Goal: Task Accomplishment & Management: Complete application form

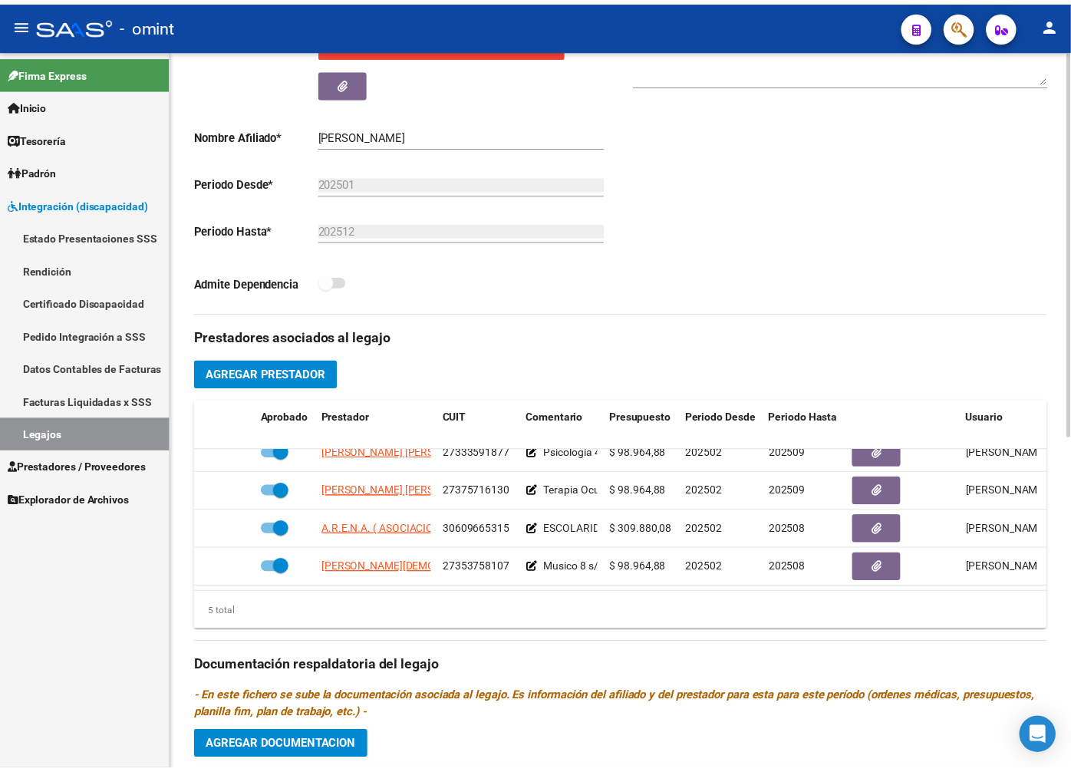
scroll to position [66, 0]
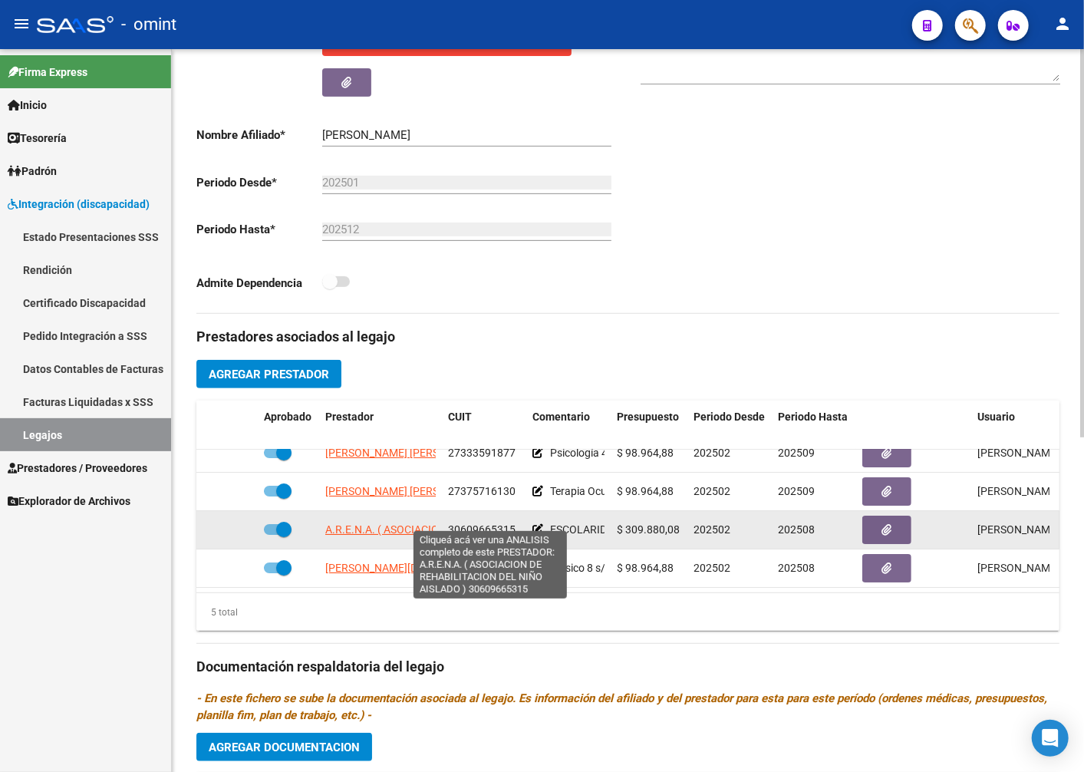
click at [402, 523] on span "A.R.E.N.A. ( ASOCIACION DE REHABILITACION DEL NIÑO AISLADO )" at bounding box center [487, 529] width 325 height 12
type textarea "30609665315"
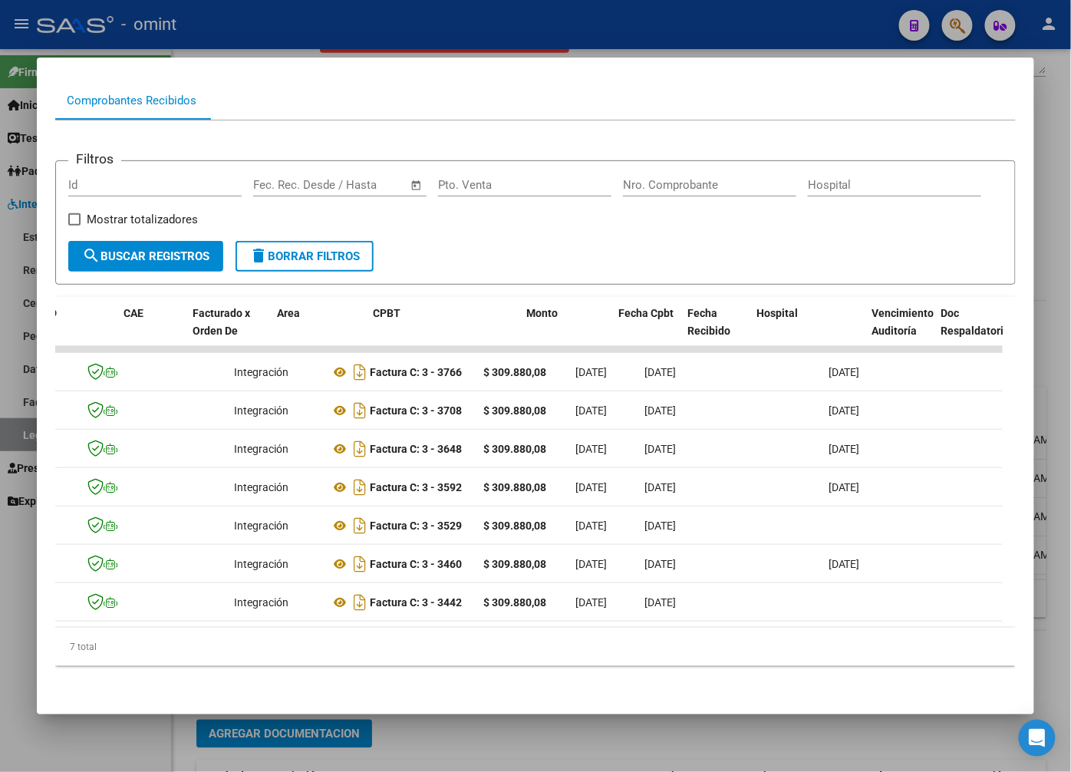
scroll to position [0, 15]
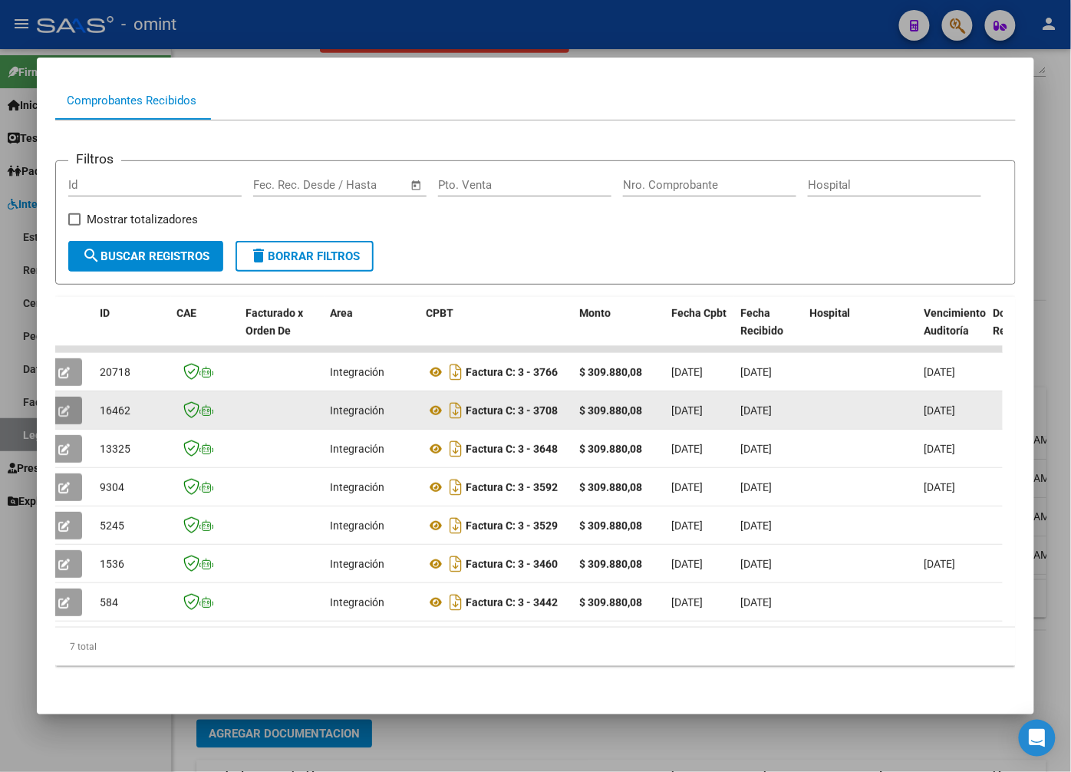
click at [65, 405] on icon "button" at bounding box center [64, 411] width 12 height 12
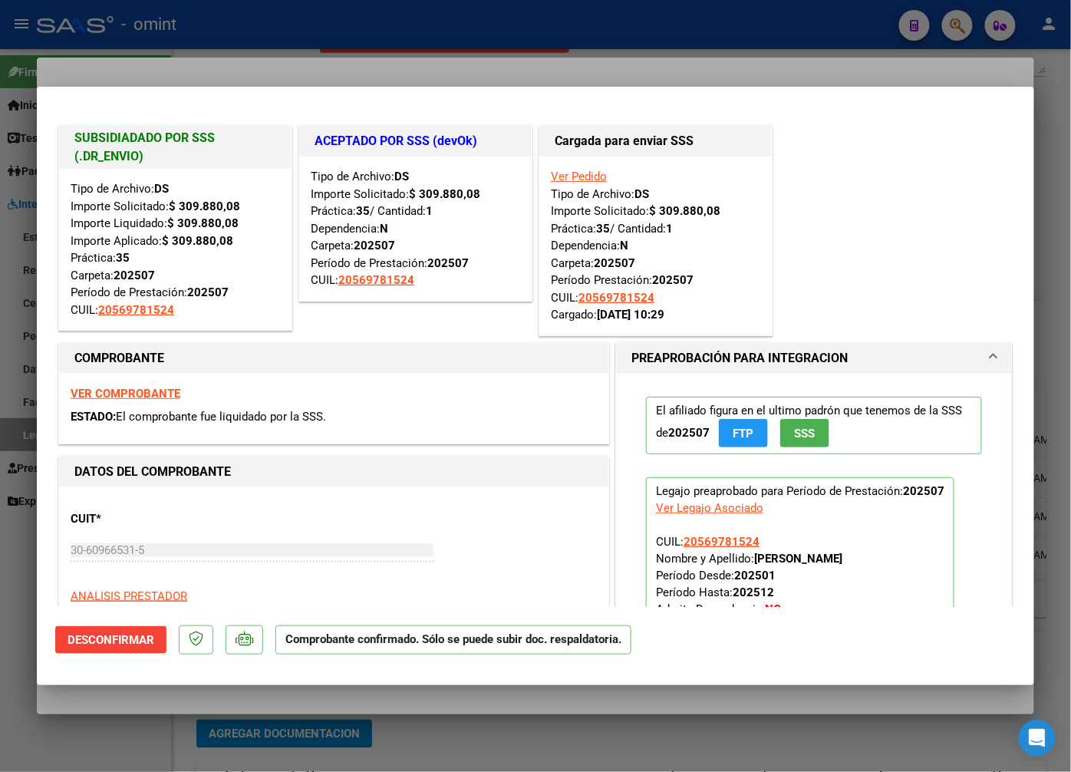
click at [338, 48] on div at bounding box center [535, 386] width 1071 height 772
type input "$ 0,00"
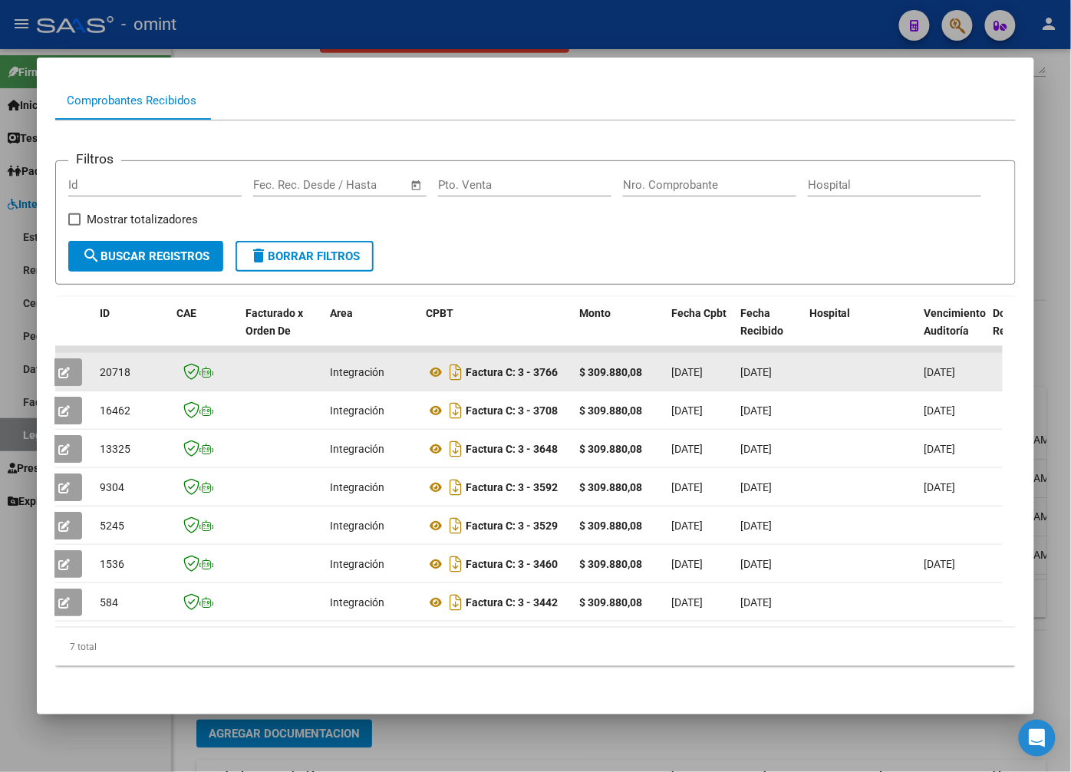
click at [70, 365] on span "button" at bounding box center [64, 372] width 12 height 14
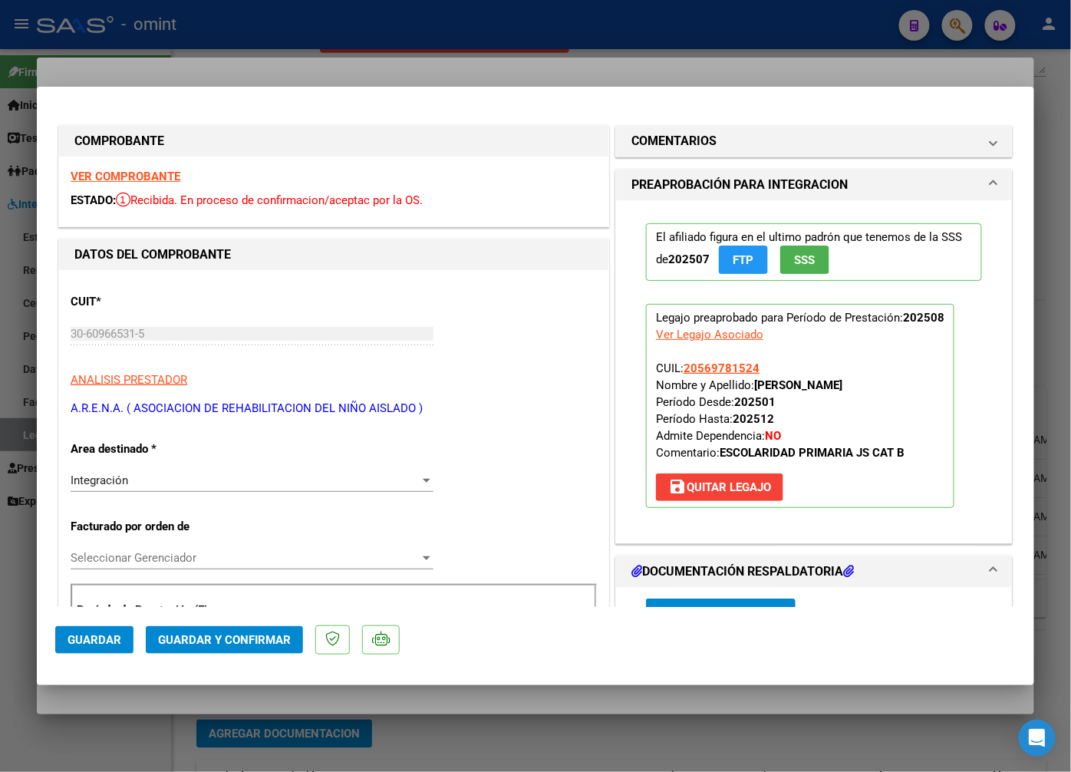
click at [100, 172] on strong "VER COMPROBANTE" at bounding box center [126, 177] width 110 height 14
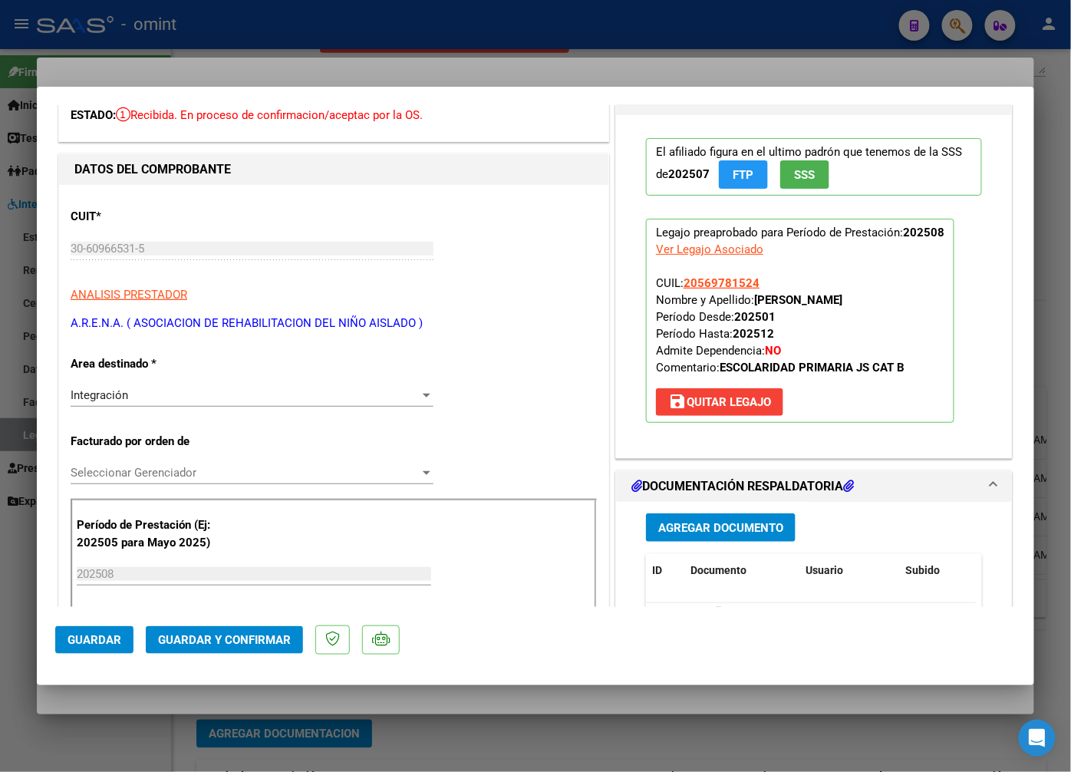
scroll to position [170, 0]
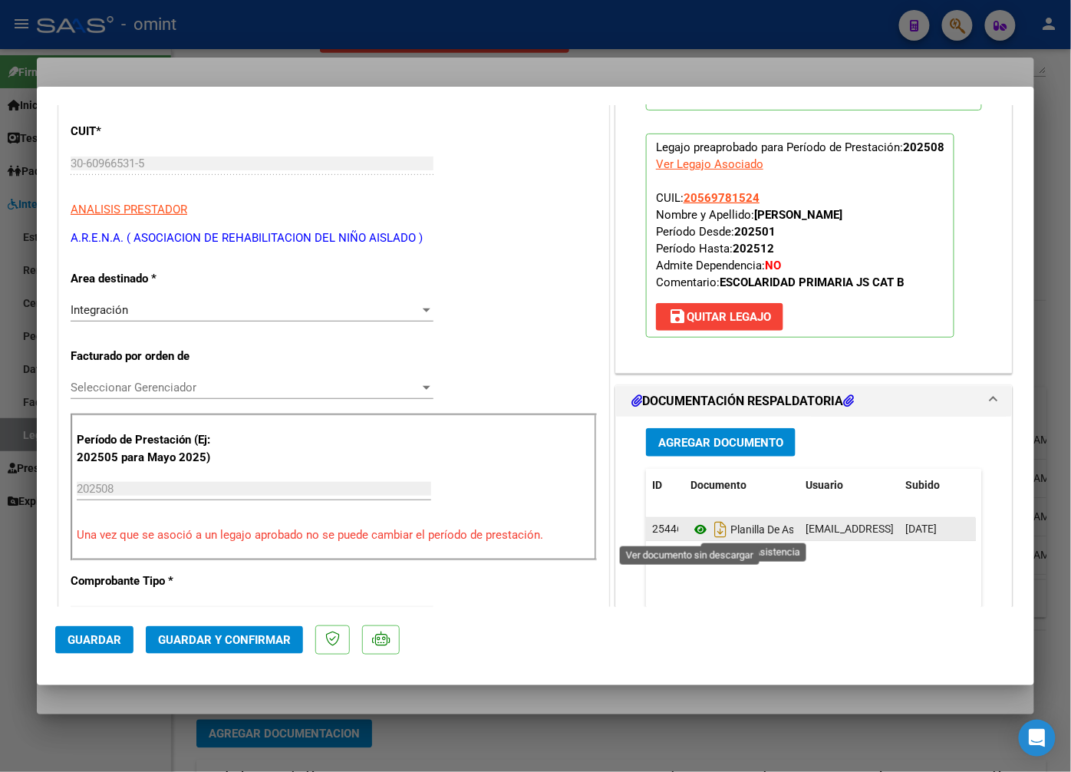
click at [691, 533] on icon at bounding box center [701, 529] width 20 height 18
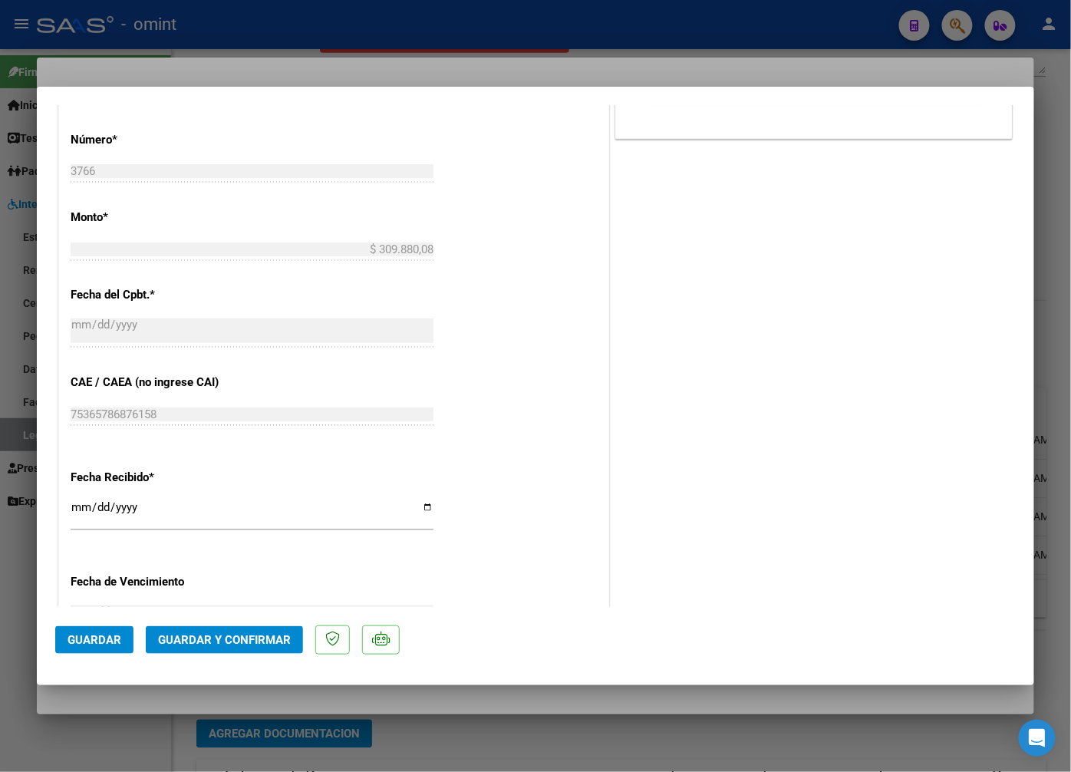
scroll to position [980, 0]
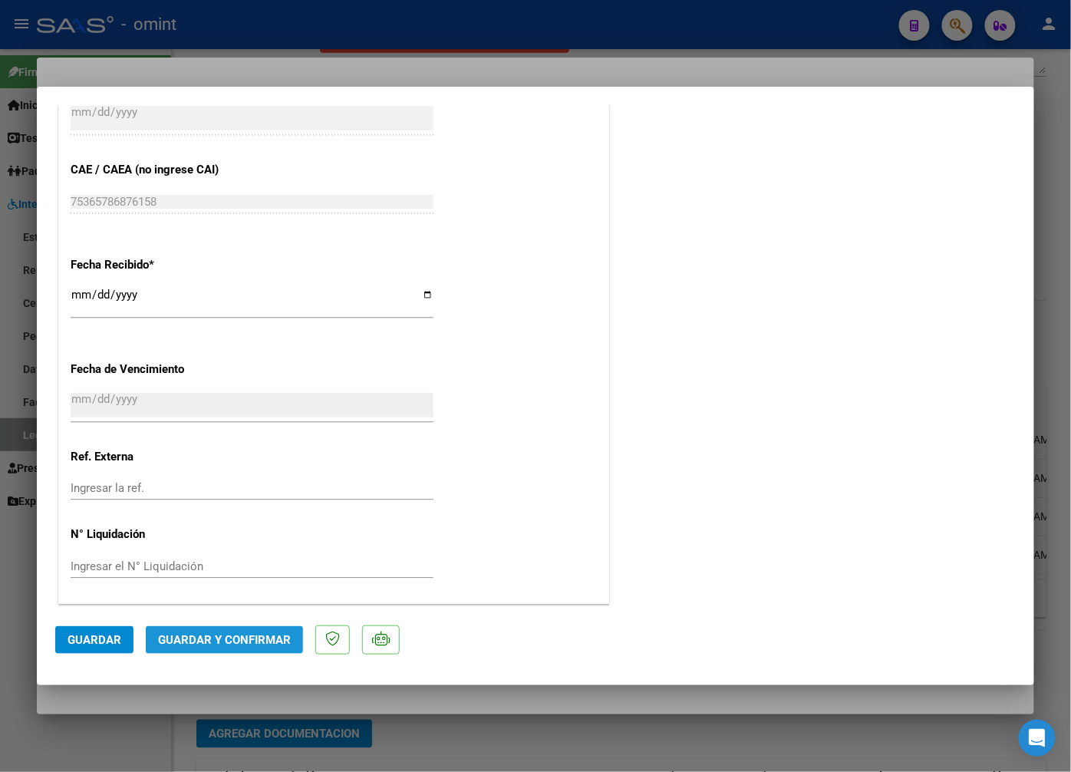
click at [234, 633] on span "Guardar y Confirmar" at bounding box center [224, 640] width 133 height 14
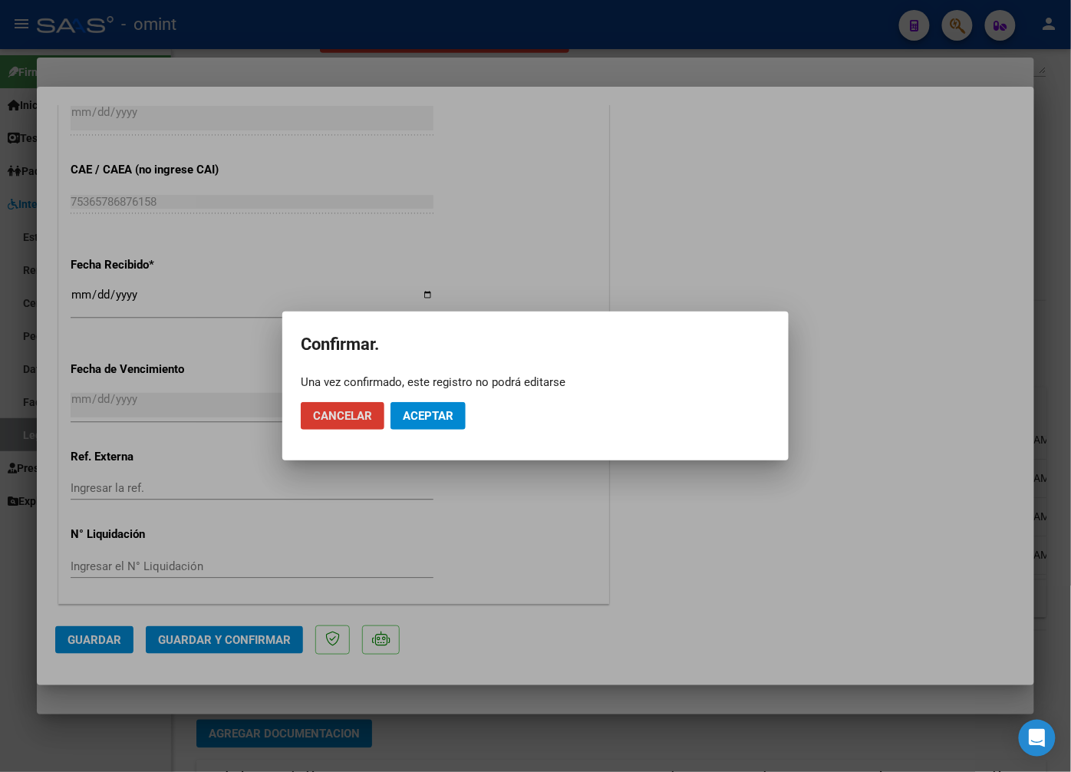
click at [434, 420] on span "Aceptar" at bounding box center [428, 416] width 51 height 14
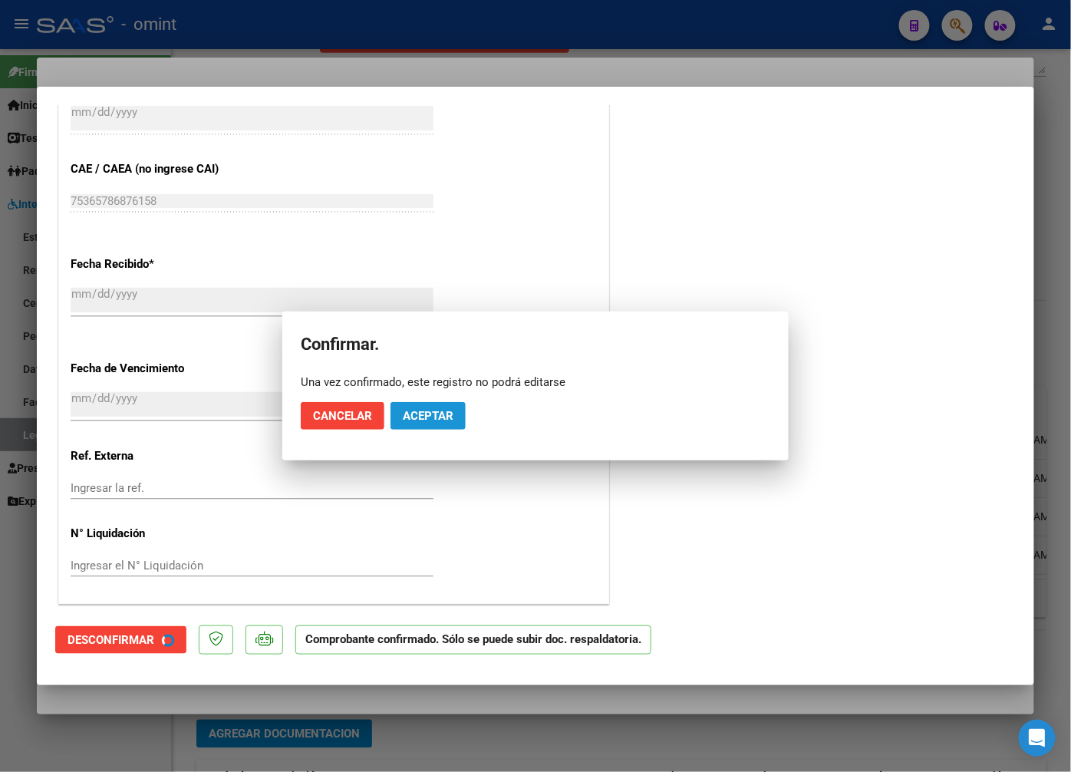
scroll to position [885, 0]
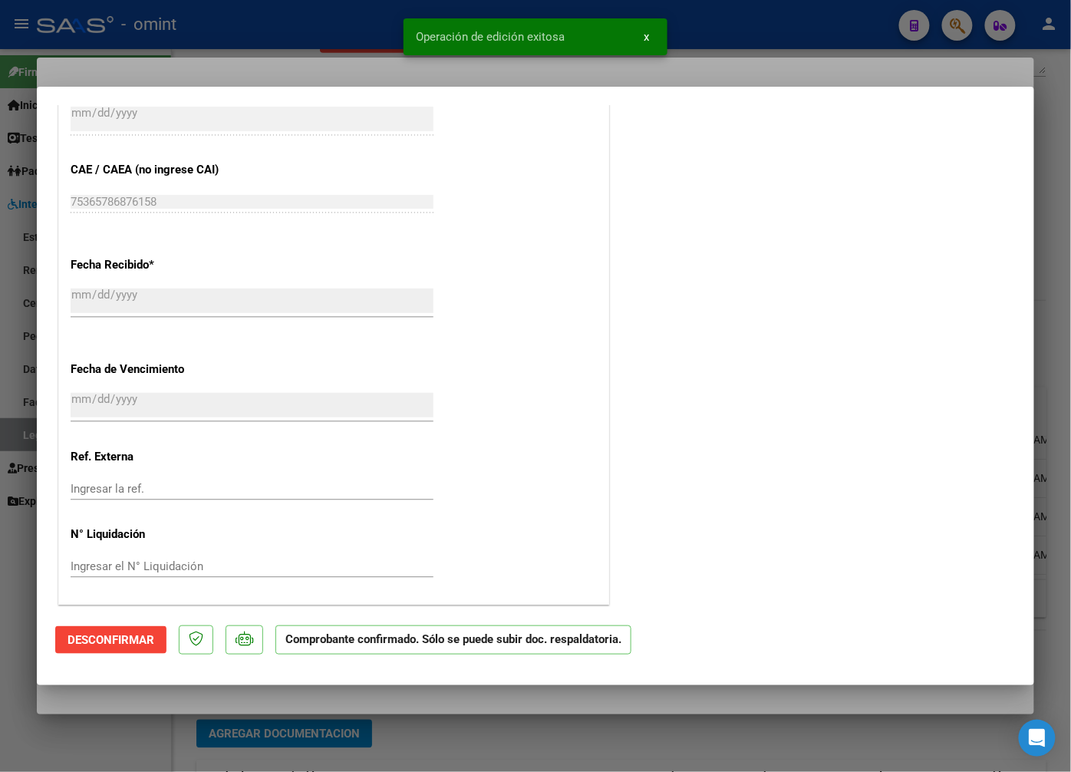
click at [210, 42] on div at bounding box center [535, 386] width 1071 height 772
type input "$ 0,00"
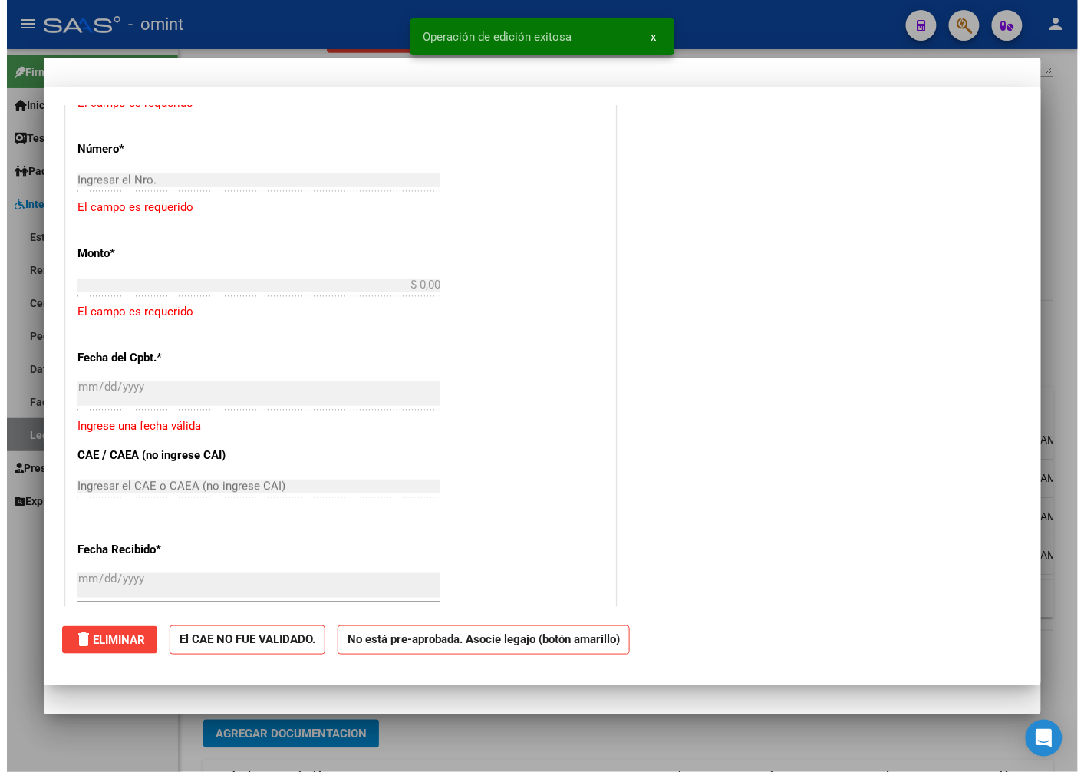
scroll to position [0, 0]
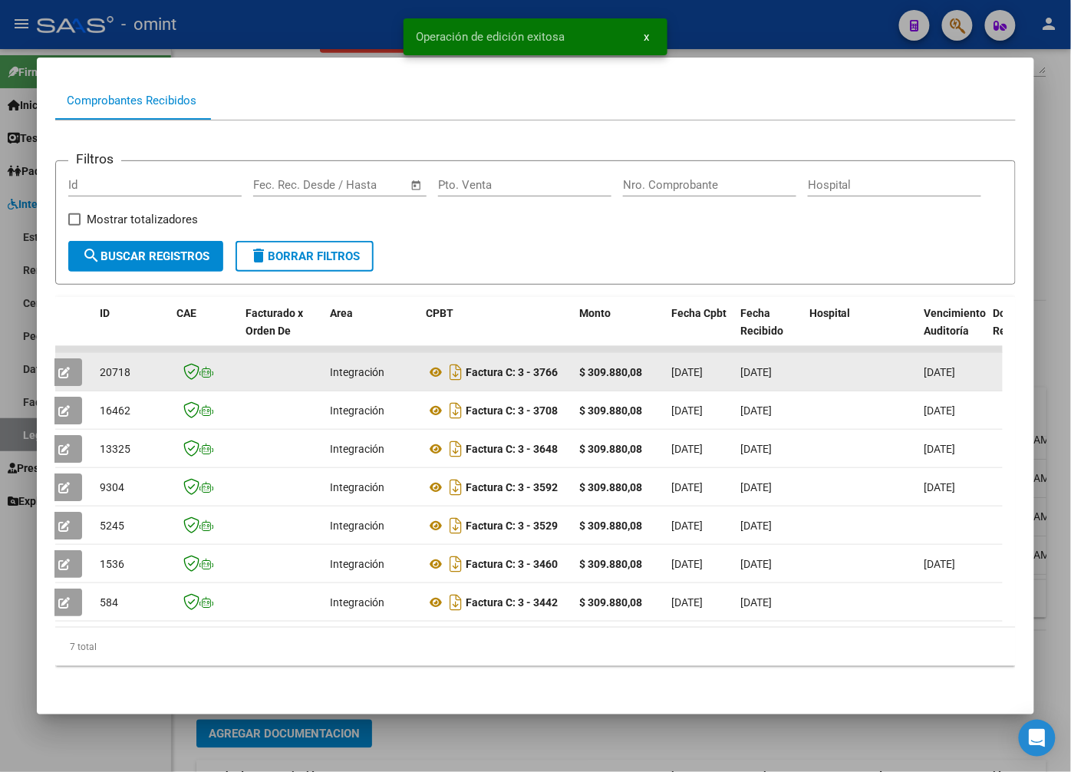
click at [118, 366] on span "20718" at bounding box center [115, 372] width 31 height 12
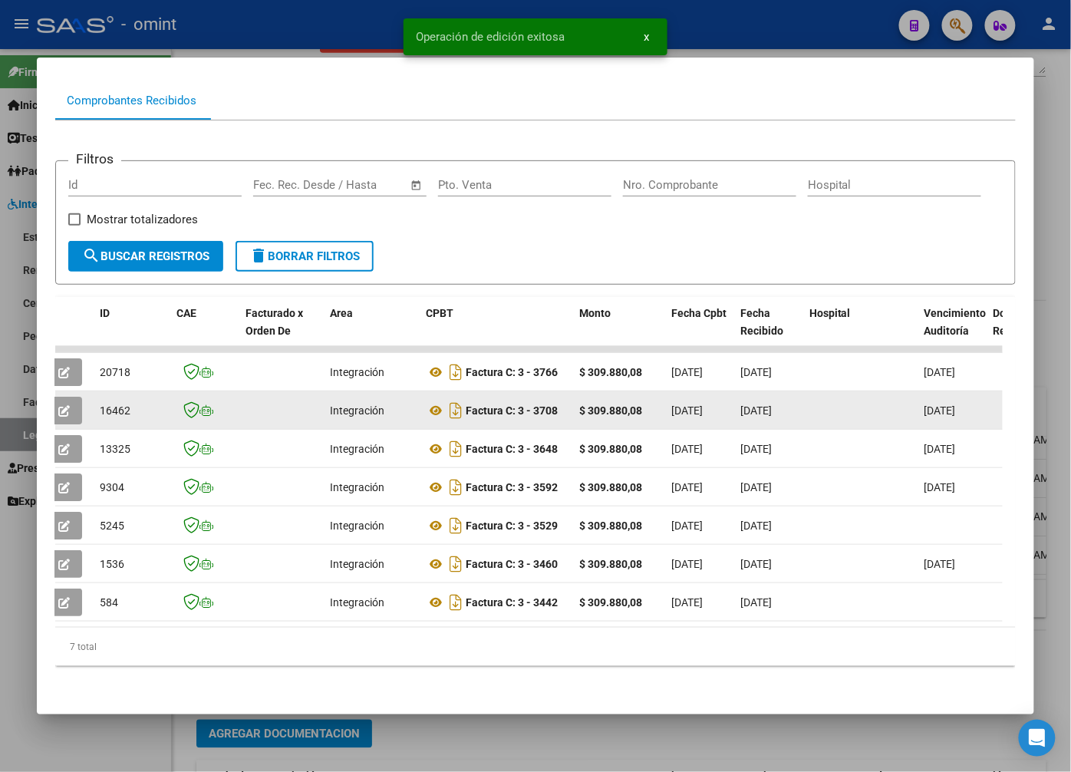
copy span "20718"
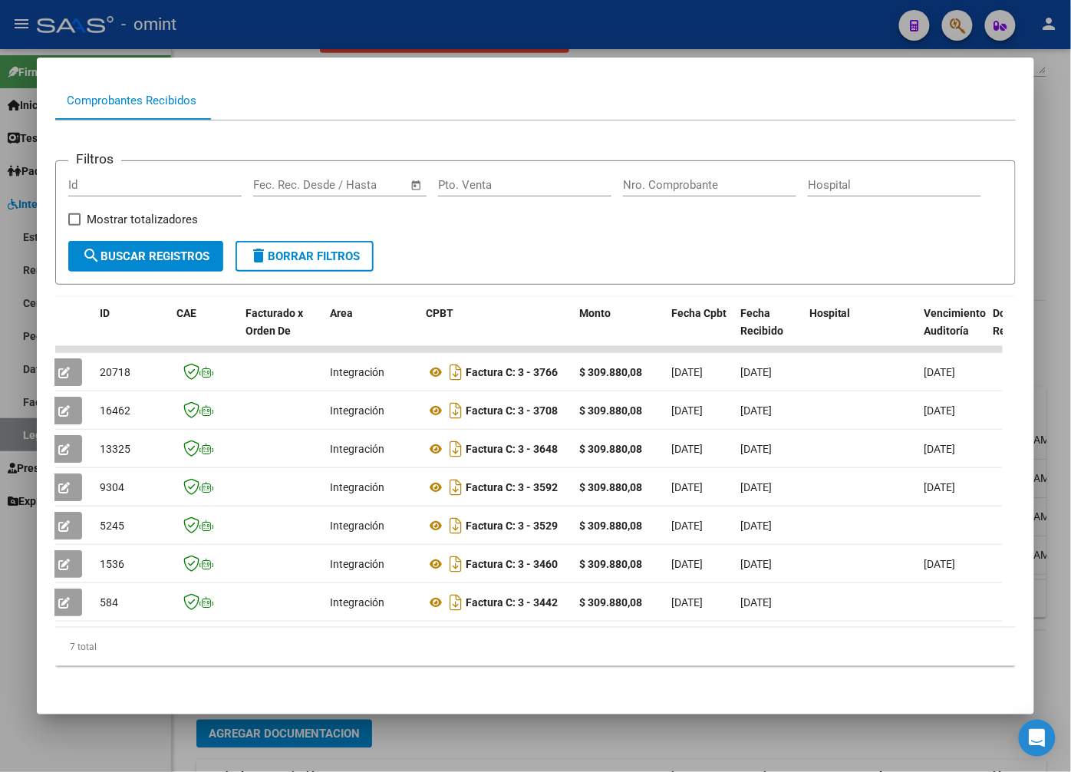
click at [292, 35] on div at bounding box center [535, 386] width 1071 height 772
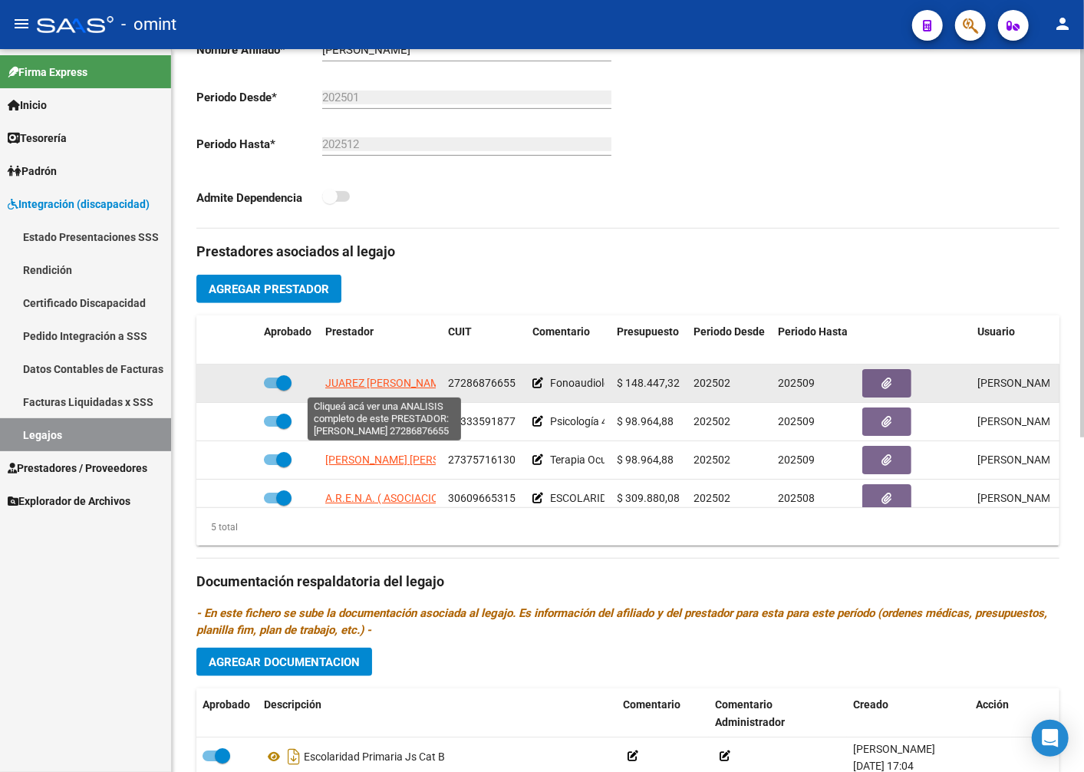
click at [410, 381] on span "JUAREZ JULIETA ANAHI" at bounding box center [387, 383] width 124 height 12
type textarea "27286876655"
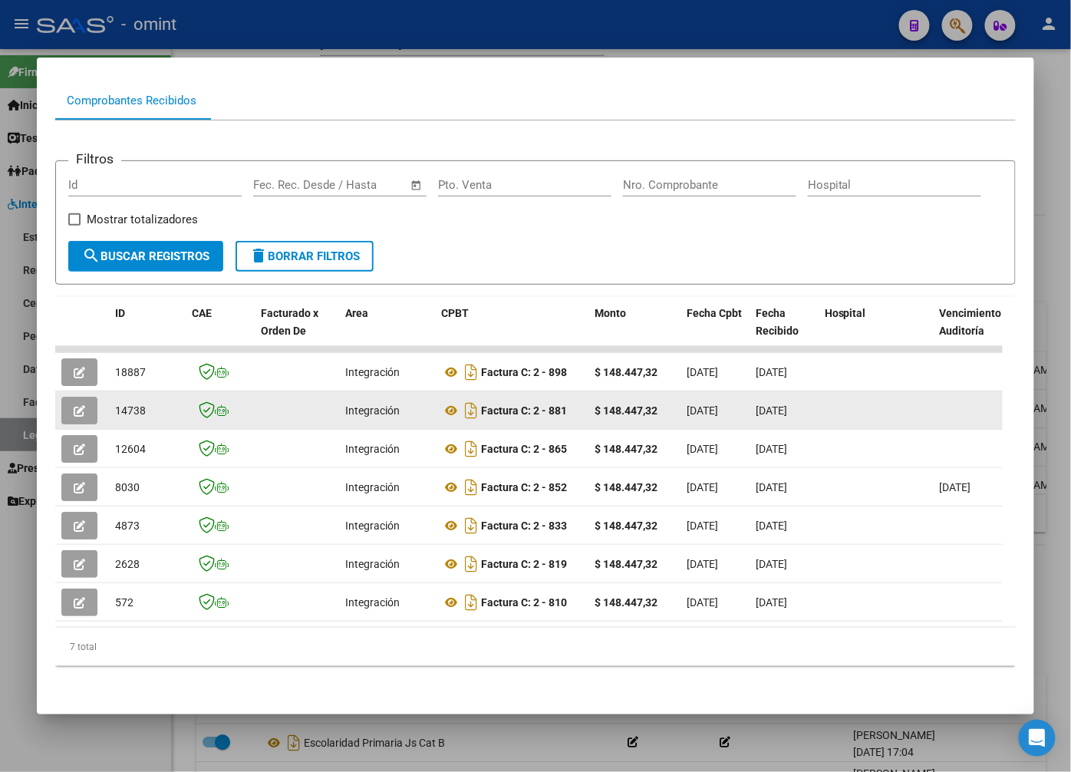
click at [82, 405] on icon "button" at bounding box center [80, 411] width 12 height 12
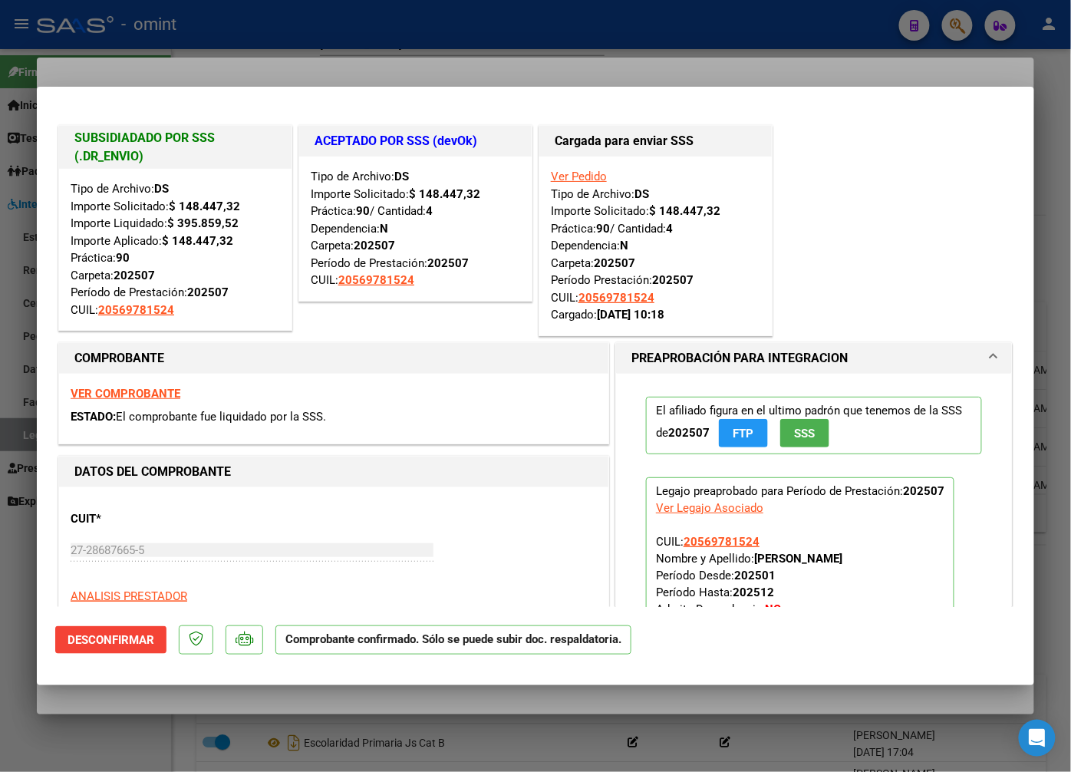
click at [331, 50] on div at bounding box center [535, 386] width 1071 height 772
type input "$ 0,00"
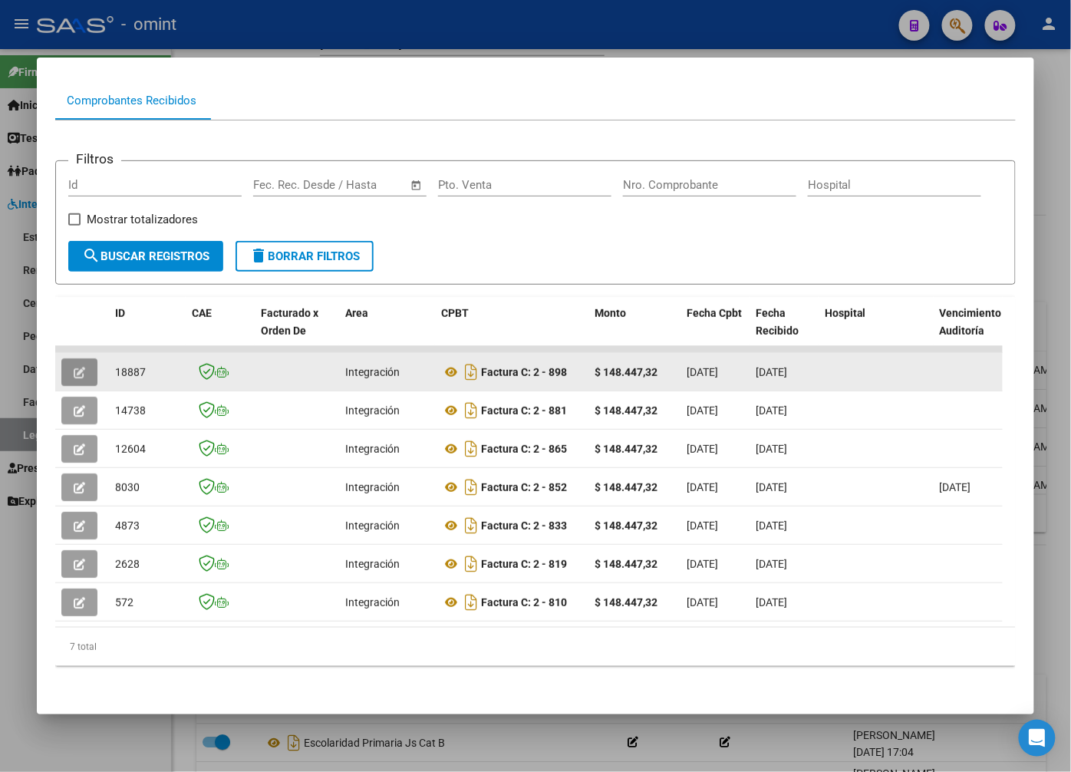
click at [79, 358] on button "button" at bounding box center [79, 372] width 36 height 28
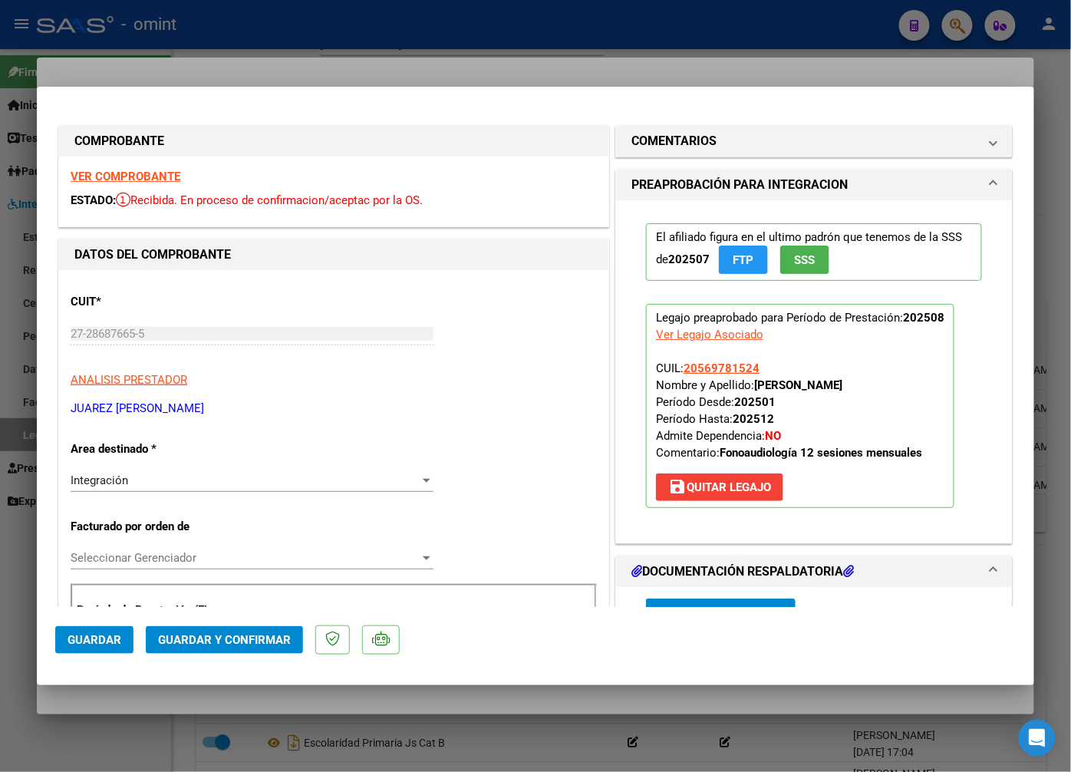
click at [147, 175] on strong "VER COMPROBANTE" at bounding box center [126, 177] width 110 height 14
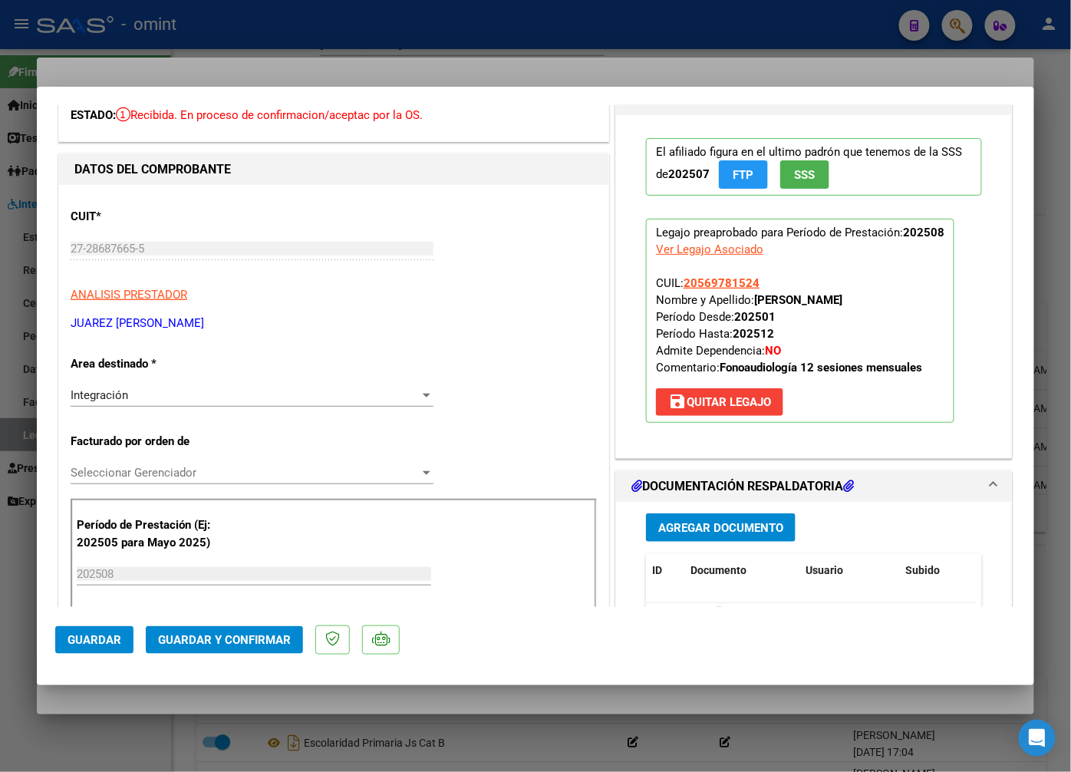
scroll to position [170, 0]
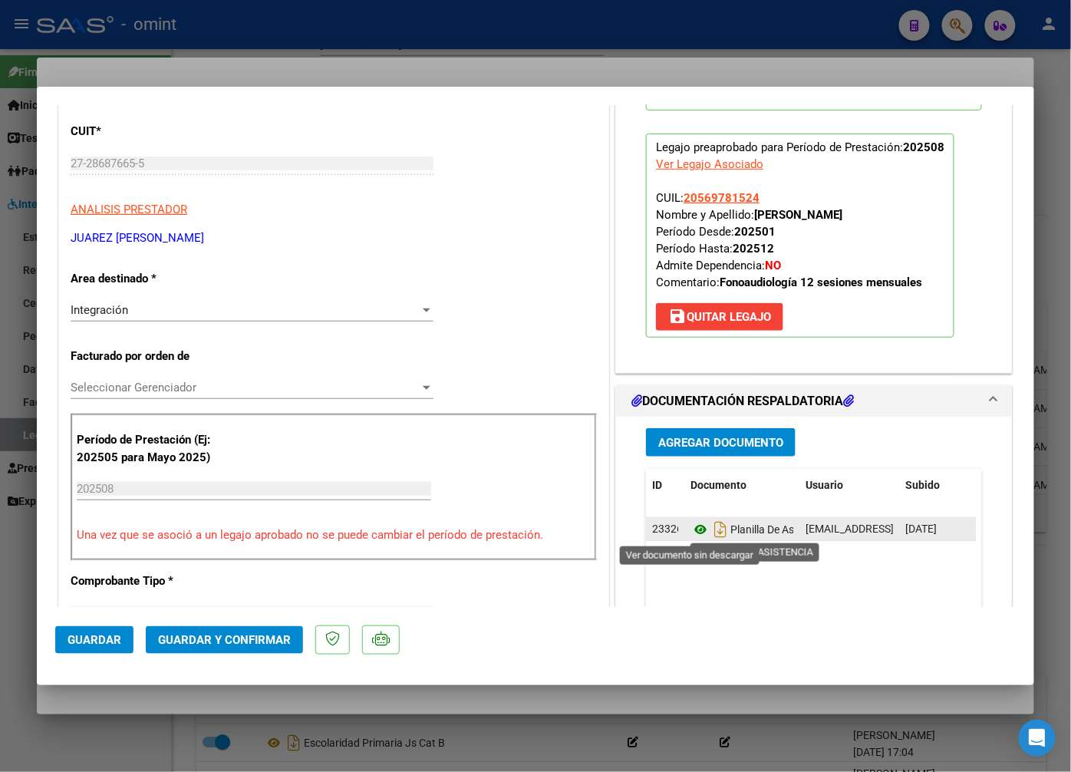
click at [698, 528] on icon at bounding box center [701, 529] width 20 height 18
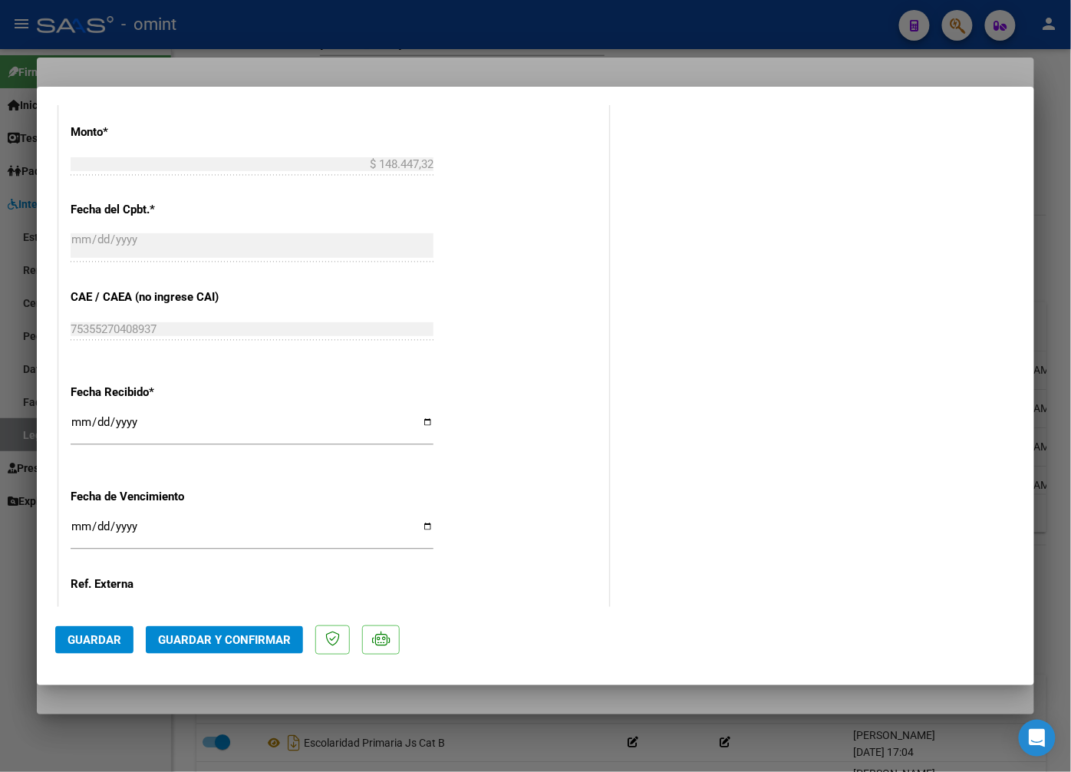
scroll to position [980, 0]
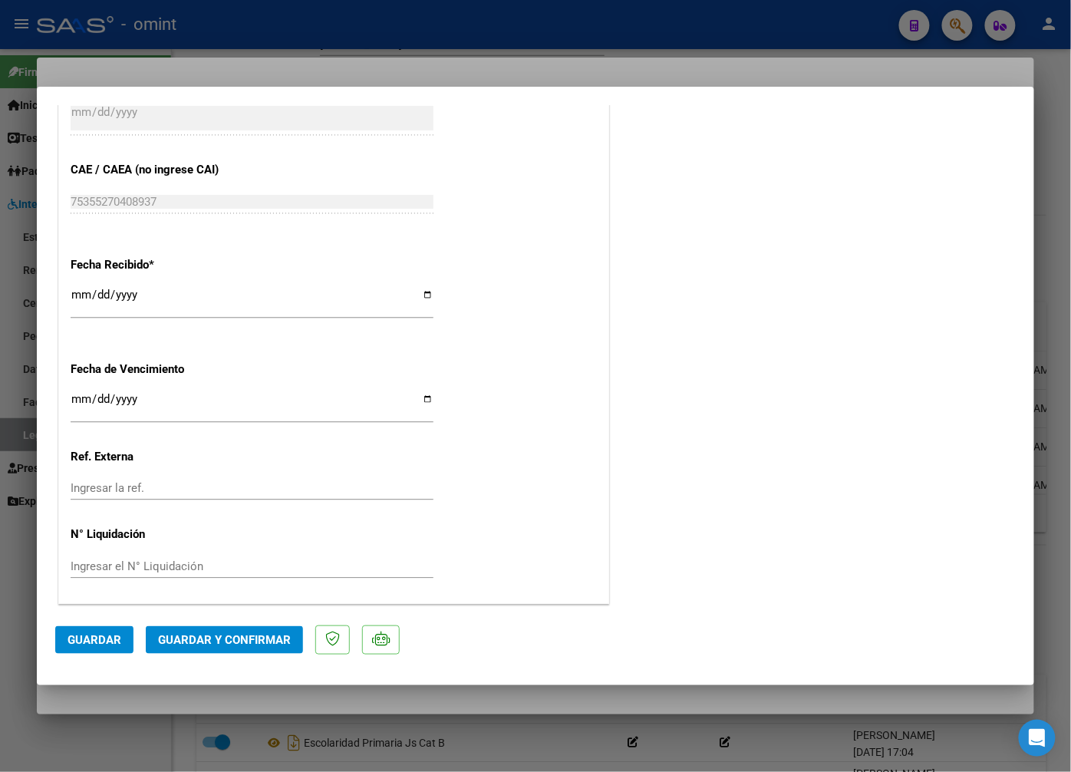
click at [196, 648] on button "Guardar y Confirmar" at bounding box center [224, 640] width 157 height 28
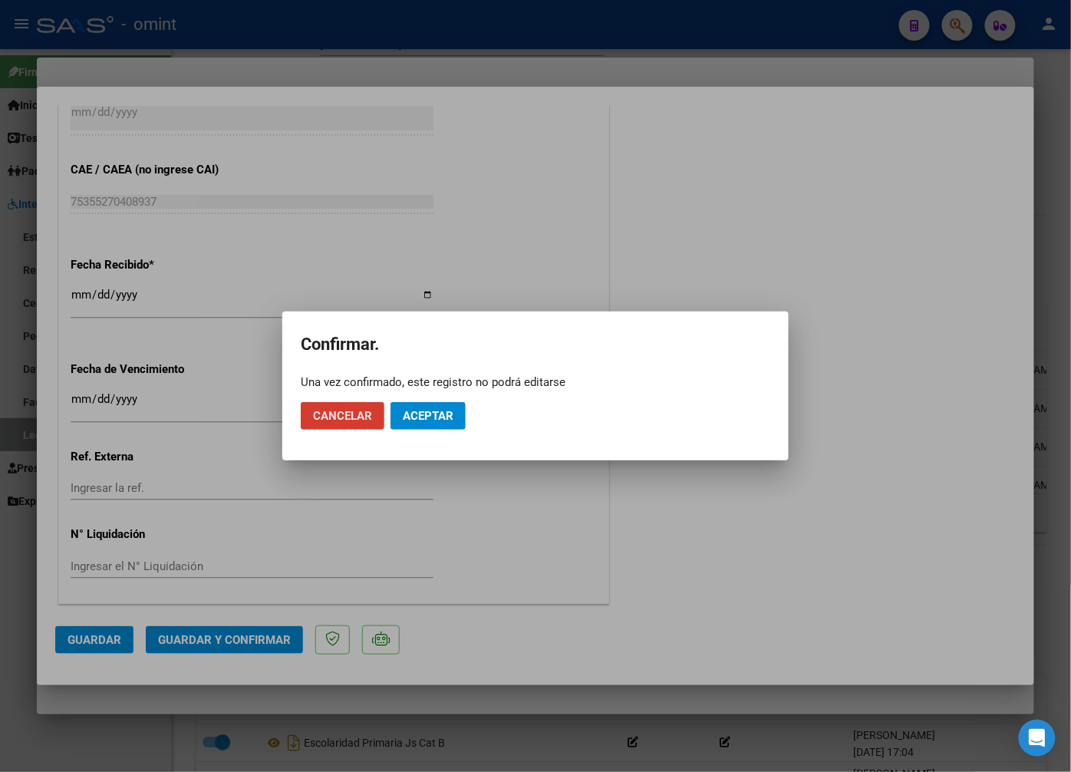
click at [445, 418] on span "Aceptar" at bounding box center [428, 416] width 51 height 14
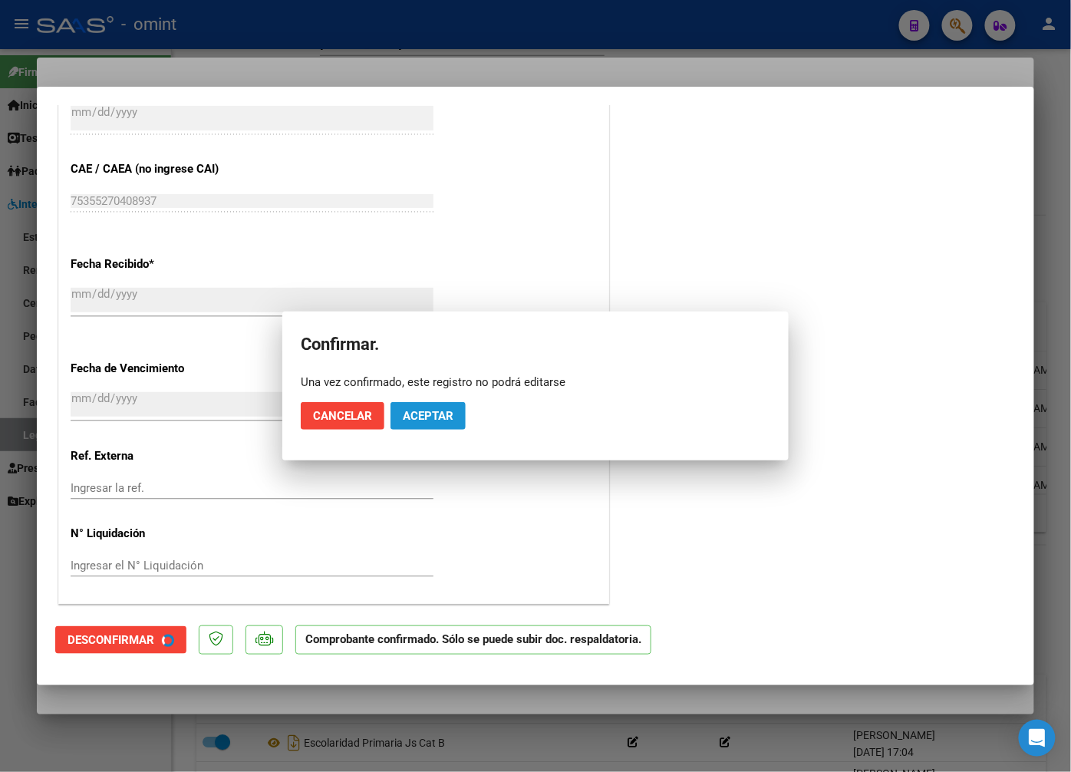
scroll to position [885, 0]
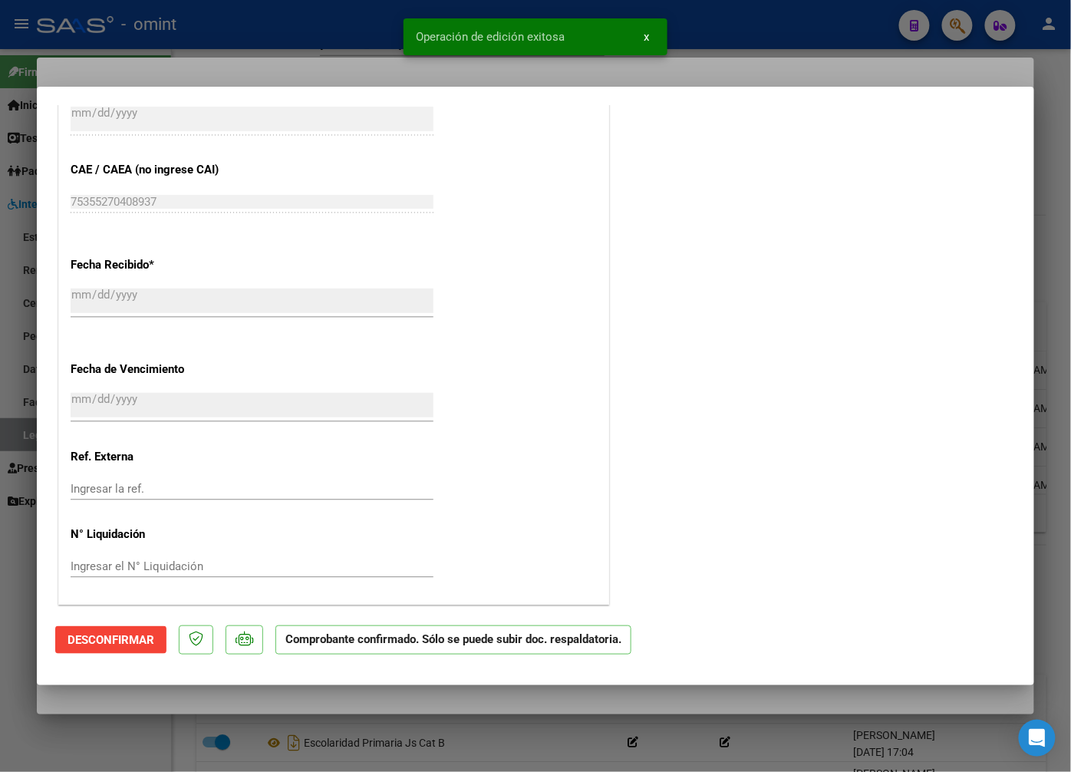
click at [345, 41] on div at bounding box center [535, 386] width 1071 height 772
type input "$ 0,00"
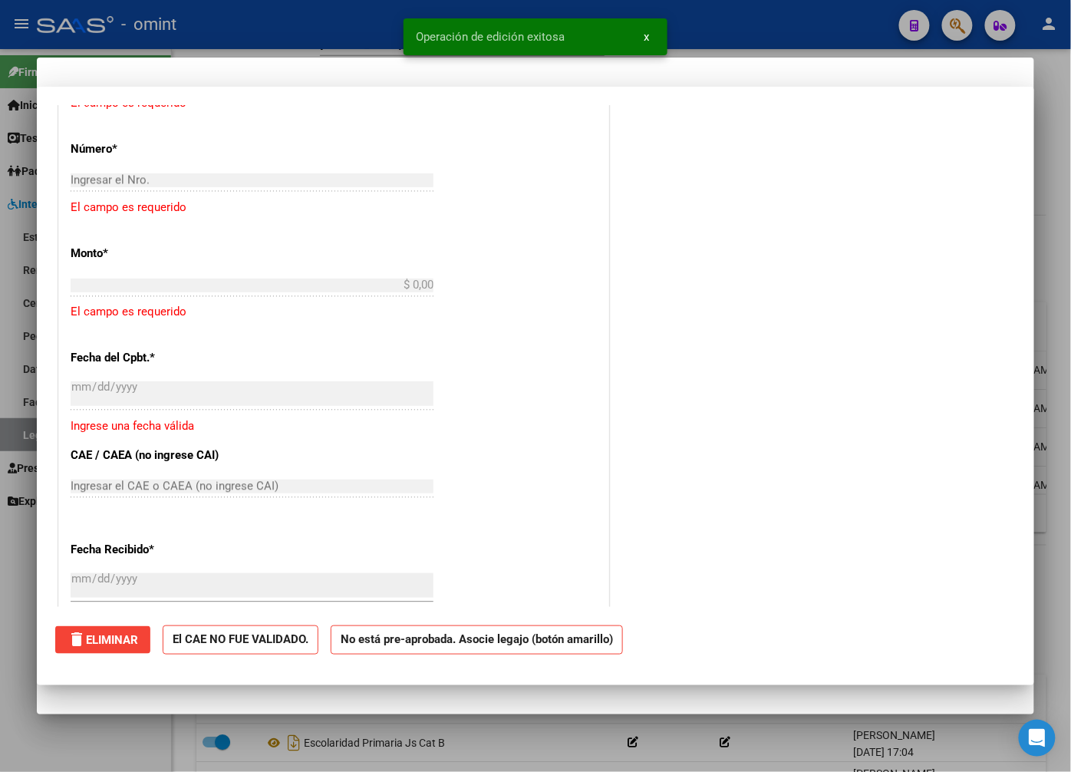
scroll to position [0, 0]
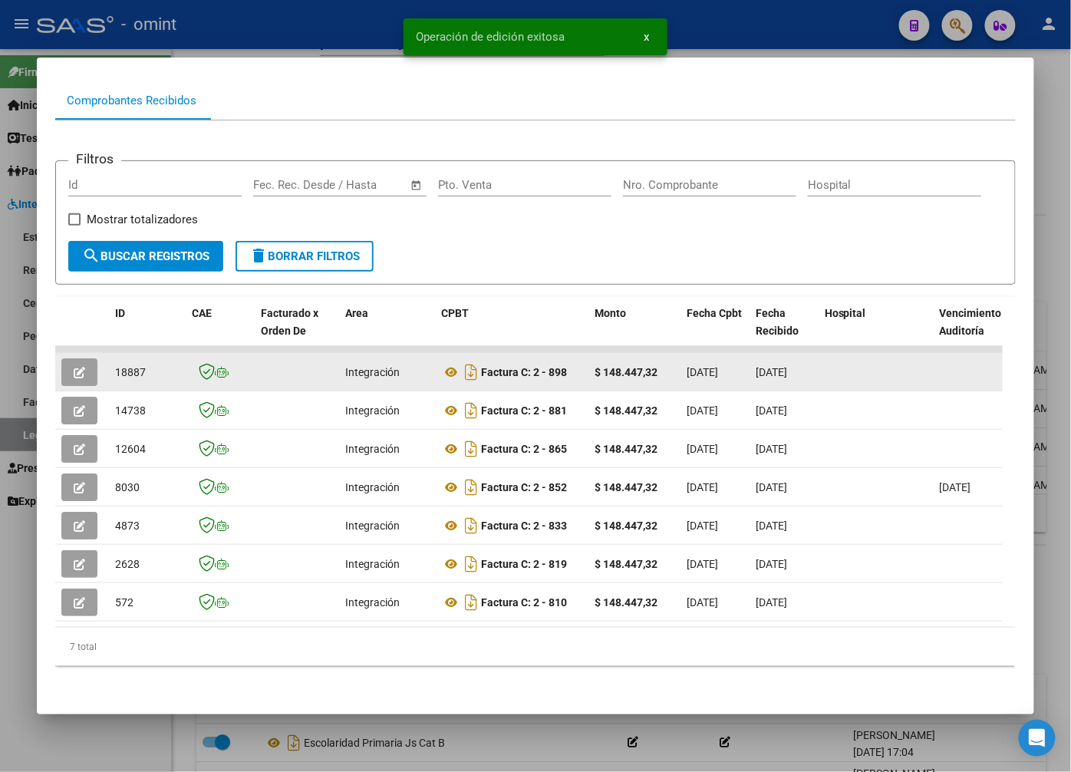
click at [128, 366] on span "18887" at bounding box center [130, 372] width 31 height 12
copy span "18887"
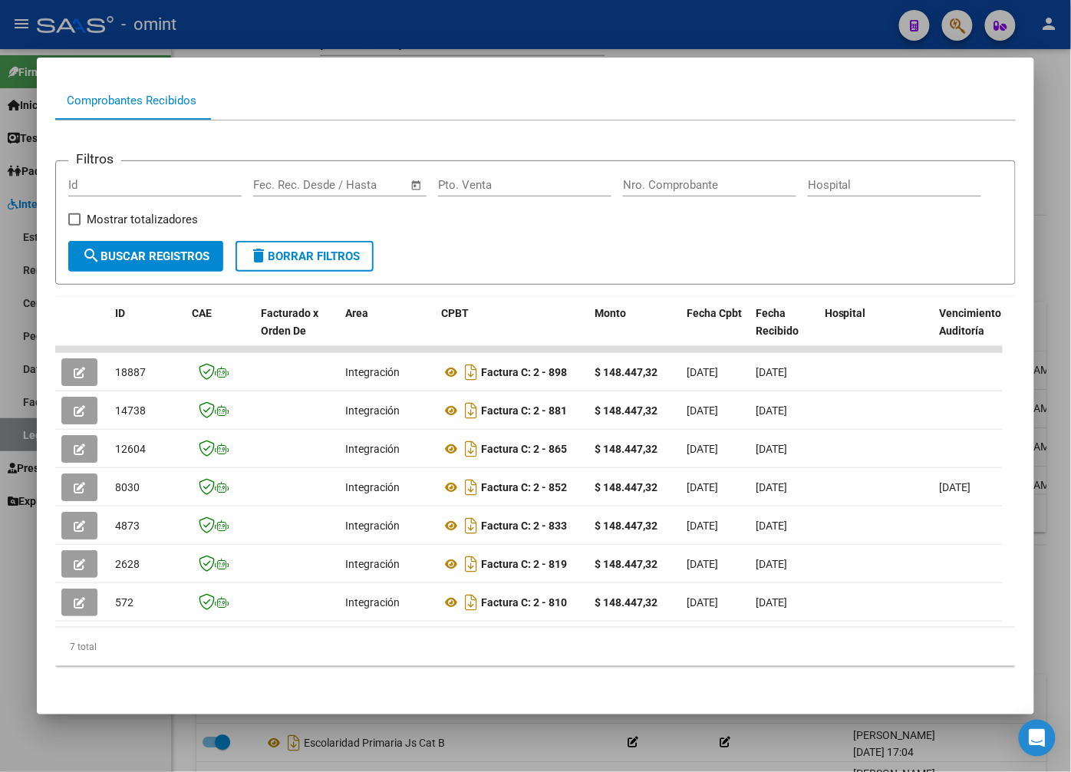
click at [317, 41] on div at bounding box center [535, 386] width 1071 height 772
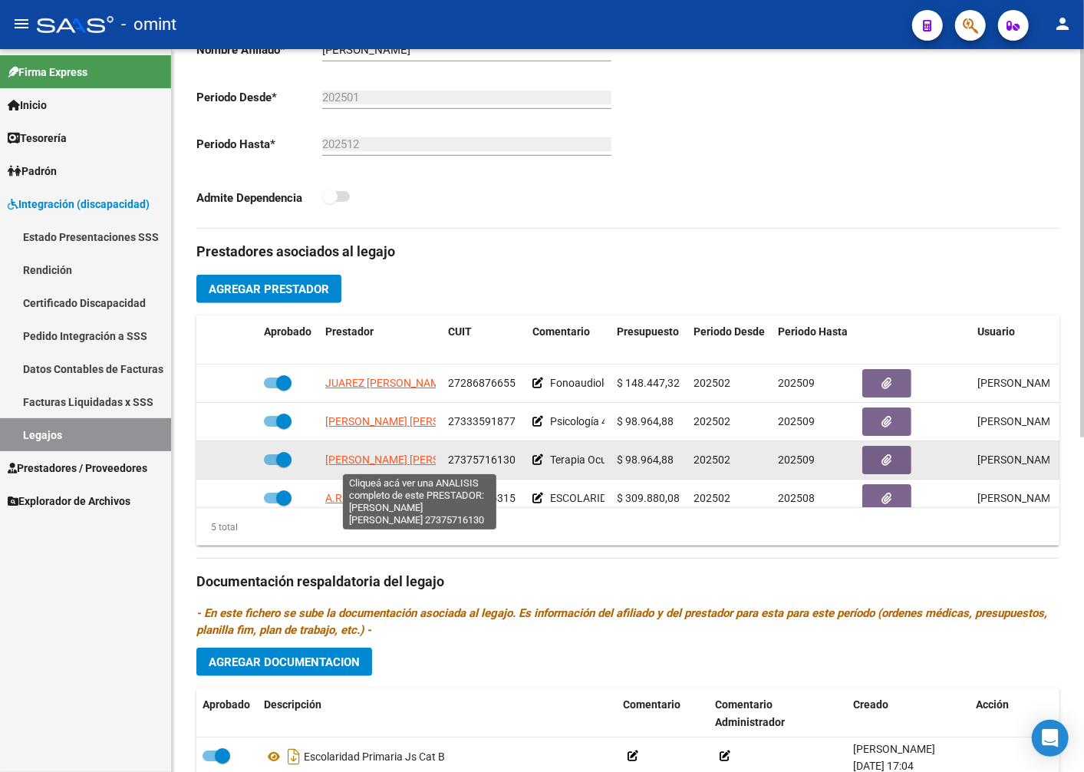
click at [361, 463] on span "CARNEVALI LUCIANA SOFIA ELISABET" at bounding box center [408, 459] width 167 height 12
type textarea "27375716130"
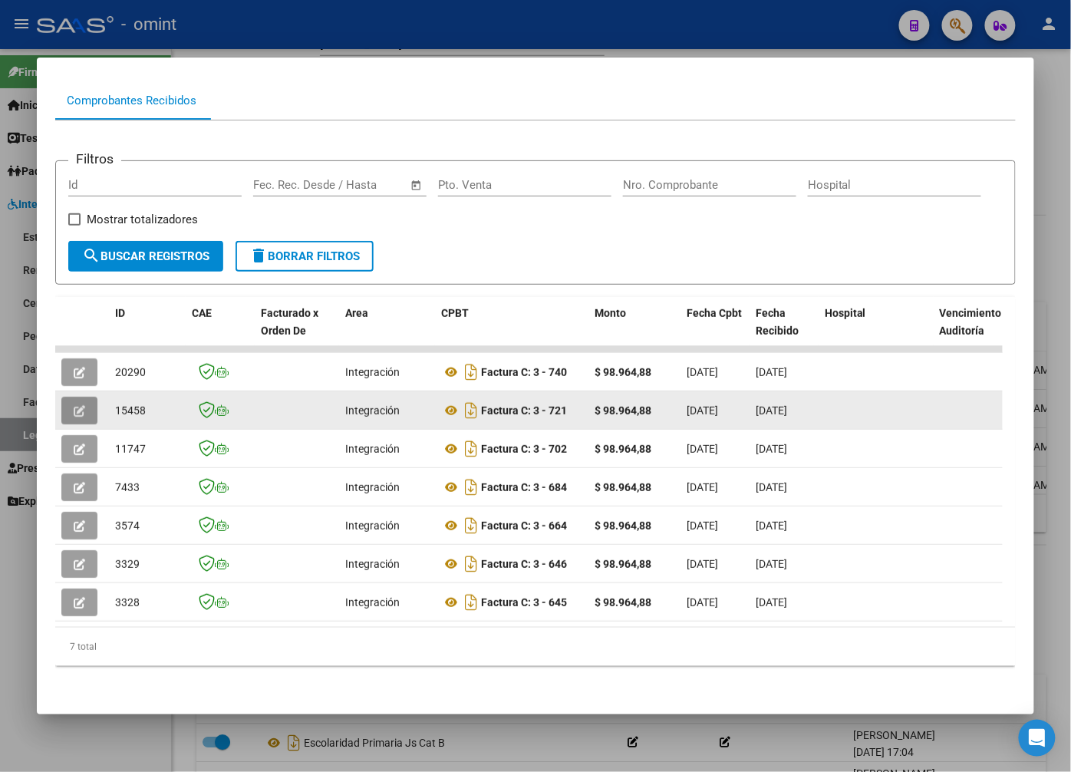
click at [65, 397] on button "button" at bounding box center [79, 411] width 36 height 28
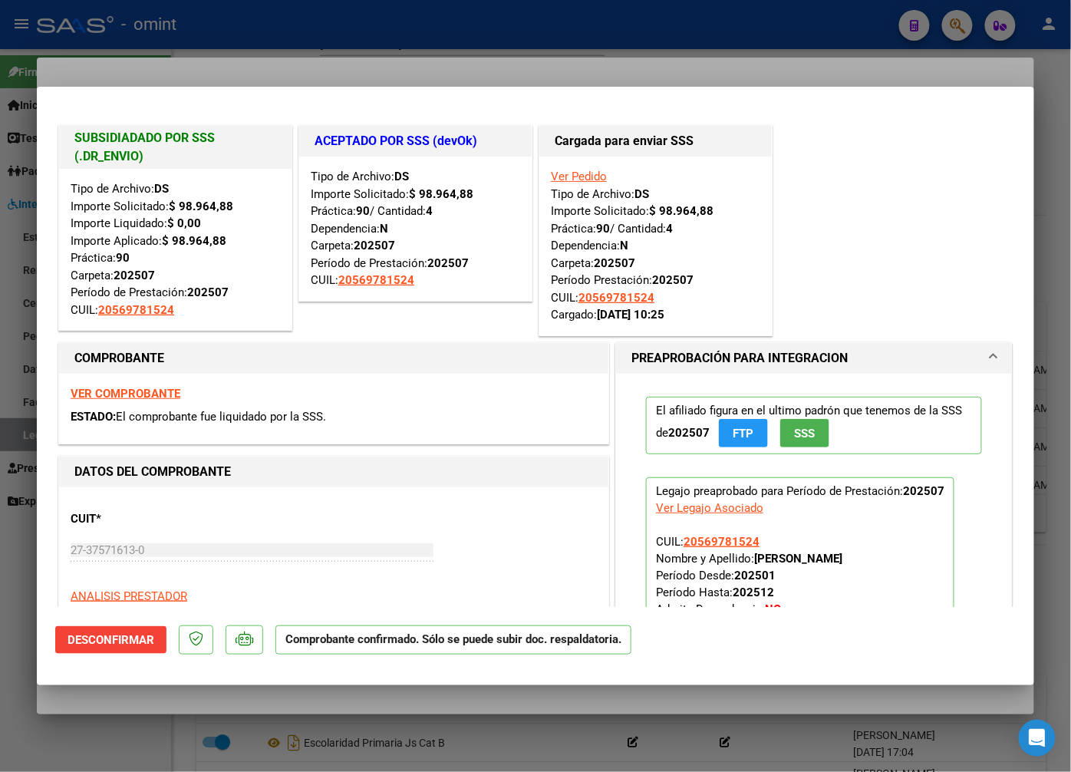
click at [321, 32] on div at bounding box center [535, 386] width 1071 height 772
type input "$ 0,00"
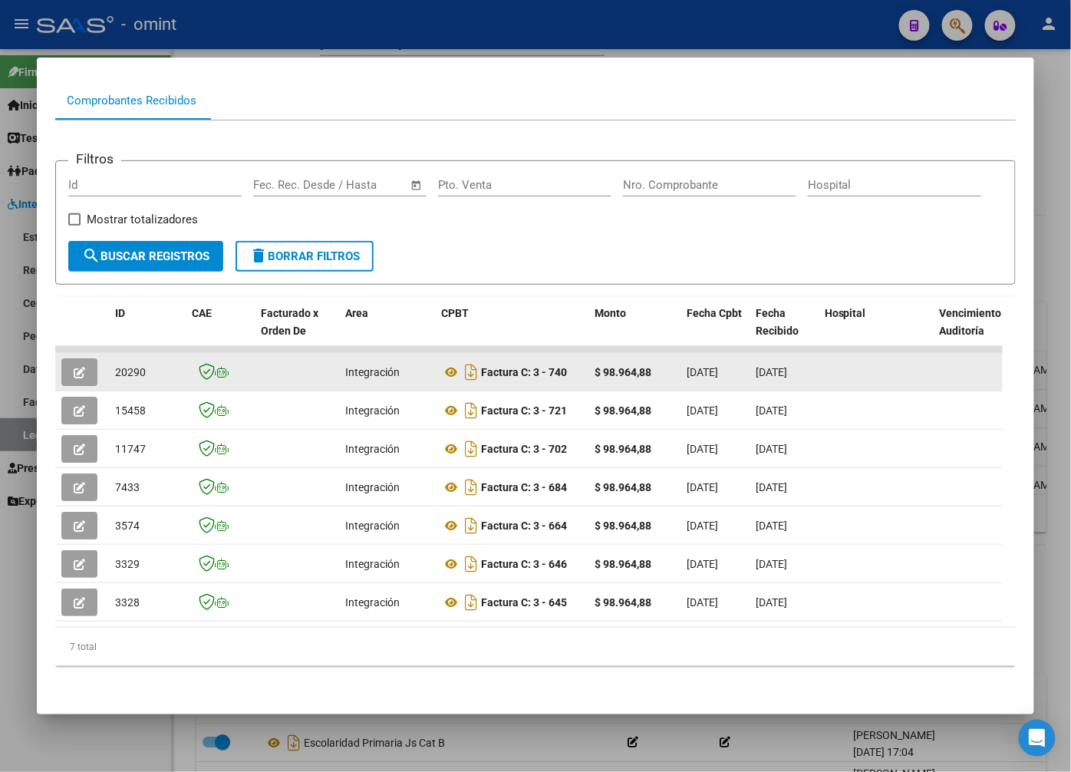
click at [87, 358] on button "button" at bounding box center [79, 372] width 36 height 28
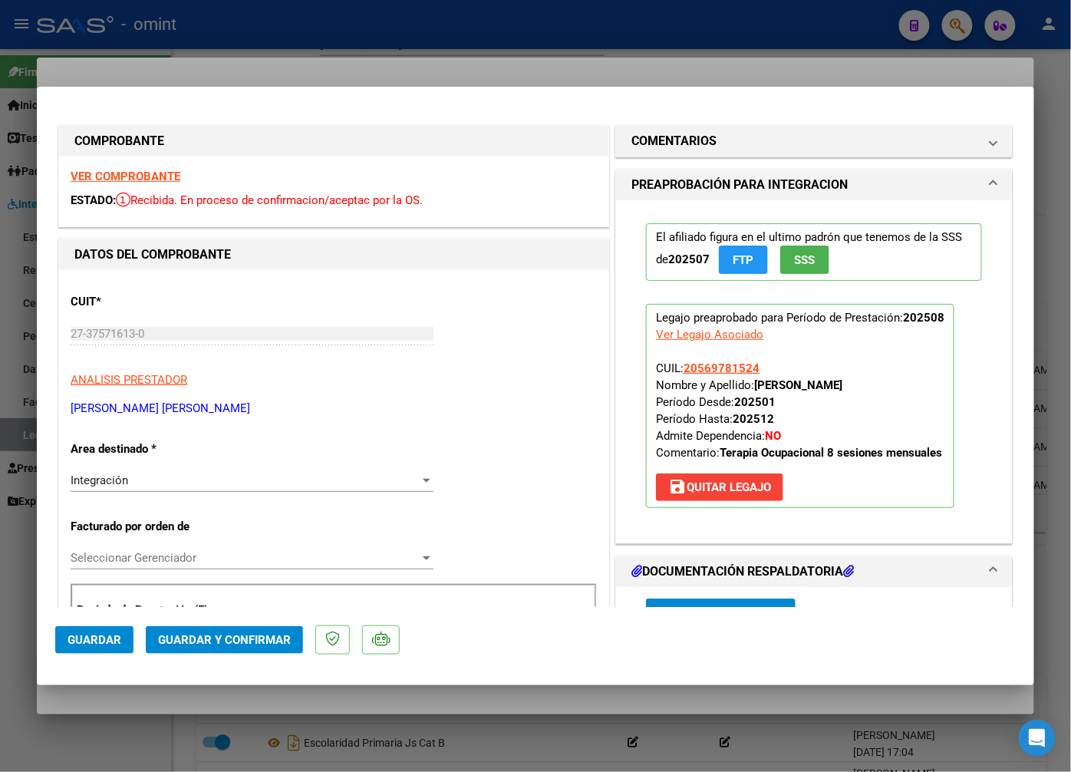
click at [120, 170] on strong "VER COMPROBANTE" at bounding box center [126, 177] width 110 height 14
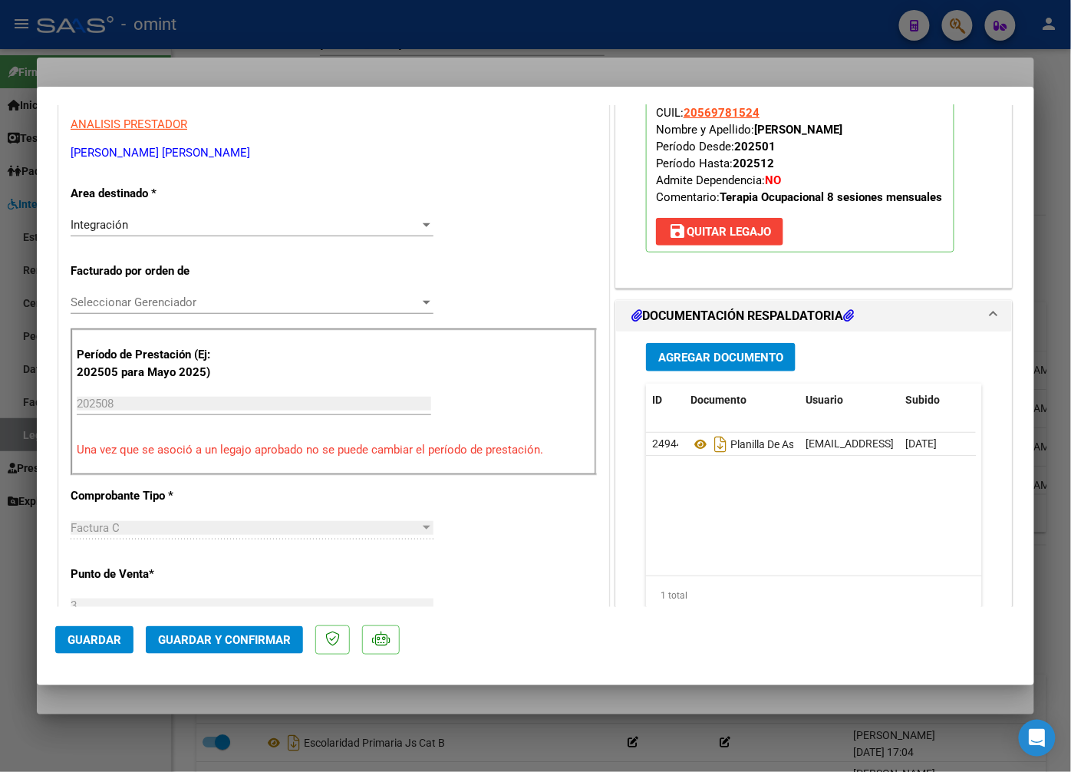
scroll to position [341, 0]
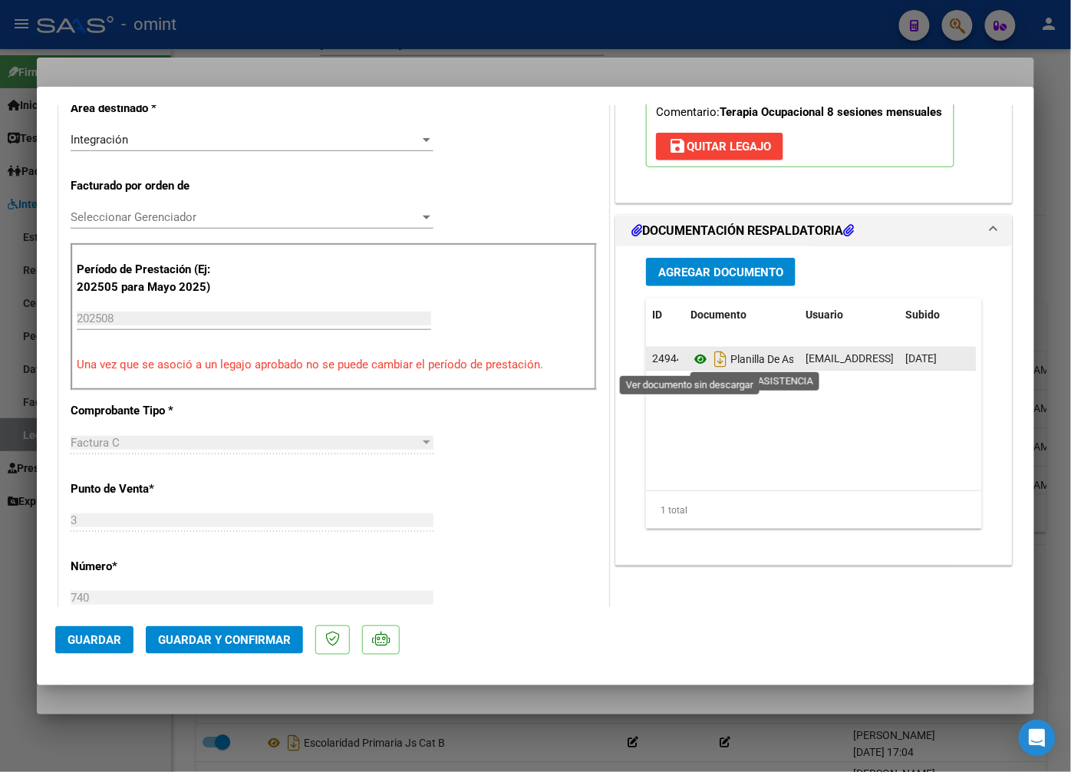
click at [693, 357] on icon at bounding box center [701, 359] width 20 height 18
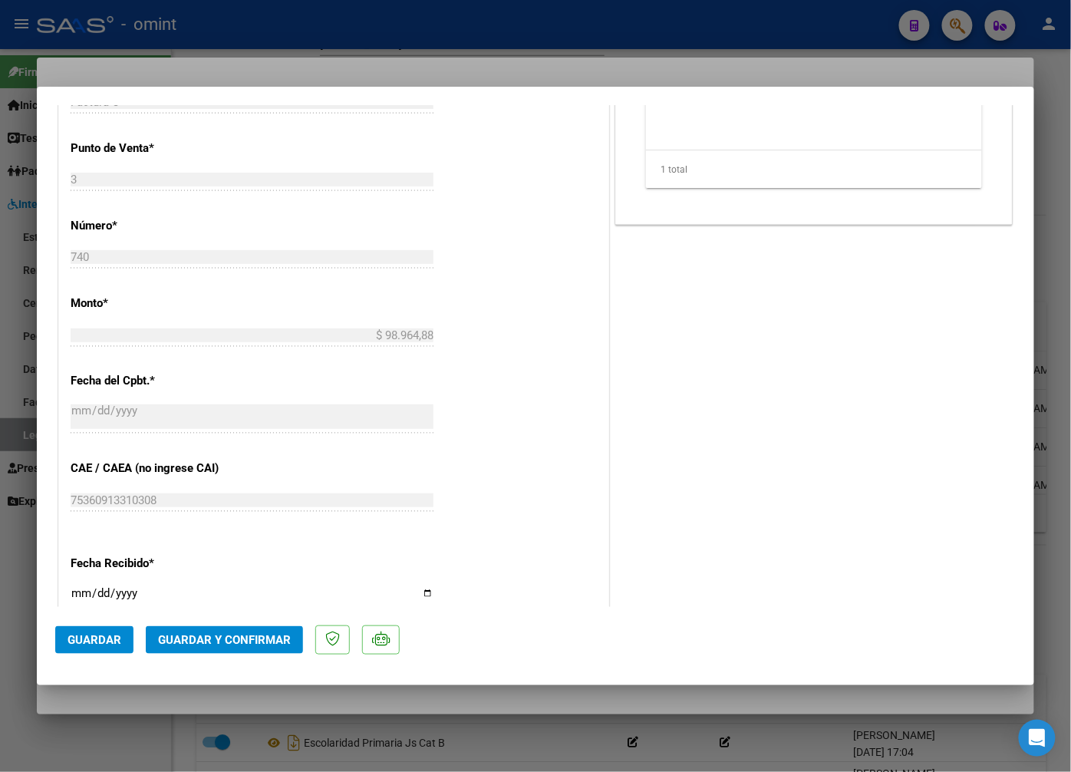
scroll to position [852, 0]
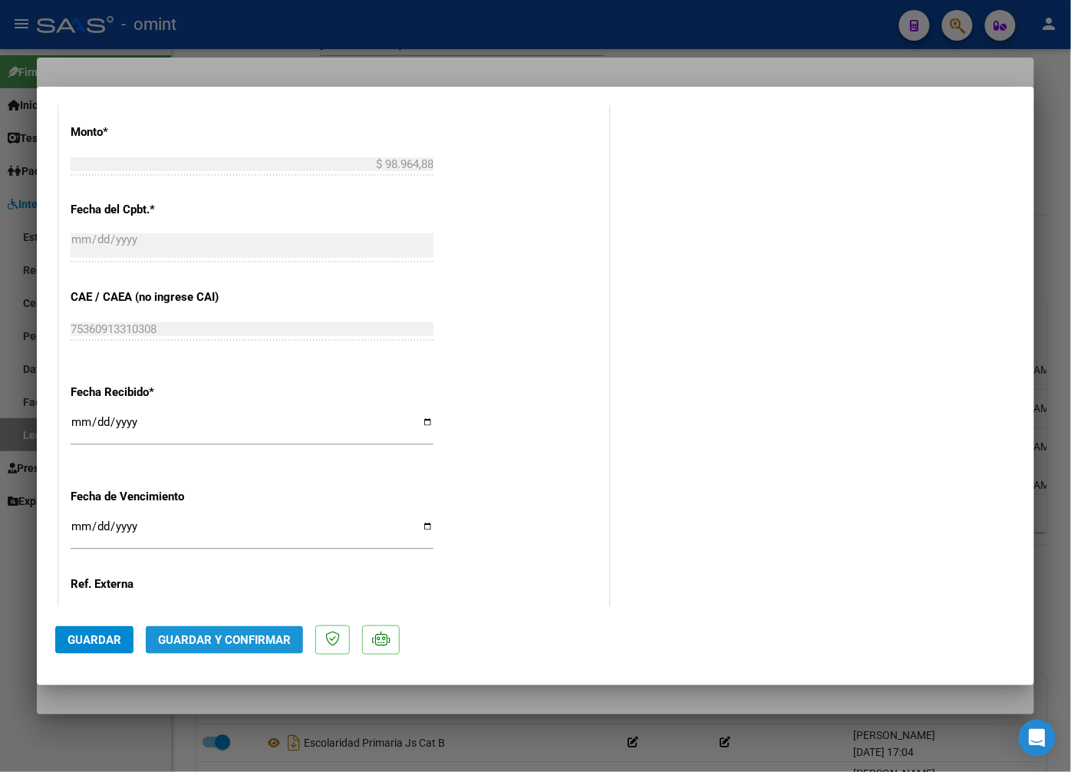
click at [212, 645] on span "Guardar y Confirmar" at bounding box center [224, 640] width 133 height 14
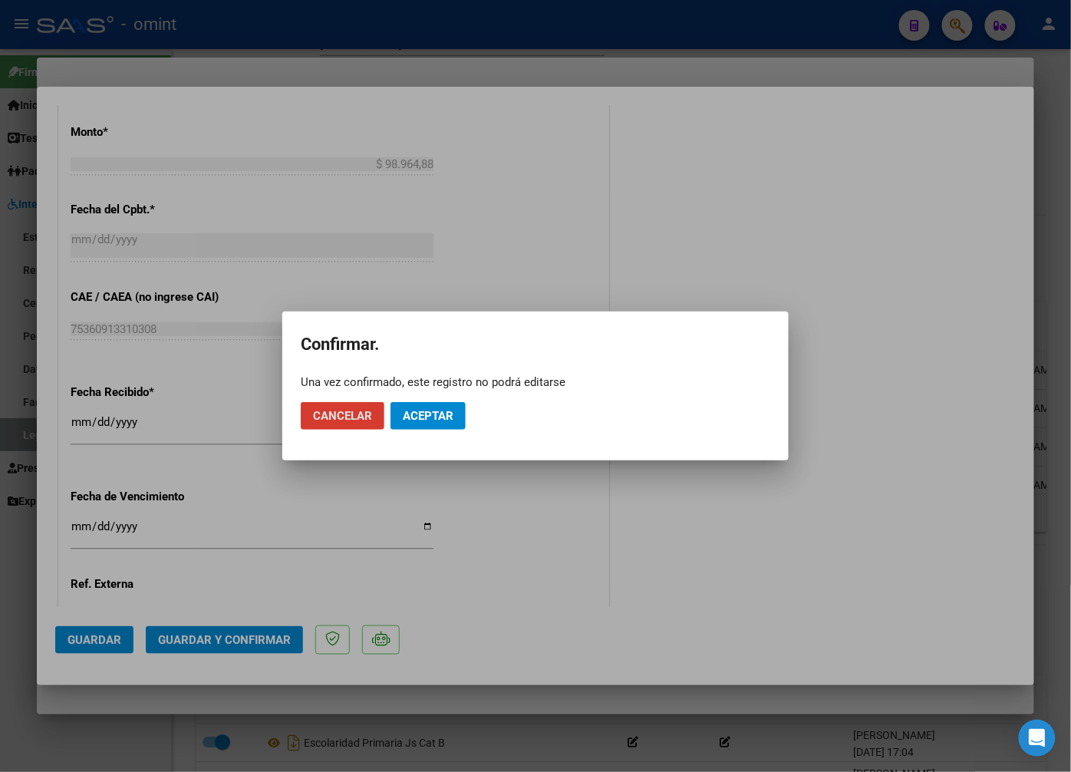
click at [436, 409] on span "Aceptar" at bounding box center [428, 416] width 51 height 14
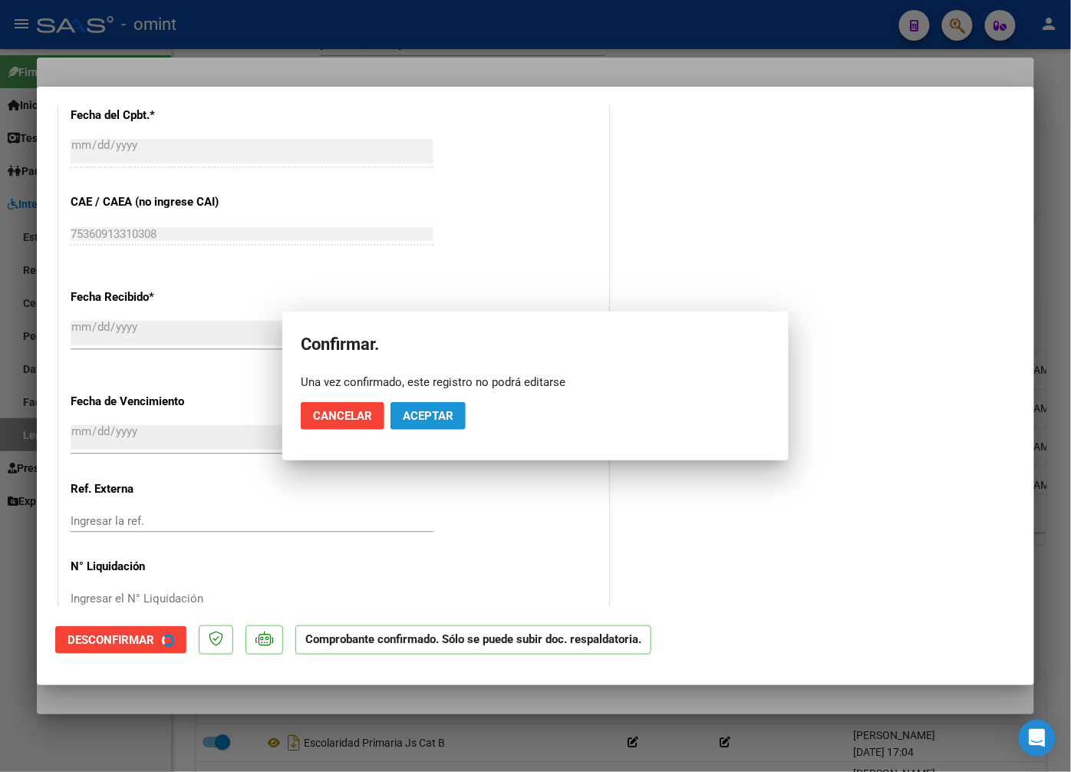
scroll to position [757, 0]
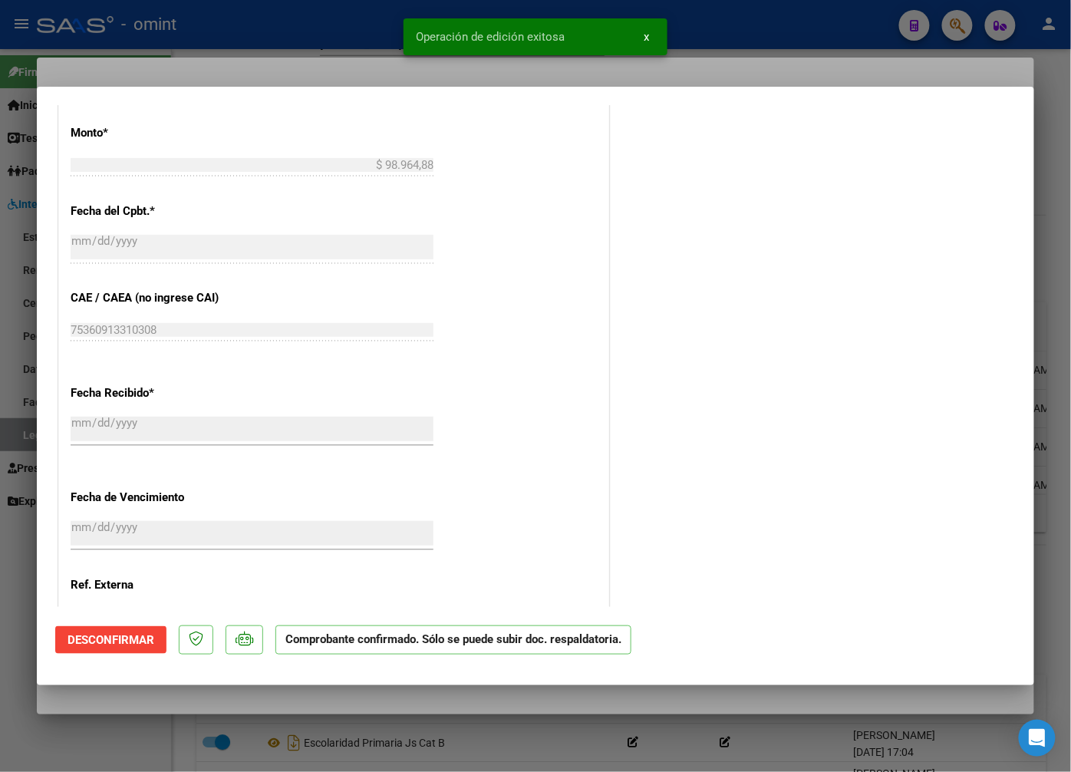
click at [354, 72] on div at bounding box center [535, 386] width 1071 height 772
type input "$ 0,00"
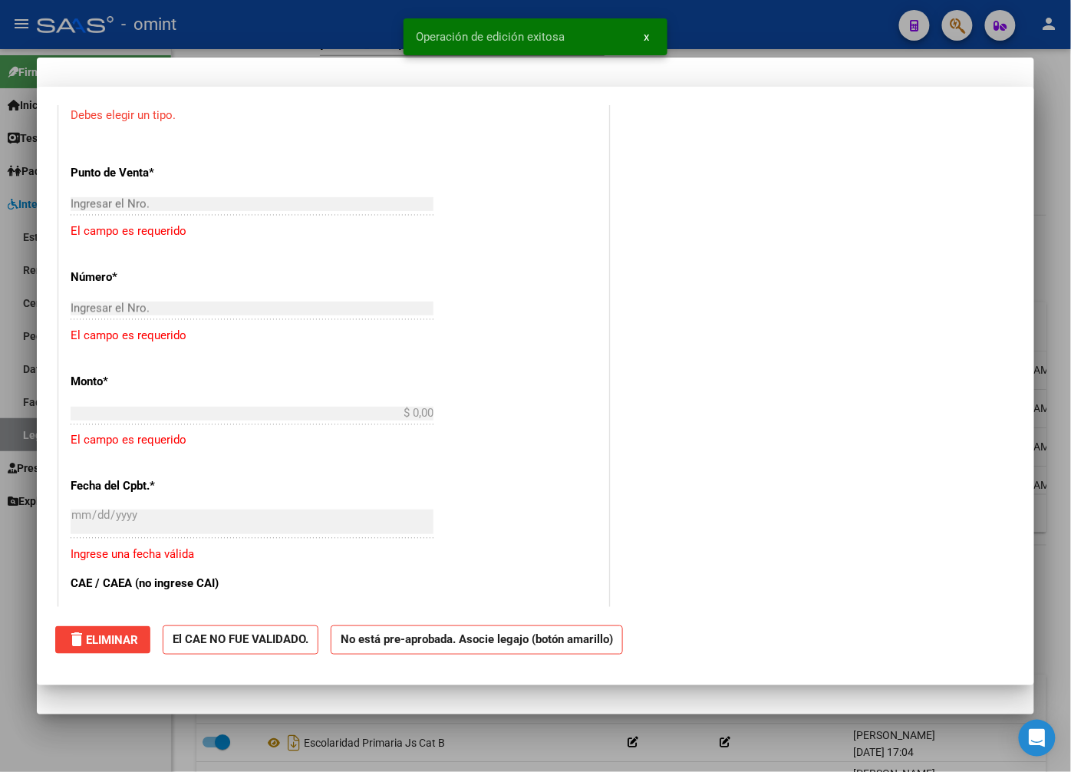
scroll to position [1041, 0]
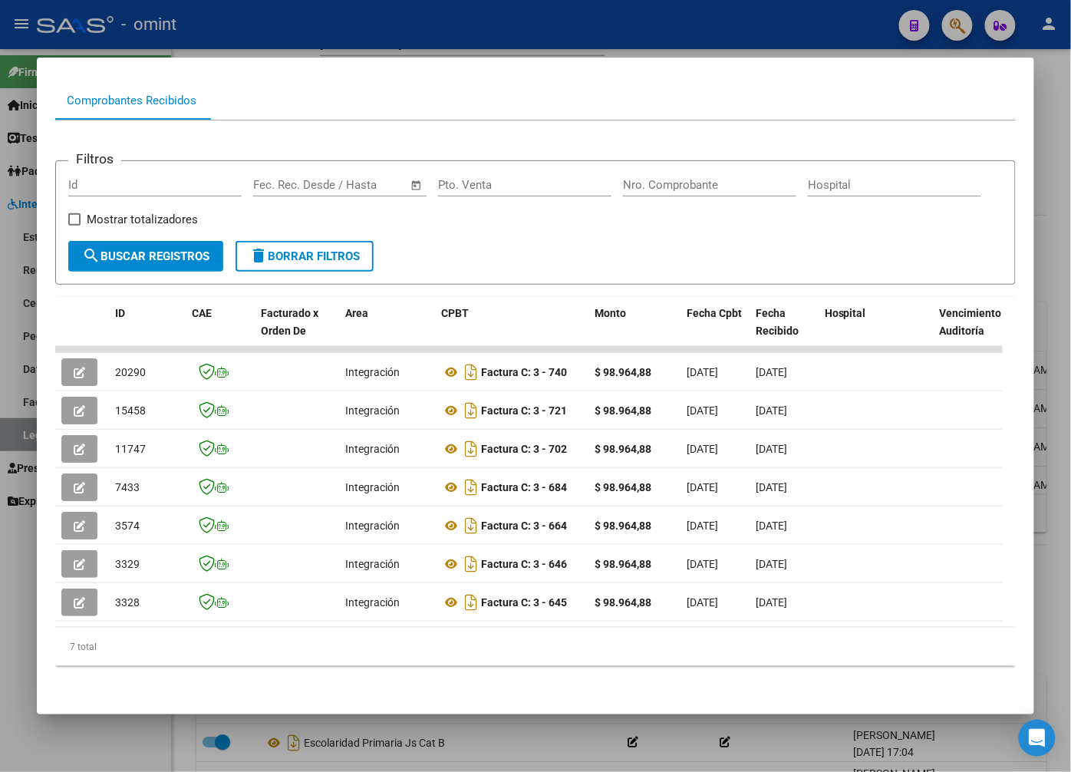
click at [364, 35] on div at bounding box center [535, 386] width 1071 height 772
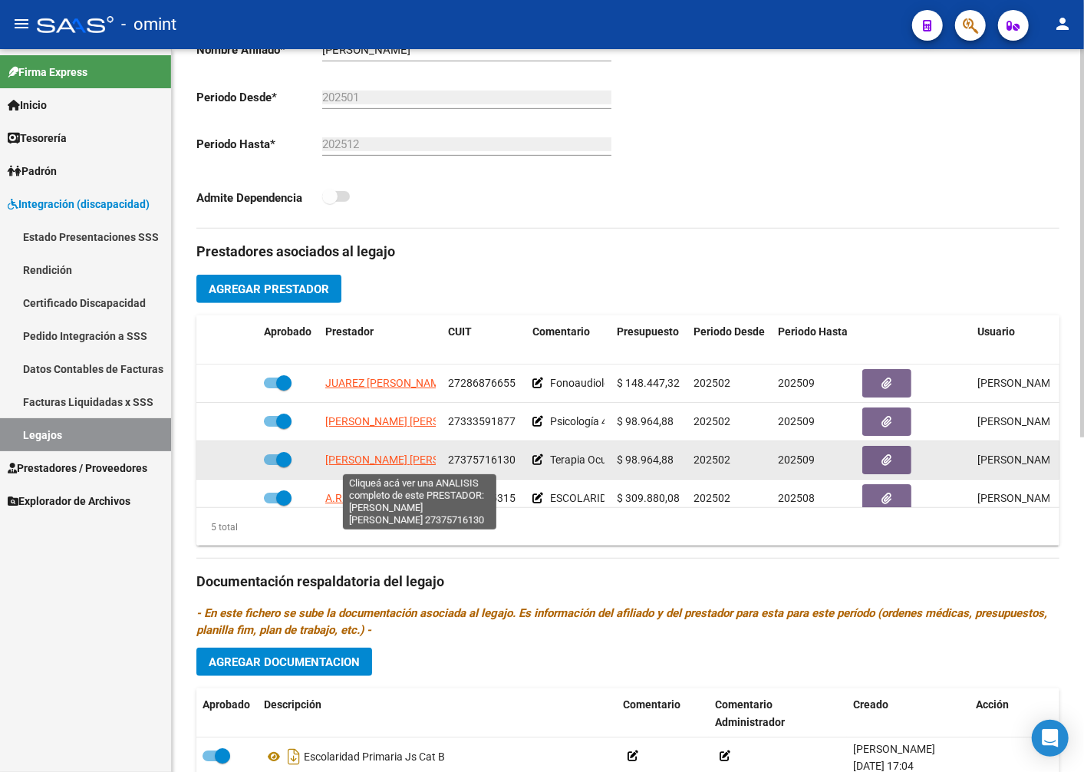
click at [417, 463] on span "CARNEVALI LUCIANA SOFIA ELISABET" at bounding box center [408, 459] width 167 height 12
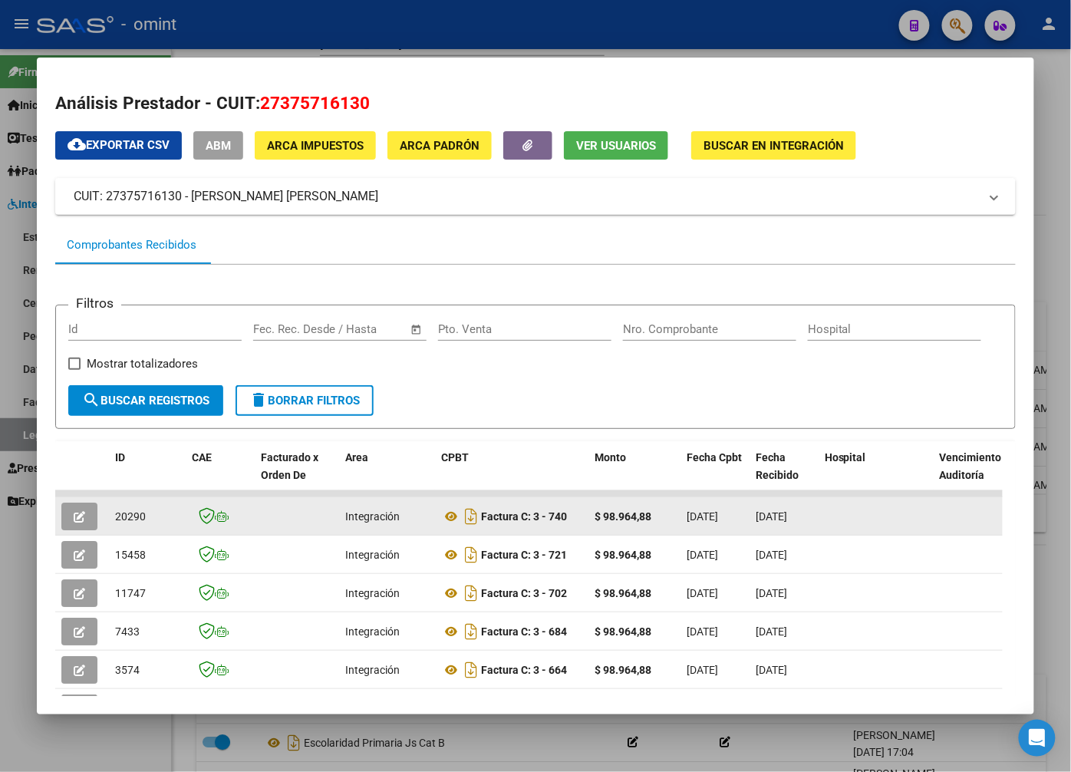
click at [142, 523] on span "20290" at bounding box center [130, 516] width 31 height 12
click at [134, 520] on span "20290" at bounding box center [130, 516] width 31 height 12
click at [135, 519] on span "20290" at bounding box center [130, 516] width 31 height 12
drag, startPoint x: 132, startPoint y: 518, endPoint x: 120, endPoint y: 517, distance: 11.5
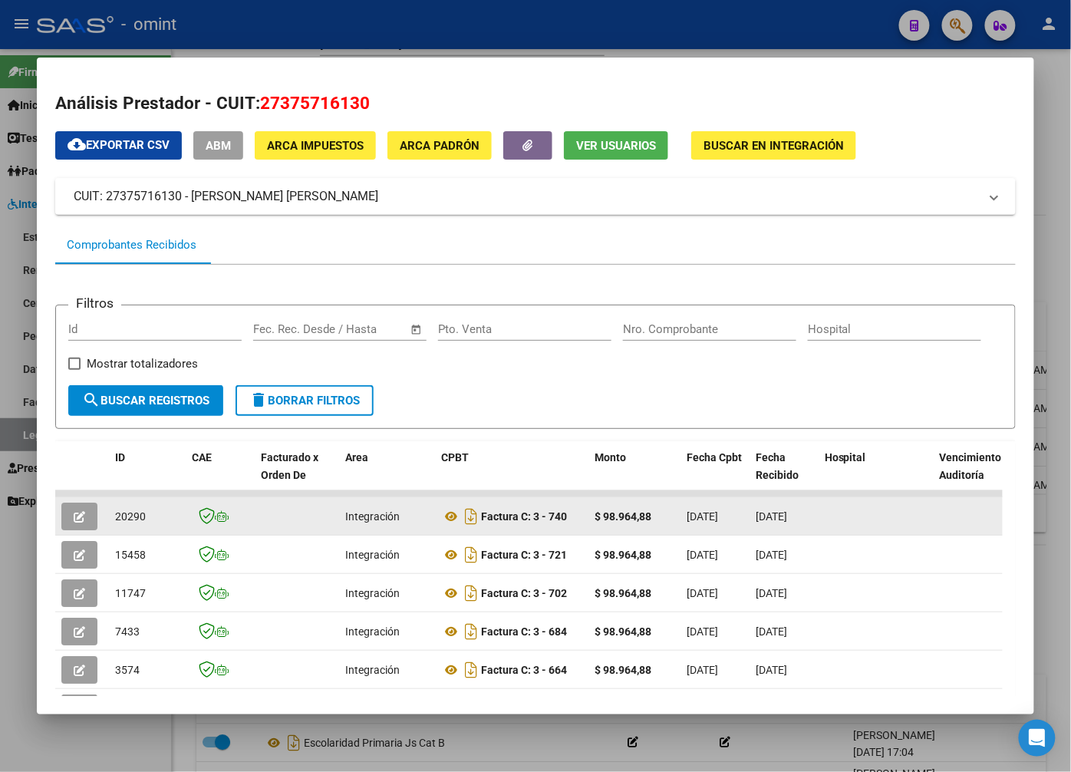
click at [120, 517] on span "20290" at bounding box center [130, 516] width 31 height 12
copy span "20290"
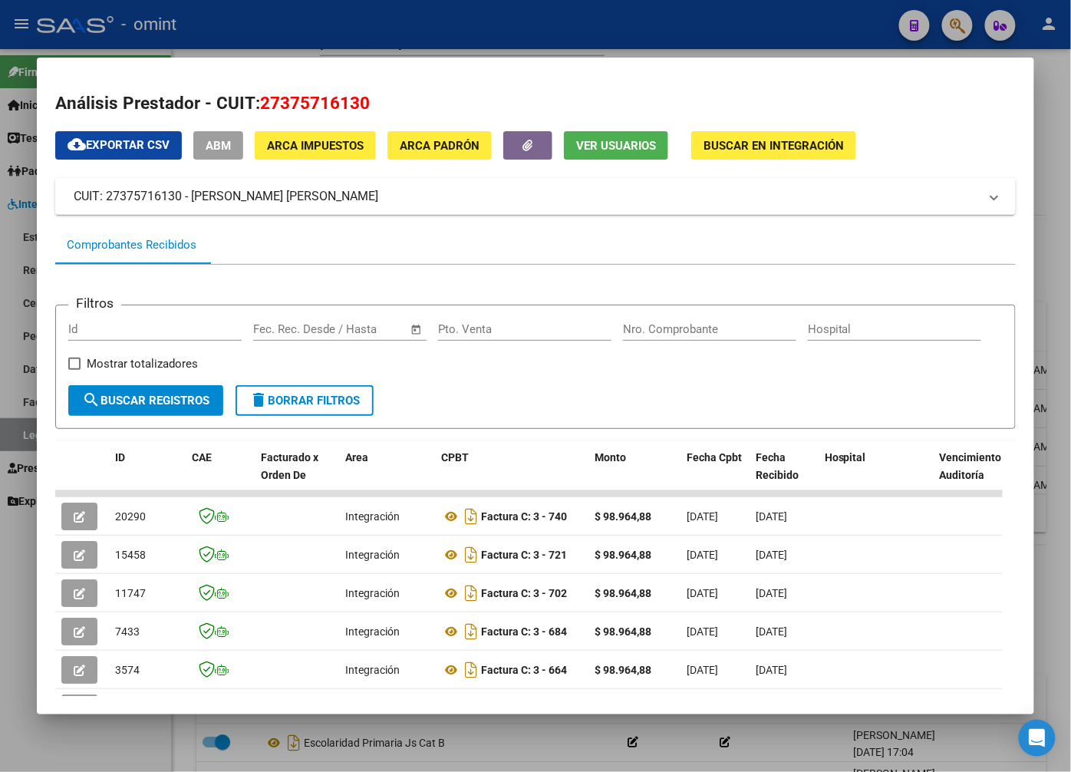
drag, startPoint x: 367, startPoint y: 20, endPoint x: 380, endPoint y: 31, distance: 16.9
click at [368, 20] on div at bounding box center [535, 386] width 1071 height 772
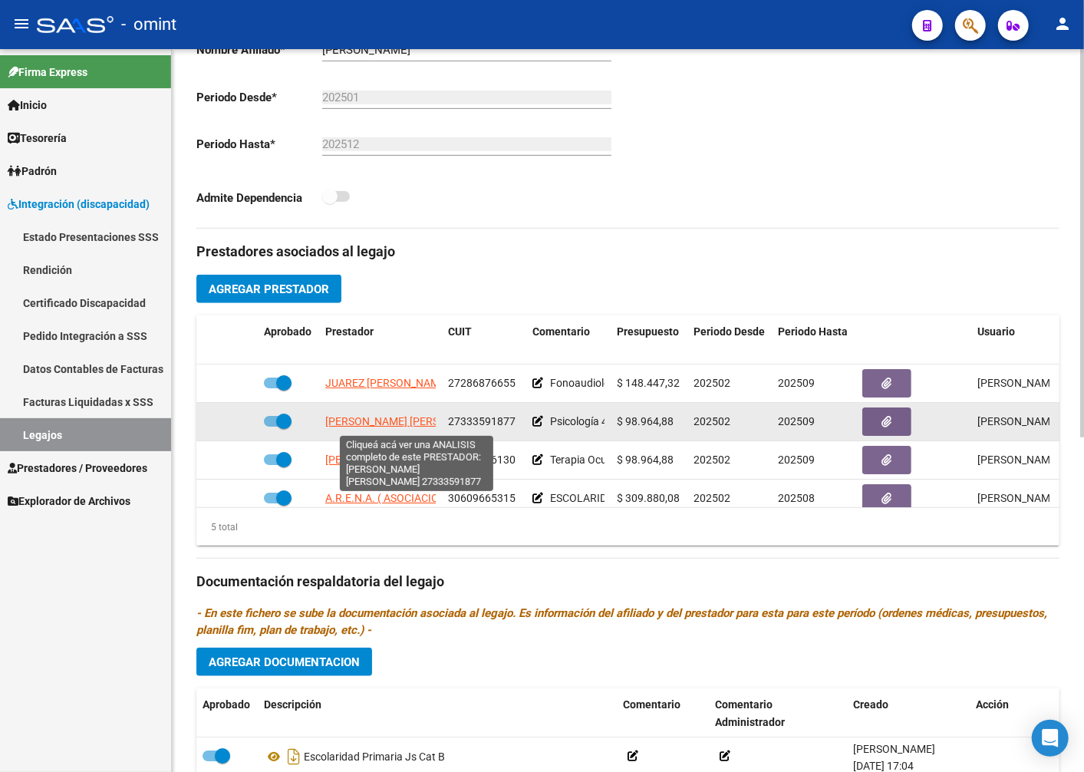
click at [377, 424] on span "PEREZ CASTELLANO MARIA JULIETA" at bounding box center [408, 421] width 167 height 12
type textarea "27333591877"
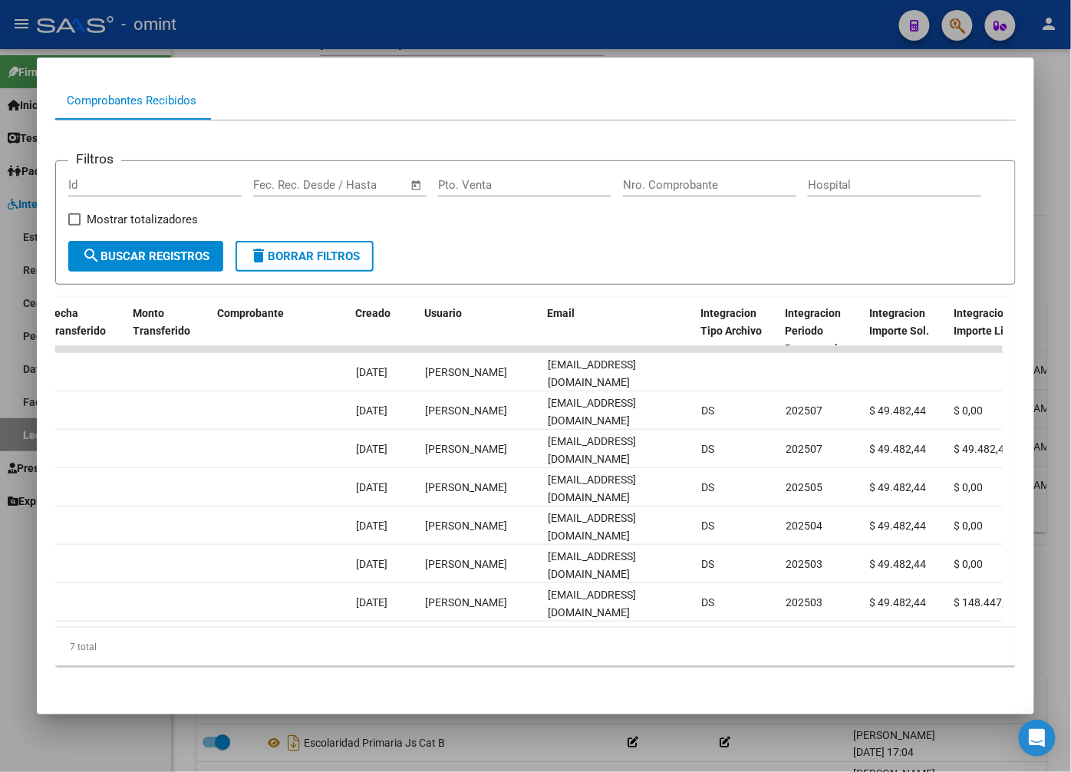
scroll to position [0, 0]
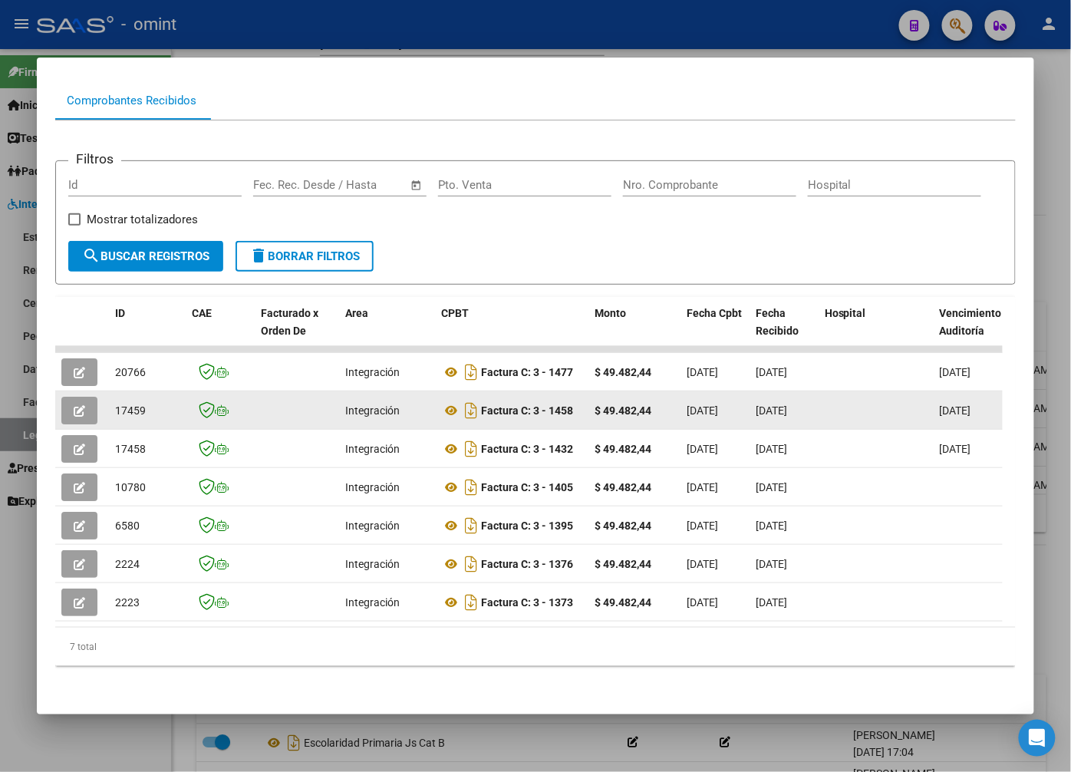
click at [101, 397] on div at bounding box center [81, 411] width 41 height 28
click at [77, 405] on icon "button" at bounding box center [80, 411] width 12 height 12
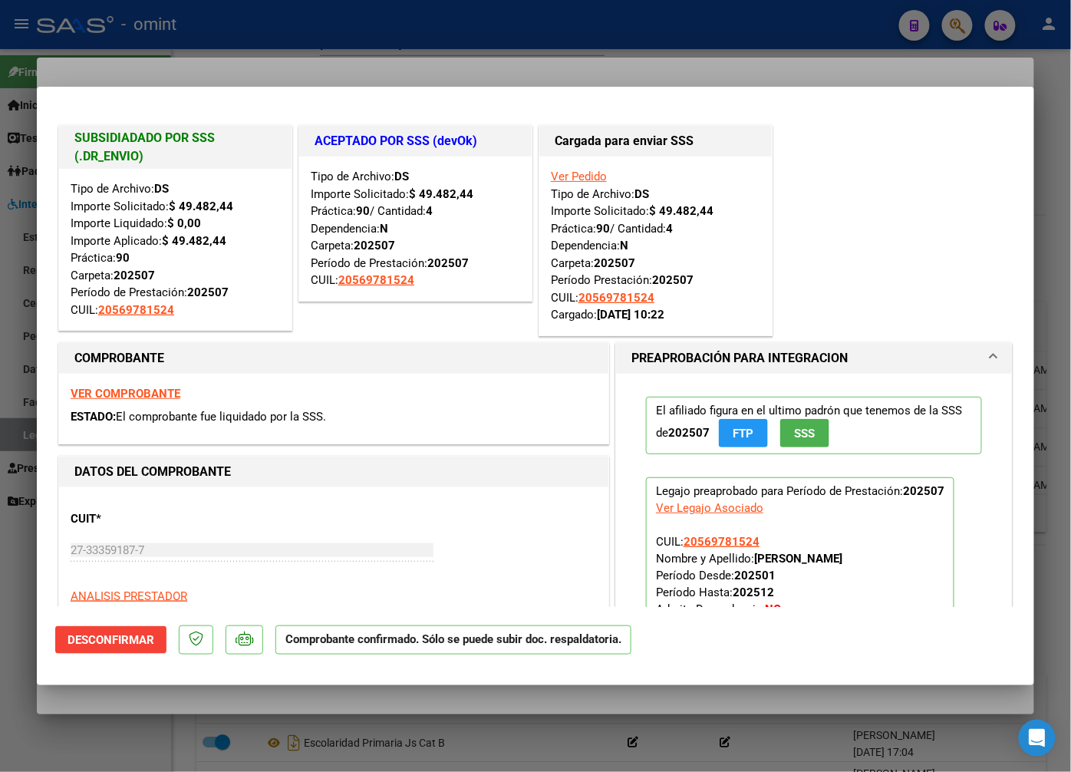
click at [243, 48] on div at bounding box center [535, 386] width 1071 height 772
type input "$ 0,00"
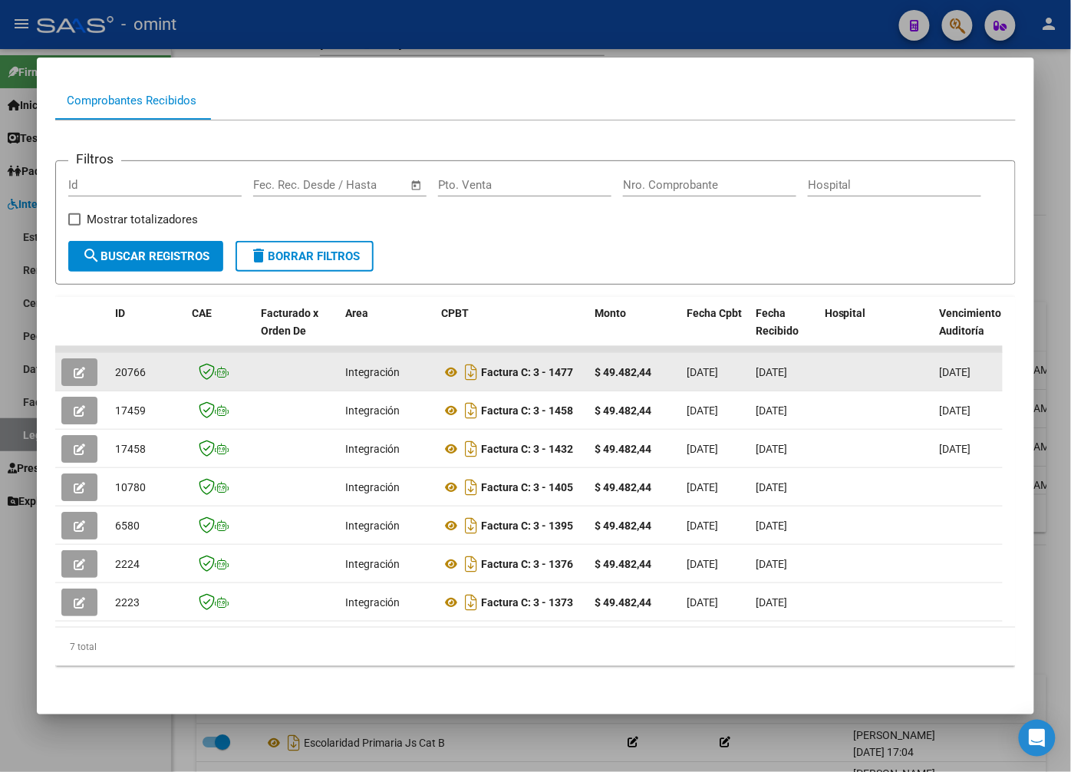
click at [82, 367] on icon "button" at bounding box center [80, 373] width 12 height 12
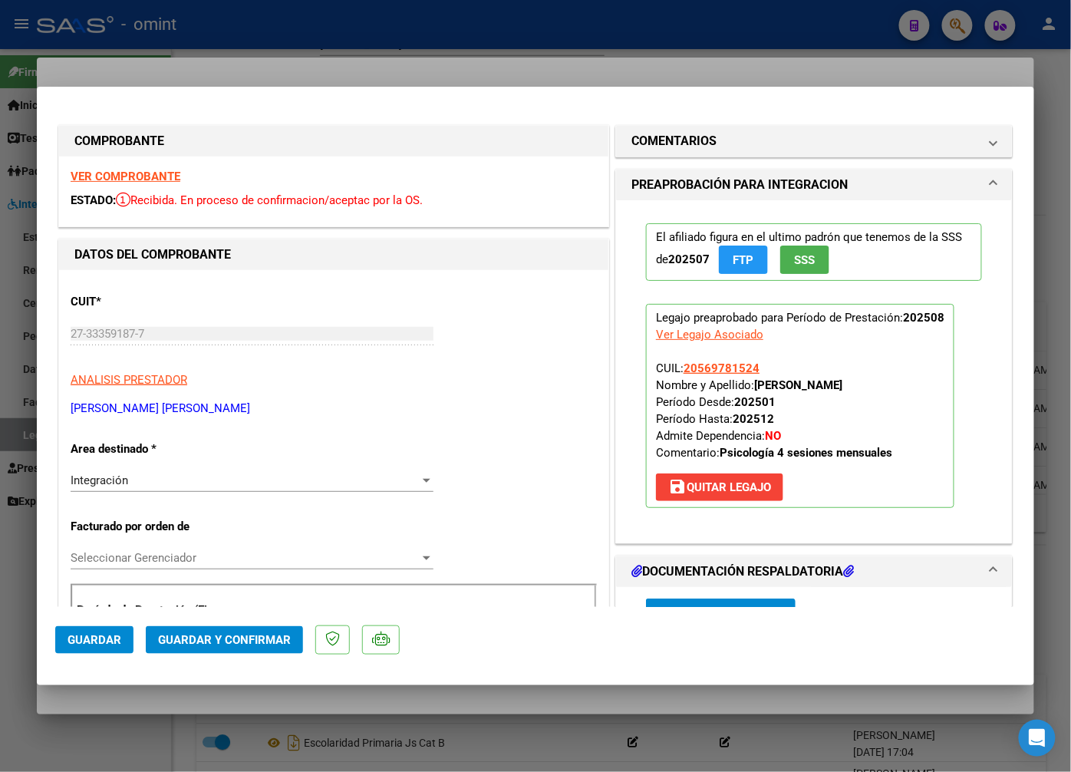
click at [169, 172] on strong "VER COMPROBANTE" at bounding box center [126, 177] width 110 height 14
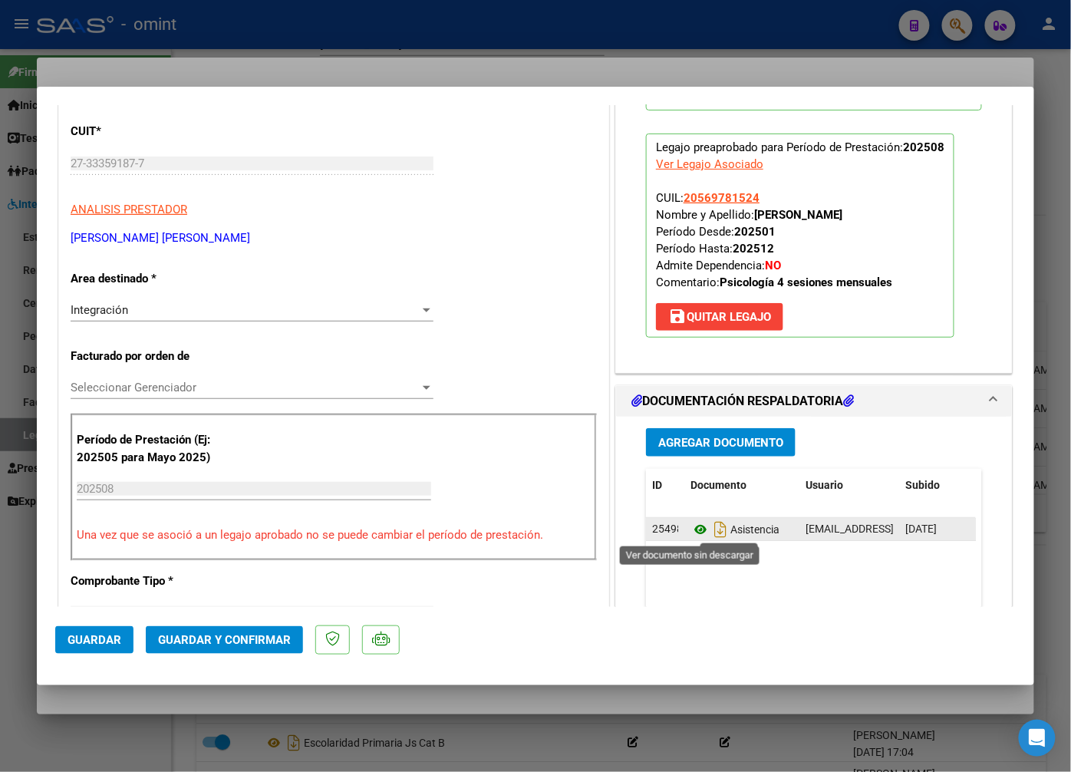
click at [697, 526] on icon at bounding box center [701, 529] width 20 height 18
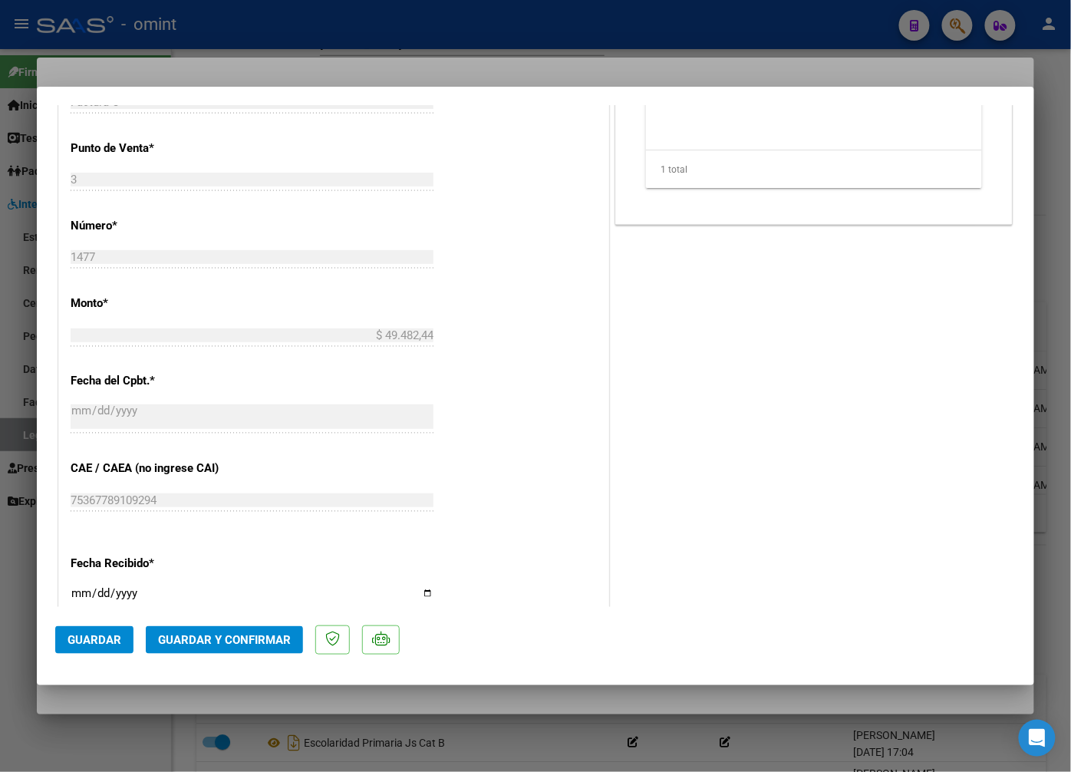
scroll to position [980, 0]
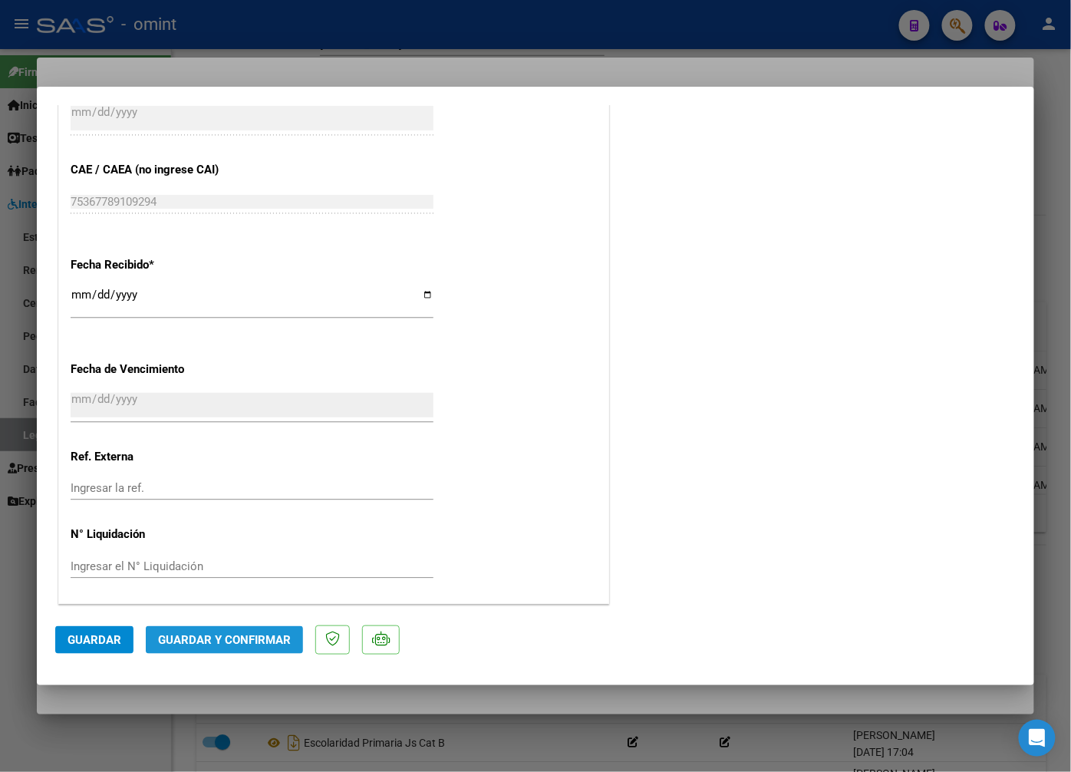
click at [203, 633] on span "Guardar y Confirmar" at bounding box center [224, 640] width 133 height 14
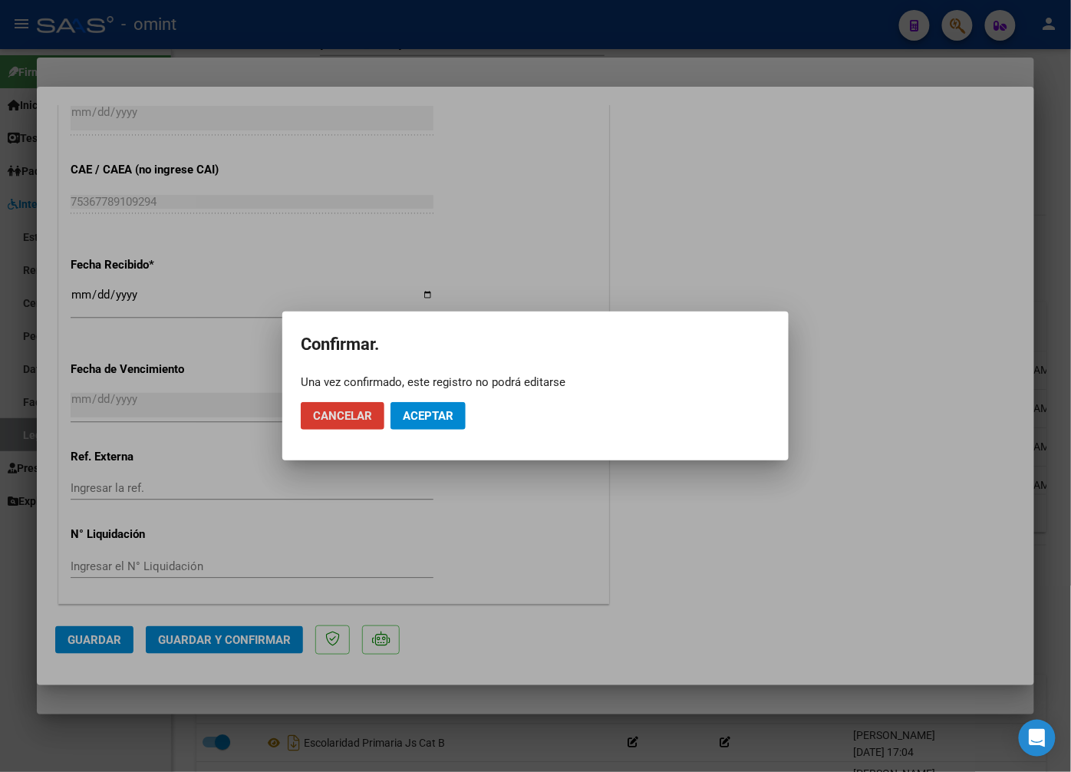
click at [431, 423] on button "Aceptar" at bounding box center [428, 416] width 75 height 28
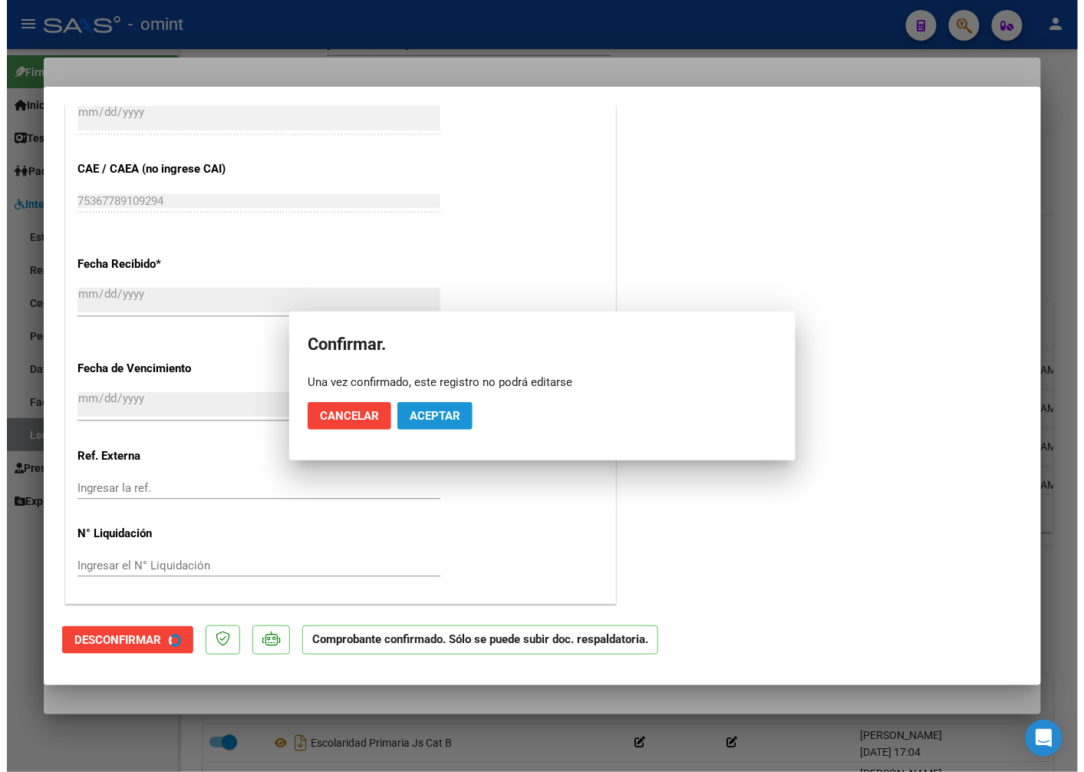
scroll to position [885, 0]
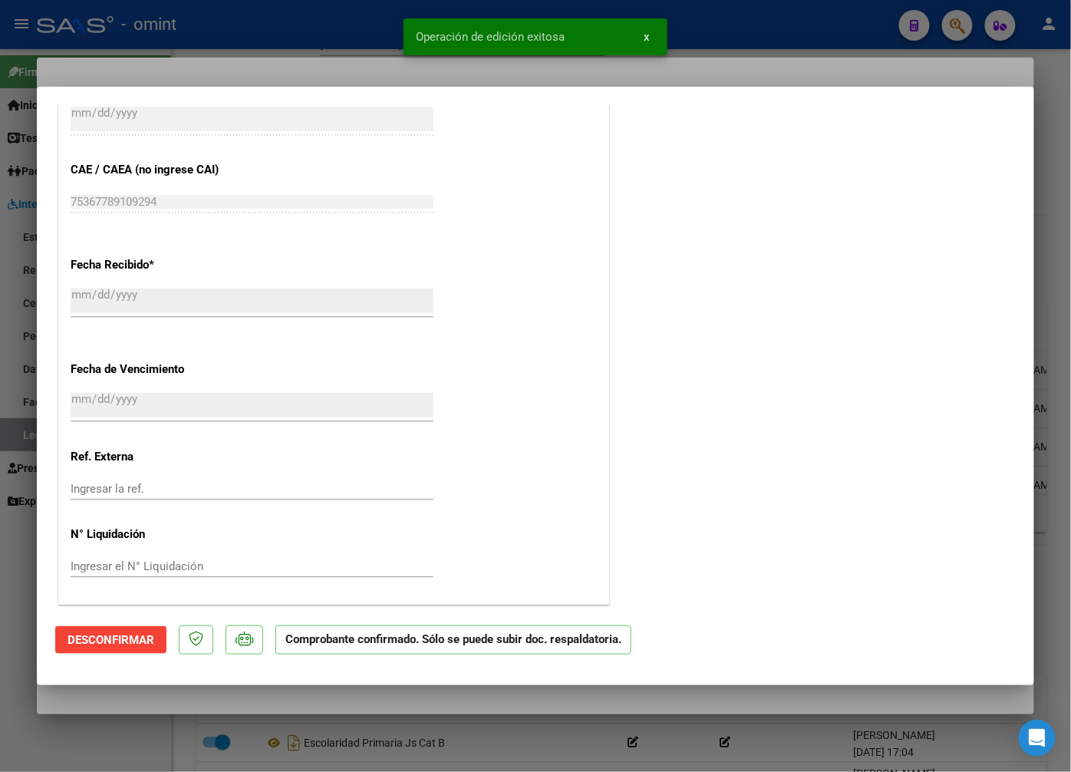
click at [317, 81] on div at bounding box center [535, 386] width 1071 height 772
type input "$ 0,00"
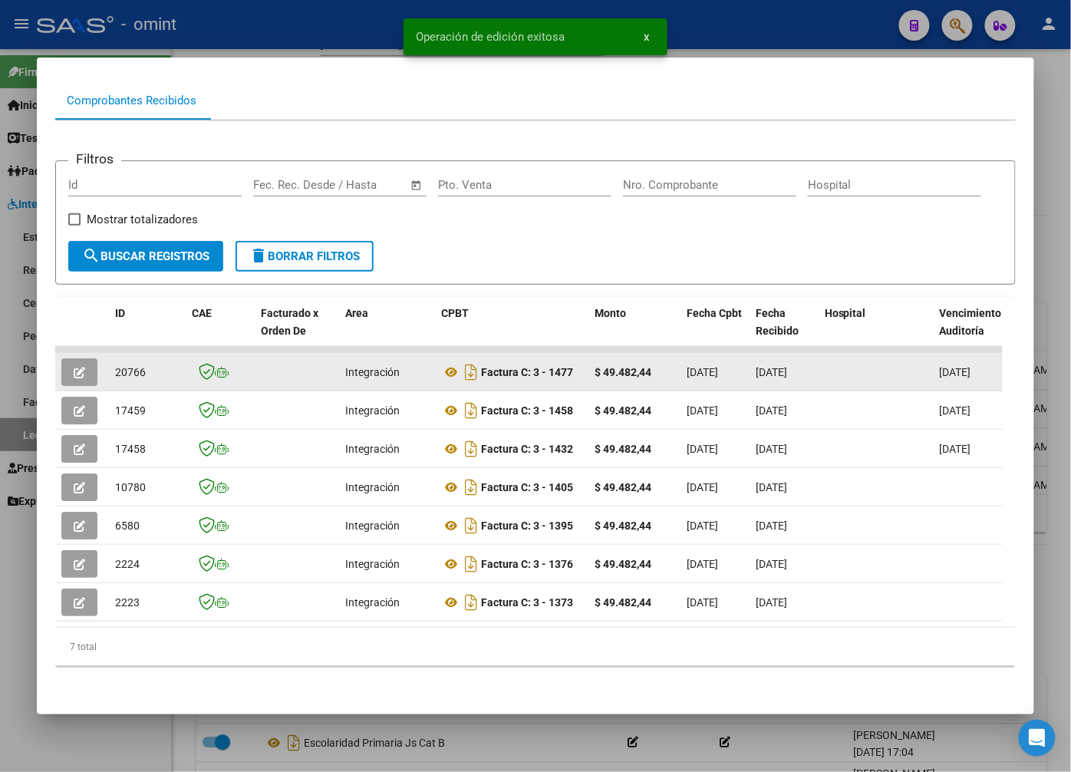
click at [121, 366] on span "20766" at bounding box center [130, 372] width 31 height 12
copy span "20766"
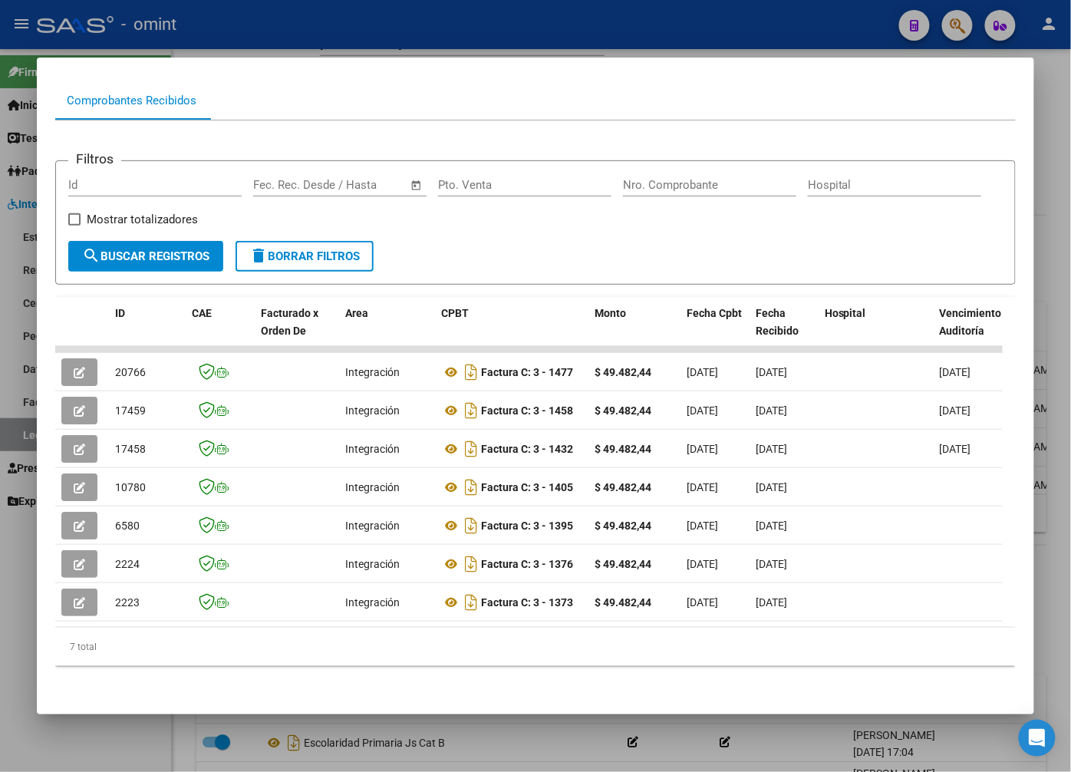
click at [381, 36] on div at bounding box center [535, 386] width 1071 height 772
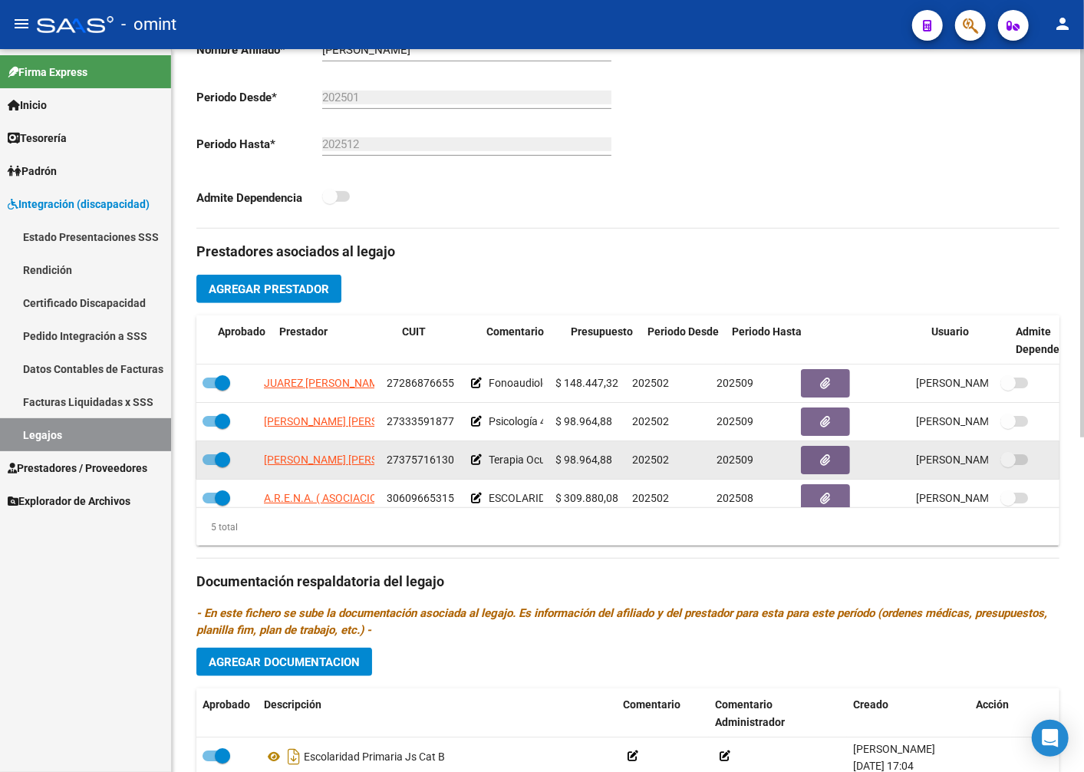
scroll to position [0, 93]
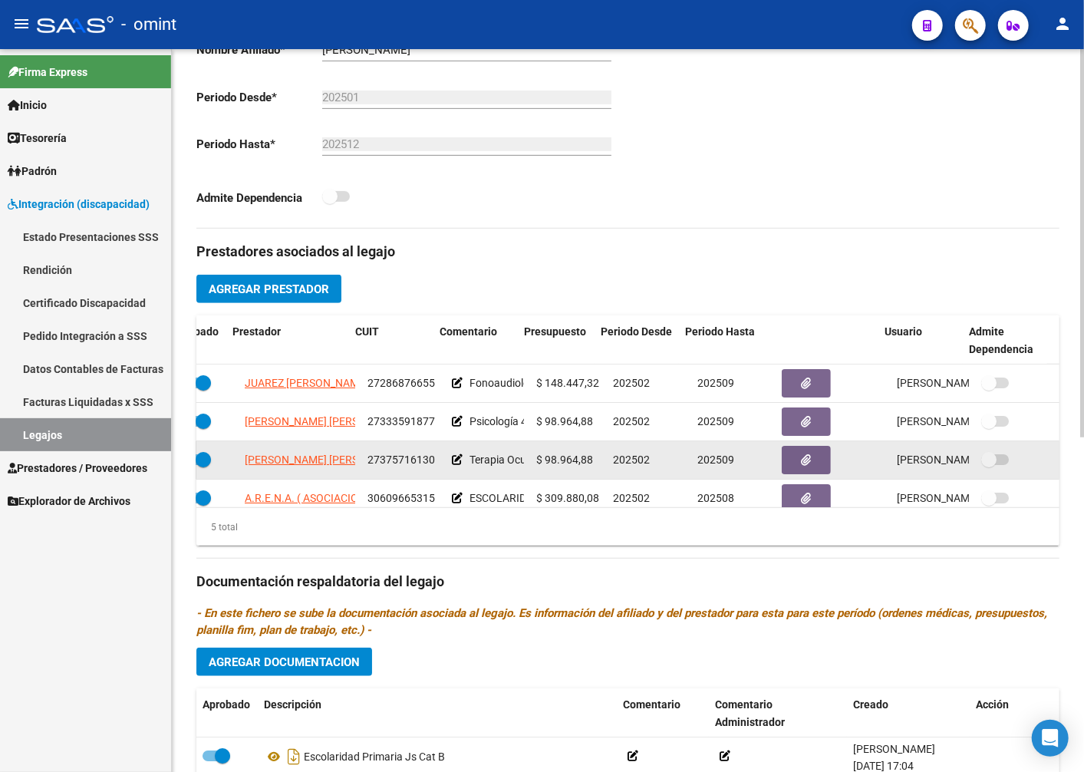
drag, startPoint x: 1045, startPoint y: 431, endPoint x: 1044, endPoint y: 448, distance: 17.0
click at [979, 448] on datatable-scroller "JUAREZ JULIETA ANAHI 27286876655 Fonoaudiología 12 sesiones mensuales $ 148.447…" at bounding box center [547, 460] width 863 height 192
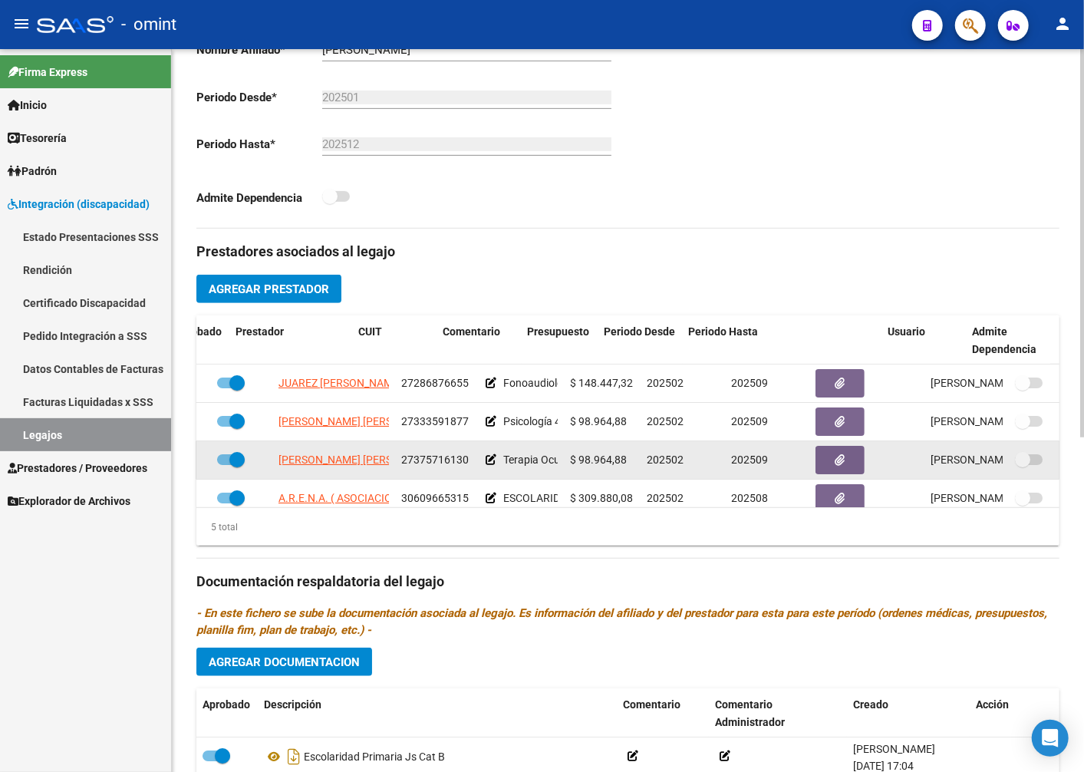
scroll to position [0, 0]
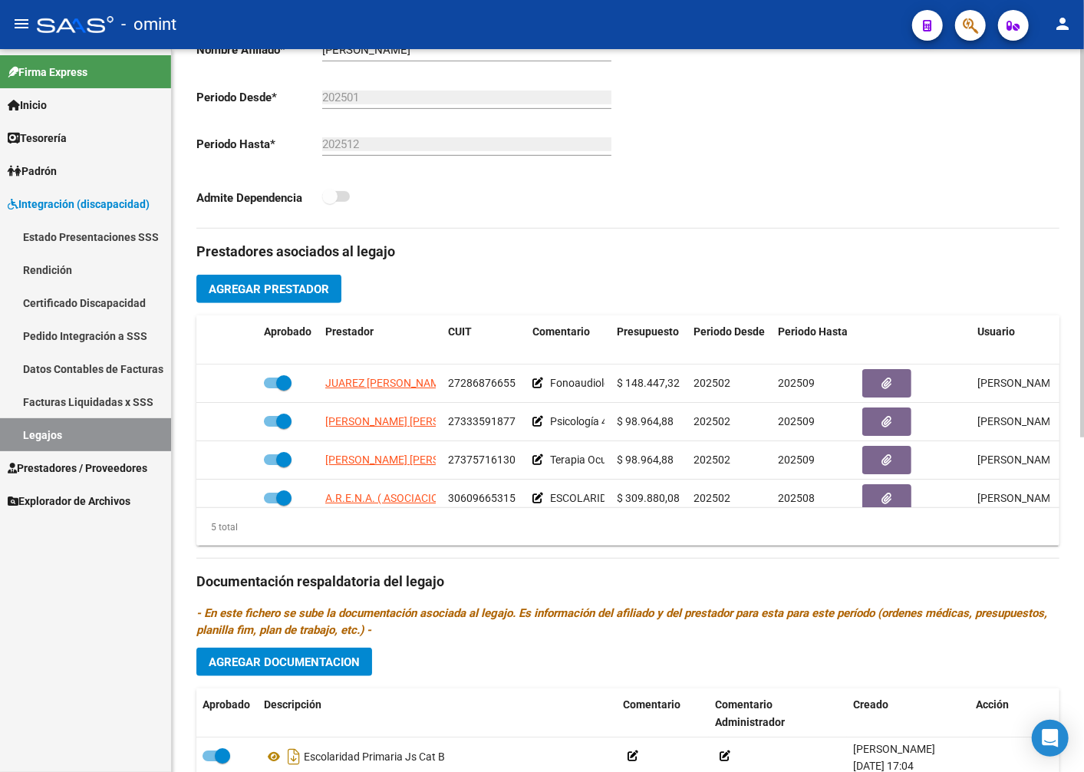
click at [927, 243] on h3 "Prestadores asociados al legajo" at bounding box center [627, 251] width 863 height 21
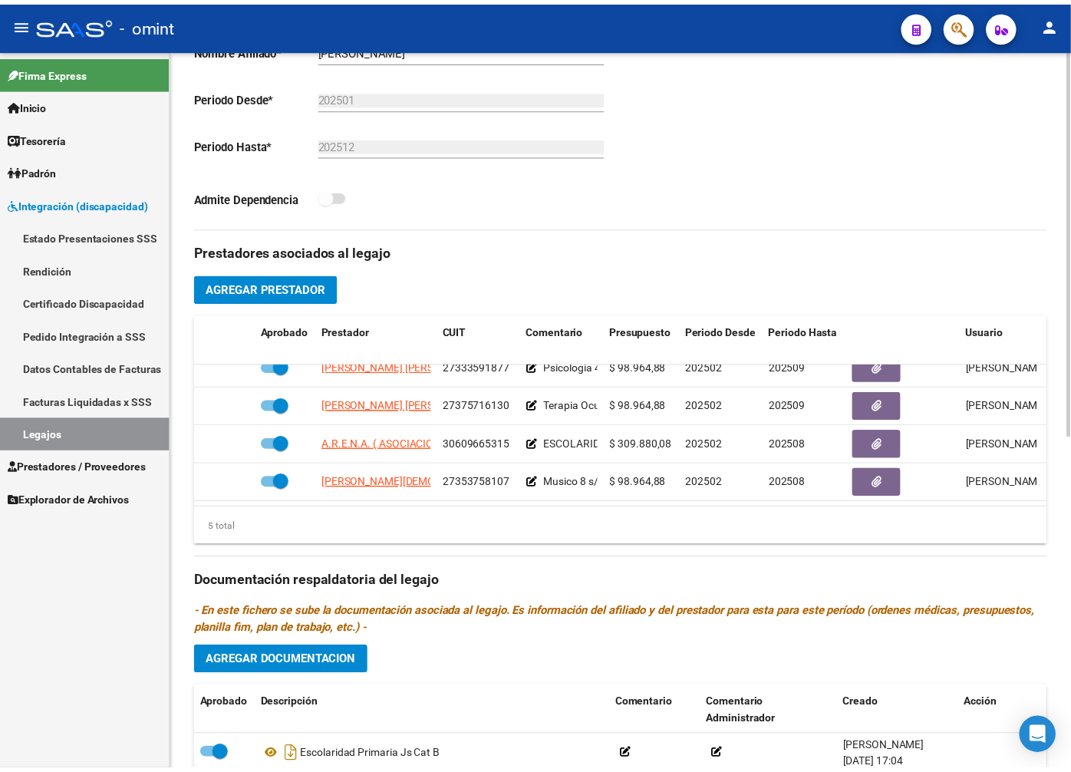
scroll to position [66, 0]
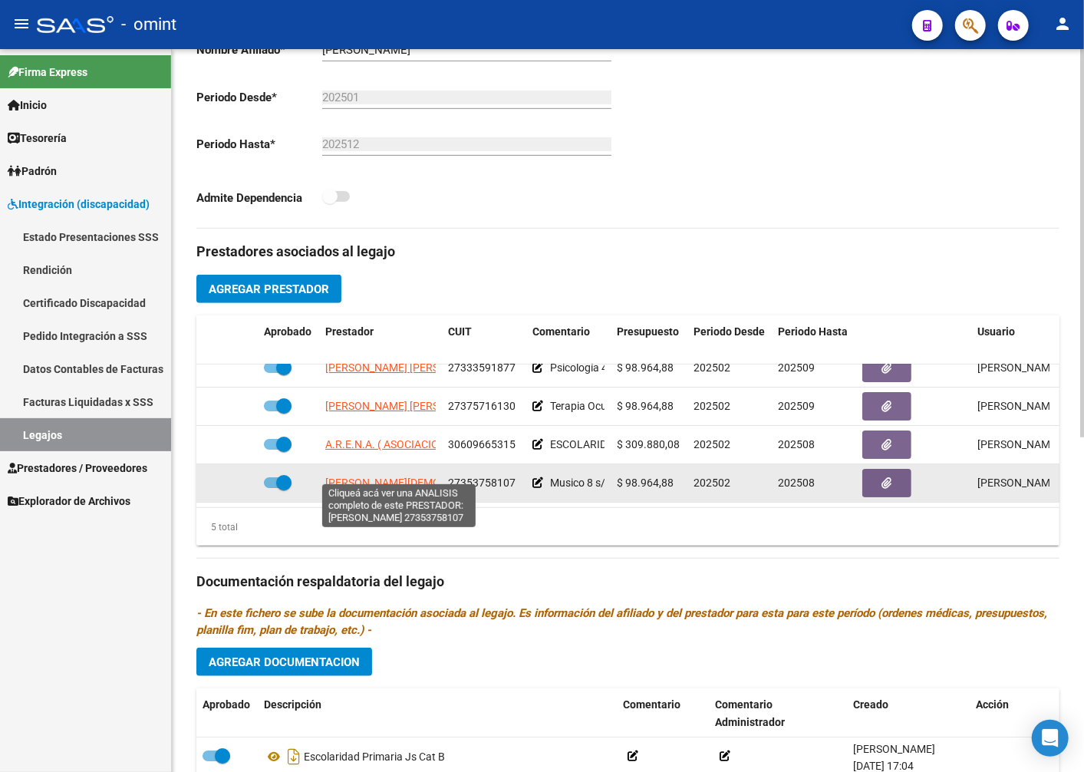
click at [412, 477] on span "MARTINEZ WAHNISH AYELEN" at bounding box center [422, 483] width 194 height 12
type textarea "27353758107"
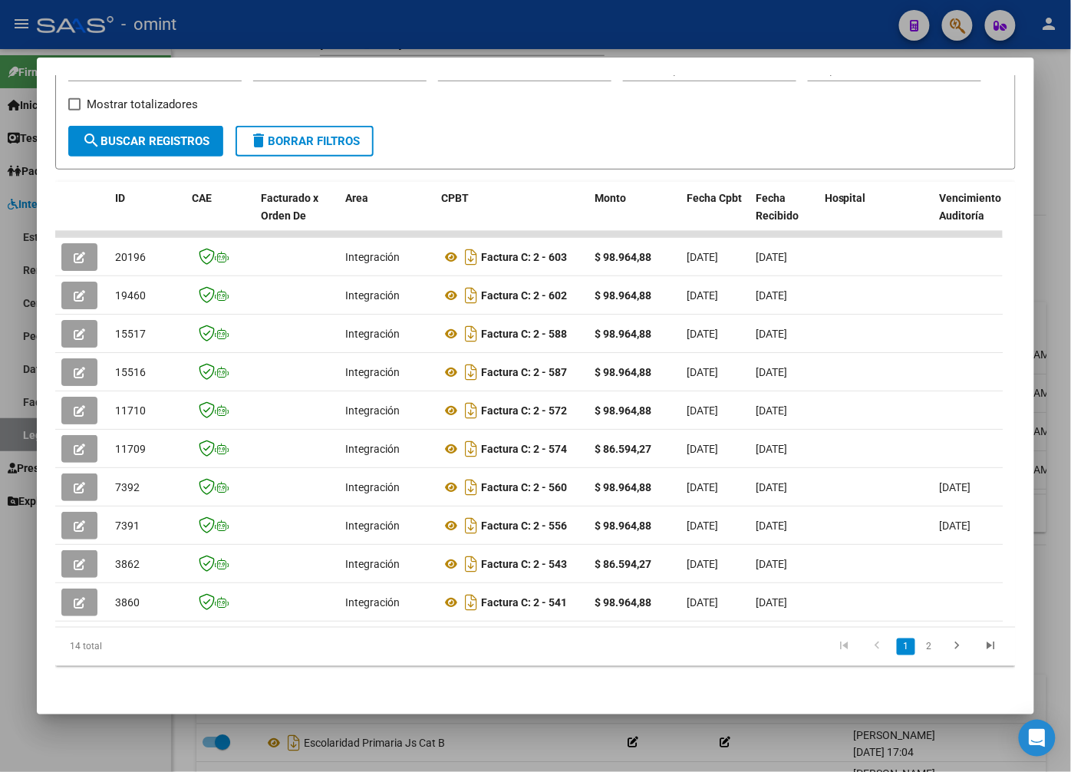
scroll to position [0, 0]
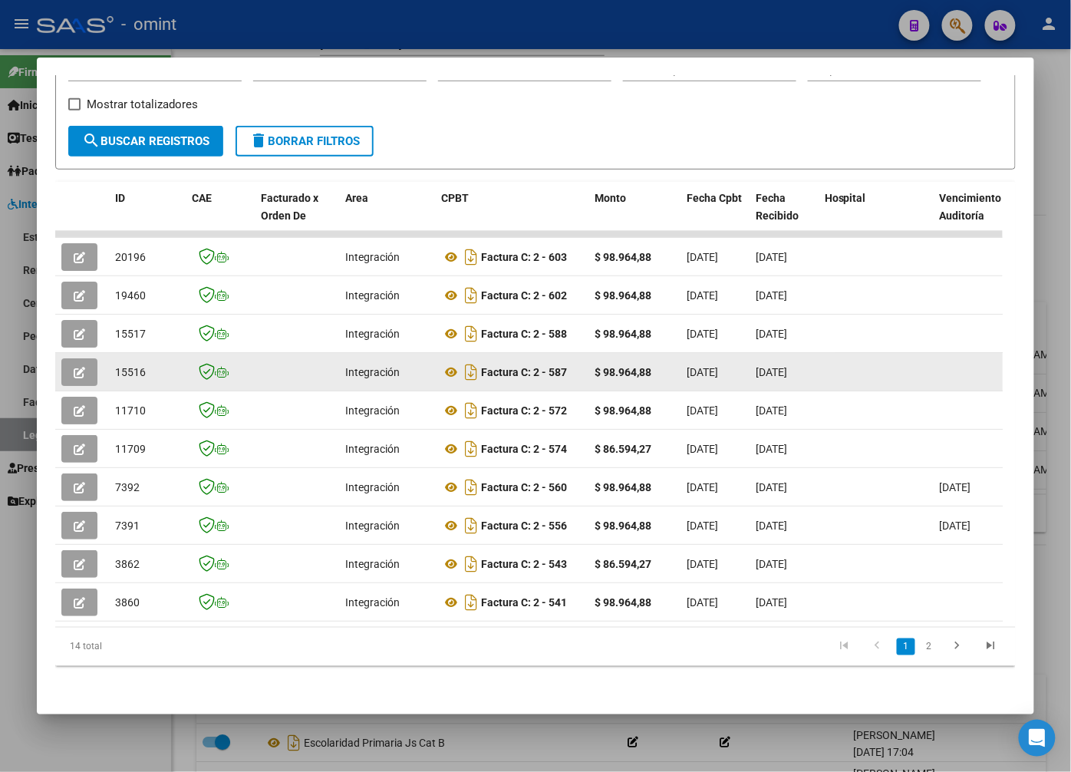
drag, startPoint x: 718, startPoint y: 367, endPoint x: 81, endPoint y: 356, distance: 637.0
click at [80, 367] on icon "button" at bounding box center [80, 373] width 12 height 12
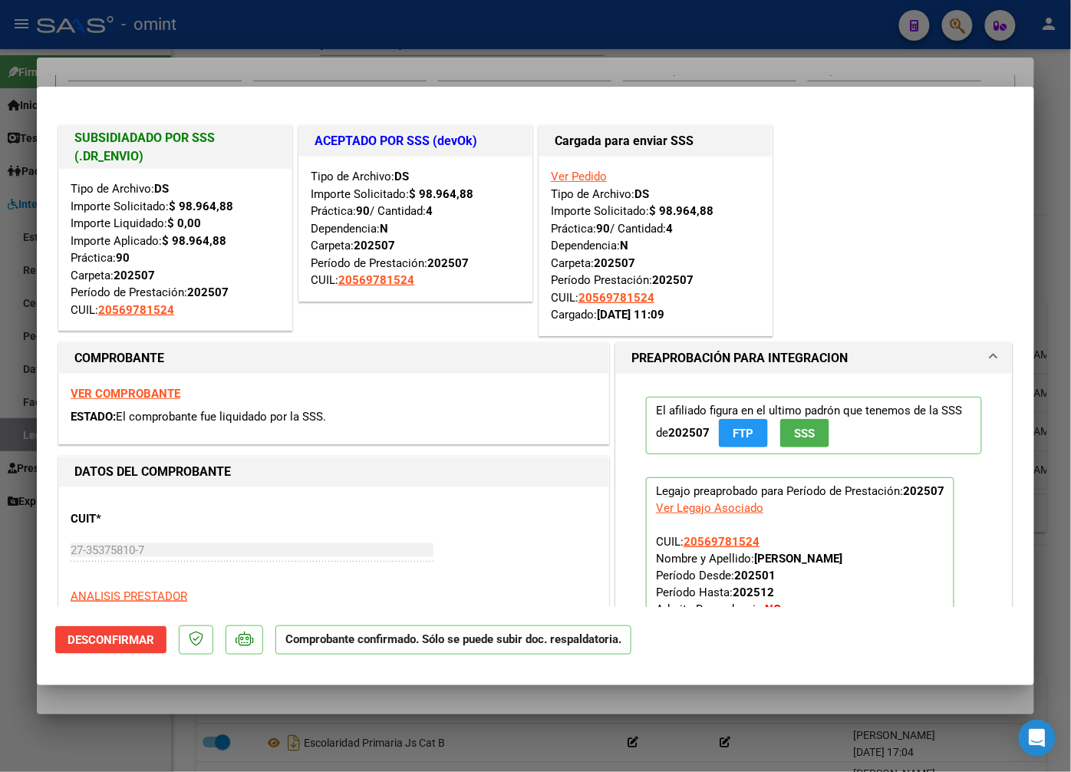
click at [356, 40] on div at bounding box center [535, 386] width 1071 height 772
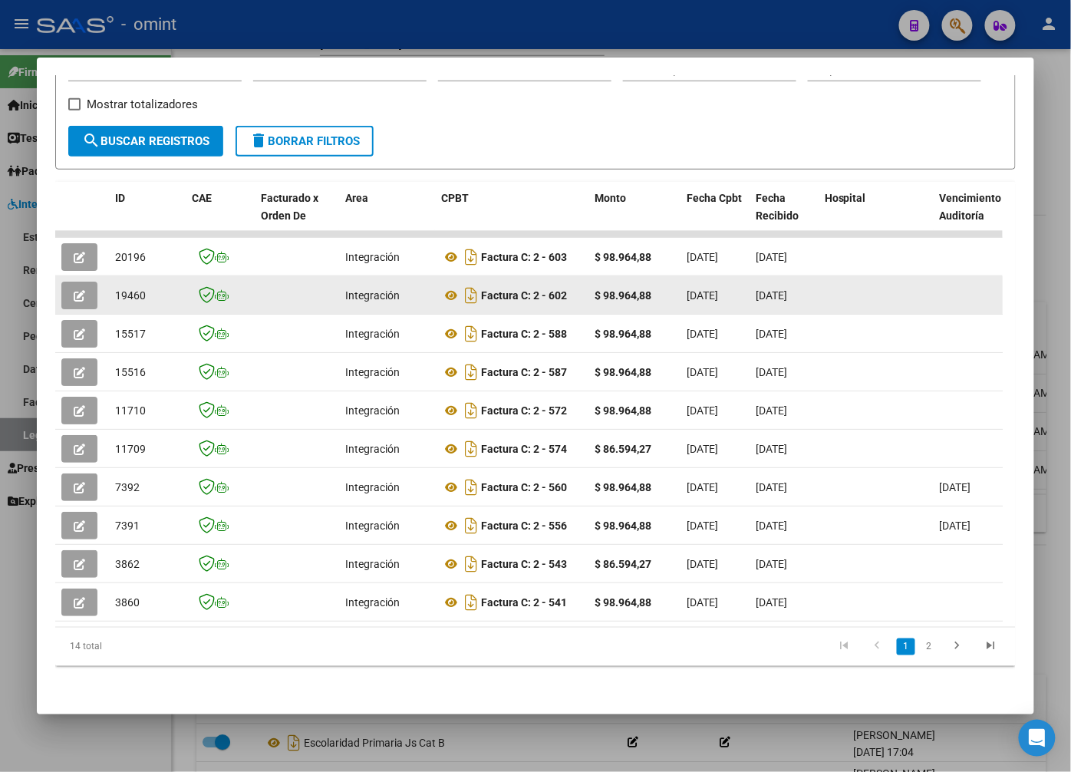
click at [88, 282] on button "button" at bounding box center [79, 296] width 36 height 28
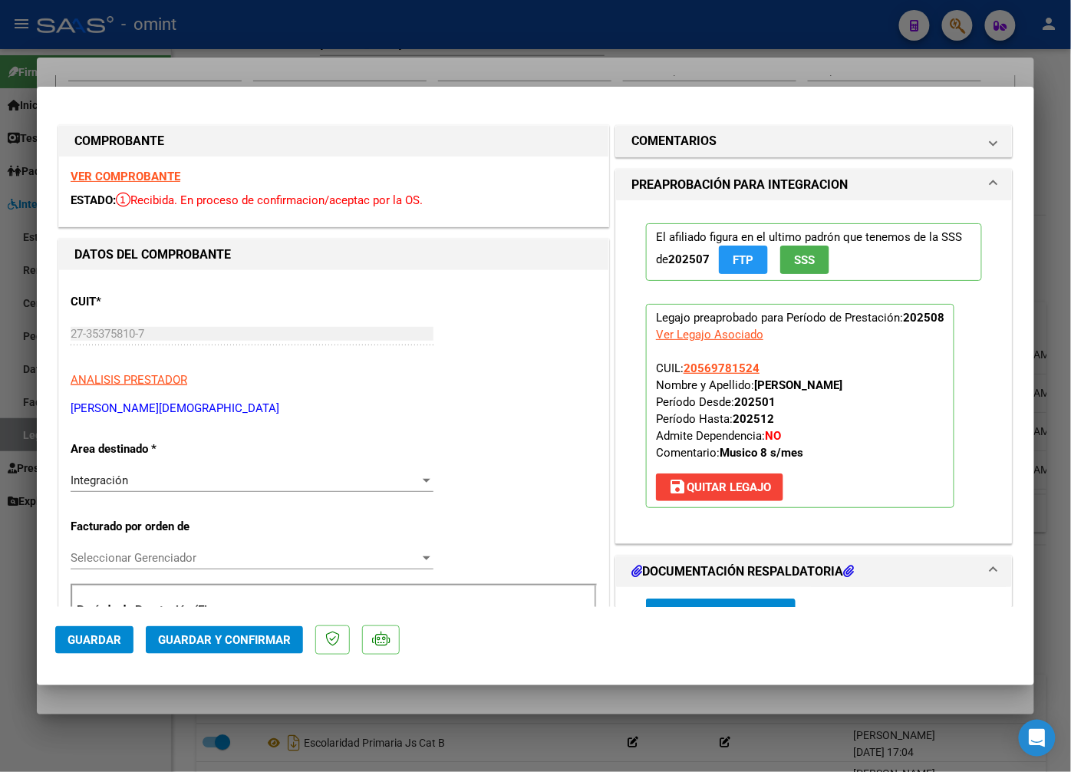
click at [141, 174] on strong "VER COMPROBANTE" at bounding box center [126, 177] width 110 height 14
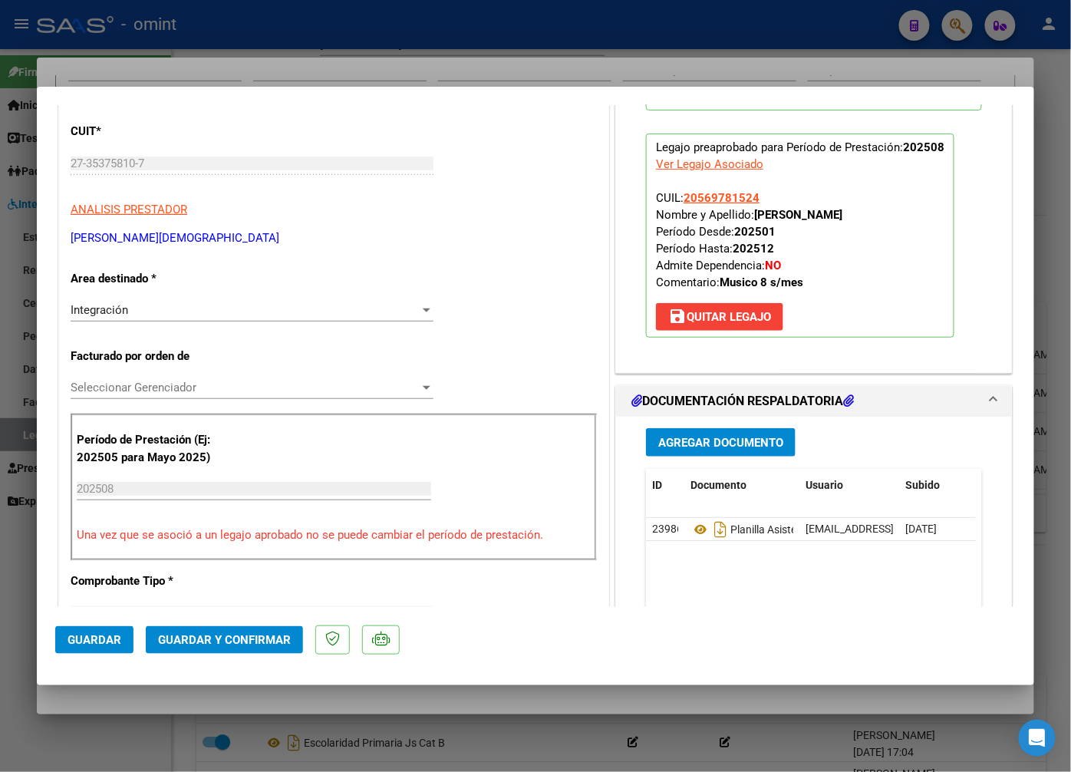
scroll to position [341, 0]
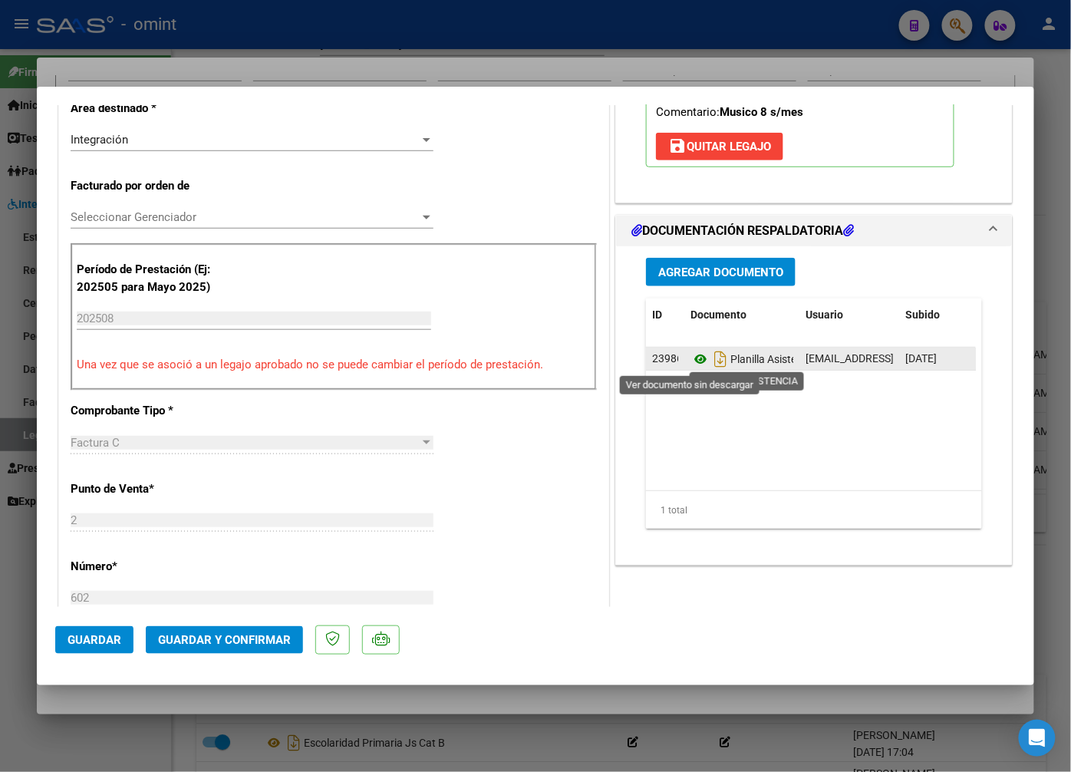
click at [691, 361] on icon at bounding box center [701, 359] width 20 height 18
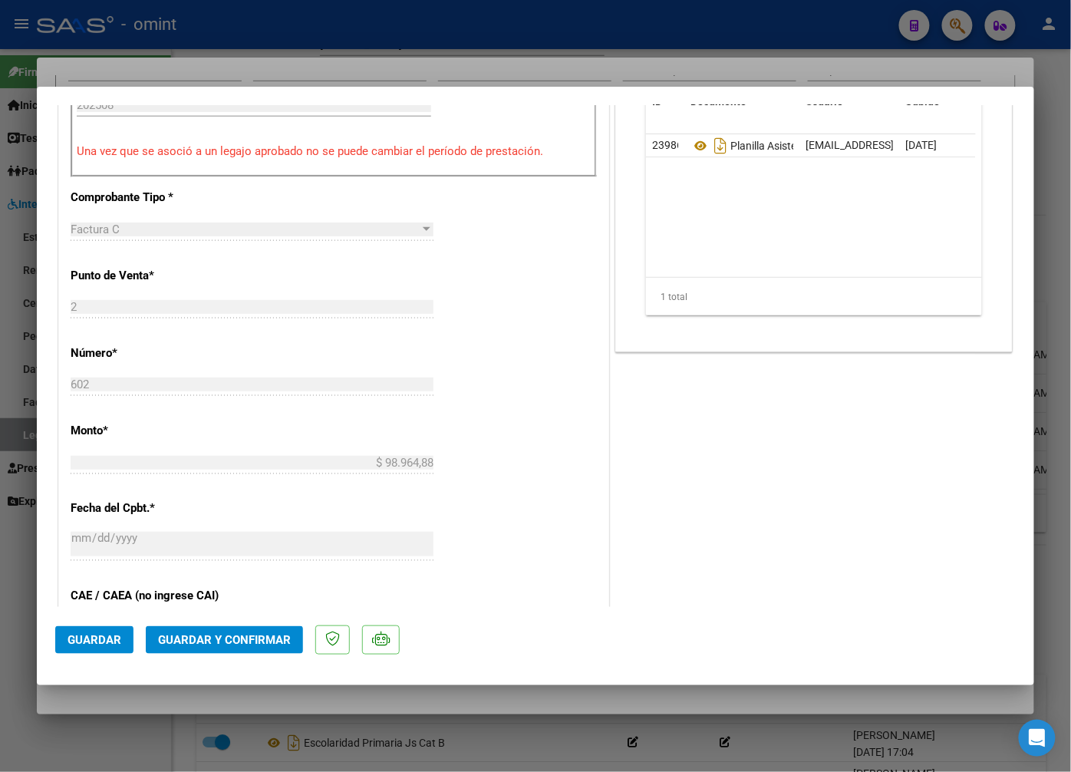
scroll to position [980, 0]
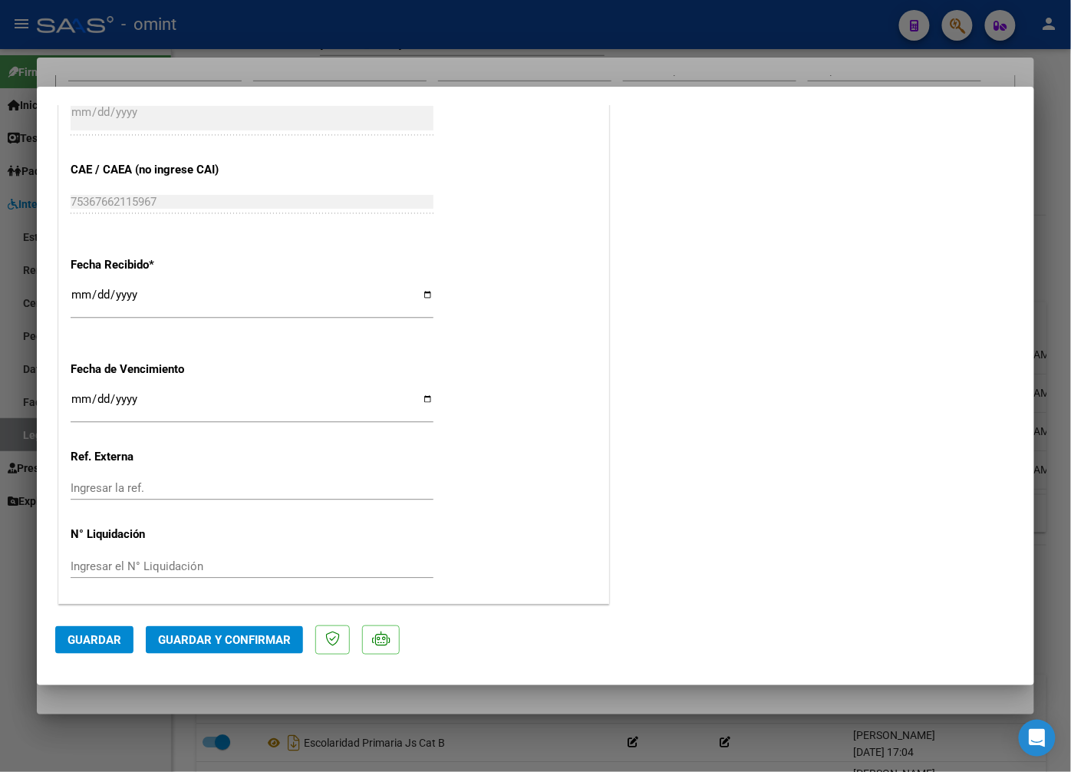
click at [262, 618] on mat-dialog-actions "Guardar Guardar y Confirmar" at bounding box center [535, 637] width 961 height 61
click at [253, 641] on span "Guardar y Confirmar" at bounding box center [224, 640] width 133 height 14
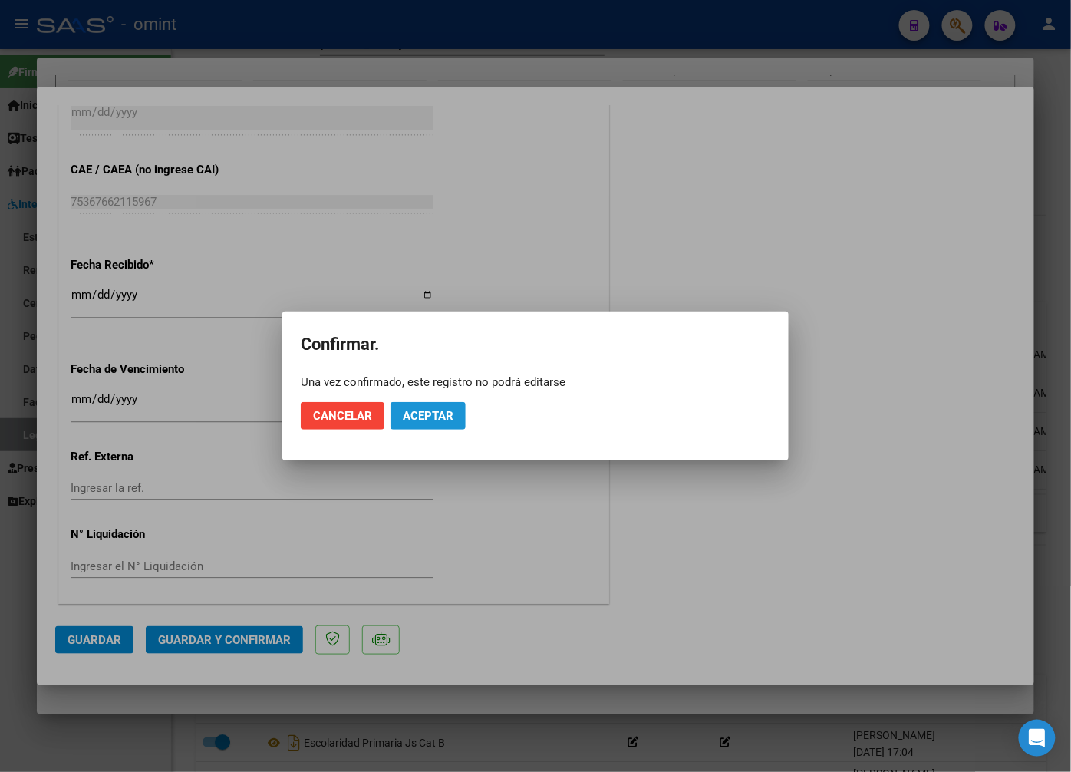
click at [456, 423] on button "Aceptar" at bounding box center [428, 416] width 75 height 28
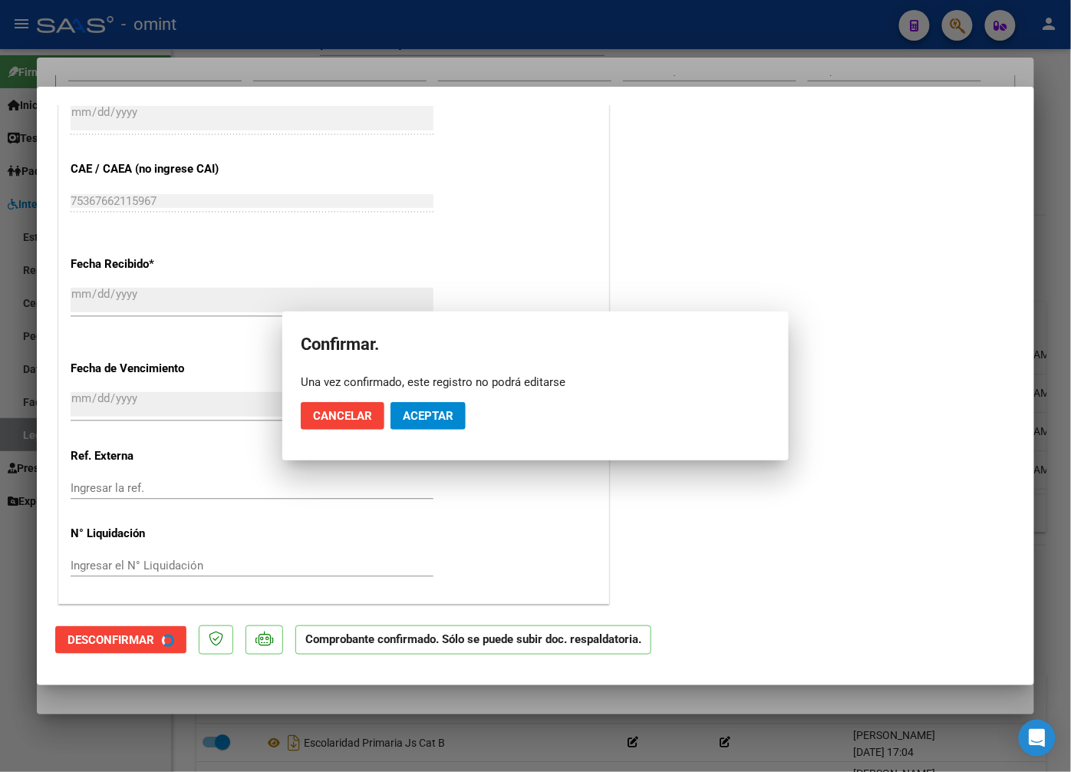
scroll to position [885, 0]
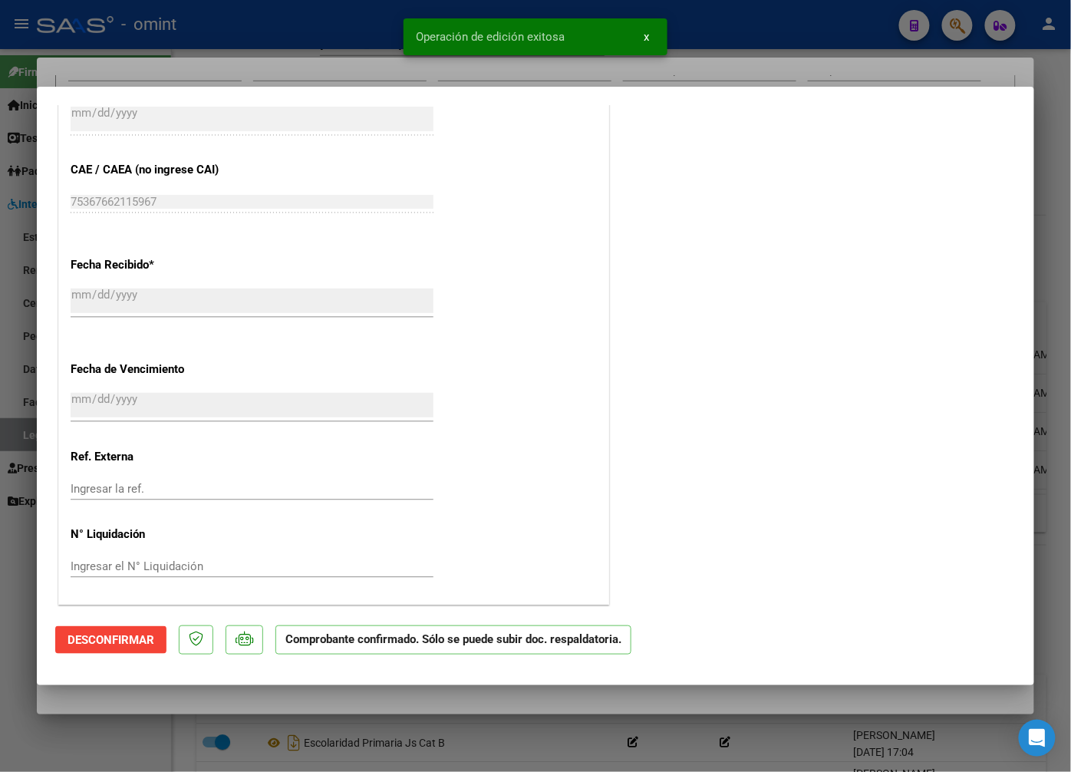
click at [325, 74] on div at bounding box center [535, 386] width 1071 height 772
type input "$ 0,00"
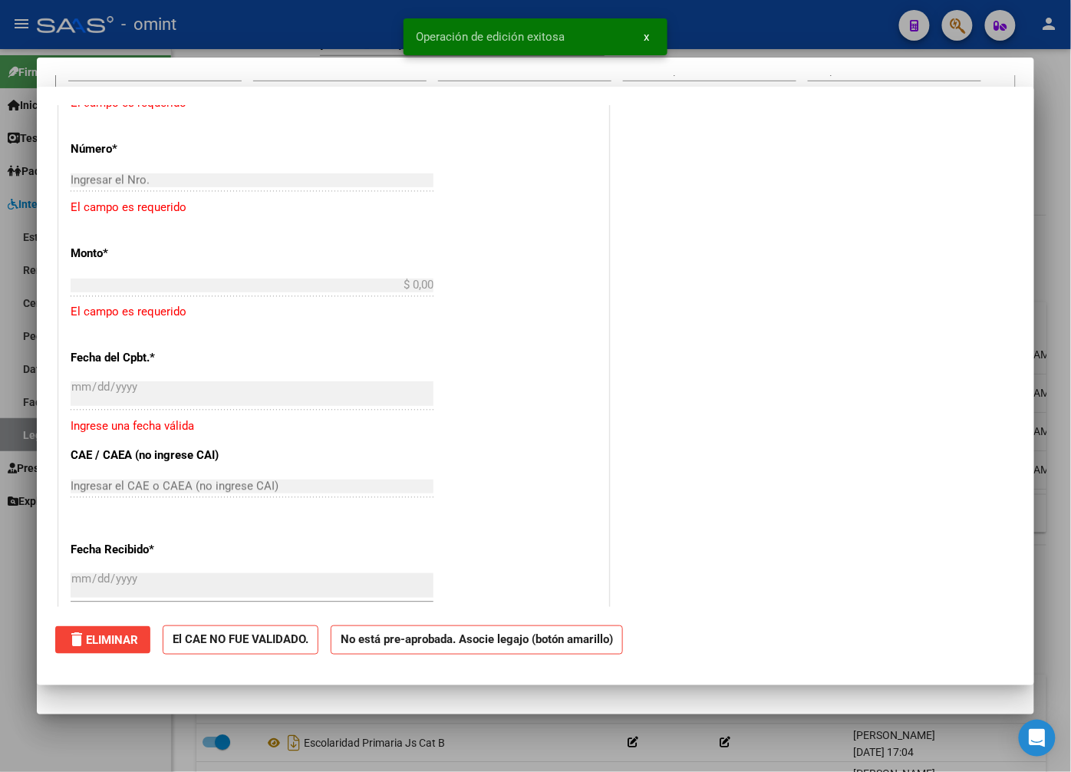
scroll to position [0, 0]
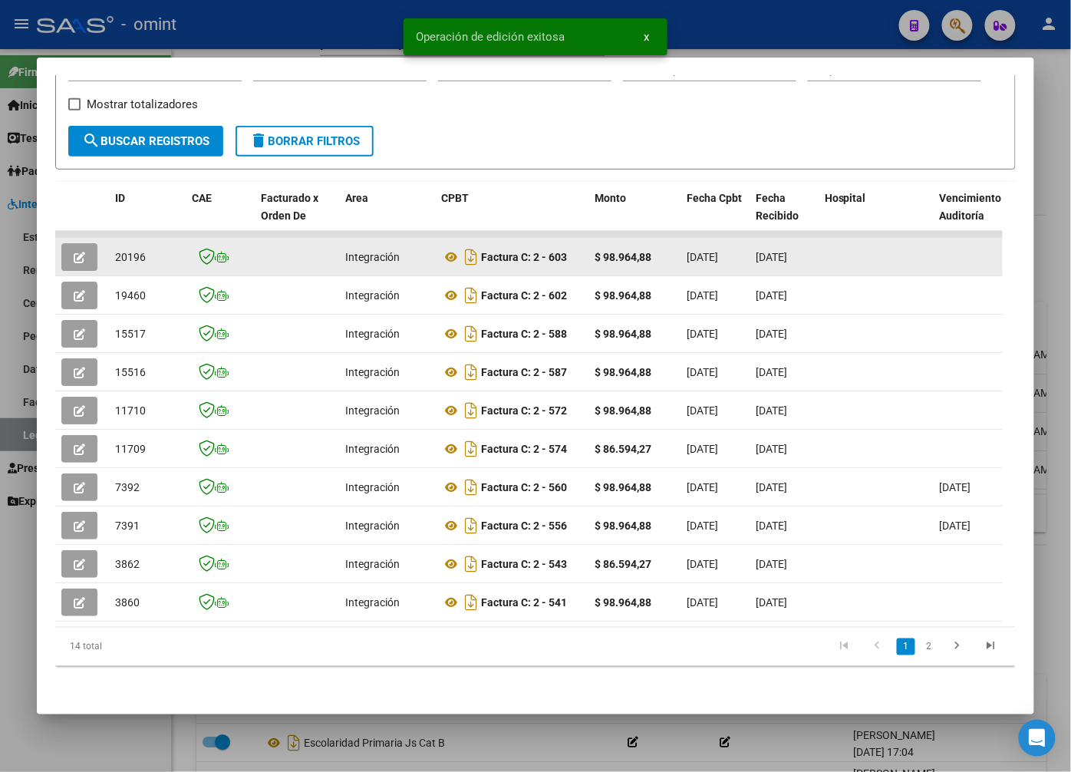
click at [143, 251] on span "20196" at bounding box center [130, 257] width 31 height 12
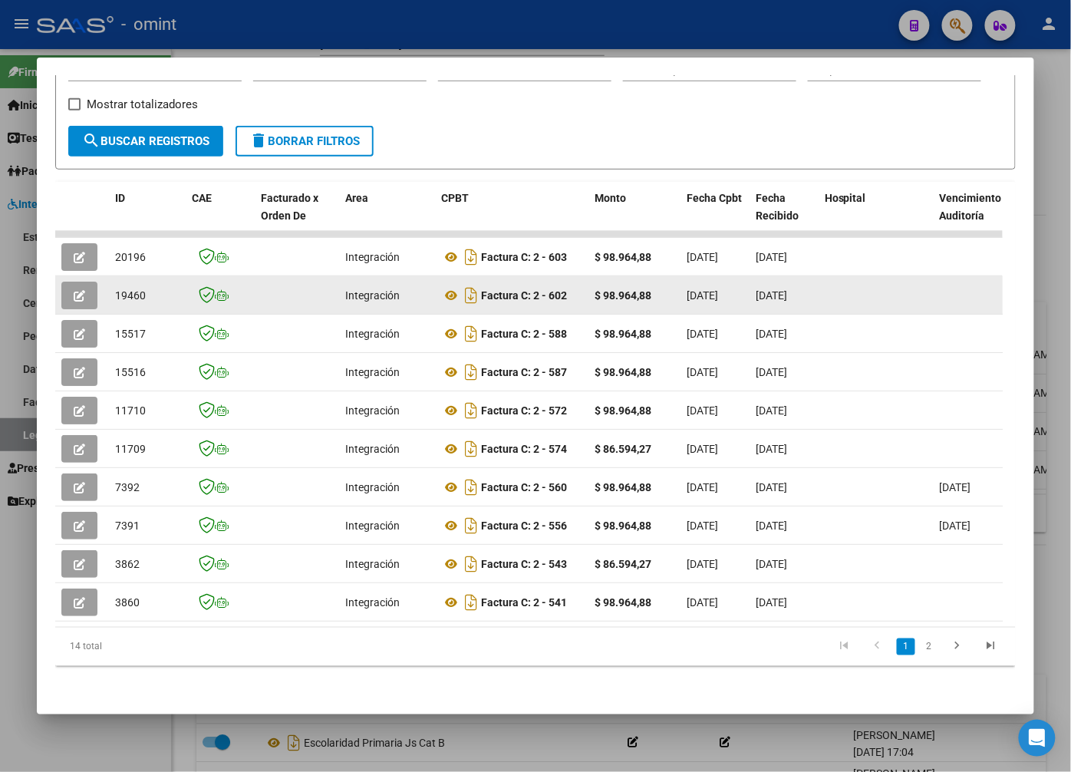
click at [132, 289] on span "19460" at bounding box center [130, 295] width 31 height 12
copy span "19460"
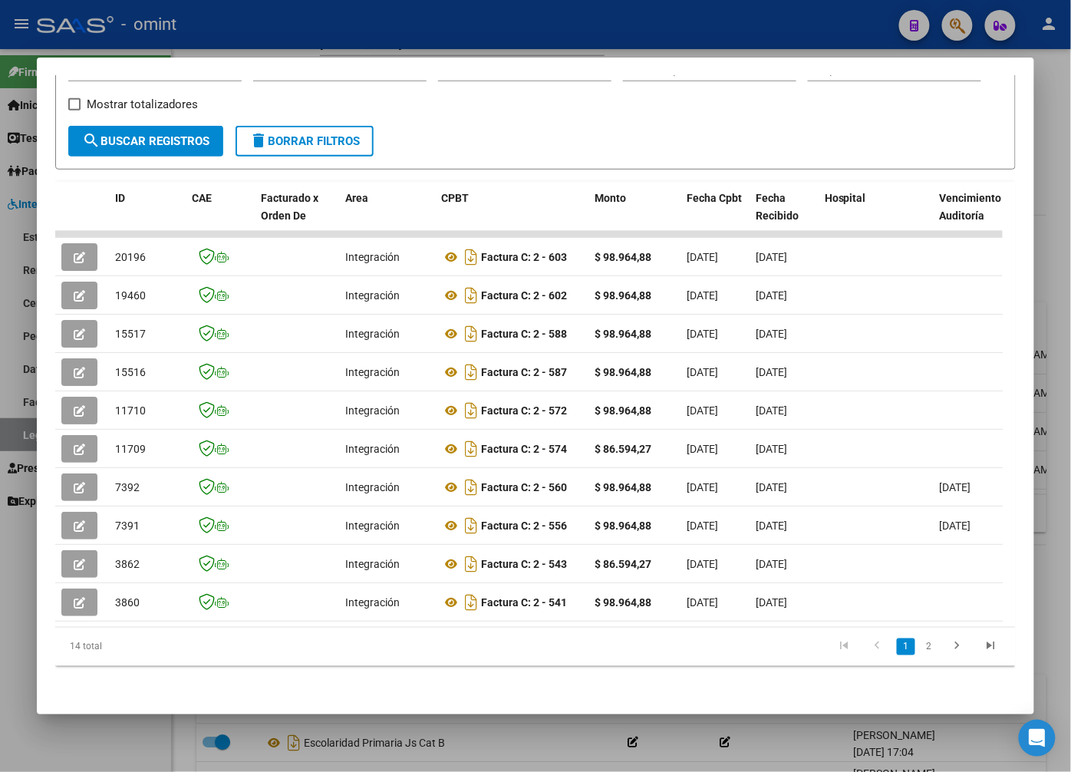
click at [490, 17] on div at bounding box center [535, 386] width 1071 height 772
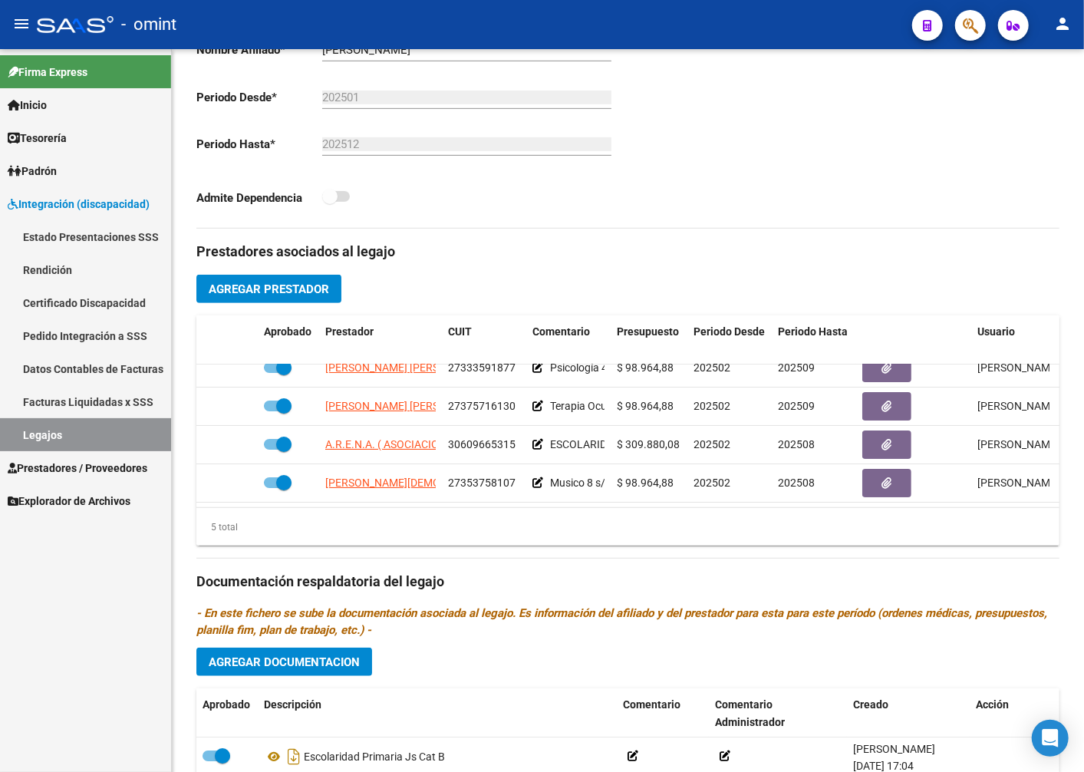
click at [116, 424] on link "Legajos" at bounding box center [85, 434] width 171 height 33
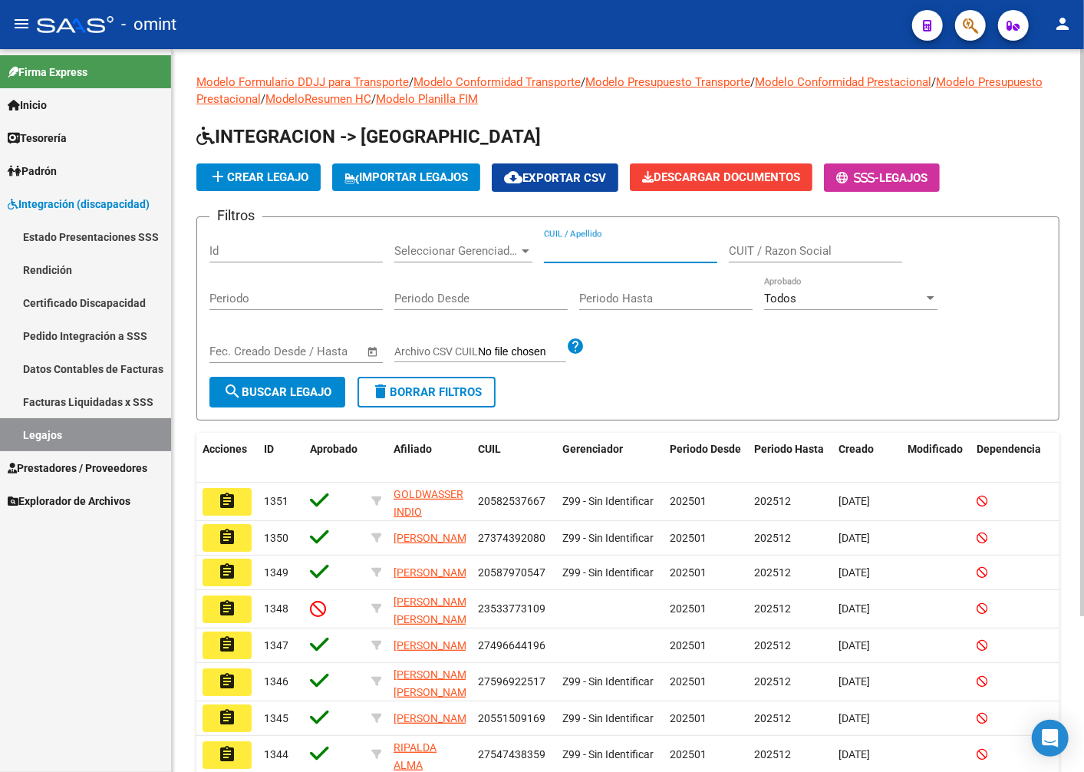
paste input "20566182476"
type input "20566182476"
click at [288, 395] on span "search Buscar Legajo" at bounding box center [277, 392] width 108 height 14
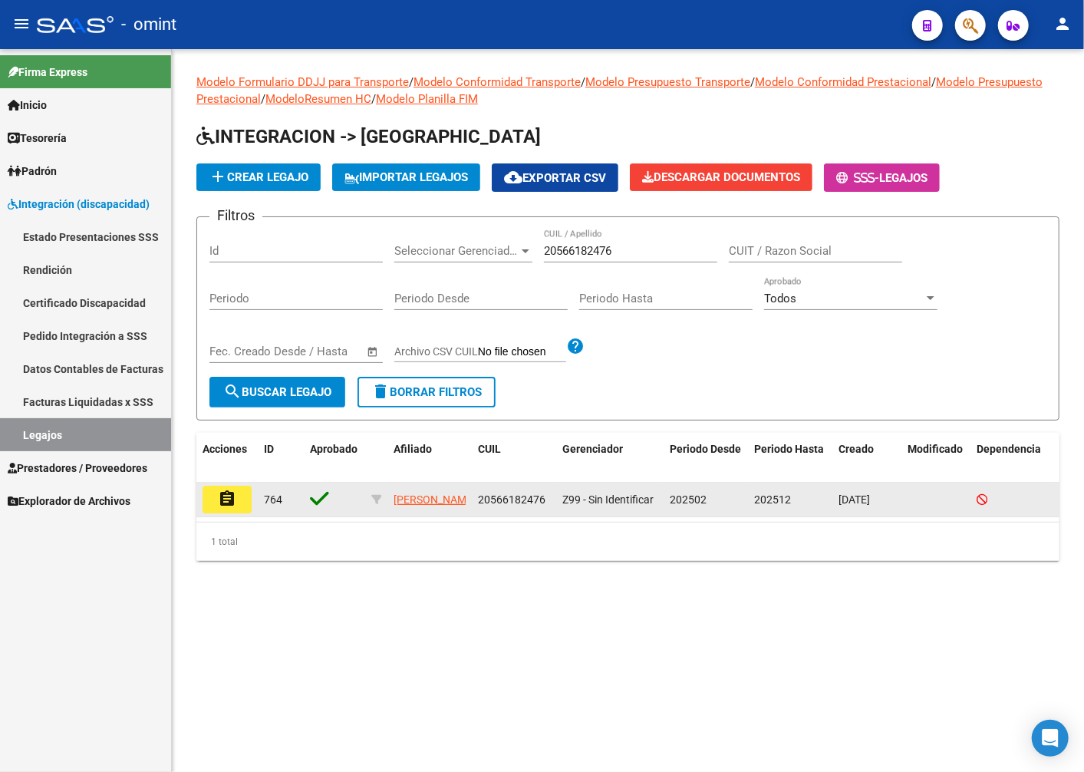
click at [234, 496] on mat-icon "assignment" at bounding box center [227, 499] width 18 height 18
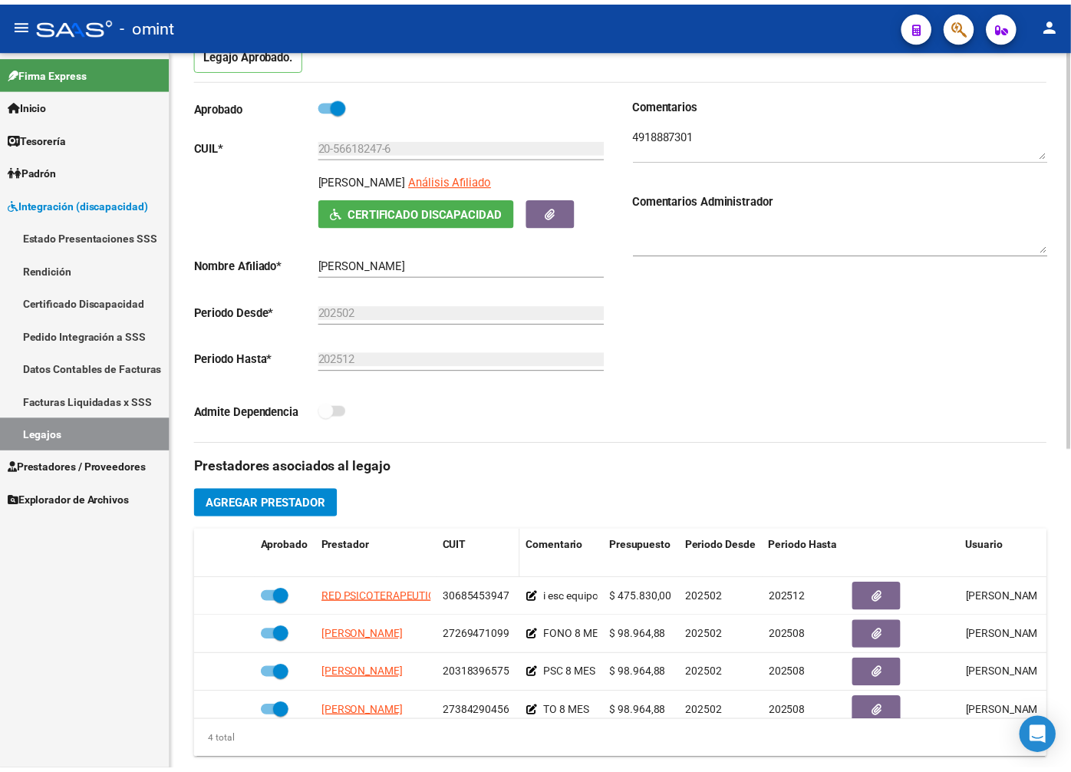
scroll to position [256, 0]
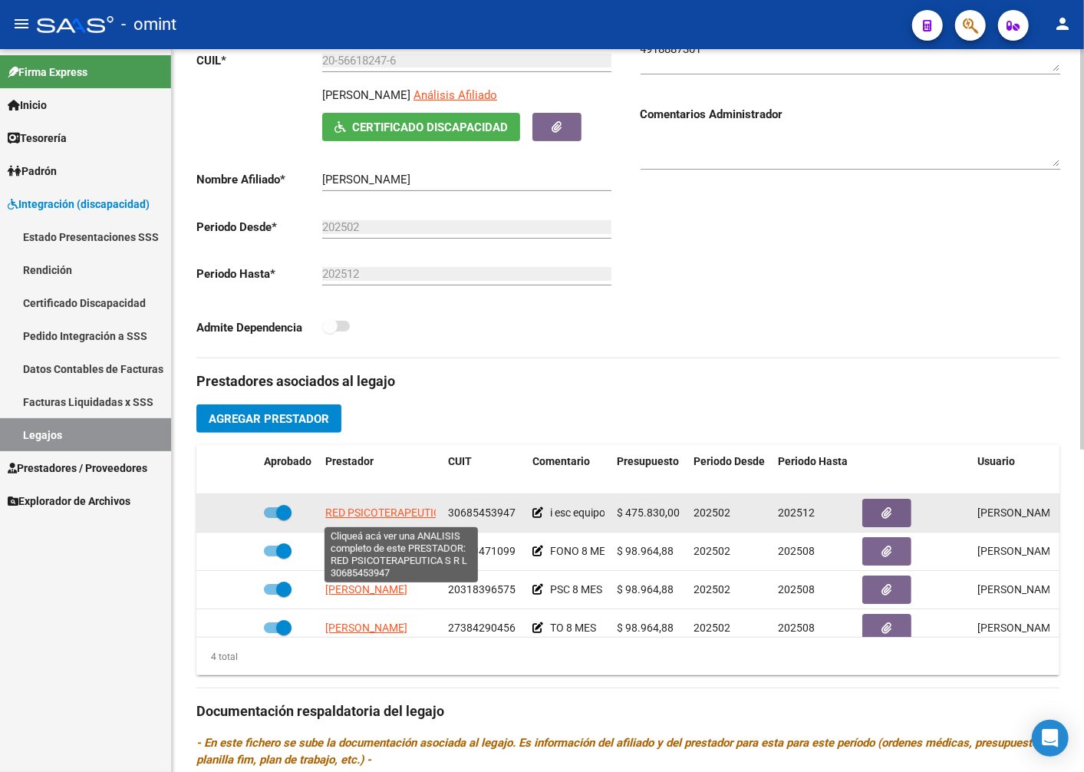
click at [362, 517] on span "RED PSICOTERAPEUTICA S R L" at bounding box center [399, 512] width 148 height 12
type textarea "30685453947"
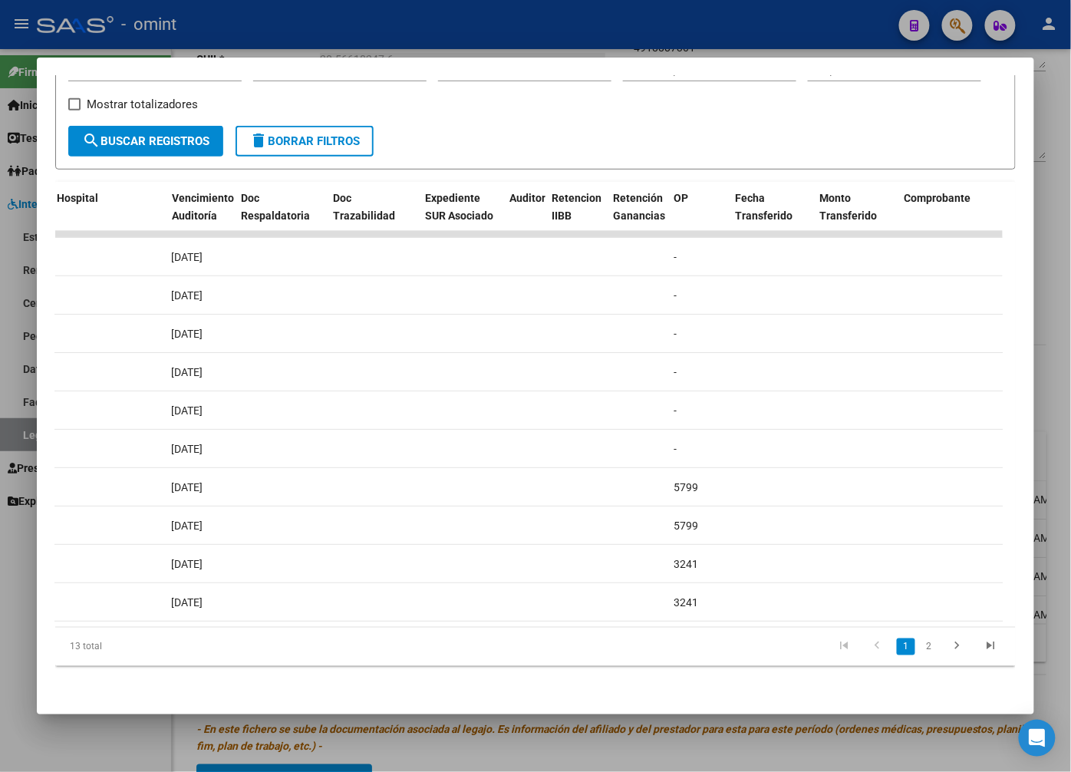
scroll to position [0, 0]
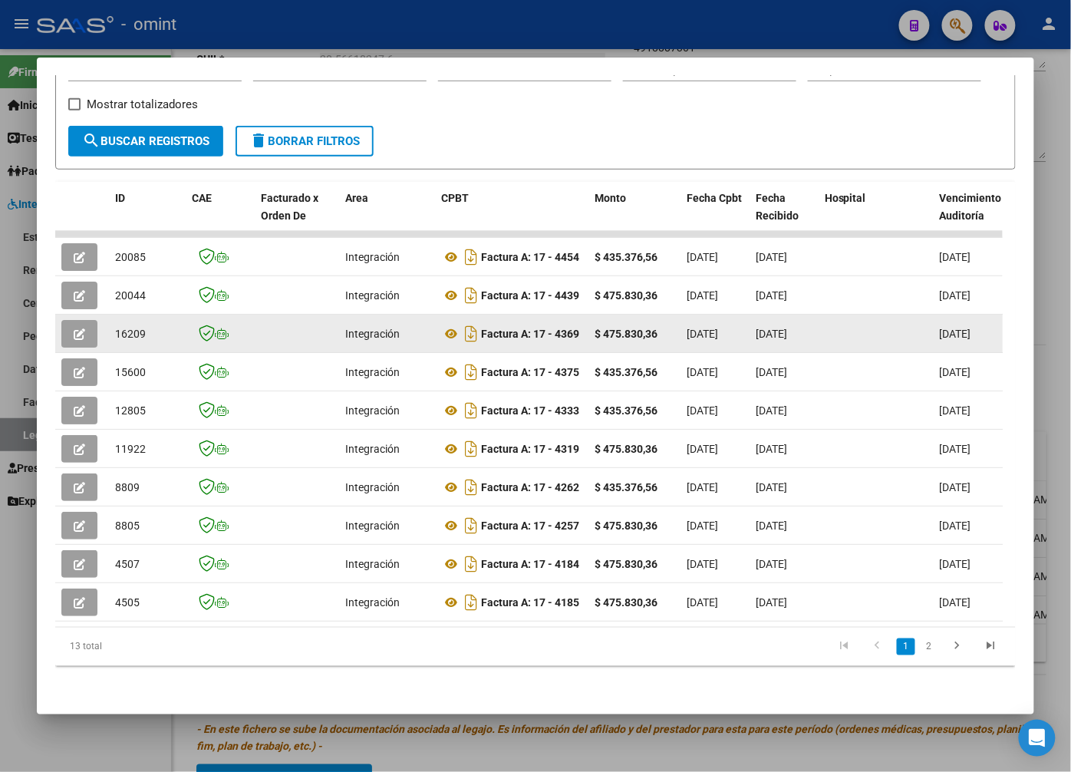
click at [64, 323] on button "button" at bounding box center [79, 334] width 36 height 28
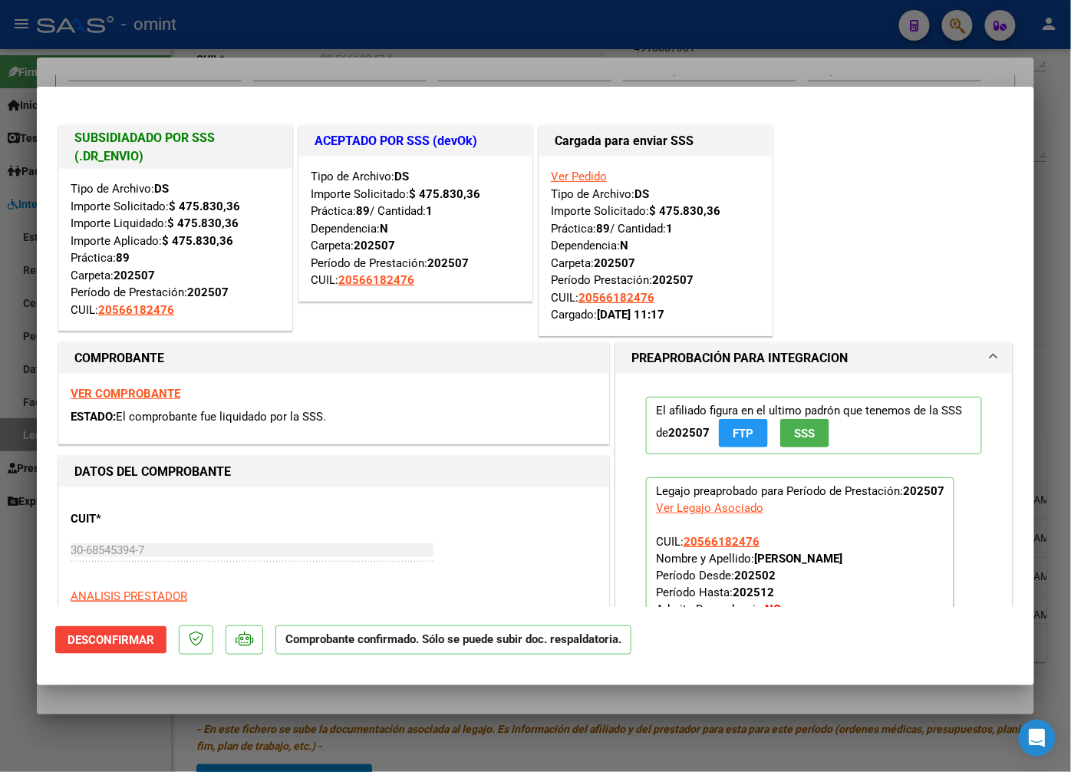
click at [215, 45] on div at bounding box center [535, 386] width 1071 height 772
type input "$ 0,00"
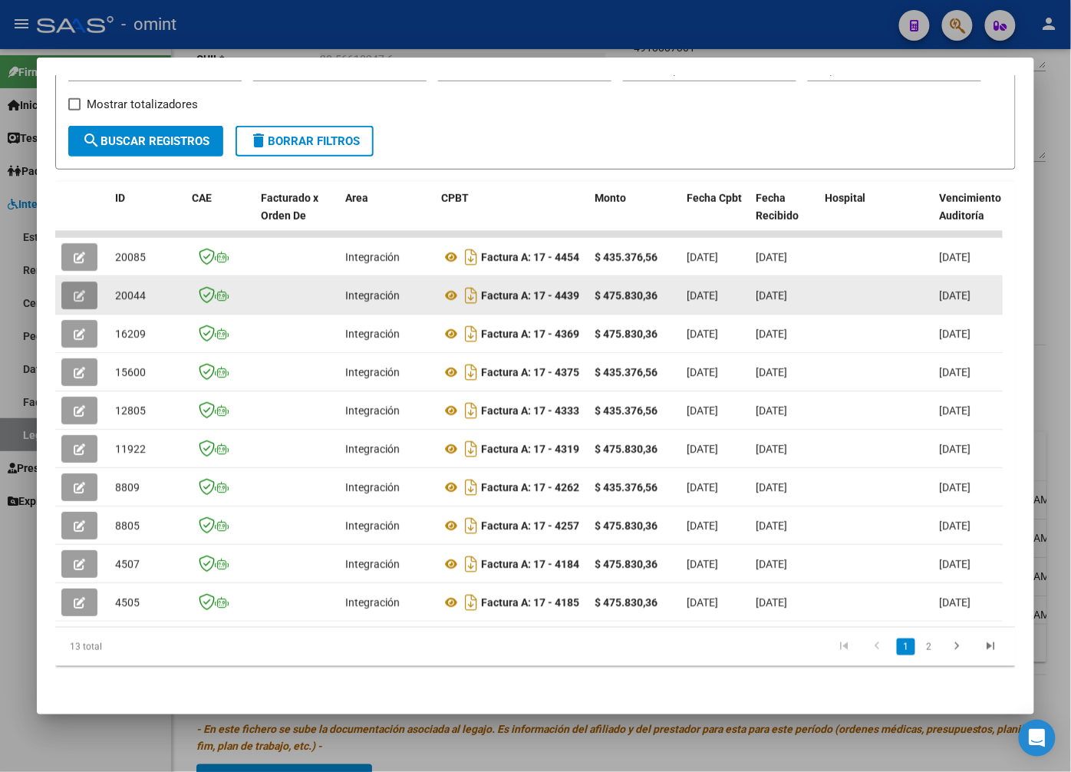
click at [70, 288] on button "button" at bounding box center [79, 296] width 36 height 28
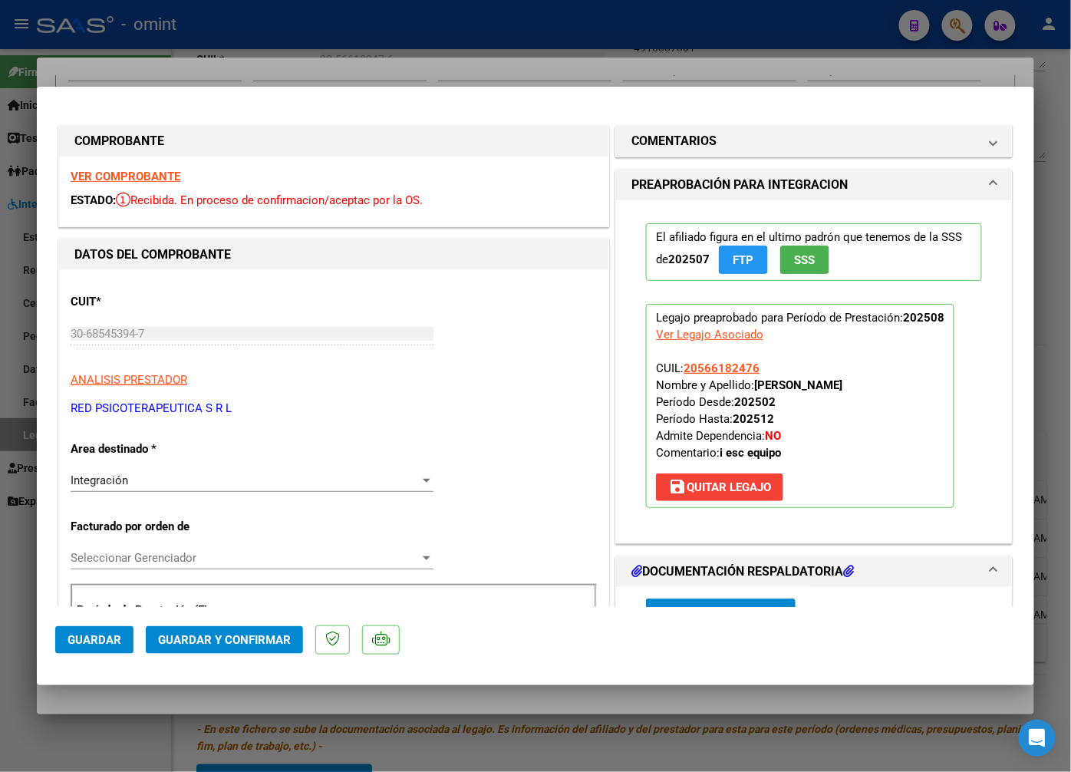
click at [173, 180] on strong "VER COMPROBANTE" at bounding box center [126, 177] width 110 height 14
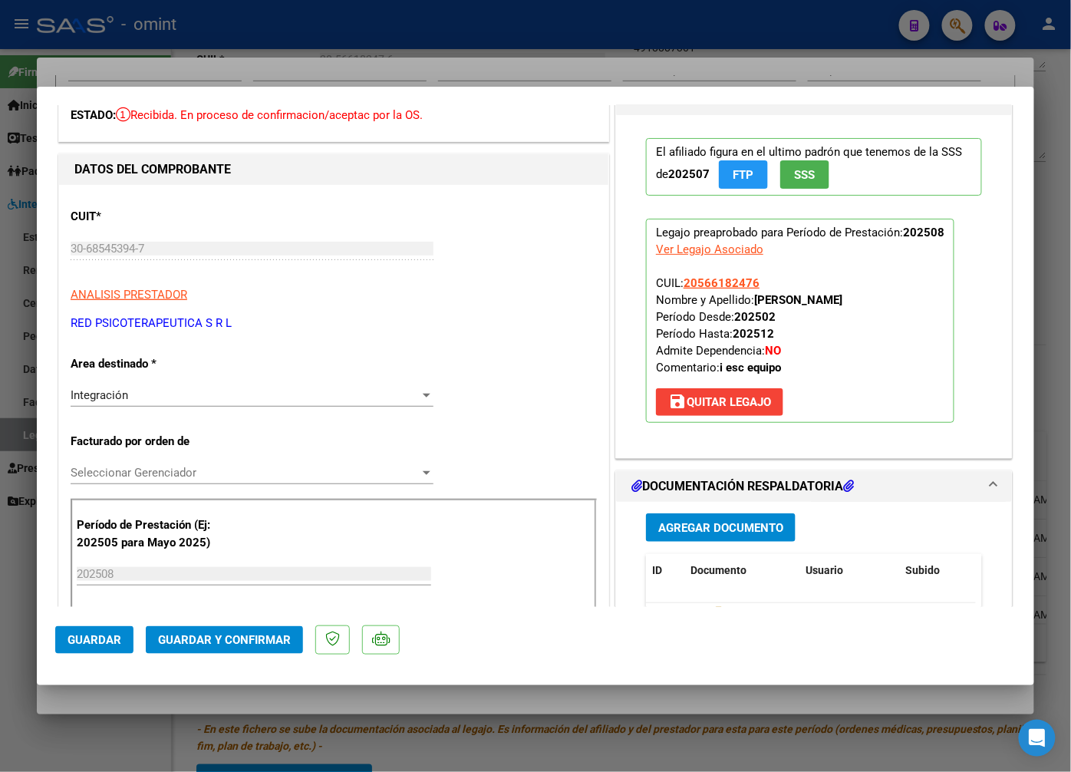
scroll to position [256, 0]
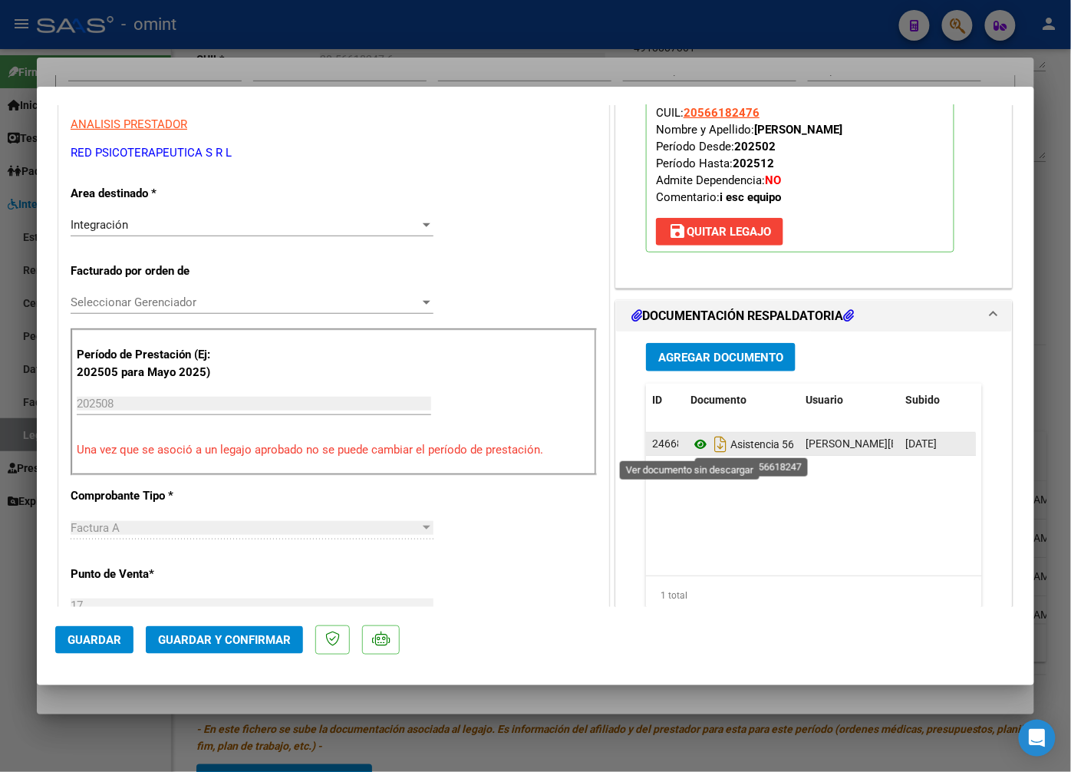
click at [691, 449] on icon at bounding box center [701, 444] width 20 height 18
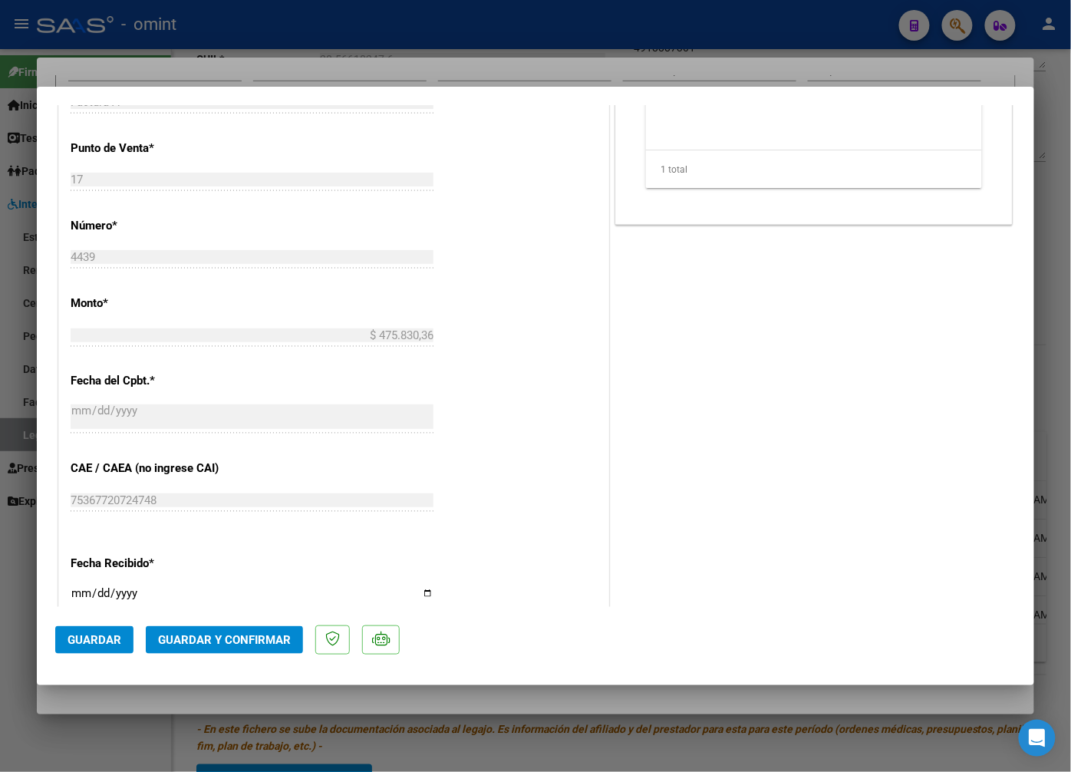
scroll to position [980, 0]
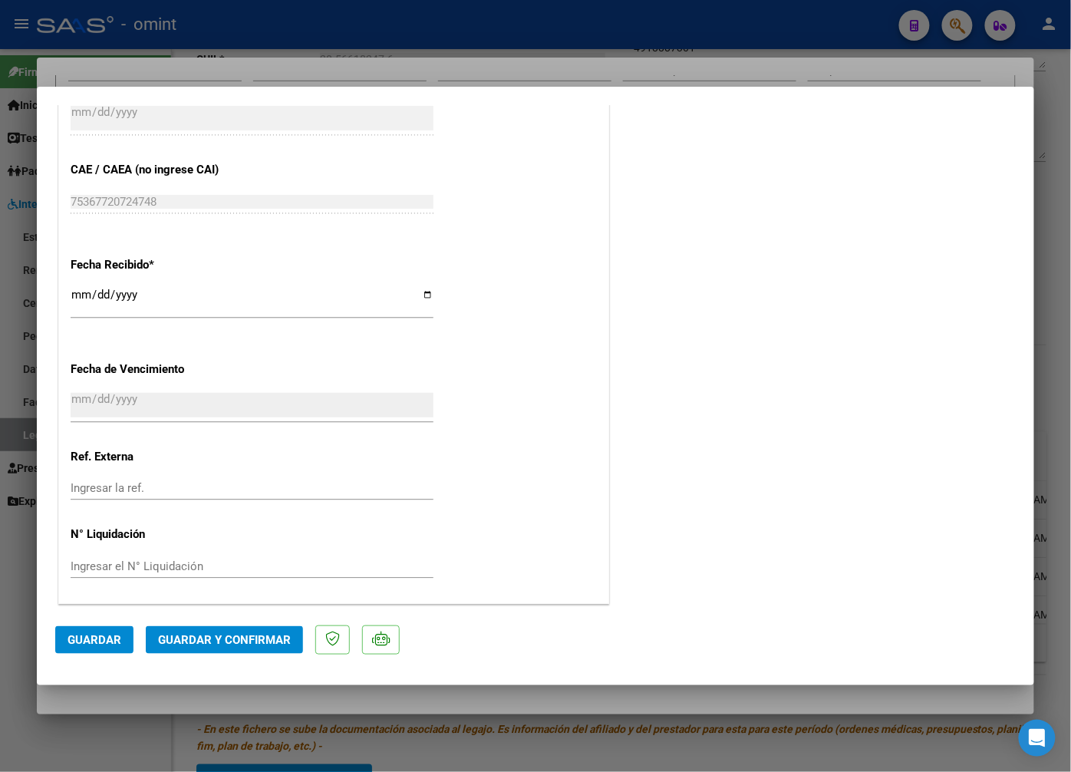
click at [203, 643] on span "Guardar y Confirmar" at bounding box center [224, 640] width 133 height 14
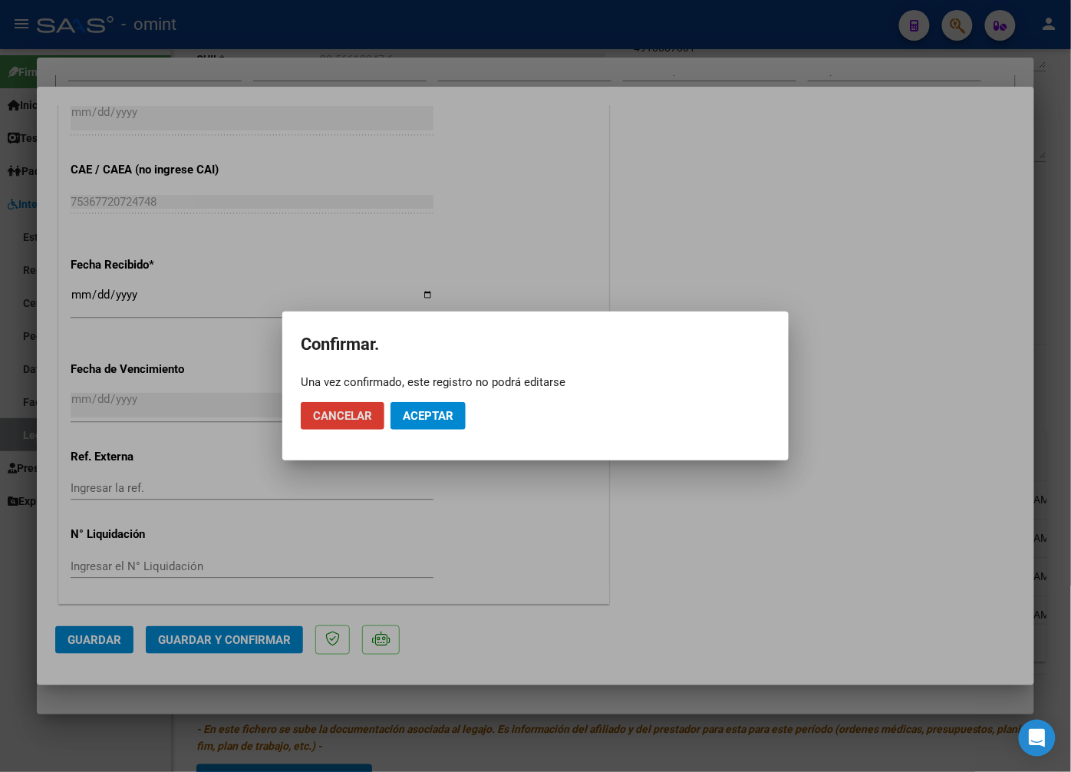
click at [434, 418] on span "Aceptar" at bounding box center [428, 416] width 51 height 14
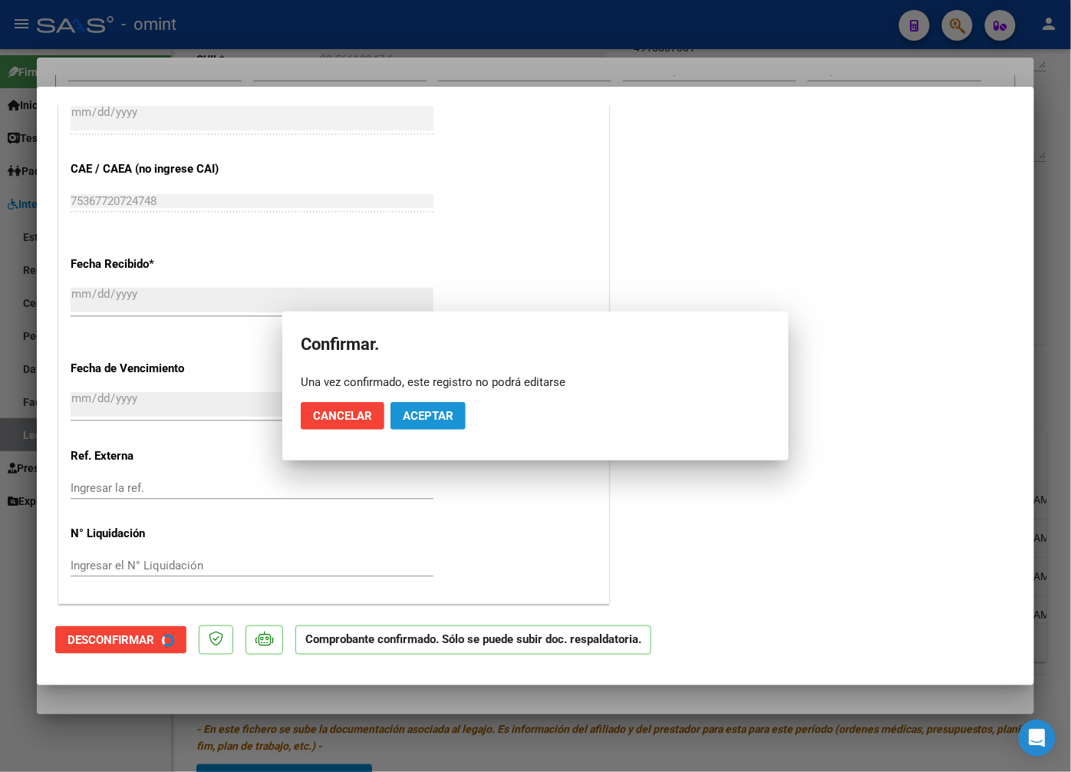
scroll to position [885, 0]
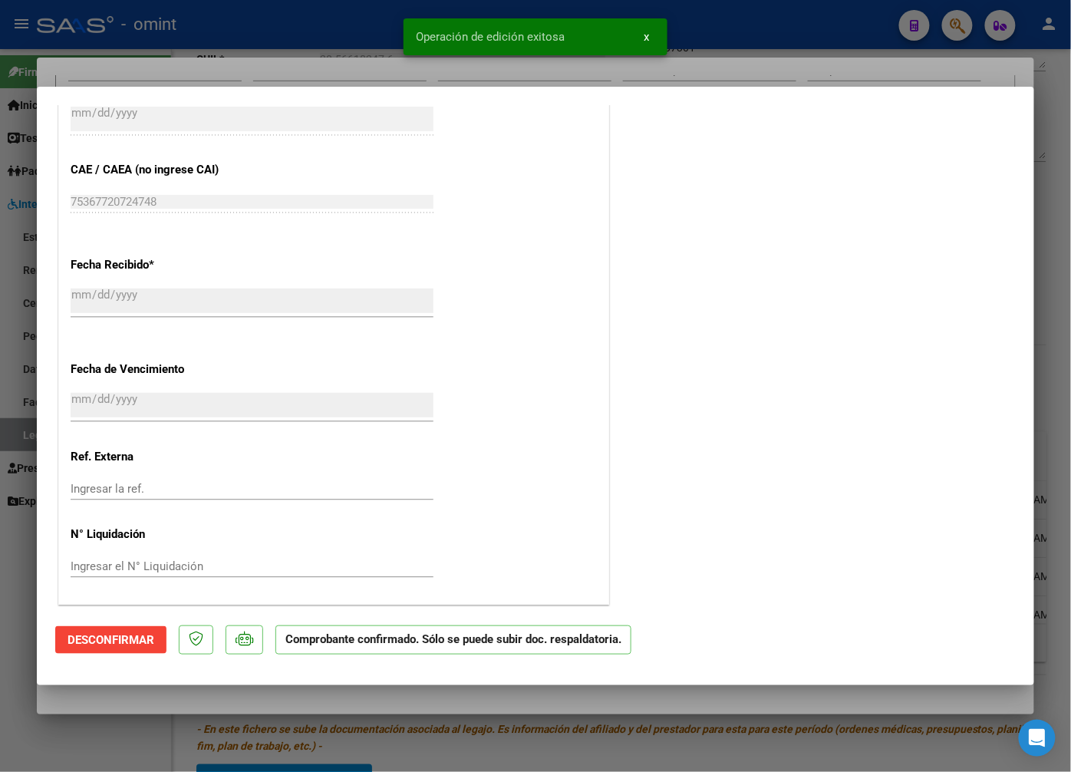
click at [358, 60] on div at bounding box center [535, 386] width 1071 height 772
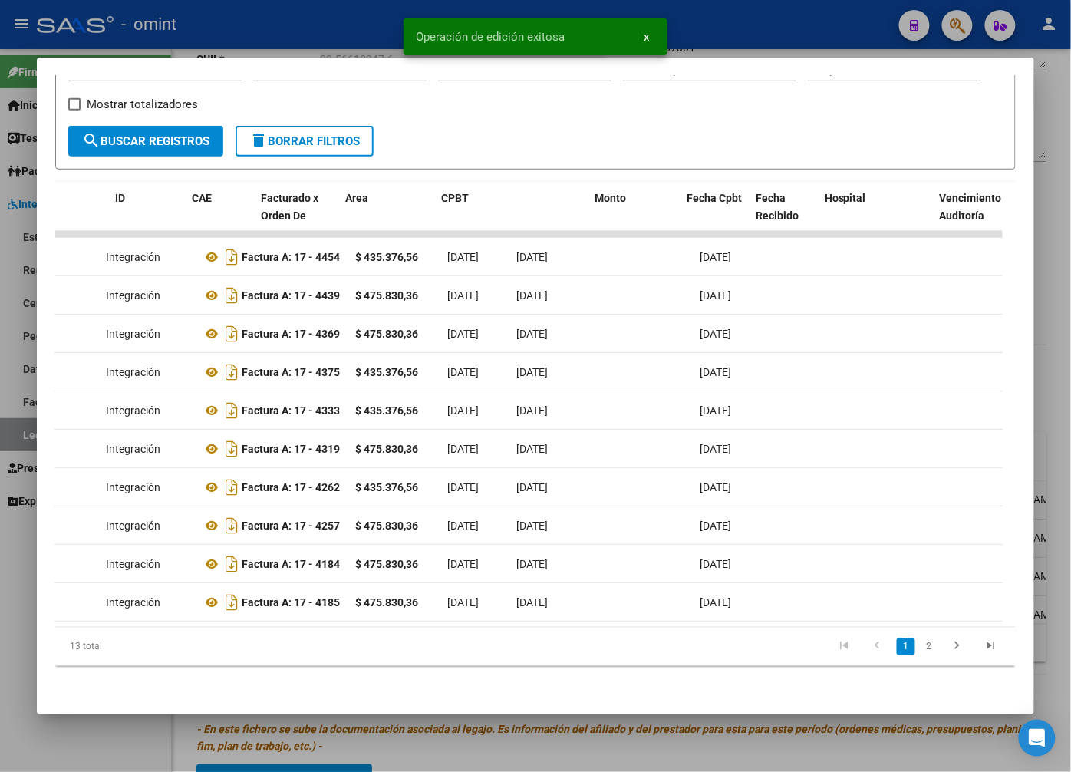
scroll to position [0, 0]
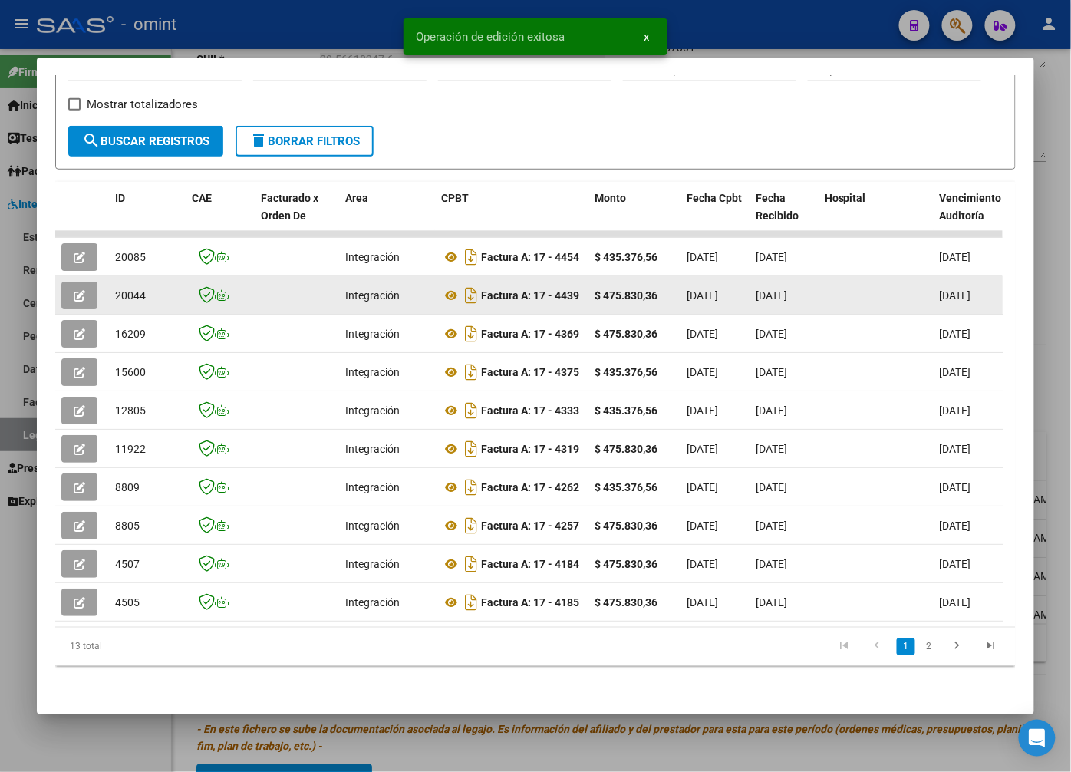
click at [135, 289] on span "20044" at bounding box center [130, 295] width 31 height 12
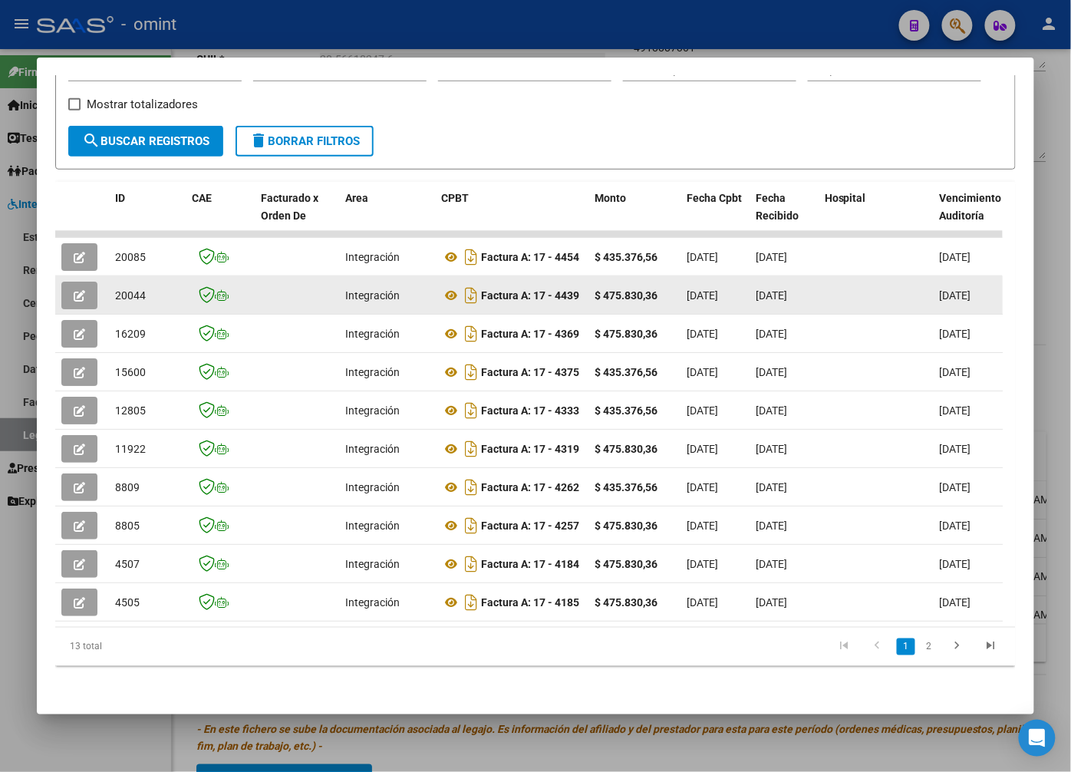
click at [135, 289] on span "20044" at bounding box center [130, 295] width 31 height 12
copy span "20044"
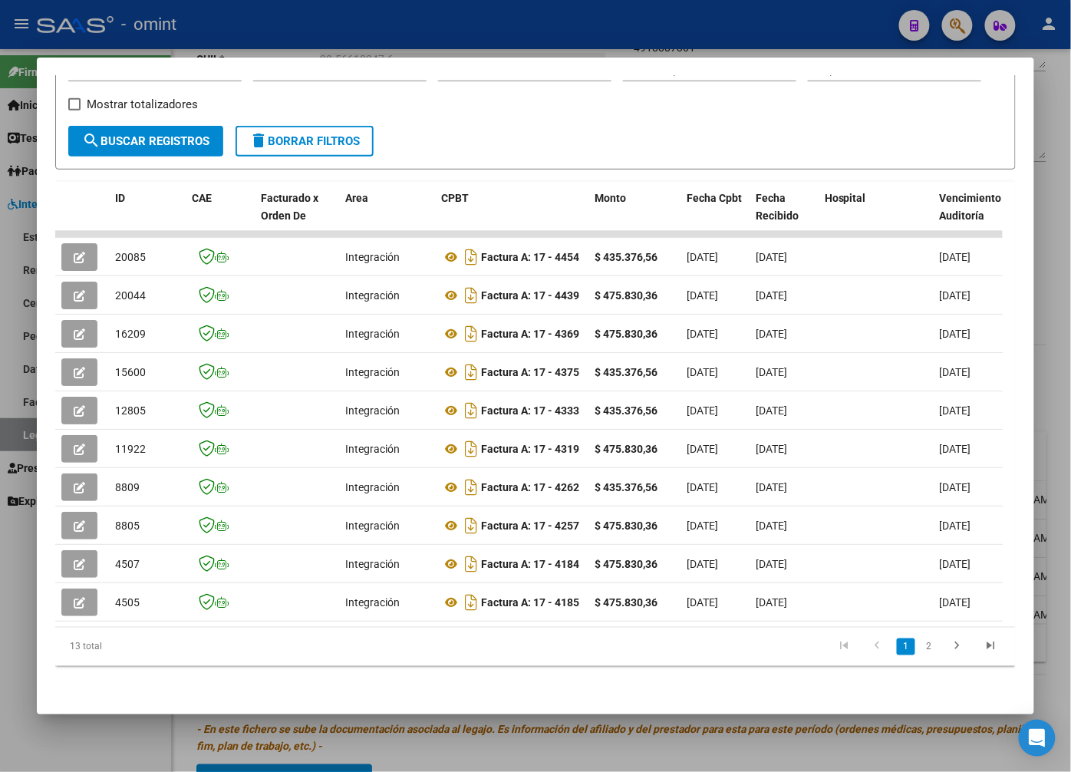
click at [246, 39] on div at bounding box center [535, 386] width 1071 height 772
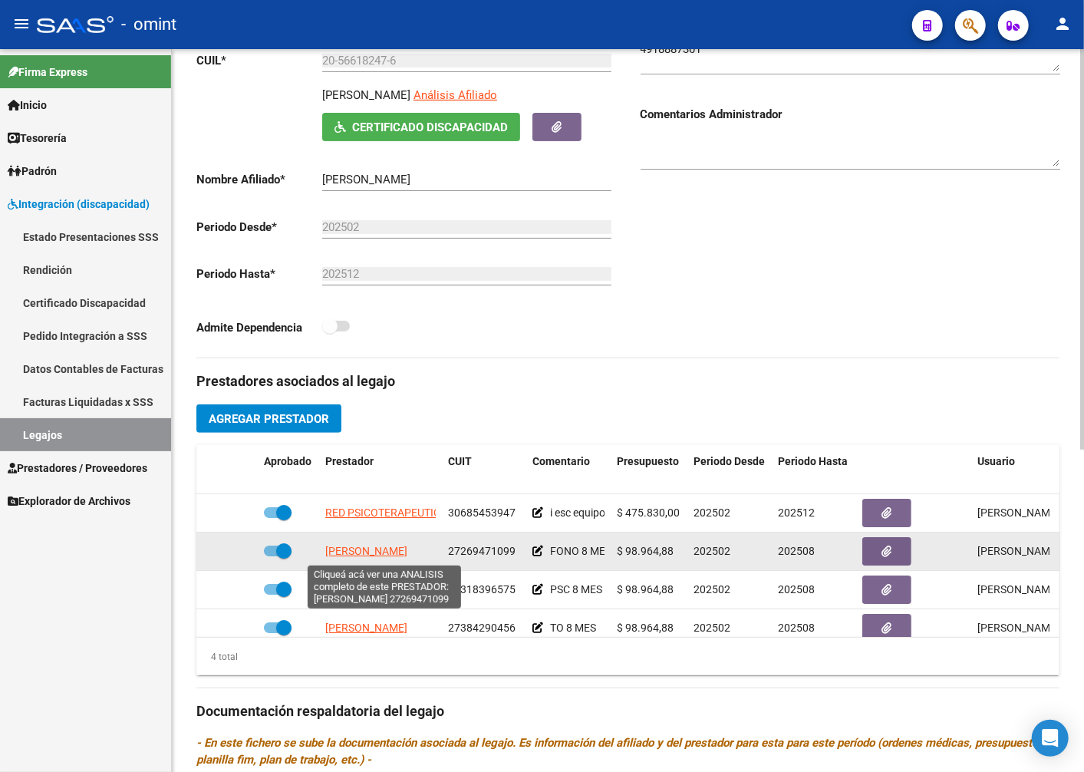
click at [407, 552] on span "LAMBERTI EVANGELINA" at bounding box center [366, 551] width 82 height 12
type textarea "27269471099"
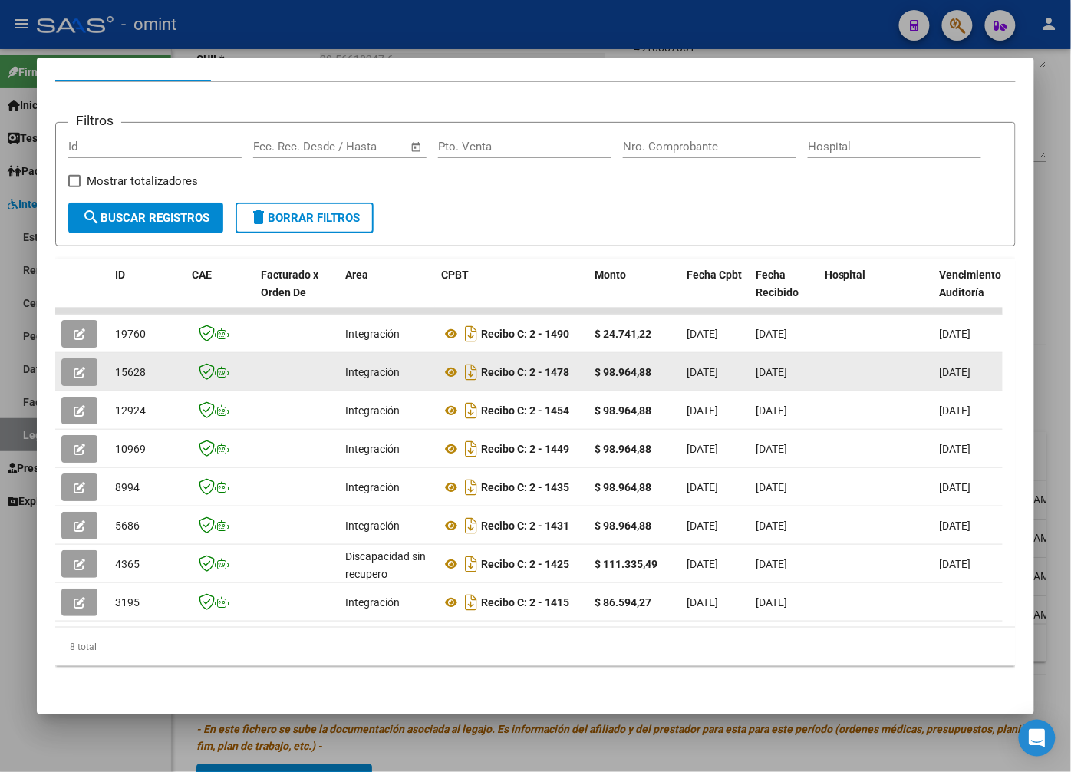
click at [81, 367] on icon "button" at bounding box center [80, 373] width 12 height 12
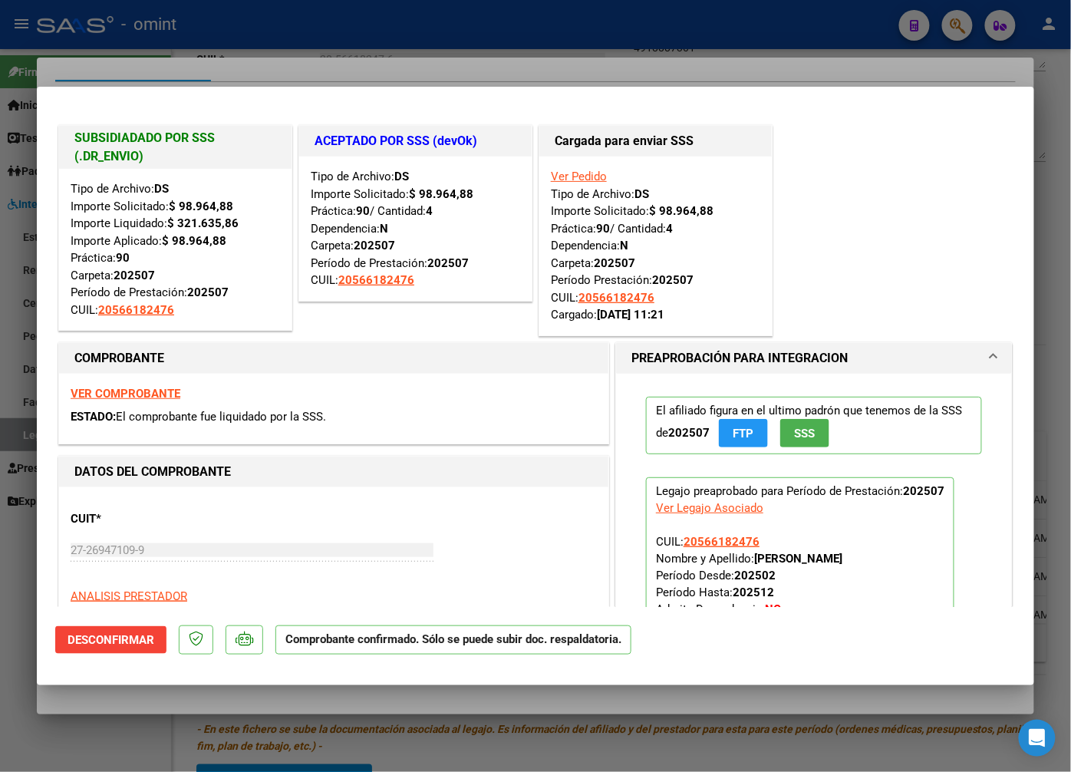
click at [304, 28] on div at bounding box center [535, 386] width 1071 height 772
type input "$ 0,00"
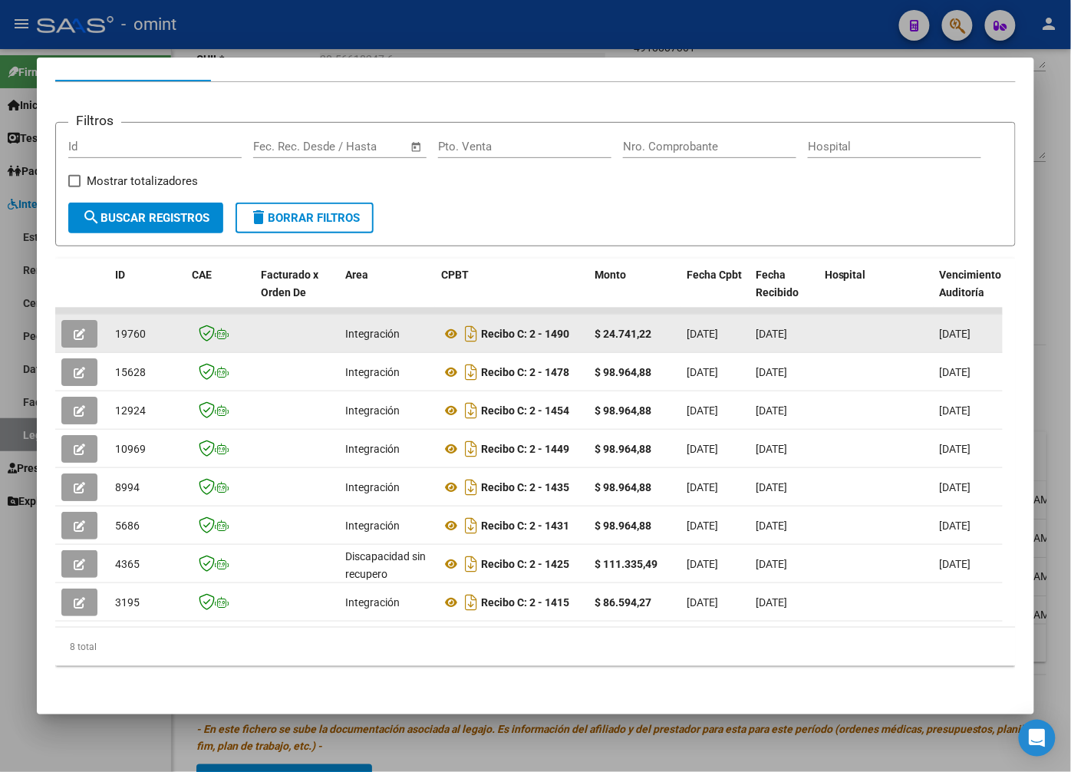
click at [74, 328] on icon "button" at bounding box center [80, 334] width 12 height 12
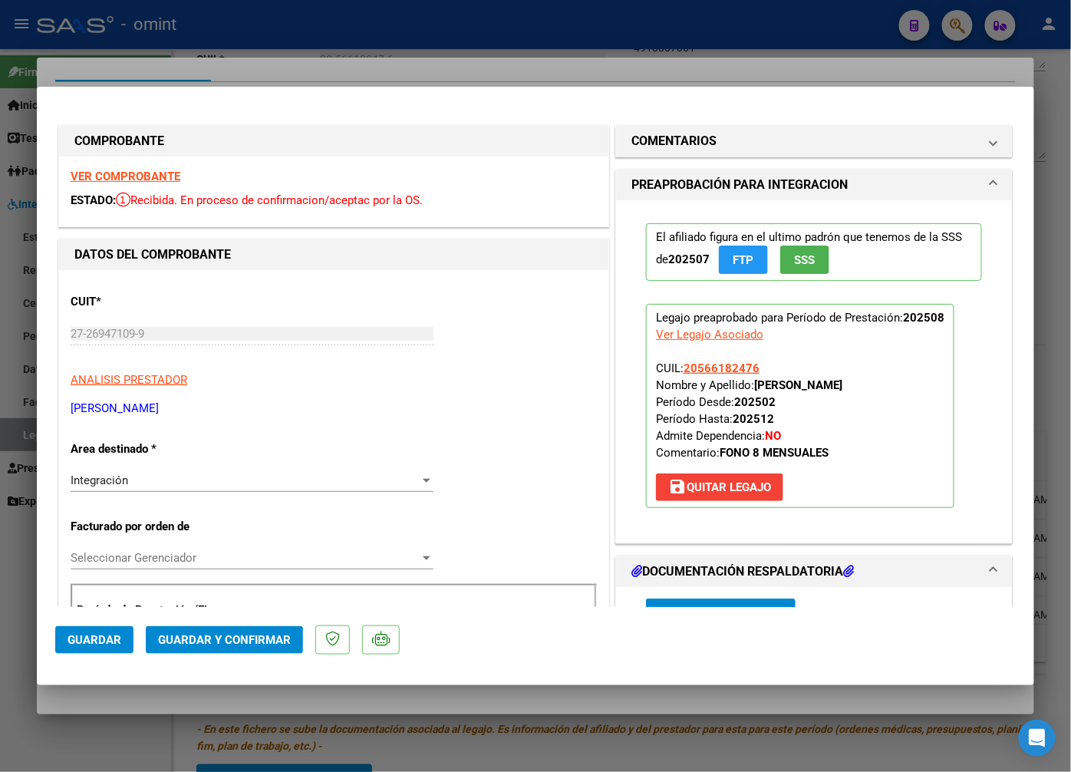
click at [139, 173] on strong "VER COMPROBANTE" at bounding box center [126, 177] width 110 height 14
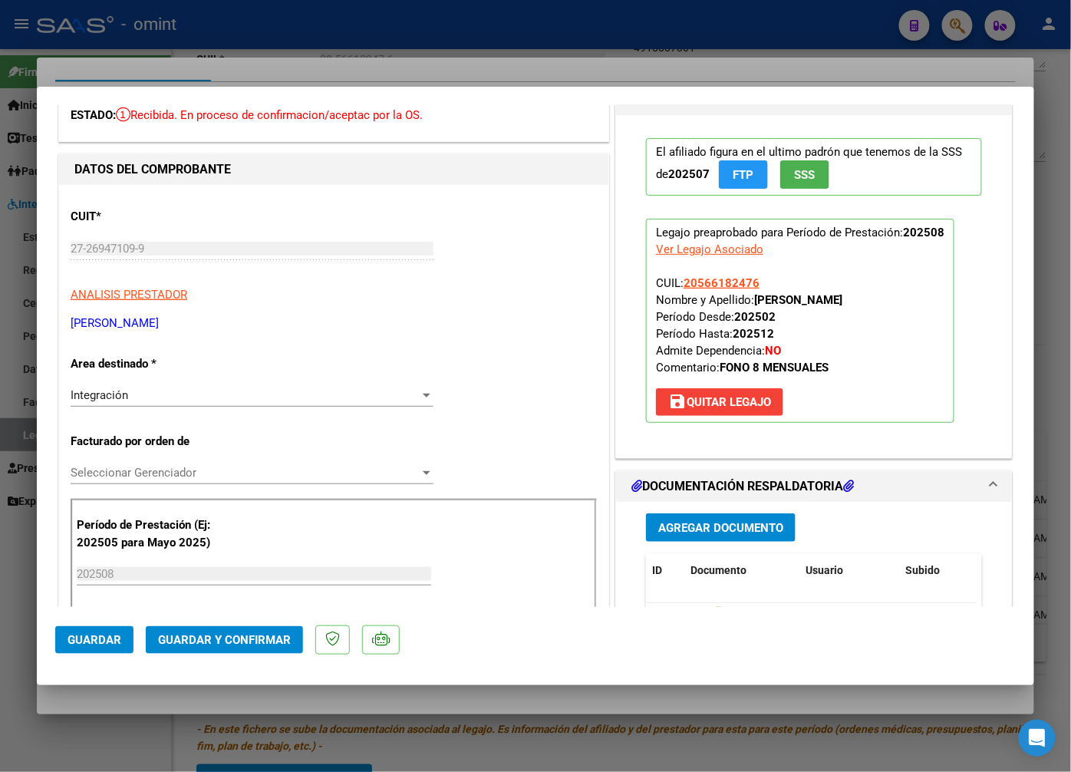
scroll to position [170, 0]
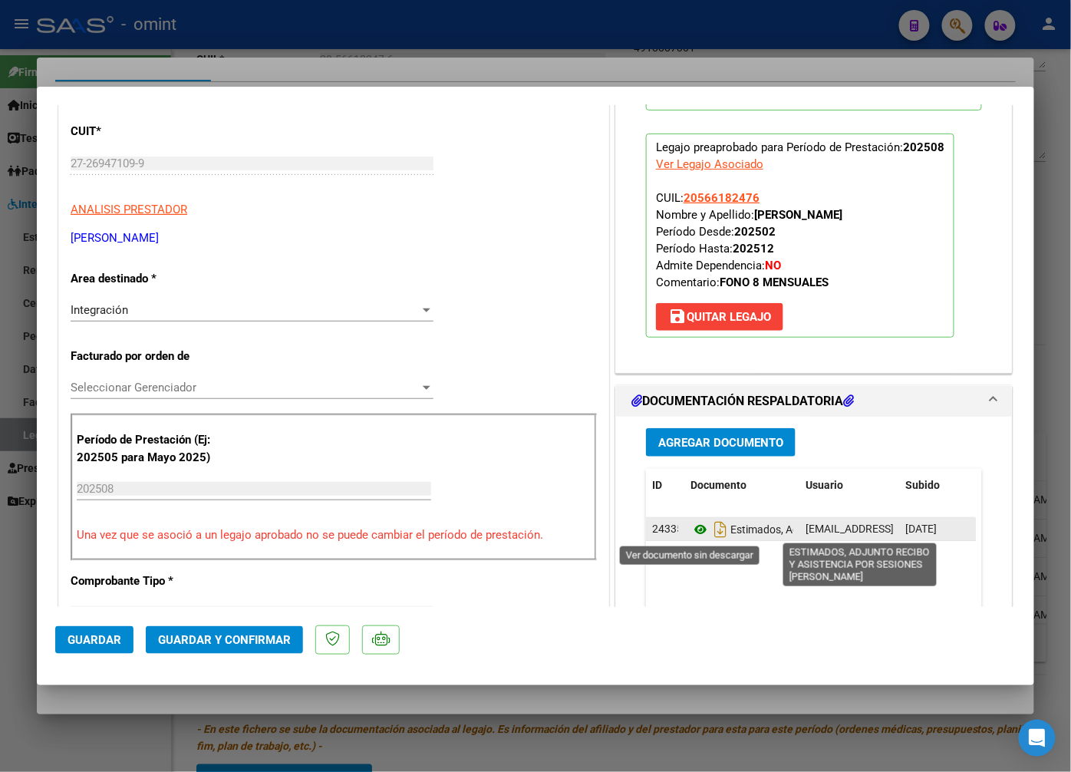
click at [692, 537] on icon at bounding box center [701, 529] width 20 height 18
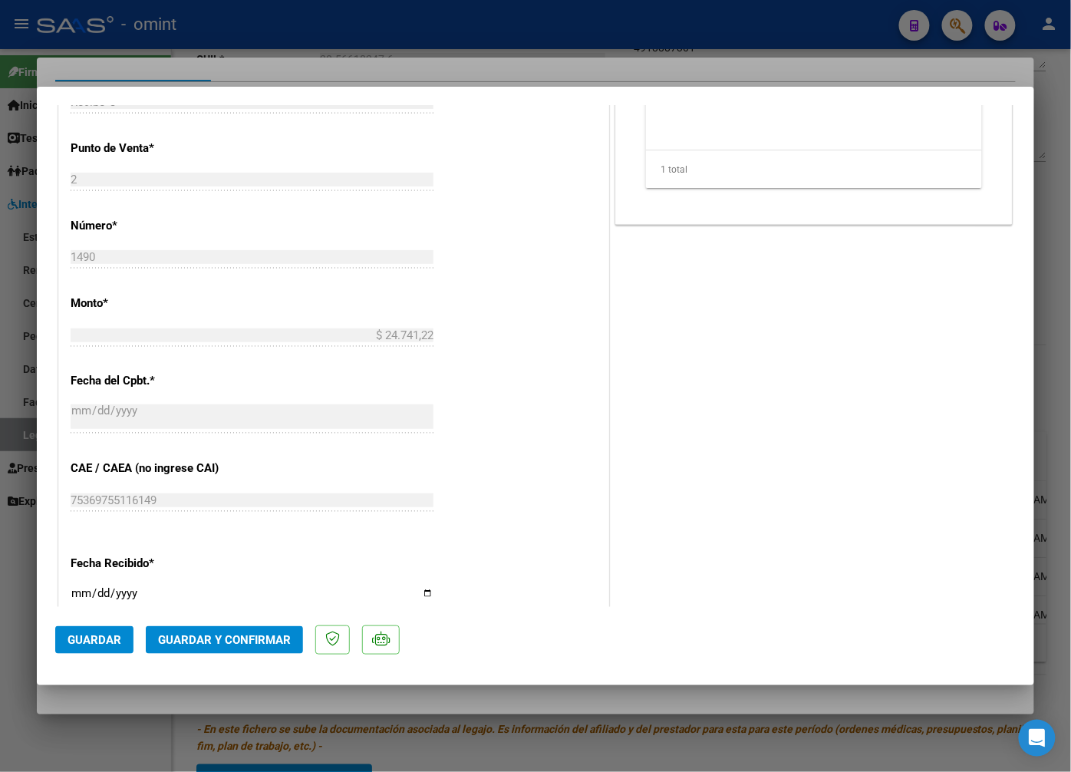
scroll to position [980, 0]
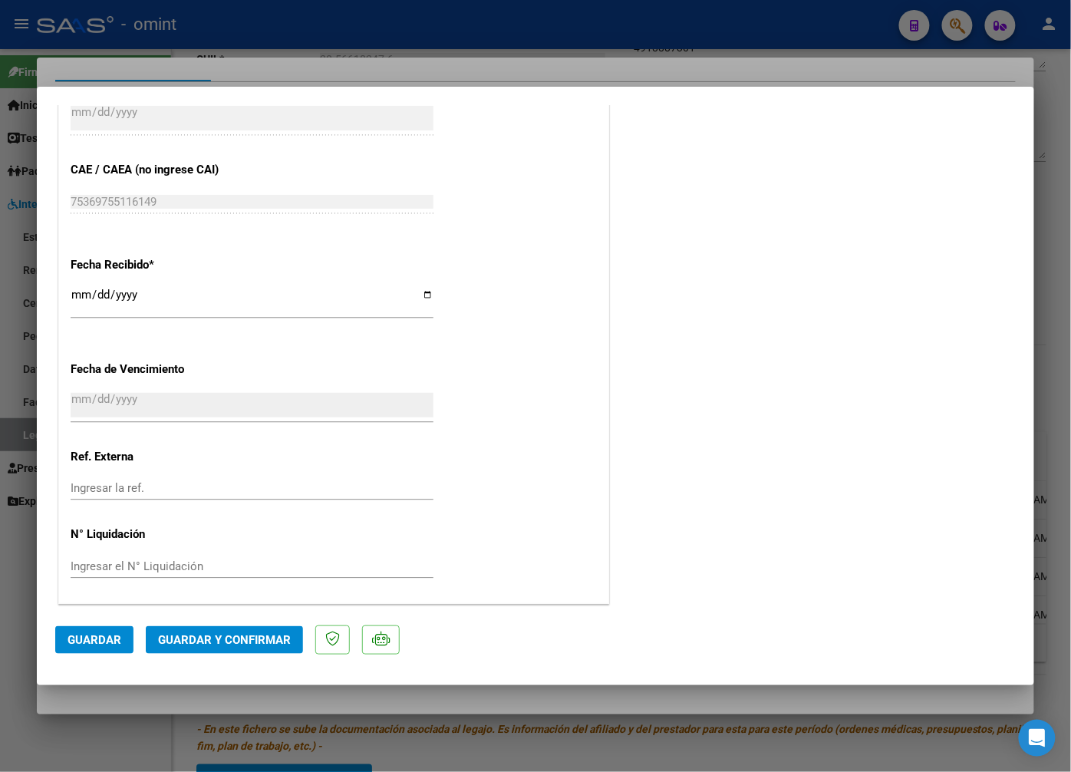
click at [203, 652] on button "Guardar y Confirmar" at bounding box center [224, 640] width 157 height 28
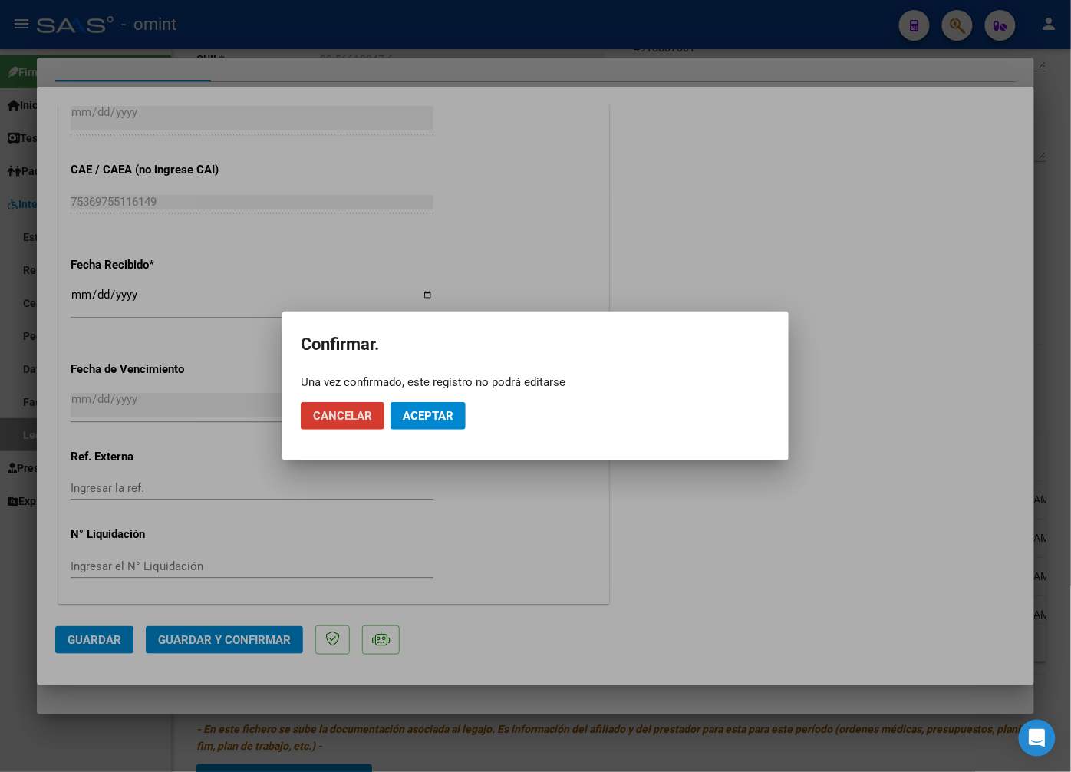
click at [440, 414] on span "Aceptar" at bounding box center [428, 416] width 51 height 14
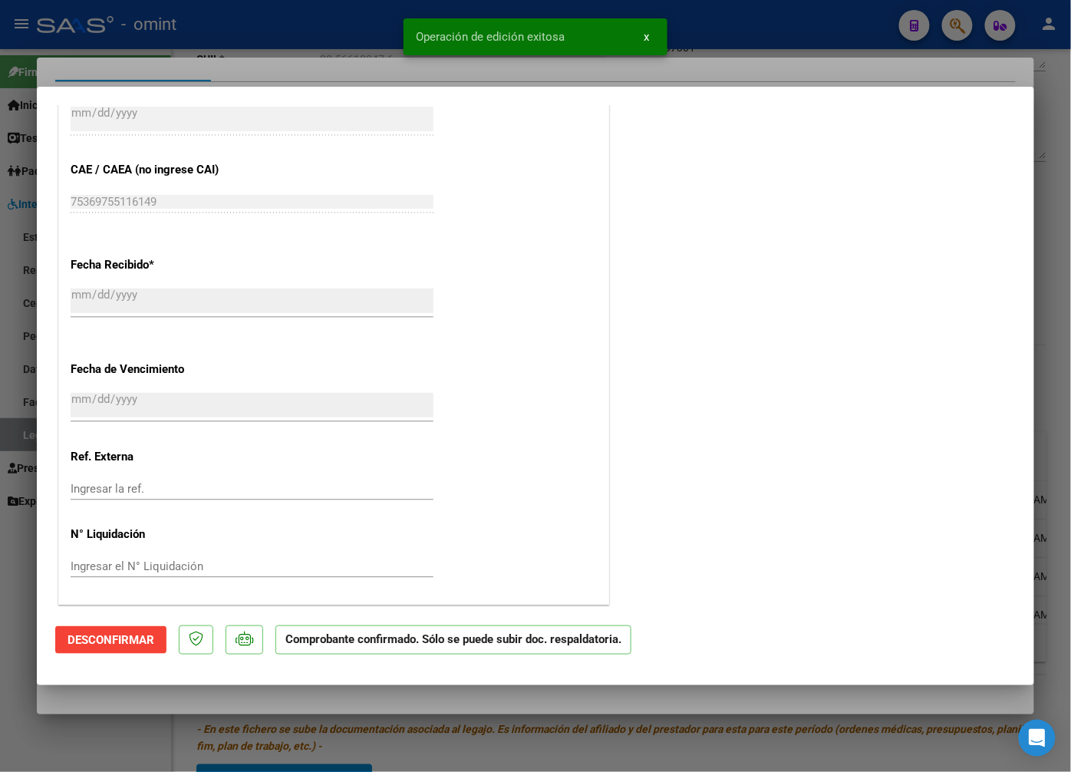
click at [338, 77] on div at bounding box center [535, 386] width 1071 height 772
type input "$ 0,00"
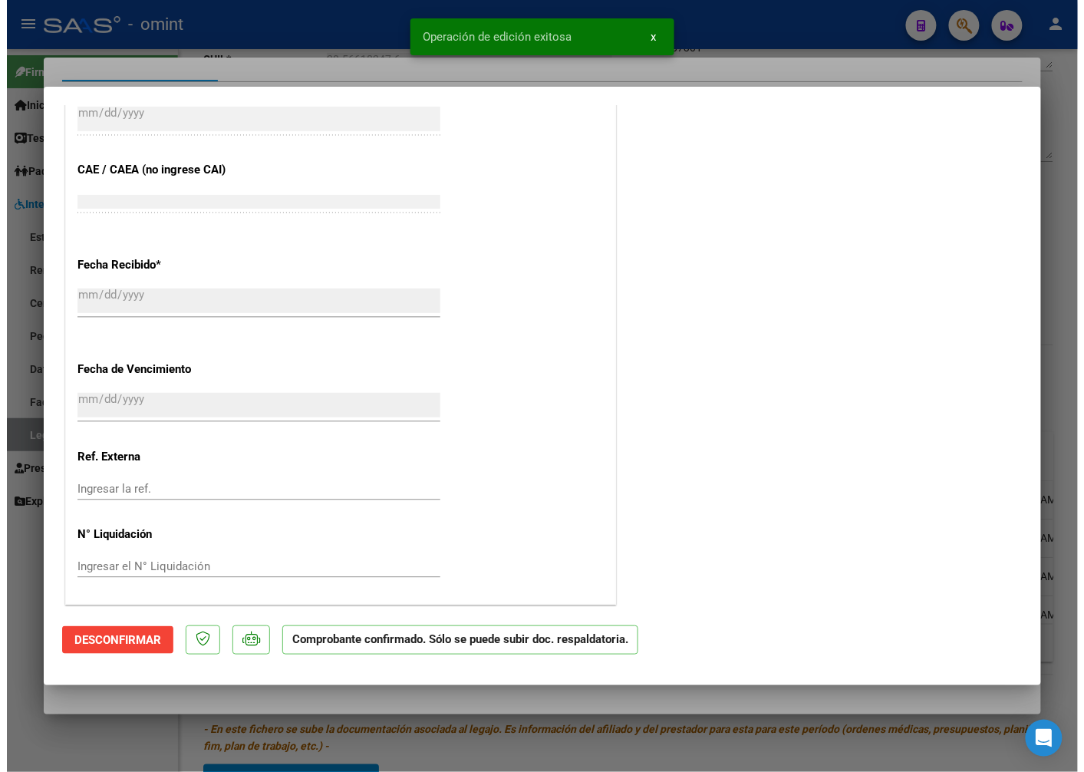
scroll to position [1169, 0]
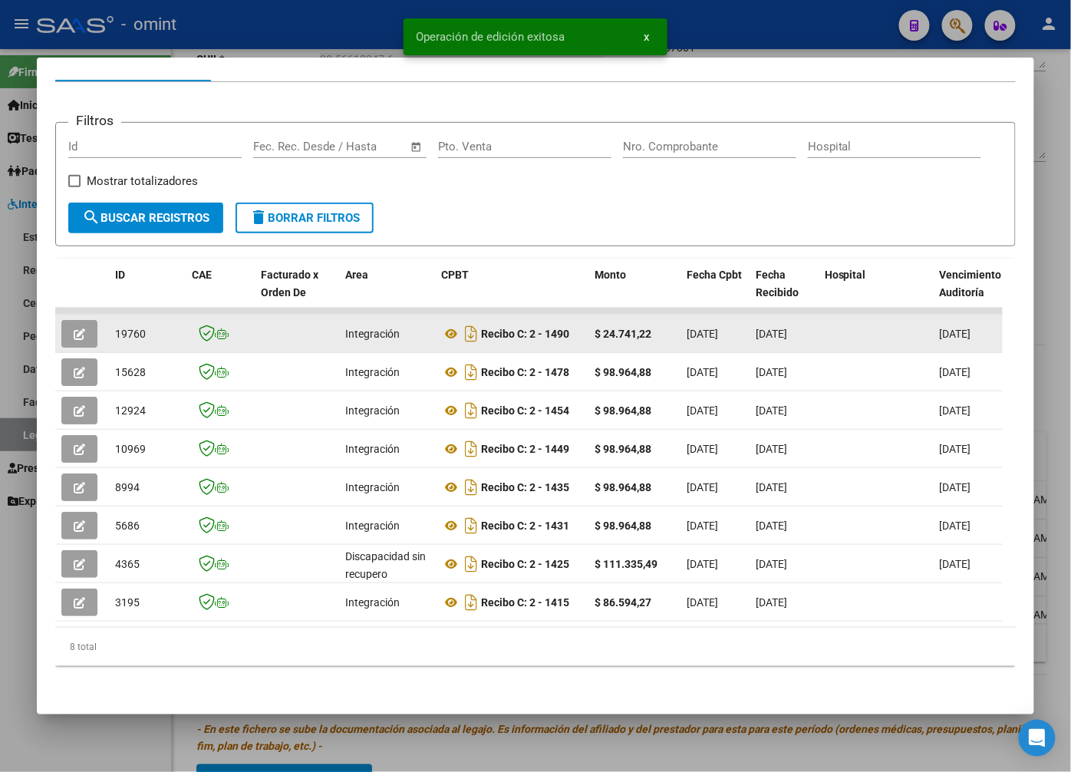
click at [123, 328] on span "19760" at bounding box center [130, 334] width 31 height 12
copy span "19760"
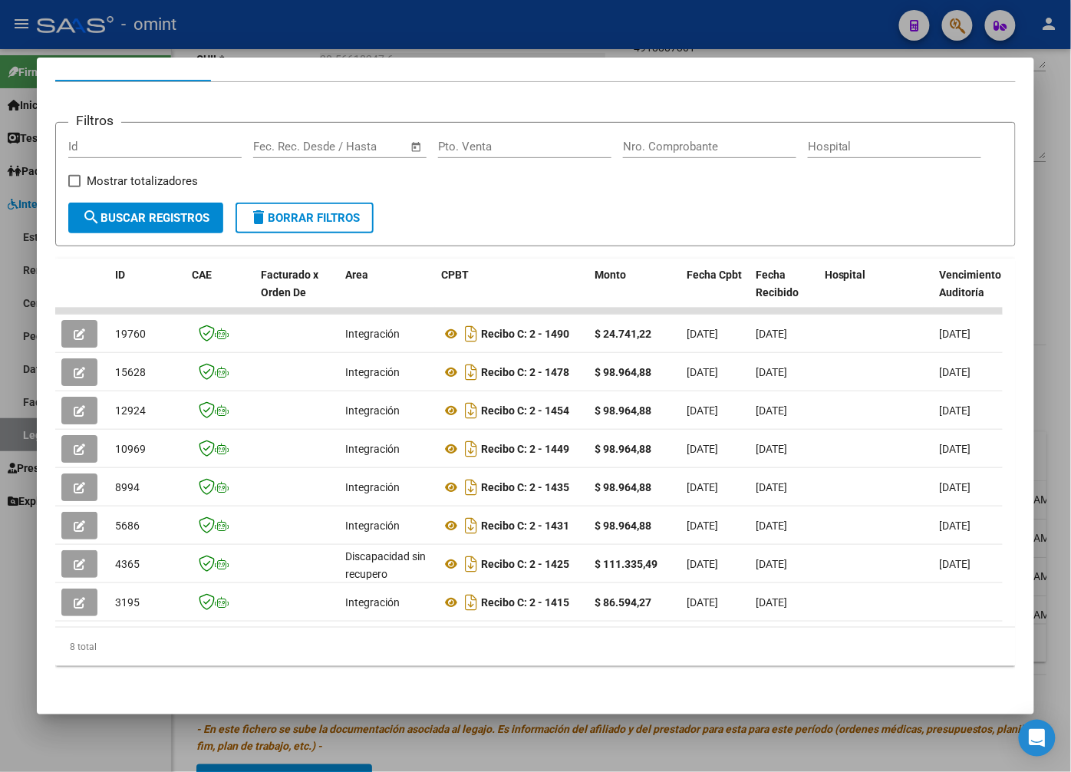
click at [265, 58] on mat-dialog-container "Análisis Prestador - CUIT: 27269471099 cloud_download Exportar CSV ABM ARCA Imp…" at bounding box center [536, 386] width 998 height 656
click at [233, 32] on div at bounding box center [535, 386] width 1071 height 772
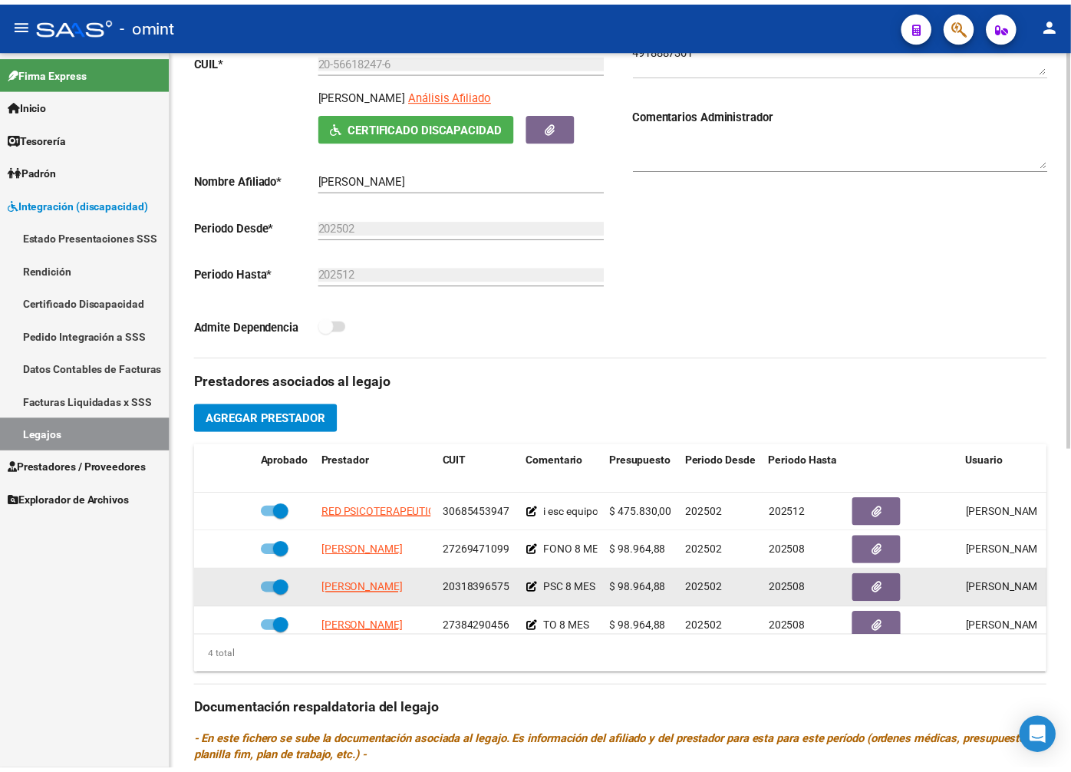
scroll to position [28, 0]
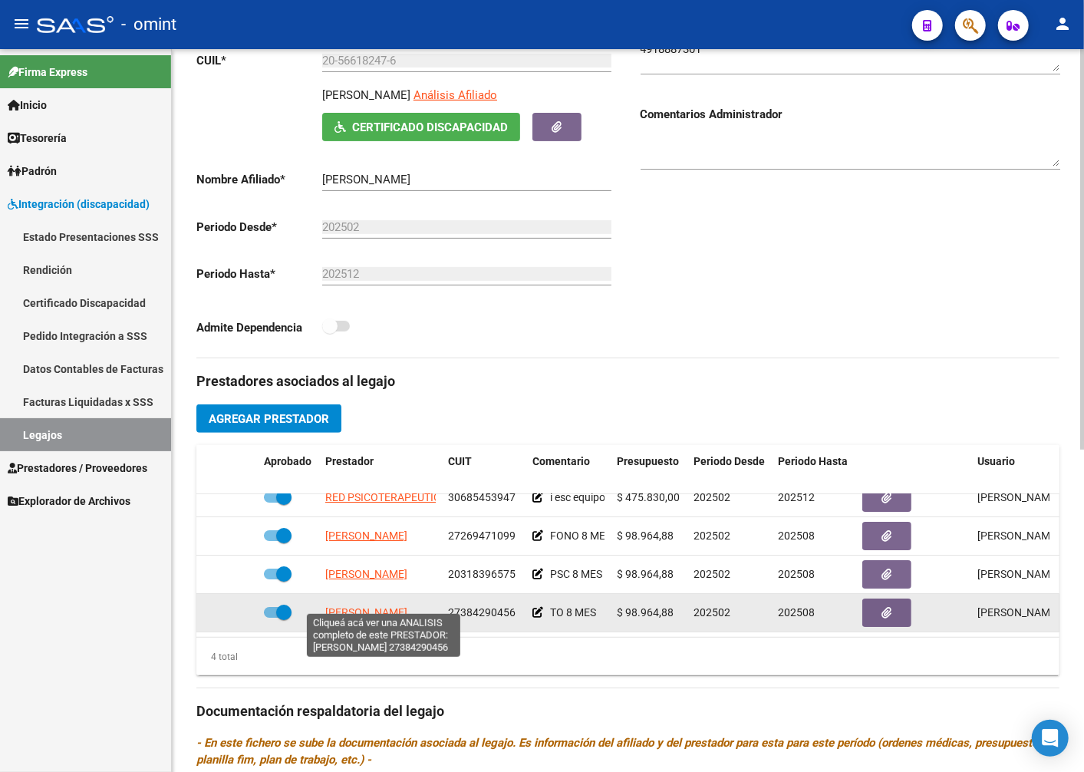
click at [407, 606] on span "IPARRAGUIRRE CORINA" at bounding box center [366, 612] width 82 height 12
type textarea "27384290456"
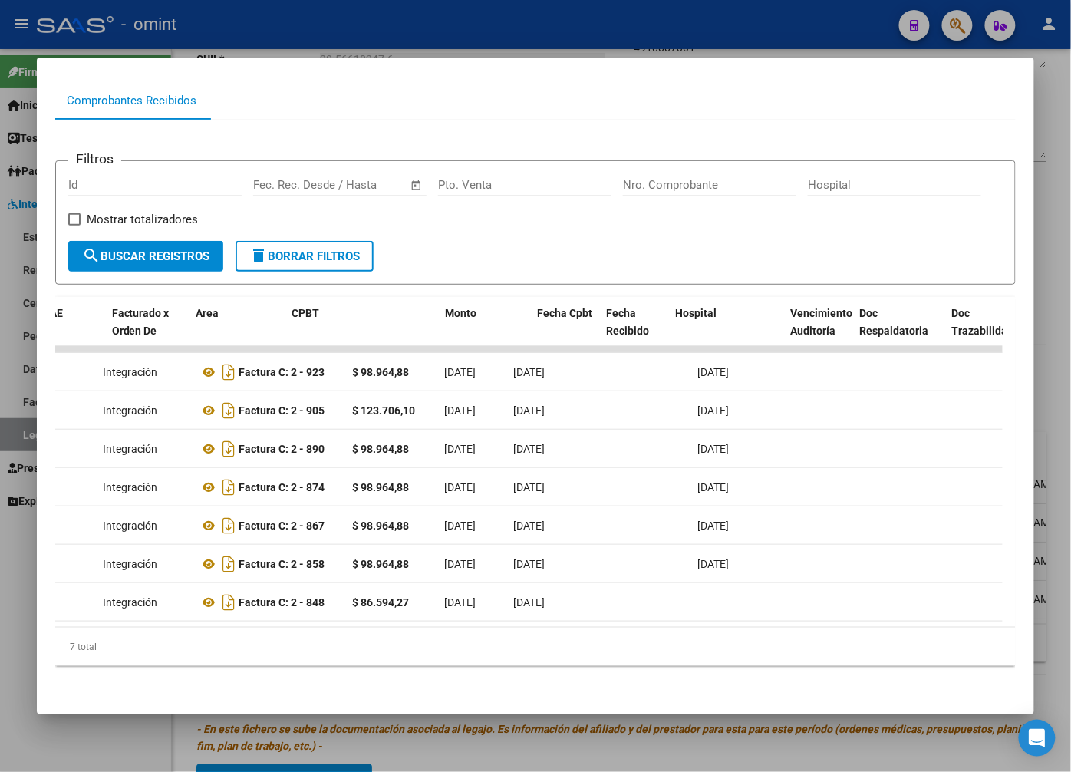
scroll to position [0, 0]
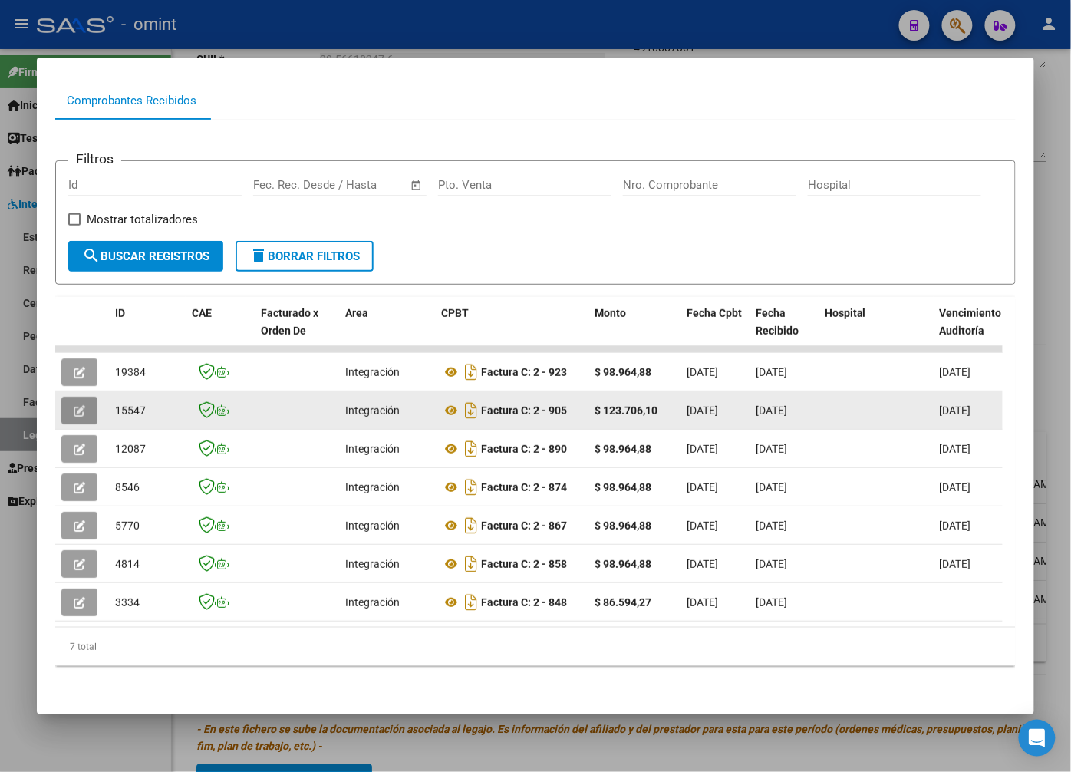
click at [92, 397] on button "button" at bounding box center [79, 411] width 36 height 28
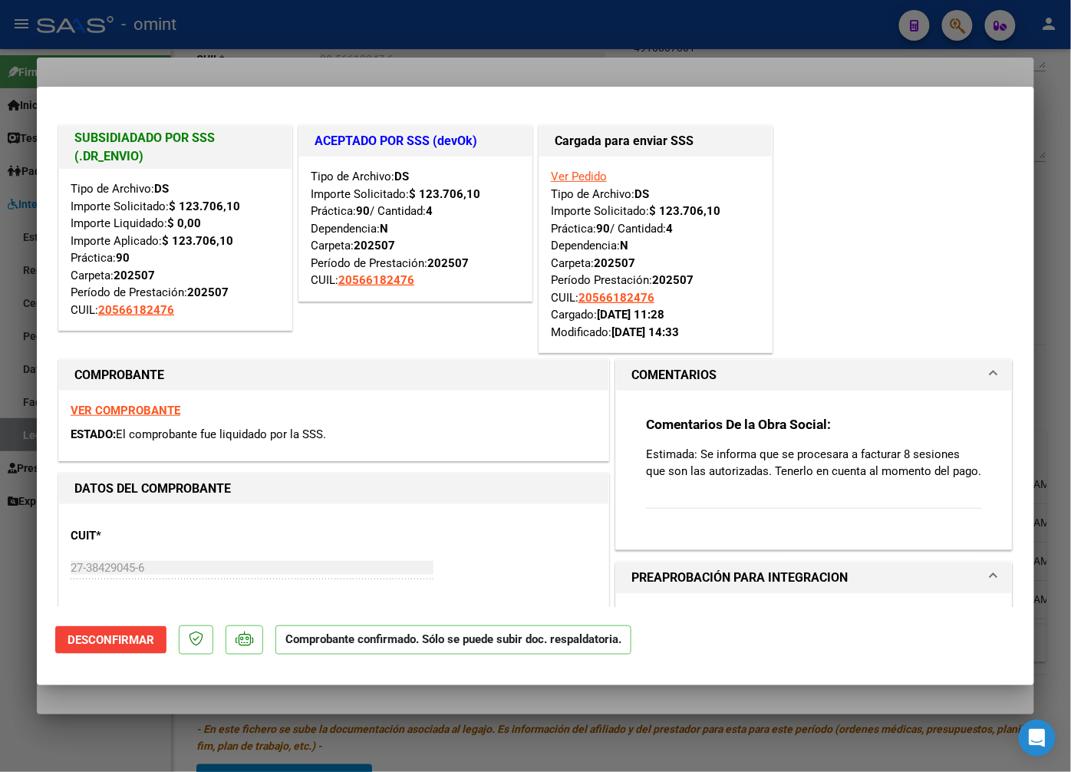
click at [273, 49] on div at bounding box center [535, 386] width 1071 height 772
type input "$ 0,00"
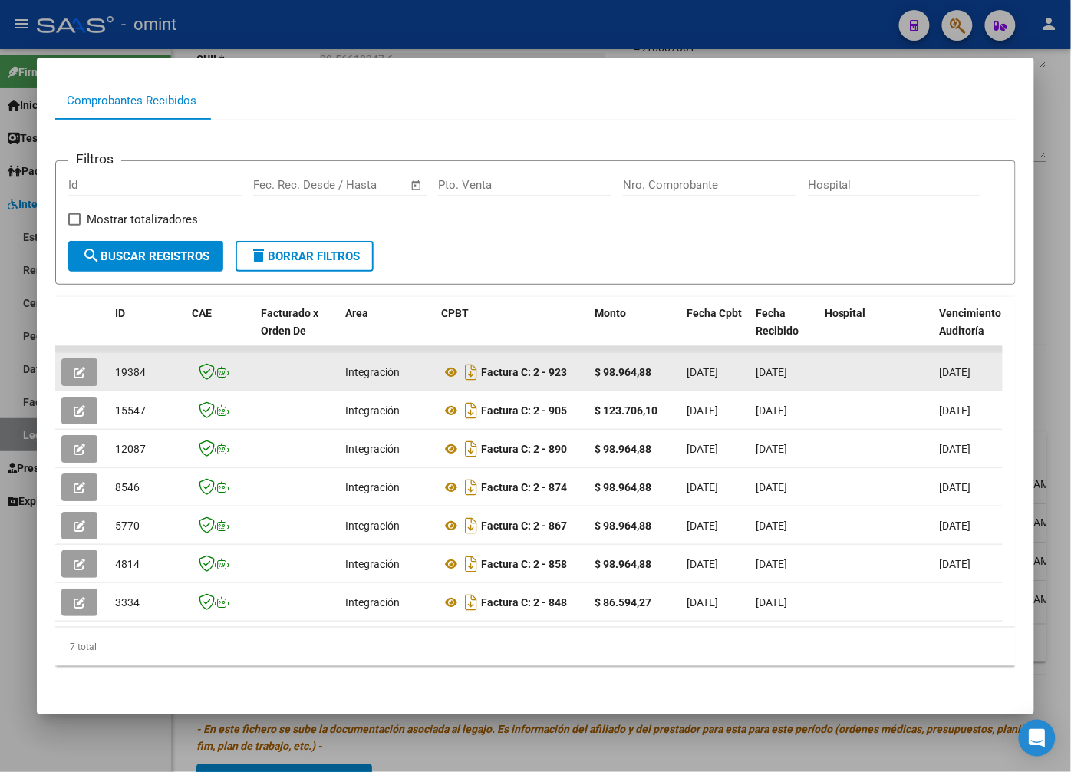
click at [81, 358] on button "button" at bounding box center [79, 372] width 36 height 28
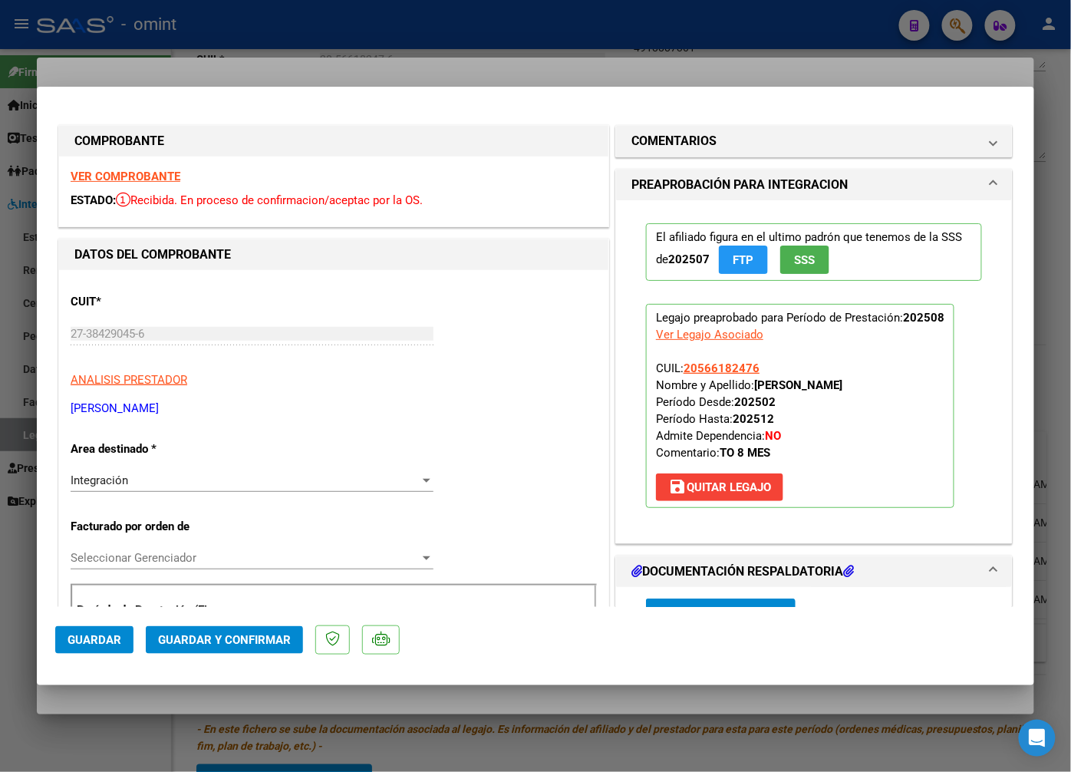
click at [152, 172] on strong "VER COMPROBANTE" at bounding box center [126, 177] width 110 height 14
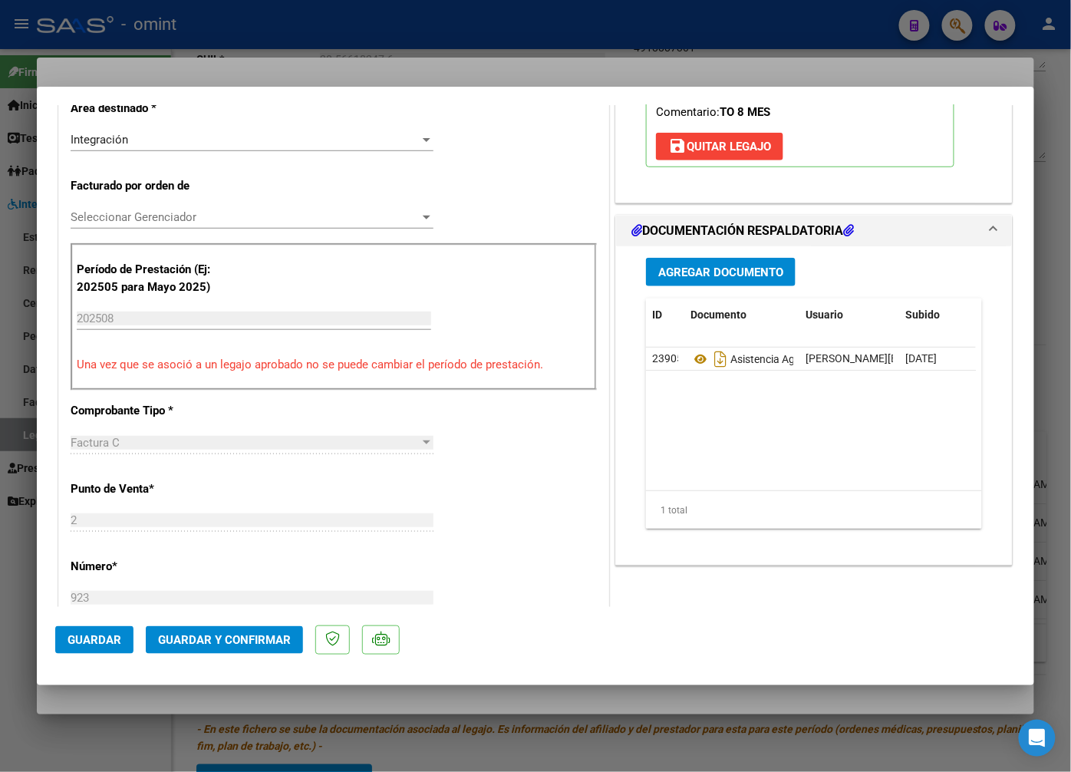
scroll to position [511, 0]
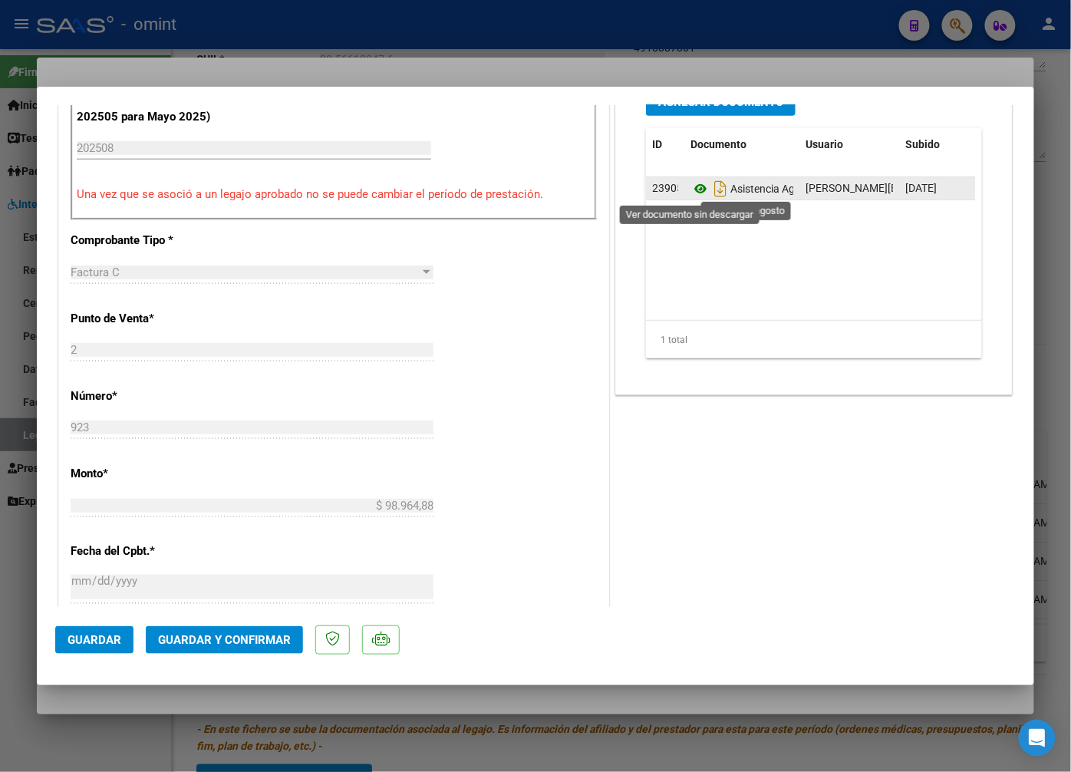
click at [695, 193] on icon at bounding box center [701, 189] width 20 height 18
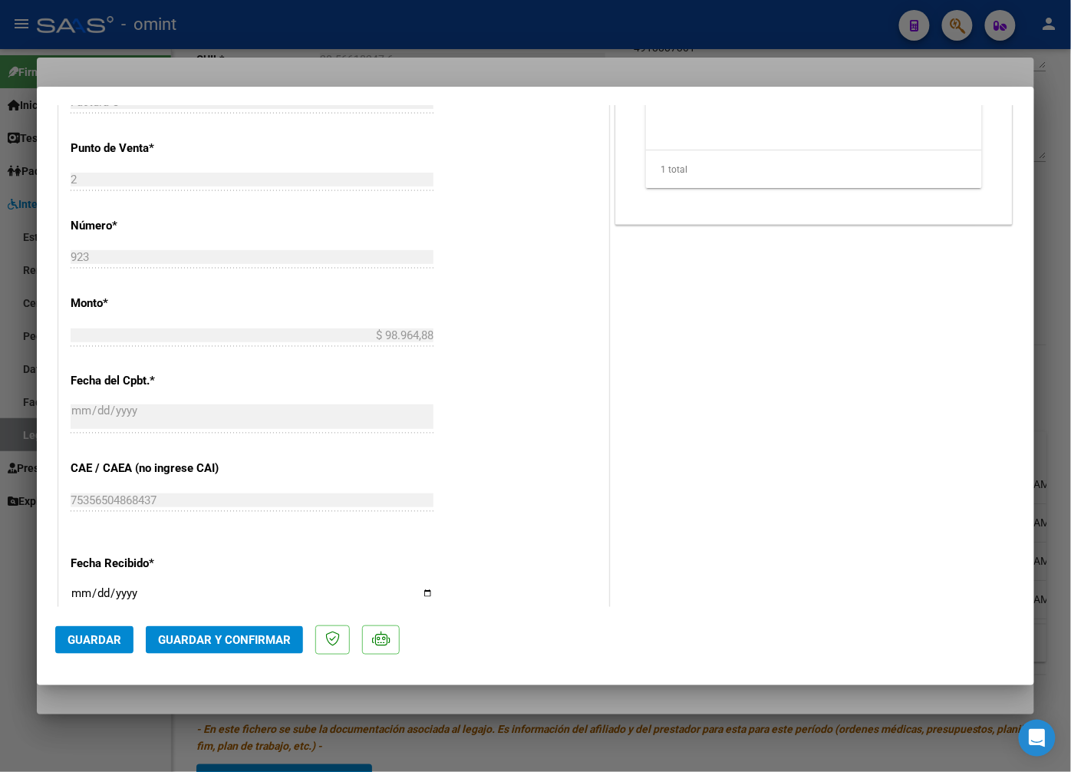
scroll to position [980, 0]
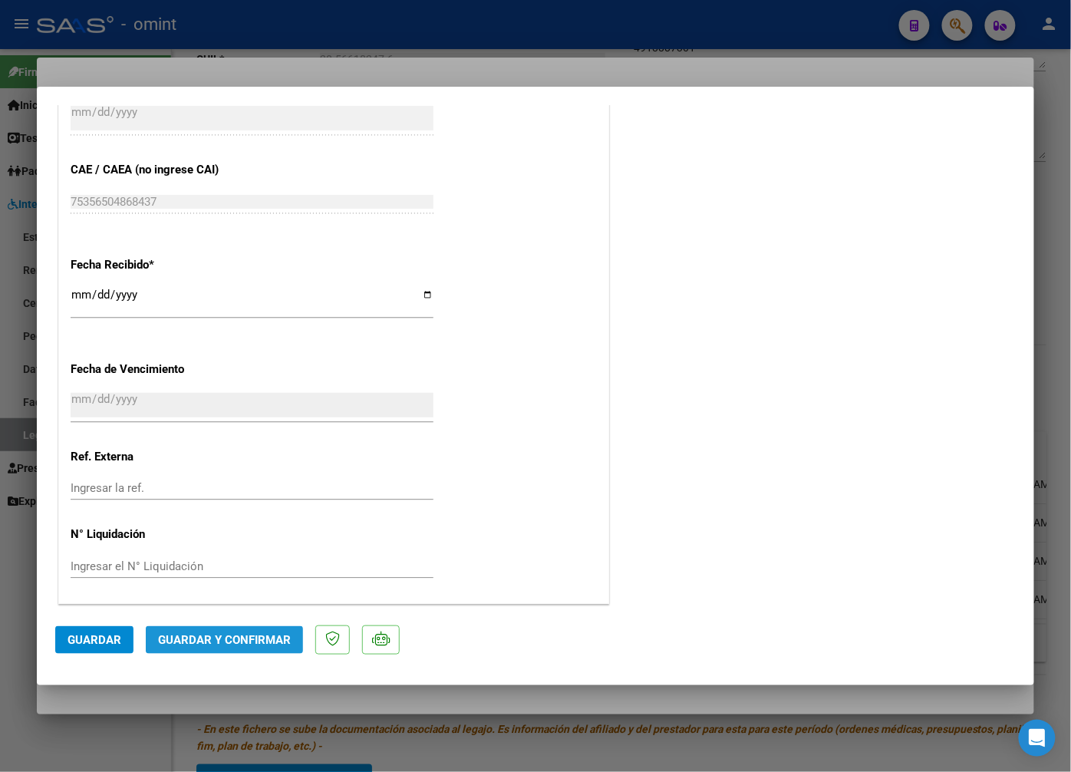
click at [241, 641] on span "Guardar y Confirmar" at bounding box center [224, 640] width 133 height 14
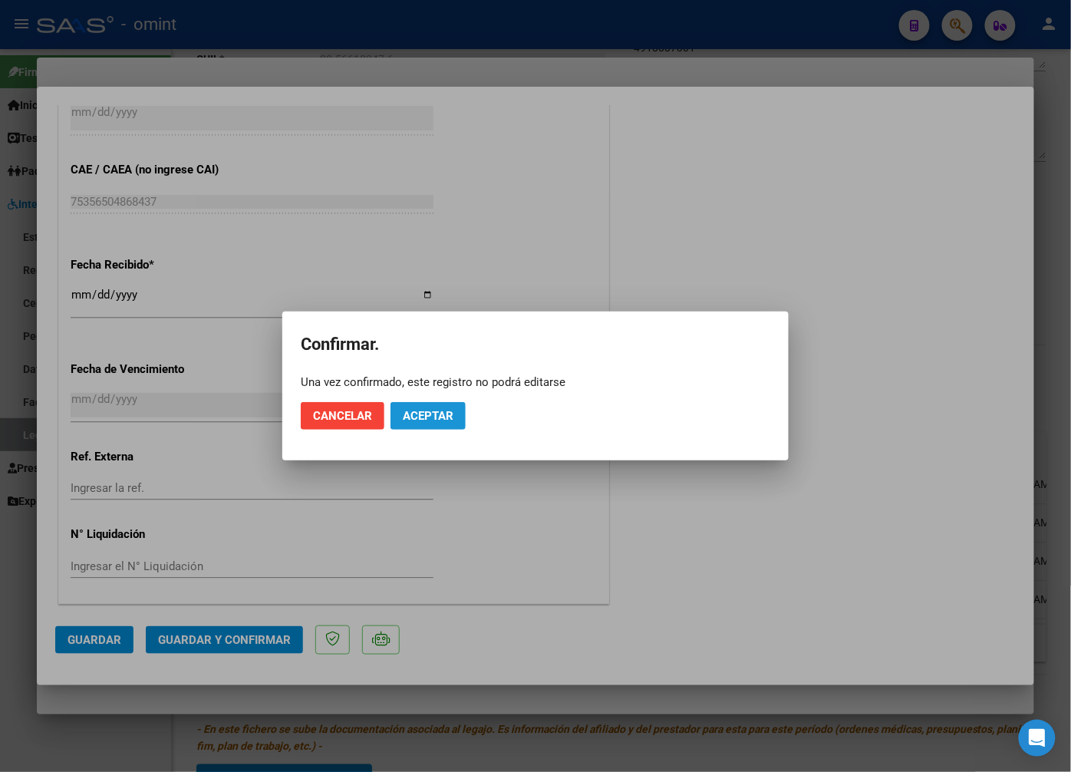
click at [409, 420] on span "Aceptar" at bounding box center [428, 416] width 51 height 14
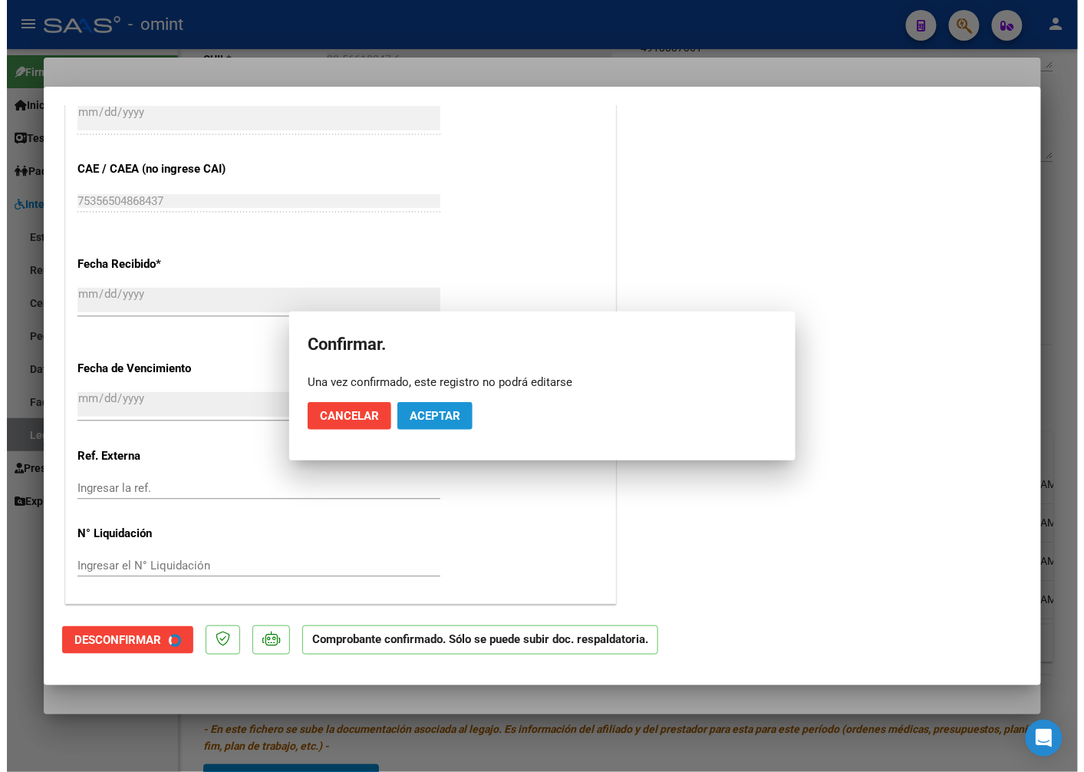
scroll to position [885, 0]
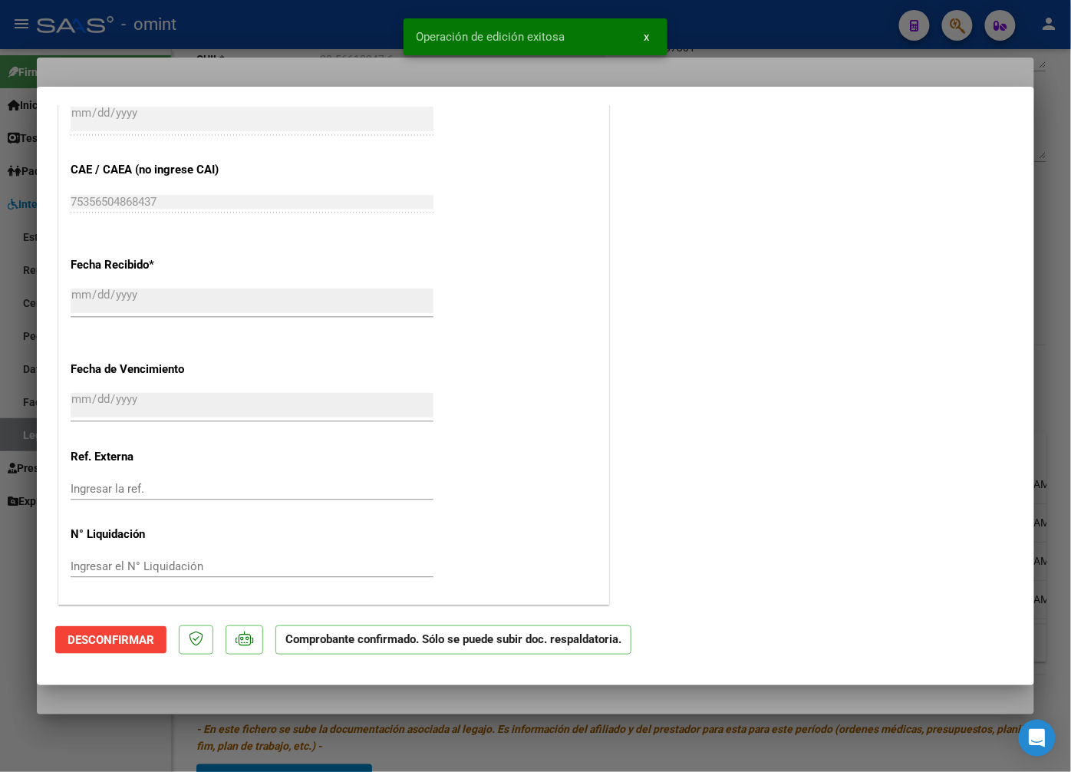
click at [301, 67] on div at bounding box center [535, 386] width 1071 height 772
type input "$ 0,00"
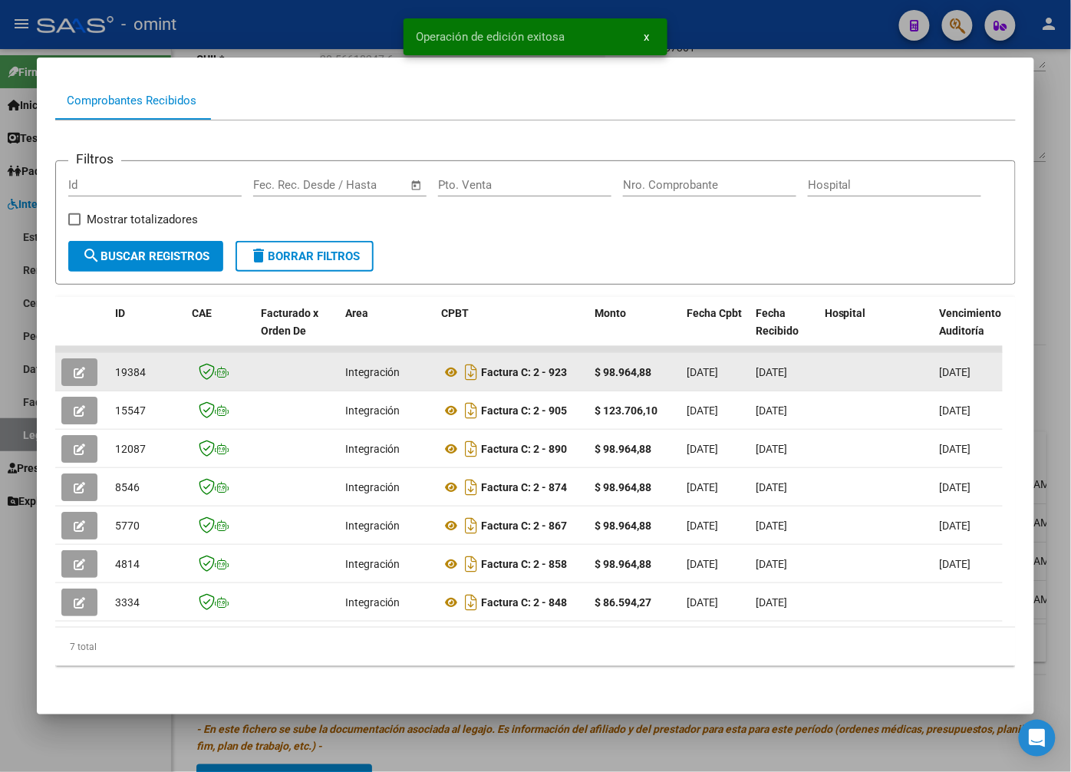
click at [129, 366] on span "19384" at bounding box center [130, 372] width 31 height 12
copy span "19384"
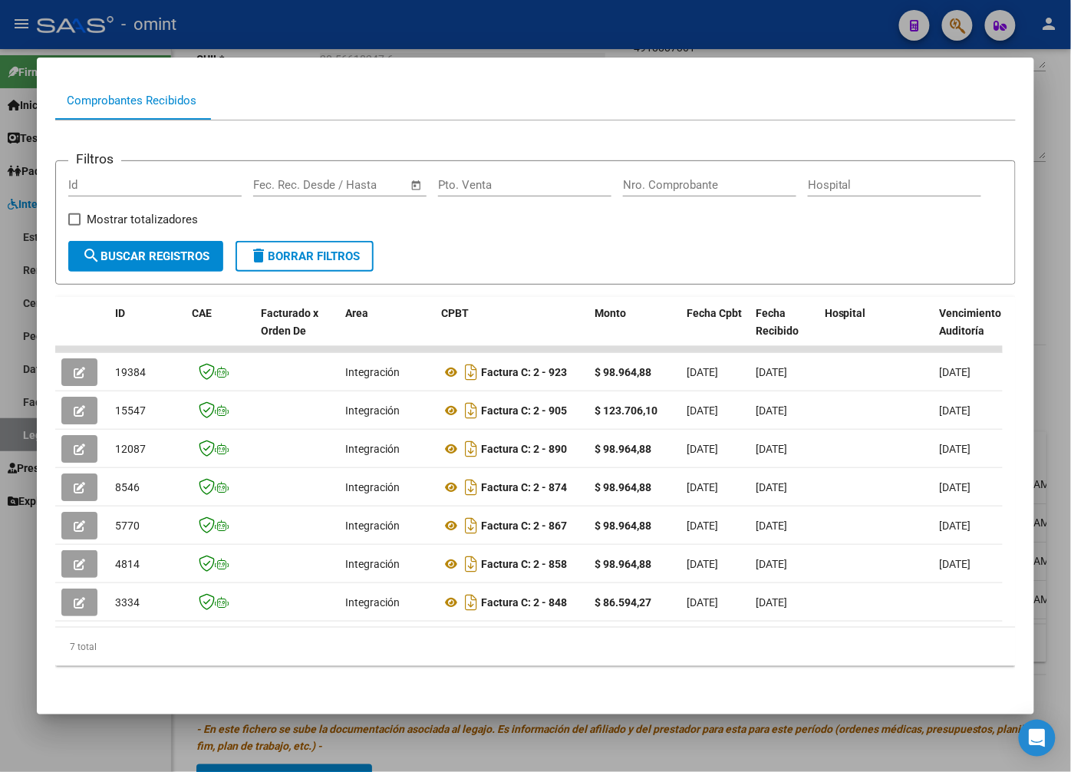
click at [325, 28] on div at bounding box center [535, 386] width 1071 height 772
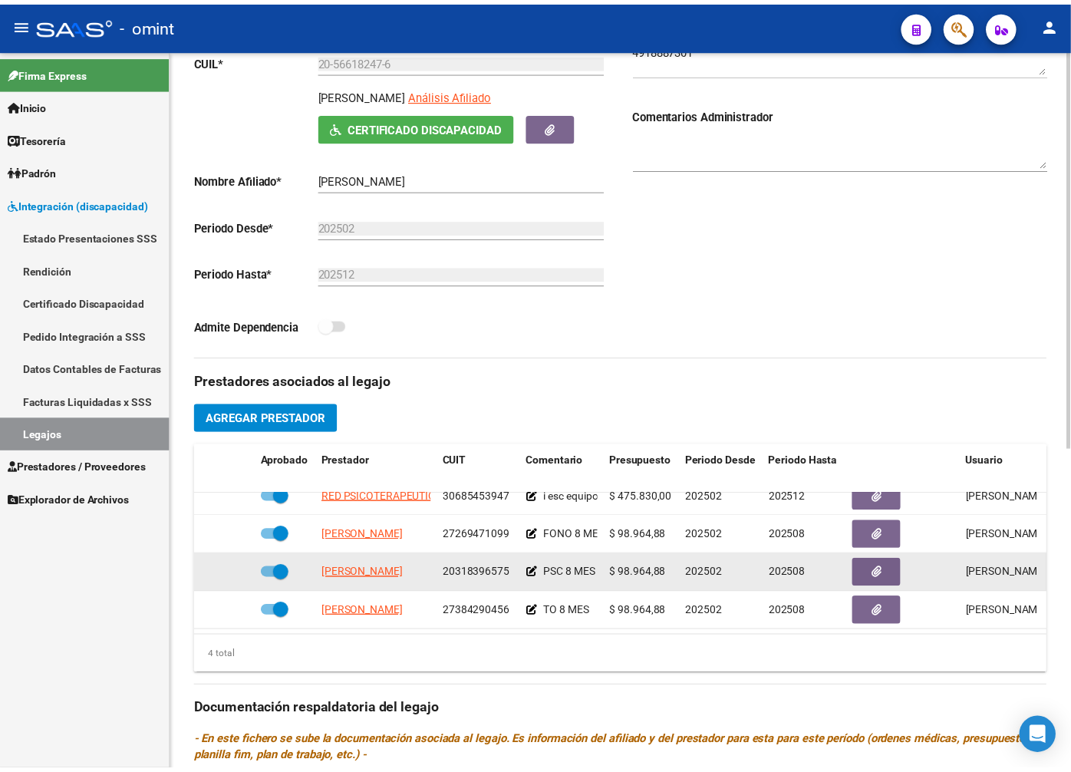
scroll to position [341, 0]
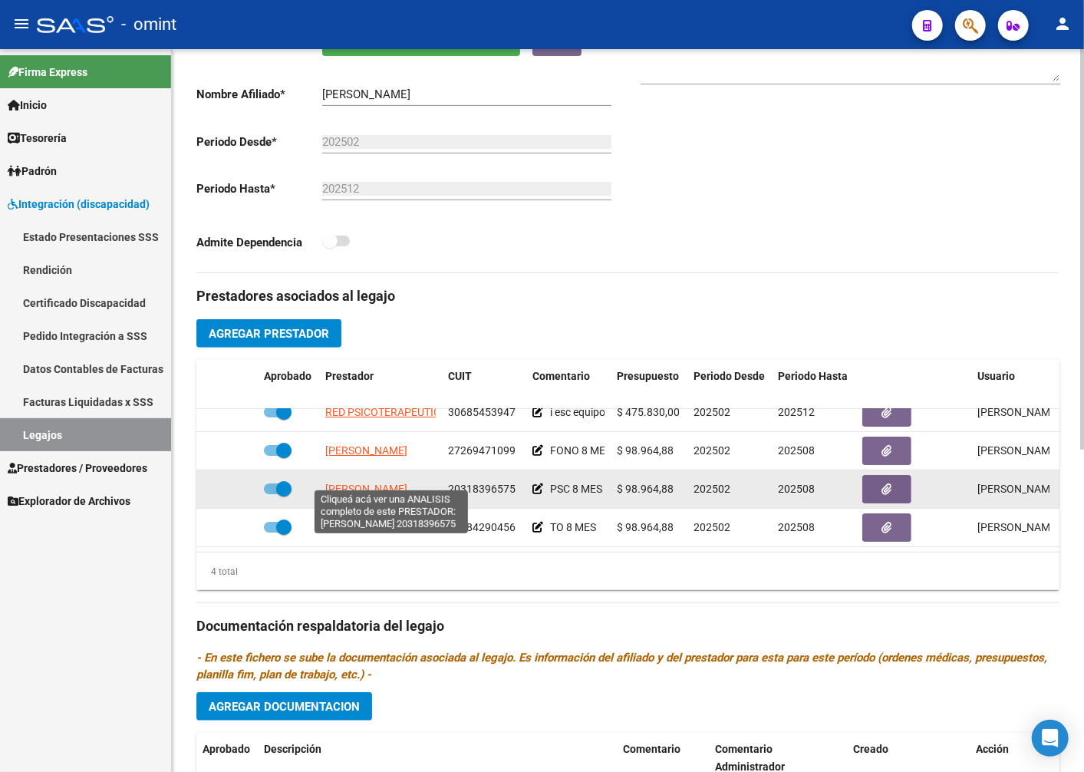
click at [407, 483] on span "KUBA MARTIN FRANCISCO" at bounding box center [366, 489] width 82 height 12
type textarea "20318396575"
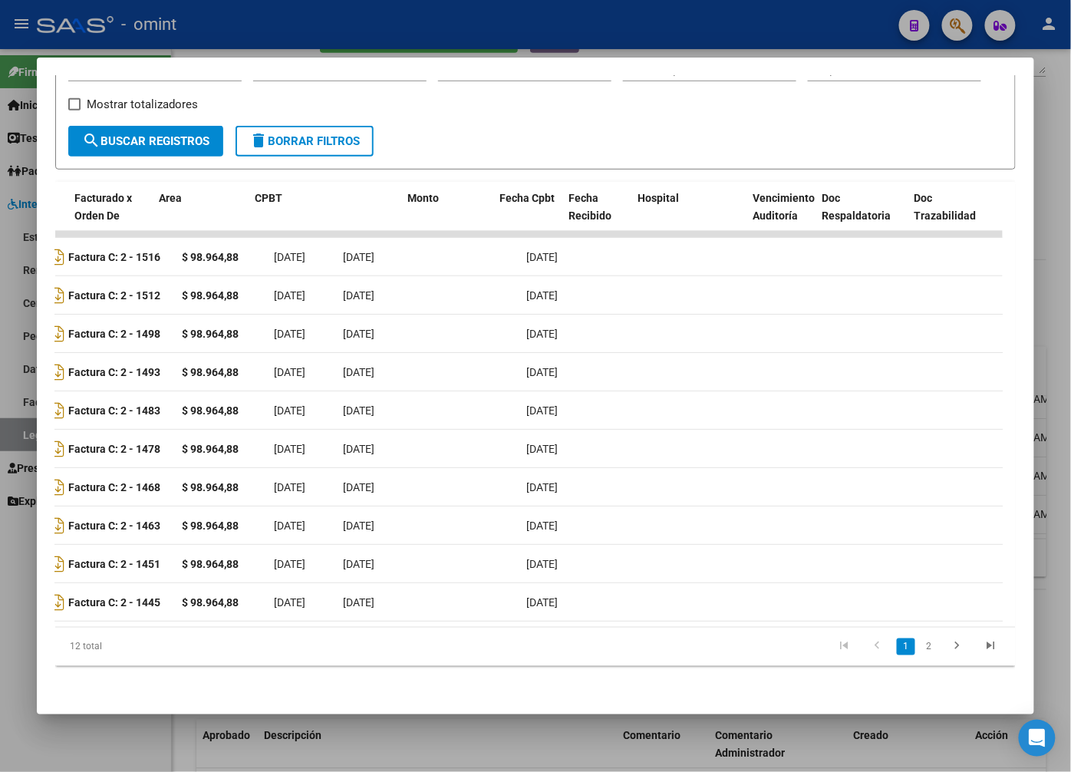
scroll to position [0, 0]
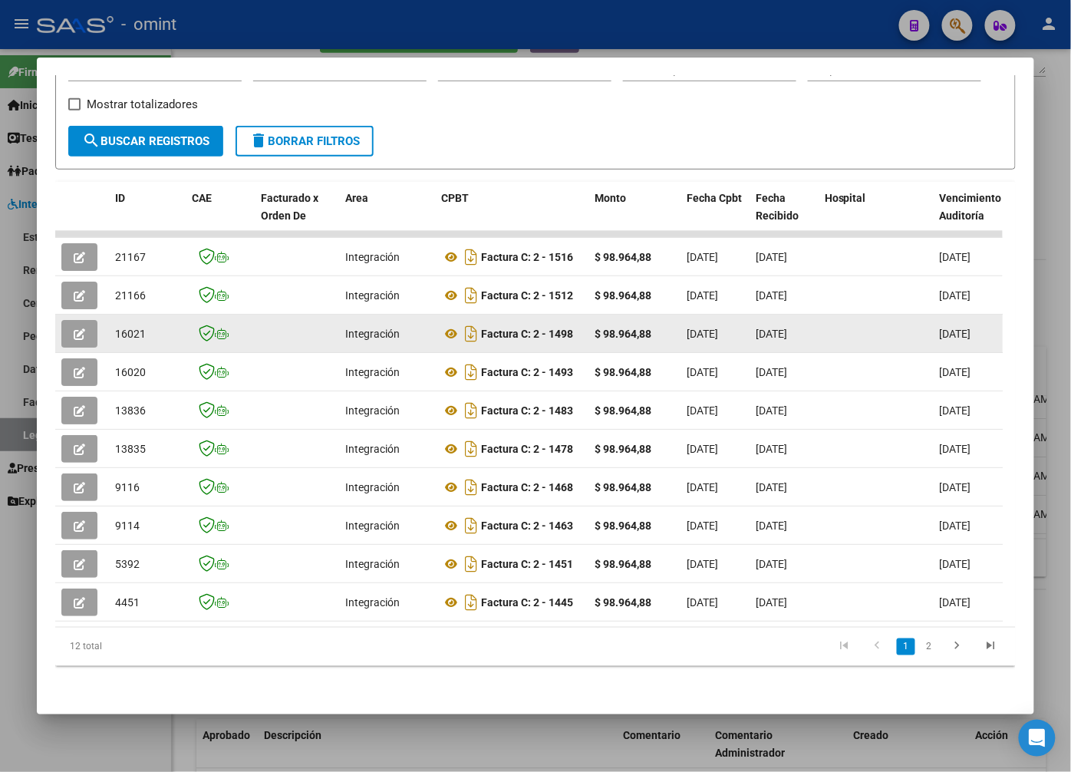
click at [91, 315] on datatable-body-cell at bounding box center [82, 334] width 54 height 38
click at [81, 328] on icon "button" at bounding box center [80, 334] width 12 height 12
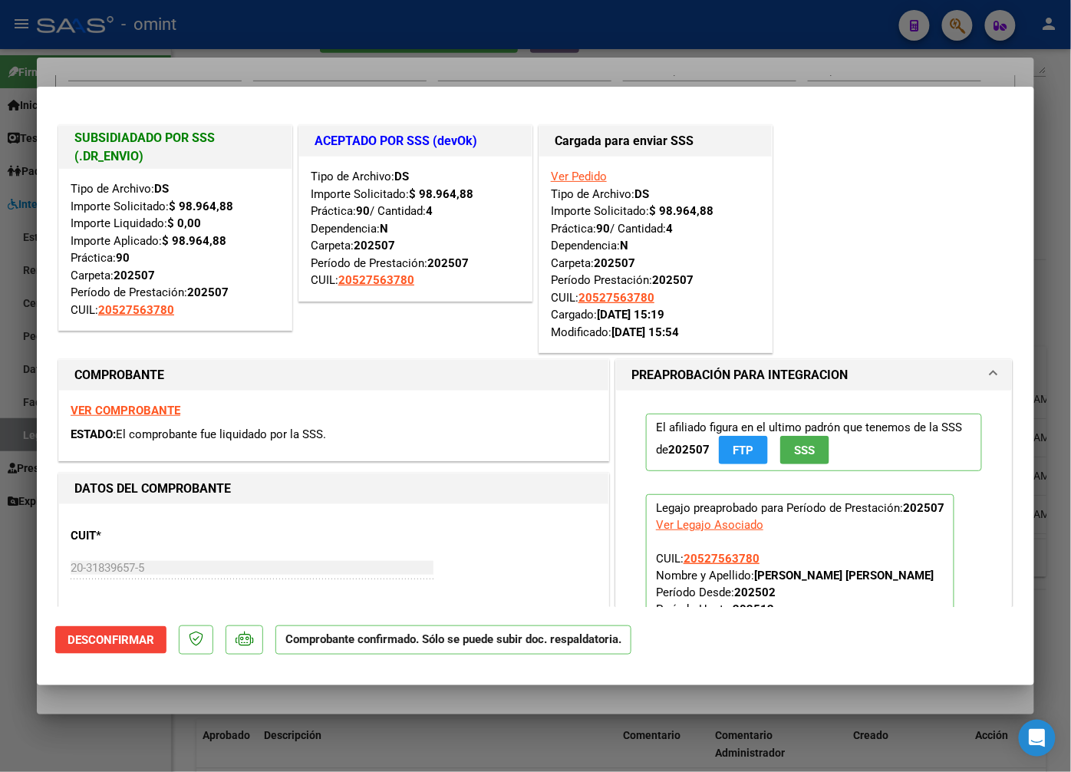
click at [259, 42] on div at bounding box center [535, 386] width 1071 height 772
type input "$ 0,00"
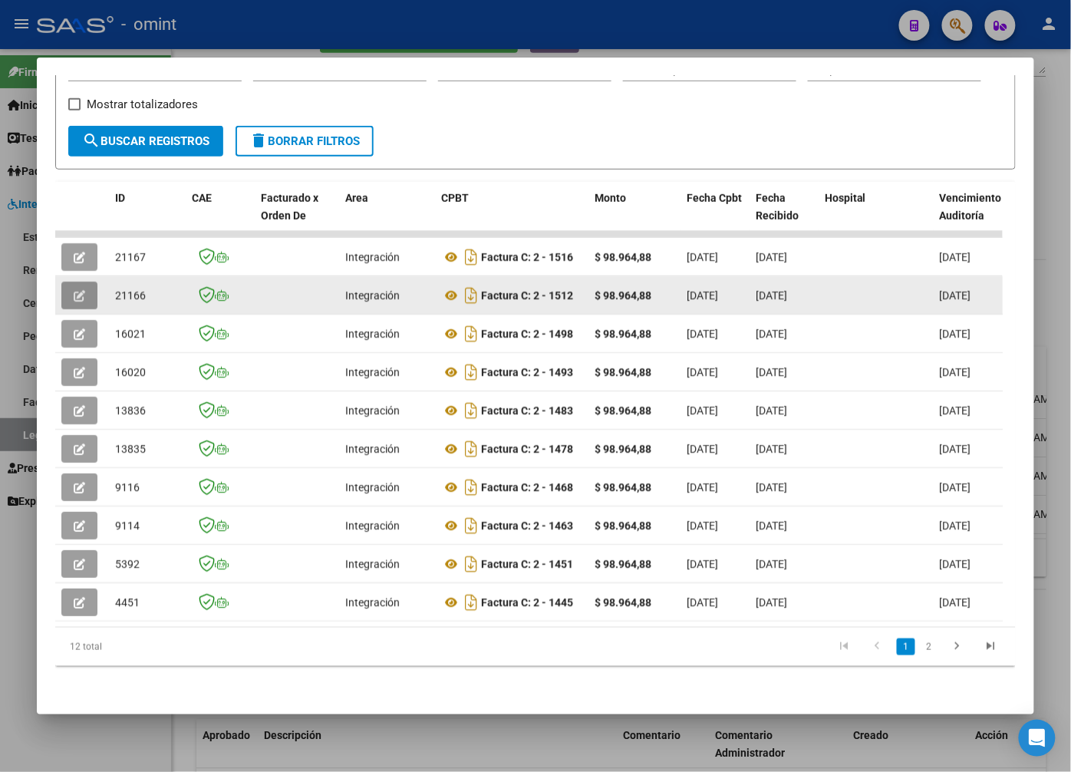
click at [74, 290] on icon "button" at bounding box center [80, 296] width 12 height 12
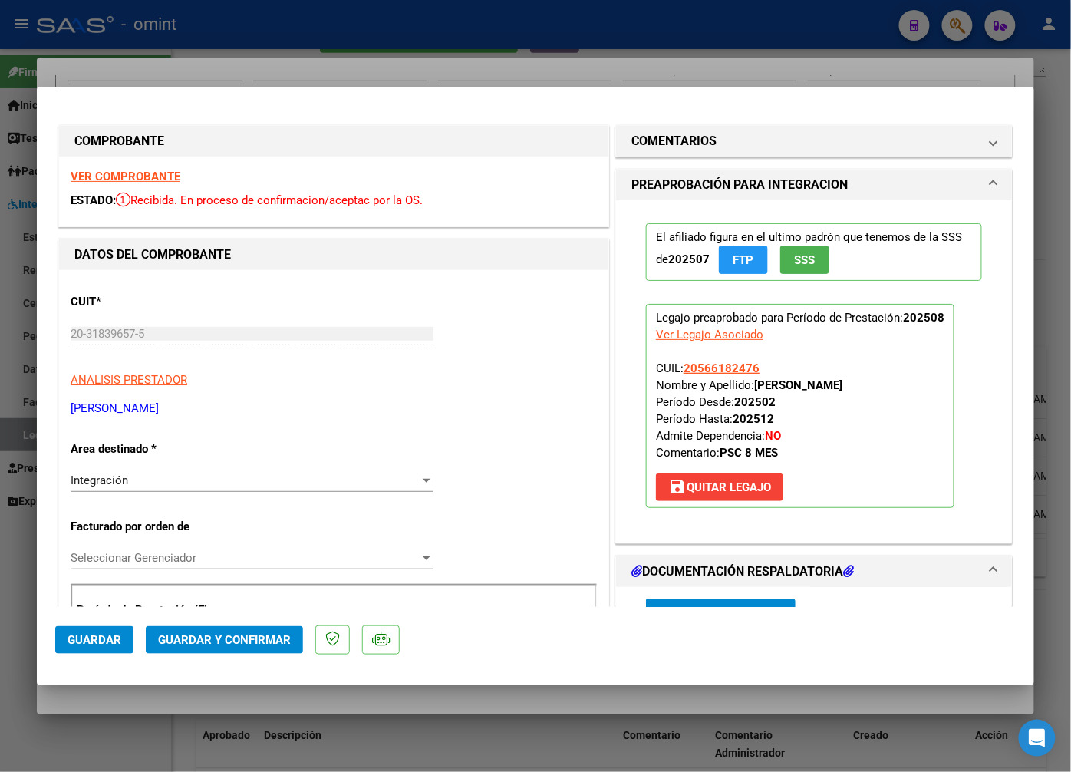
click at [167, 179] on strong "VER COMPROBANTE" at bounding box center [126, 177] width 110 height 14
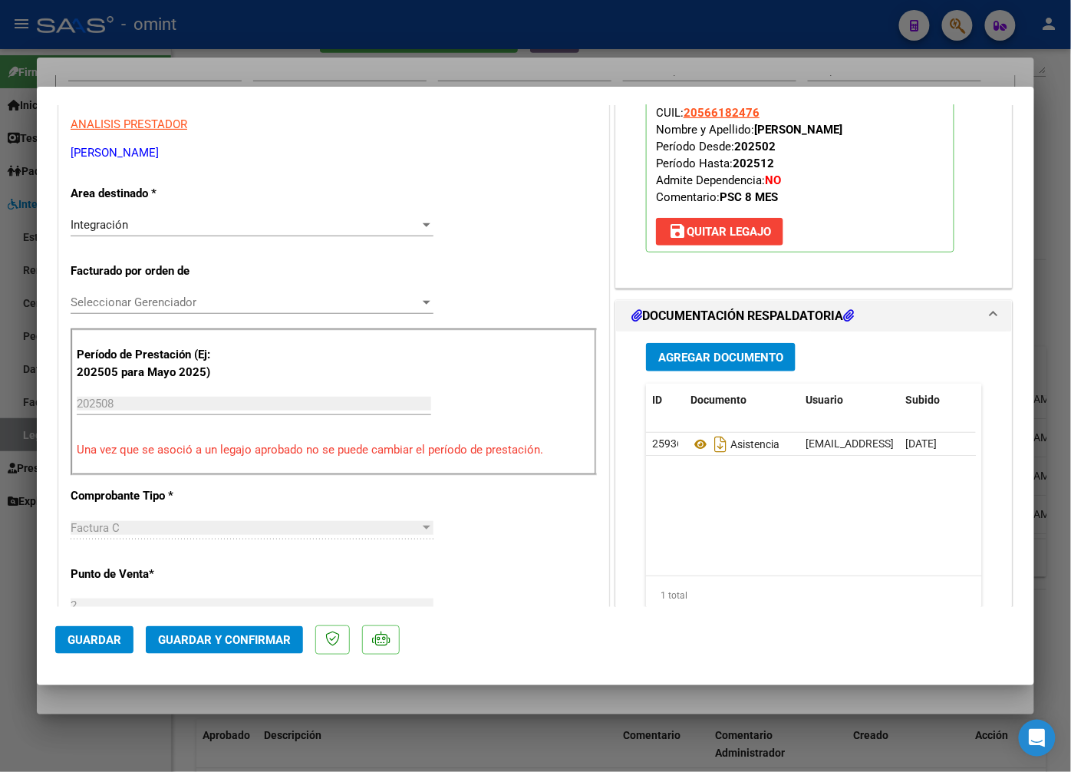
scroll to position [341, 0]
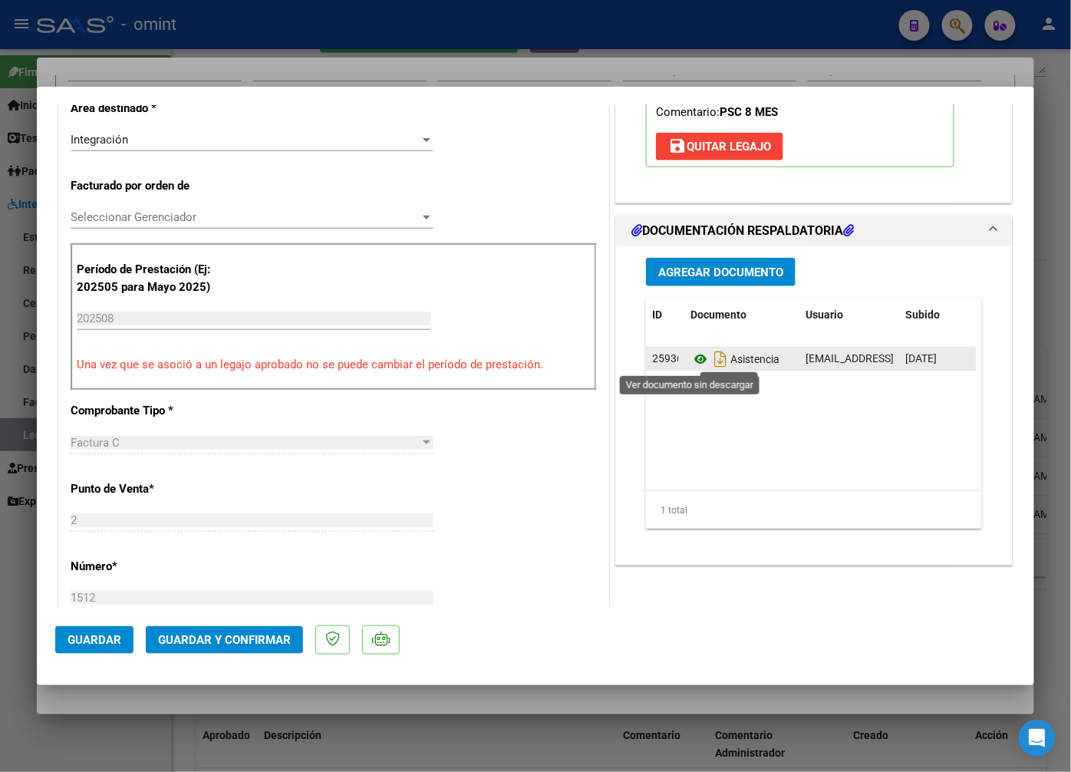
click at [696, 355] on icon at bounding box center [701, 359] width 20 height 18
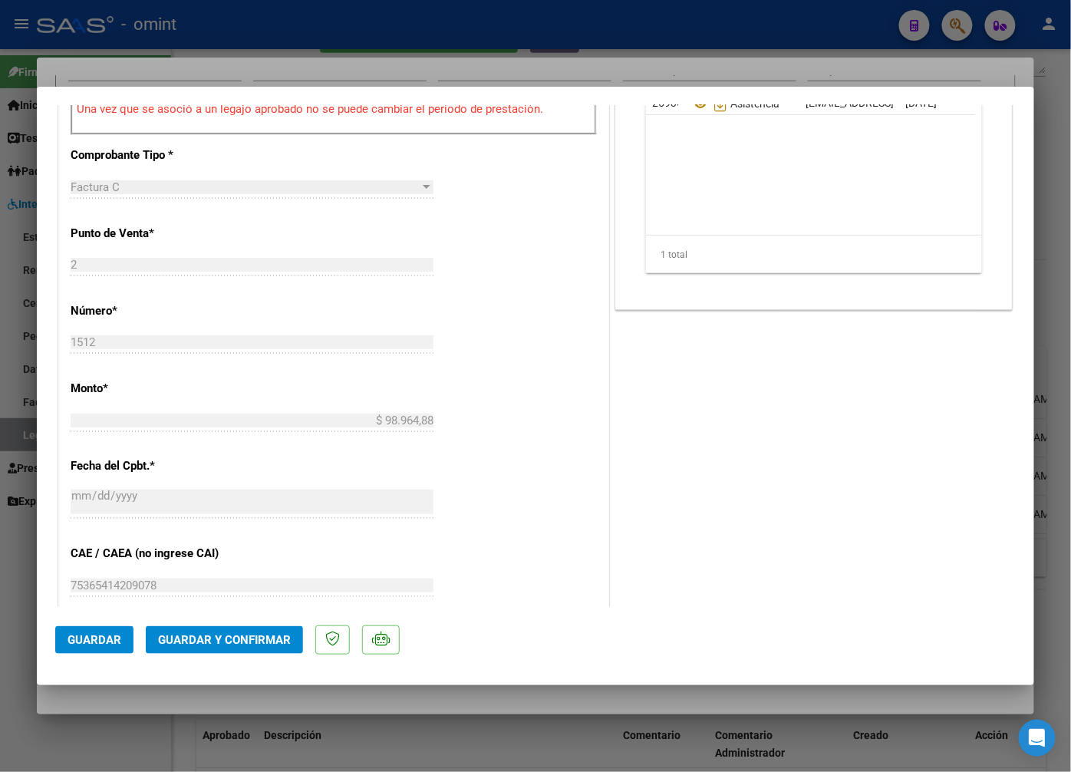
scroll to position [980, 0]
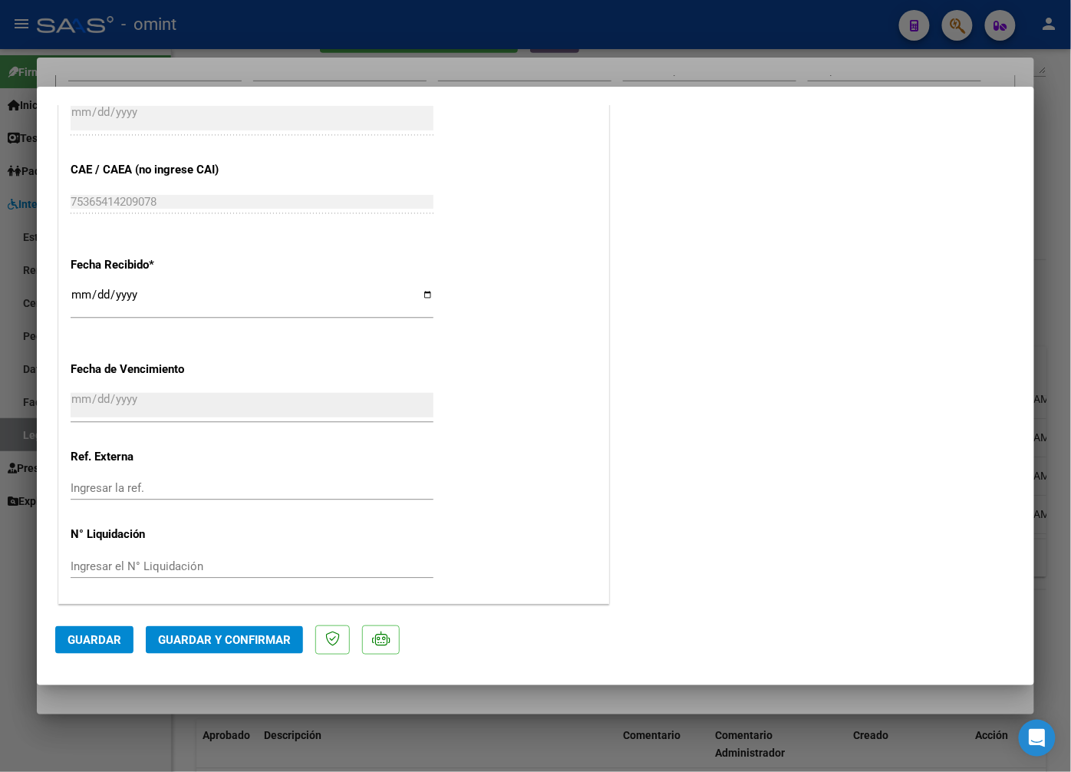
click at [212, 640] on span "Guardar y Confirmar" at bounding box center [224, 640] width 133 height 14
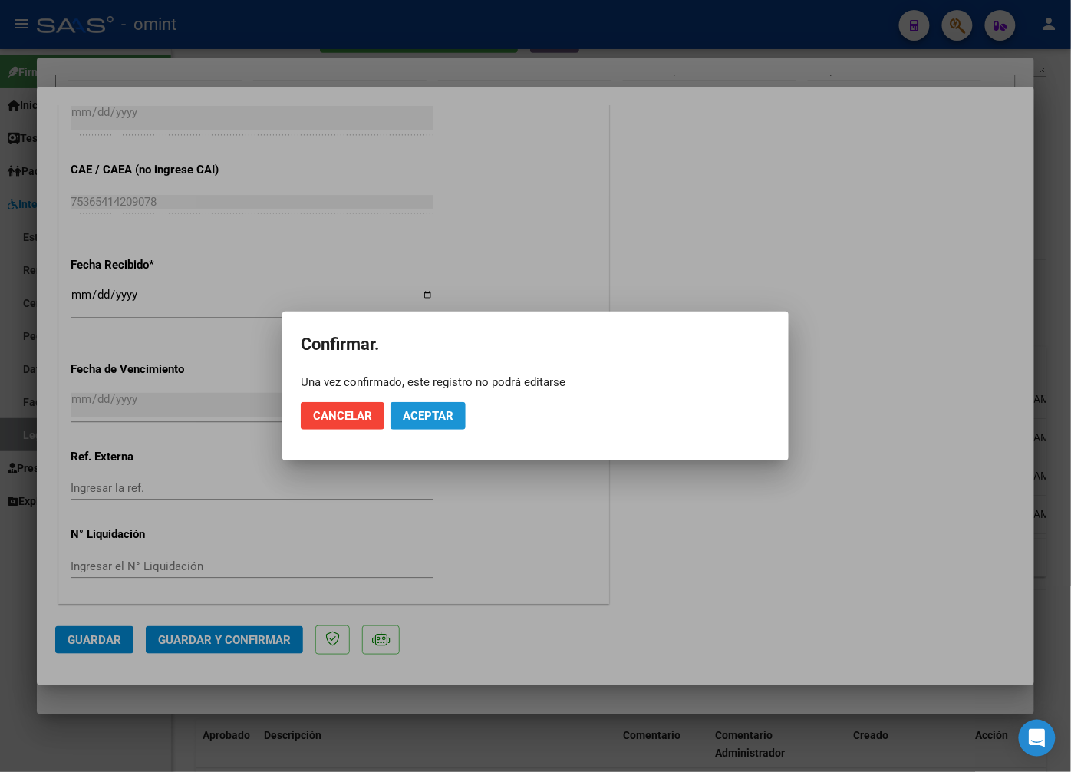
click at [436, 414] on span "Aceptar" at bounding box center [428, 416] width 51 height 14
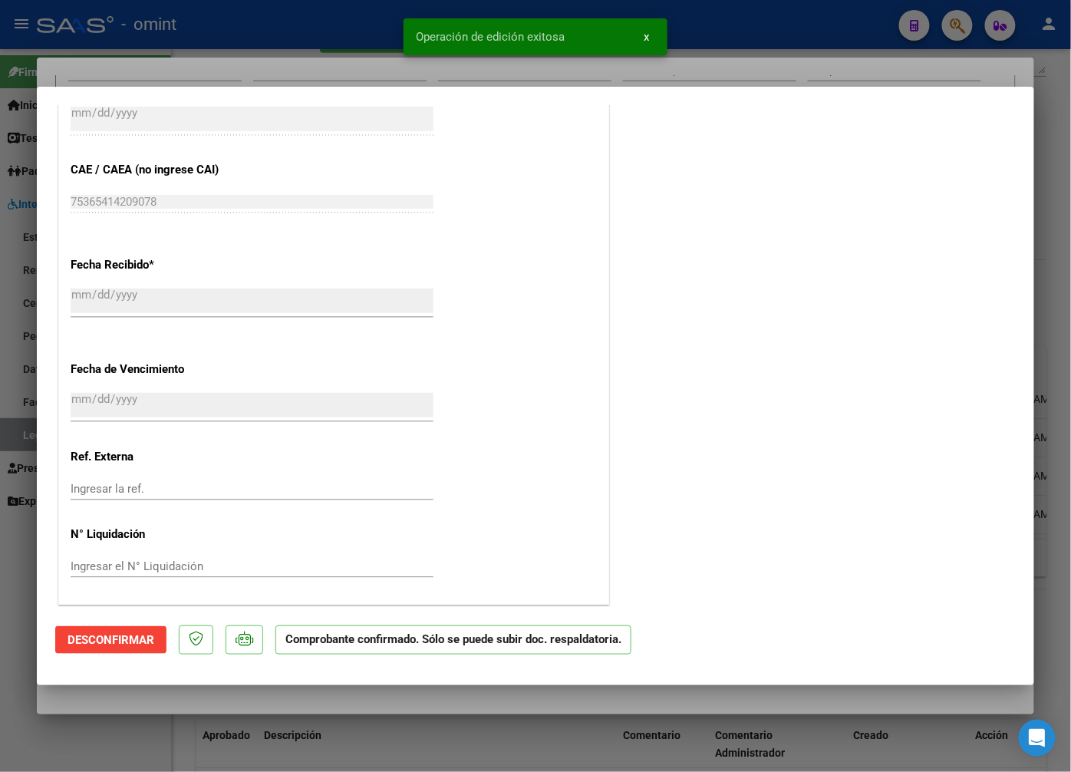
click at [405, 48] on snack-bar-container "Operación de edición exitosa x" at bounding box center [536, 36] width 264 height 37
click at [243, 60] on div at bounding box center [535, 386] width 1071 height 772
type input "$ 0,00"
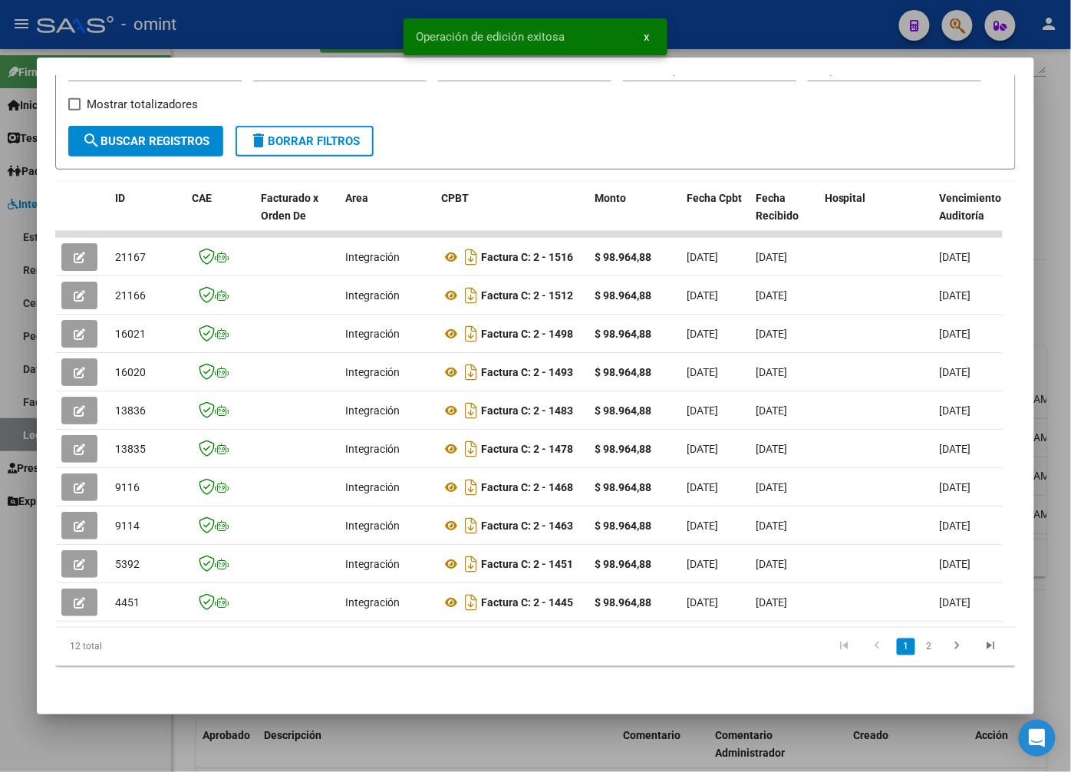
drag, startPoint x: 294, startPoint y: 612, endPoint x: 318, endPoint y: 624, distance: 26.4
click at [318, 624] on datatable-body "21167 Integración Factura C: 2 - 1516 $ 98.964,88 05/09/2025 09/09/2025 15/09/2…" at bounding box center [529, 429] width 948 height 396
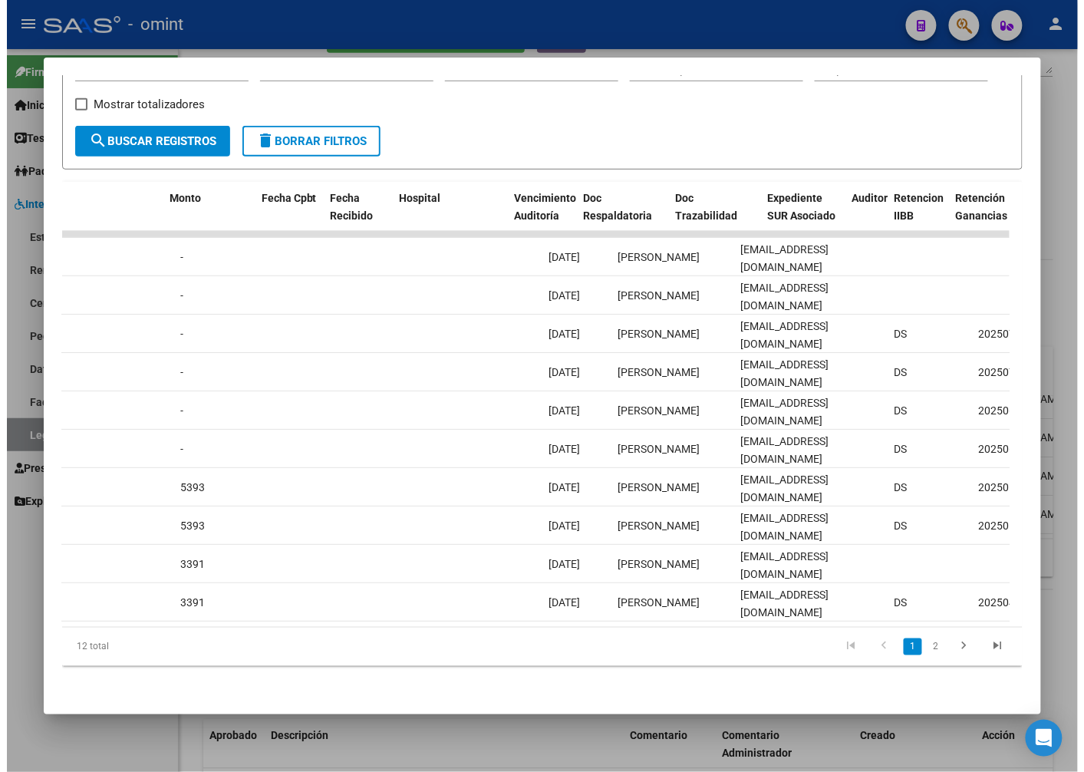
scroll to position [0, 0]
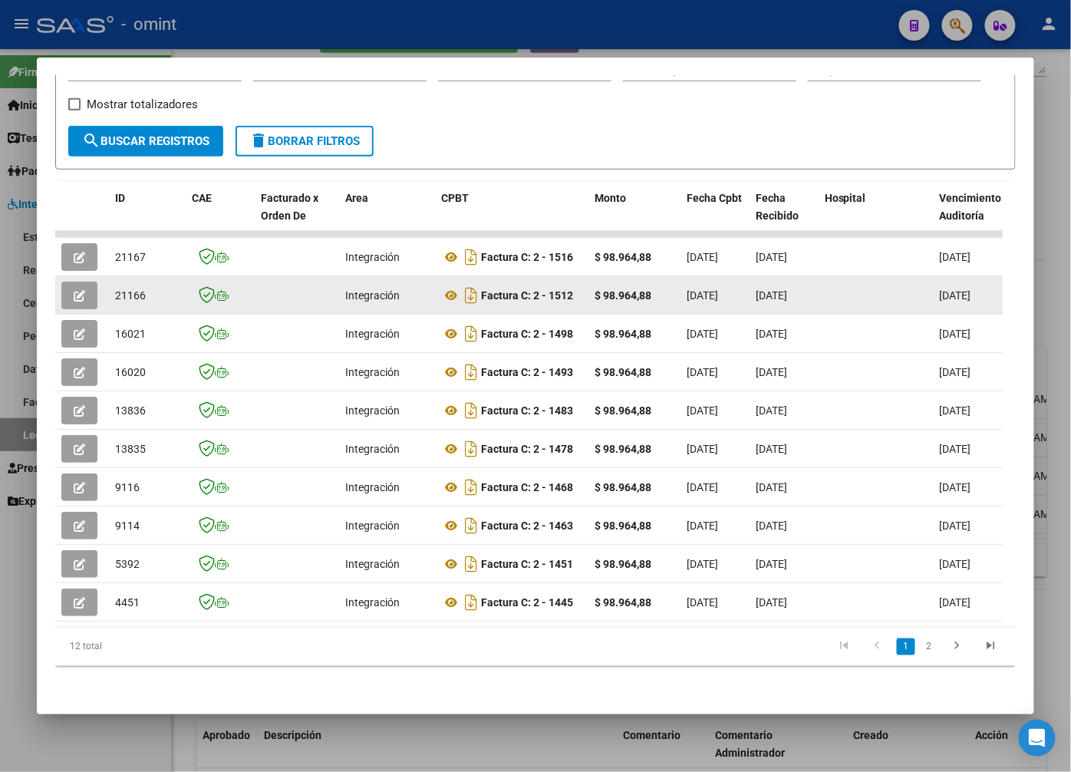
click at [131, 289] on span "21166" at bounding box center [130, 295] width 31 height 12
drag, startPoint x: 131, startPoint y: 278, endPoint x: 124, endPoint y: 285, distance: 9.8
copy span "21166"
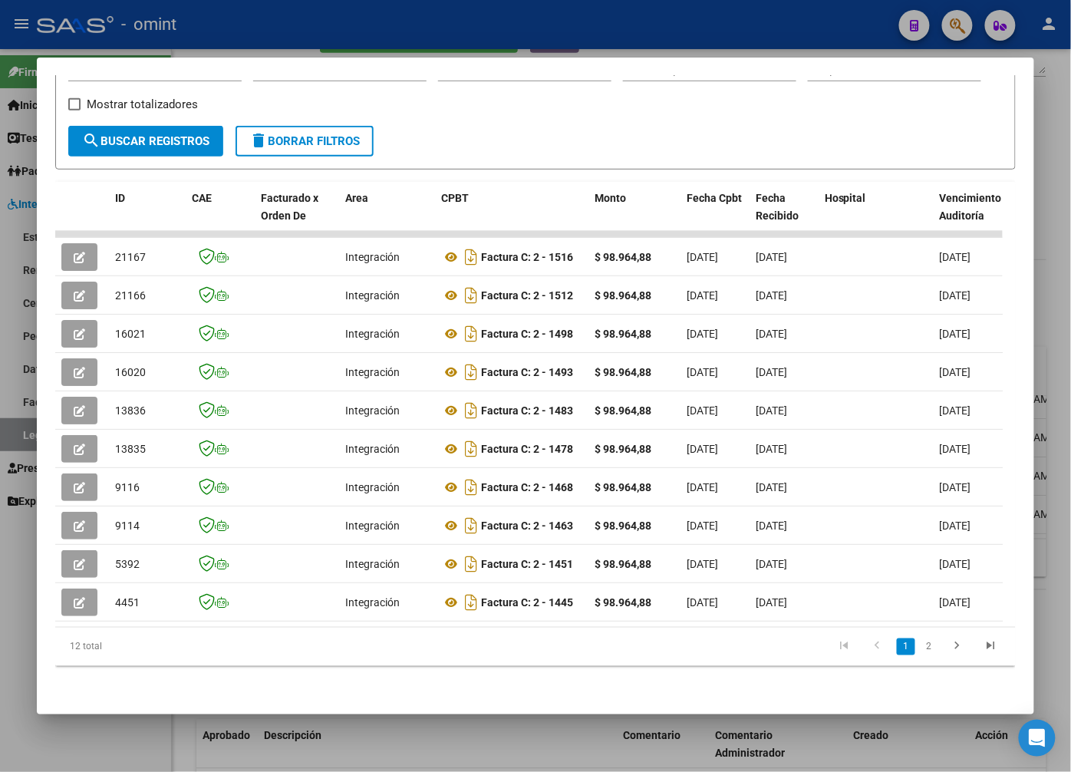
click at [408, 10] on div at bounding box center [535, 386] width 1071 height 772
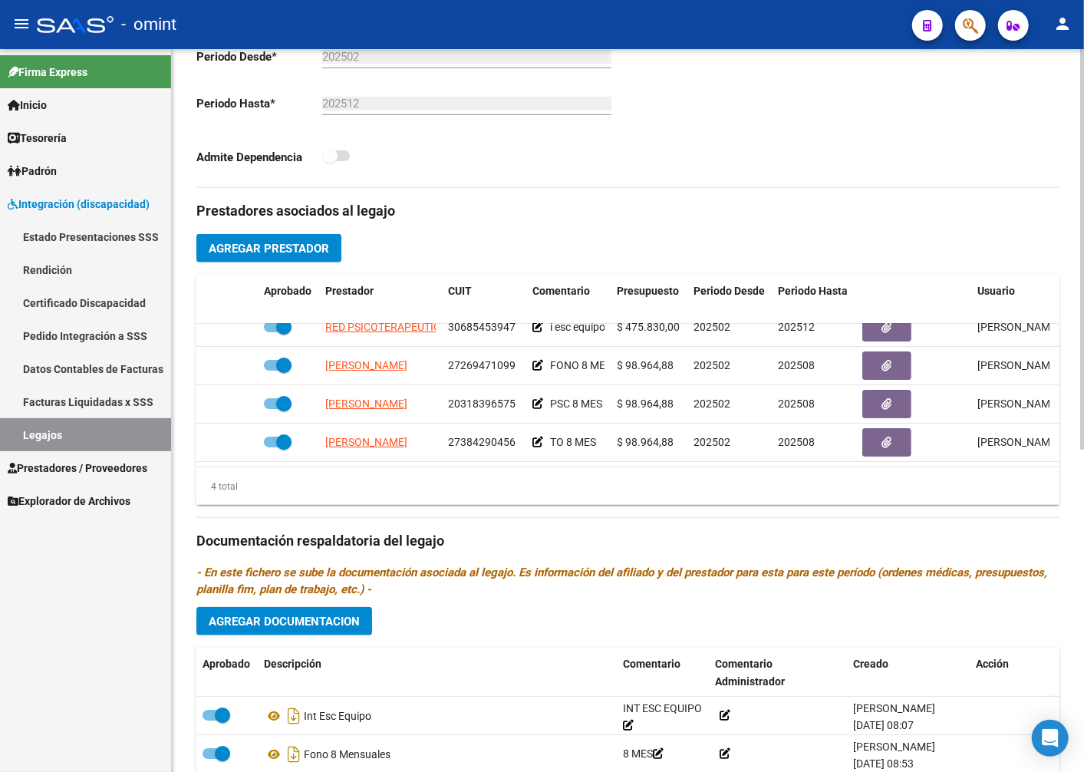
scroll to position [511, 0]
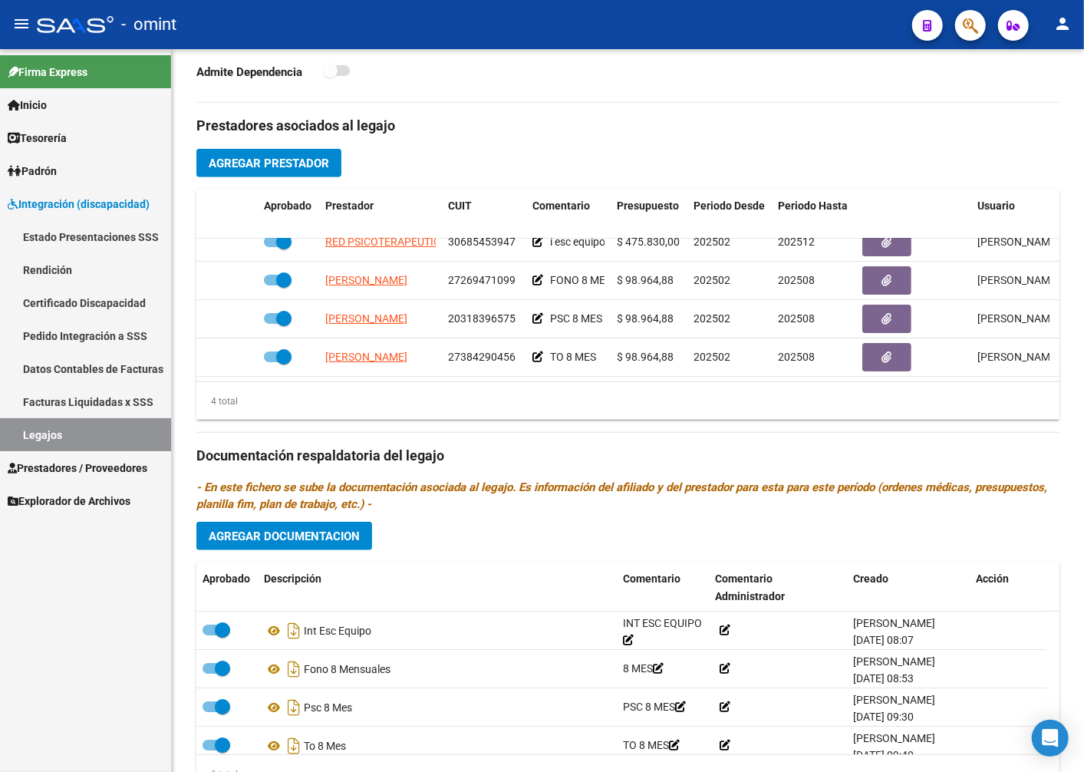
click at [75, 484] on link "Explorador de Archivos" at bounding box center [85, 500] width 171 height 33
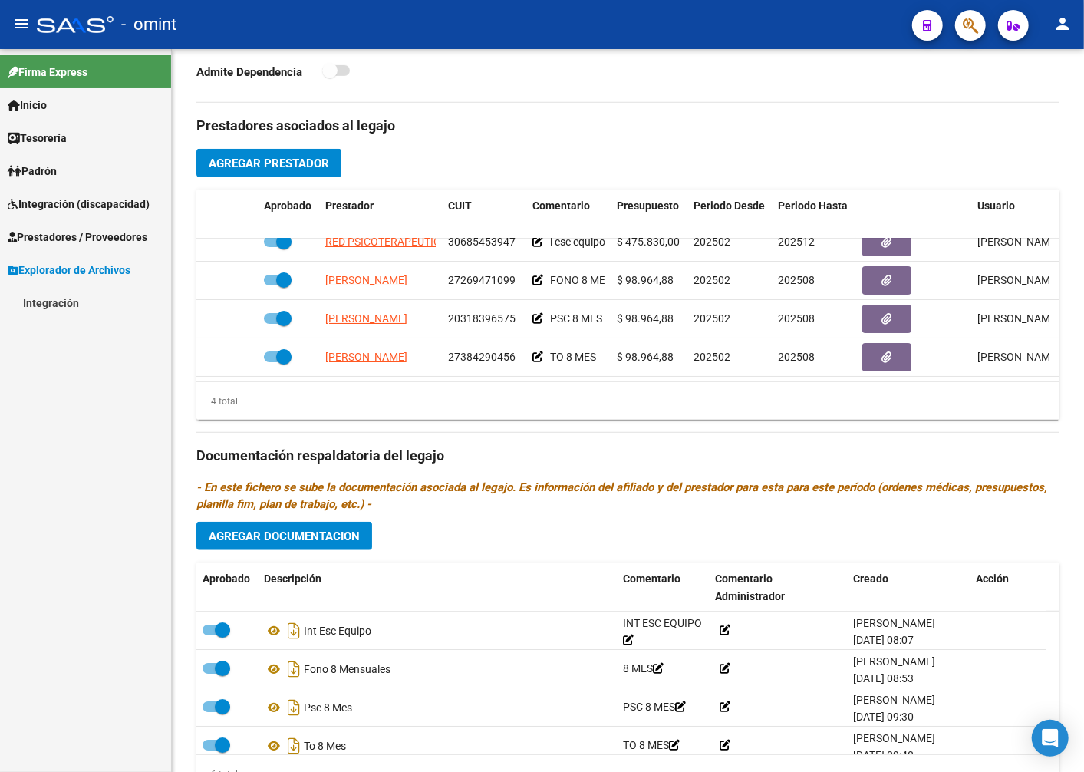
click at [44, 202] on span "Integración (discapacidad)" at bounding box center [79, 204] width 142 height 17
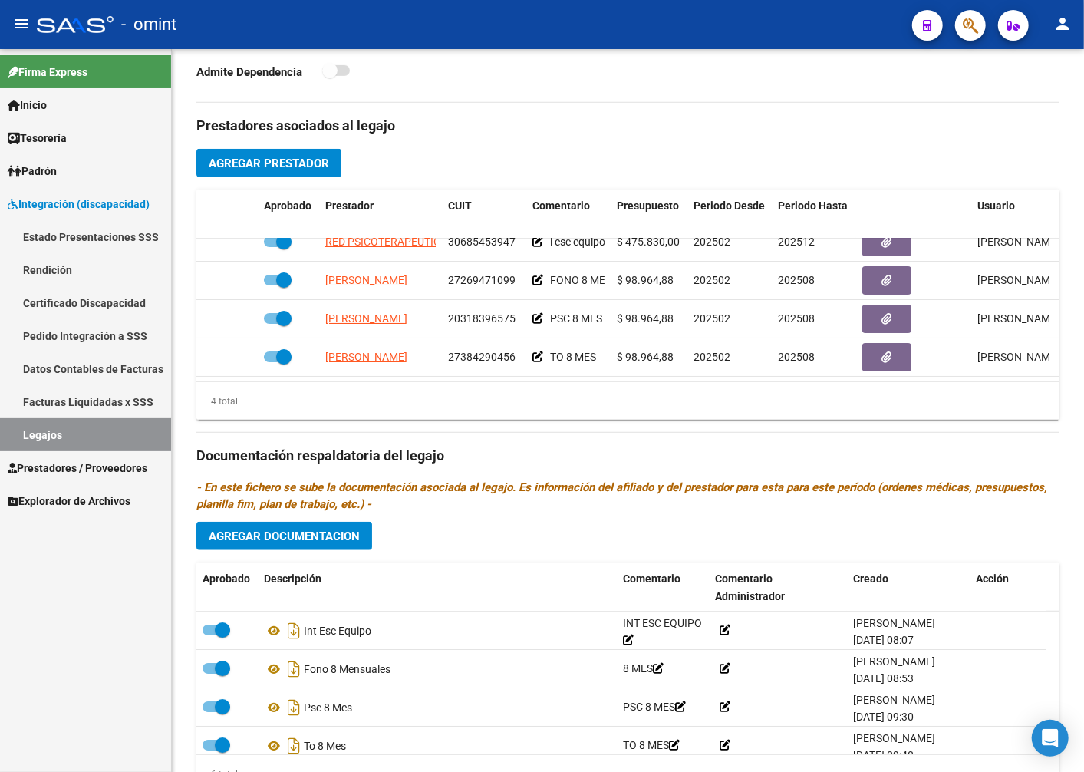
click at [41, 438] on link "Legajos" at bounding box center [85, 434] width 171 height 33
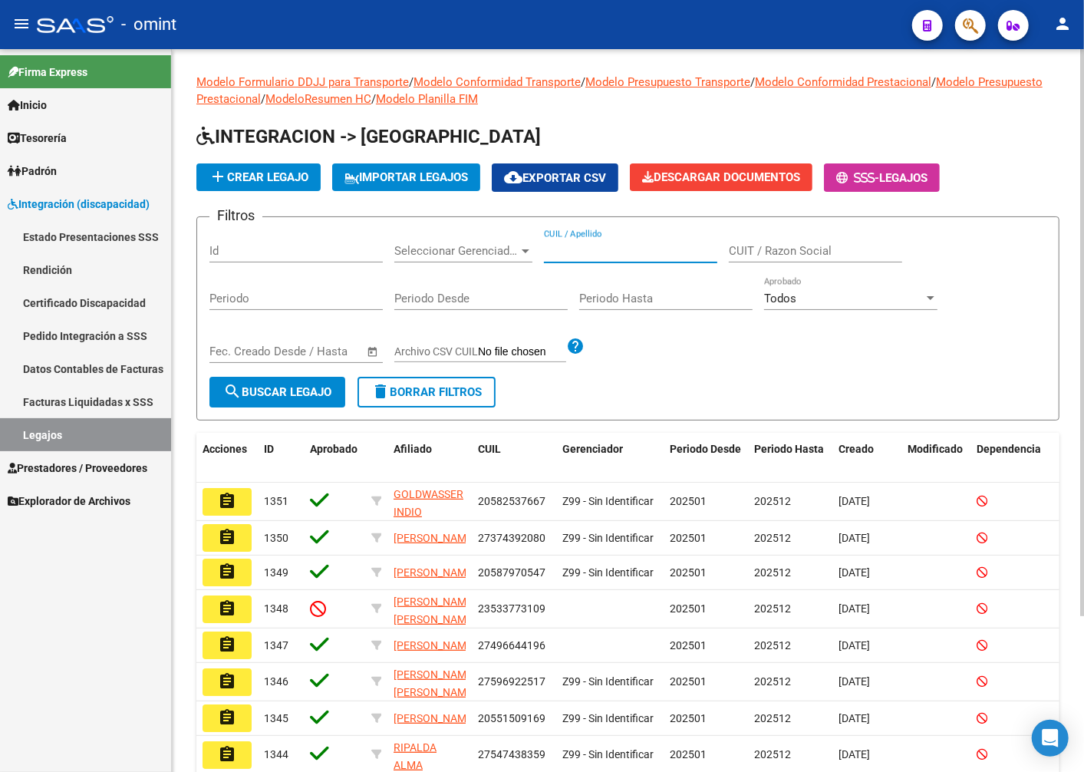
paste input "20493510070"
type input "20493510070"
click at [290, 389] on span "search Buscar Legajo" at bounding box center [277, 392] width 108 height 14
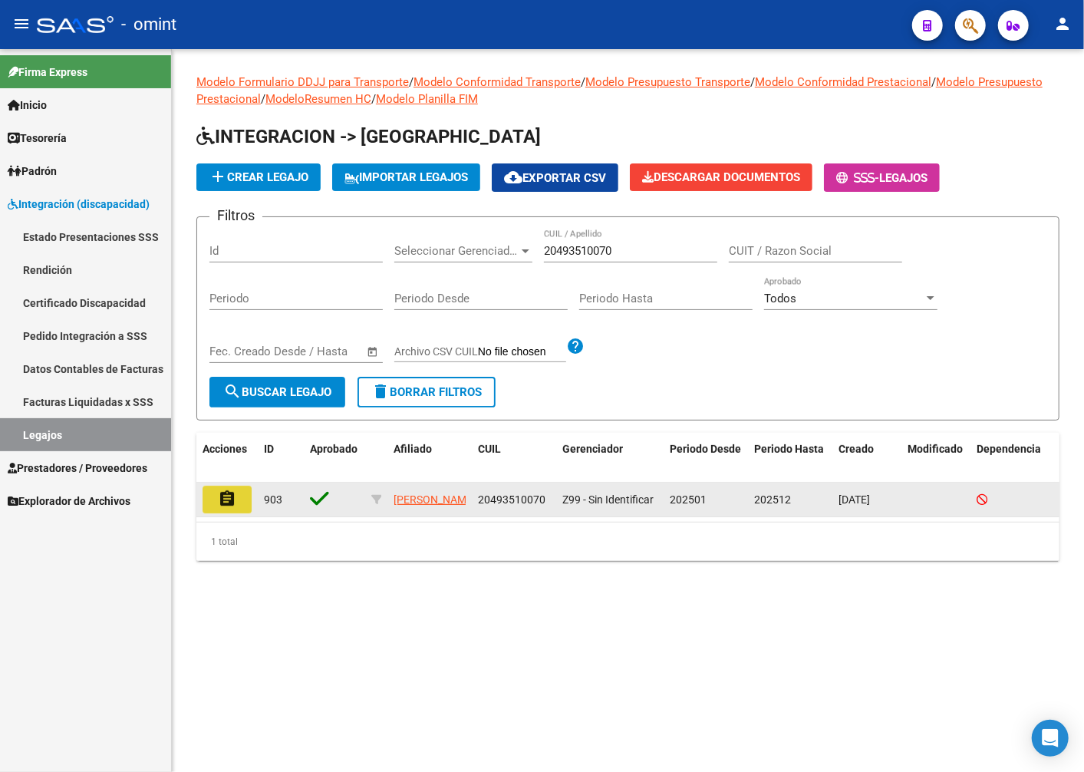
drag, startPoint x: 236, startPoint y: 499, endPoint x: 254, endPoint y: 489, distance: 20.9
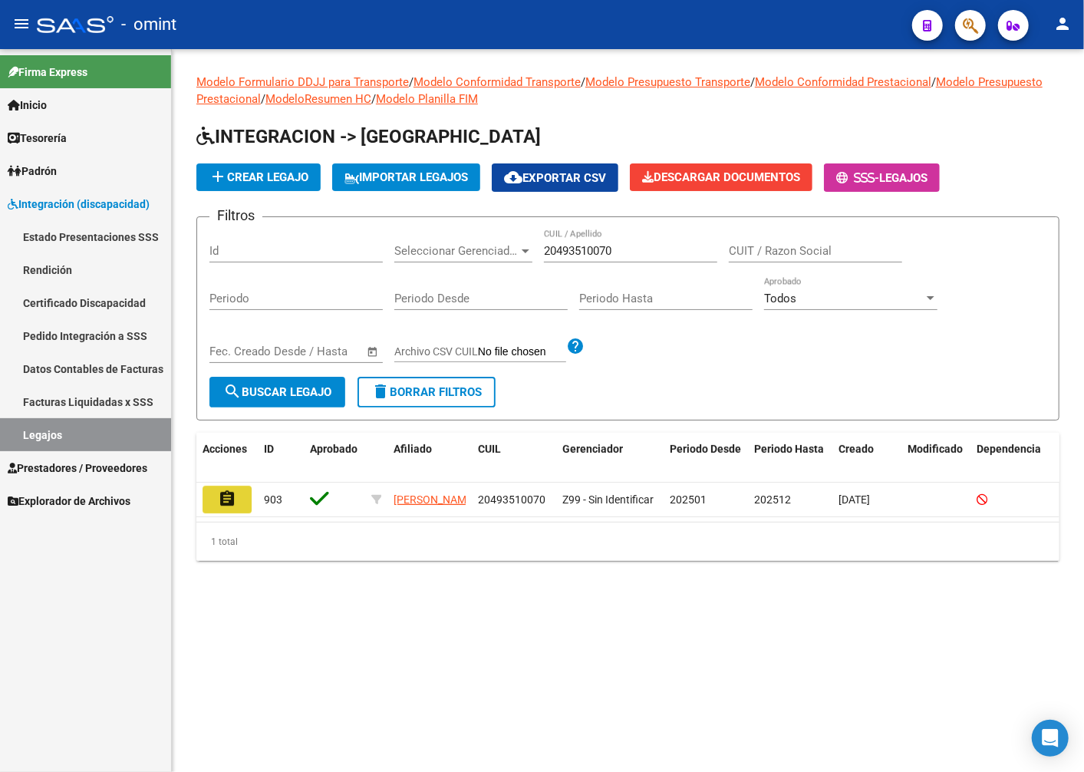
click at [236, 500] on button "assignment" at bounding box center [227, 500] width 49 height 28
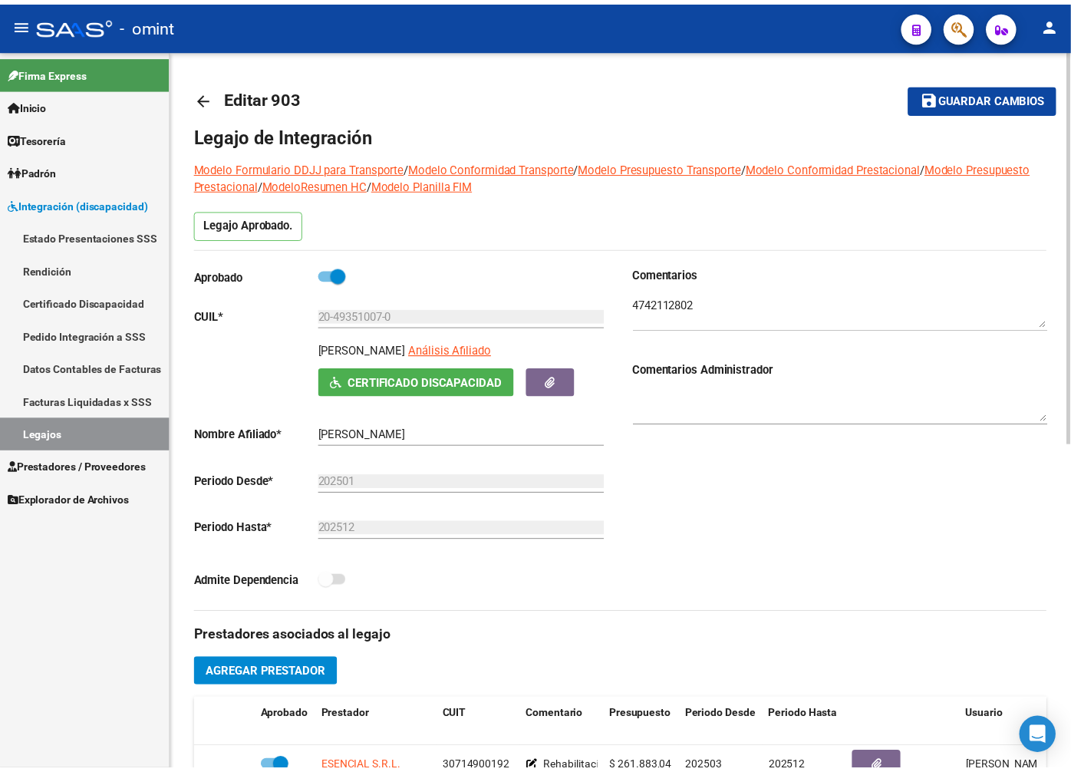
scroll to position [256, 0]
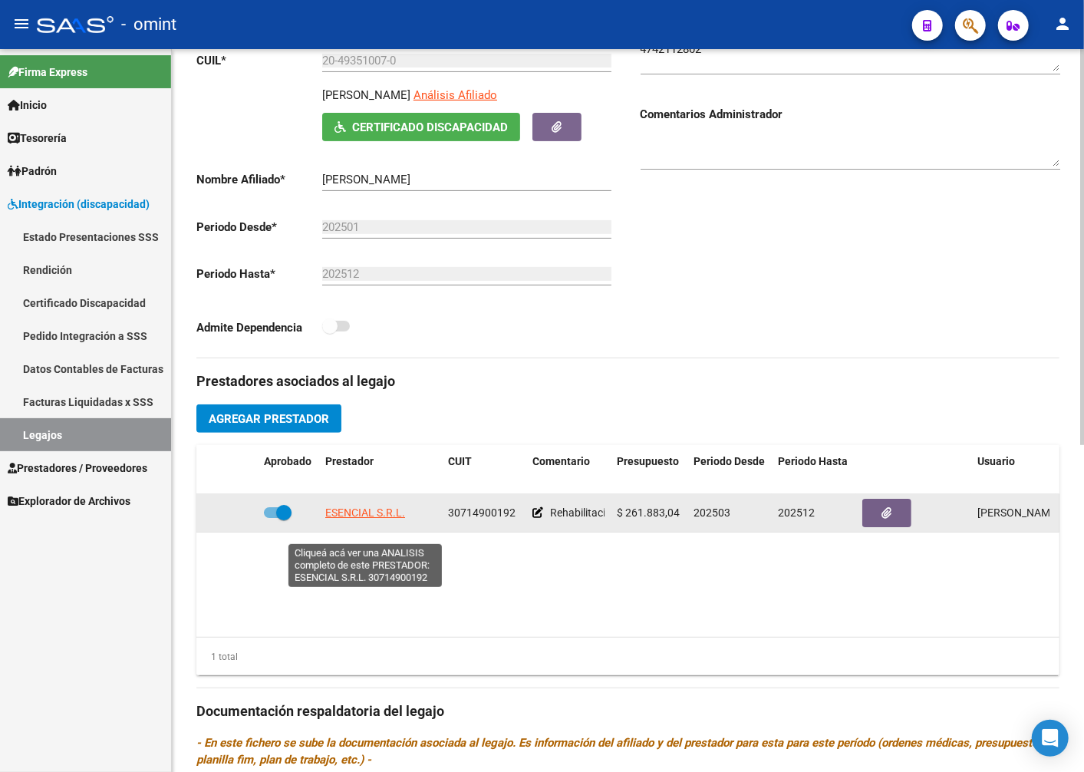
click at [372, 519] on span "ESENCIAL S.R.L." at bounding box center [365, 512] width 80 height 12
type textarea "30714900192"
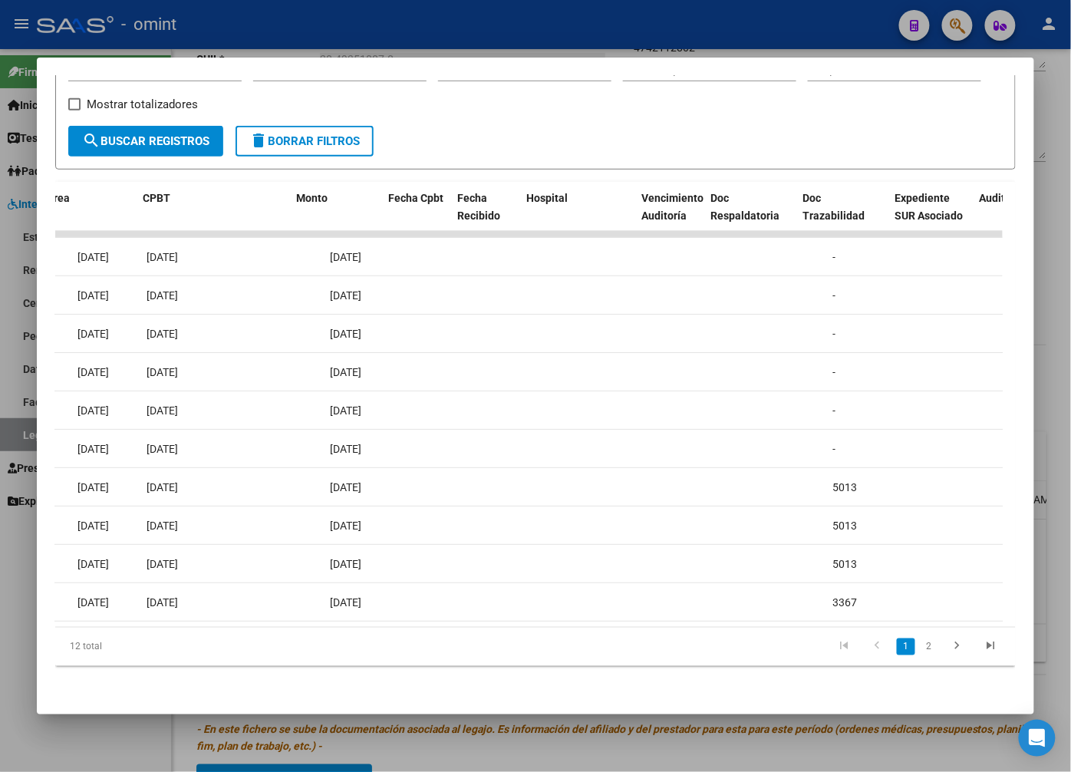
scroll to position [0, 0]
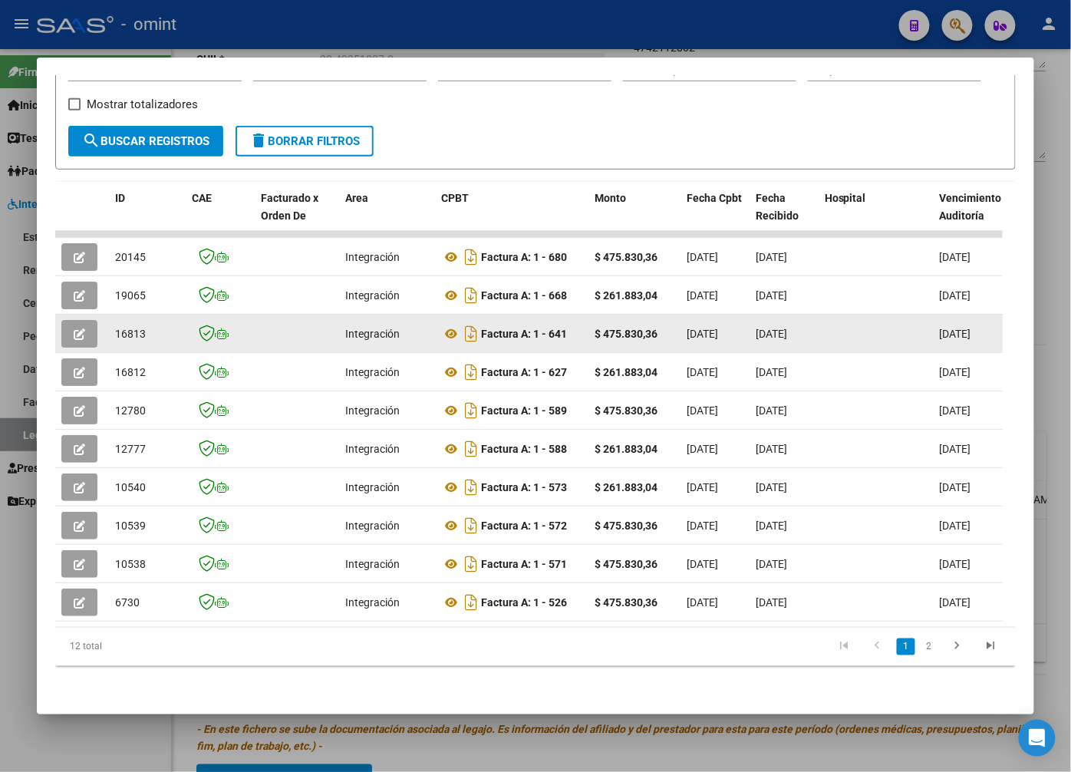
click at [78, 328] on icon "button" at bounding box center [80, 334] width 12 height 12
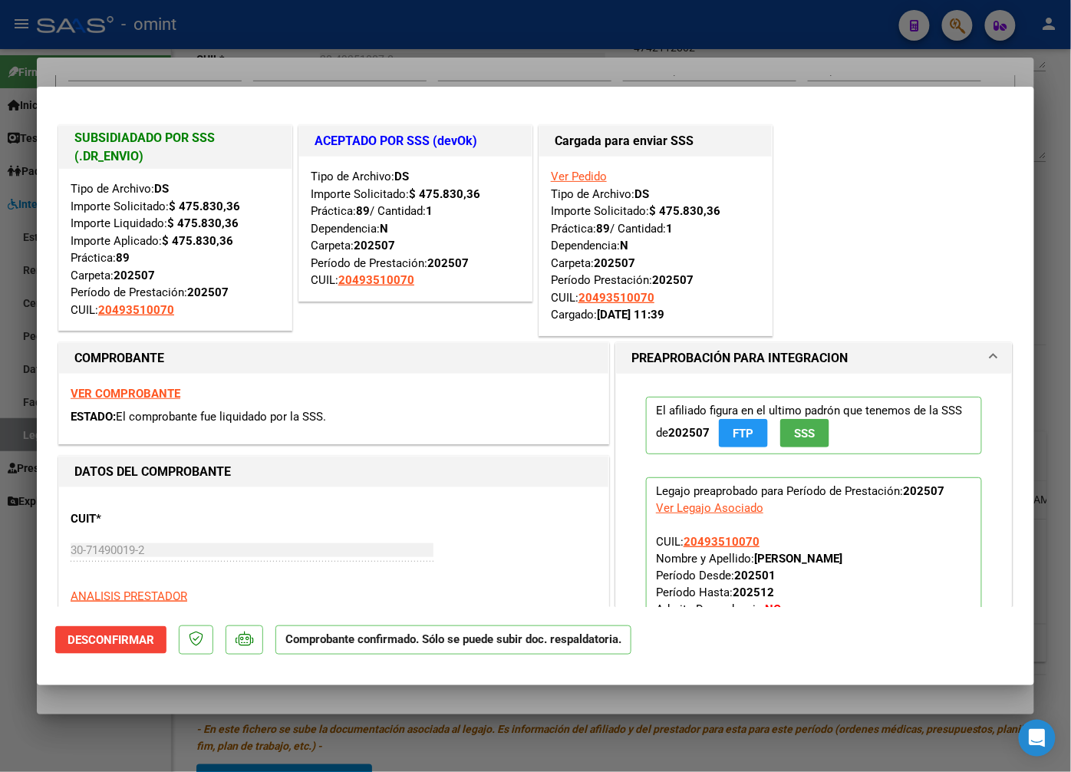
click at [326, 28] on div at bounding box center [535, 386] width 1071 height 772
type input "$ 0,00"
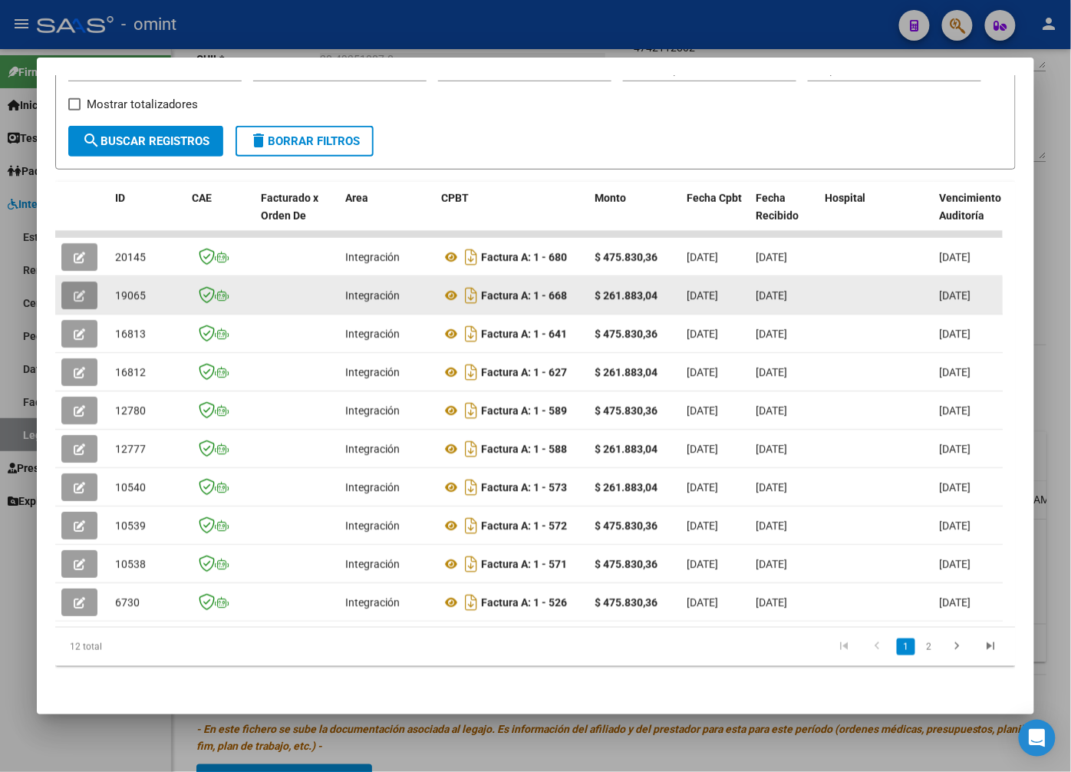
click at [87, 284] on button "button" at bounding box center [79, 296] width 36 height 28
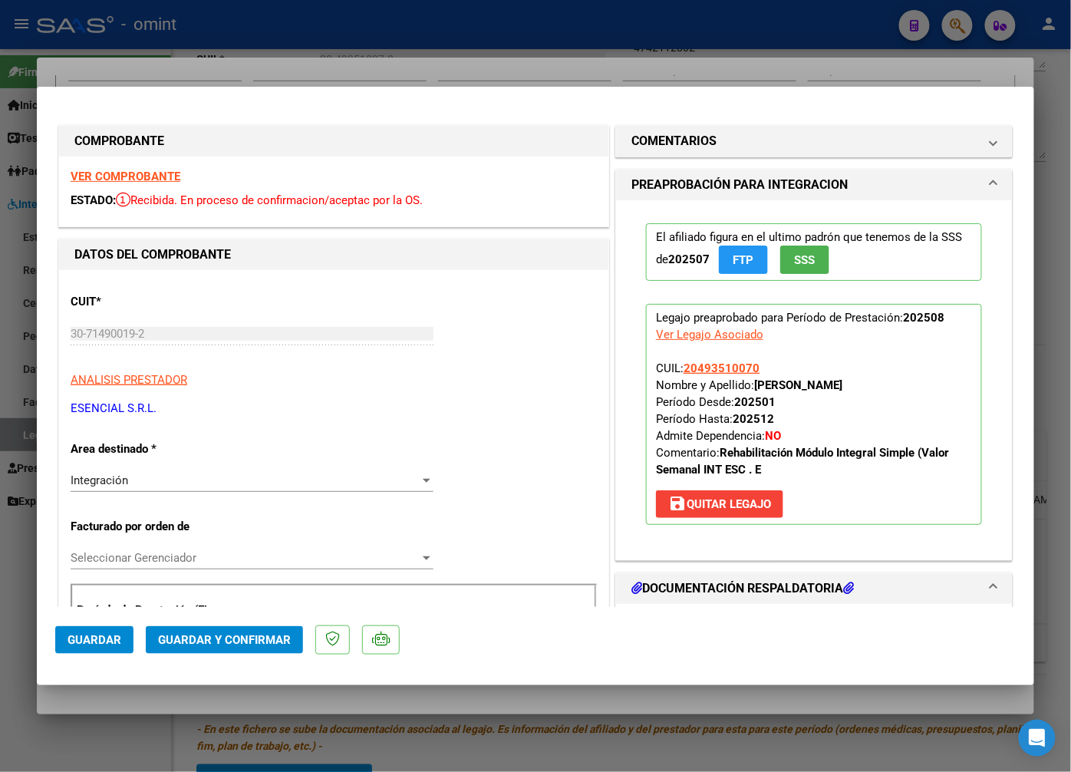
click at [134, 175] on strong "VER COMPROBANTE" at bounding box center [126, 177] width 110 height 14
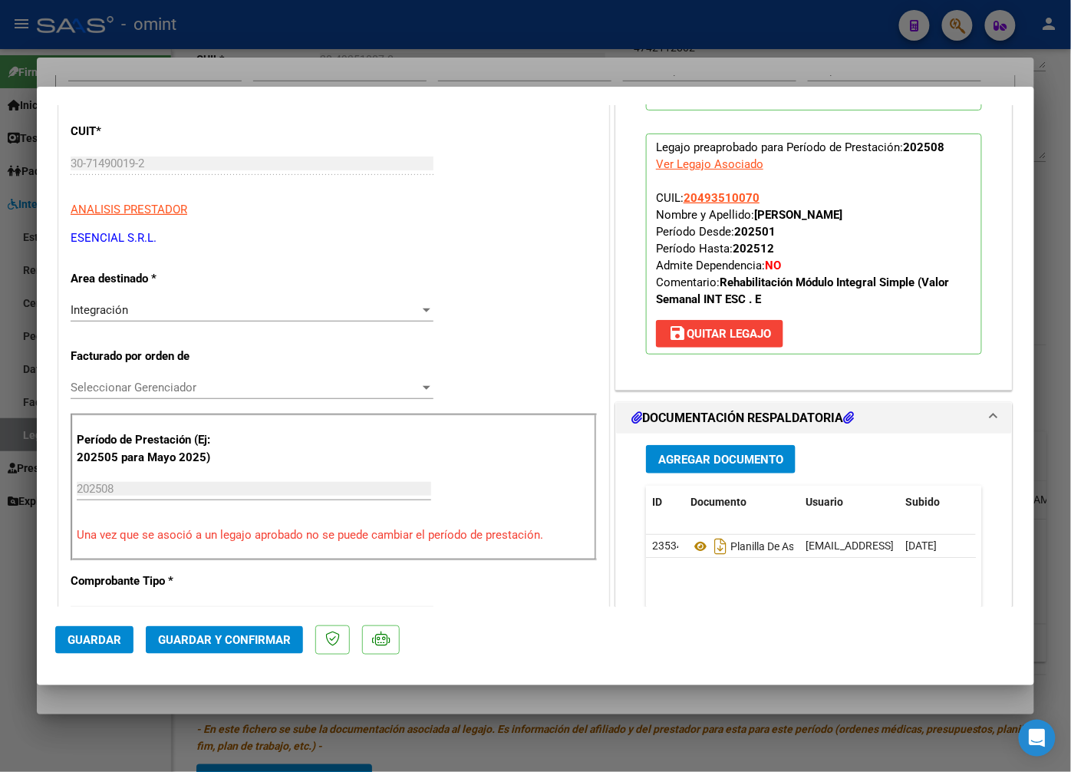
scroll to position [256, 0]
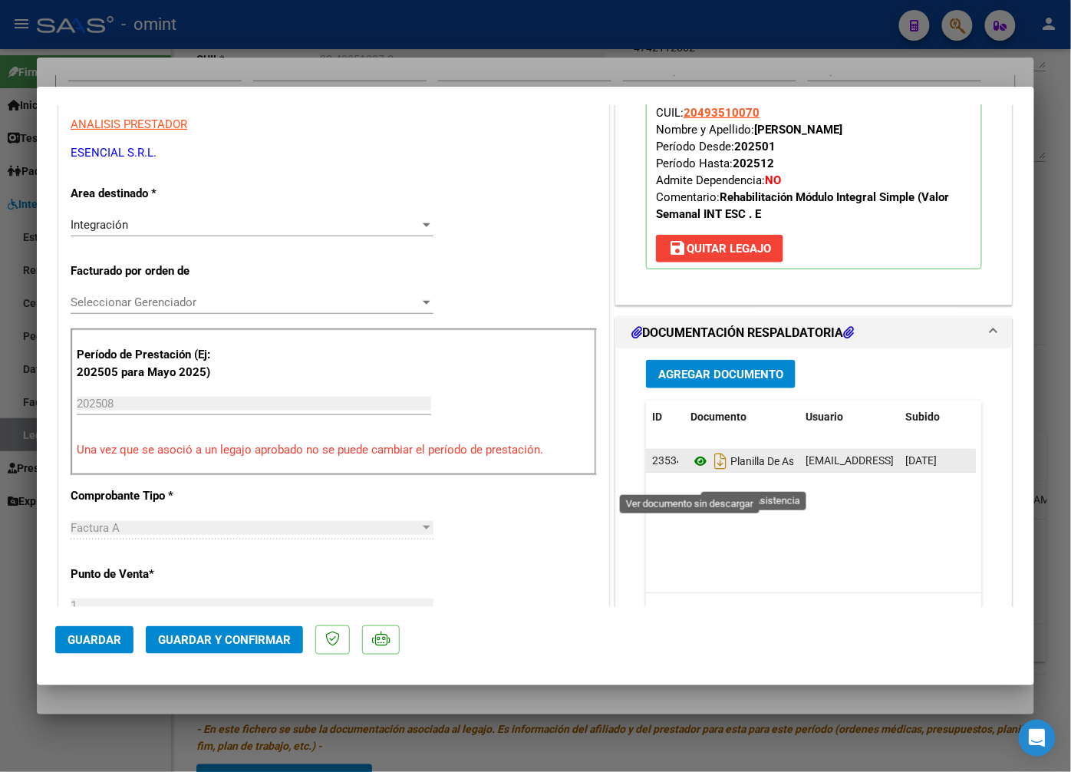
click at [691, 470] on icon at bounding box center [701, 461] width 20 height 18
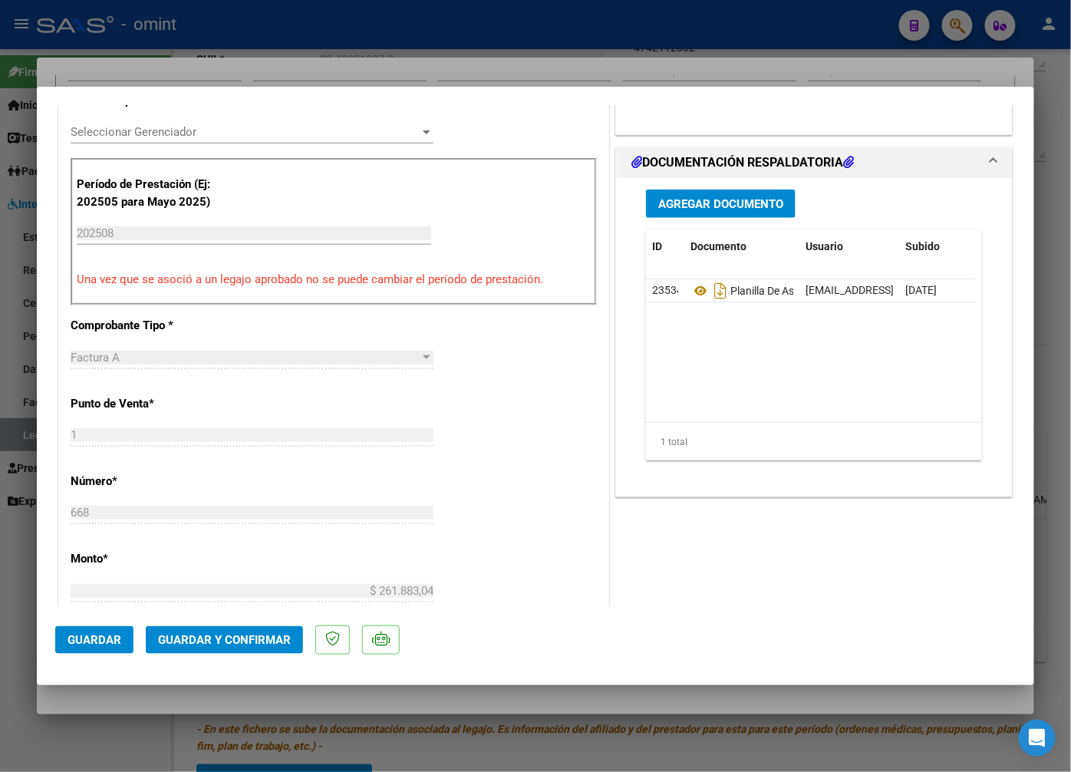
scroll to position [767, 0]
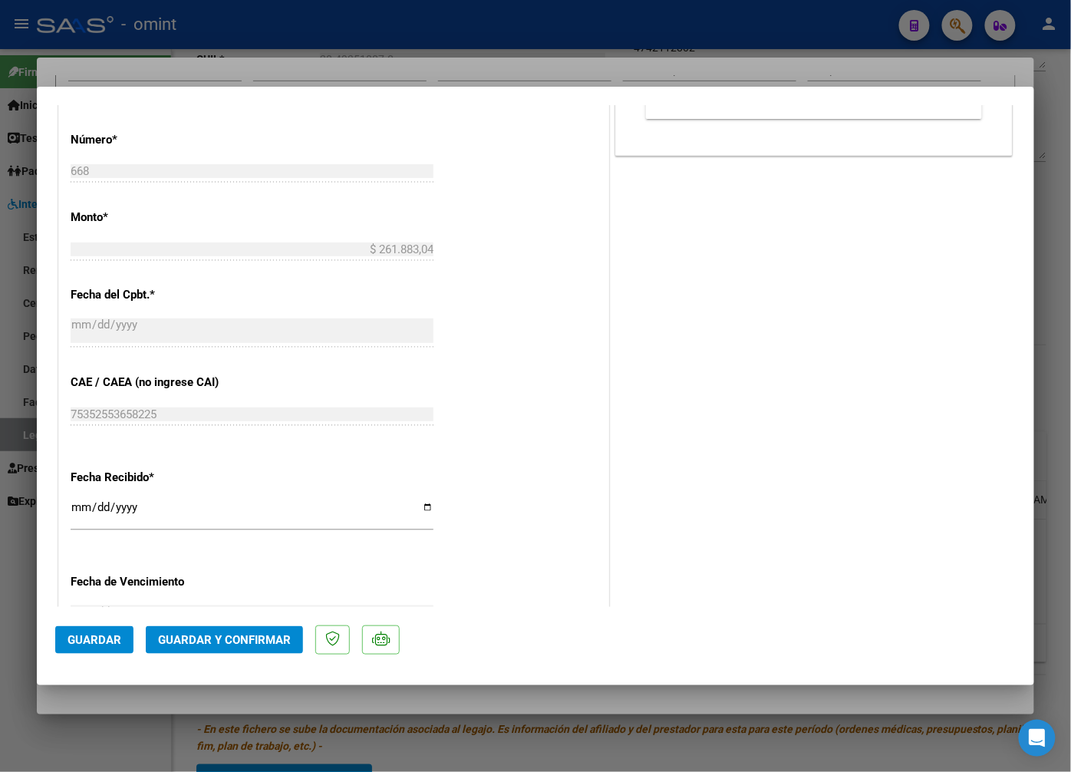
click at [205, 635] on span "Guardar y Confirmar" at bounding box center [224, 640] width 133 height 14
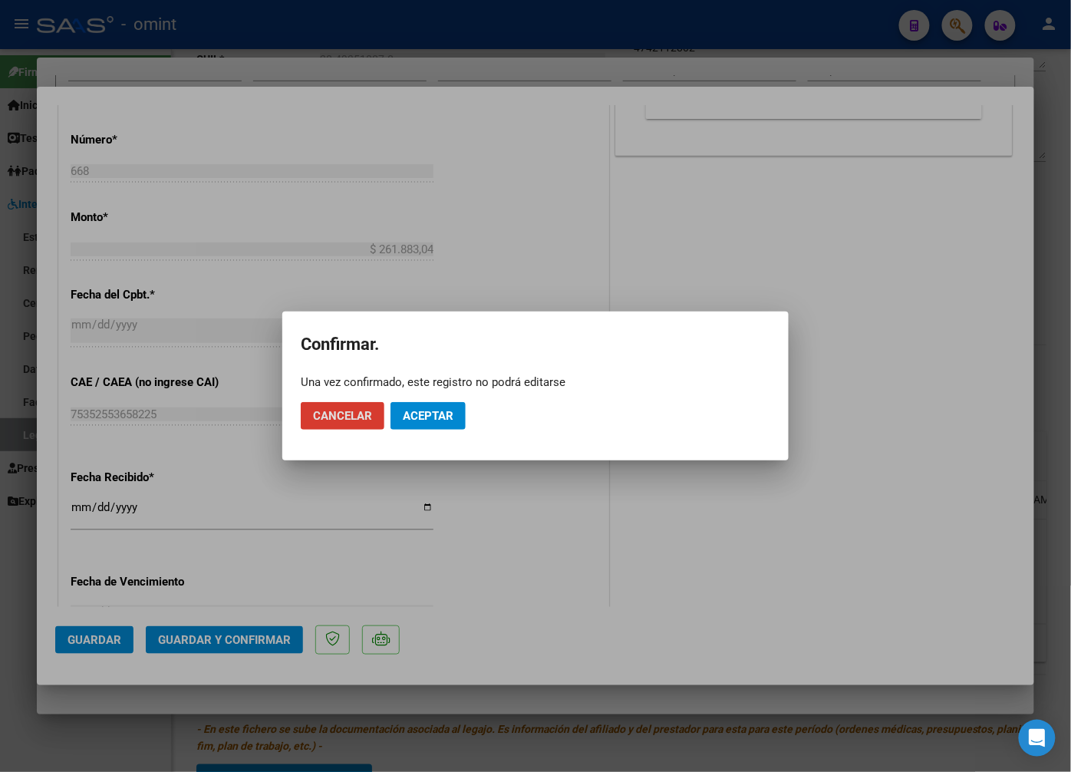
click at [434, 417] on span "Aceptar" at bounding box center [428, 416] width 51 height 14
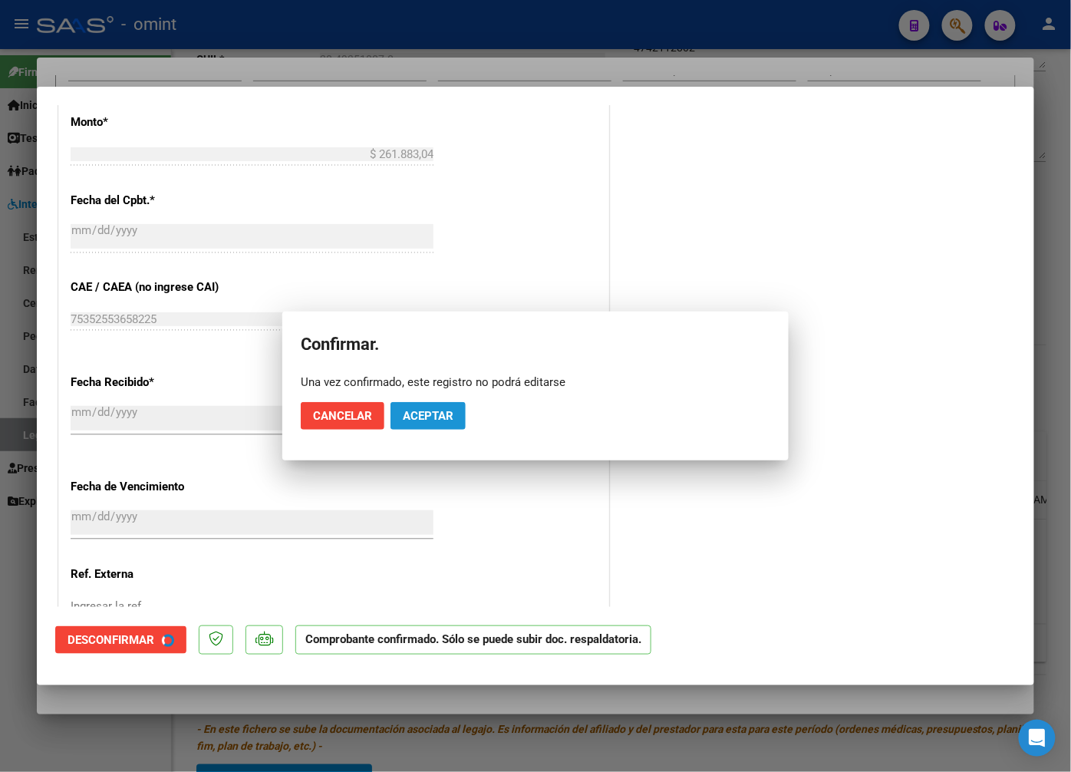
scroll to position [671, 0]
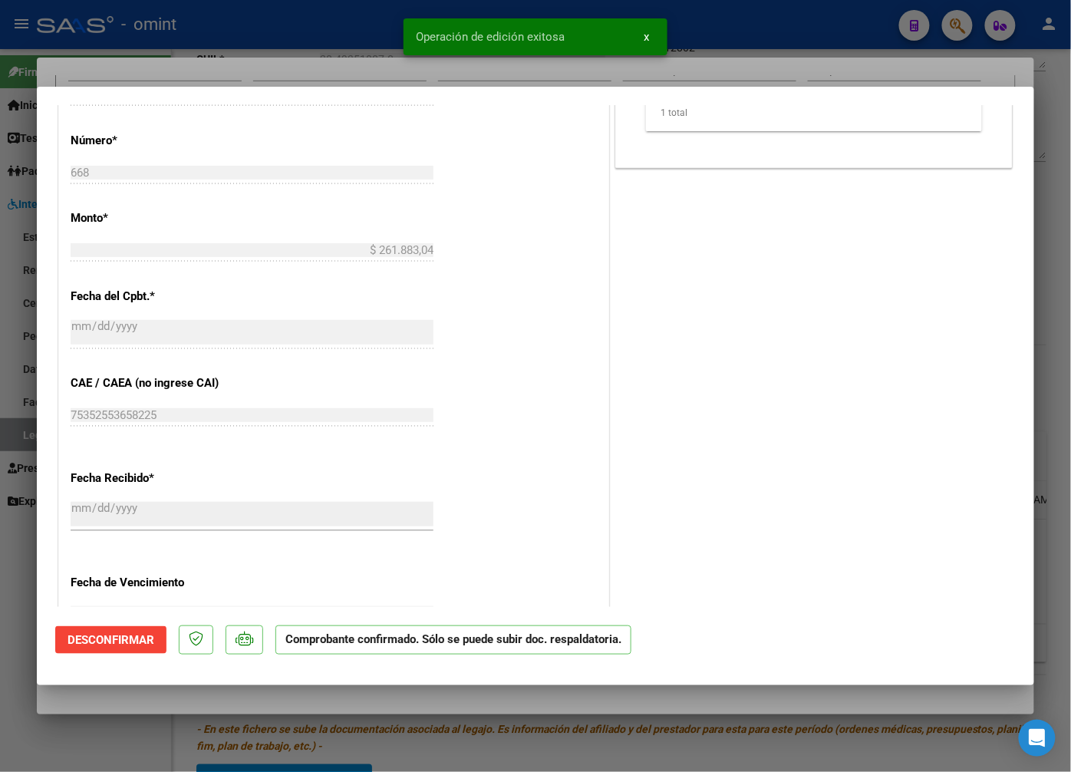
click at [358, 56] on div at bounding box center [535, 386] width 1071 height 772
type input "$ 0,00"
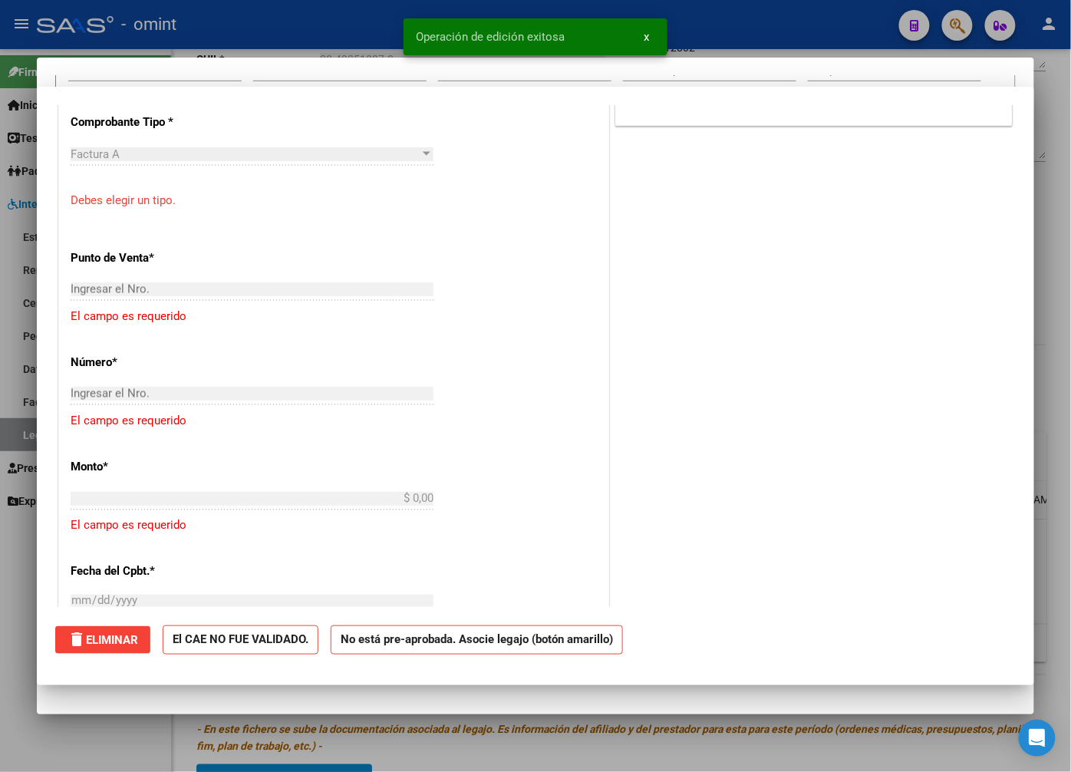
scroll to position [0, 0]
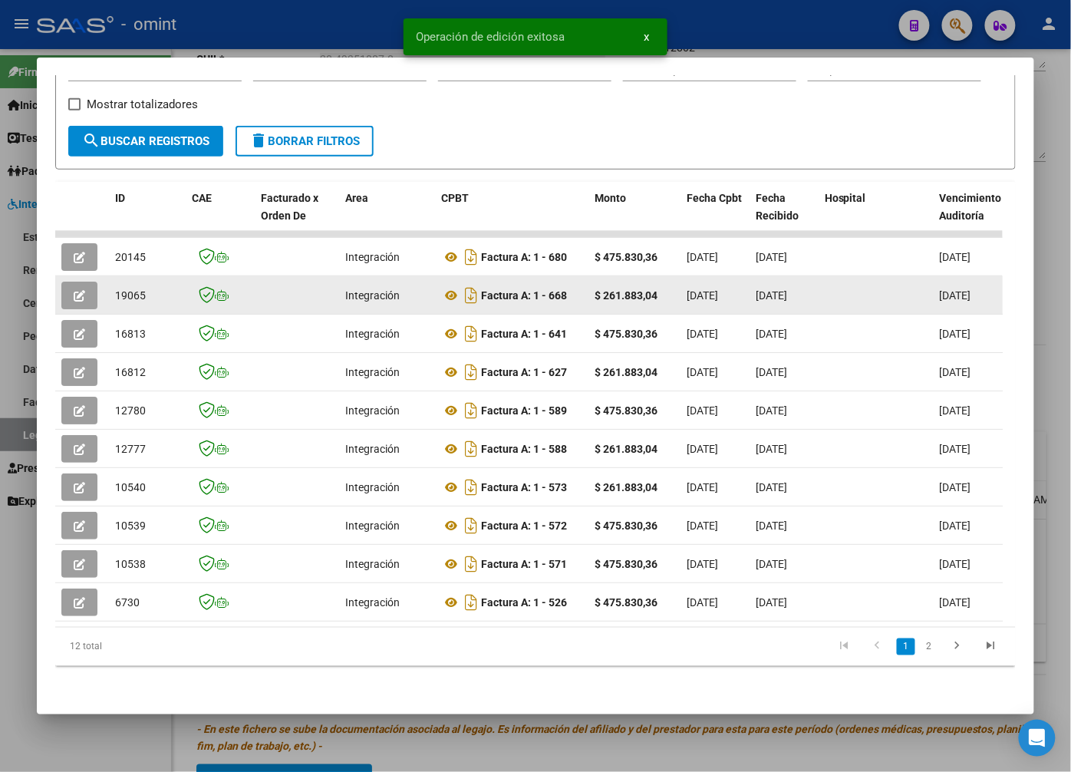
click at [127, 289] on span "19065" at bounding box center [130, 295] width 31 height 12
copy span "19065"
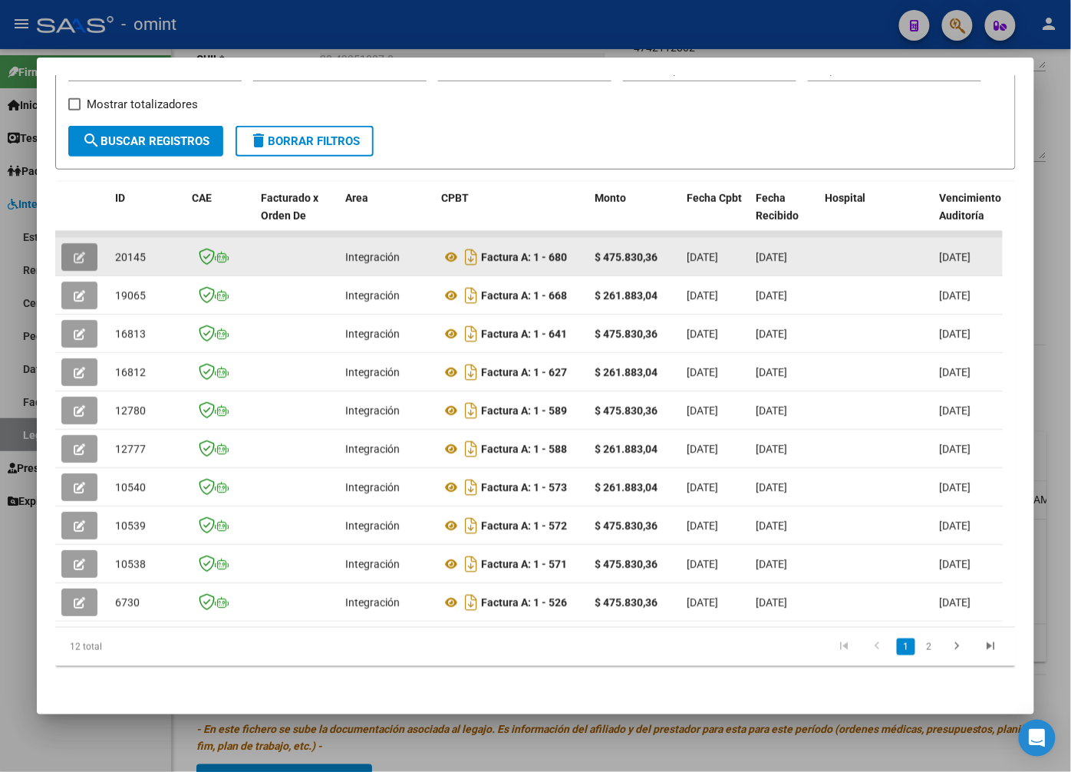
click at [82, 252] on icon "button" at bounding box center [80, 258] width 12 height 12
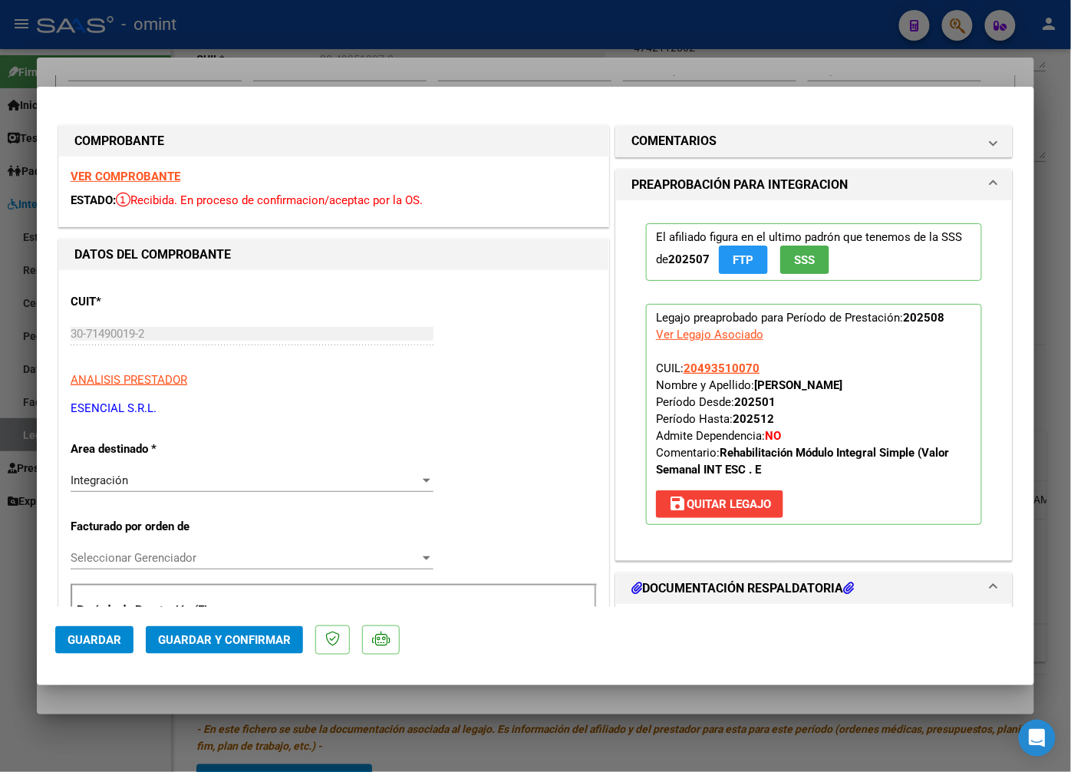
click at [124, 173] on strong "VER COMPROBANTE" at bounding box center [126, 177] width 110 height 14
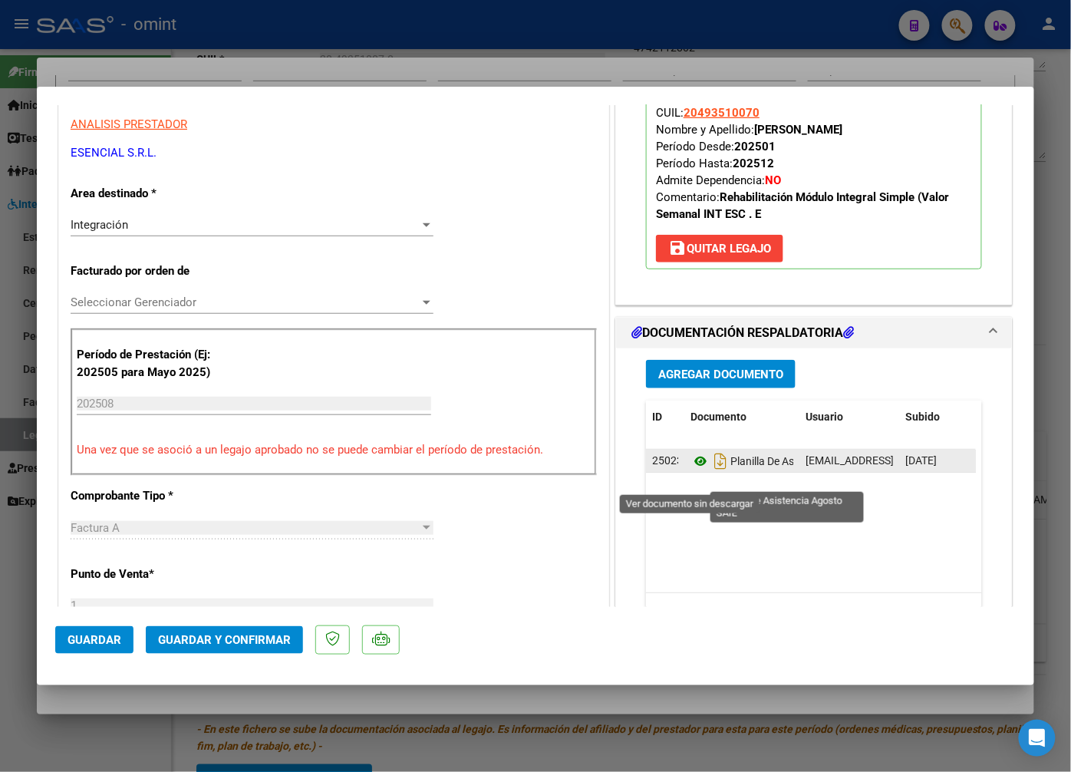
click at [692, 470] on icon at bounding box center [701, 461] width 20 height 18
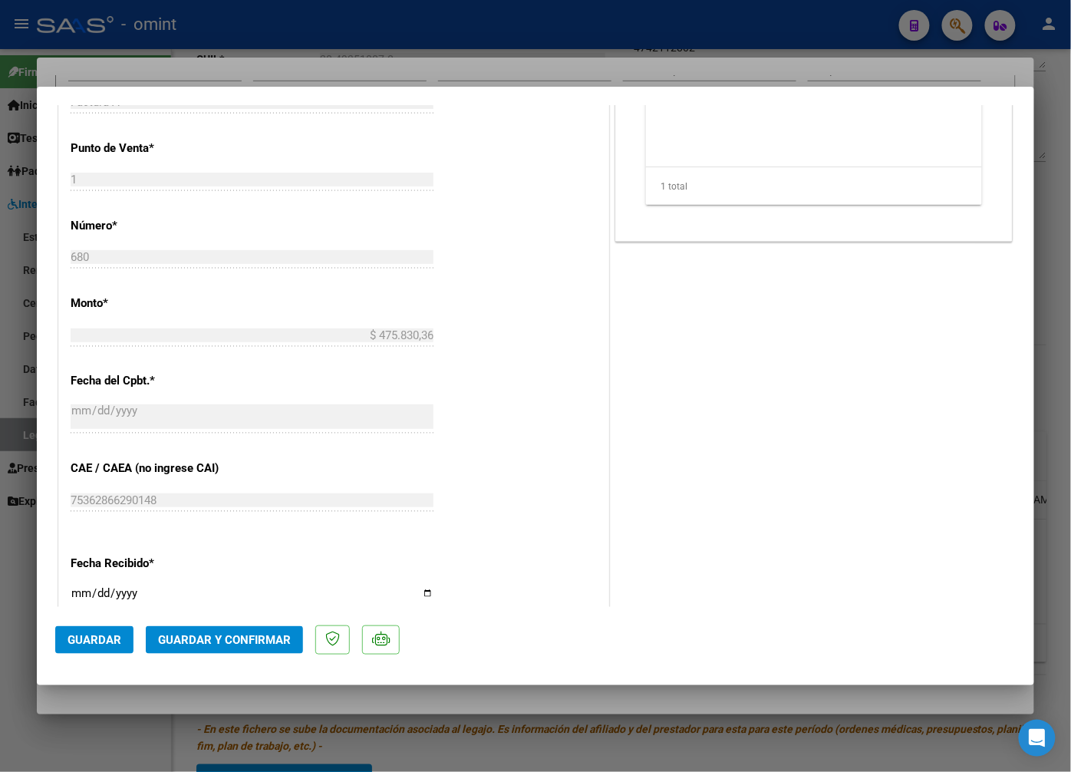
scroll to position [852, 0]
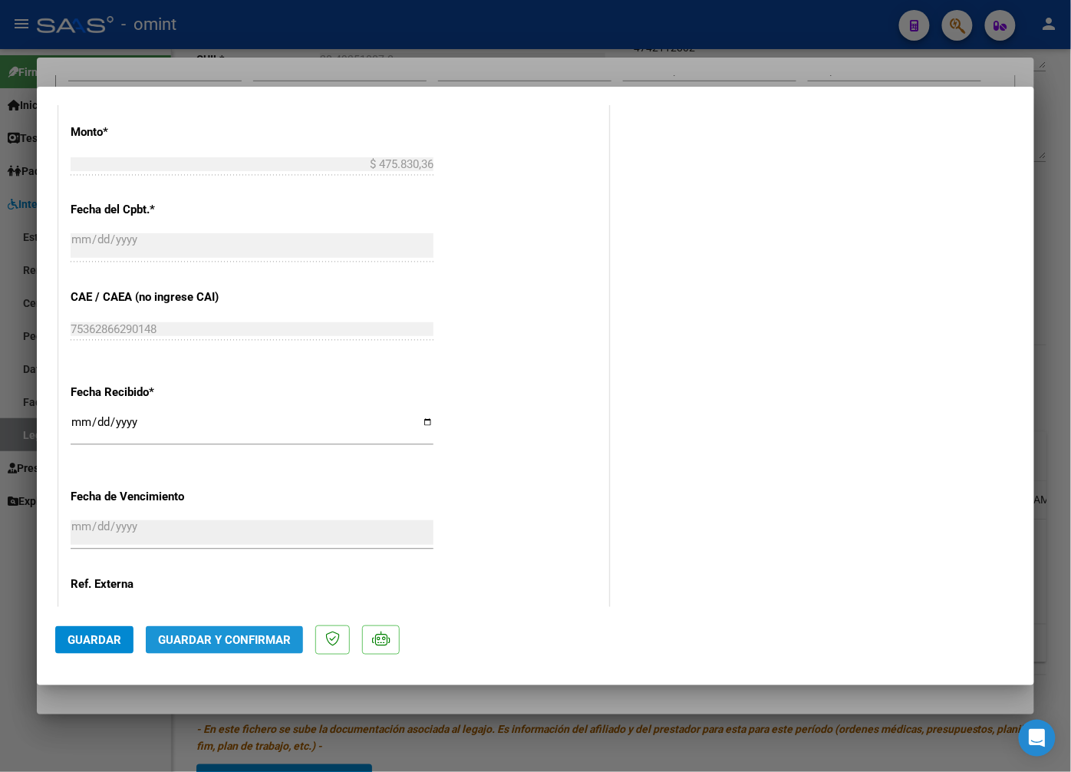
click at [213, 634] on span "Guardar y Confirmar" at bounding box center [224, 640] width 133 height 14
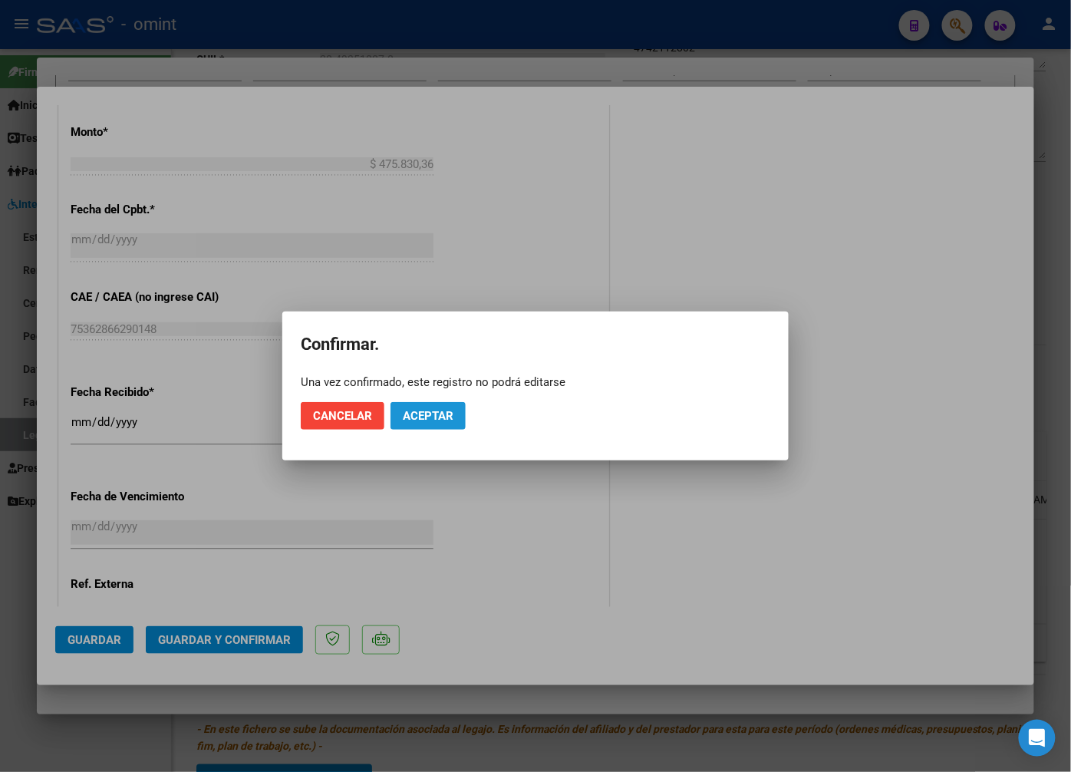
click at [420, 411] on span "Aceptar" at bounding box center [428, 416] width 51 height 14
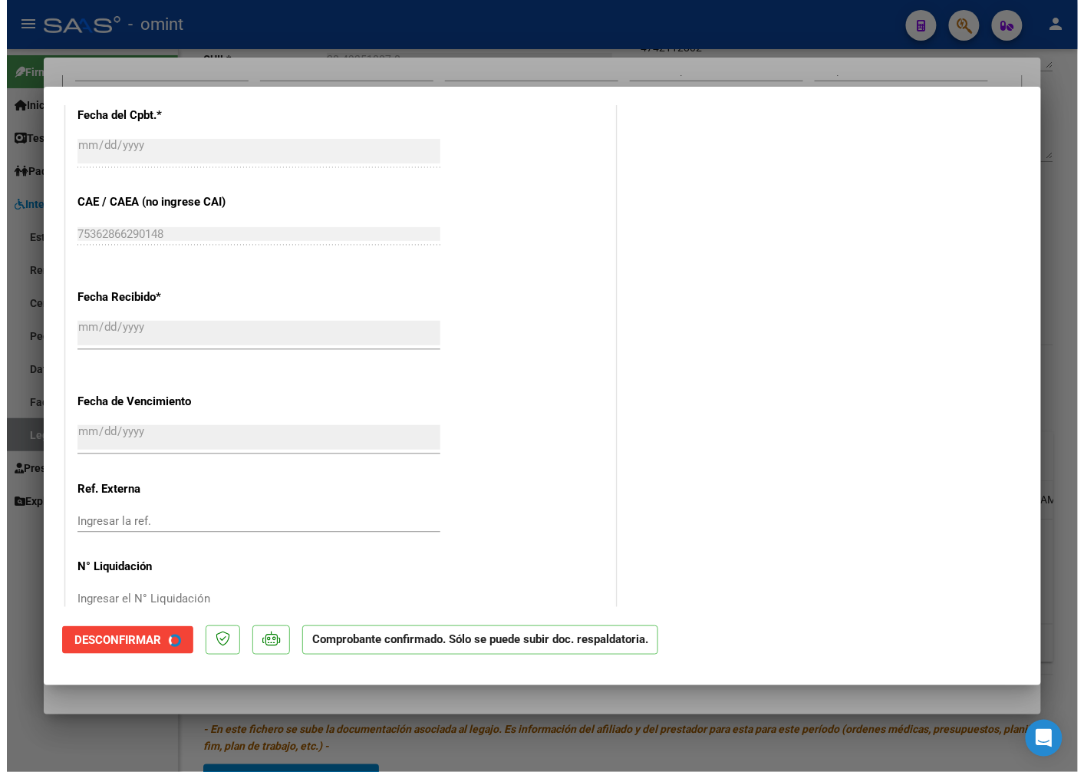
scroll to position [757, 0]
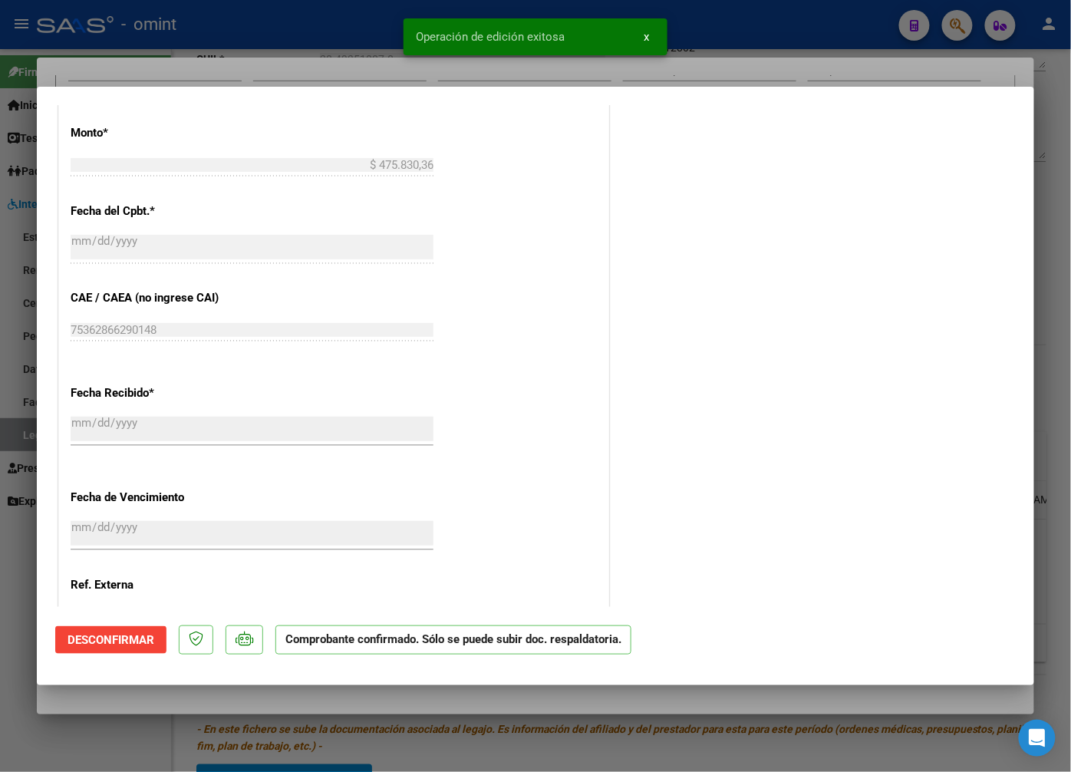
click at [219, 57] on div at bounding box center [535, 386] width 1071 height 772
type input "$ 0,00"
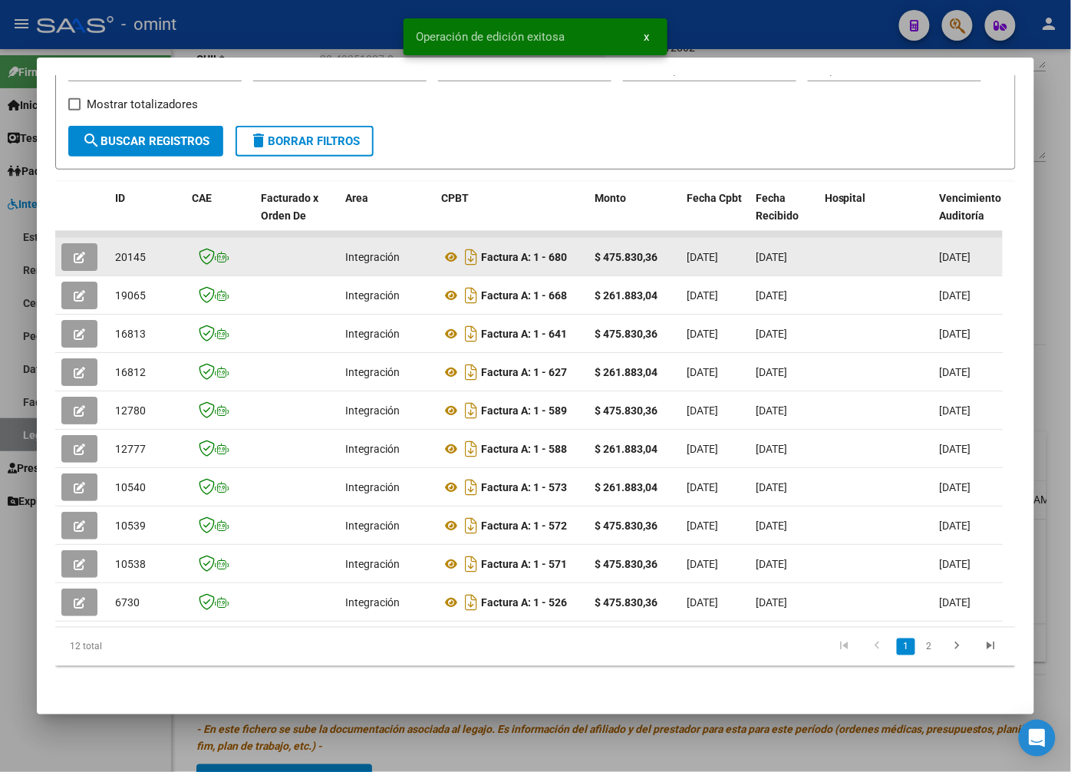
click at [125, 251] on span "20145" at bounding box center [130, 257] width 31 height 12
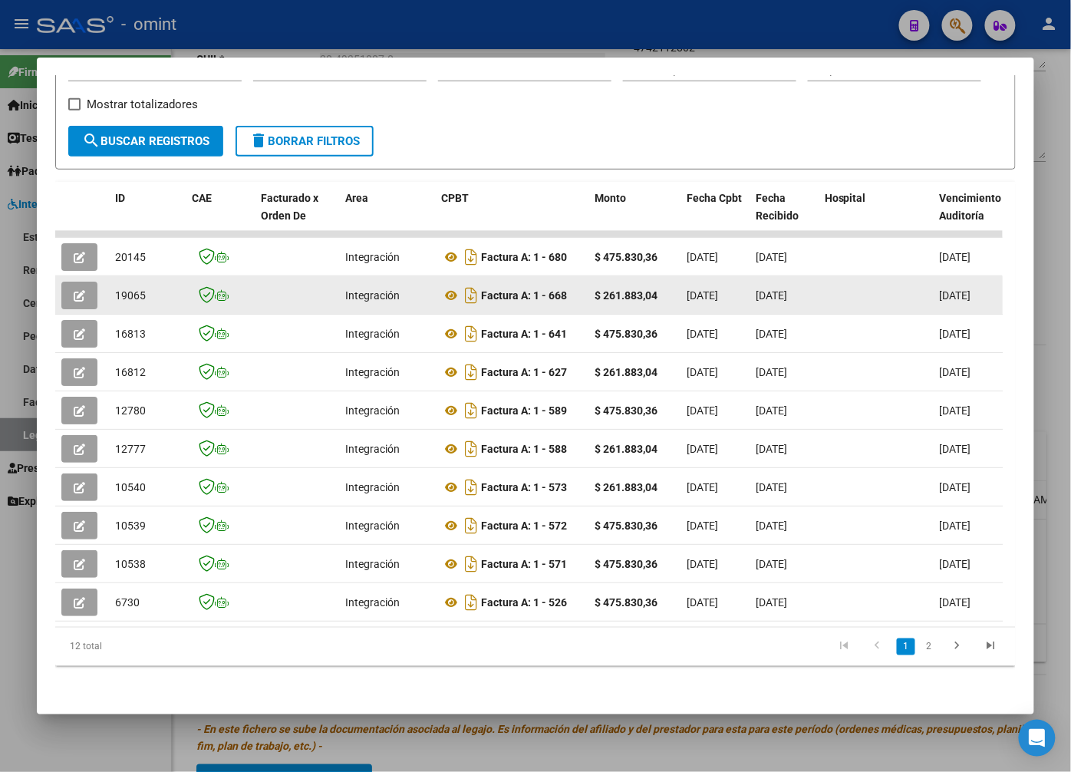
click at [133, 289] on span "19065" at bounding box center [130, 295] width 31 height 12
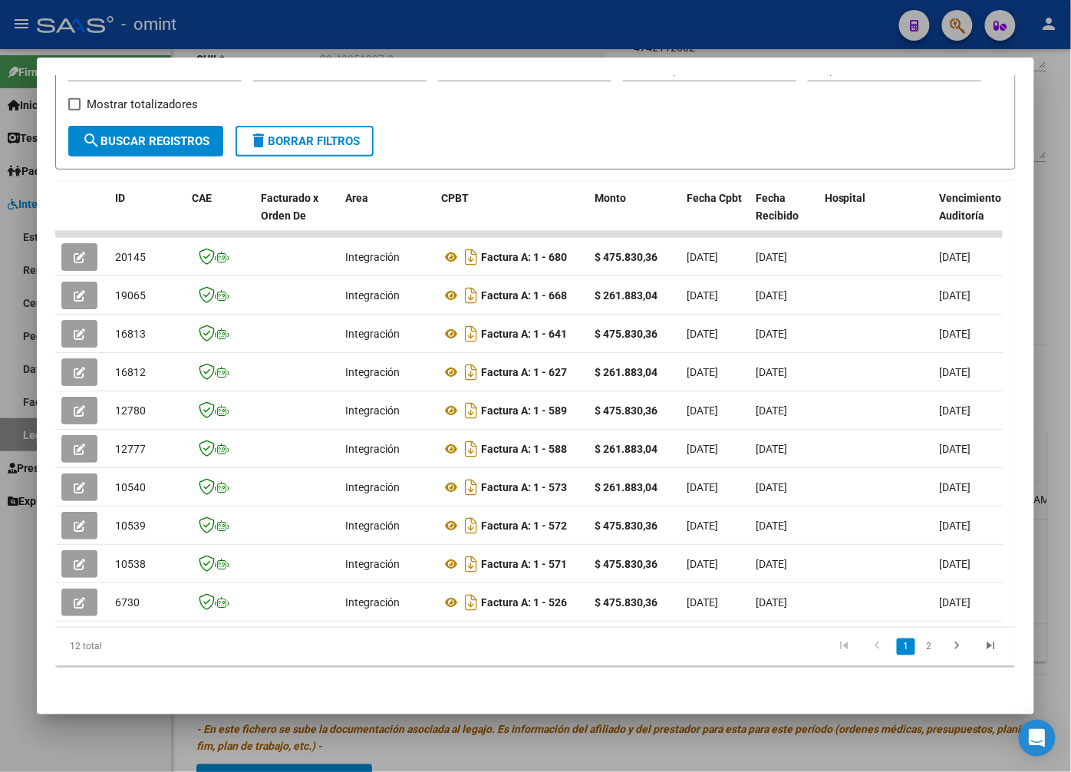
click at [358, 31] on div at bounding box center [535, 386] width 1071 height 772
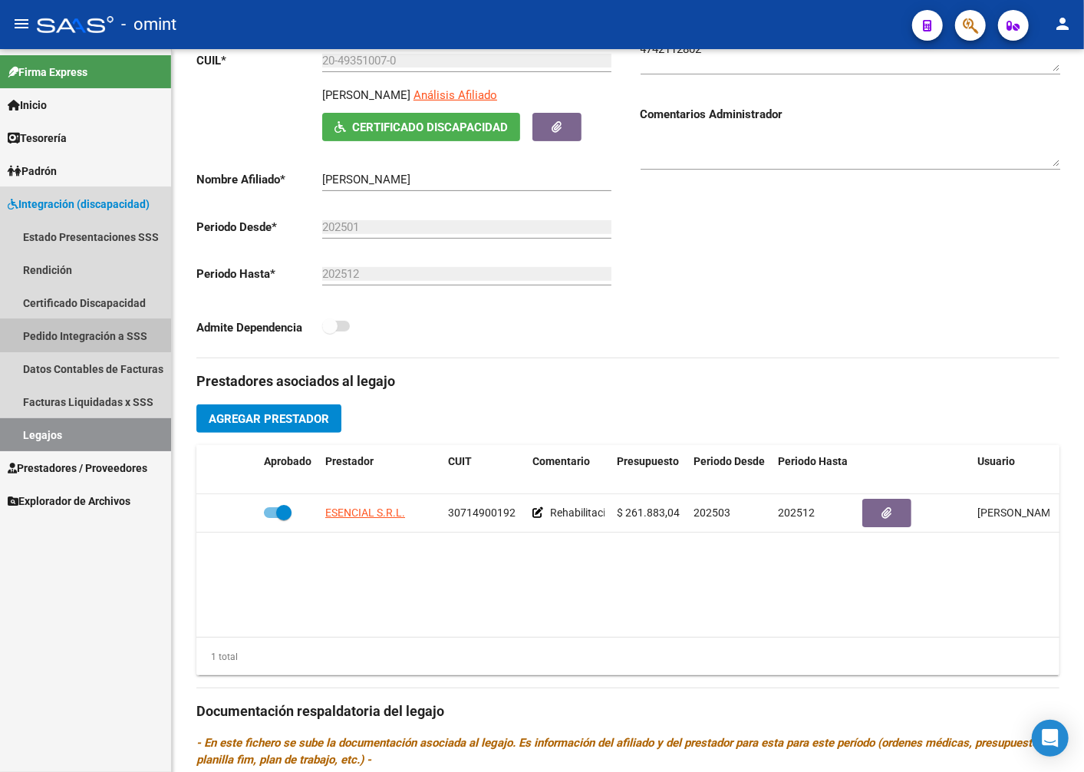
click at [83, 335] on link "Pedido Integración a SSS" at bounding box center [85, 335] width 171 height 33
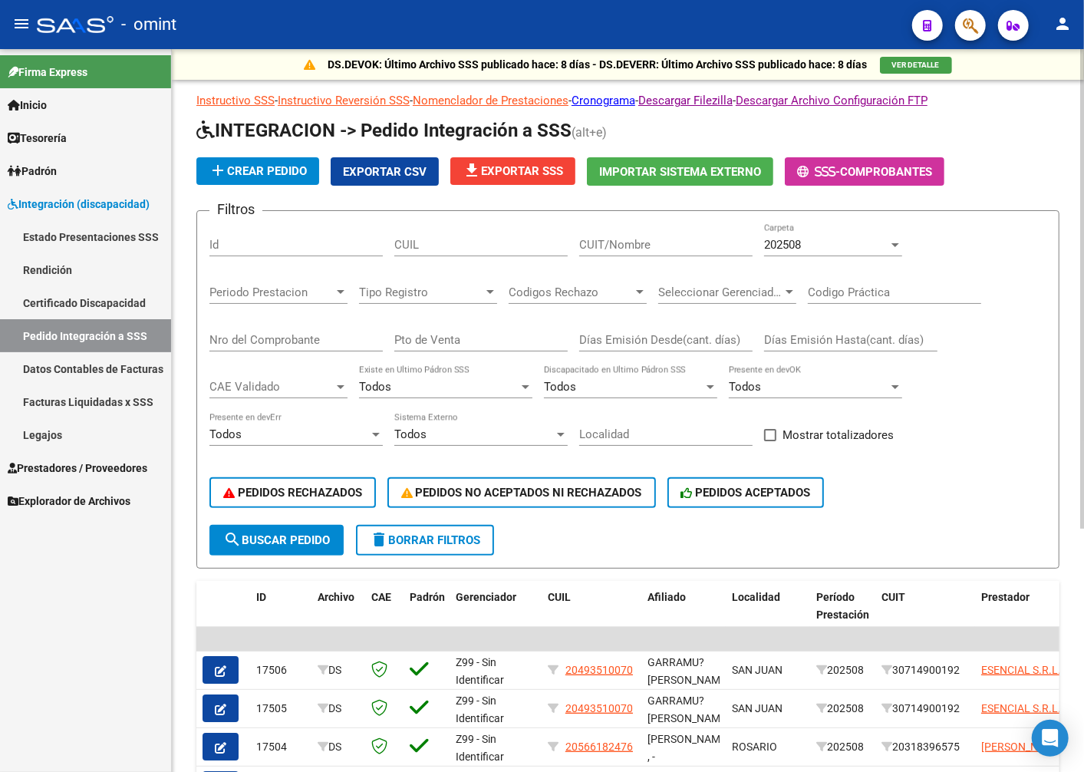
click at [892, 246] on div at bounding box center [896, 245] width 8 height 4
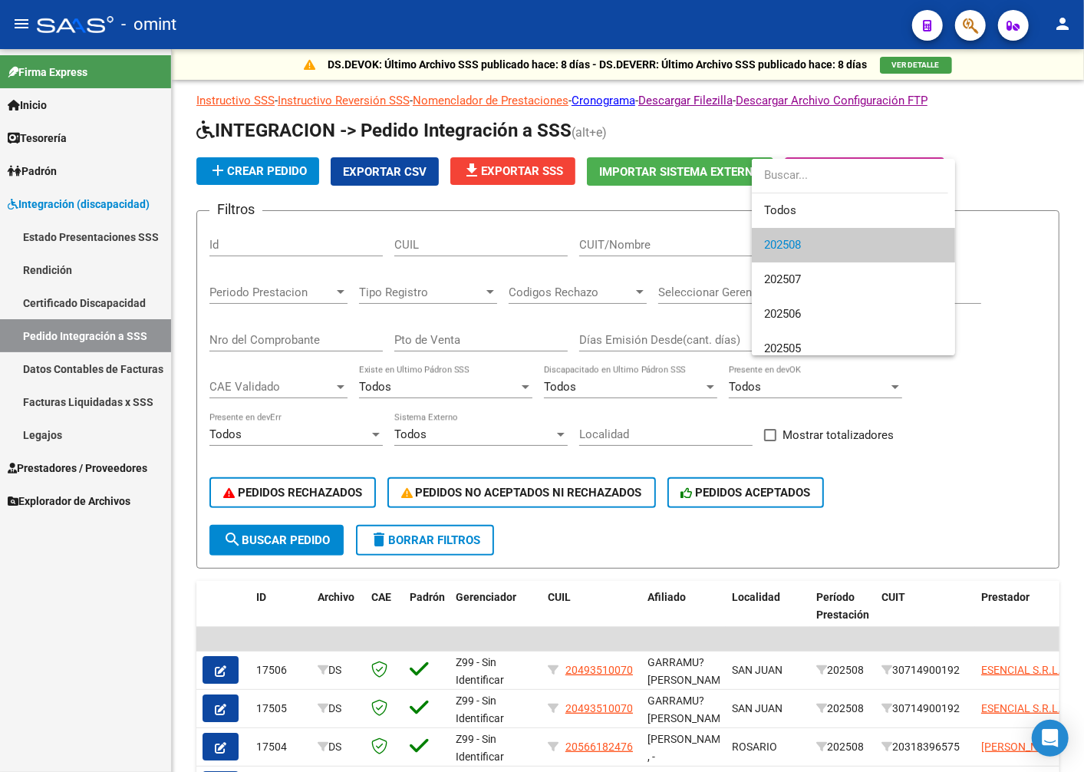
click at [343, 294] on div at bounding box center [542, 386] width 1084 height 772
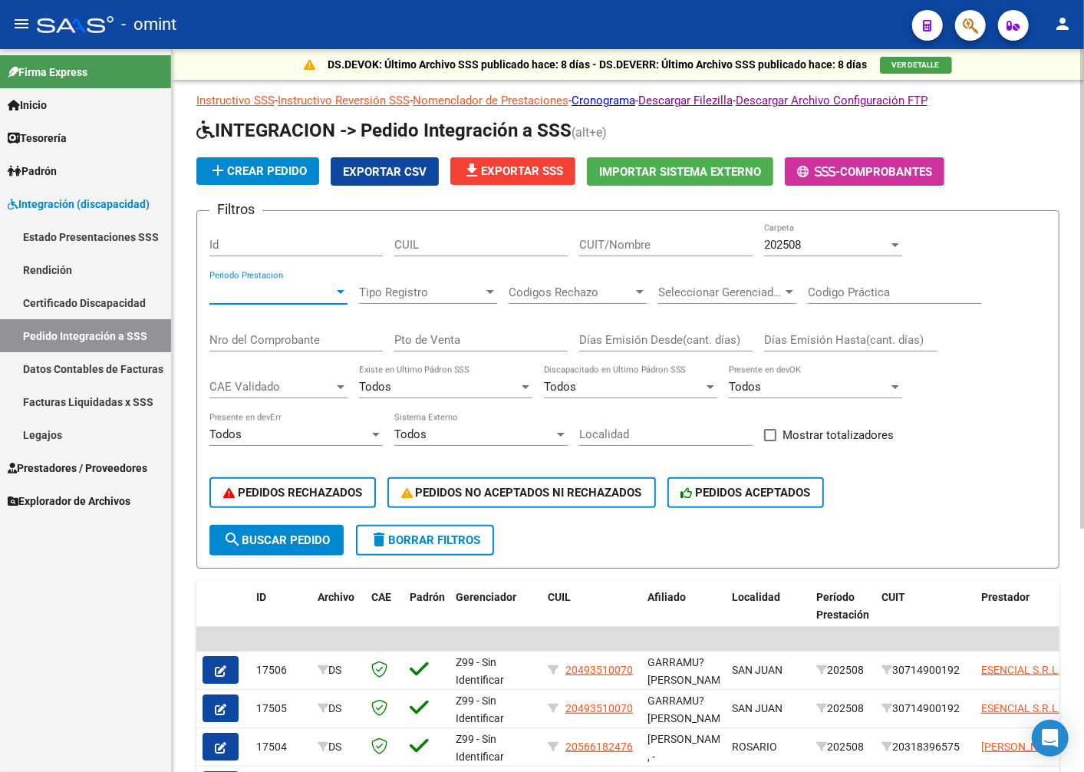
click at [341, 292] on div at bounding box center [341, 292] width 8 height 4
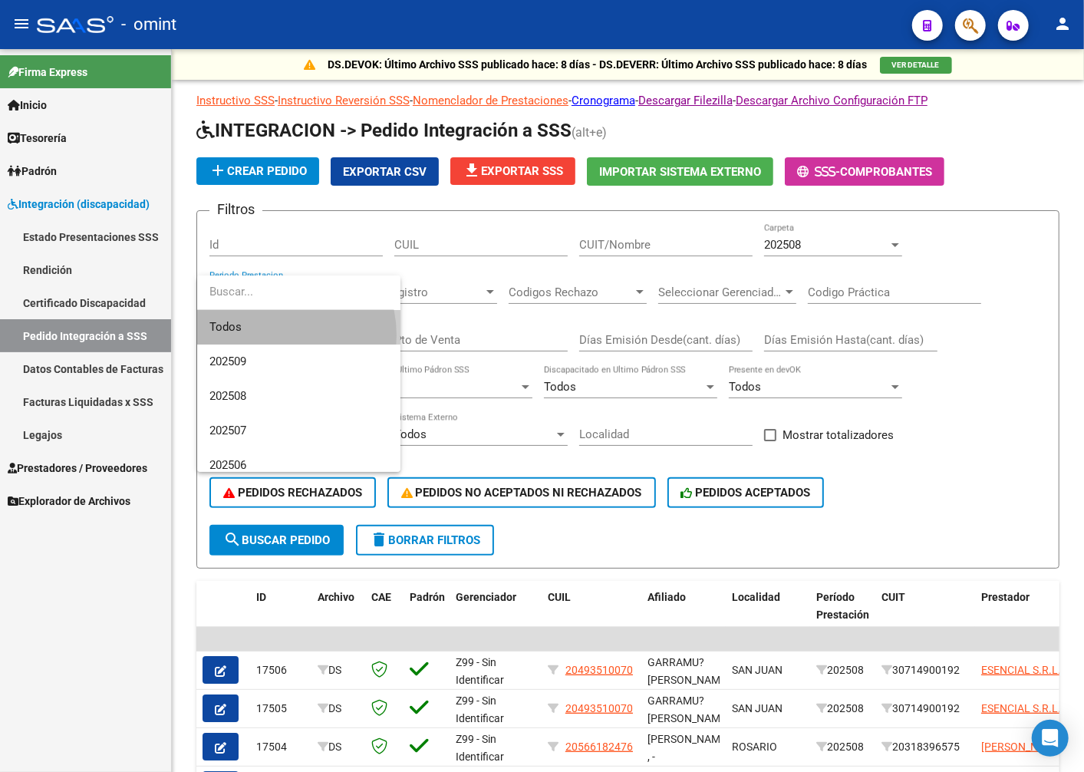
click at [272, 335] on span "Todos" at bounding box center [298, 327] width 179 height 35
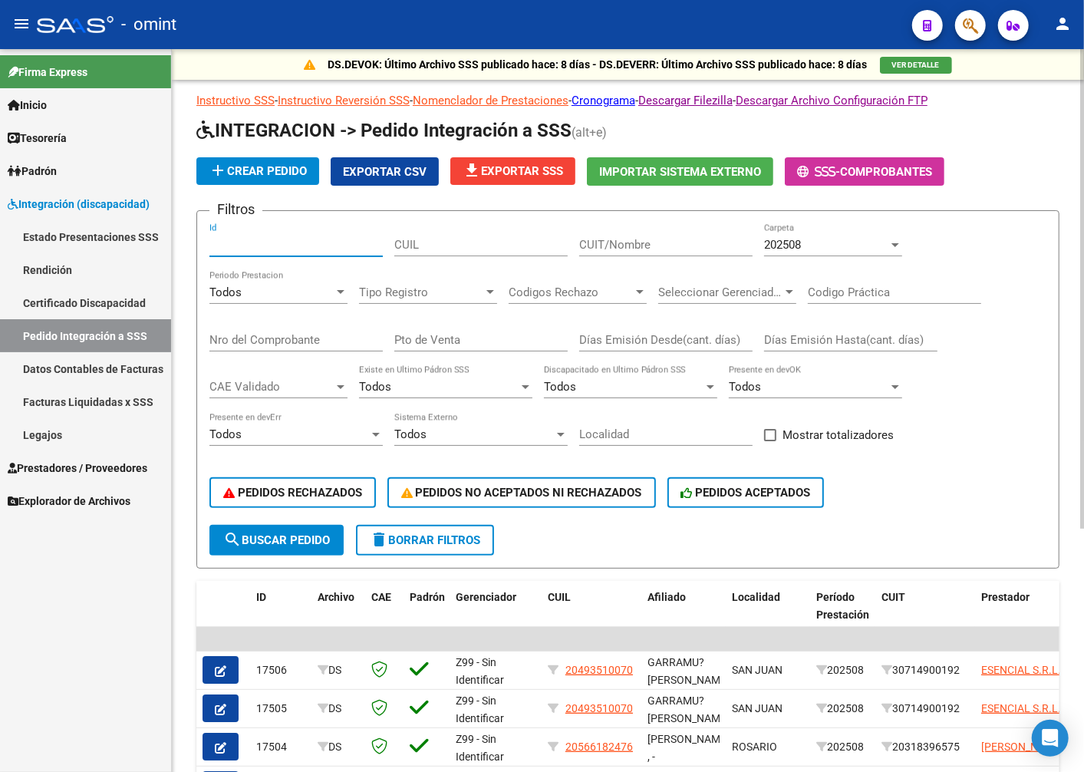
paste input "19065"
type input "19065"
click at [265, 542] on span "search Buscar Pedido" at bounding box center [276, 540] width 107 height 14
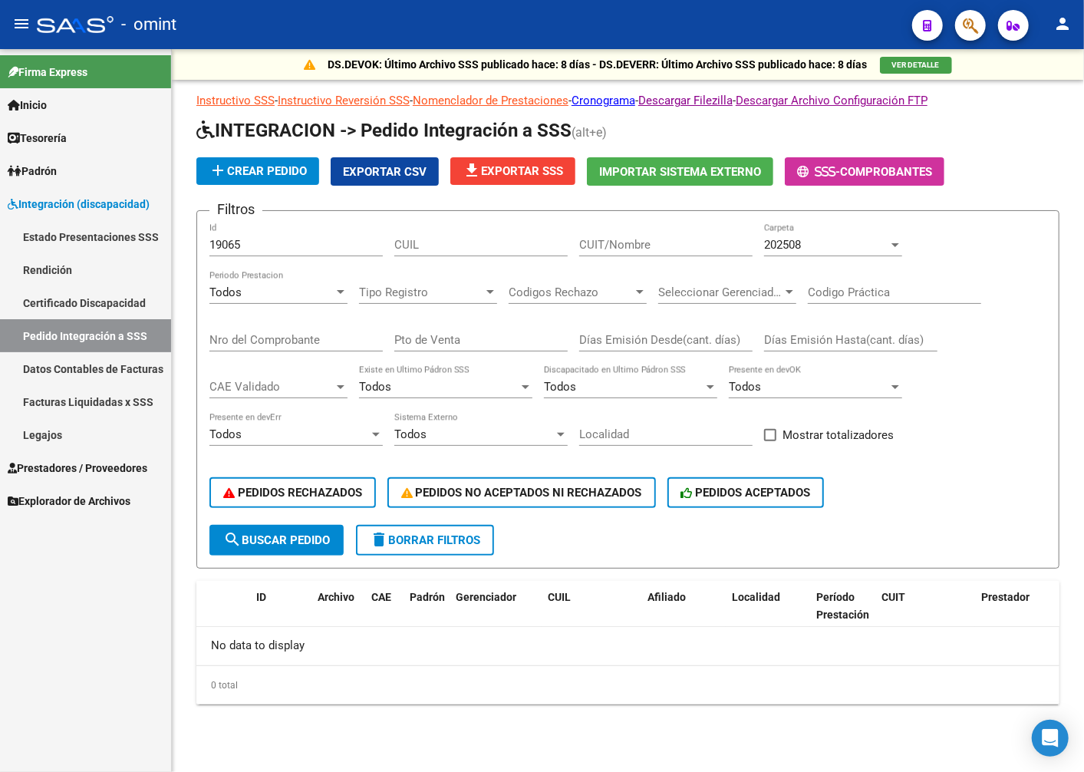
click at [81, 435] on link "Legajos" at bounding box center [85, 434] width 171 height 33
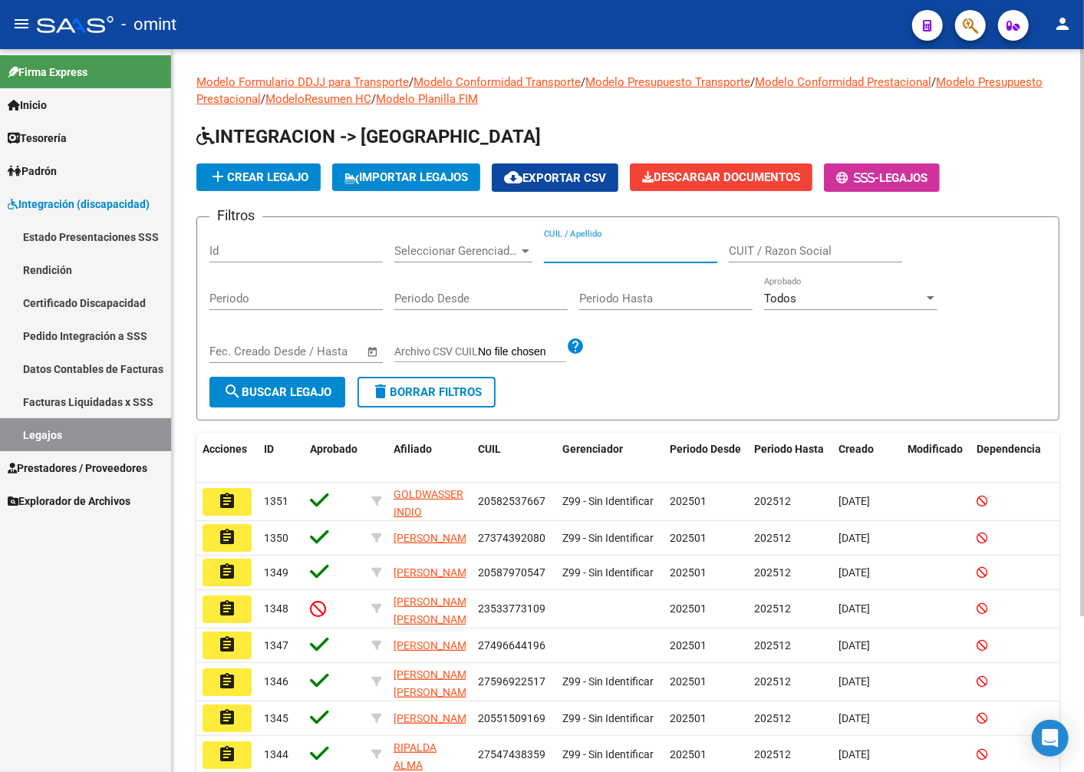
paste input "20493510070"
type input "20493510070"
click at [340, 389] on button "search Buscar Legajo" at bounding box center [277, 392] width 136 height 31
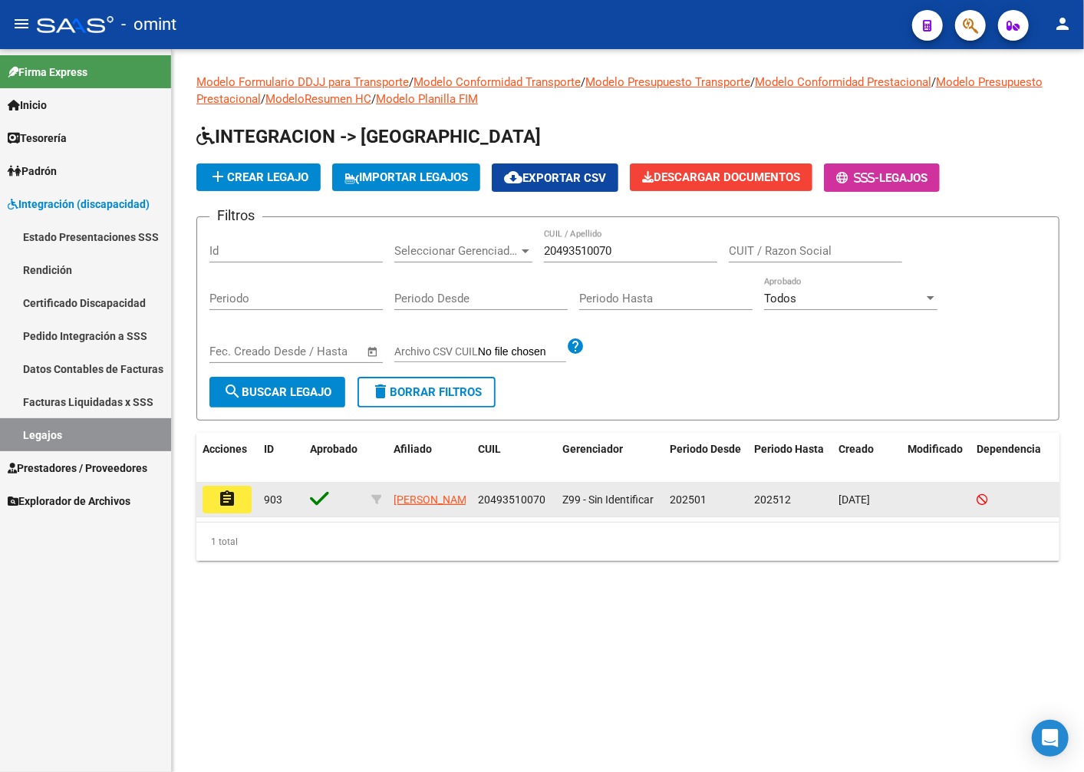
click at [228, 502] on mat-icon "assignment" at bounding box center [227, 499] width 18 height 18
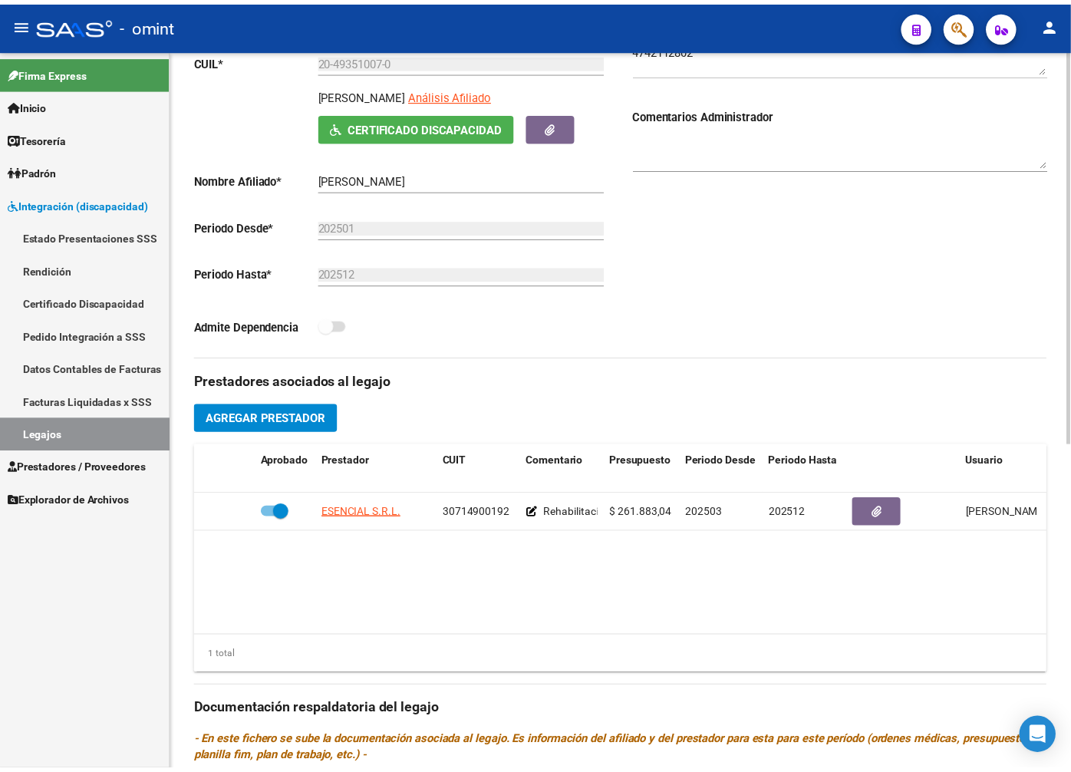
scroll to position [426, 0]
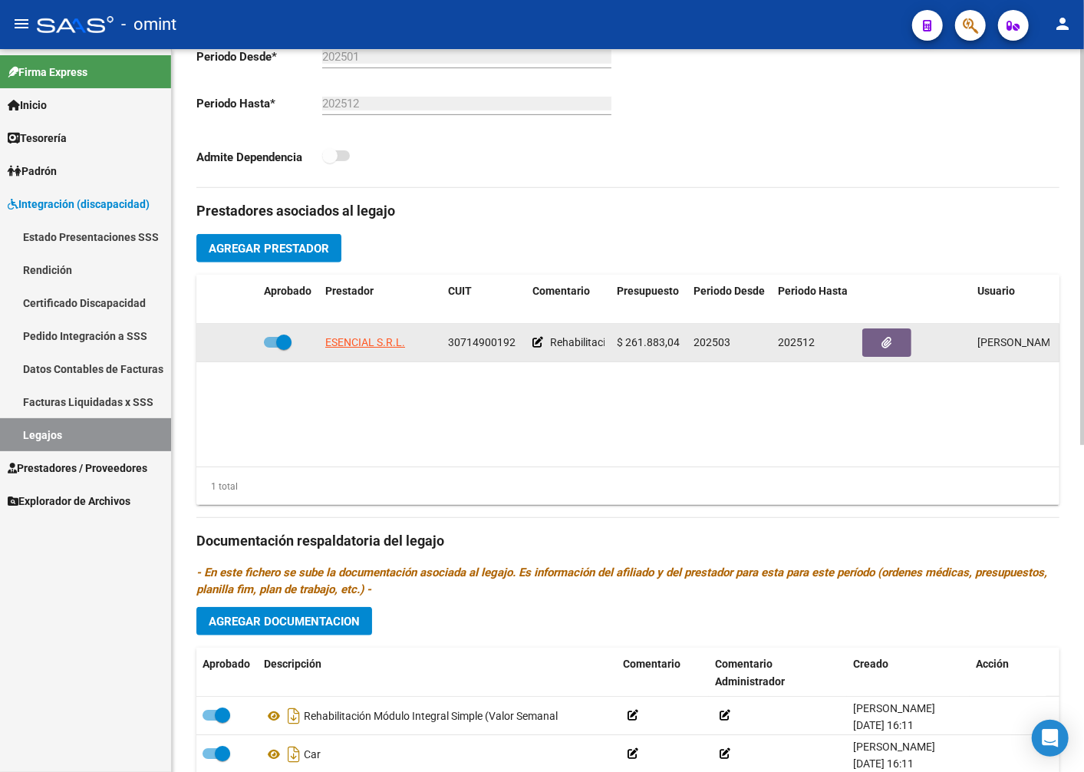
click at [488, 348] on span "30714900192" at bounding box center [482, 342] width 68 height 12
click at [340, 348] on span "ESENCIAL S.R.L." at bounding box center [365, 342] width 80 height 12
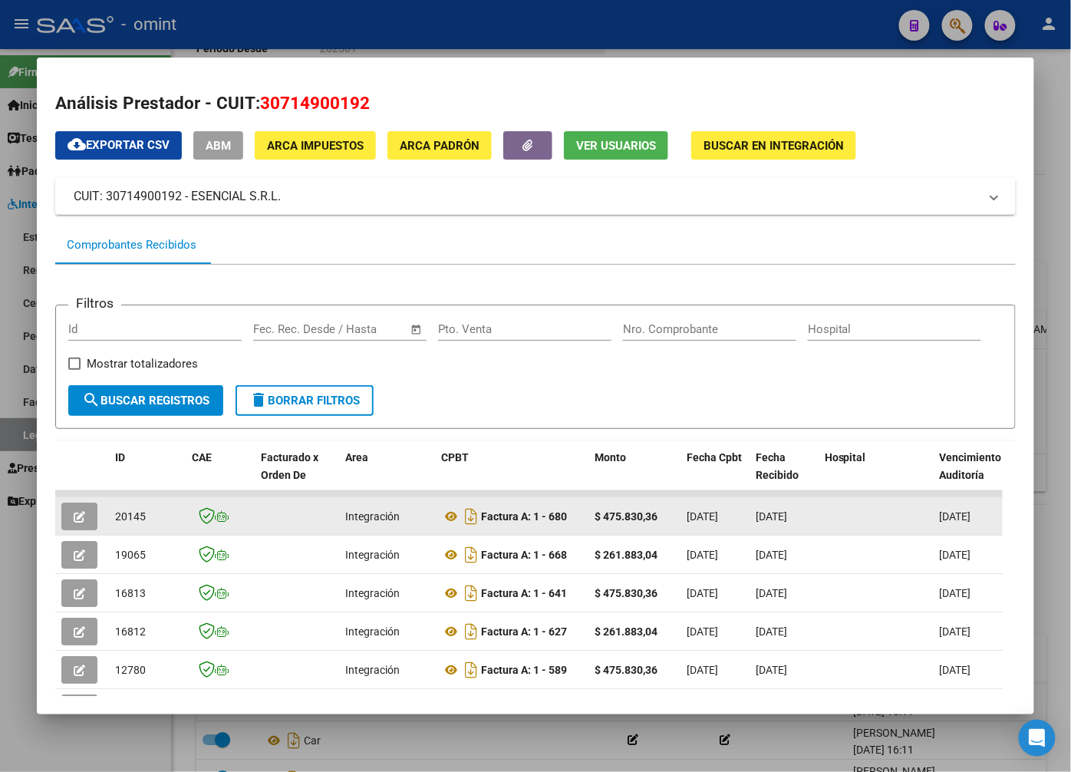
scroll to position [85, 0]
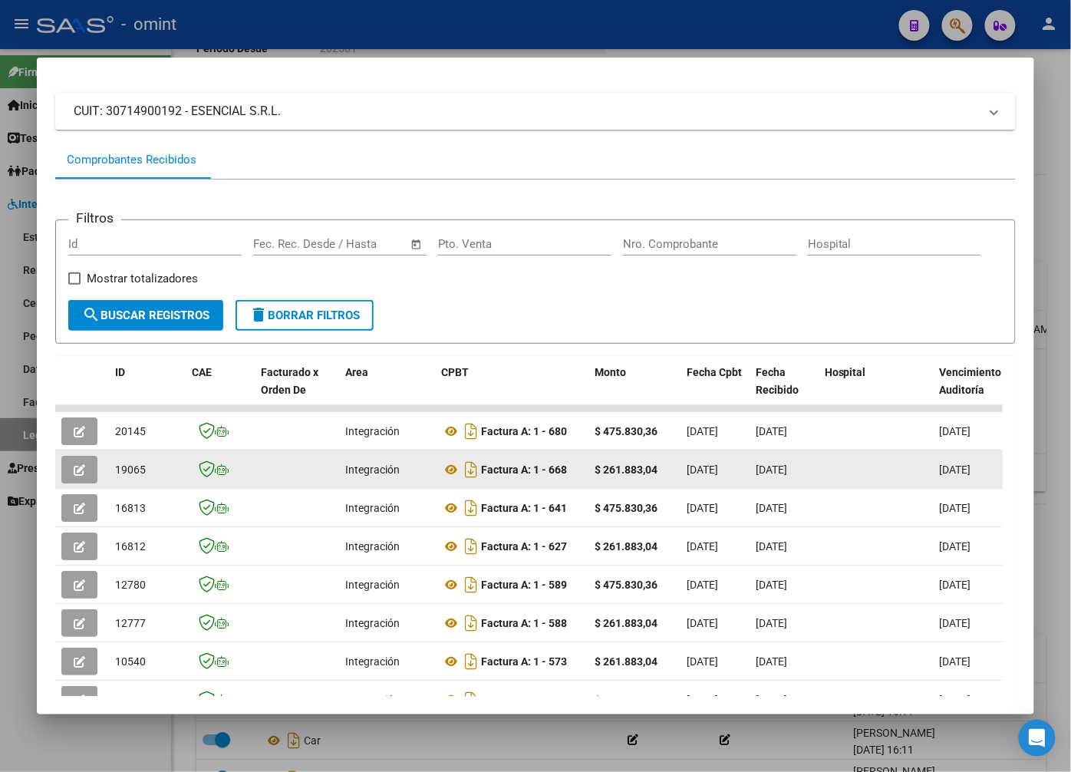
click at [136, 476] on span "19065" at bounding box center [130, 469] width 31 height 12
click at [86, 477] on button "button" at bounding box center [79, 470] width 36 height 28
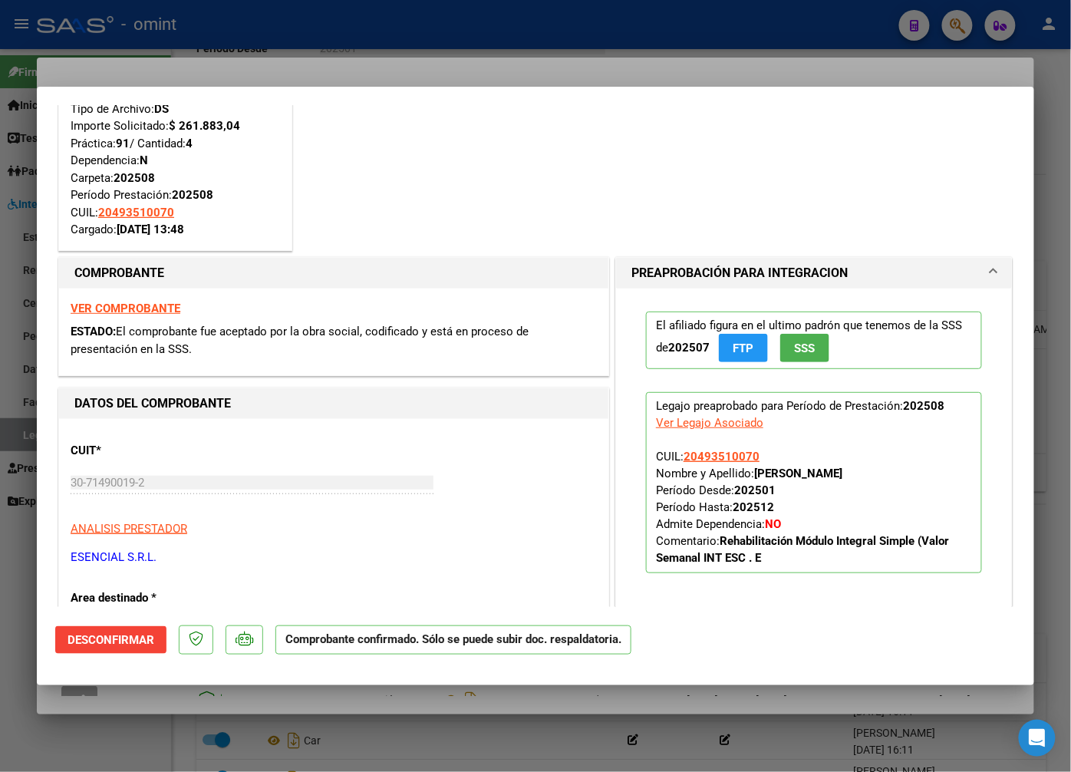
click at [154, 639] on span "Desconfirmar" at bounding box center [111, 640] width 87 height 14
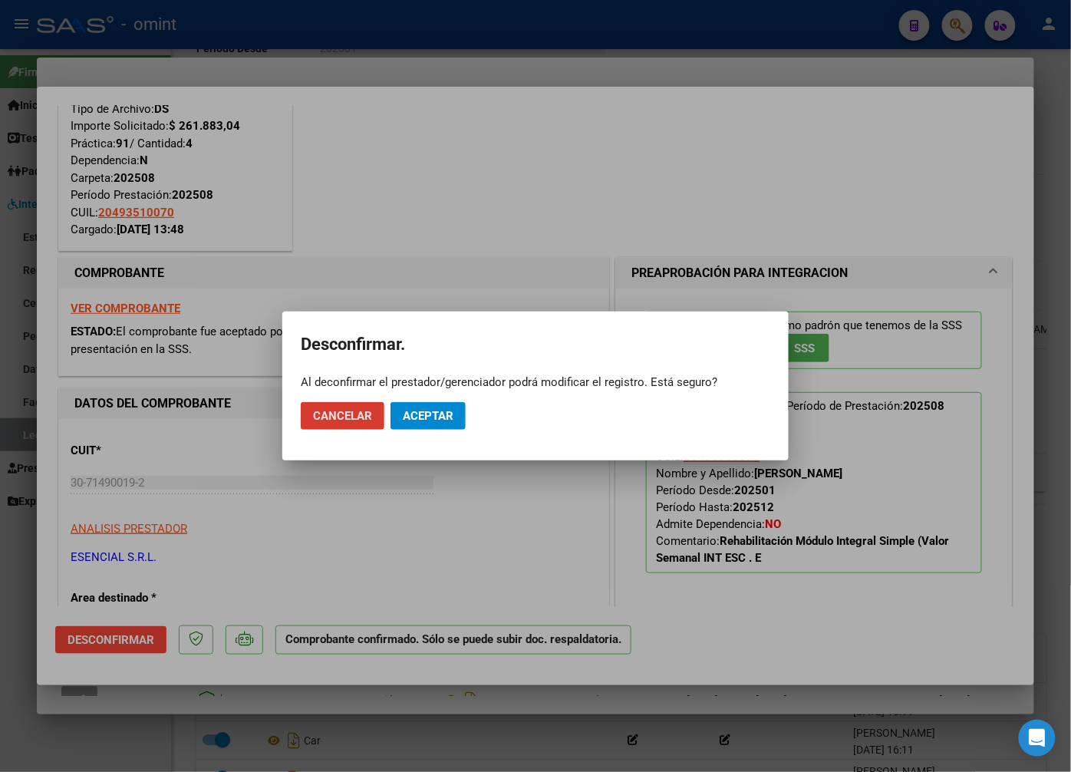
click at [423, 416] on span "Aceptar" at bounding box center [428, 416] width 51 height 14
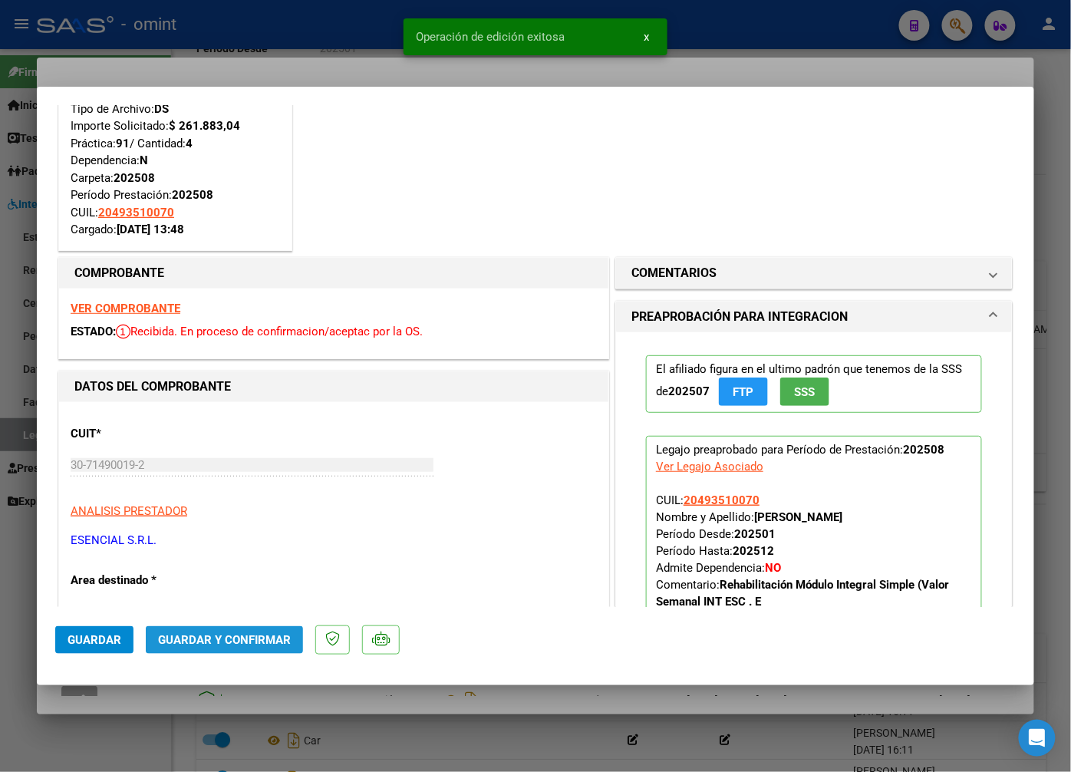
click at [253, 638] on span "Guardar y Confirmar" at bounding box center [224, 640] width 133 height 14
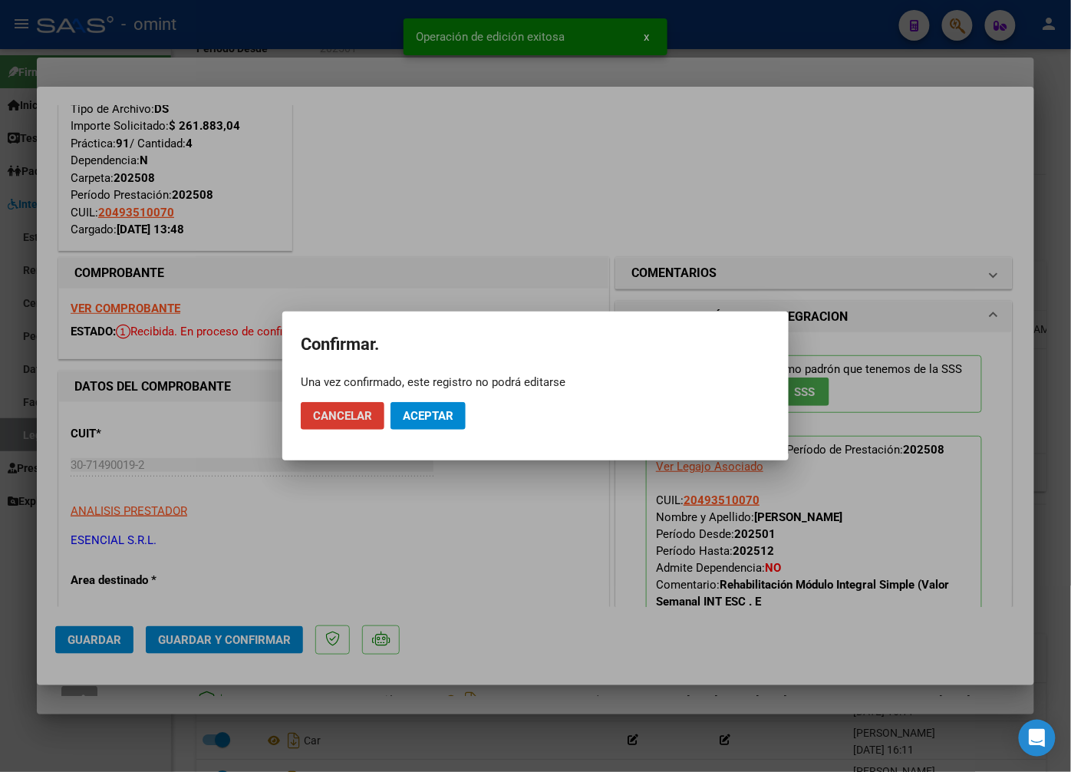
click at [423, 420] on span "Aceptar" at bounding box center [428, 416] width 51 height 14
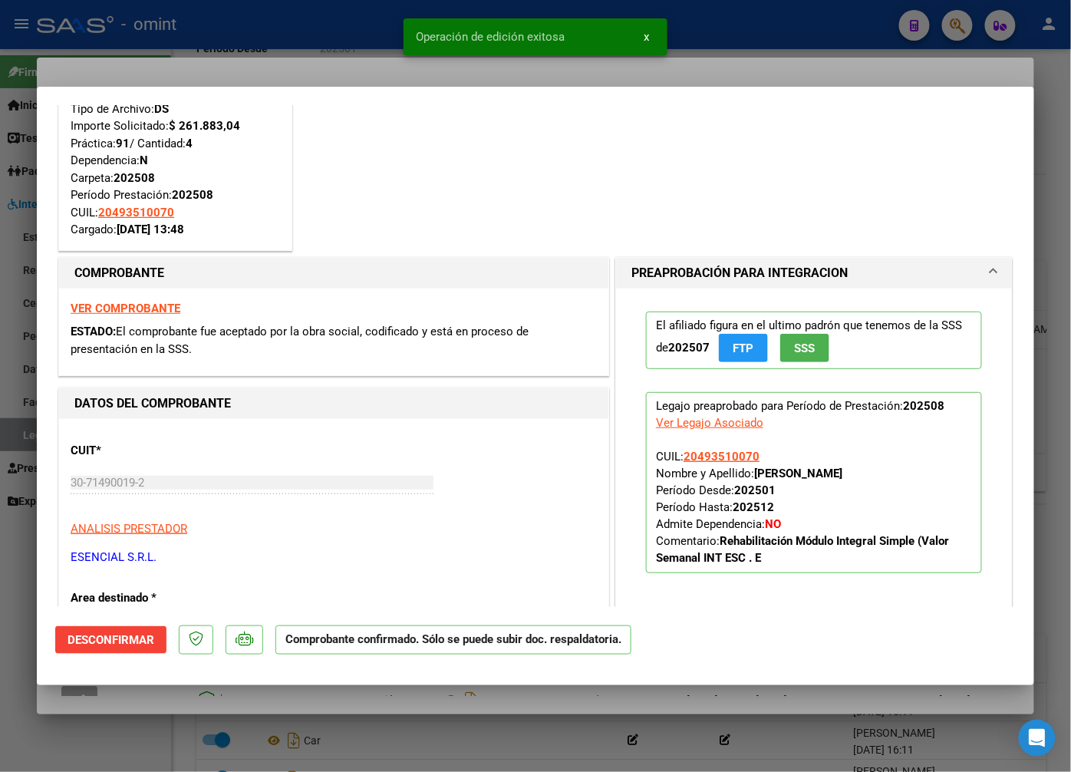
click at [240, 63] on div at bounding box center [535, 386] width 1071 height 772
type input "$ 0,00"
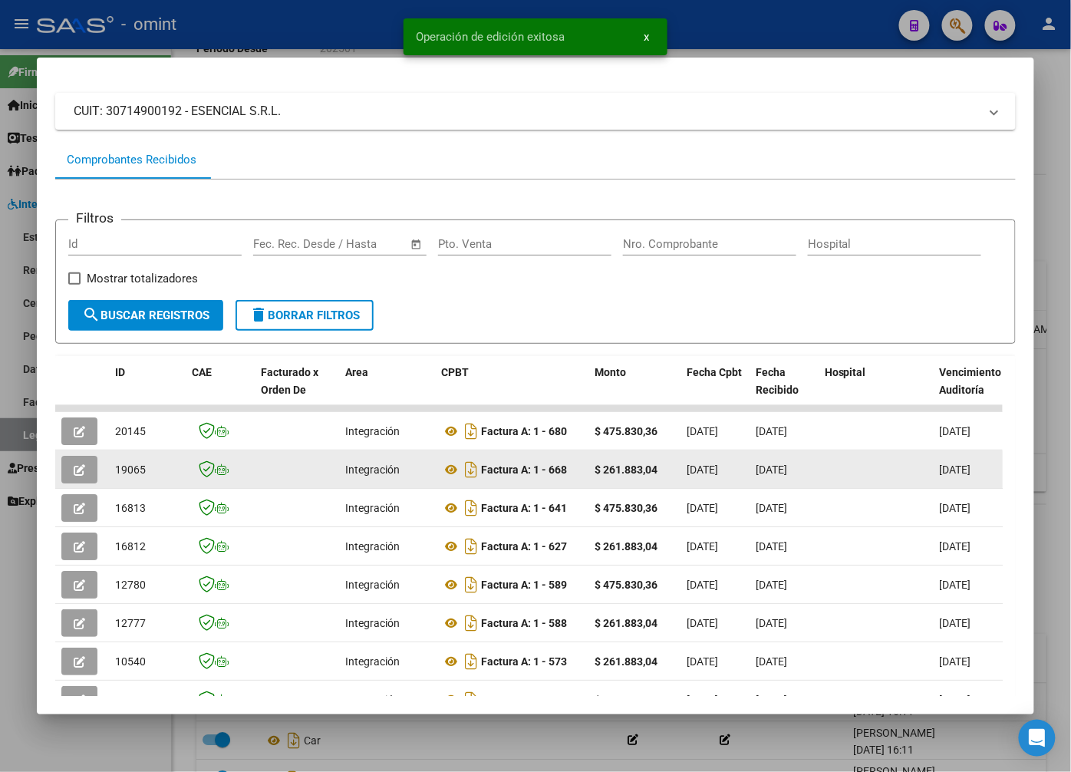
click at [126, 474] on span "19065" at bounding box center [130, 469] width 31 height 12
click at [126, 473] on span "19065" at bounding box center [130, 469] width 31 height 12
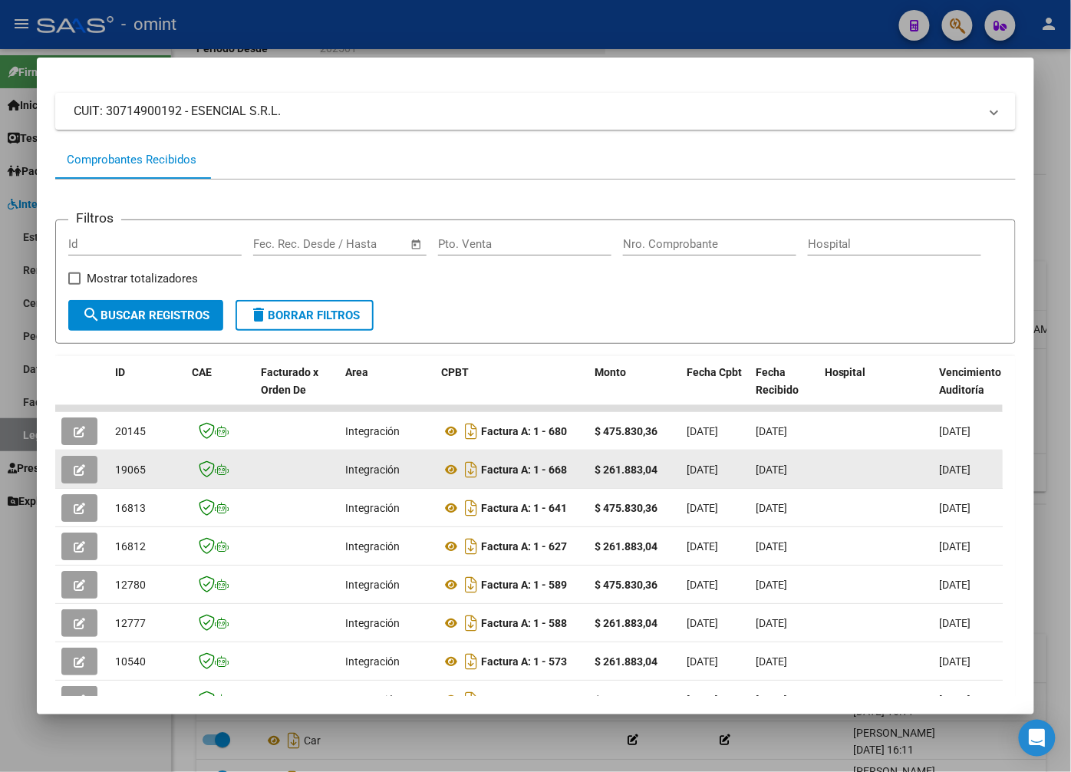
drag, startPoint x: 170, startPoint y: 507, endPoint x: 119, endPoint y: 480, distance: 58.4
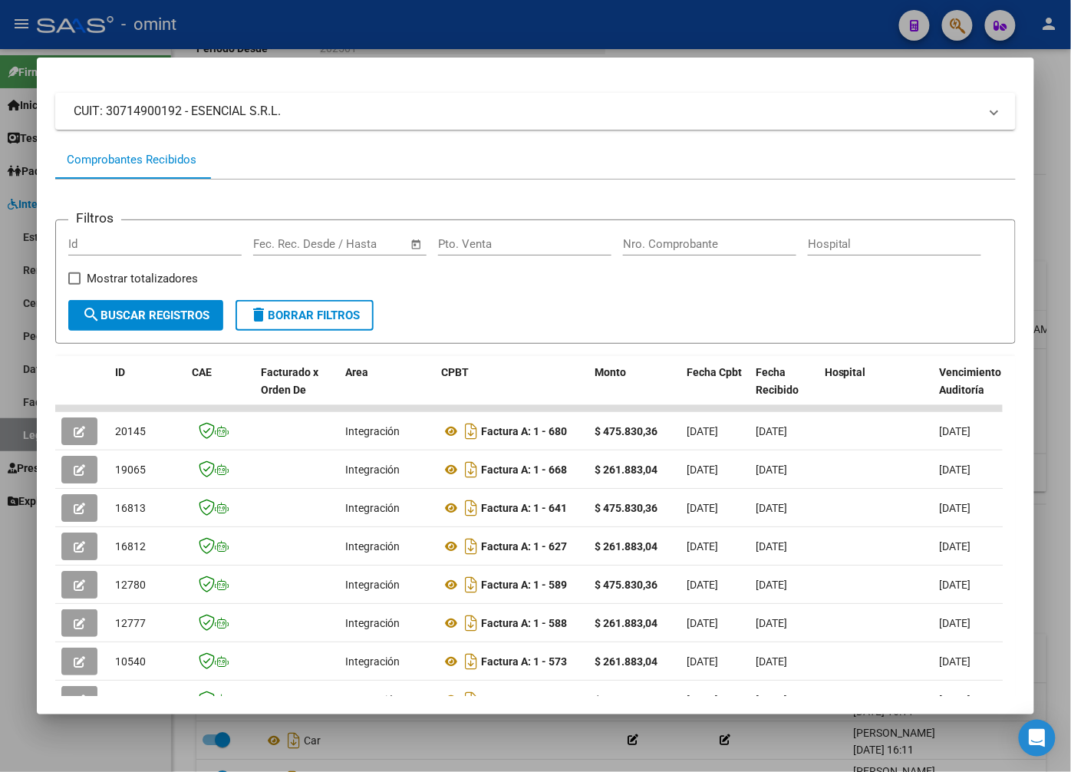
click at [242, 18] on div at bounding box center [535, 386] width 1071 height 772
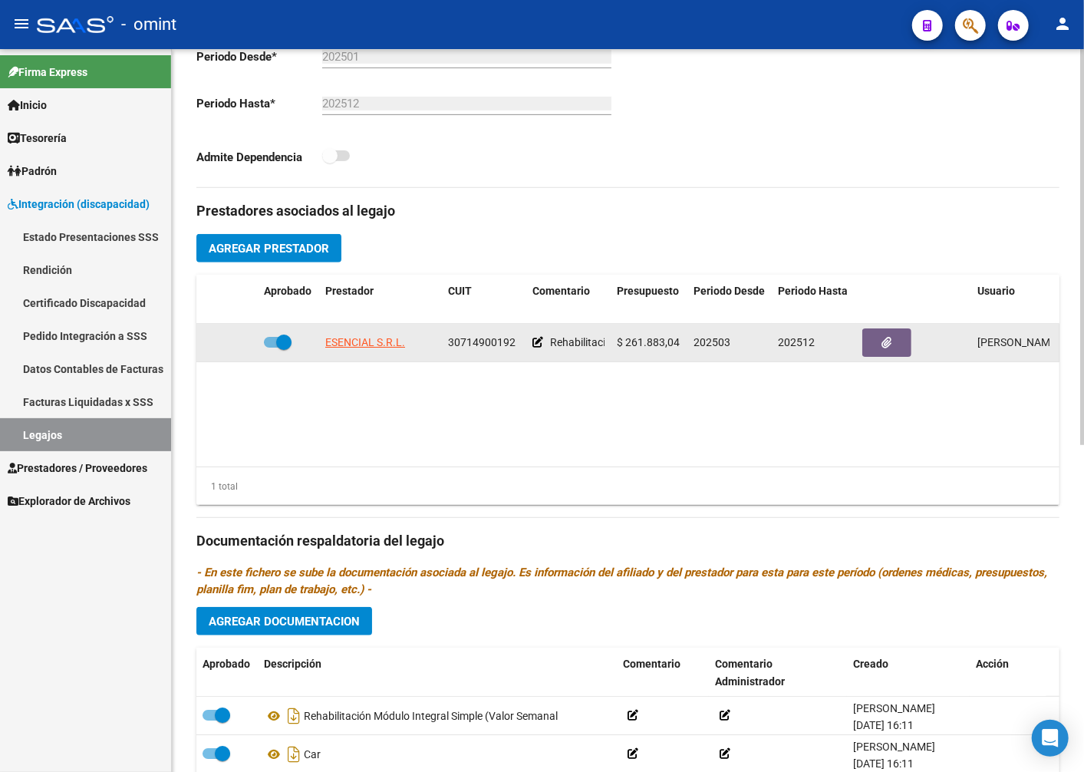
click at [479, 351] on div "30714900192" at bounding box center [484, 343] width 72 height 18
click at [478, 351] on div "30714900192" at bounding box center [484, 343] width 72 height 18
drag, startPoint x: 478, startPoint y: 370, endPoint x: 470, endPoint y: 363, distance: 10.9
click at [374, 348] on span "ESENCIAL S.R.L." at bounding box center [365, 342] width 80 height 12
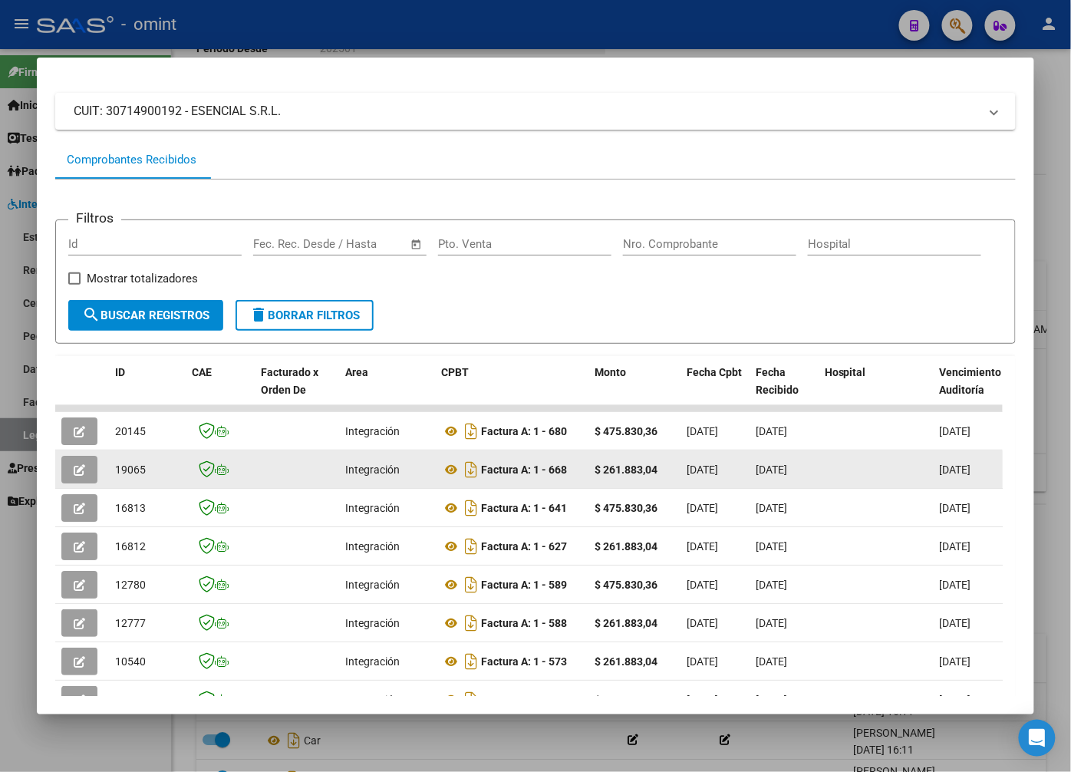
click at [127, 474] on span "19065" at bounding box center [130, 469] width 31 height 12
click at [86, 474] on button "button" at bounding box center [79, 470] width 36 height 28
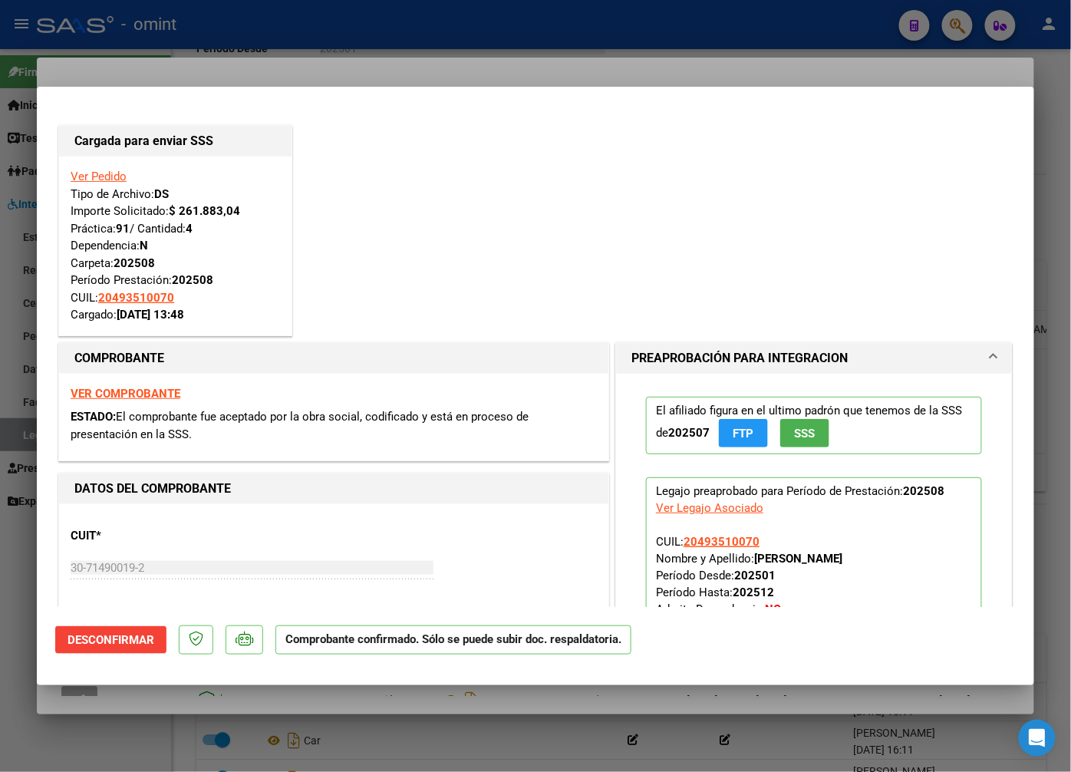
click at [301, 54] on div at bounding box center [535, 386] width 1071 height 772
type input "$ 0,00"
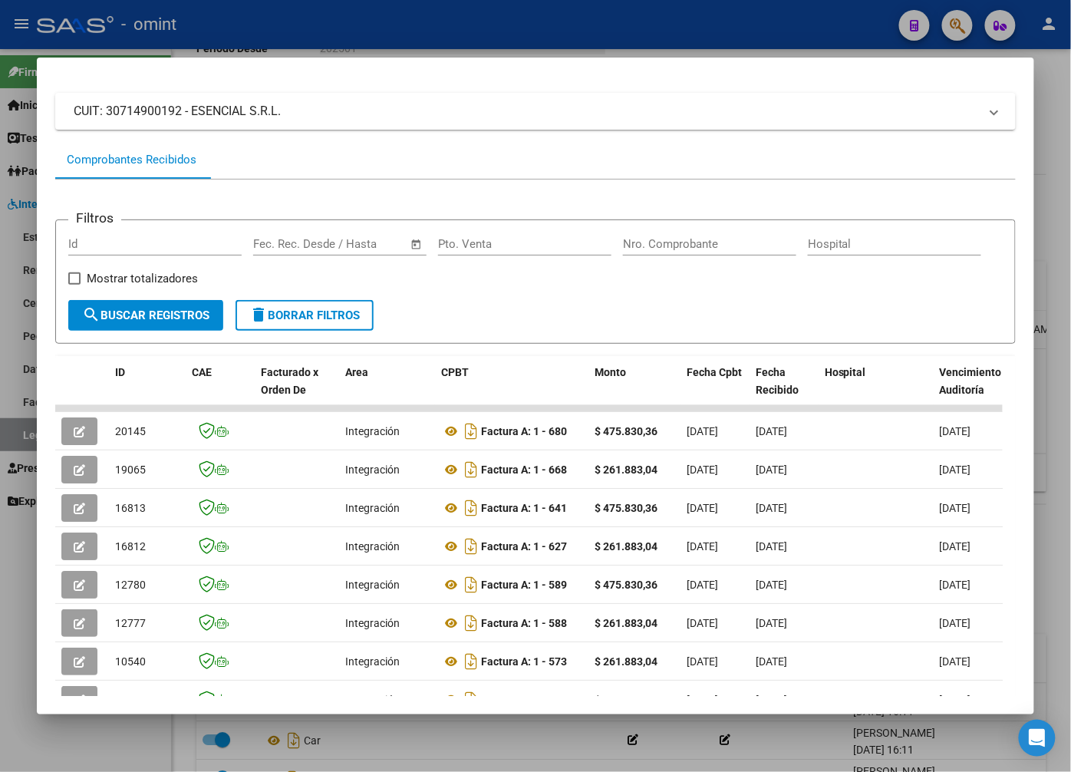
click at [391, 40] on div at bounding box center [535, 386] width 1071 height 772
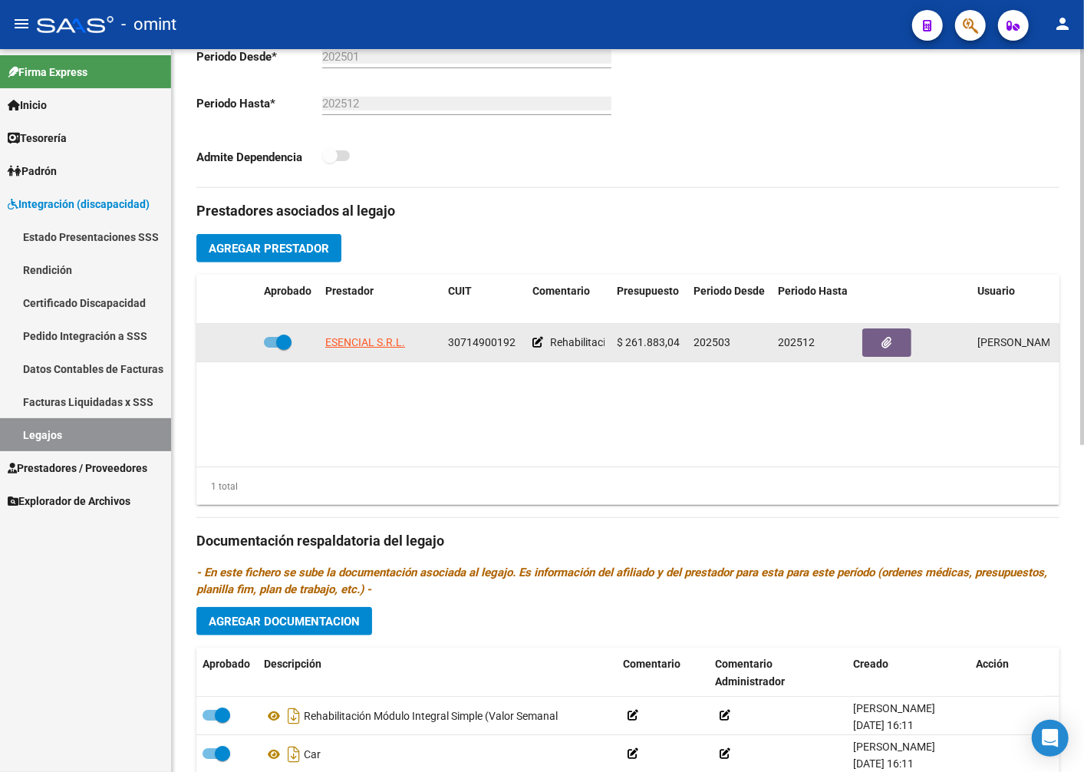
click at [495, 348] on span "30714900192" at bounding box center [482, 342] width 68 height 12
click at [494, 348] on span "30714900192" at bounding box center [482, 342] width 68 height 12
drag, startPoint x: 494, startPoint y: 362, endPoint x: 484, endPoint y: 355, distance: 12.1
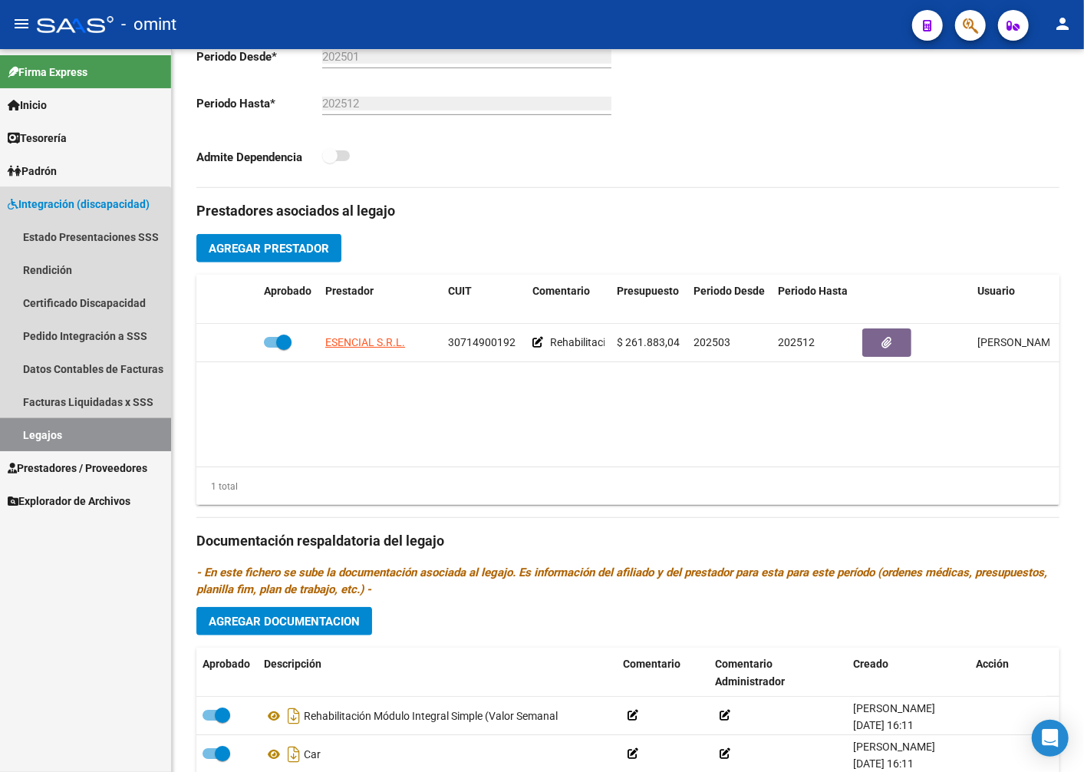
click at [35, 430] on link "Legajos" at bounding box center [85, 434] width 171 height 33
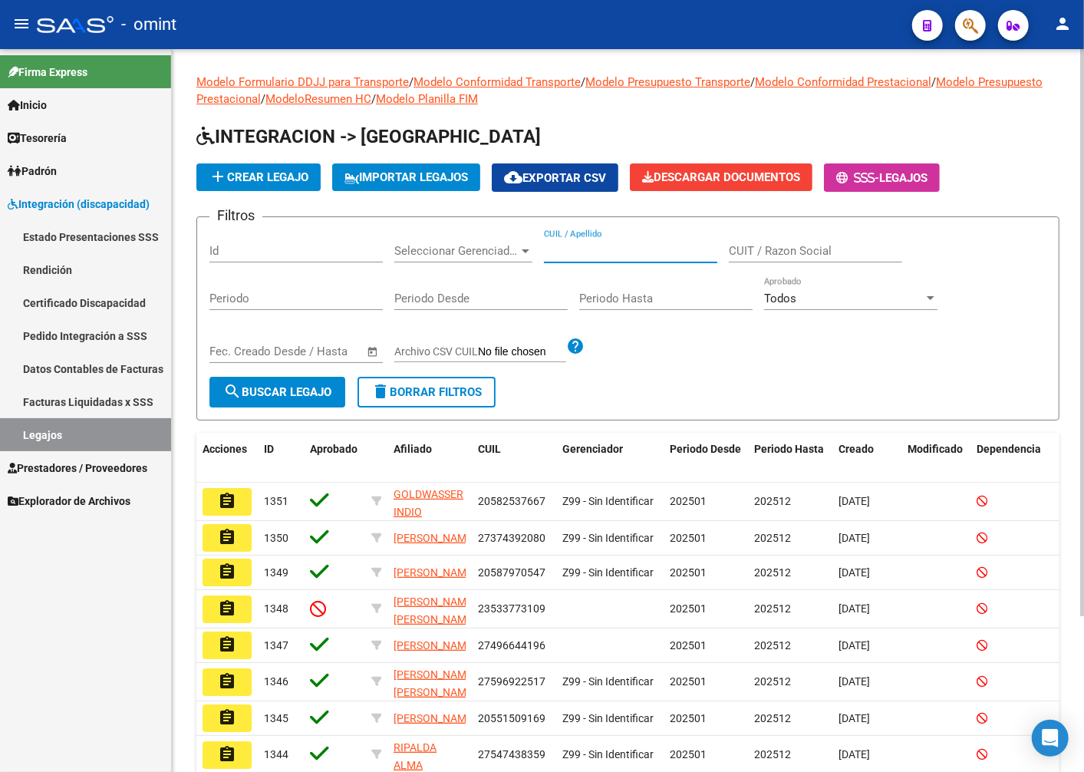
paste input "27596281163"
type input "27596281163"
click at [287, 401] on button "search Buscar Legajo" at bounding box center [277, 392] width 136 height 31
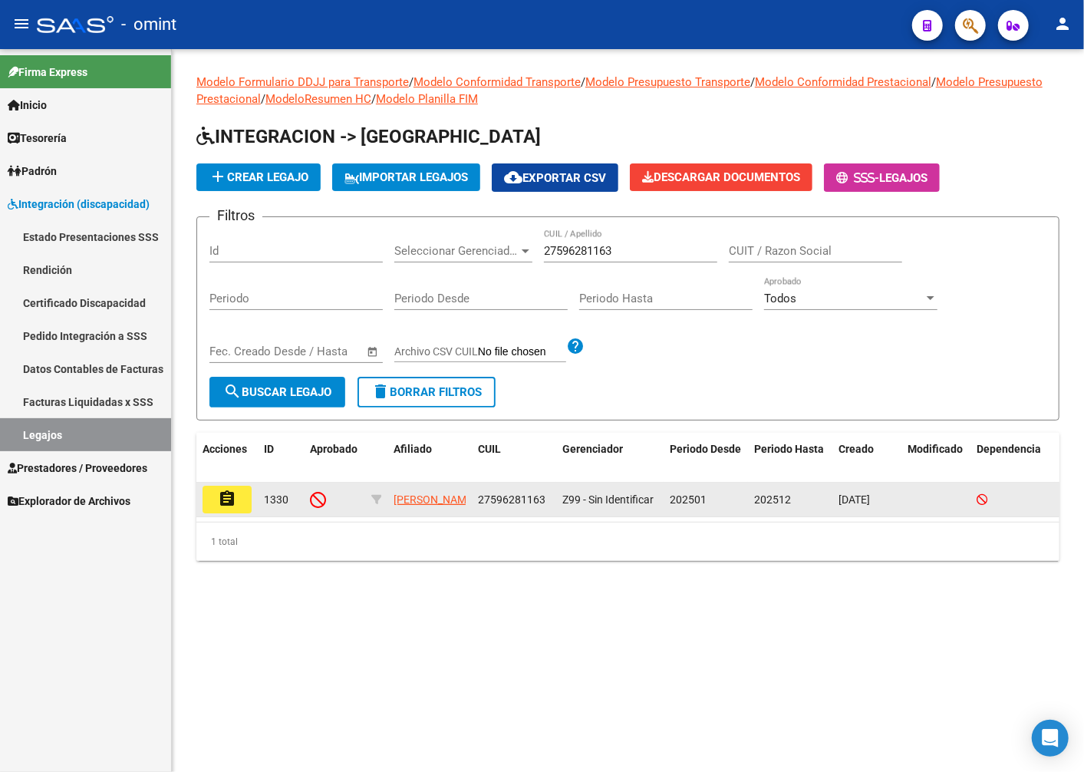
click at [238, 503] on button "assignment" at bounding box center [227, 500] width 49 height 28
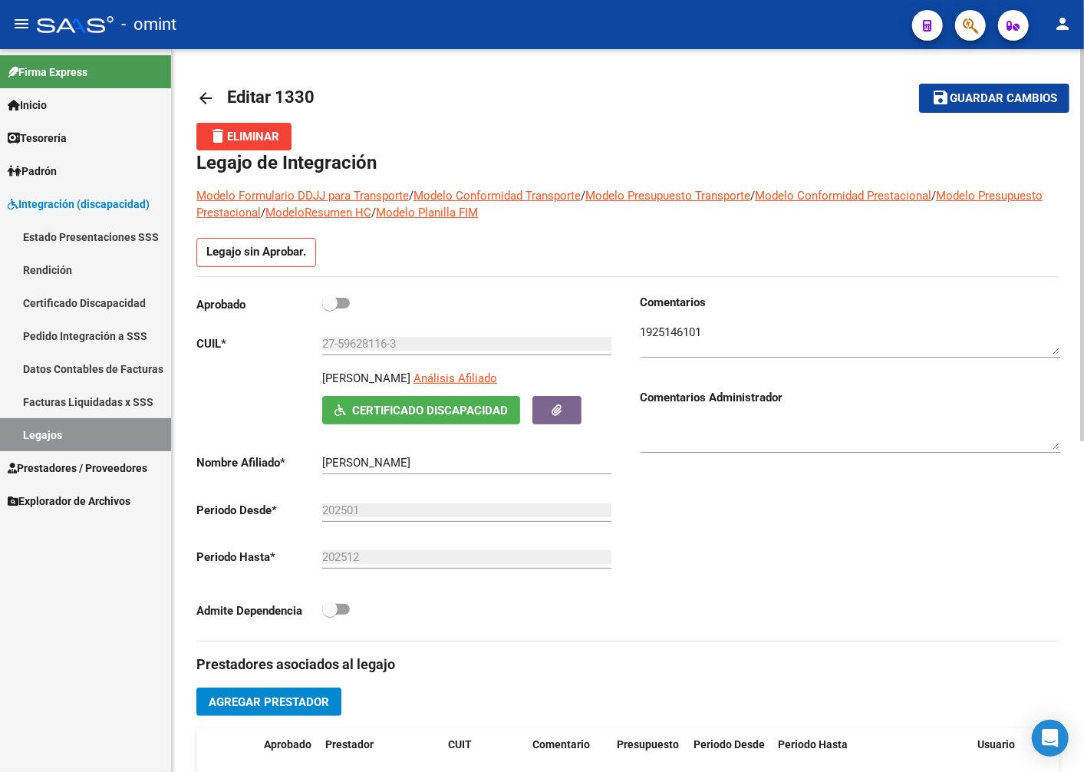
scroll to position [610, 0]
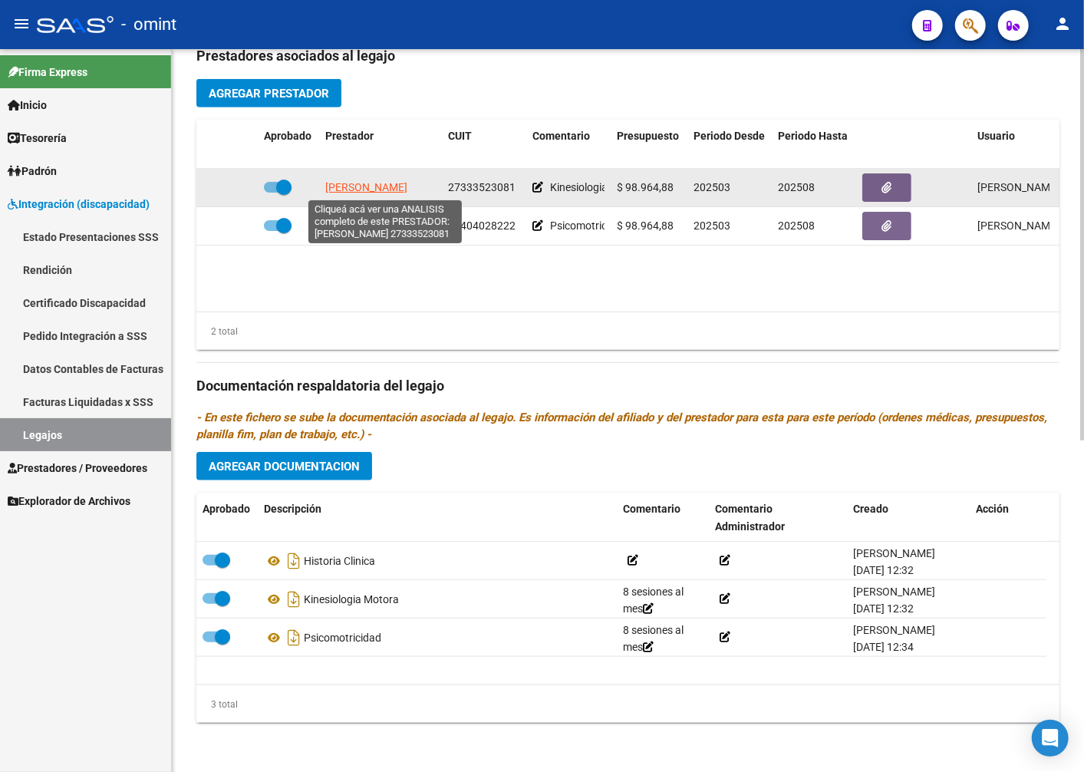
click at [359, 187] on span "PEREZ ROMINA GIMENA" at bounding box center [366, 187] width 82 height 12
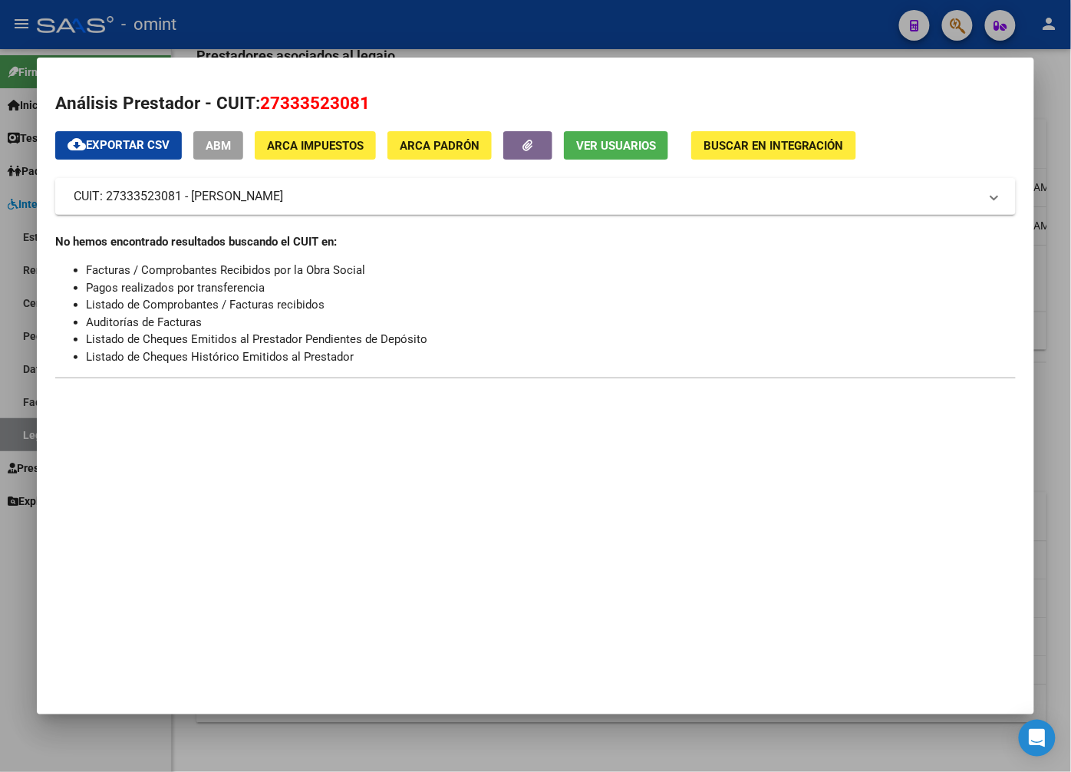
click at [289, 32] on div at bounding box center [535, 386] width 1071 height 772
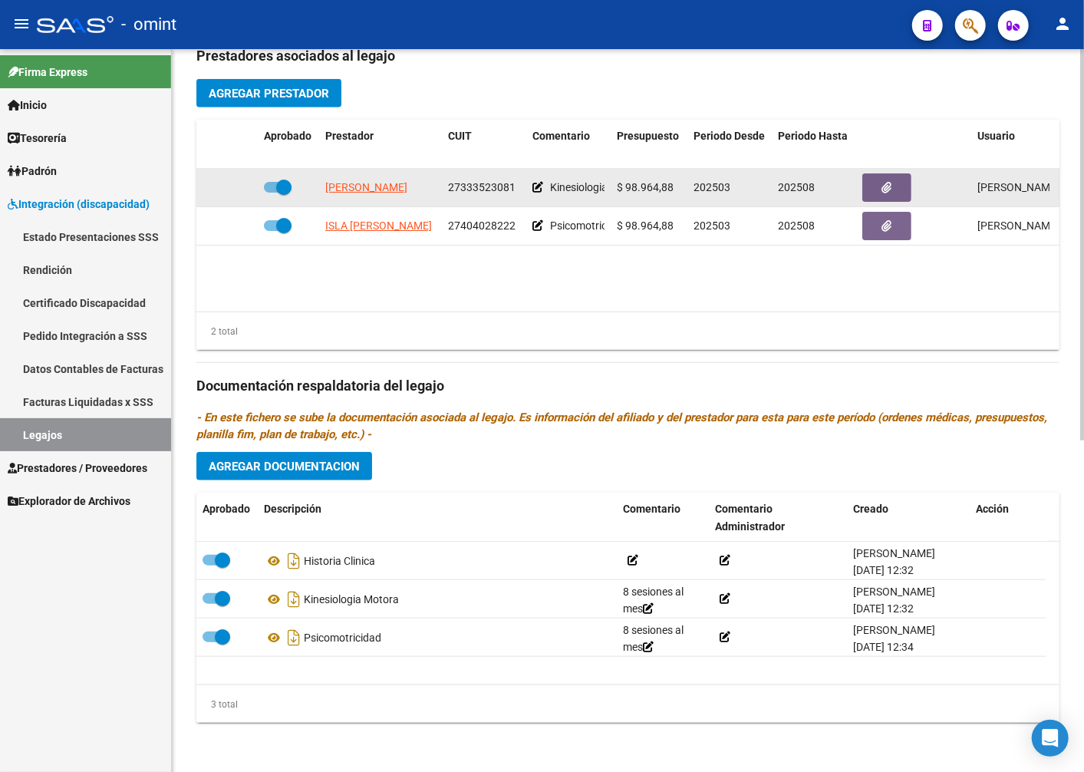
click at [463, 186] on span "27333523081" at bounding box center [482, 187] width 68 height 12
click at [464, 186] on span "27333523081" at bounding box center [482, 187] width 68 height 12
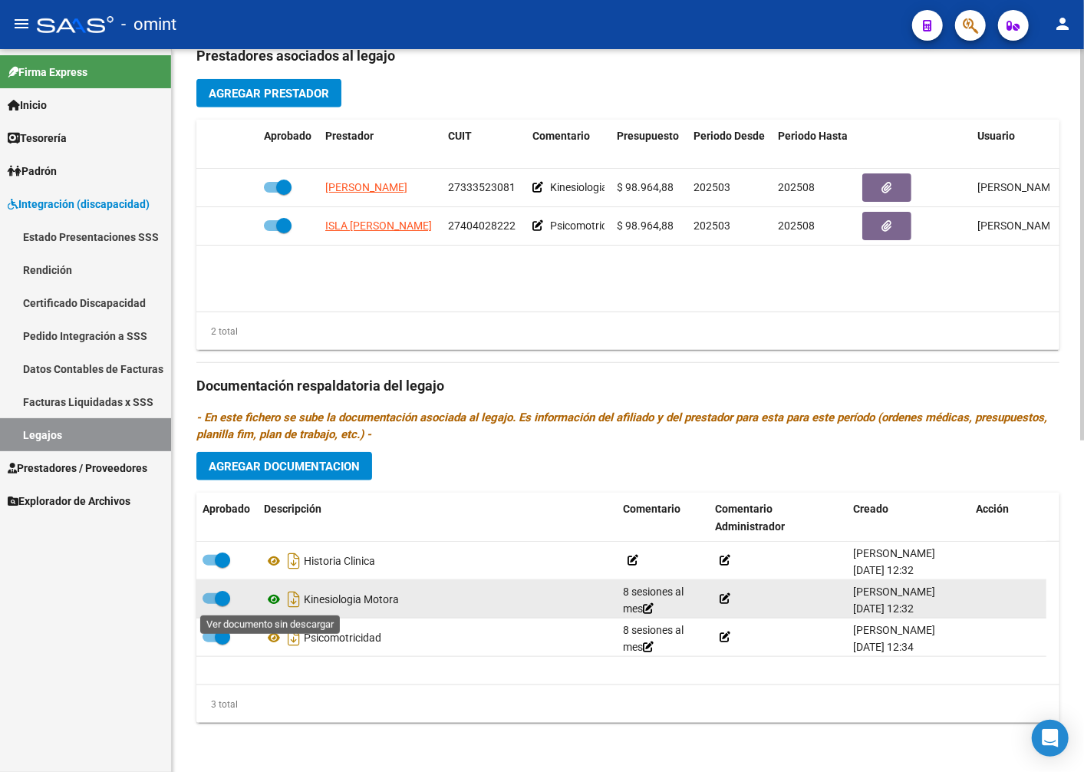
click at [275, 604] on icon at bounding box center [274, 599] width 20 height 18
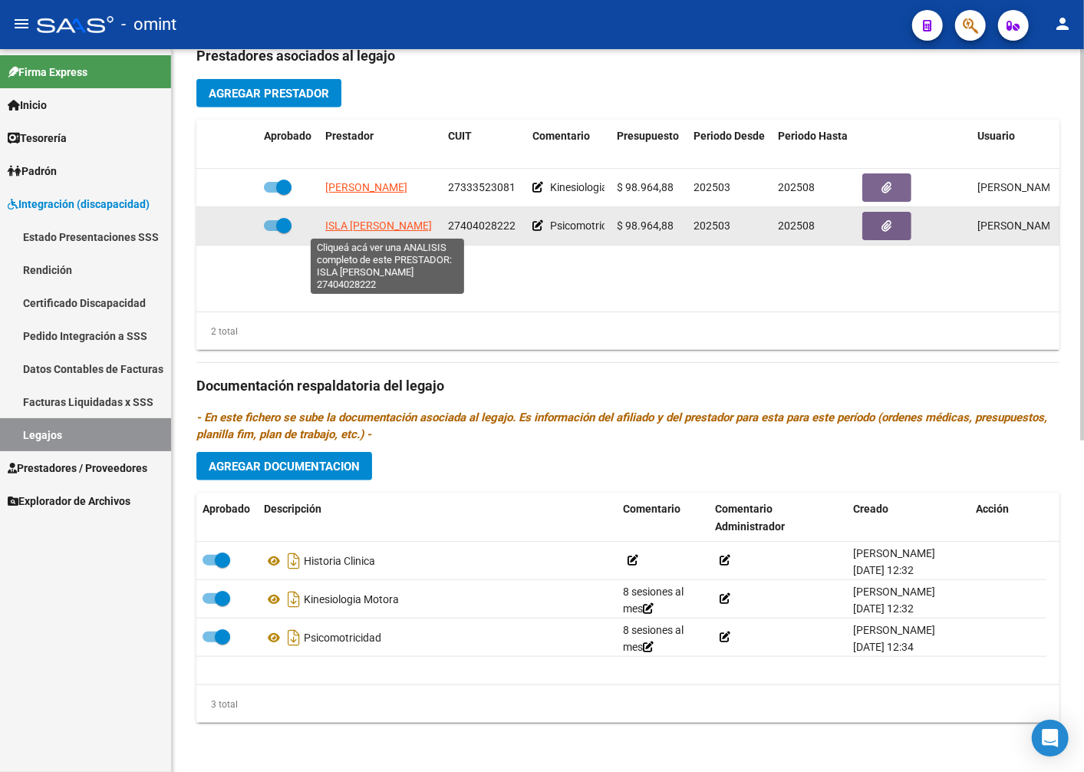
click at [373, 226] on span "ISLA MAGALI FERNANDA" at bounding box center [378, 225] width 107 height 12
type textarea "27404028222"
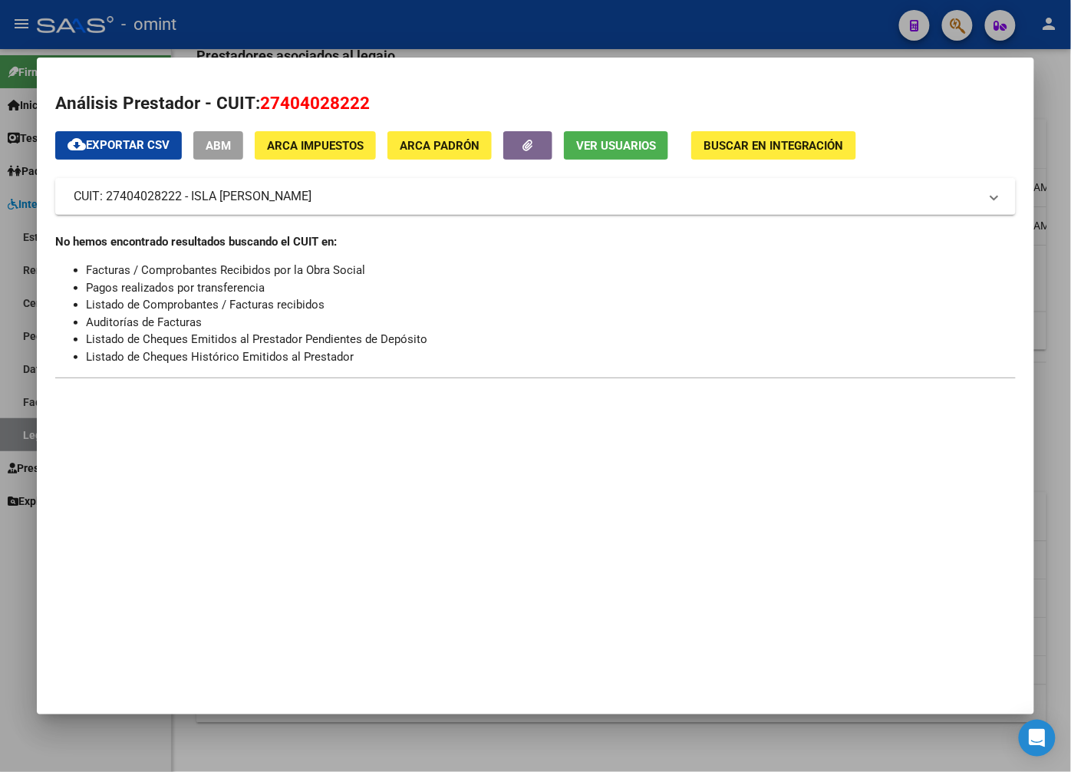
click at [404, 13] on div at bounding box center [535, 386] width 1071 height 772
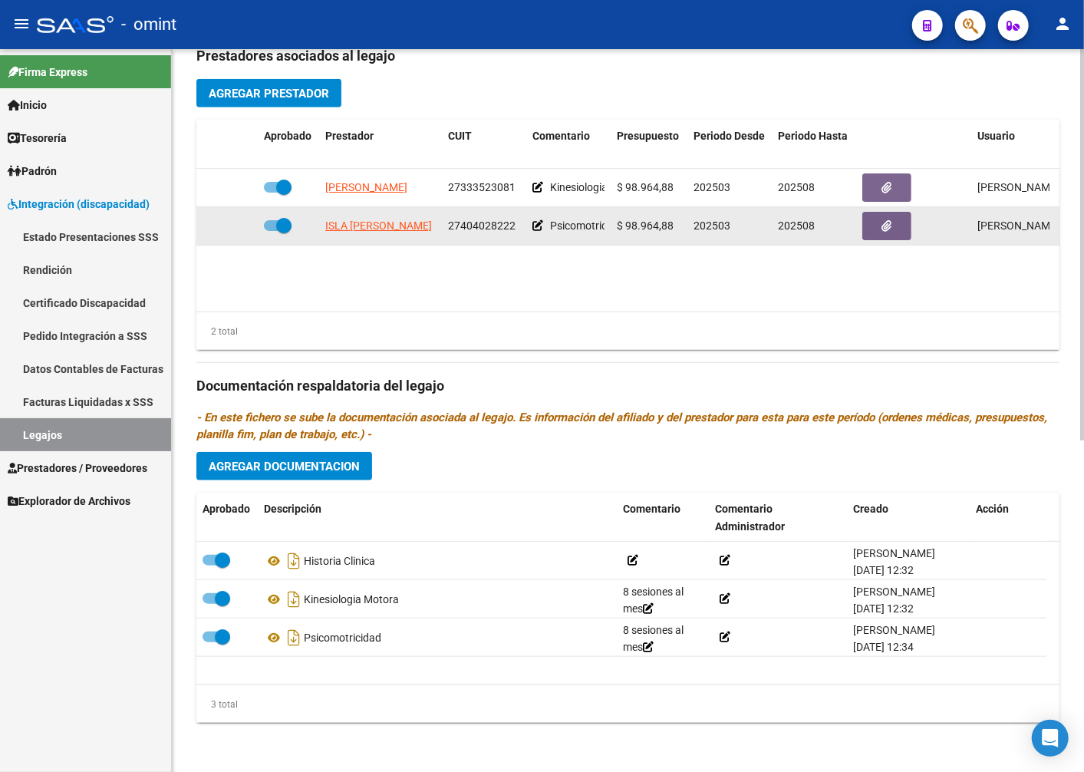
click at [484, 223] on span "27404028222" at bounding box center [482, 225] width 68 height 12
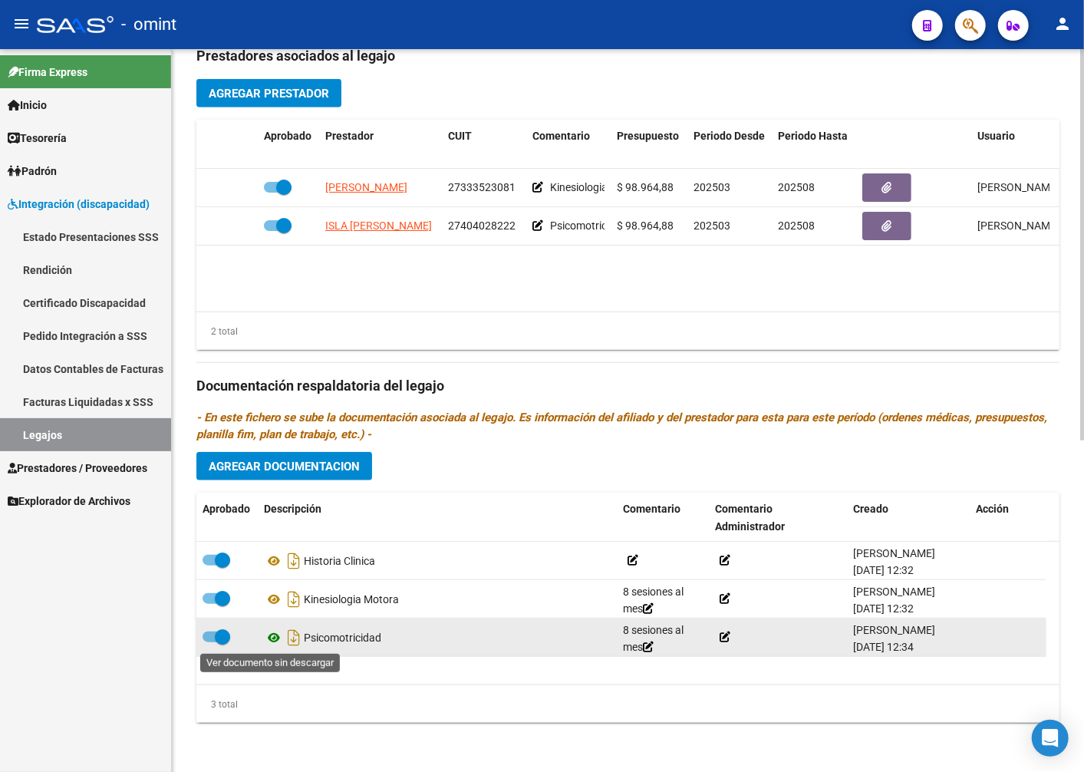
click at [275, 635] on icon at bounding box center [274, 637] width 20 height 18
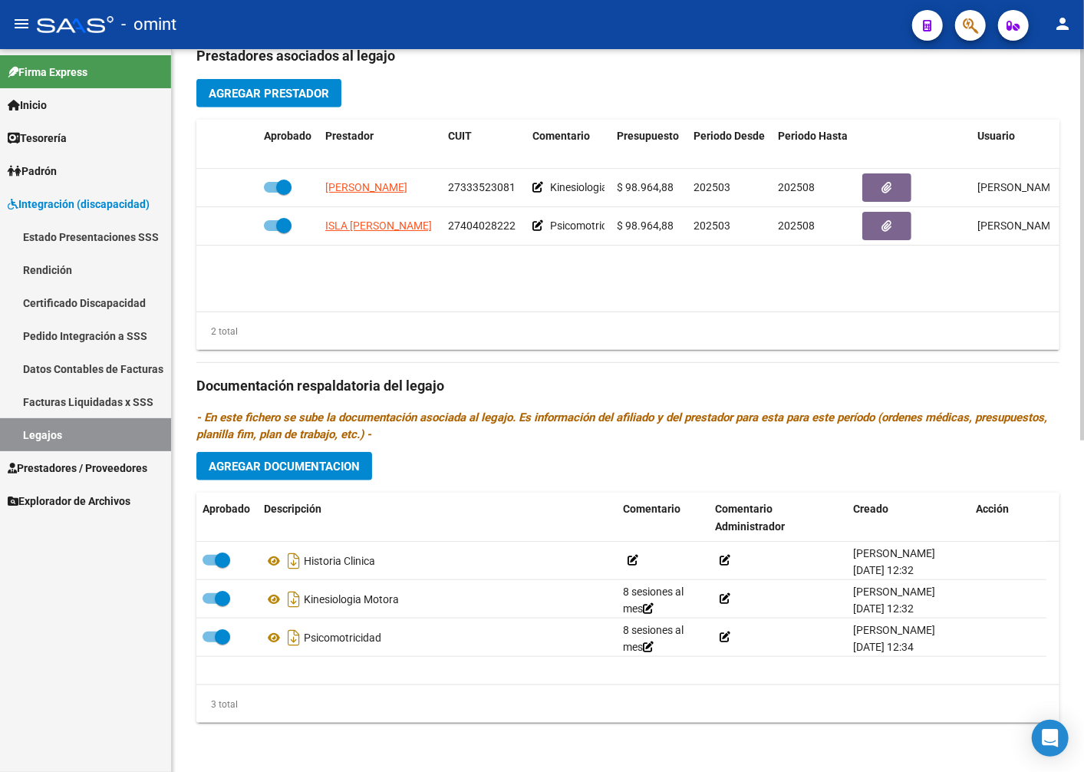
drag, startPoint x: 87, startPoint y: 426, endPoint x: 182, endPoint y: 410, distance: 96.5
click at [87, 426] on link "Legajos" at bounding box center [85, 434] width 171 height 33
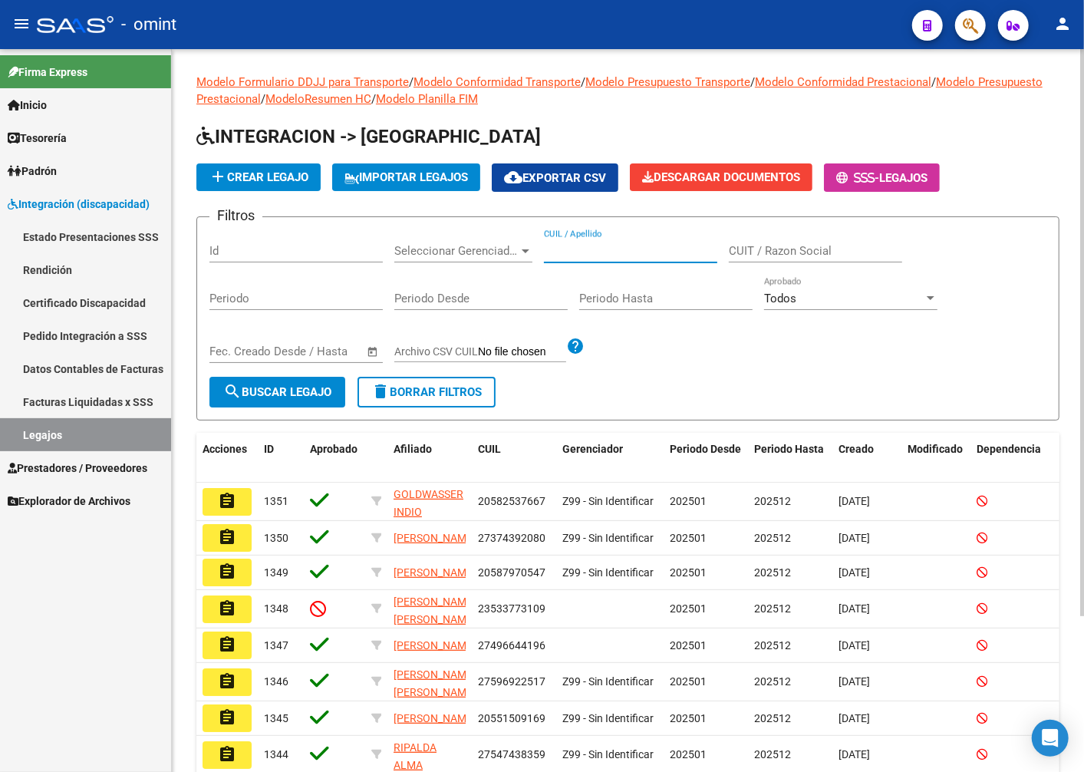
paste input "20494585260"
type input "20494585260"
click at [296, 395] on span "search Buscar Legajo" at bounding box center [277, 392] width 108 height 14
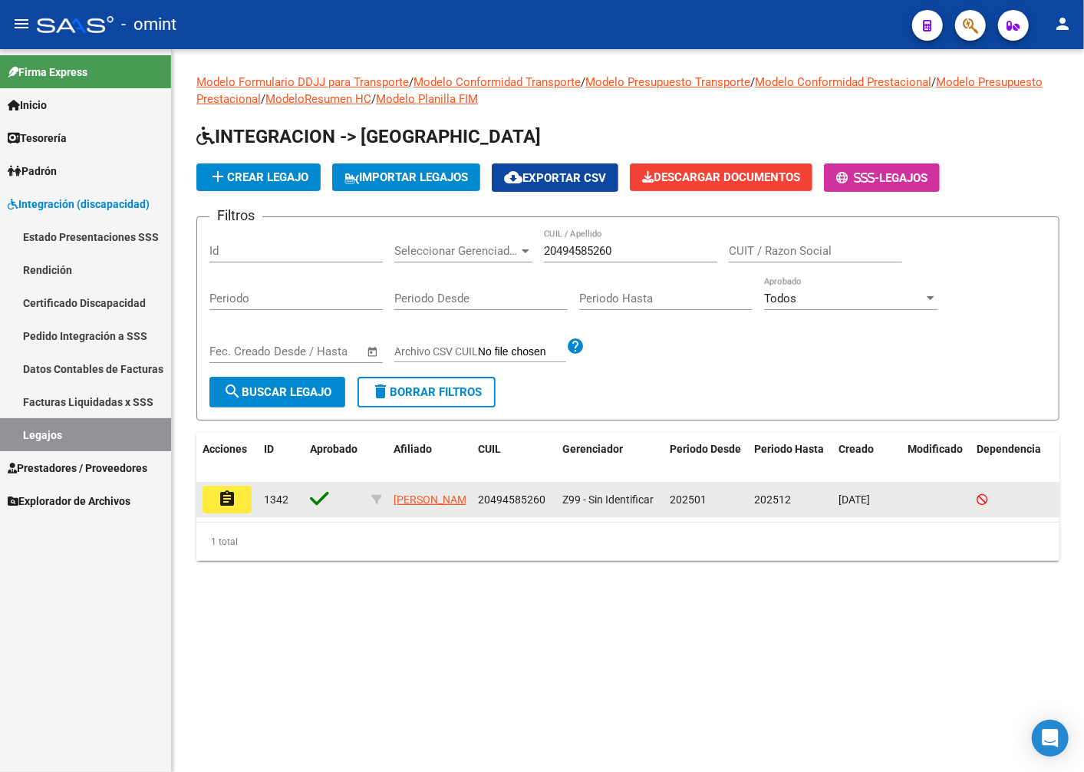
click at [229, 500] on mat-icon "assignment" at bounding box center [227, 499] width 18 height 18
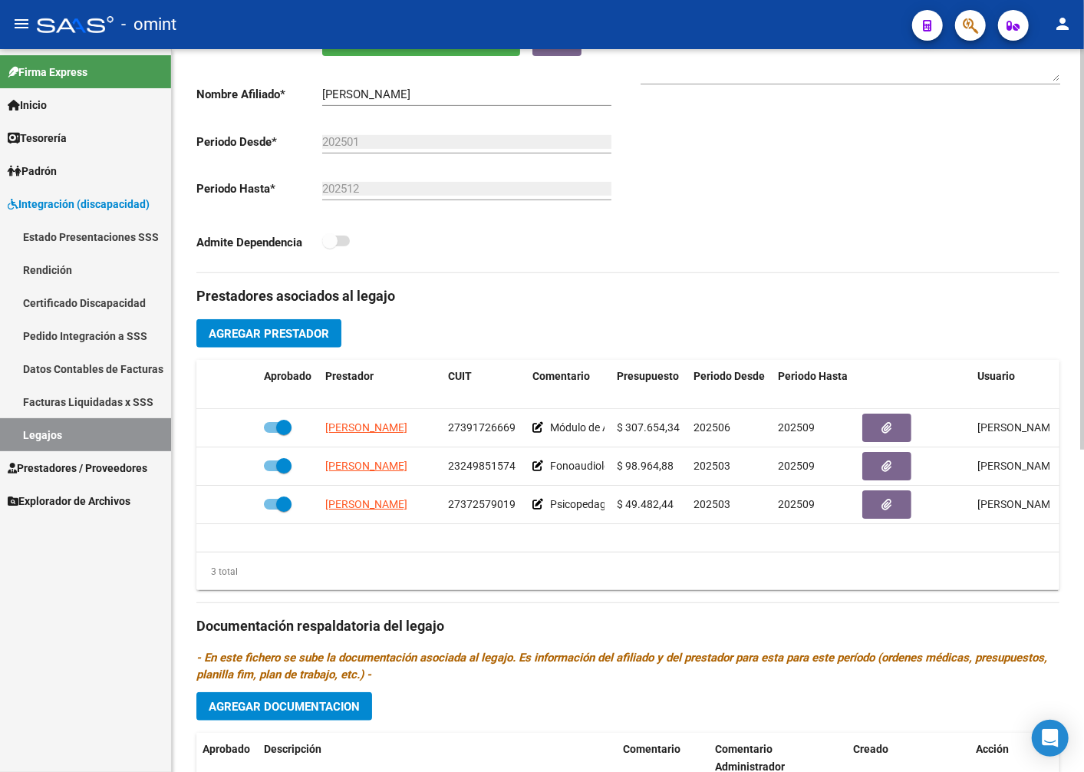
scroll to position [426, 0]
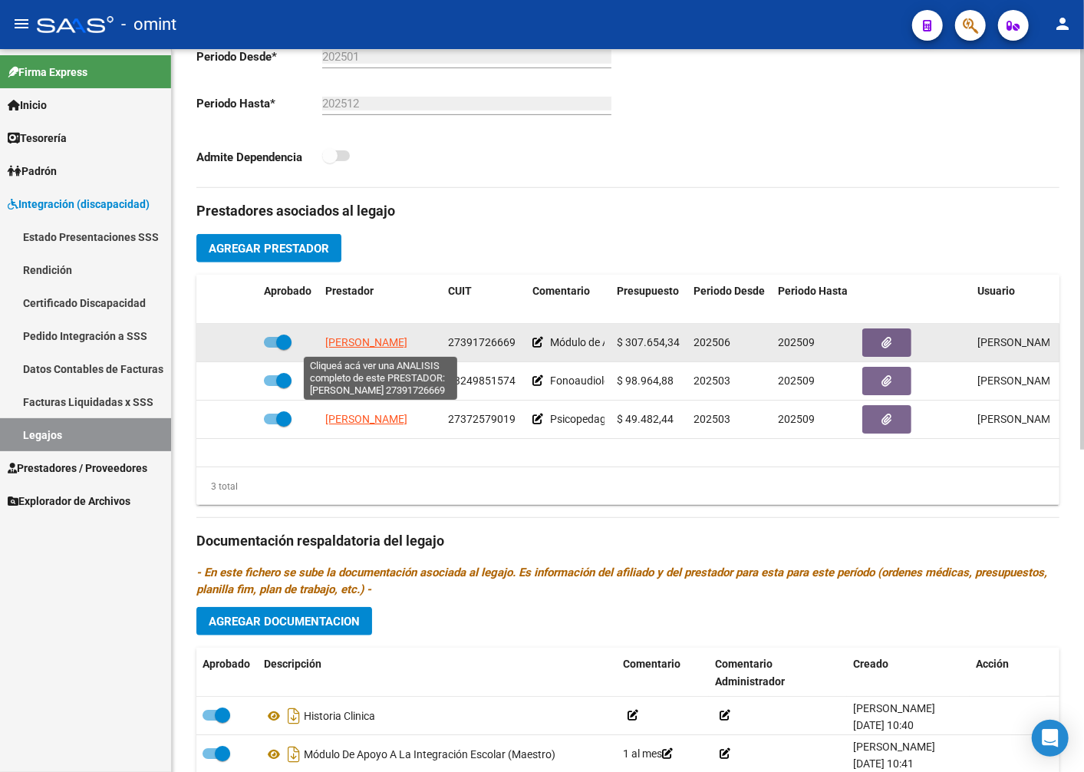
click at [407, 344] on span "GALLEGOS AGOSTINA" at bounding box center [366, 342] width 82 height 12
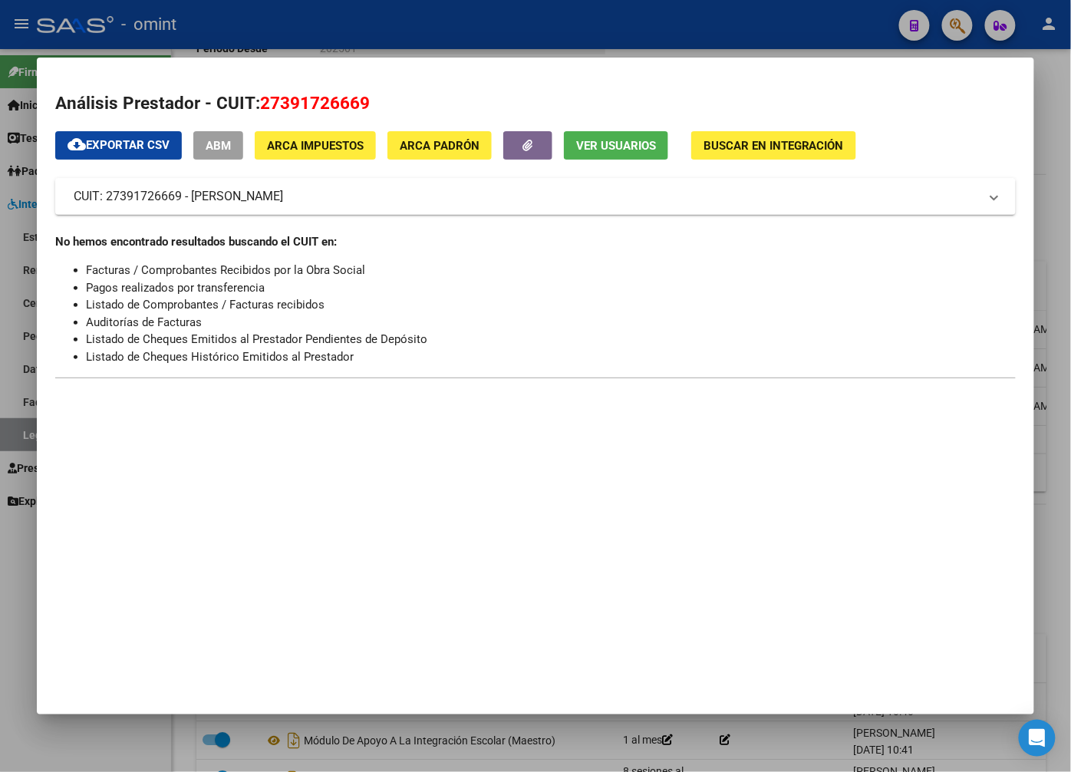
click at [374, 18] on div at bounding box center [535, 386] width 1071 height 772
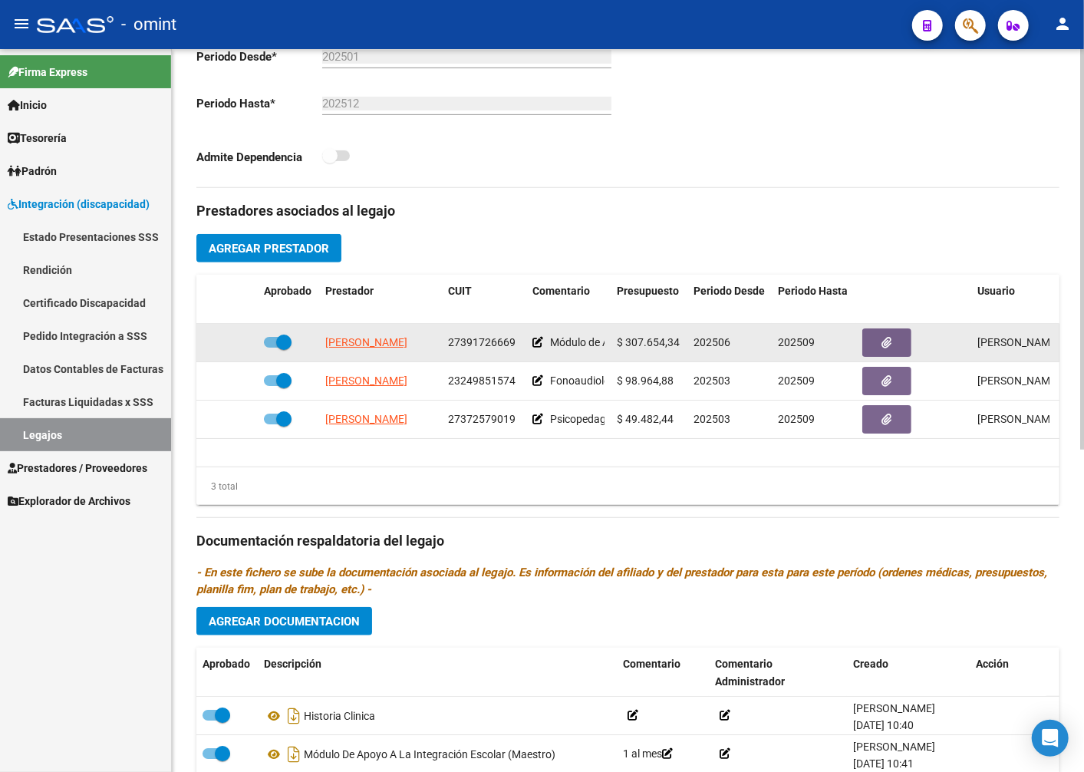
click at [481, 348] on span "27391726669" at bounding box center [482, 342] width 68 height 12
click at [482, 348] on span "27391726669" at bounding box center [482, 342] width 68 height 12
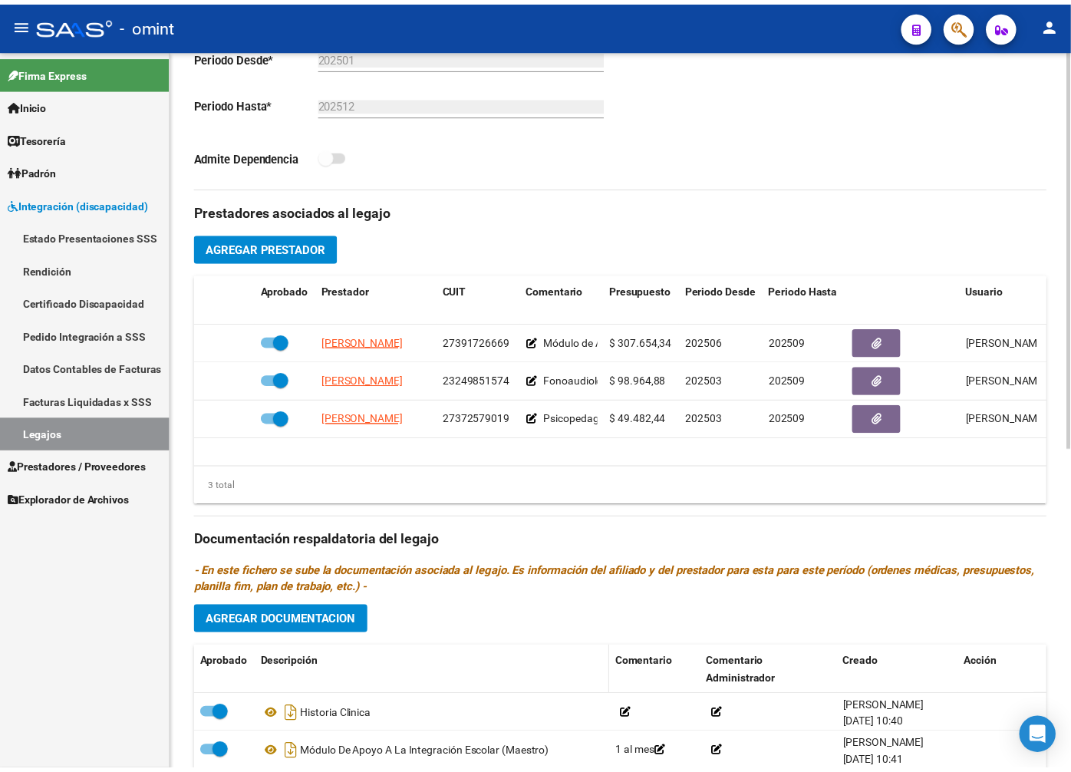
scroll to position [583, 0]
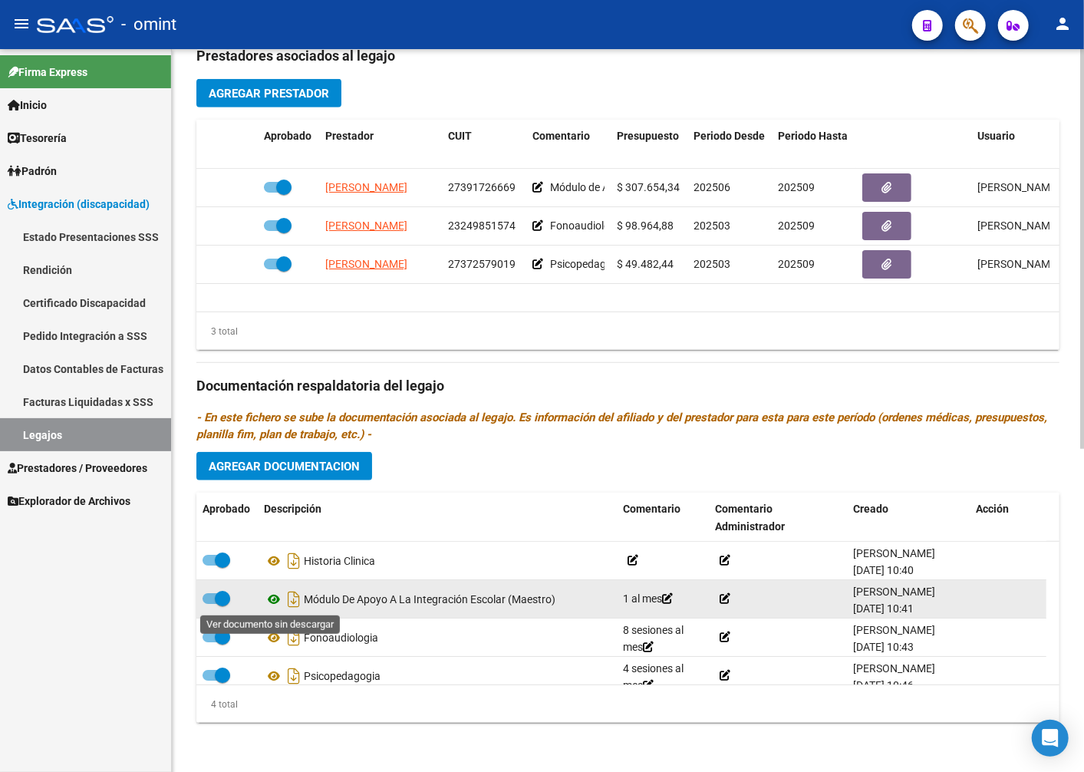
click at [271, 595] on icon at bounding box center [274, 599] width 20 height 18
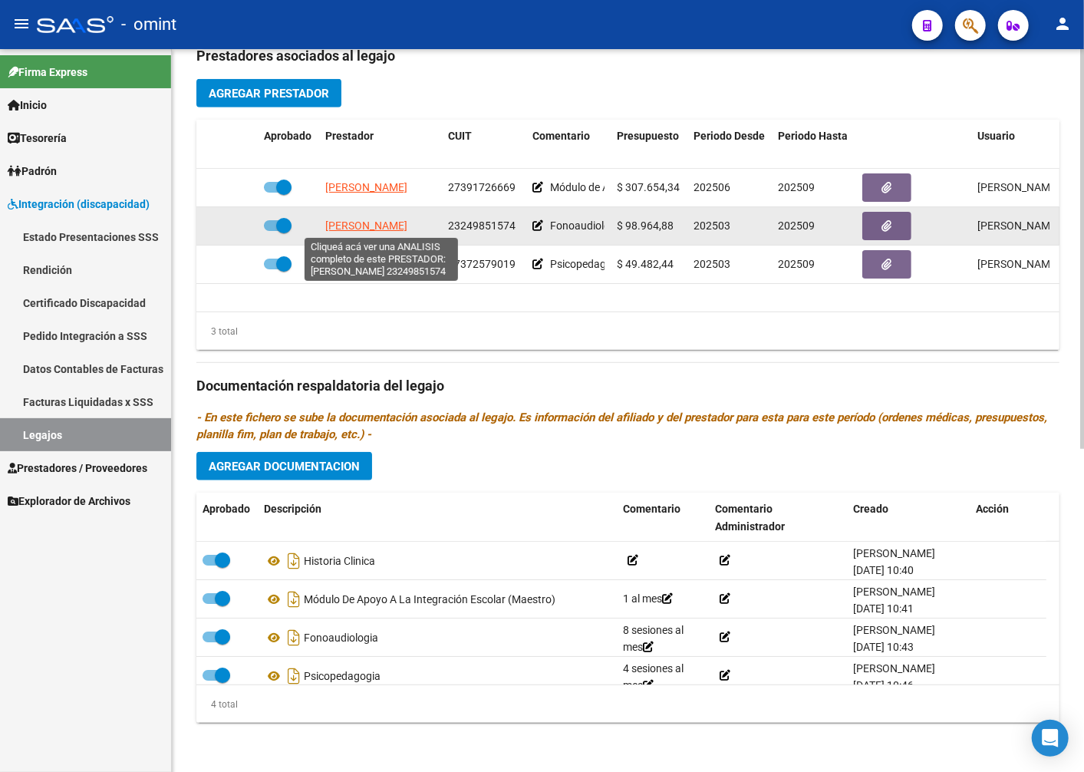
click at [407, 225] on span "GARCIA MARIA EMILIA" at bounding box center [366, 225] width 82 height 12
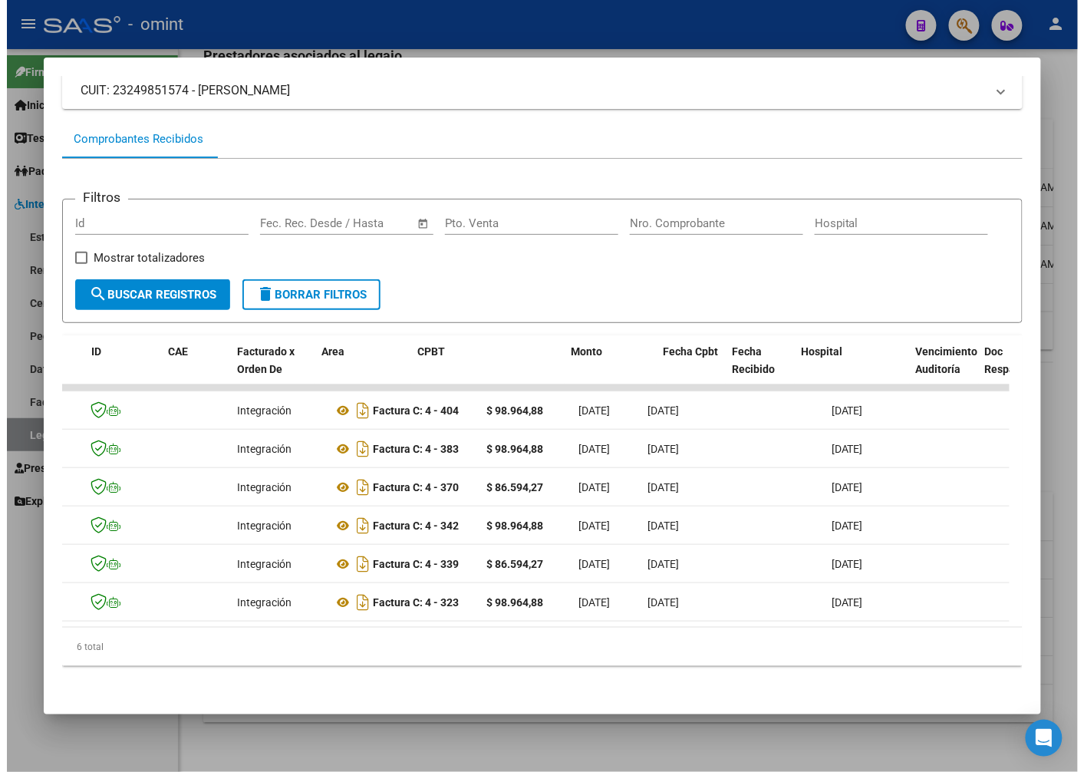
scroll to position [0, 0]
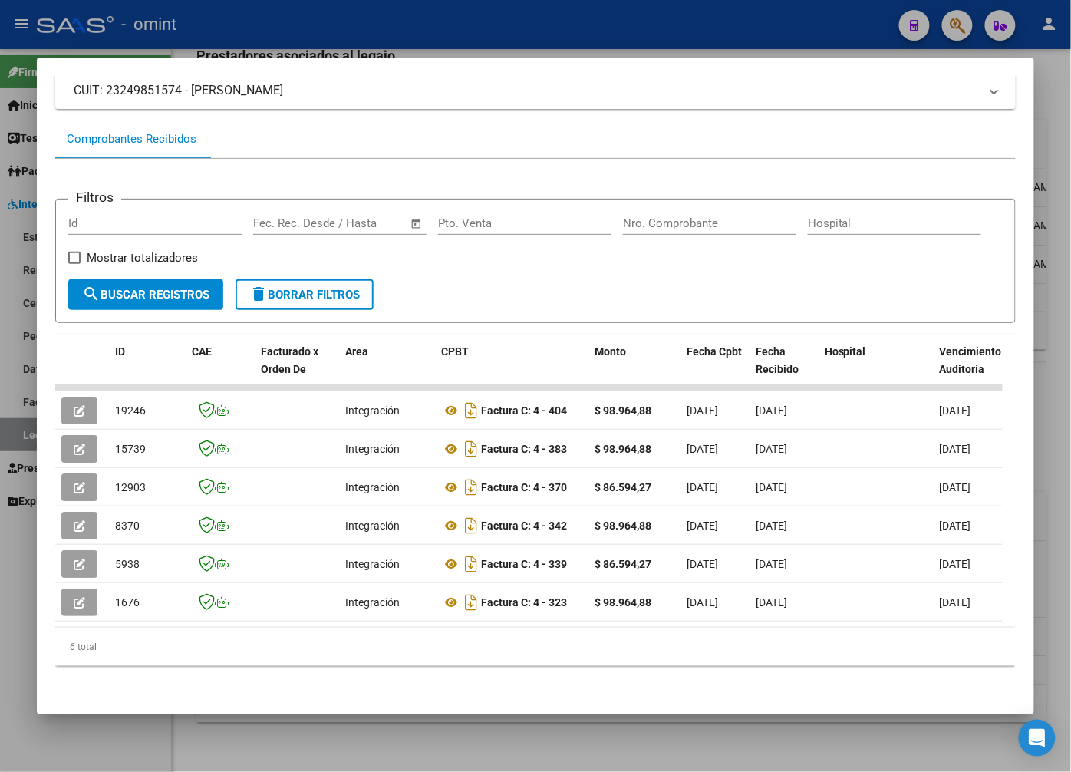
click at [274, 14] on div at bounding box center [535, 386] width 1071 height 772
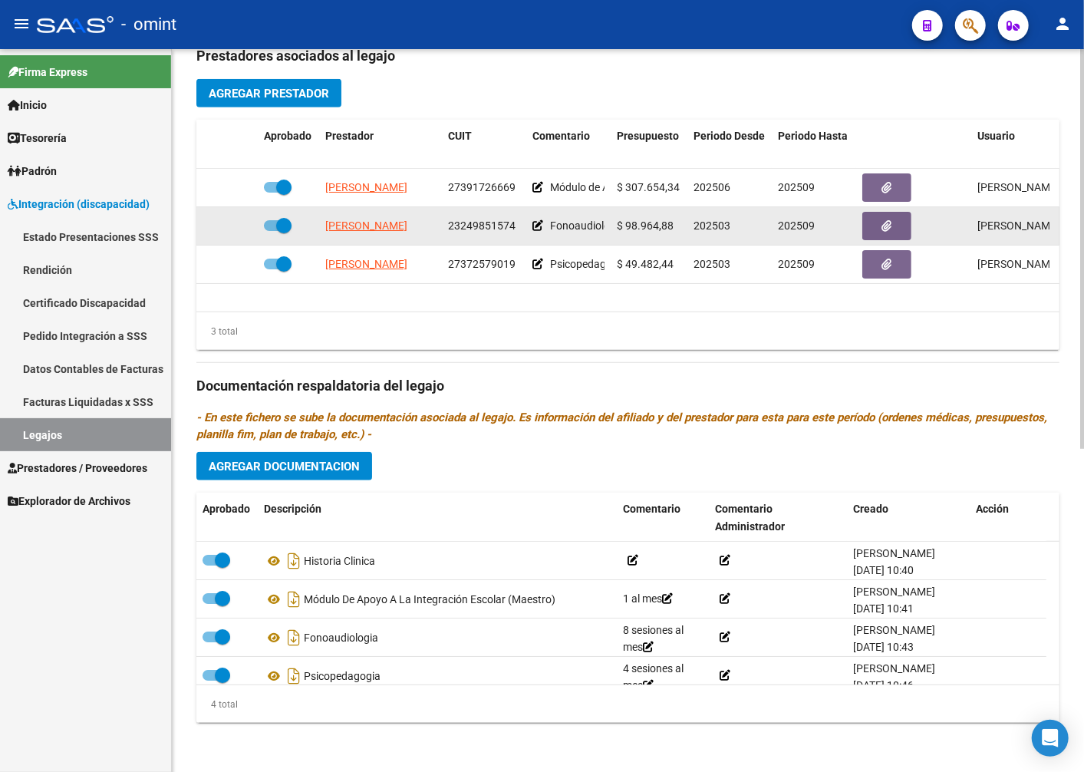
click at [494, 225] on span "23249851574" at bounding box center [482, 225] width 68 height 12
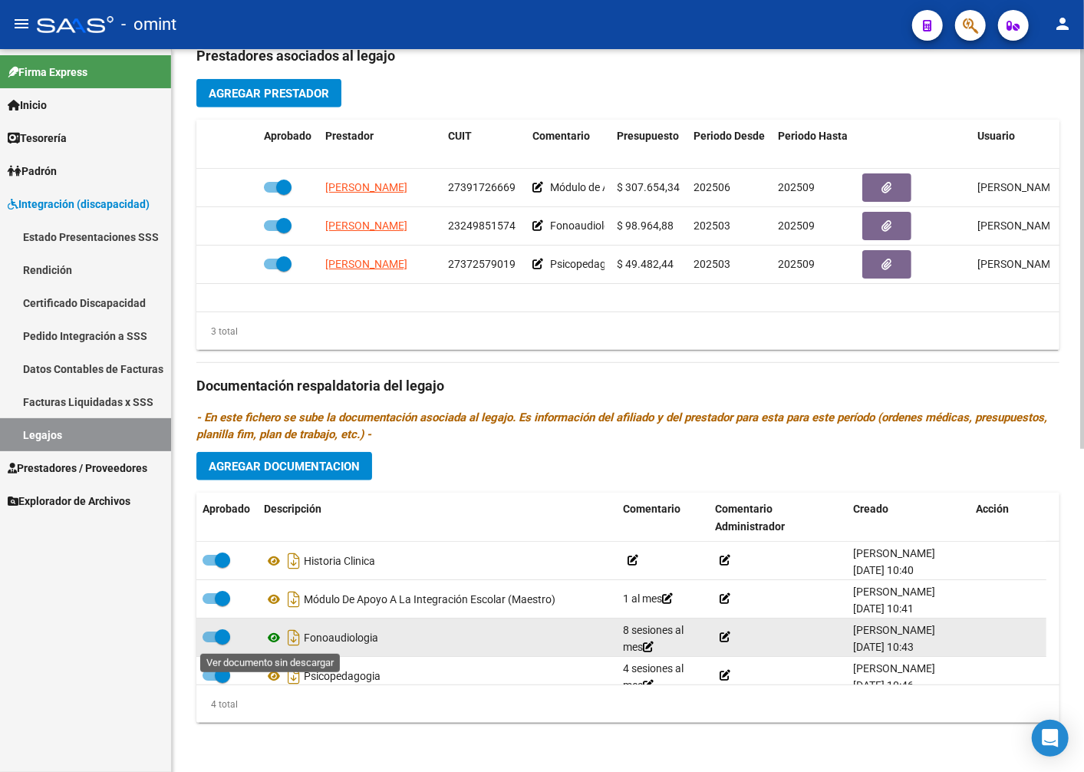
click at [274, 634] on icon at bounding box center [274, 637] width 20 height 18
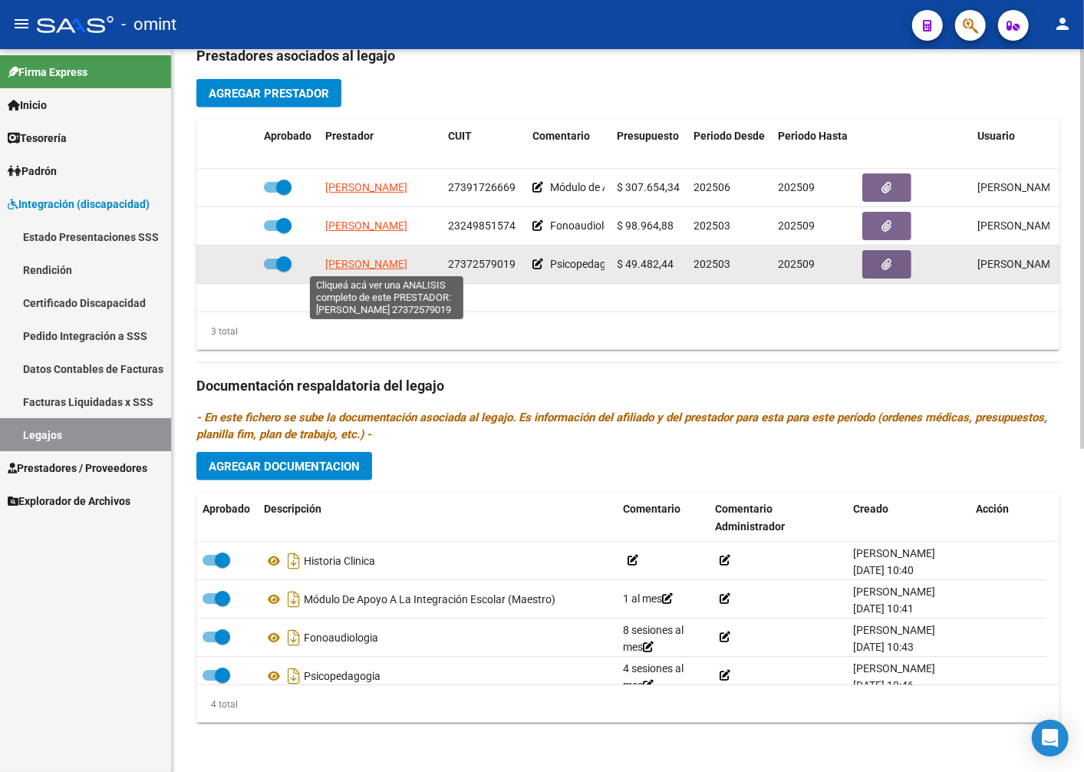
click at [400, 265] on span "KUHN LILIANA SOLEDAD" at bounding box center [366, 264] width 82 height 12
type textarea "27372579019"
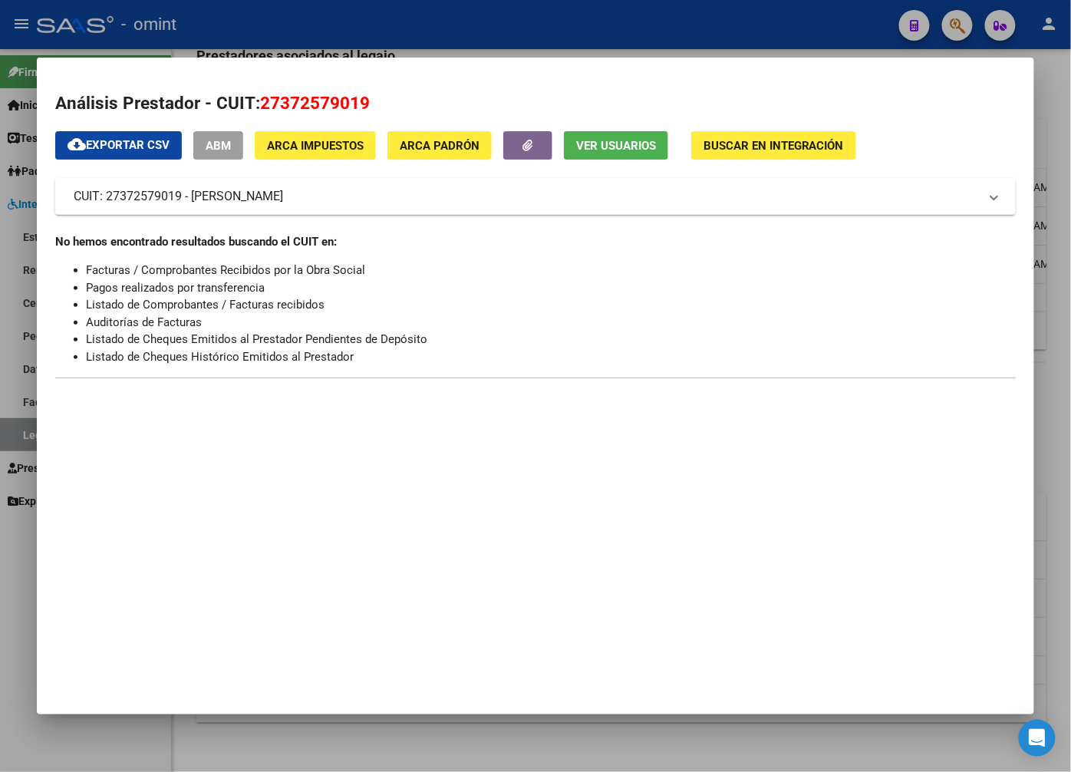
click at [331, 42] on div at bounding box center [535, 386] width 1071 height 772
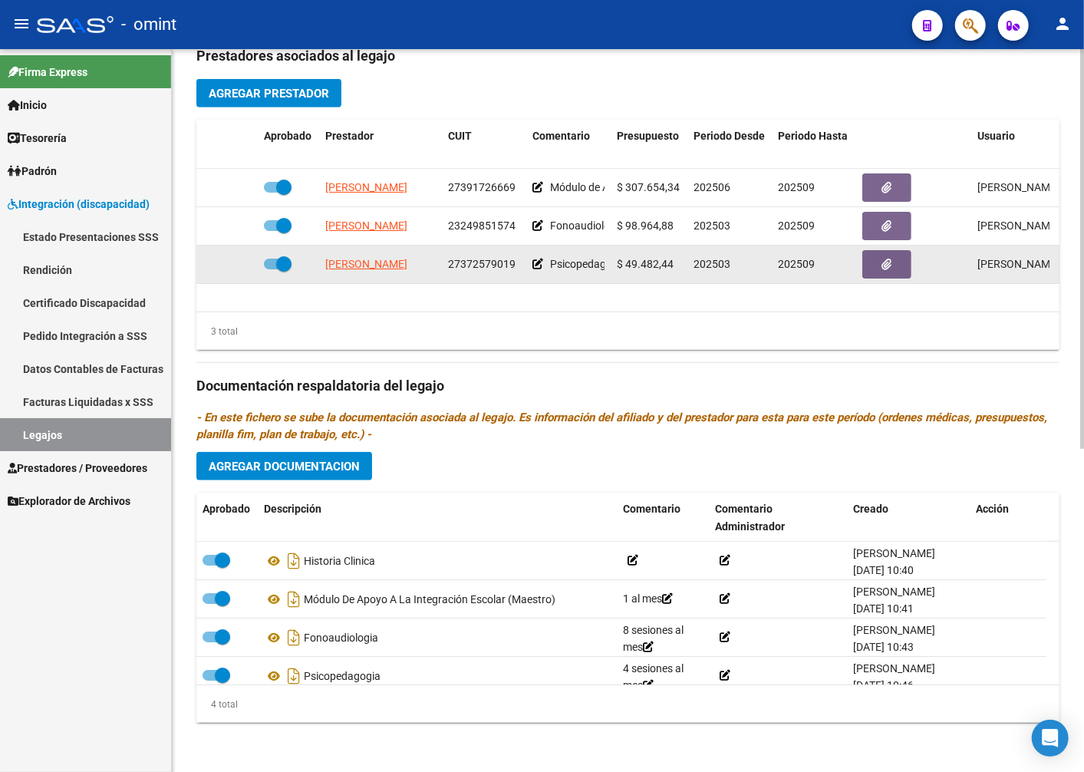
click at [484, 264] on span "27372579019" at bounding box center [482, 264] width 68 height 12
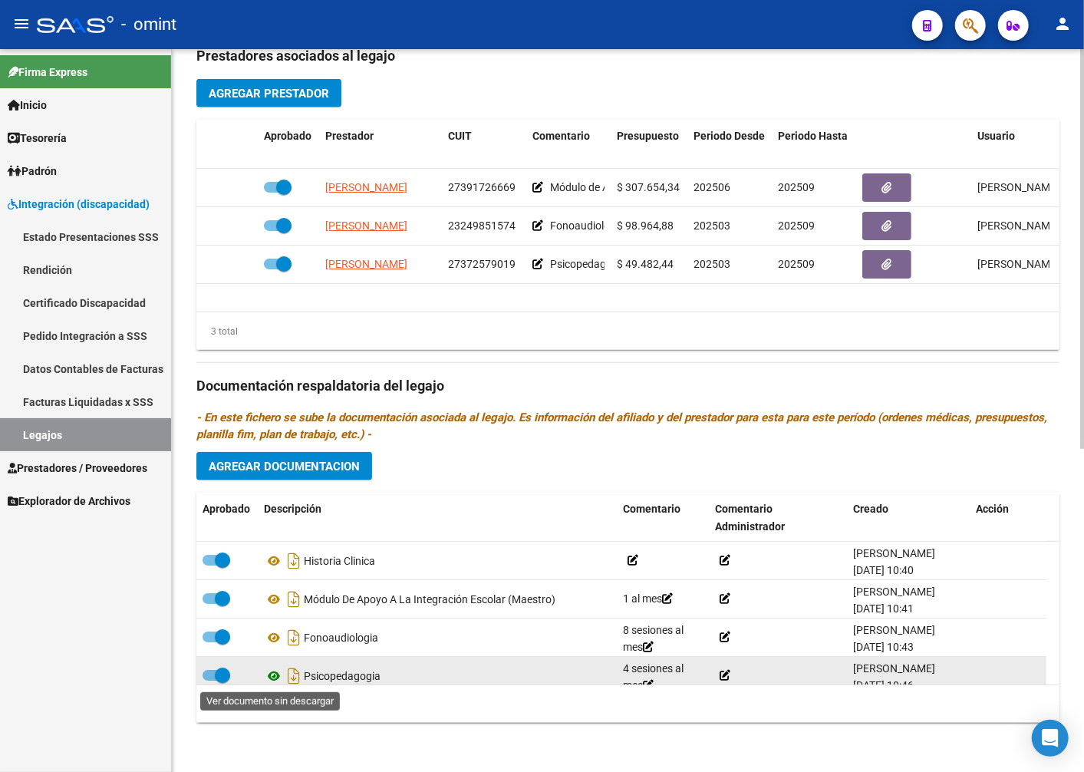
click at [277, 673] on icon at bounding box center [274, 676] width 20 height 18
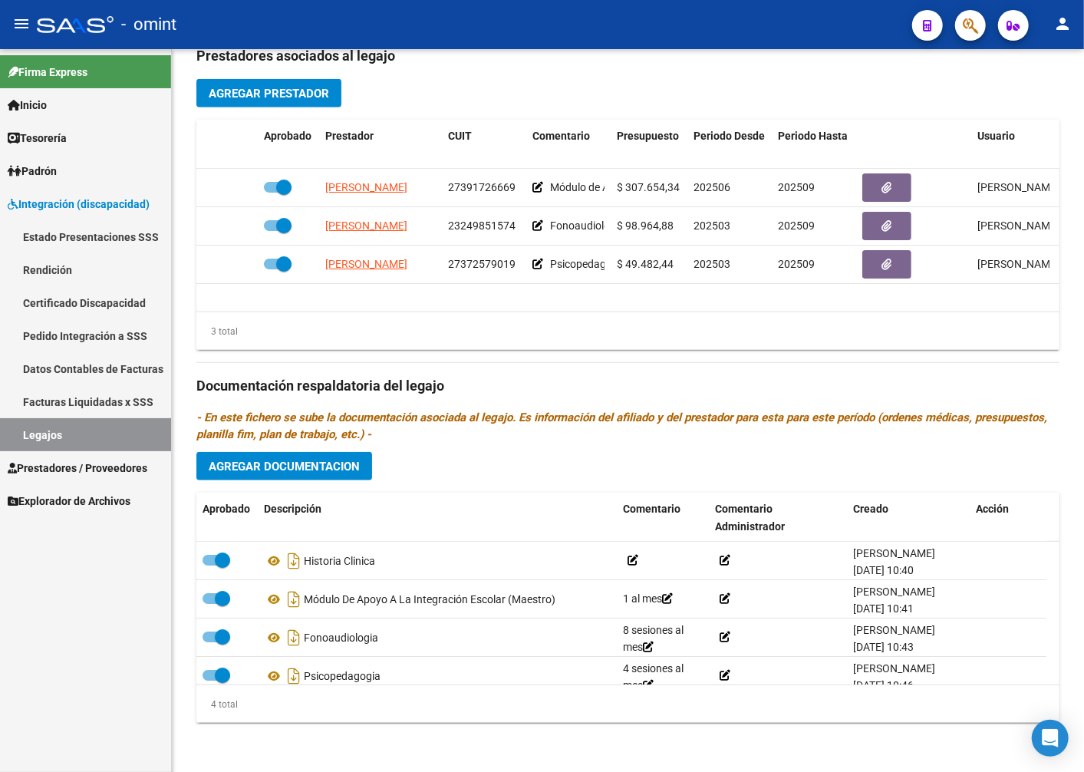
click at [114, 415] on link "Facturas Liquidadas x SSS" at bounding box center [85, 401] width 171 height 33
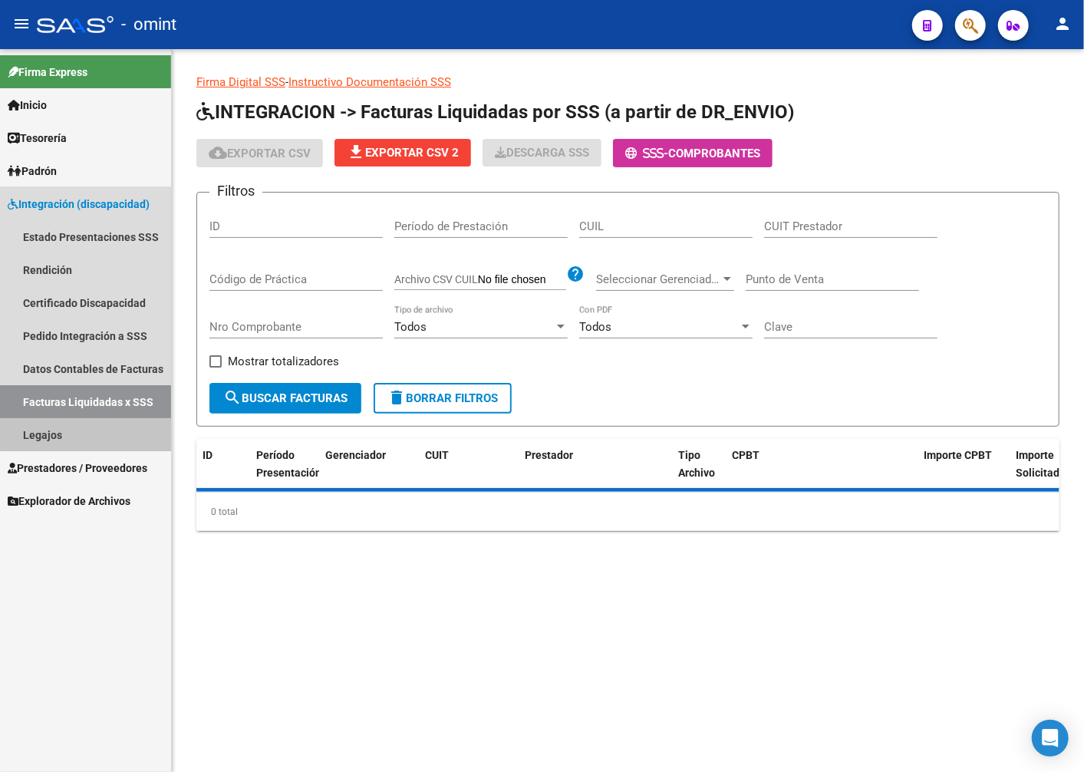
click at [117, 434] on link "Legajos" at bounding box center [85, 434] width 171 height 33
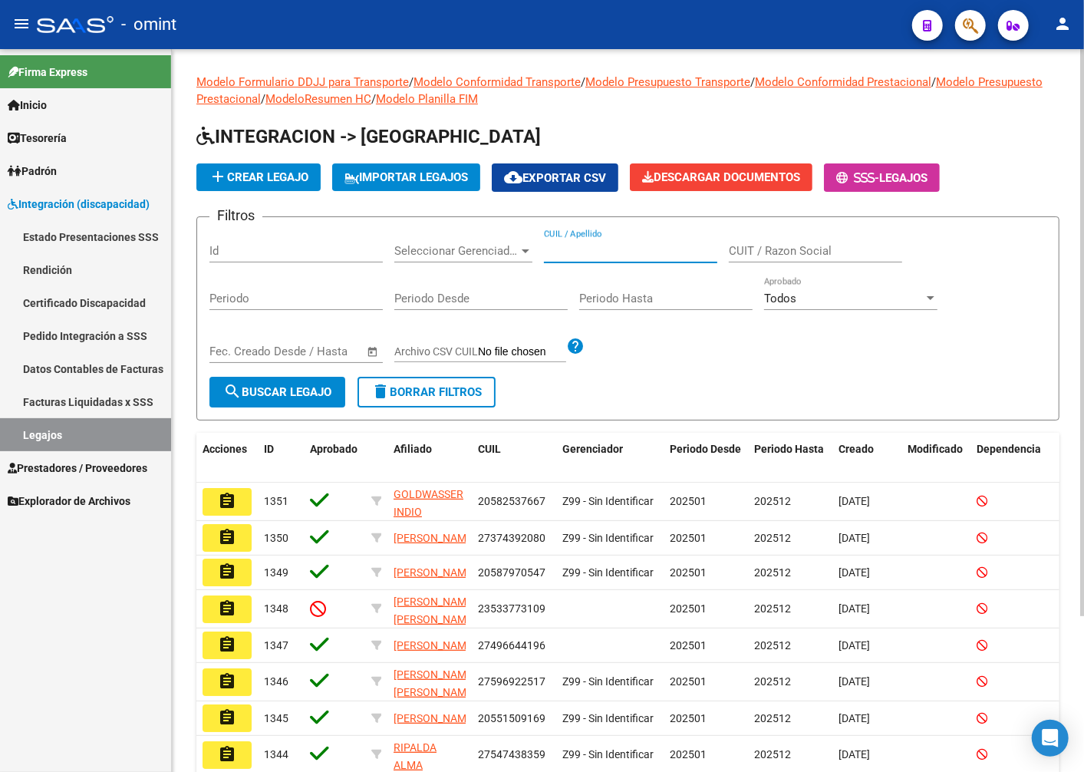
paste input "20507341870"
type input "20507341870"
click at [323, 386] on span "search Buscar Legajo" at bounding box center [277, 392] width 108 height 14
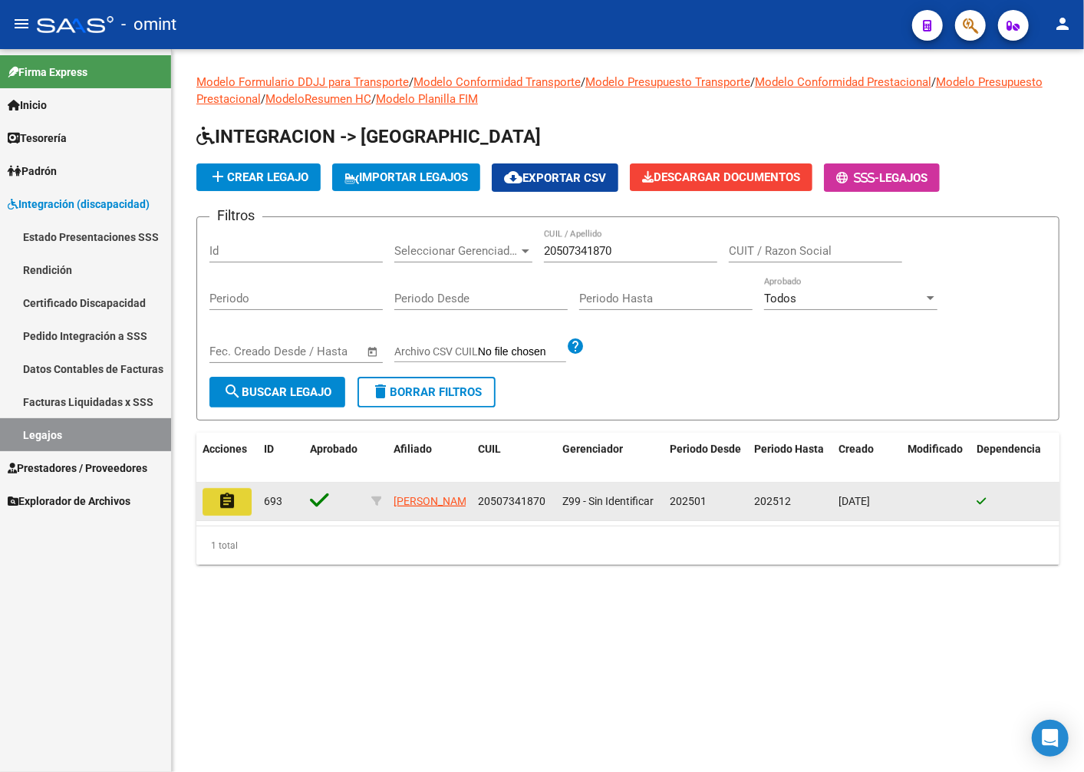
click at [232, 500] on mat-icon "assignment" at bounding box center [227, 501] width 18 height 18
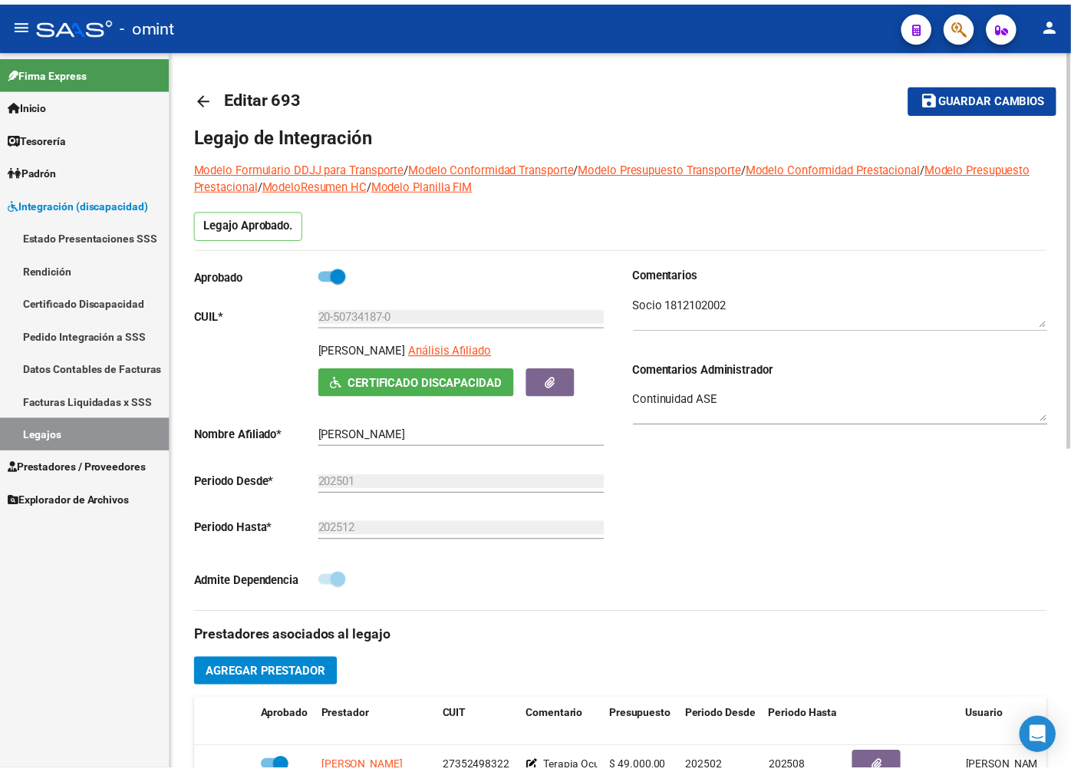
scroll to position [341, 0]
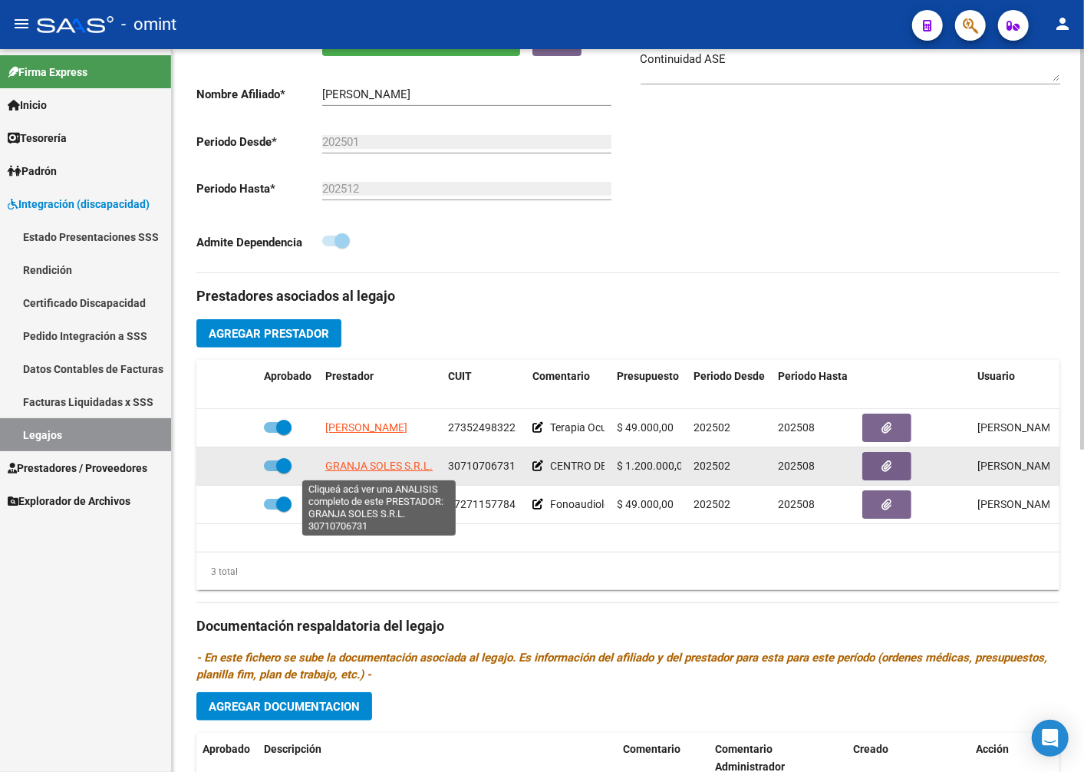
click at [381, 467] on span "GRANJA SOLES S.R.L." at bounding box center [378, 466] width 107 height 12
type textarea "30710706731"
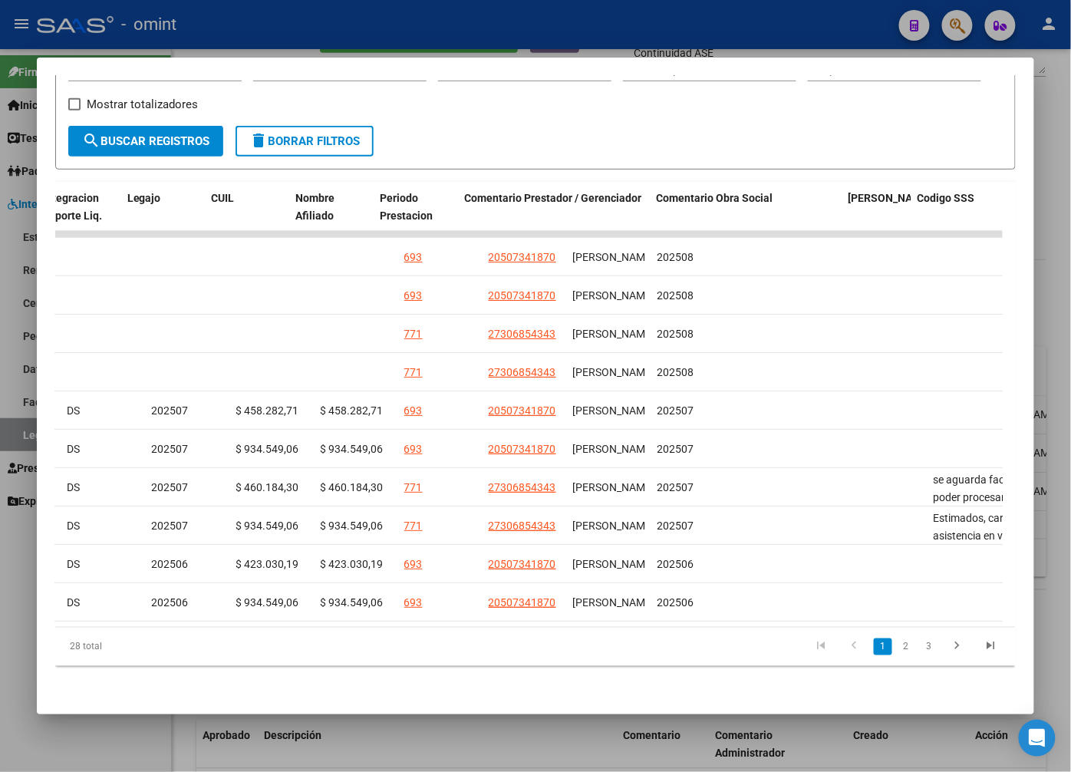
scroll to position [0, 2366]
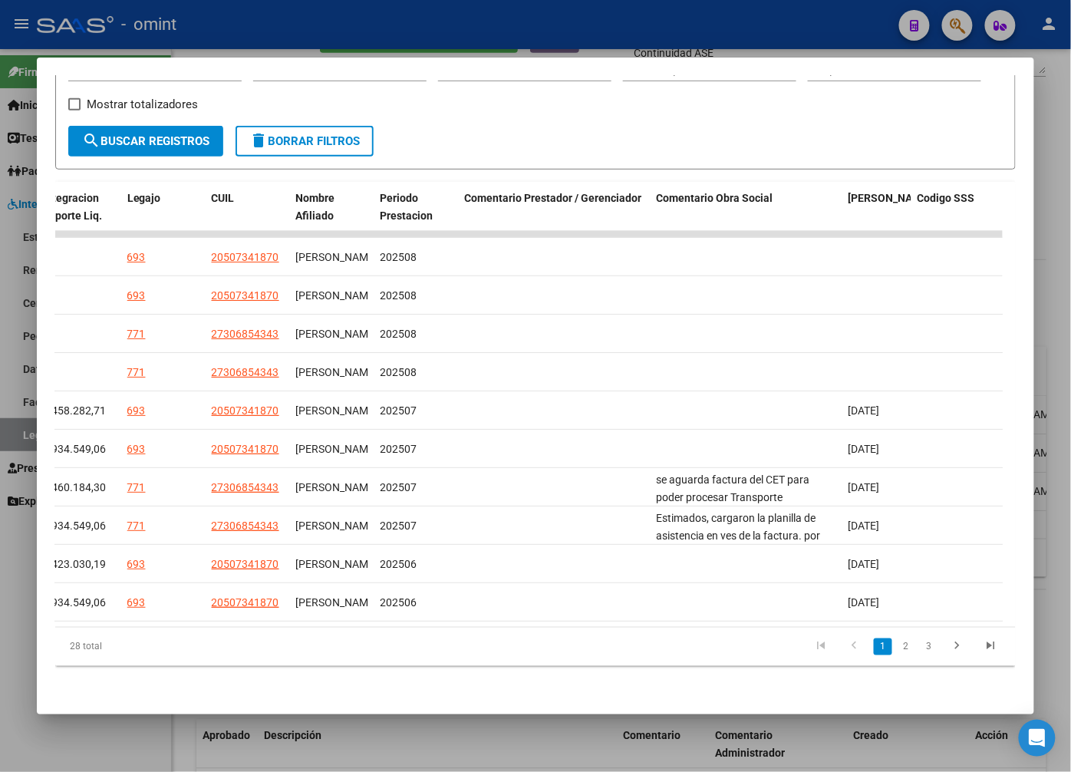
click at [842, 612] on datatable-body "18604 Integración Factura C: 4 - 2469 $ 458.282,71 01/09/2025 01/09/2025 11/09/…" at bounding box center [529, 429] width 948 height 396
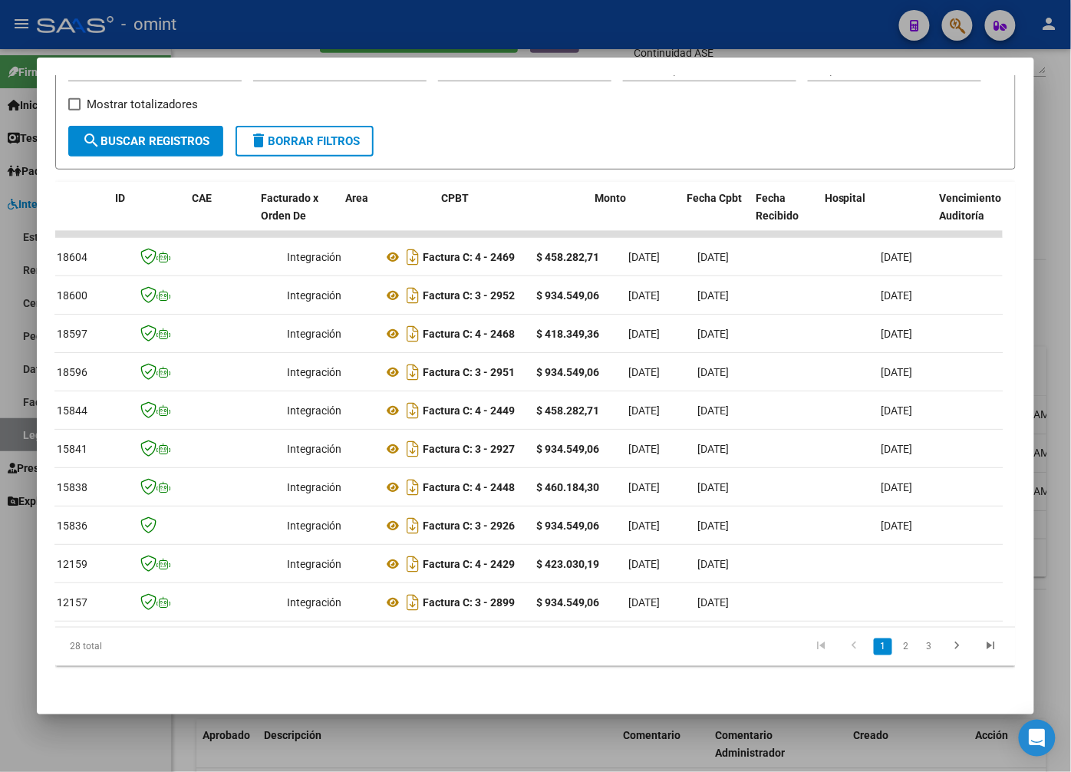
scroll to position [0, 0]
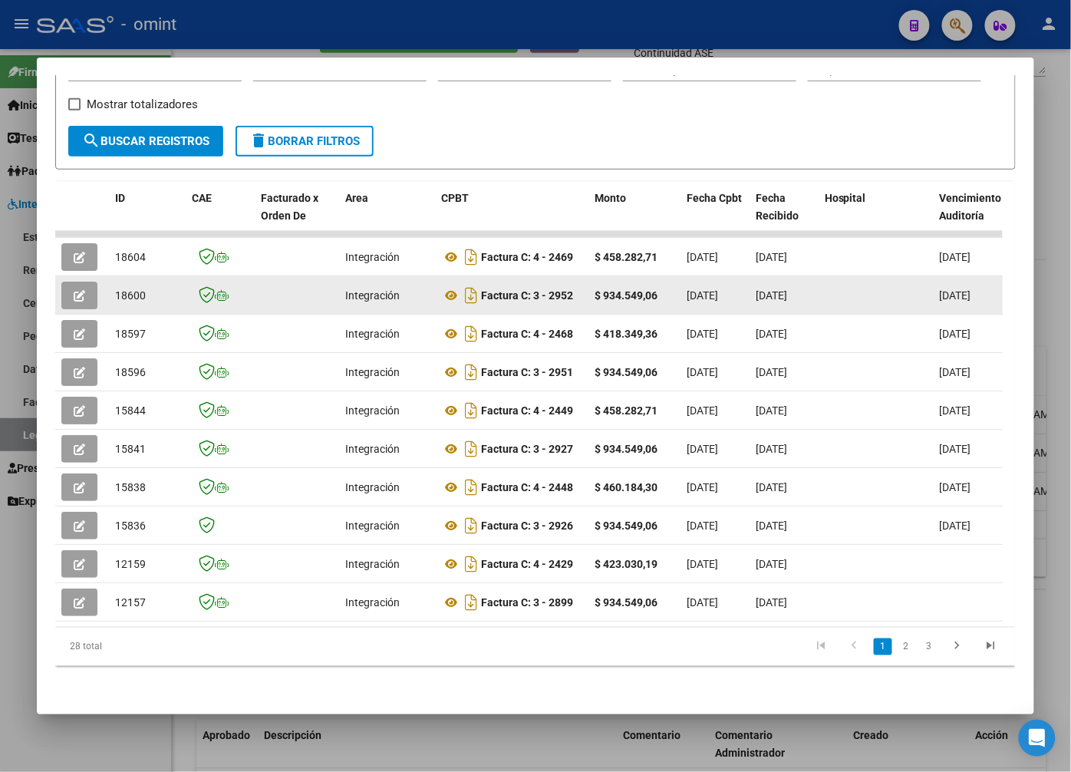
click at [79, 293] on button "button" at bounding box center [79, 296] width 36 height 28
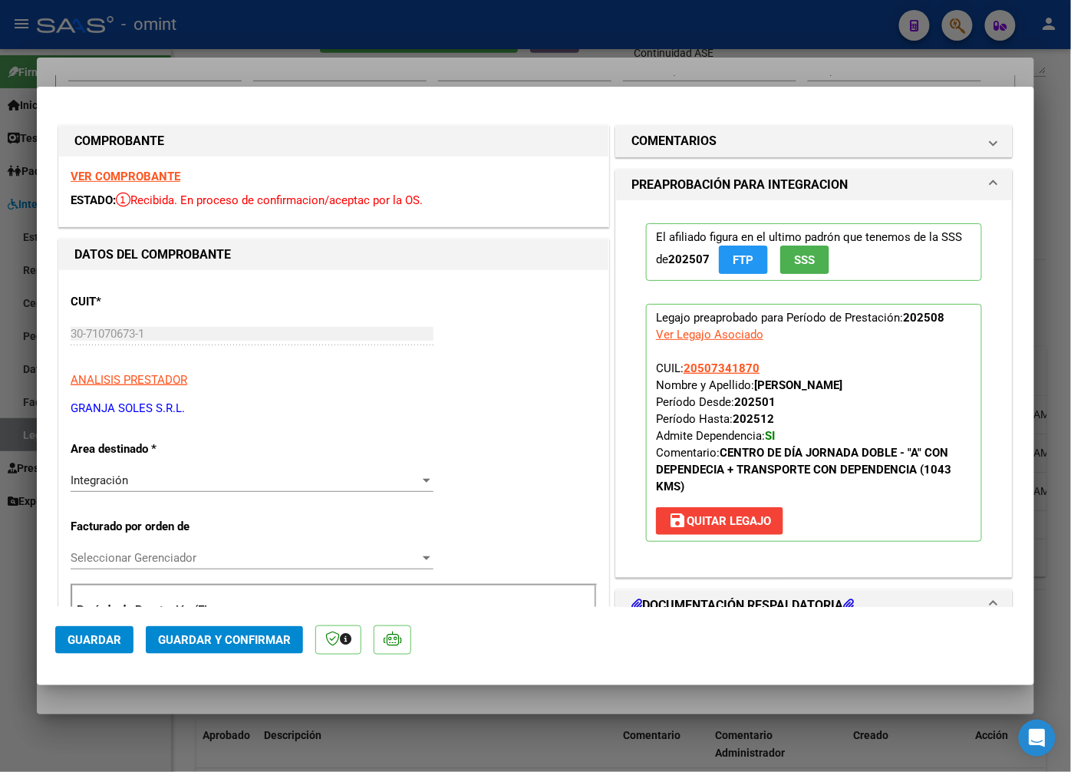
click at [147, 172] on strong "VER COMPROBANTE" at bounding box center [126, 177] width 110 height 14
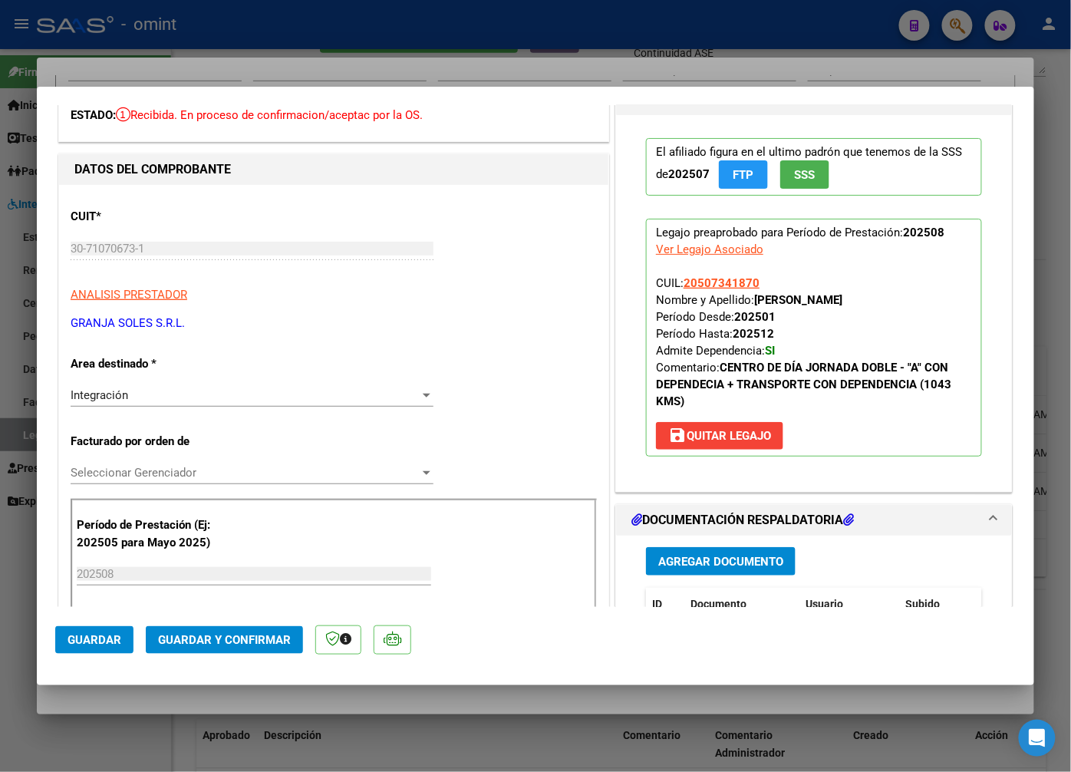
scroll to position [170, 0]
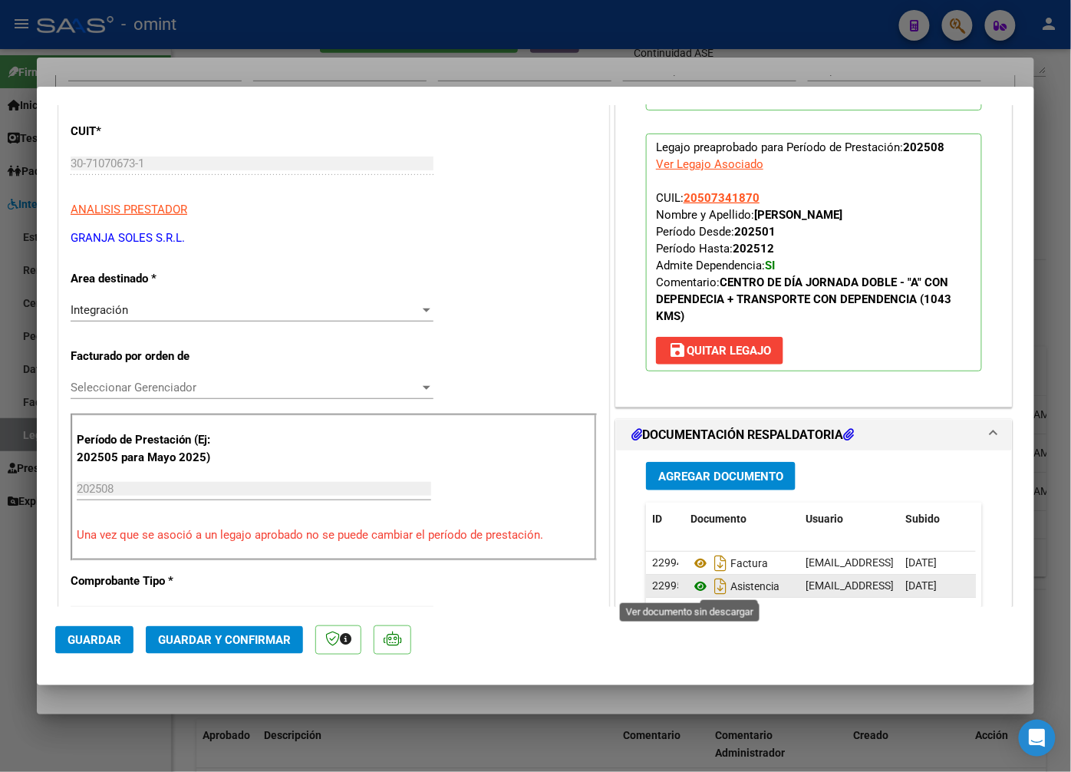
click at [694, 592] on icon at bounding box center [701, 586] width 20 height 18
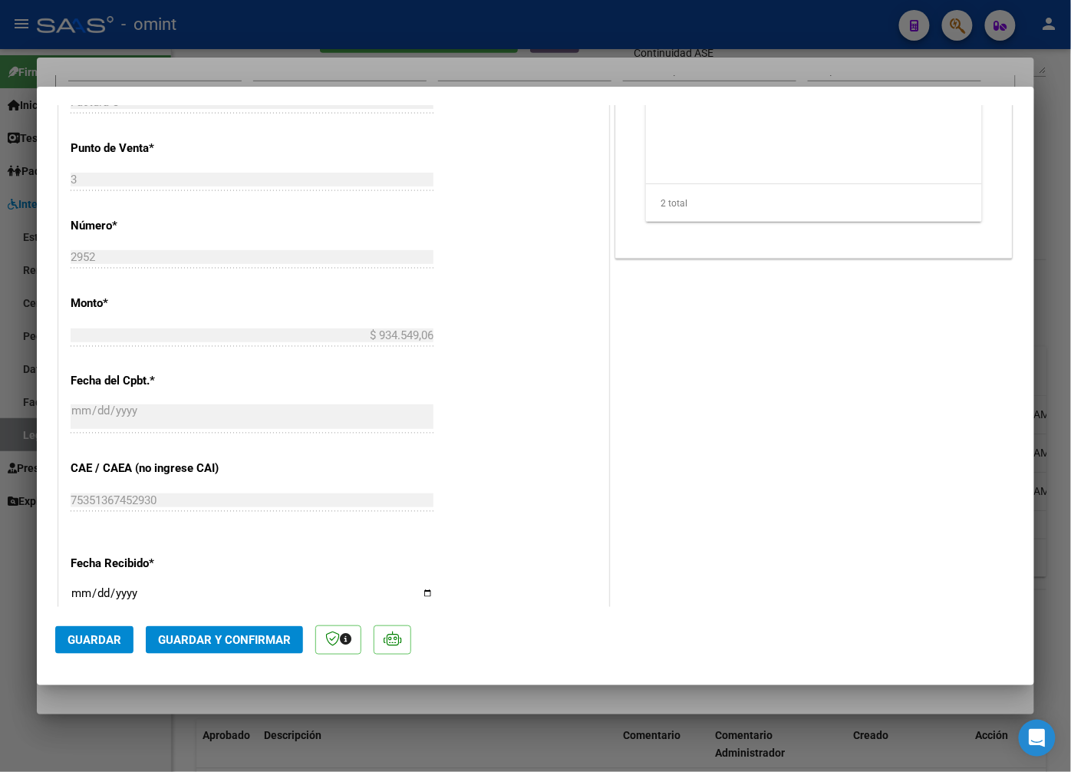
scroll to position [980, 0]
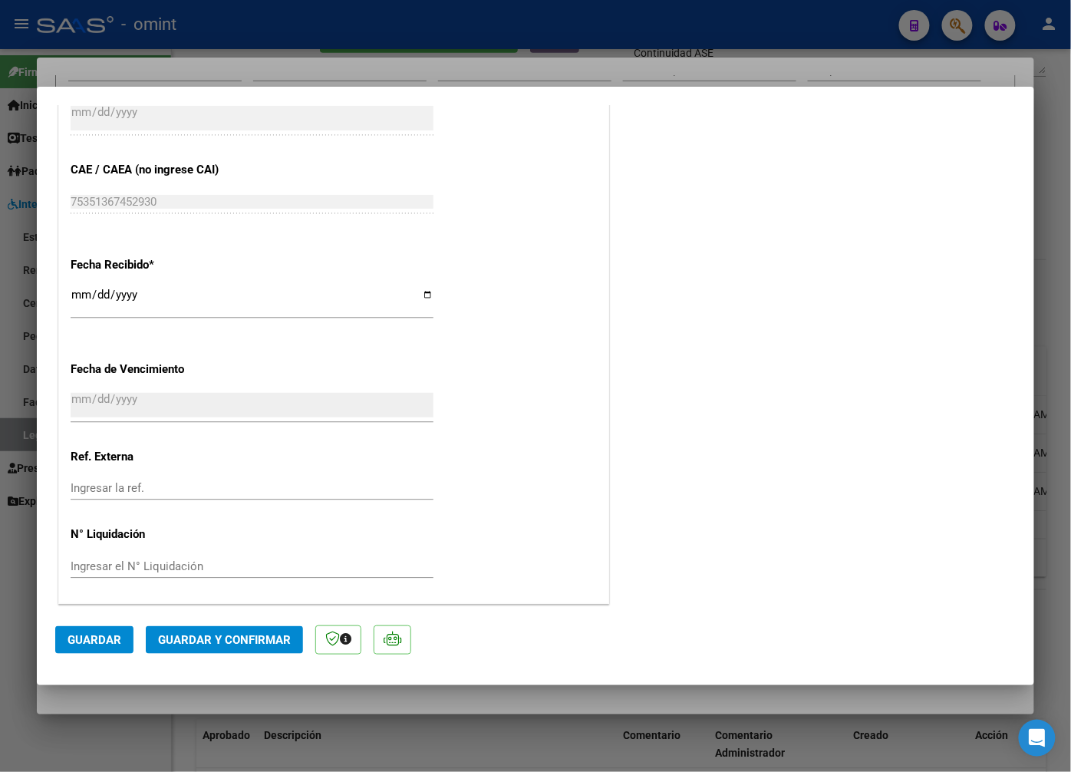
click at [235, 631] on button "Guardar y Confirmar" at bounding box center [224, 640] width 157 height 28
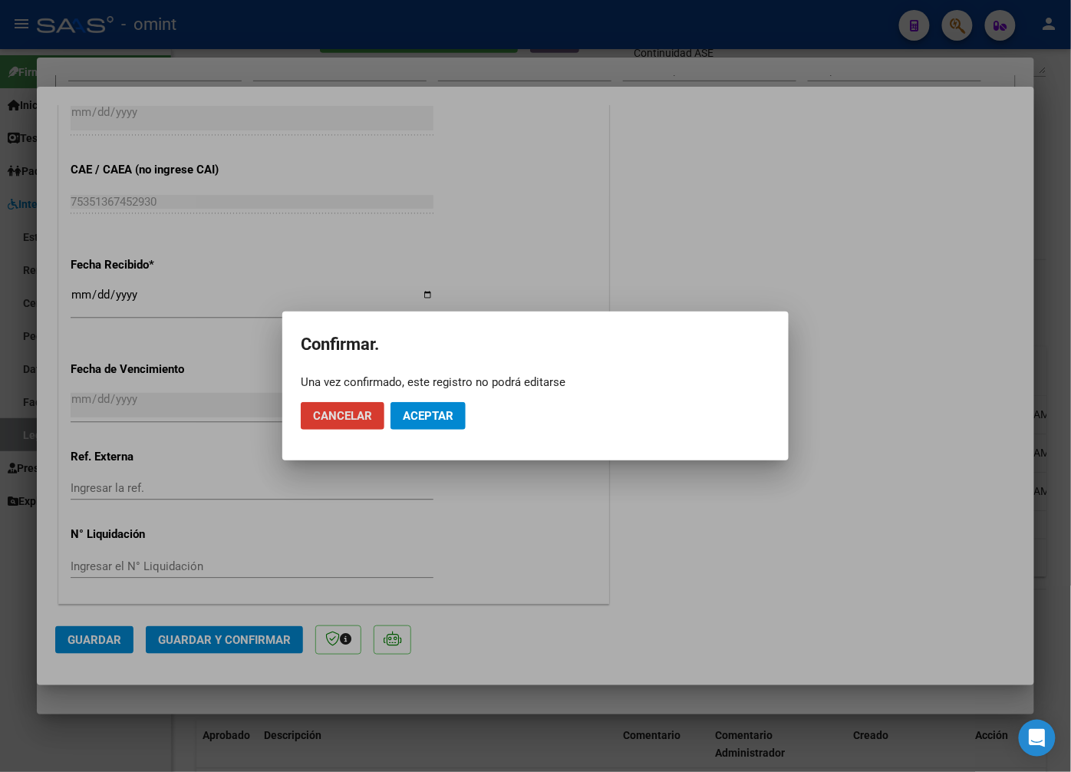
click at [412, 426] on button "Aceptar" at bounding box center [428, 416] width 75 height 28
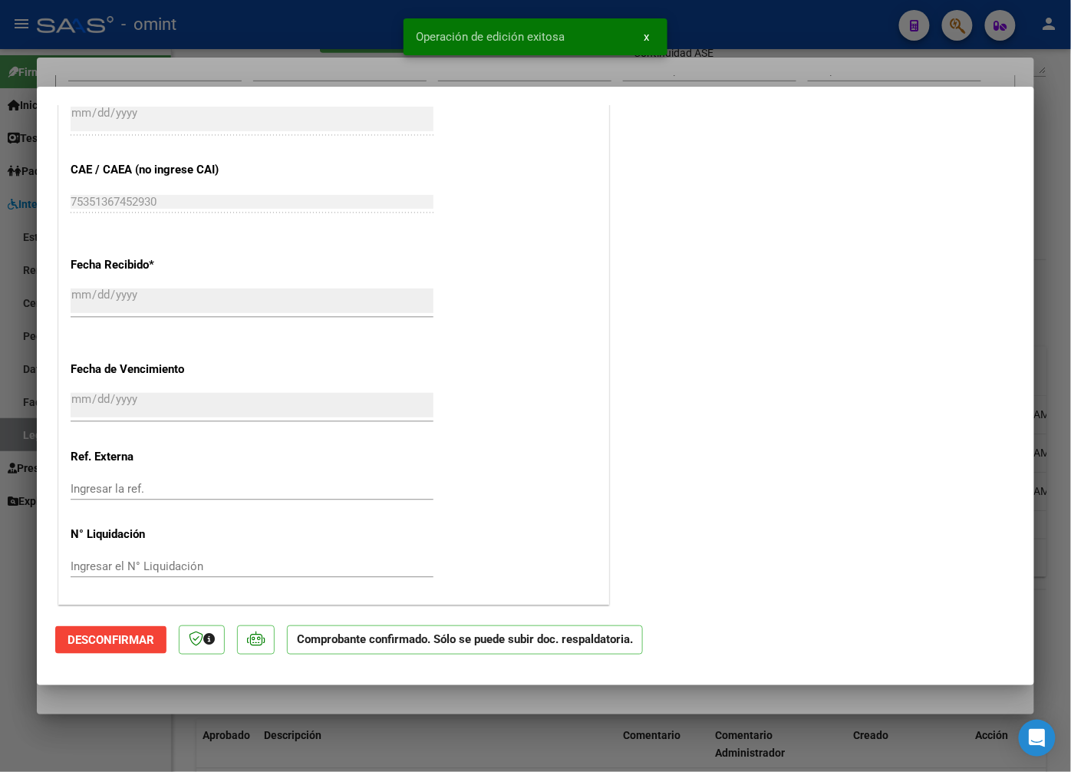
click at [298, 37] on div at bounding box center [535, 386] width 1071 height 772
type input "$ 0,00"
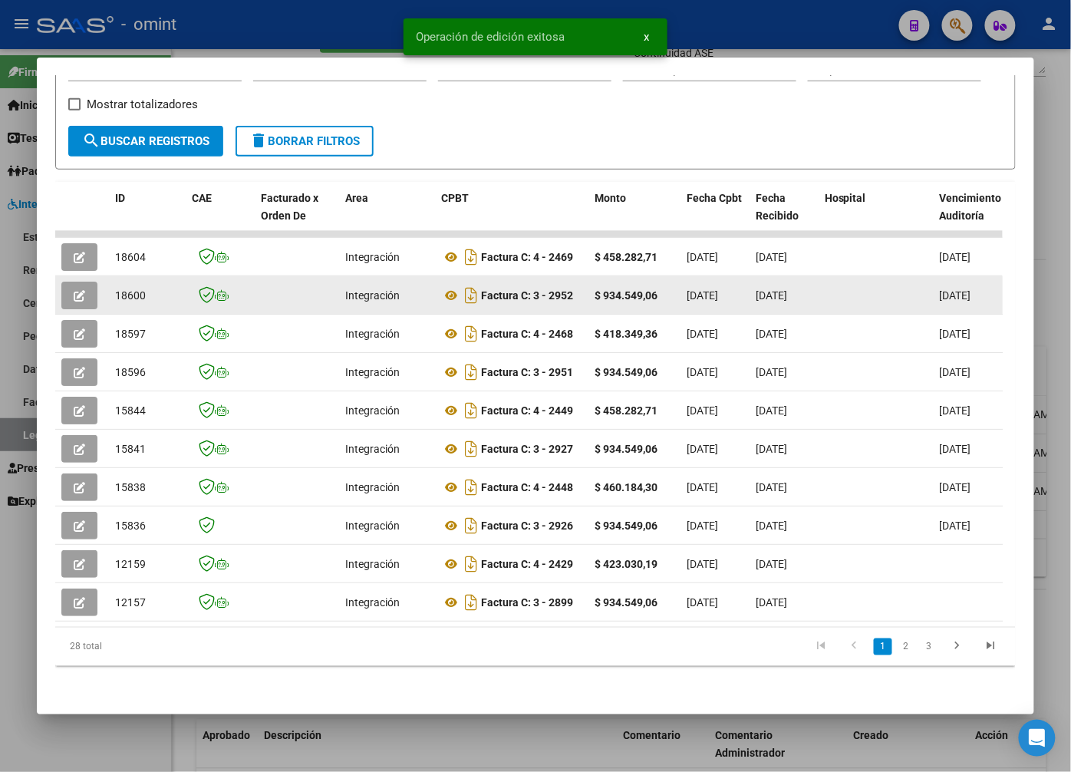
click at [136, 289] on span "18600" at bounding box center [130, 295] width 31 height 12
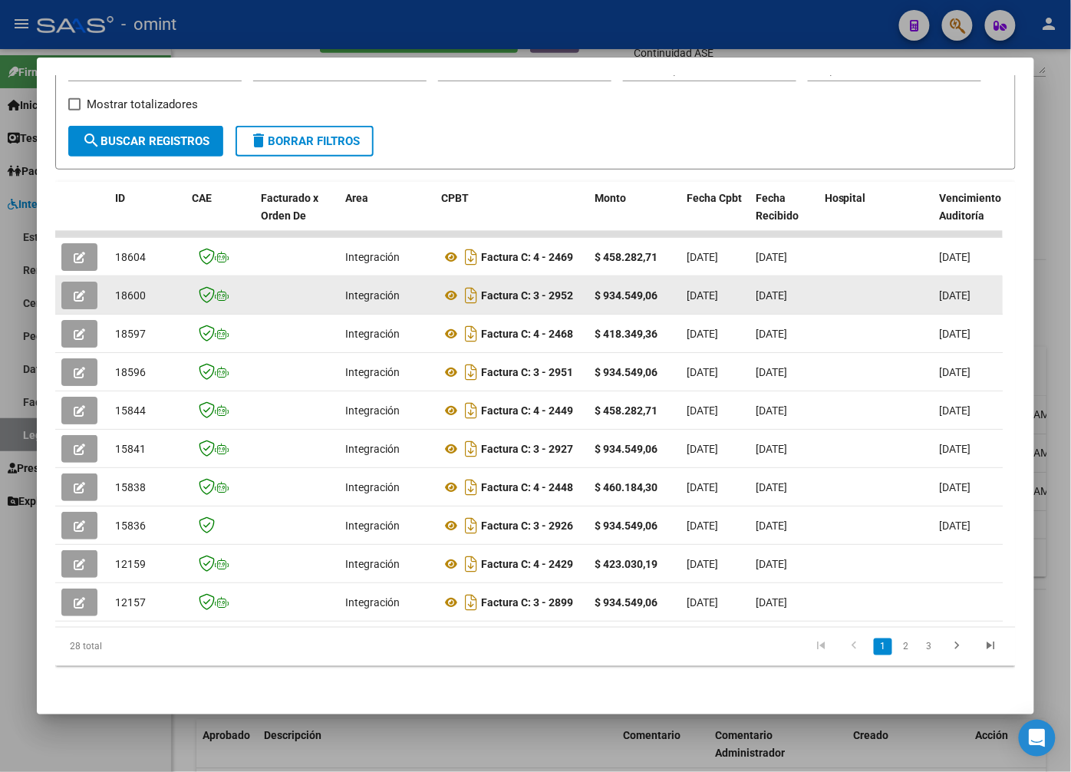
click at [74, 290] on icon "button" at bounding box center [80, 296] width 12 height 12
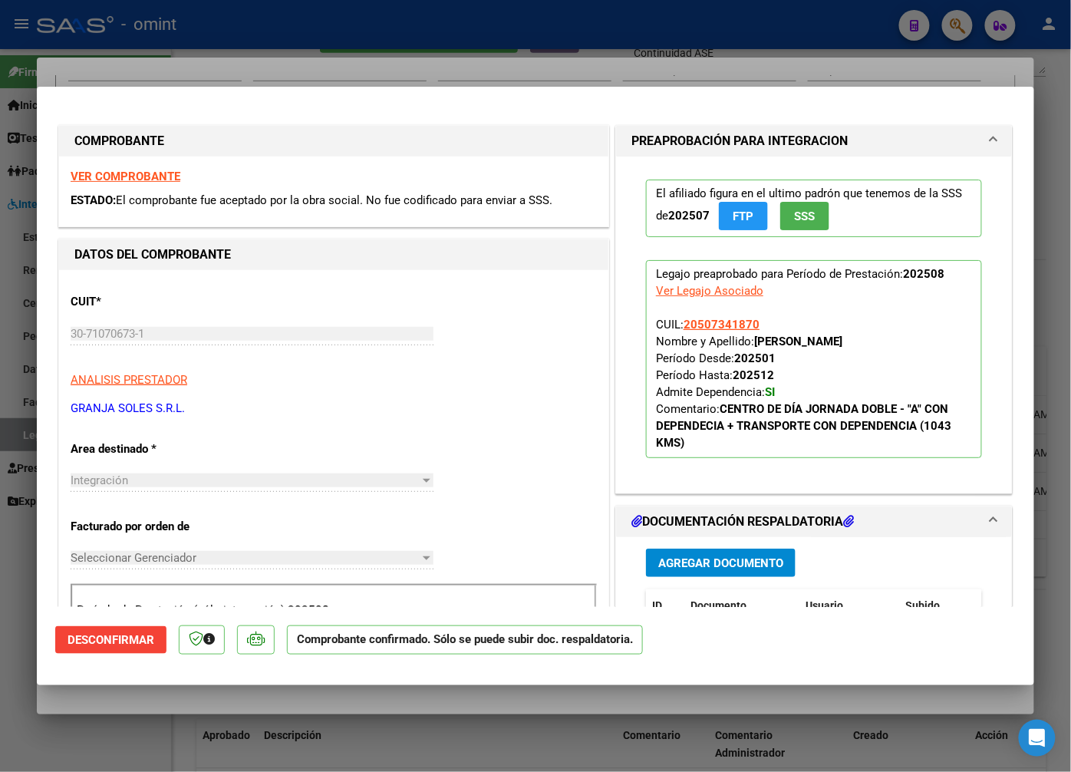
click at [147, 181] on strong "VER COMPROBANTE" at bounding box center [126, 177] width 110 height 14
click at [258, 48] on div at bounding box center [535, 386] width 1071 height 772
type input "$ 0,00"
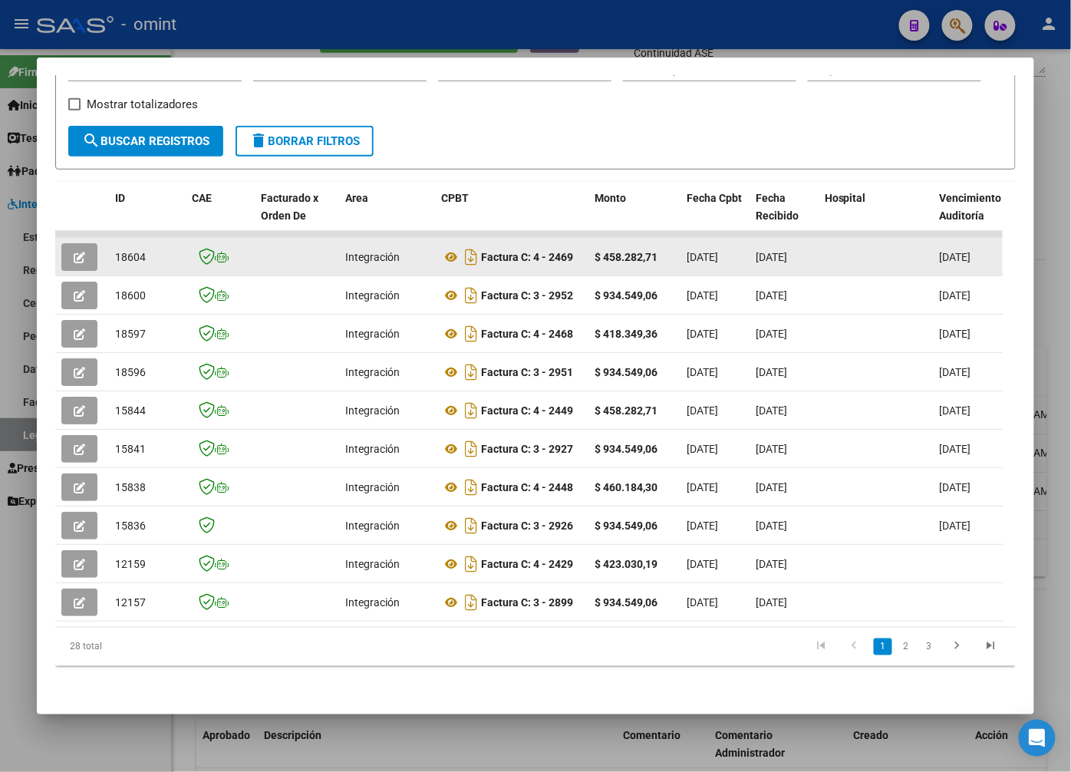
click at [85, 252] on icon "button" at bounding box center [80, 258] width 12 height 12
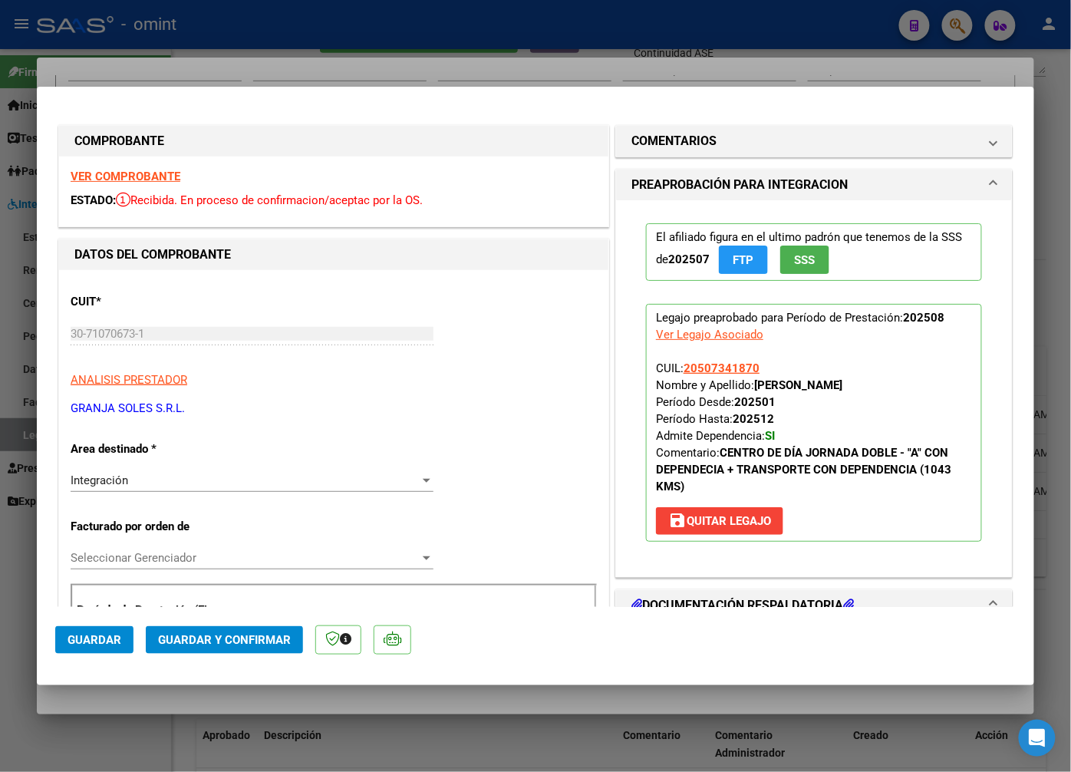
click at [127, 174] on strong "VER COMPROBANTE" at bounding box center [126, 177] width 110 height 14
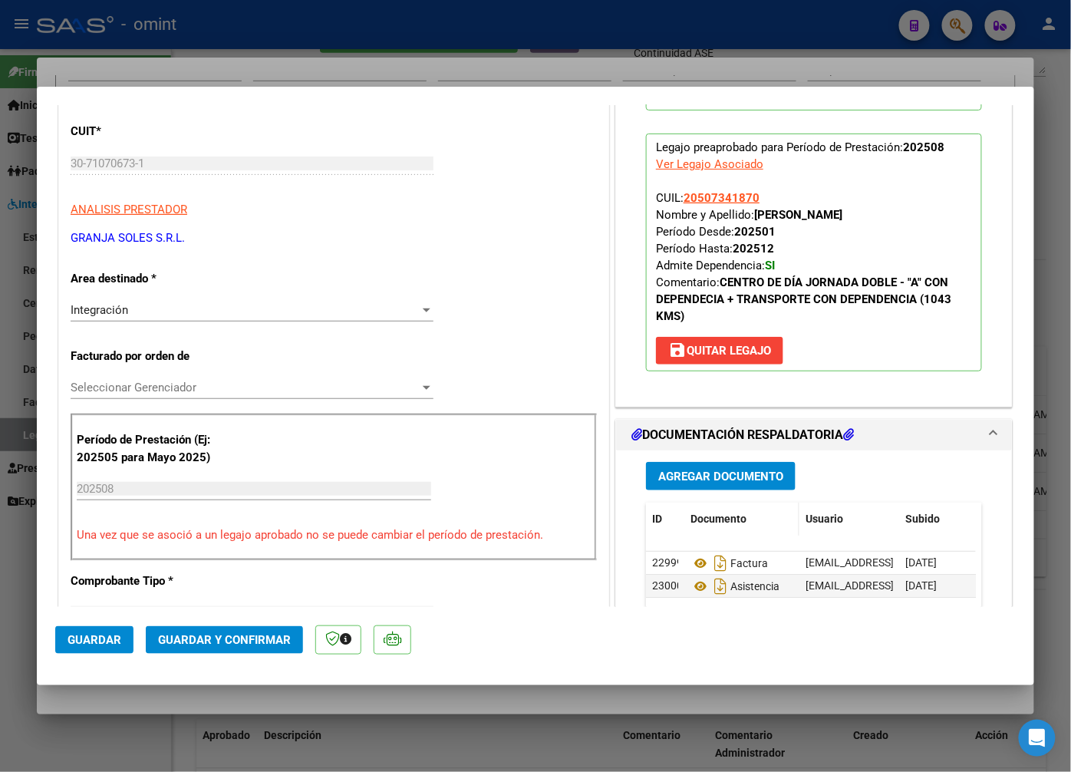
scroll to position [256, 0]
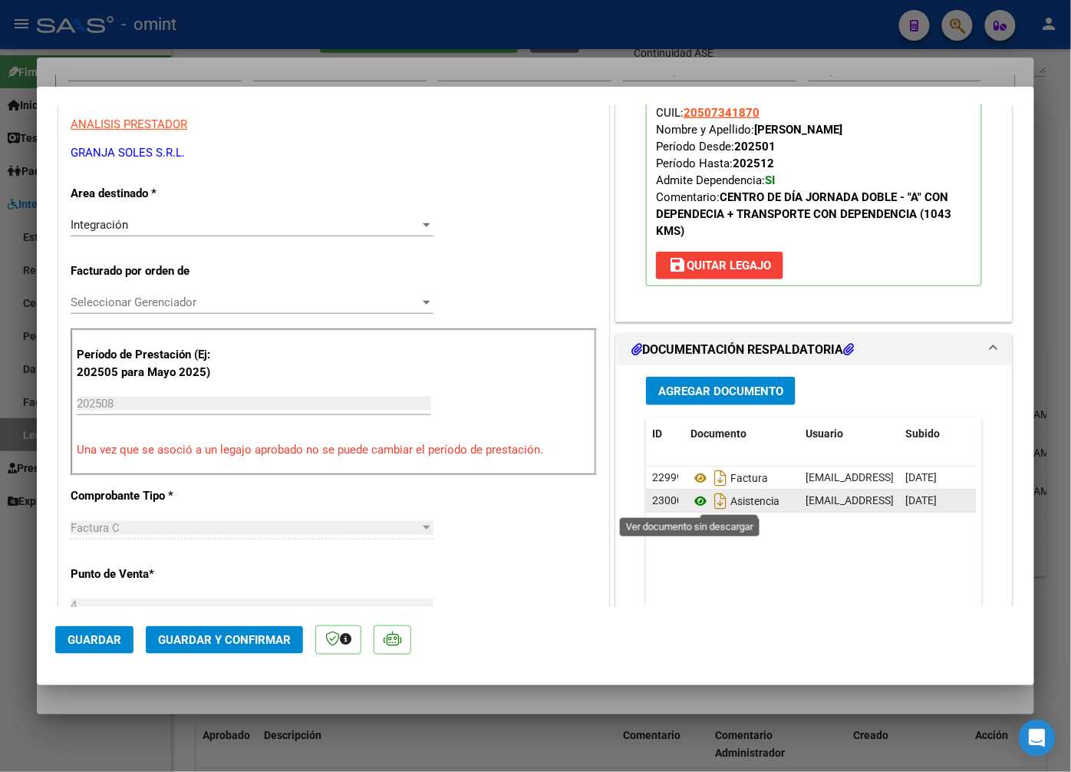
click at [693, 500] on icon at bounding box center [701, 501] width 20 height 18
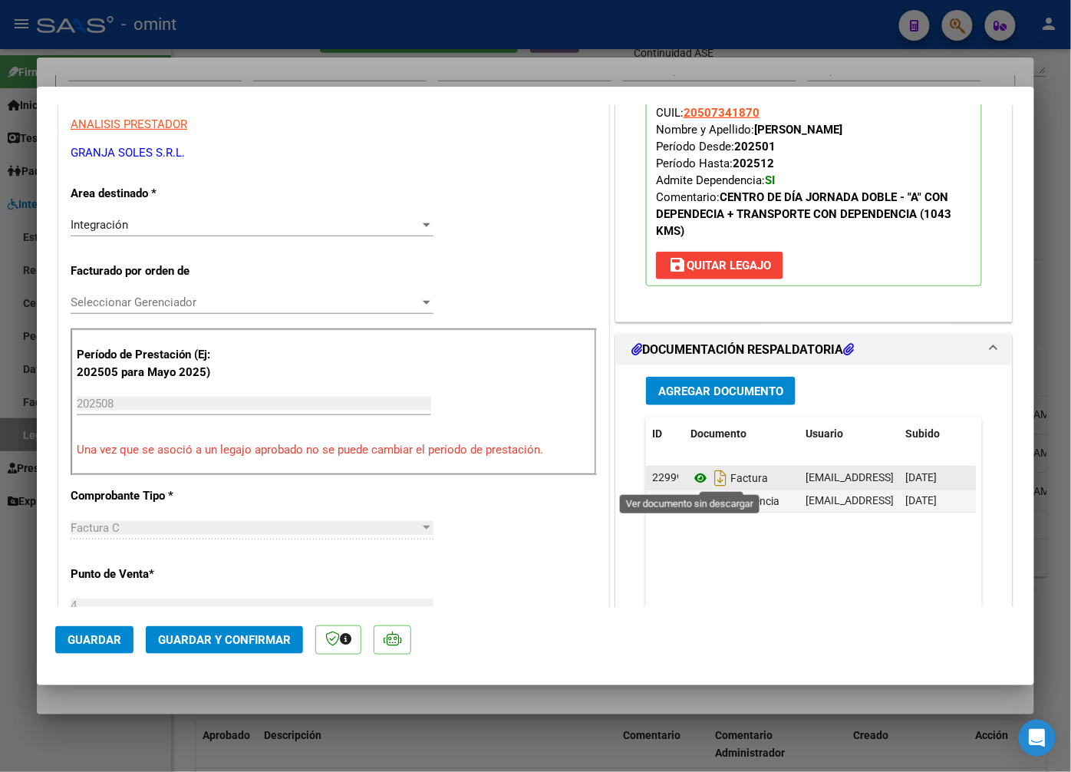
click at [691, 477] on icon at bounding box center [701, 478] width 20 height 18
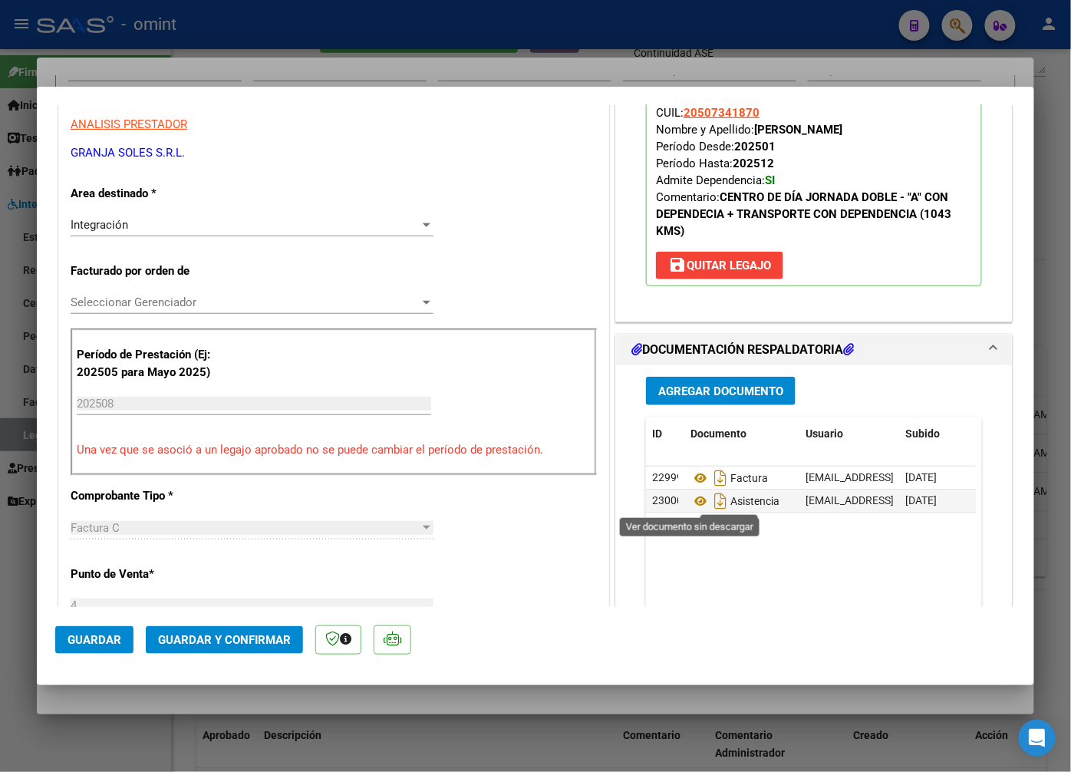
click at [696, 506] on icon at bounding box center [701, 501] width 20 height 18
click at [694, 502] on icon at bounding box center [701, 501] width 20 height 18
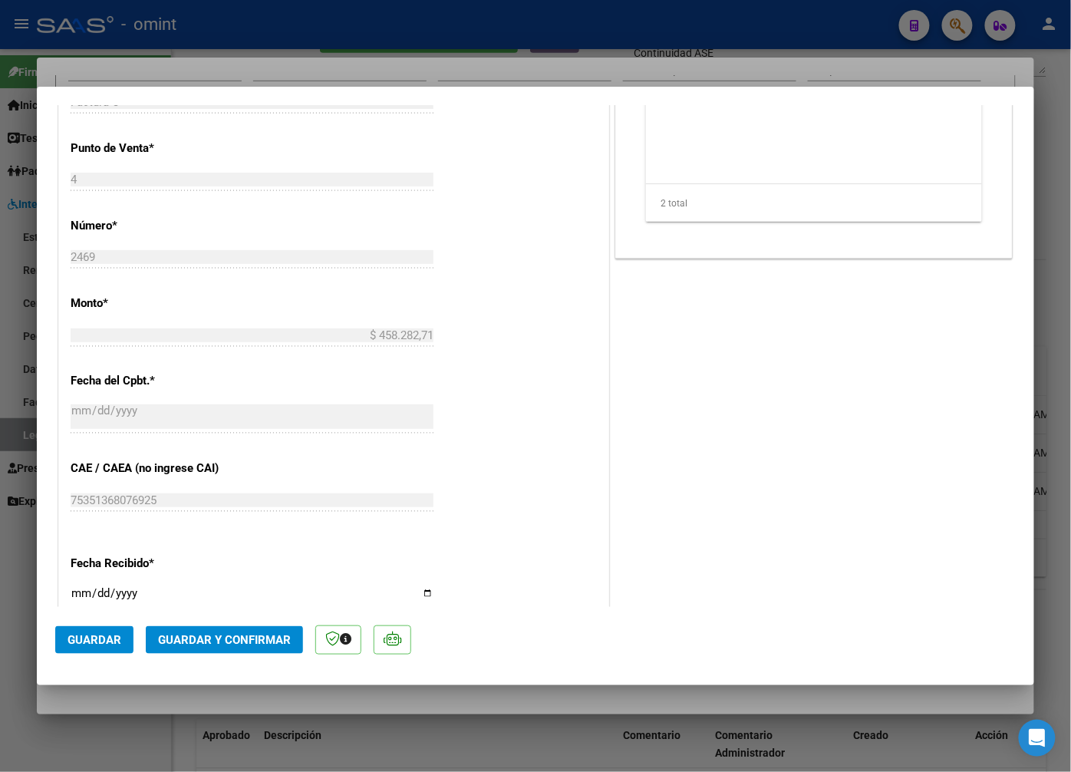
scroll to position [980, 0]
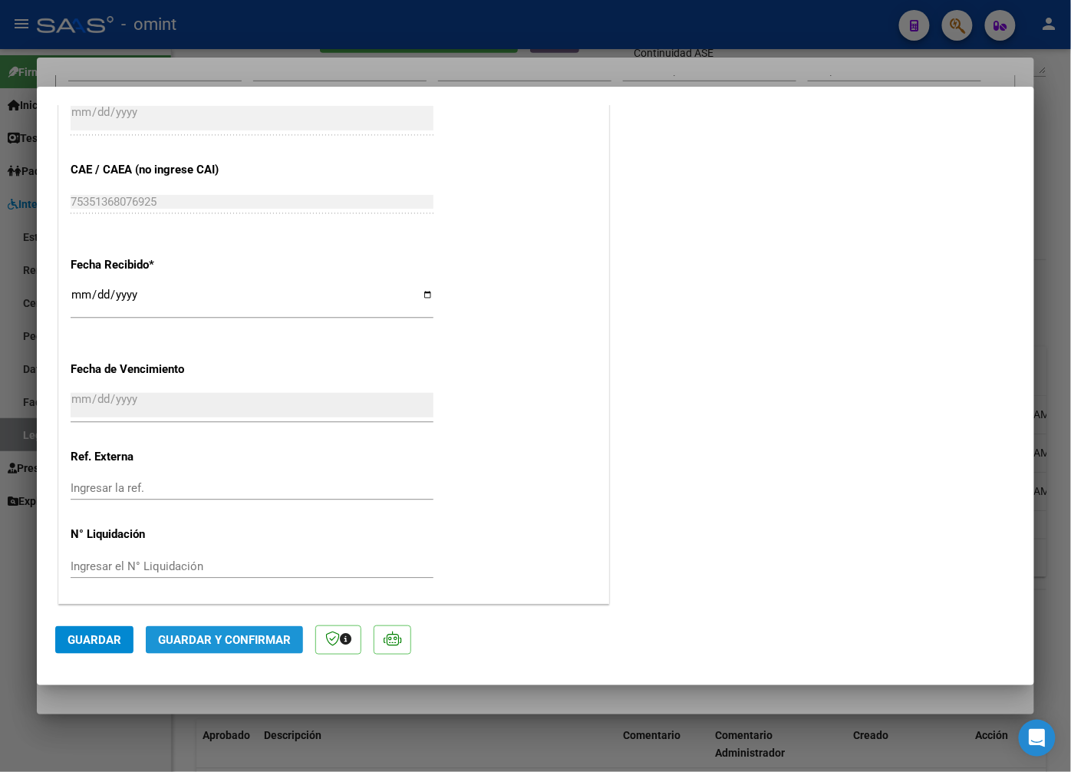
click at [198, 641] on span "Guardar y Confirmar" at bounding box center [224, 640] width 133 height 14
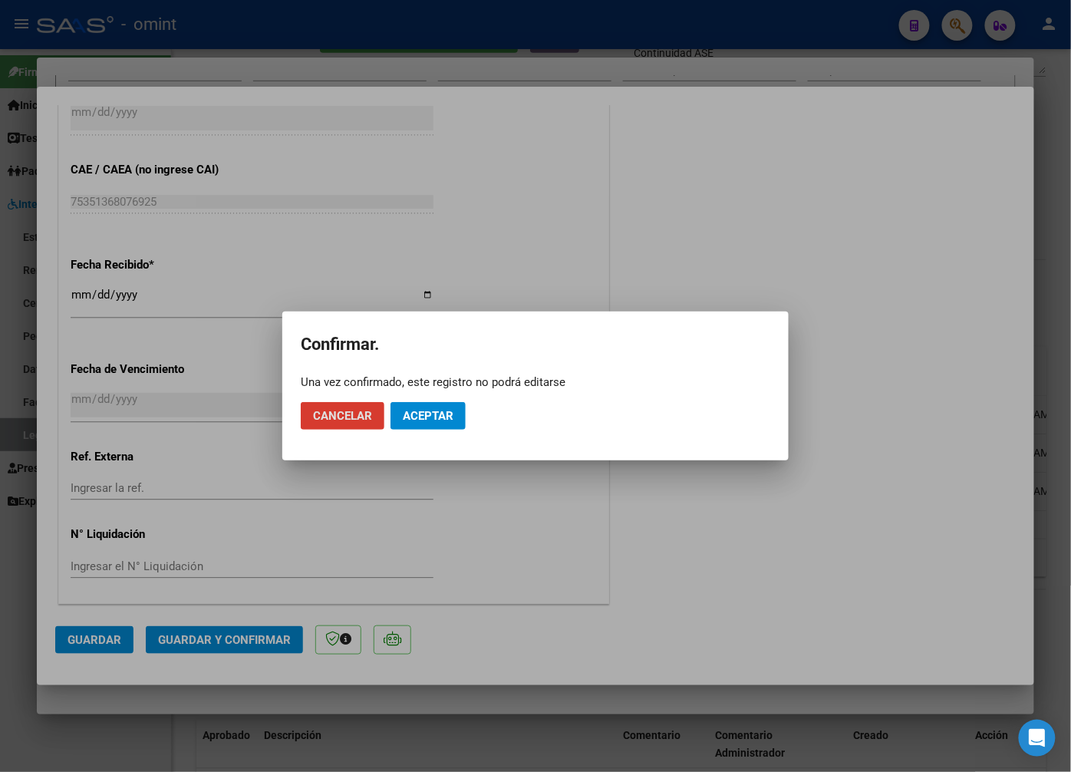
click at [435, 420] on span "Aceptar" at bounding box center [428, 416] width 51 height 14
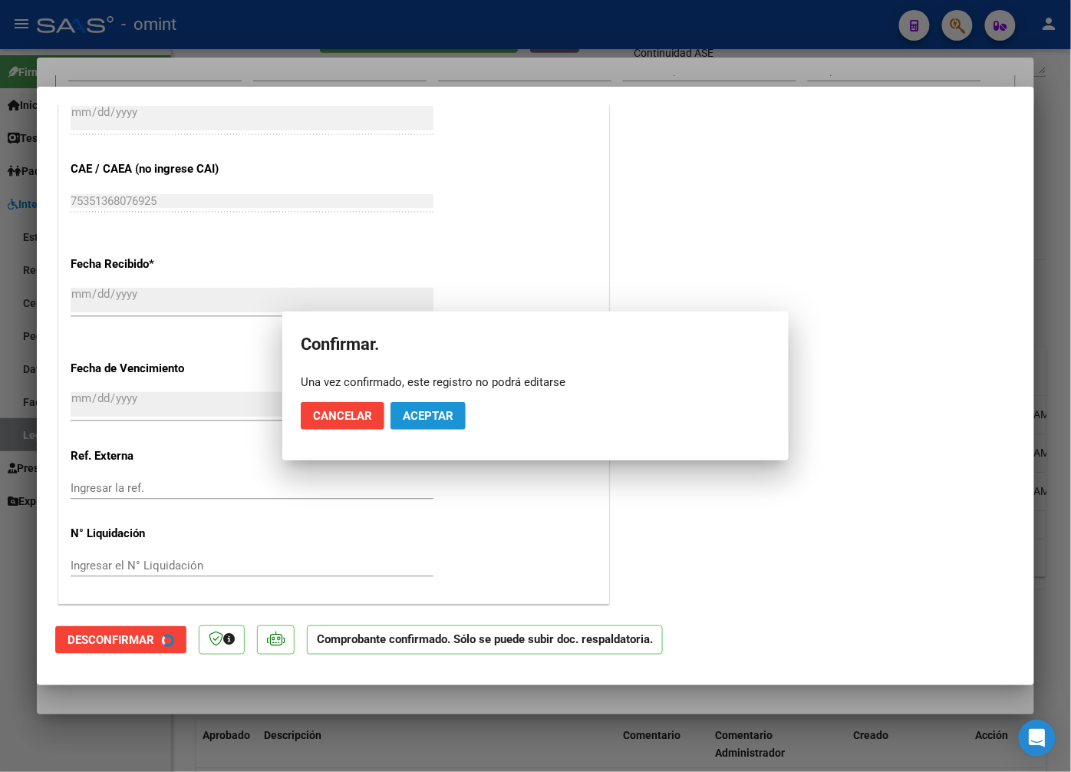
scroll to position [885, 0]
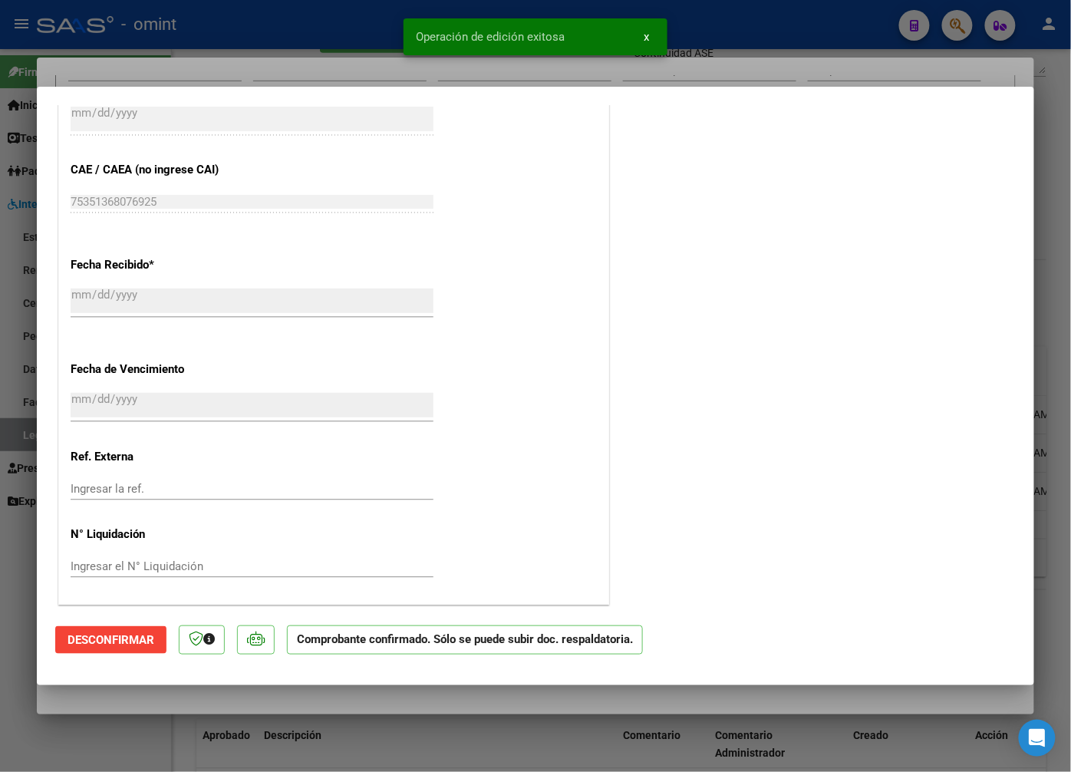
click at [227, 71] on div at bounding box center [535, 386] width 1071 height 772
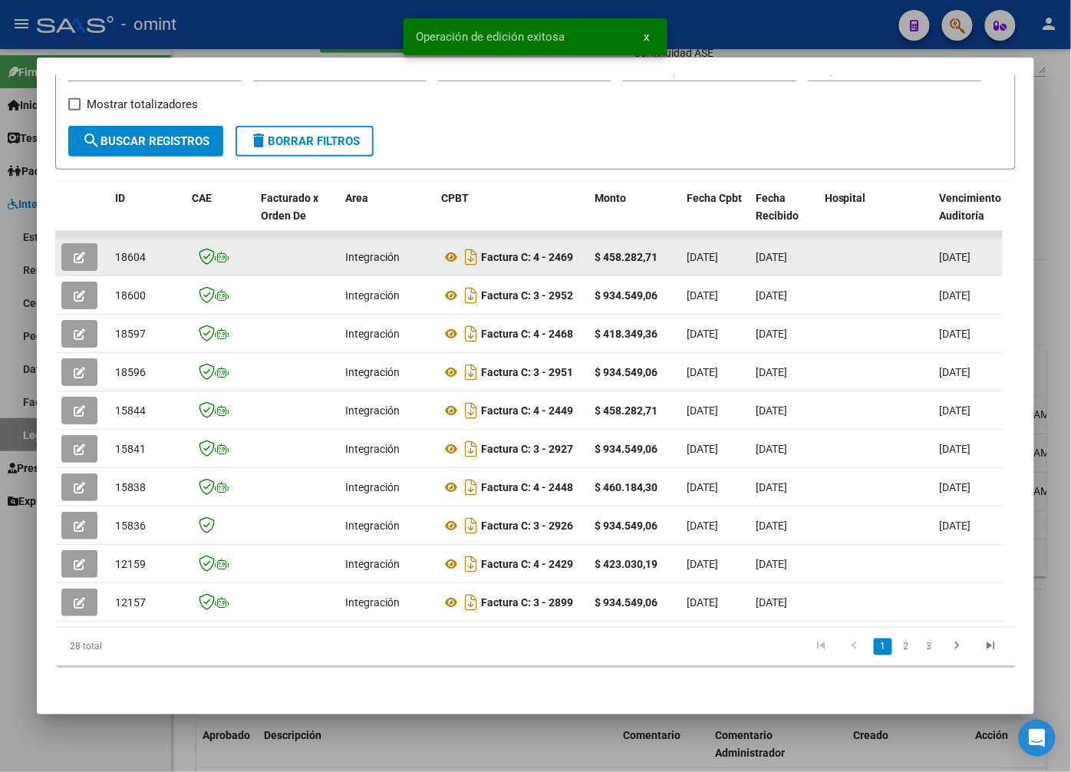
click at [134, 251] on span "18604" at bounding box center [130, 257] width 31 height 12
drag, startPoint x: 134, startPoint y: 248, endPoint x: 123, endPoint y: 241, distance: 12.8
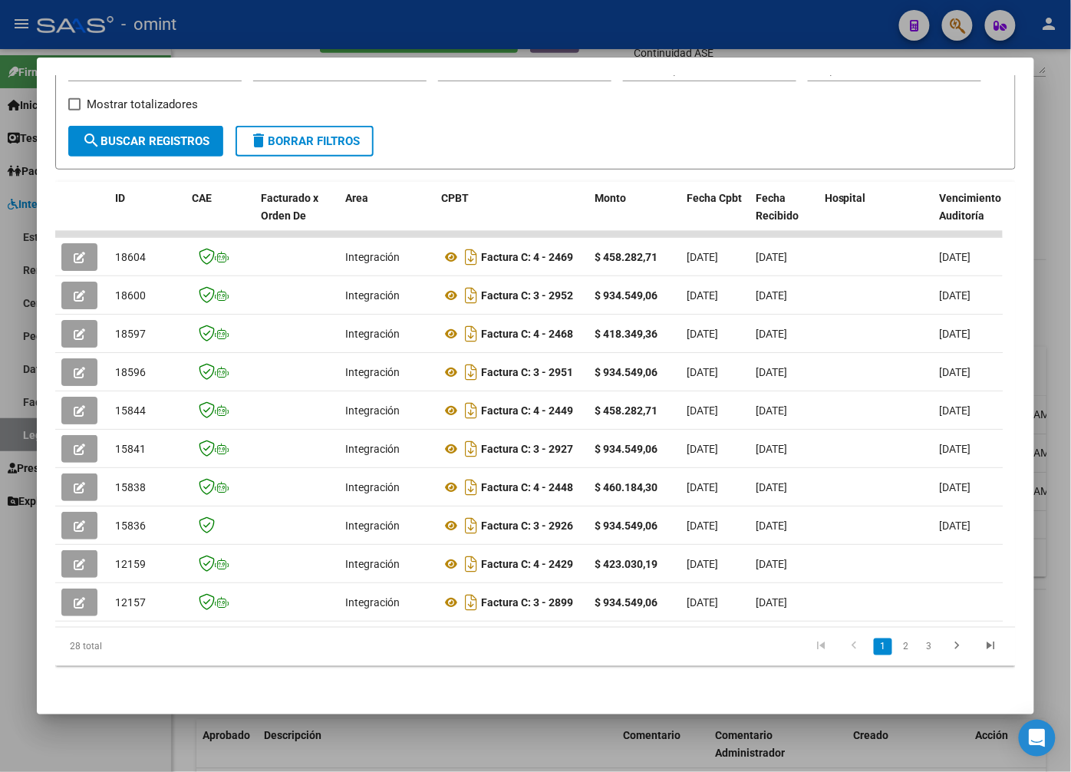
click at [335, 26] on div at bounding box center [535, 386] width 1071 height 772
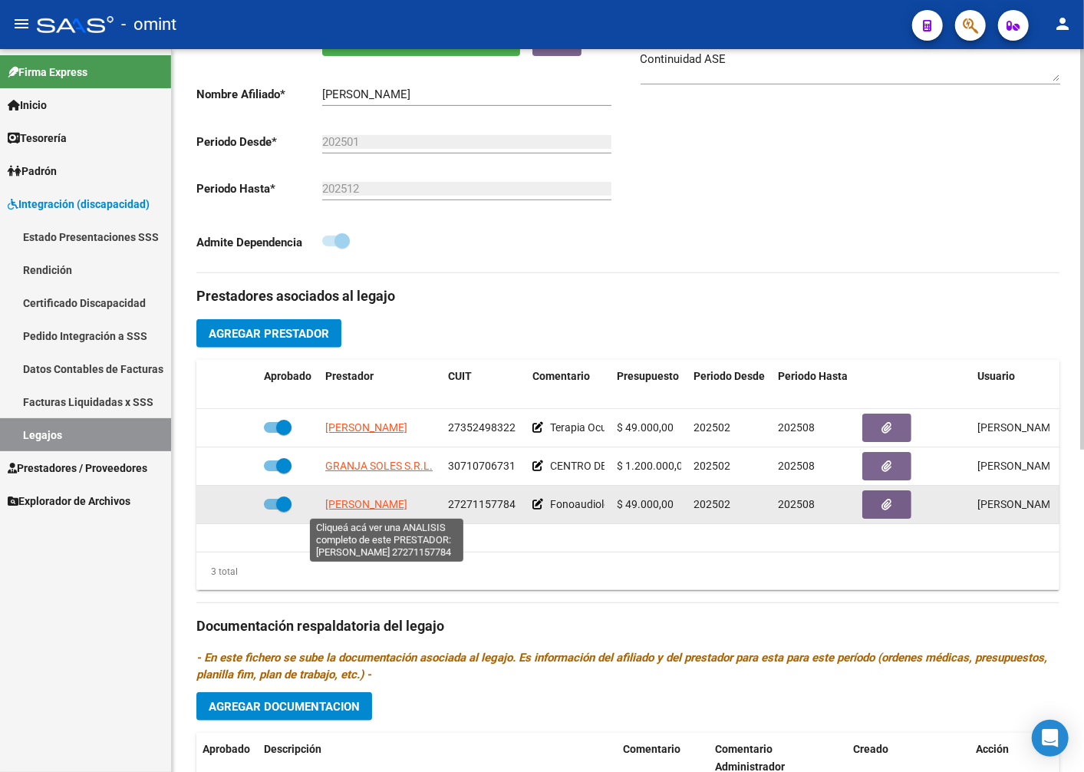
click at [378, 508] on span "DEMARIS MARIANGELES" at bounding box center [366, 504] width 82 height 12
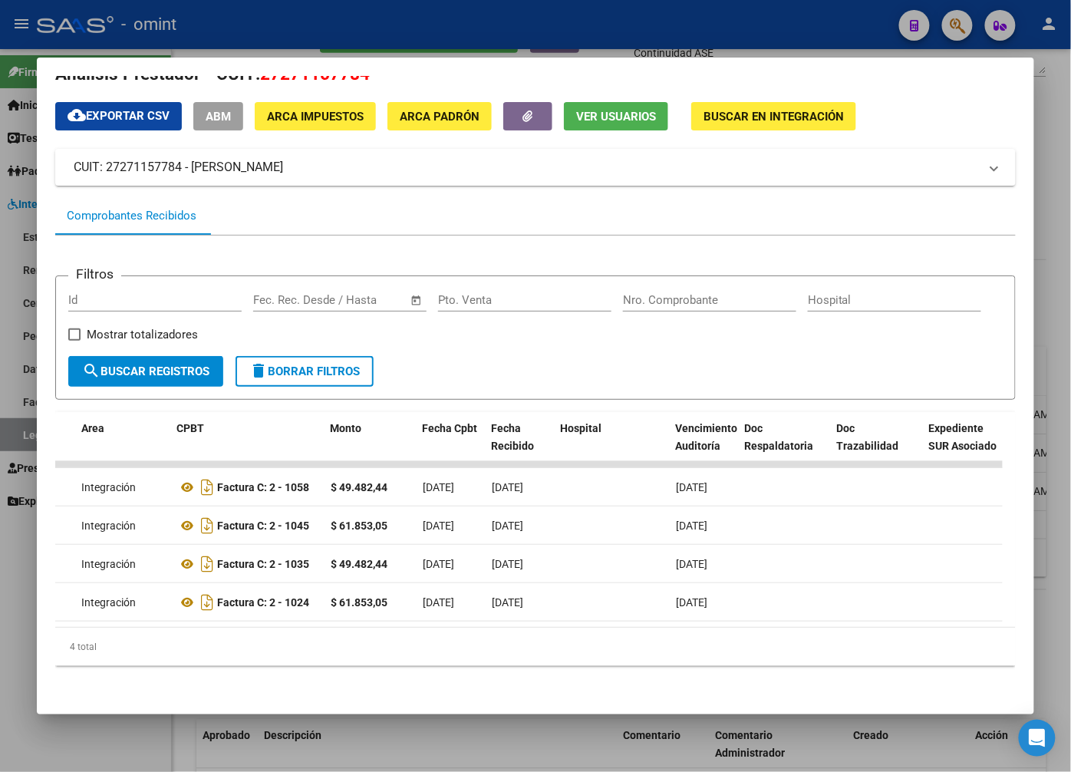
scroll to position [0, 0]
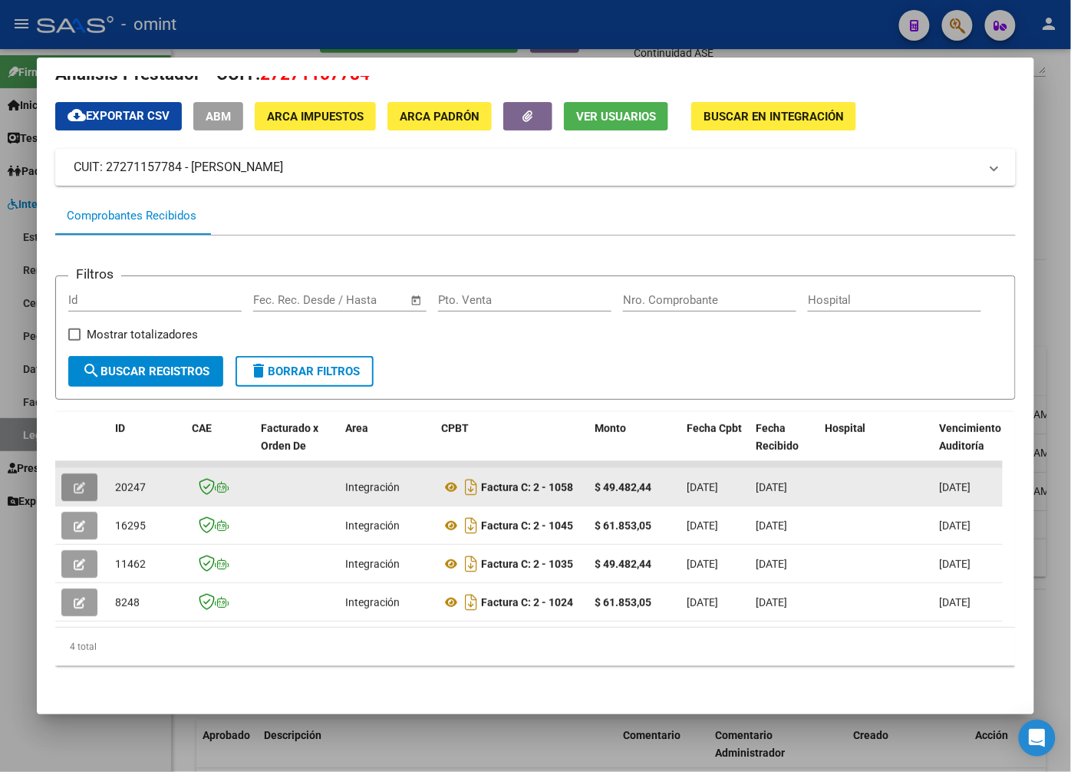
click at [83, 480] on span "button" at bounding box center [80, 487] width 12 height 14
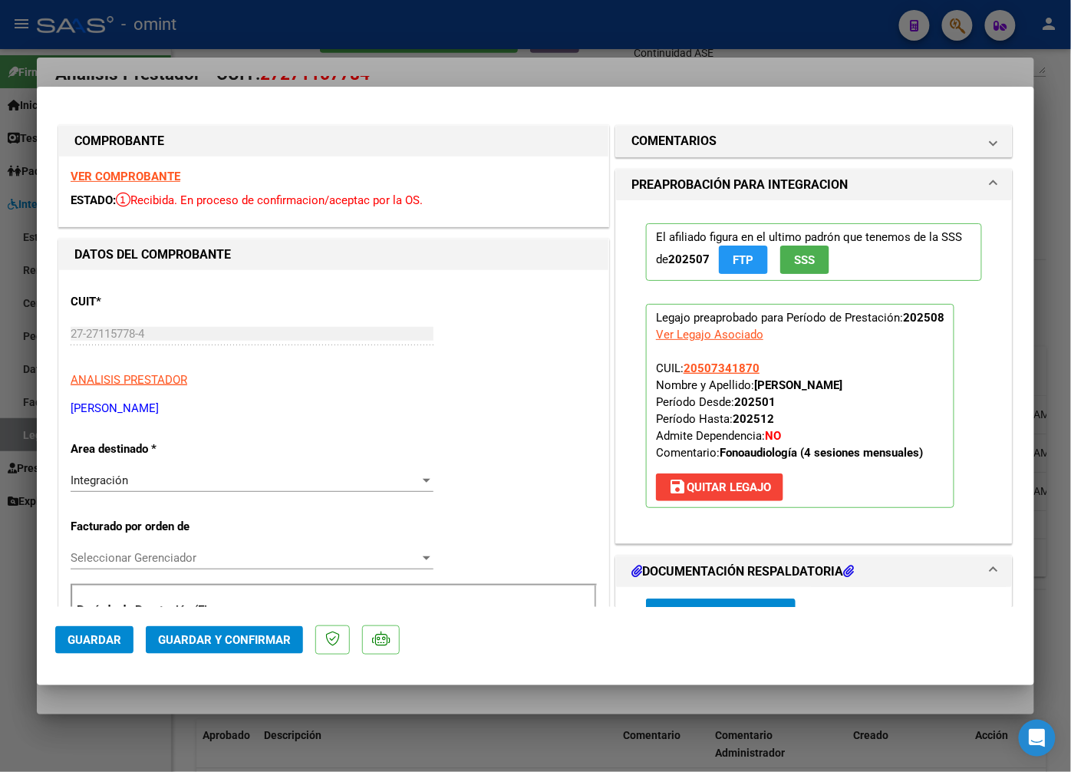
click at [111, 179] on strong "VER COMPROBANTE" at bounding box center [126, 177] width 110 height 14
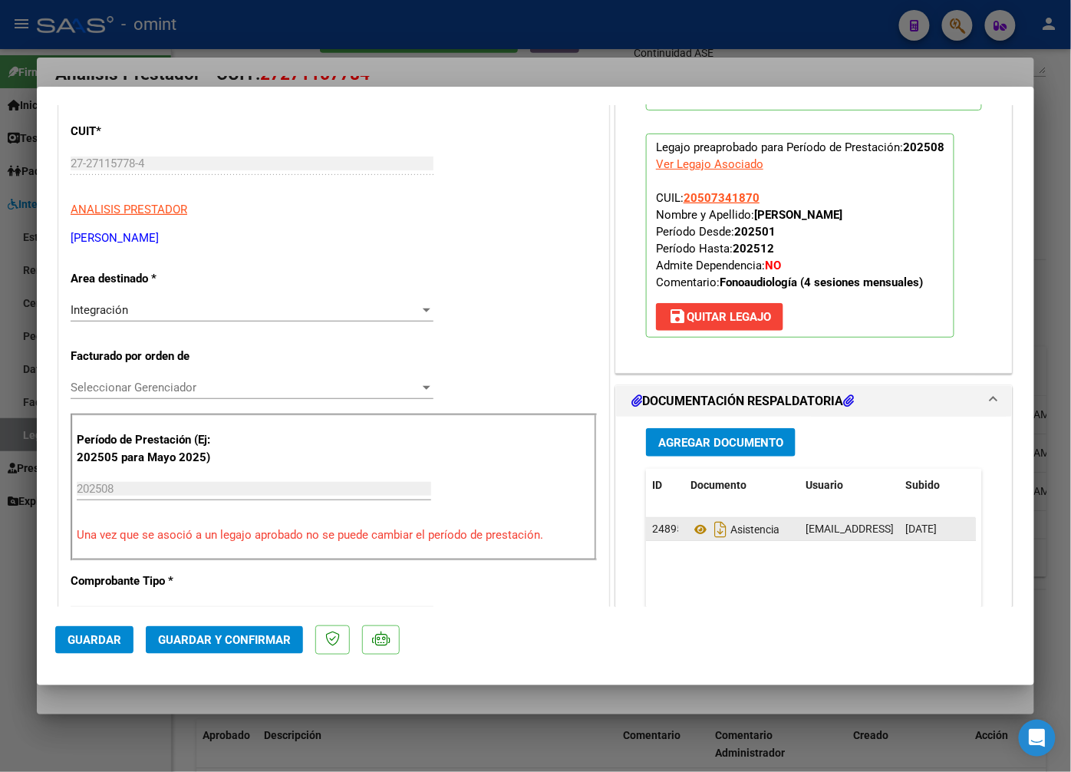
scroll to position [256, 0]
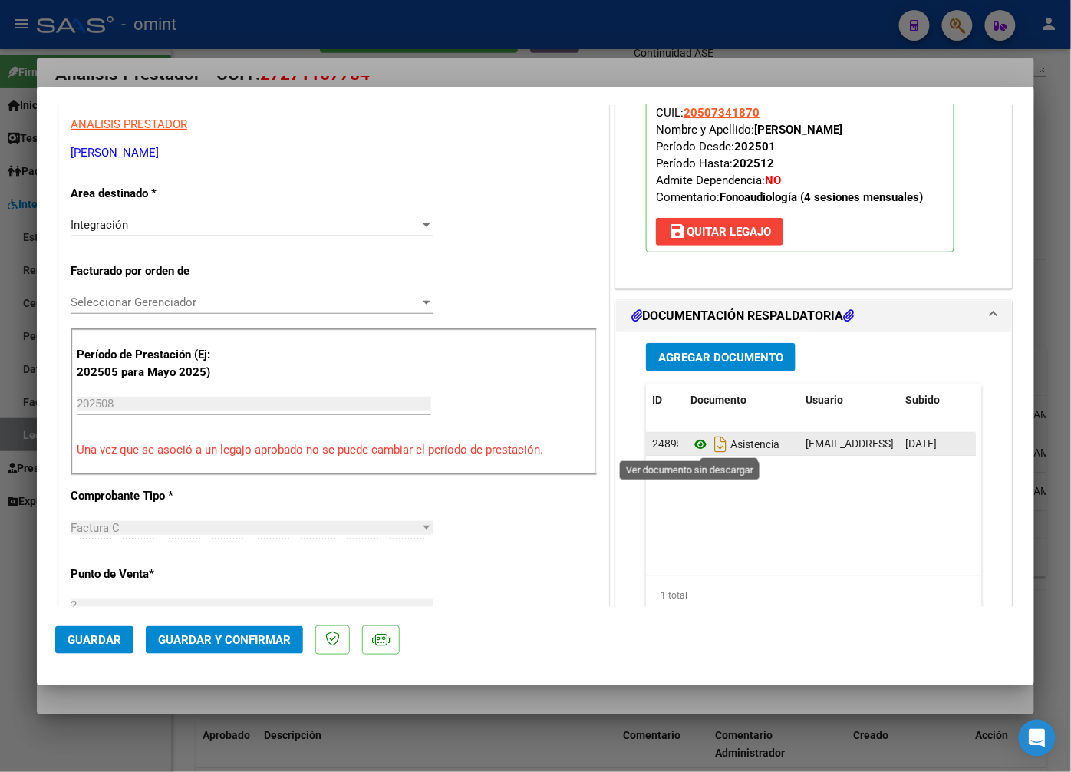
click at [691, 437] on icon at bounding box center [701, 444] width 20 height 18
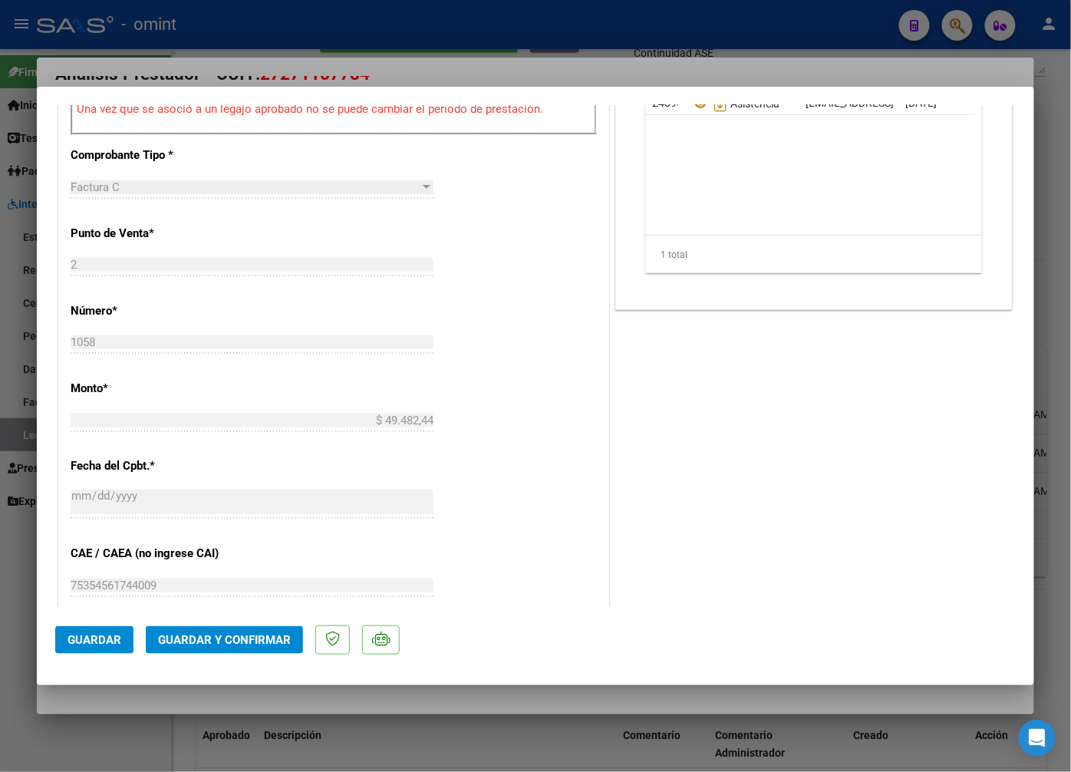
scroll to position [681, 0]
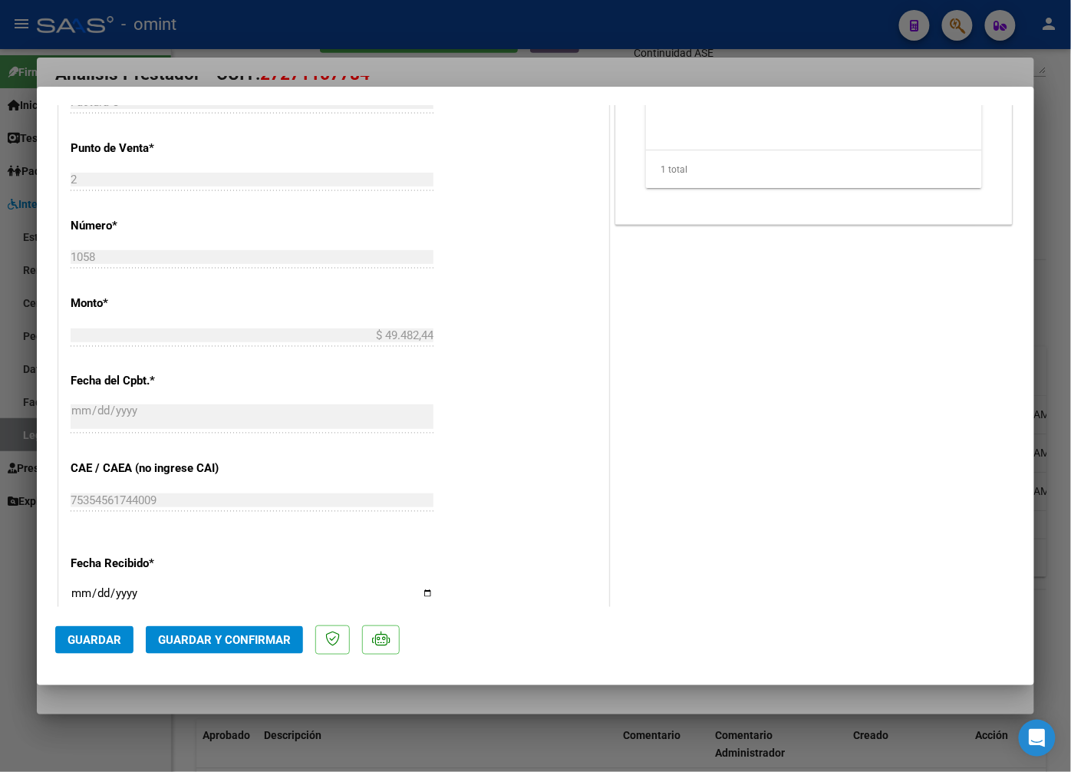
click at [194, 641] on span "Guardar y Confirmar" at bounding box center [224, 640] width 133 height 14
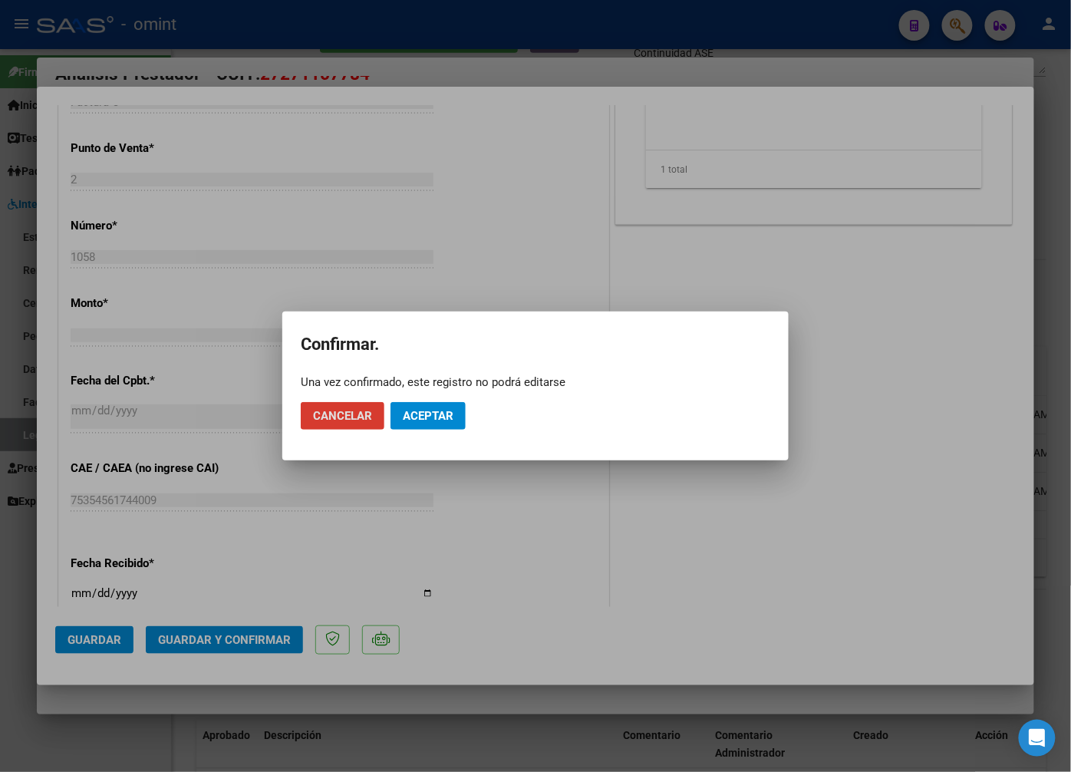
click at [424, 428] on button "Aceptar" at bounding box center [428, 416] width 75 height 28
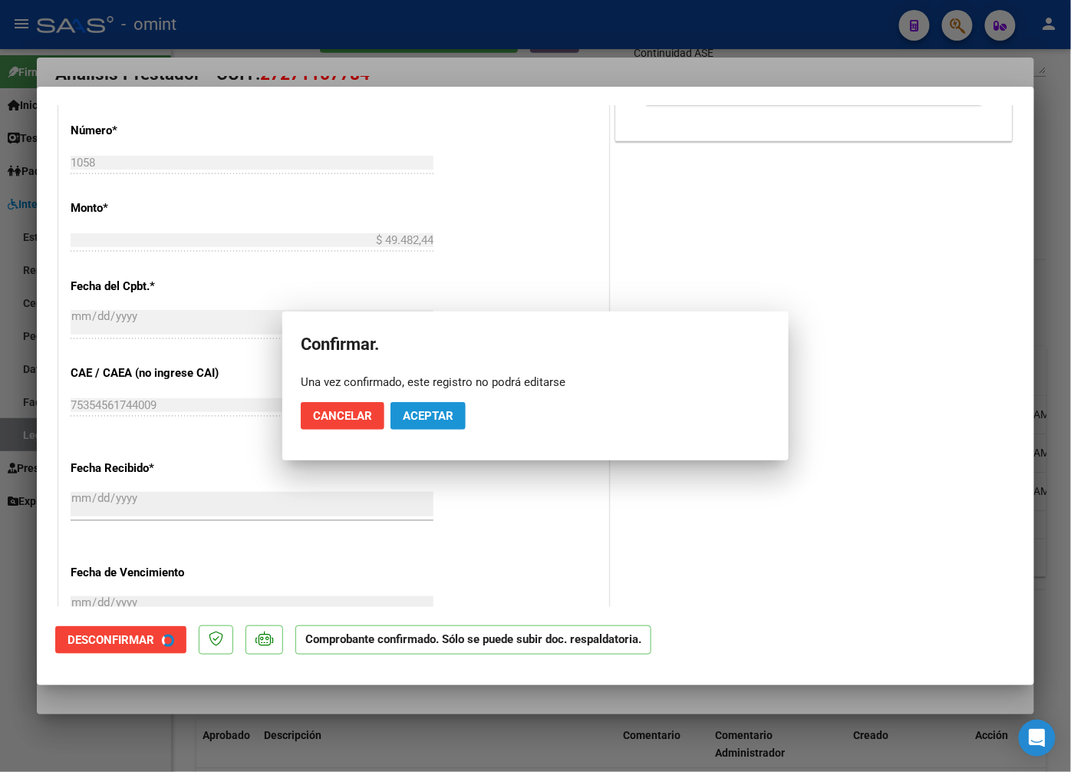
scroll to position [587, 0]
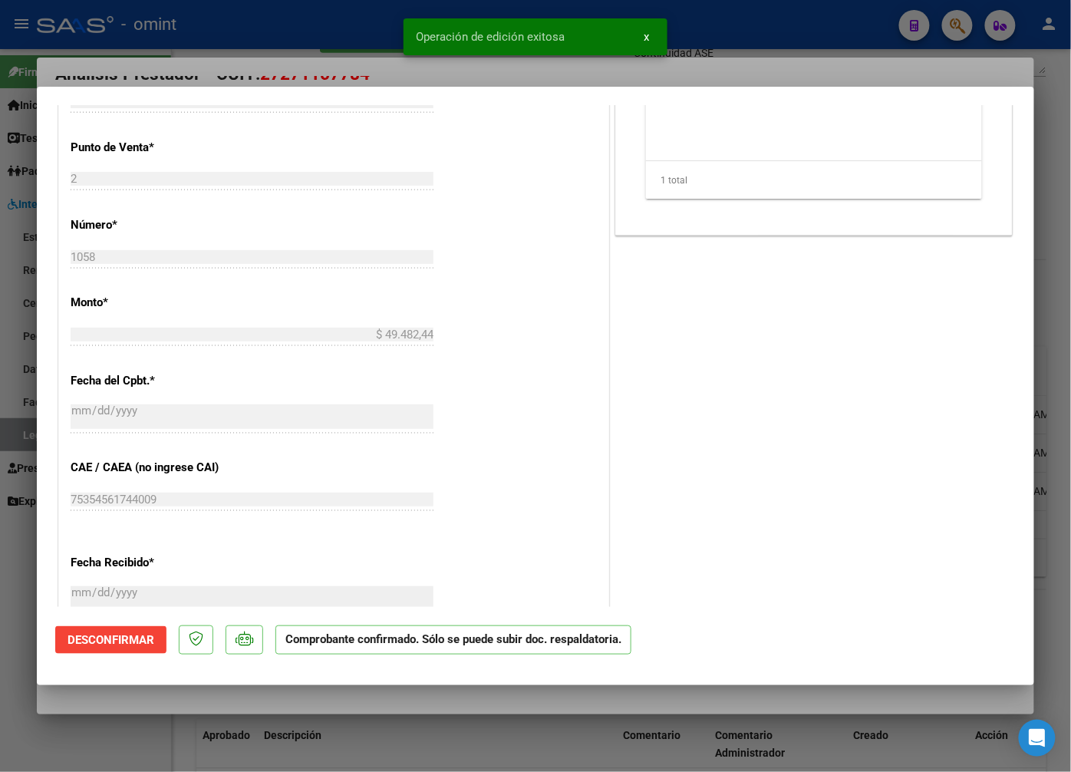
click at [328, 58] on div at bounding box center [535, 386] width 1071 height 772
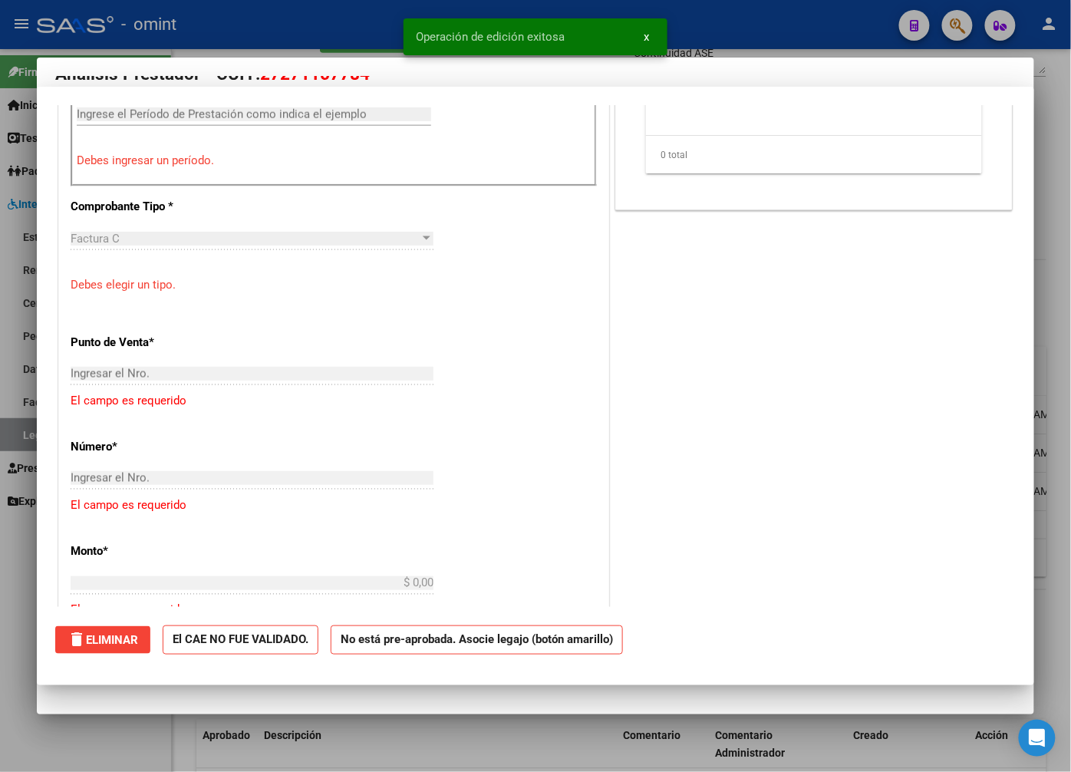
scroll to position [0, 0]
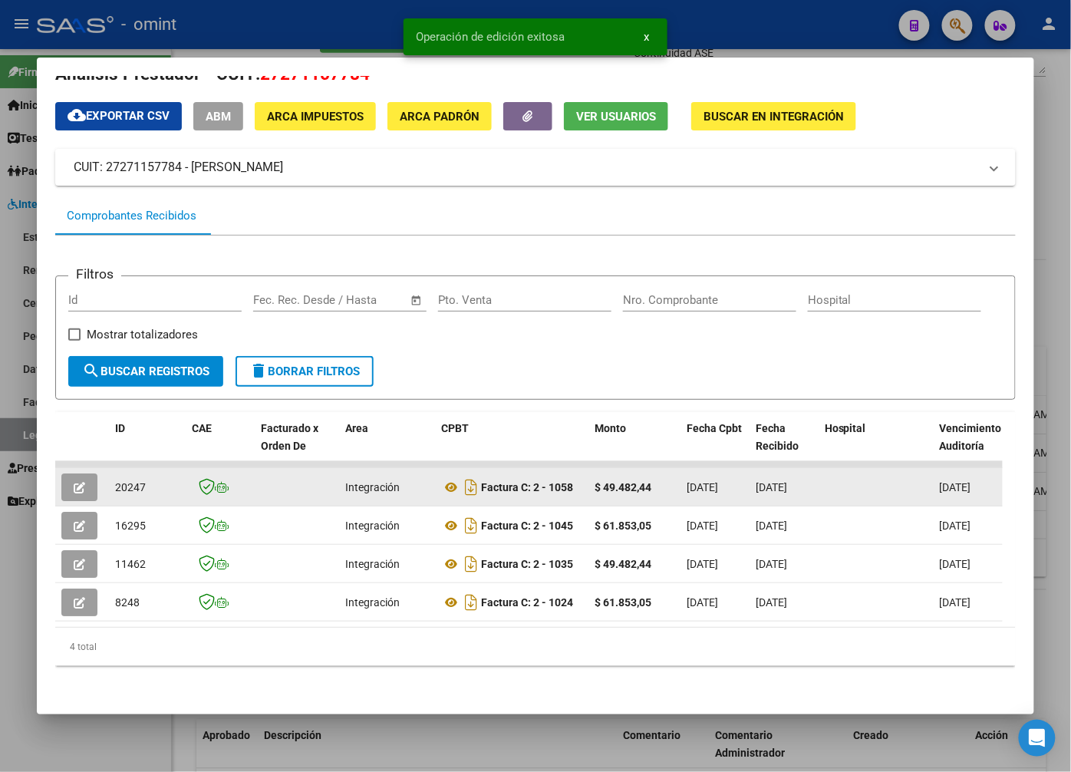
click at [135, 481] on span "20247" at bounding box center [130, 487] width 31 height 12
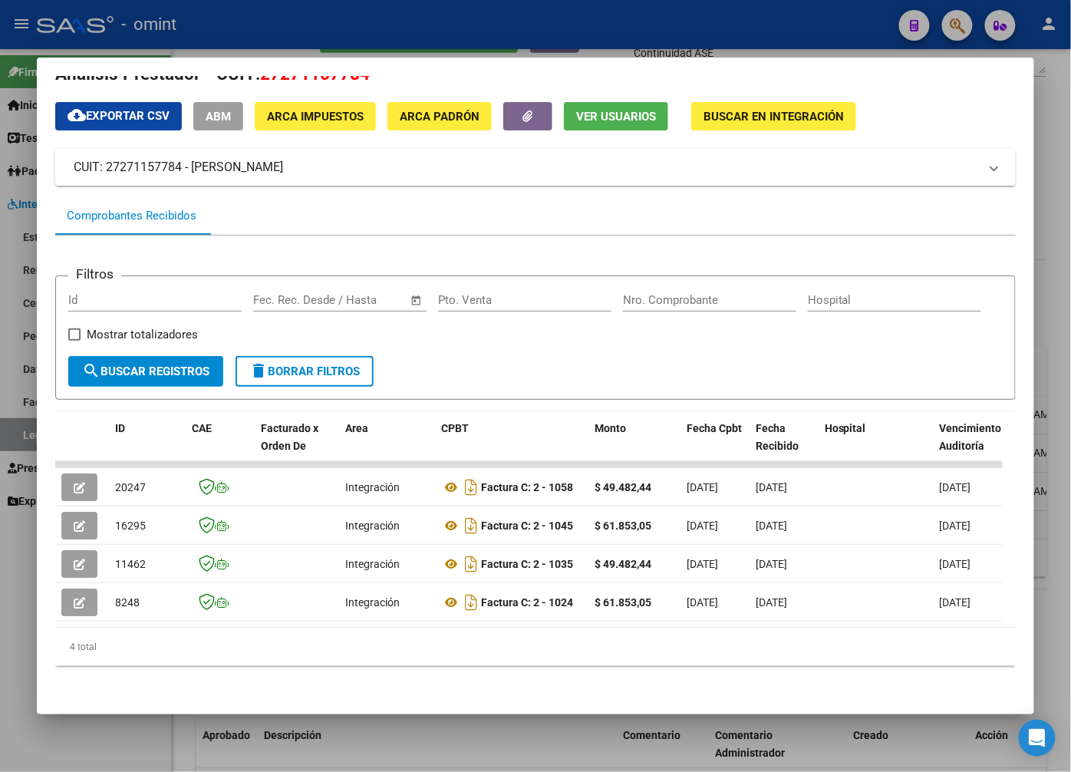
click at [346, 23] on div at bounding box center [535, 386] width 1071 height 772
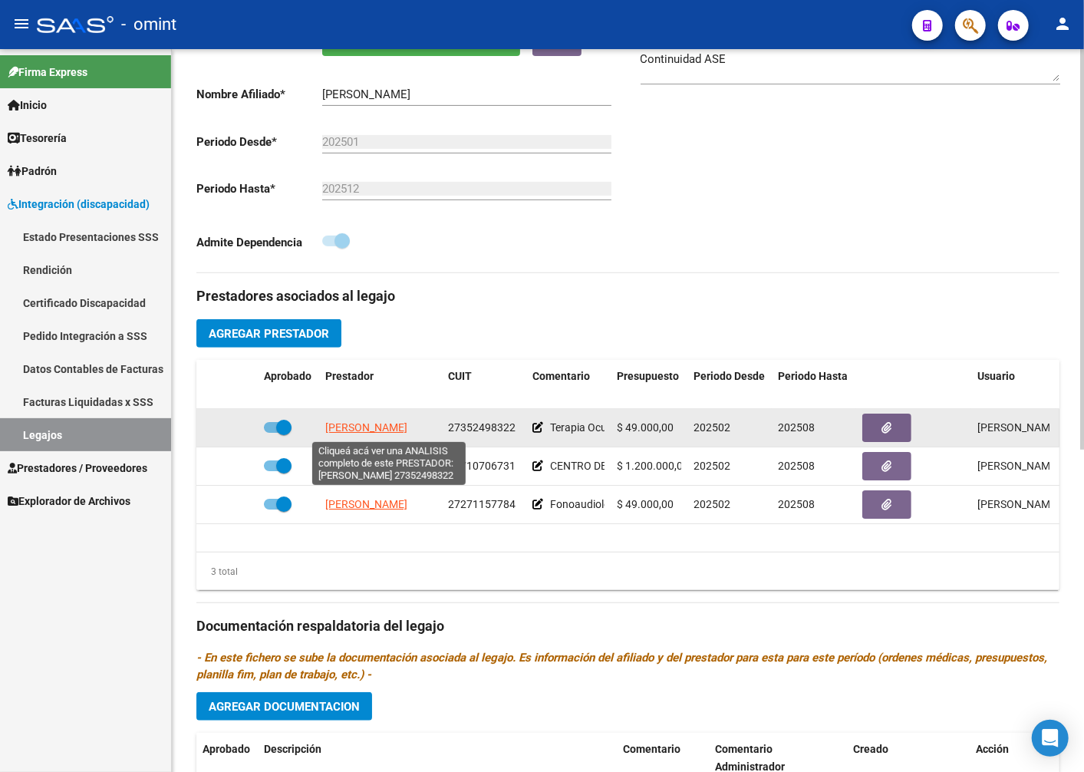
click at [363, 434] on span "ORTIZ MELISA CAROLINA" at bounding box center [366, 427] width 82 height 12
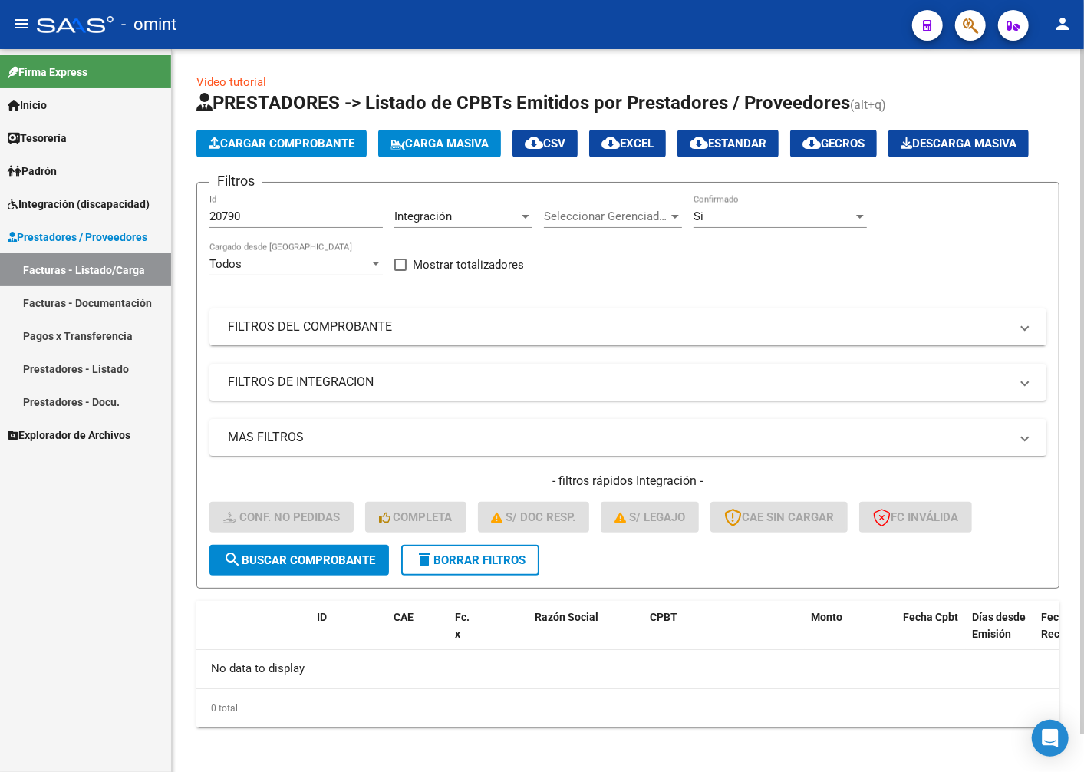
scroll to position [41, 0]
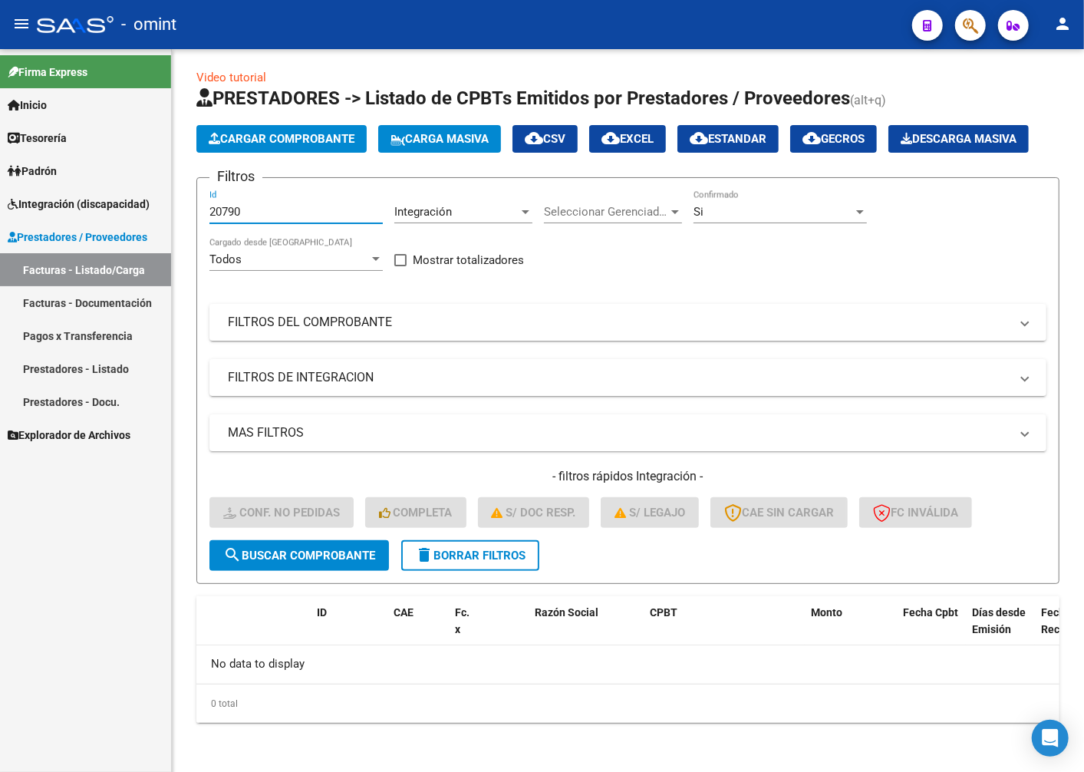
drag, startPoint x: 256, startPoint y: 212, endPoint x: 153, endPoint y: 207, distance: 102.2
click at [155, 209] on mat-sidenav-container "Firma Express Inicio Instructivos Contacto OS Tesorería Extractos Procesados (c…" at bounding box center [542, 410] width 1084 height 723
paste input "20718"
type input "20718"
click at [263, 562] on span "search Buscar Comprobante" at bounding box center [299, 556] width 152 height 14
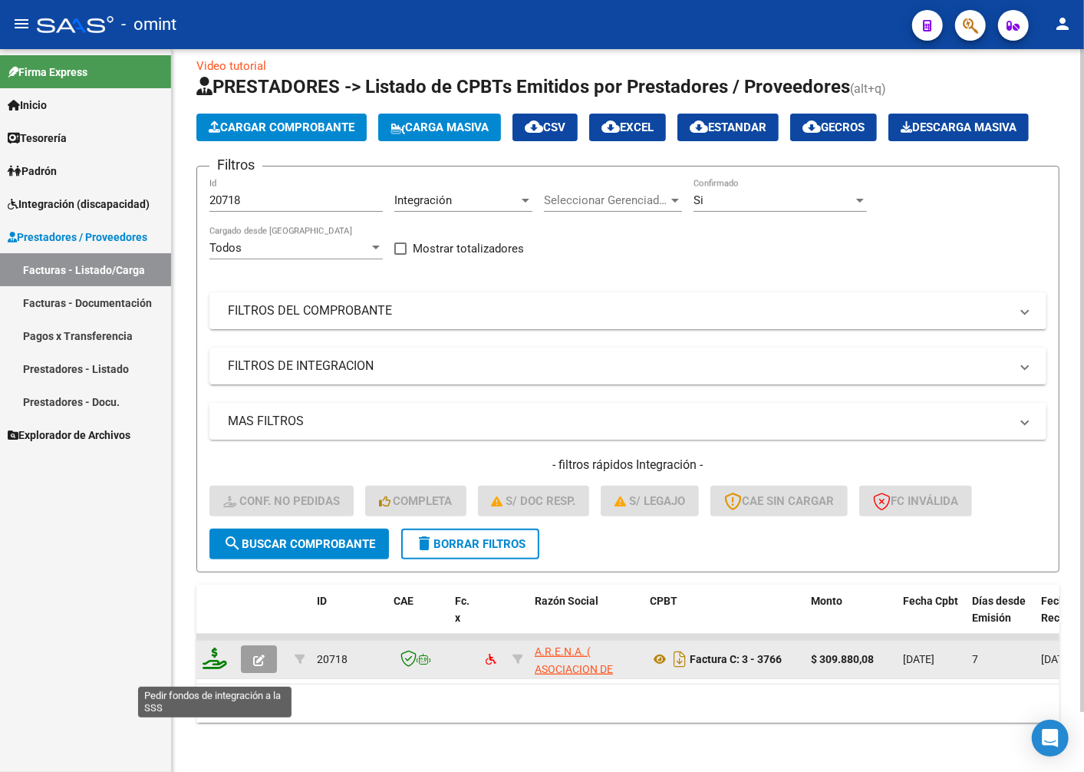
click at [223, 666] on icon at bounding box center [215, 658] width 25 height 21
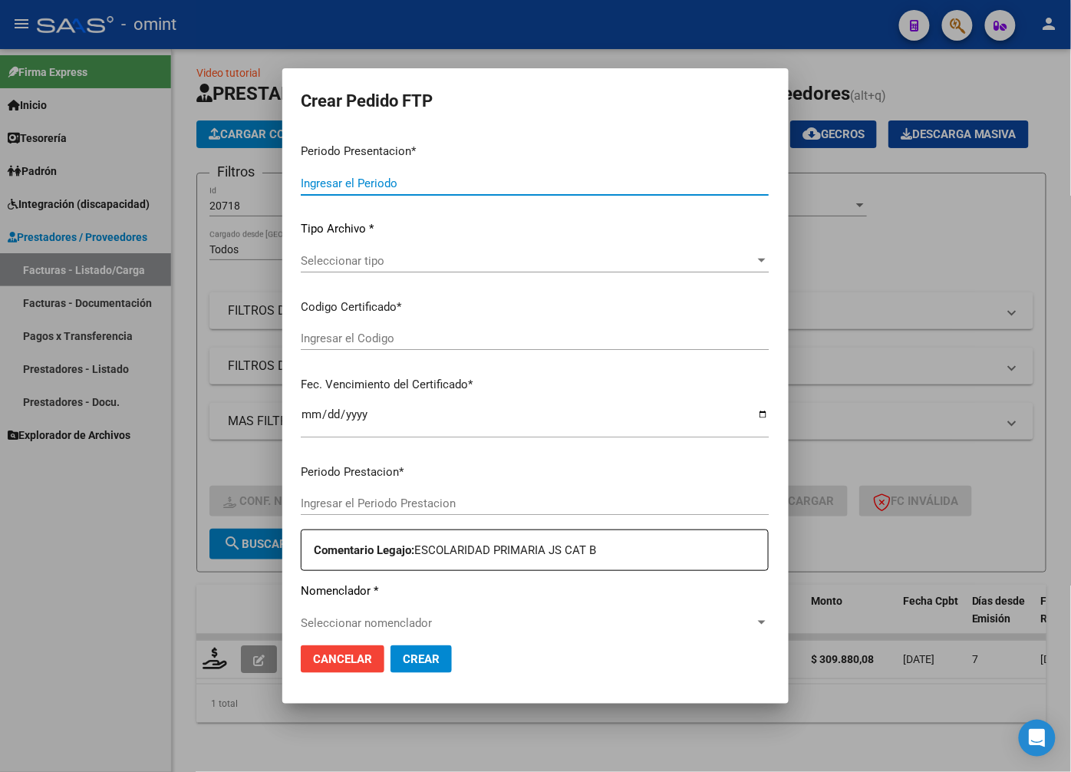
type input "202508"
type input "$ 309.880,08"
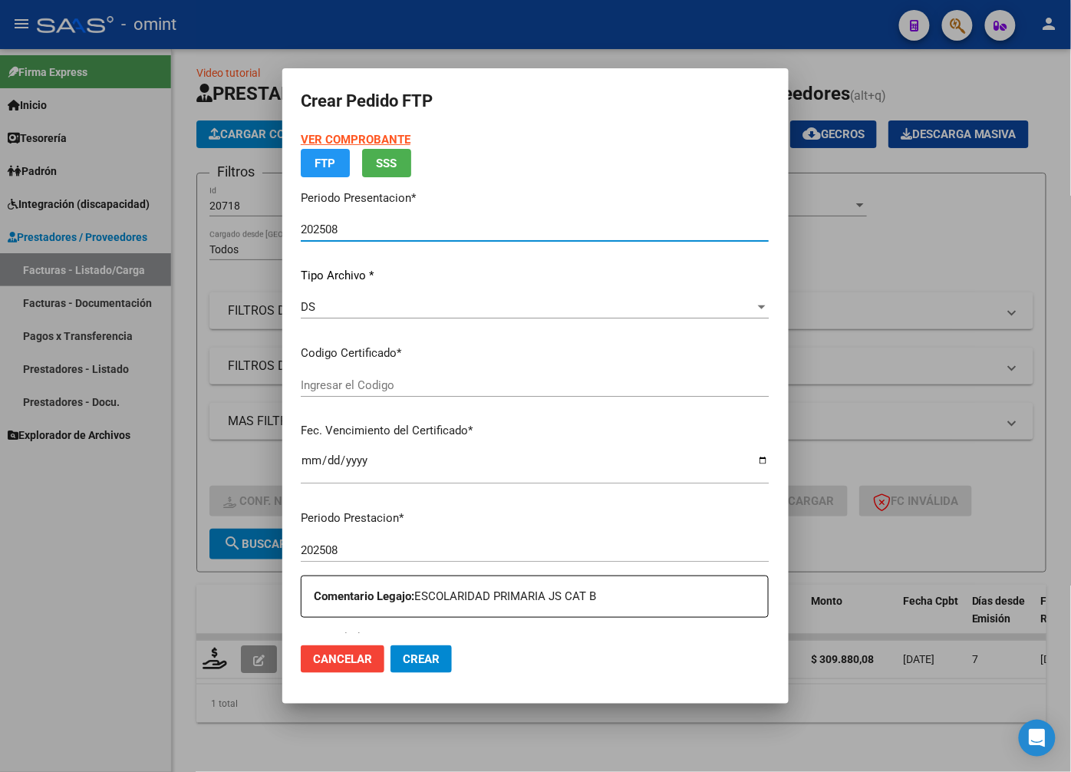
type input "2965497794"
type input "2024-08-09"
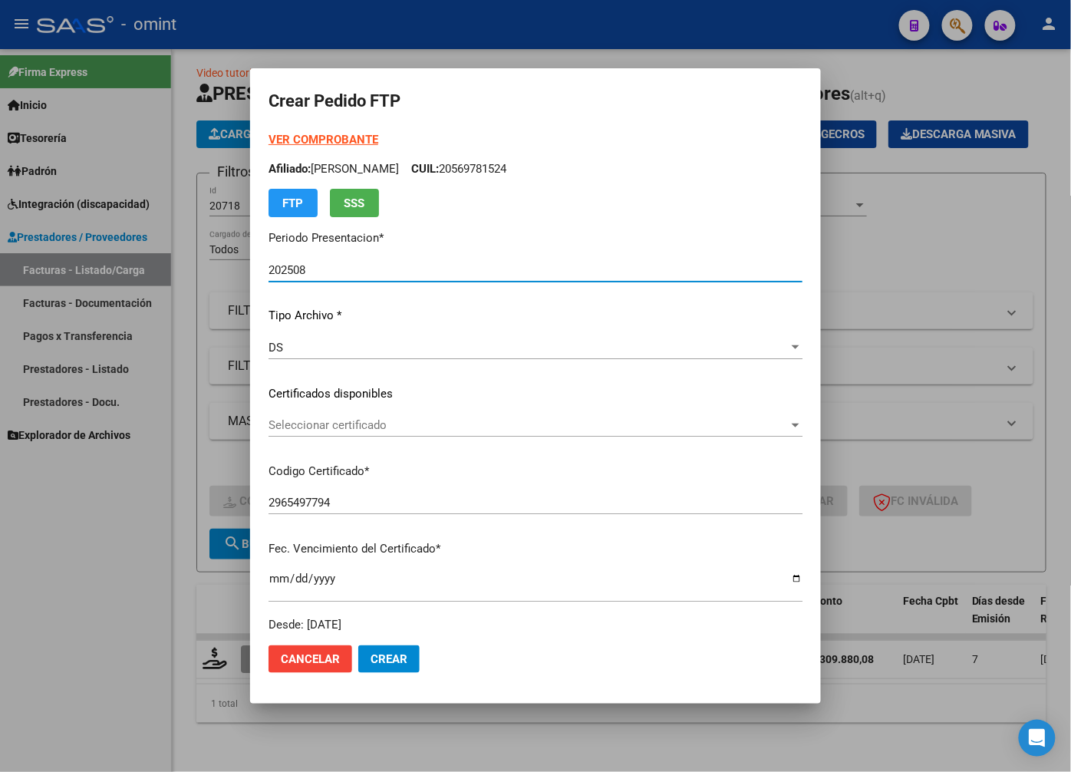
click at [789, 424] on span "Seleccionar certificado" at bounding box center [529, 425] width 520 height 14
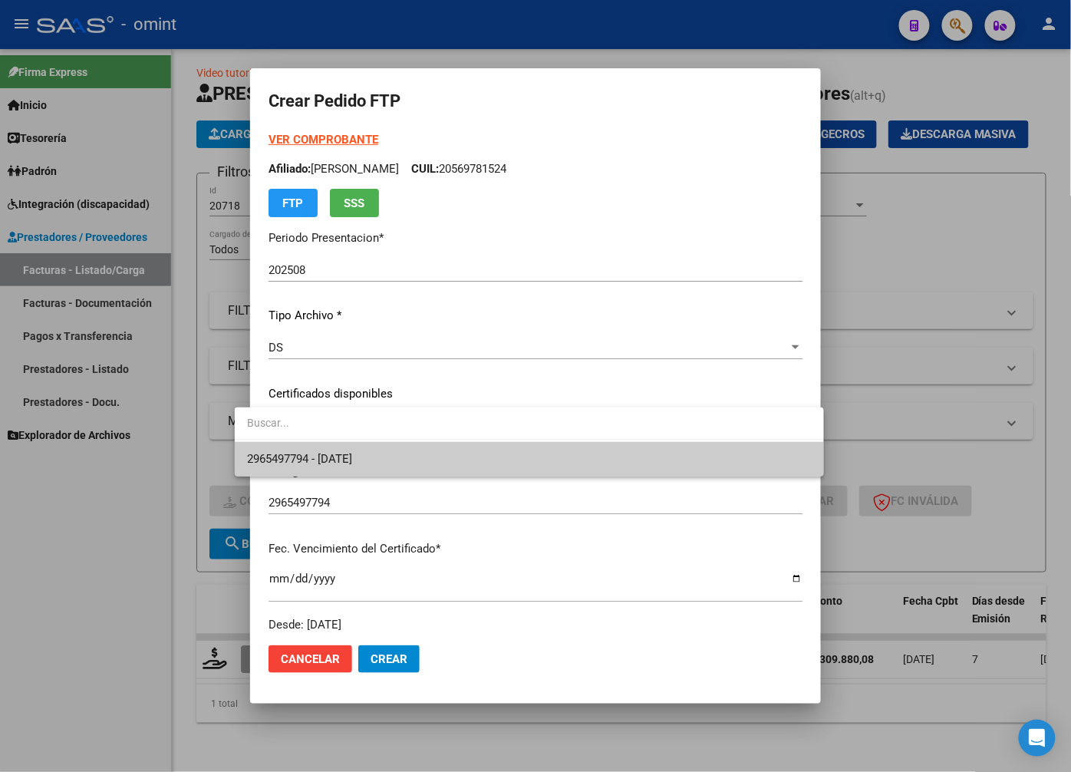
click at [725, 459] on span "2965497794 - 2024-08-09" at bounding box center [529, 459] width 564 height 35
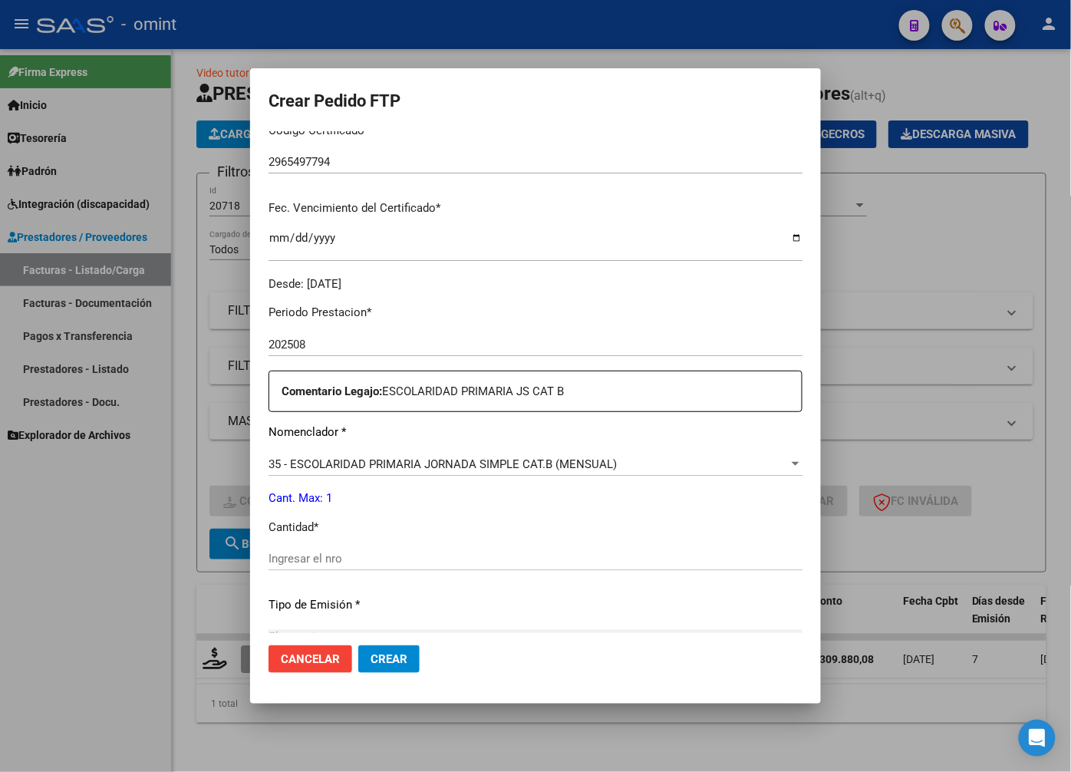
scroll to position [426, 0]
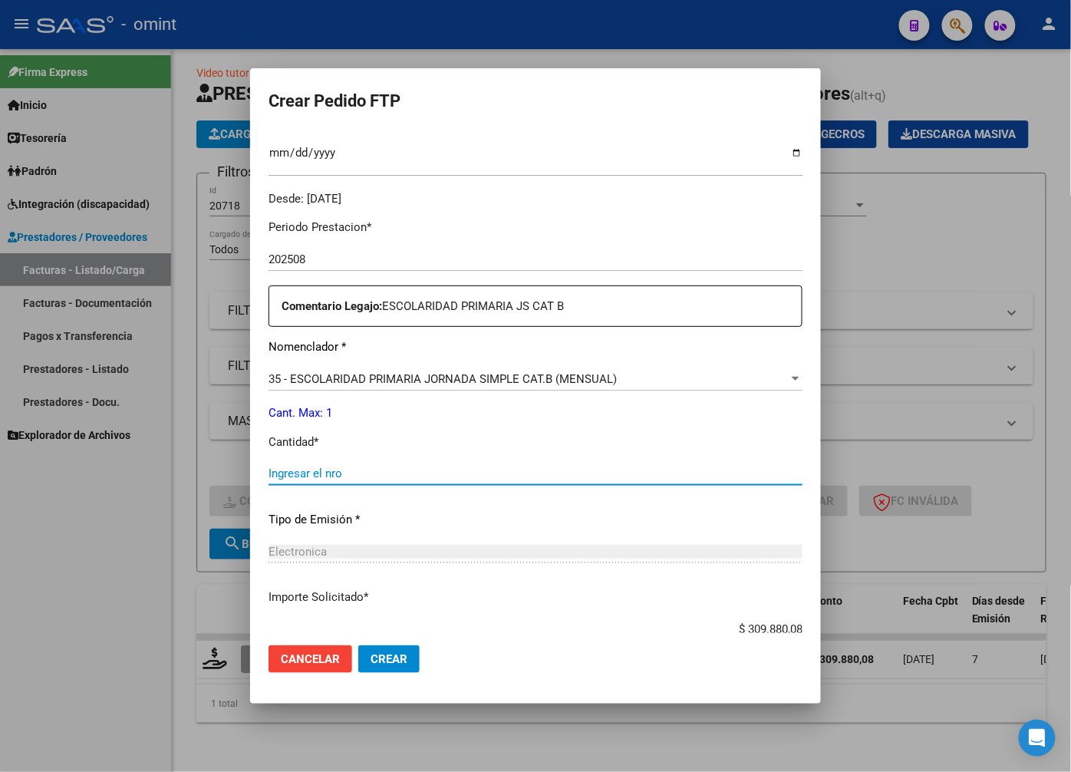
click at [287, 468] on input "Ingresar el nro" at bounding box center [536, 474] width 534 height 14
type input "1"
click at [533, 514] on p "Tipo de Emisión *" at bounding box center [536, 520] width 534 height 18
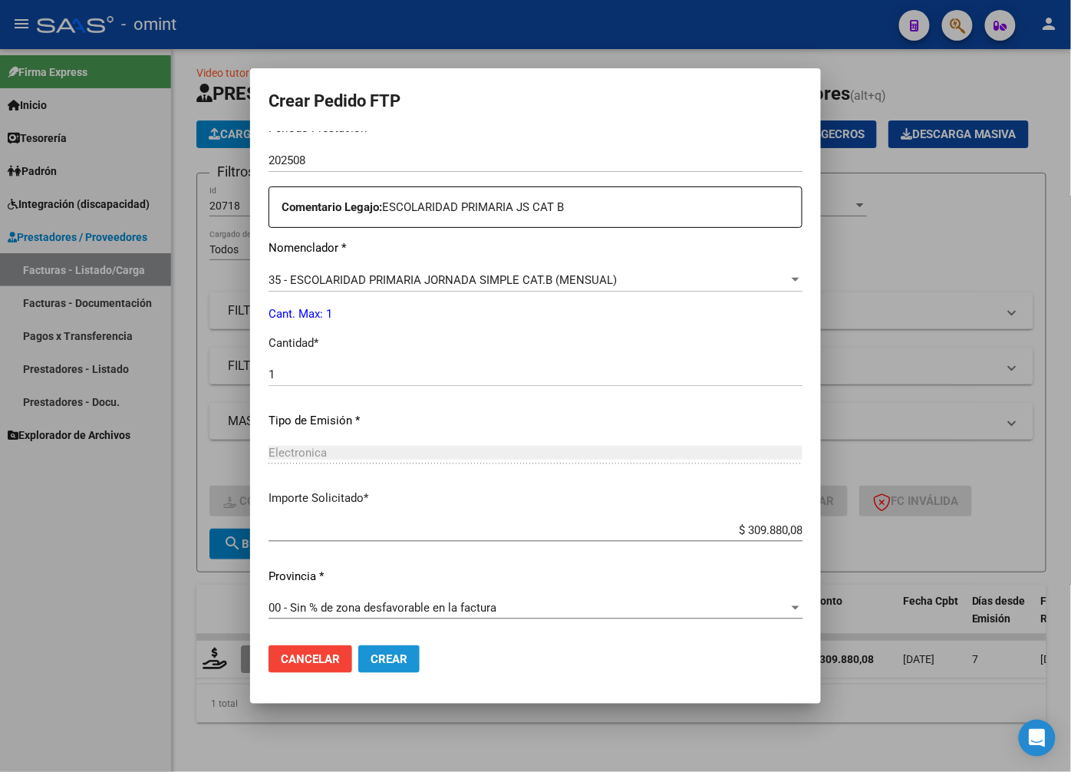
click at [378, 654] on span "Crear" at bounding box center [389, 659] width 37 height 14
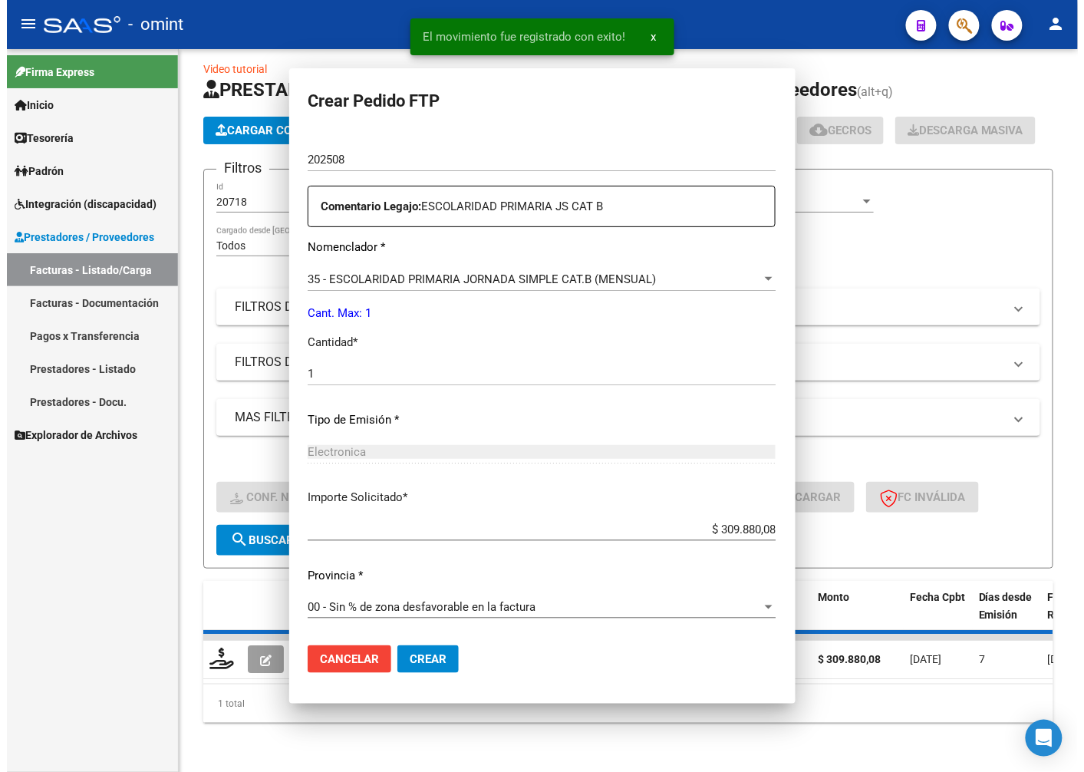
scroll to position [0, 0]
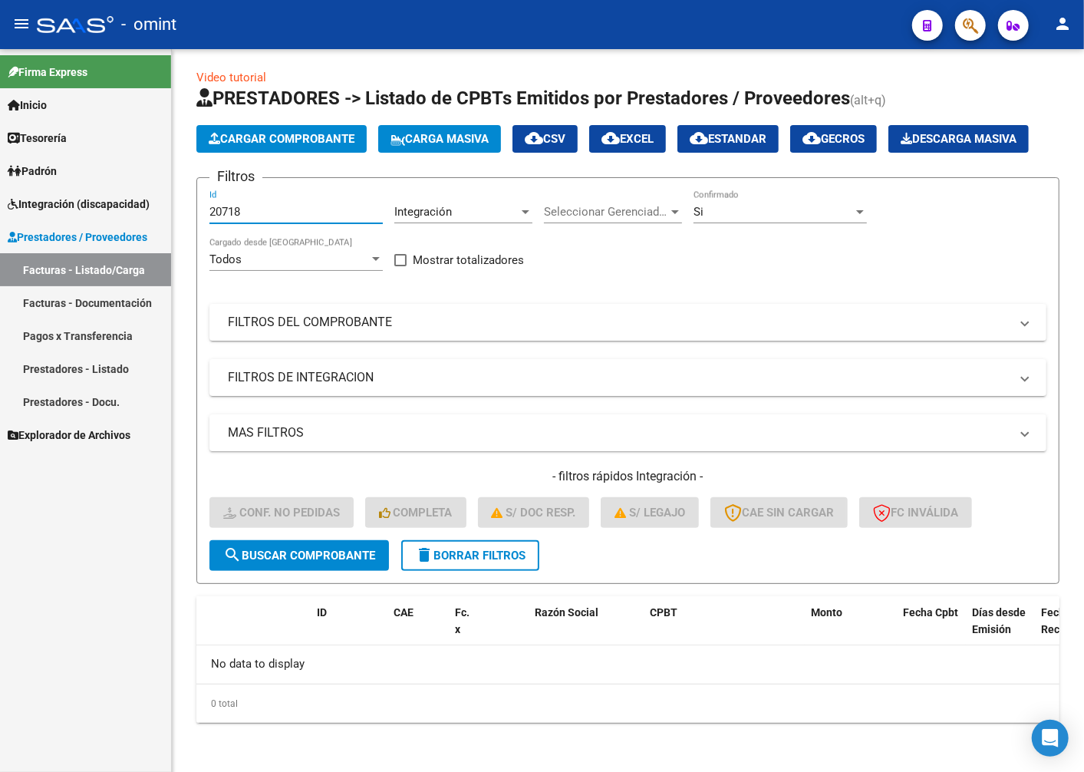
drag, startPoint x: 247, startPoint y: 217, endPoint x: 159, endPoint y: 207, distance: 88.8
click at [162, 211] on mat-sidenav-container "Firma Express Inicio Instructivos Contacto OS Tesorería Extractos Procesados (c…" at bounding box center [542, 410] width 1084 height 723
paste input "18887"
type input "18887"
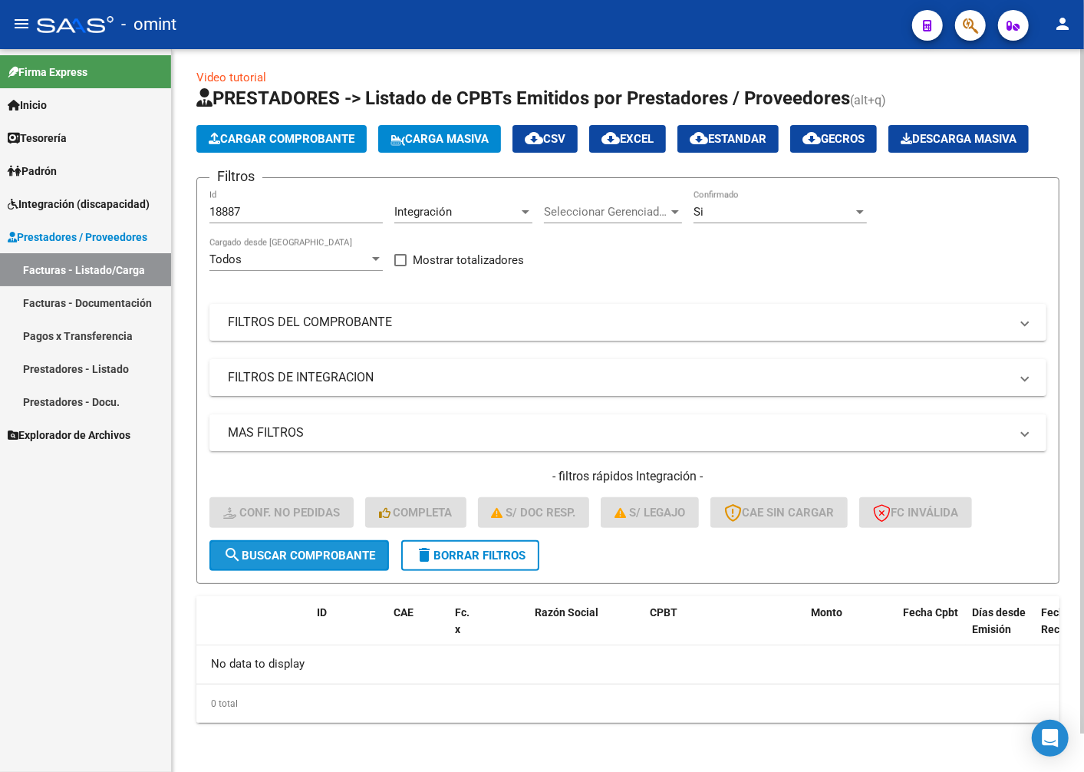
click at [279, 557] on span "search Buscar Comprobante" at bounding box center [299, 556] width 152 height 14
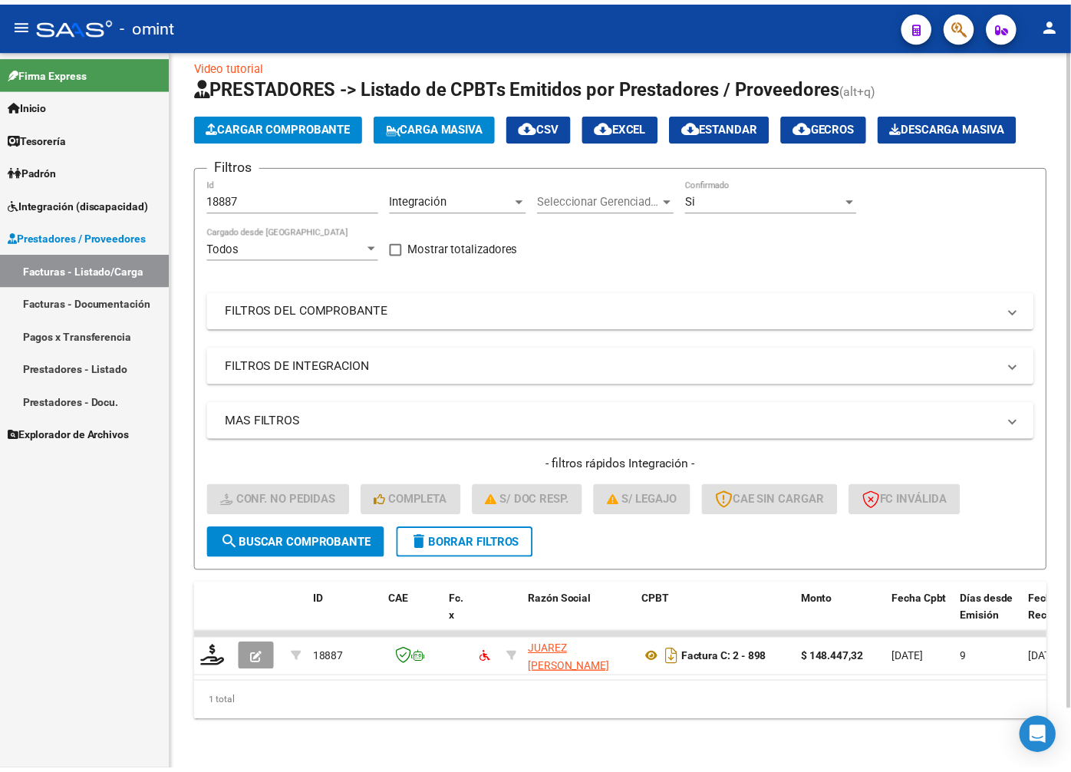
scroll to position [65, 0]
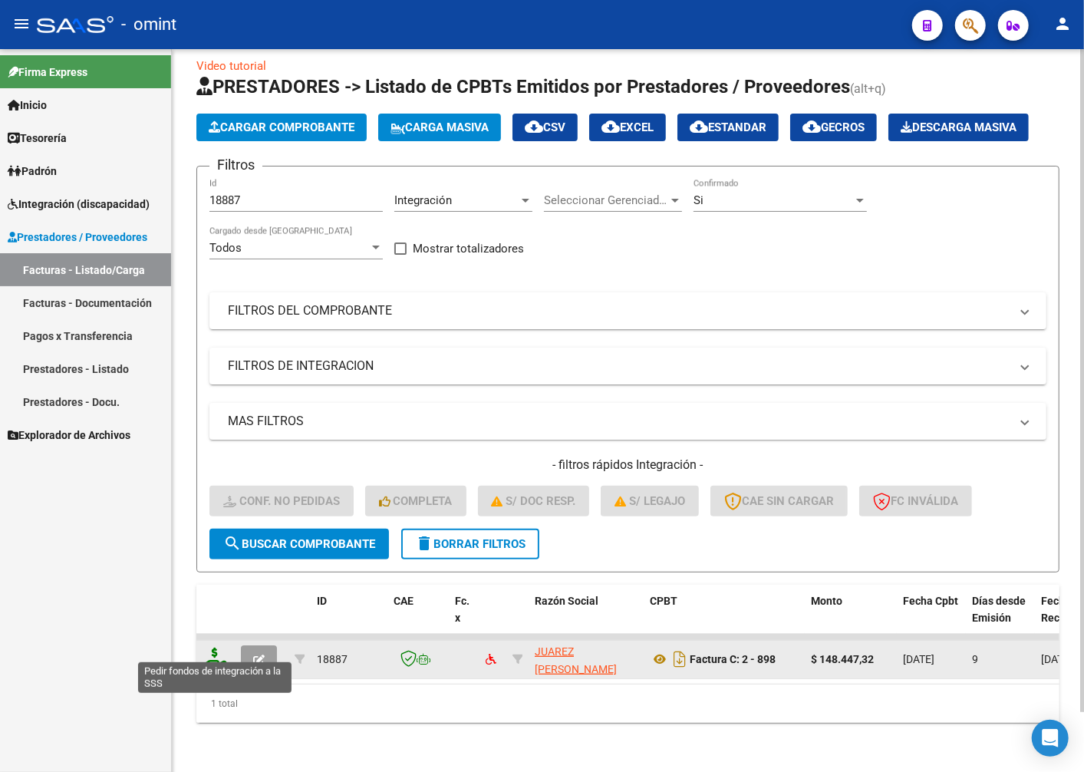
click at [221, 648] on icon at bounding box center [215, 658] width 25 height 21
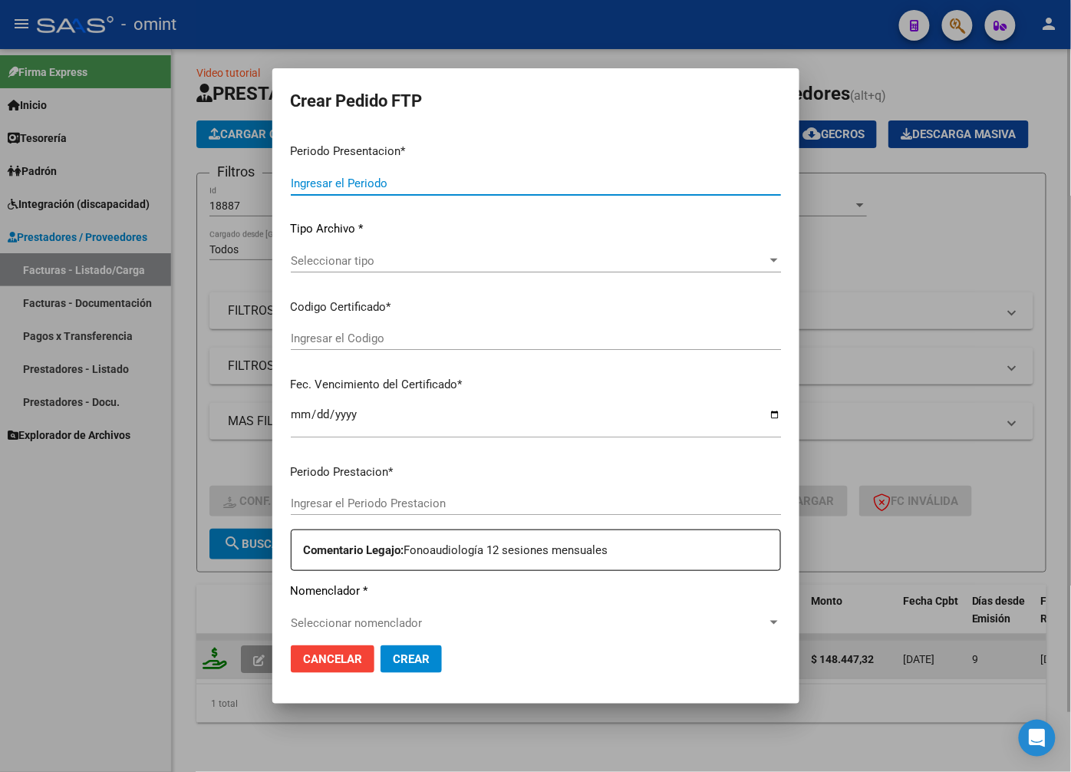
type input "202508"
type input "$ 148.447,32"
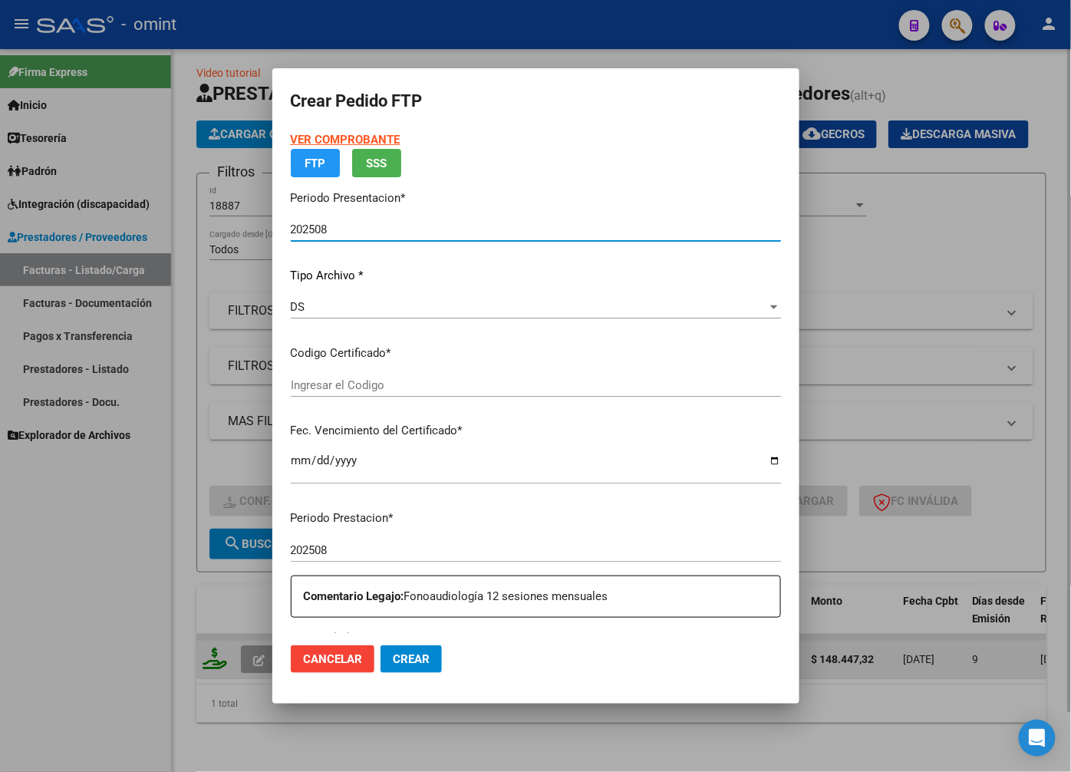
type input "2965497794"
type input "2024-08-09"
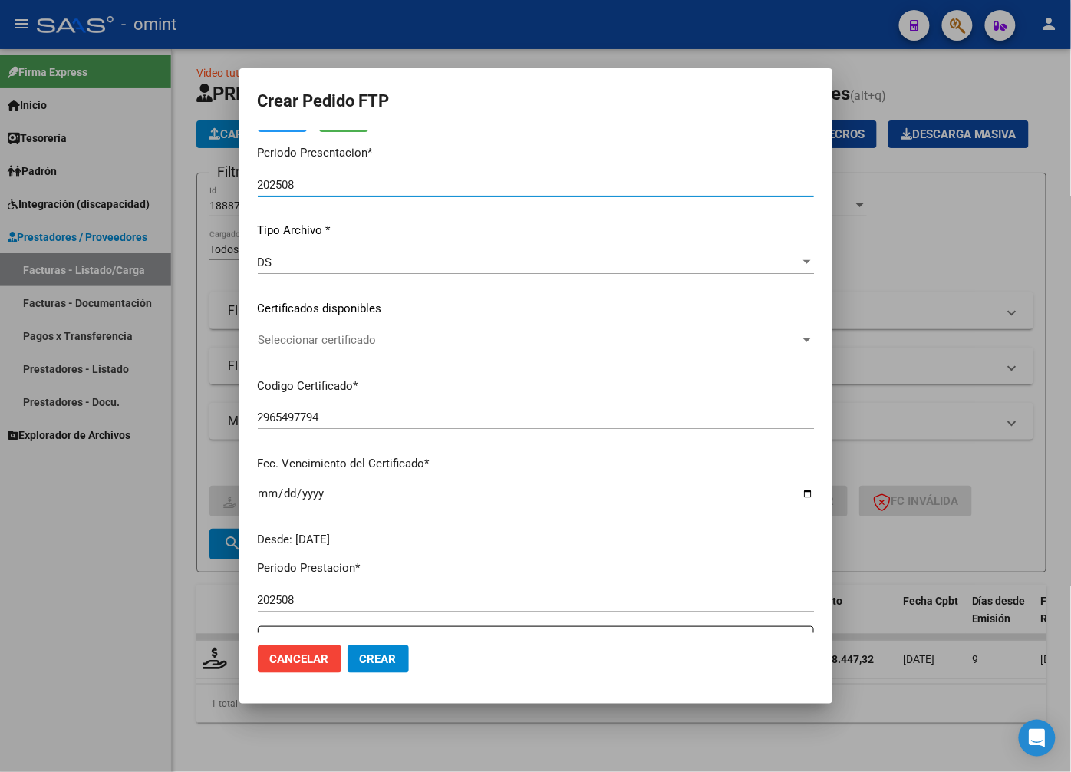
scroll to position [170, 0]
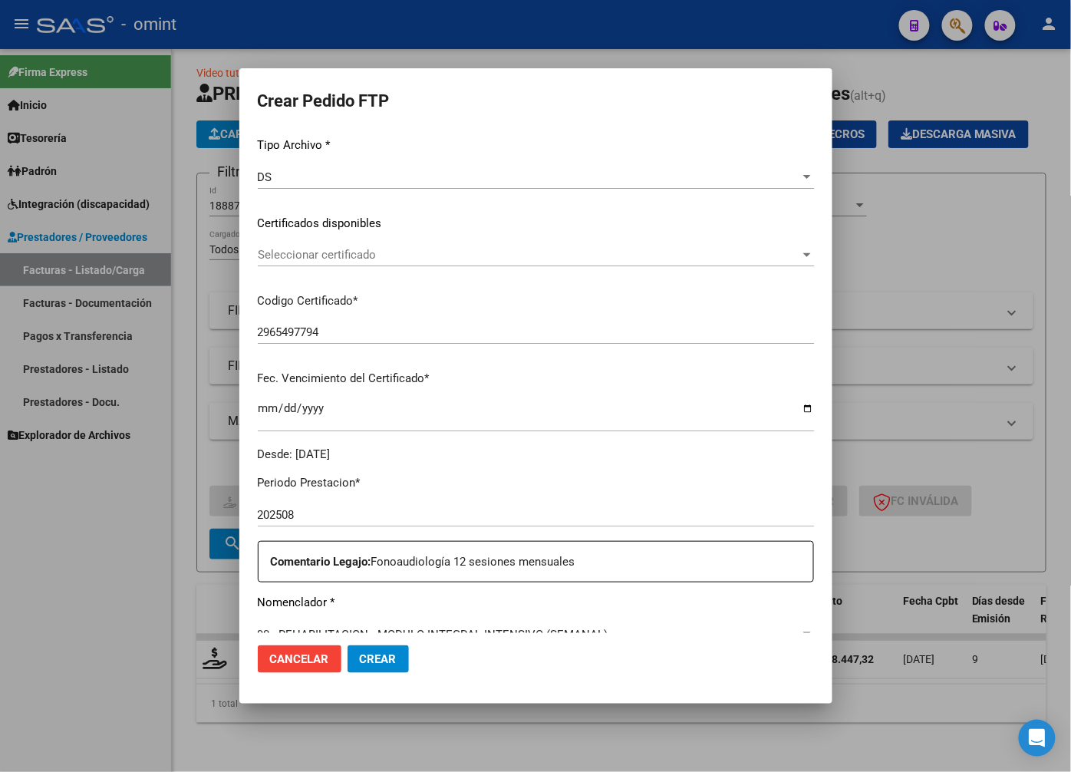
click at [777, 240] on div "VER COMPROBANTE ARCA Padrón Afiliado: GARELLO FIGUEROA LEON CUIL: 20569781524 F…" at bounding box center [536, 212] width 556 height 502
click at [770, 259] on span "Seleccionar certificado" at bounding box center [529, 255] width 542 height 14
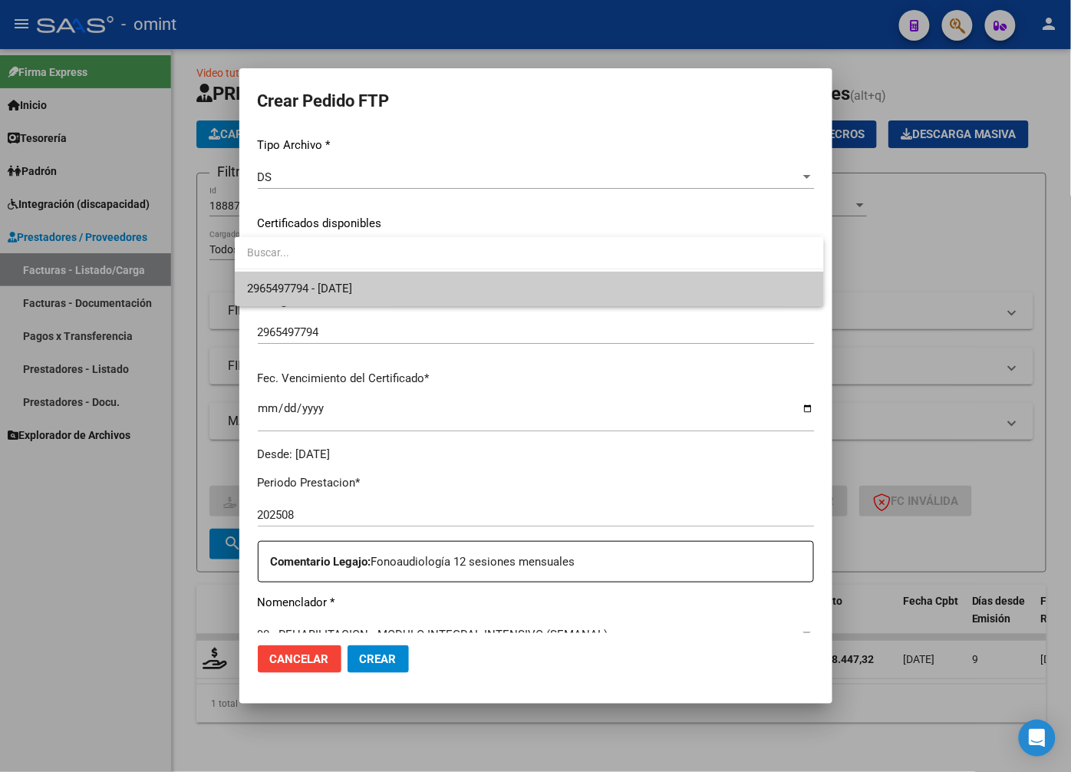
click at [716, 289] on span "2965497794 - 2024-08-09" at bounding box center [529, 289] width 564 height 35
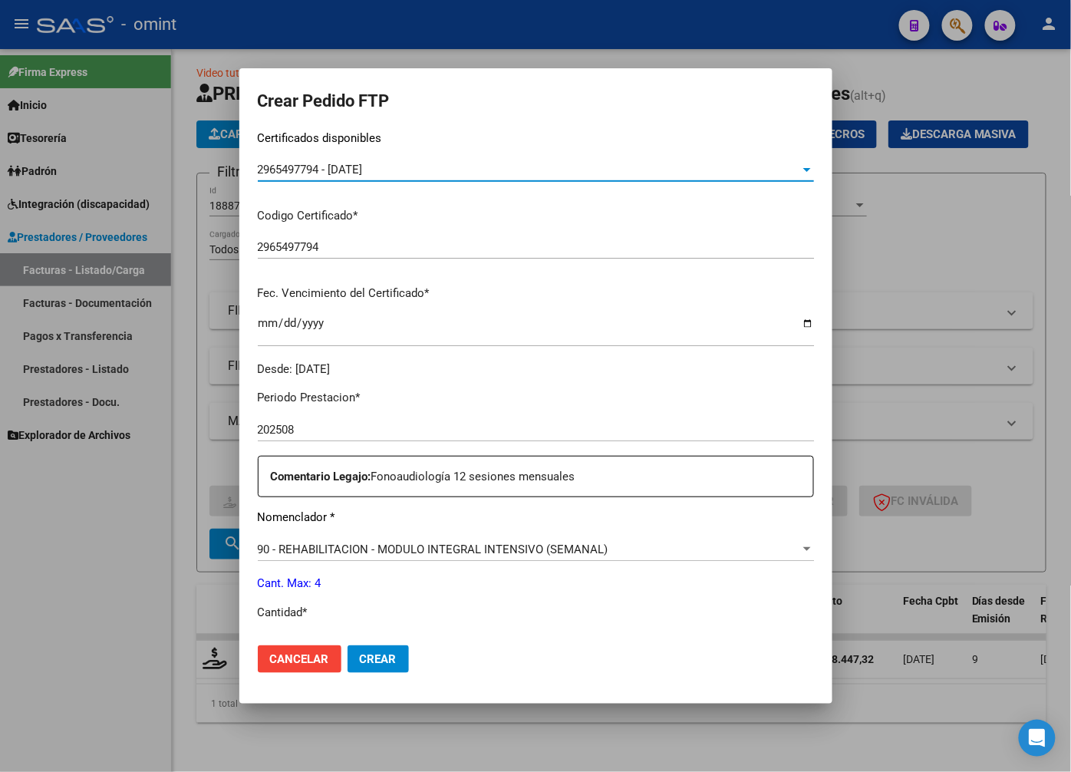
scroll to position [426, 0]
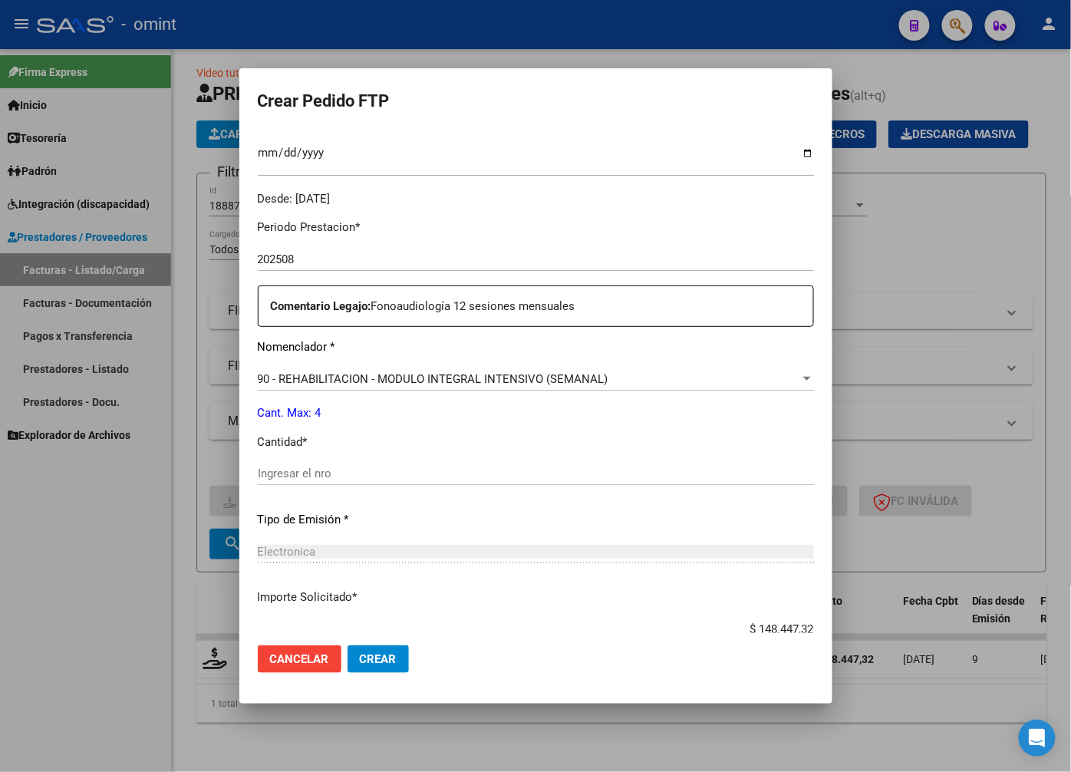
click at [313, 471] on input "Ingresar el nro" at bounding box center [536, 474] width 556 height 14
type input "4"
click at [391, 538] on div "Periodo Prestacion * 202508 Ingresar el Periodo Prestacion Comentario Legajo: F…" at bounding box center [536, 470] width 556 height 526
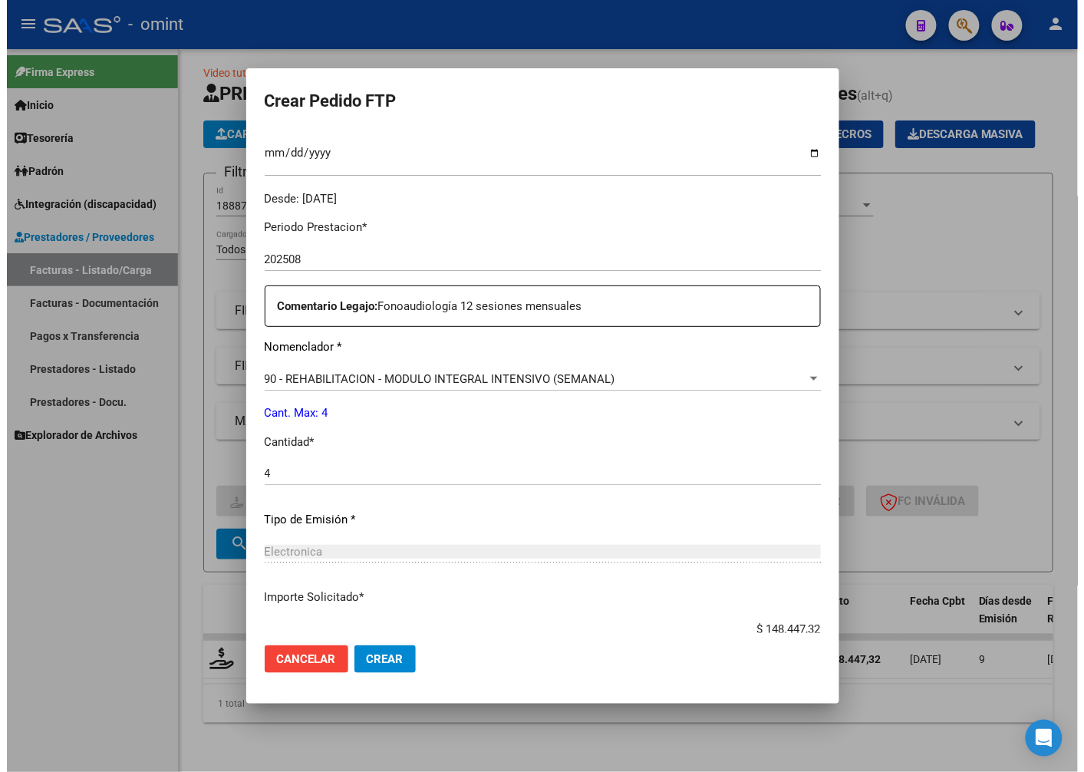
scroll to position [525, 0]
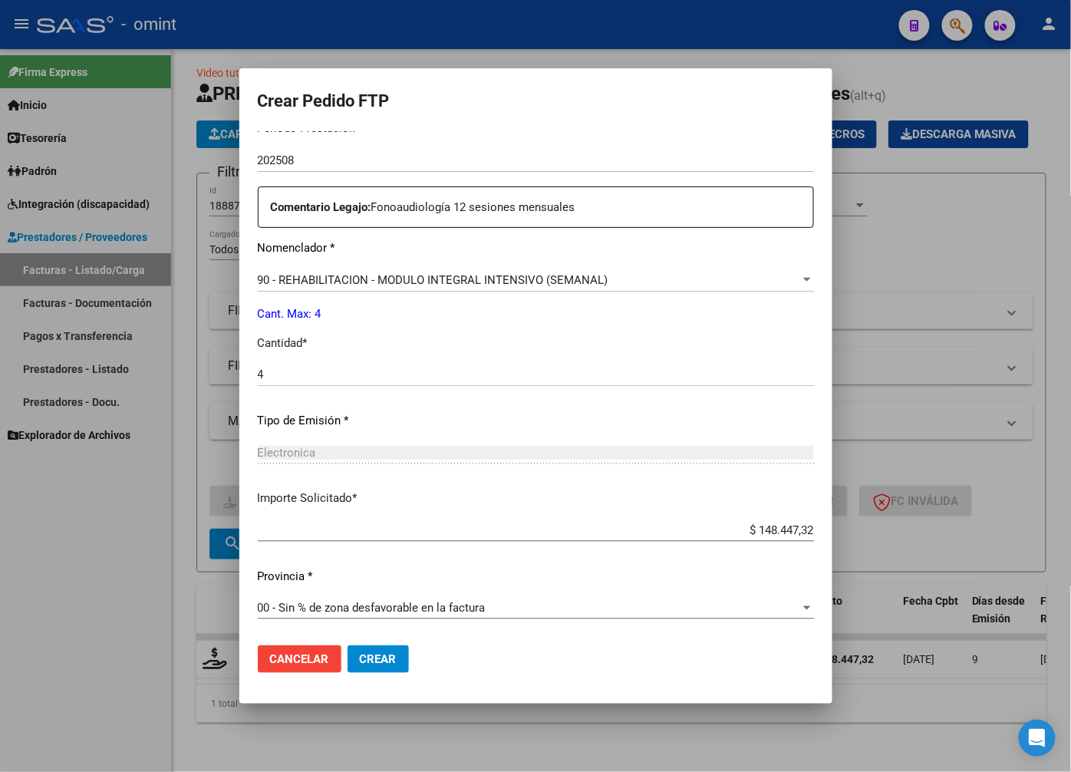
click at [361, 655] on span "Crear" at bounding box center [378, 659] width 37 height 14
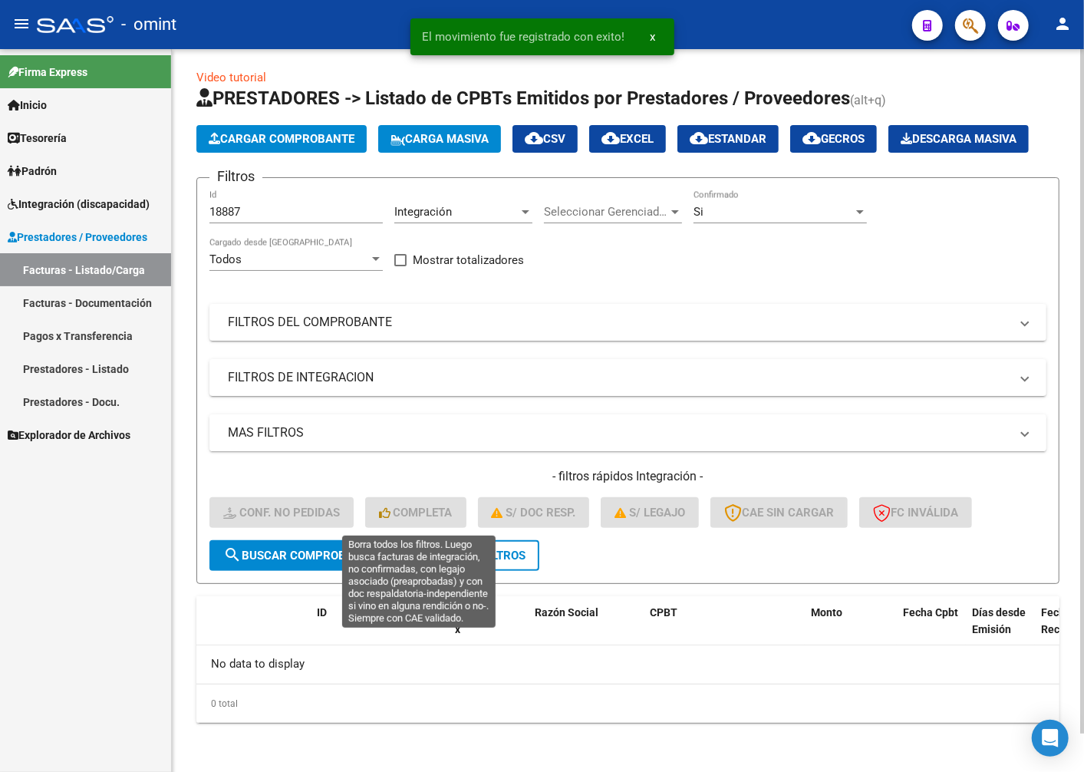
scroll to position [41, 0]
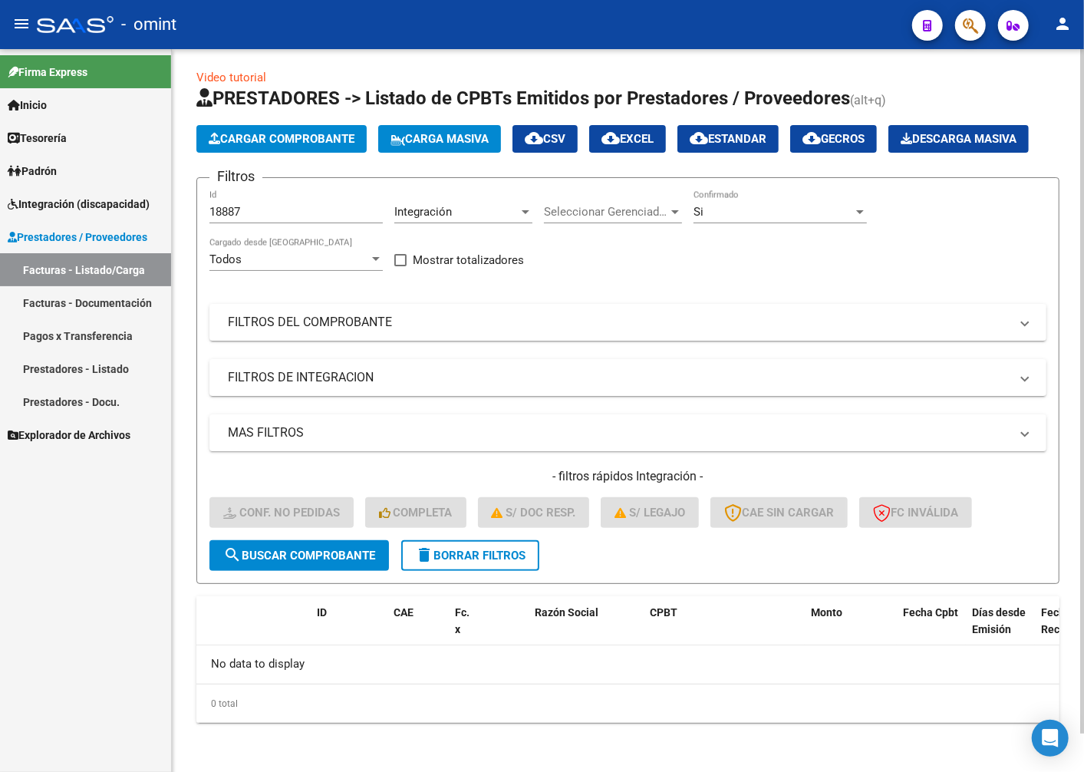
click at [262, 203] on div "18887 Id" at bounding box center [295, 206] width 173 height 33
drag, startPoint x: 246, startPoint y: 220, endPoint x: 172, endPoint y: 209, distance: 74.6
click at [172, 209] on div "Video tutorial PRESTADORES -> Listado de CPBTs Emitidos por Prestadores / Prove…" at bounding box center [628, 408] width 912 height 727
paste input "20290"
type input "20290"
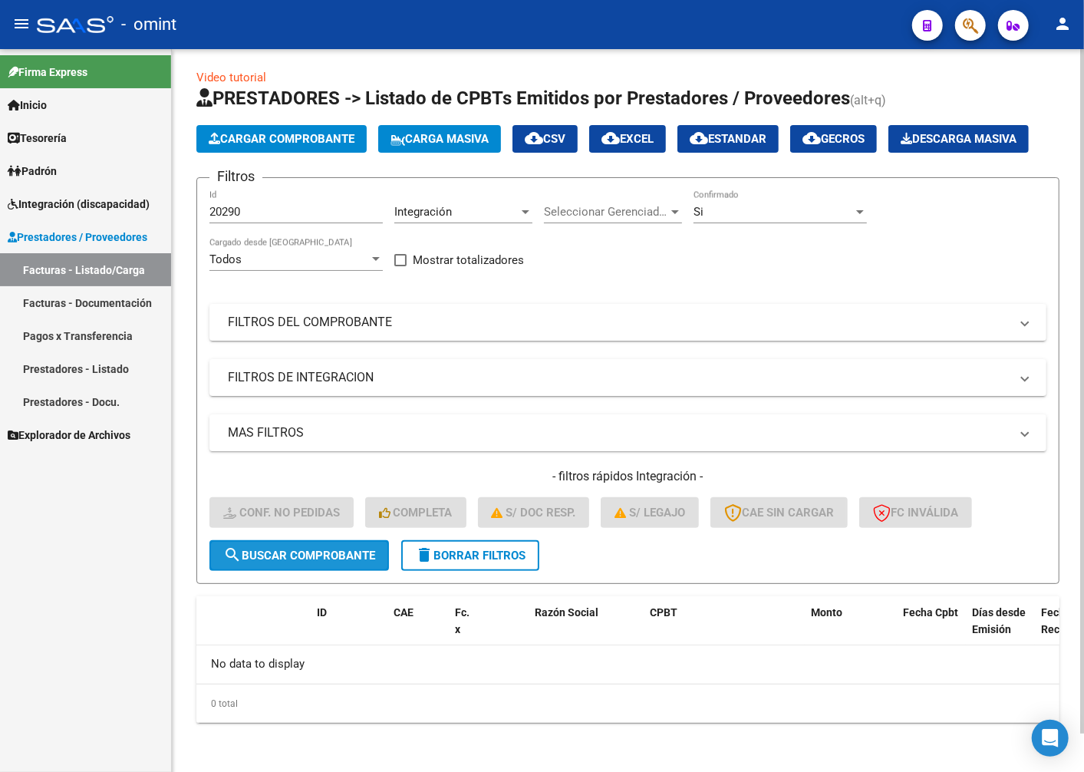
click at [312, 558] on span "search Buscar Comprobante" at bounding box center [299, 556] width 152 height 14
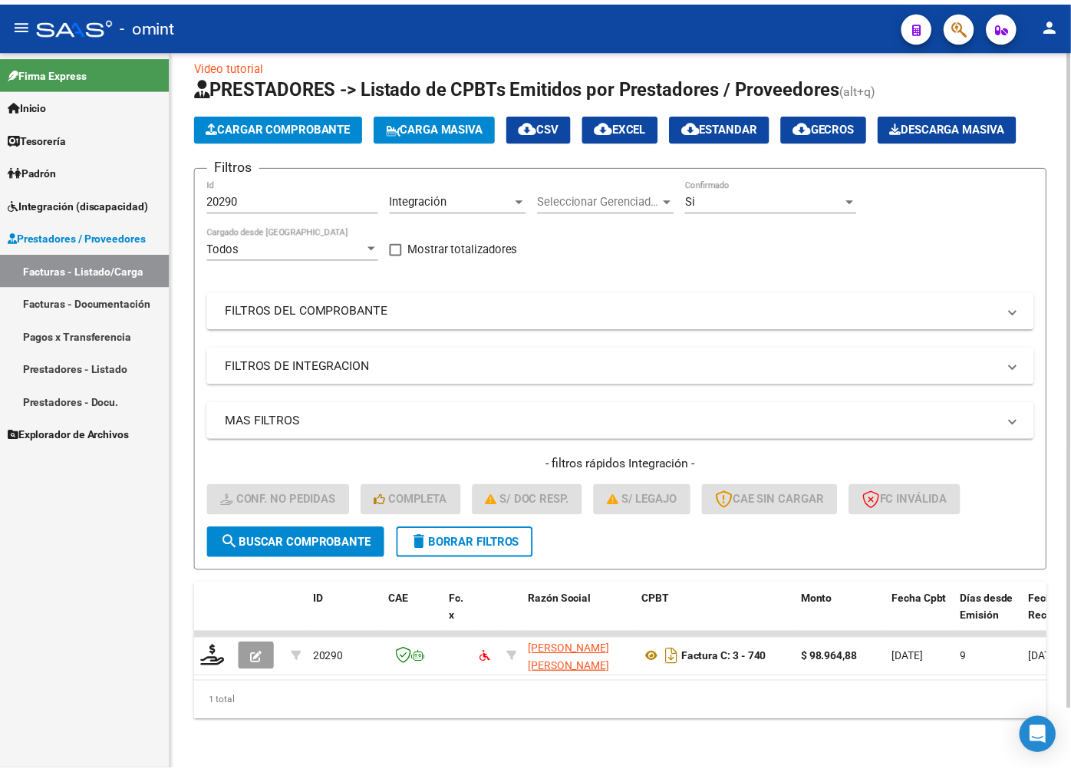
scroll to position [65, 0]
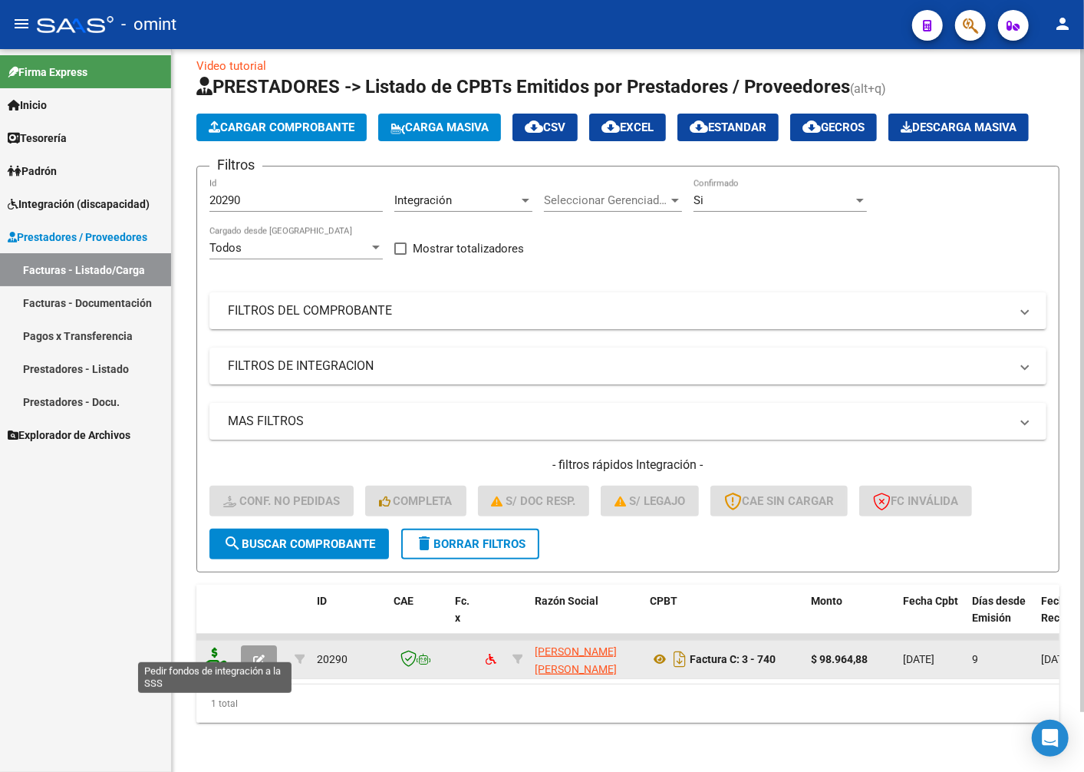
click at [203, 648] on icon at bounding box center [215, 658] width 25 height 21
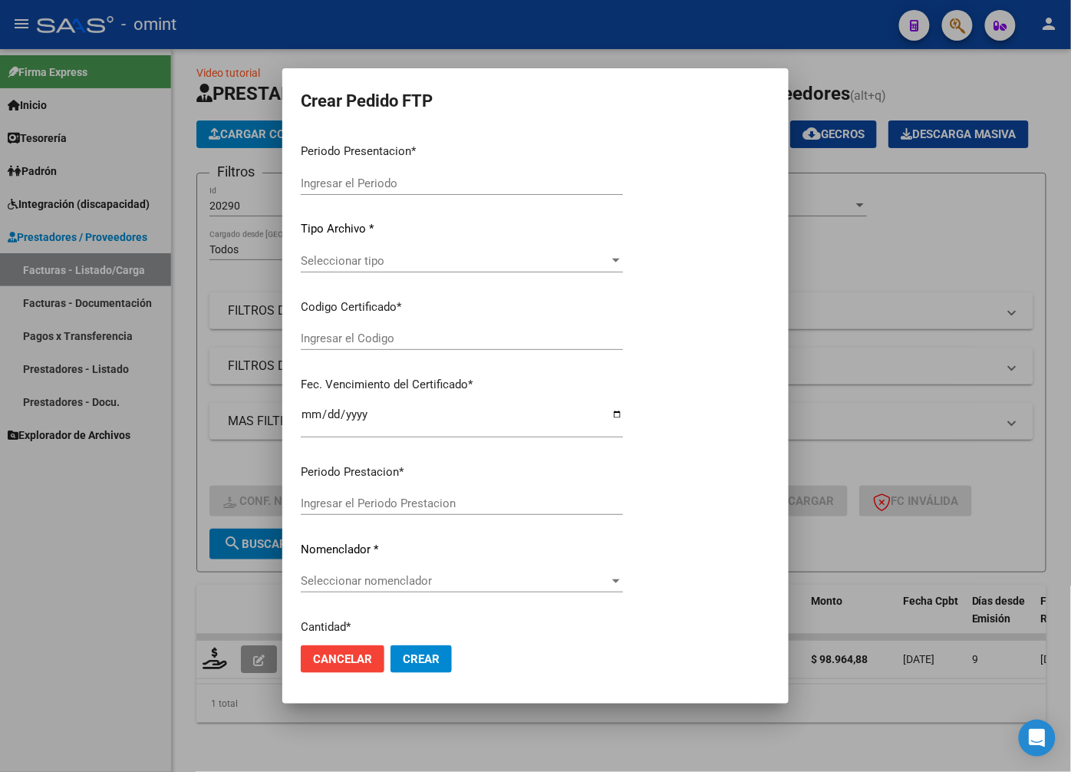
type input "202508"
type input "$ 98.964,88"
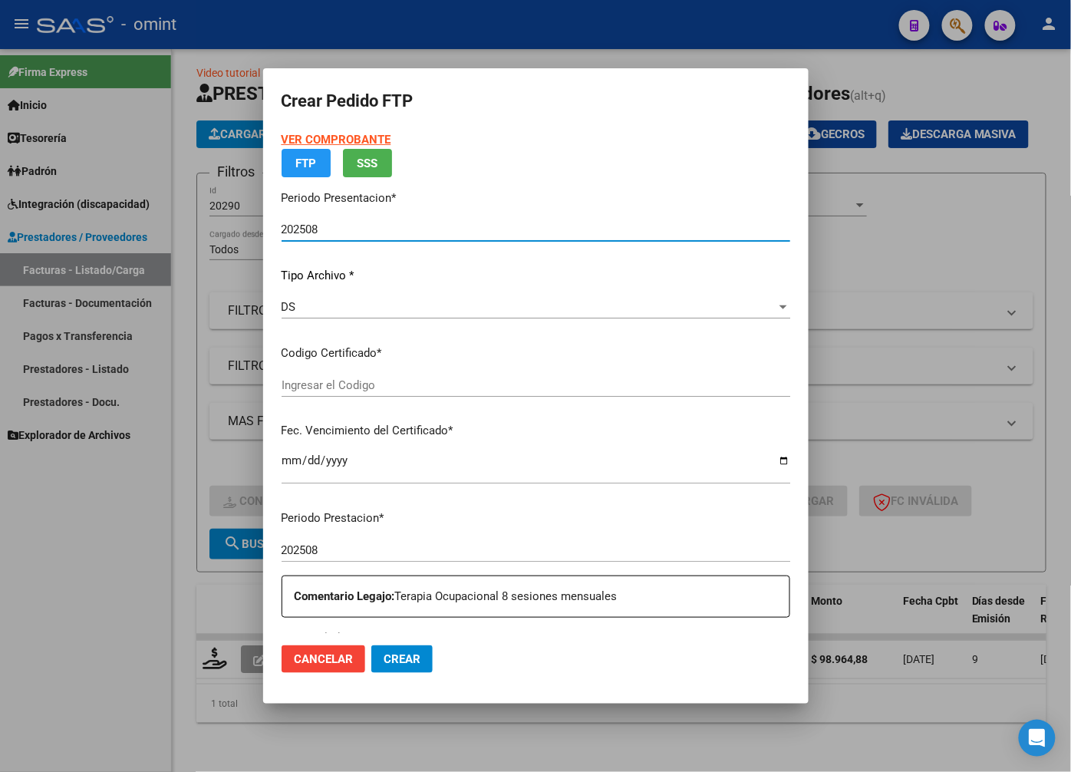
type input "2965497794"
type input "2024-08-09"
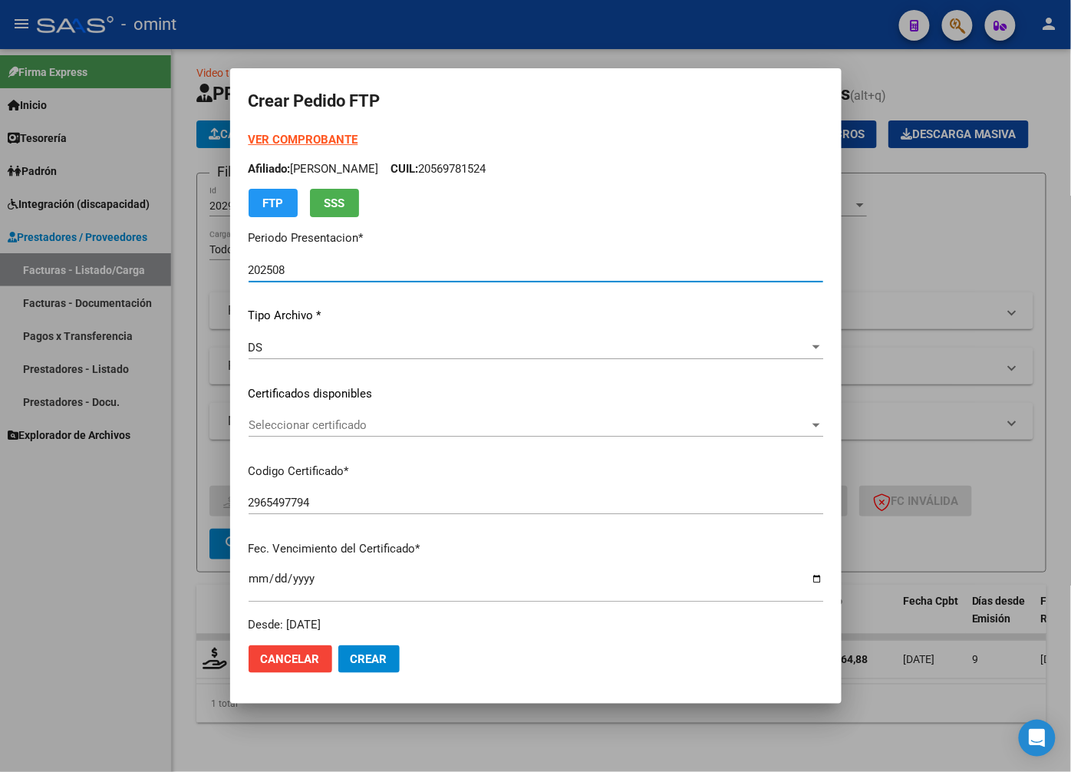
click at [749, 425] on span "Seleccionar certificado" at bounding box center [529, 425] width 561 height 14
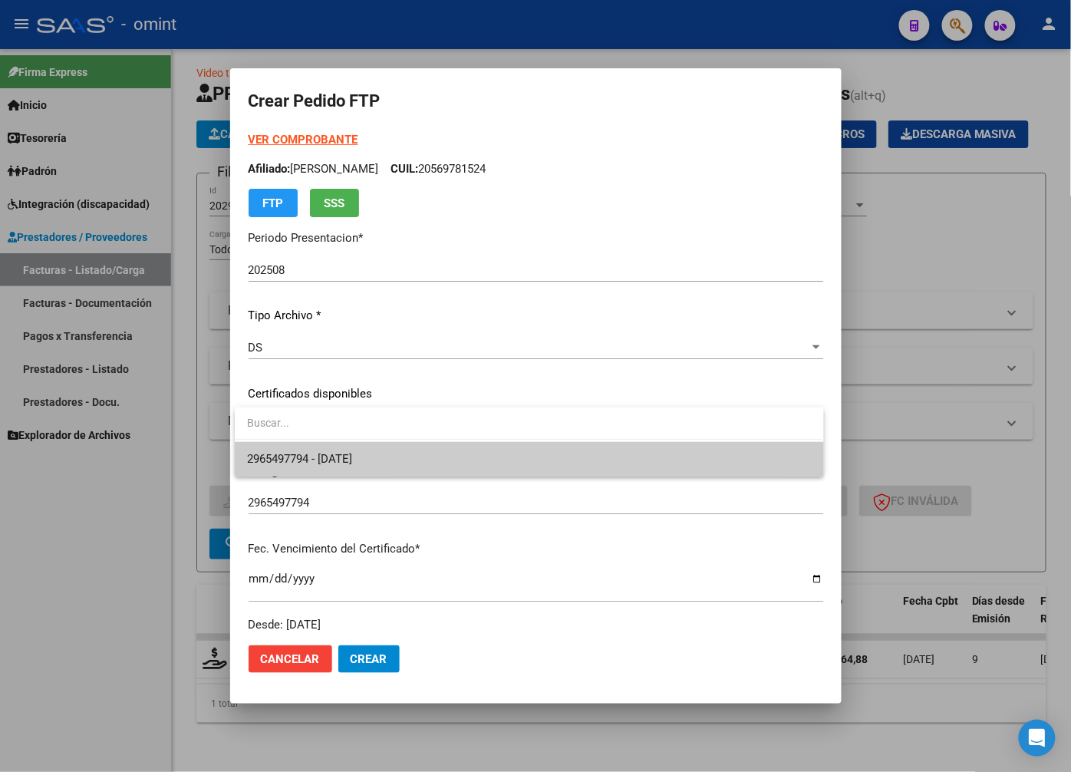
click at [677, 470] on span "2965497794 - 2024-08-09" at bounding box center [529, 459] width 564 height 35
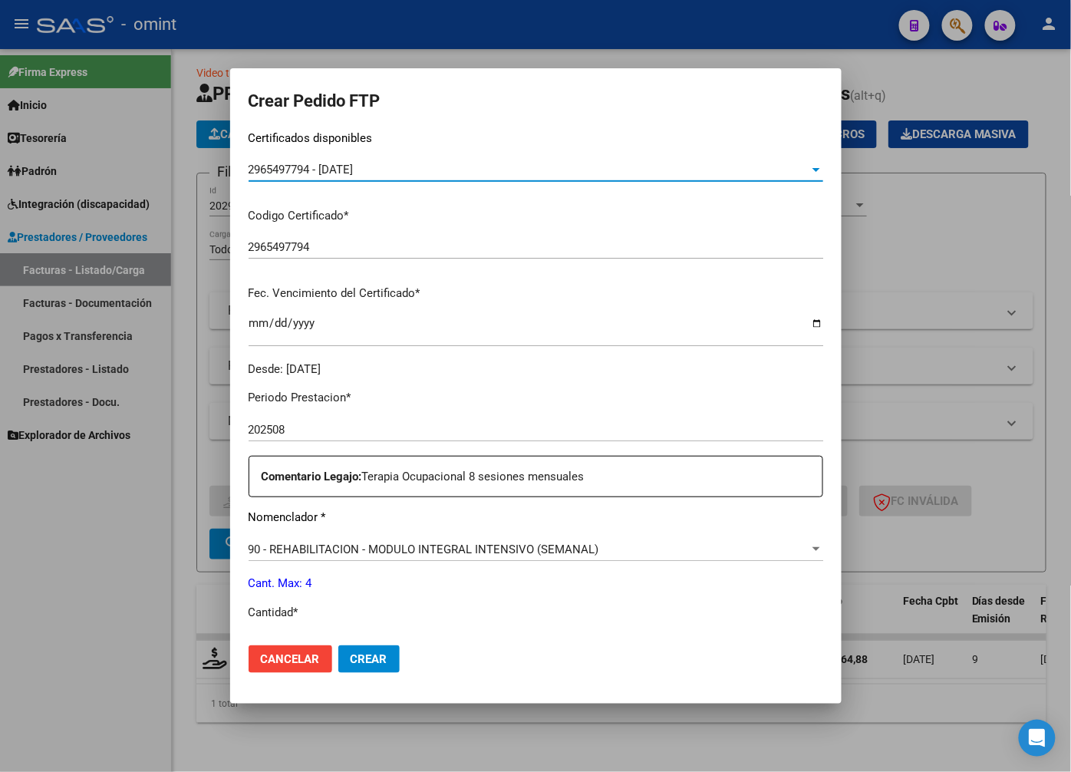
scroll to position [341, 0]
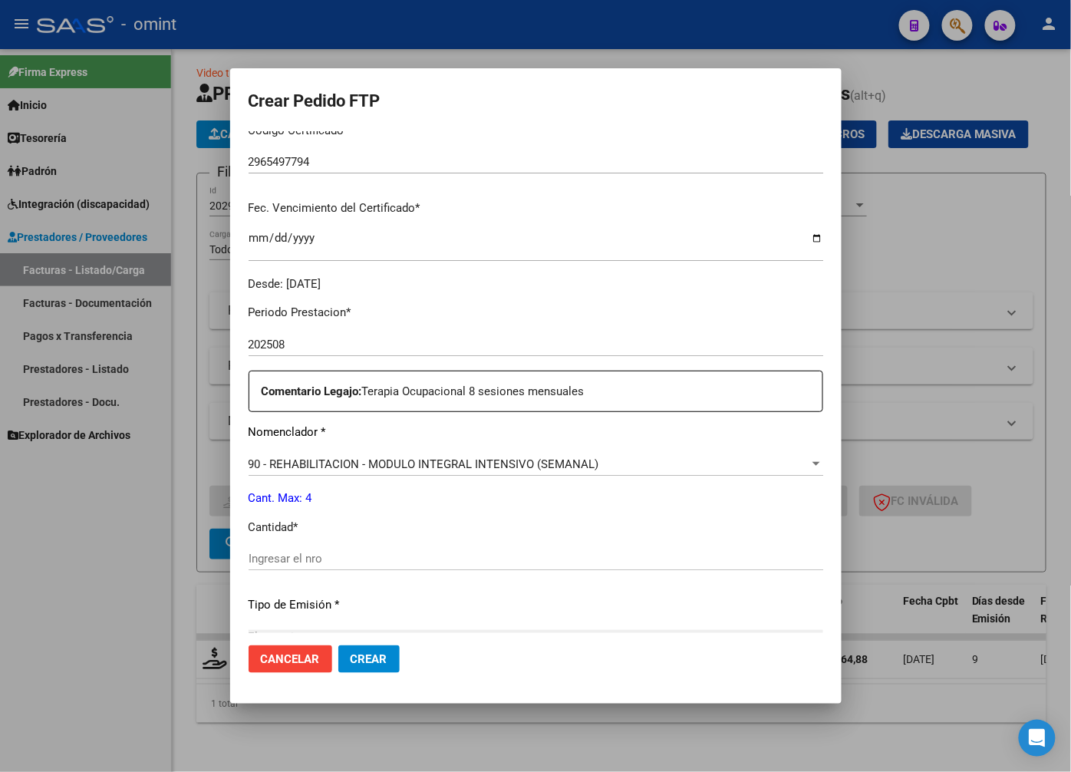
click at [315, 550] on div "Ingresar el nro" at bounding box center [536, 558] width 575 height 23
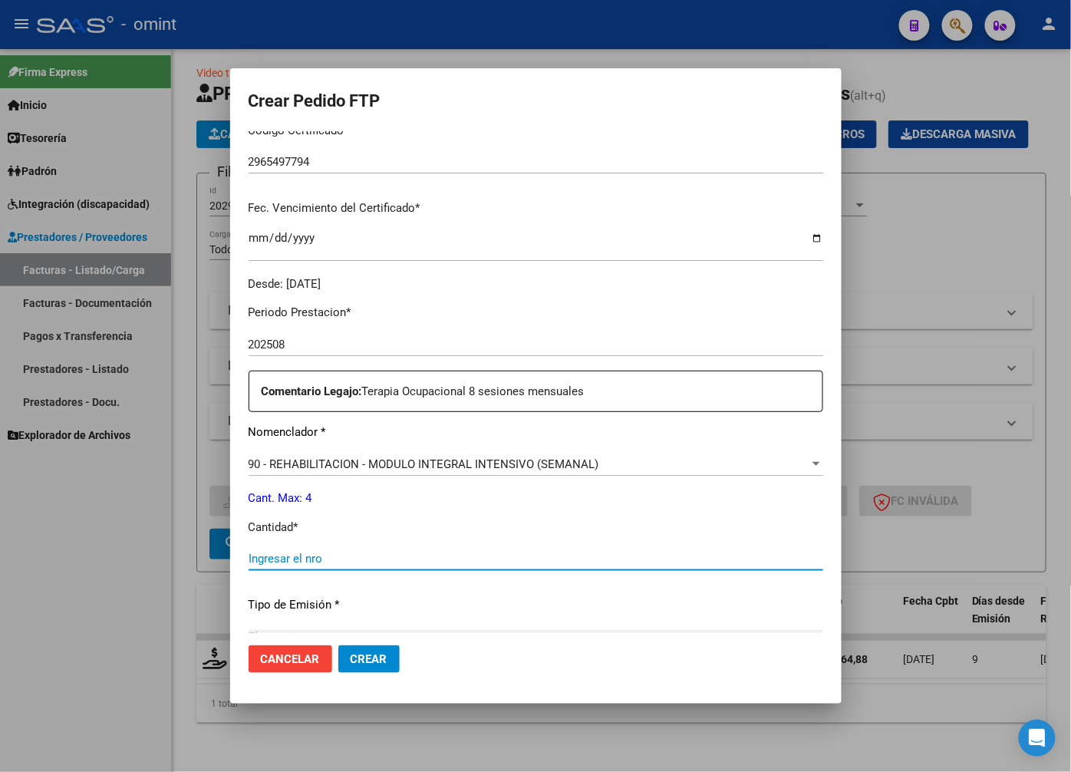
click at [312, 552] on input "Ingresar el nro" at bounding box center [536, 559] width 575 height 14
type input "4"
click at [531, 602] on p "Tipo de Emisión *" at bounding box center [536, 605] width 575 height 18
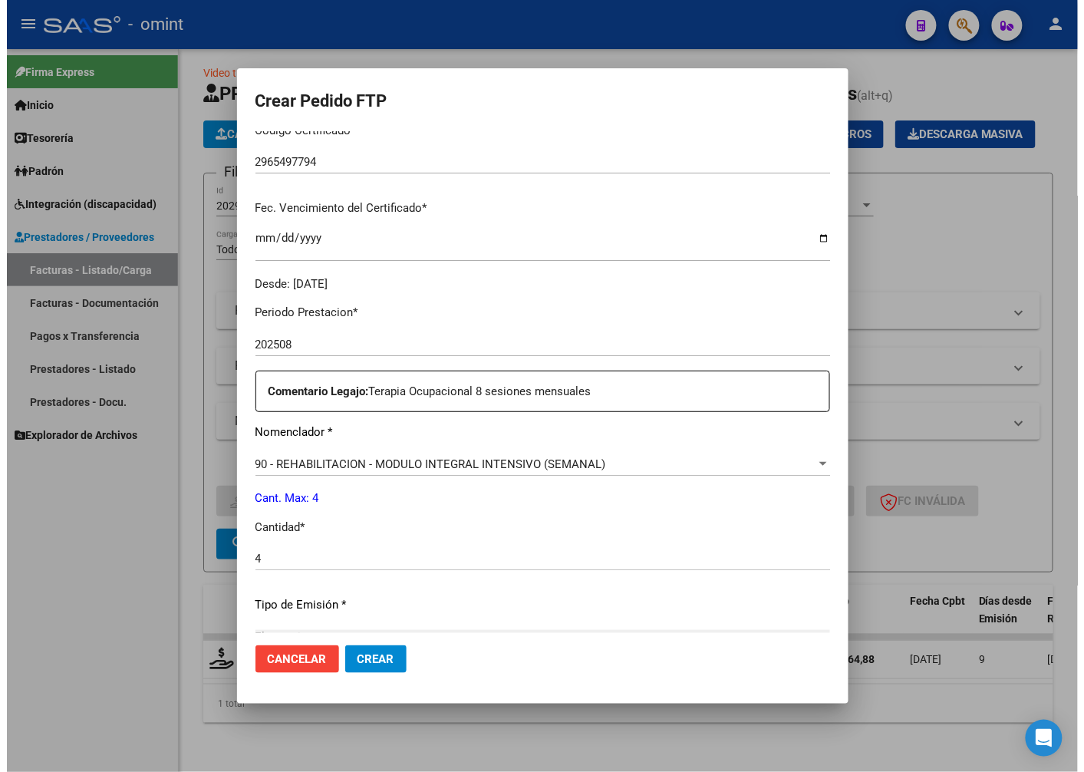
scroll to position [525, 0]
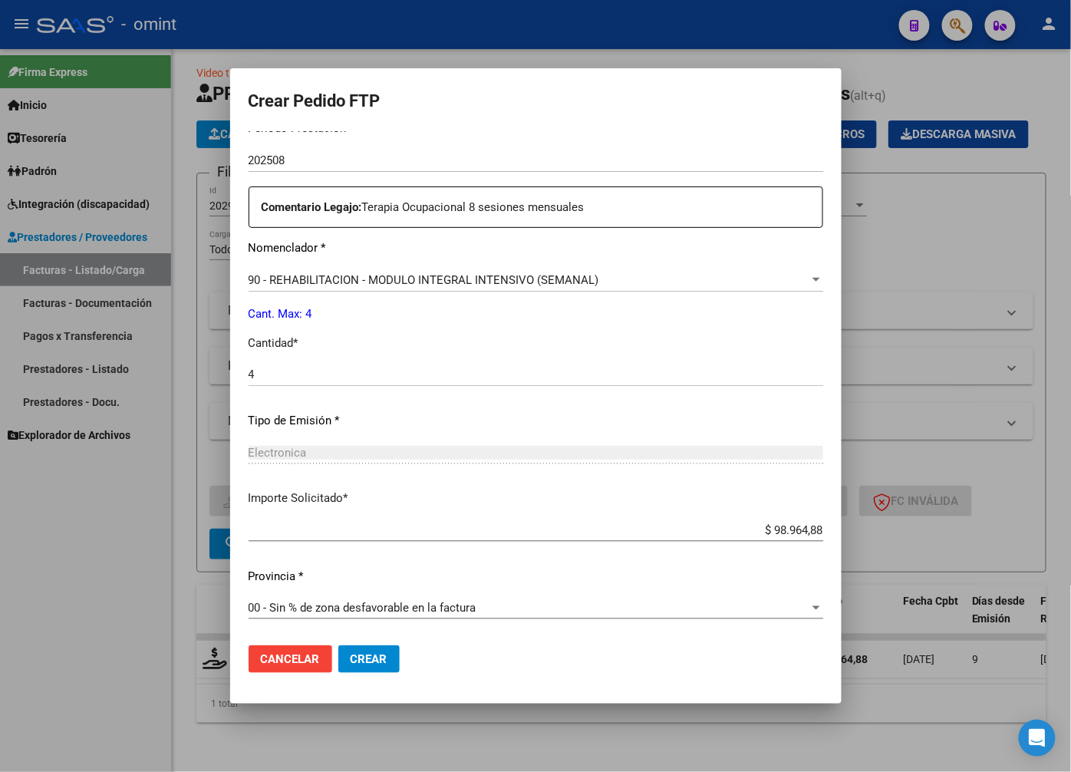
click at [400, 652] on mat-dialog-actions "Cancelar Crear" at bounding box center [536, 659] width 575 height 52
click at [391, 651] on button "Crear" at bounding box center [368, 659] width 61 height 28
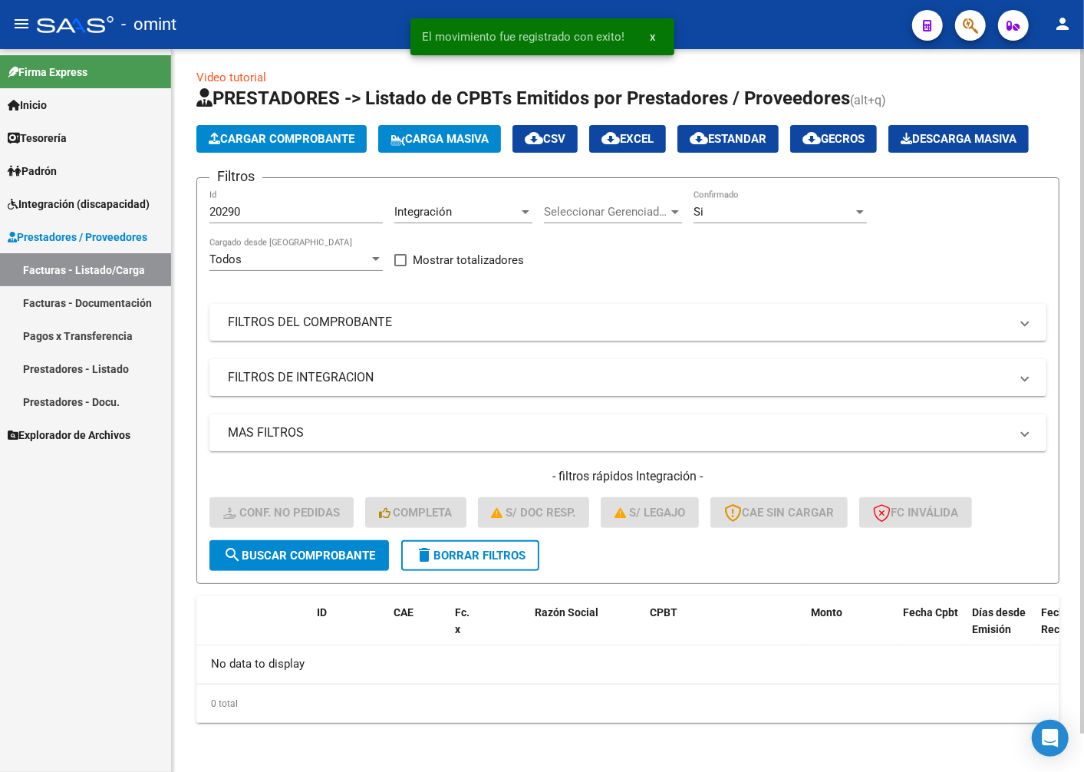
scroll to position [41, 0]
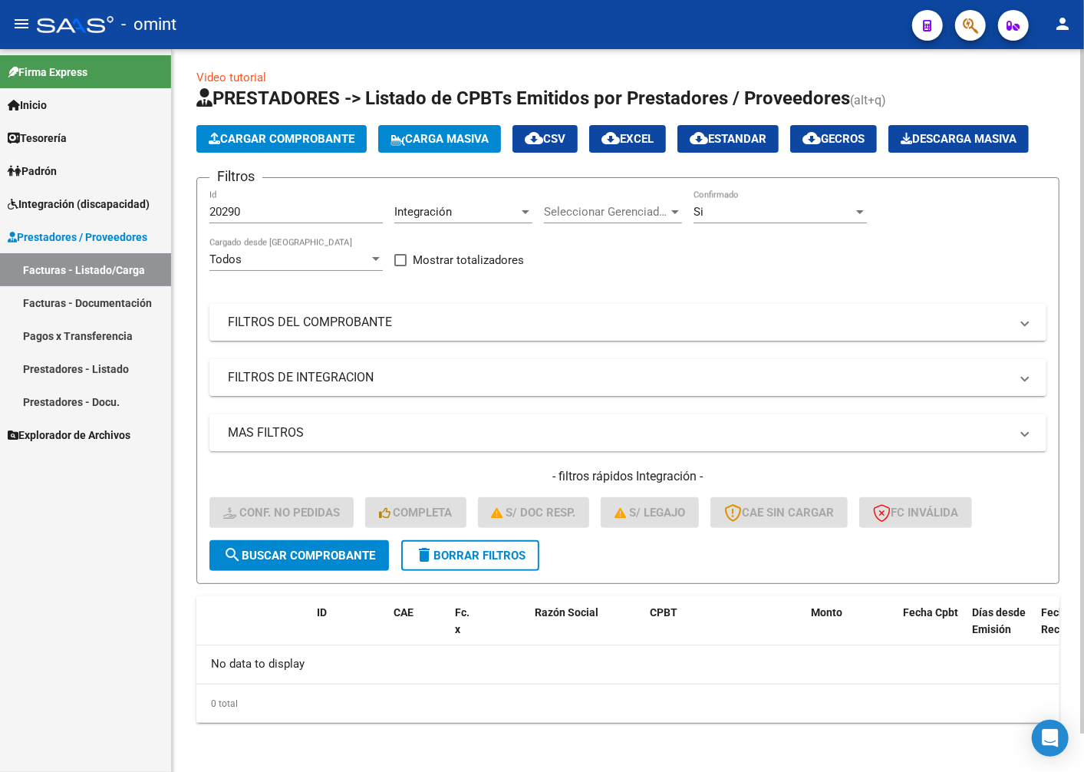
drag, startPoint x: 275, startPoint y: 206, endPoint x: 254, endPoint y: 209, distance: 20.9
click at [257, 208] on div "20290 Id" at bounding box center [295, 206] width 173 height 33
drag, startPoint x: 257, startPoint y: 209, endPoint x: 146, endPoint y: 210, distance: 111.3
click at [146, 210] on mat-sidenav-container "Firma Express Inicio Instructivos Contacto OS Tesorería Extractos Procesados (c…" at bounding box center [542, 410] width 1084 height 723
paste input "20766"
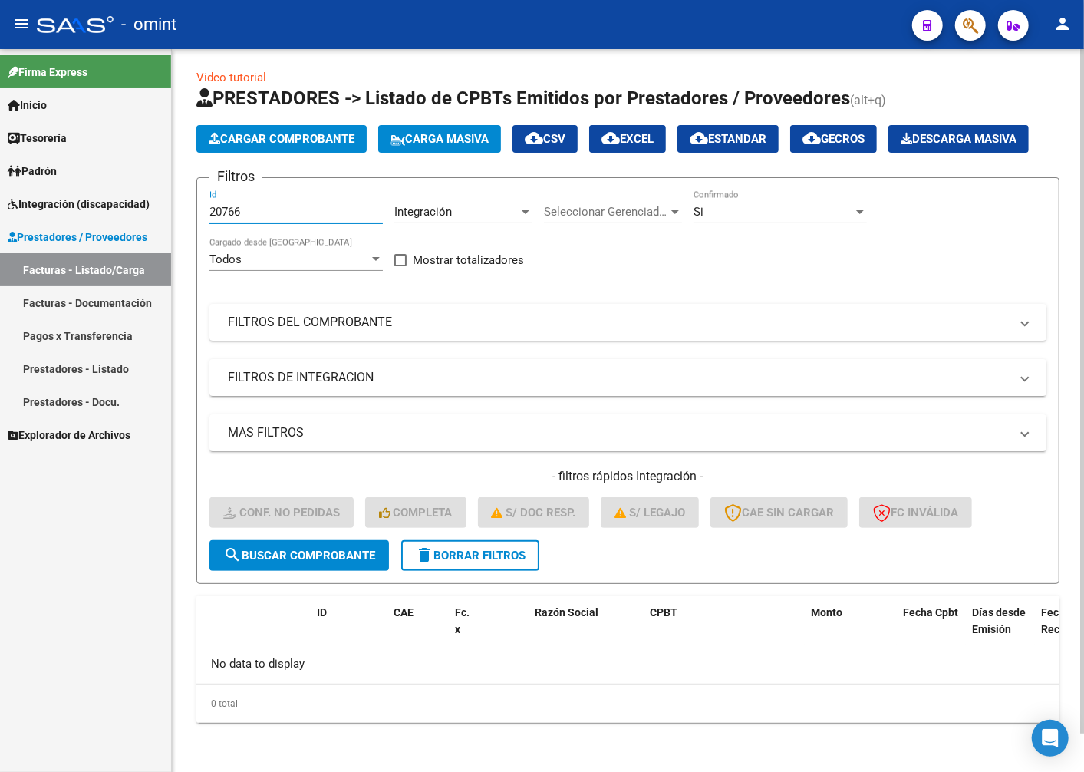
type input "20766"
click at [305, 548] on button "search Buscar Comprobante" at bounding box center [299, 555] width 180 height 31
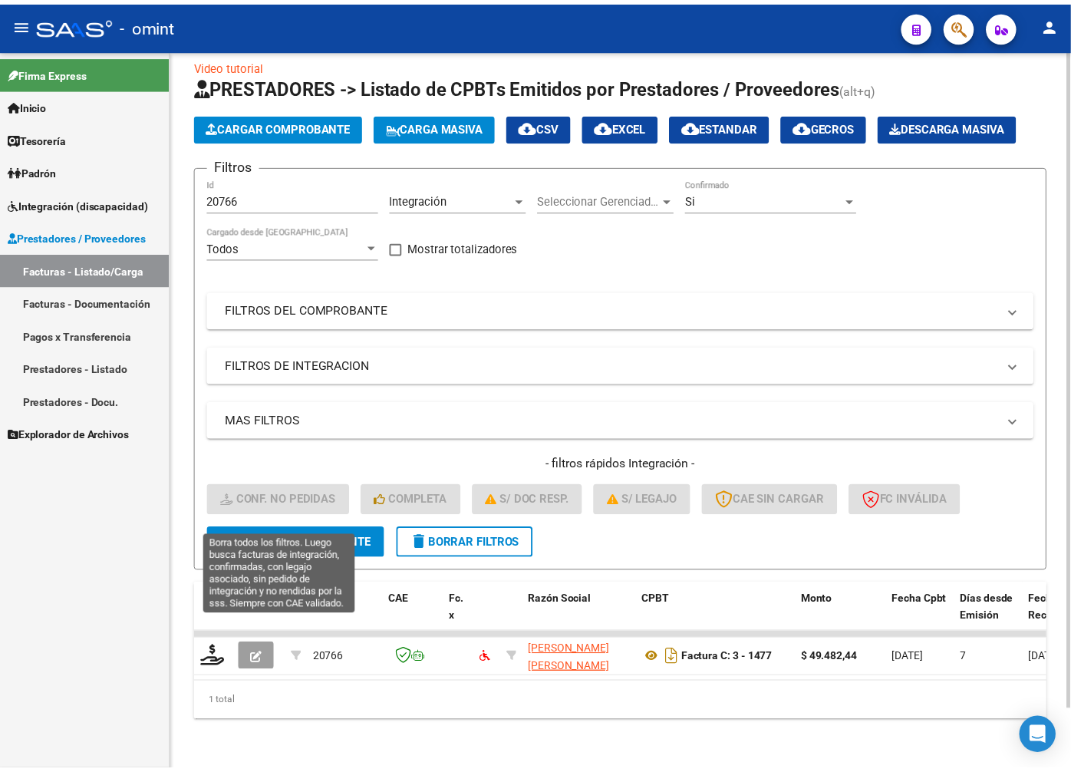
scroll to position [65, 0]
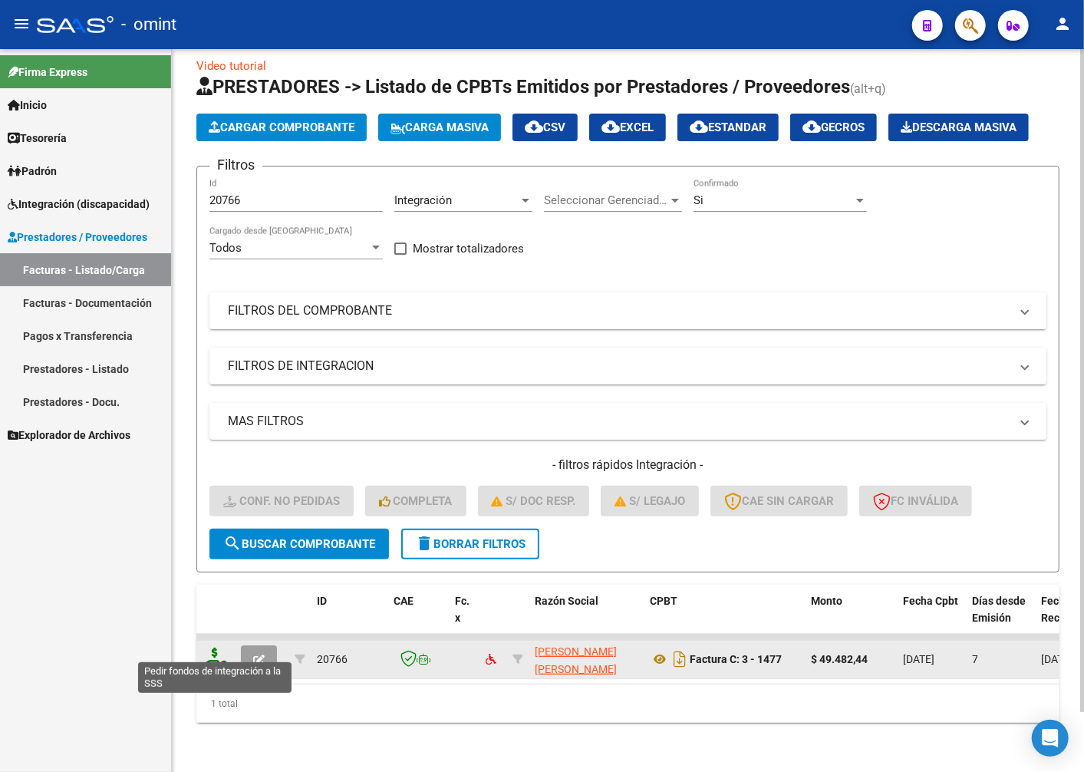
click at [213, 656] on icon at bounding box center [215, 658] width 25 height 21
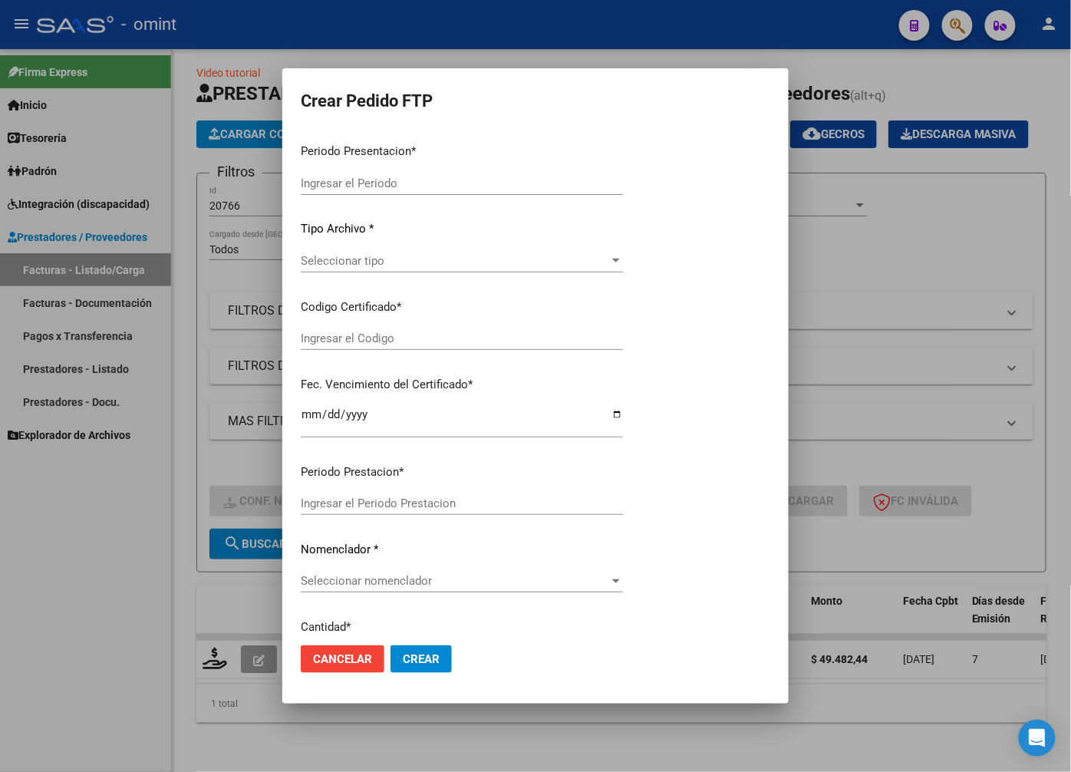
type input "202508"
type input "$ 49.482,44"
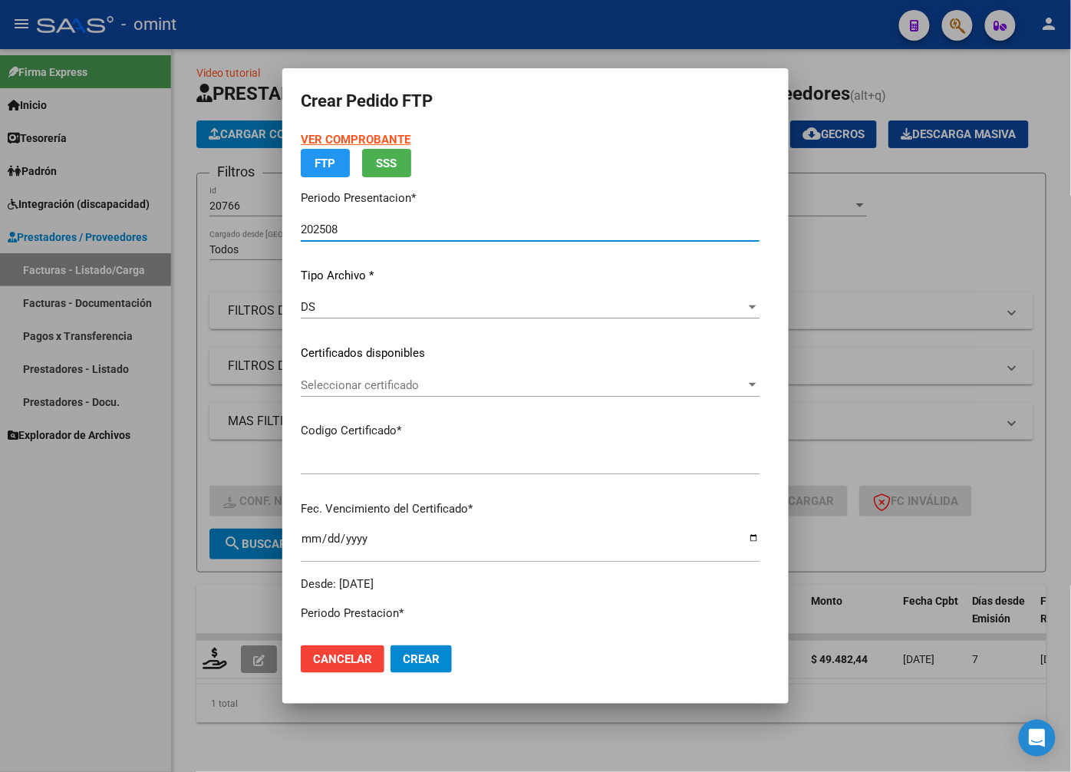
type input "2965497794"
type input "2024-08-09"
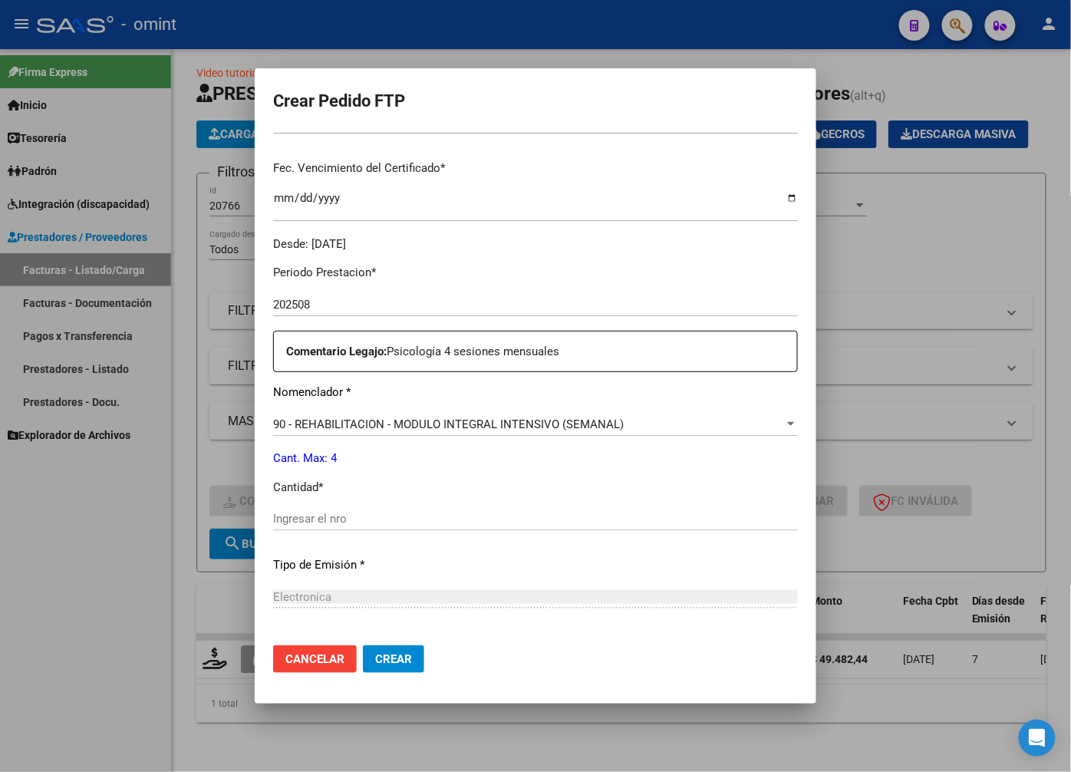
scroll to position [40, 0]
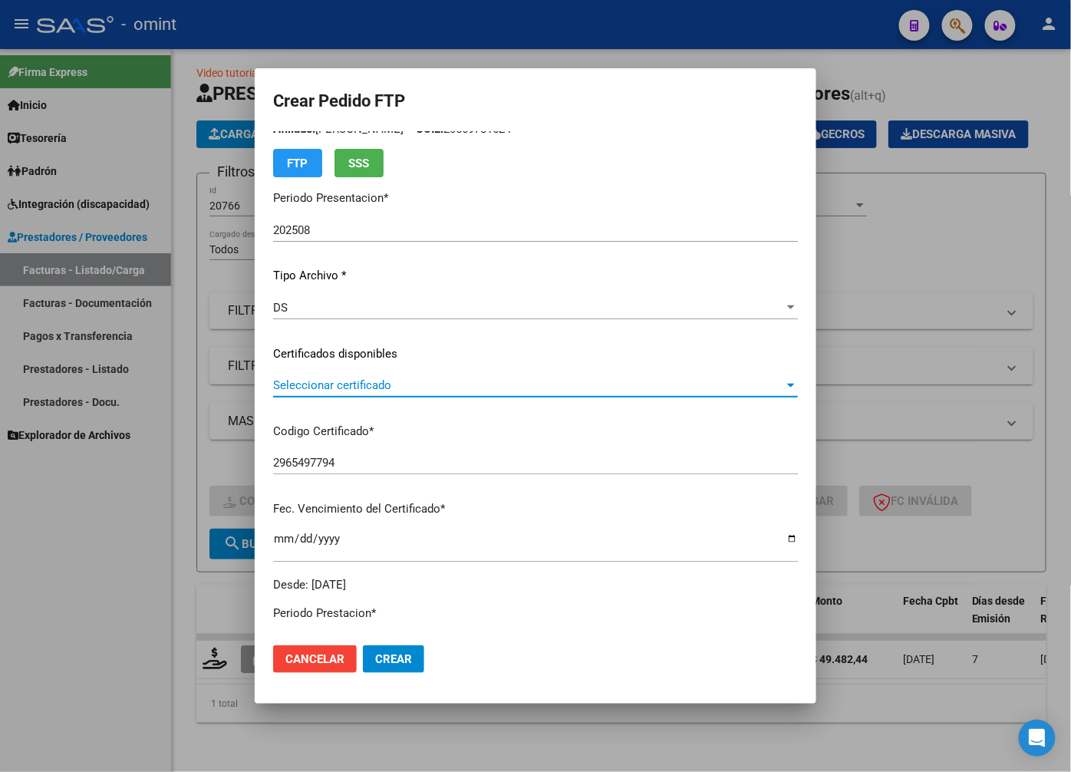
click at [760, 379] on span "Seleccionar certificado" at bounding box center [528, 385] width 511 height 14
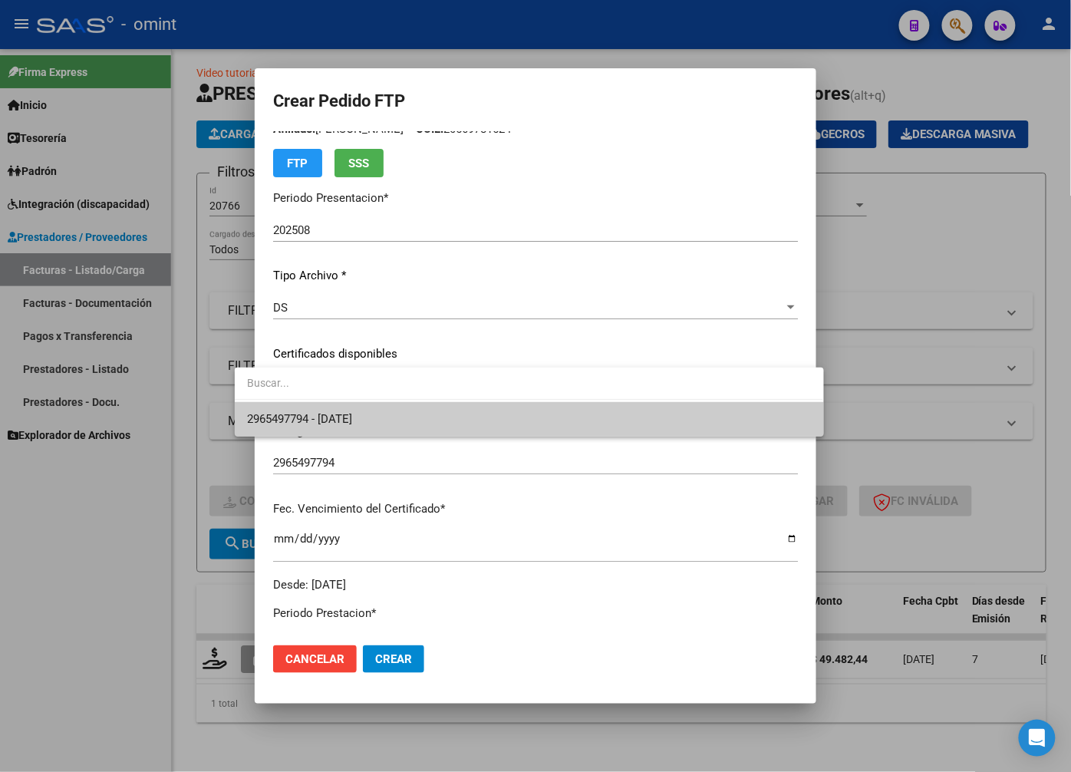
click at [729, 415] on span "2965497794 - 2024-08-09" at bounding box center [529, 419] width 564 height 35
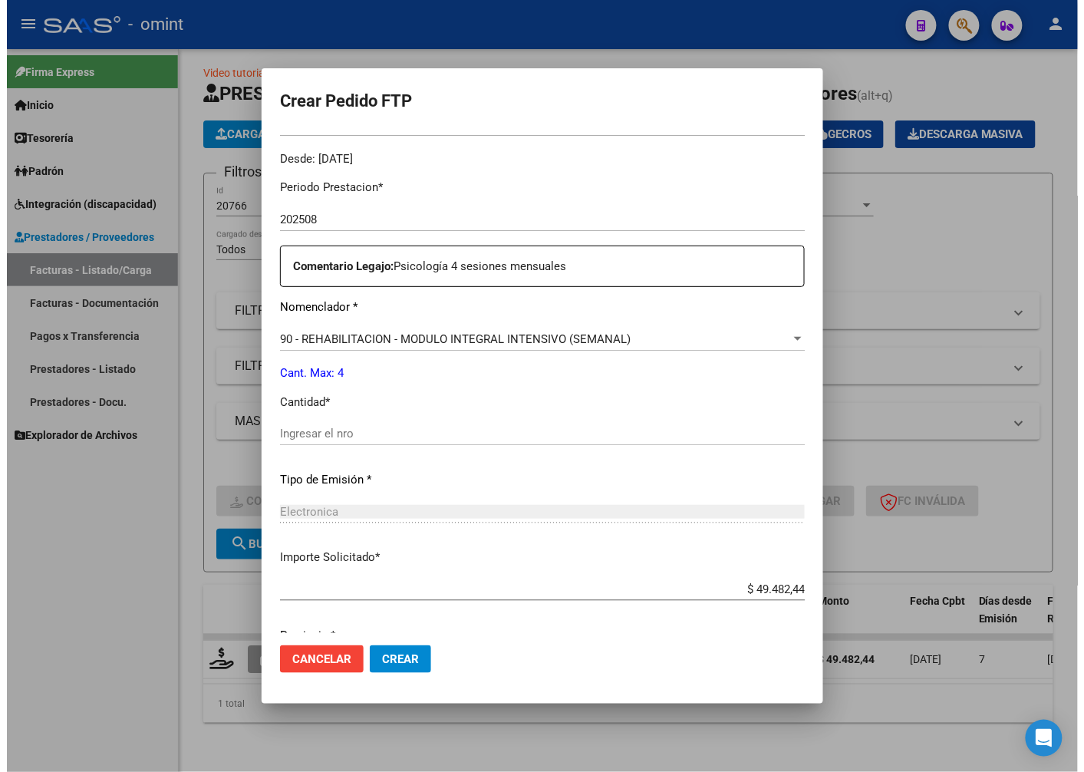
scroll to position [525, 0]
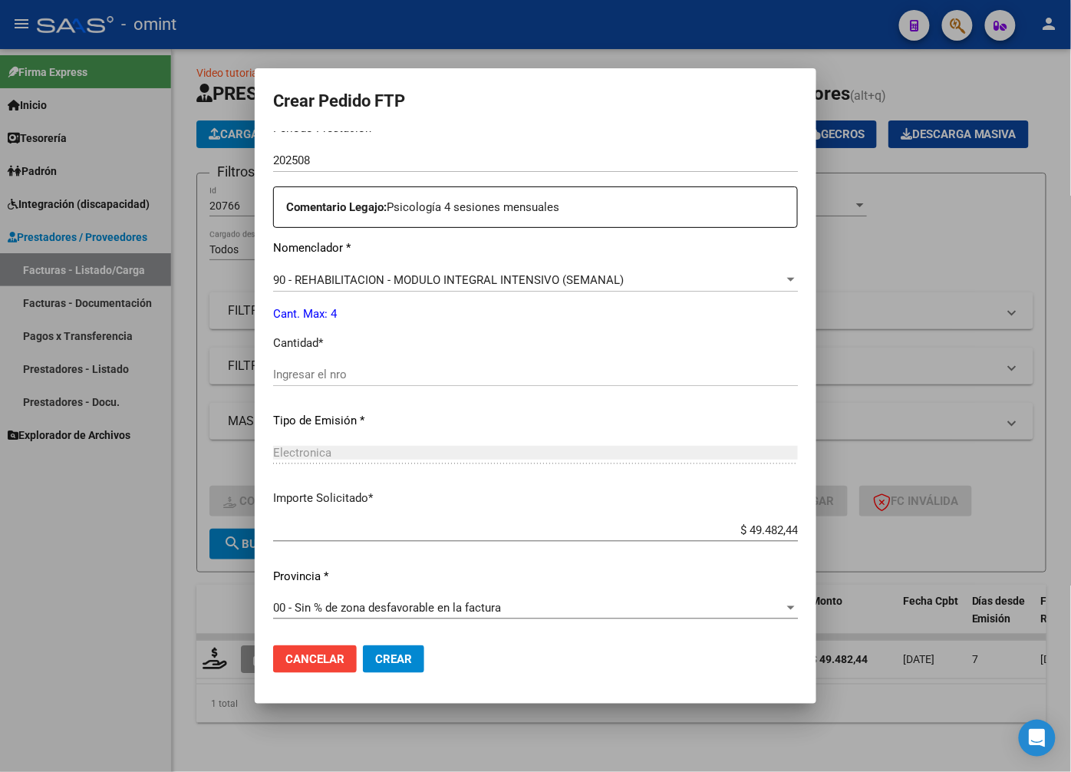
click at [288, 379] on input "Ingresar el nro" at bounding box center [535, 375] width 525 height 14
type input "4"
click at [479, 435] on div "Periodo Prestacion * 202508 Ingresar el Periodo Prestacion Comentario Legajo: P…" at bounding box center [535, 371] width 525 height 526
click at [377, 635] on mat-dialog-actions "Cancelar Crear" at bounding box center [535, 659] width 525 height 52
drag, startPoint x: 373, startPoint y: 658, endPoint x: 389, endPoint y: 628, distance: 34.0
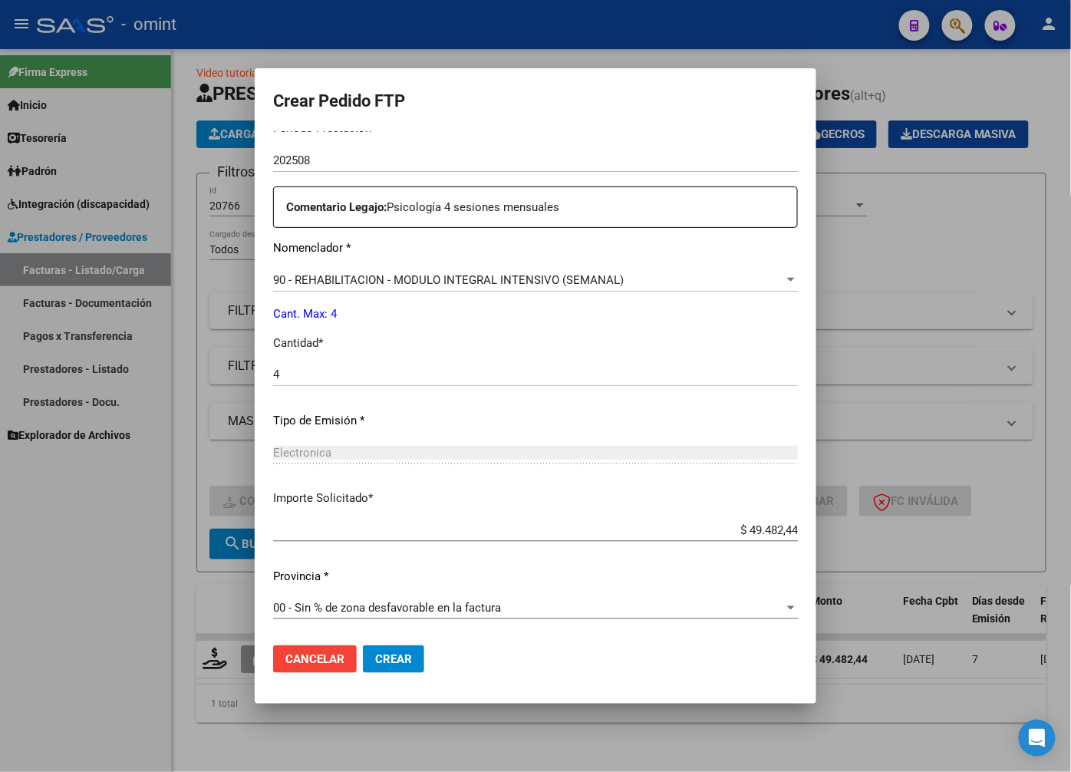
click at [375, 658] on span "Crear" at bounding box center [393, 659] width 37 height 14
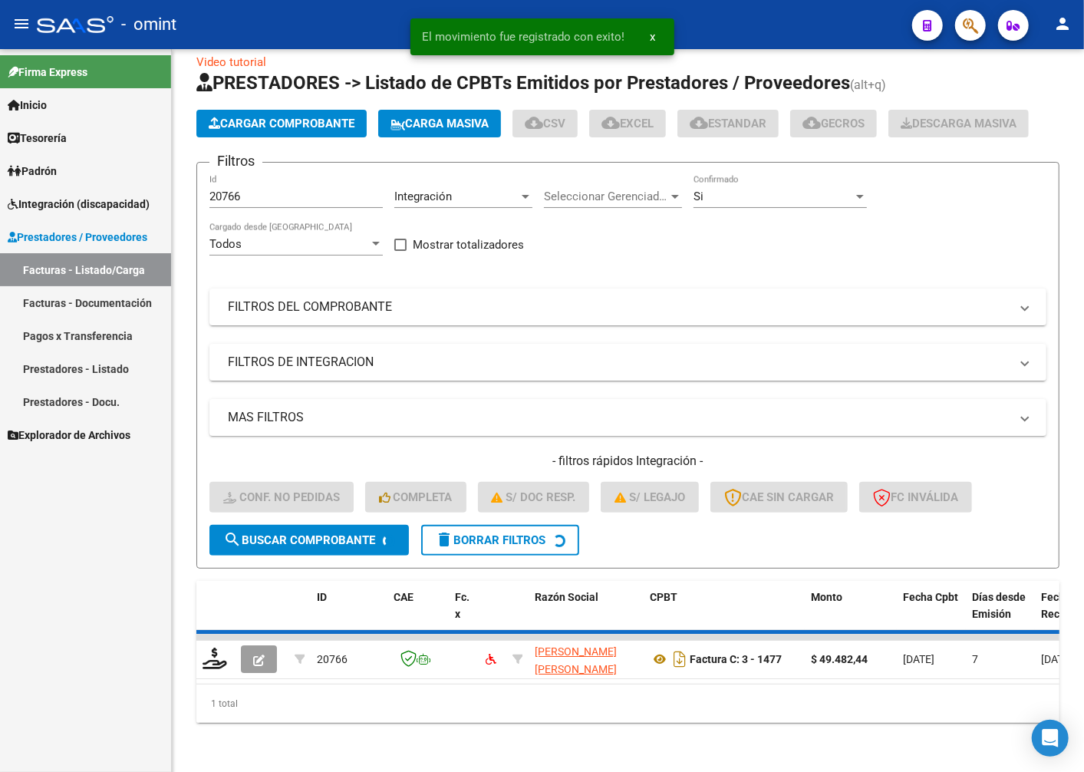
scroll to position [41, 0]
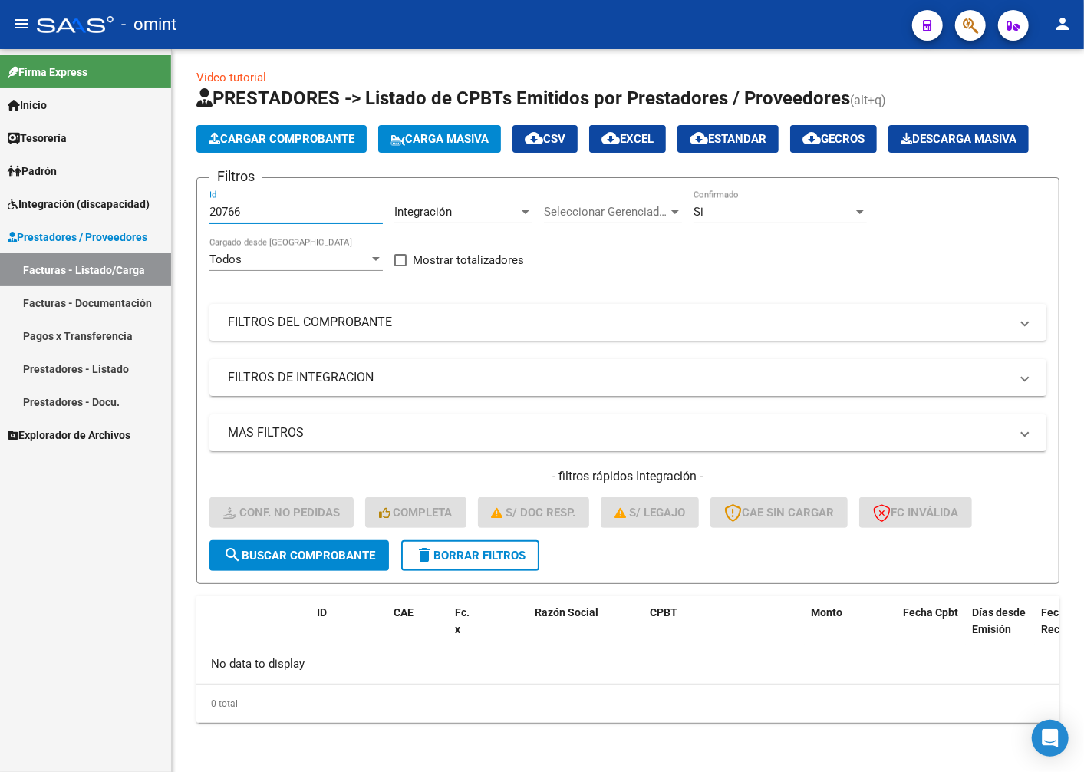
drag, startPoint x: 258, startPoint y: 213, endPoint x: 134, endPoint y: 215, distance: 124.3
click at [134, 215] on mat-sidenav-container "Firma Express Inicio Instructivos Contacto OS Tesorería Extractos Procesados (c…" at bounding box center [542, 410] width 1084 height 723
paste input "19460"
type input "19460"
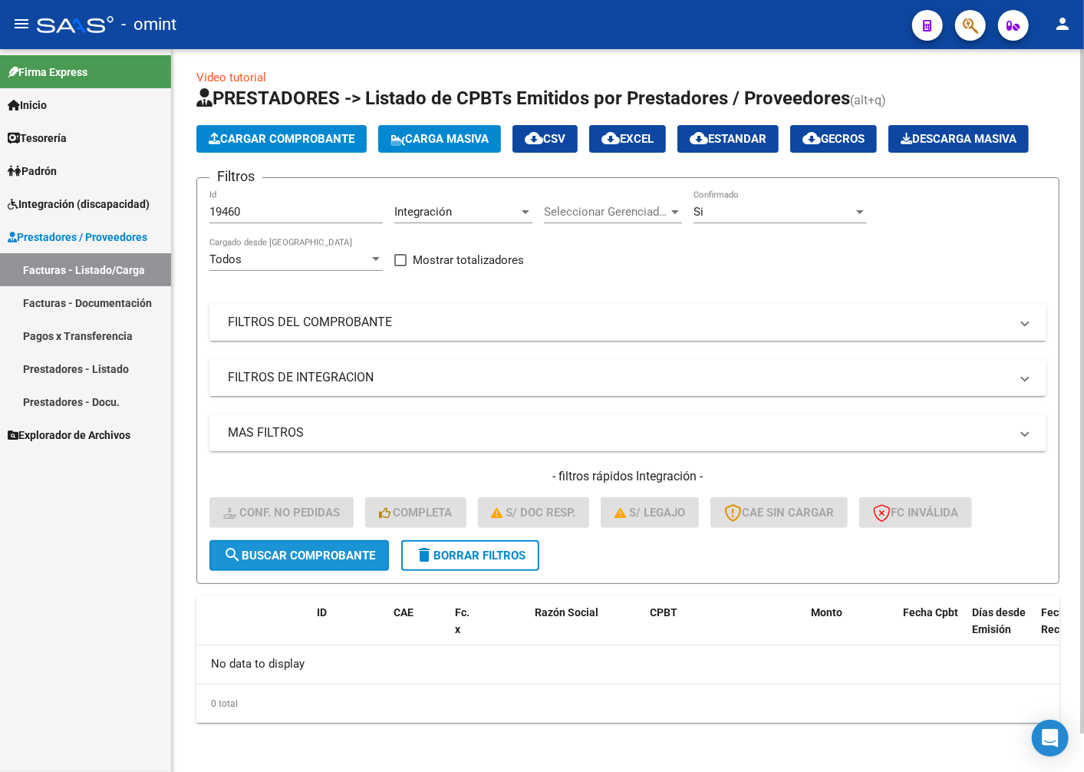
click at [308, 549] on button "search Buscar Comprobante" at bounding box center [299, 555] width 180 height 31
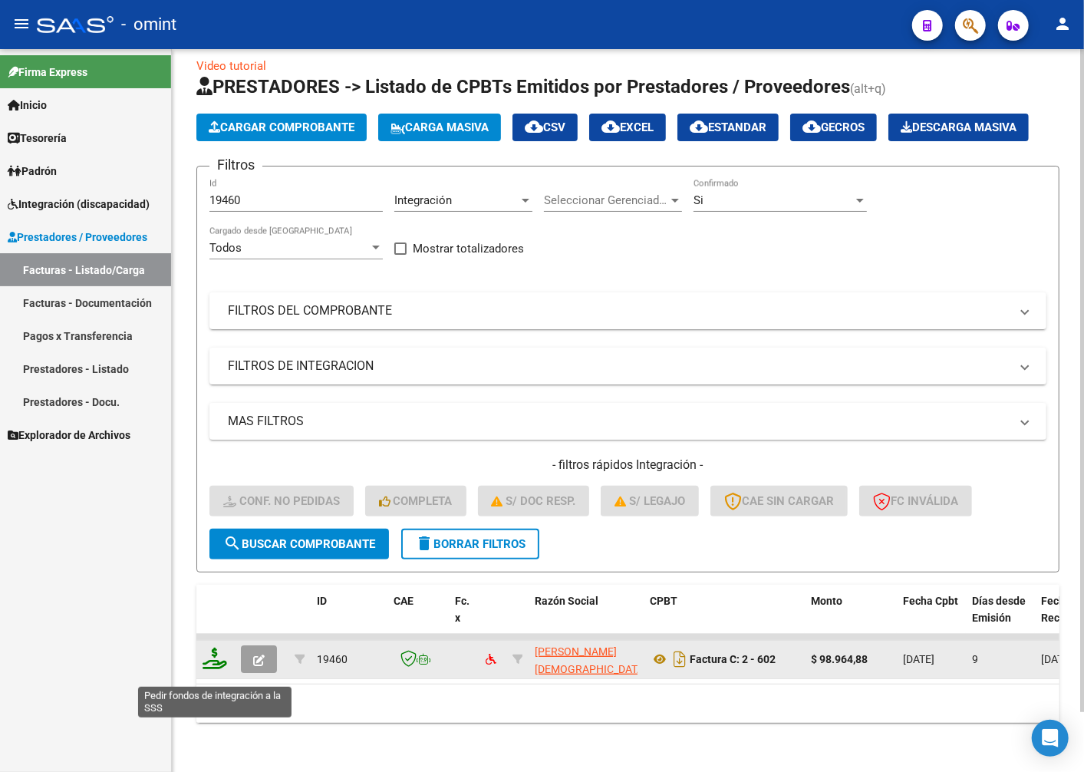
click at [212, 669] on icon at bounding box center [215, 658] width 25 height 21
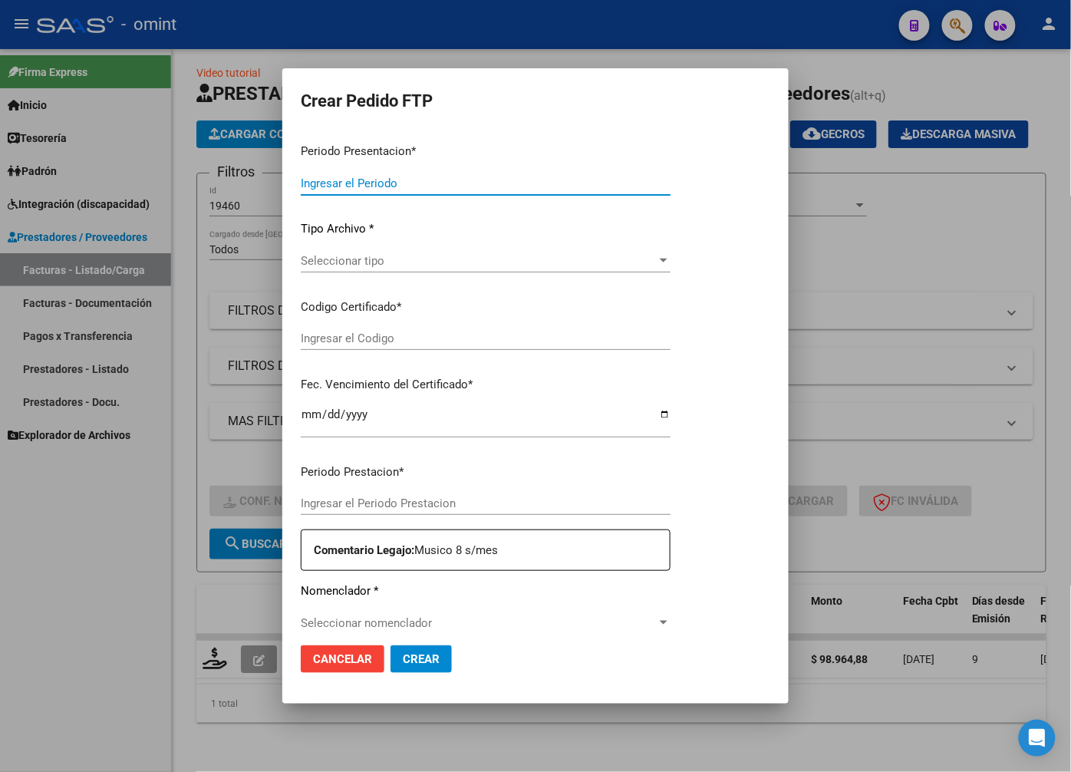
type input "202508"
type input "$ 98.964,88"
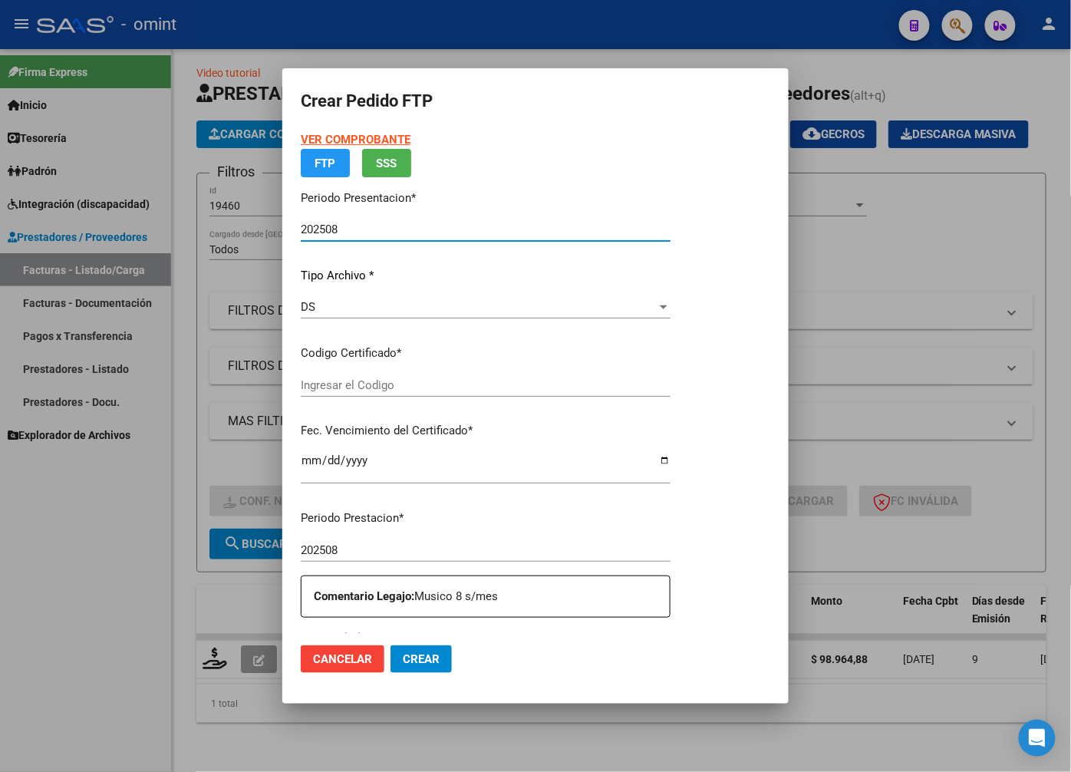
type input "2965497794"
type input "2024-08-09"
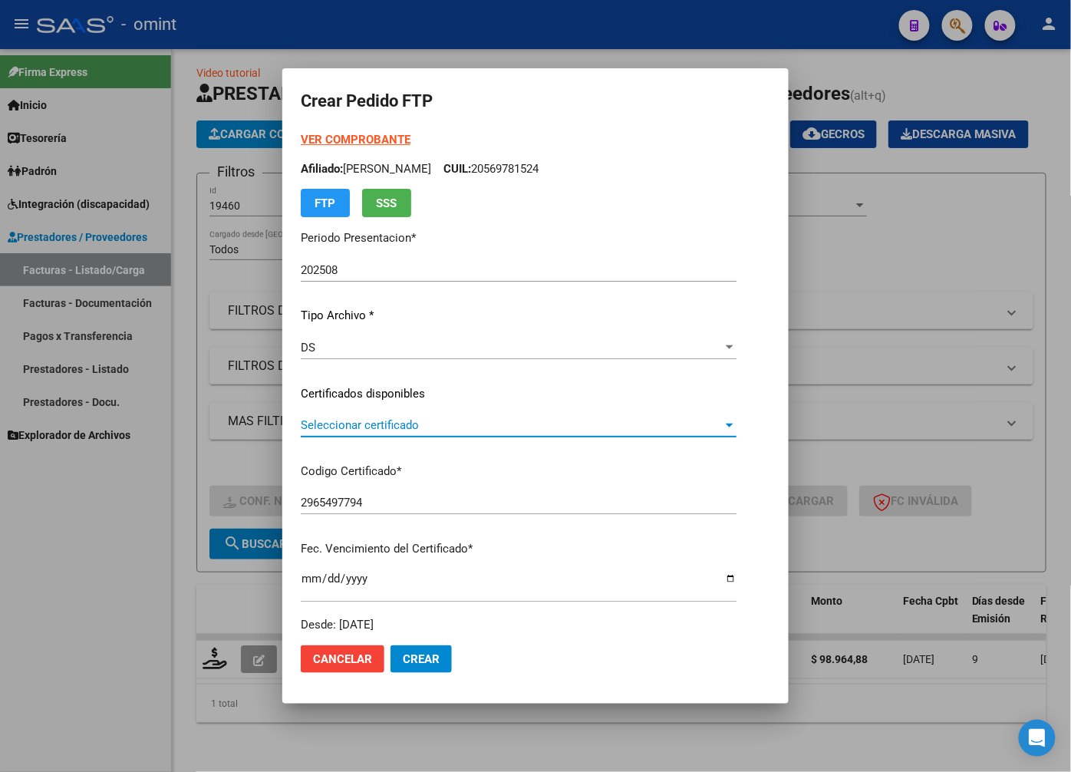
click at [656, 420] on span "Seleccionar certificado" at bounding box center [512, 425] width 422 height 14
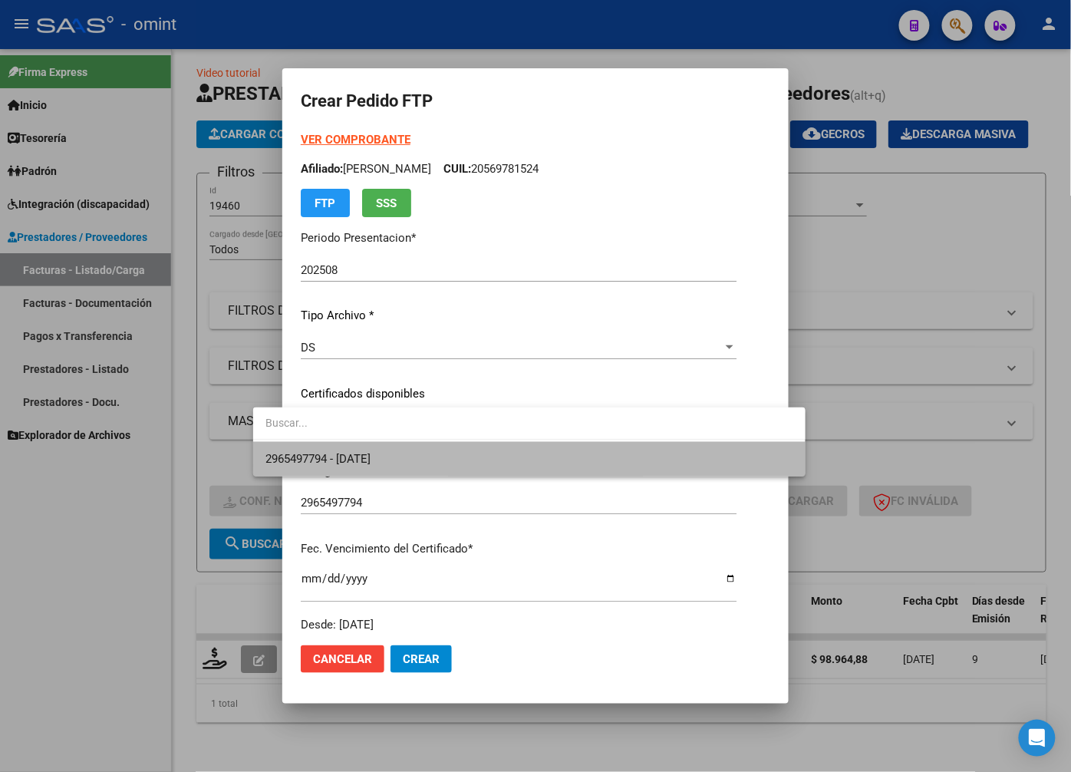
click at [626, 465] on span "2965497794 - 2024-08-09" at bounding box center [529, 459] width 528 height 35
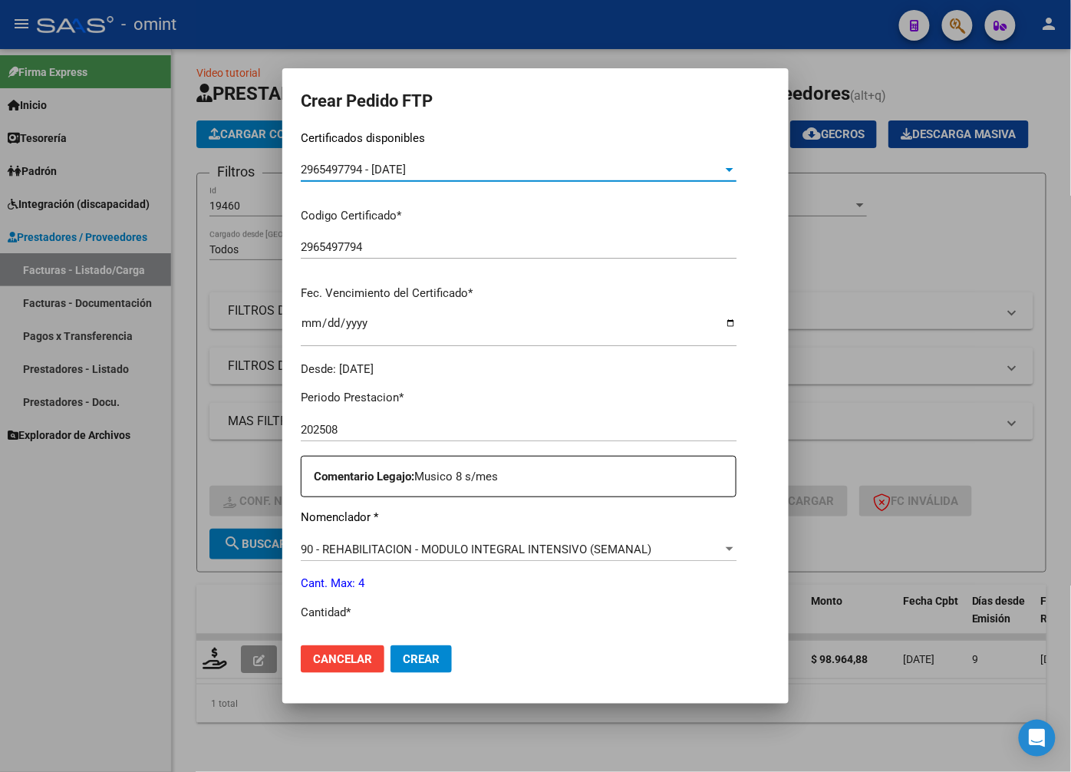
scroll to position [341, 0]
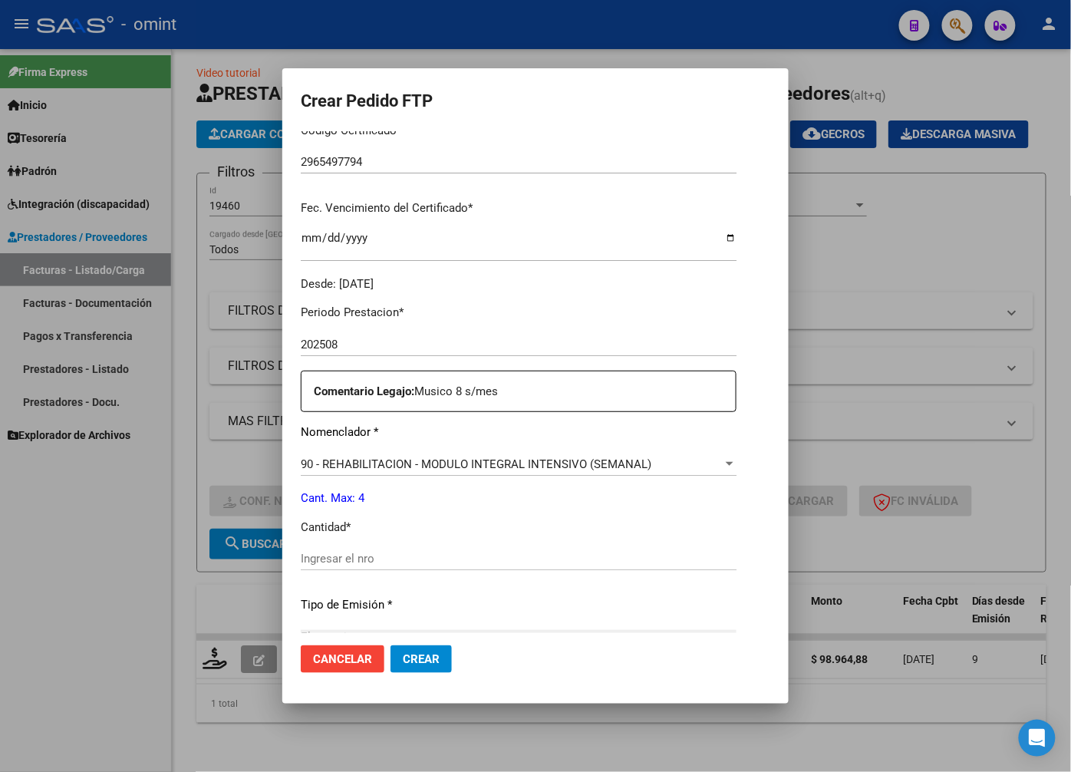
click at [334, 556] on input "Ingresar el nro" at bounding box center [519, 559] width 436 height 14
type input "4"
click at [562, 582] on div "4 Ingresar el nro" at bounding box center [519, 566] width 436 height 38
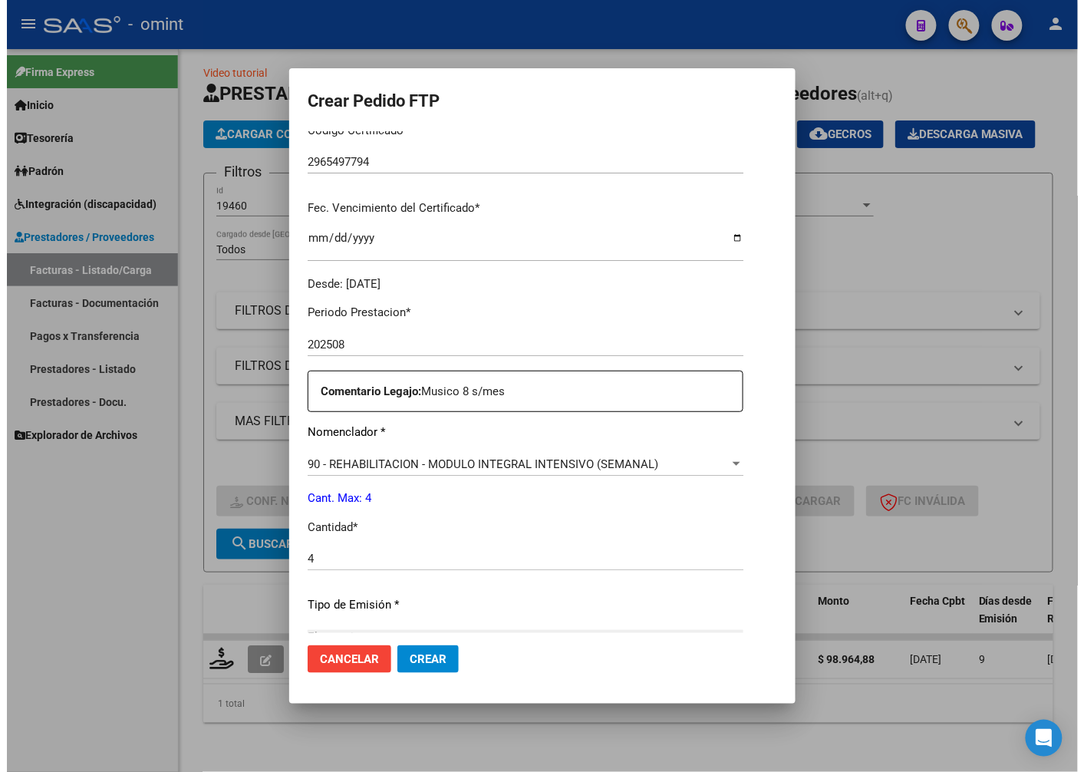
scroll to position [525, 0]
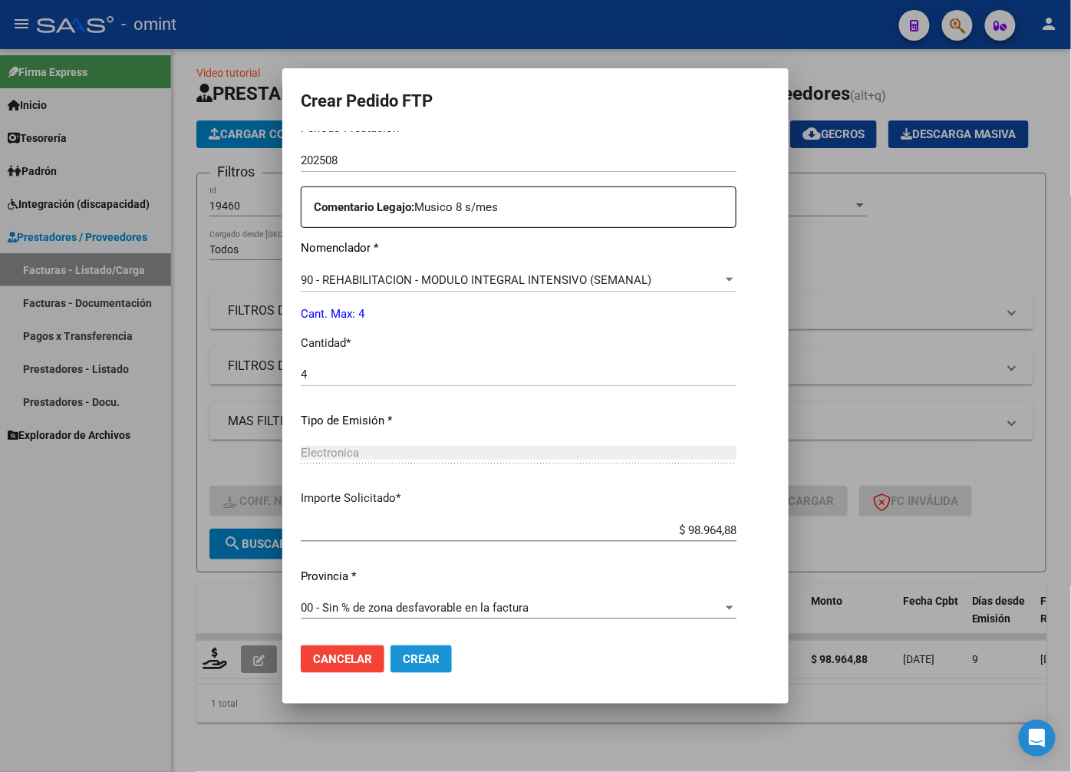
click at [403, 663] on span "Crear" at bounding box center [421, 659] width 37 height 14
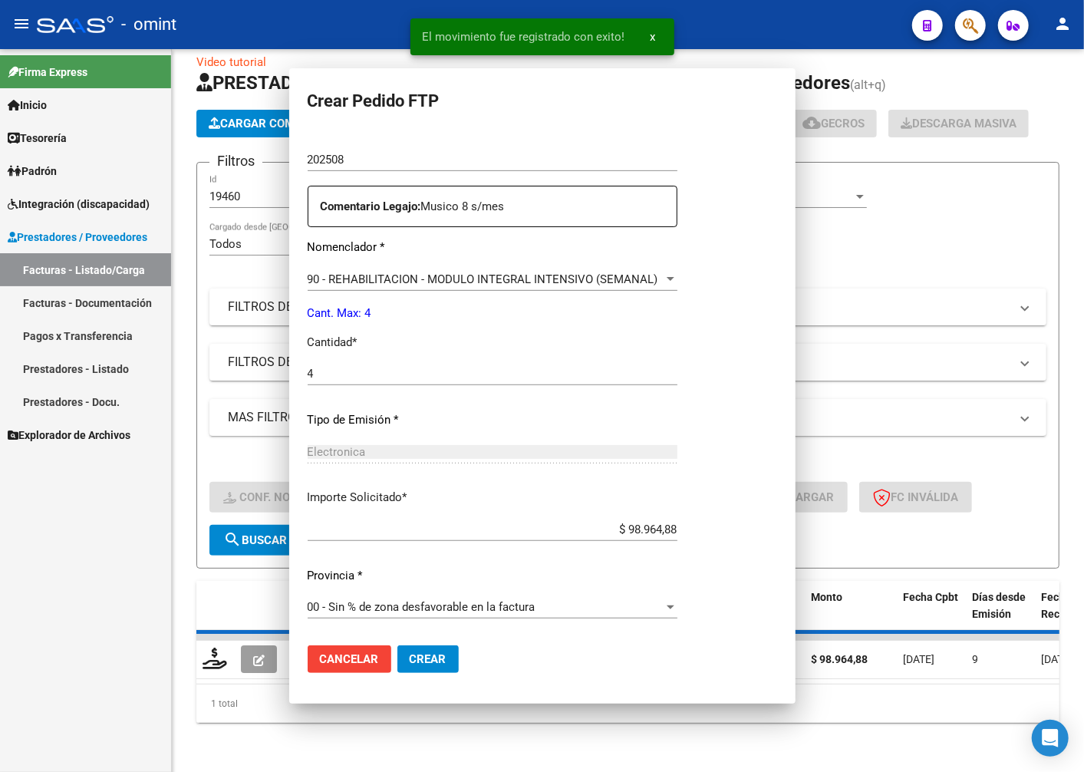
scroll to position [0, 0]
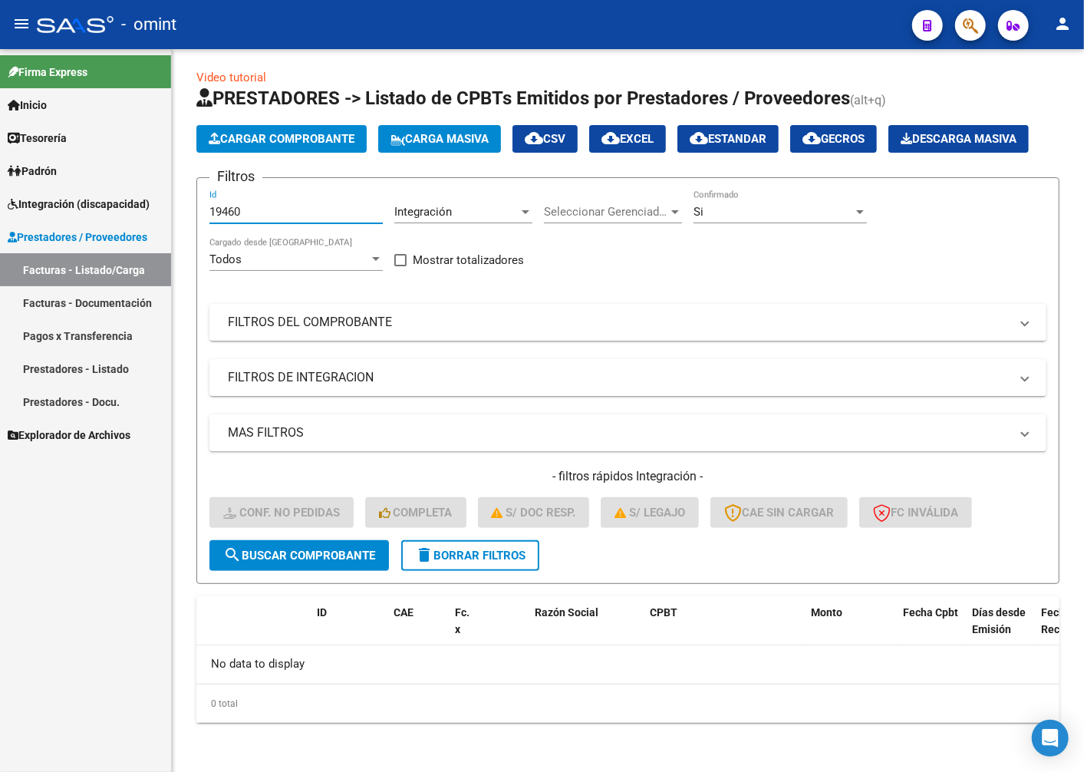
drag, startPoint x: 256, startPoint y: 216, endPoint x: 71, endPoint y: 187, distance: 186.4
click at [72, 187] on mat-sidenav-container "Firma Express Inicio Instructivos Contacto OS Tesorería Extractos Procesados (c…" at bounding box center [542, 410] width 1084 height 723
paste input "20044"
type input "20044"
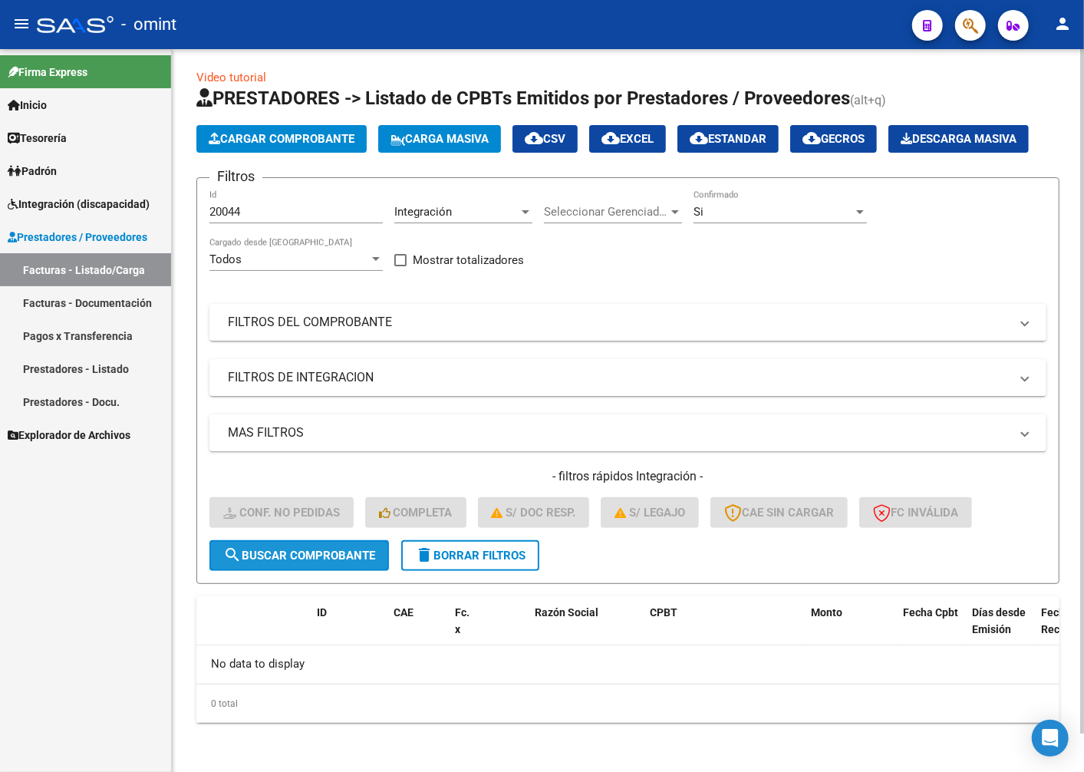
click at [325, 555] on span "search Buscar Comprobante" at bounding box center [299, 556] width 152 height 14
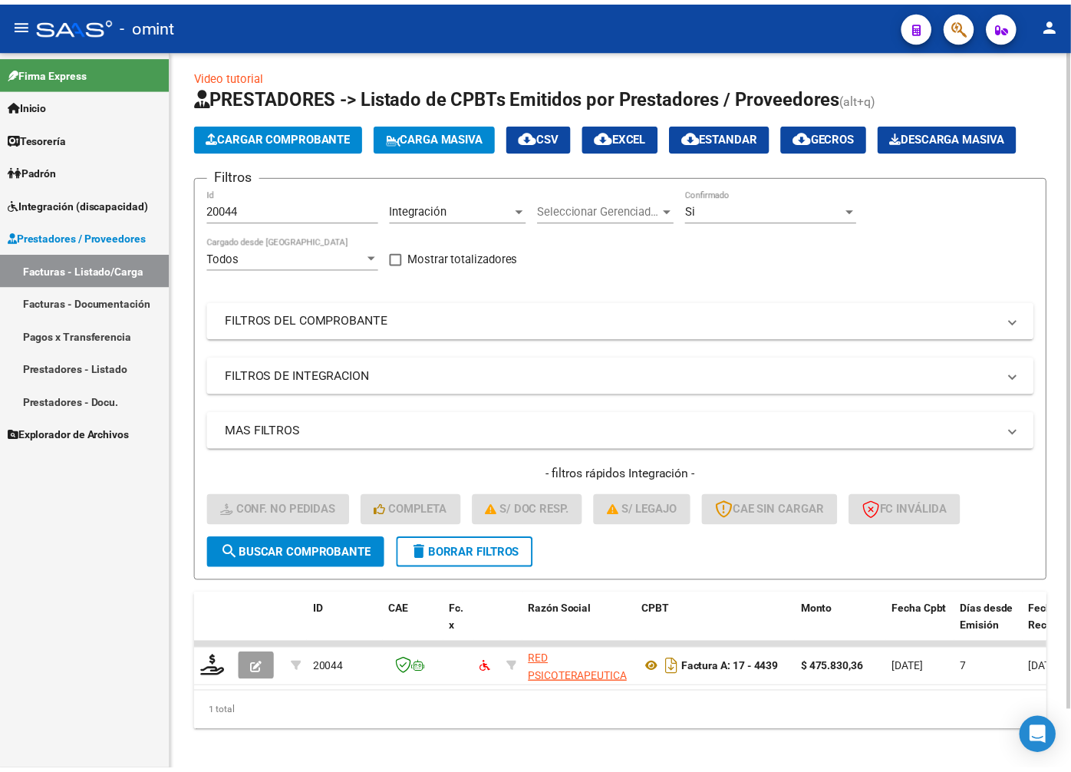
scroll to position [41, 0]
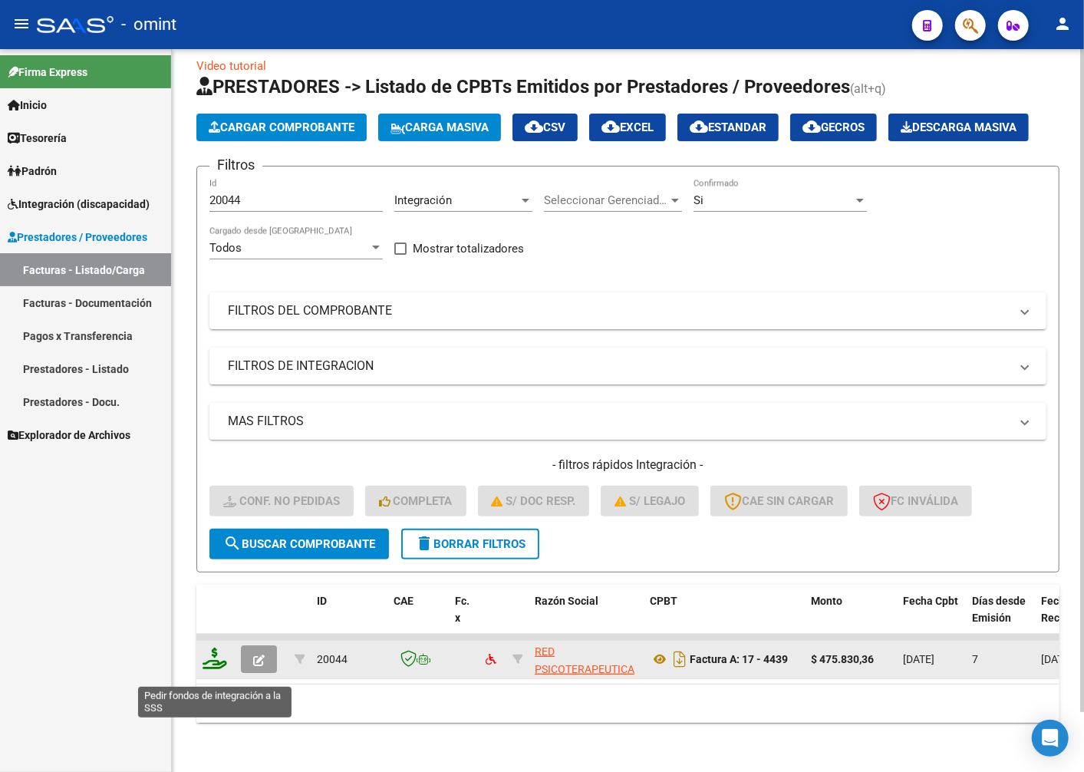
click at [212, 666] on icon at bounding box center [215, 658] width 25 height 21
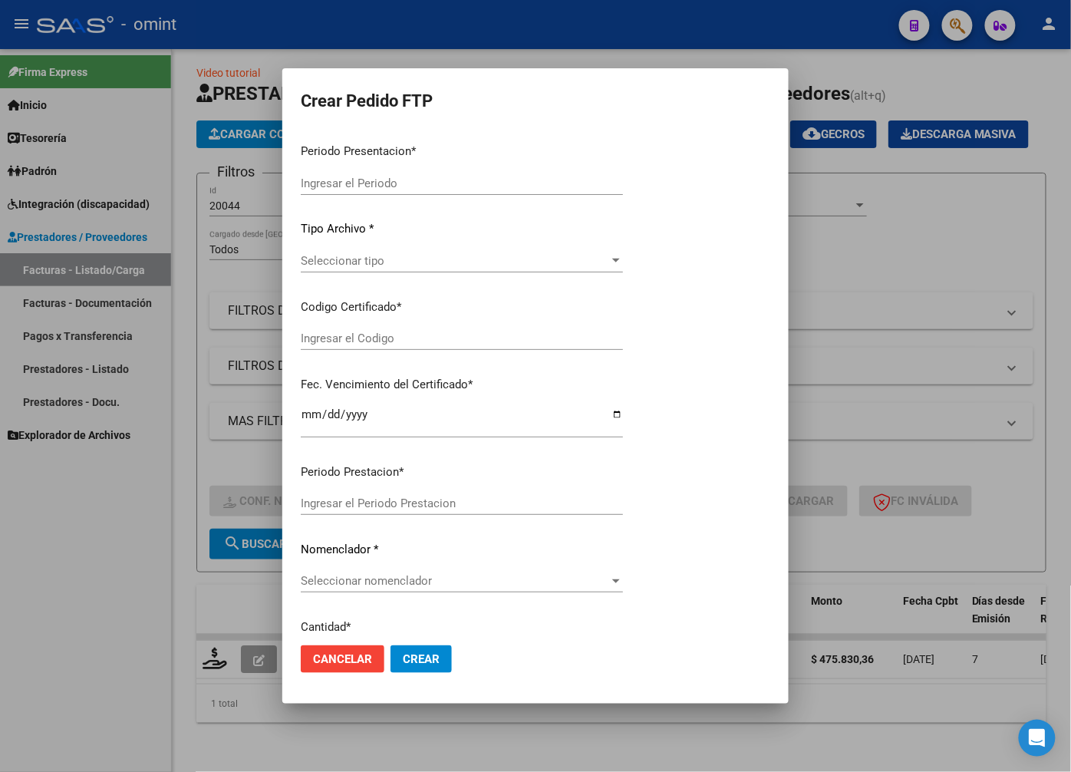
type input "202508"
type input "$ 475.830,36"
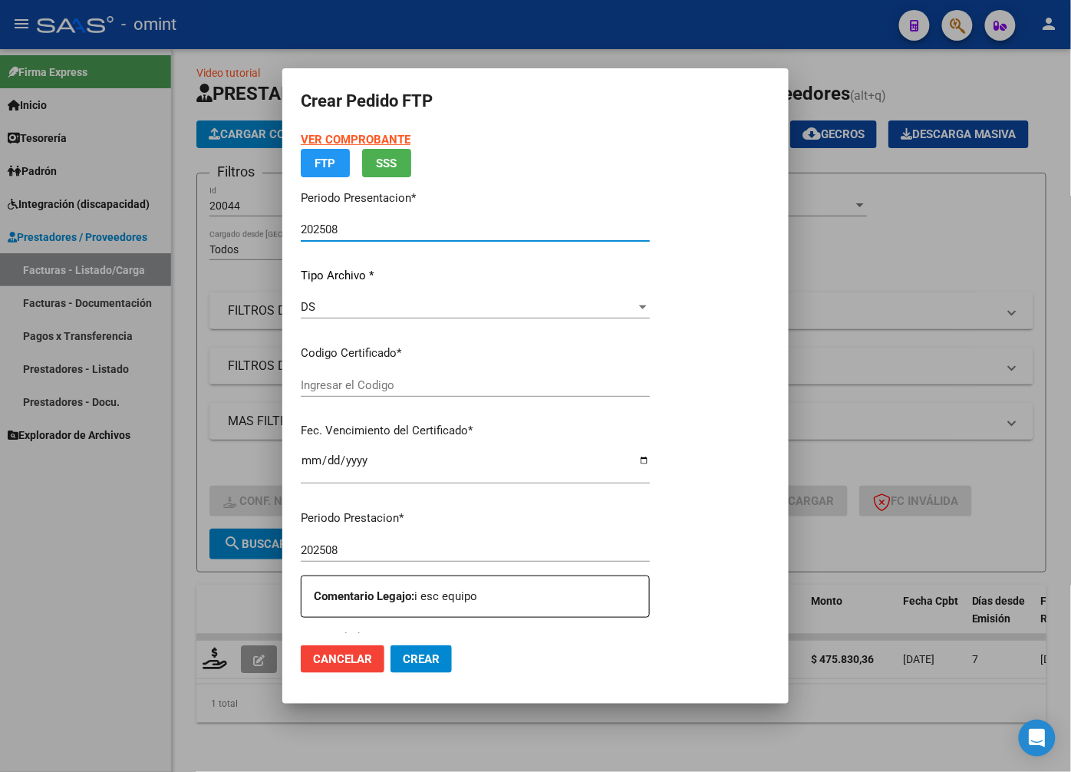
type input "107298168"
type input "2032-02-19"
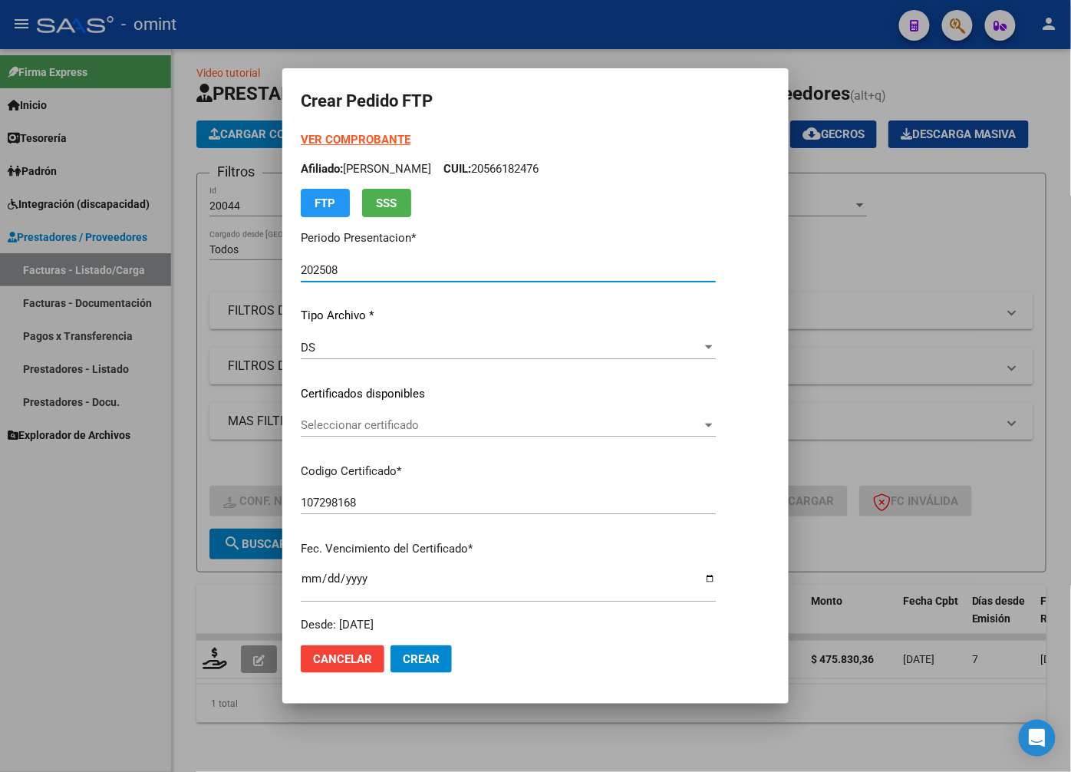
click at [691, 430] on span "Seleccionar certificado" at bounding box center [501, 425] width 401 height 14
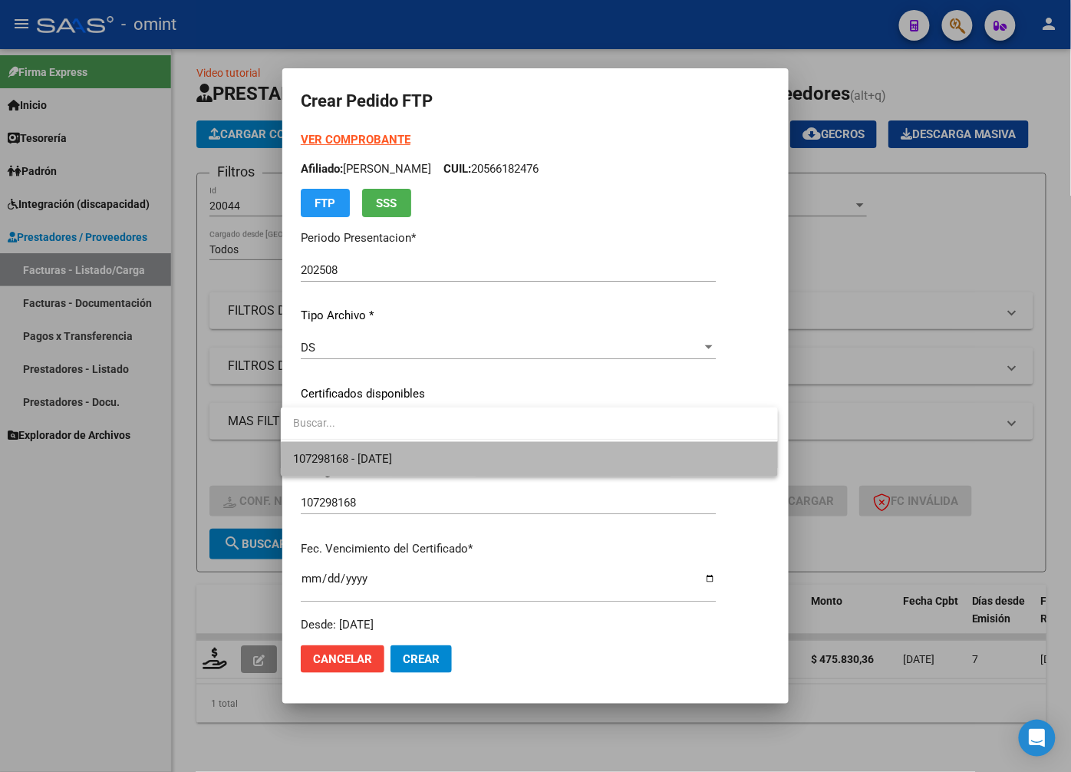
click at [671, 469] on span "107298168 - 2032-02-19" at bounding box center [529, 459] width 473 height 35
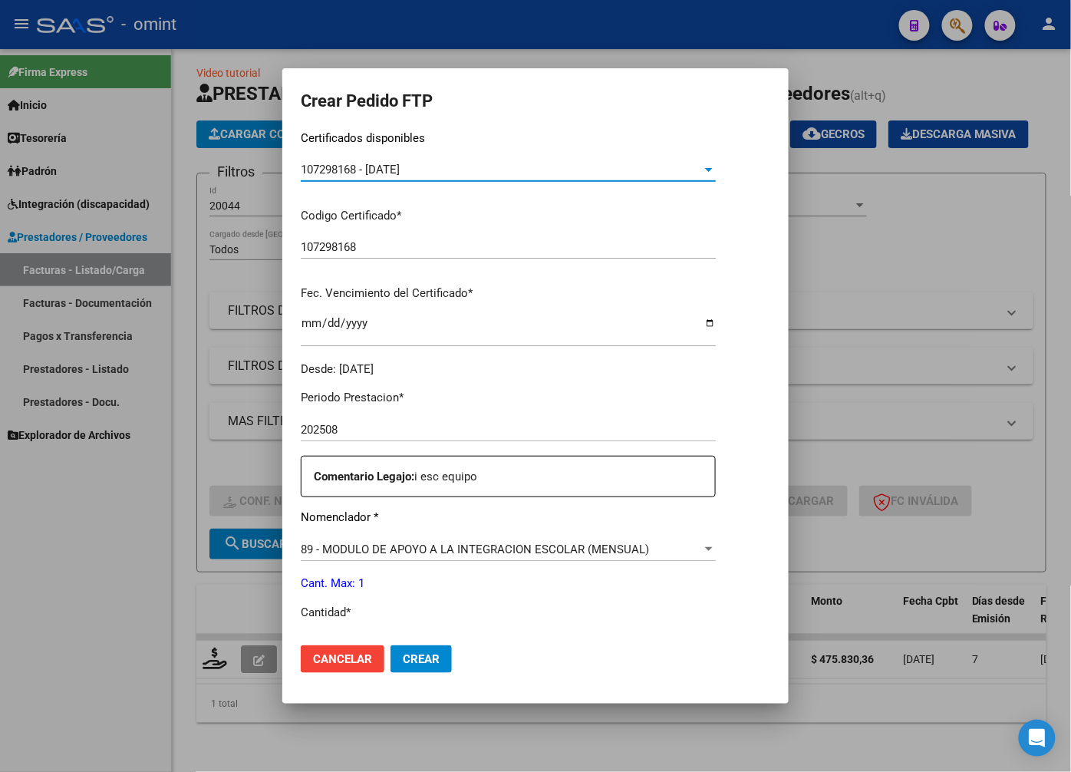
scroll to position [341, 0]
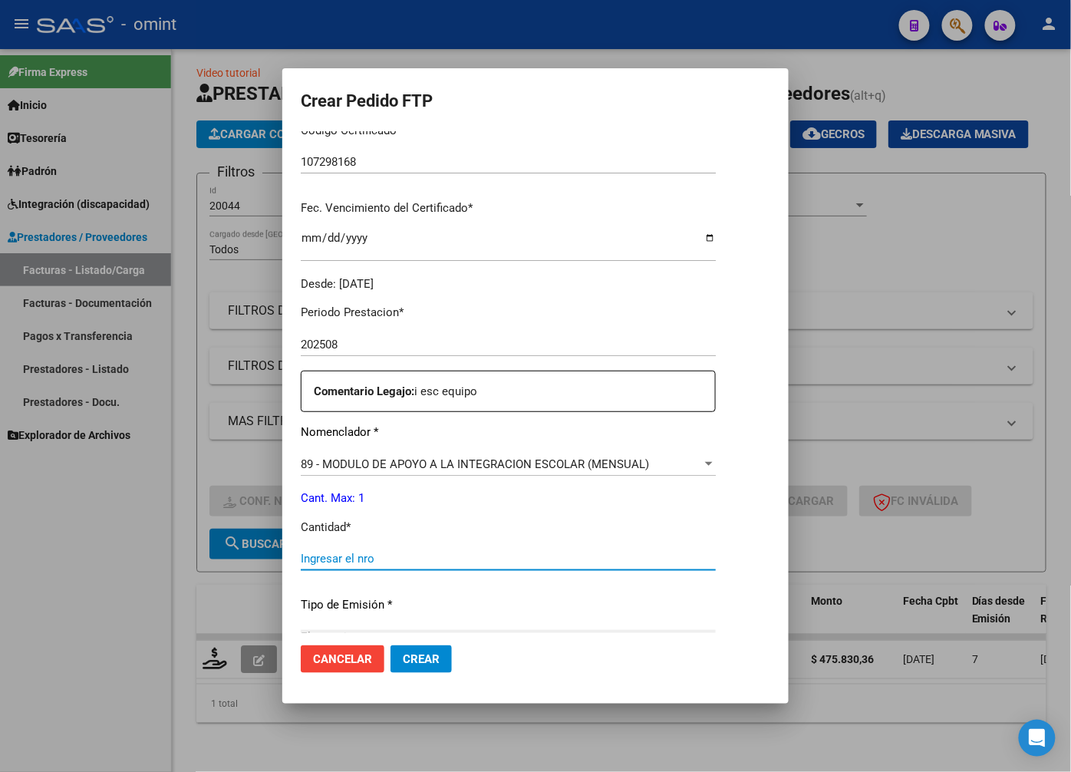
click at [318, 552] on input "Ingresar el nro" at bounding box center [508, 559] width 415 height 14
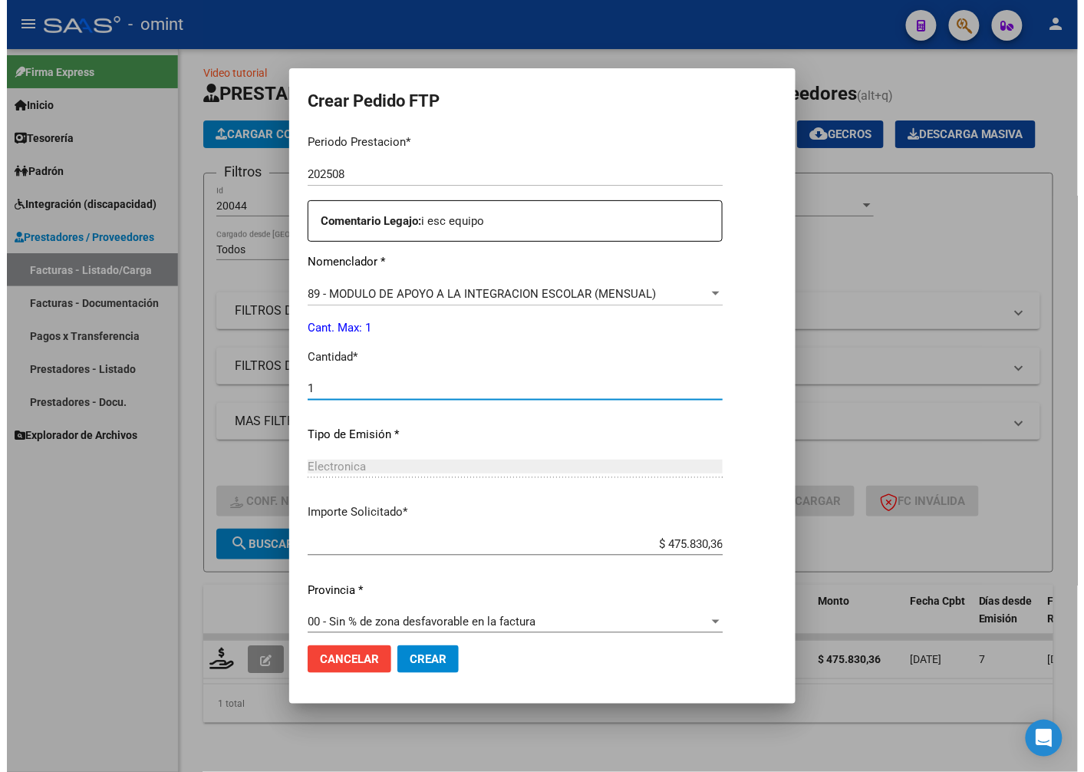
scroll to position [525, 0]
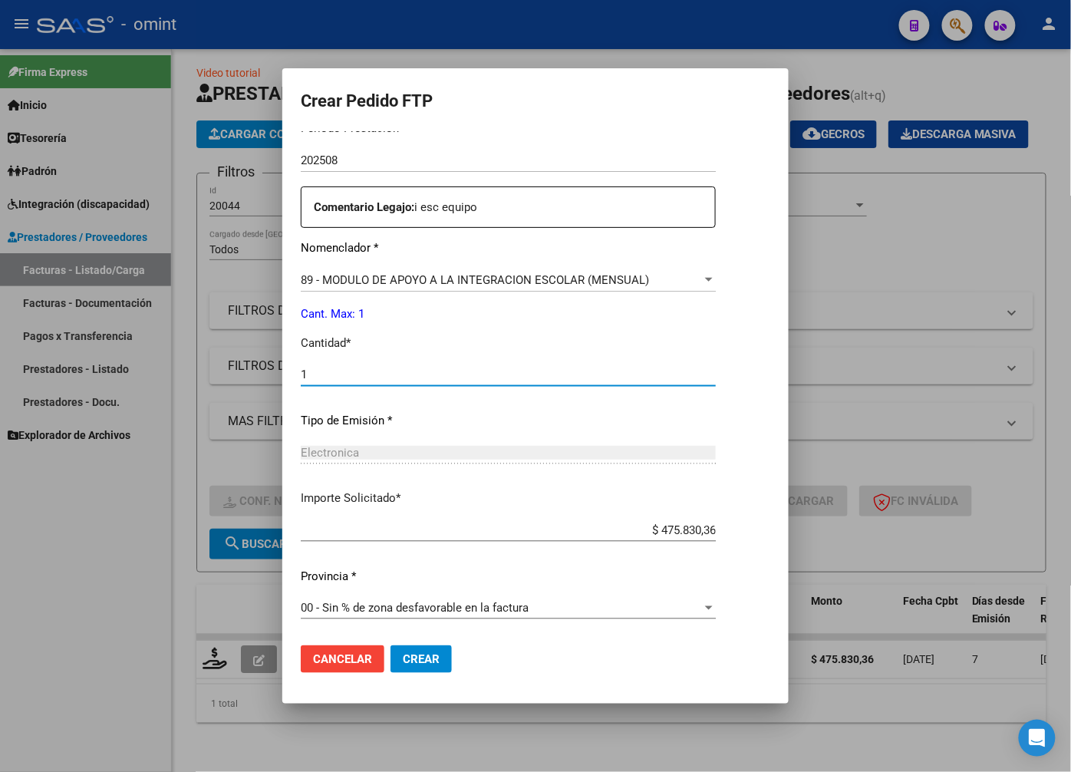
type input "1"
click at [419, 655] on span "Crear" at bounding box center [421, 659] width 37 height 14
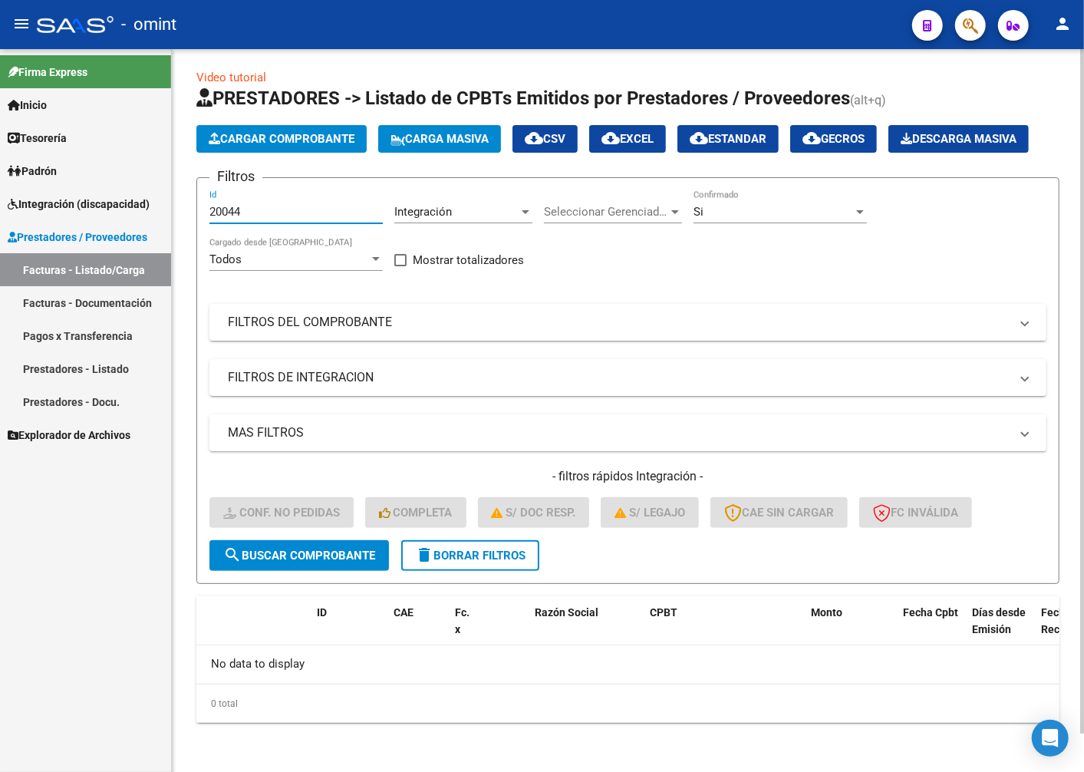
drag, startPoint x: 251, startPoint y: 216, endPoint x: 202, endPoint y: 204, distance: 50.4
click at [206, 203] on form "Filtros 20044 Id Integración Area Seleccionar Gerenciador Seleccionar Gerenciad…" at bounding box center [627, 380] width 863 height 407
paste input "19760"
type input "19760"
click at [315, 569] on button "search Buscar Comprobante" at bounding box center [299, 555] width 180 height 31
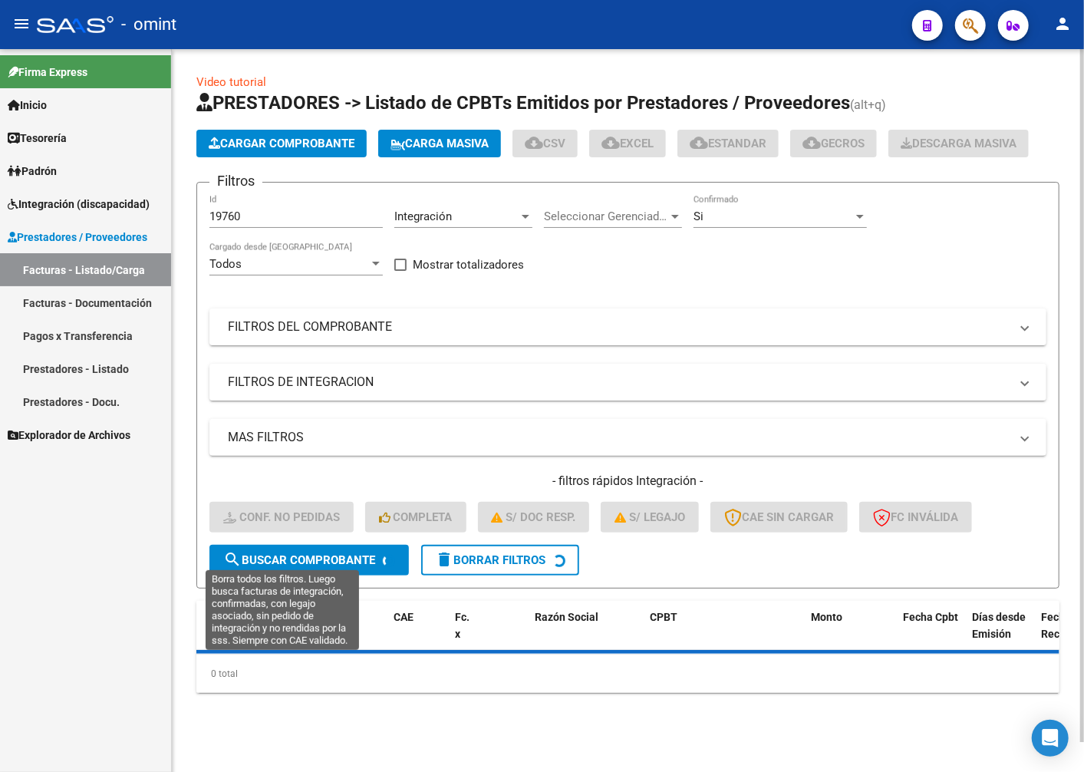
click at [317, 555] on span "search Buscar Comprobante" at bounding box center [299, 560] width 152 height 14
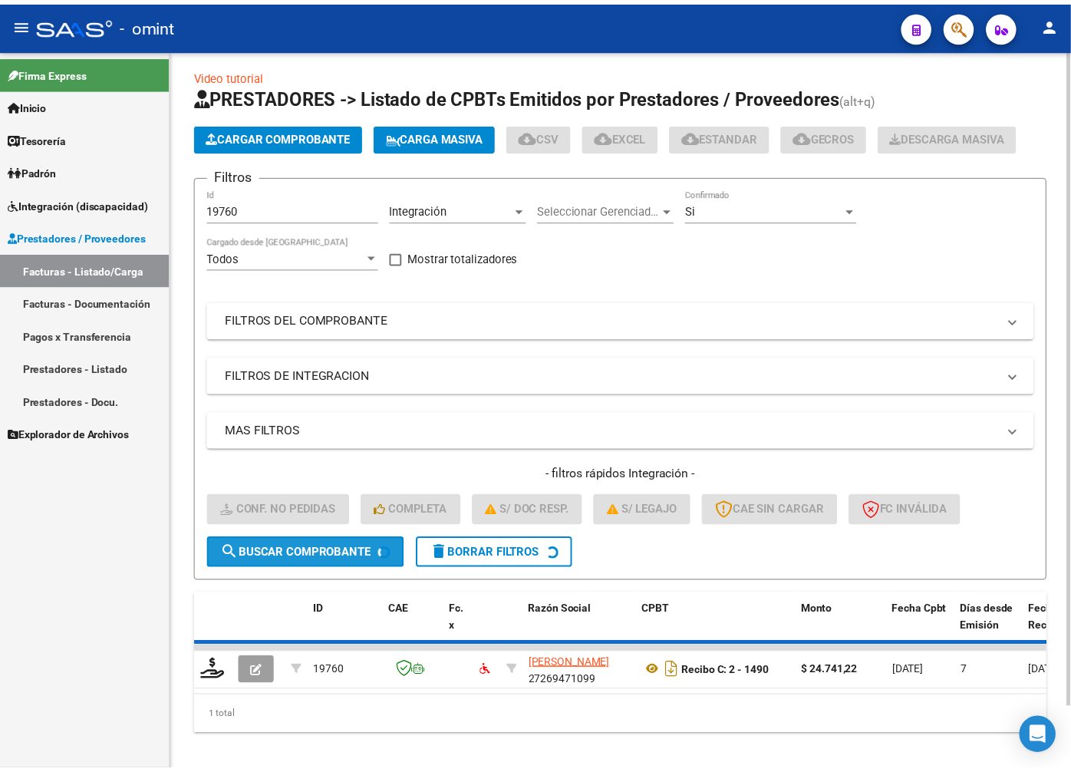
scroll to position [41, 0]
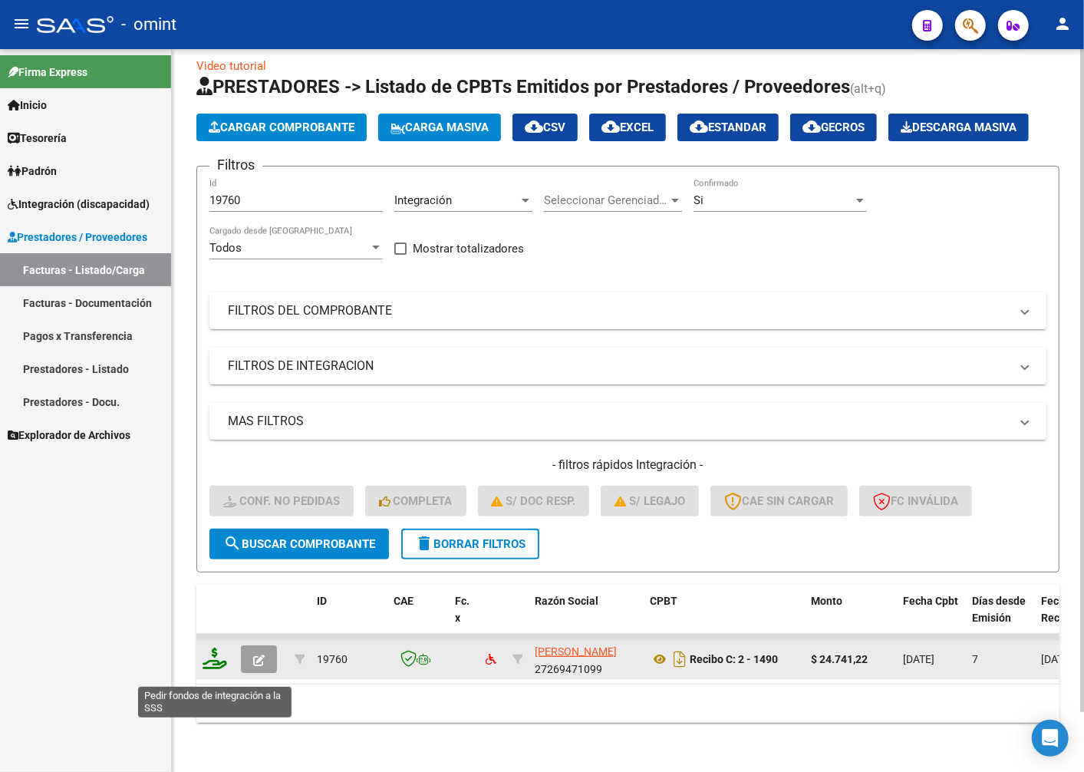
click at [217, 669] on icon at bounding box center [215, 658] width 25 height 21
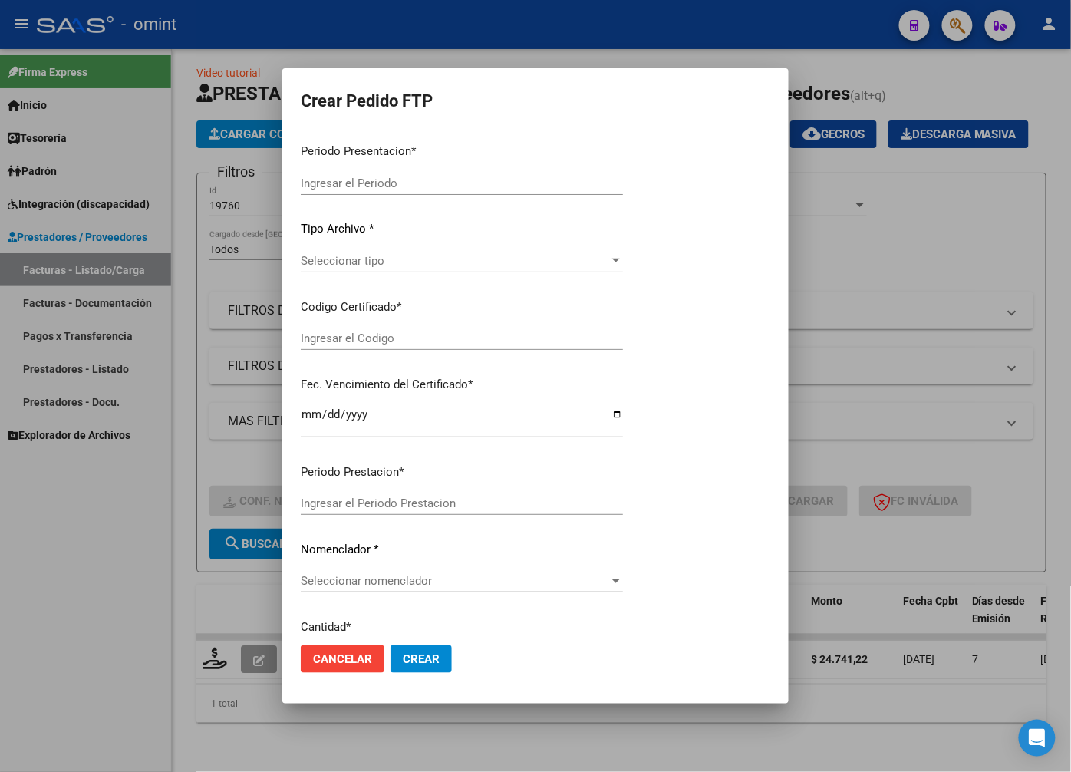
type input "202508"
type input "$ 24.741,22"
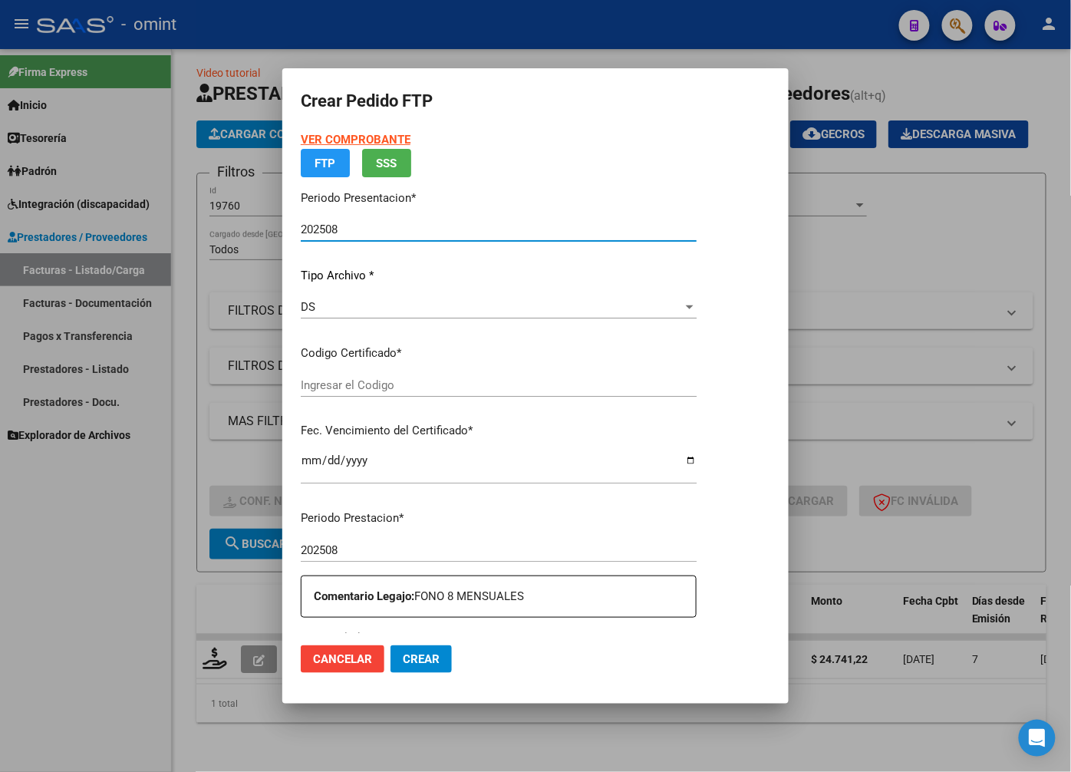
type input "107298168"
type input "2032-02-19"
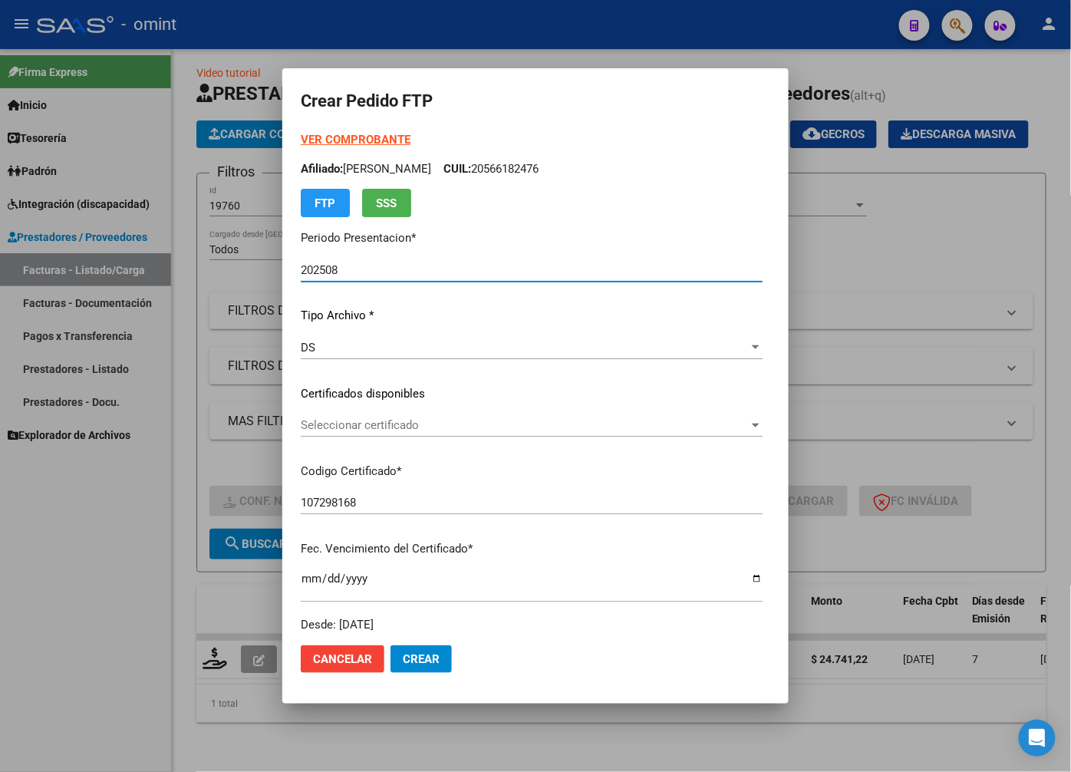
click at [732, 430] on span "Seleccionar certificado" at bounding box center [525, 425] width 448 height 14
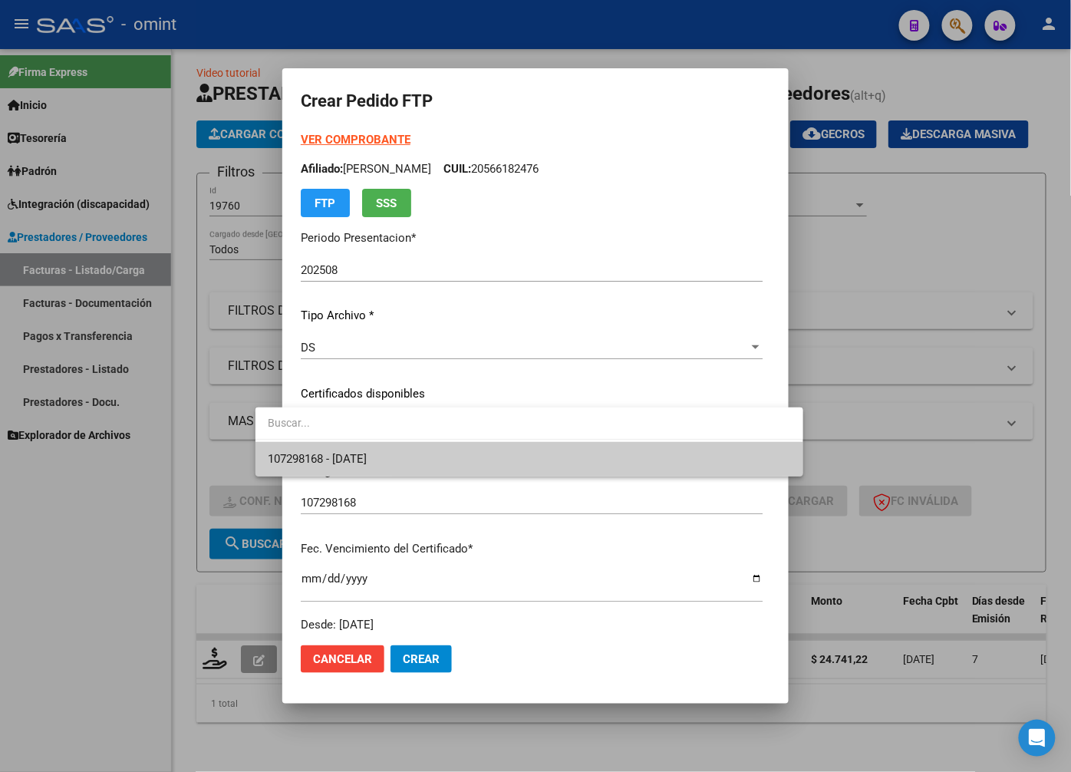
click at [692, 457] on span "107298168 - 2032-02-19" at bounding box center [529, 459] width 523 height 35
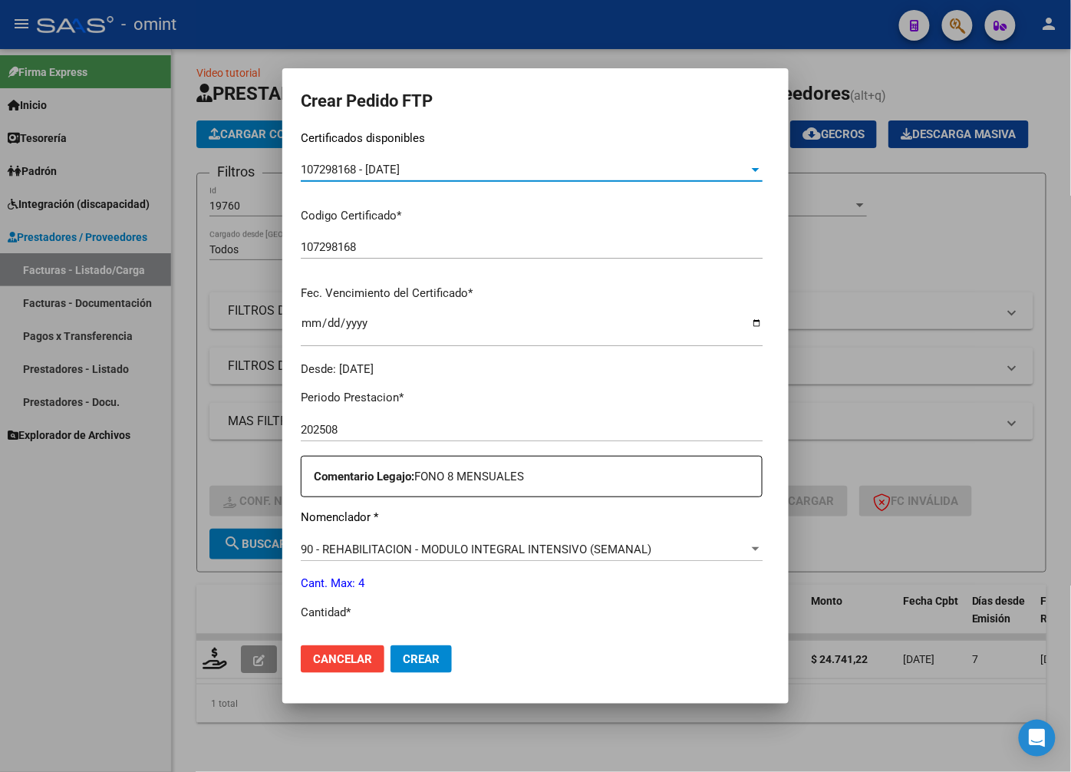
scroll to position [341, 0]
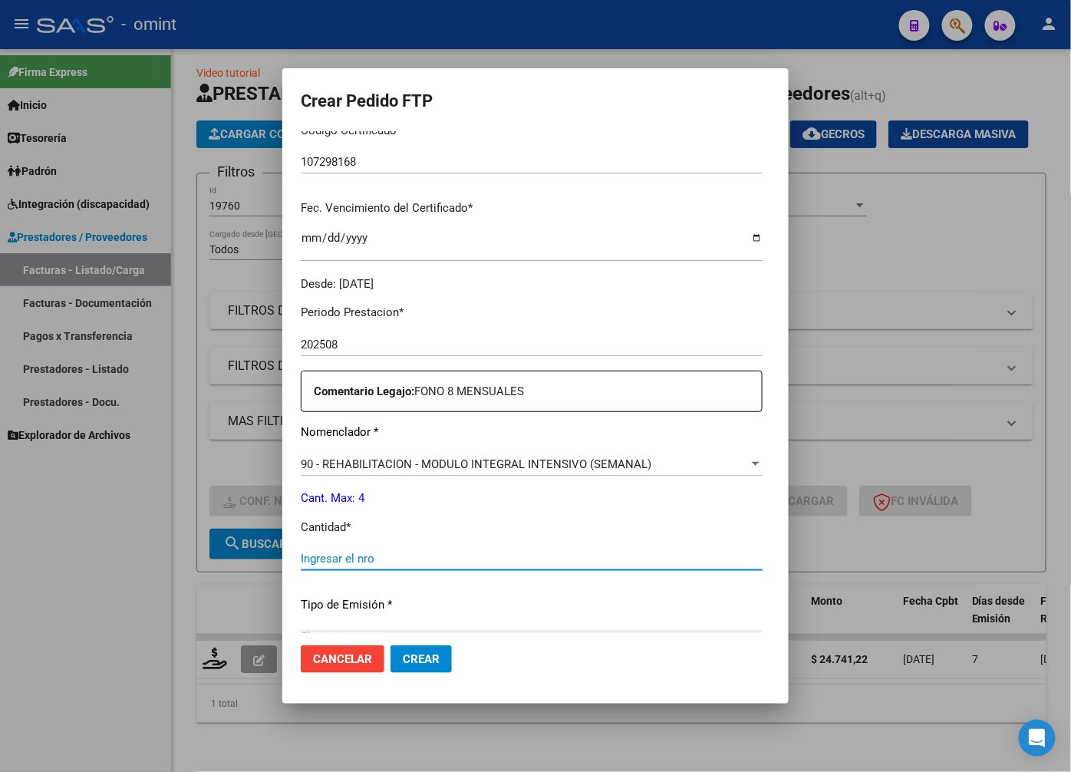
click at [397, 559] on input "Ingresar el nro" at bounding box center [532, 559] width 462 height 14
type input "4"
click at [576, 599] on p "Tipo de Emisión *" at bounding box center [532, 605] width 462 height 18
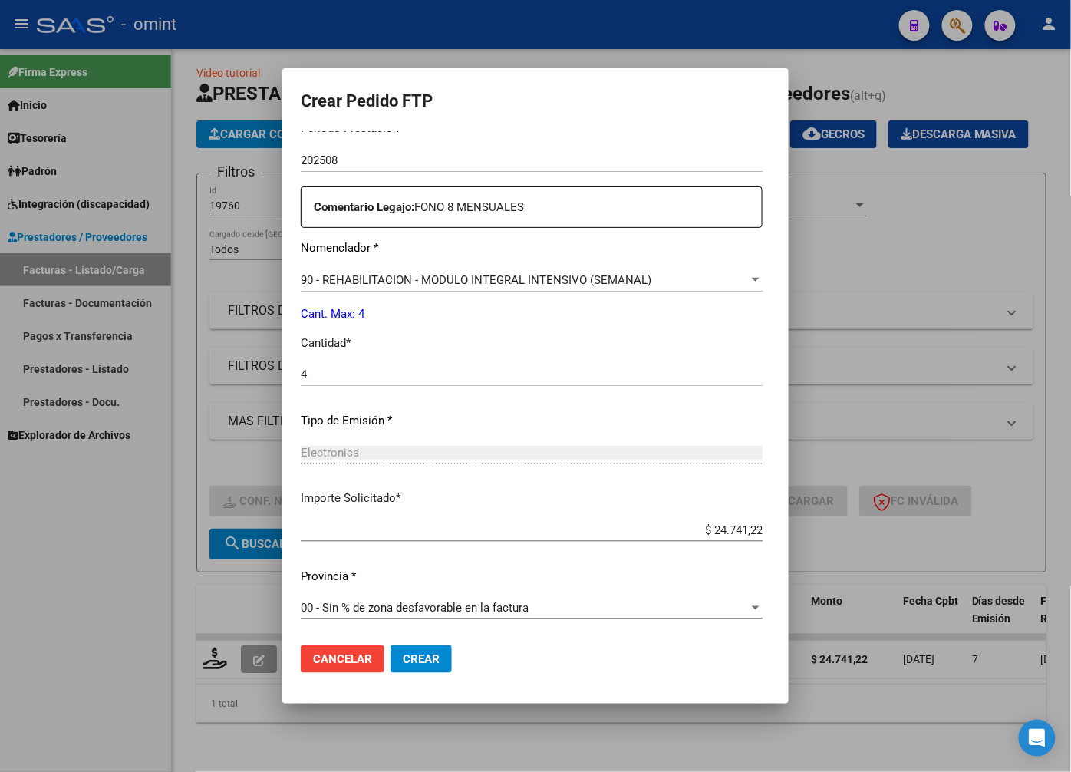
click at [410, 648] on button "Crear" at bounding box center [421, 659] width 61 height 28
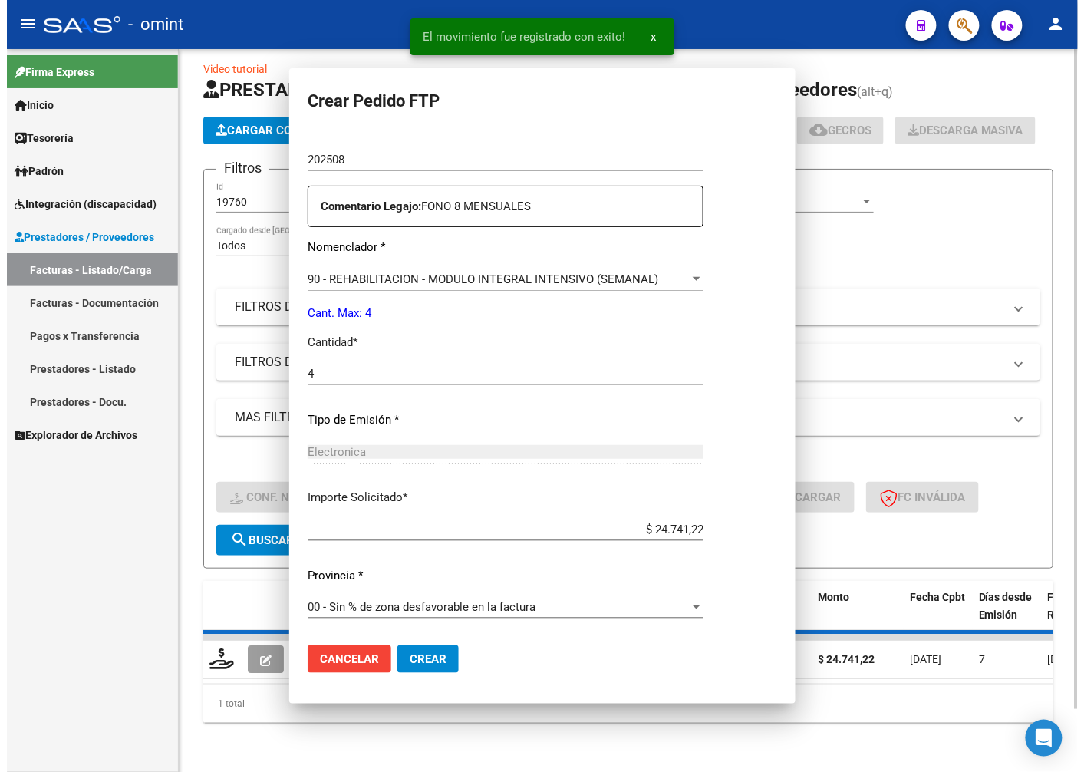
scroll to position [0, 0]
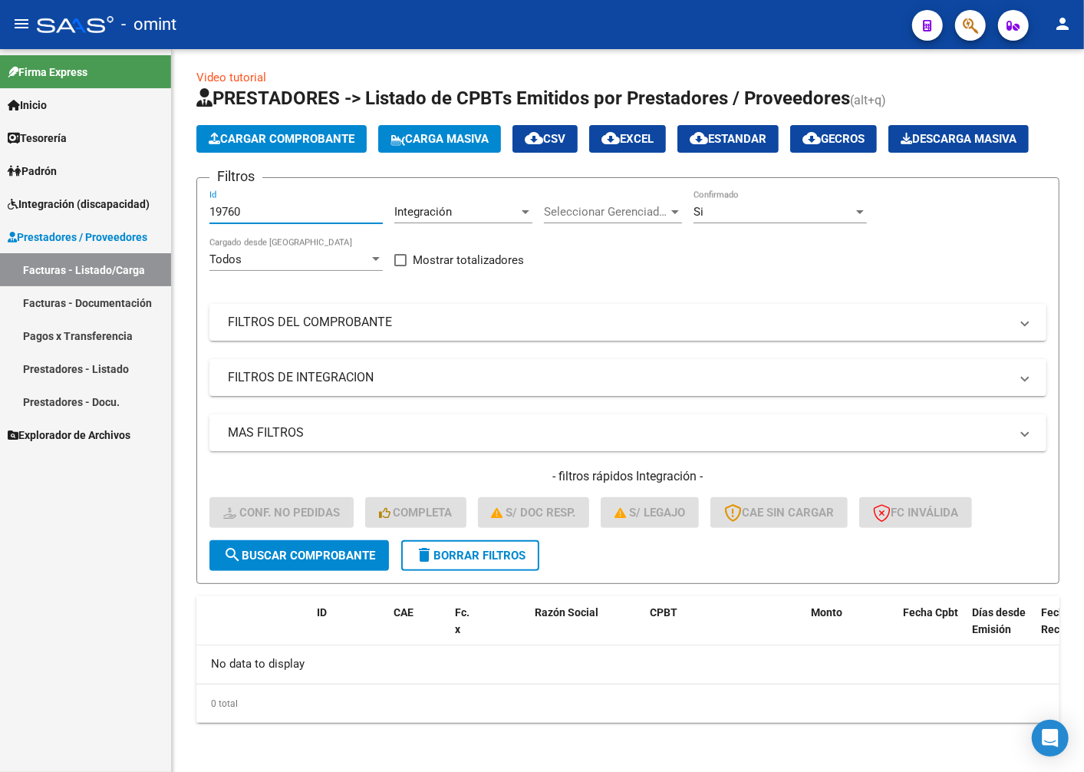
drag, startPoint x: 284, startPoint y: 211, endPoint x: 64, endPoint y: 182, distance: 222.1
click at [64, 182] on mat-sidenav-container "Firma Express Inicio Instructivos Contacto OS Tesorería Extractos Procesados (c…" at bounding box center [542, 410] width 1084 height 723
paste input "19384"
type input "19384"
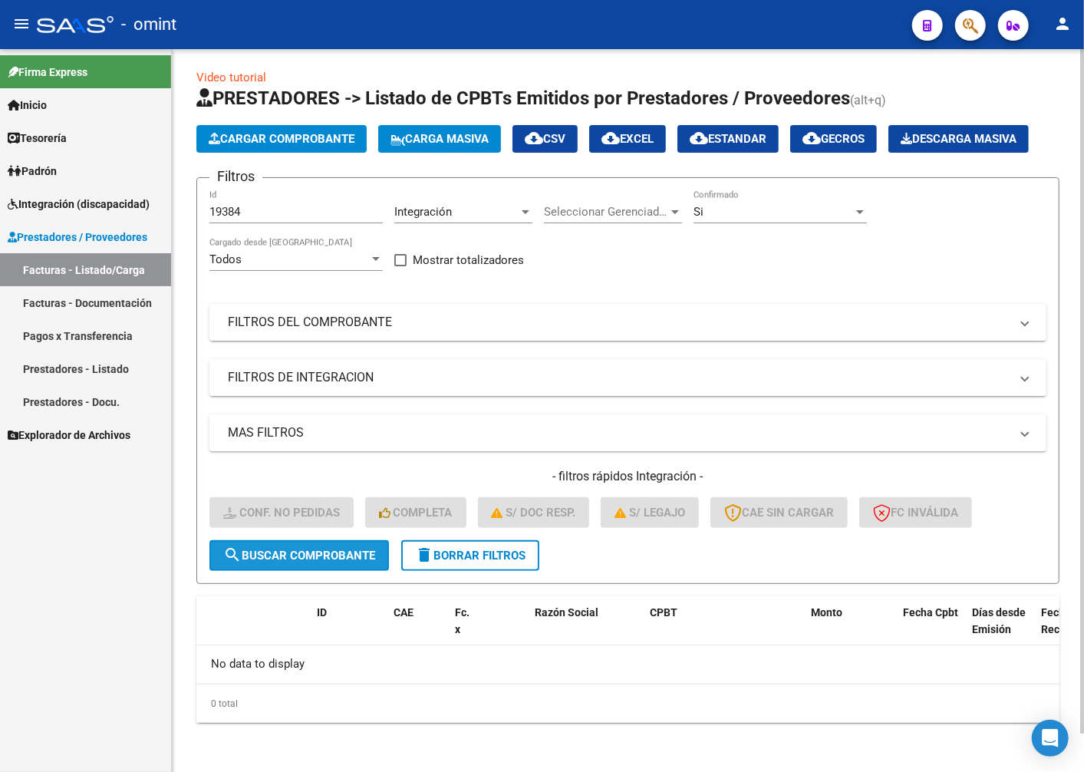
click at [296, 556] on span "search Buscar Comprobante" at bounding box center [299, 556] width 152 height 14
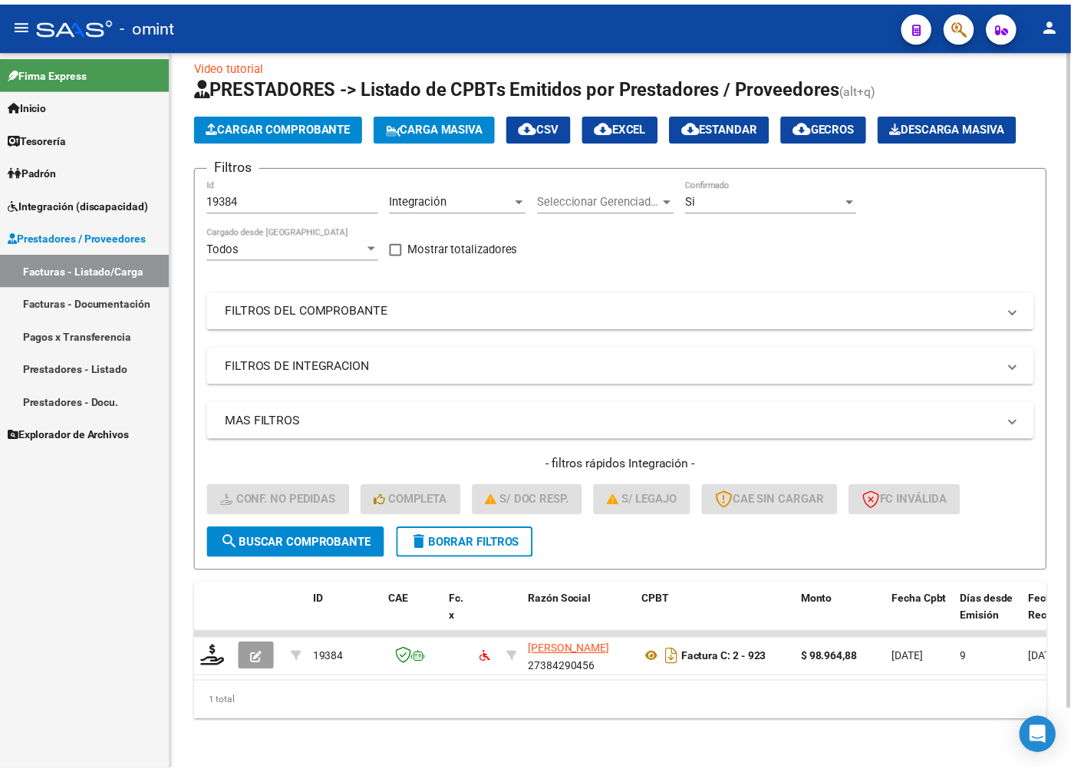
scroll to position [65, 0]
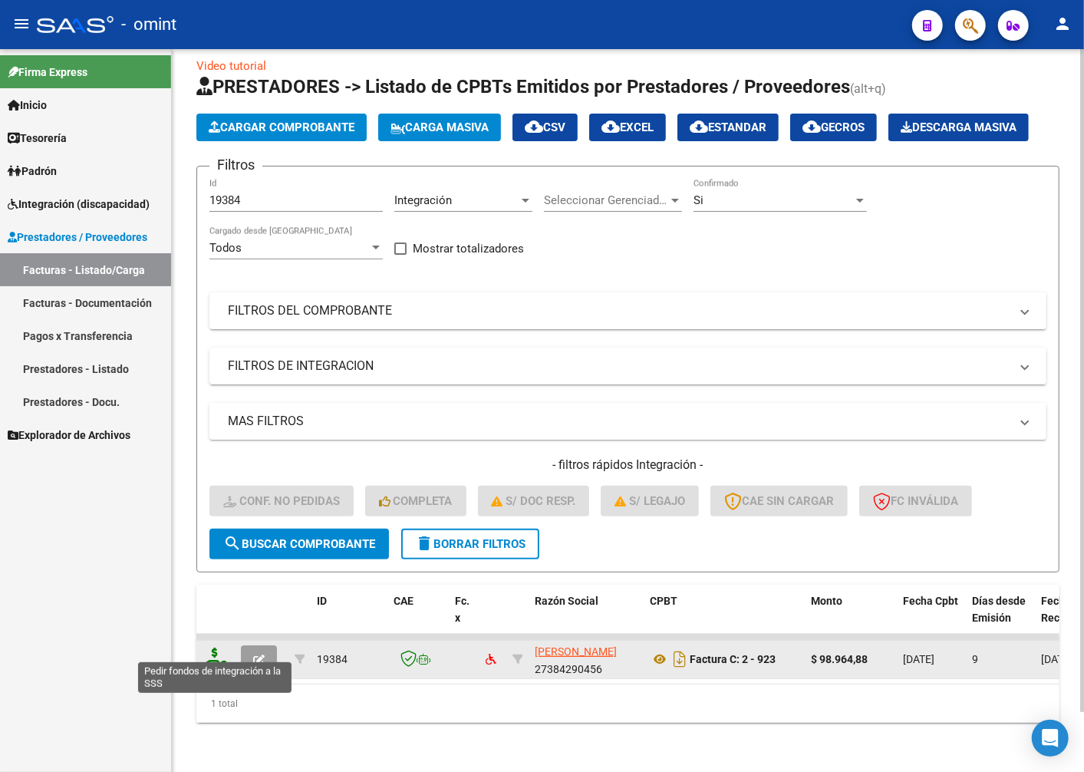
click at [219, 648] on icon at bounding box center [215, 658] width 25 height 21
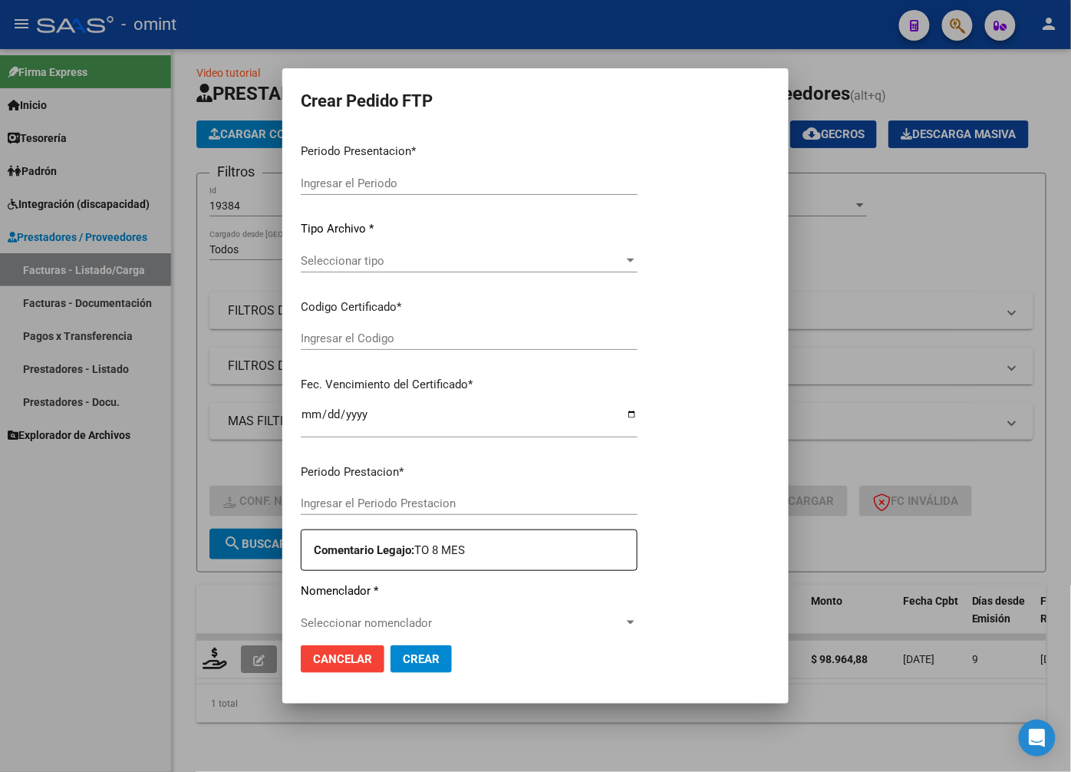
type input "202508"
type input "$ 98.964,88"
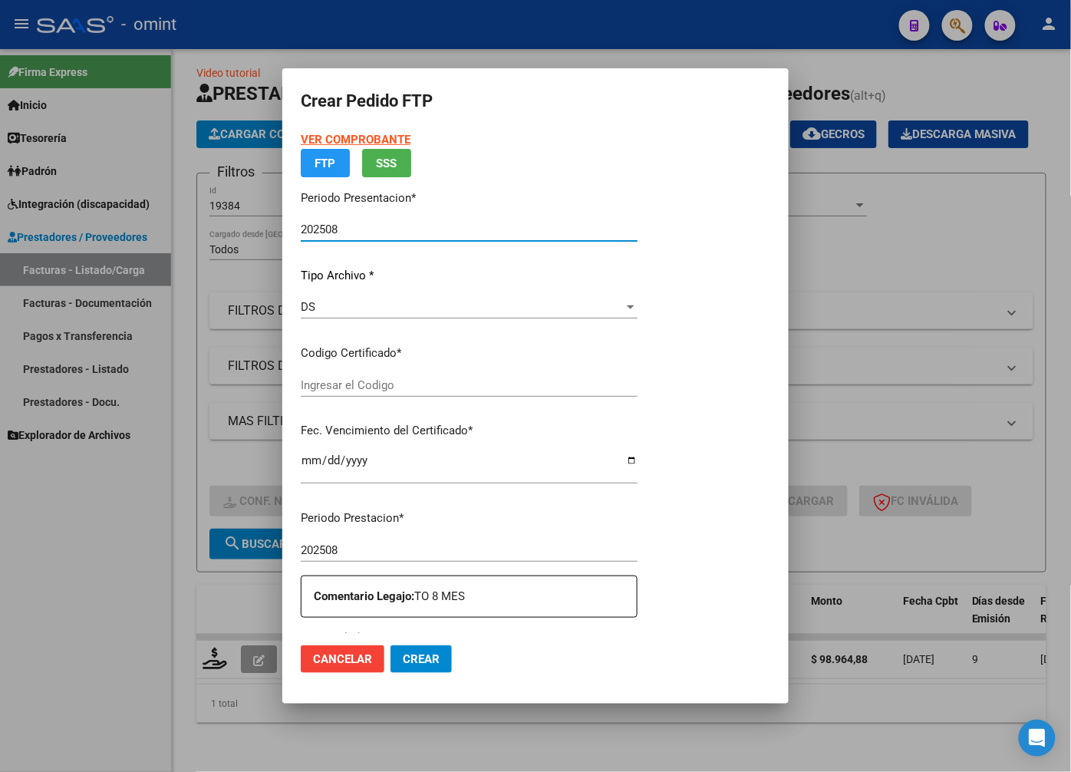
type input "107298168"
type input "2032-02-19"
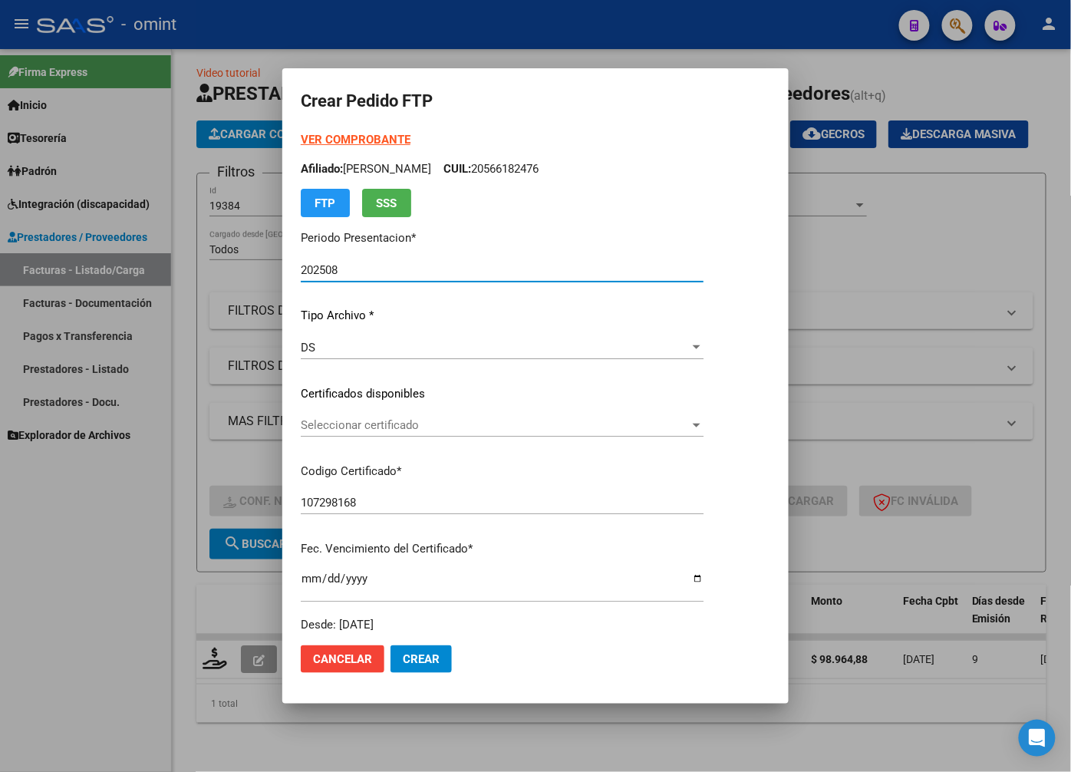
click at [690, 423] on span "Seleccionar certificado" at bounding box center [495, 425] width 389 height 14
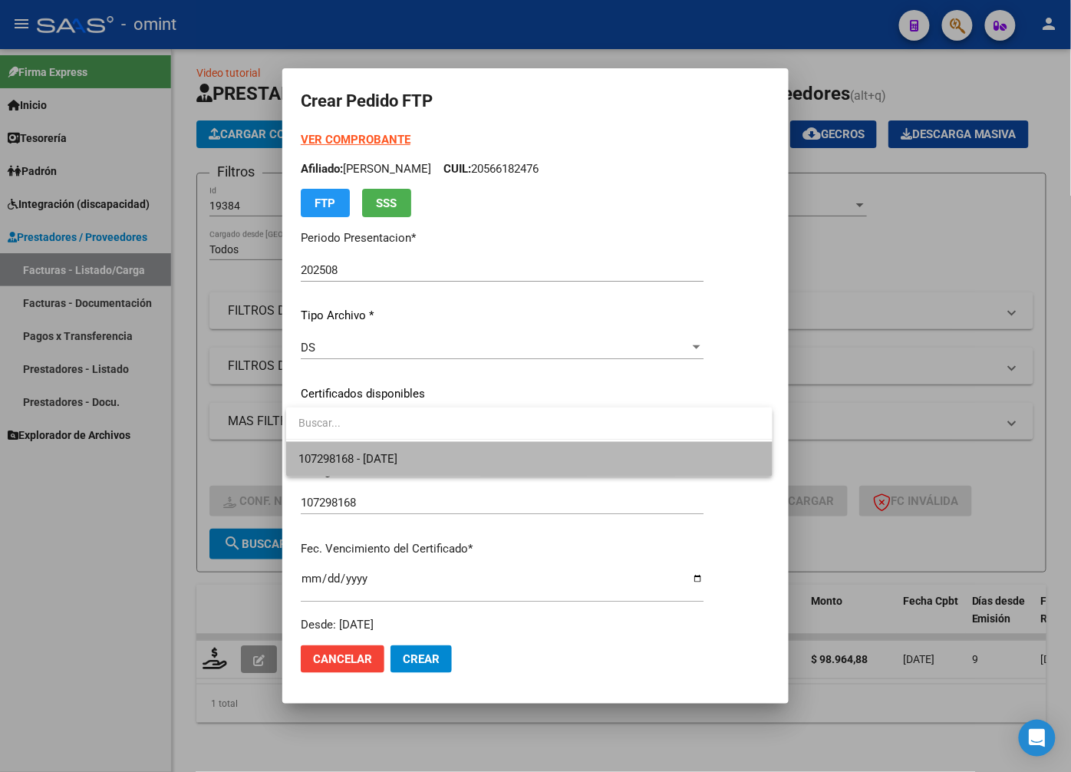
click at [628, 447] on span "107298168 - 2032-02-19" at bounding box center [529, 459] width 462 height 35
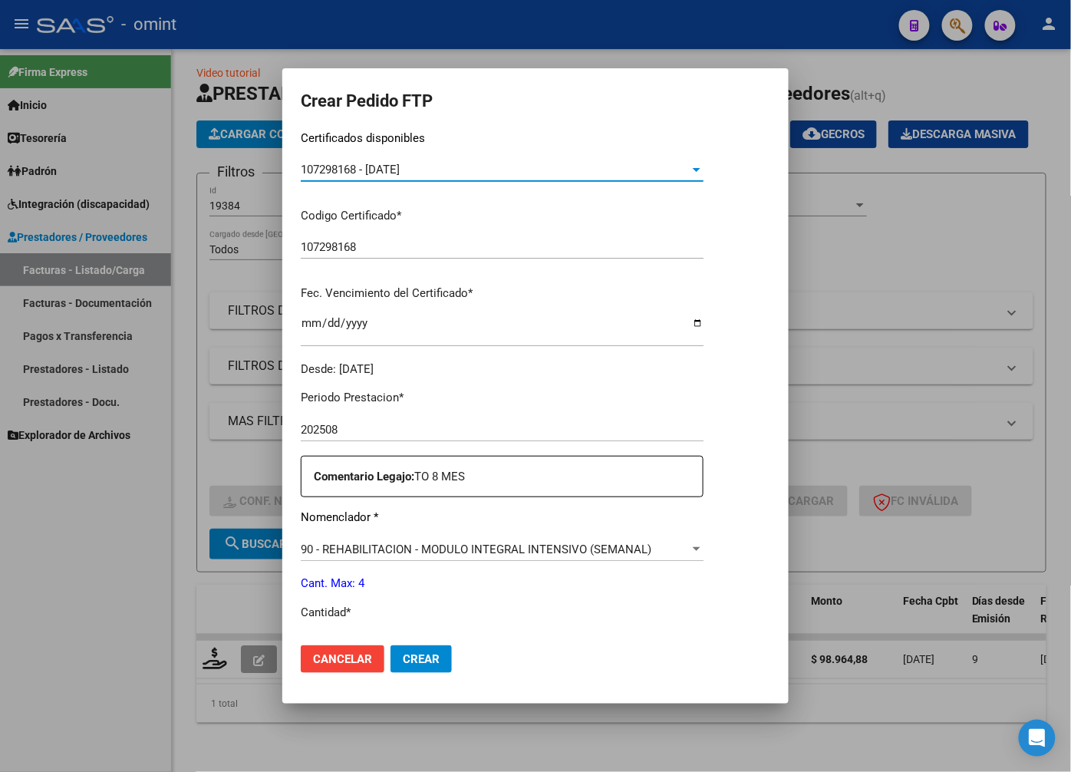
scroll to position [341, 0]
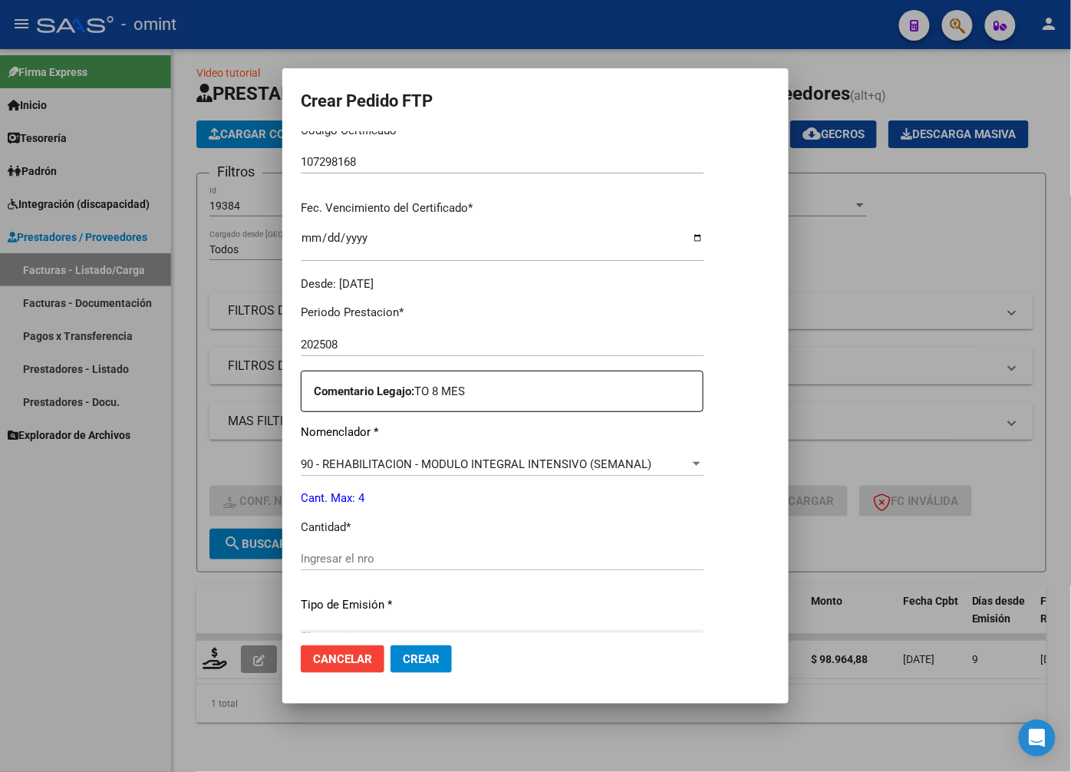
click at [327, 555] on input "Ingresar el nro" at bounding box center [502, 559] width 403 height 14
type input "4"
click at [453, 603] on p "Tipo de Emisión *" at bounding box center [502, 605] width 403 height 18
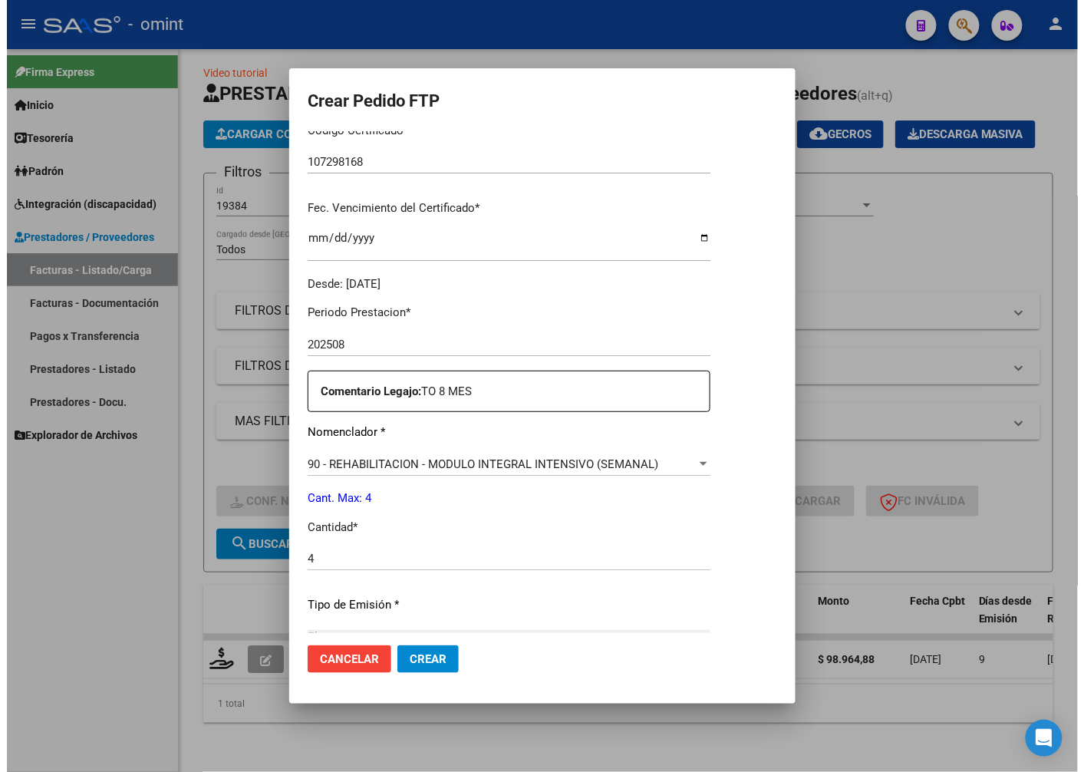
scroll to position [525, 0]
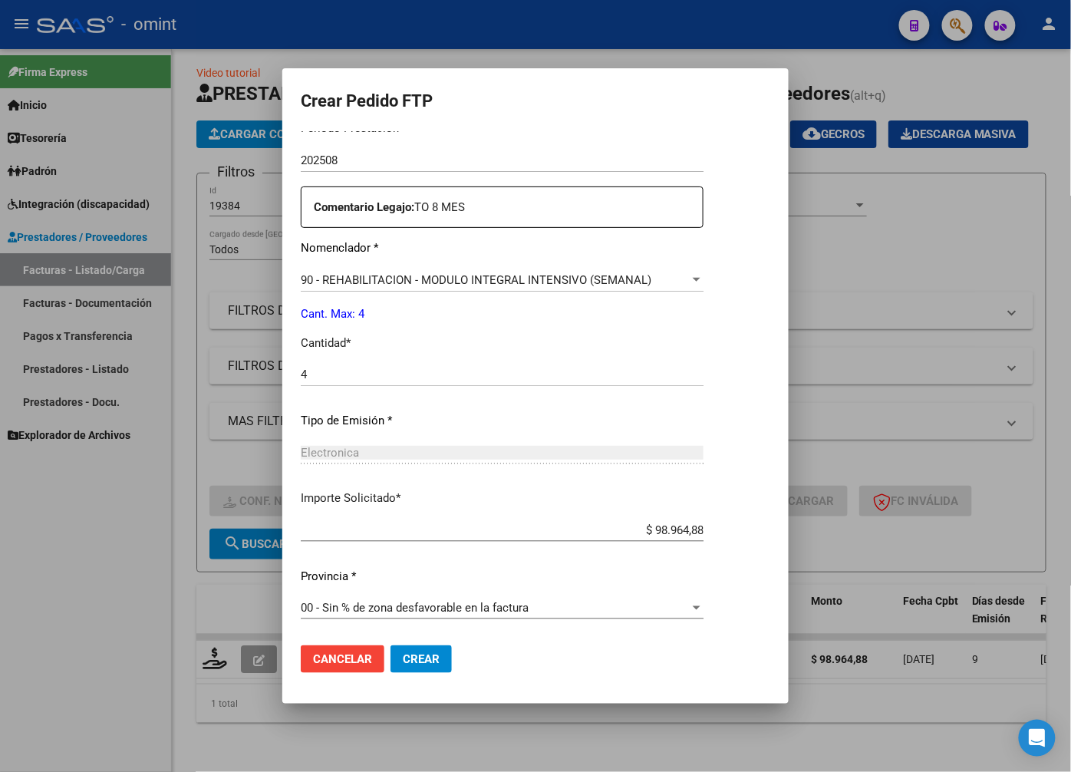
click at [411, 652] on span "Crear" at bounding box center [421, 659] width 37 height 14
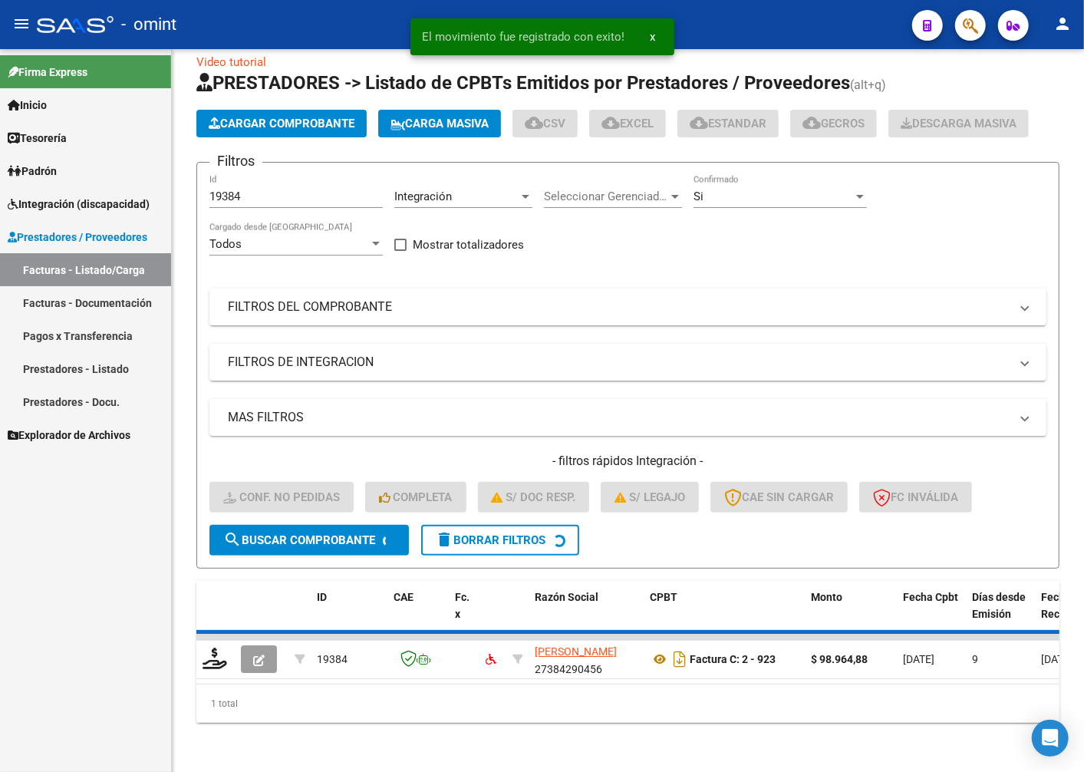
scroll to position [41, 0]
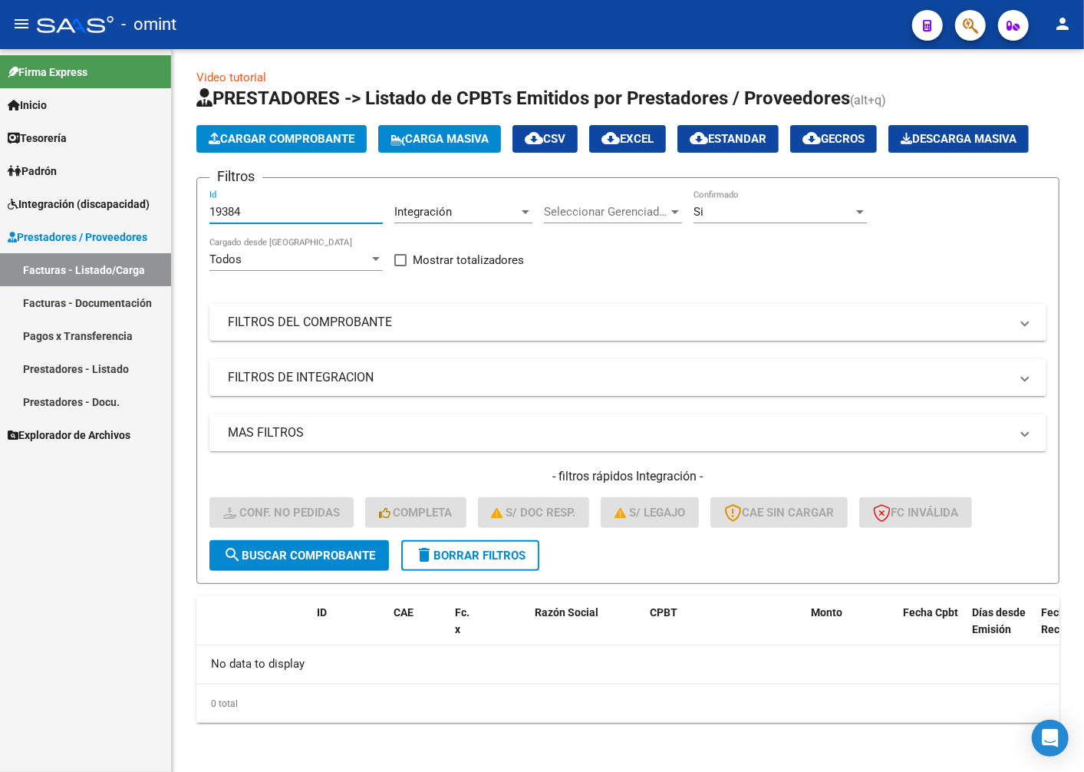
drag, startPoint x: 273, startPoint y: 213, endPoint x: 66, endPoint y: 180, distance: 209.8
click at [69, 182] on mat-sidenav-container "Firma Express Inicio Instructivos Contacto OS Tesorería Extractos Procesados (c…" at bounding box center [542, 410] width 1084 height 723
paste input "21166"
type input "21166"
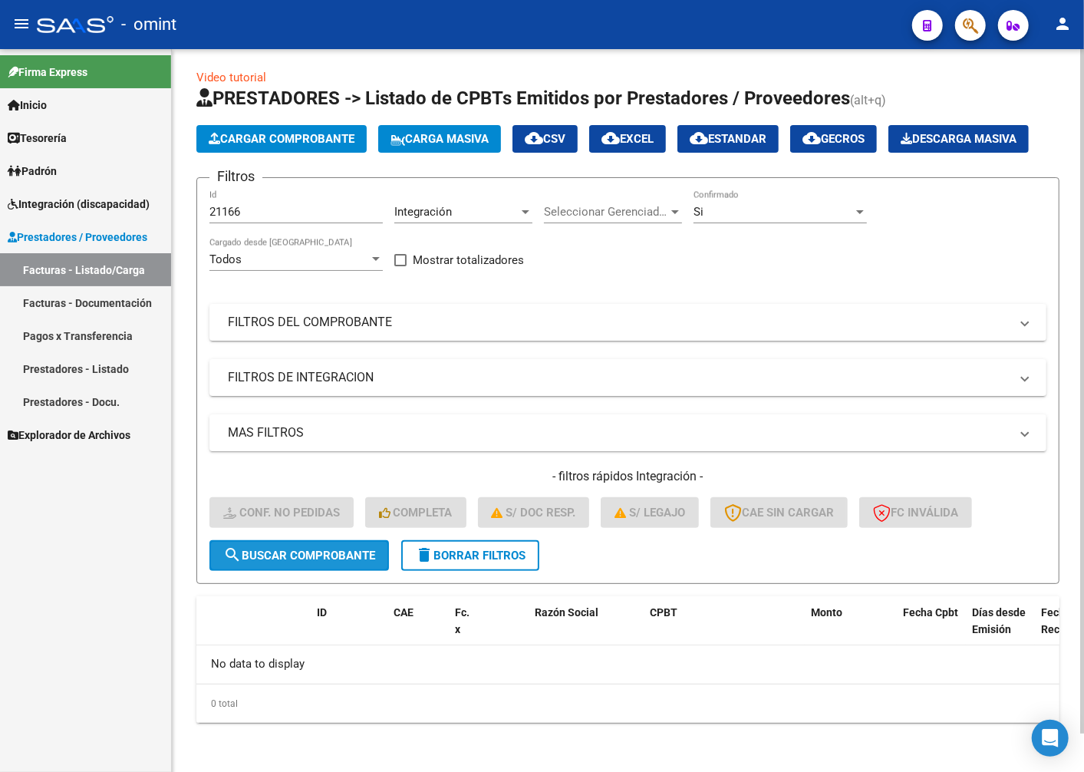
click at [269, 562] on span "search Buscar Comprobante" at bounding box center [299, 556] width 152 height 14
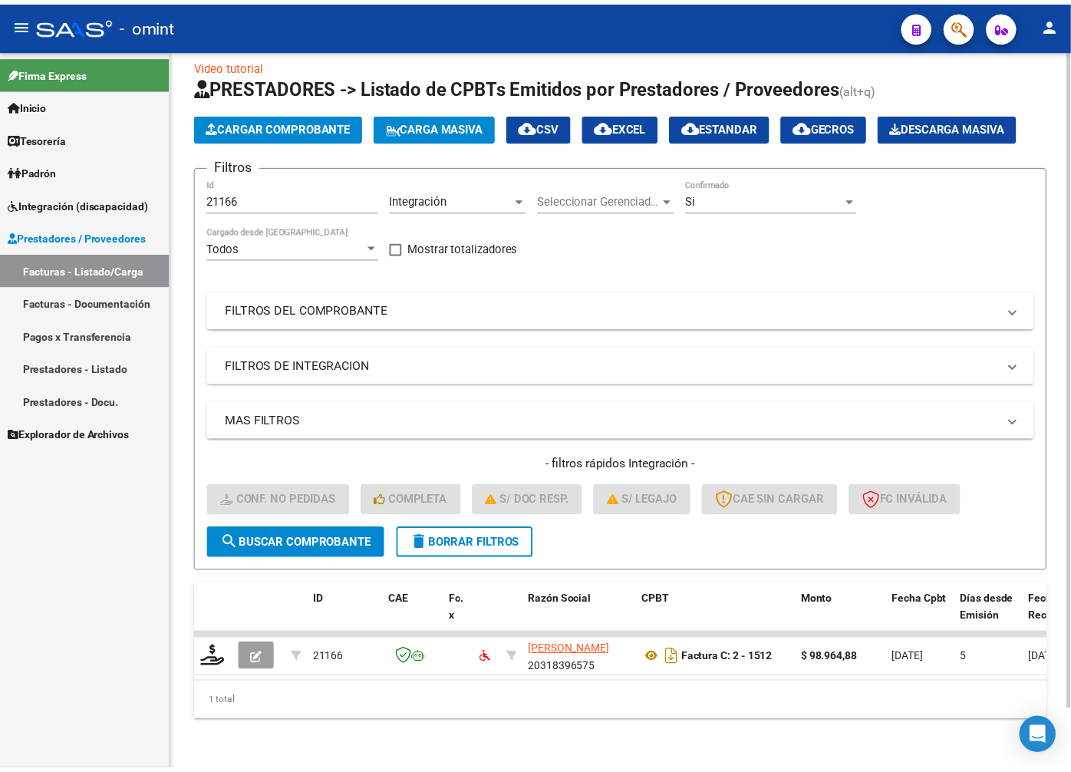
scroll to position [65, 0]
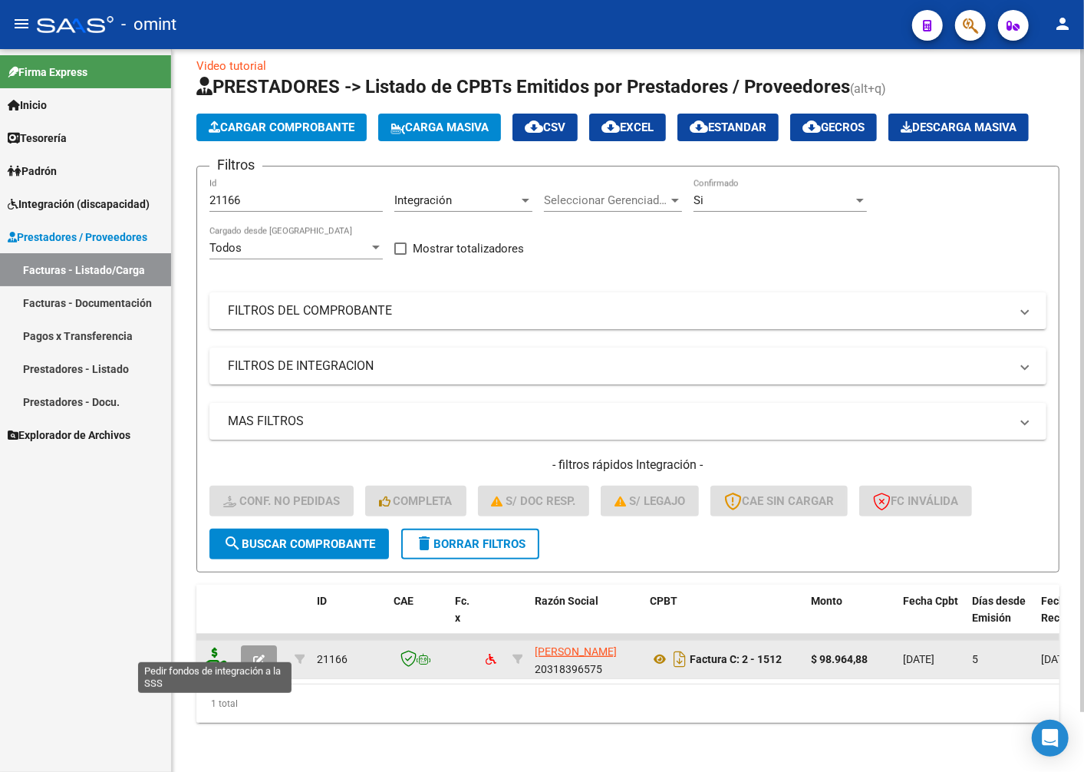
click at [225, 648] on icon at bounding box center [215, 658] width 25 height 21
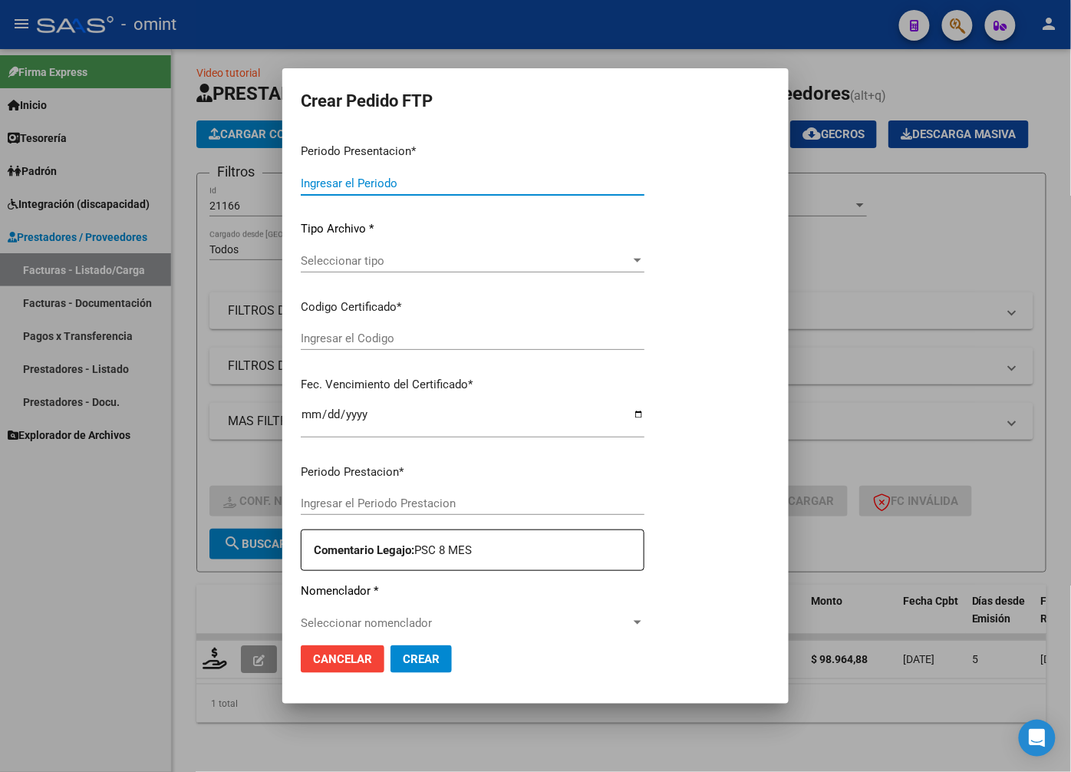
type input "202508"
type input "$ 98.964,88"
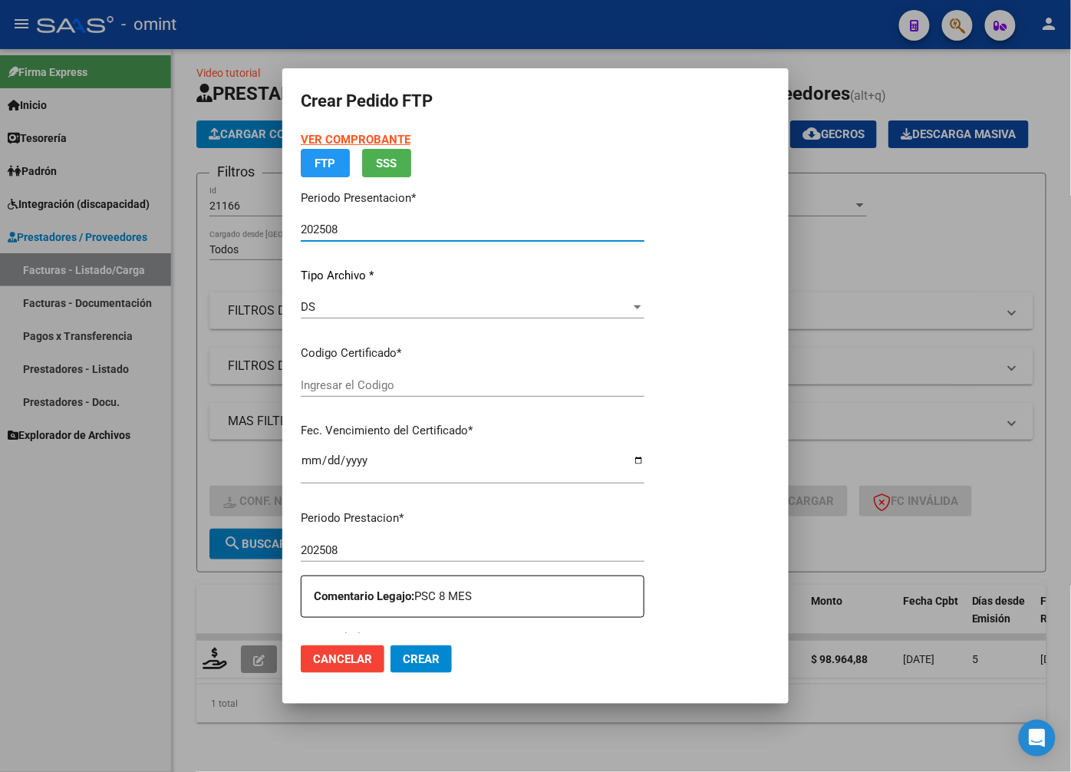
type input "107298168"
type input "2032-02-19"
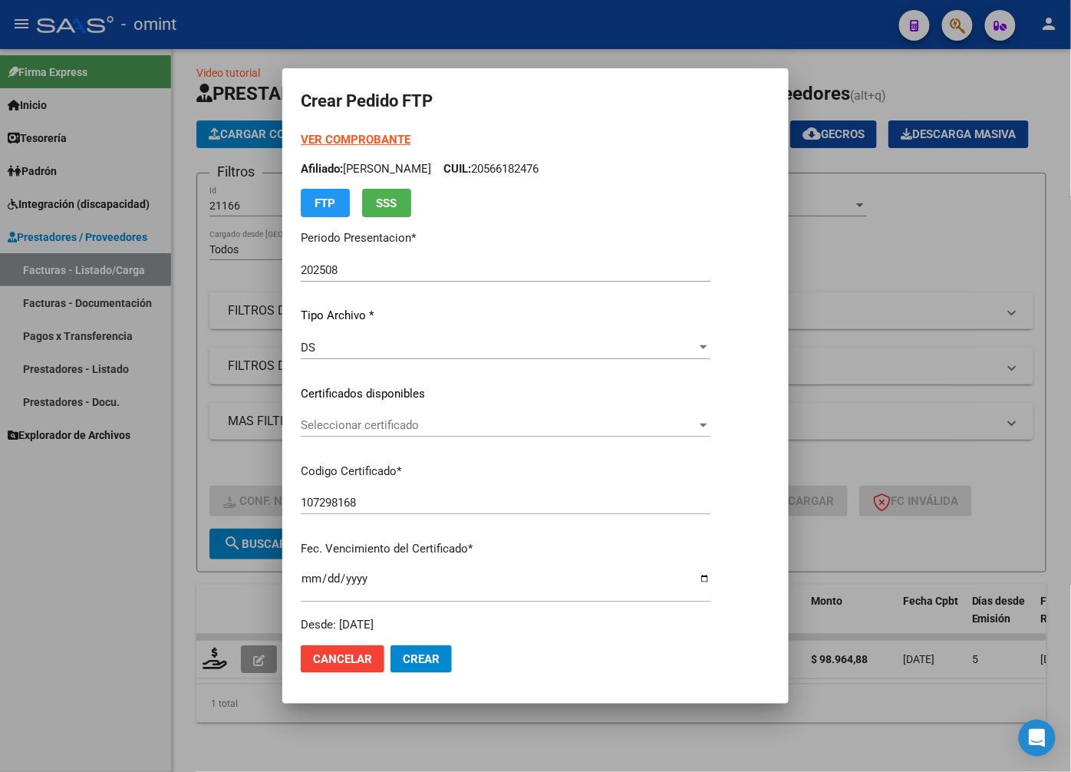
click at [711, 417] on div "Seleccionar certificado Seleccionar certificado" at bounding box center [506, 425] width 410 height 23
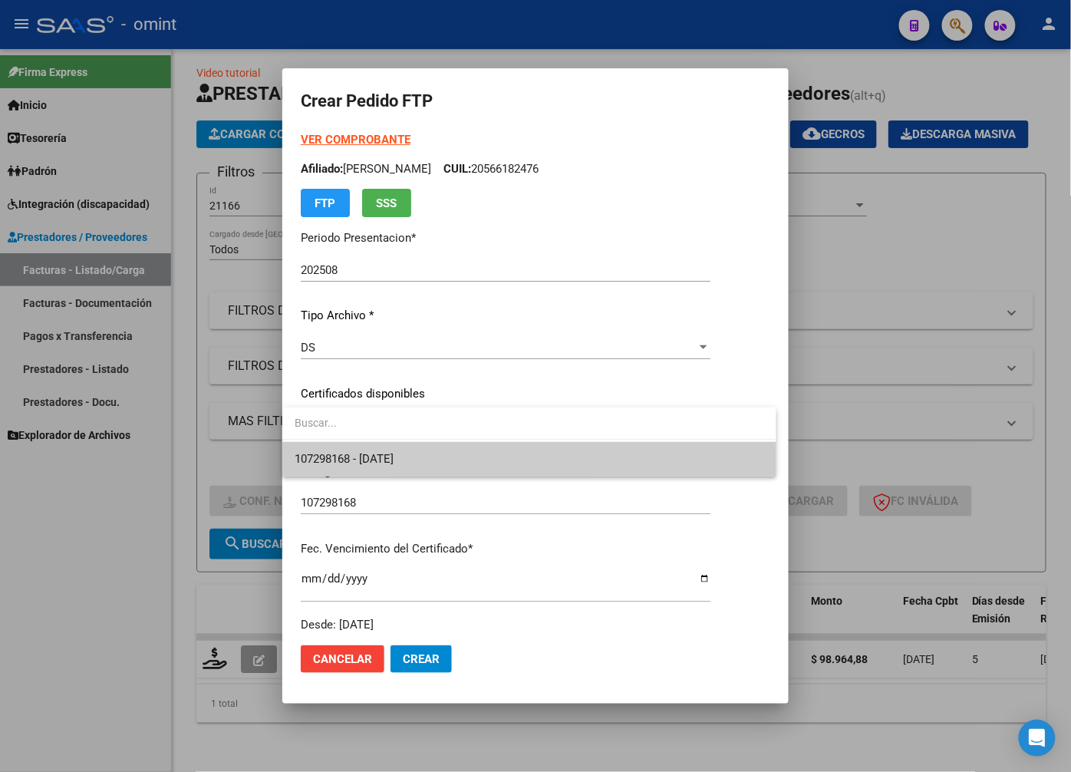
drag, startPoint x: 721, startPoint y: 417, endPoint x: 701, endPoint y: 455, distance: 42.6
click at [701, 455] on span "107298168 - 2032-02-19" at bounding box center [529, 459] width 469 height 35
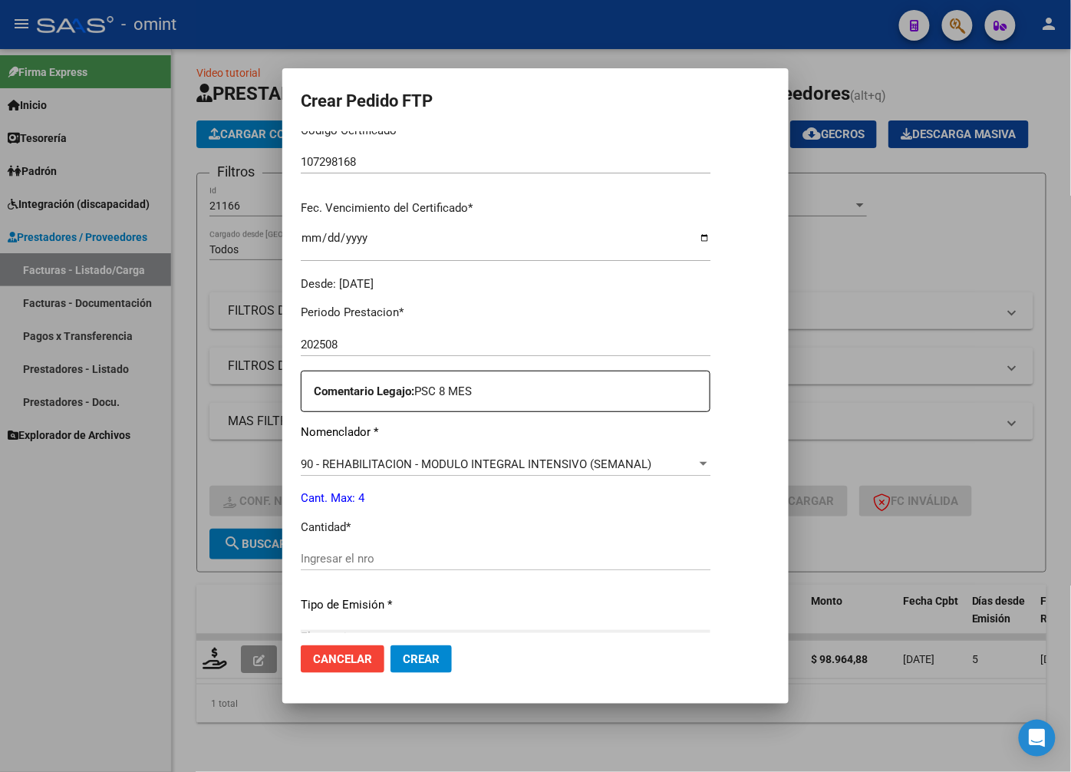
scroll to position [426, 0]
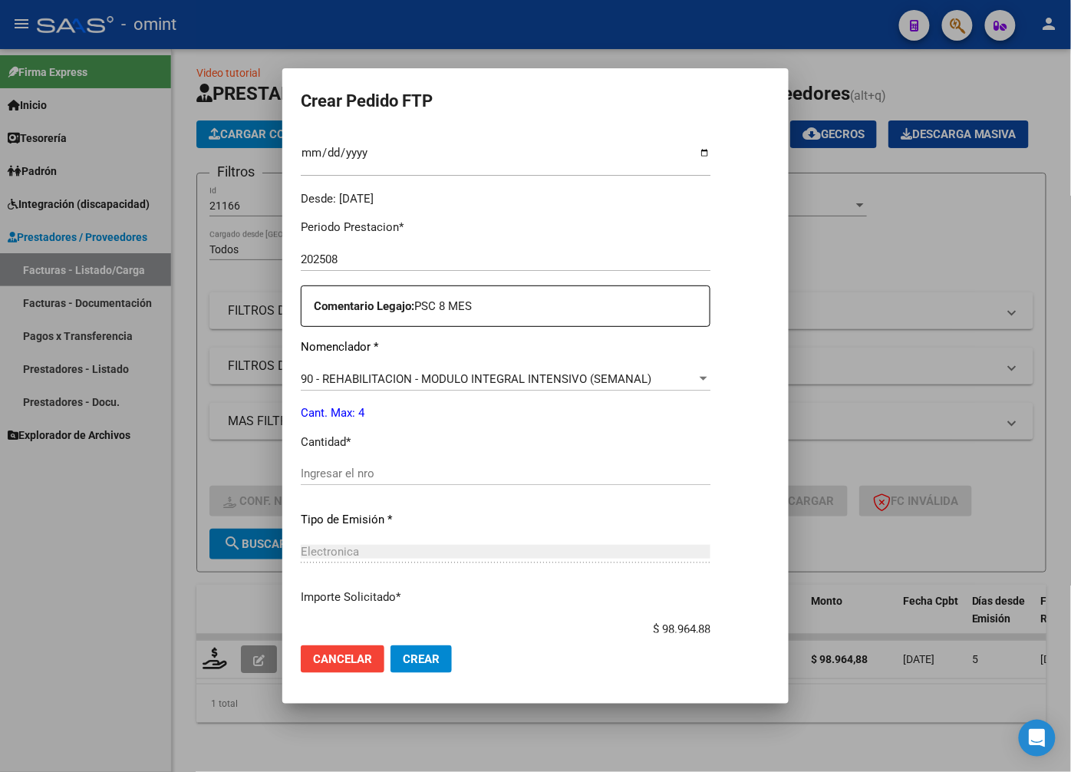
click at [348, 471] on input "Ingresar el nro" at bounding box center [506, 474] width 410 height 14
type input "4"
click at [520, 502] on div "Periodo Prestacion * 202508 Ingresar el Periodo Prestacion Comentario Legajo: P…" at bounding box center [506, 470] width 410 height 526
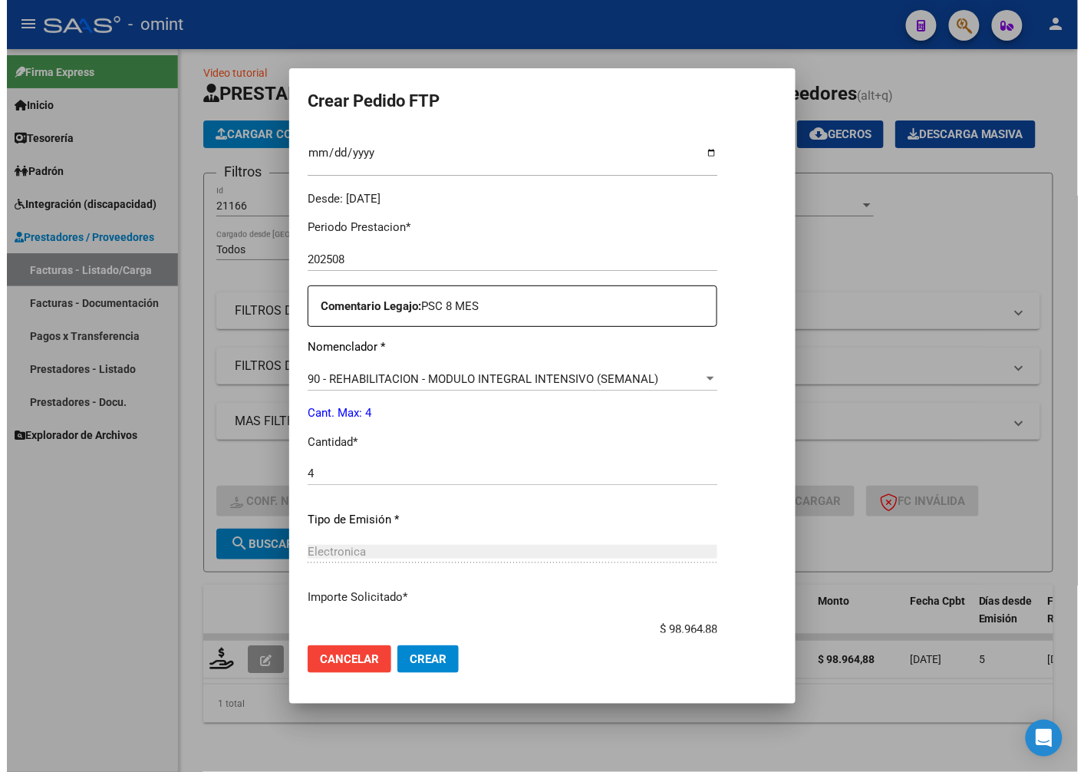
scroll to position [525, 0]
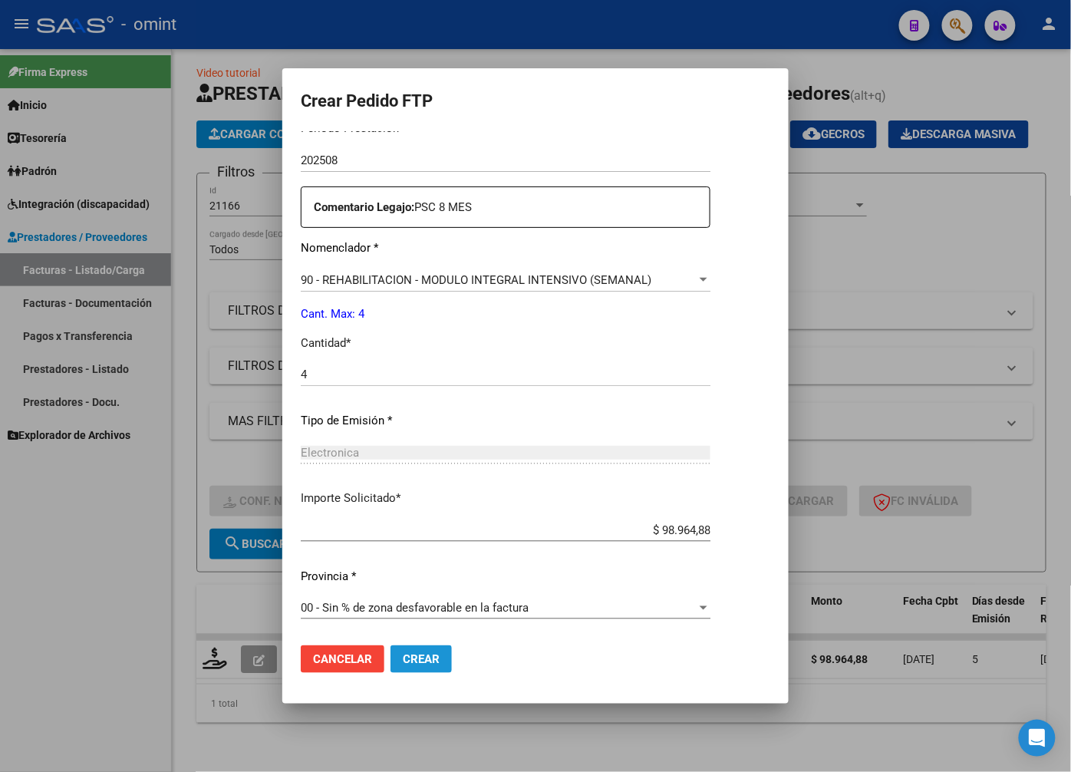
click at [413, 668] on button "Crear" at bounding box center [421, 659] width 61 height 28
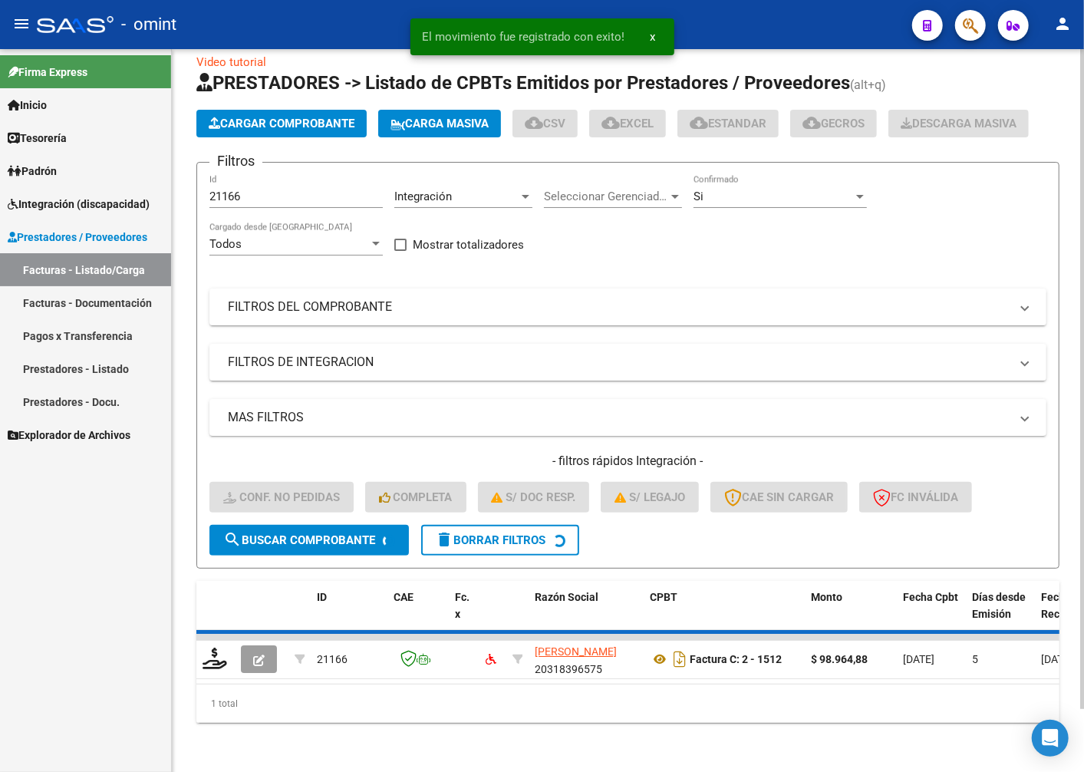
scroll to position [41, 0]
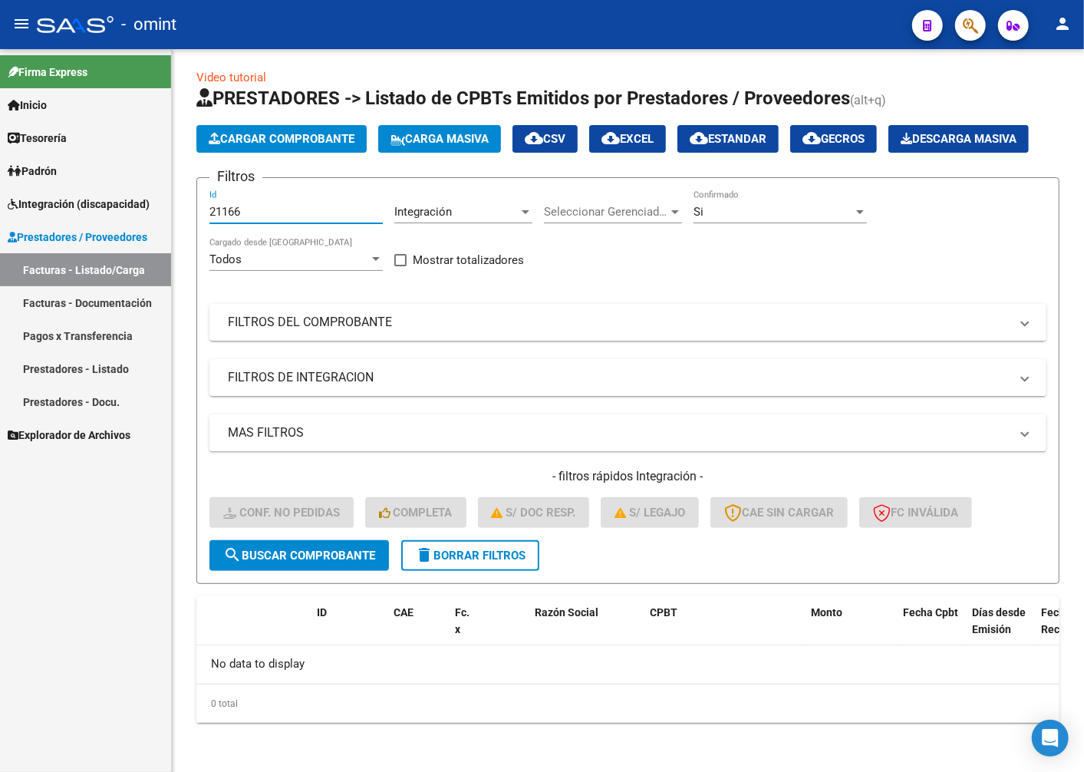
drag, startPoint x: 273, startPoint y: 213, endPoint x: 20, endPoint y: 193, distance: 254.1
click at [21, 193] on mat-sidenav-container "Firma Express Inicio Instructivos Contacto OS Tesorería Extractos Procesados (c…" at bounding box center [542, 410] width 1084 height 723
paste input "19065"
type input "19065"
click at [259, 568] on button "search Buscar Comprobante" at bounding box center [299, 555] width 180 height 31
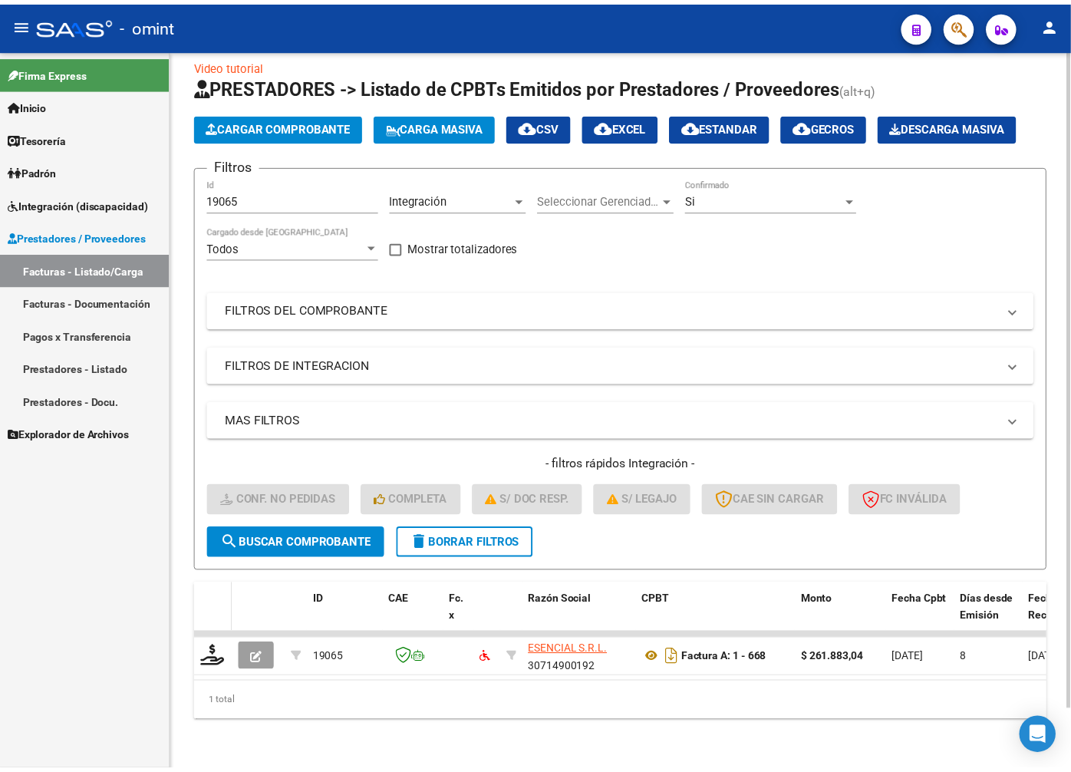
scroll to position [65, 0]
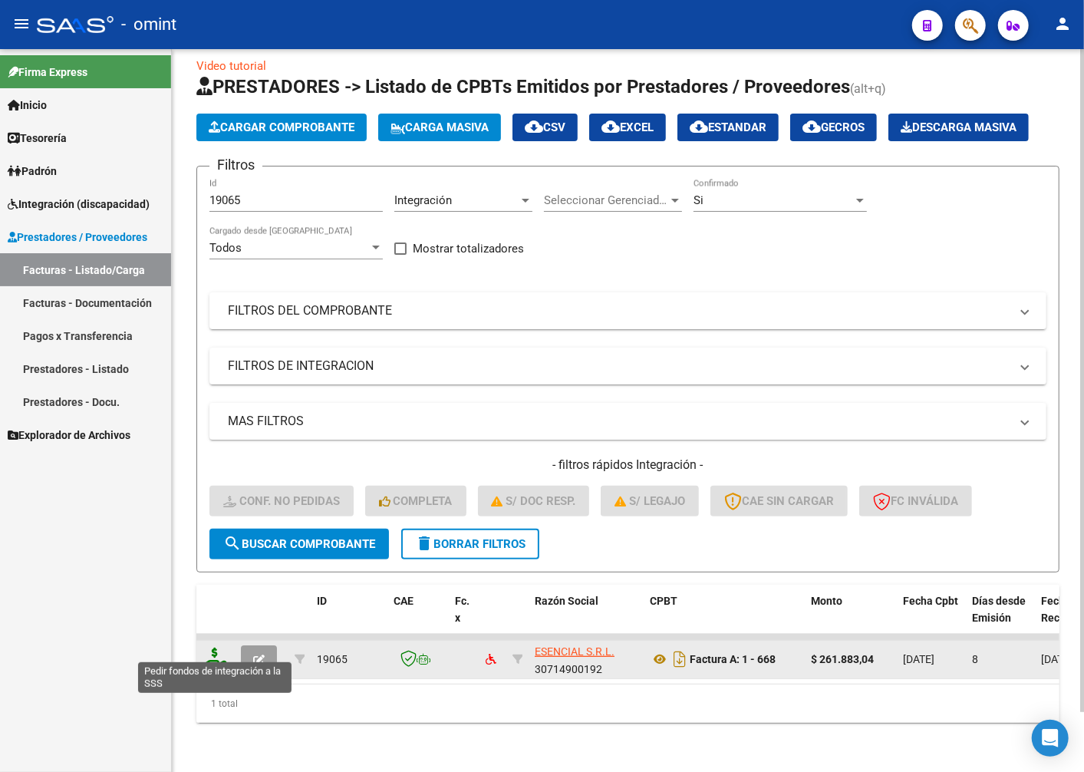
click at [209, 648] on icon at bounding box center [215, 658] width 25 height 21
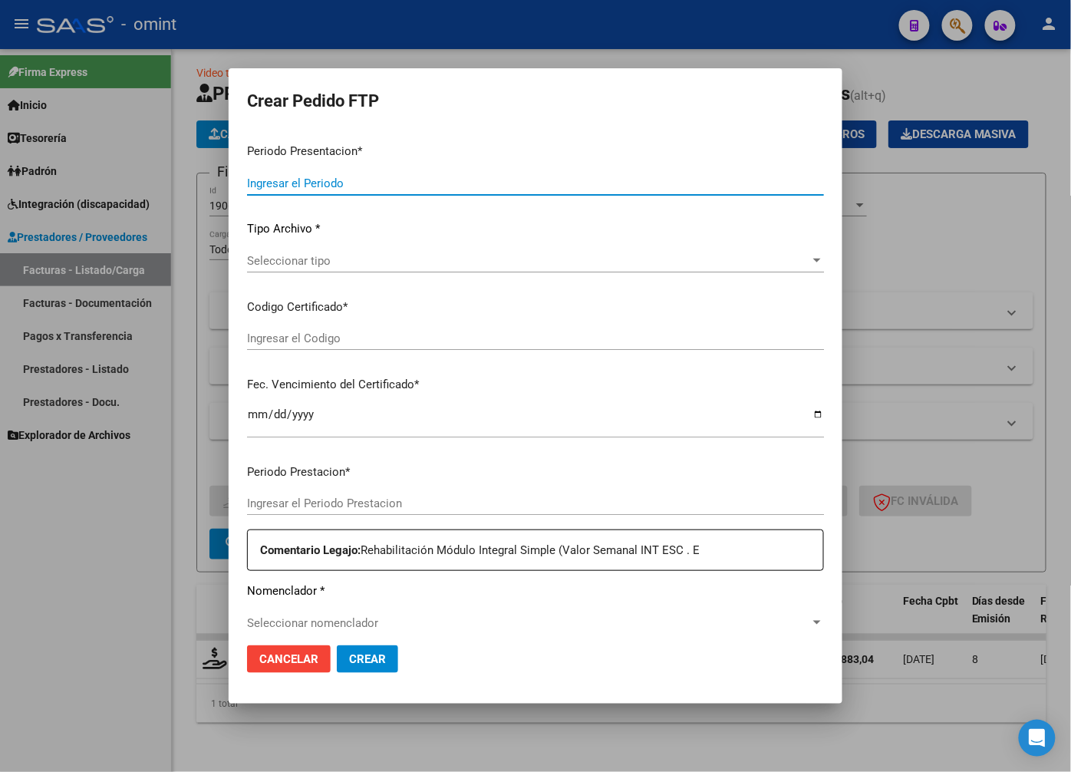
type input "202508"
type input "$ 261.883,04"
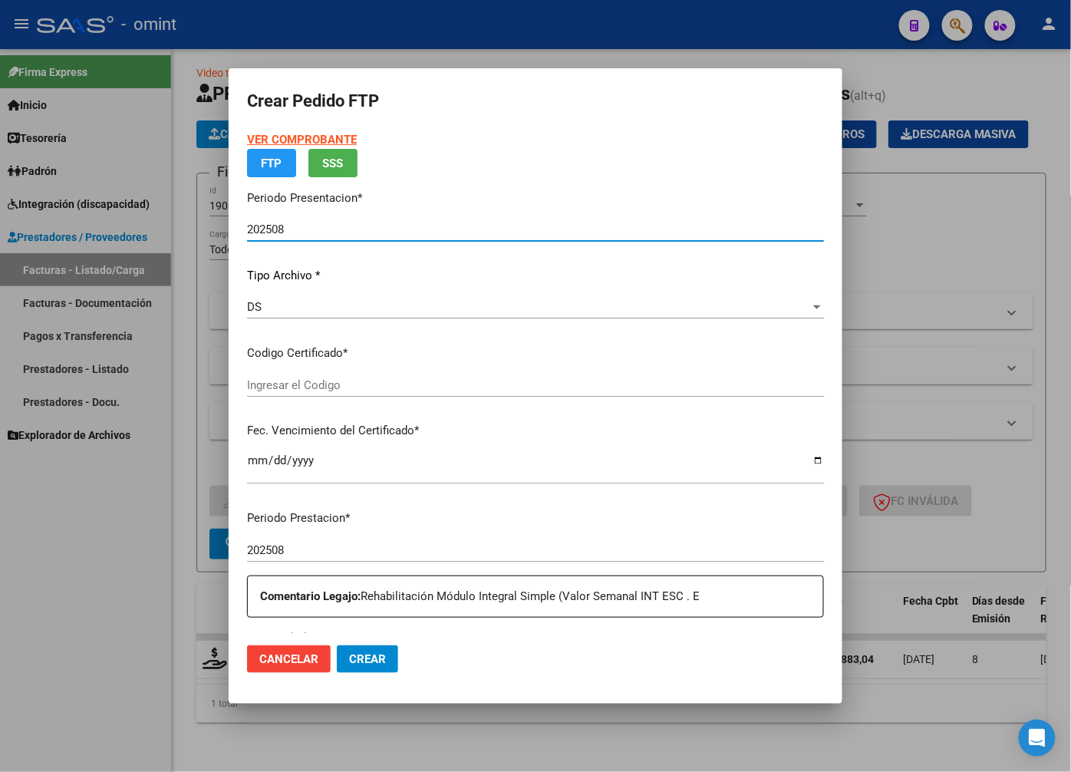
type input "5861309772"
type input "2027-08-03"
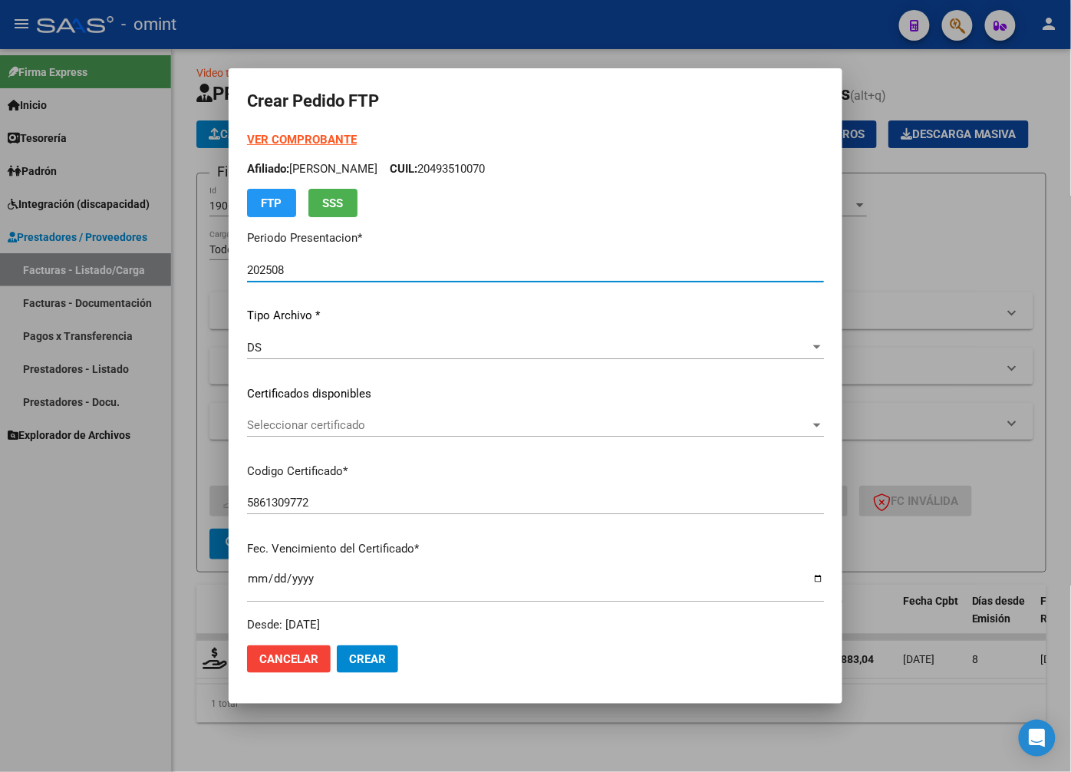
click at [775, 427] on span "Seleccionar certificado" at bounding box center [528, 425] width 563 height 14
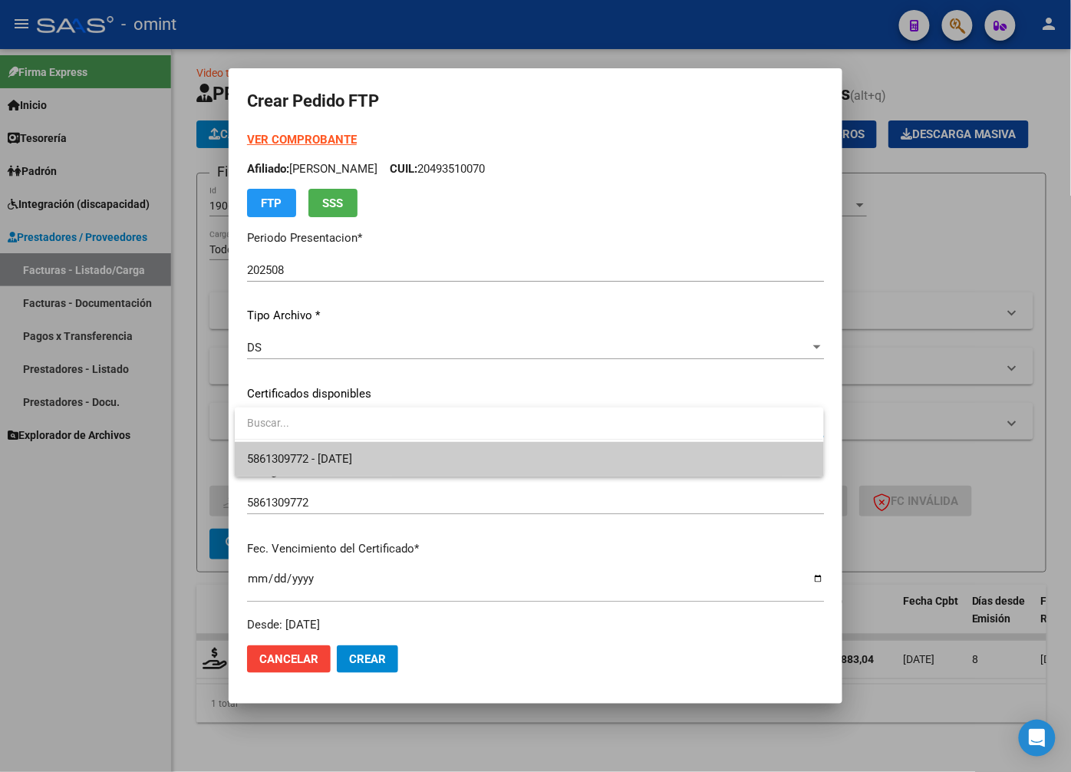
click at [762, 467] on span "5861309772 - 2027-08-03" at bounding box center [529, 459] width 564 height 35
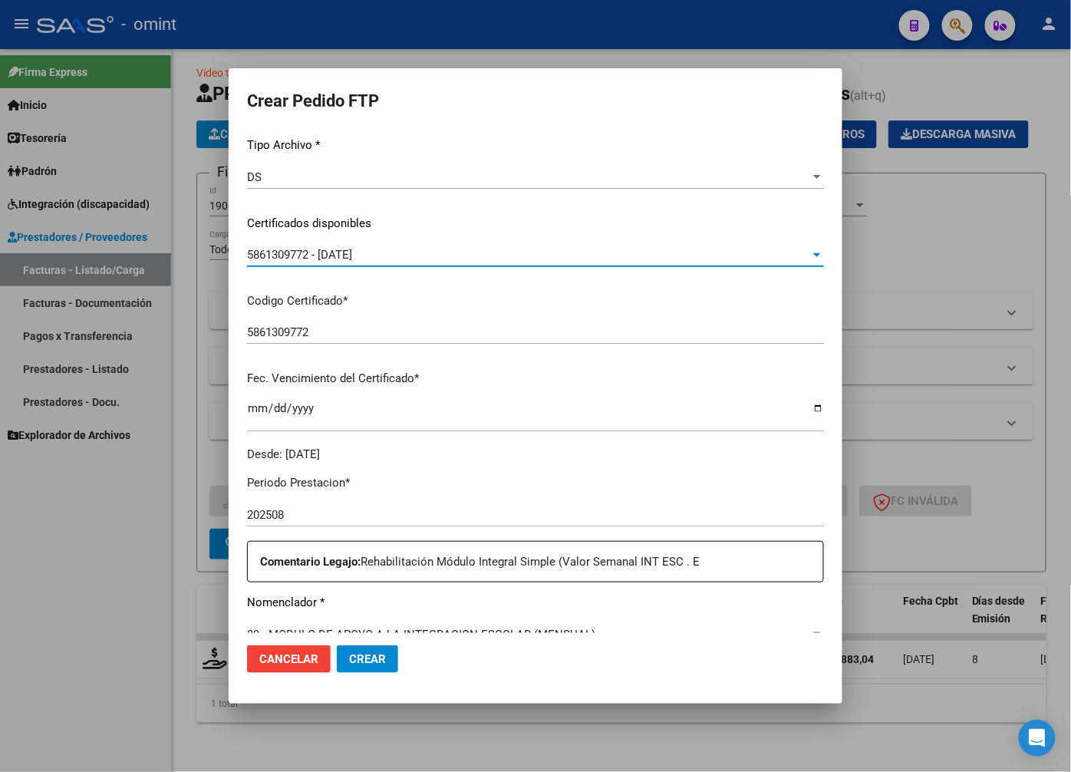
scroll to position [256, 0]
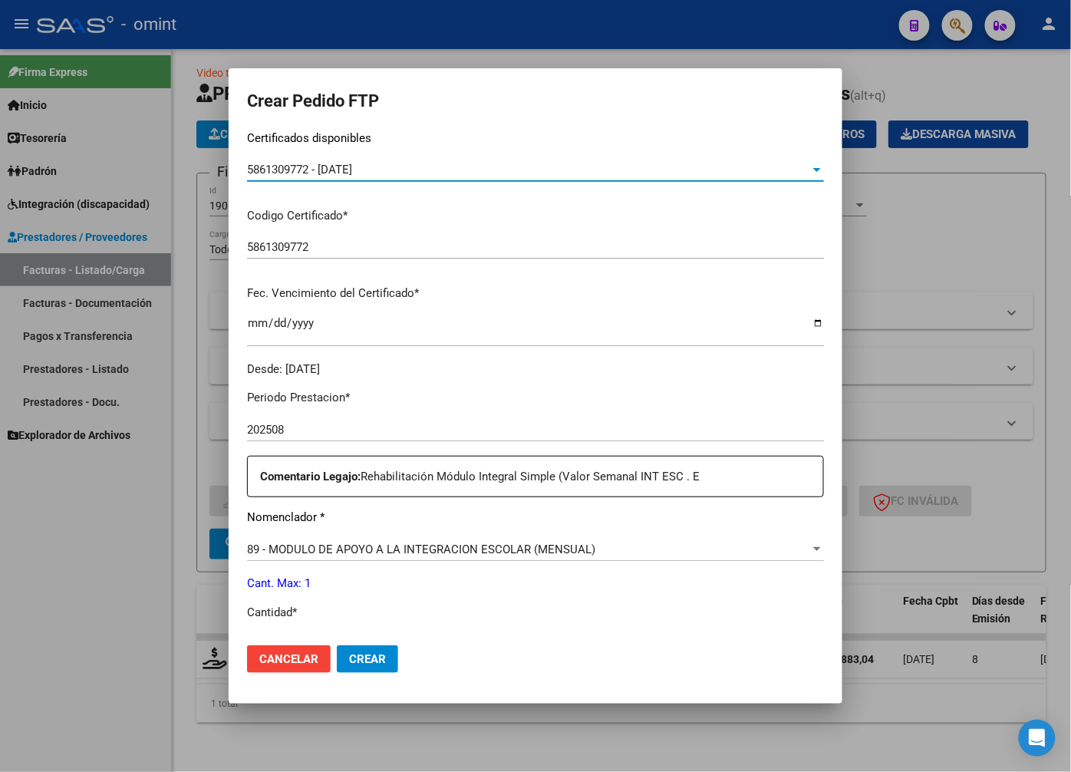
click at [810, 552] on div at bounding box center [817, 549] width 14 height 12
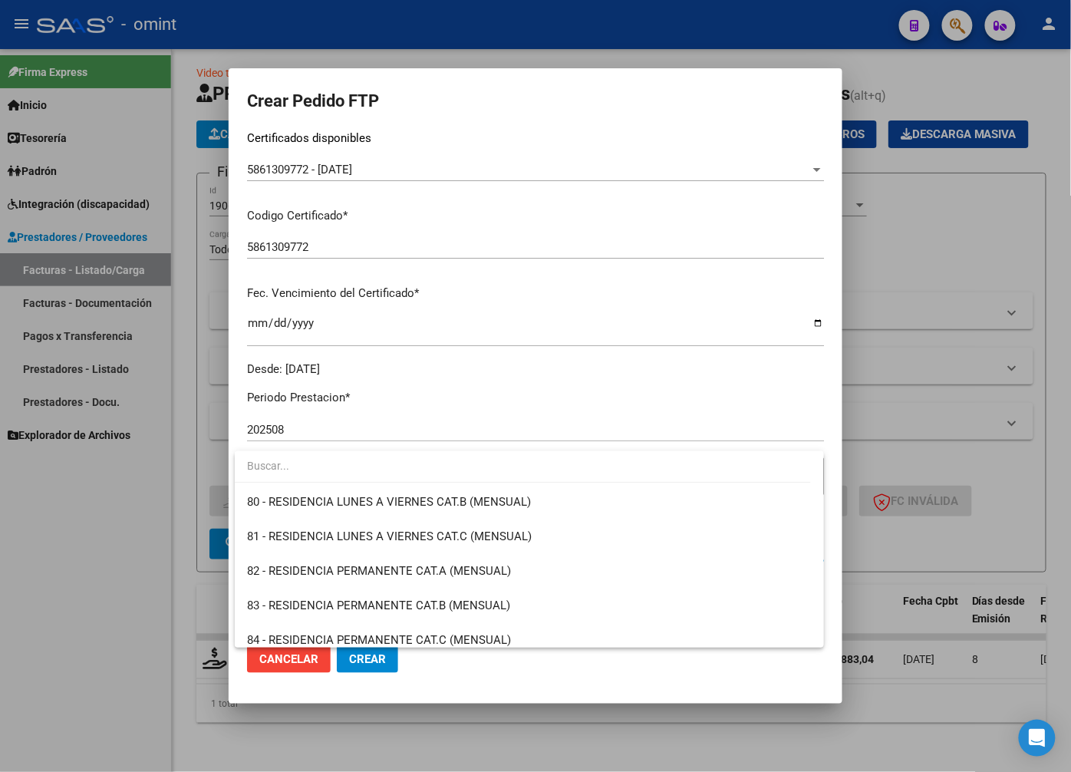
scroll to position [2983, 0]
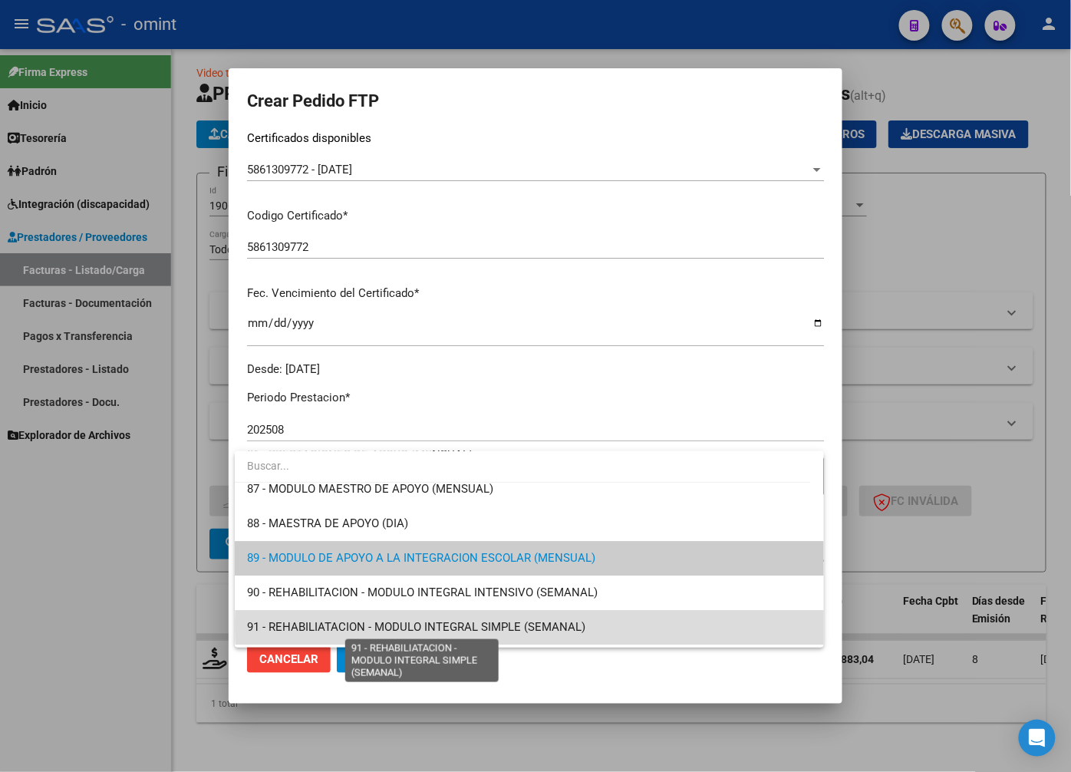
click at [530, 625] on span "91 - REHABILIATACION - MODULO INTEGRAL SIMPLE (SEMANAL)" at bounding box center [416, 627] width 338 height 14
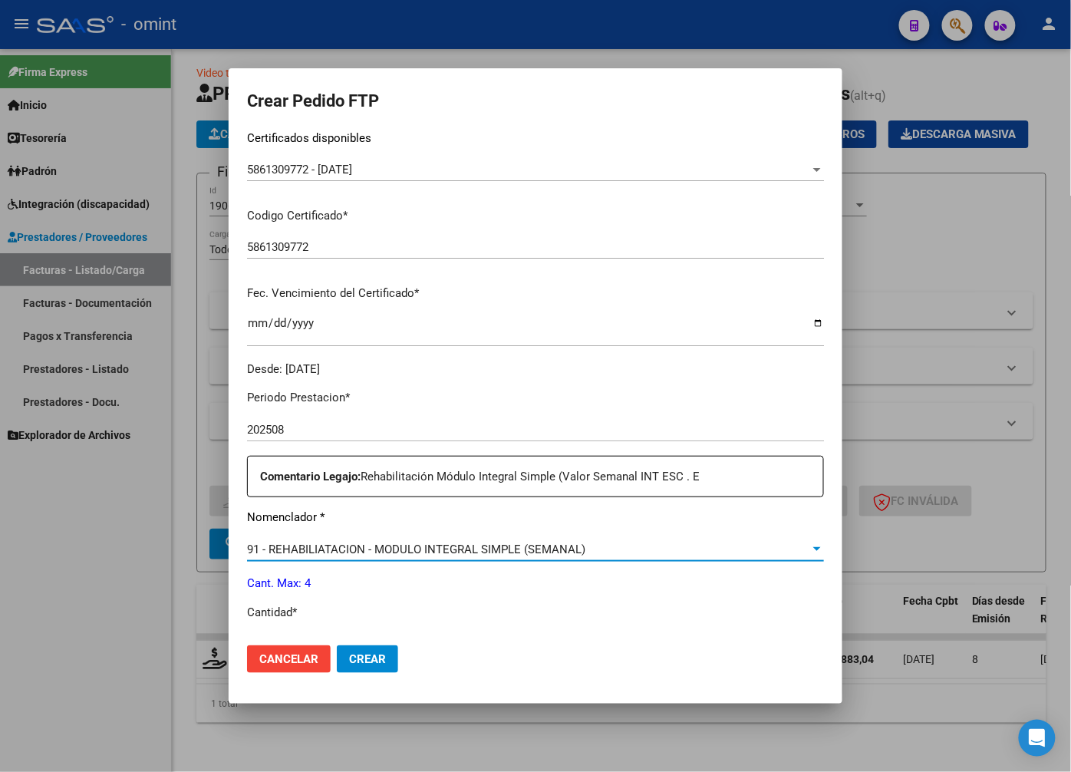
scroll to position [426, 0]
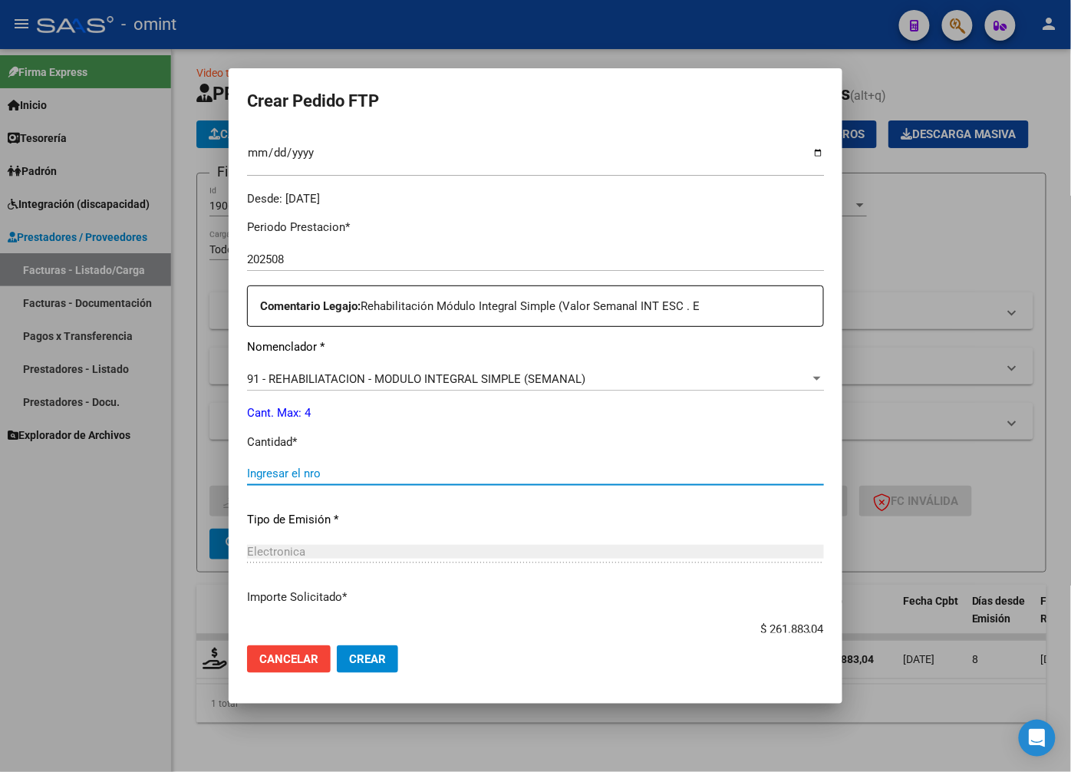
click at [312, 468] on input "Ingresar el nro" at bounding box center [535, 474] width 577 height 14
type input "4"
click at [486, 542] on div "Electronica Seleccionar tipo" at bounding box center [535, 551] width 577 height 23
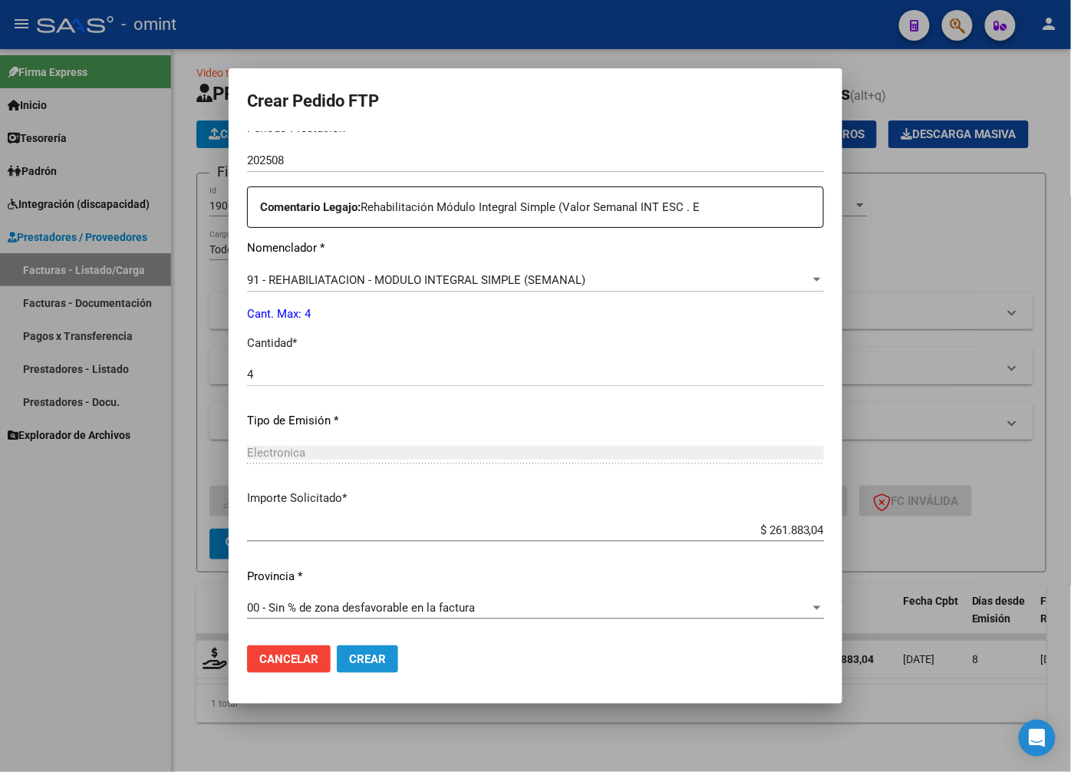
click at [381, 652] on span "Crear" at bounding box center [367, 659] width 37 height 14
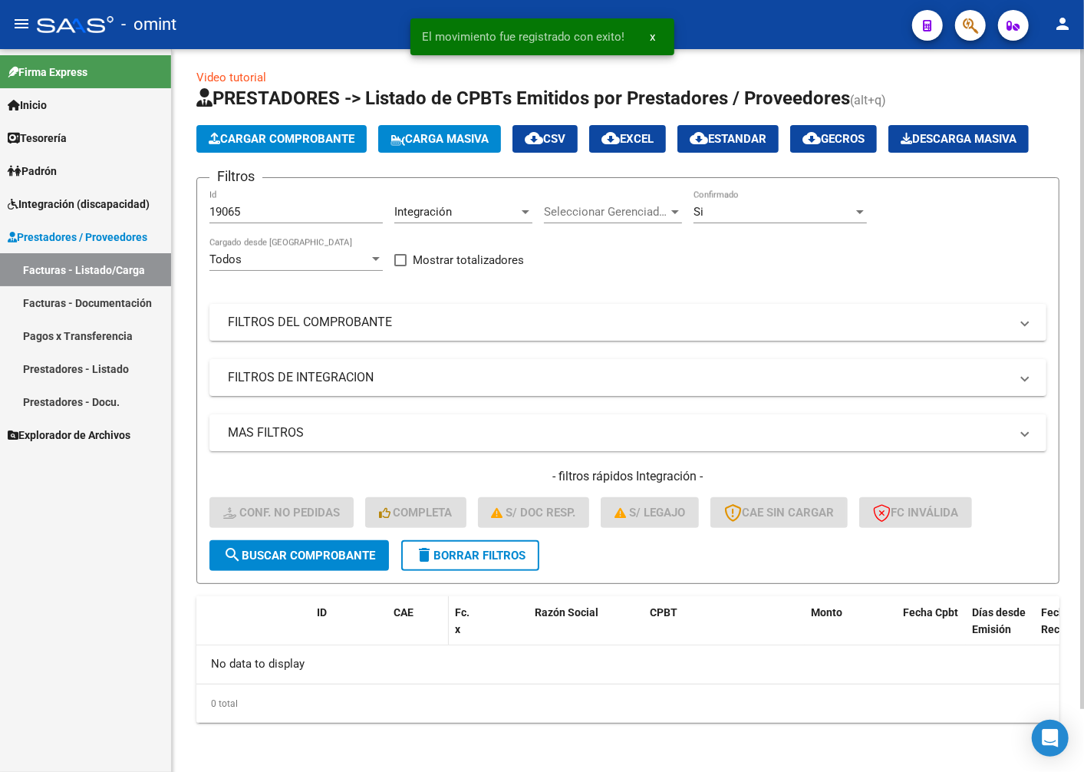
scroll to position [41, 0]
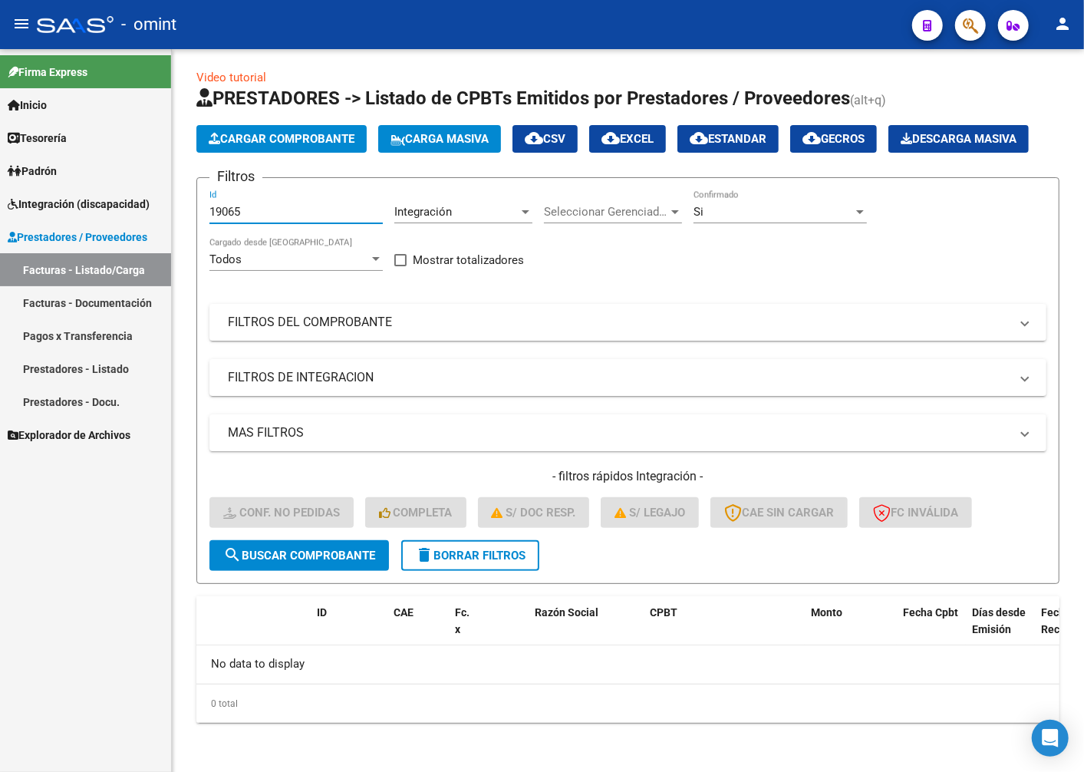
drag, startPoint x: 262, startPoint y: 216, endPoint x: 0, endPoint y: 185, distance: 264.2
click at [0, 186] on html "menu - omint person Firma Express Inicio Instructivos Contacto OS Tesorería Ext…" at bounding box center [542, 386] width 1084 height 772
paste input "20145"
type input "20145"
click at [310, 554] on span "search Buscar Comprobante" at bounding box center [299, 556] width 152 height 14
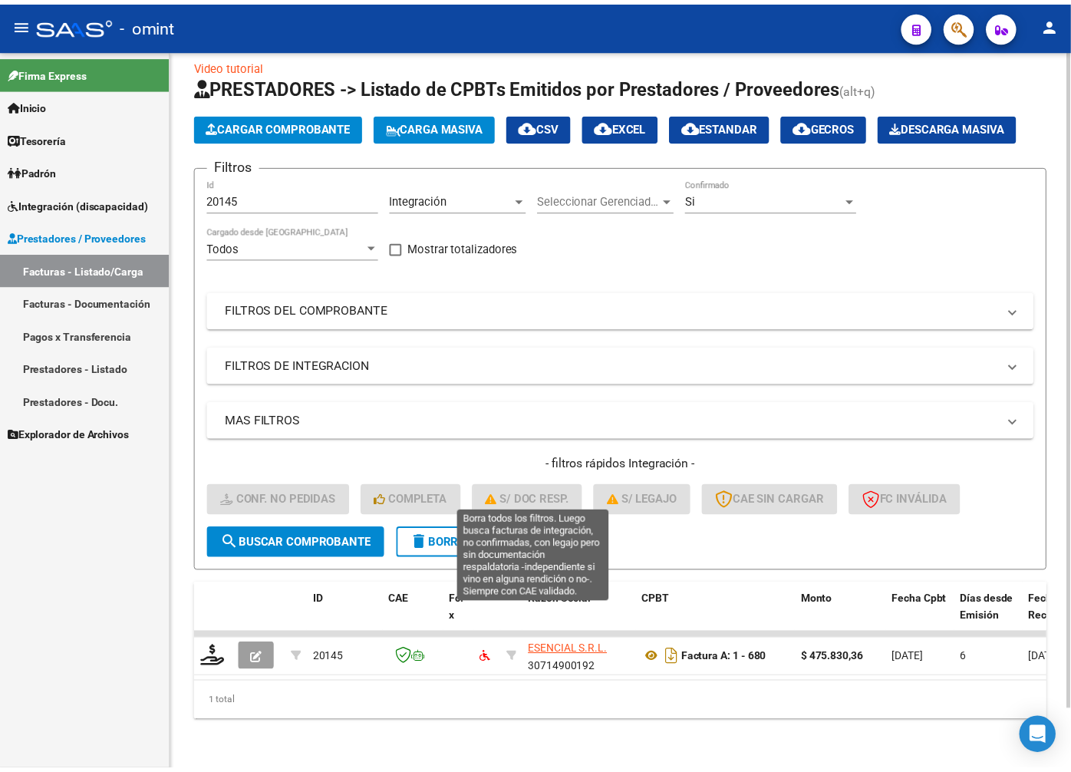
scroll to position [65, 0]
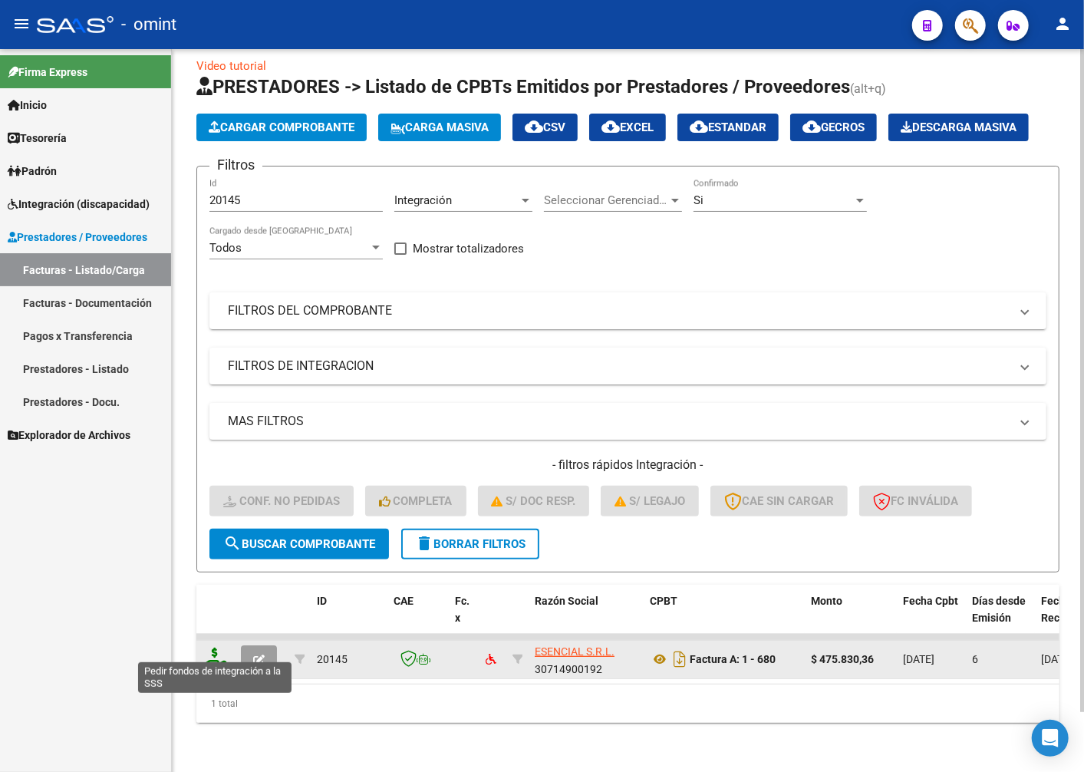
click at [213, 655] on icon at bounding box center [215, 658] width 25 height 21
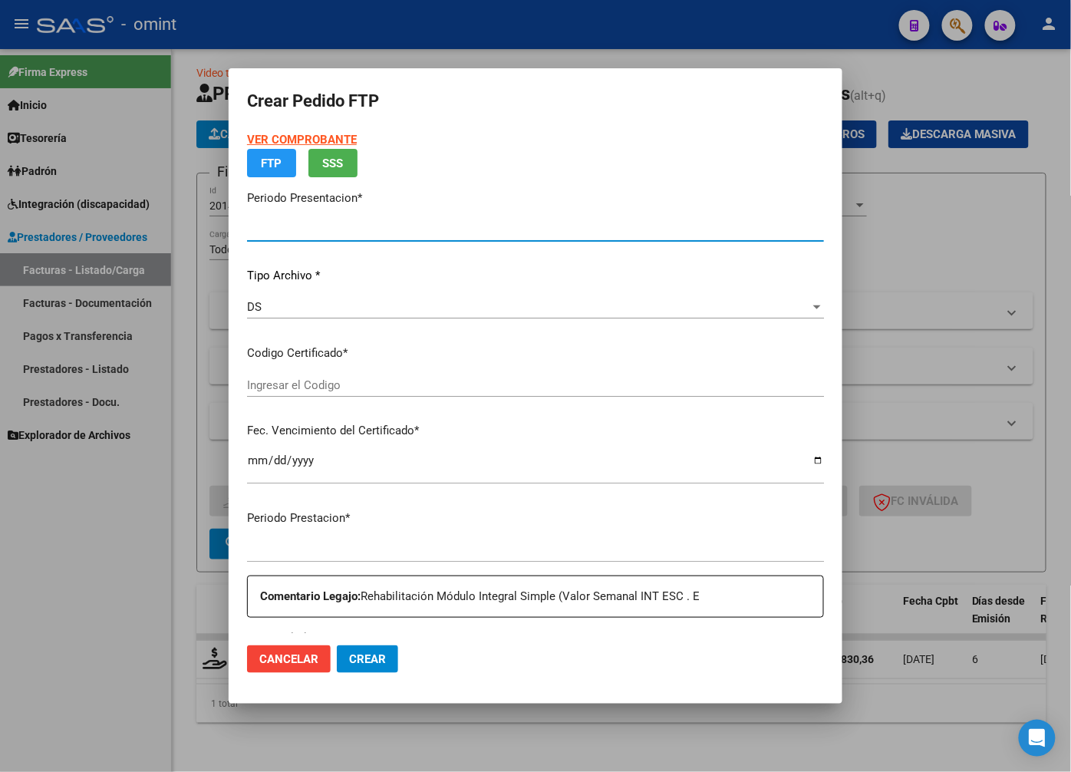
type input "202508"
type input "$ 475.830,36"
type input "5861309772"
type input "2027-08-03"
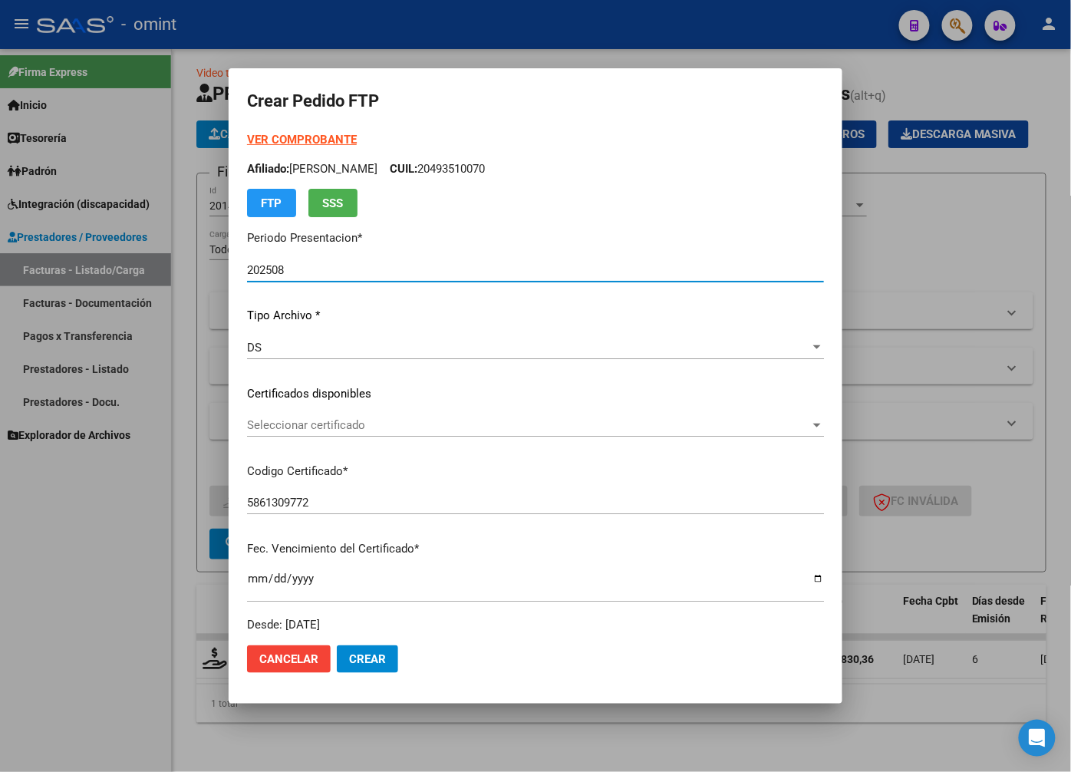
click at [706, 424] on span "Seleccionar certificado" at bounding box center [528, 425] width 563 height 14
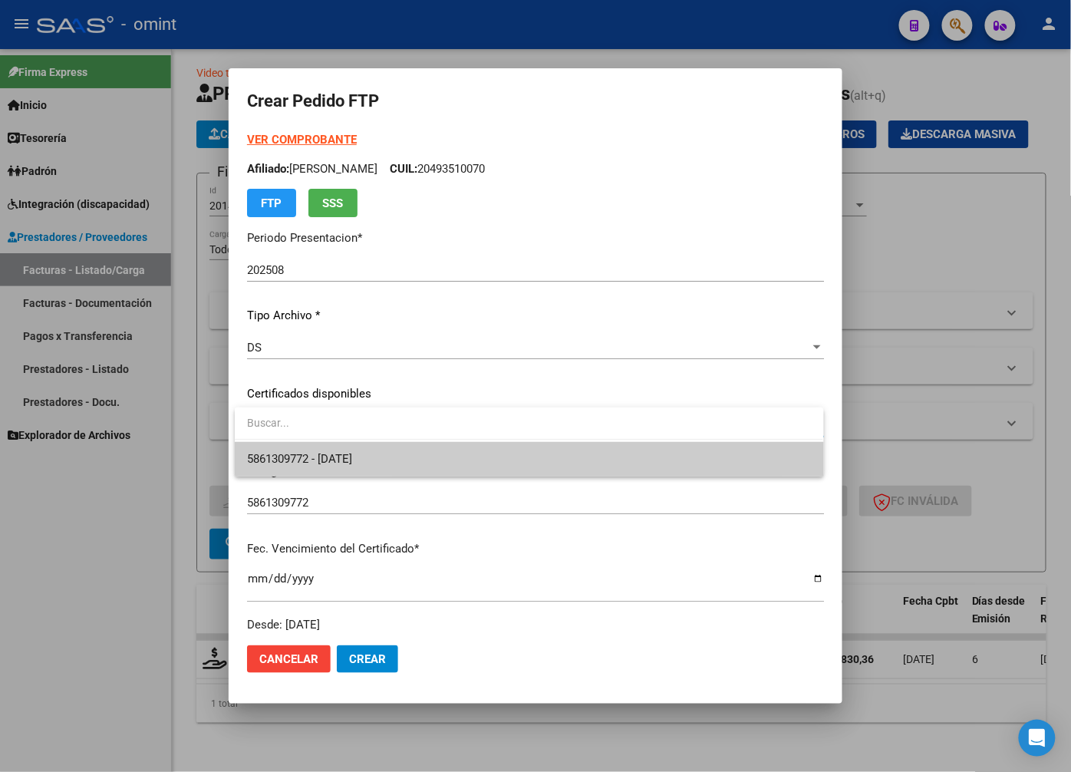
click at [701, 453] on span "5861309772 - 2027-08-03" at bounding box center [529, 459] width 564 height 35
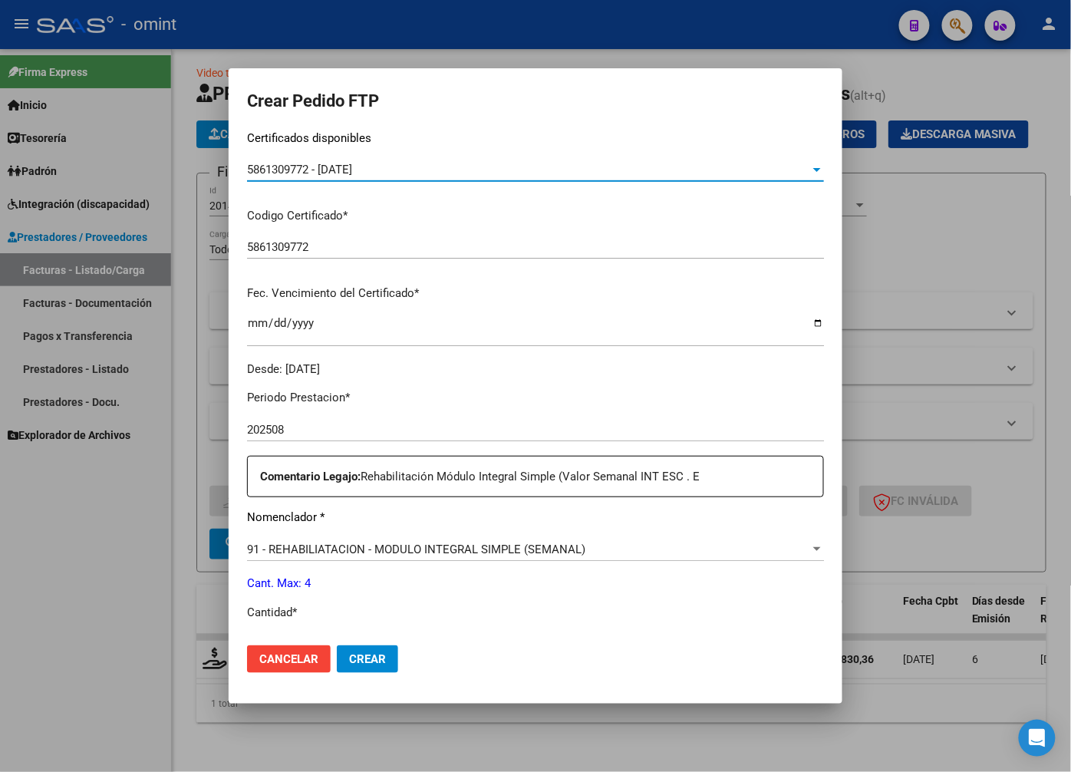
scroll to position [426, 0]
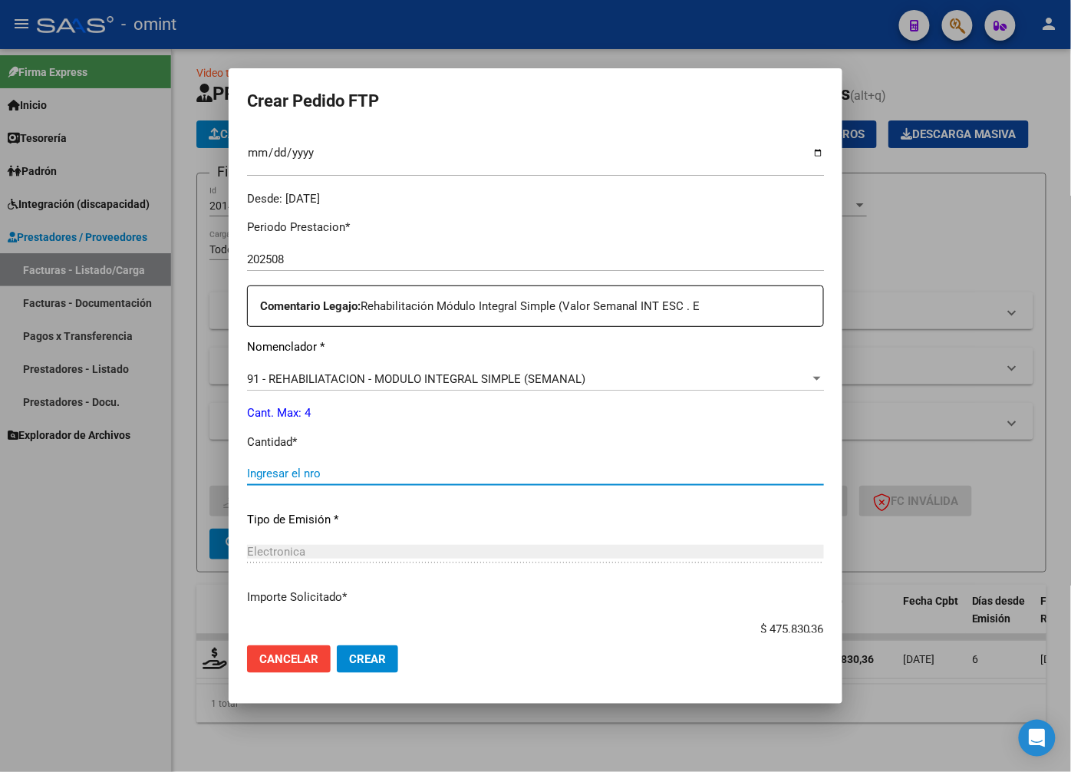
click at [289, 476] on input "Ingresar el nro" at bounding box center [535, 474] width 577 height 14
click at [524, 472] on input "4" at bounding box center [535, 474] width 577 height 14
type input "4"
click at [545, 540] on div "Electronica Seleccionar tipo" at bounding box center [535, 551] width 577 height 23
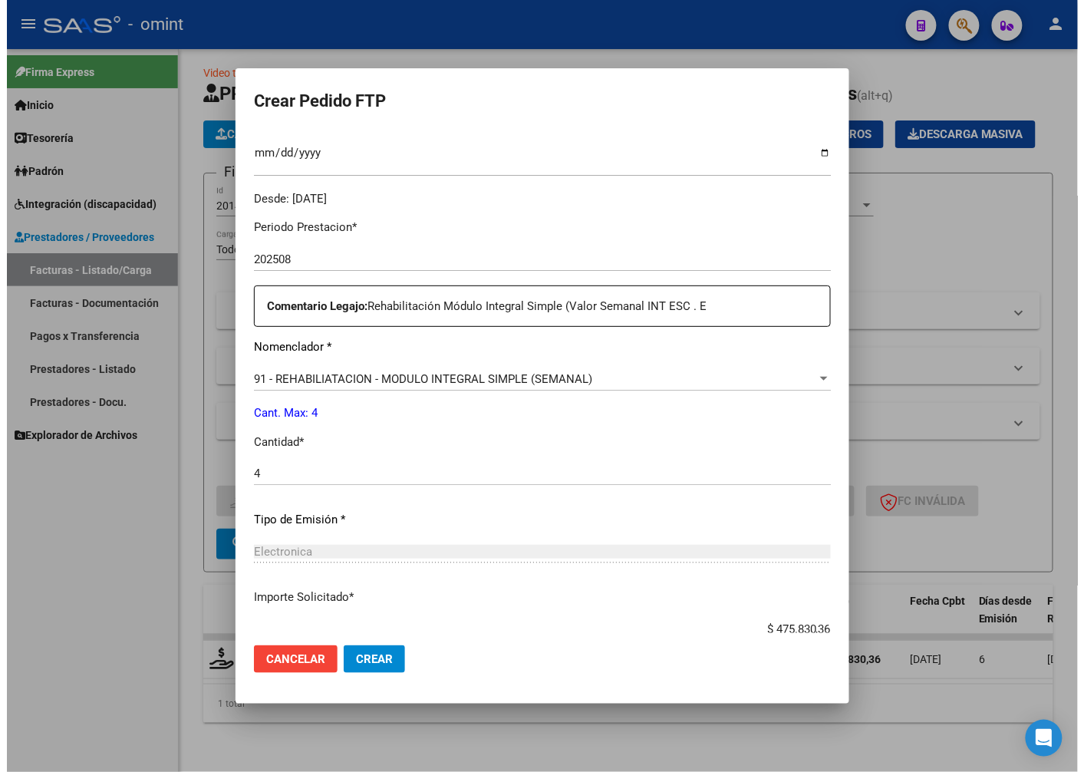
scroll to position [525, 0]
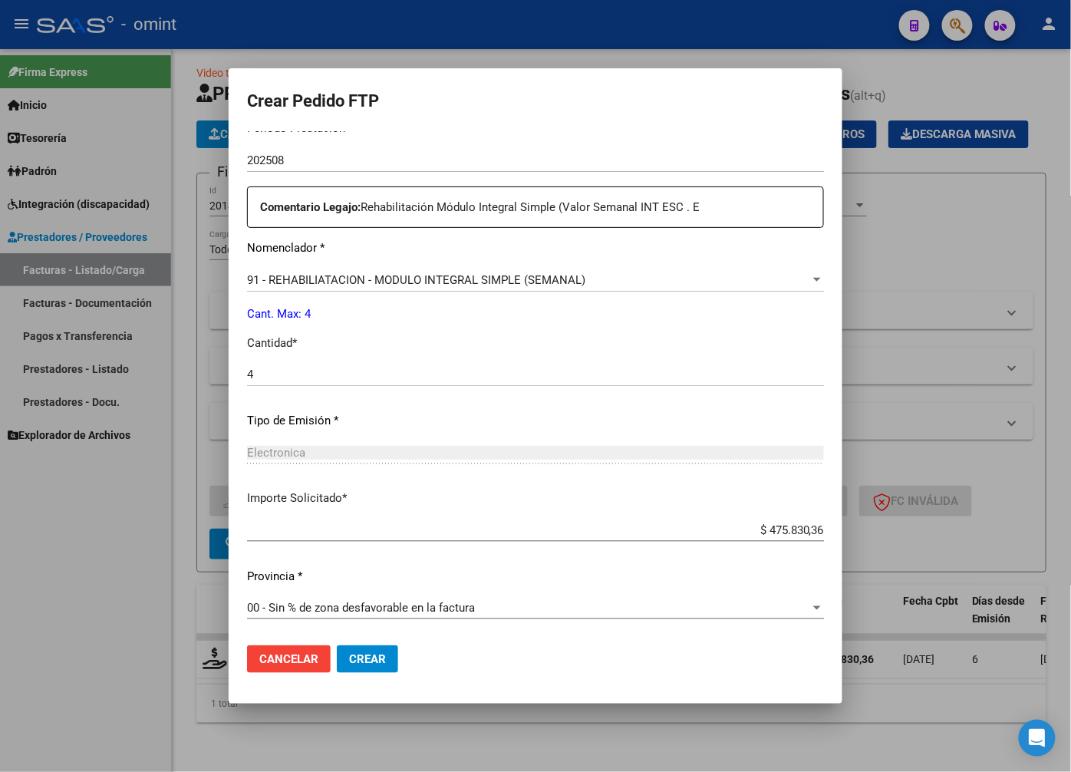
click at [374, 661] on span "Crear" at bounding box center [367, 659] width 37 height 14
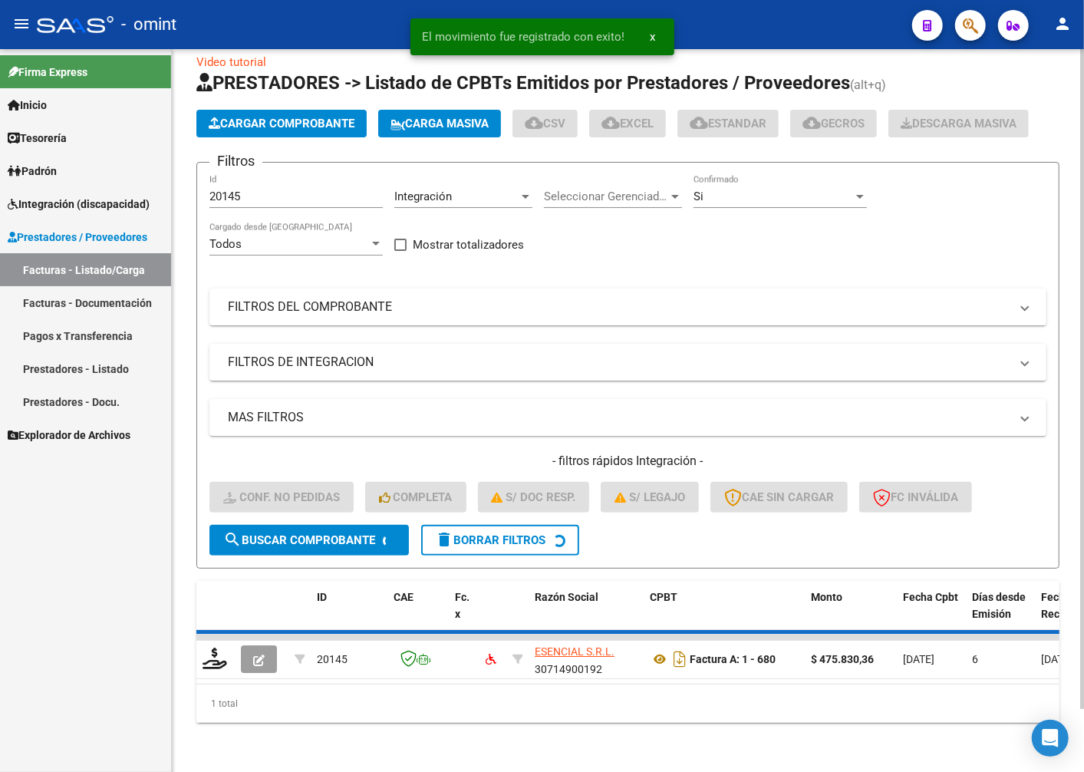
scroll to position [41, 0]
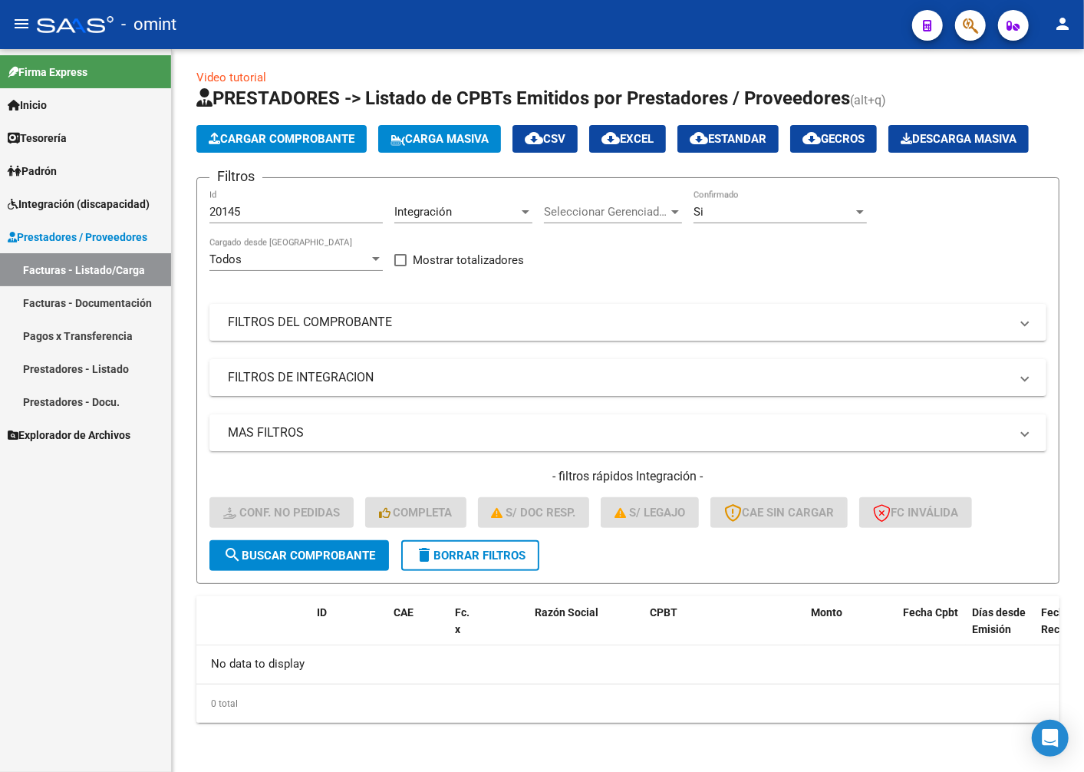
click at [54, 405] on link "Prestadores - Docu." at bounding box center [85, 401] width 171 height 33
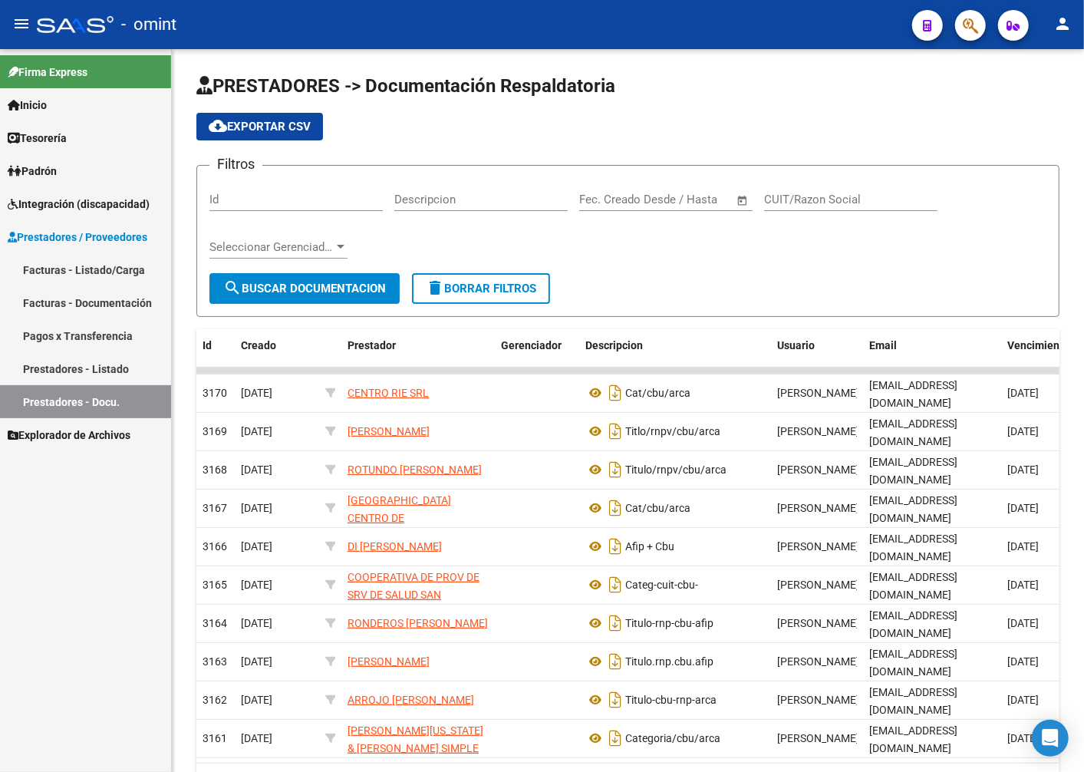
click at [61, 201] on span "Integración (discapacidad)" at bounding box center [79, 204] width 142 height 17
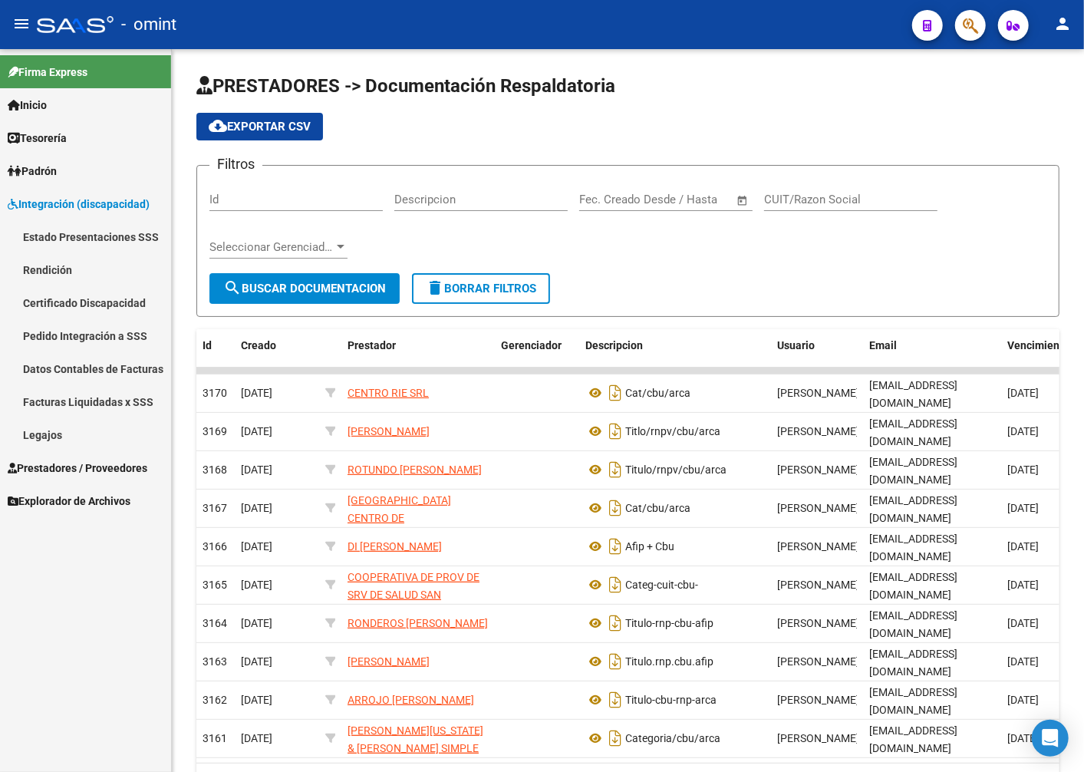
click at [82, 400] on link "Facturas Liquidadas x SSS" at bounding box center [85, 401] width 171 height 33
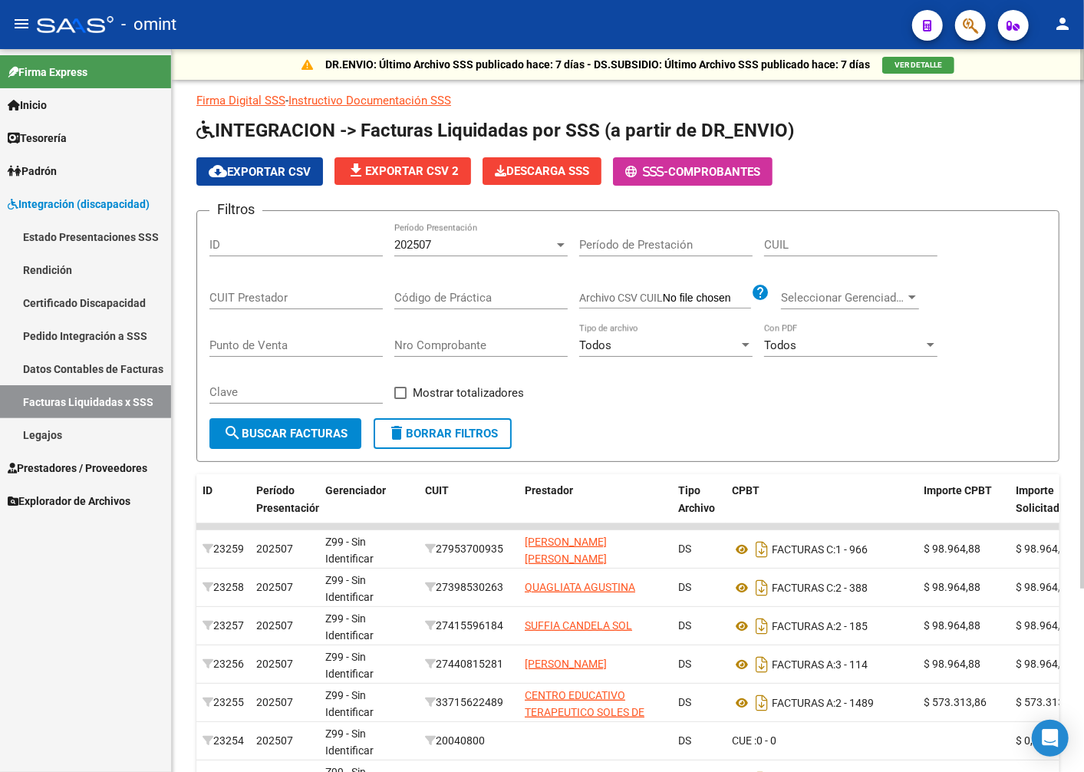
click at [698, 239] on input "Período de Prestación" at bounding box center [665, 245] width 173 height 14
click at [546, 240] on div "202507" at bounding box center [474, 245] width 160 height 14
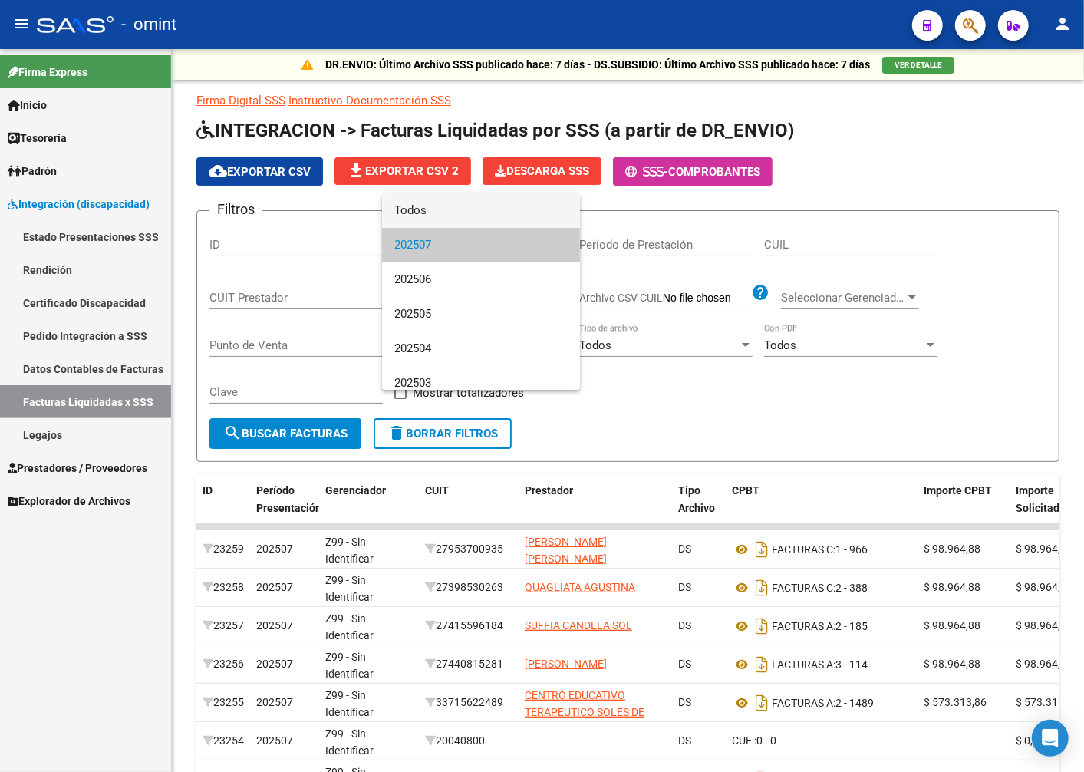
click at [450, 215] on span "Todos" at bounding box center [480, 210] width 173 height 35
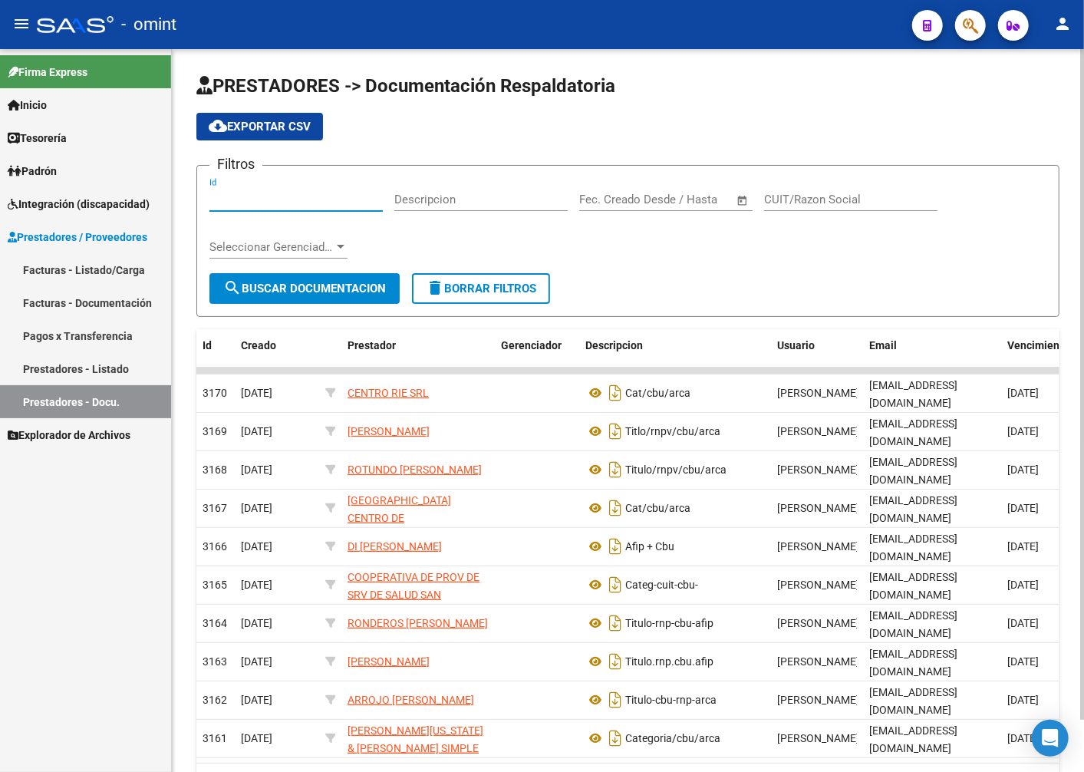
paste input "19065"
type input "19065"
click at [282, 284] on span "search Buscar Documentacion" at bounding box center [304, 289] width 163 height 14
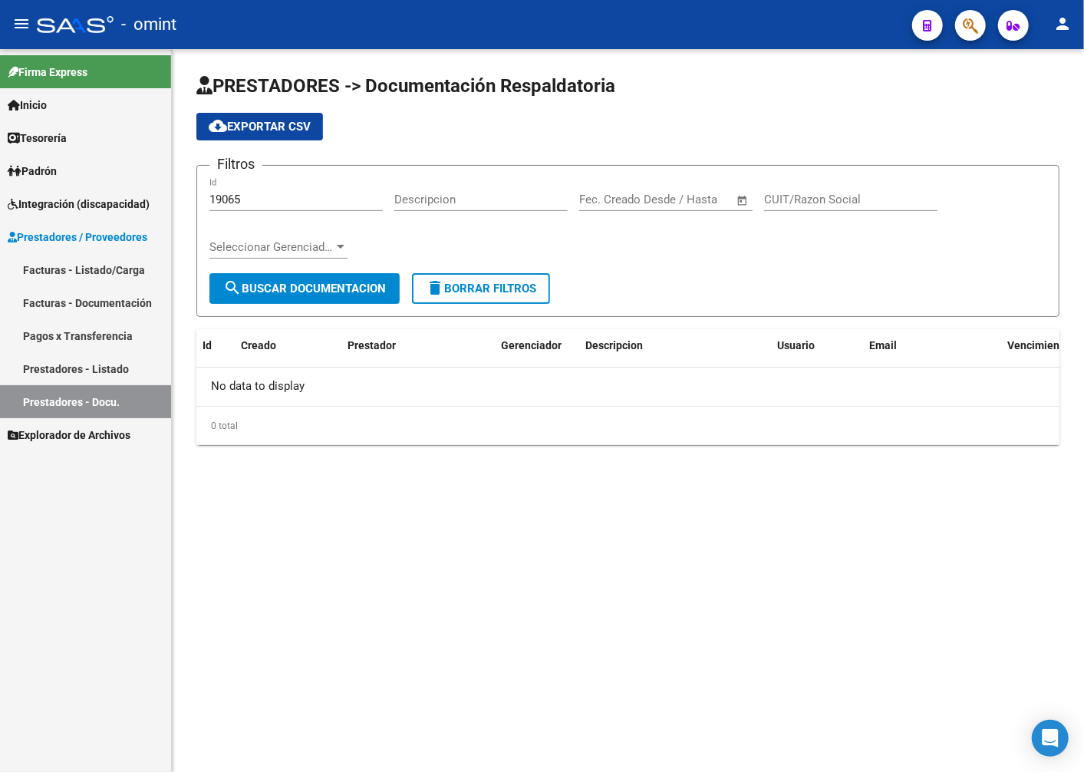
click at [110, 400] on link "Prestadores - Docu." at bounding box center [85, 401] width 171 height 33
click at [84, 364] on link "Prestadores - Listado" at bounding box center [85, 368] width 171 height 33
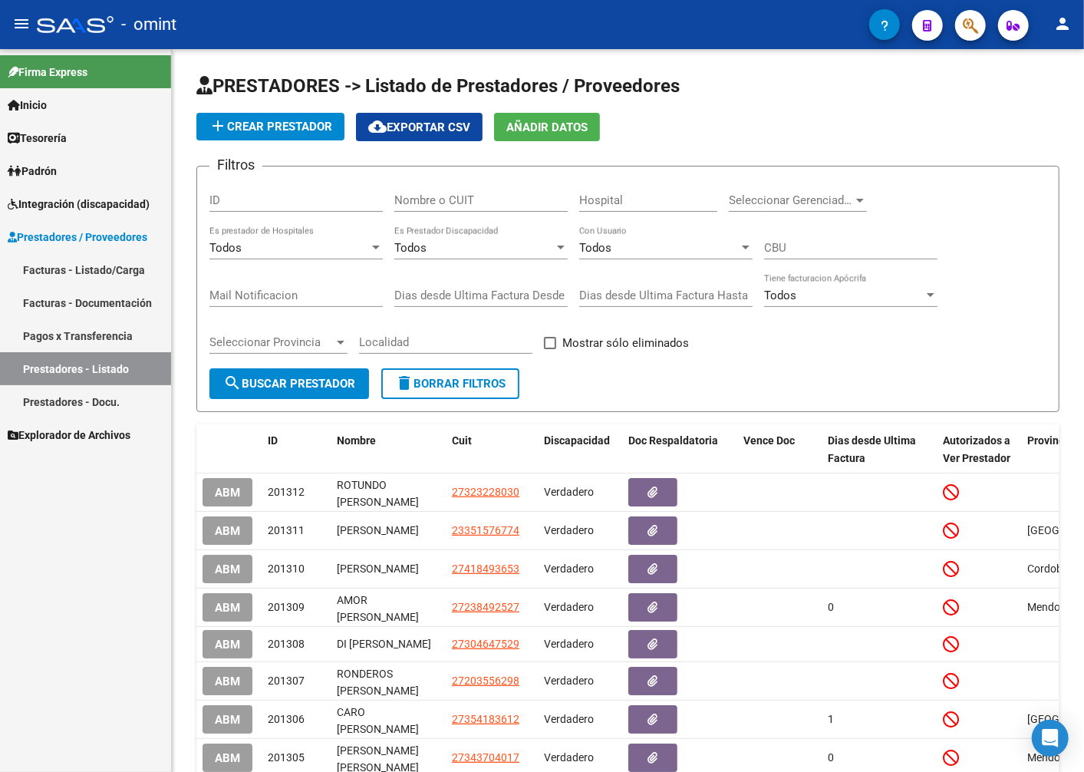
click at [80, 196] on span "Integración (discapacidad)" at bounding box center [79, 204] width 142 height 17
click at [89, 204] on span "Integración (discapacidad)" at bounding box center [79, 204] width 142 height 17
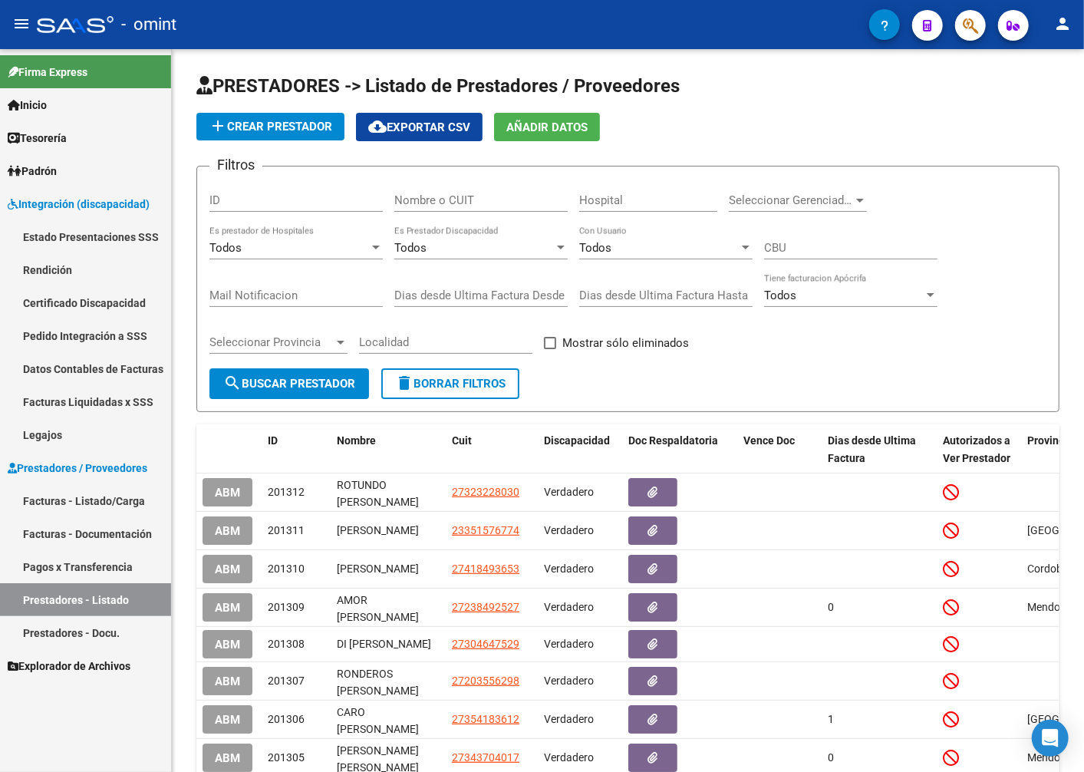
click at [64, 400] on link "Facturas Liquidadas x SSS" at bounding box center [85, 401] width 171 height 33
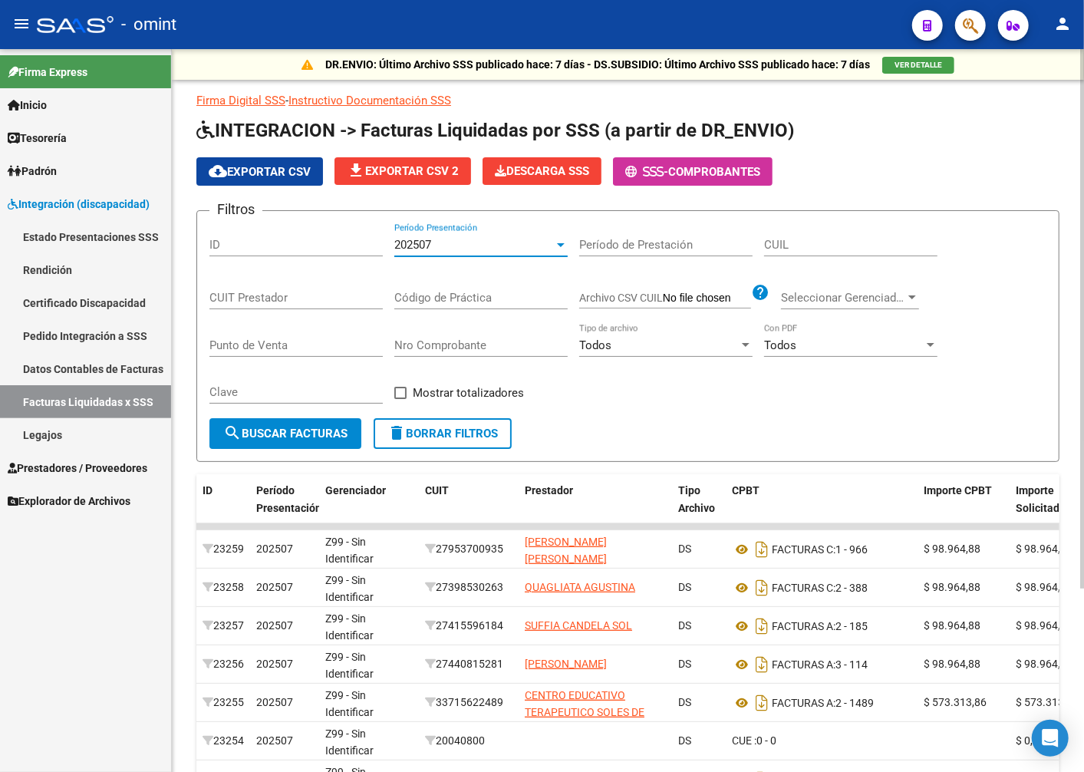
click at [557, 247] on div at bounding box center [561, 245] width 8 height 4
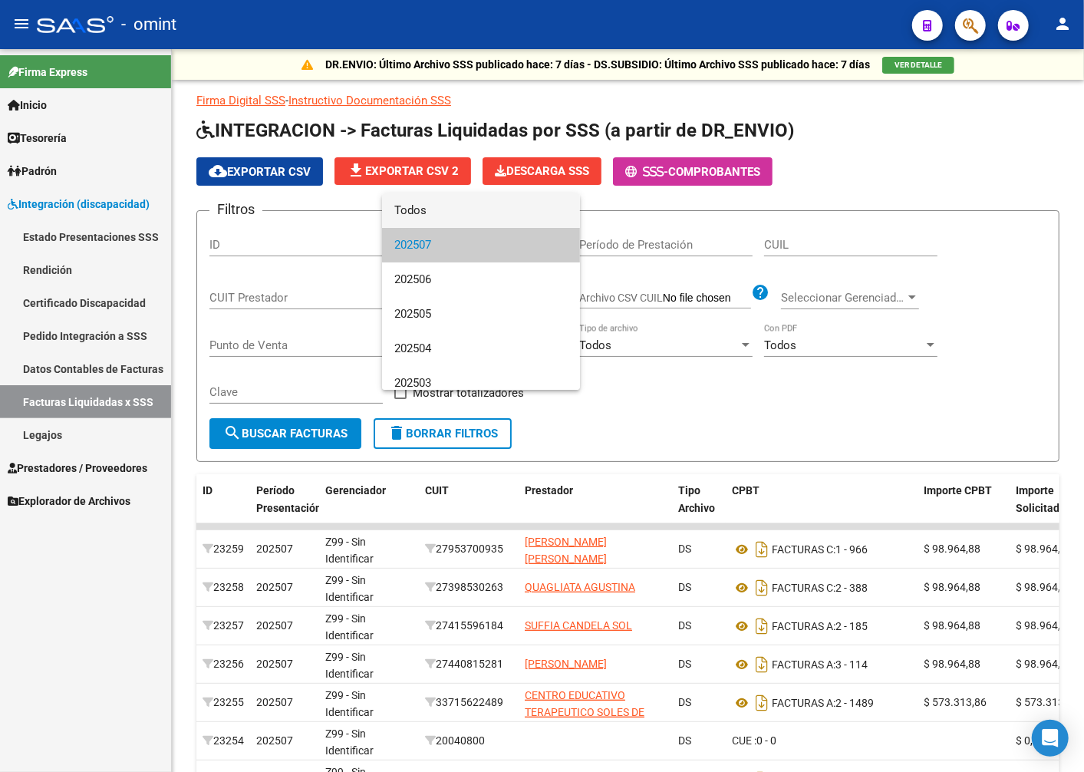
click at [463, 211] on span "Todos" at bounding box center [480, 210] width 173 height 35
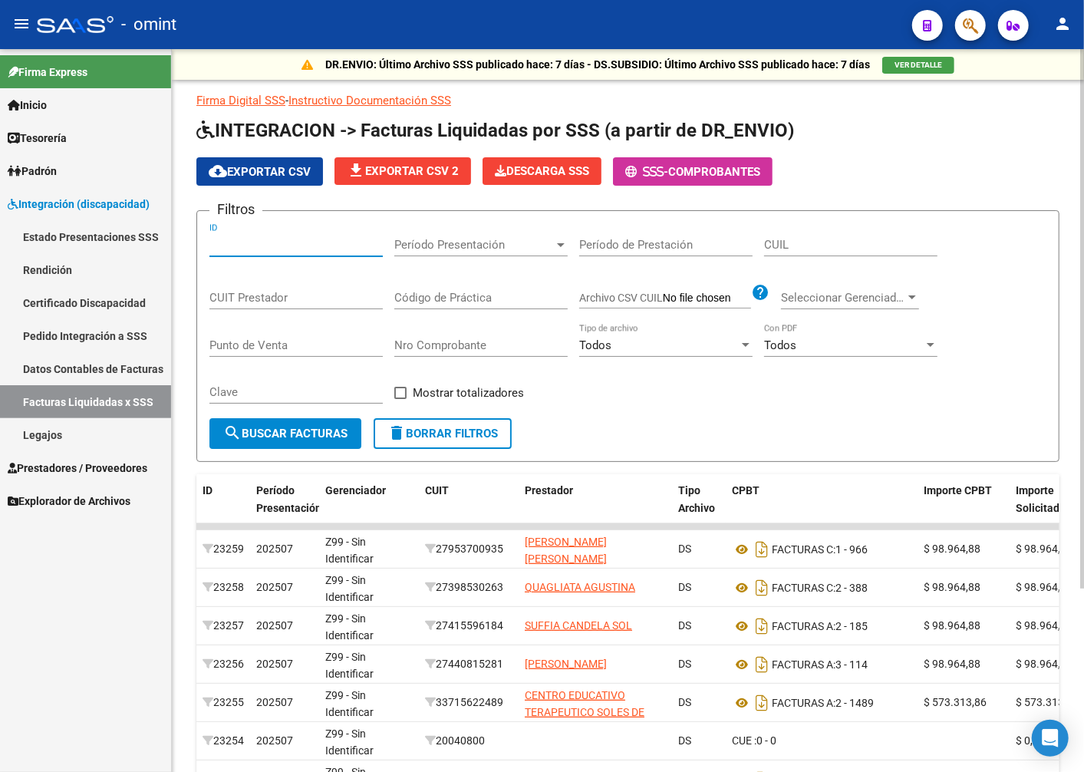
paste input "19065"
type input "19065"
click at [262, 439] on span "search Buscar Facturas" at bounding box center [285, 434] width 124 height 14
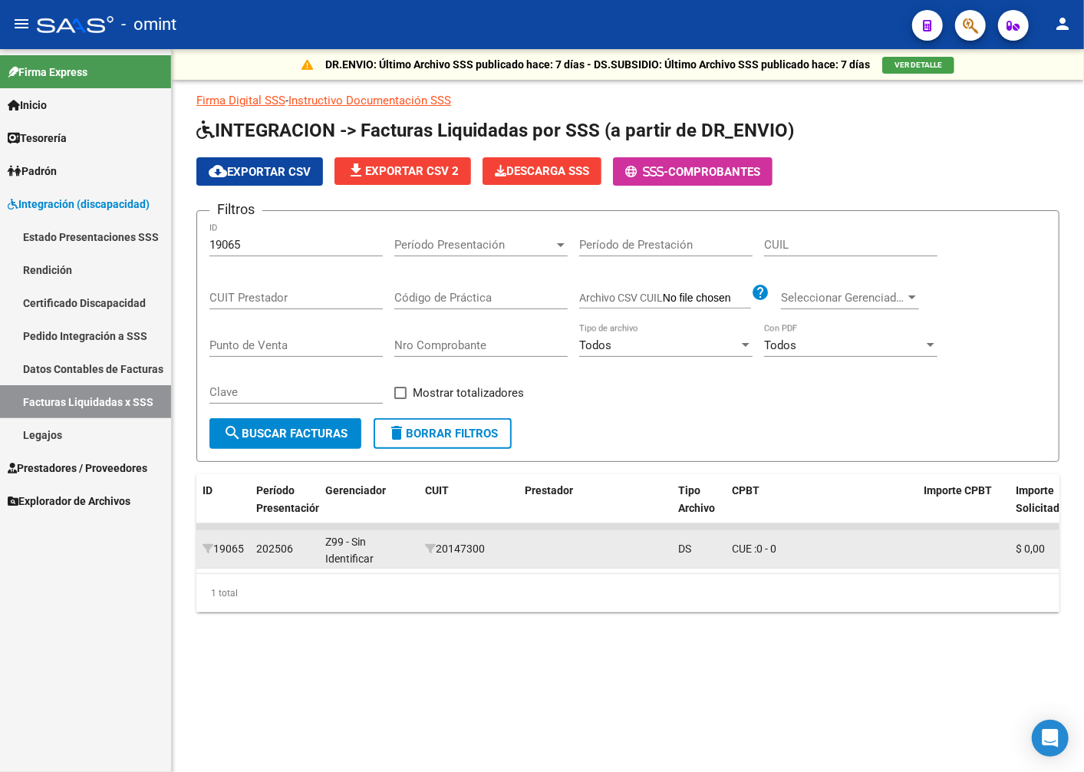
click at [256, 554] on span "202506" at bounding box center [274, 548] width 37 height 12
click at [232, 566] on datatable-body-cell "19065" at bounding box center [223, 549] width 54 height 38
click at [231, 558] on div "19065" at bounding box center [223, 549] width 41 height 18
click at [229, 558] on div "19065" at bounding box center [223, 549] width 41 height 18
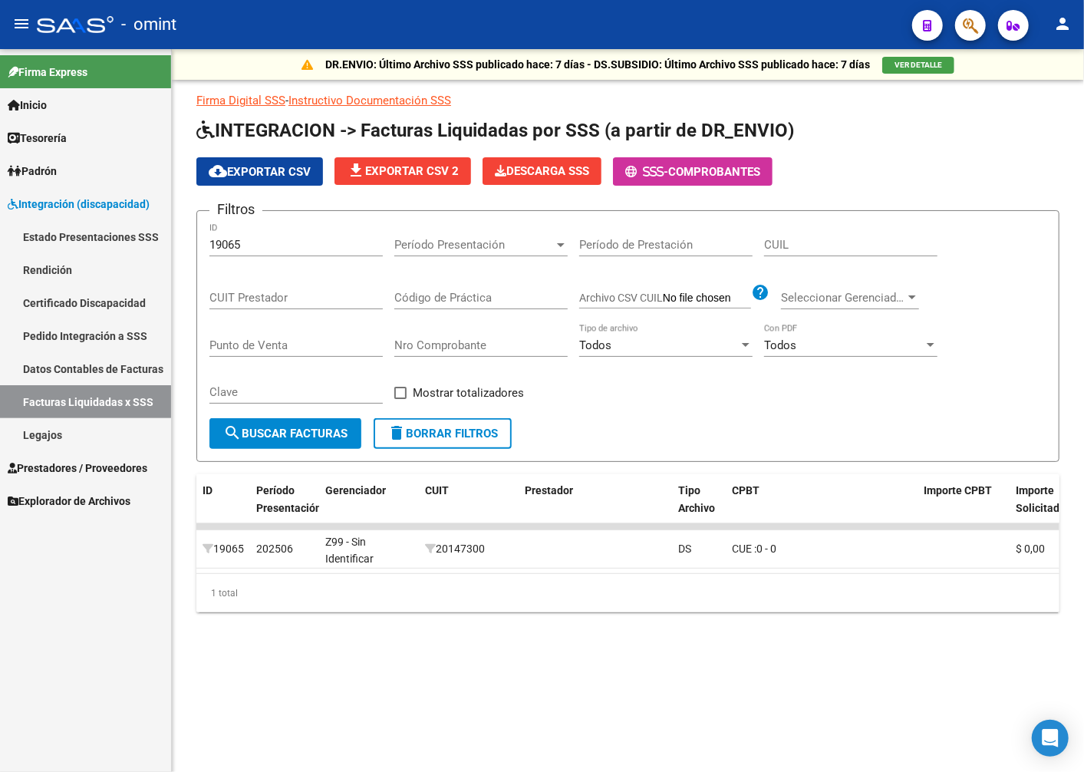
click at [542, 236] on div "Período Presentación Período Presentación" at bounding box center [480, 239] width 173 height 33
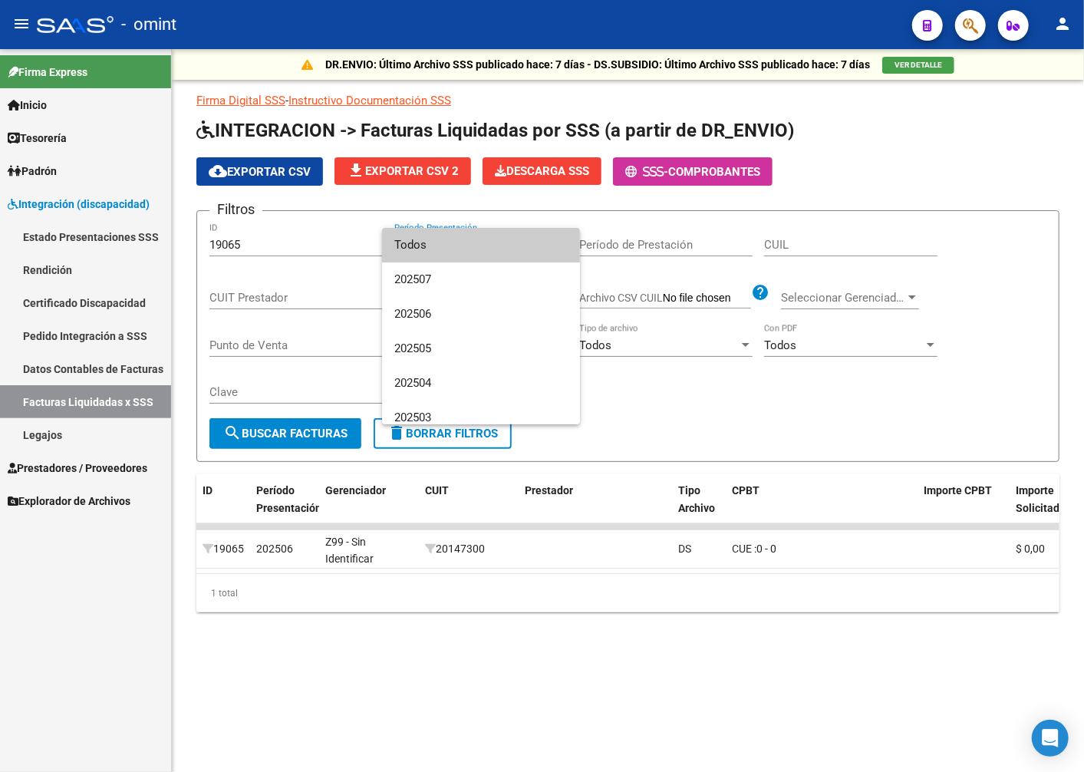
click at [530, 254] on span "Todos" at bounding box center [480, 245] width 173 height 35
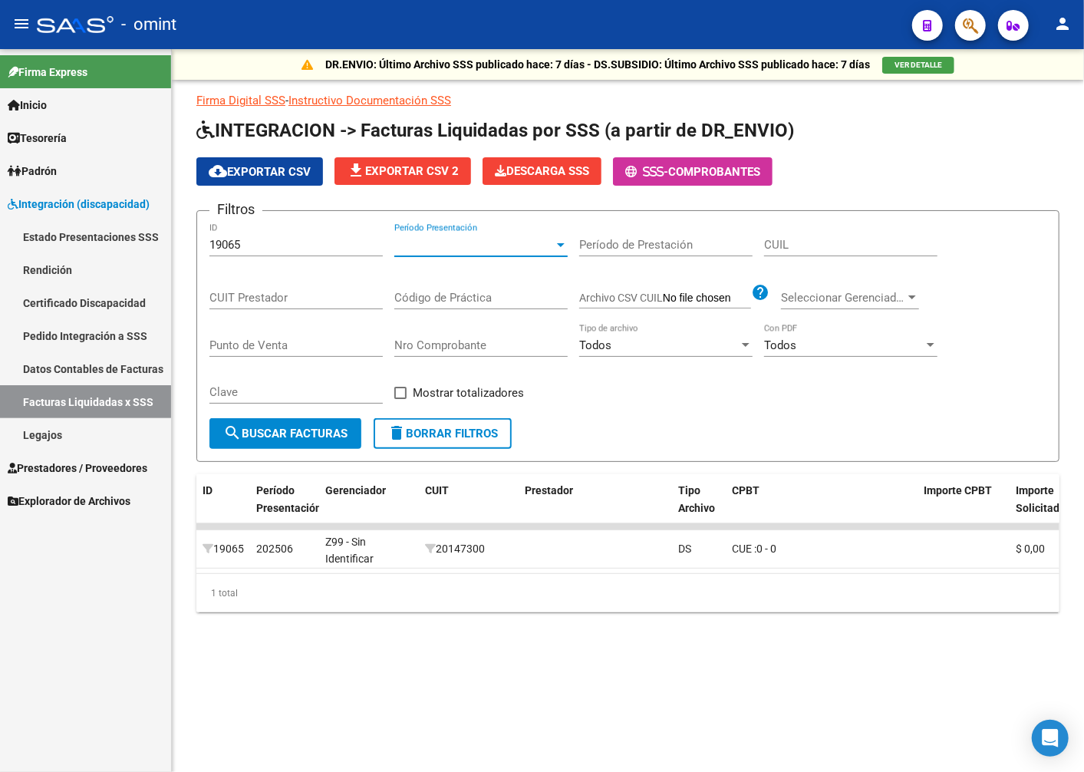
click at [272, 430] on span "search Buscar Facturas" at bounding box center [285, 434] width 124 height 14
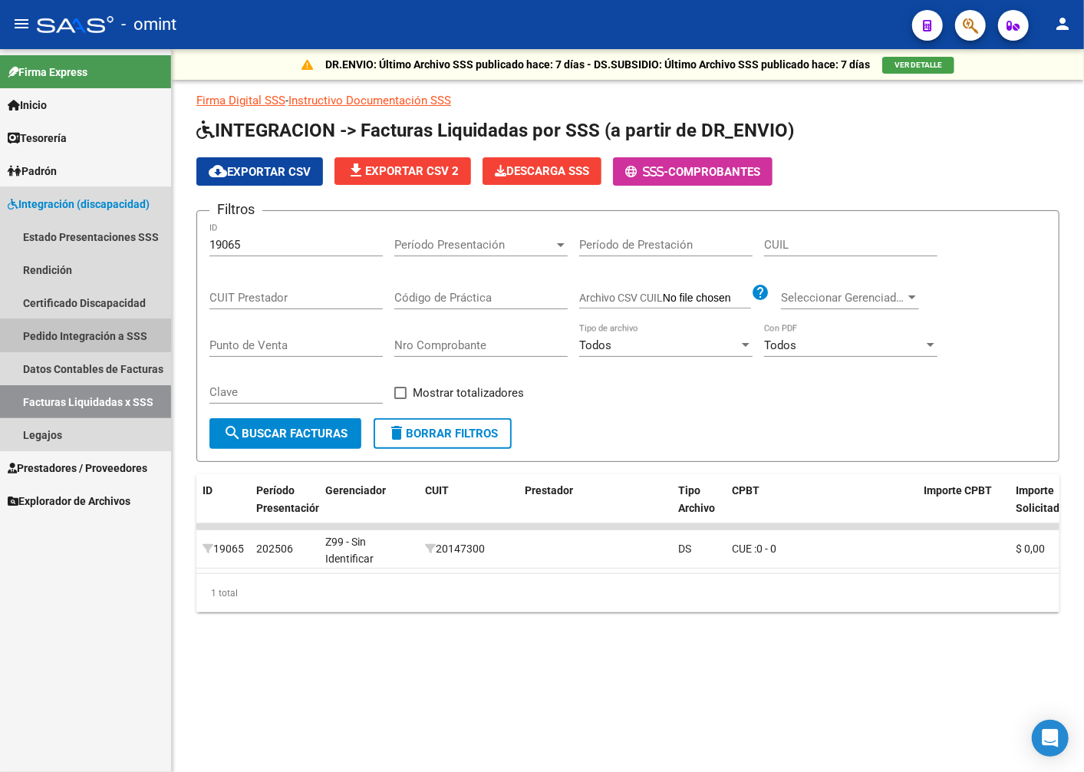
click at [71, 333] on link "Pedido Integración a SSS" at bounding box center [85, 335] width 171 height 33
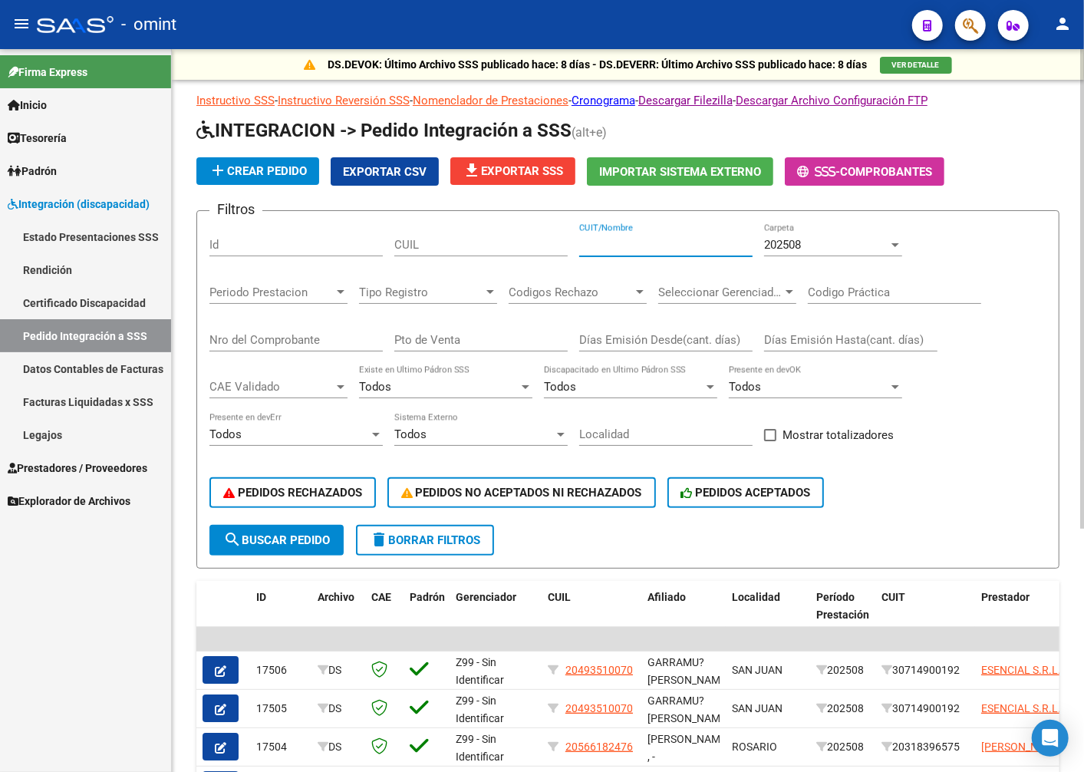
drag, startPoint x: 416, startPoint y: 250, endPoint x: 627, endPoint y: 239, distance: 211.3
paste input "30714900192"
type input "30714900192"
click at [895, 244] on div at bounding box center [896, 245] width 8 height 4
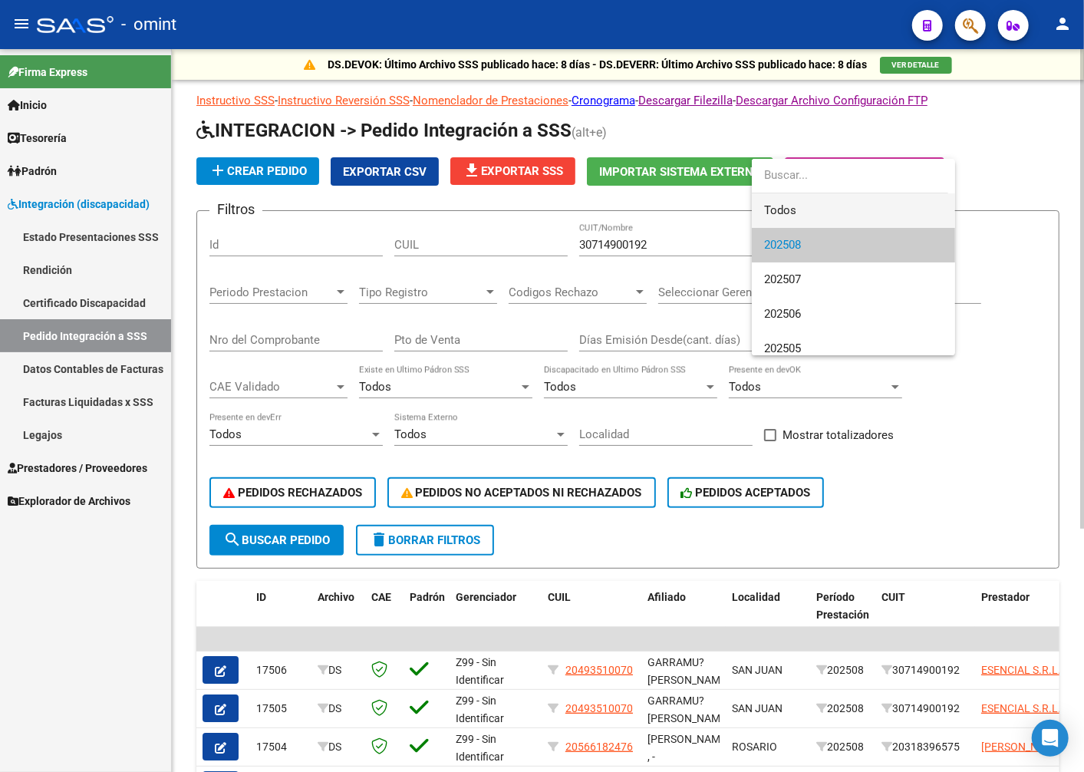
click at [865, 209] on span "Todos" at bounding box center [853, 210] width 179 height 35
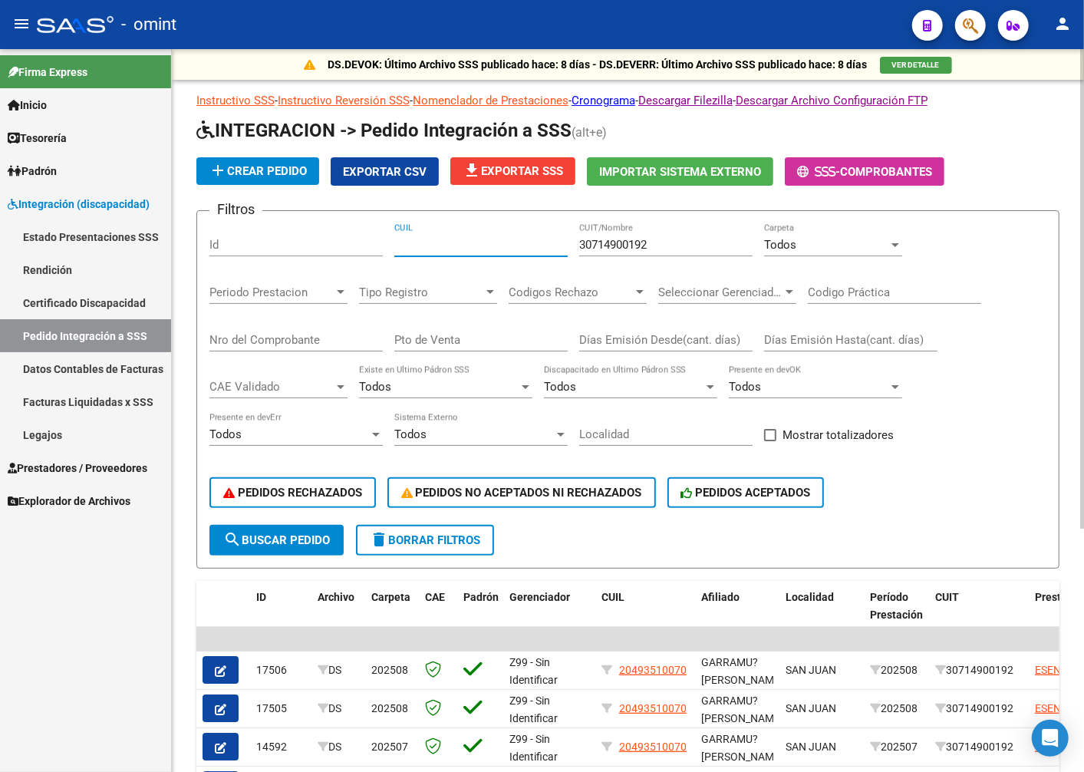
paste input "20493510070"
type input "20493510070"
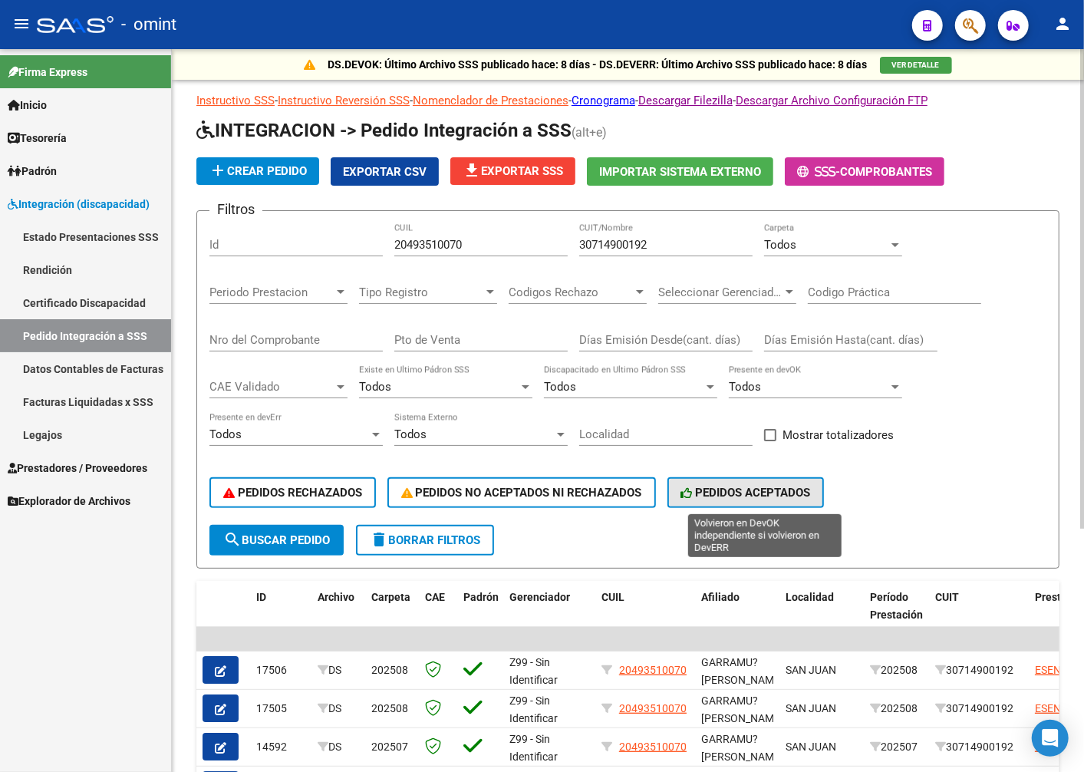
click at [811, 493] on span "PEDIDOS ACEPTADOS" at bounding box center [746, 493] width 130 height 14
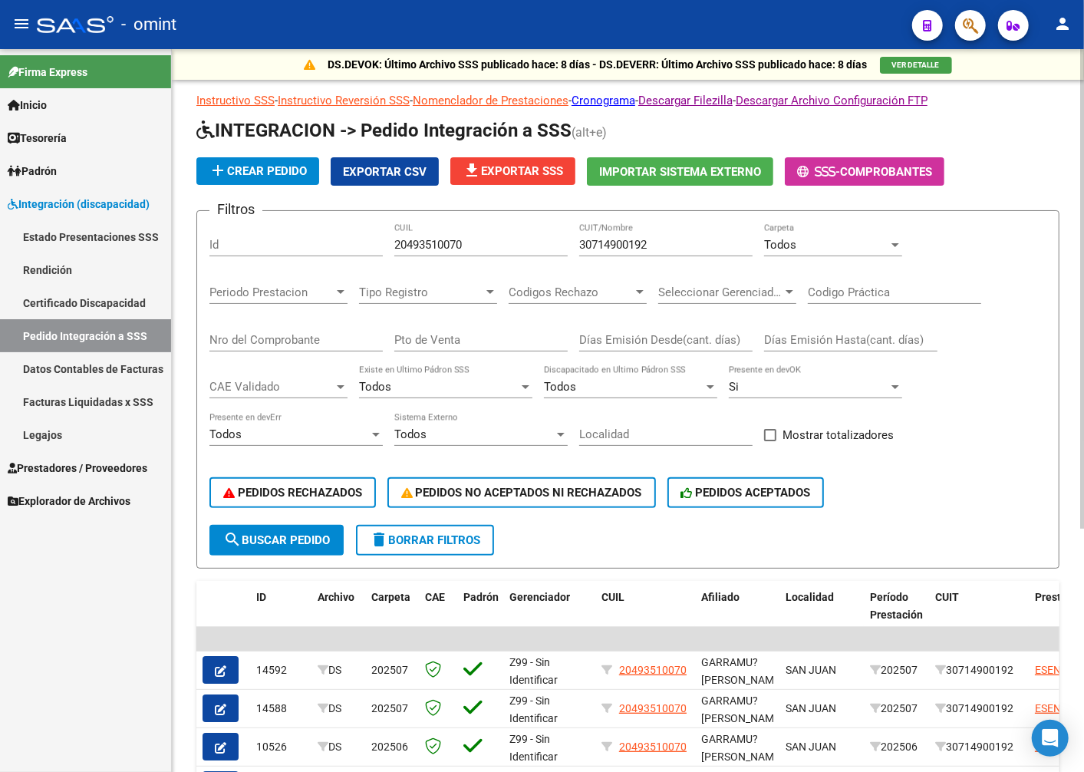
click at [348, 538] on form "Filtros Id 20493510070 CUIL 30714900192 CUIT/Nombre Todos Carpeta Periodo Prest…" at bounding box center [627, 389] width 863 height 358
click at [318, 541] on span "search Buscar Pedido" at bounding box center [276, 540] width 107 height 14
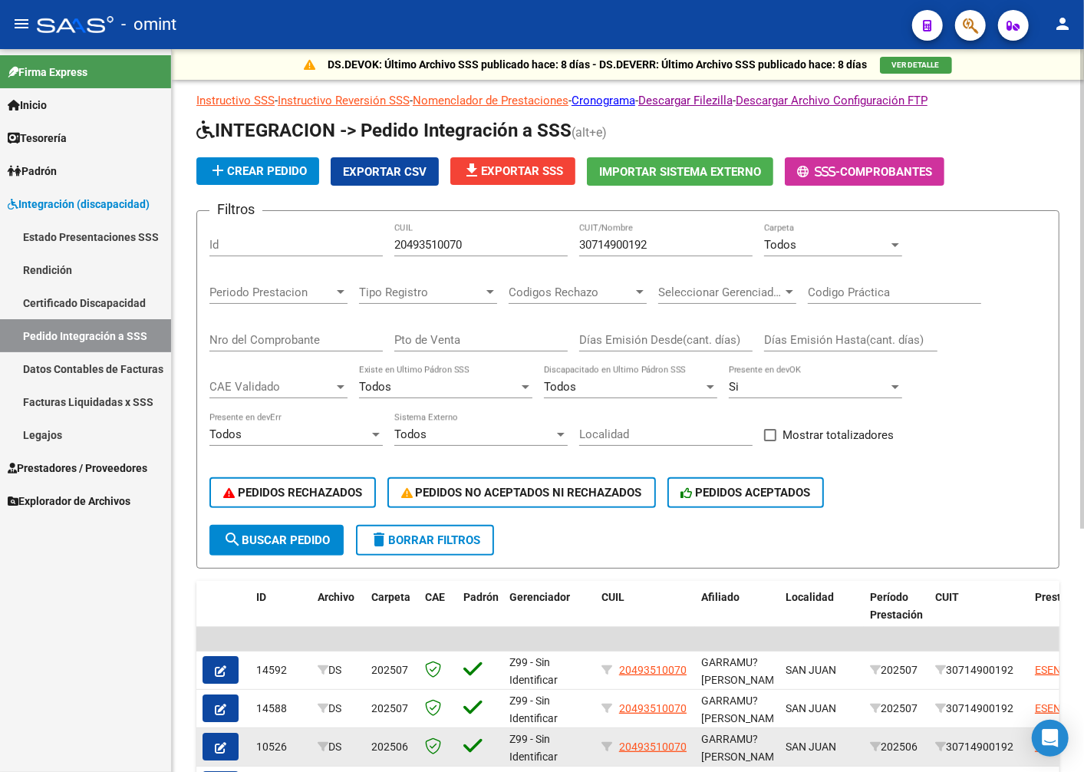
scroll to position [85, 0]
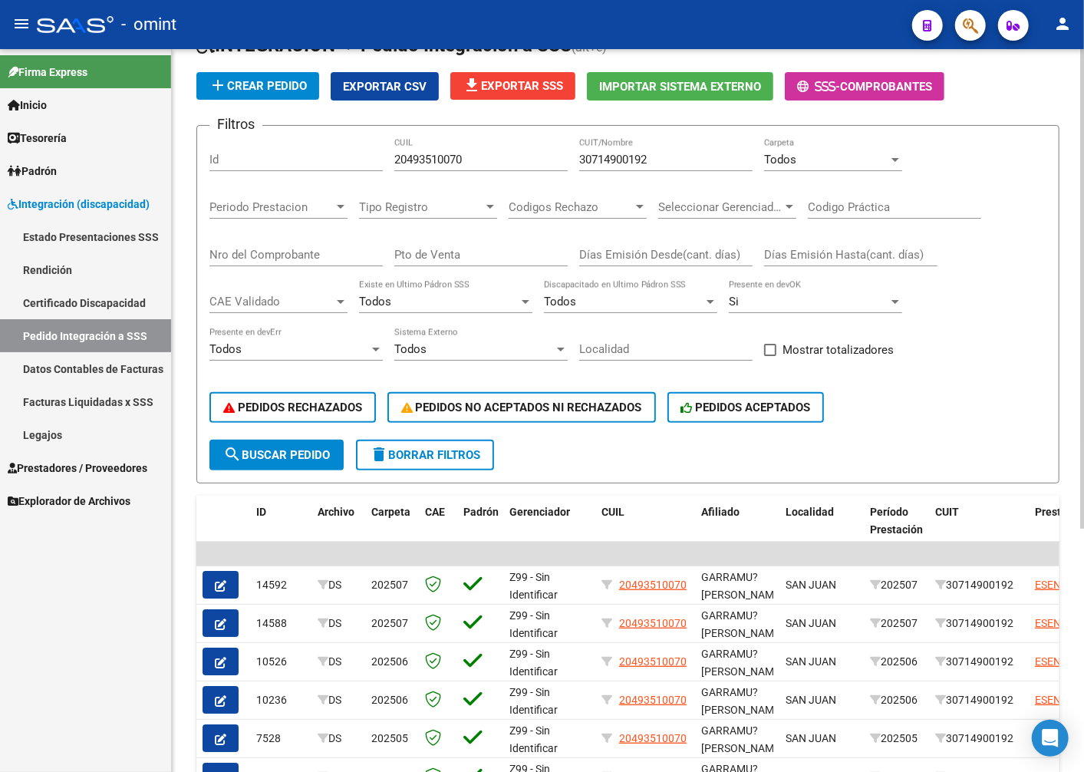
click at [427, 450] on span "delete Borrar Filtros" at bounding box center [425, 455] width 110 height 14
click at [303, 449] on span "search Buscar Pedido" at bounding box center [276, 455] width 107 height 14
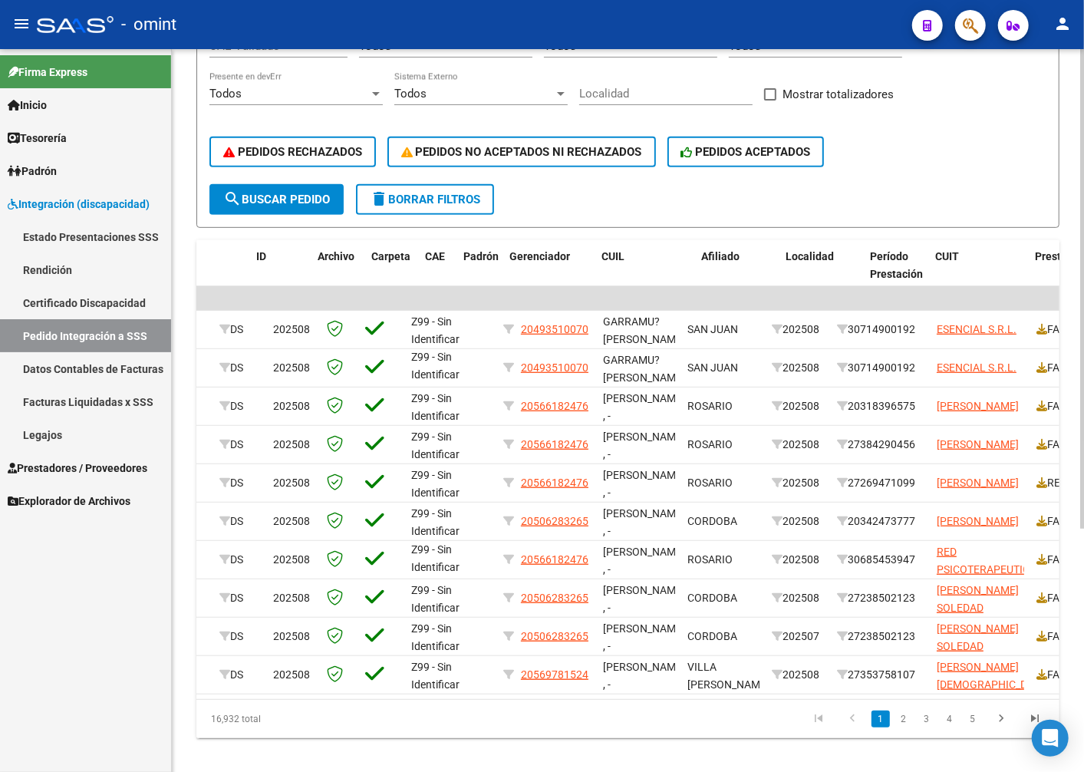
scroll to position [0, 0]
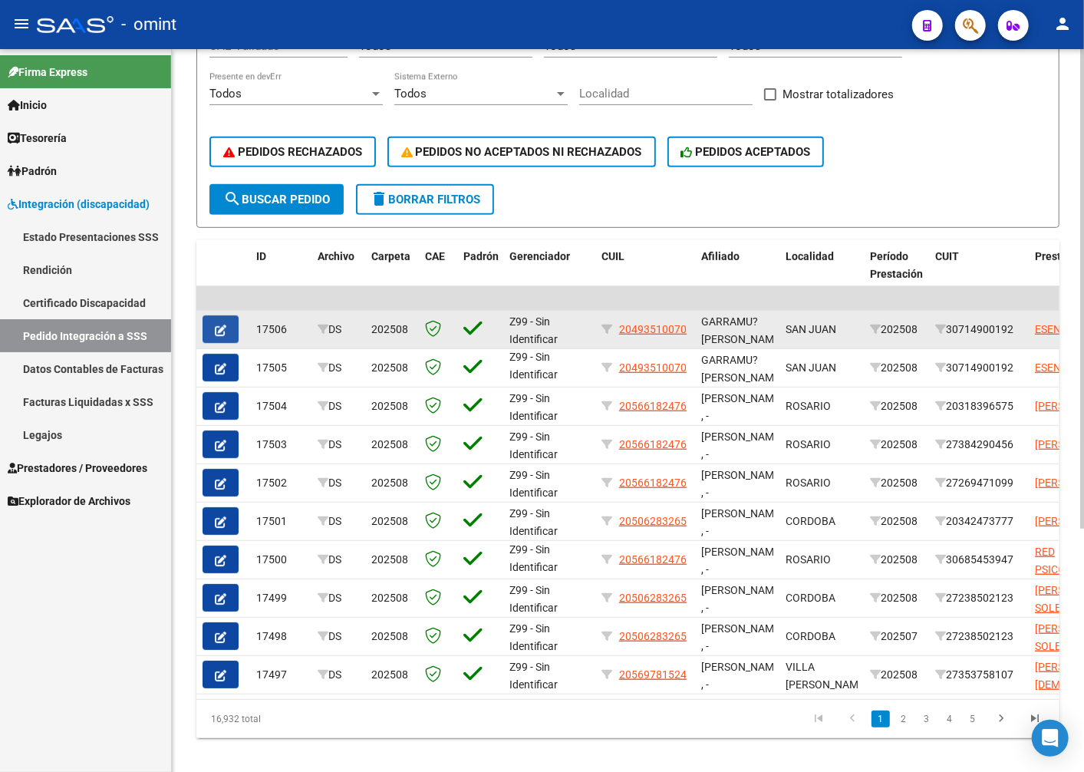
click at [225, 322] on span "button" at bounding box center [221, 329] width 12 height 14
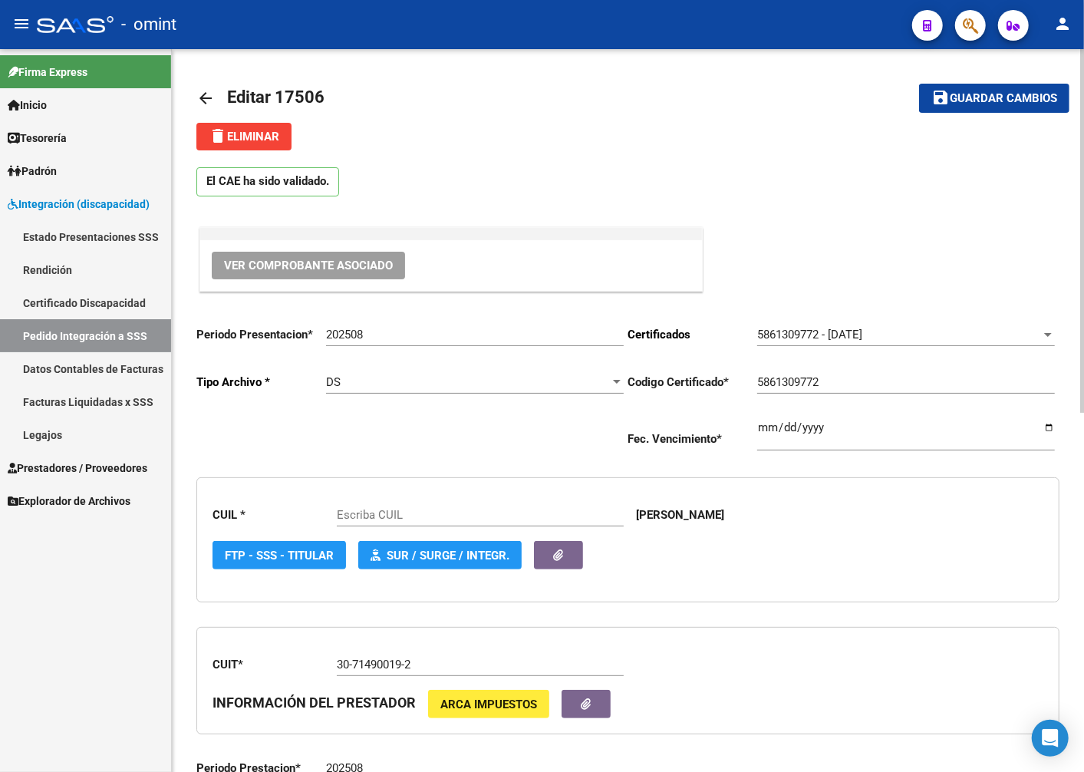
scroll to position [85, 0]
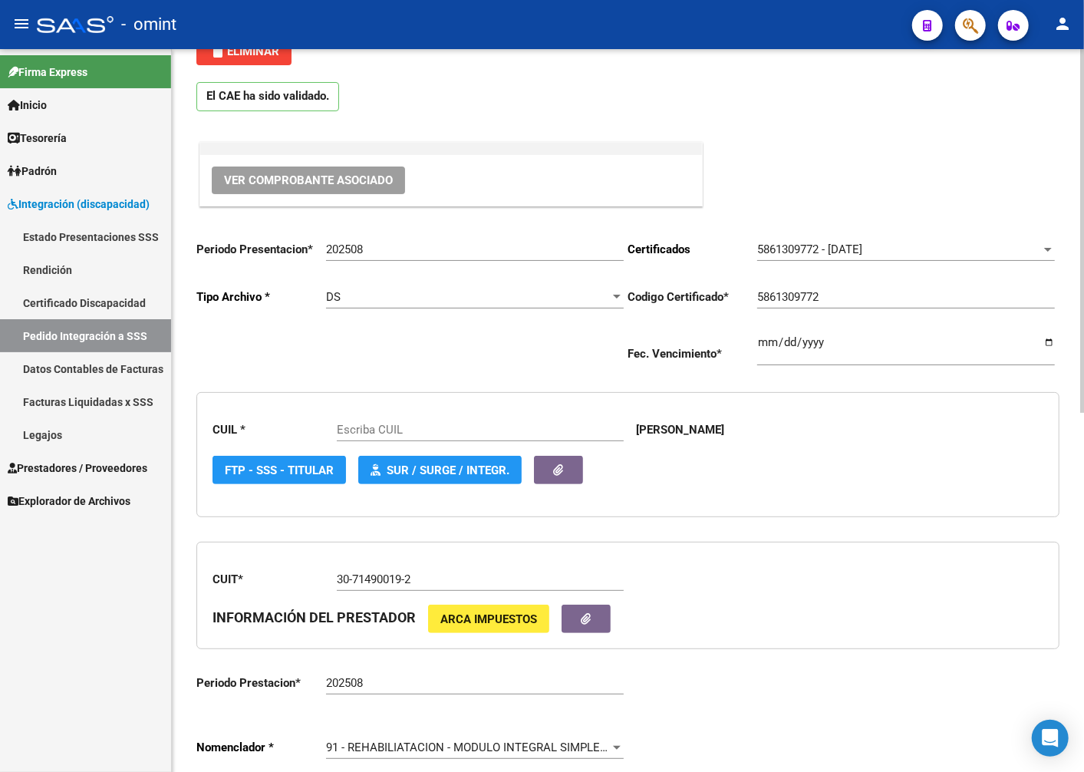
type input "20493510070"
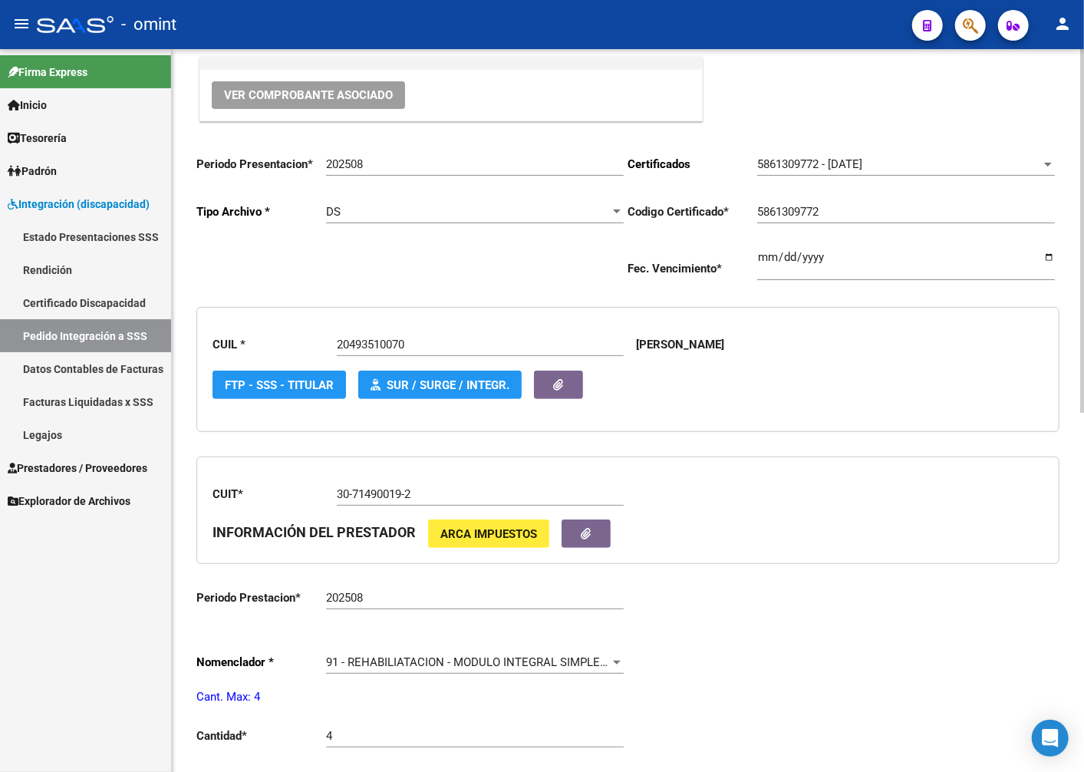
scroll to position [256, 0]
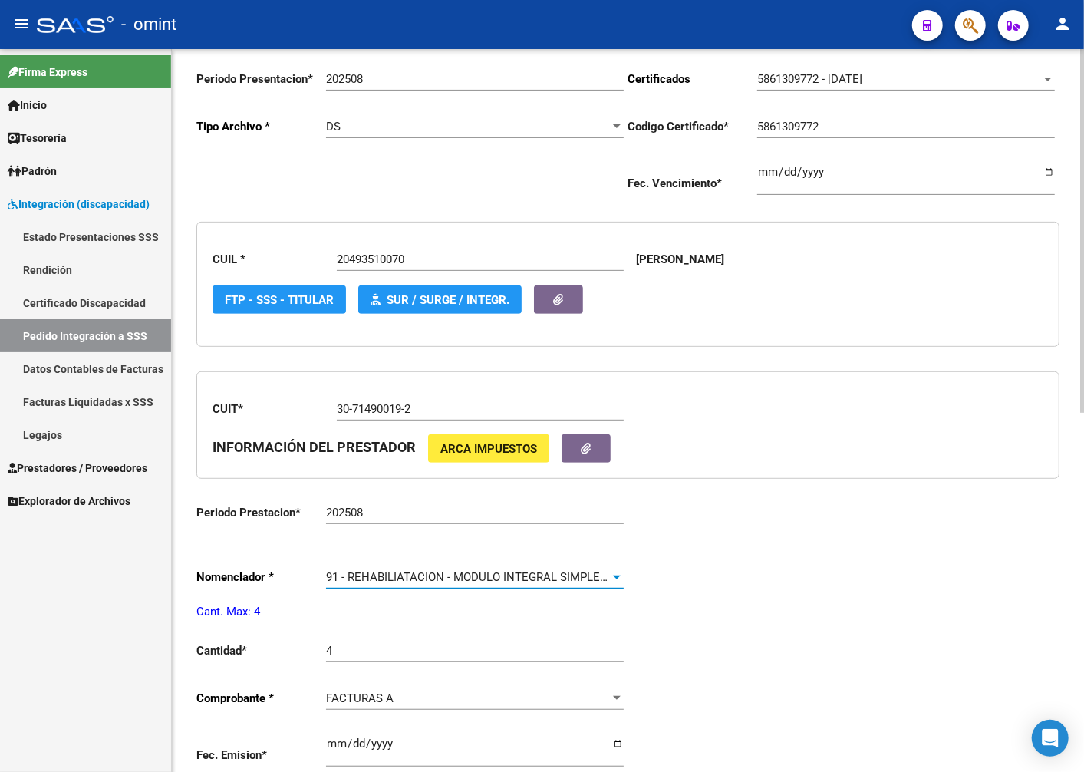
click at [612, 578] on div at bounding box center [617, 577] width 14 height 12
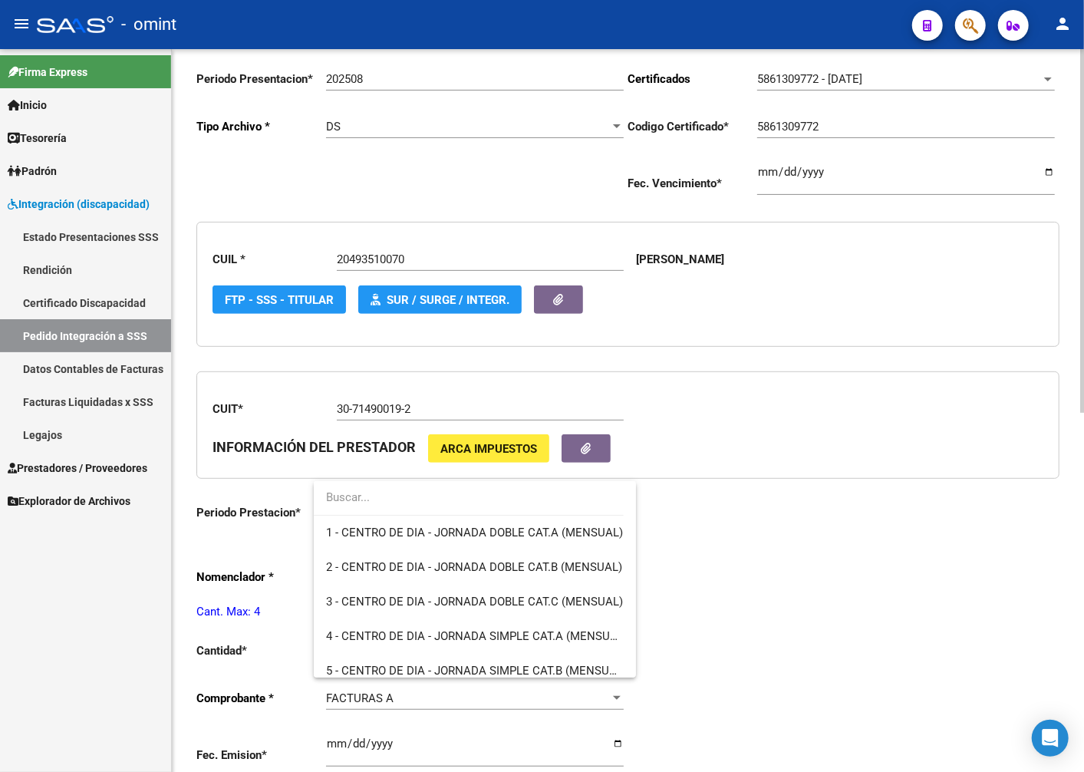
scroll to position [3062, 0]
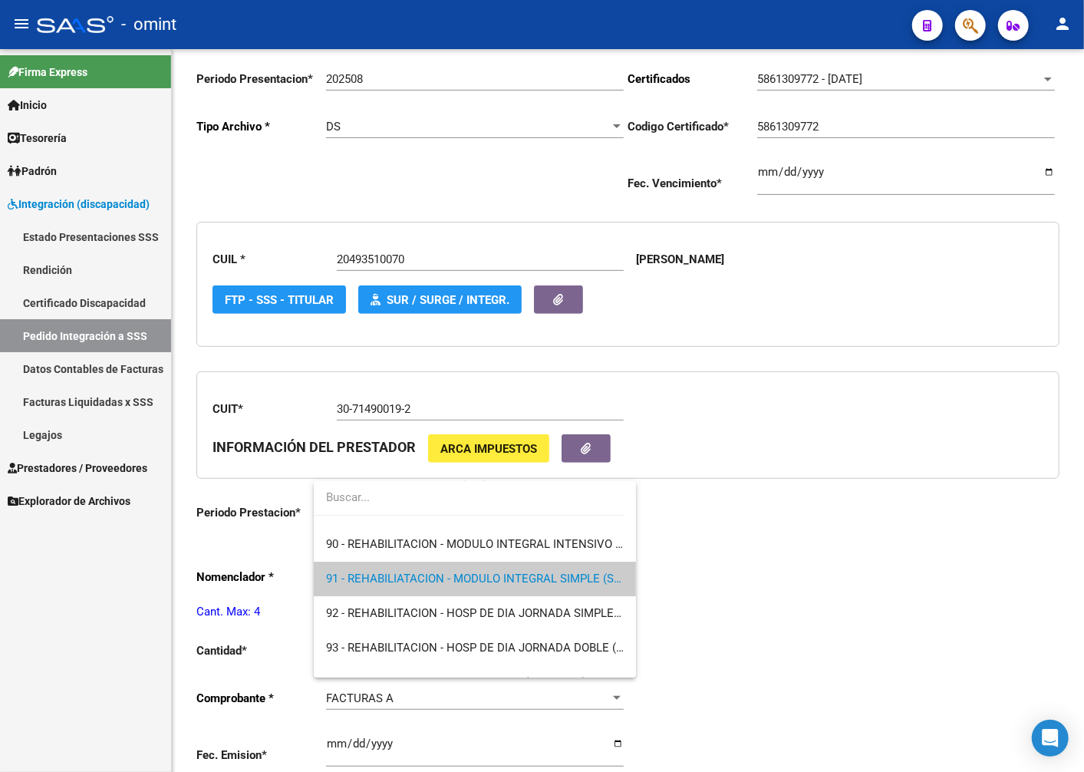
click at [777, 582] on div at bounding box center [542, 386] width 1084 height 772
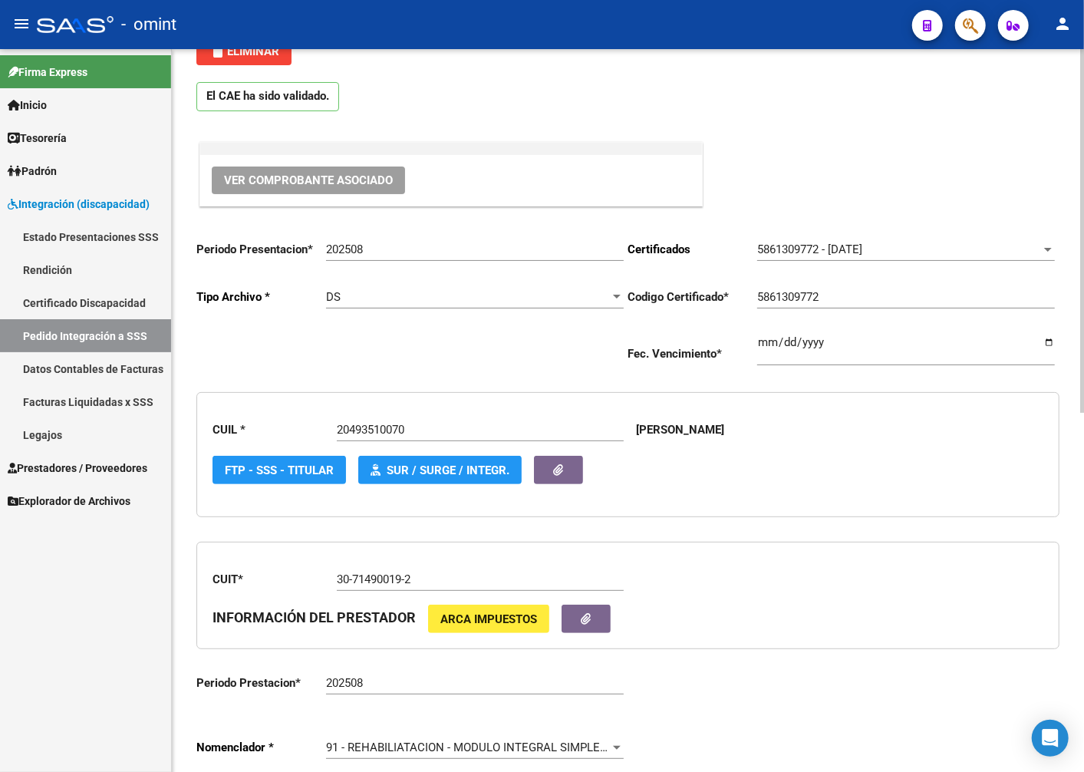
scroll to position [0, 0]
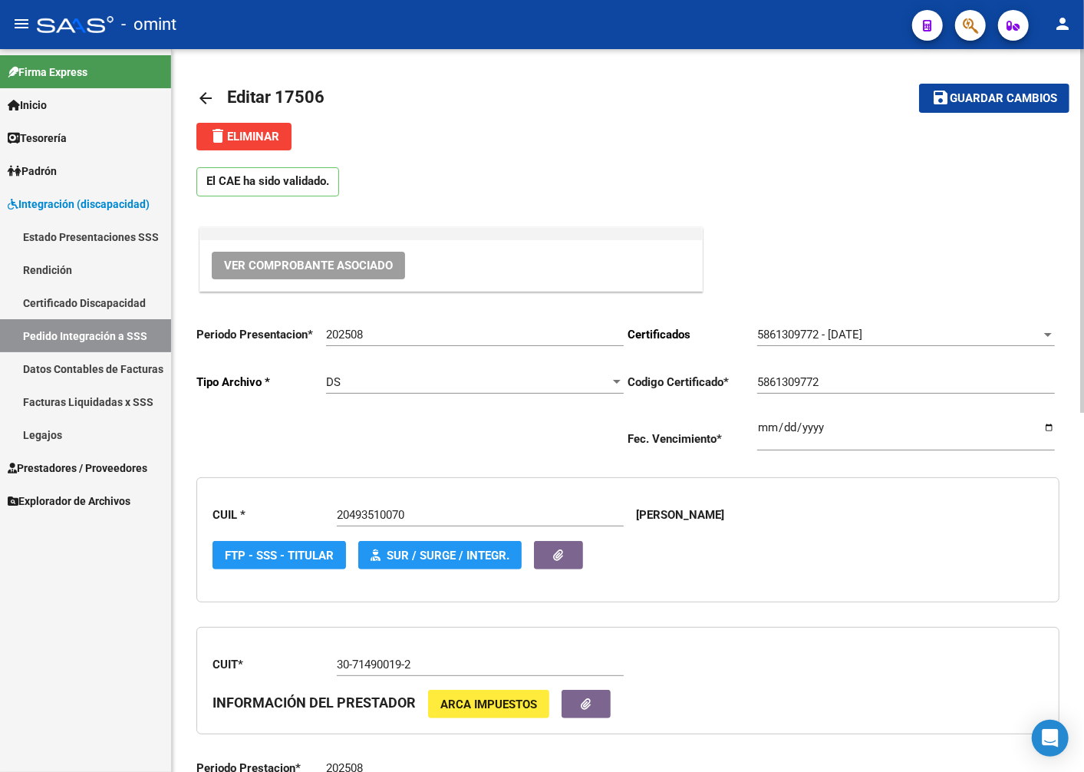
click at [202, 96] on mat-icon "arrow_back" at bounding box center [205, 98] width 18 height 18
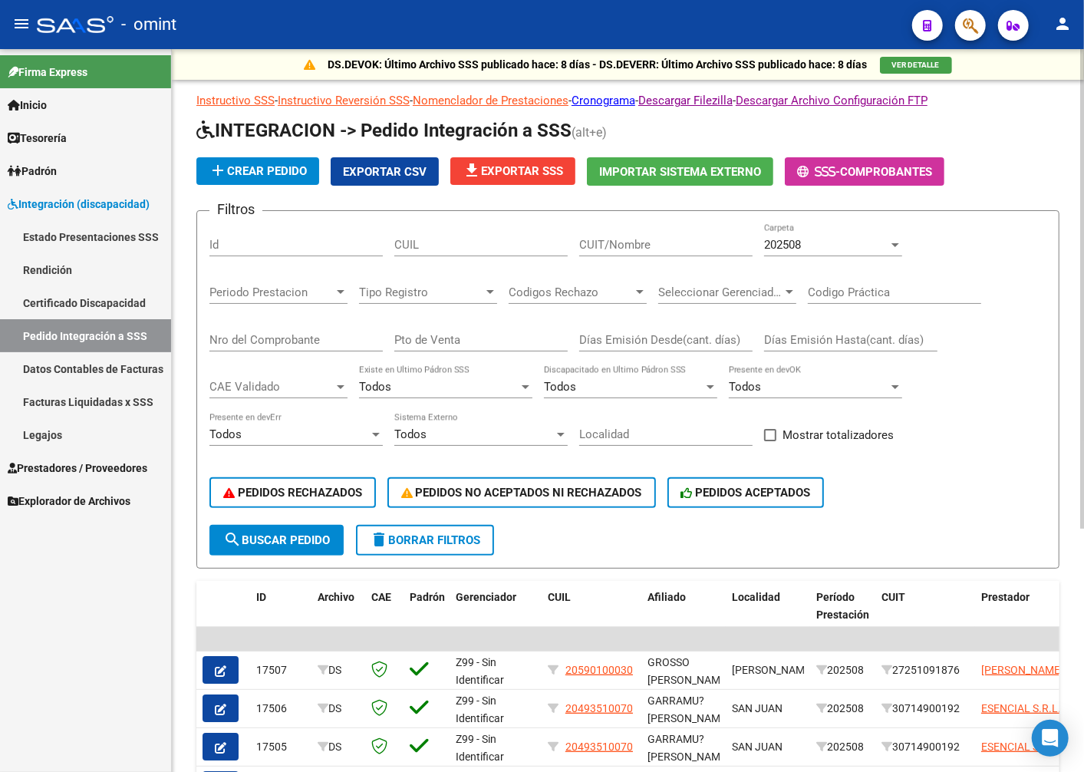
click at [223, 663] on span "button" at bounding box center [221, 670] width 12 height 14
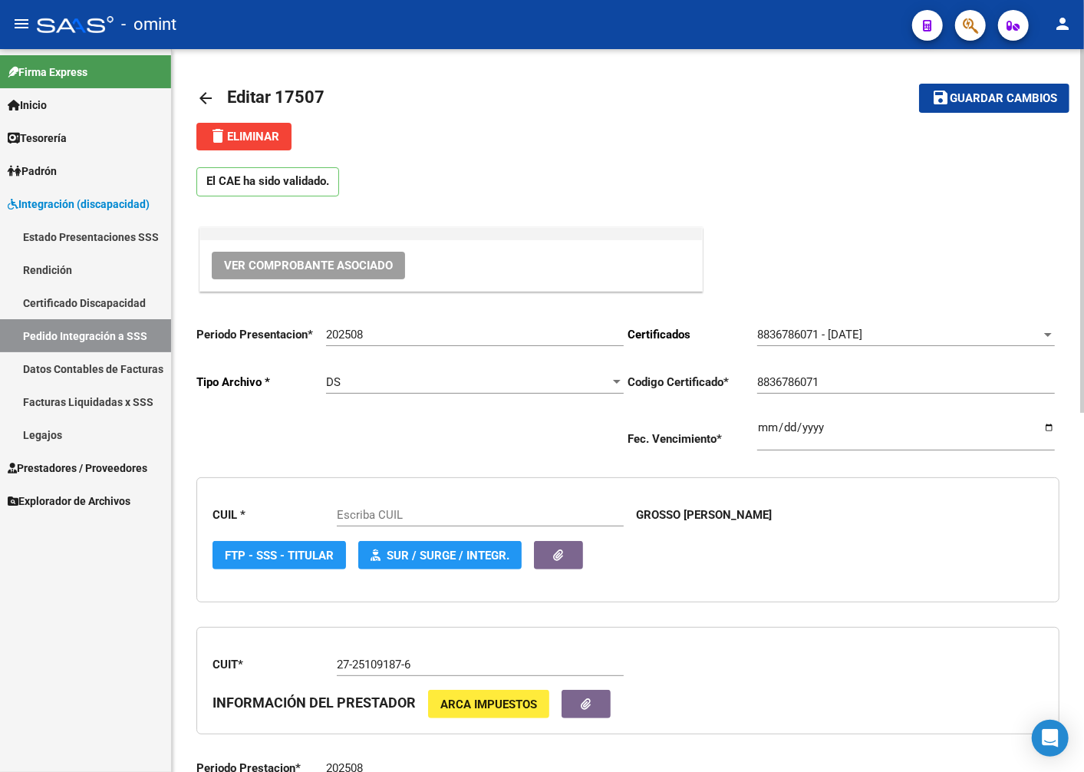
type input "20590100030"
click at [241, 131] on span "delete Eliminar" at bounding box center [244, 137] width 71 height 14
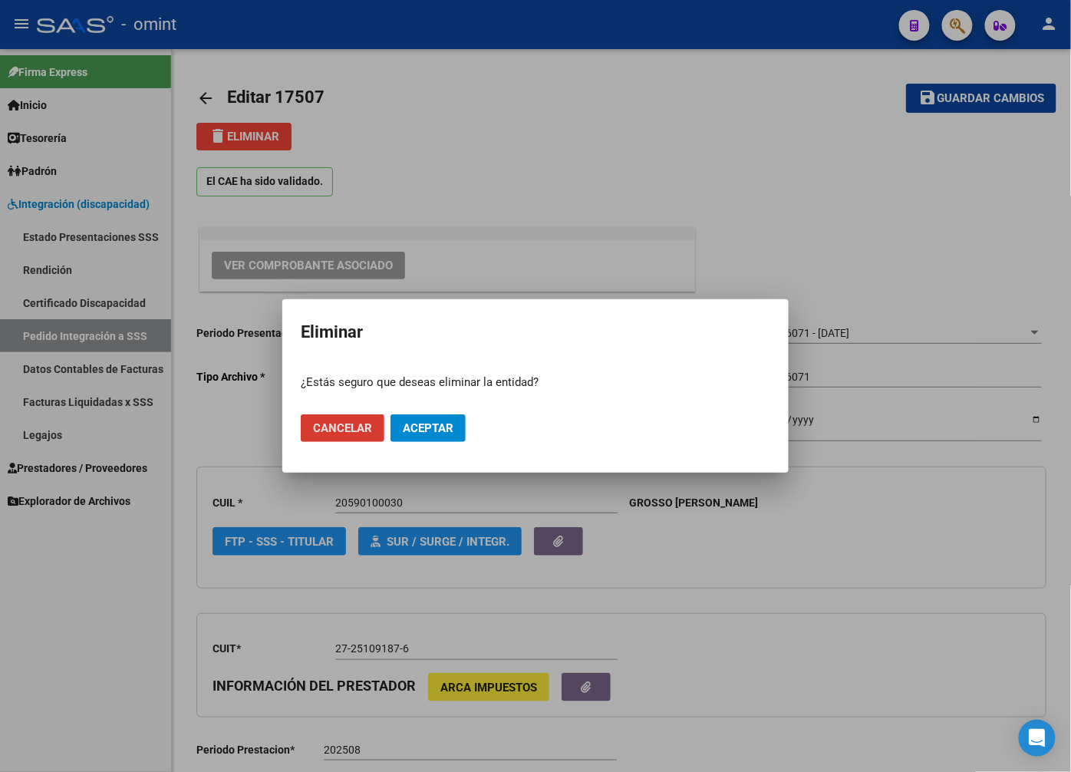
click at [338, 430] on span "Cancelar" at bounding box center [342, 428] width 59 height 14
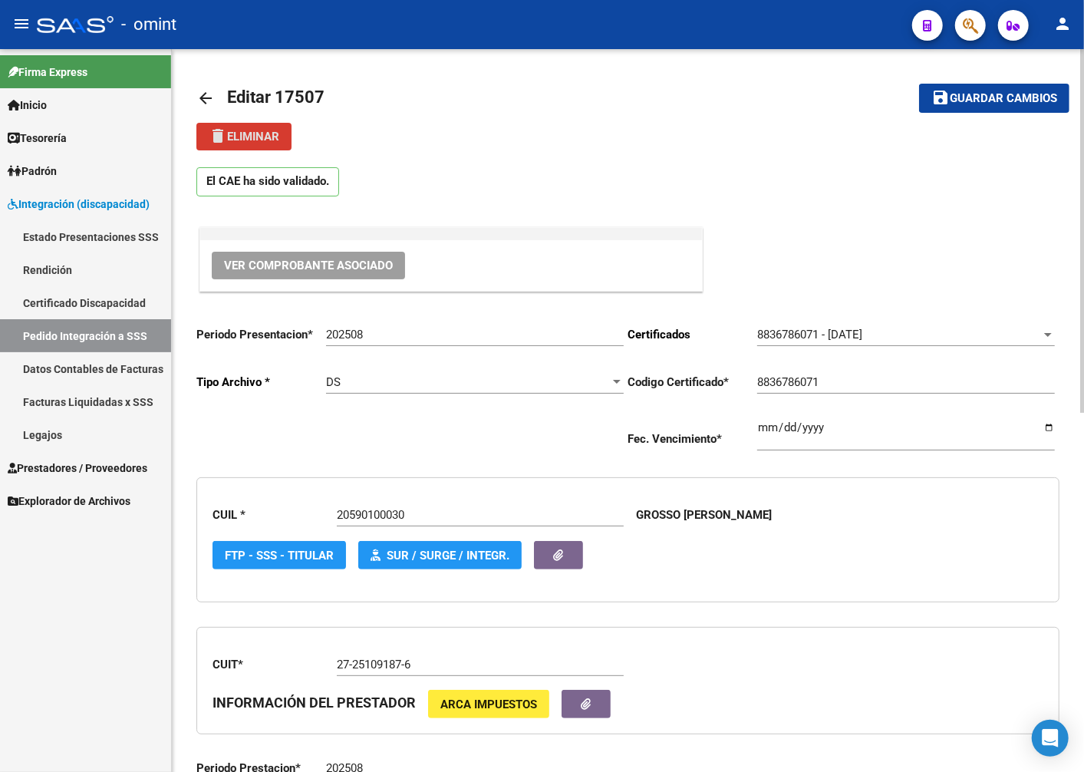
click at [246, 135] on span "delete Eliminar" at bounding box center [244, 137] width 71 height 14
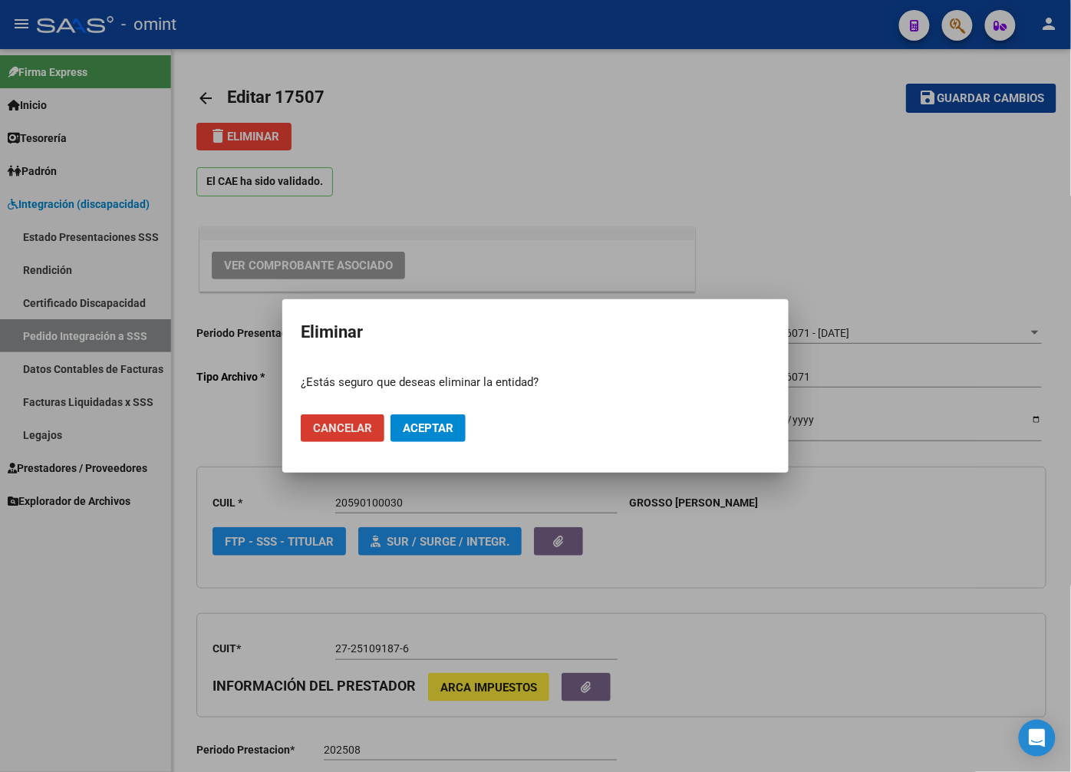
click at [430, 440] on button "Aceptar" at bounding box center [428, 428] width 75 height 28
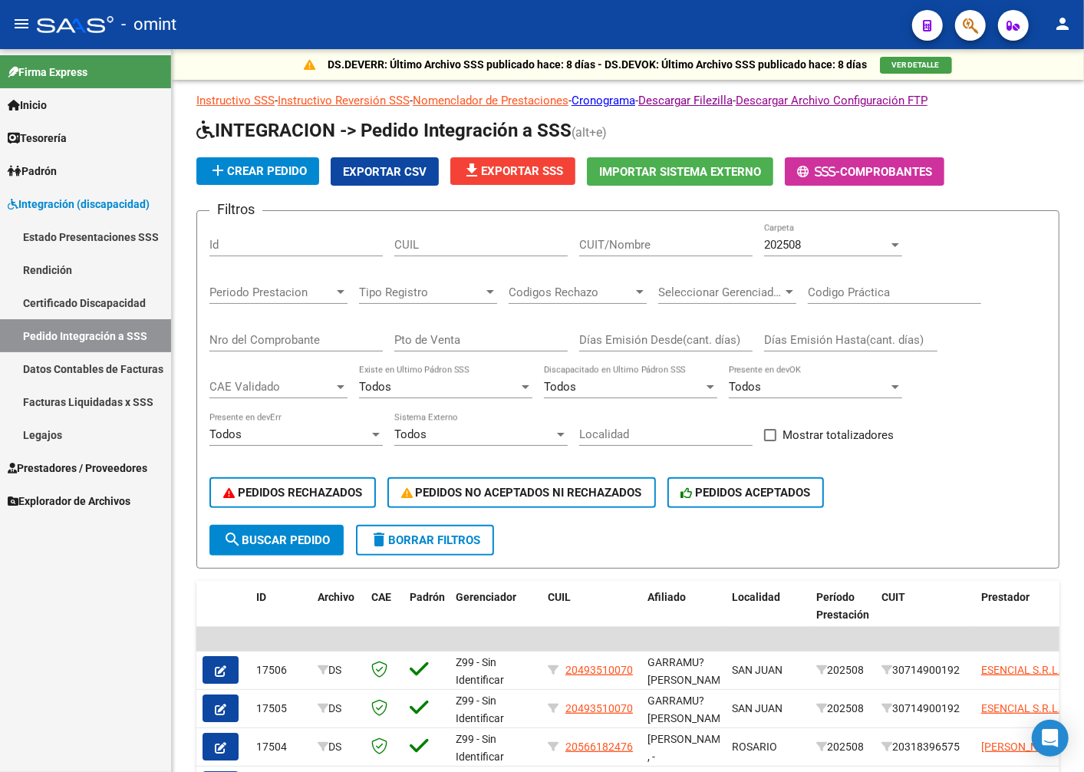
click at [51, 470] on span "Prestadores / Proveedores" at bounding box center [78, 468] width 140 height 17
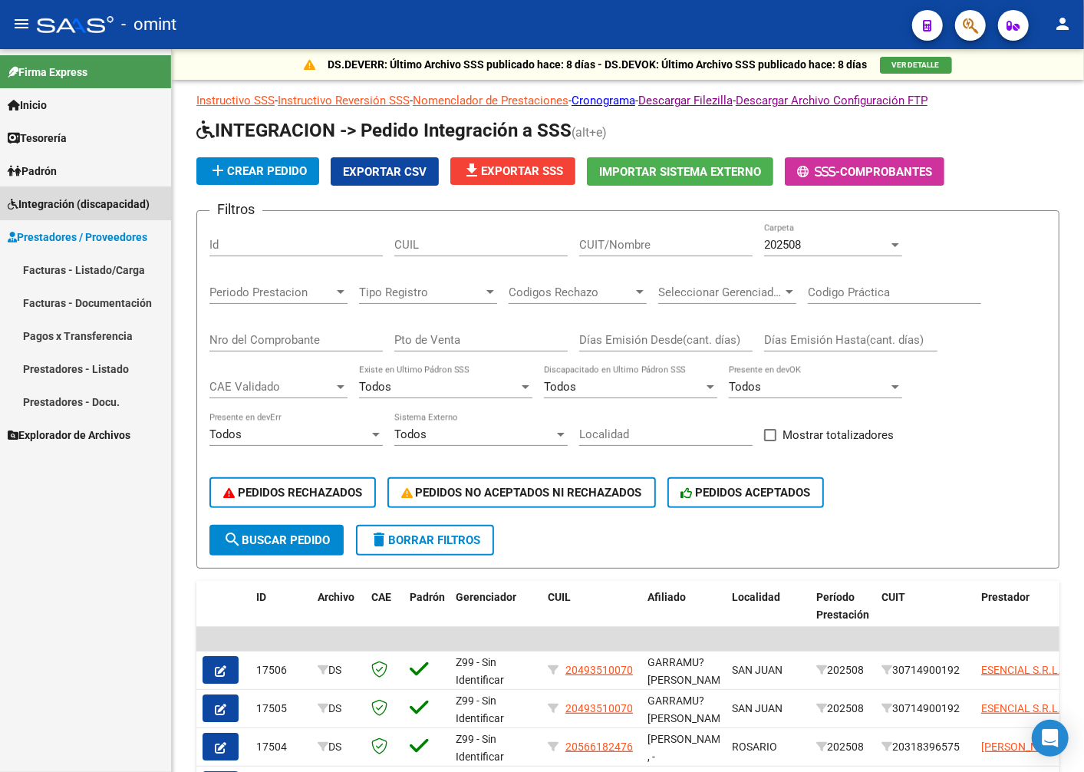
click at [47, 197] on span "Integración (discapacidad)" at bounding box center [79, 204] width 142 height 17
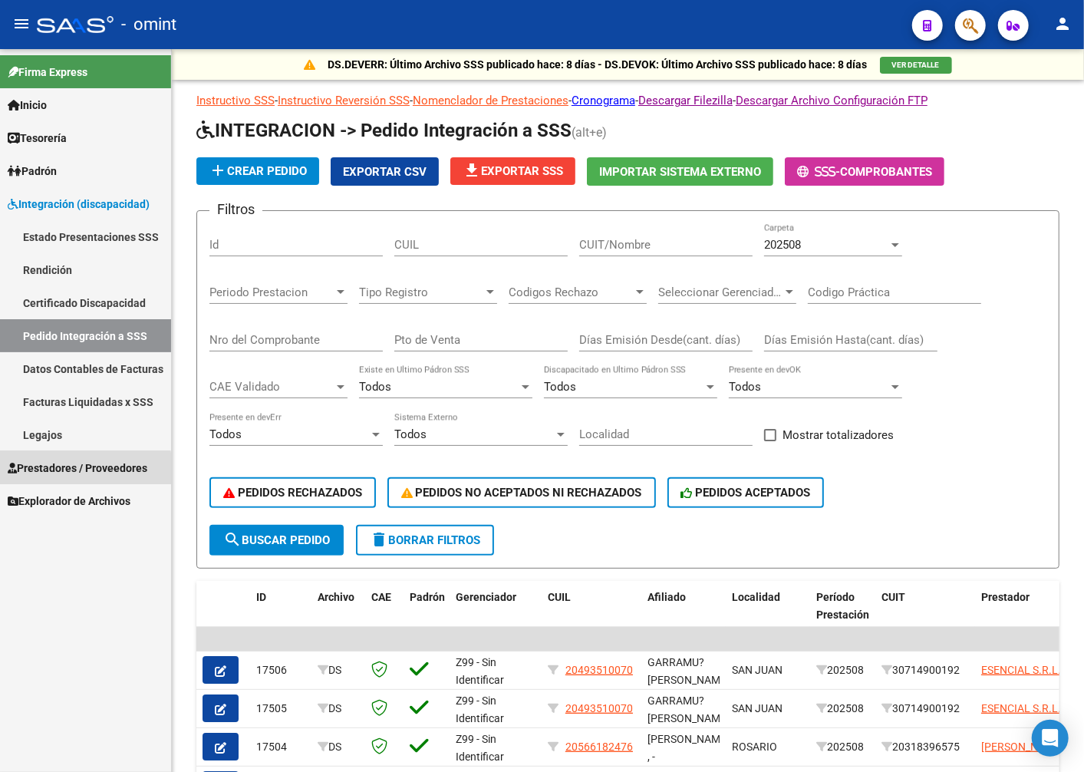
click at [71, 470] on span "Prestadores / Proveedores" at bounding box center [78, 468] width 140 height 17
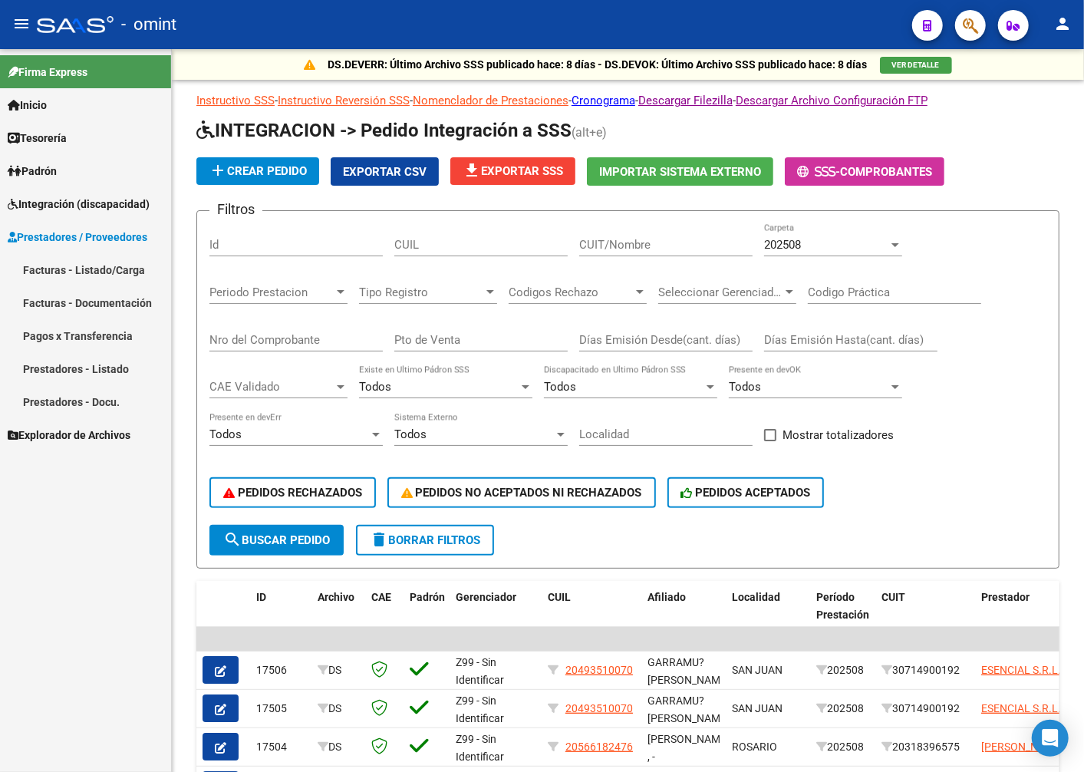
click at [61, 265] on link "Facturas - Listado/Carga" at bounding box center [85, 269] width 171 height 33
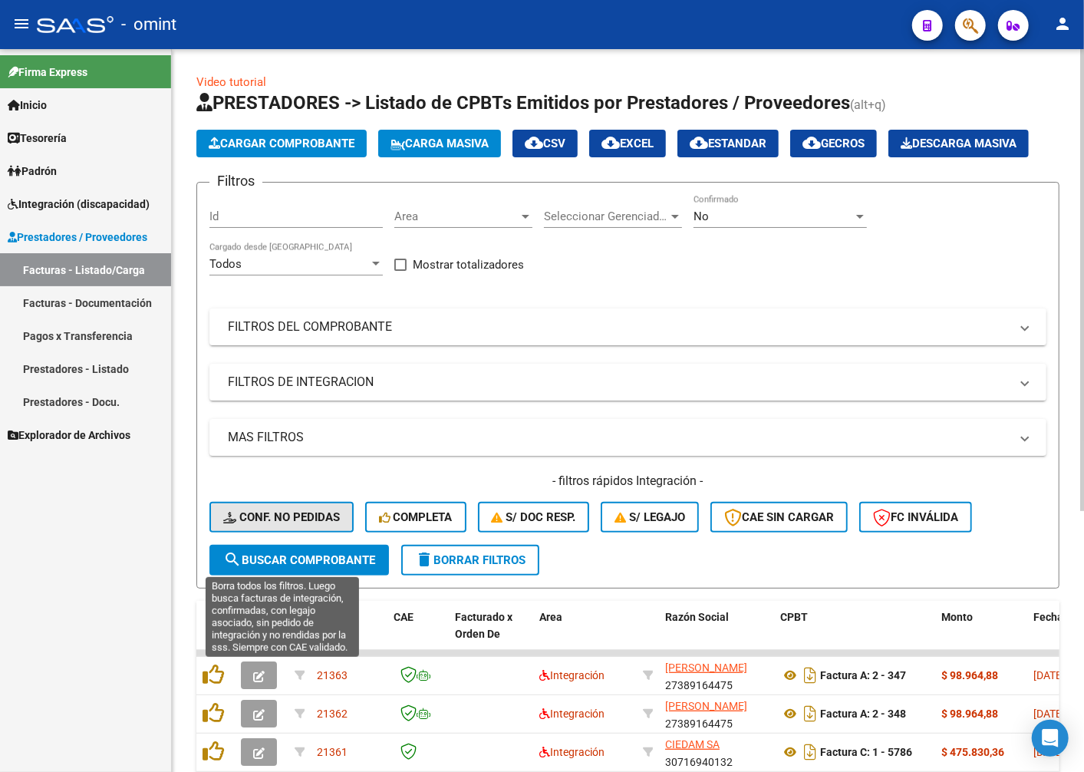
click at [302, 524] on span "Conf. no pedidas" at bounding box center [281, 517] width 117 height 14
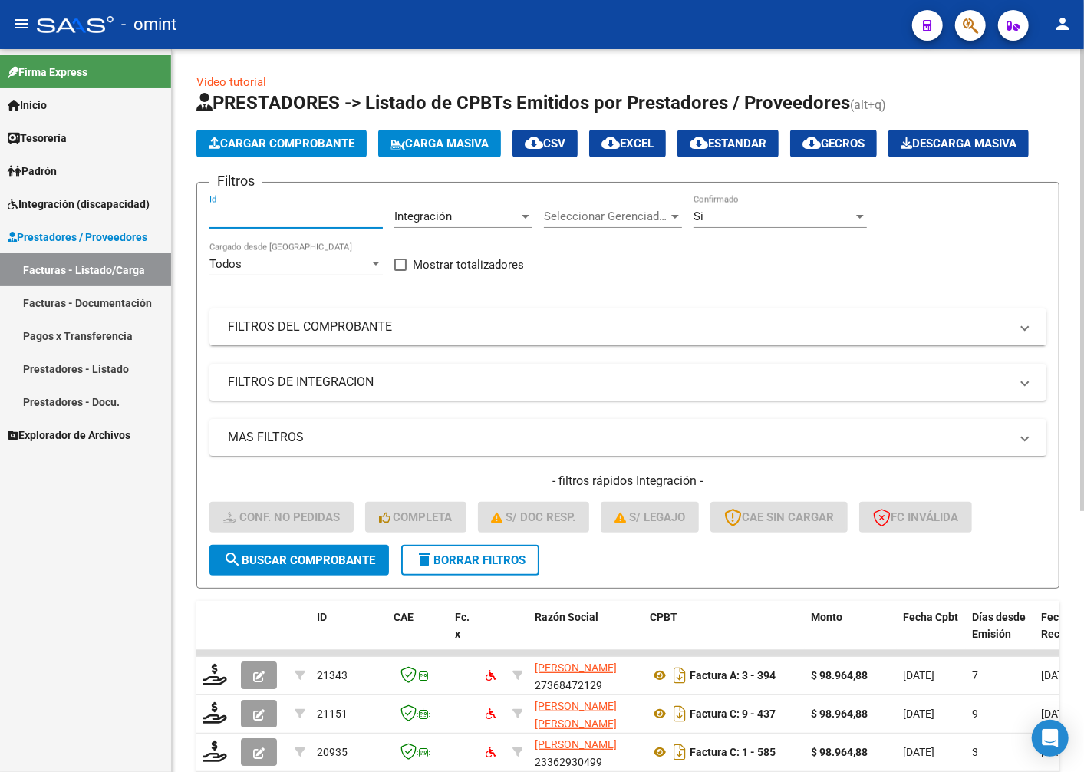
paste input "19065"
type input "19065"
click at [302, 575] on button "search Buscar Comprobante" at bounding box center [299, 560] width 180 height 31
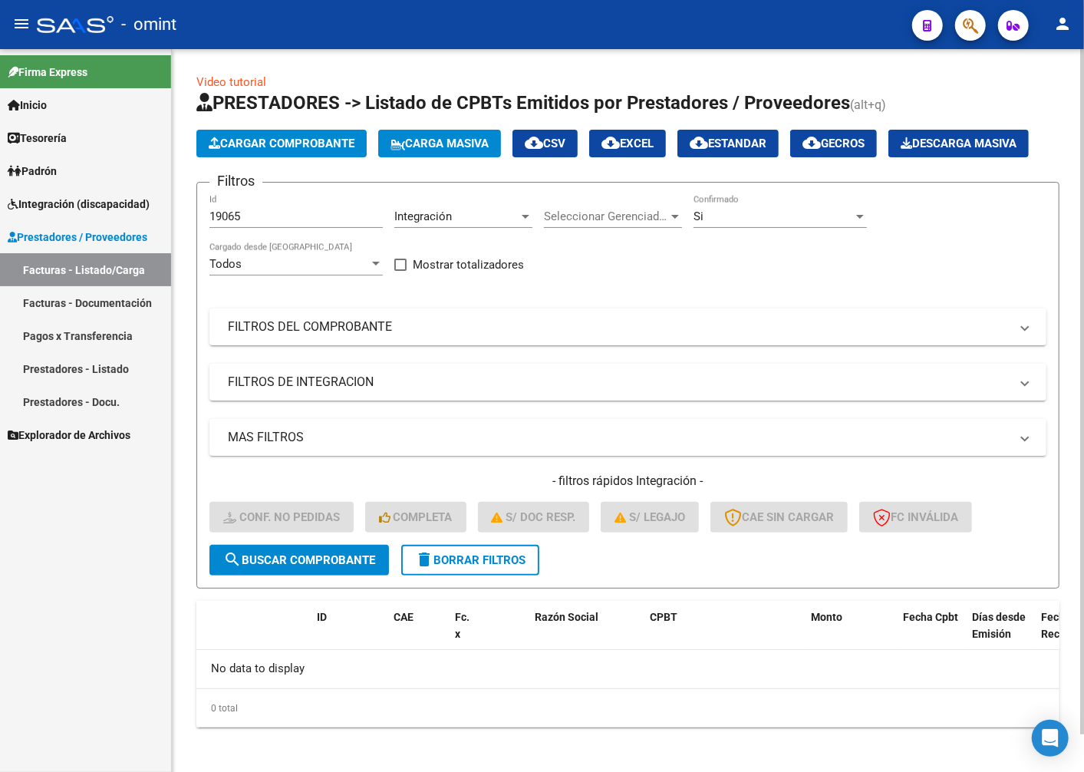
click at [301, 575] on button "search Buscar Comprobante" at bounding box center [299, 560] width 180 height 31
click at [140, 278] on link "Facturas - Listado/Carga" at bounding box center [85, 269] width 171 height 33
drag, startPoint x: 255, startPoint y: 256, endPoint x: 0, endPoint y: 239, distance: 255.4
click at [0, 239] on html "menu - omint person Firma Express Inicio Instructivos Contacto OS Tesorería Ext…" at bounding box center [542, 386] width 1084 height 772
click at [483, 567] on span "delete Borrar Filtros" at bounding box center [470, 560] width 110 height 14
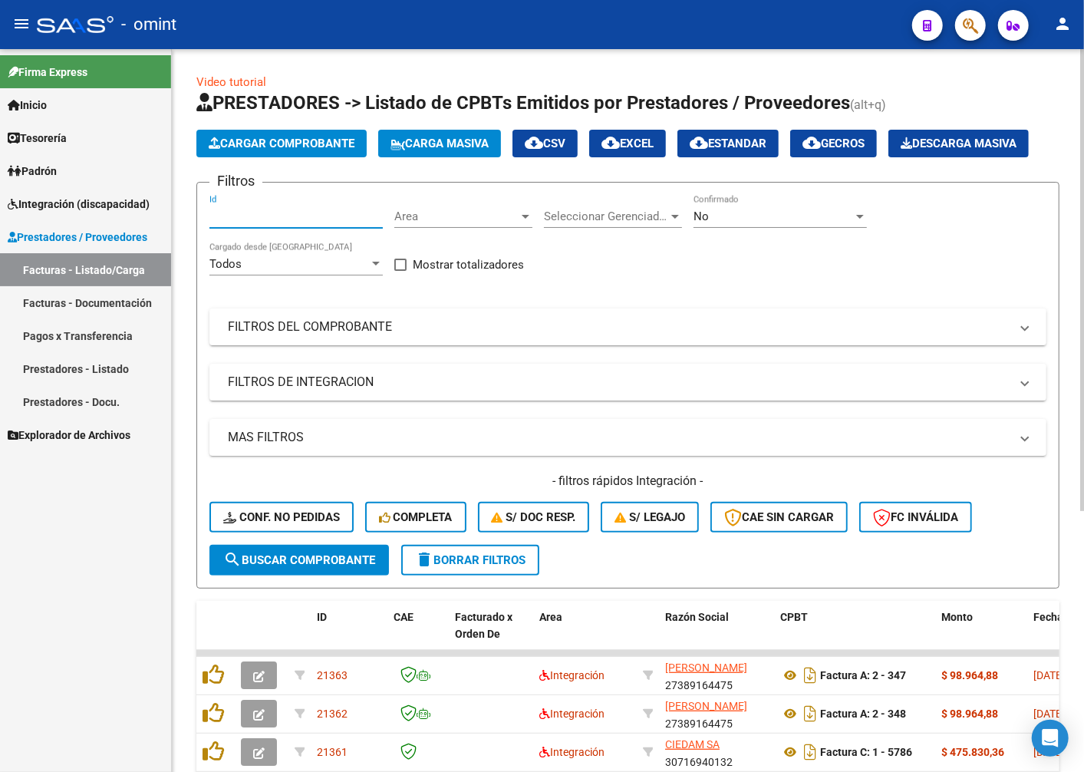
paste input "19065"
type input "19065"
click at [295, 567] on span "search Buscar Comprobante" at bounding box center [299, 560] width 152 height 14
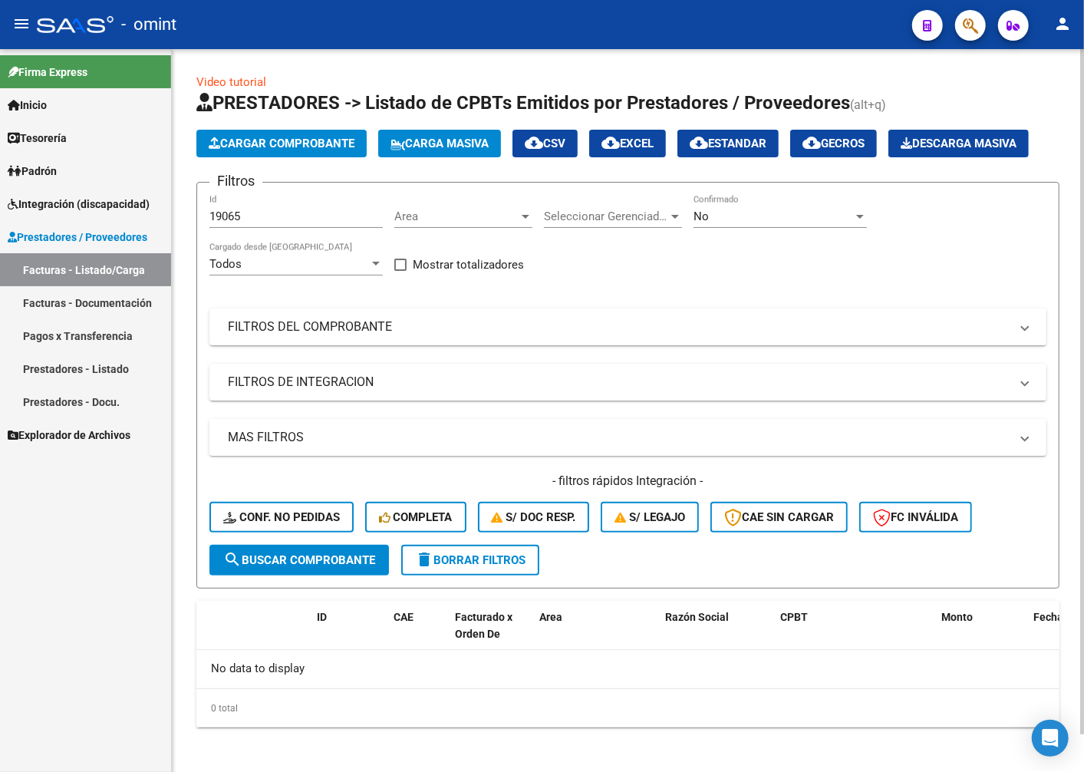
scroll to position [41, 0]
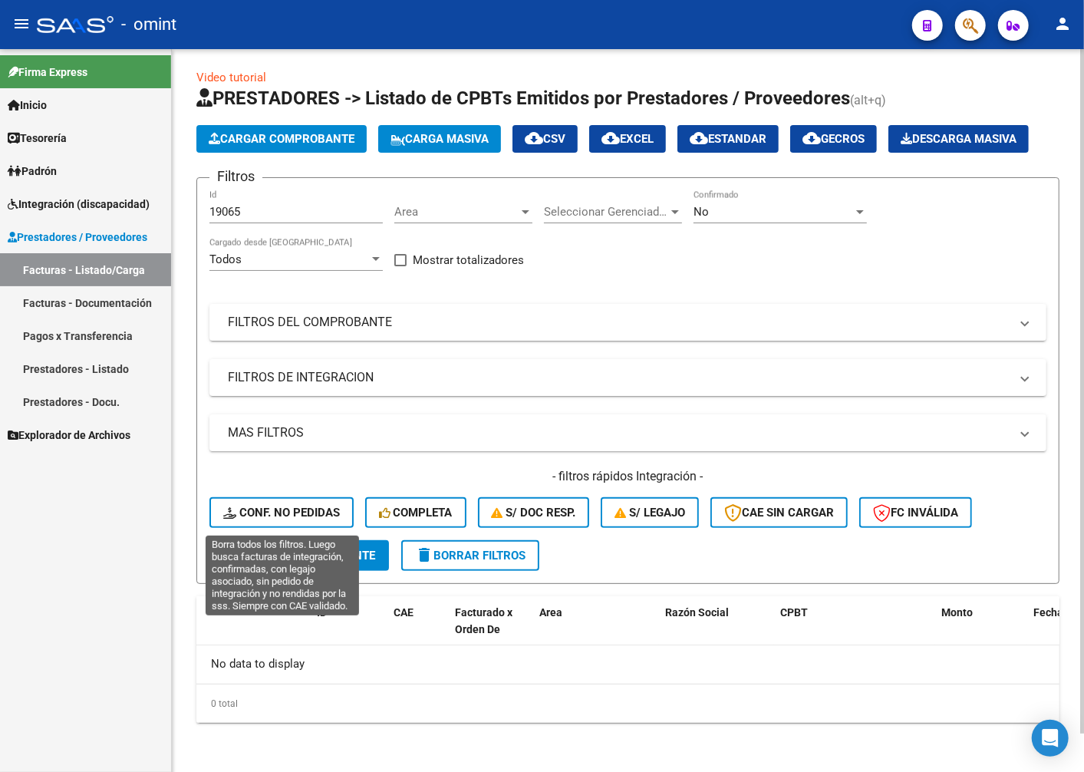
click at [324, 518] on span "Conf. no pedidas" at bounding box center [281, 513] width 117 height 14
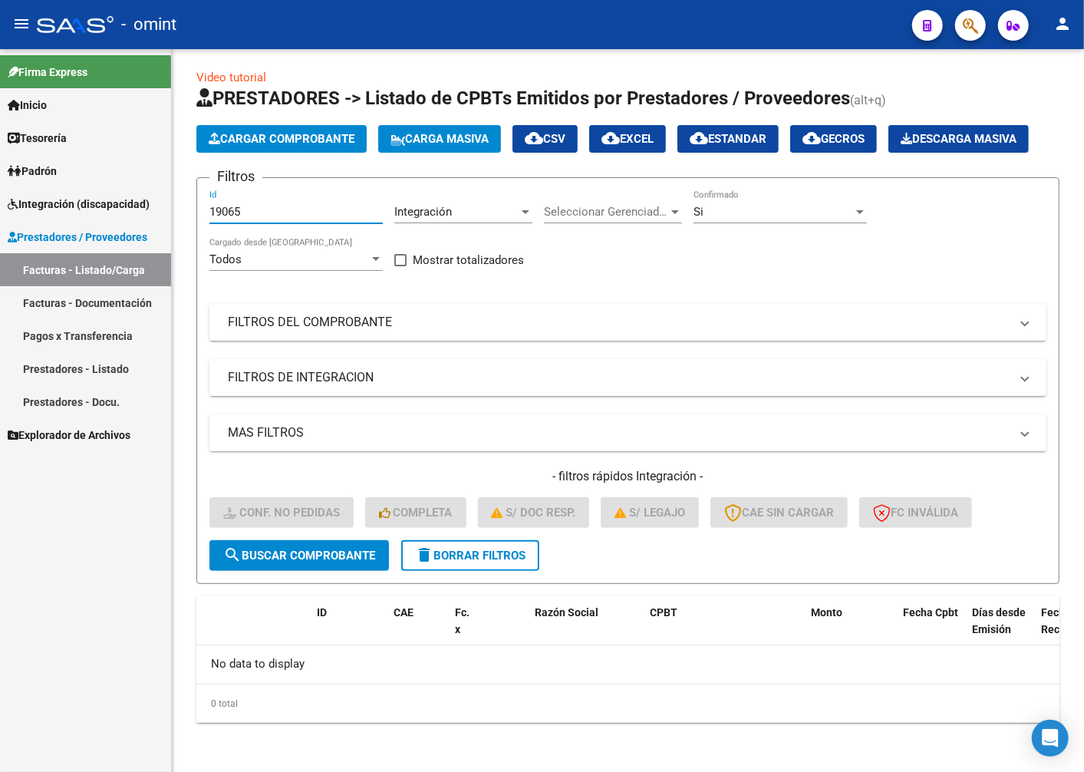
drag, startPoint x: 249, startPoint y: 213, endPoint x: 144, endPoint y: 202, distance: 105.0
click at [144, 202] on mat-sidenav-container "Firma Express Inicio Instructivos Contacto OS Tesorería Extractos Procesados (c…" at bounding box center [542, 410] width 1084 height 723
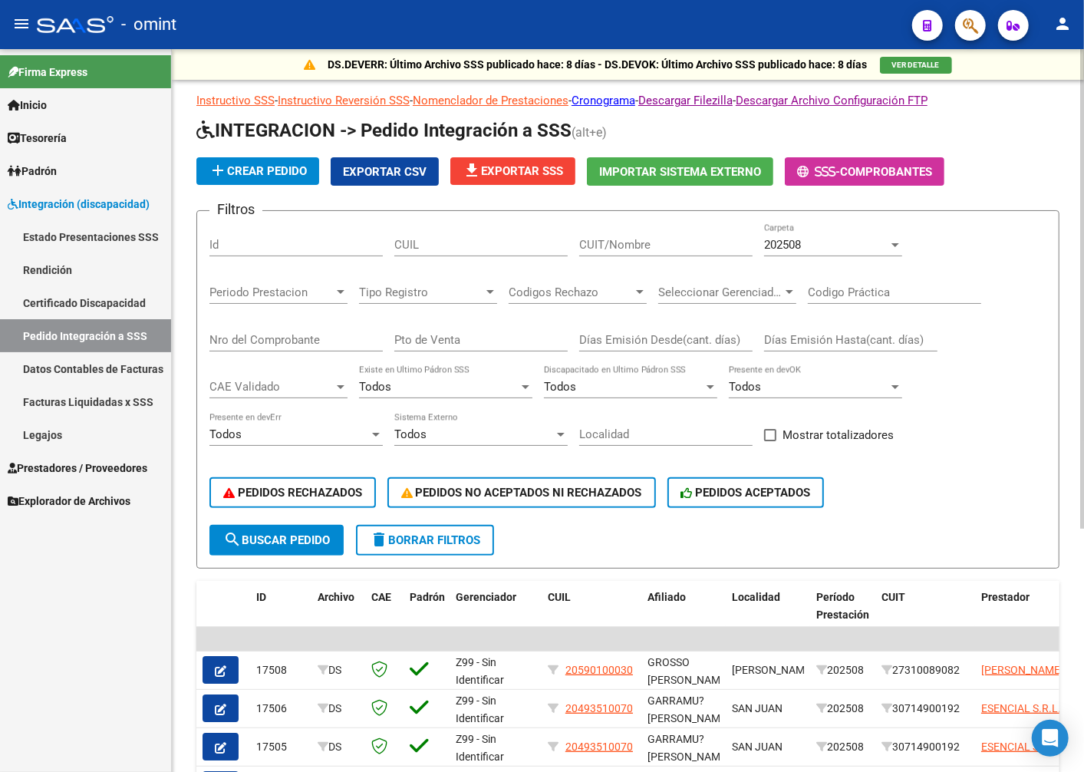
drag, startPoint x: 224, startPoint y: 211, endPoint x: 218, endPoint y: 242, distance: 32.1
click at [218, 242] on input "Id" at bounding box center [295, 245] width 173 height 14
paste input "19065"
type input "19065"
click at [300, 546] on span "search Buscar Pedido" at bounding box center [276, 540] width 107 height 14
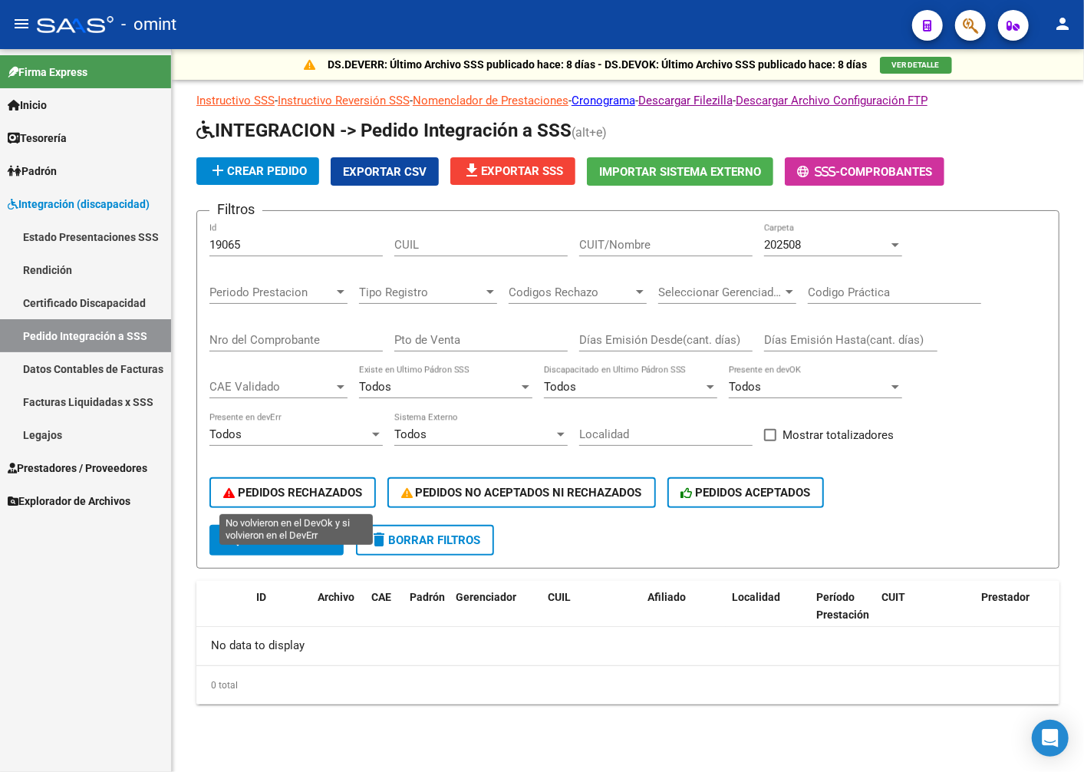
click at [361, 496] on span "PEDIDOS RECHAZADOS" at bounding box center [292, 493] width 139 height 14
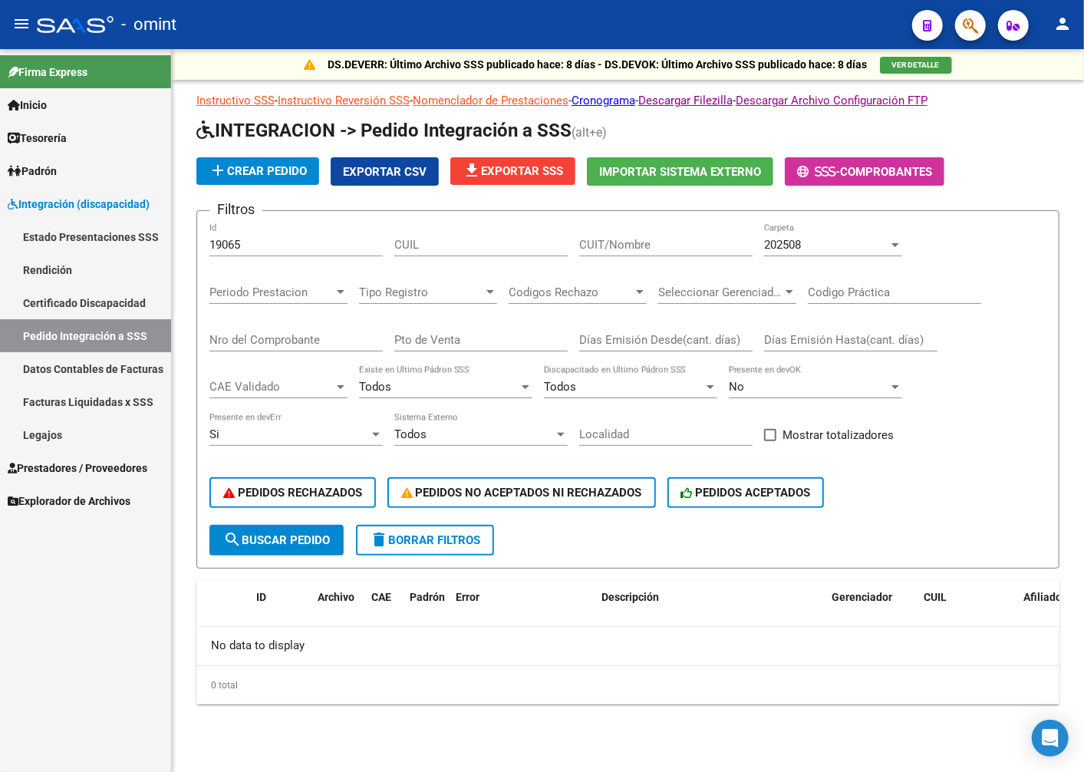
click at [258, 542] on span "search Buscar Pedido" at bounding box center [276, 540] width 107 height 14
click at [255, 540] on span "search Buscar Pedido" at bounding box center [276, 540] width 107 height 14
click at [363, 596] on span at bounding box center [361, 615] width 7 height 68
click at [257, 591] on span "ID" at bounding box center [261, 597] width 10 height 12
click at [888, 246] on div "202508" at bounding box center [826, 245] width 124 height 14
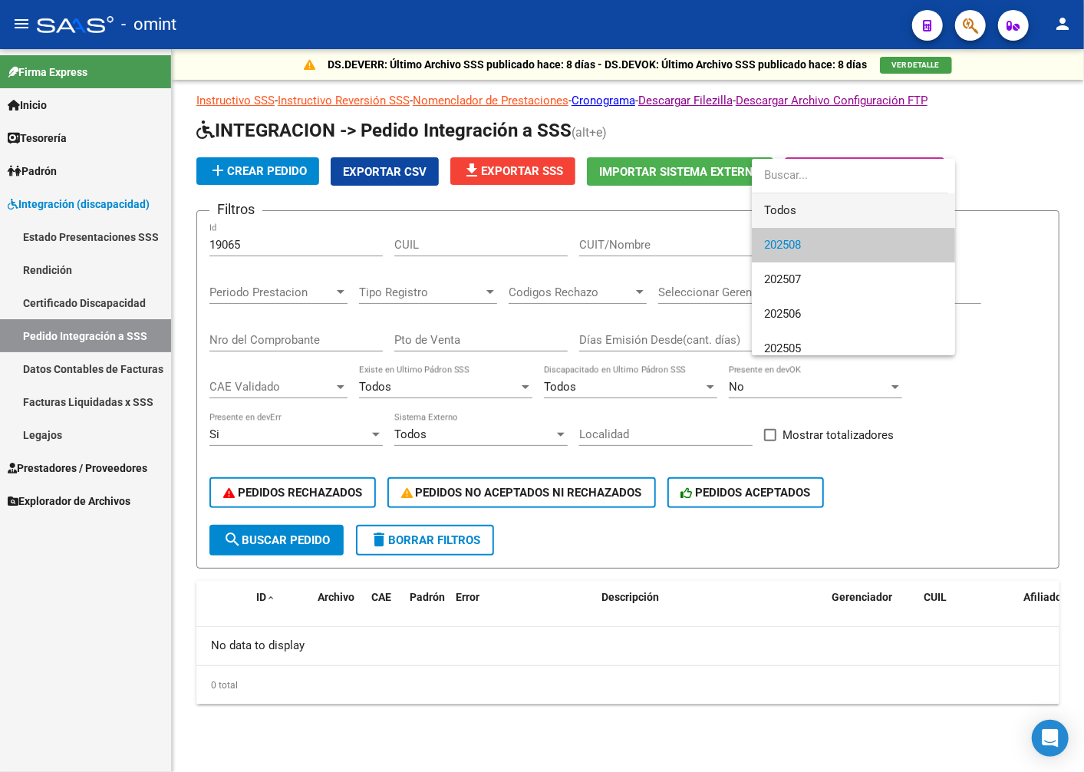
click at [845, 211] on span "Todos" at bounding box center [853, 210] width 179 height 35
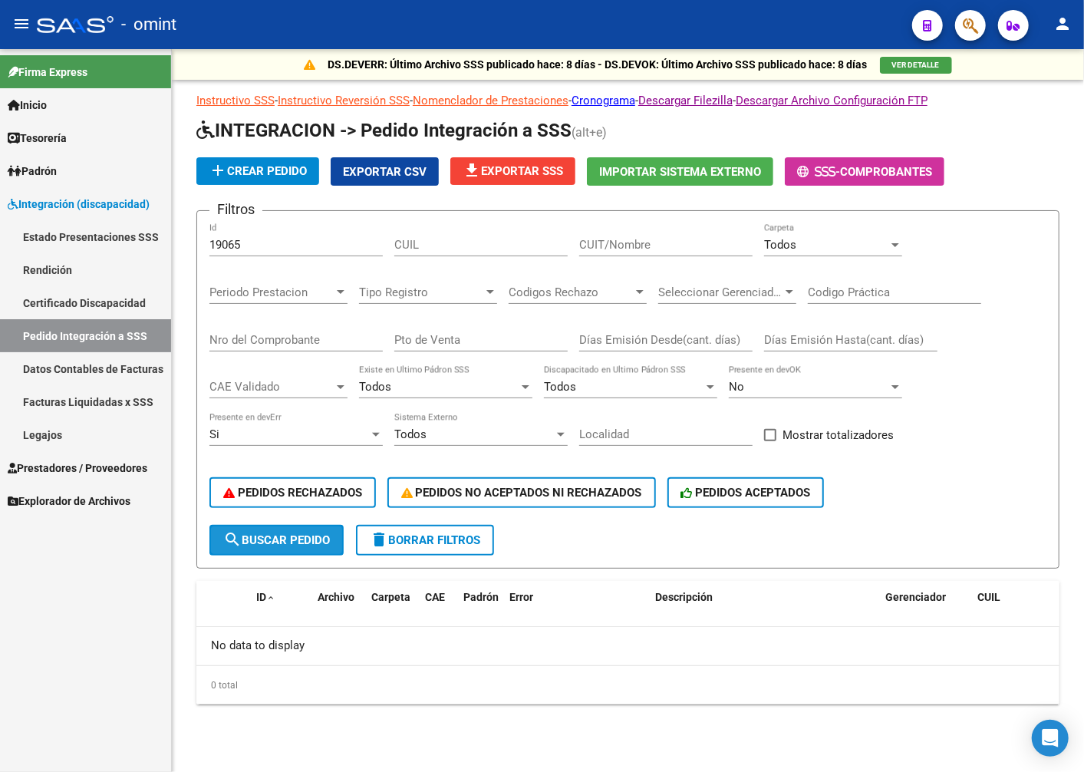
click at [292, 540] on span "search Buscar Pedido" at bounding box center [276, 540] width 107 height 14
click at [104, 332] on link "Pedido Integración a SSS" at bounding box center [85, 335] width 171 height 33
paste input "20493510070"
type input "20493510070"
click at [677, 251] on input "CUIT/Nombre" at bounding box center [665, 245] width 173 height 14
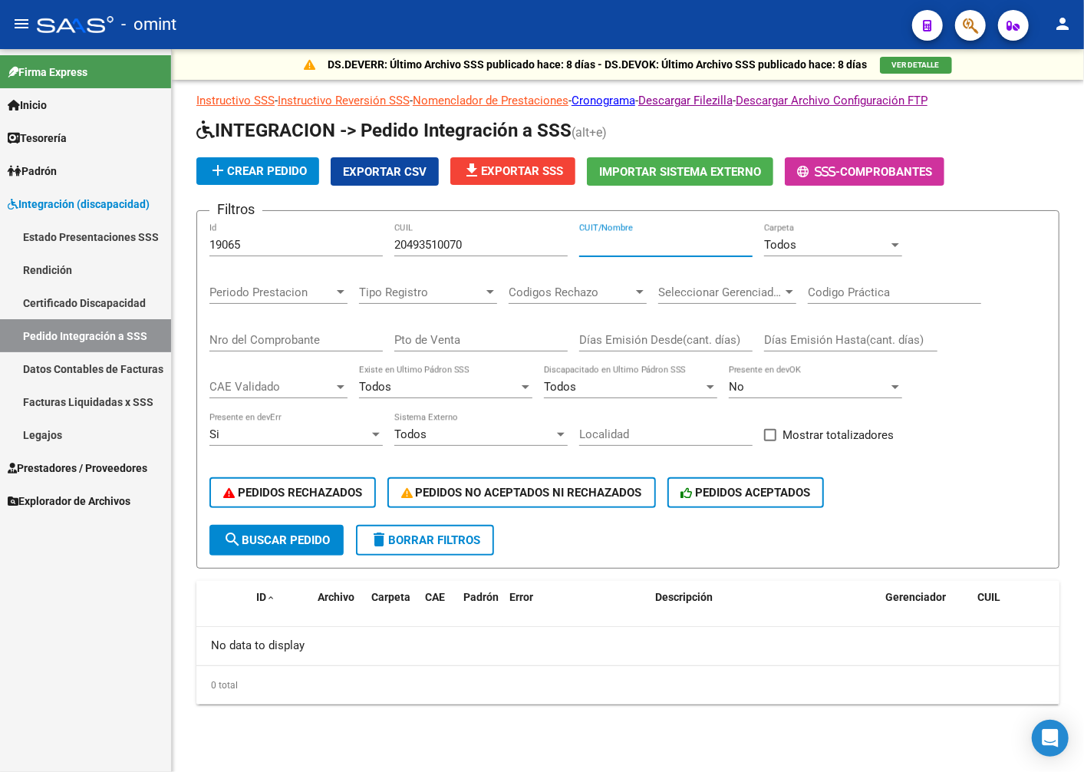
paste input "30714900192"
type input "30714900192"
click at [282, 533] on span "search Buscar Pedido" at bounding box center [276, 540] width 107 height 14
click at [263, 241] on input "19065" at bounding box center [295, 245] width 173 height 14
type input "1"
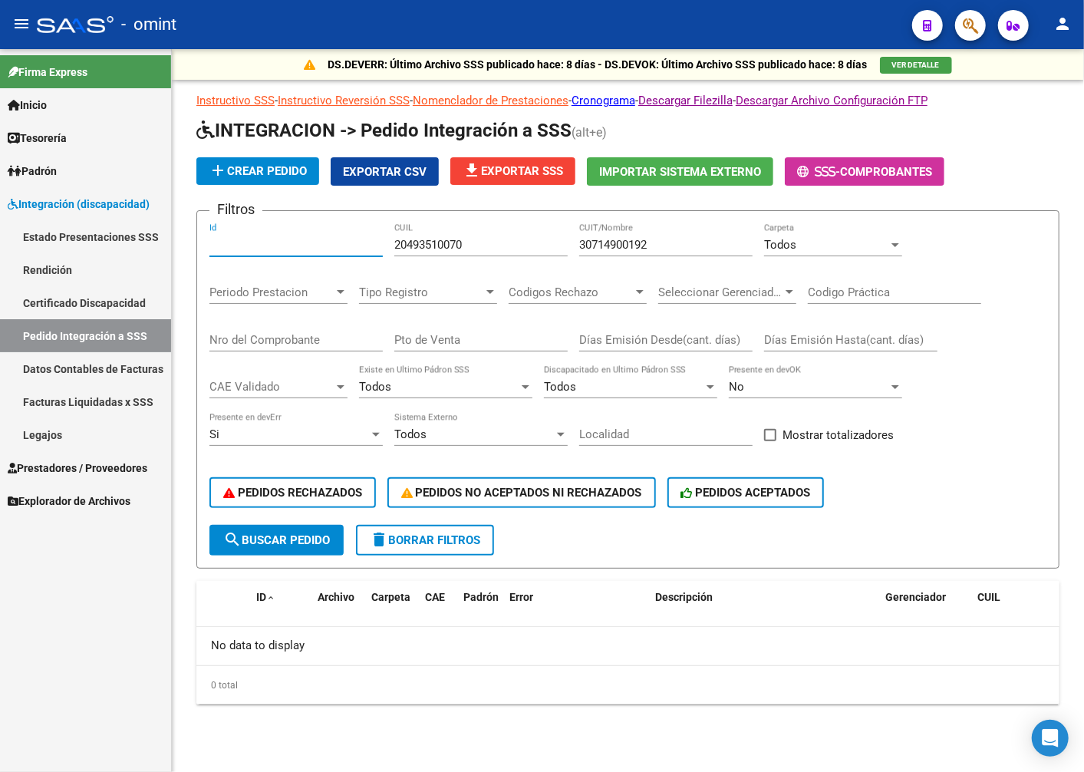
click at [272, 538] on span "search Buscar Pedido" at bounding box center [276, 540] width 107 height 14
click at [271, 536] on span "search Buscar Pedido" at bounding box center [276, 540] width 107 height 14
click at [808, 496] on span "PEDIDOS ACEPTADOS" at bounding box center [746, 493] width 130 height 14
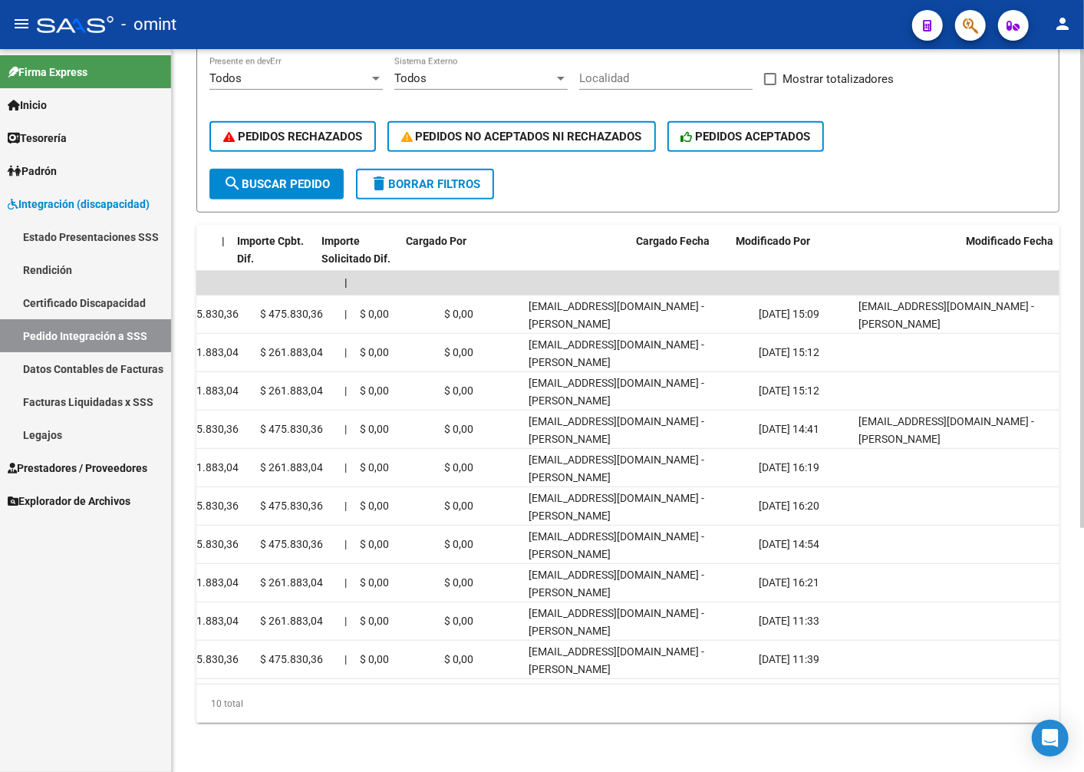
scroll to position [0, 1657]
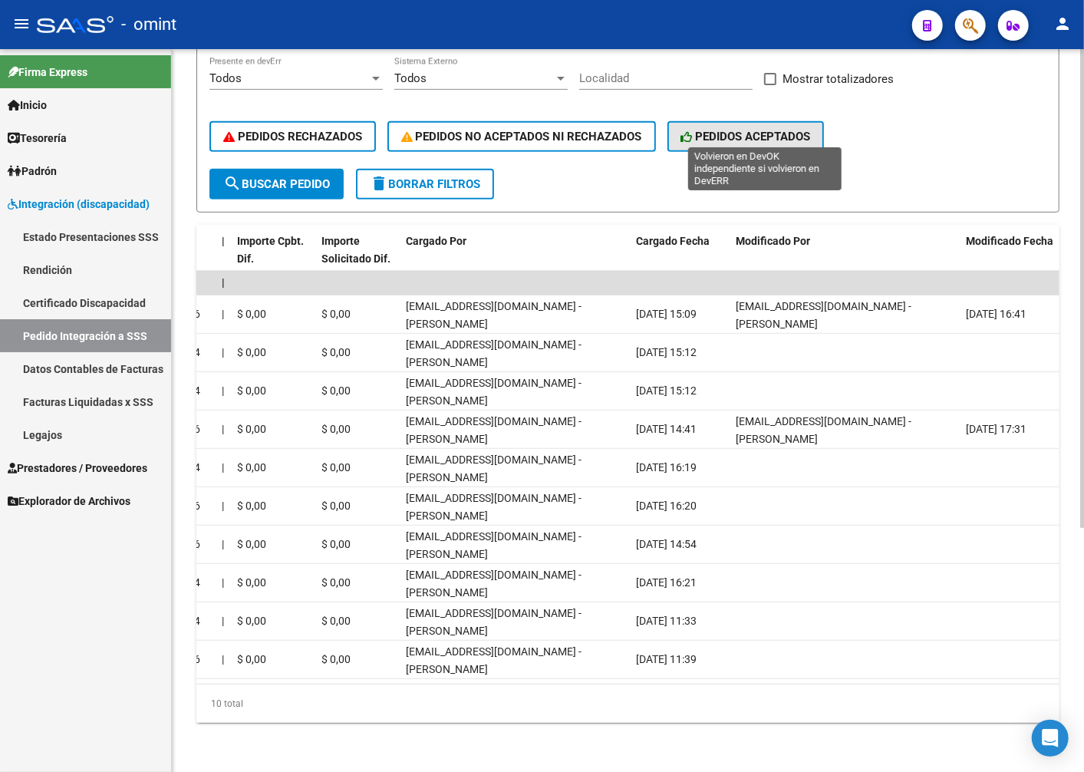
click at [773, 130] on span "PEDIDOS ACEPTADOS" at bounding box center [746, 137] width 130 height 14
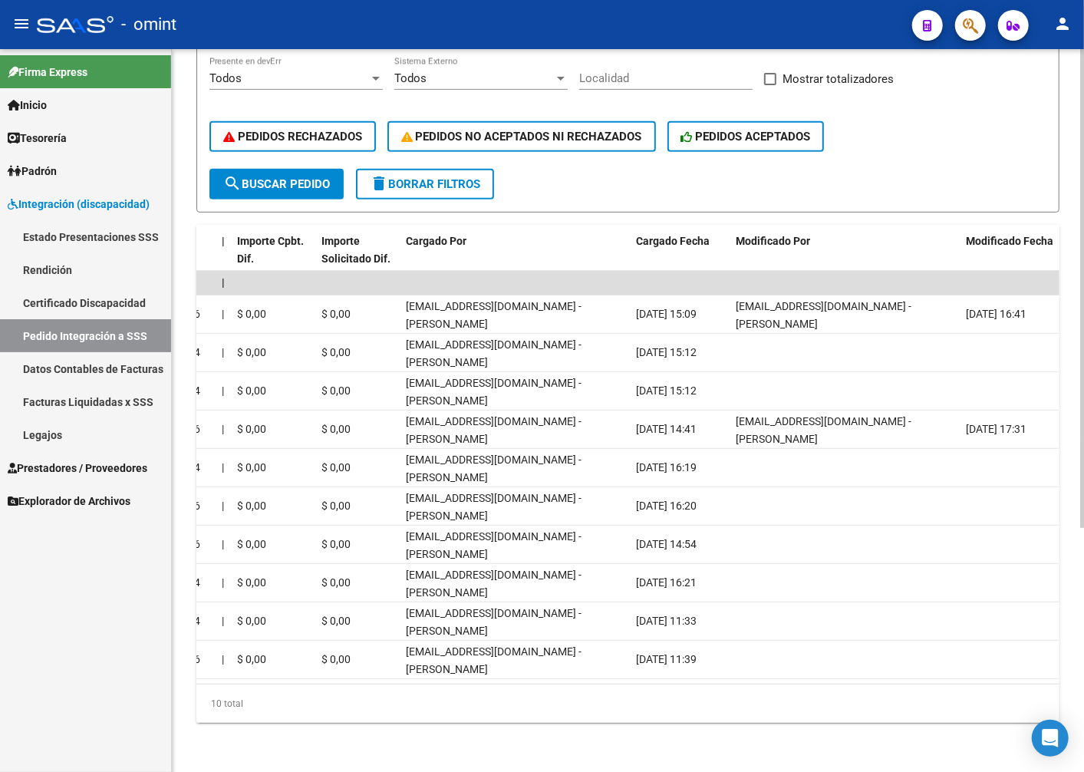
click at [282, 177] on span "search Buscar Pedido" at bounding box center [276, 184] width 107 height 14
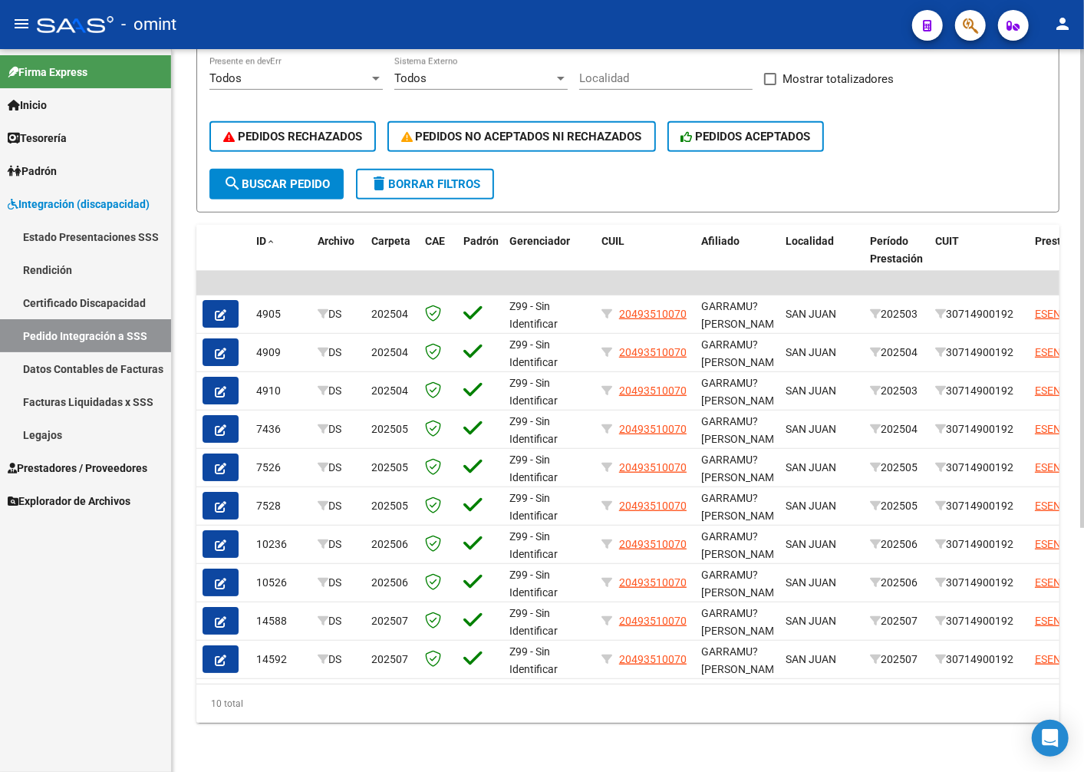
scroll to position [0, 0]
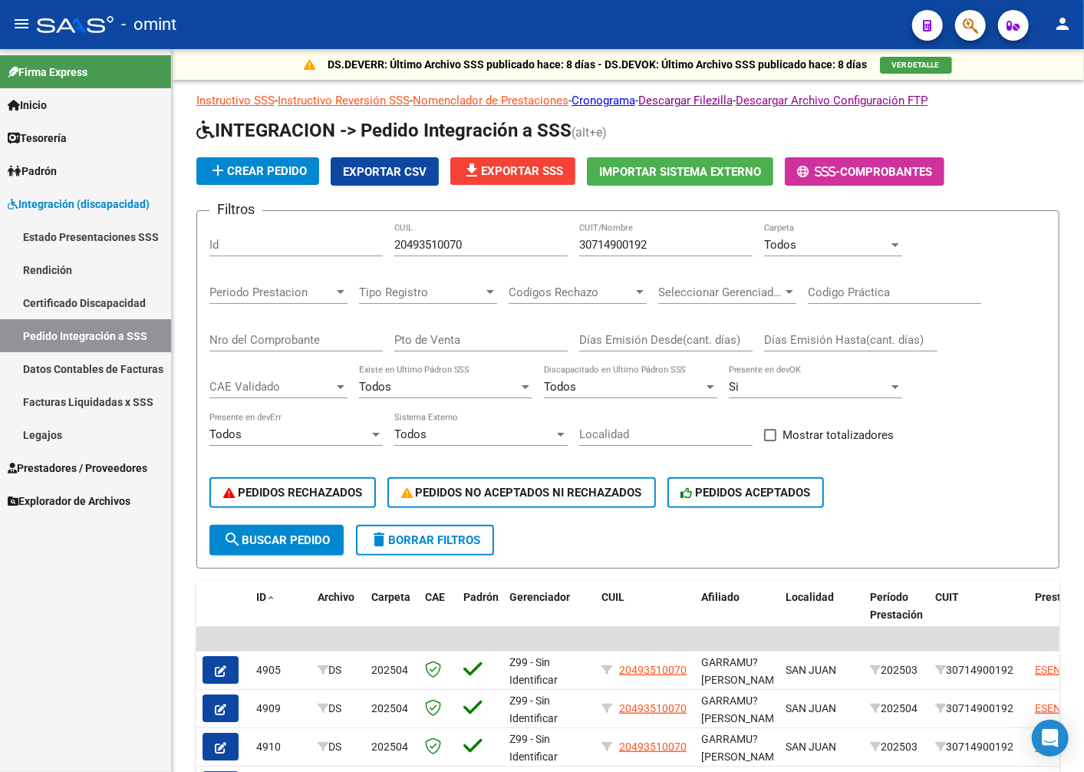
click at [60, 401] on link "Facturas Liquidadas x SSS" at bounding box center [85, 401] width 171 height 33
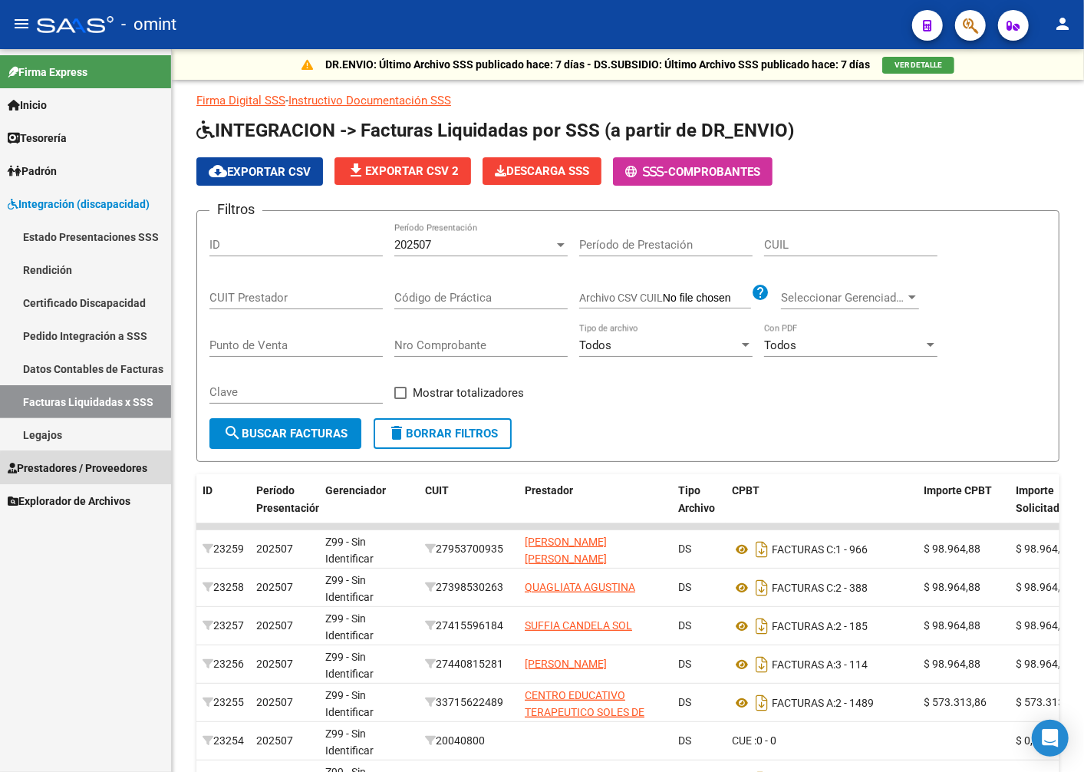
click at [87, 470] on span "Prestadores / Proveedores" at bounding box center [78, 468] width 140 height 17
click at [85, 467] on span "Prestadores / Proveedores" at bounding box center [78, 468] width 140 height 17
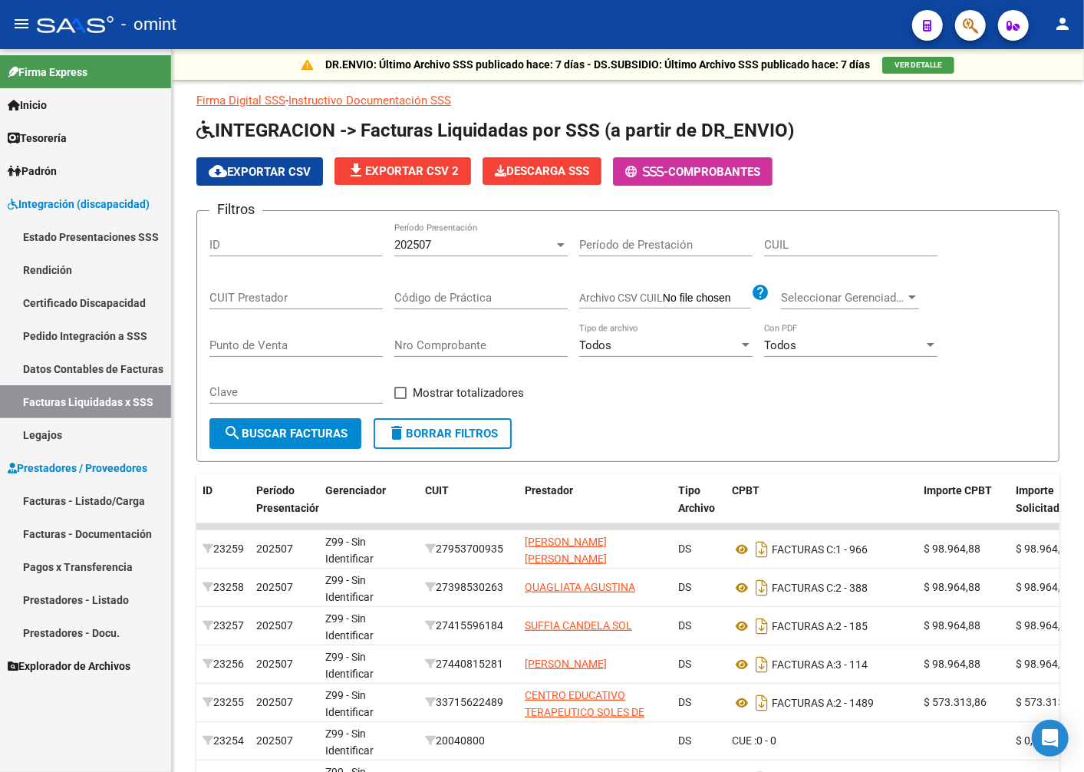
click at [67, 472] on span "Prestadores / Proveedores" at bounding box center [78, 468] width 140 height 17
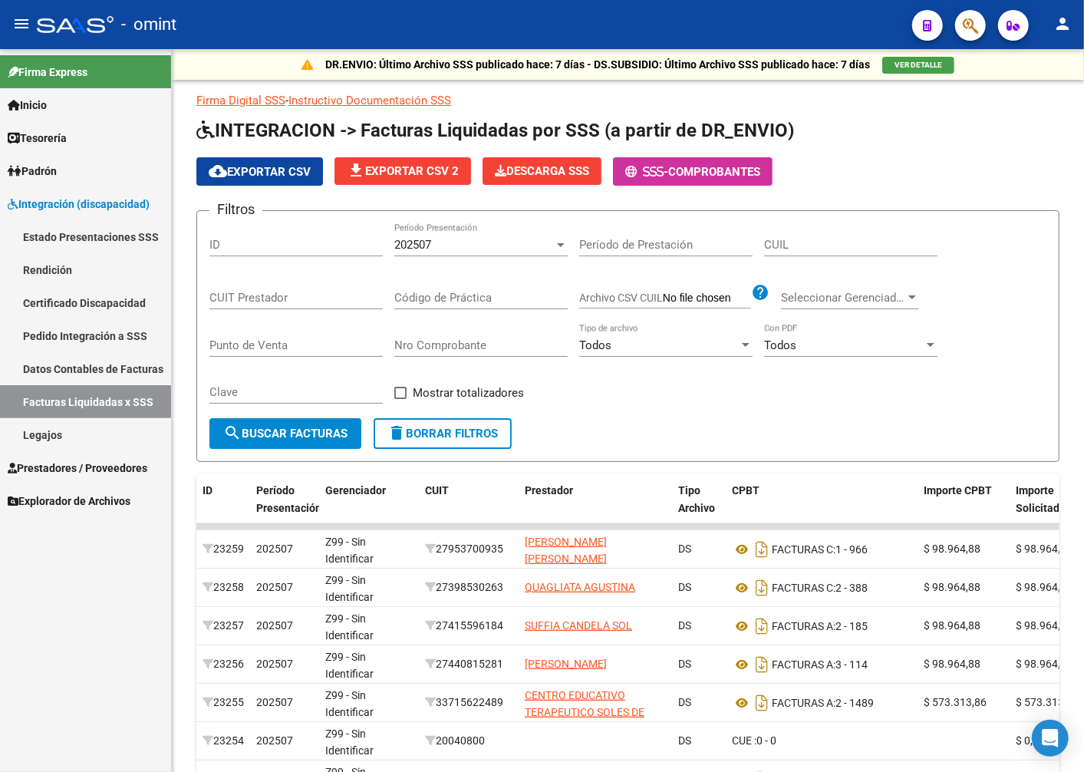
click at [117, 473] on span "Prestadores / Proveedores" at bounding box center [78, 468] width 140 height 17
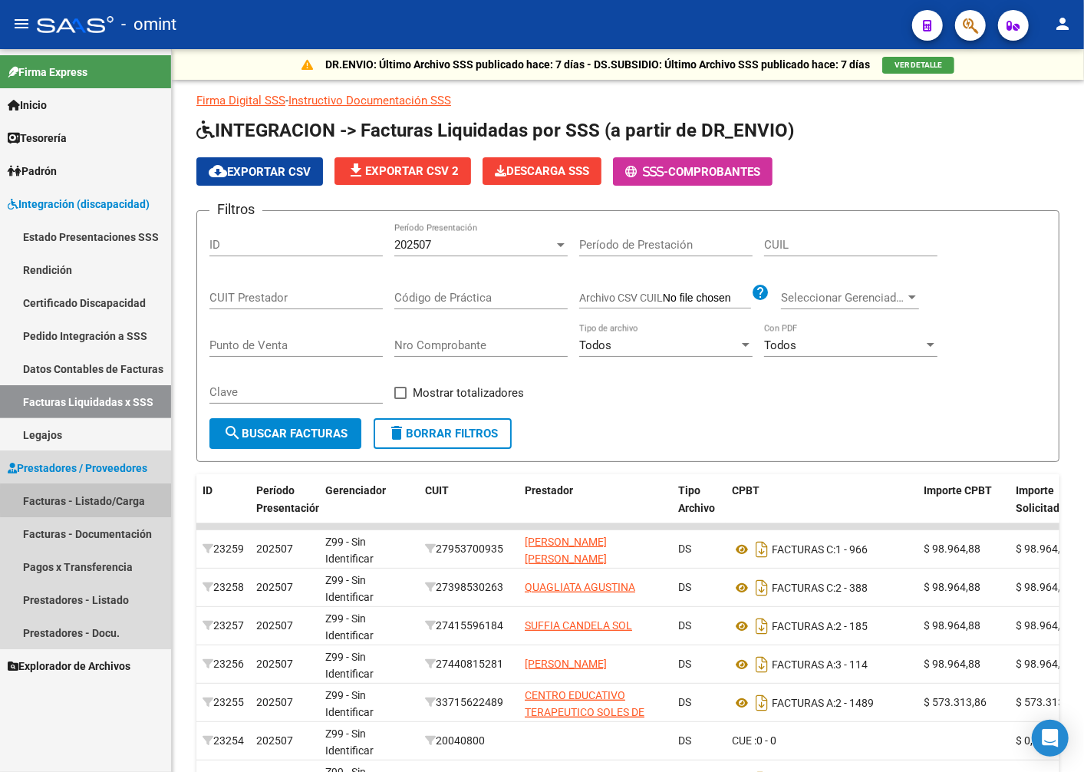
click at [108, 501] on link "Facturas - Listado/Carga" at bounding box center [85, 500] width 171 height 33
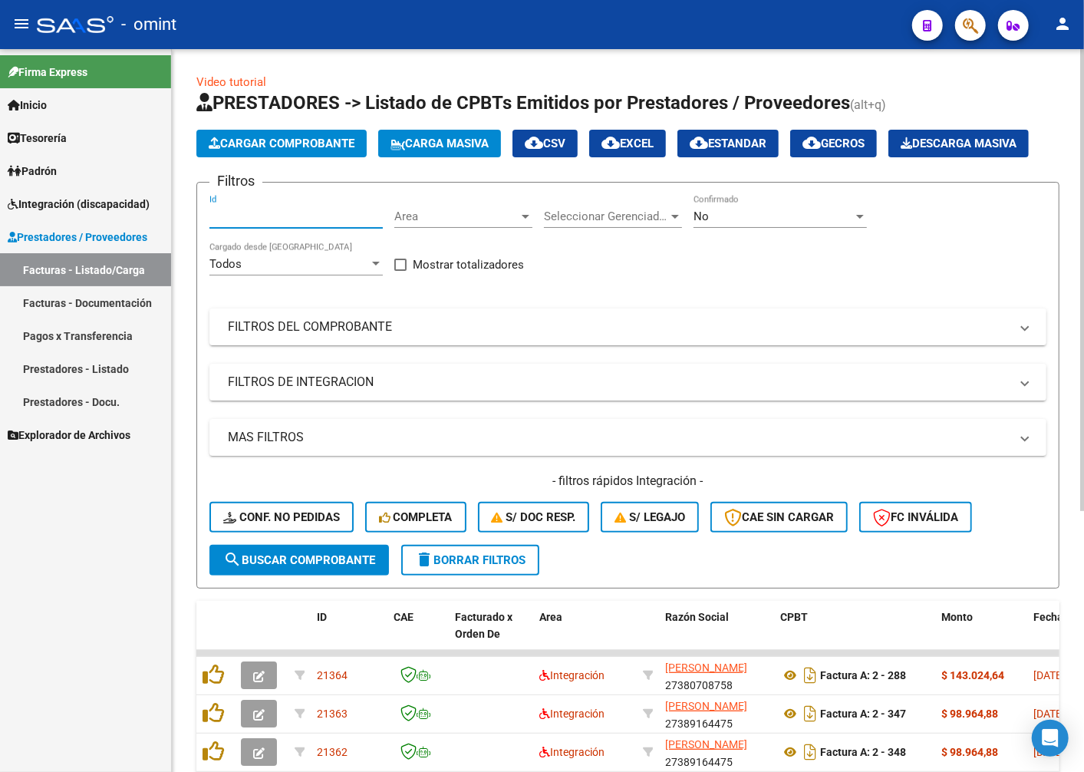
paste input "19065"
type input "19065"
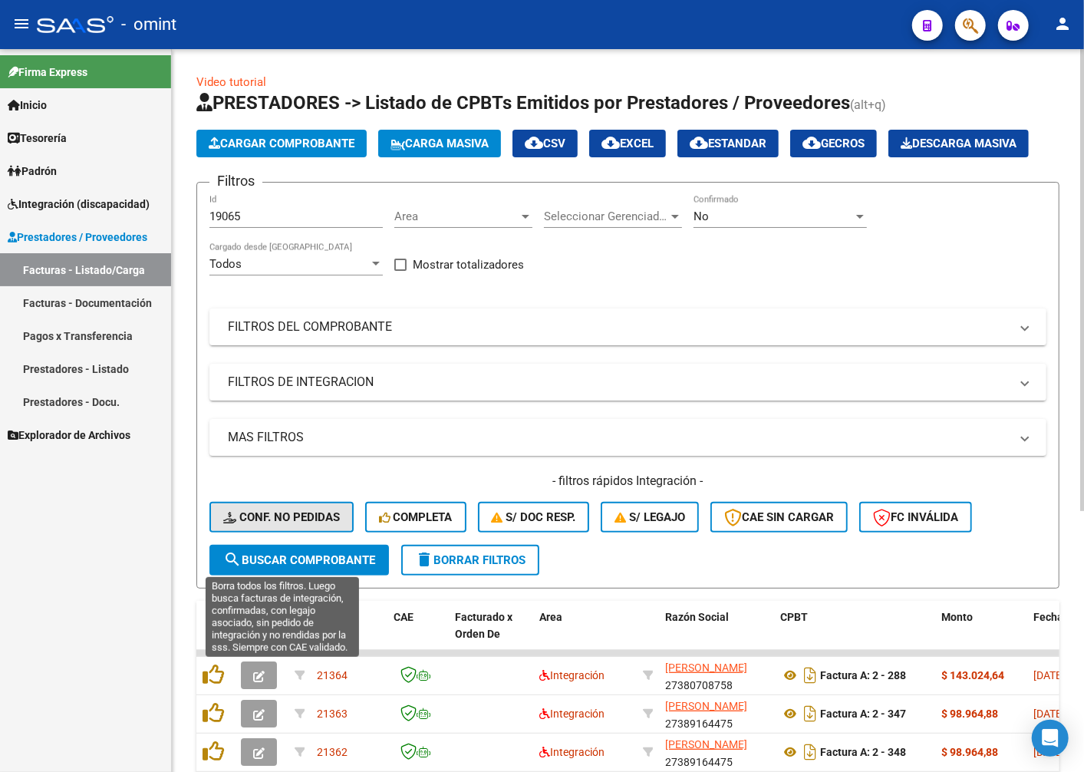
click at [284, 524] on span "Conf. no pedidas" at bounding box center [281, 517] width 117 height 14
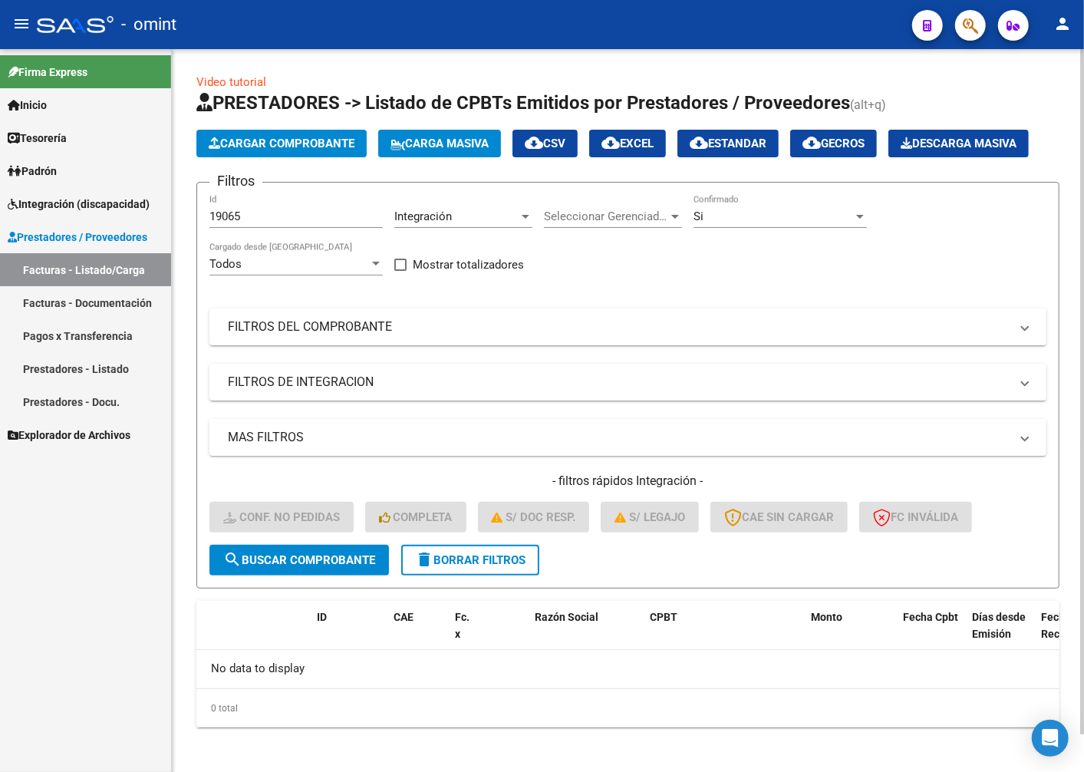
click at [296, 567] on span "search Buscar Comprobante" at bounding box center [299, 560] width 152 height 14
click at [295, 567] on span "search Buscar Comprobante" at bounding box center [299, 560] width 152 height 14
click at [674, 223] on div at bounding box center [675, 216] width 14 height 12
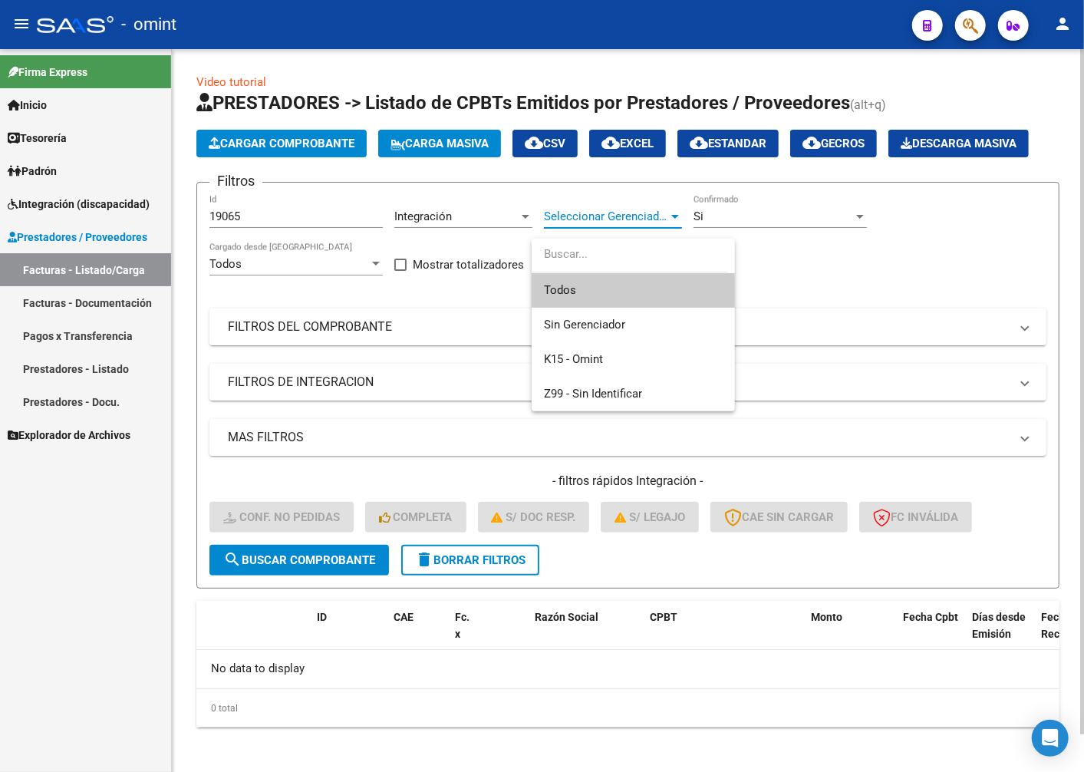
click at [624, 289] on span "Todos" at bounding box center [633, 290] width 179 height 35
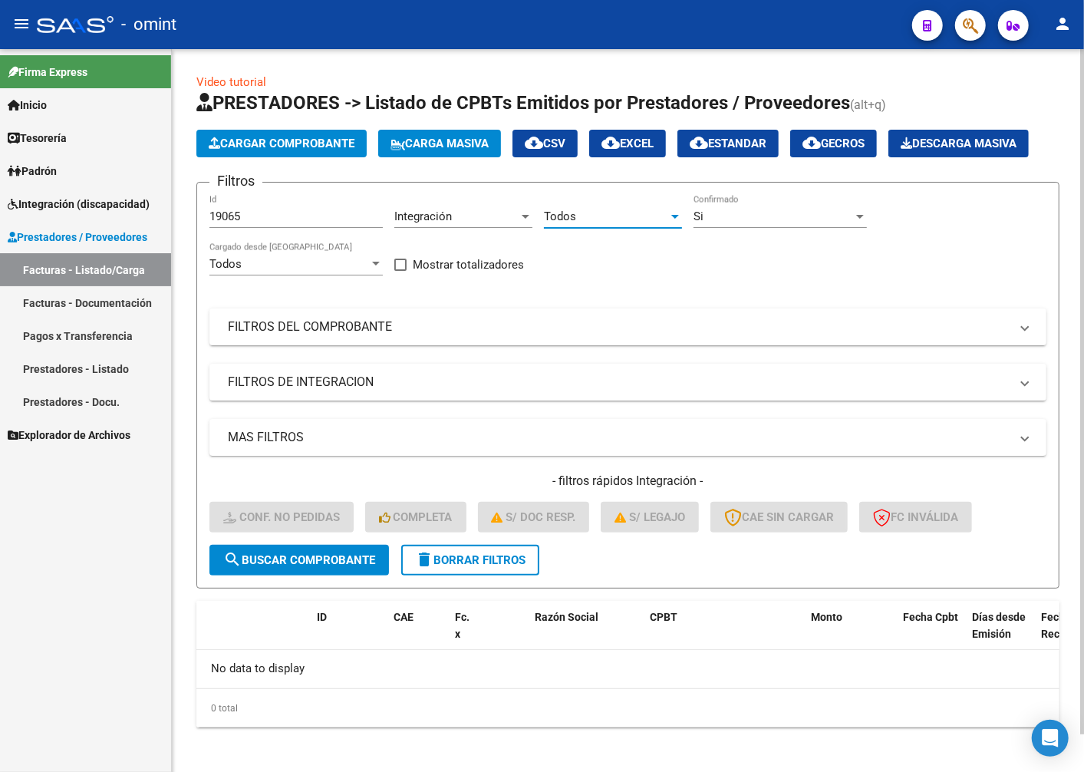
click at [277, 567] on span "search Buscar Comprobante" at bounding box center [299, 560] width 152 height 14
click at [848, 223] on div "Si" at bounding box center [774, 216] width 160 height 14
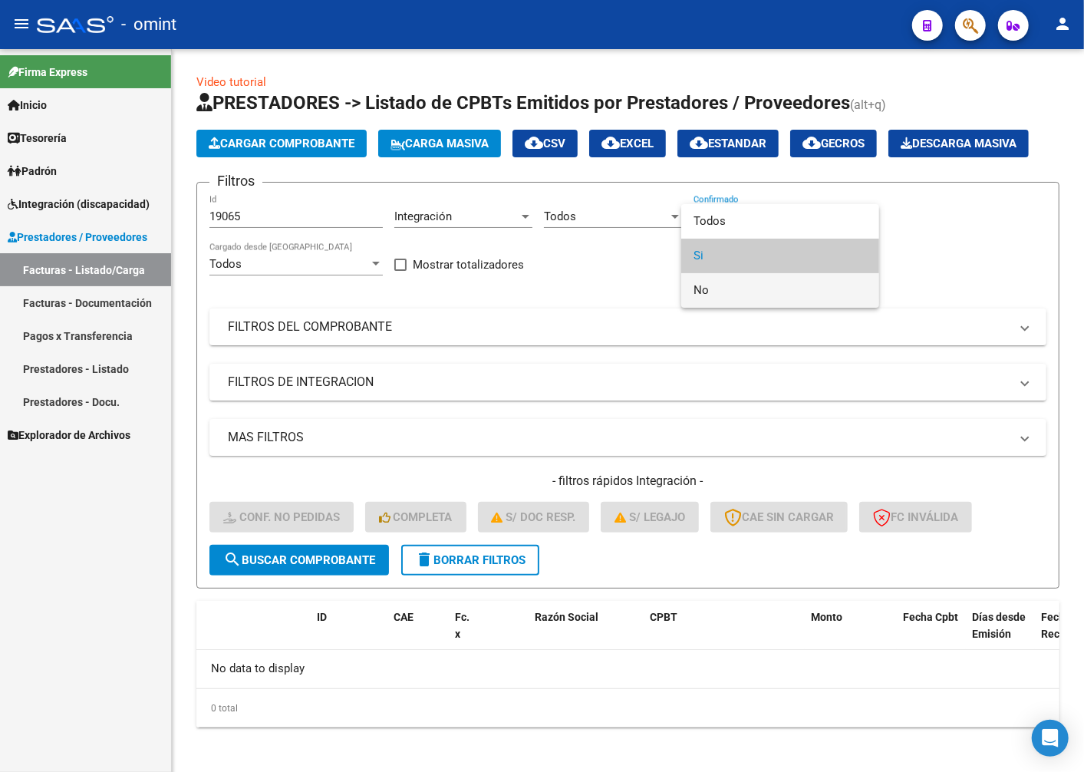
click at [765, 292] on span "No" at bounding box center [780, 290] width 173 height 35
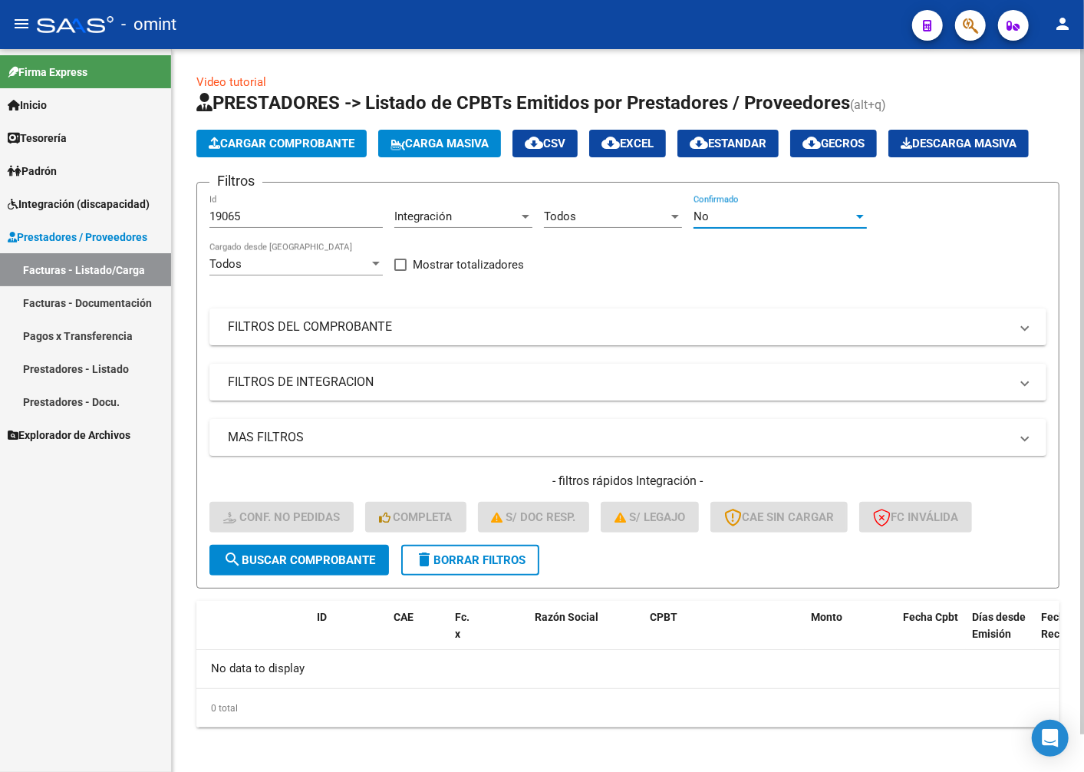
click at [332, 567] on span "search Buscar Comprobante" at bounding box center [299, 560] width 152 height 14
click at [526, 223] on div at bounding box center [526, 216] width 14 height 12
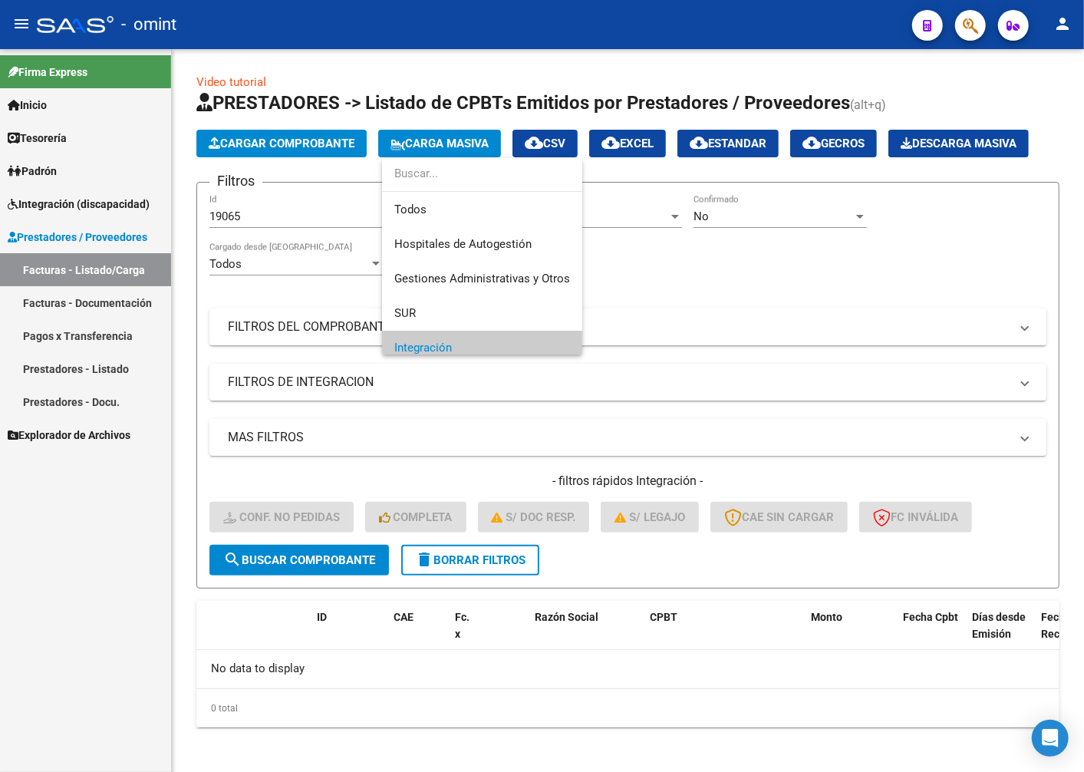
scroll to position [92, 0]
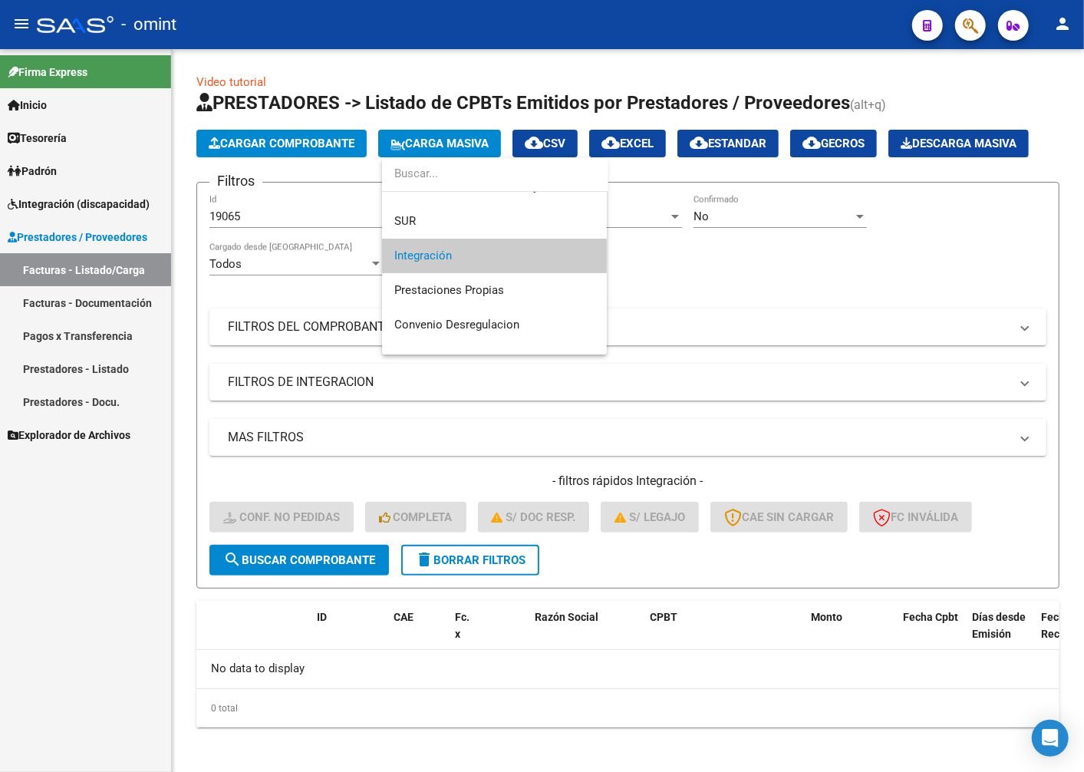
click at [829, 386] on div at bounding box center [542, 386] width 1084 height 772
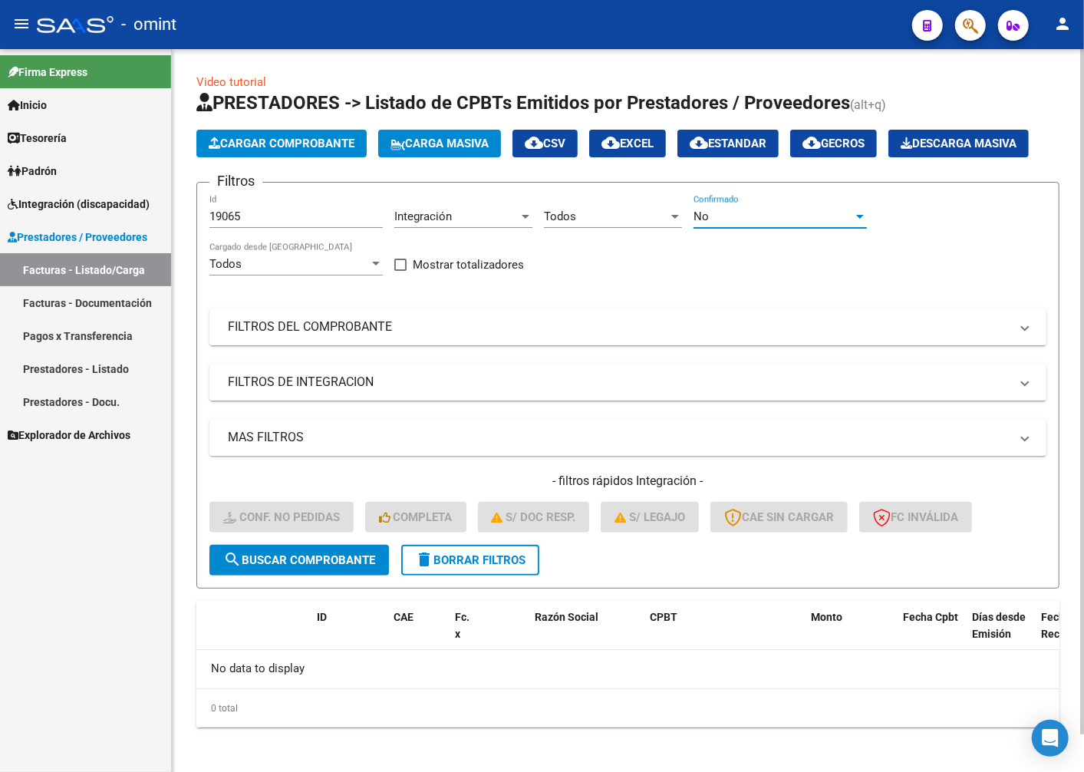
click at [833, 223] on div "No" at bounding box center [774, 216] width 160 height 14
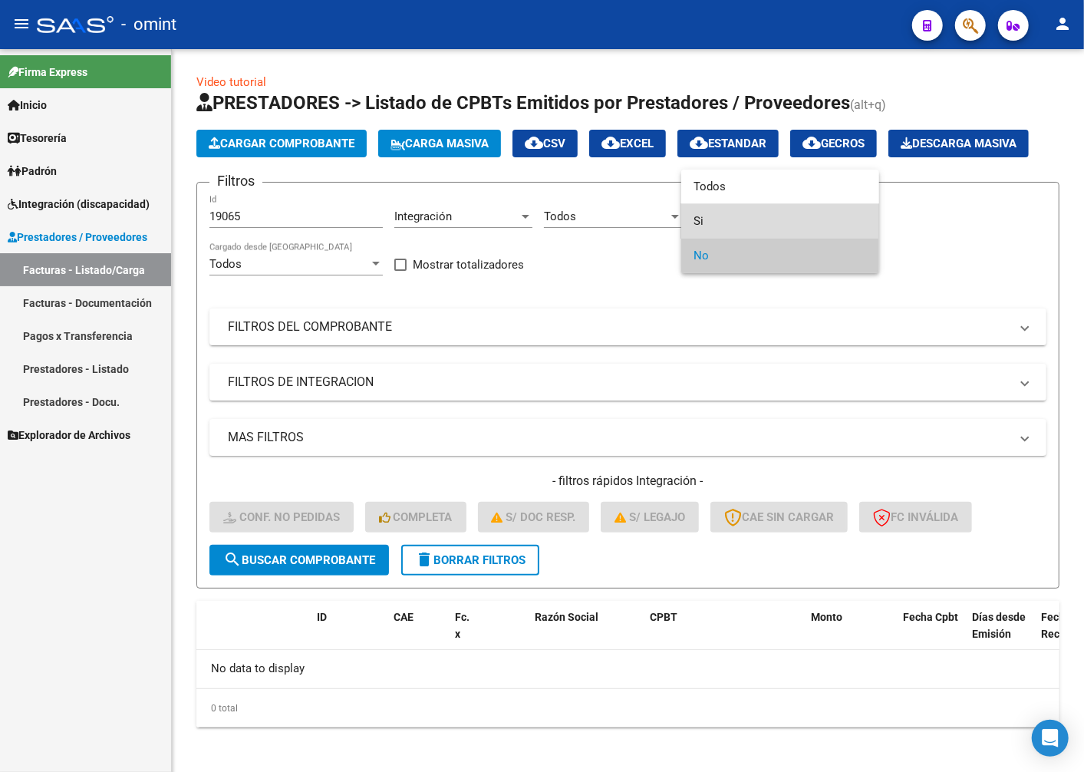
click at [752, 223] on span "Si" at bounding box center [780, 221] width 173 height 35
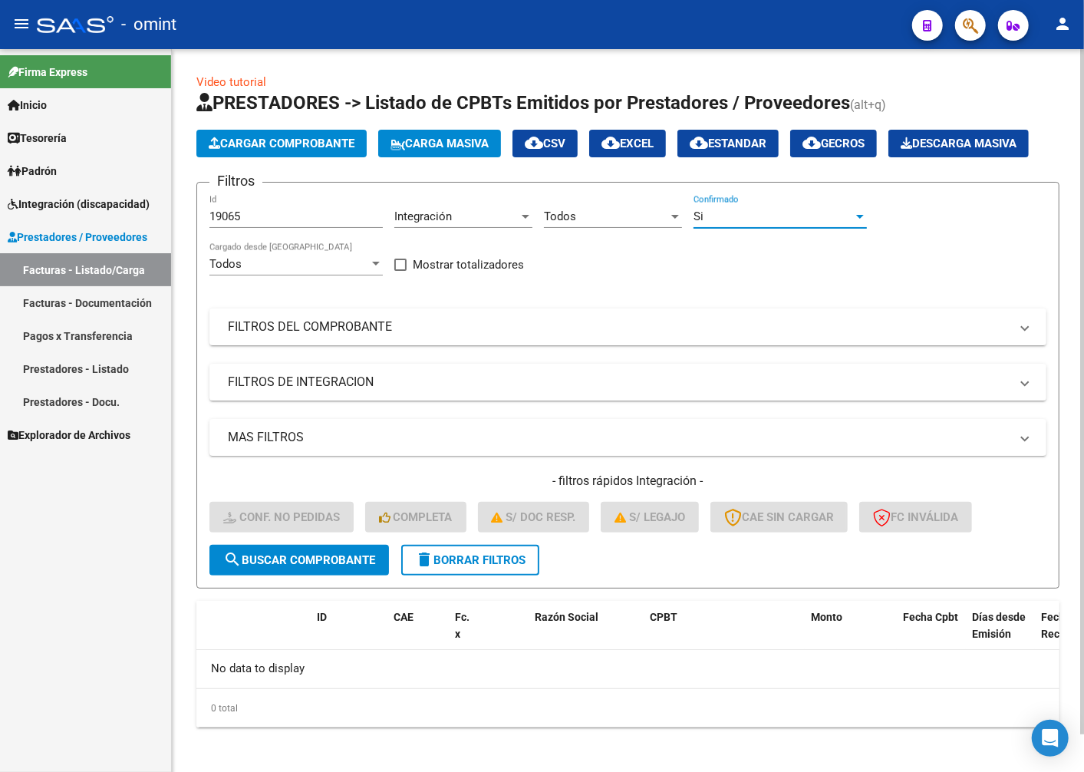
click at [639, 223] on div "Todos" at bounding box center [606, 216] width 124 height 14
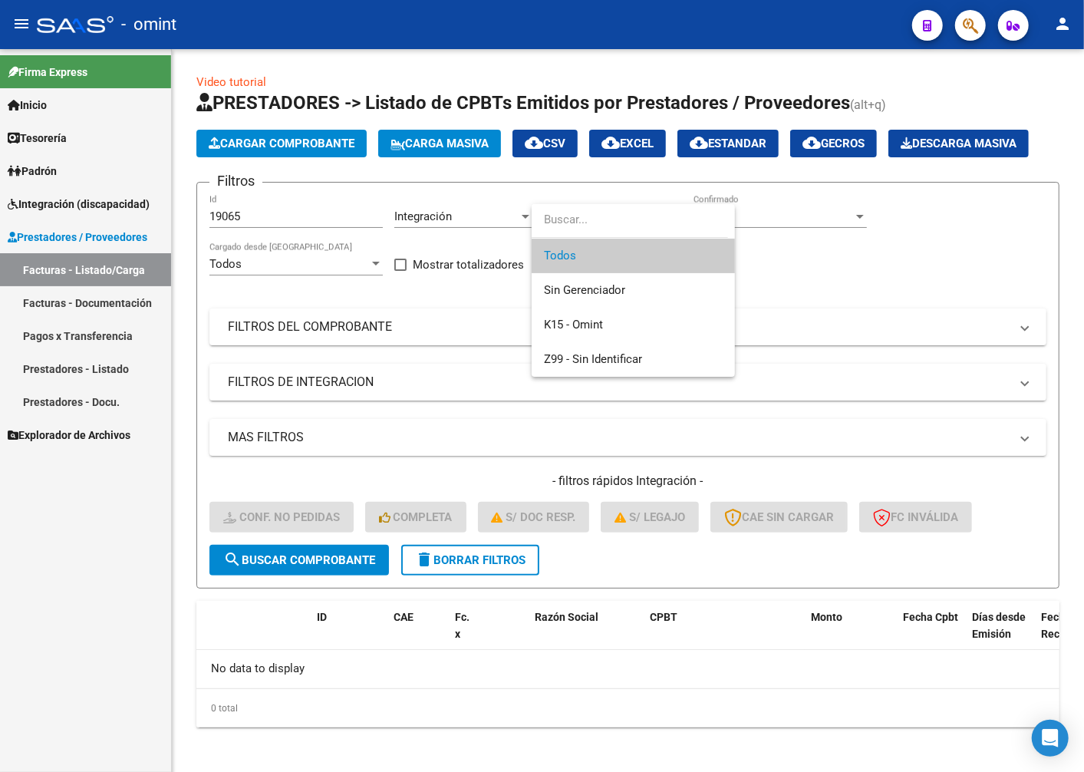
click at [587, 226] on input "dropdown search" at bounding box center [630, 220] width 196 height 35
click at [655, 233] on input "dropdown search" at bounding box center [630, 220] width 196 height 35
click at [79, 305] on div at bounding box center [542, 386] width 1084 height 772
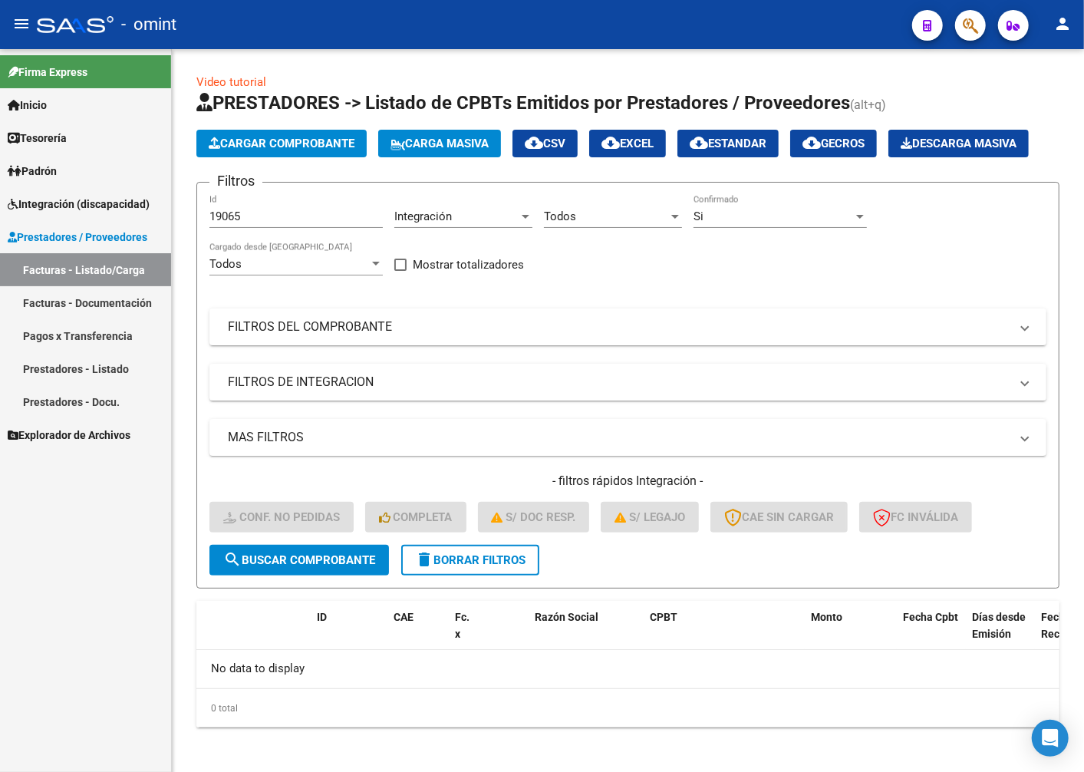
click at [56, 374] on link "Prestadores - Listado" at bounding box center [85, 368] width 171 height 33
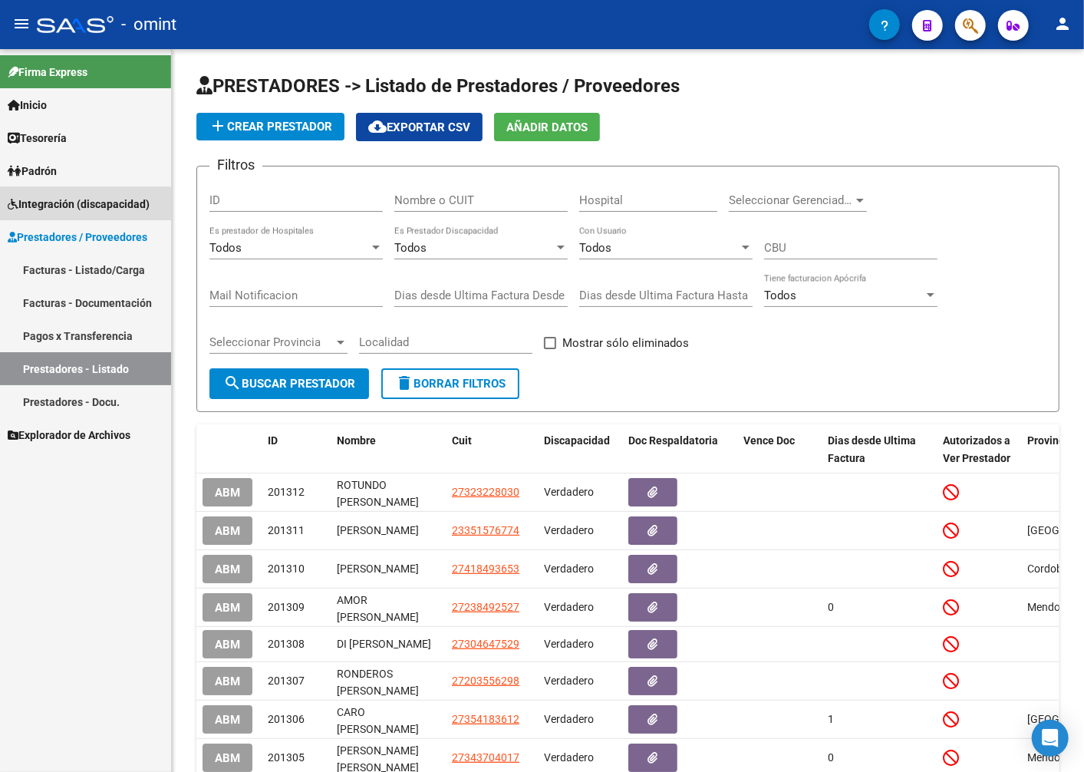
click at [65, 210] on span "Integración (discapacidad)" at bounding box center [79, 204] width 142 height 17
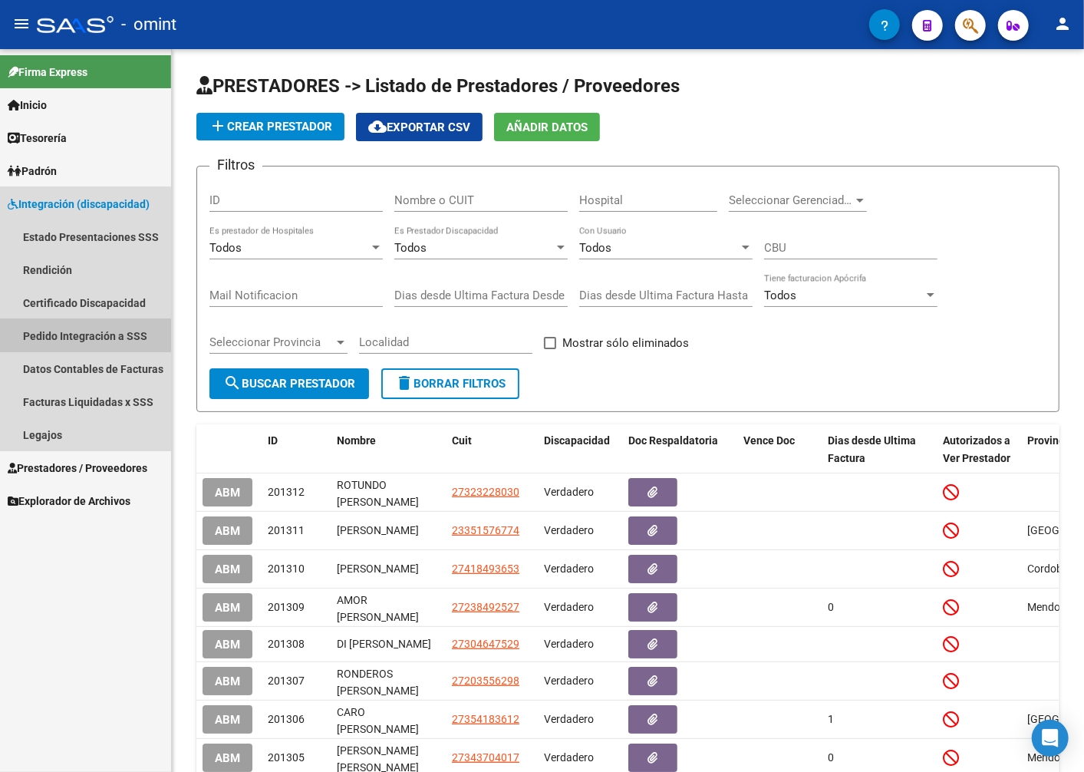
click at [81, 335] on link "Pedido Integración a SSS" at bounding box center [85, 335] width 171 height 33
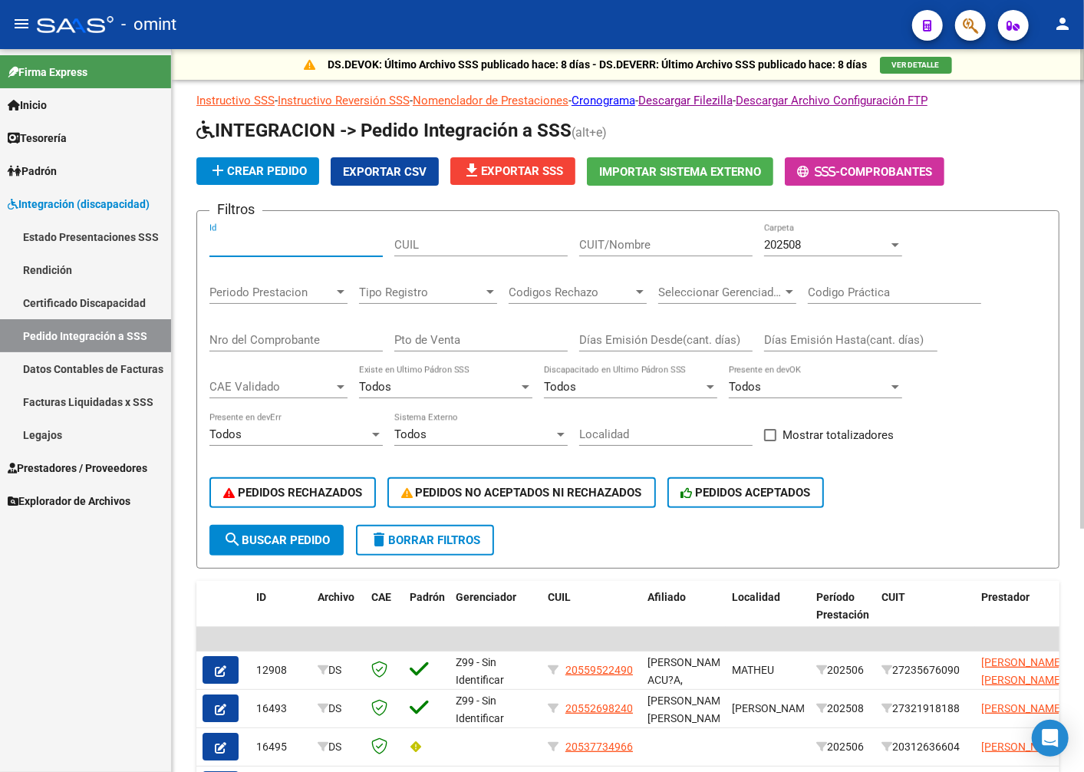
paste input "19065"
type input "19065"
click at [317, 539] on span "search Buscar Pedido" at bounding box center [276, 540] width 107 height 14
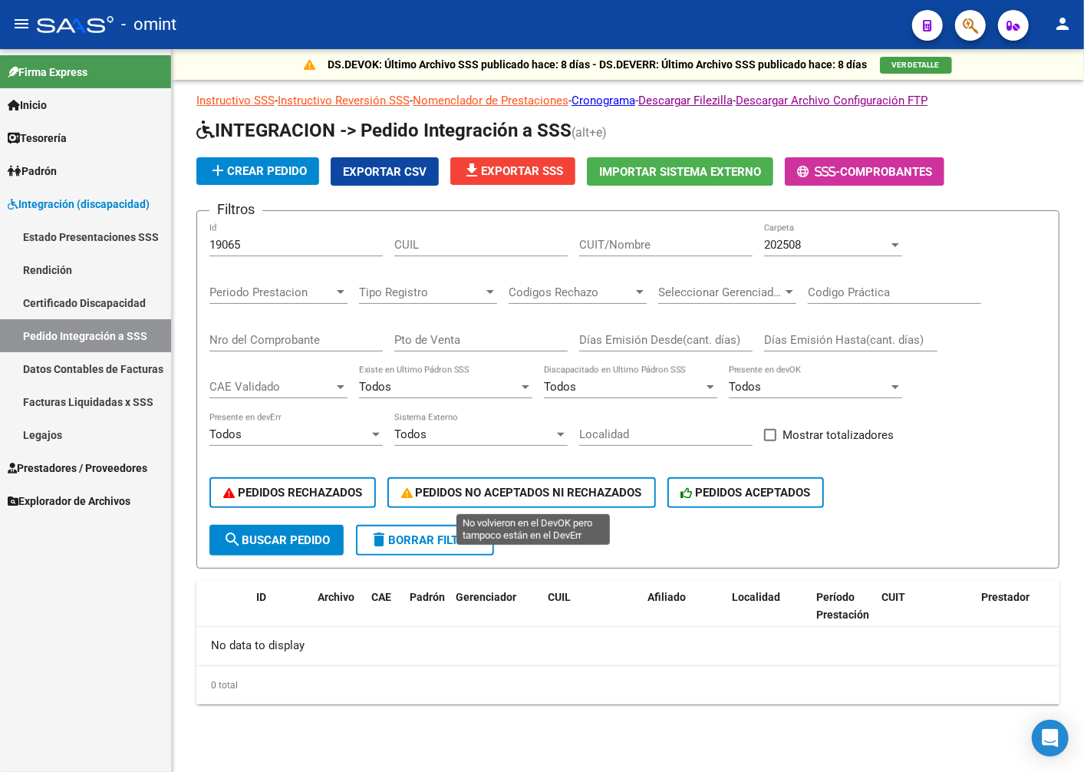
click at [485, 486] on button "PEDIDOS NO ACEPTADOS NI RECHAZADOS" at bounding box center [521, 492] width 269 height 31
click at [254, 542] on span "search Buscar Pedido" at bounding box center [276, 540] width 107 height 14
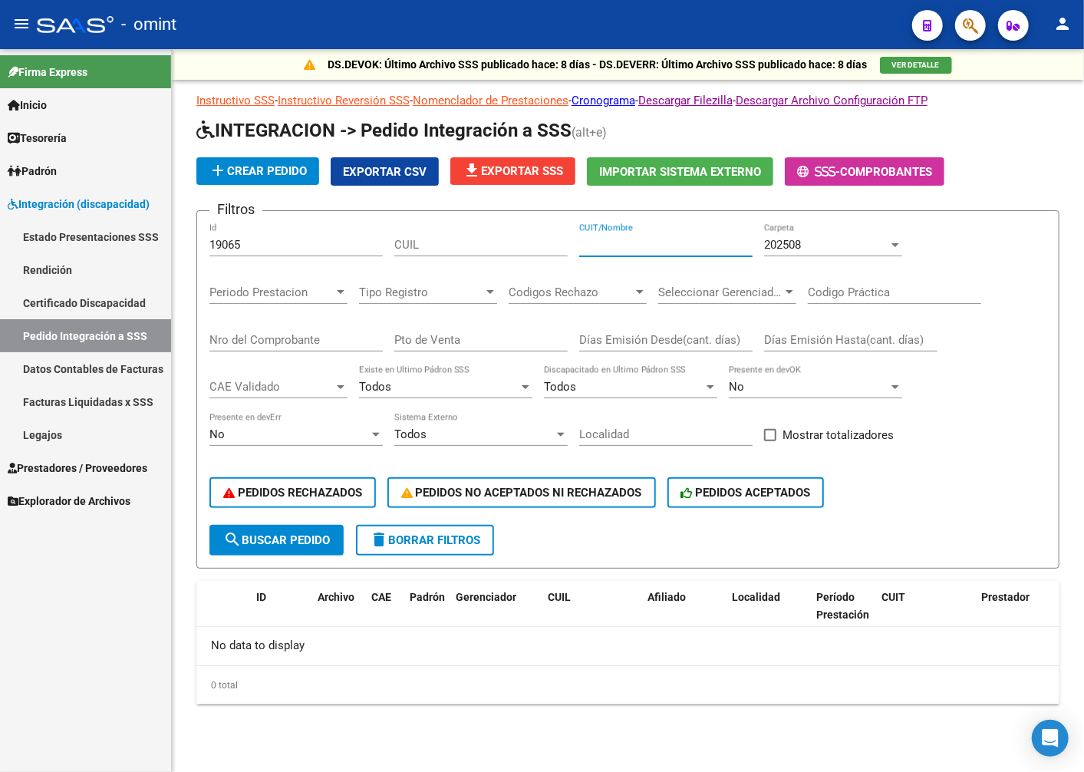
paste input "30714900192"
type input "30714900192"
click at [869, 248] on div "202508" at bounding box center [826, 245] width 124 height 14
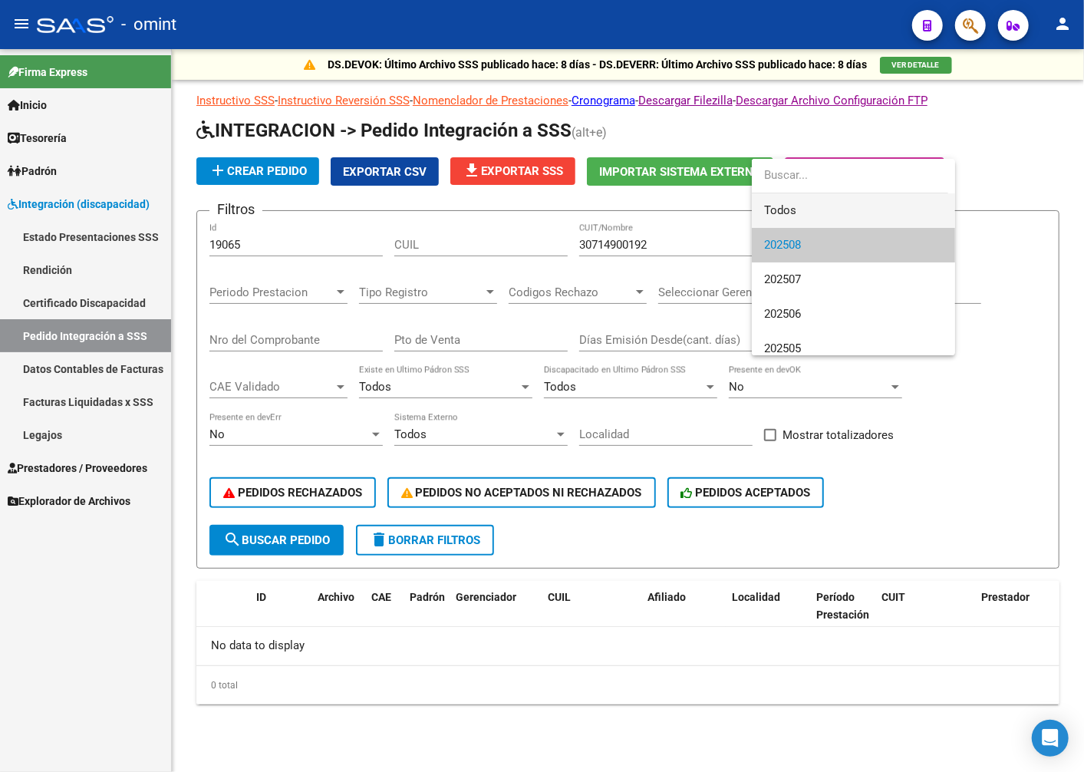
click at [831, 205] on span "Todos" at bounding box center [853, 210] width 179 height 35
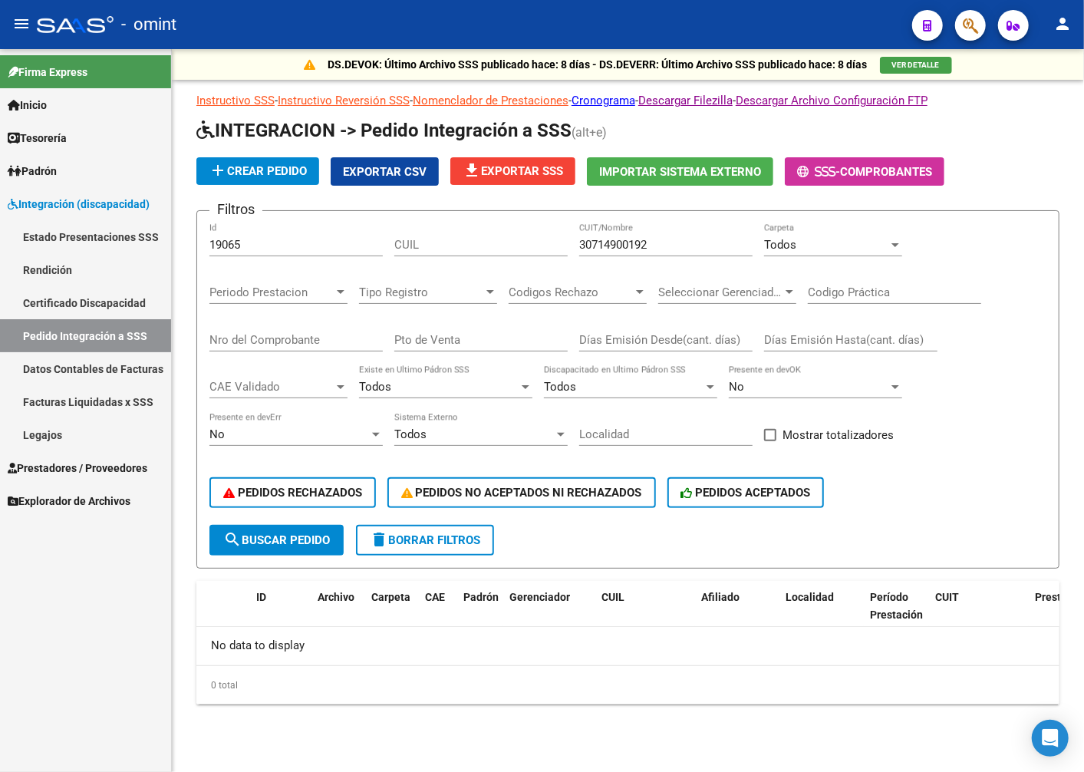
click at [303, 285] on div "Periodo Prestacion Periodo Prestacion" at bounding box center [278, 287] width 138 height 33
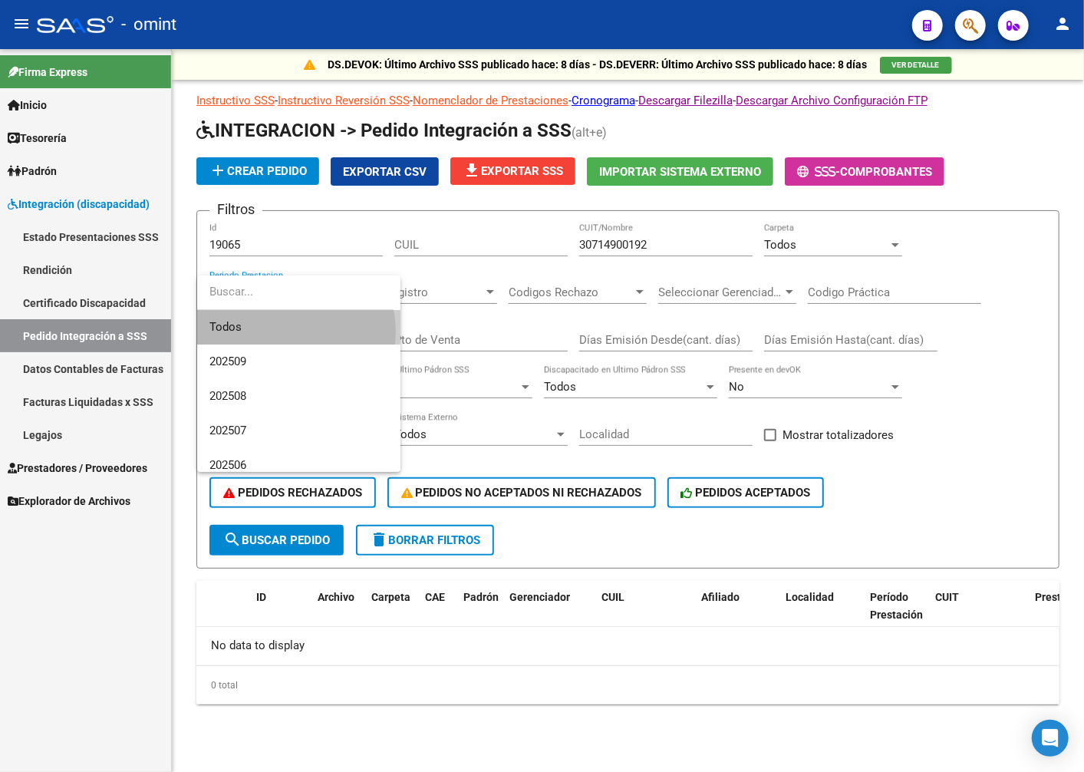
click at [293, 331] on span "Todos" at bounding box center [298, 327] width 179 height 35
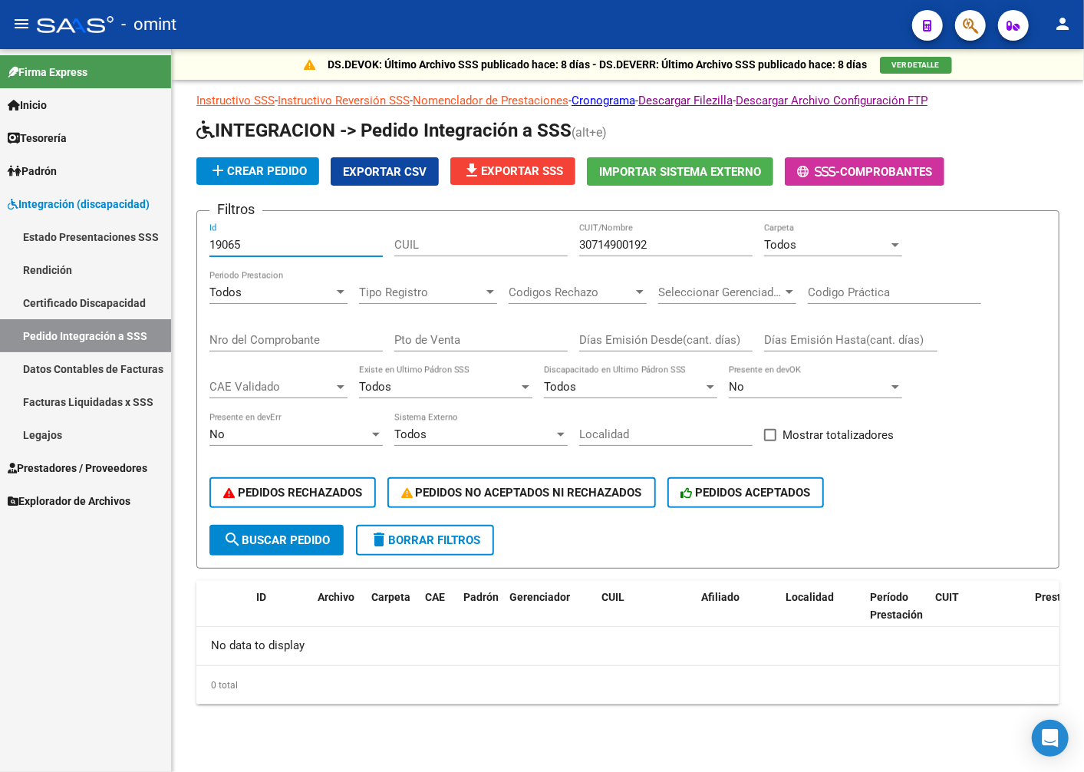
drag, startPoint x: 292, startPoint y: 244, endPoint x: 67, endPoint y: 226, distance: 225.5
click at [67, 226] on mat-sidenav-container "Firma Express Inicio Instructivos Contacto OS Tesorería Extractos Procesados (c…" at bounding box center [542, 410] width 1084 height 723
paste input "20493510070"
type input "20493510070"
click at [289, 538] on span "search Buscar Pedido" at bounding box center [276, 540] width 107 height 14
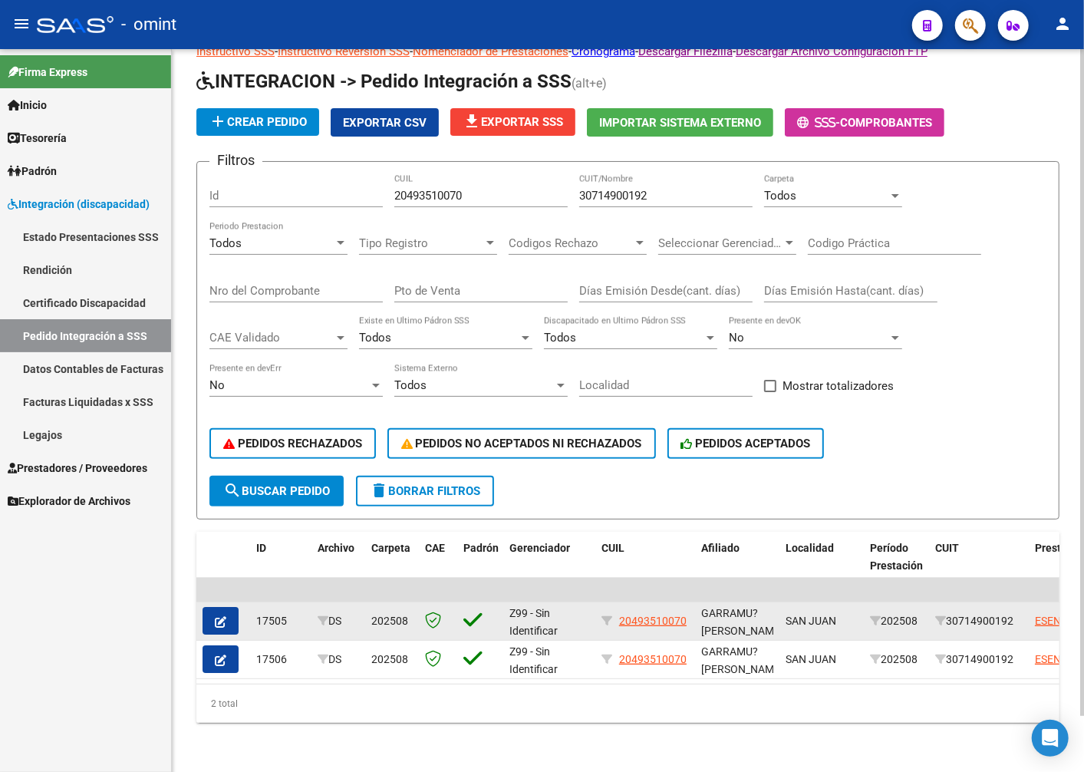
click at [232, 607] on button "button" at bounding box center [221, 621] width 36 height 28
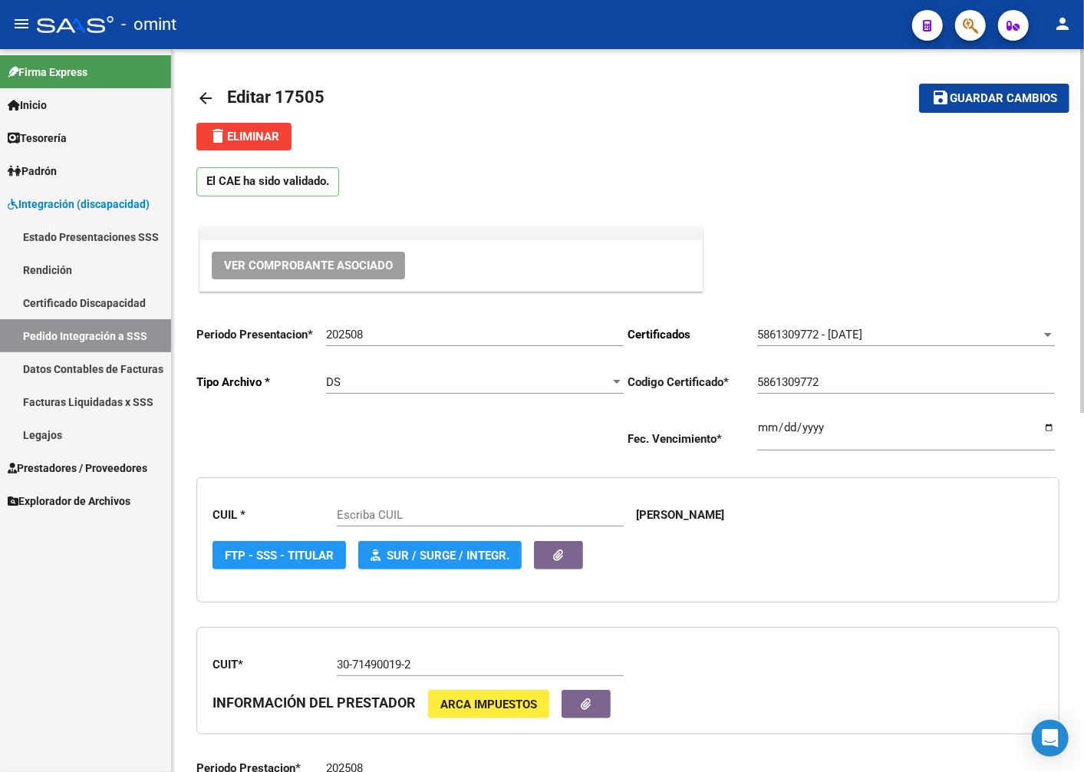
type input "20493510070"
click at [374, 265] on span "Ver Comprobante Asociado" at bounding box center [308, 266] width 169 height 14
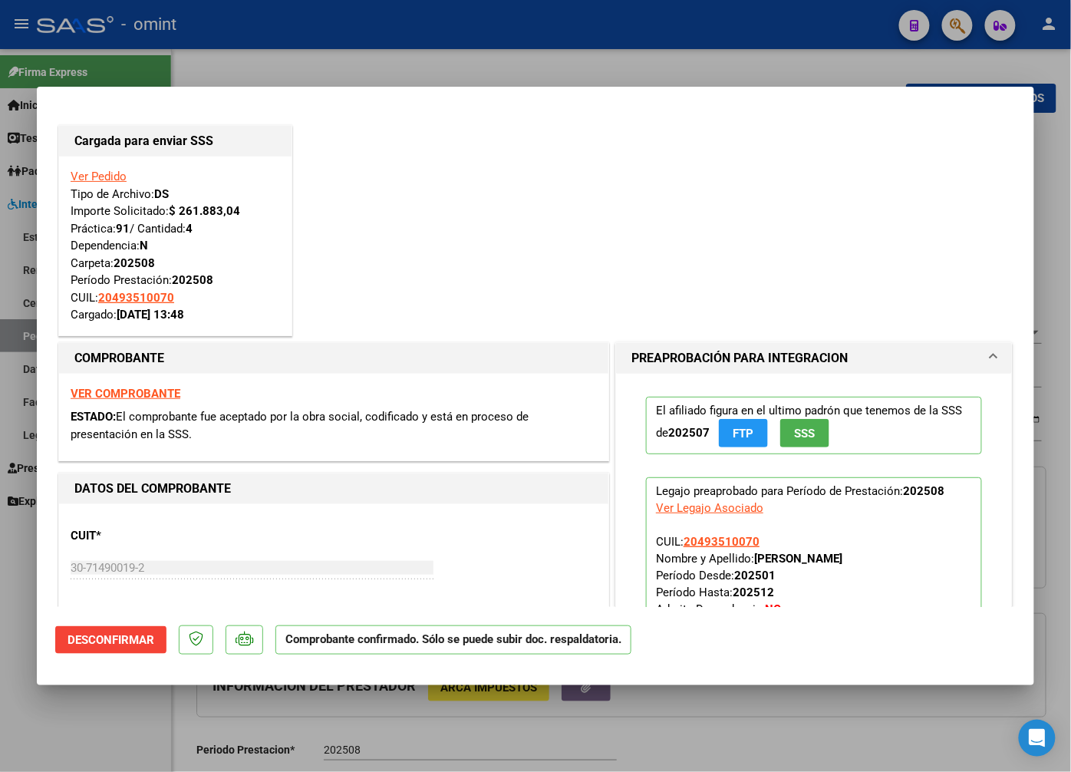
click at [155, 394] on strong "VER COMPROBANTE" at bounding box center [126, 394] width 110 height 14
click at [315, 51] on div at bounding box center [535, 386] width 1071 height 772
type input "$ 0,00"
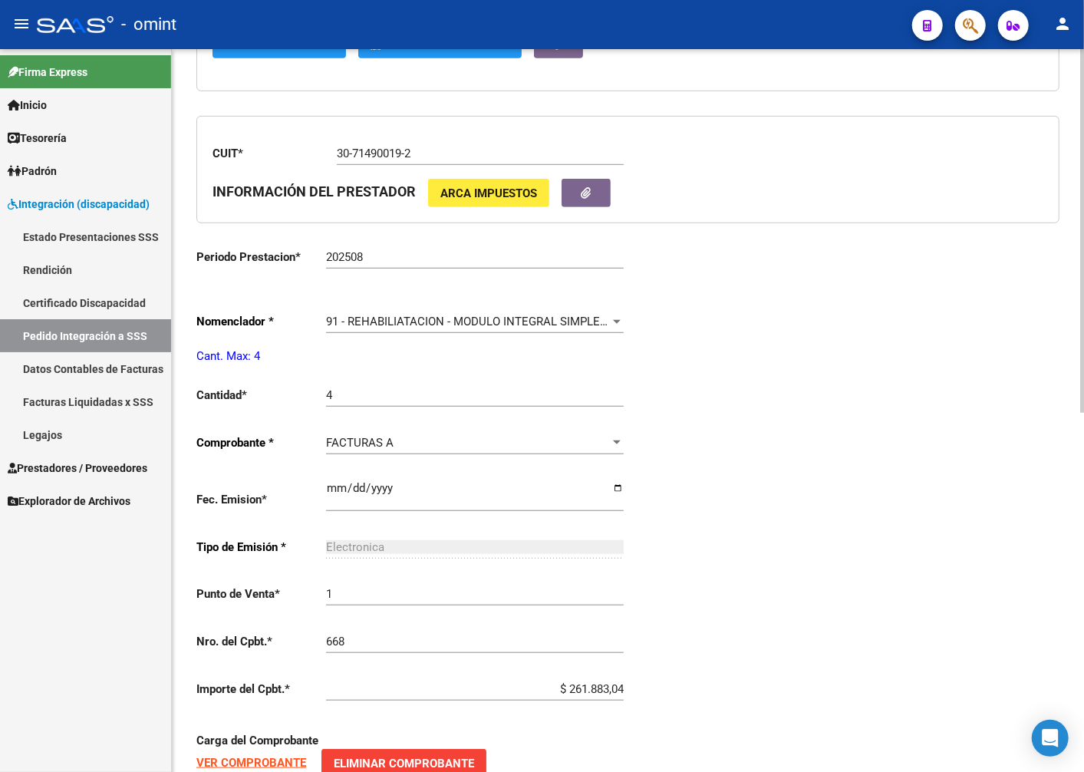
scroll to position [717, 0]
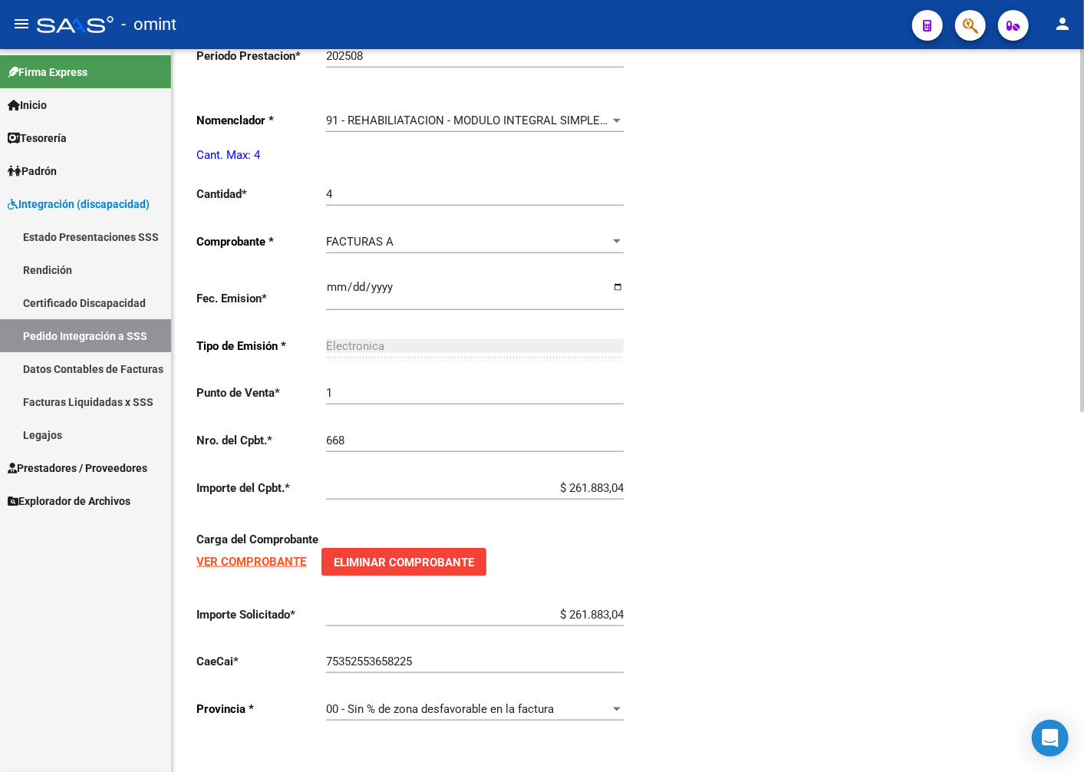
click at [369, 564] on span "Eliminar Comprobante" at bounding box center [404, 563] width 140 height 14
drag, startPoint x: 585, startPoint y: 595, endPoint x: 596, endPoint y: 595, distance: 10.7
click at [586, 595] on div "$ 261.883,04 Ingresar imp. solicitado" at bounding box center [475, 609] width 298 height 33
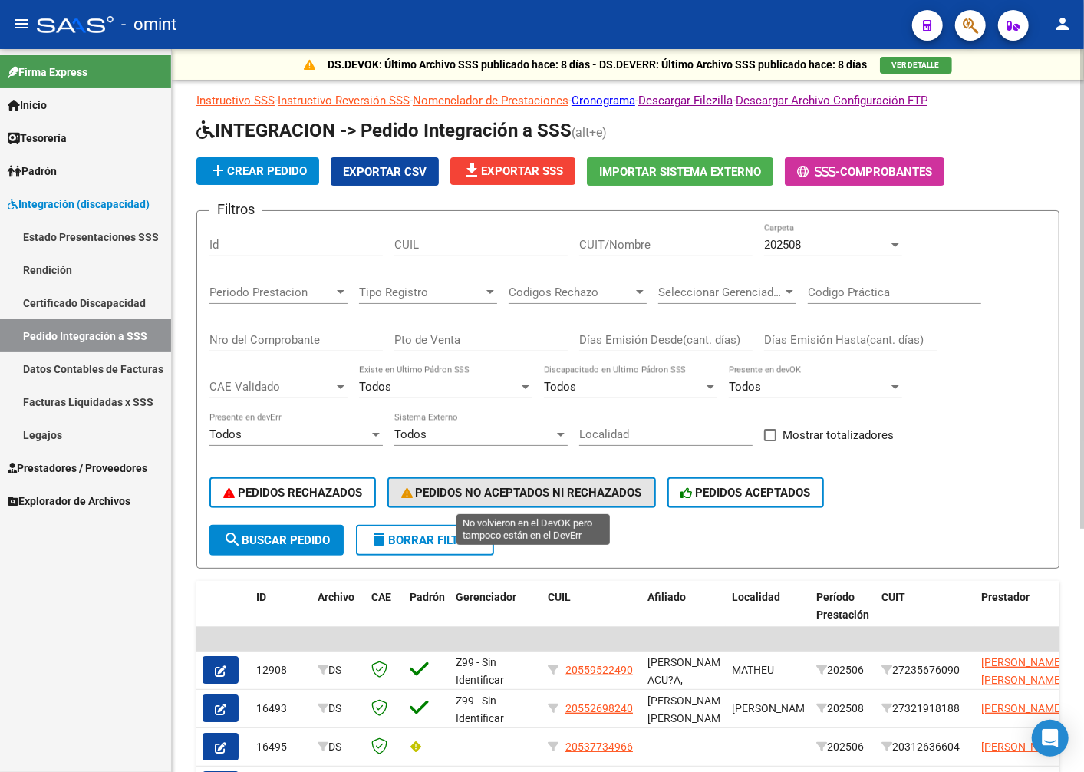
click at [583, 494] on span "PEDIDOS NO ACEPTADOS NI RECHAZADOS" at bounding box center [521, 493] width 241 height 14
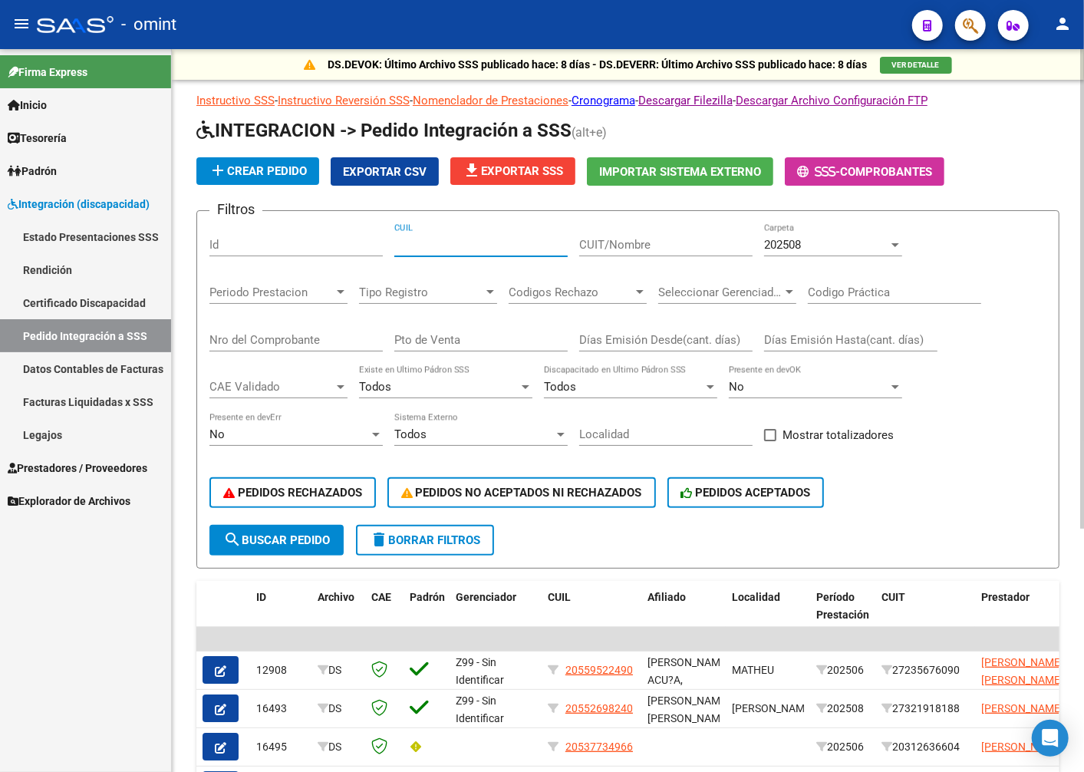
paste input "20493510070"
type input "20493510070"
click at [693, 242] on input "CUIT/Nombre" at bounding box center [665, 245] width 173 height 14
paste input "30714900192"
type input "30714900192"
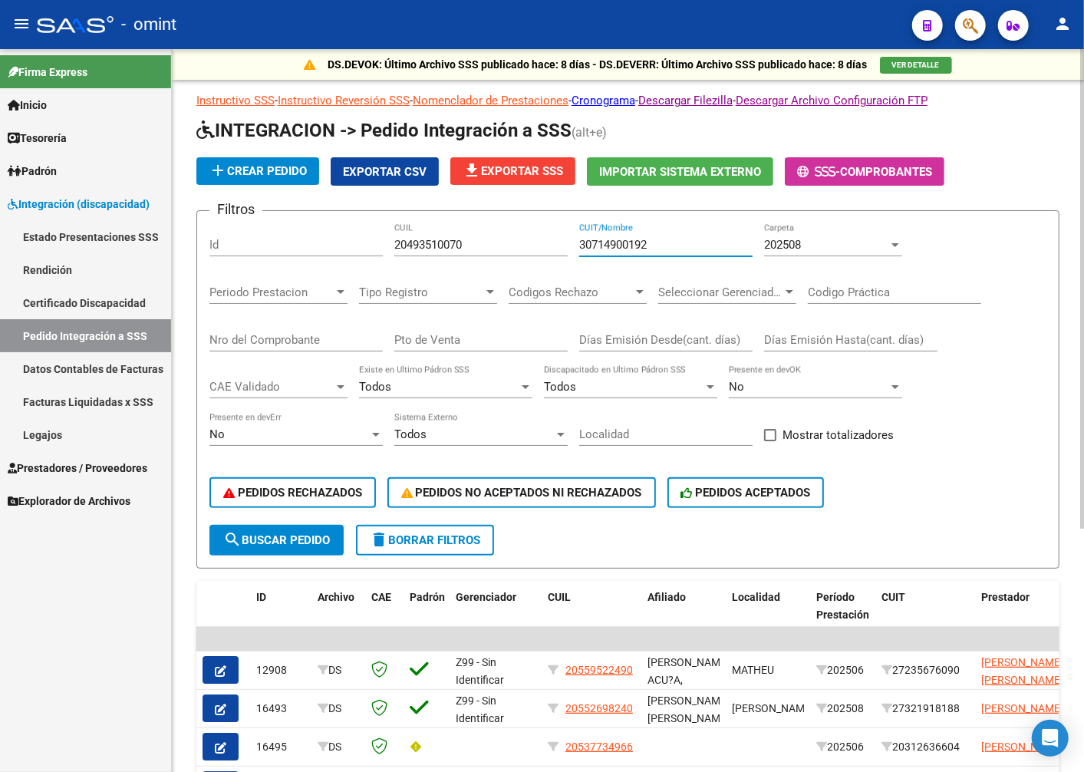
click at [877, 238] on div "202508 Carpeta" at bounding box center [833, 239] width 138 height 33
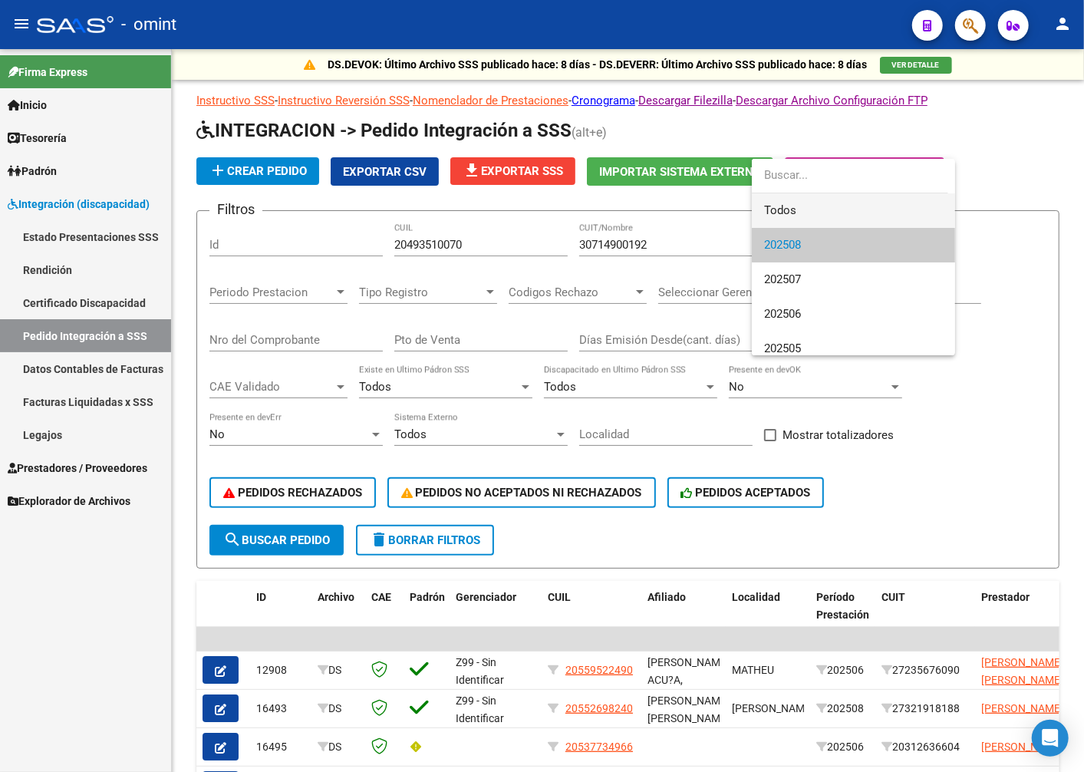
click at [783, 212] on span "Todos" at bounding box center [853, 210] width 179 height 35
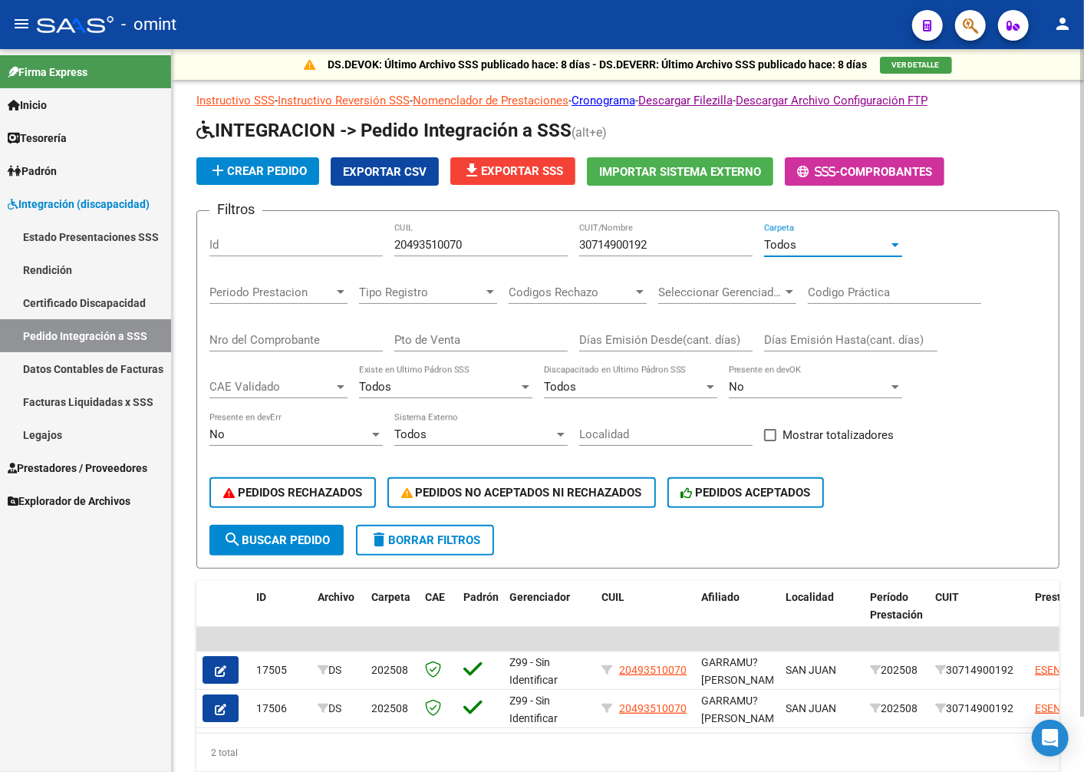
click at [312, 286] on span "Periodo Prestacion" at bounding box center [271, 292] width 124 height 14
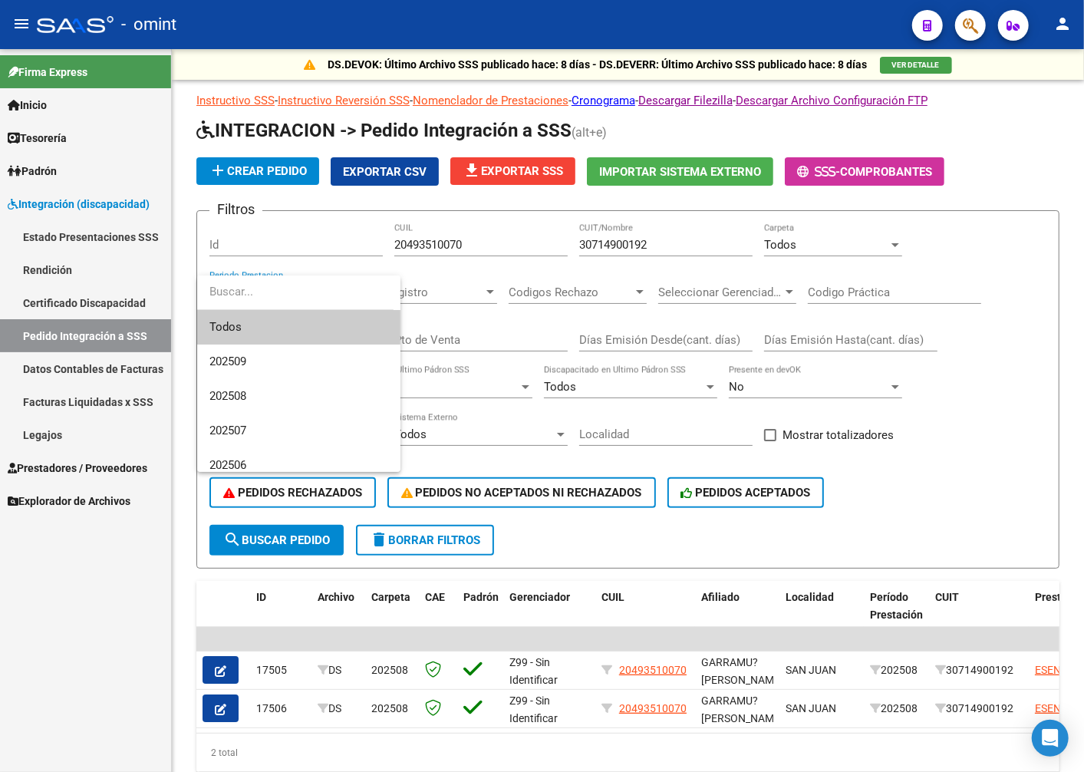
click at [262, 330] on span "Todos" at bounding box center [298, 327] width 179 height 35
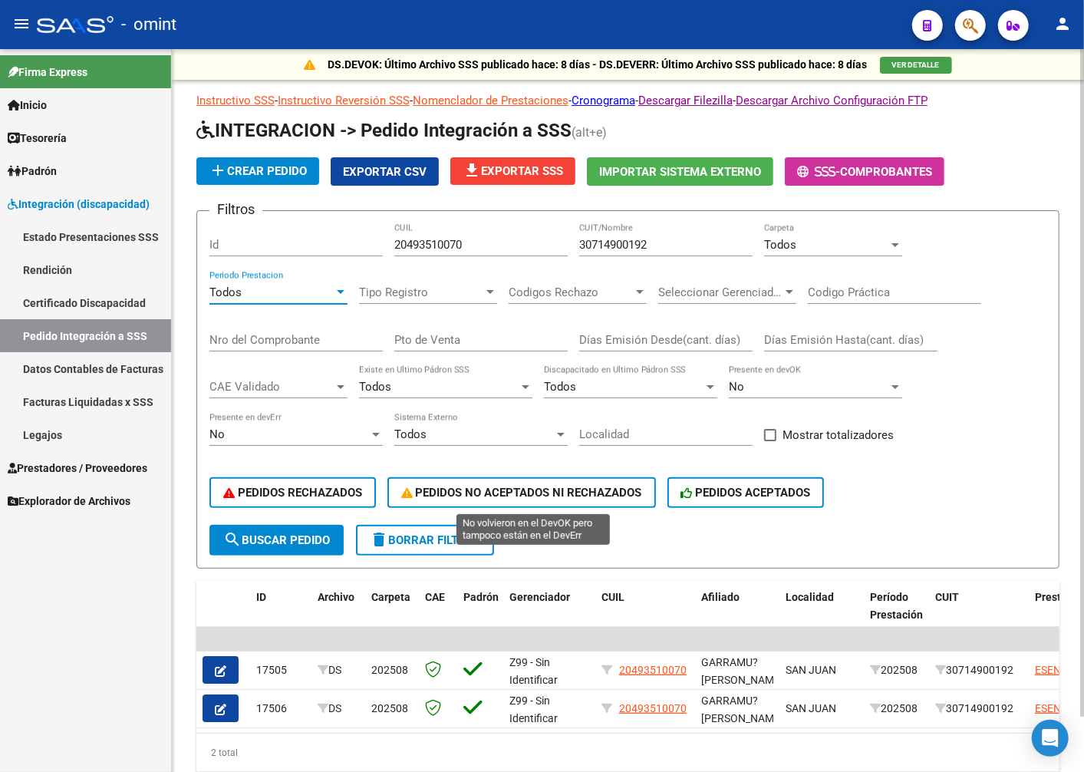
click at [487, 495] on span "PEDIDOS NO ACEPTADOS NI RECHAZADOS" at bounding box center [521, 493] width 241 height 14
click at [311, 540] on span "search Buscar Pedido" at bounding box center [276, 540] width 107 height 14
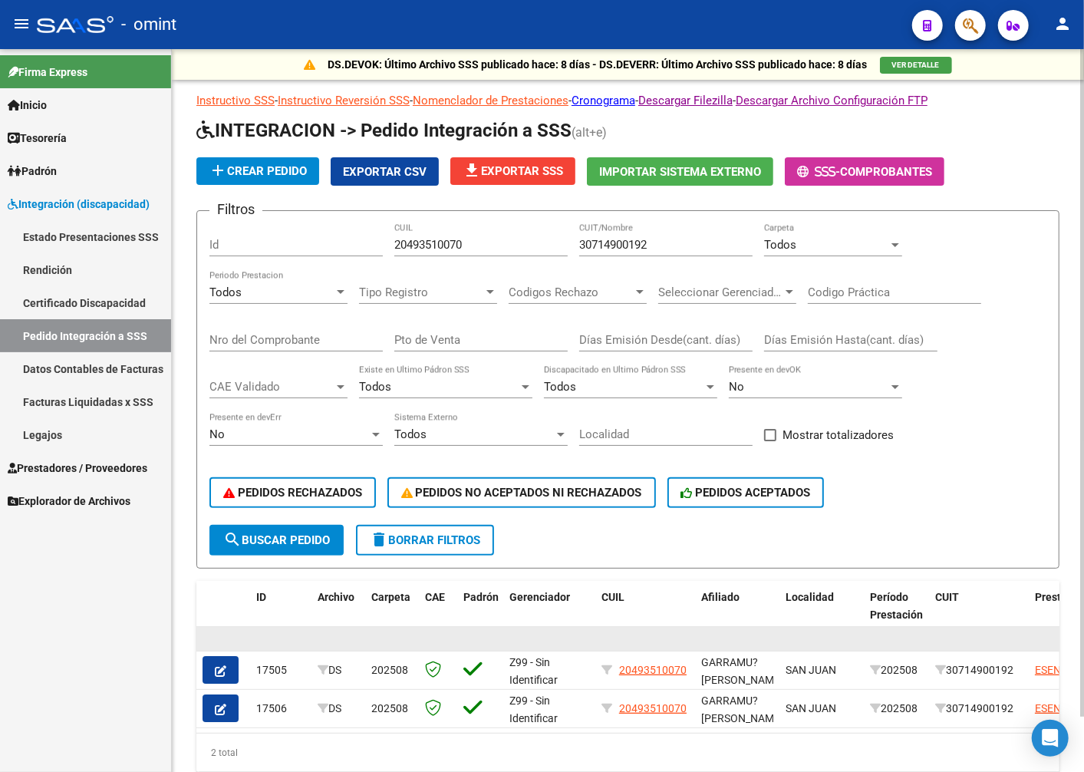
scroll to position [60, 0]
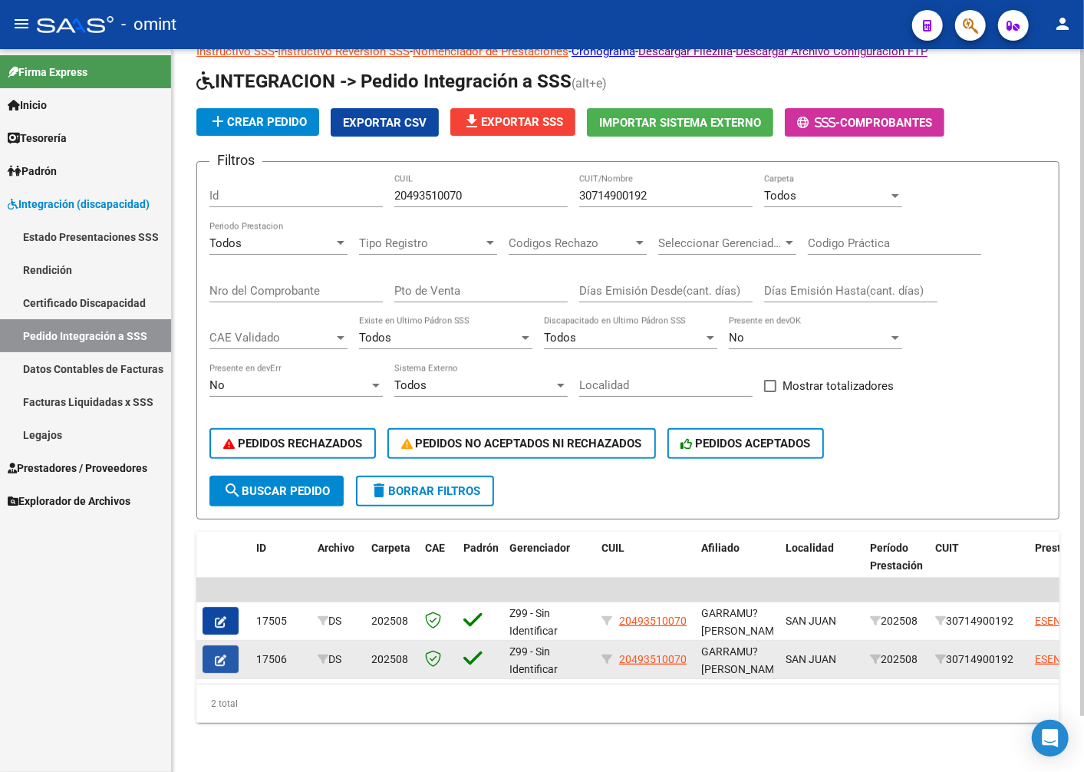
click at [226, 650] on button "button" at bounding box center [221, 659] width 36 height 28
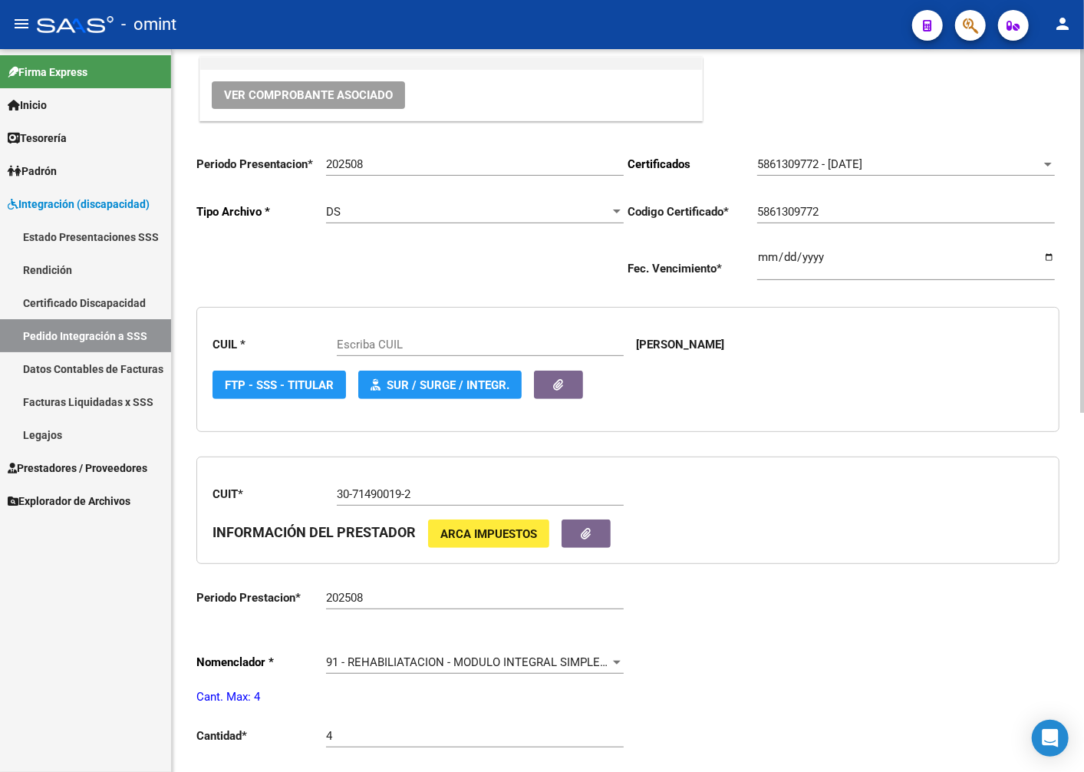
type input "20493510070"
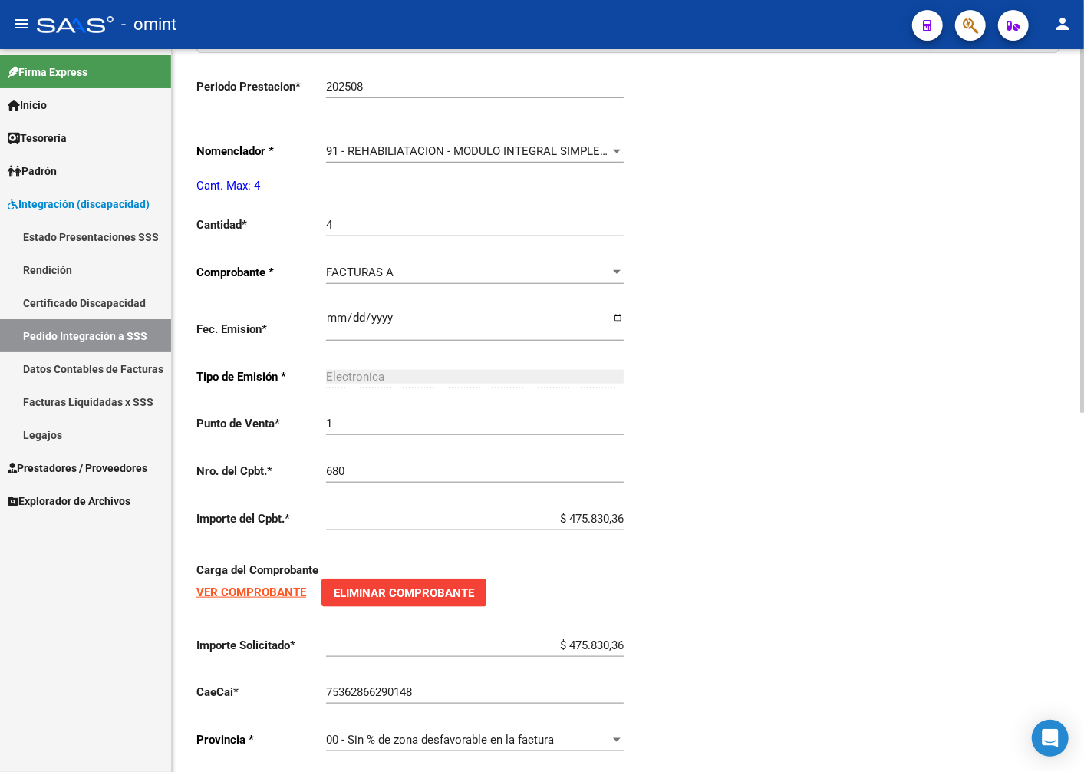
scroll to position [717, 0]
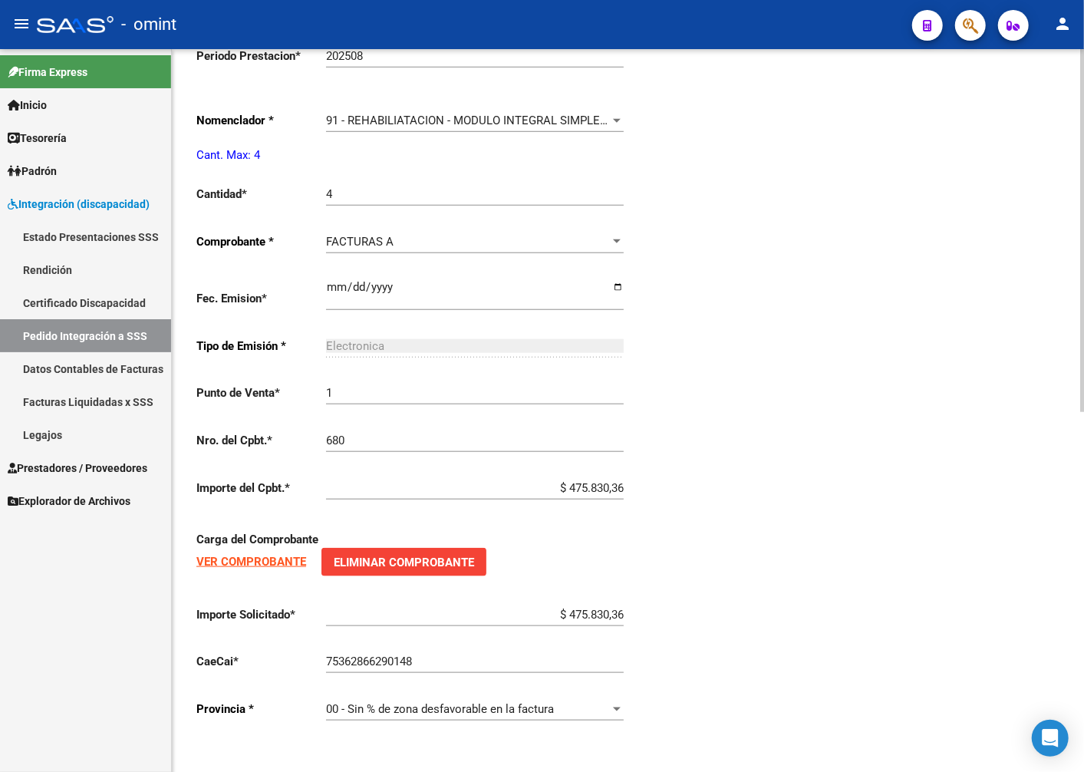
click at [270, 562] on strong "VER COMPROBANTE" at bounding box center [251, 562] width 110 height 14
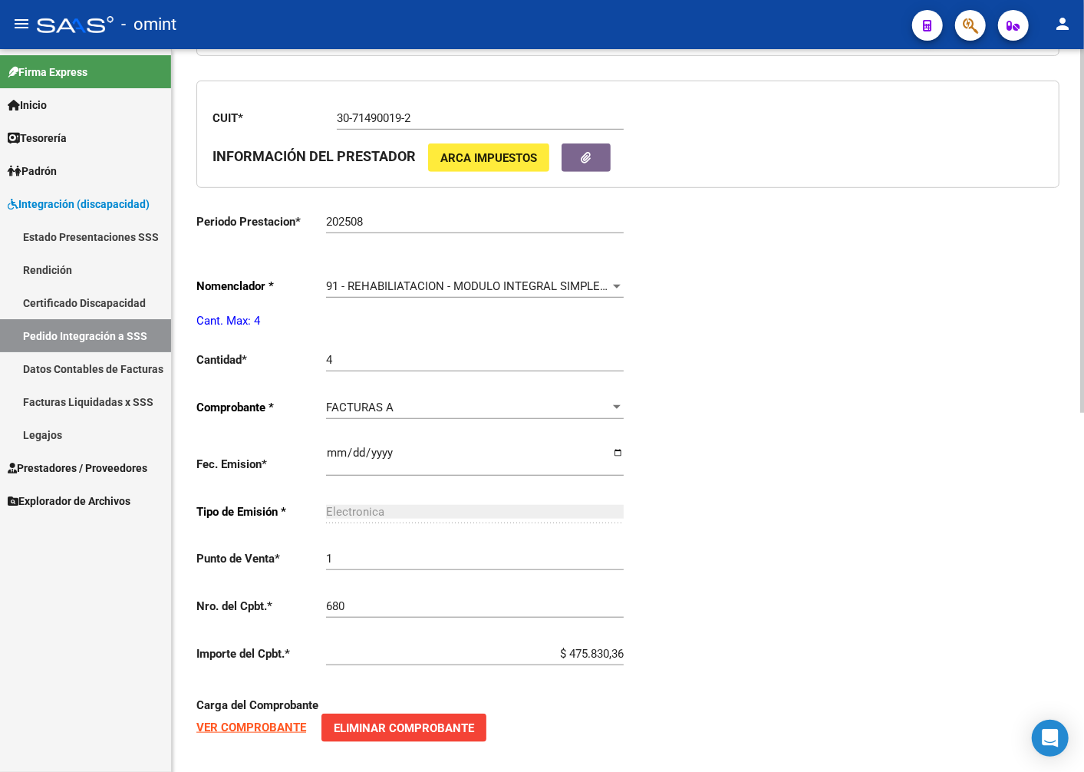
click at [617, 285] on div at bounding box center [617, 286] width 14 height 12
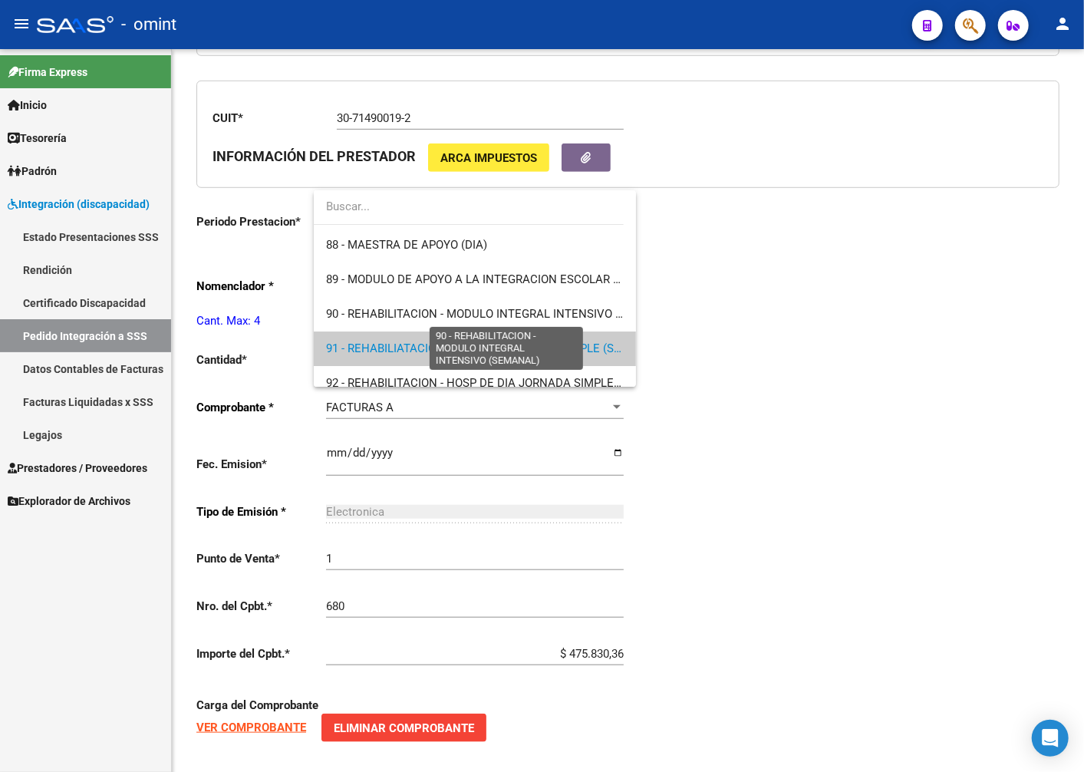
scroll to position [2916, 0]
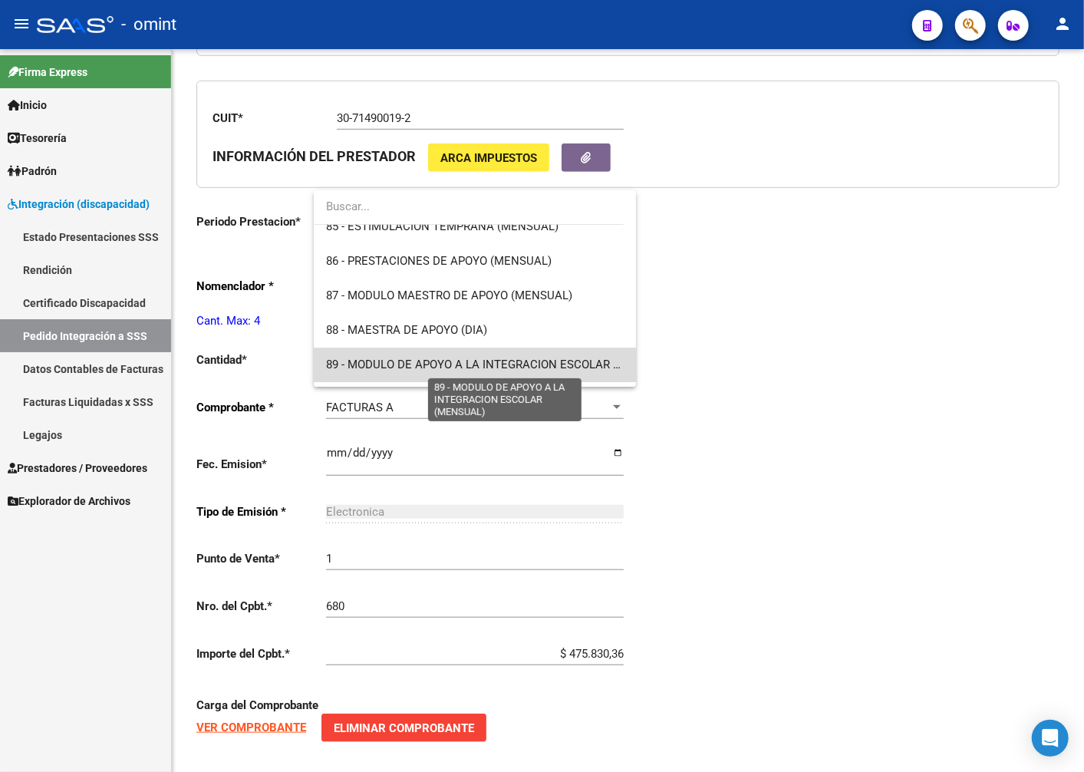
click at [484, 371] on span "89 - MODULO DE APOYO A LA INTEGRACION ESCOLAR (MENSUAL)" at bounding box center [500, 365] width 348 height 14
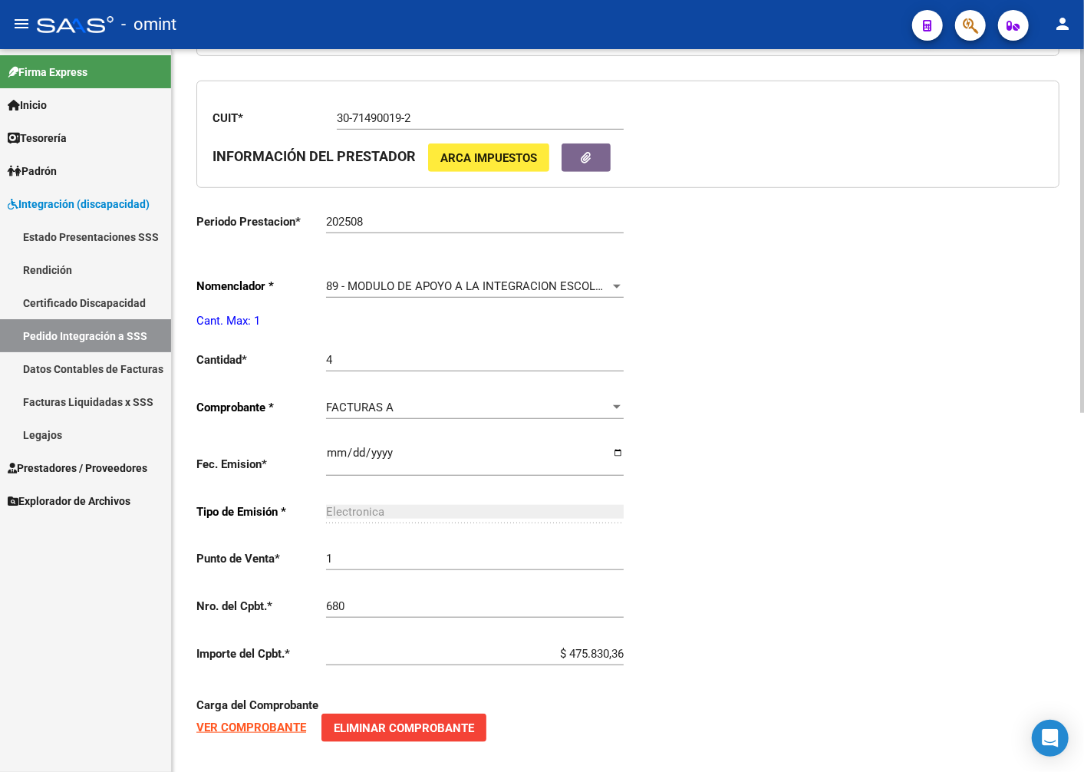
click at [348, 354] on div "4 Ingresar el nro" at bounding box center [475, 354] width 298 height 33
click at [341, 364] on input "4" at bounding box center [475, 360] width 298 height 14
type input "1"
click at [757, 377] on div "Periodo Presentacion * 202508 Ingresar el Periodo Tipo Archivo * DS Seleccionar…" at bounding box center [627, 334] width 863 height 1134
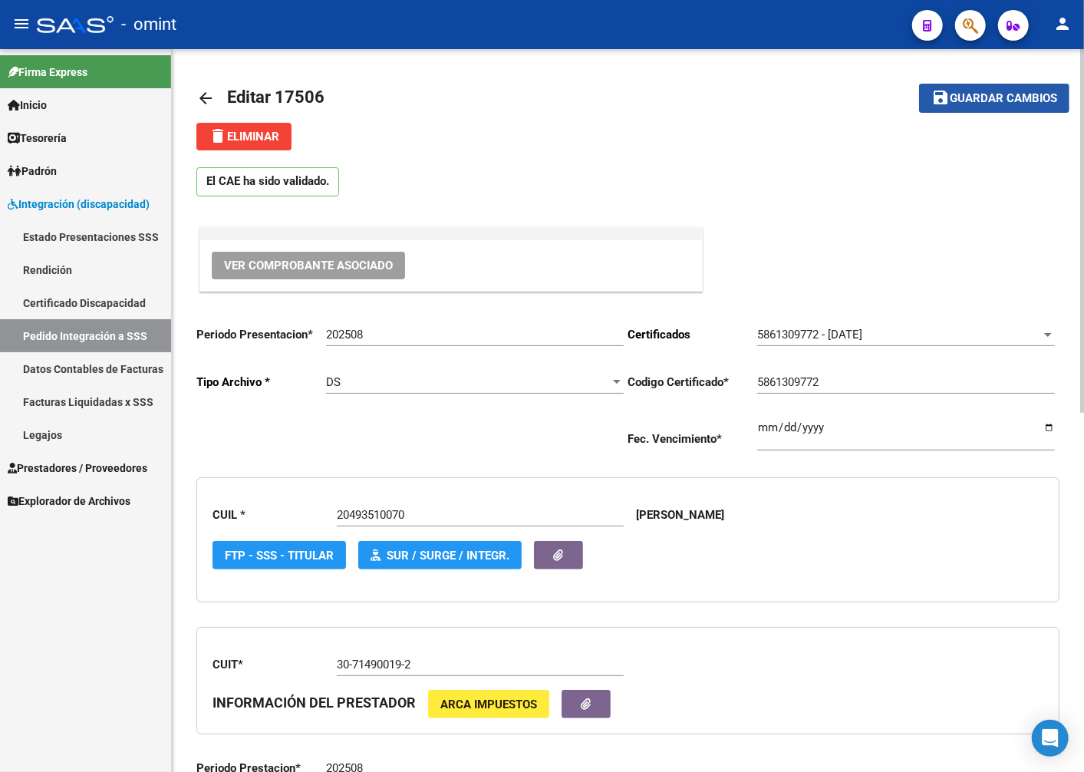
click at [1006, 105] on button "save Guardar cambios" at bounding box center [994, 98] width 150 height 28
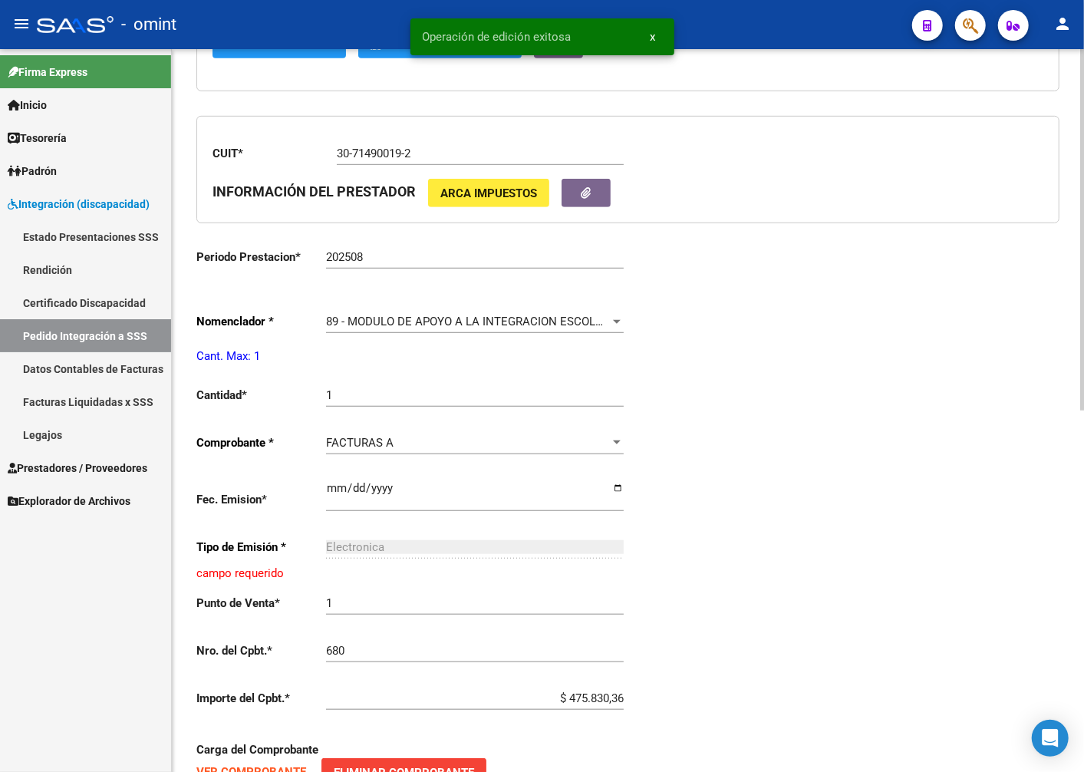
scroll to position [681, 0]
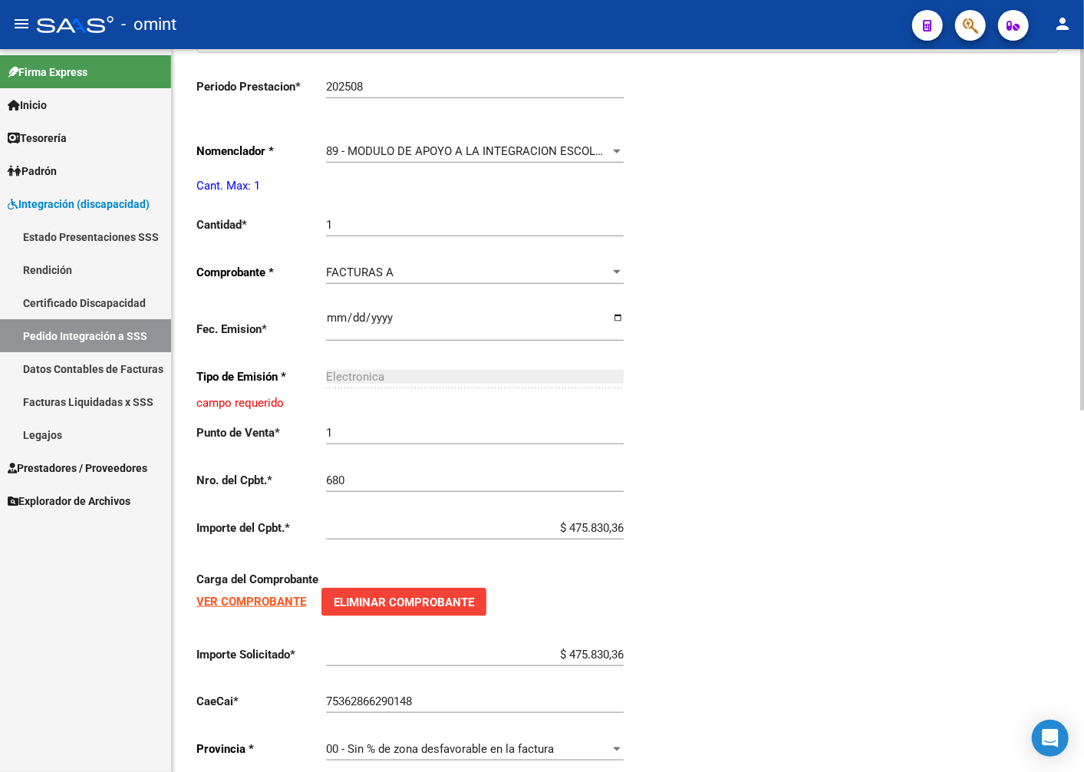
click at [279, 604] on strong "VER COMPROBANTE" at bounding box center [251, 602] width 110 height 14
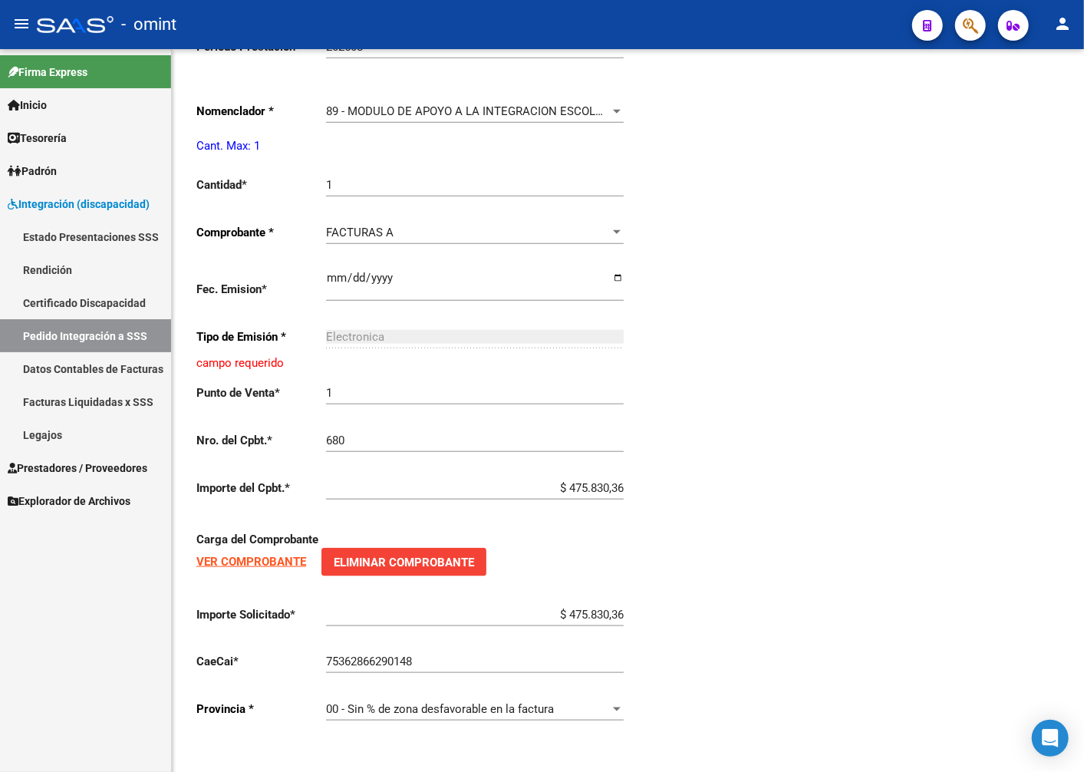
click at [58, 400] on link "Facturas Liquidadas x SSS" at bounding box center [85, 401] width 171 height 33
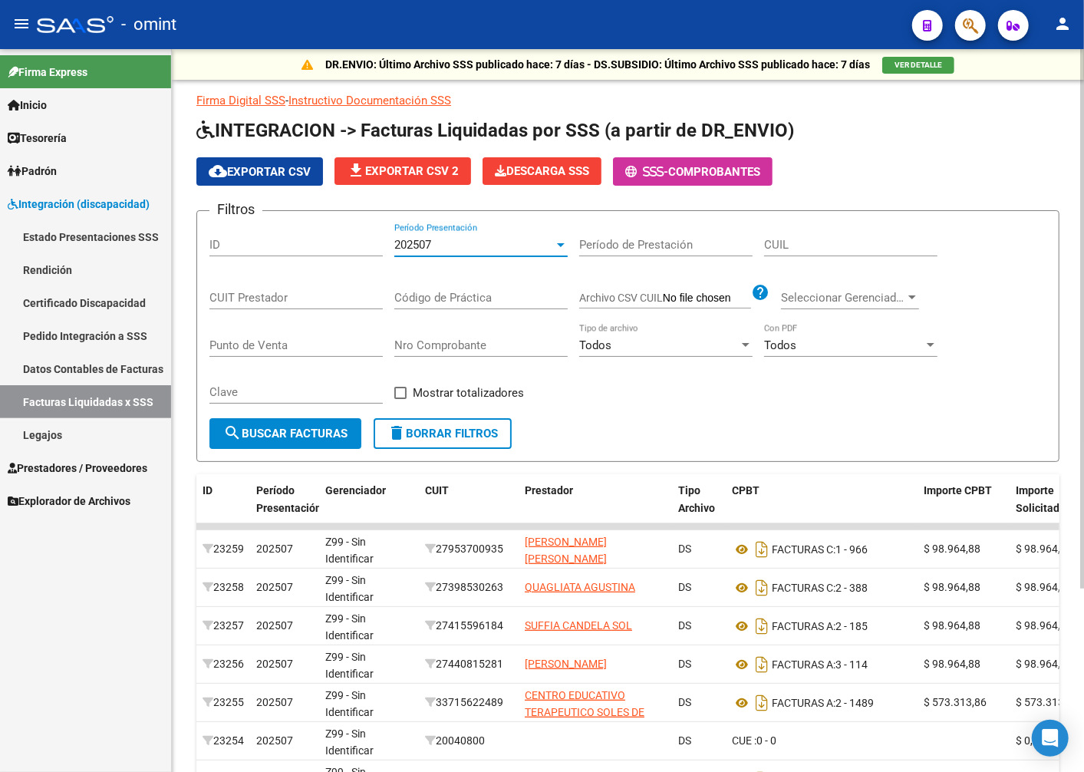
click at [562, 244] on div at bounding box center [561, 245] width 8 height 4
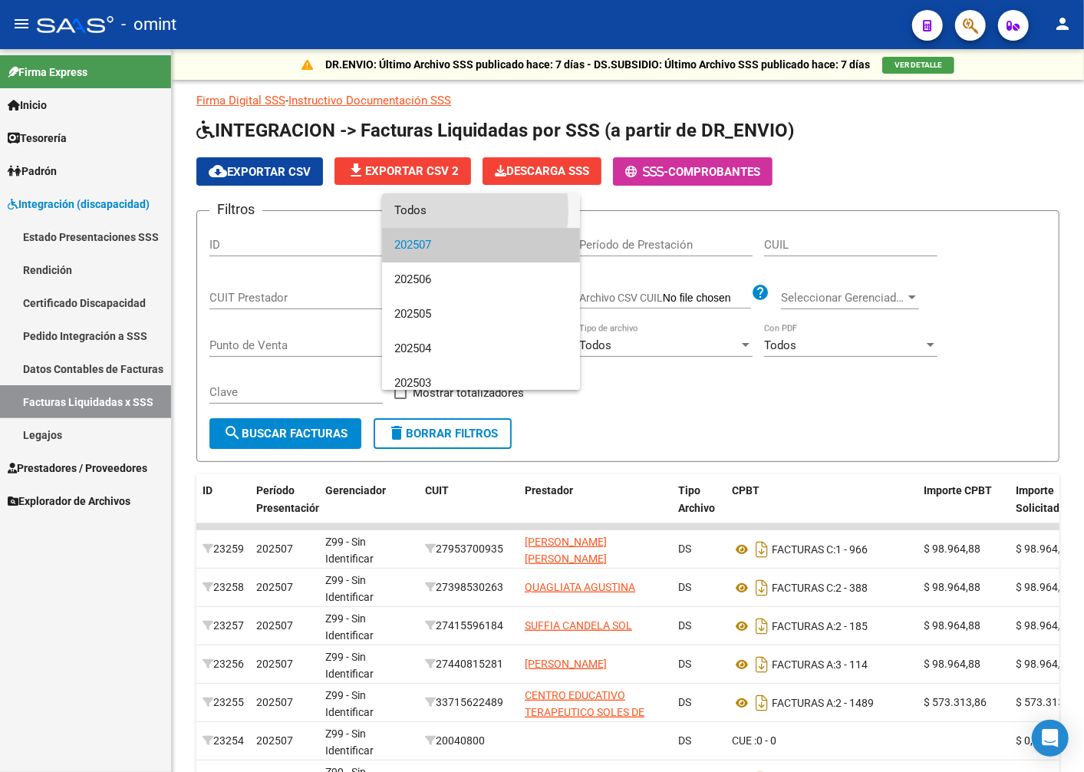
click at [437, 210] on span "Todos" at bounding box center [480, 210] width 173 height 35
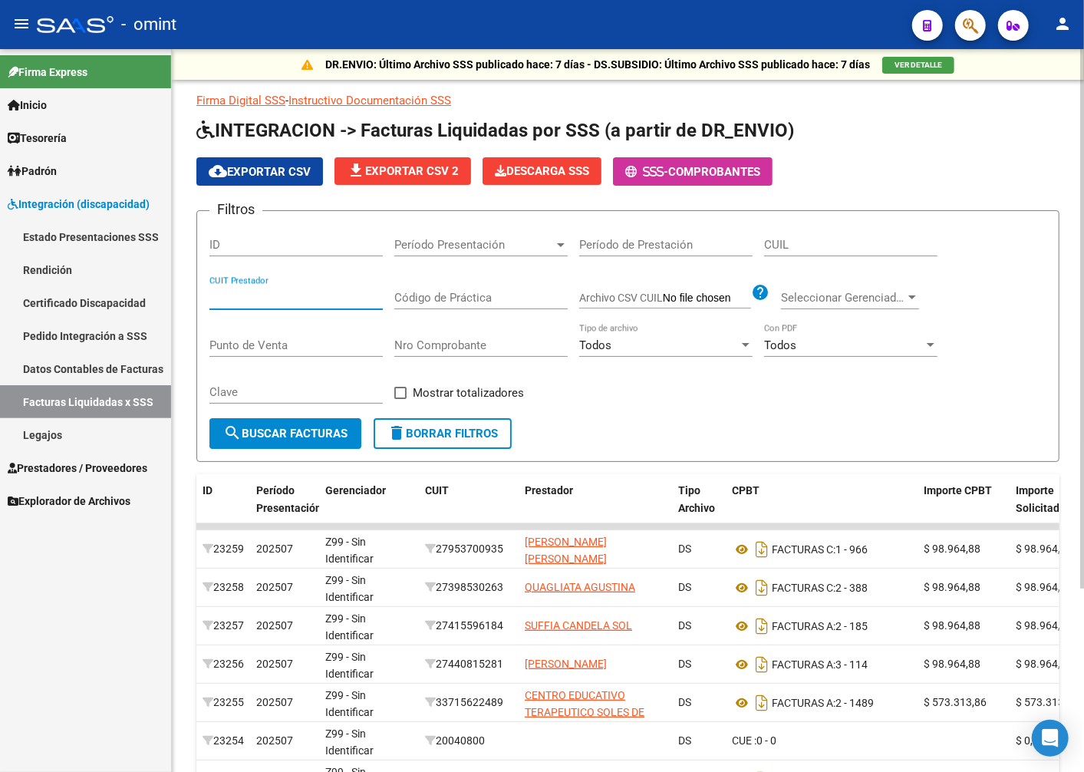
paste input "27-33352308-1"
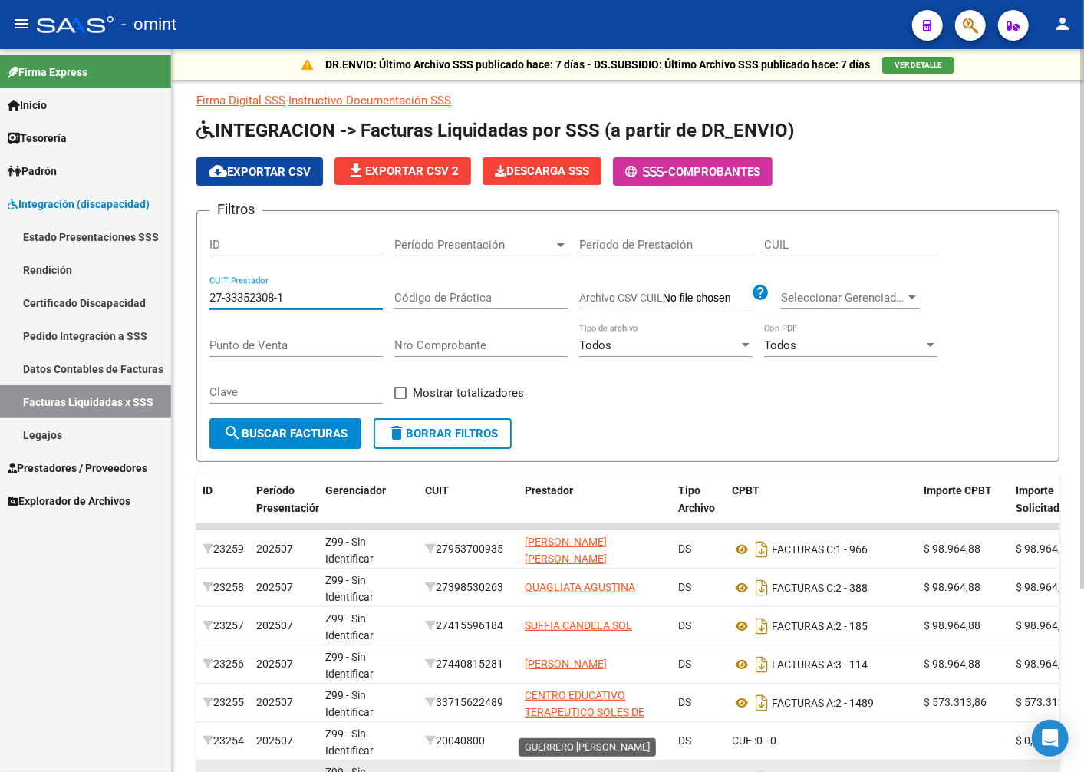
type input "27-33352308-1"
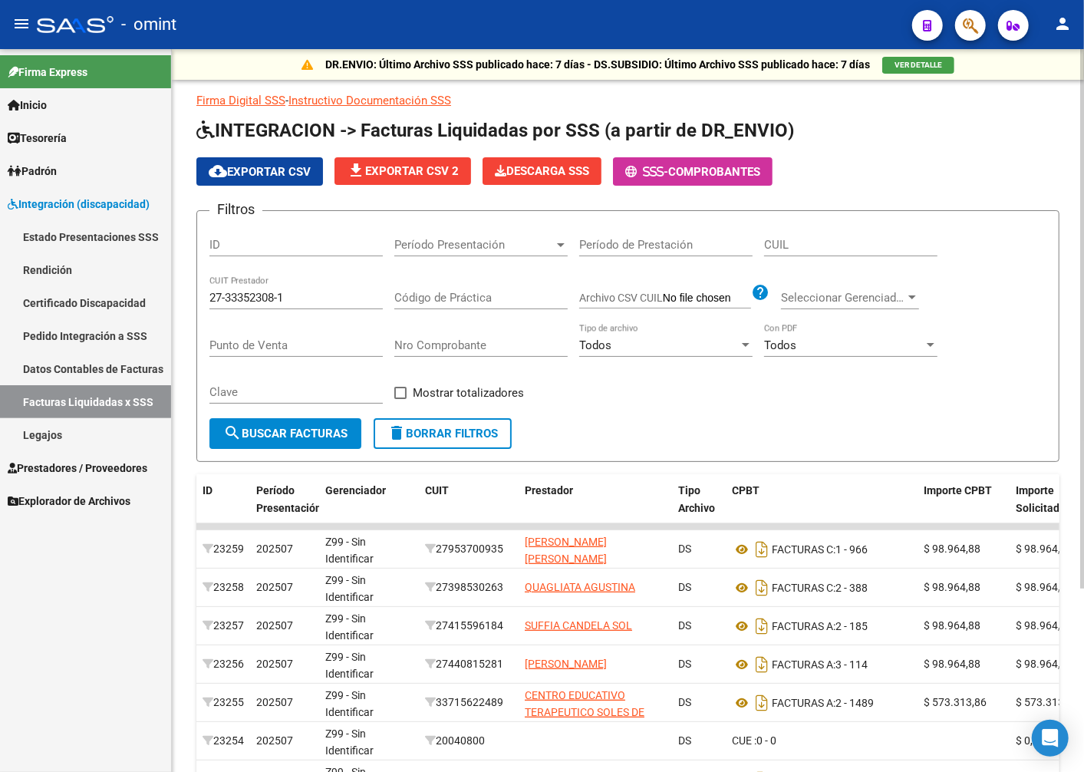
drag, startPoint x: 761, startPoint y: 263, endPoint x: 808, endPoint y: 243, distance: 50.9
paste input "27-59628116-3"
type input "27-59628116-3"
click at [305, 436] on span "search Buscar Facturas" at bounding box center [285, 434] width 124 height 14
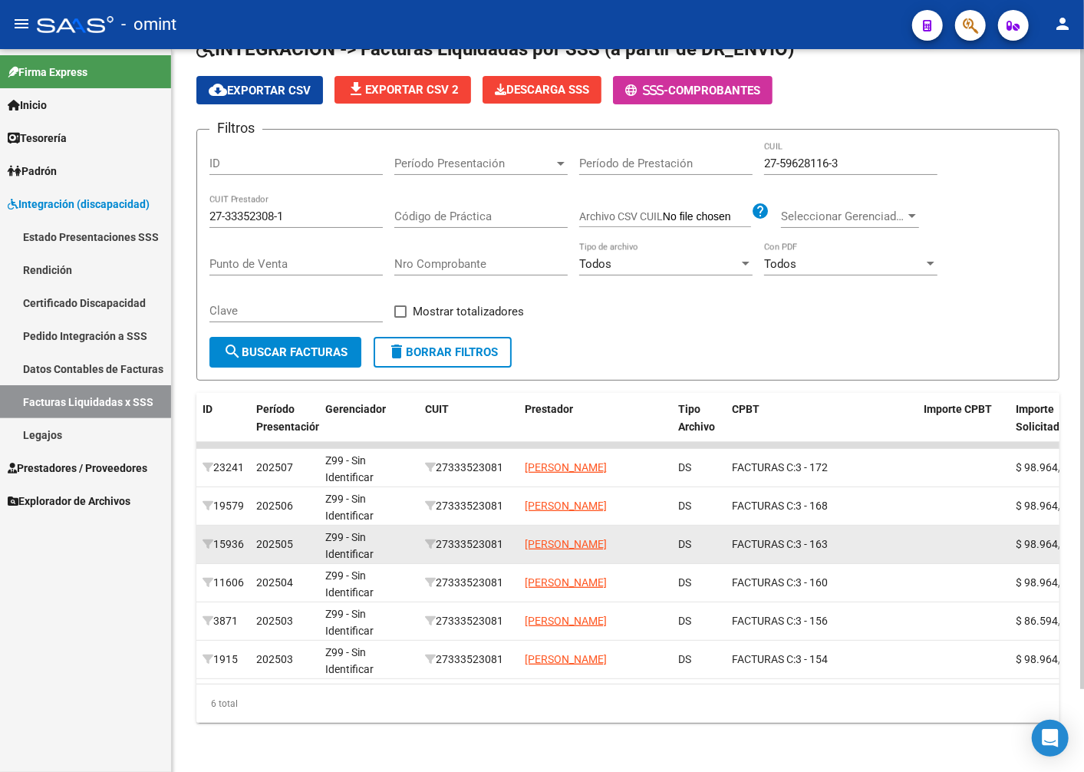
scroll to position [2, 0]
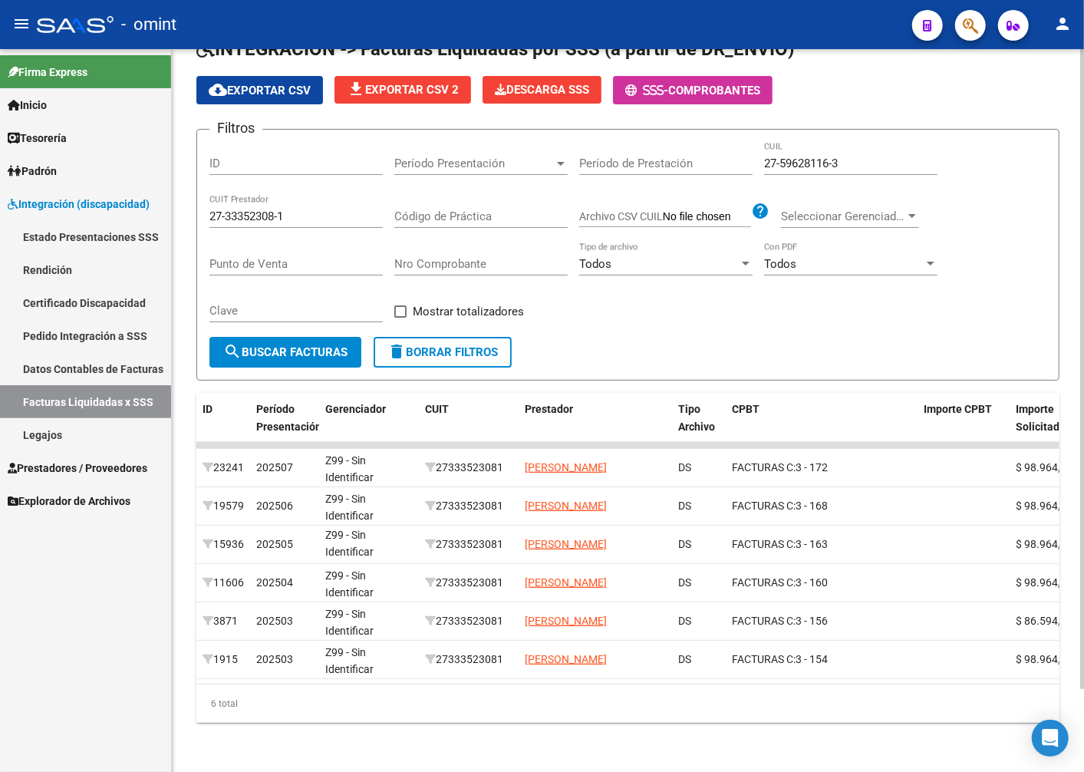
click at [443, 678] on datatable-selection "23241 202507 Z99 - Sin Identificar 27333523081 PEREZ ROMINA GIMENA DS FACTURAS …" at bounding box center [627, 675] width 863 height 14
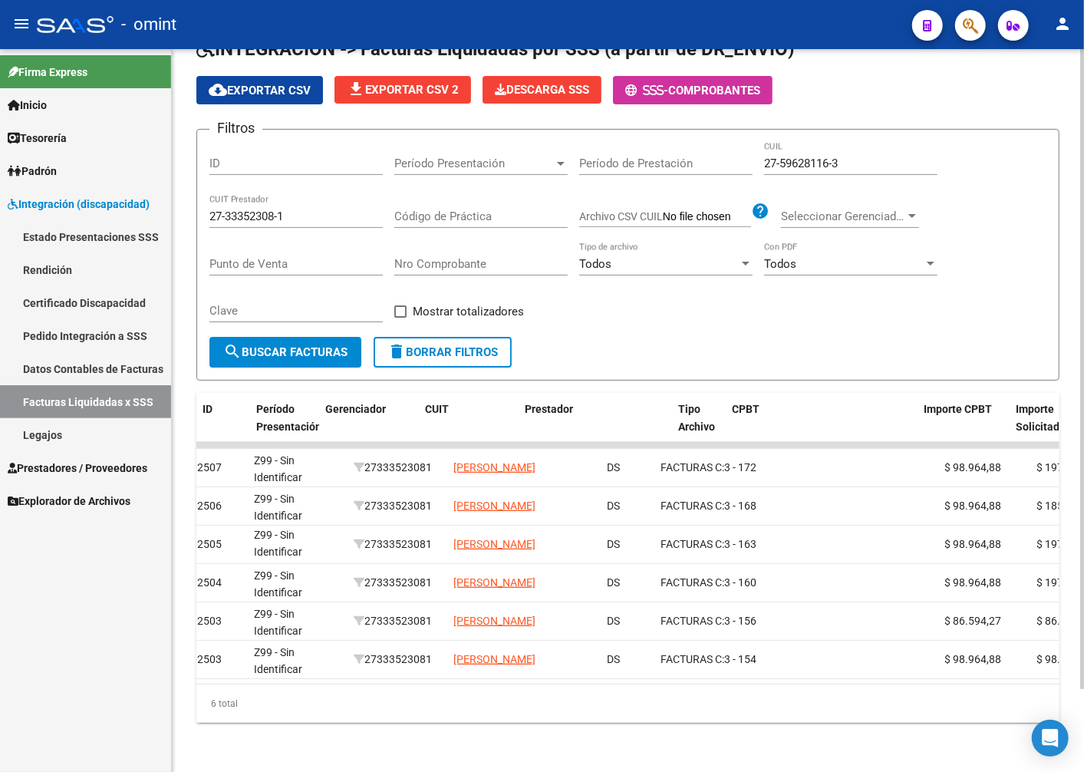
scroll to position [0, 0]
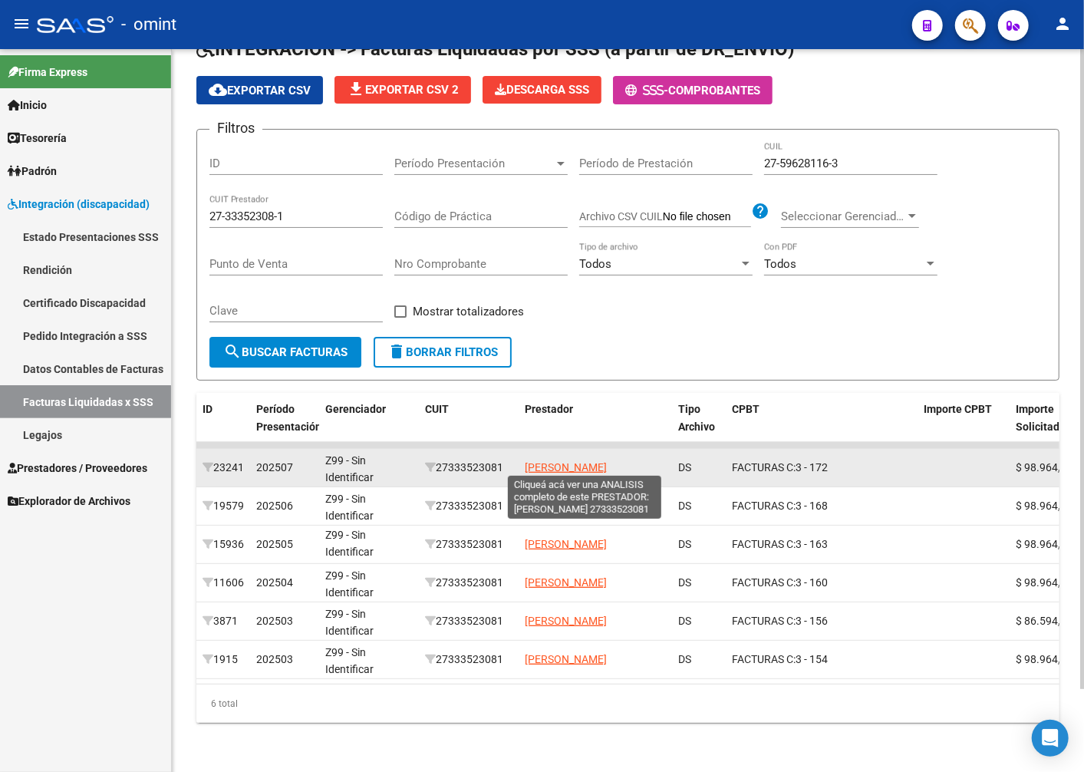
click at [583, 461] on span "PEREZ ROMINA GIMENA" at bounding box center [566, 467] width 82 height 12
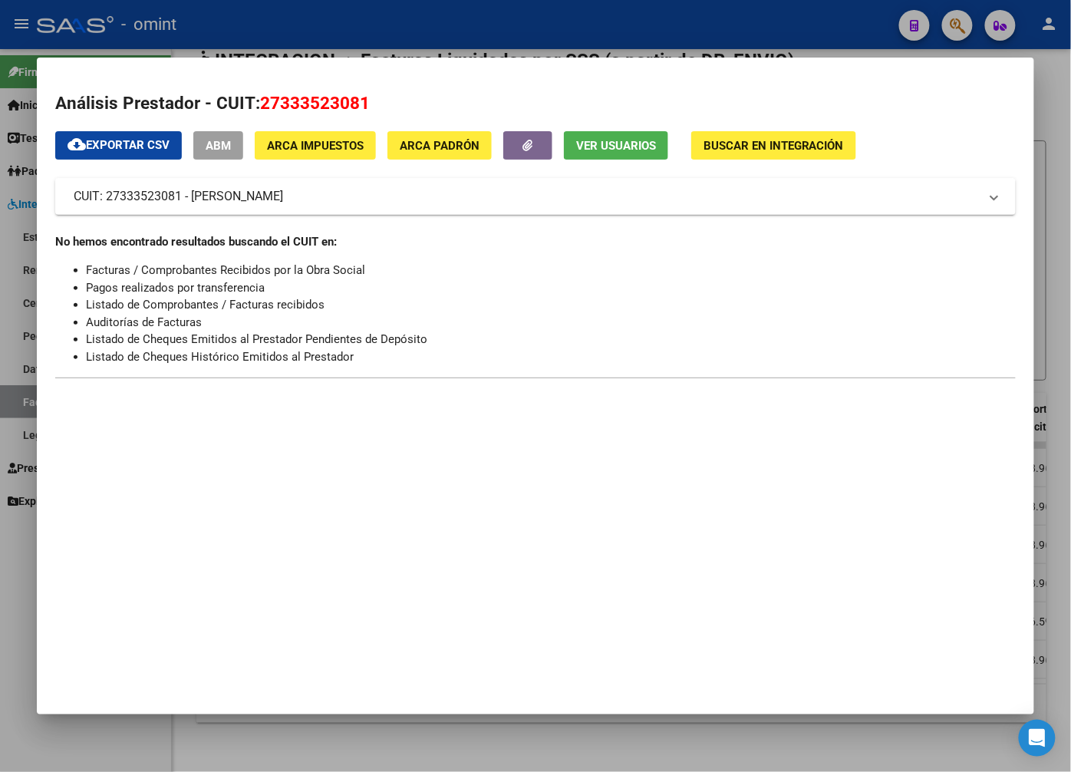
click at [536, 21] on div at bounding box center [535, 386] width 1071 height 772
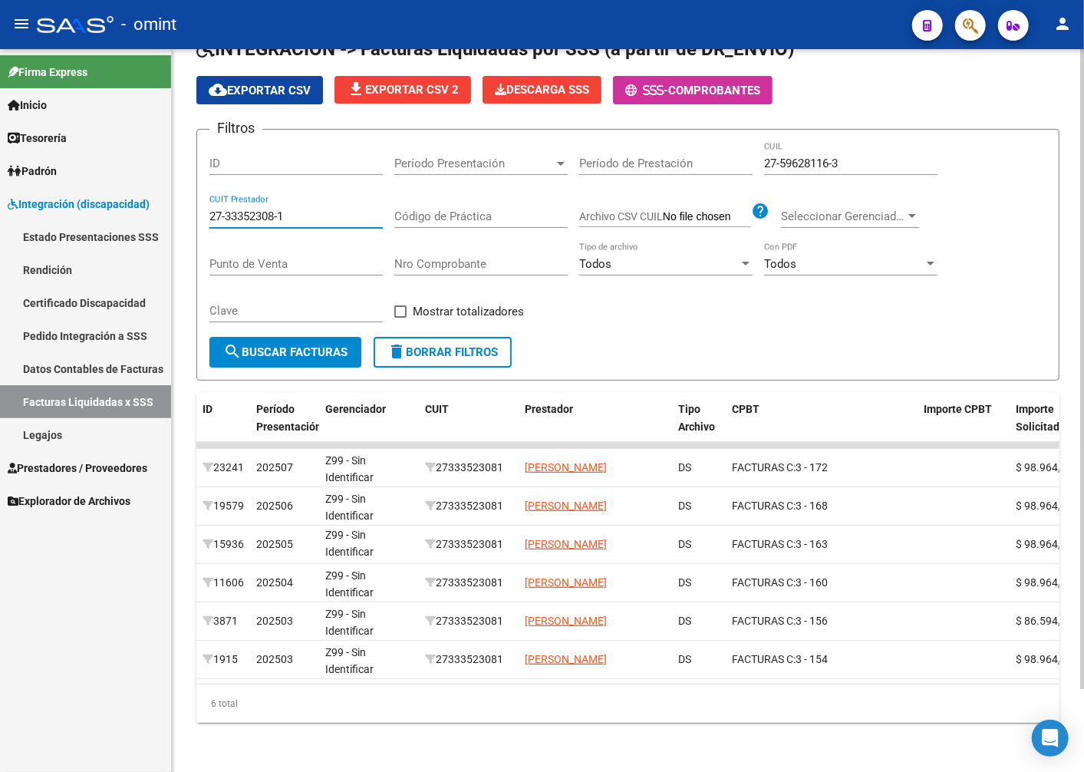
drag, startPoint x: 299, startPoint y: 216, endPoint x: 182, endPoint y: 196, distance: 119.0
click at [182, 196] on div "DR.ENVIO: Último Archivo SSS publicado hace: 7 días - DS.SUBSIDIO: Último Archi…" at bounding box center [628, 370] width 912 height 804
paste input "27-40402822-2"
type input "27-40402822-2"
click at [287, 351] on span "search Buscar Facturas" at bounding box center [285, 352] width 124 height 14
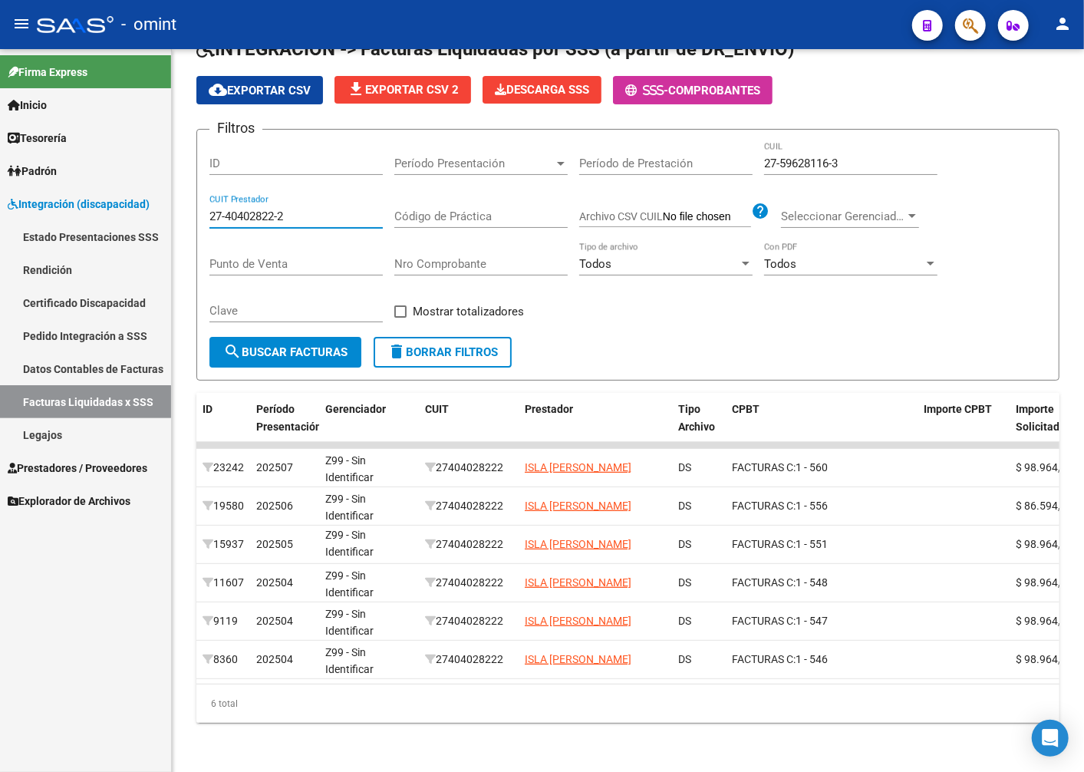
drag, startPoint x: 301, startPoint y: 212, endPoint x: 74, endPoint y: 203, distance: 226.5
click at [74, 203] on mat-sidenav-container "Firma Express Inicio Instructivos Contacto OS Tesorería Extractos Procesados (c…" at bounding box center [542, 410] width 1084 height 723
paste input "27-39172666-9"
type input "27-39172666-9"
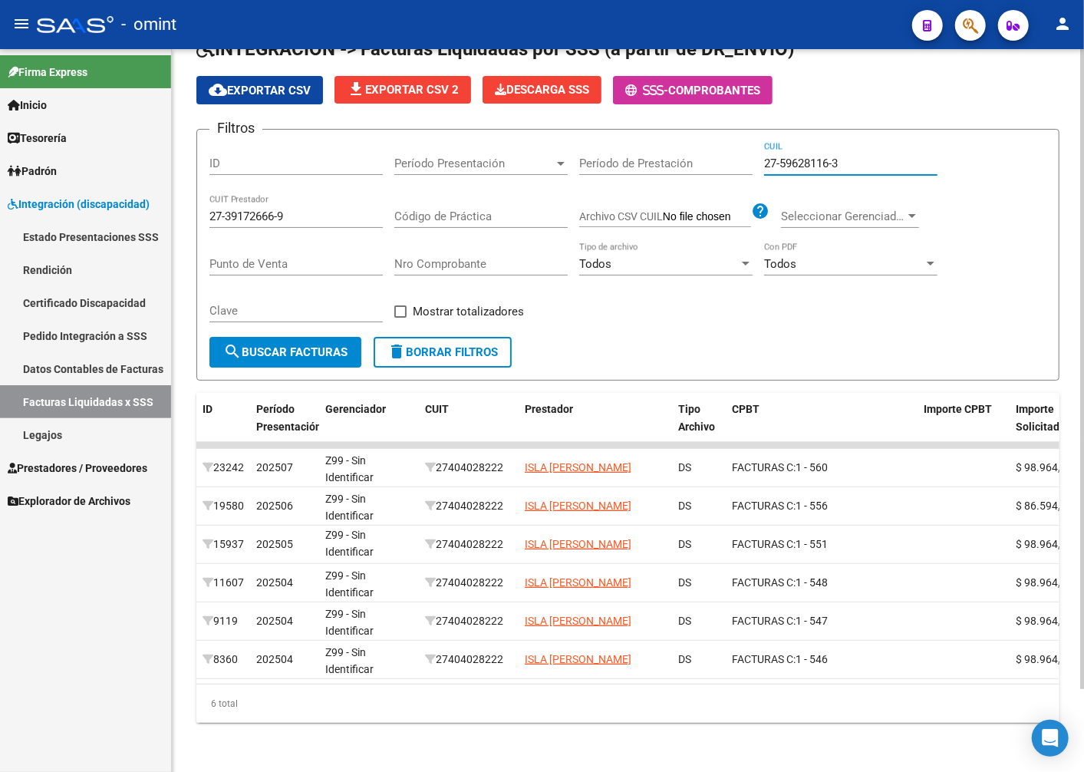
drag, startPoint x: 854, startPoint y: 163, endPoint x: 757, endPoint y: 157, distance: 97.7
click at [757, 157] on div "Filtros ID Período Presentación Período Presentación Período de Prestación 27-5…" at bounding box center [627, 239] width 837 height 195
paste input "20-49458526-0"
type input "20-49458526-0"
click at [301, 354] on span "search Buscar Facturas" at bounding box center [285, 352] width 124 height 14
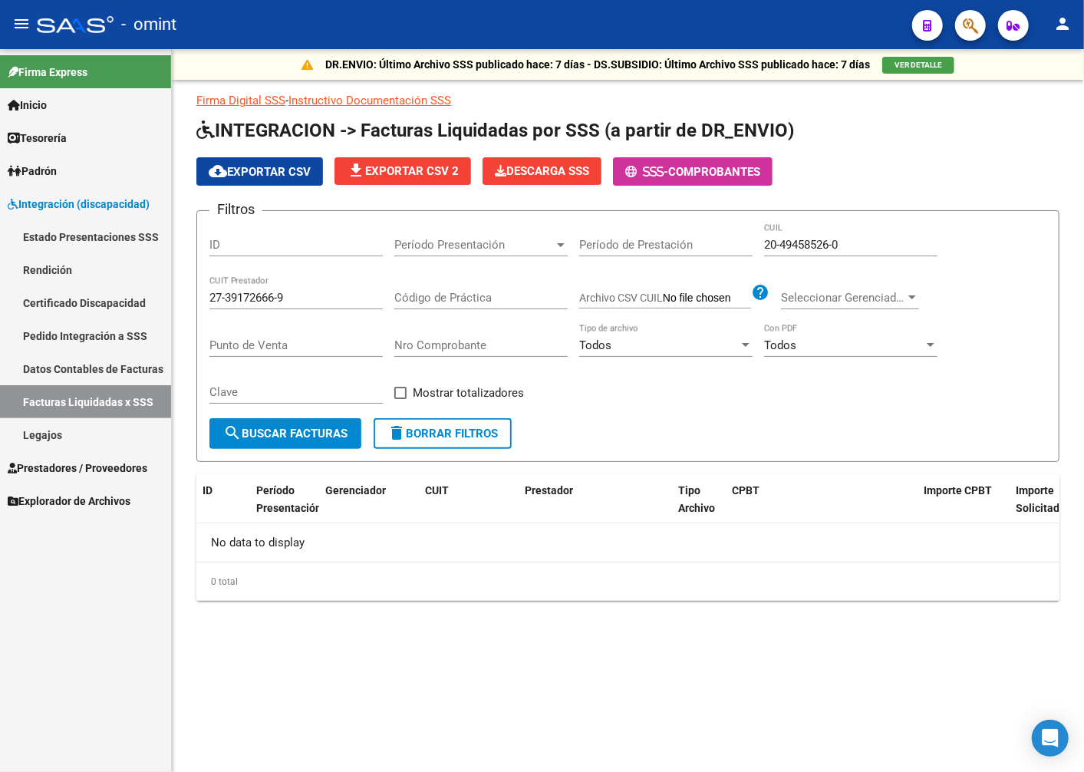
click at [325, 434] on span "search Buscar Facturas" at bounding box center [285, 434] width 124 height 14
click at [288, 302] on input "27-39172666-9" at bounding box center [295, 298] width 173 height 14
click at [292, 300] on input "27-39172666-9" at bounding box center [295, 298] width 173 height 14
drag, startPoint x: 292, startPoint y: 299, endPoint x: 137, endPoint y: 308, distance: 156.0
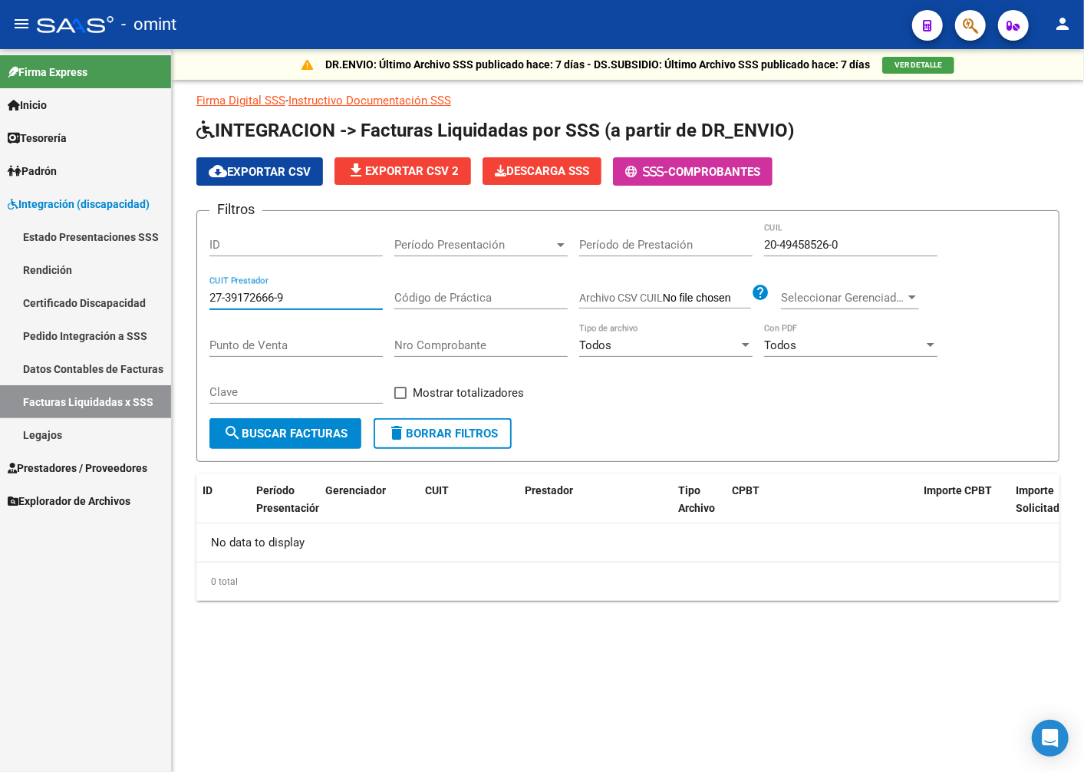
click at [137, 308] on mat-sidenav-container "Firma Express Inicio Instructivos Contacto OS Tesorería Extractos Procesados (c…" at bounding box center [542, 410] width 1084 height 723
click at [269, 424] on button "search Buscar Facturas" at bounding box center [285, 433] width 152 height 31
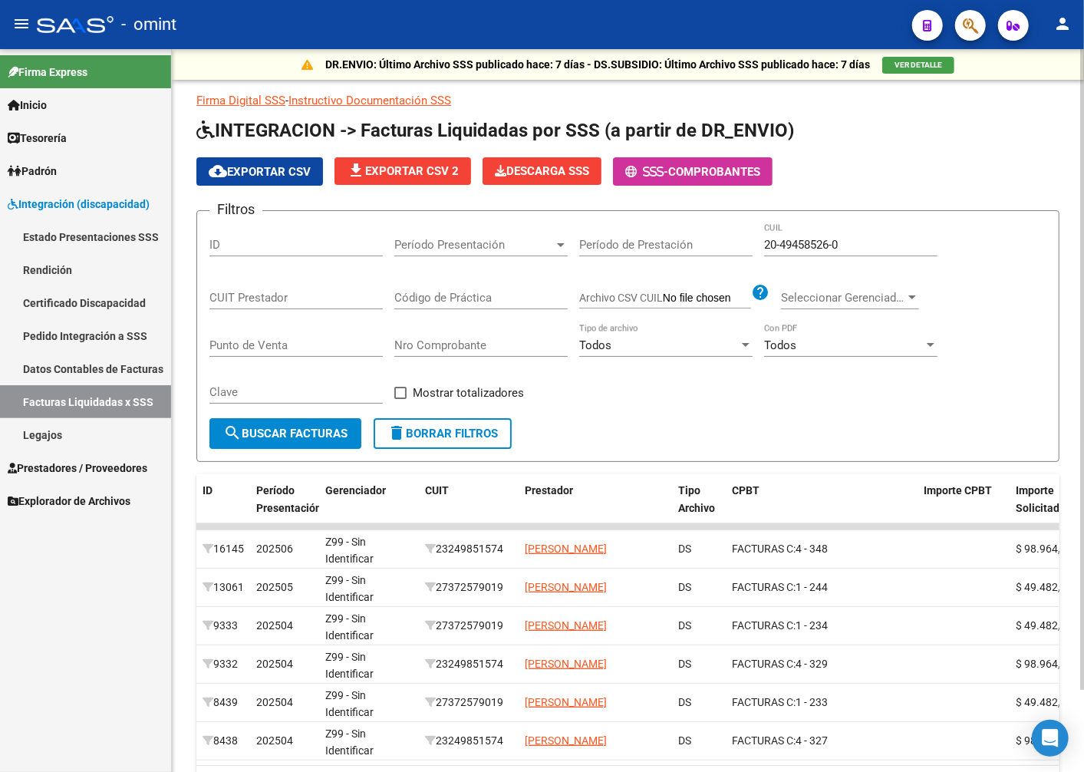
scroll to position [85, 0]
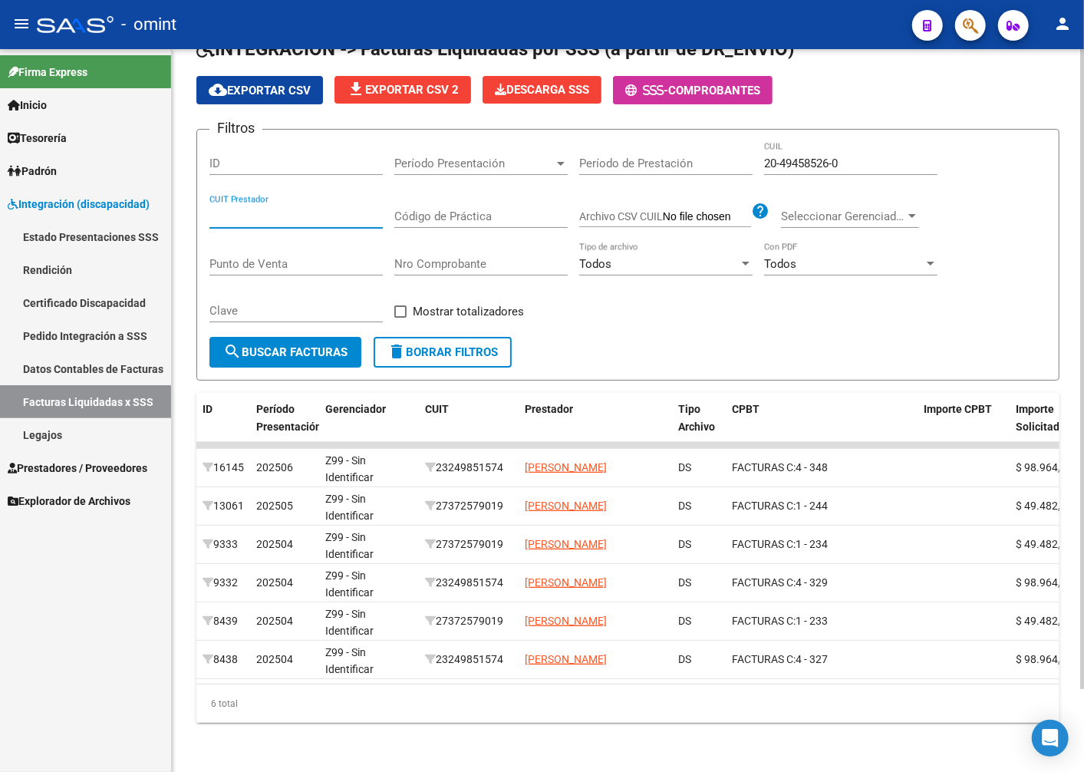
paste input "23-24985157-4"
type input "23-24985157-4"
click at [297, 345] on span "search Buscar Facturas" at bounding box center [285, 352] width 124 height 14
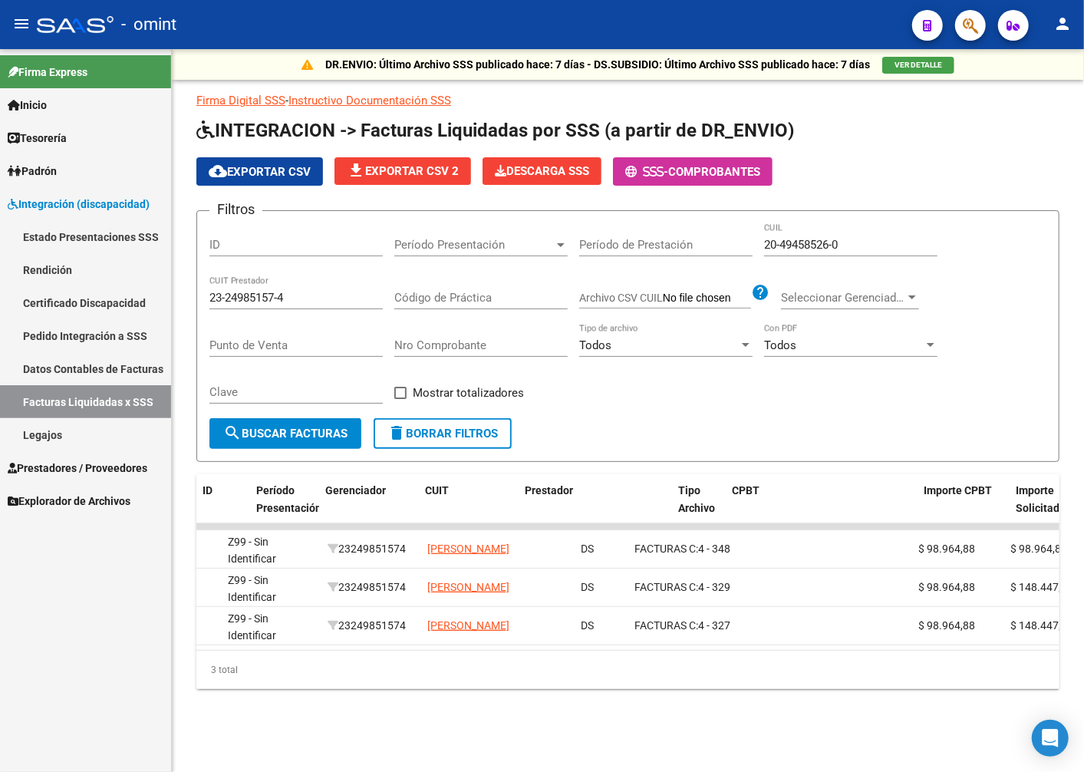
scroll to position [0, 0]
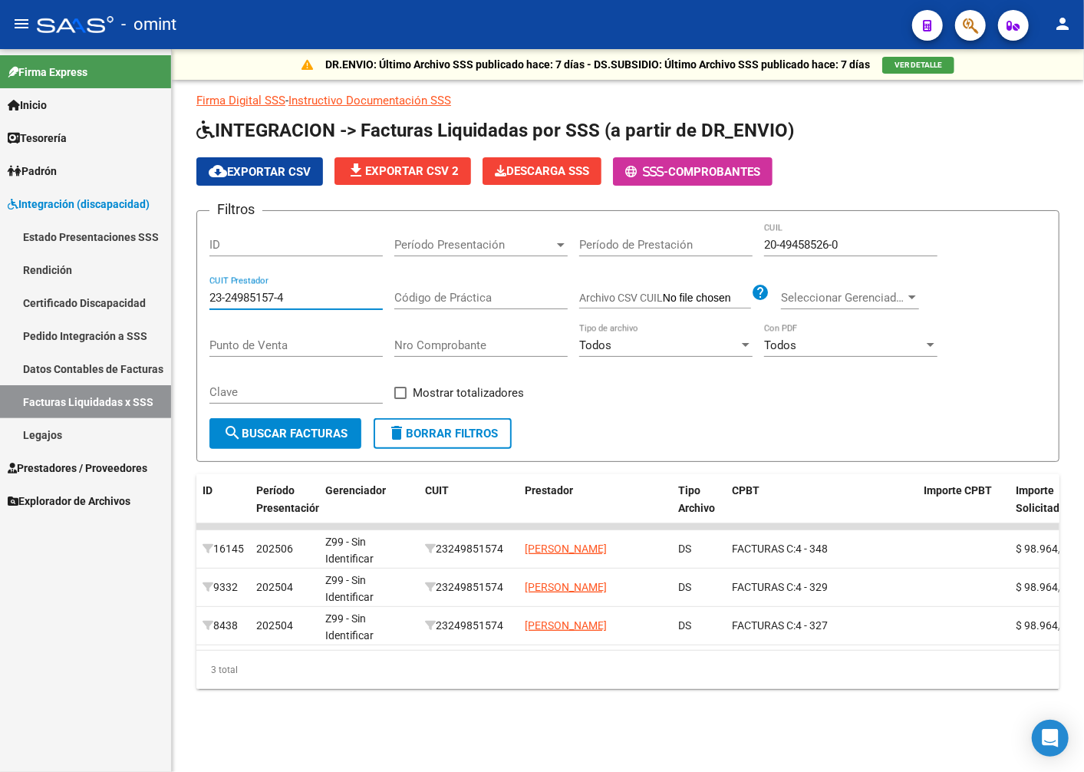
drag, startPoint x: 331, startPoint y: 300, endPoint x: 184, endPoint y: 285, distance: 147.3
click at [186, 285] on div "DR.ENVIO: Último Archivo SSS publicado hace: 7 días - DS.SUBSIDIO: Último Archi…" at bounding box center [628, 393] width 912 height 689
paste input "27-37257901-9"
type input "27-37257901-9"
click at [278, 438] on span "search Buscar Facturas" at bounding box center [285, 434] width 124 height 14
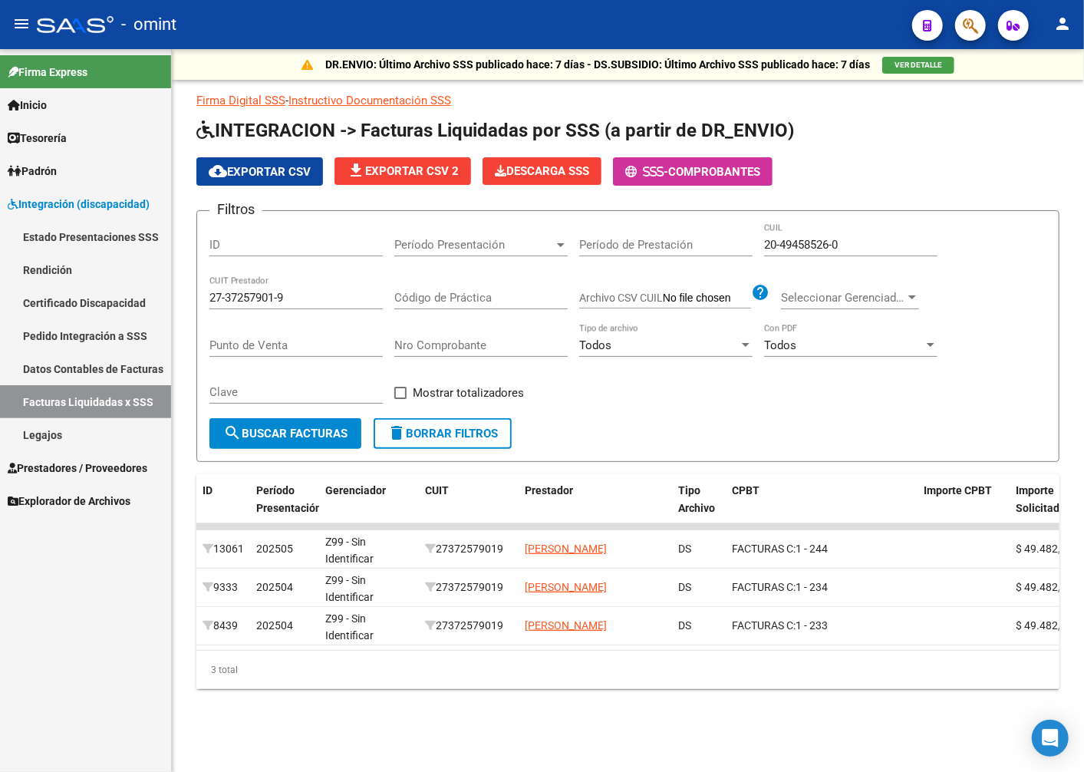
click at [77, 470] on span "Prestadores / Proveedores" at bounding box center [78, 468] width 140 height 17
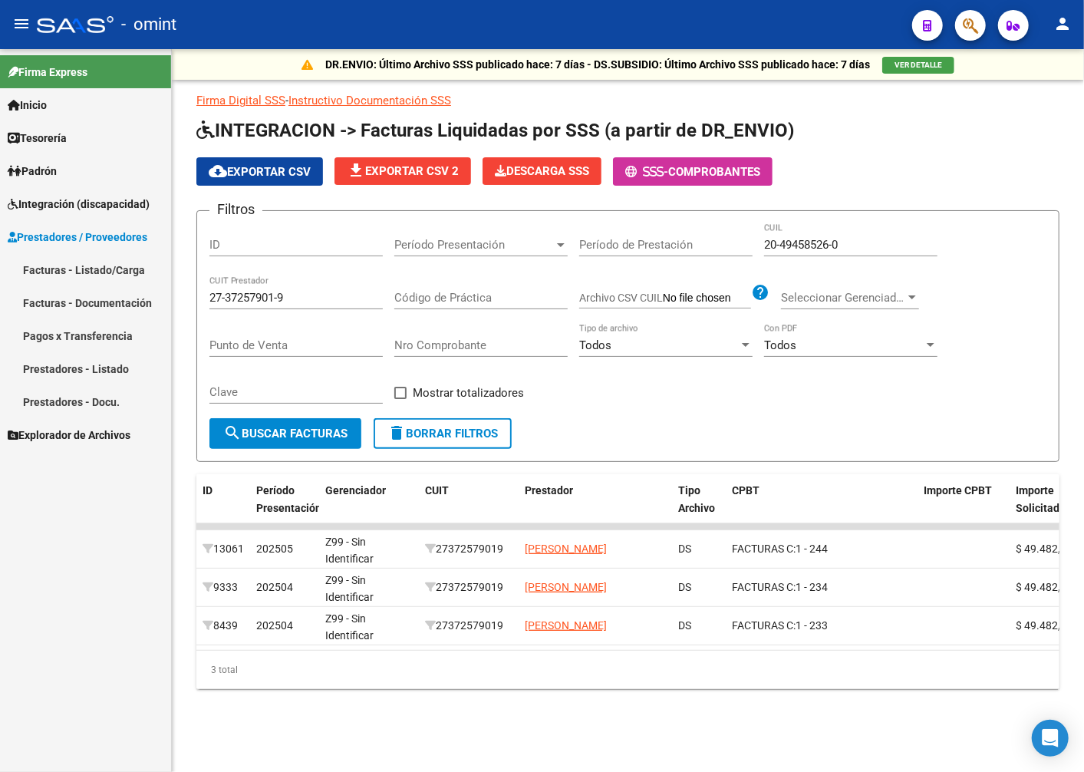
drag, startPoint x: 93, startPoint y: 272, endPoint x: 140, endPoint y: 277, distance: 47.1
click at [92, 272] on link "Facturas - Listado/Carga" at bounding box center [85, 269] width 171 height 33
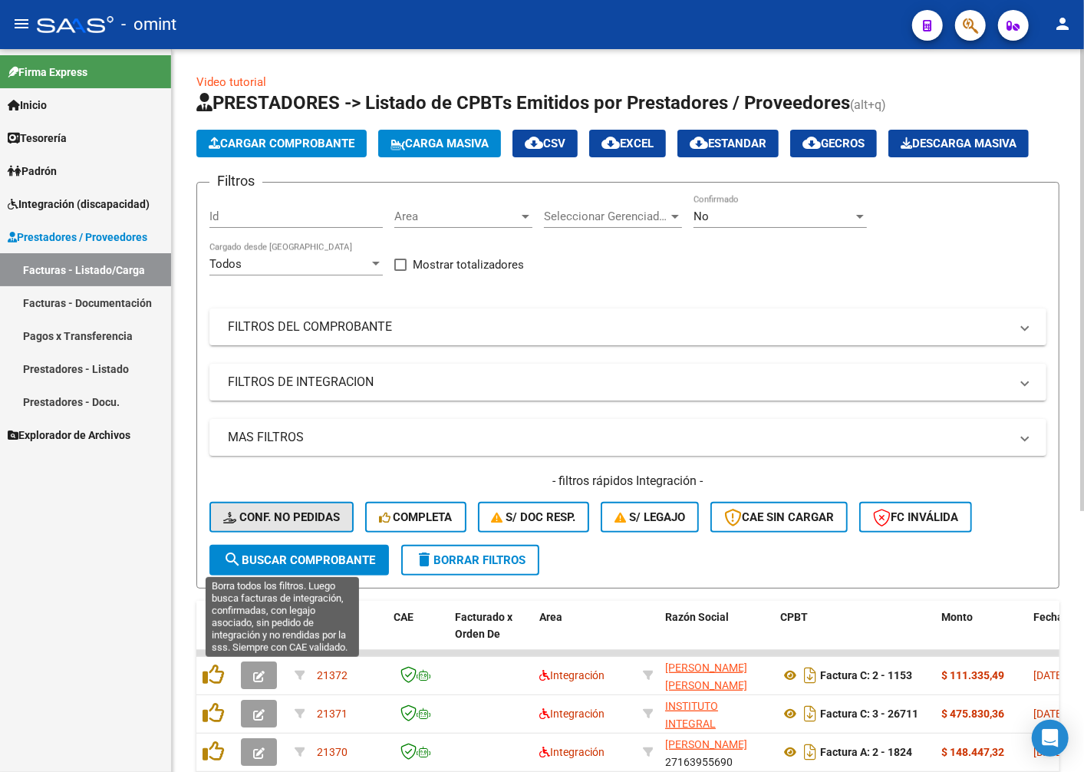
click at [275, 524] on span "Conf. no pedidas" at bounding box center [281, 517] width 117 height 14
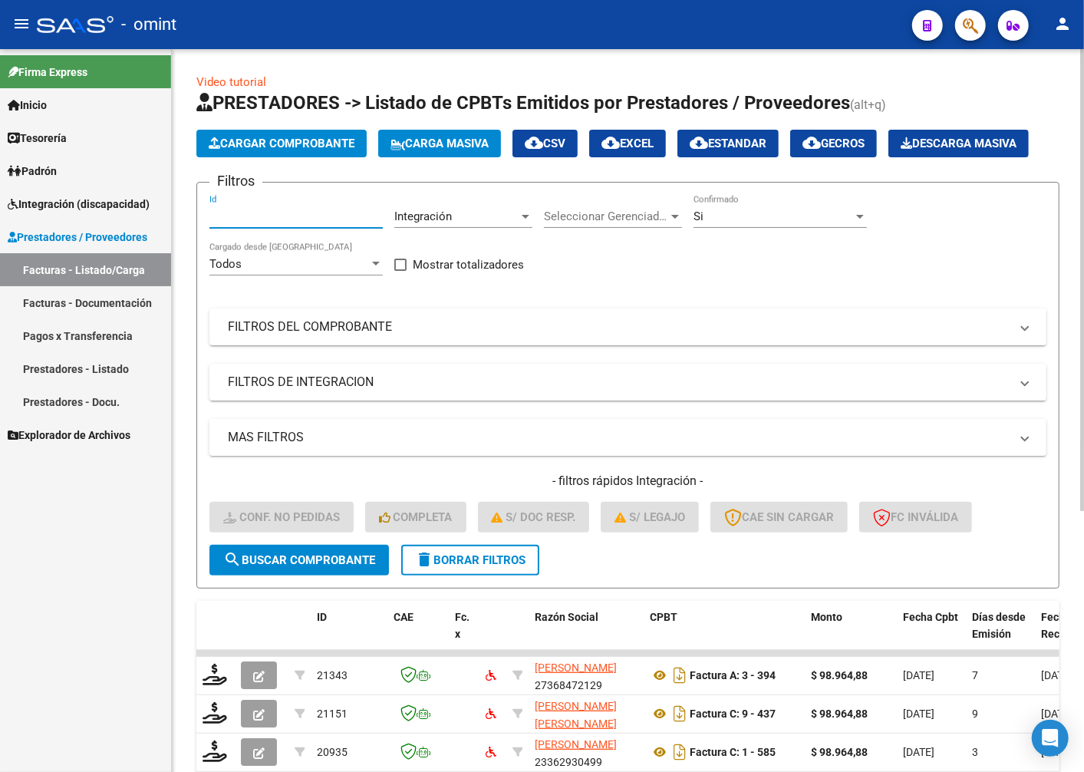
paste input "18600"
type input "18600"
click at [317, 567] on span "search Buscar Comprobante" at bounding box center [299, 560] width 152 height 14
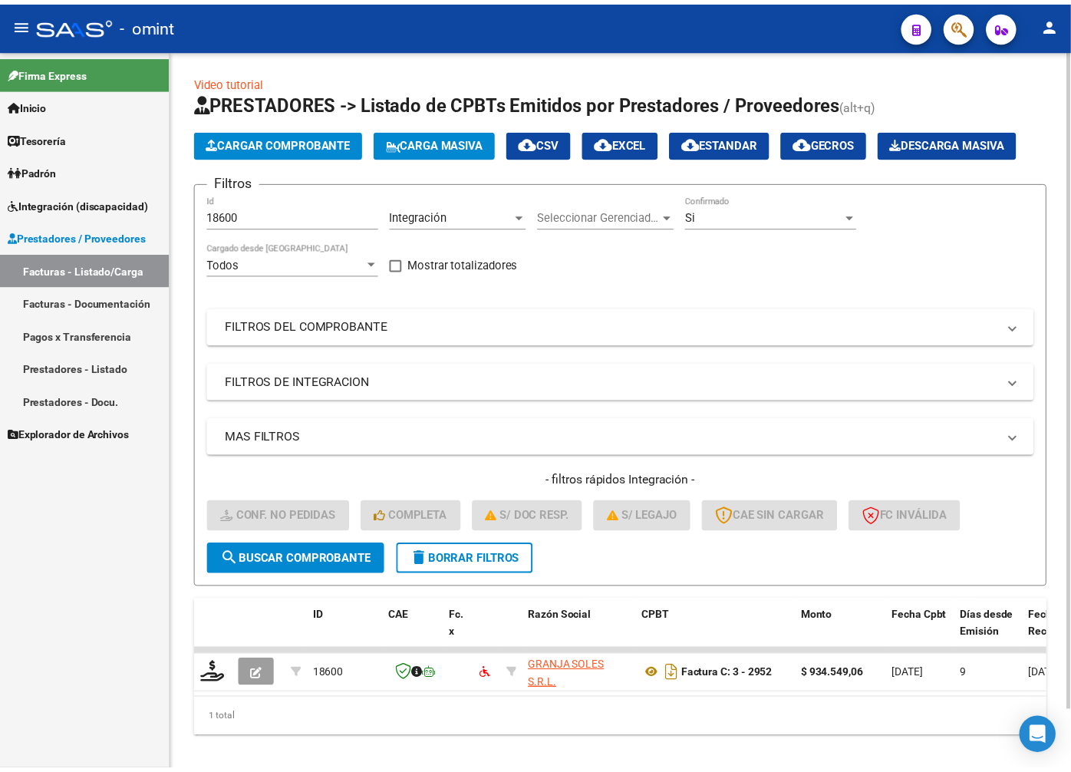
scroll to position [65, 0]
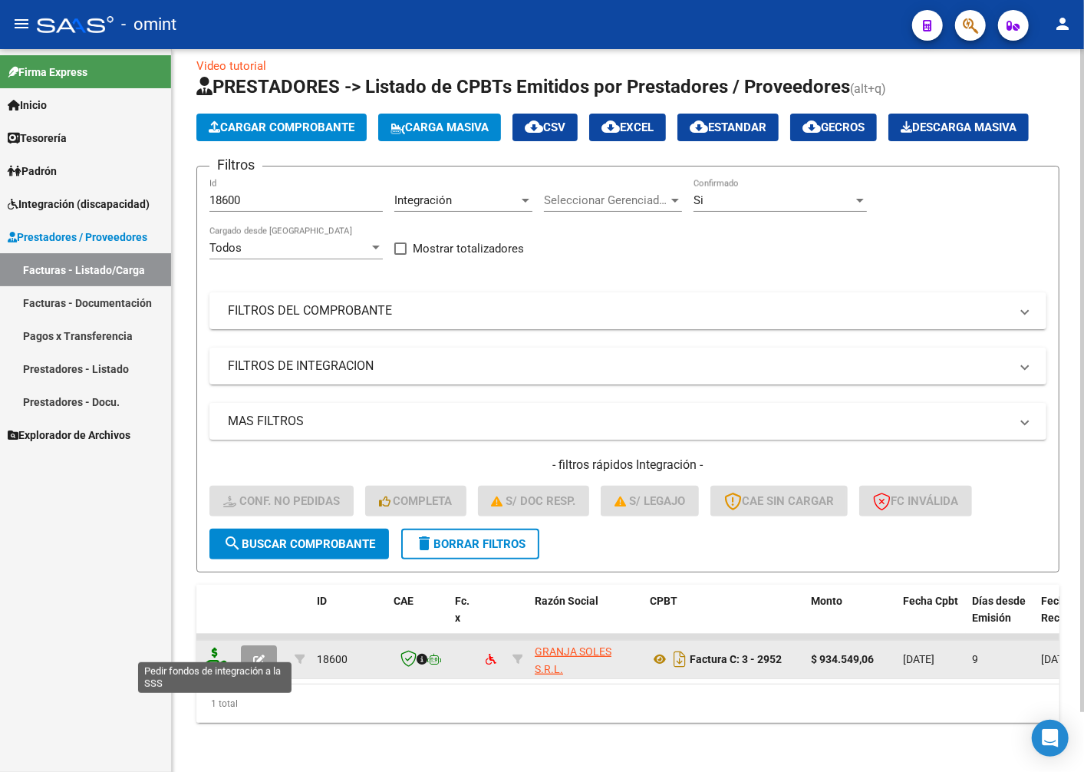
click at [211, 648] on icon at bounding box center [215, 658] width 25 height 21
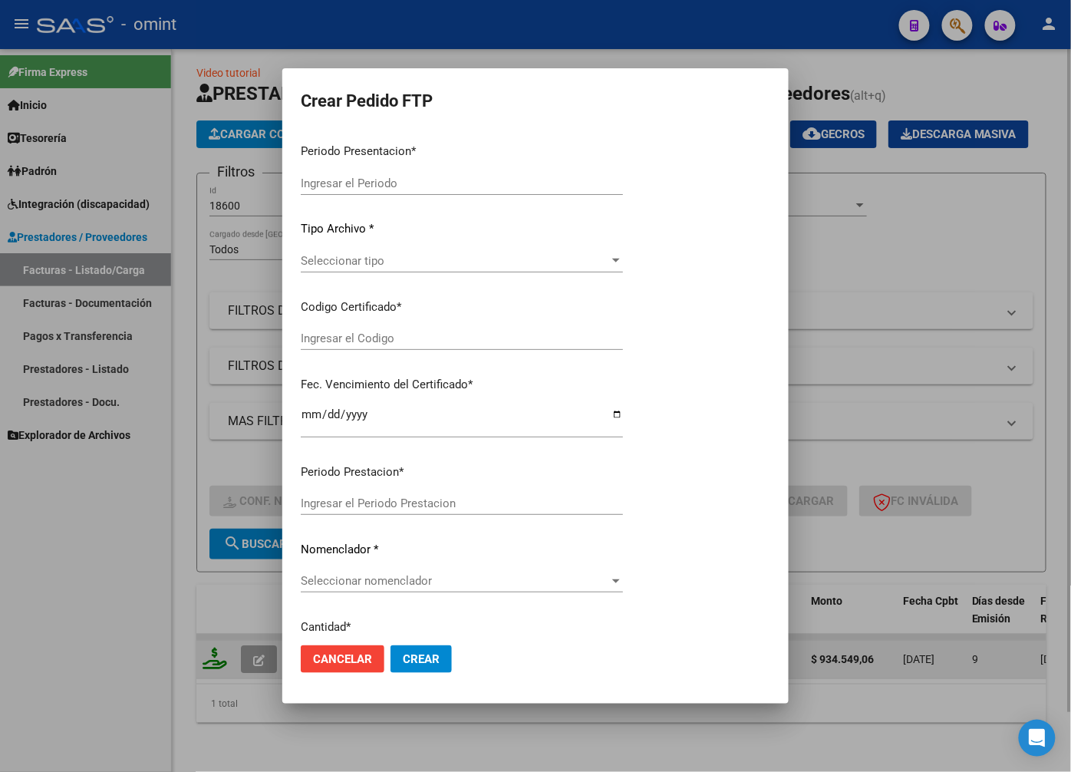
type input "202508"
type input "$ 934.549,06"
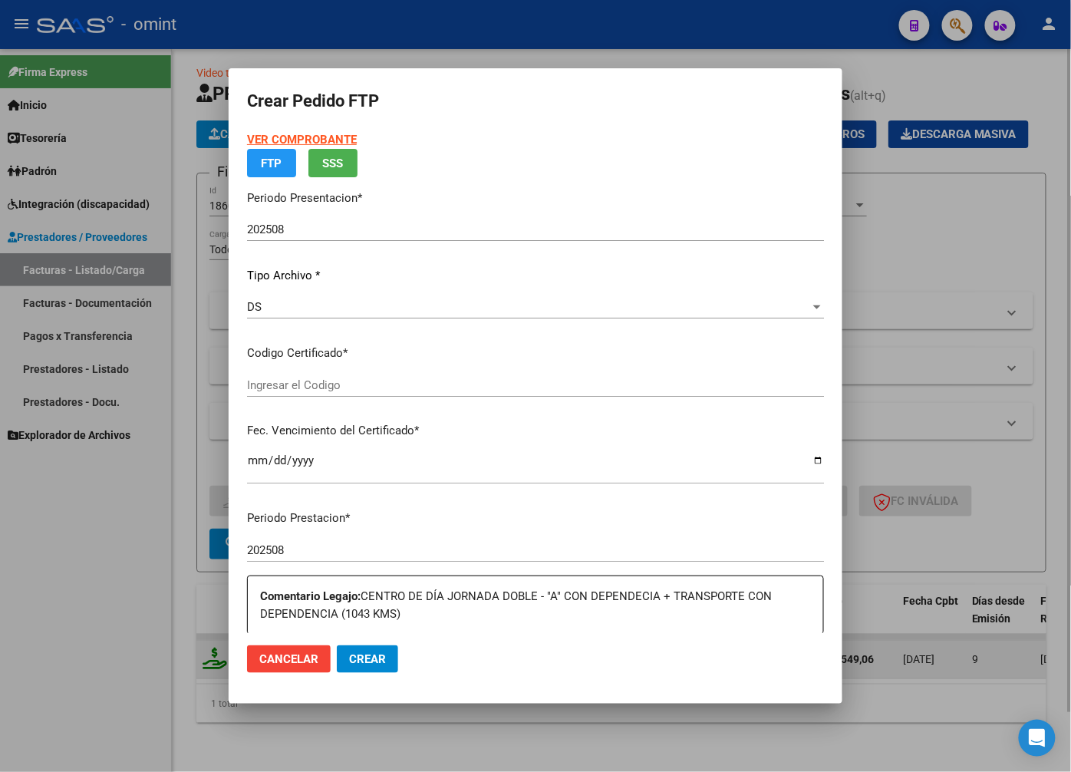
type input "409185105"
type input "2033-09-30"
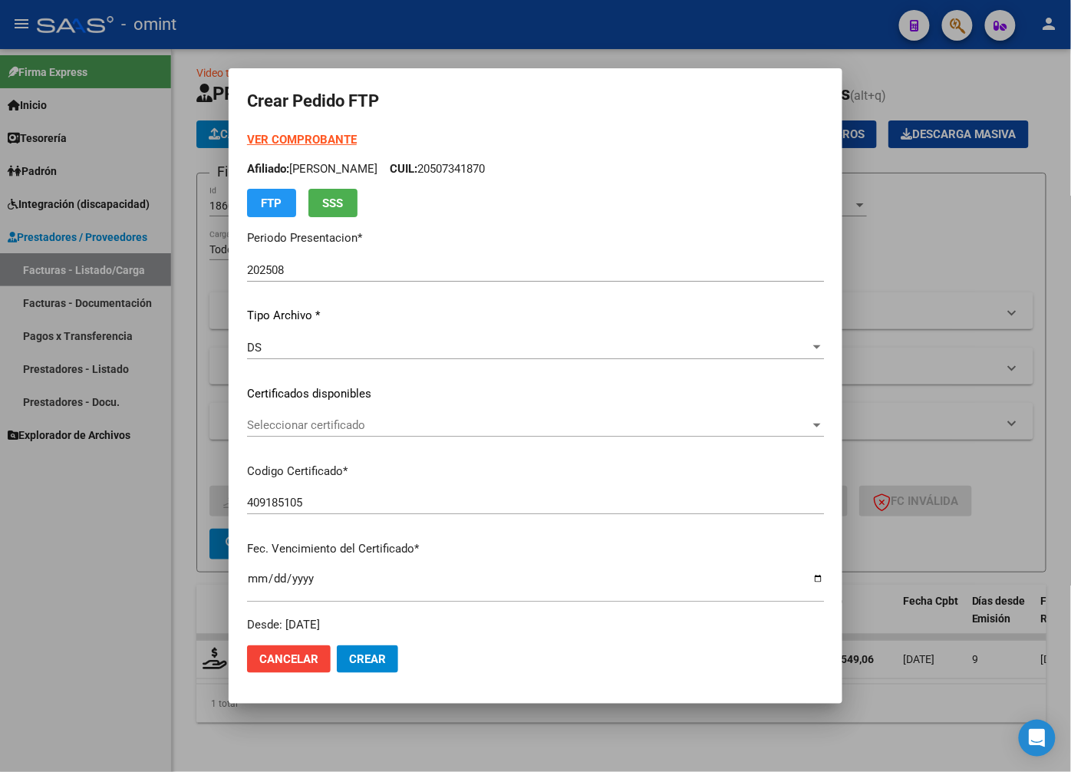
click at [810, 427] on div at bounding box center [817, 425] width 14 height 12
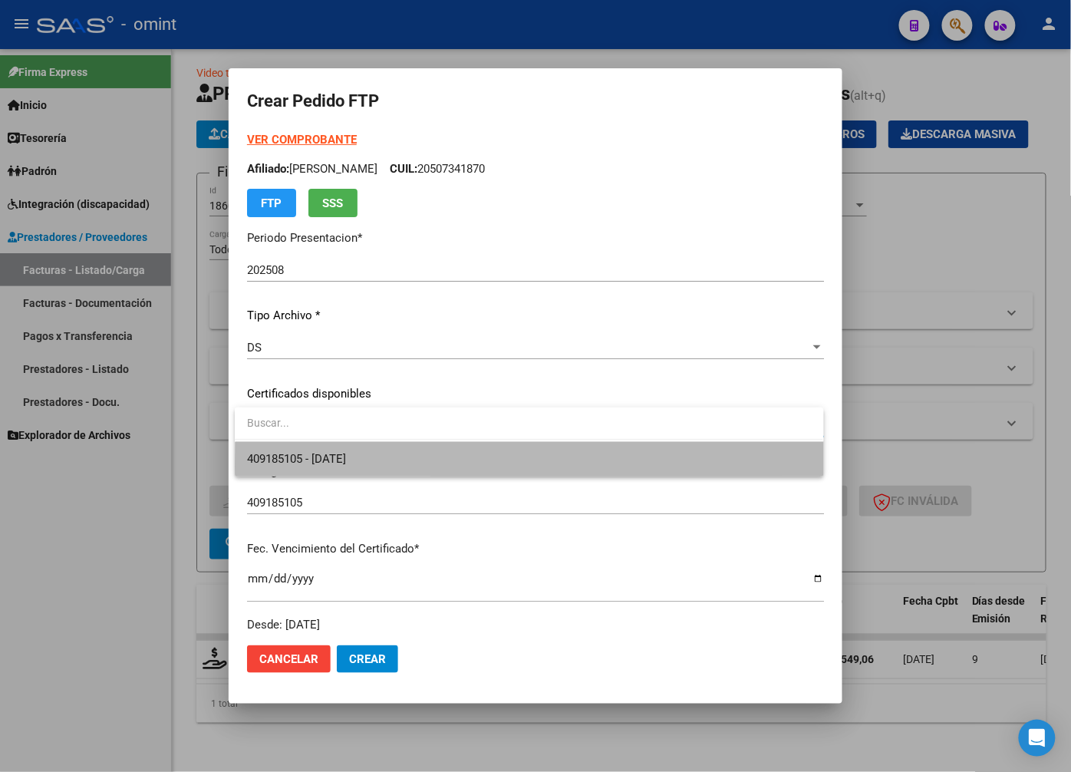
click at [773, 466] on span "409185105 - 2033-09-30" at bounding box center [529, 459] width 564 height 35
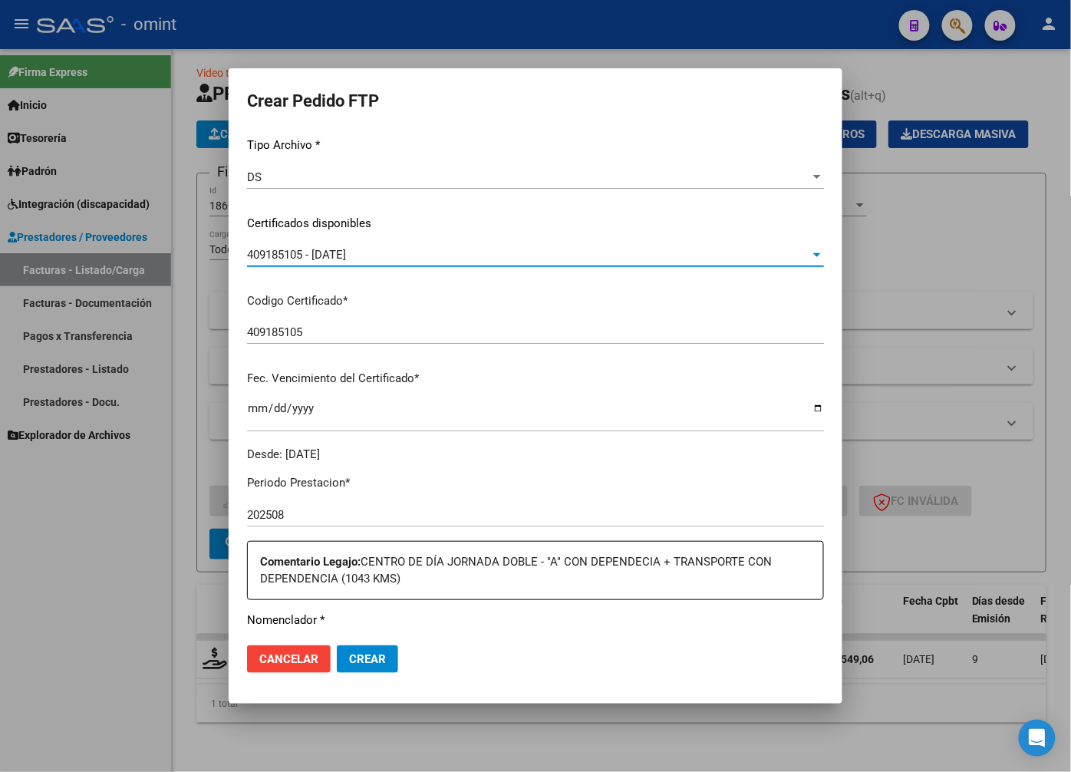
scroll to position [256, 0]
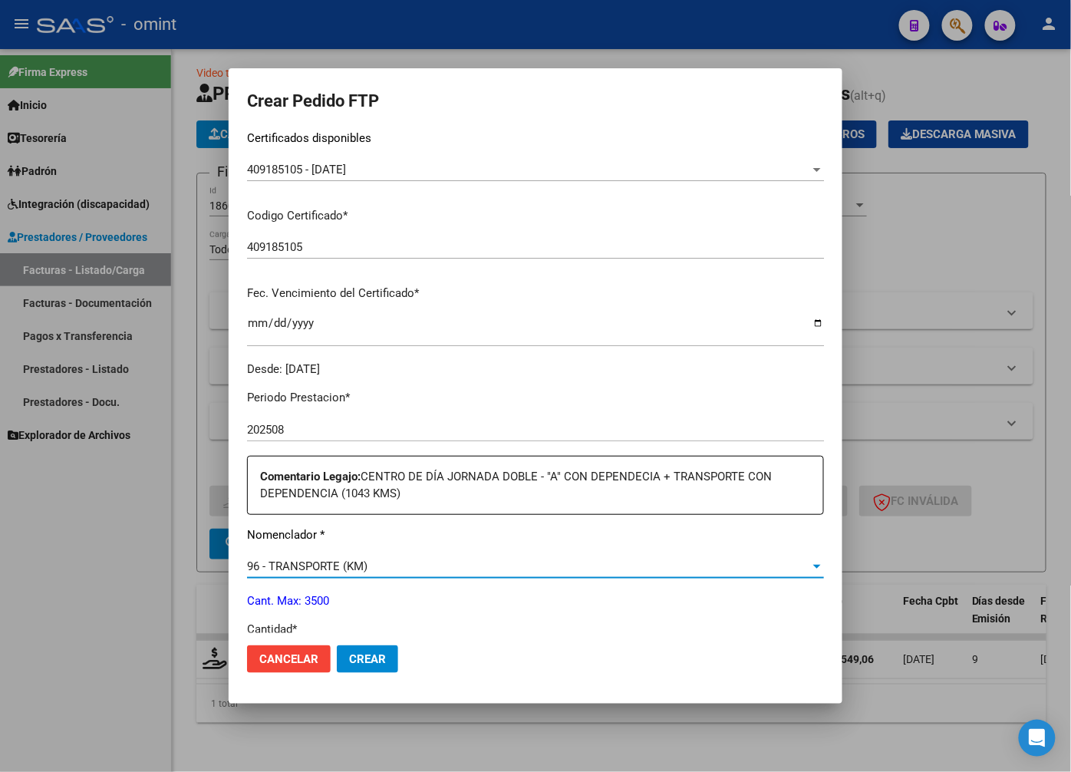
click at [793, 562] on div "96 - TRANSPORTE (KM)" at bounding box center [528, 566] width 563 height 14
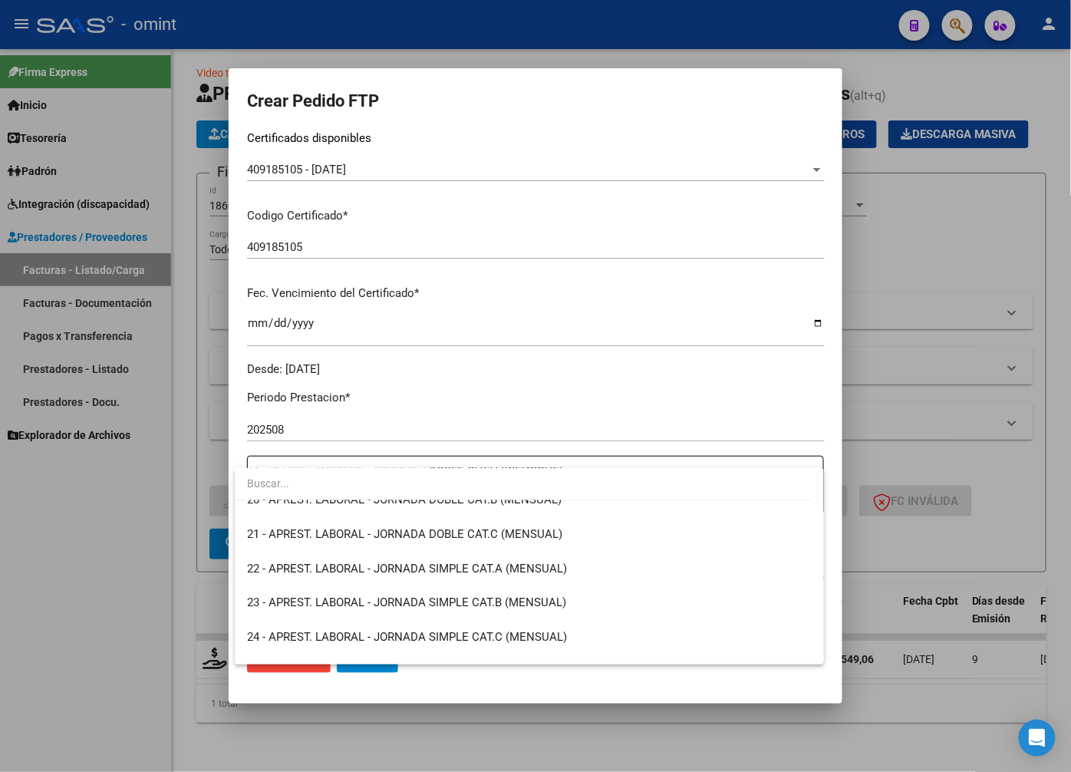
scroll to position [164, 0]
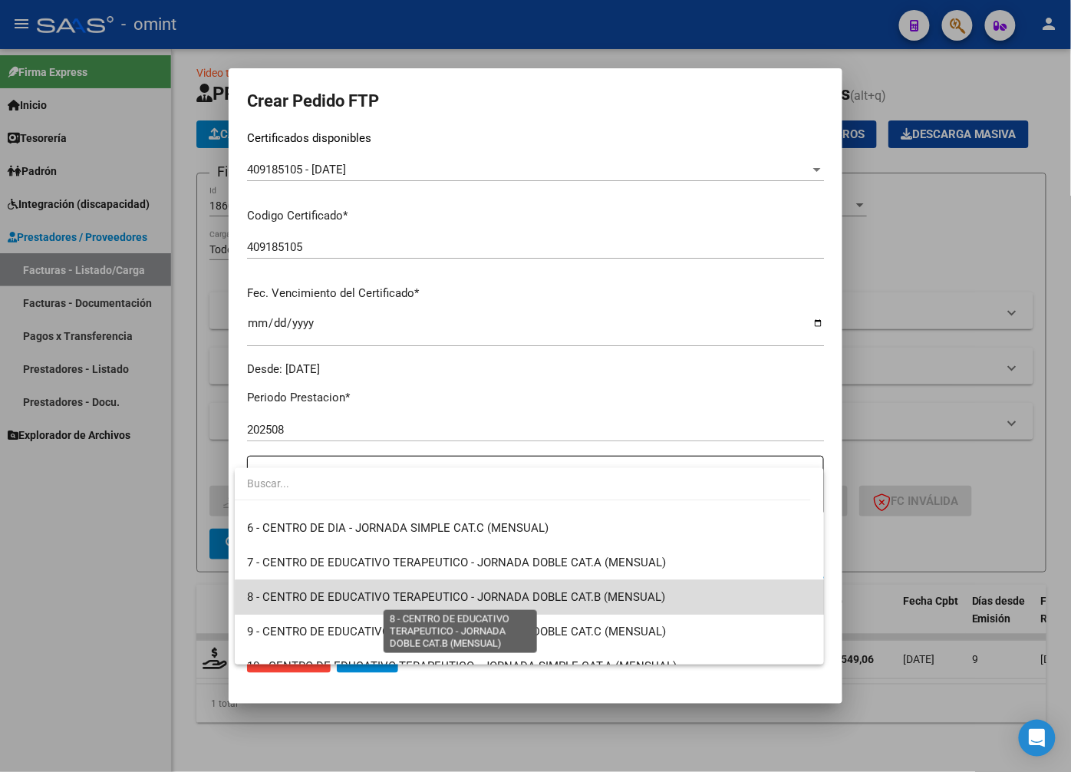
click at [562, 602] on span "8 - CENTRO DE EDUCATIVO TERAPEUTICO - JORNADA DOBLE CAT.B (MENSUAL)" at bounding box center [456, 597] width 418 height 14
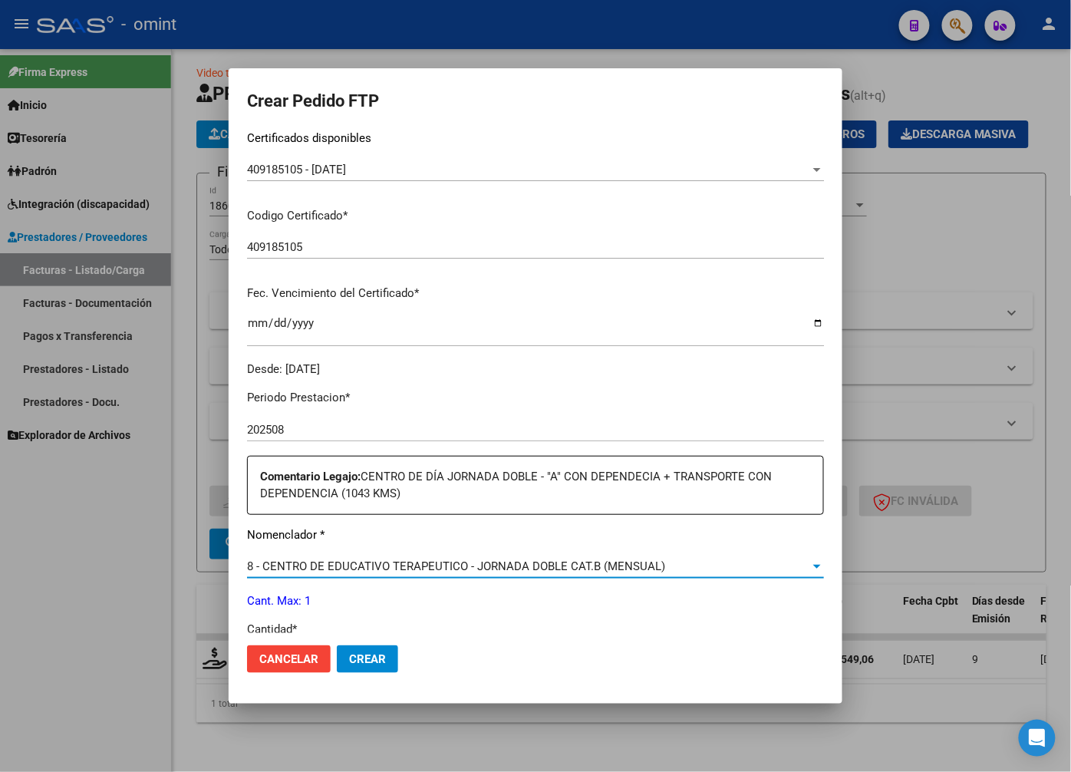
click at [792, 566] on div "8 - CENTRO DE EDUCATIVO TERAPEUTICO - JORNADA DOBLE CAT.B (MENSUAL)" at bounding box center [528, 566] width 563 height 14
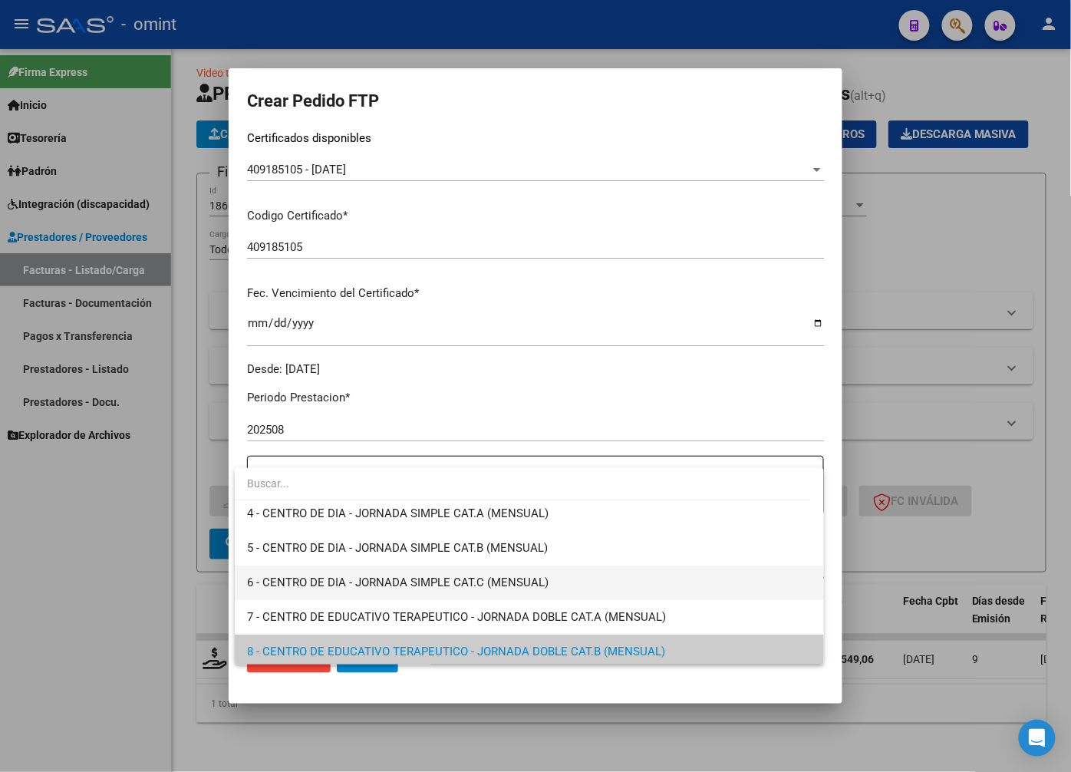
scroll to position [0, 0]
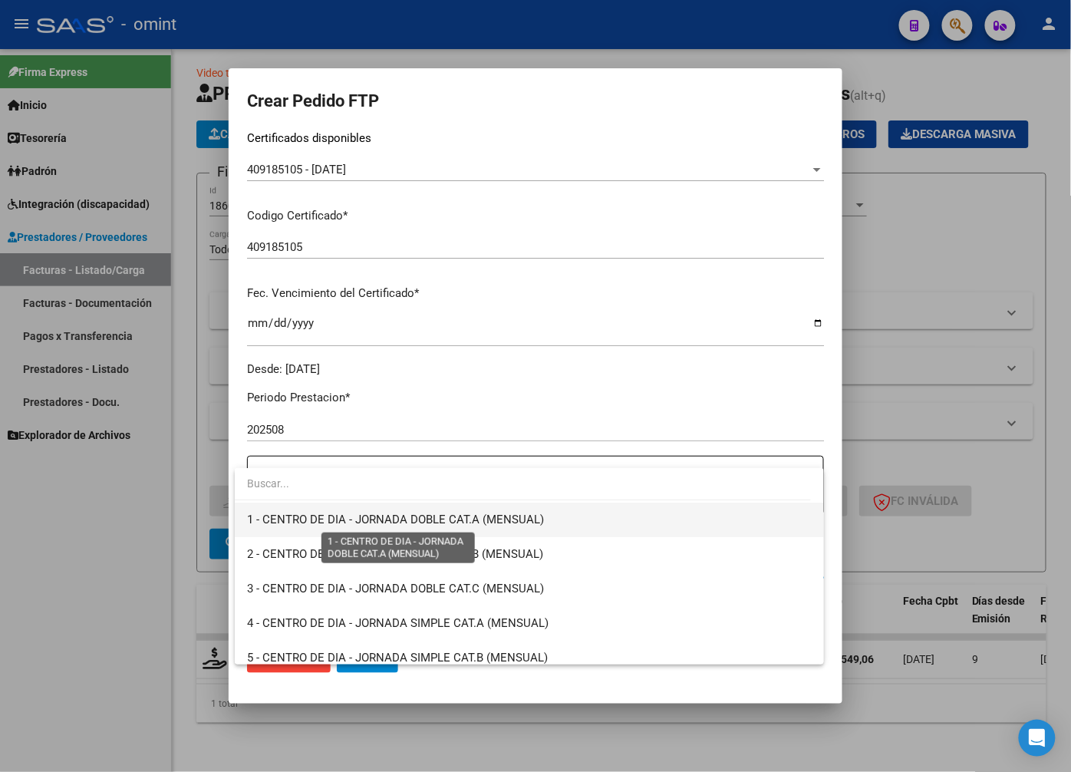
click at [440, 518] on span "1 - CENTRO DE DIA - JORNADA DOBLE CAT.A (MENSUAL)" at bounding box center [395, 520] width 297 height 14
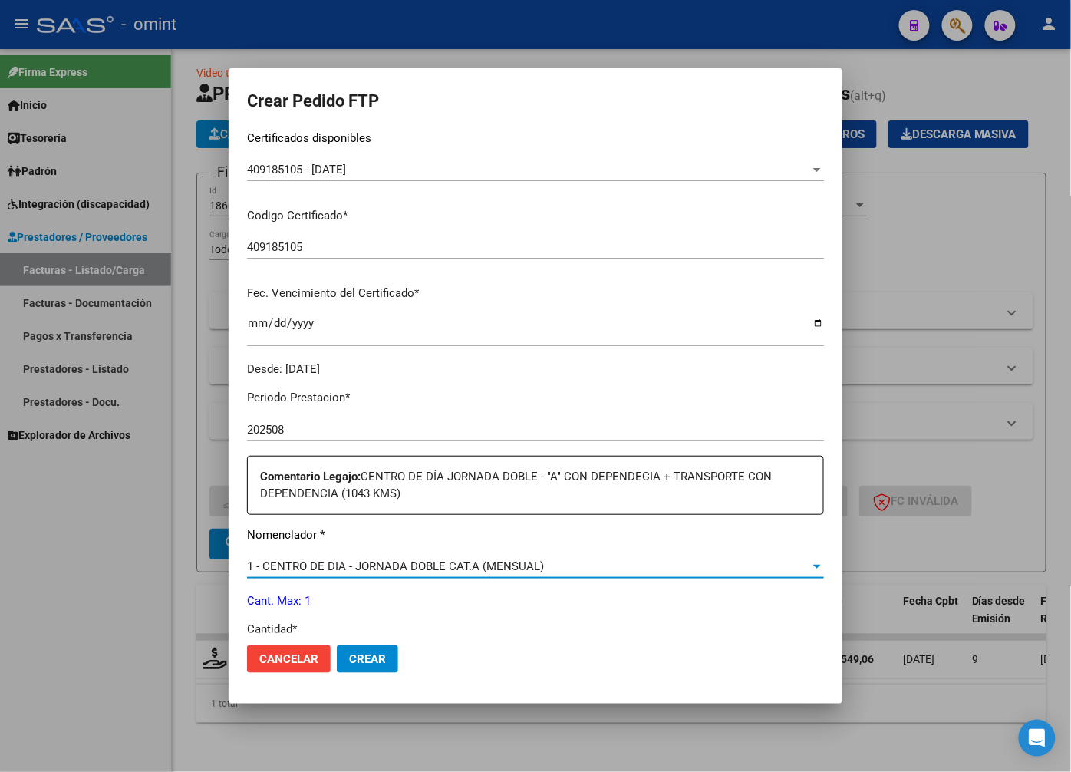
scroll to position [341, 0]
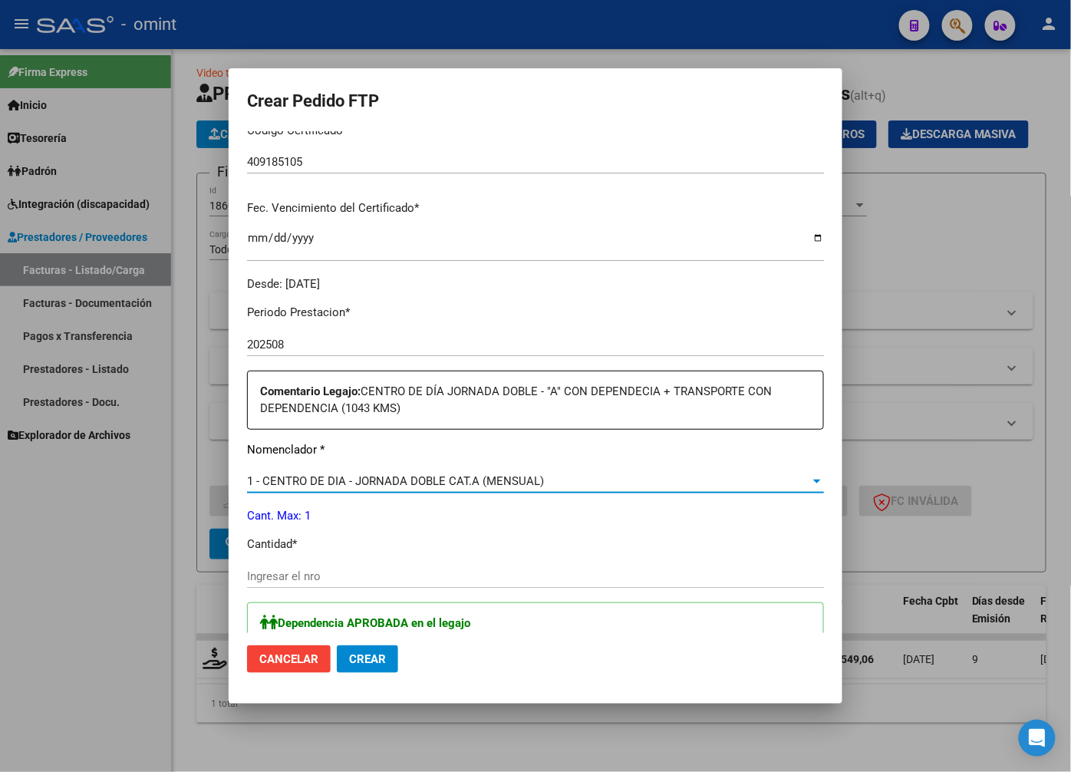
click at [334, 566] on div "Ingresar el nro" at bounding box center [535, 576] width 577 height 23
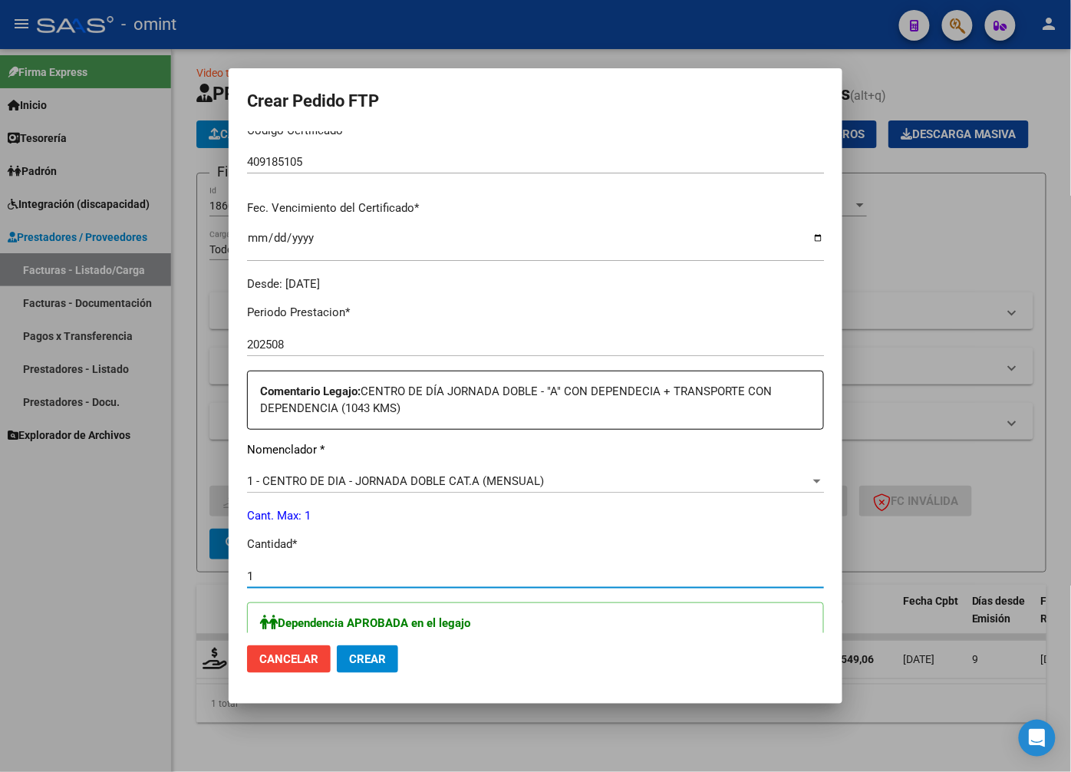
type input "1"
click at [440, 502] on div "1 - CENTRO DE DIA - JORNADA DOBLE CAT.A (MENSUAL) Seleccionar nomenclador" at bounding box center [535, 489] width 577 height 38
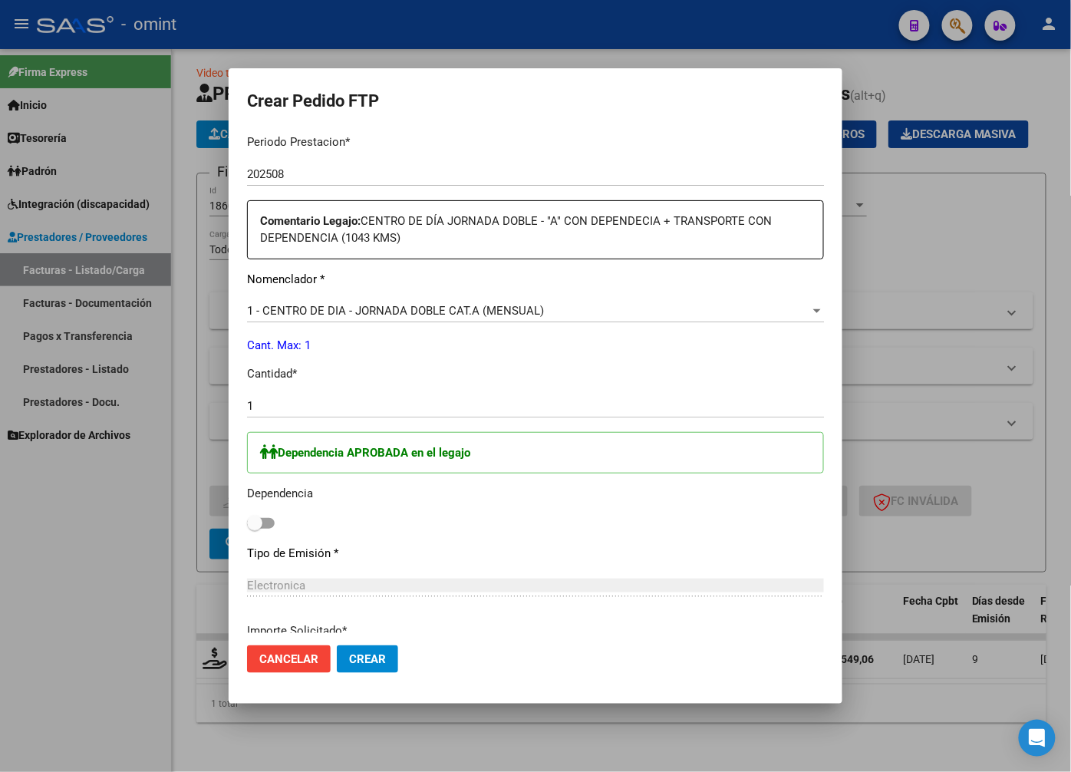
scroll to position [596, 0]
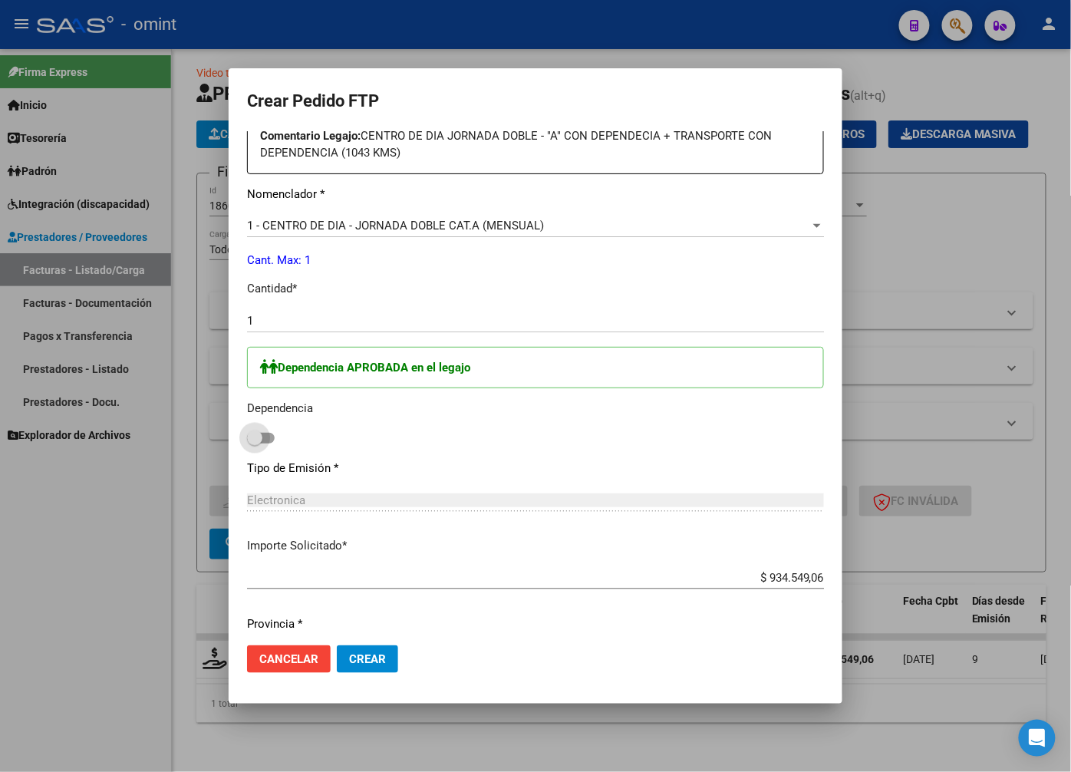
click at [256, 442] on span at bounding box center [254, 437] width 15 height 15
click at [255, 444] on input "checkbox" at bounding box center [254, 444] width 1 height 1
checkbox input "true"
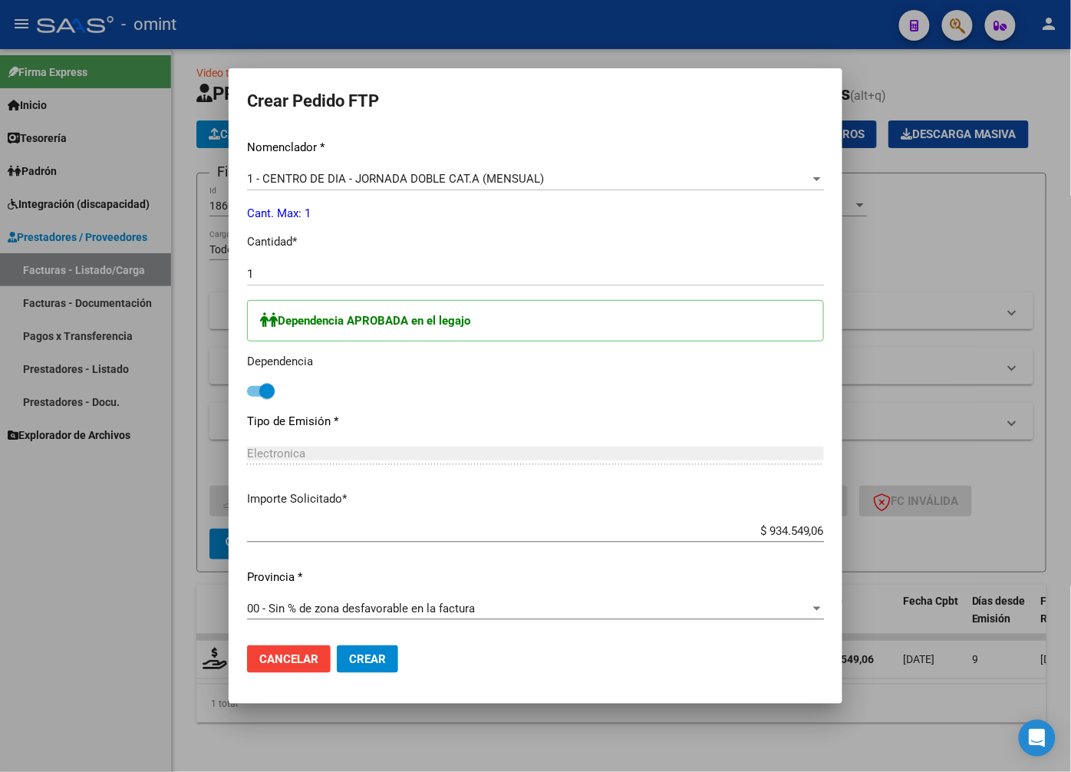
click at [354, 672] on mat-dialog-actions "Cancelar Crear" at bounding box center [535, 659] width 577 height 52
click at [357, 655] on span "Crear" at bounding box center [367, 659] width 37 height 14
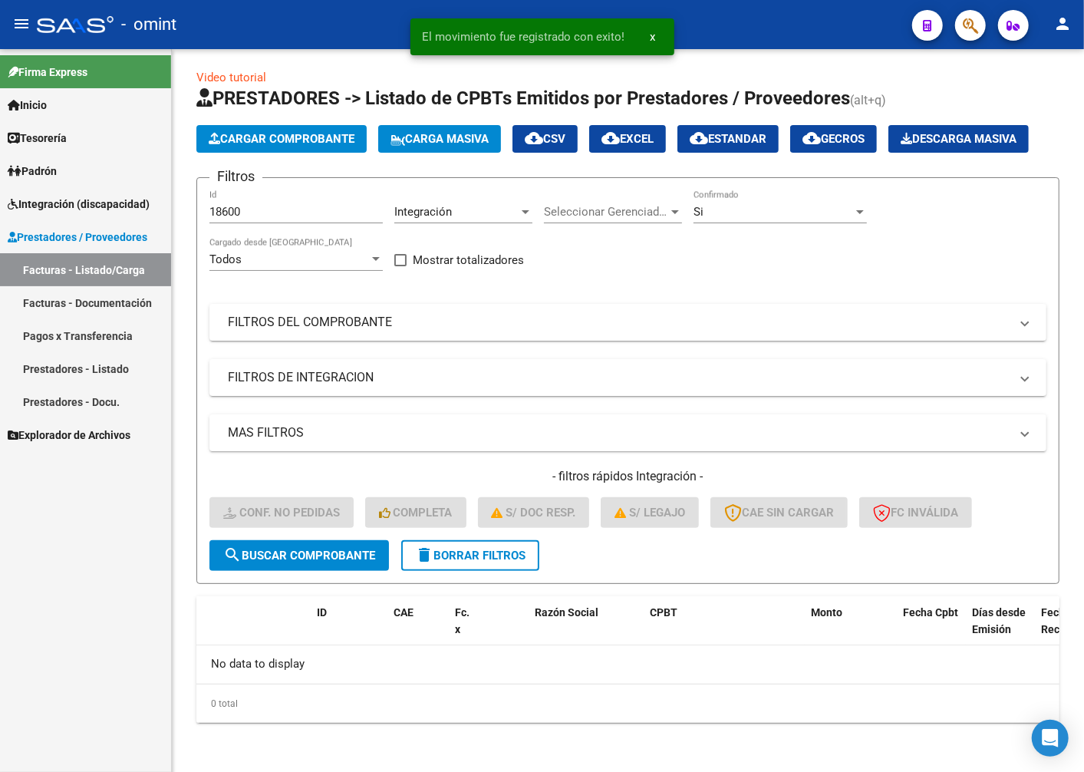
scroll to position [41, 0]
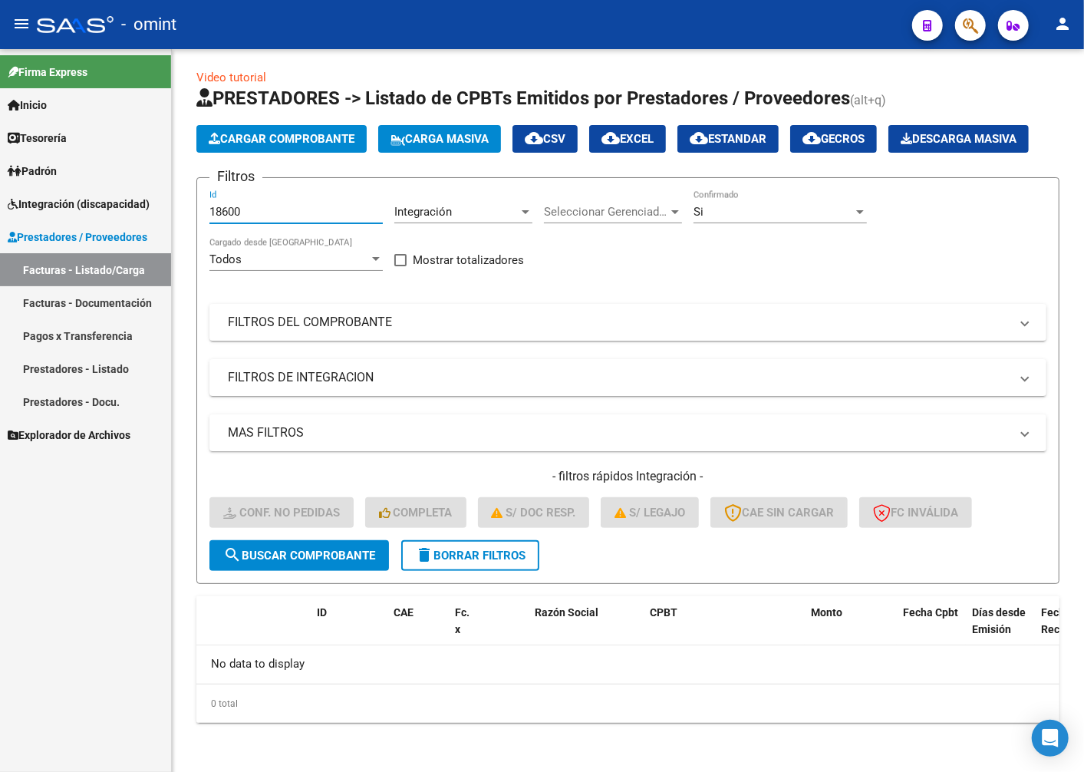
drag, startPoint x: 269, startPoint y: 217, endPoint x: 0, endPoint y: 180, distance: 271.8
click at [0, 180] on html "menu - omint person Firma Express Inicio Instructivos Contacto OS Tesorería Ext…" at bounding box center [542, 386] width 1084 height 772
paste input "18604"
type input "18604"
click at [281, 561] on span "search Buscar Comprobante" at bounding box center [299, 556] width 152 height 14
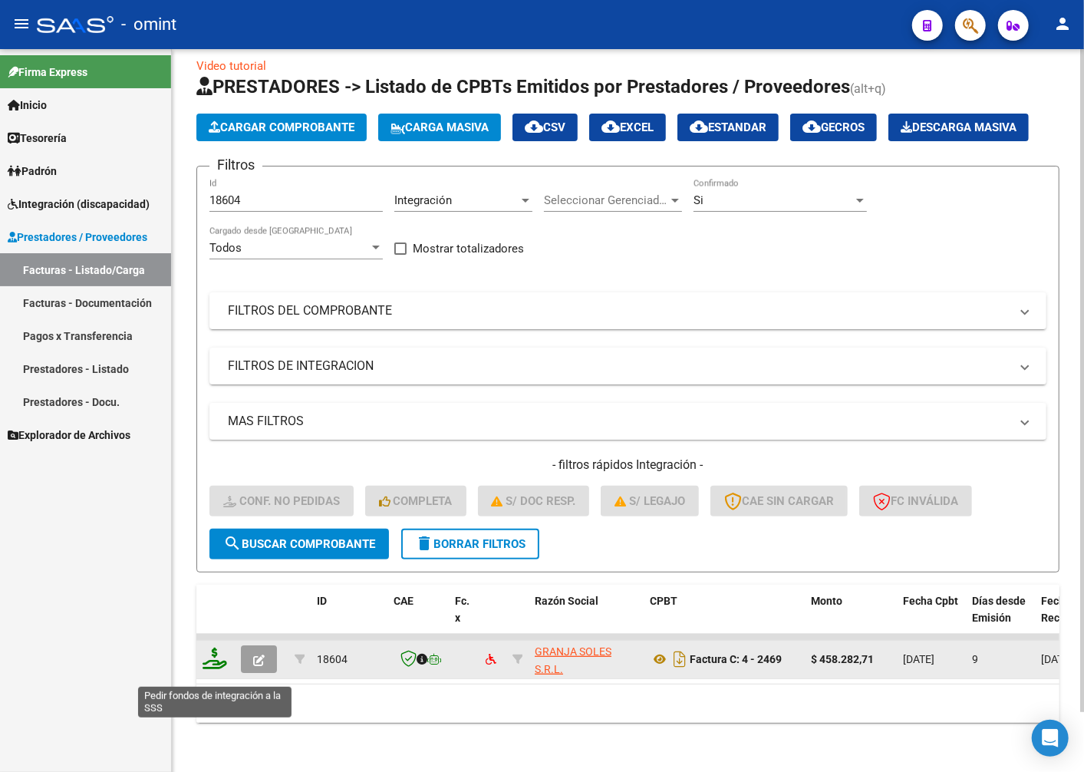
click at [211, 669] on icon at bounding box center [215, 658] width 25 height 21
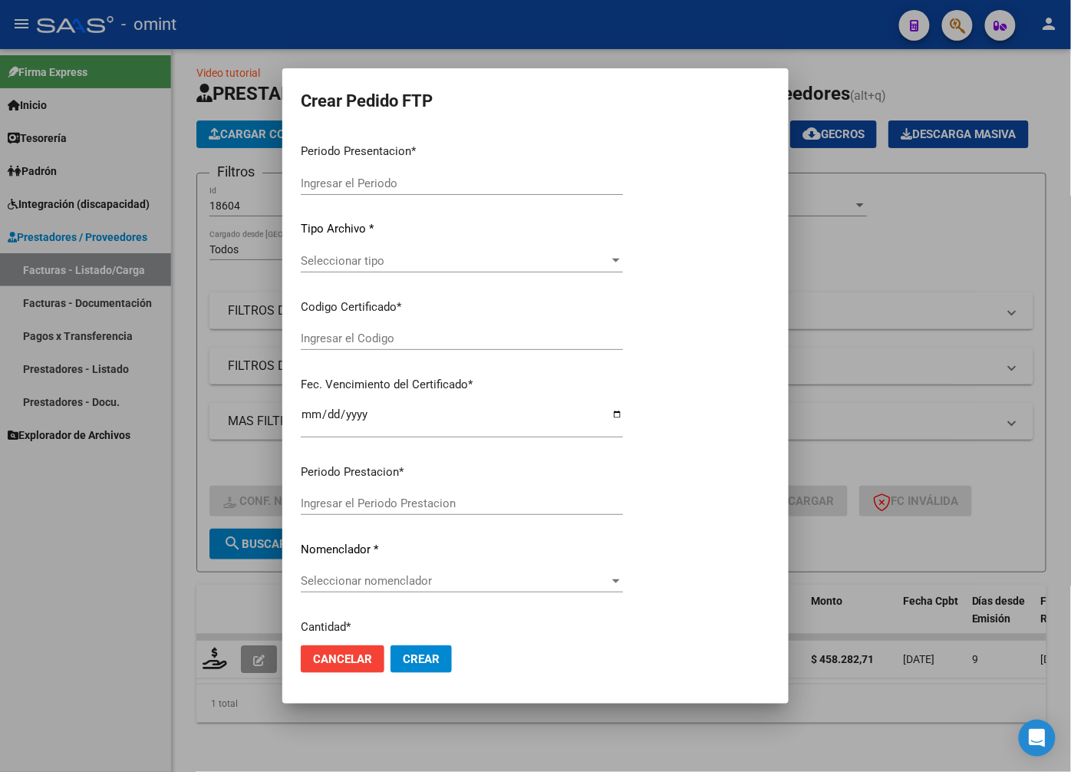
type input "202508"
type input "$ 458.282,71"
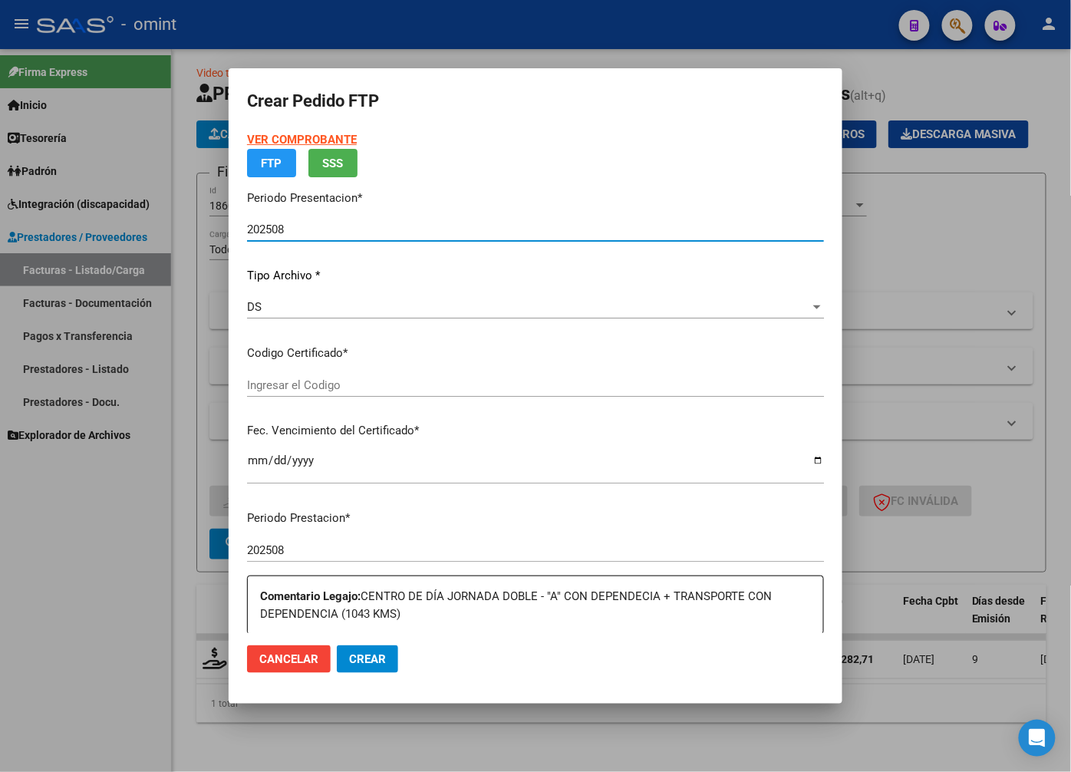
type input "409185105"
type input "2033-09-30"
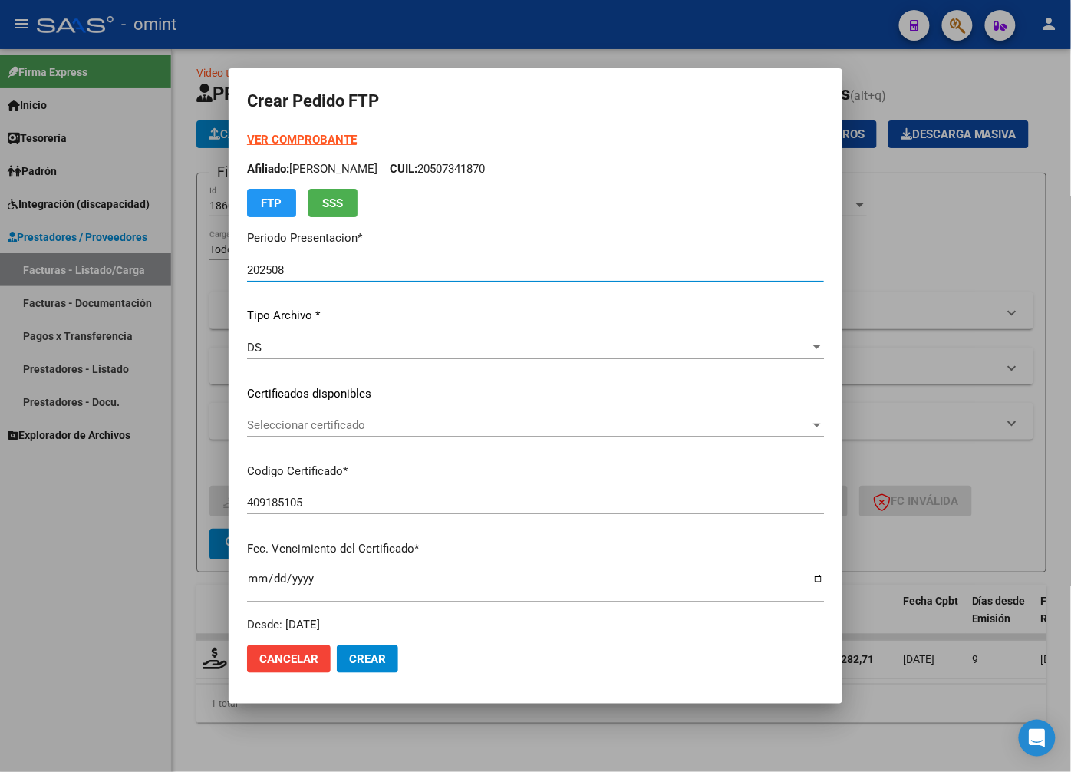
click at [806, 409] on div "VER COMPROBANTE ARCA Padrón Afiliado: GASTAUD ACEVEDO VICTOR CUIL: 20507341870 …" at bounding box center [535, 382] width 577 height 502
click at [756, 422] on span "Seleccionar certificado" at bounding box center [528, 425] width 563 height 14
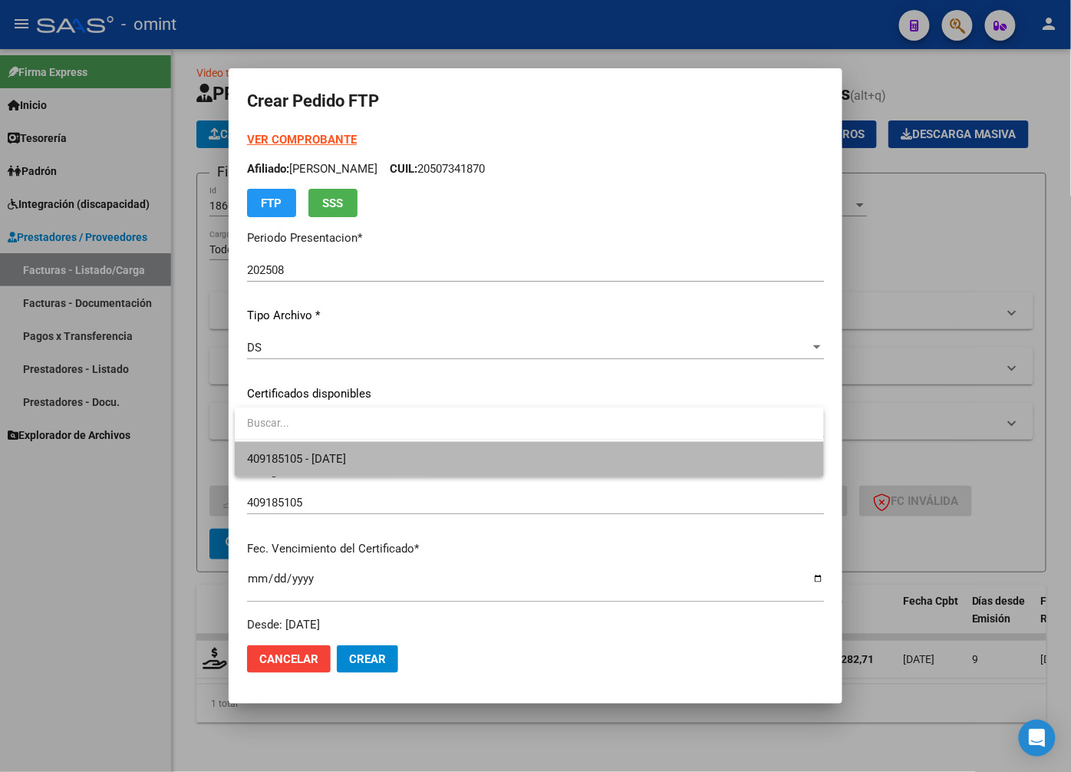
click at [704, 468] on span "409185105 - 2033-09-30" at bounding box center [529, 459] width 564 height 35
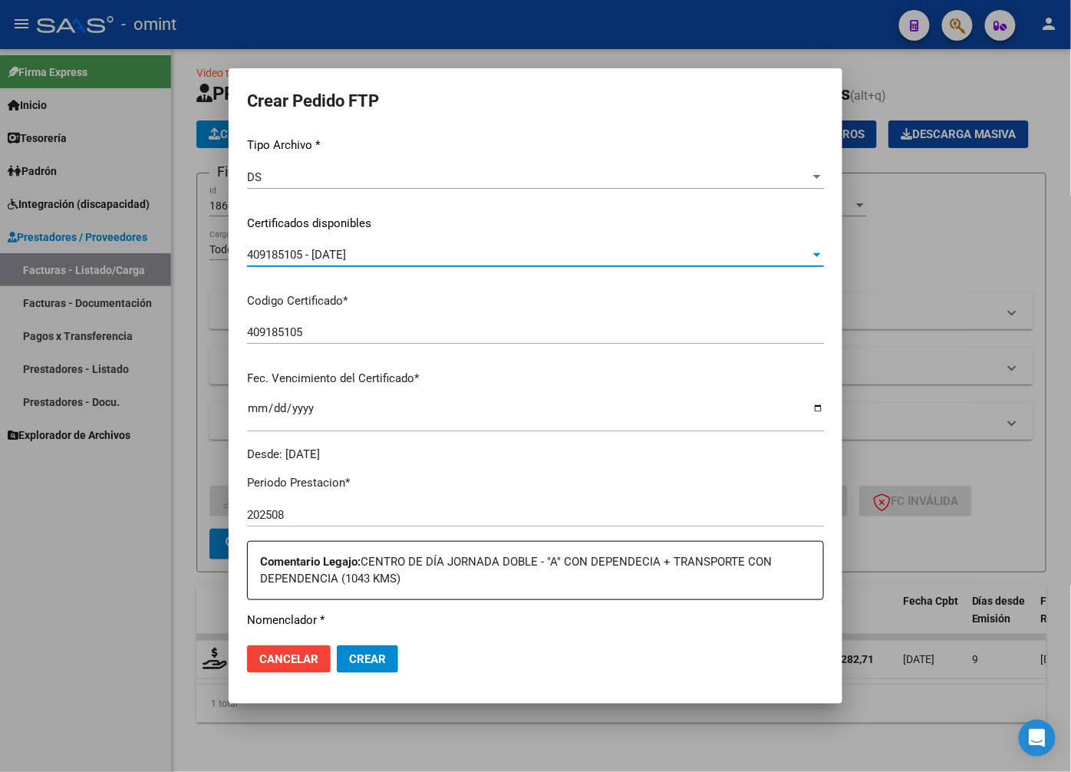
scroll to position [256, 0]
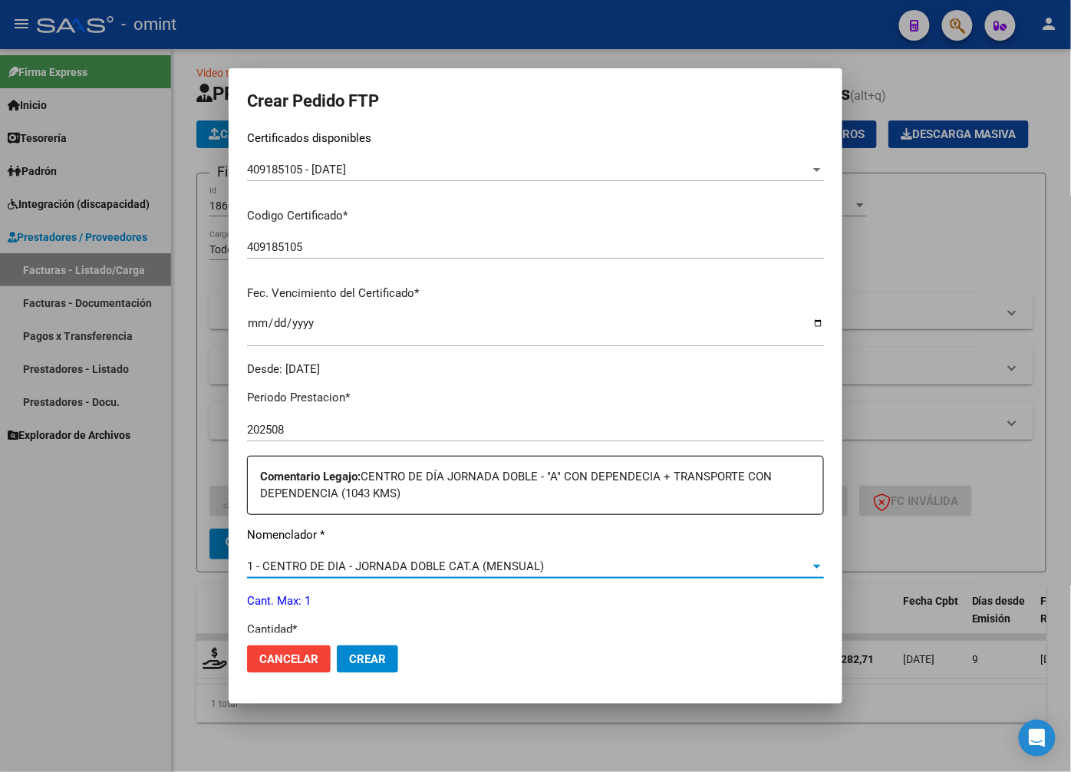
click at [795, 569] on div "1 - CENTRO DE DIA - JORNADA DOBLE CAT.A (MENSUAL)" at bounding box center [528, 566] width 563 height 14
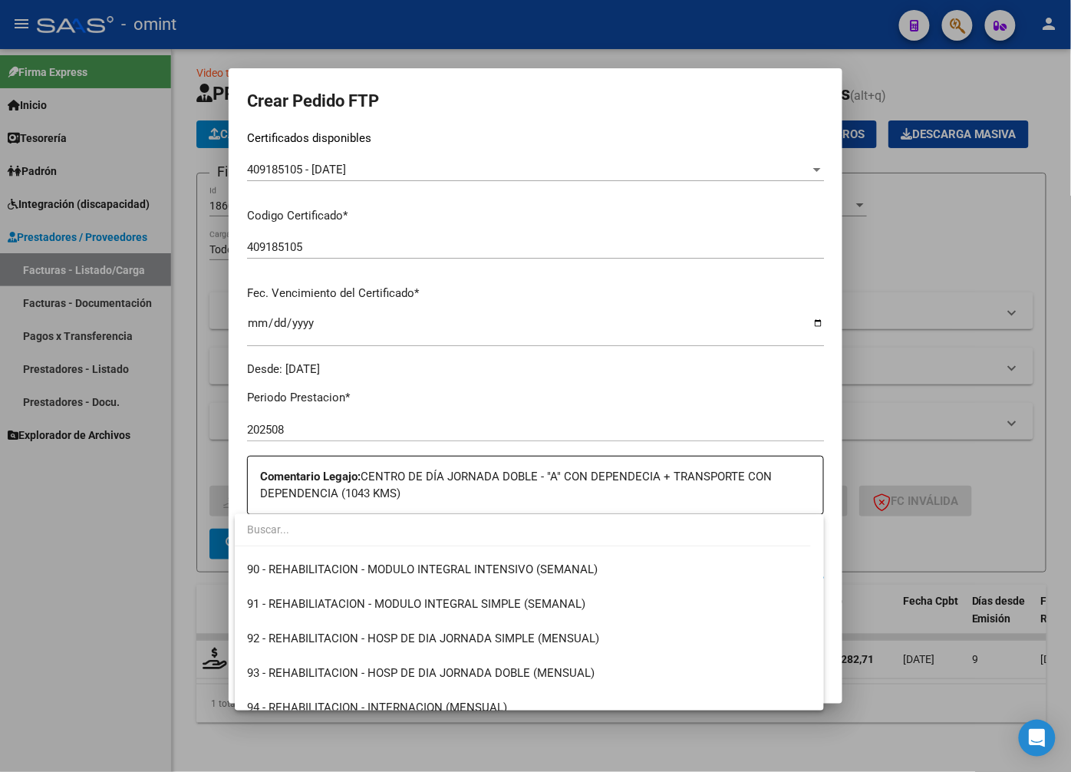
scroll to position [3256, 0]
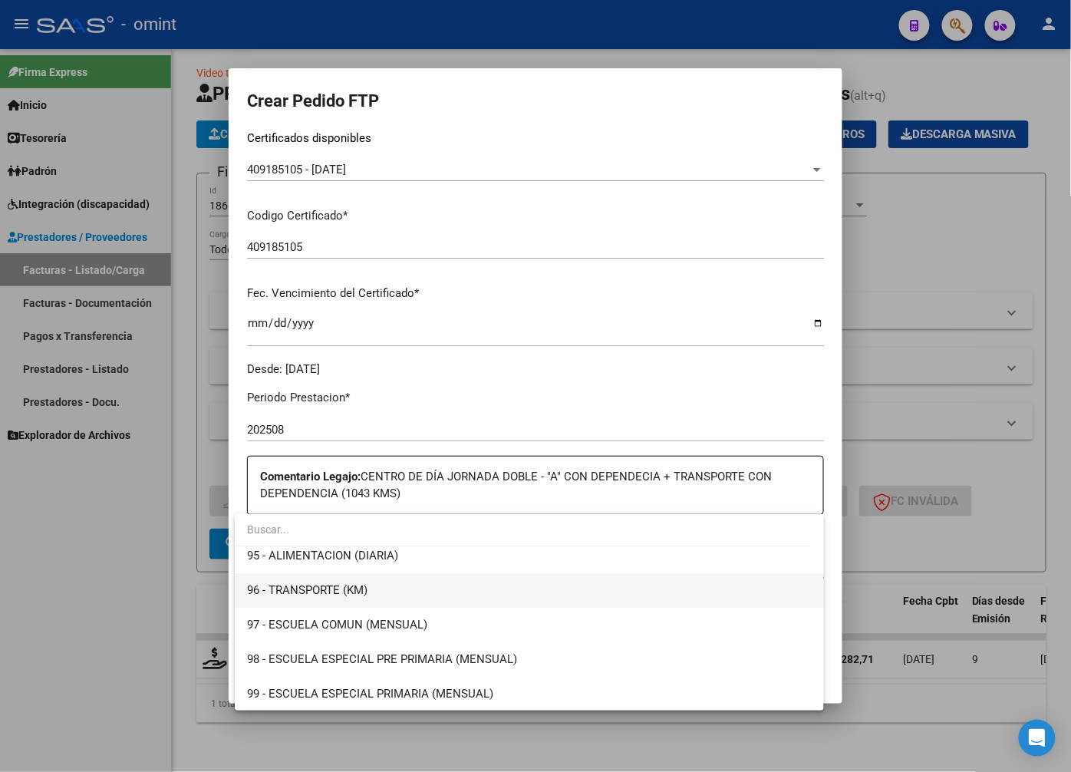
click at [372, 581] on span "96 - TRANSPORTE (KM)" at bounding box center [529, 590] width 564 height 35
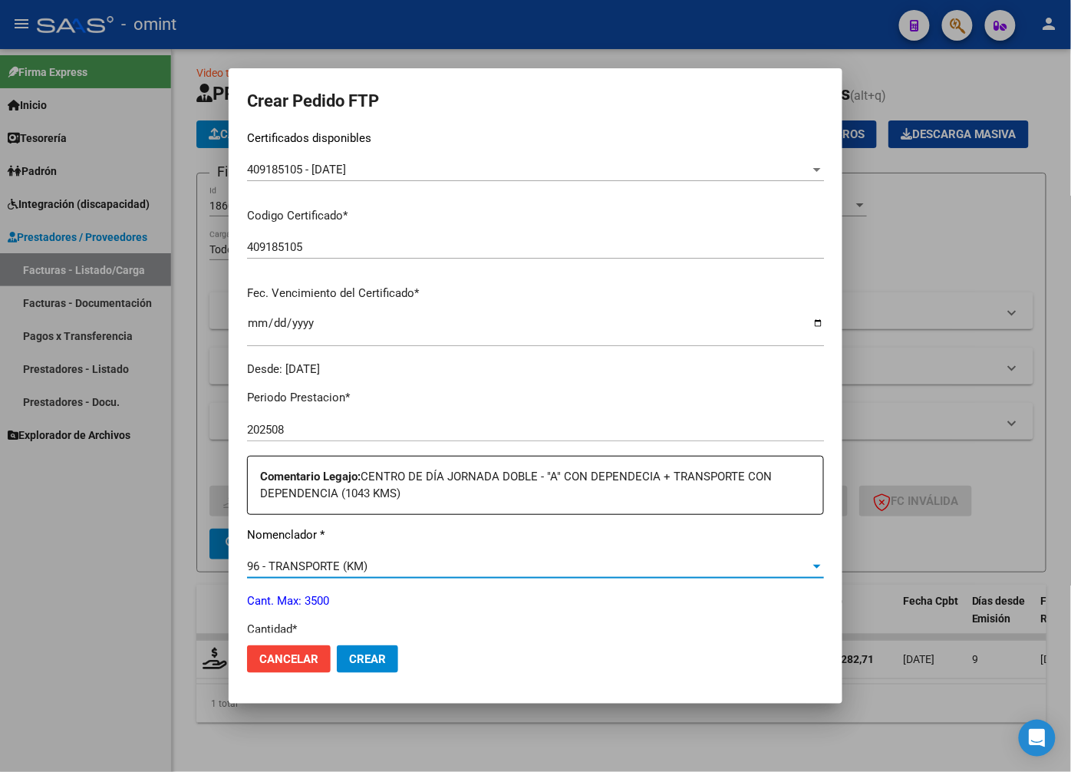
scroll to position [426, 0]
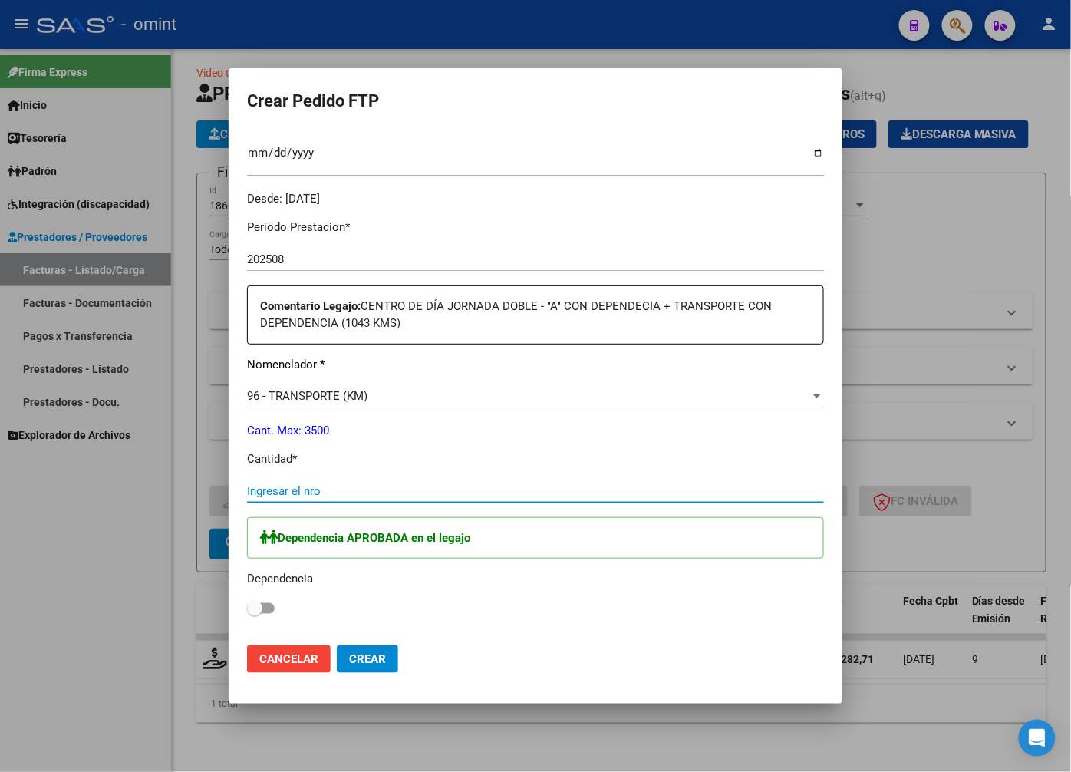
click at [298, 487] on input "Ingresar el nro" at bounding box center [535, 491] width 577 height 14
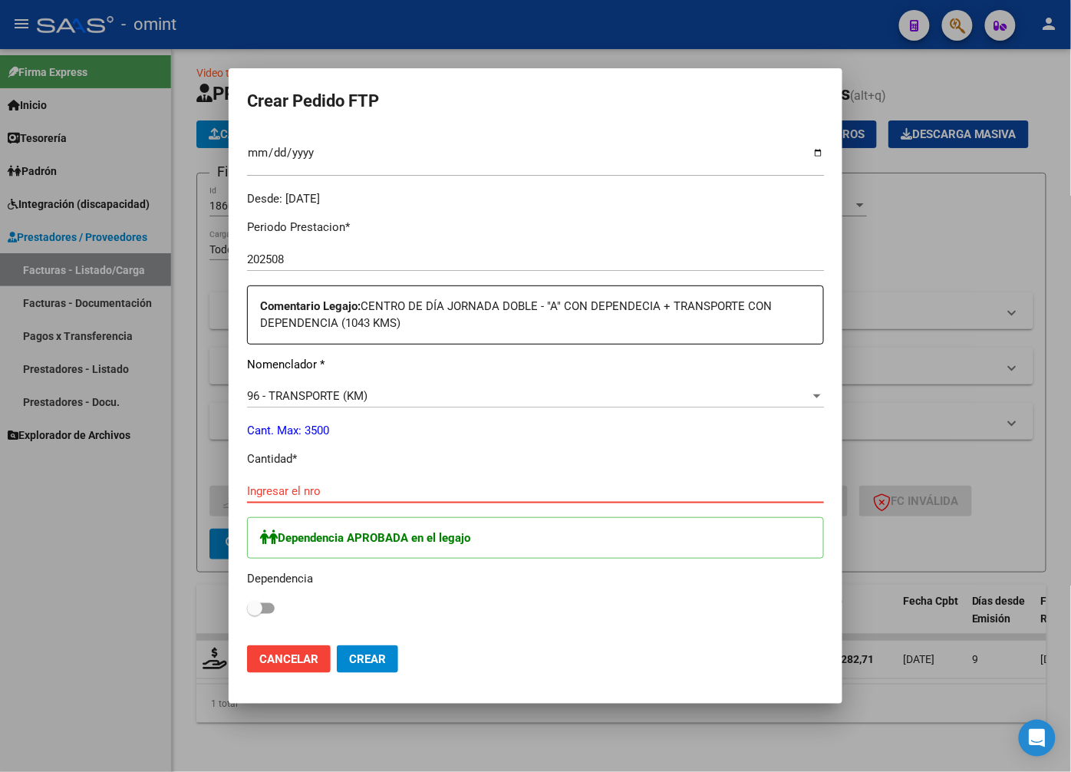
click at [326, 491] on input "Ingresar el nro" at bounding box center [535, 491] width 577 height 14
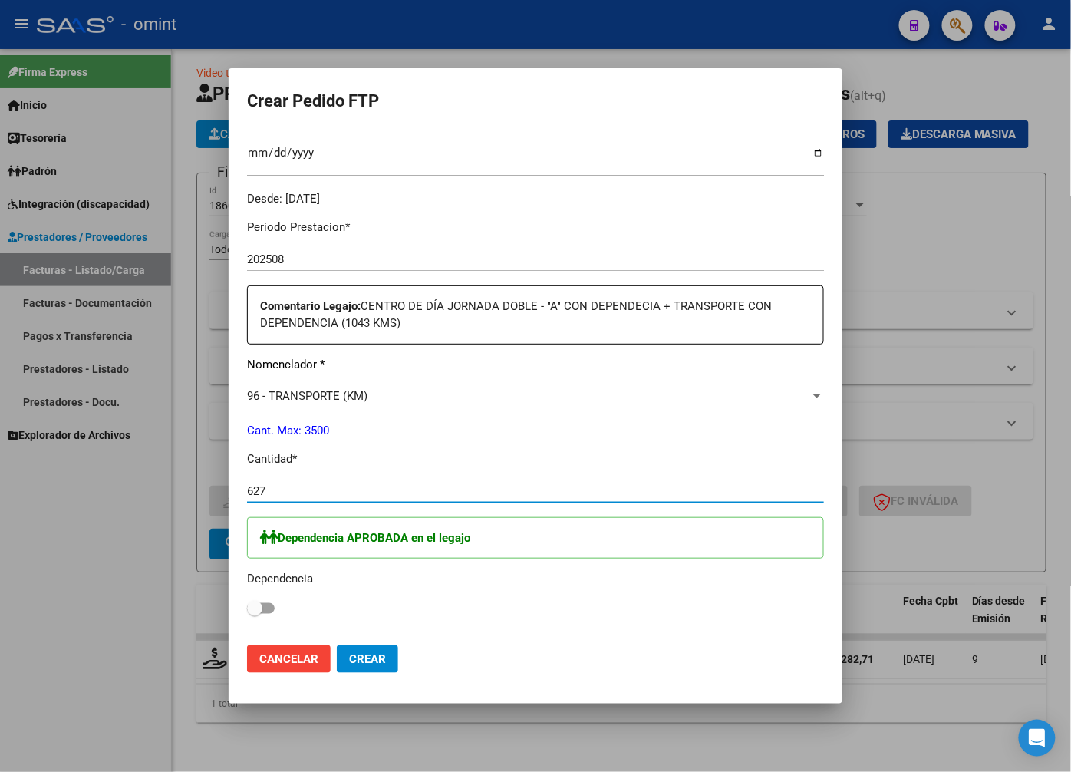
scroll to position [596, 0]
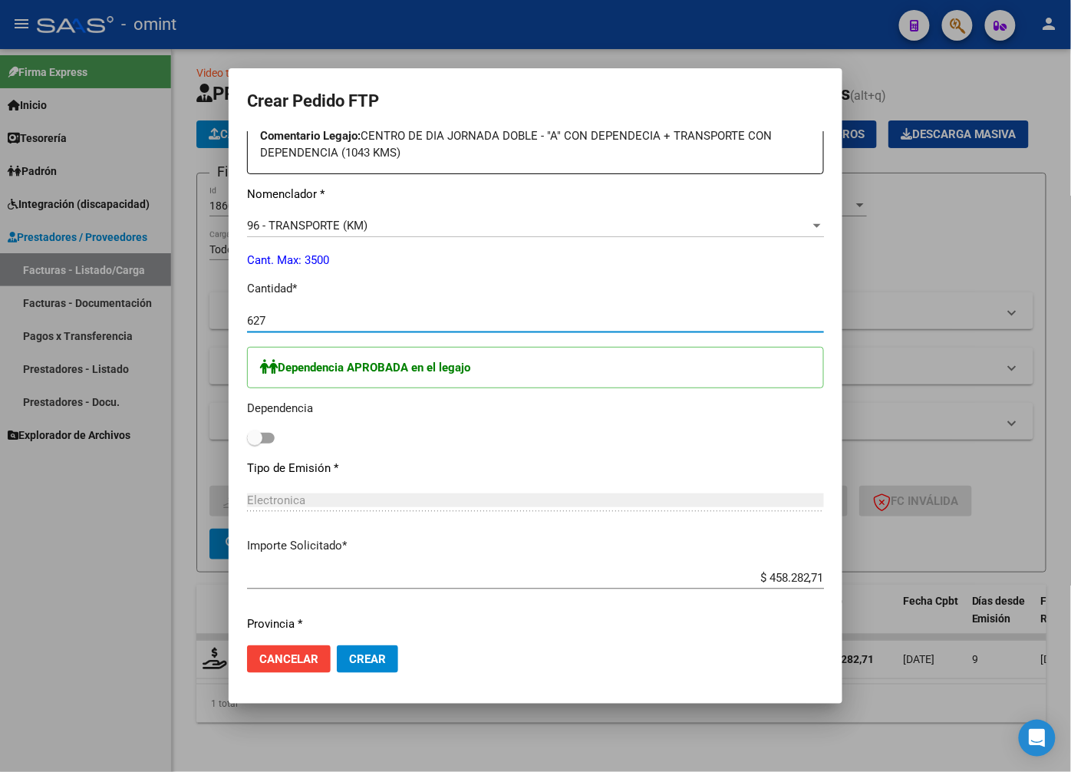
type input "627"
click at [256, 447] on div "Periodo Prestacion * 202508 Ingresar el Periodo Prestacion Comentario Legajo: C…" at bounding box center [535, 437] width 577 height 800
click at [254, 435] on span at bounding box center [254, 437] width 15 height 15
click at [254, 444] on input "checkbox" at bounding box center [254, 444] width 1 height 1
checkbox input "true"
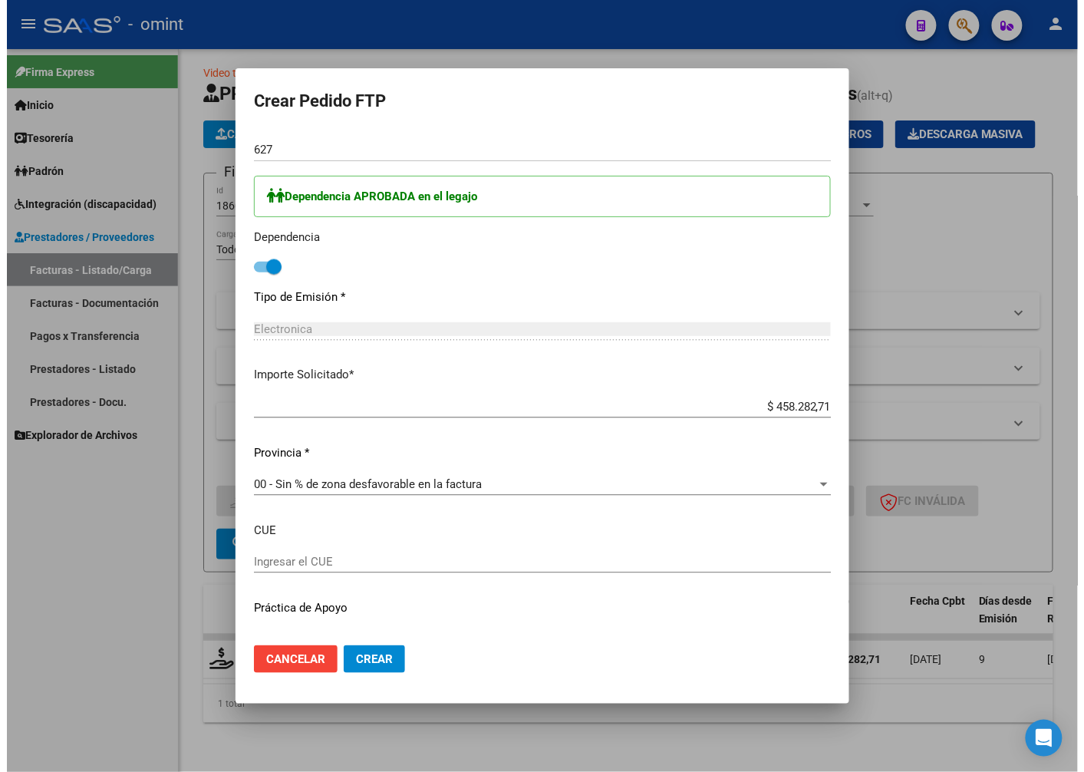
scroll to position [799, 0]
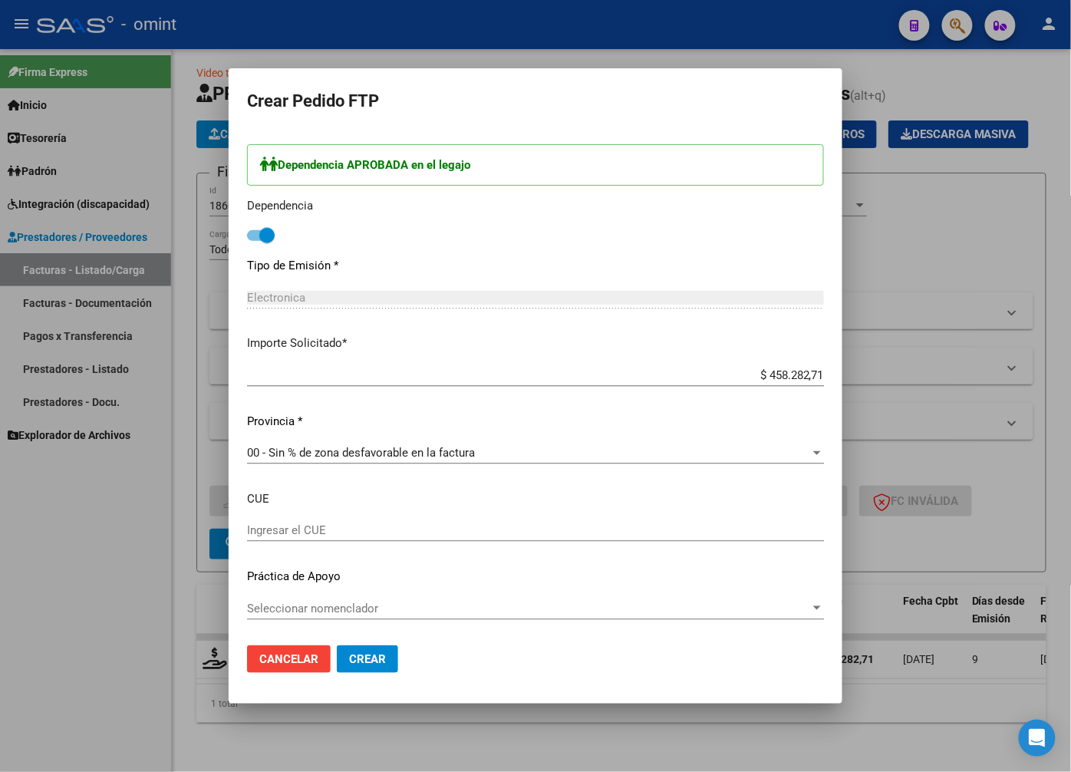
click at [372, 662] on span "Crear" at bounding box center [367, 659] width 37 height 14
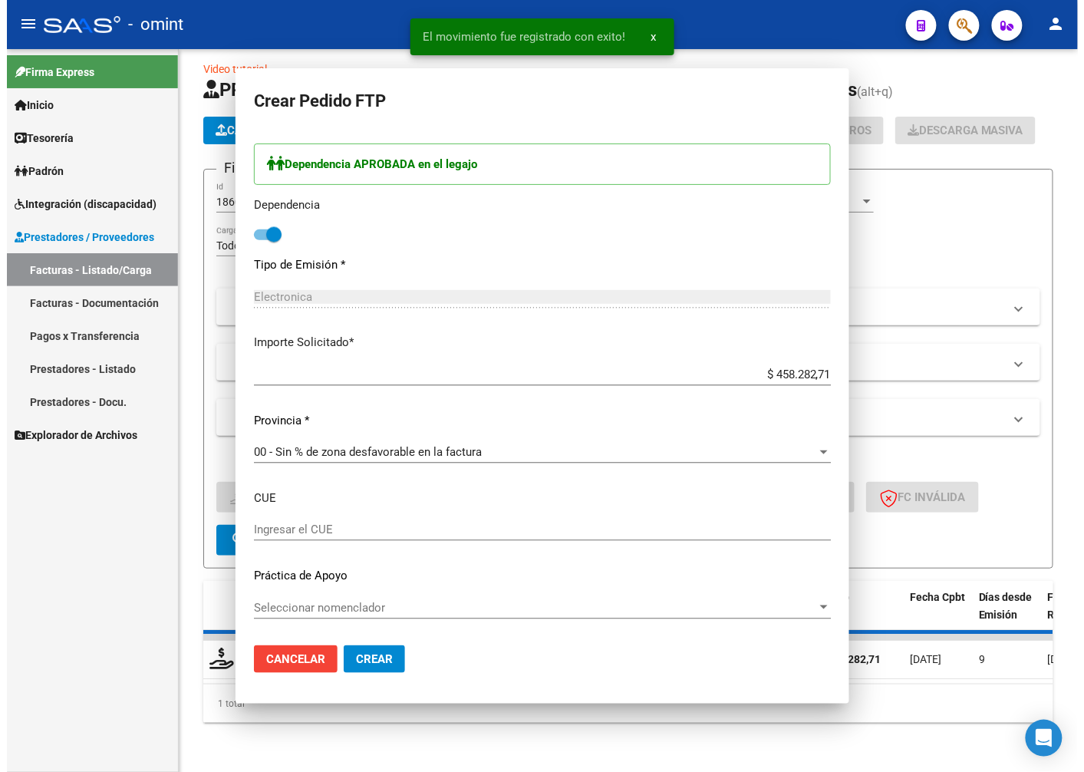
scroll to position [0, 0]
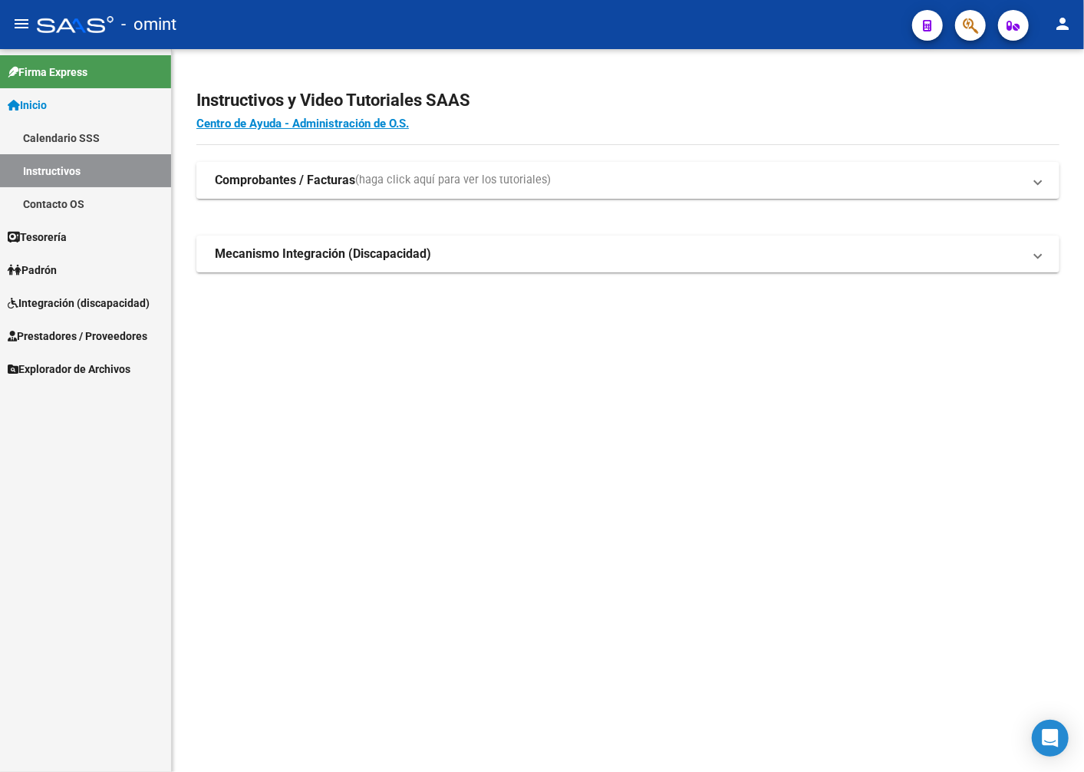
click at [54, 339] on span "Prestadores / Proveedores" at bounding box center [78, 336] width 140 height 17
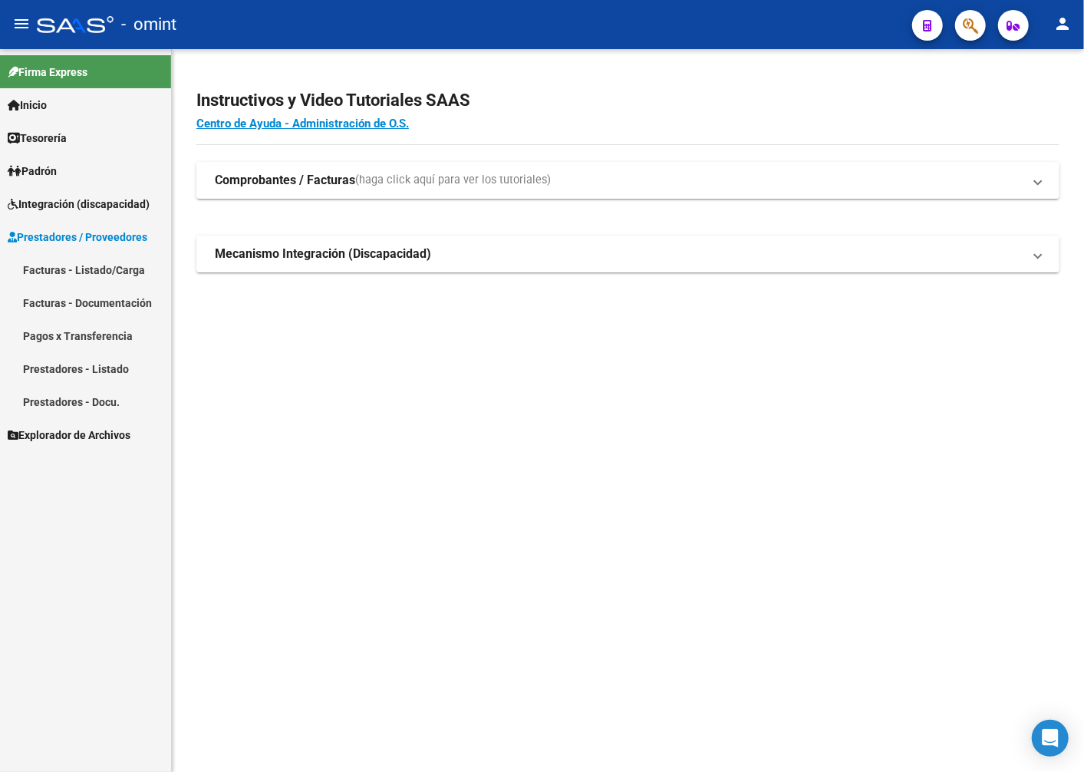
click at [62, 269] on link "Facturas - Listado/Carga" at bounding box center [85, 269] width 171 height 33
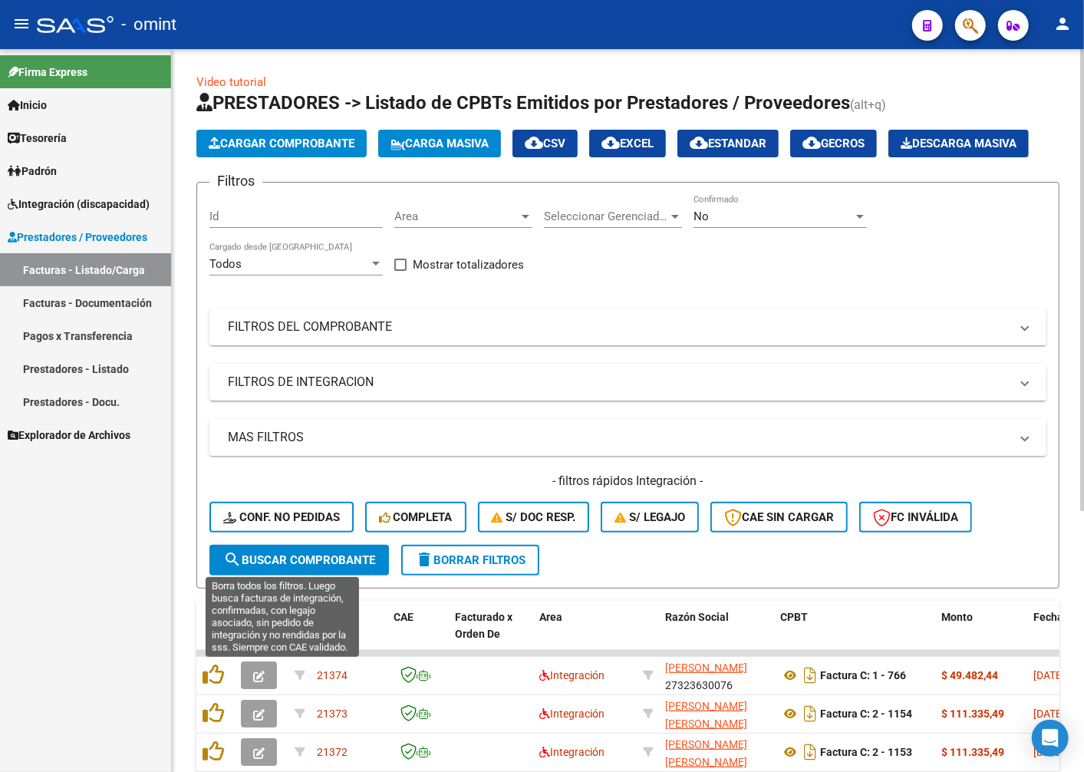
click at [259, 524] on span "Conf. no pedidas" at bounding box center [281, 517] width 117 height 14
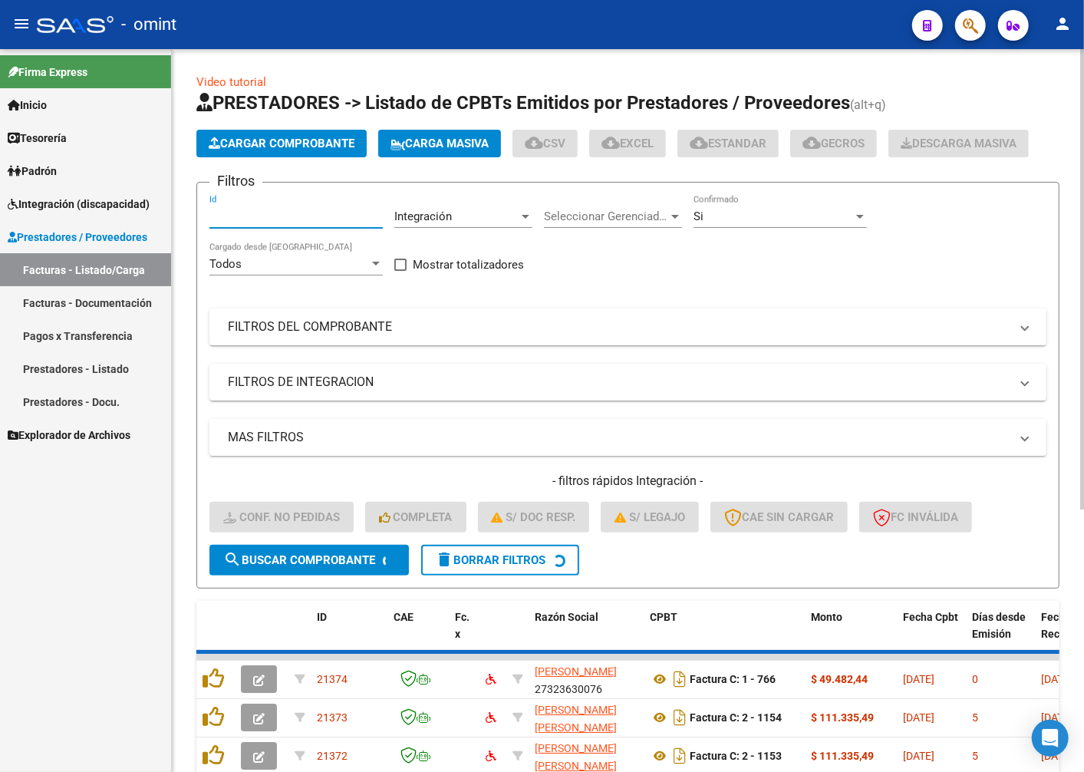
paste input "20247"
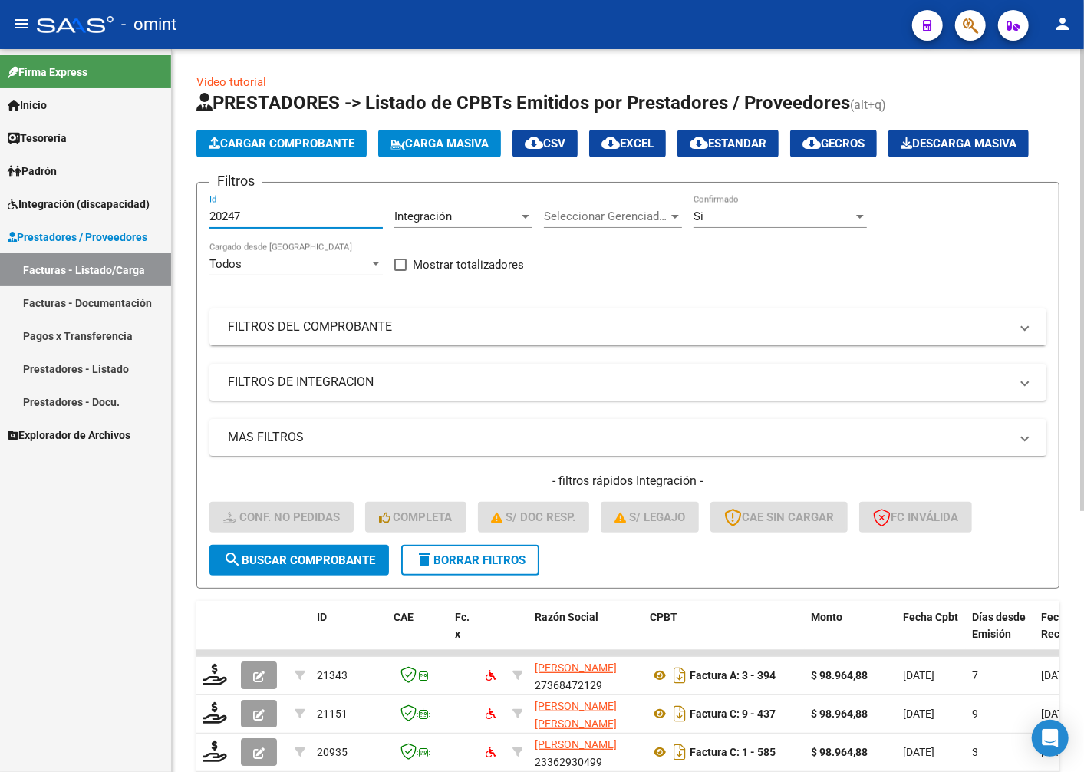
type input "20247"
click at [311, 575] on button "search Buscar Comprobante" at bounding box center [299, 560] width 180 height 31
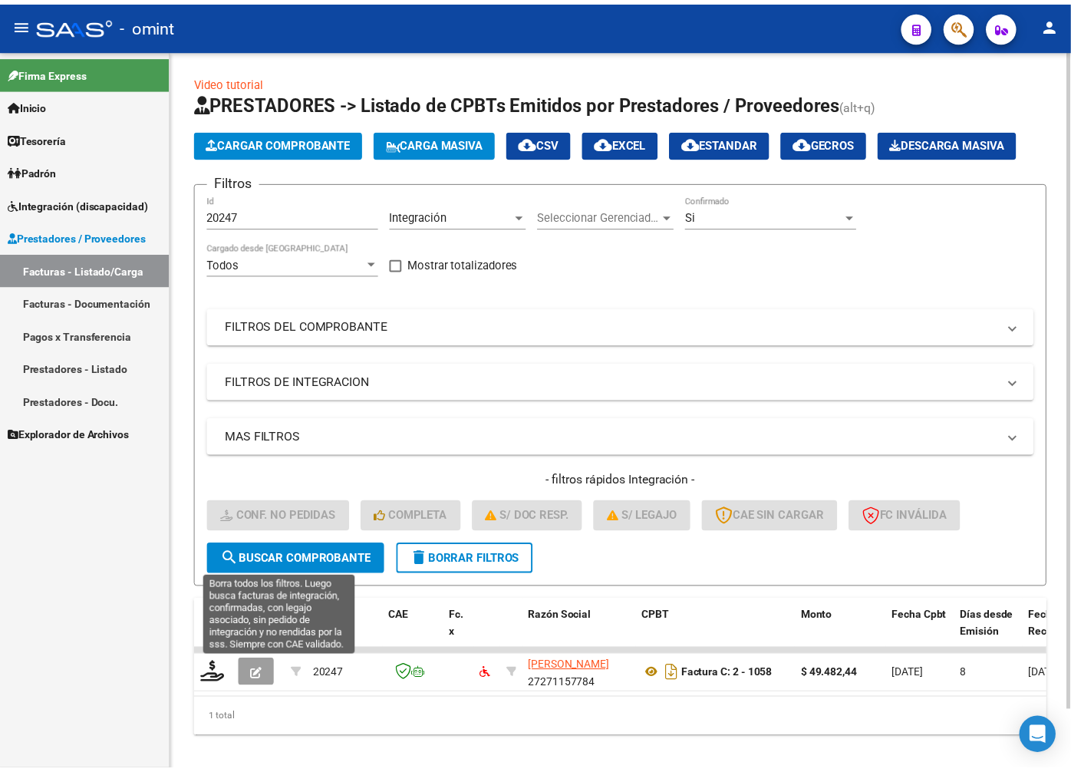
scroll to position [65, 0]
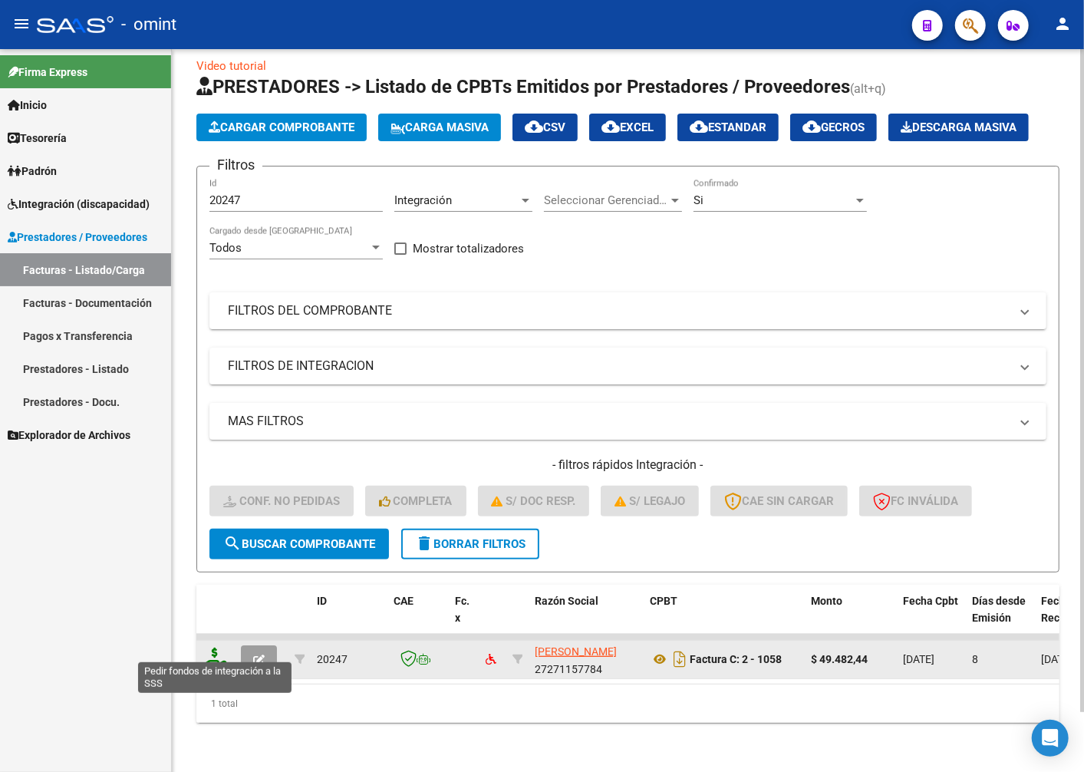
click at [210, 651] on icon at bounding box center [215, 658] width 25 height 21
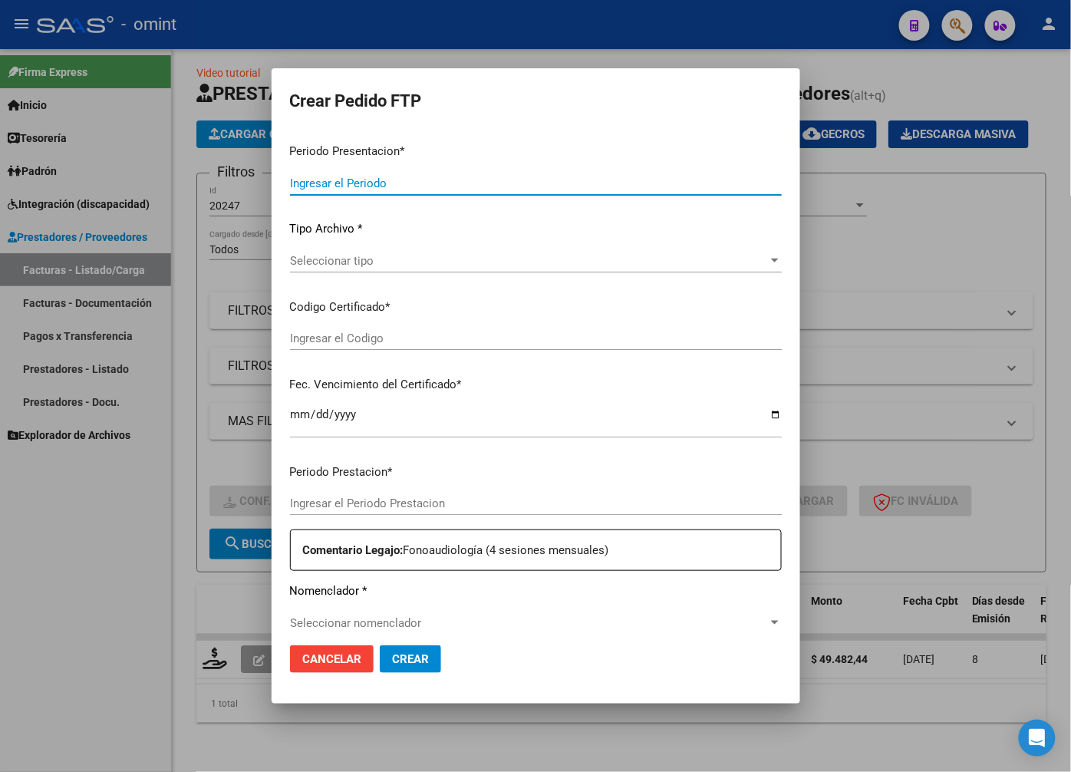
type input "202508"
type input "$ 49.482,44"
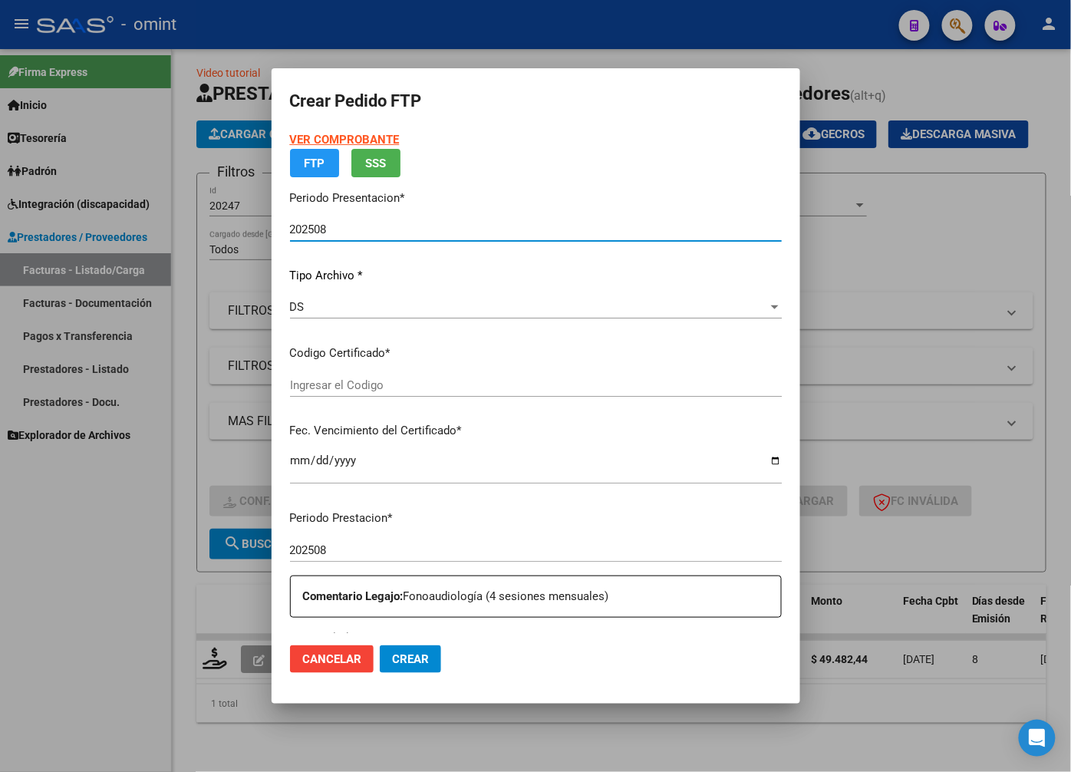
type input "409185105"
type input "2033-09-30"
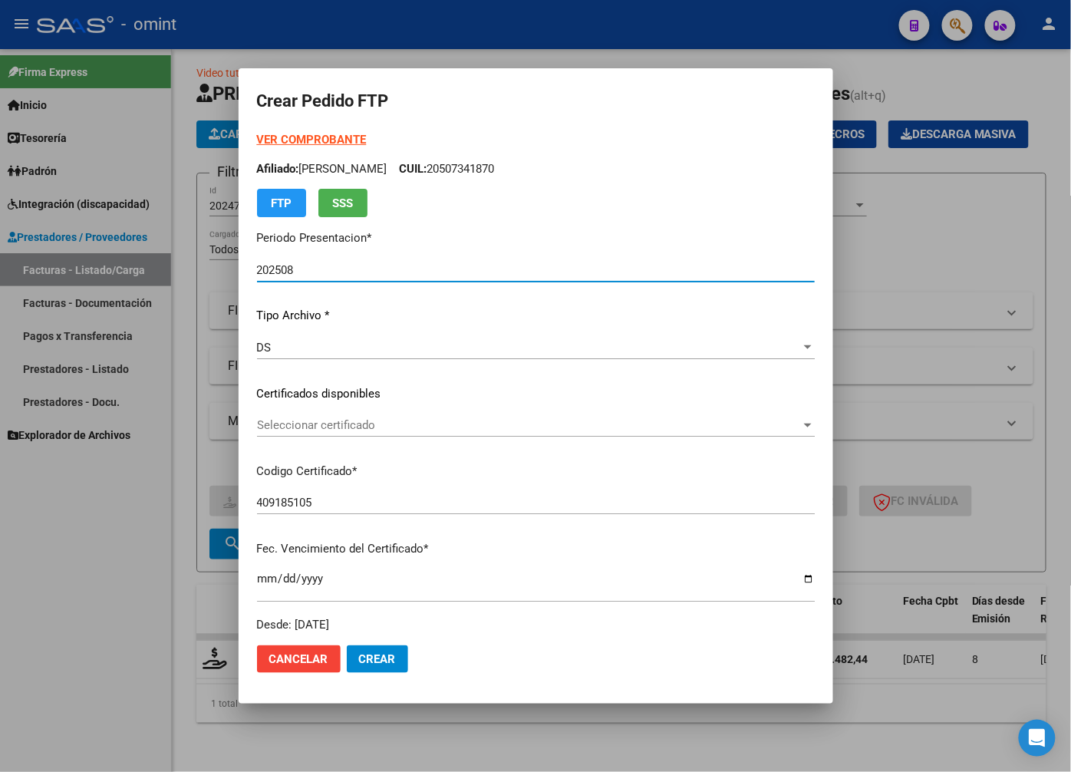
click at [756, 420] on span "Seleccionar certificado" at bounding box center [529, 425] width 544 height 14
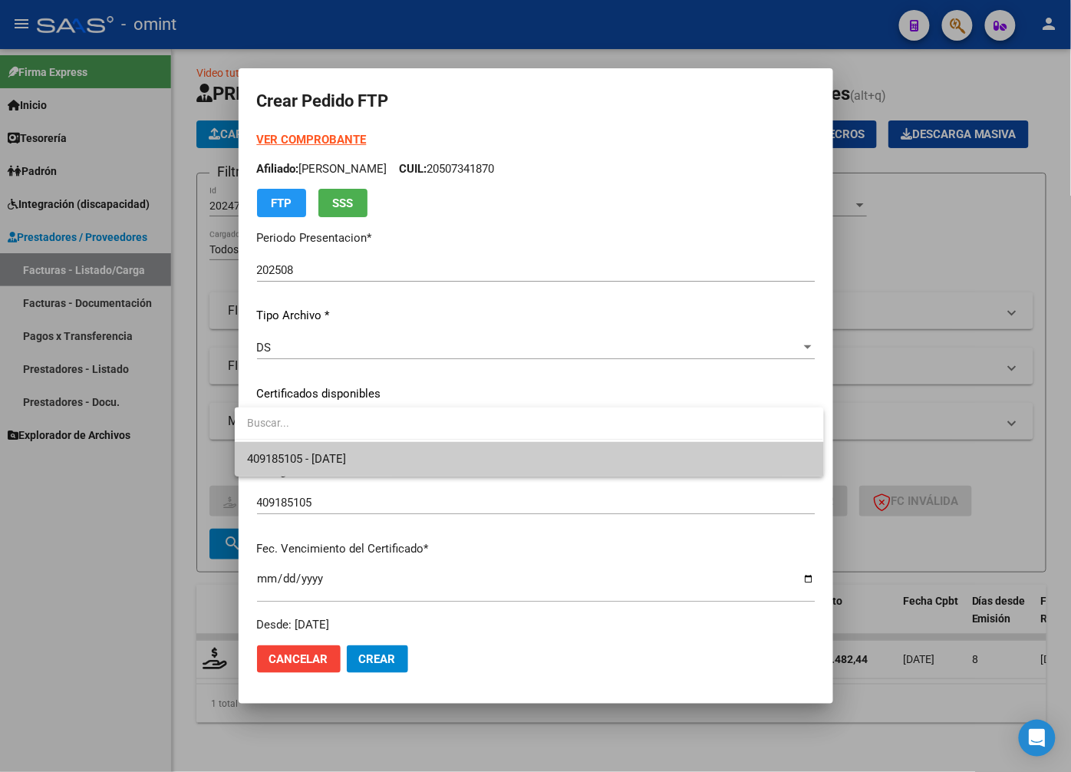
click at [669, 462] on span "409185105 - 2033-09-30" at bounding box center [529, 459] width 564 height 35
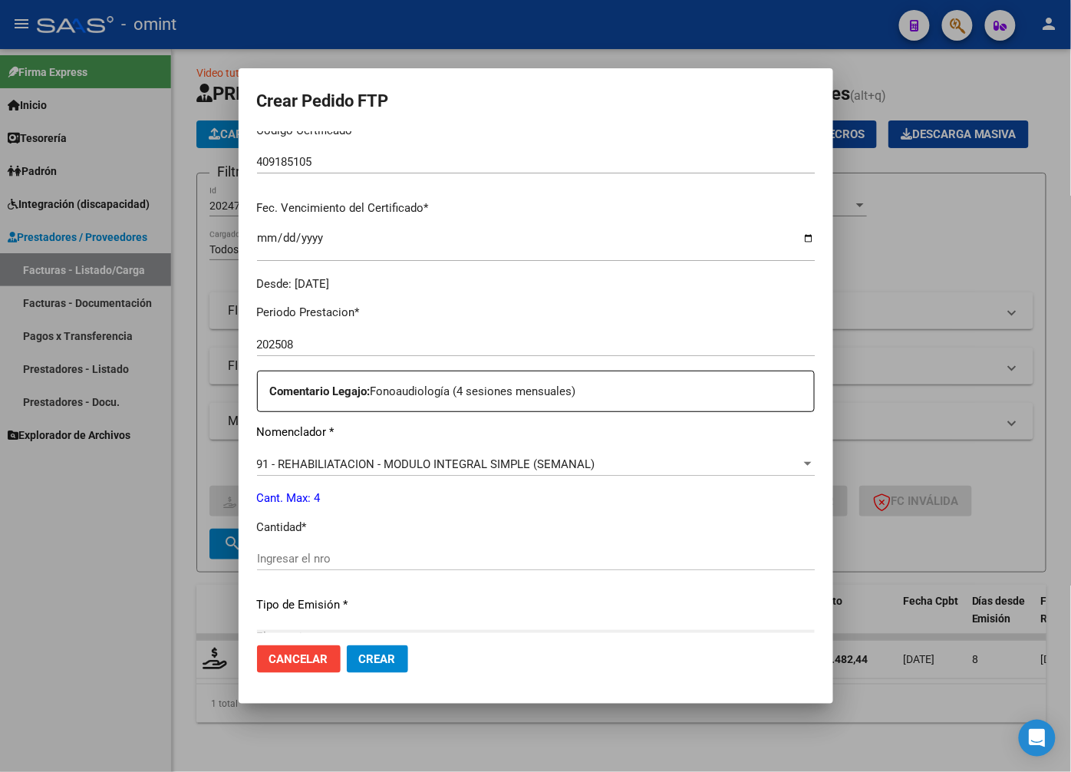
scroll to position [426, 0]
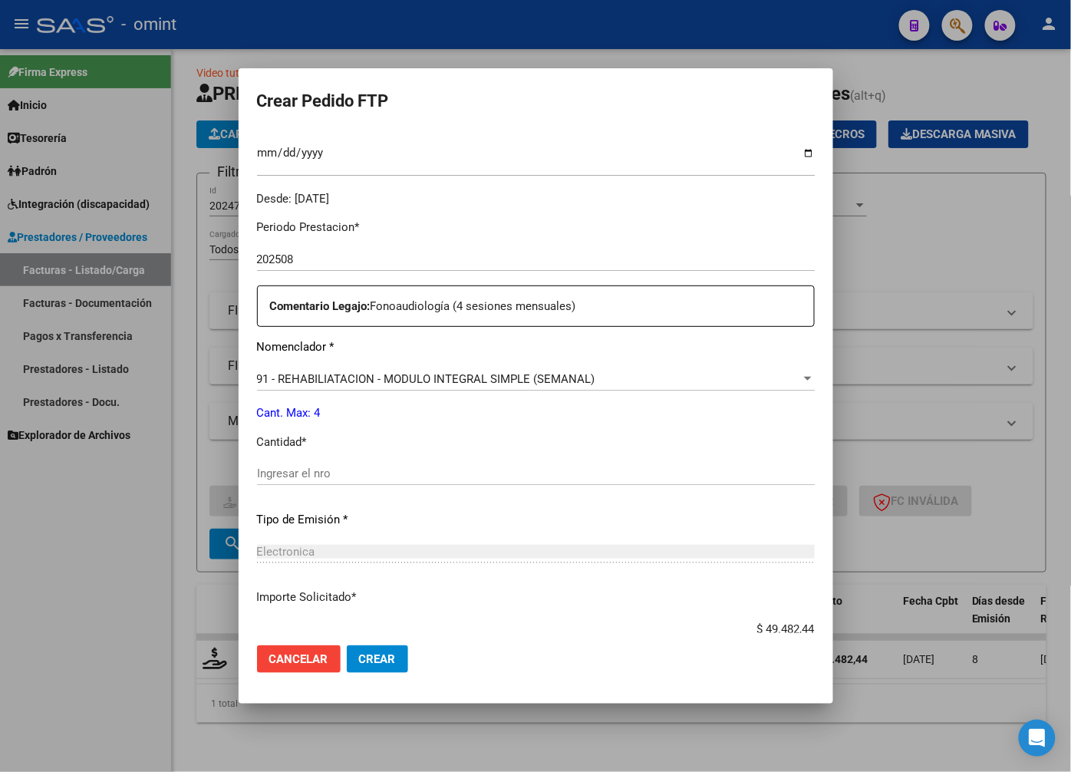
click at [305, 477] on input "Ingresar el nro" at bounding box center [536, 474] width 558 height 14
type input "4"
click at [448, 545] on div "Electronica" at bounding box center [536, 552] width 558 height 14
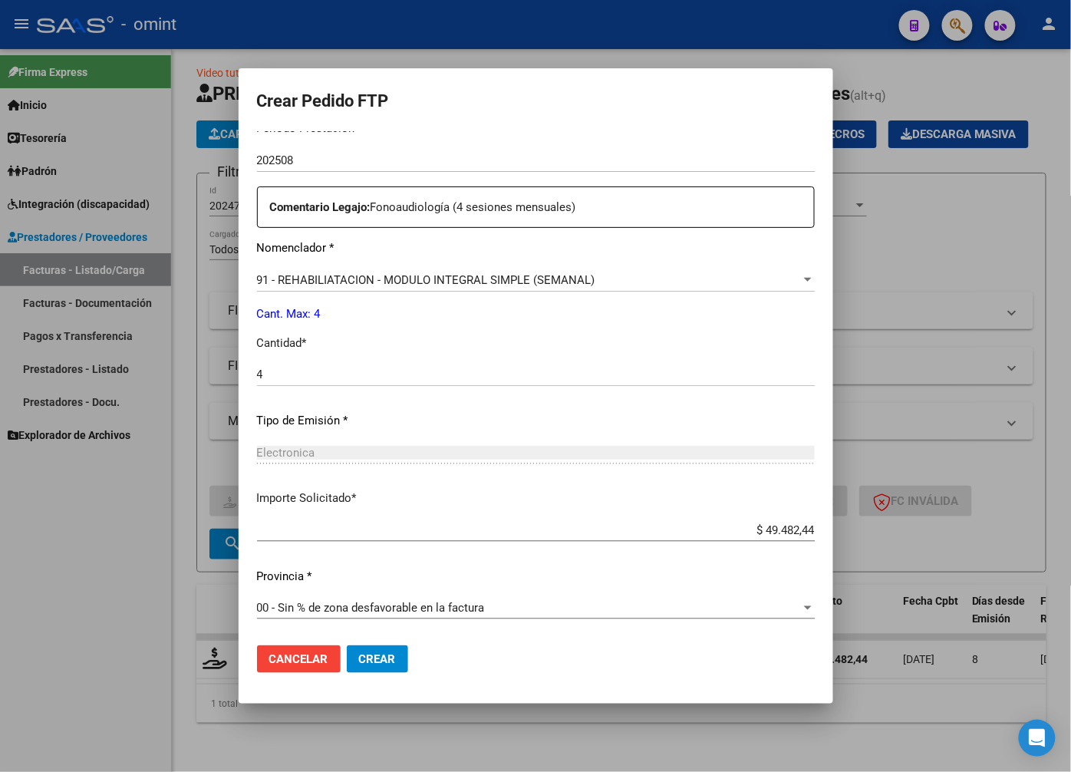
click at [394, 657] on button "Crear" at bounding box center [377, 659] width 61 height 28
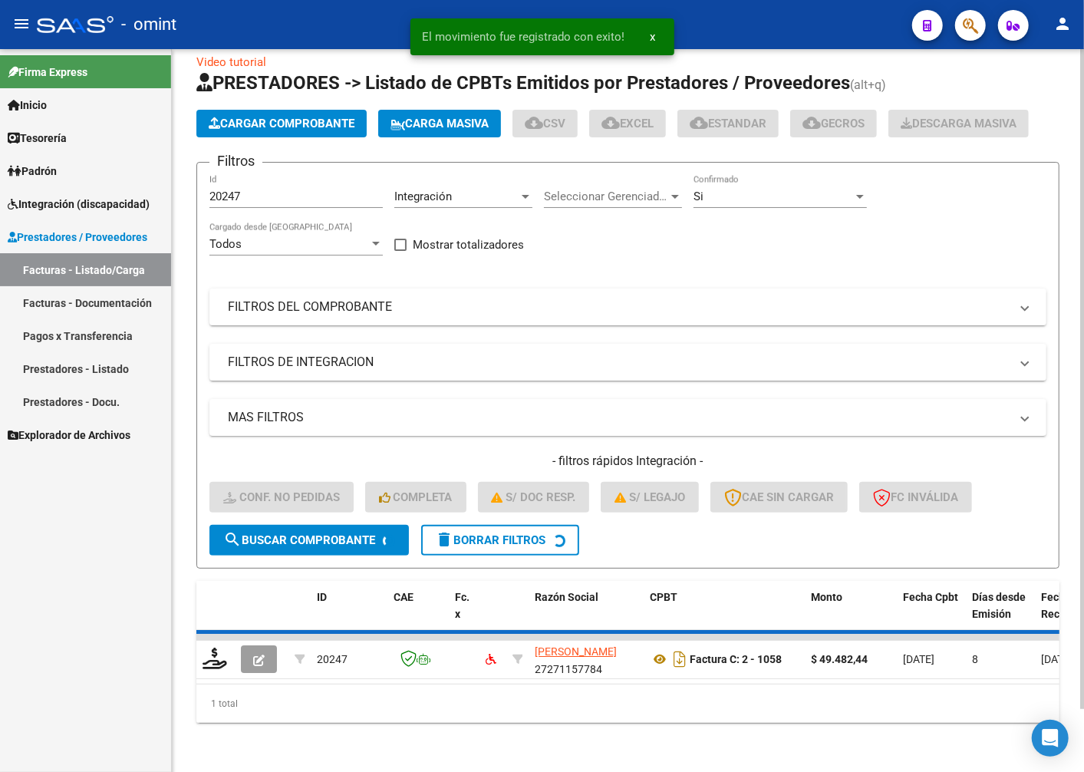
scroll to position [41, 0]
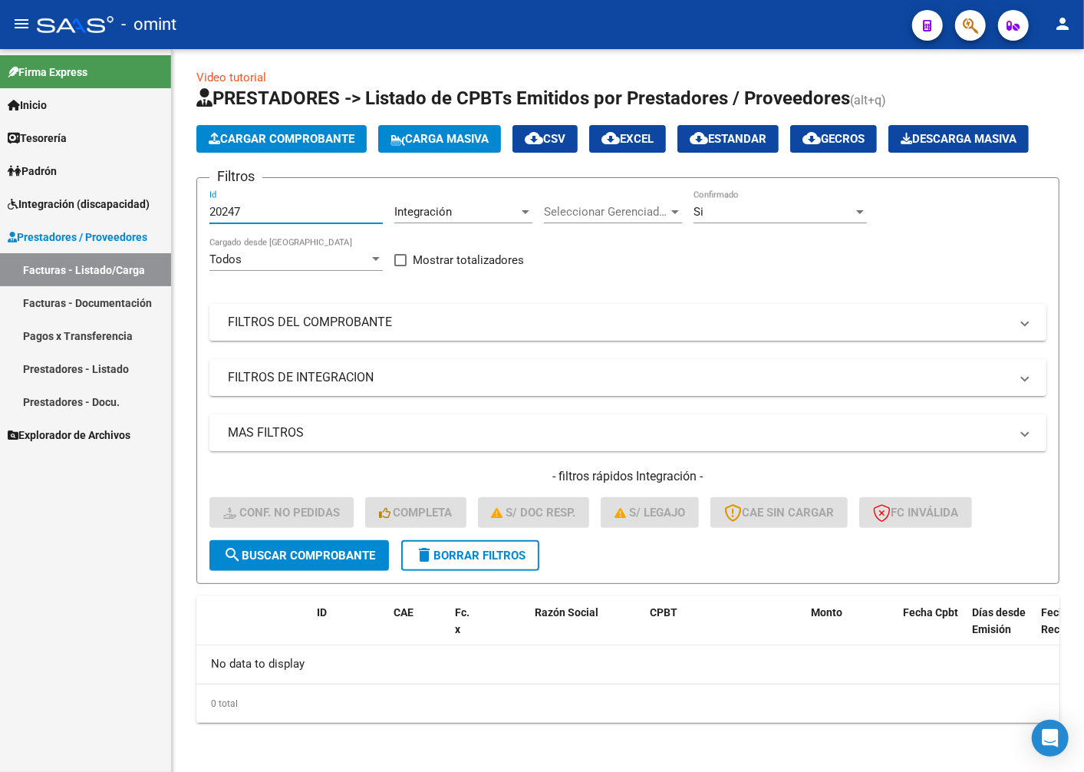
drag, startPoint x: 269, startPoint y: 210, endPoint x: 94, endPoint y: 179, distance: 177.0
click at [95, 179] on mat-sidenav-container "Firma Express Inicio Calendario SSS Instructivos Contacto OS Tesorería Extracto…" at bounding box center [542, 410] width 1084 height 723
paste input "20245"
type input "20245"
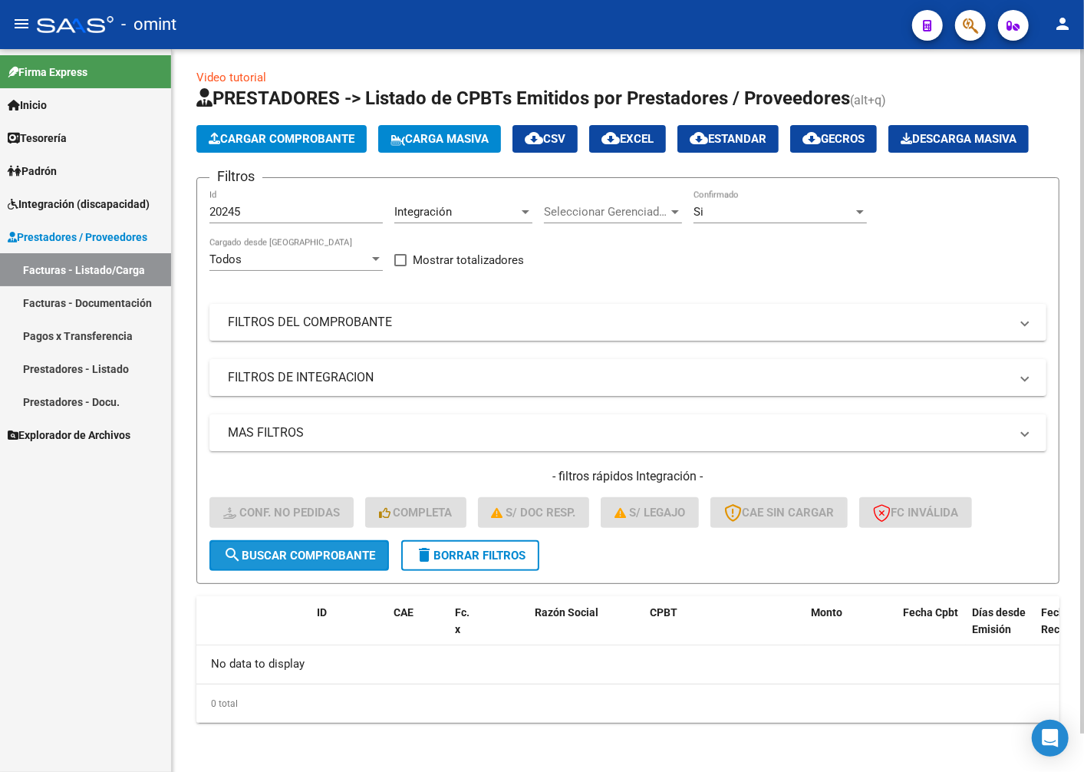
click at [272, 562] on span "search Buscar Comprobante" at bounding box center [299, 556] width 152 height 14
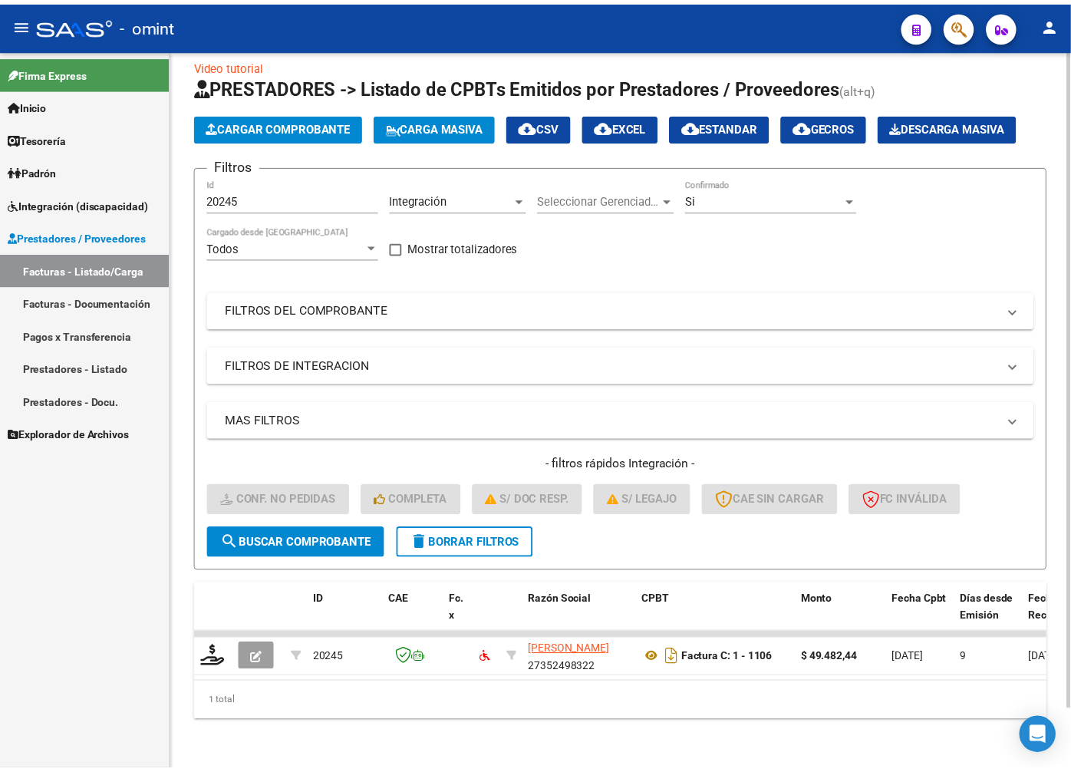
scroll to position [65, 0]
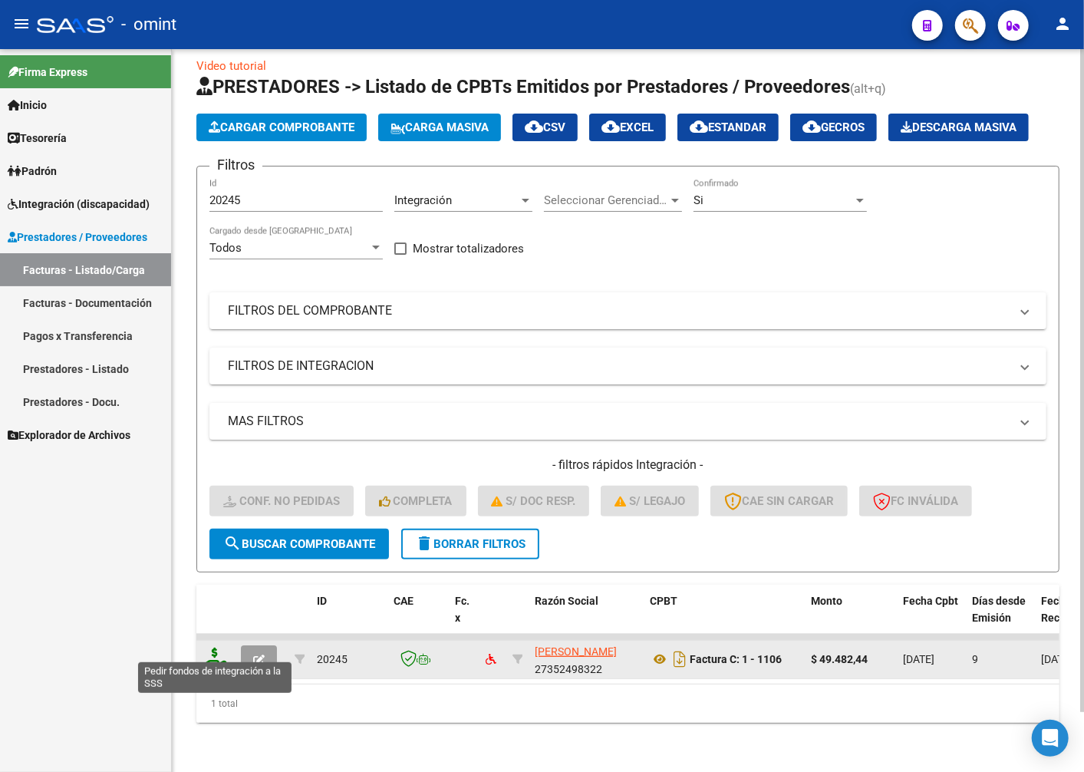
click at [215, 648] on icon at bounding box center [215, 658] width 25 height 21
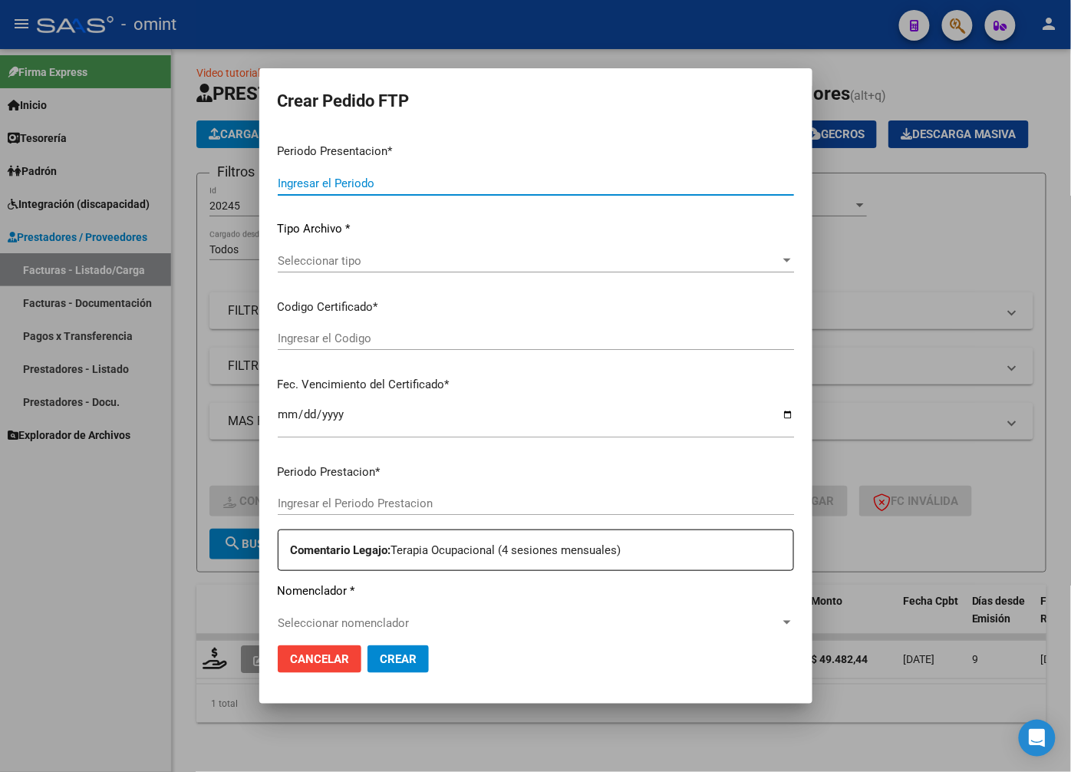
type input "202508"
type input "$ 49.482,44"
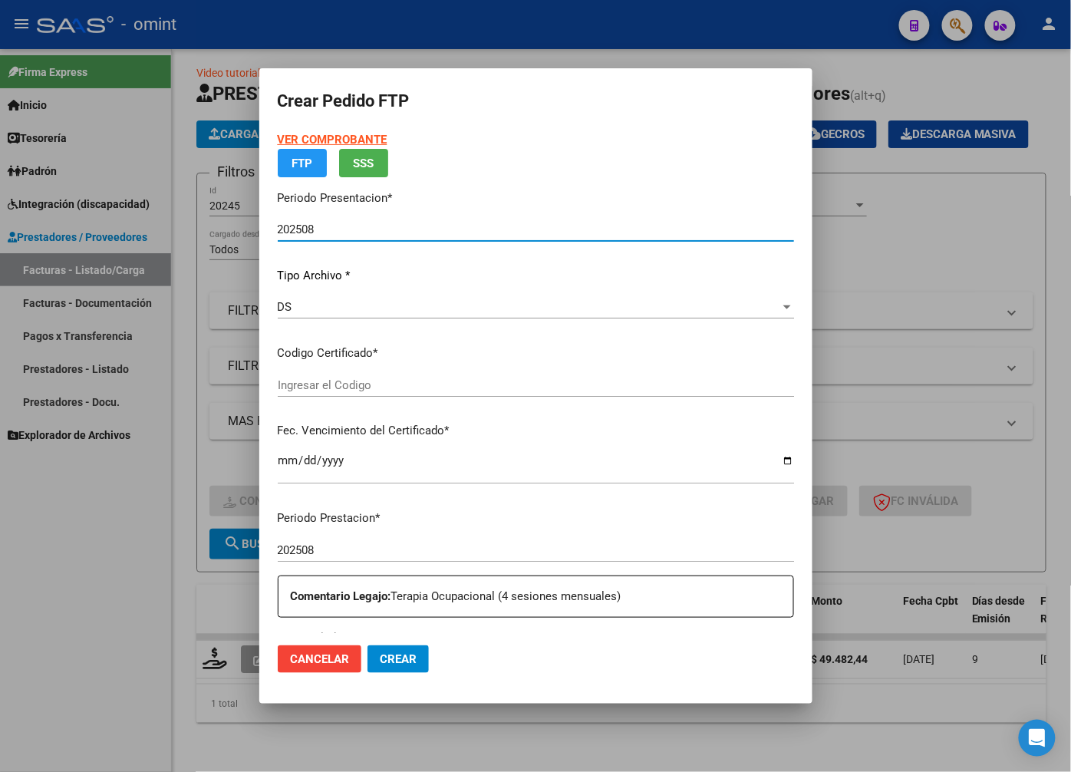
type input "409185105"
type input "2033-09-30"
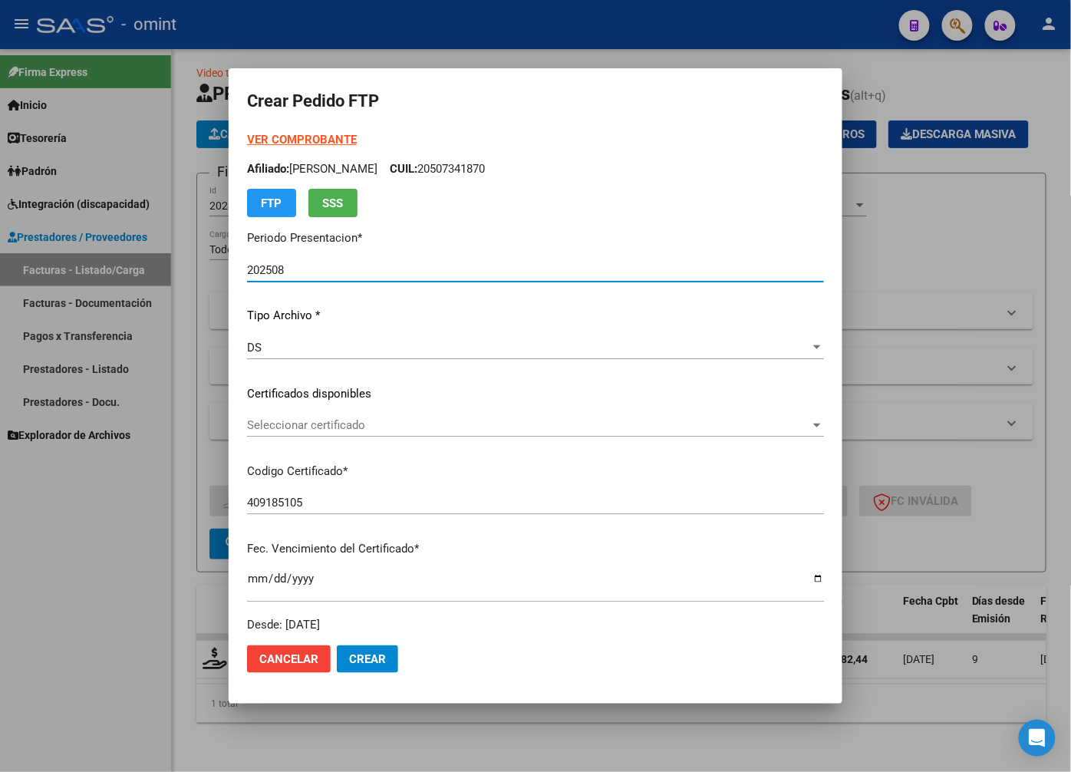
click at [762, 415] on div "Seleccionar certificado Seleccionar certificado" at bounding box center [535, 425] width 577 height 23
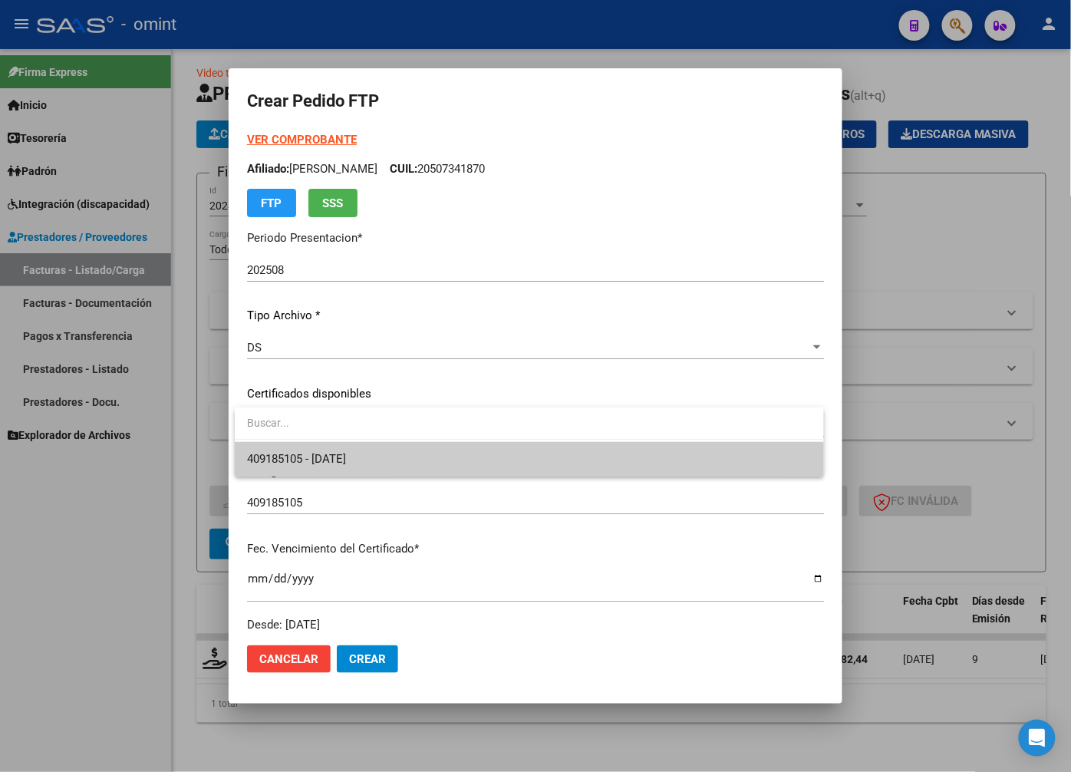
click at [732, 462] on span "409185105 - 2033-09-30" at bounding box center [529, 459] width 564 height 35
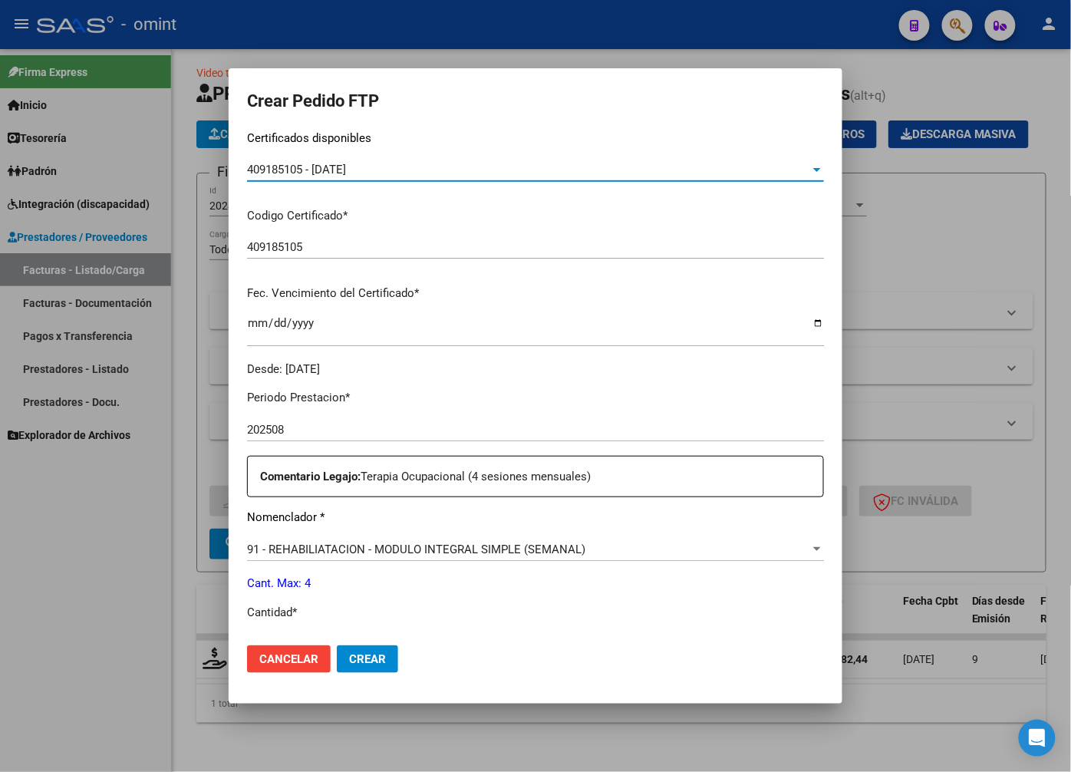
scroll to position [426, 0]
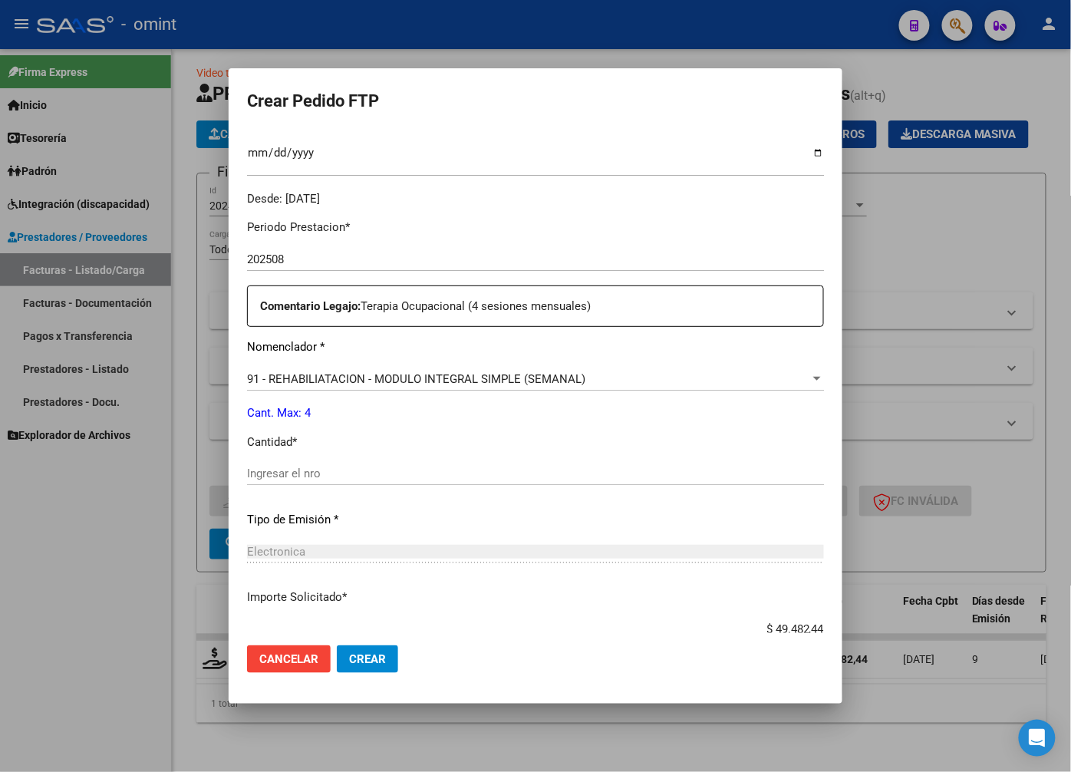
click at [318, 471] on input "Ingresar el nro" at bounding box center [535, 474] width 577 height 14
type input "4"
click at [453, 556] on div "Electronica" at bounding box center [535, 552] width 577 height 14
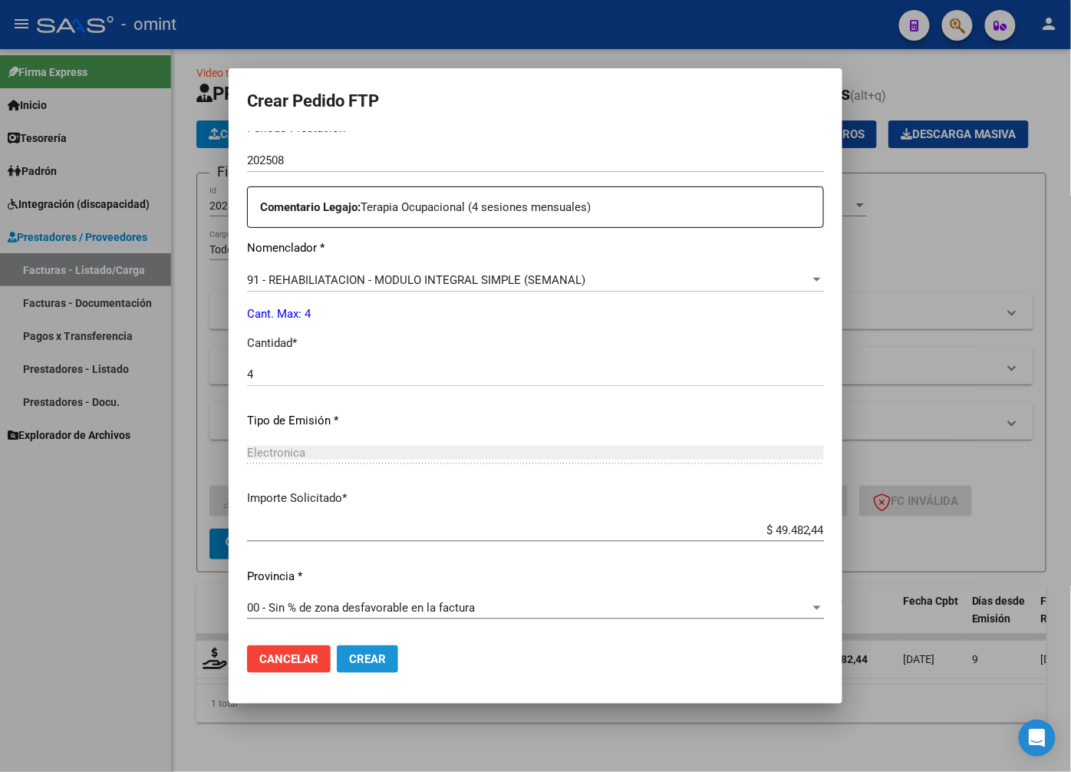
click at [370, 655] on span "Crear" at bounding box center [367, 659] width 37 height 14
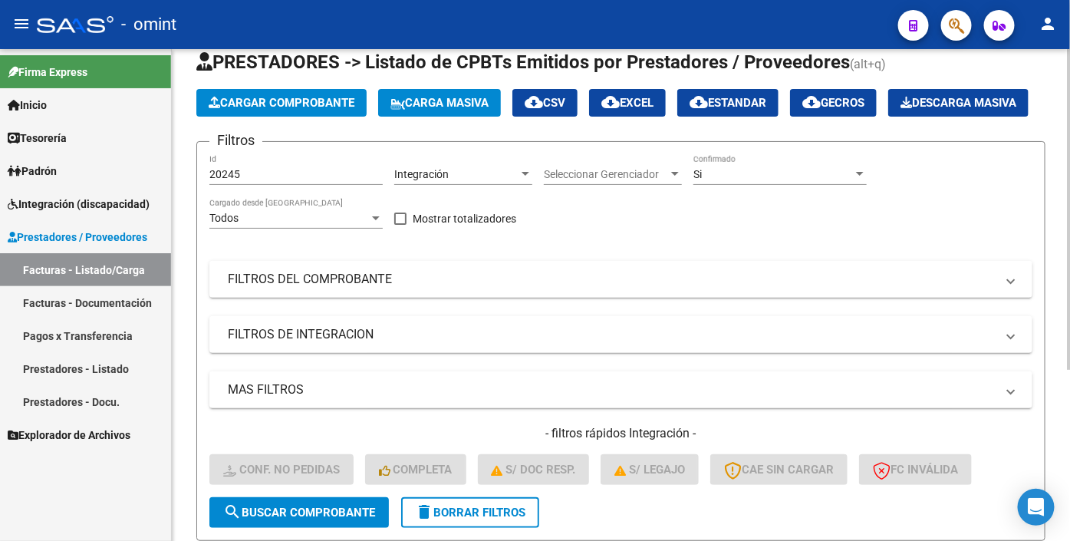
scroll to position [65, 0]
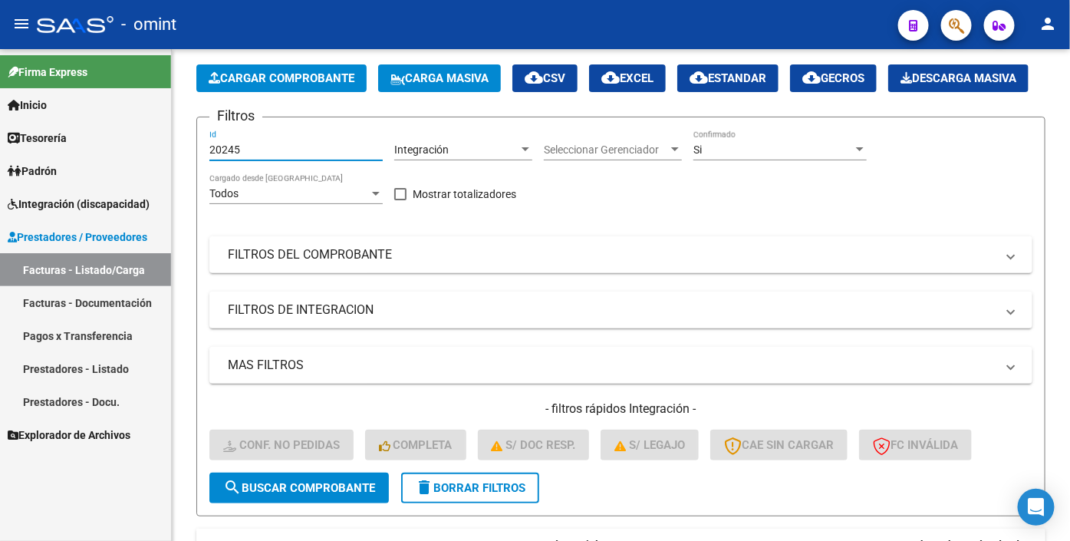
drag, startPoint x: 248, startPoint y: 186, endPoint x: 25, endPoint y: 170, distance: 223.8
click at [25, 171] on mat-sidenav-container "Firma Express Inicio Calendario SSS Instructivos Contacto OS Tesorería Extracto…" at bounding box center [535, 295] width 1070 height 492
paste input "19888"
type input "19888"
click at [288, 495] on span "search Buscar Comprobante" at bounding box center [299, 488] width 152 height 14
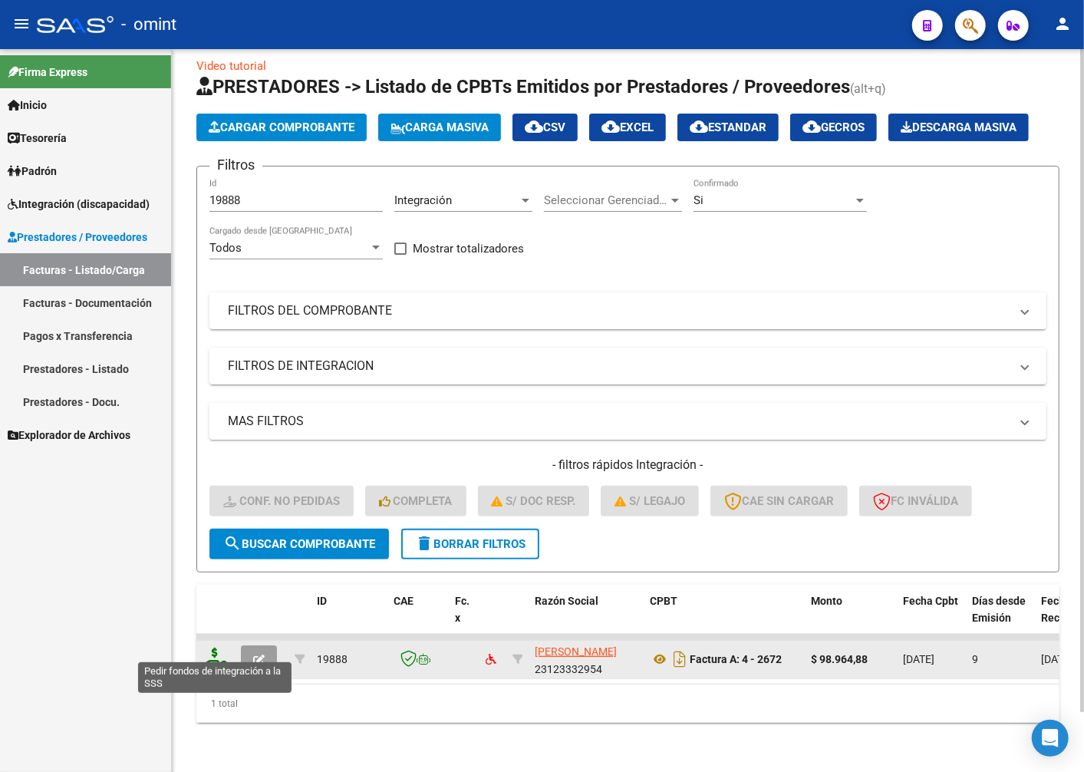
click at [218, 648] on icon at bounding box center [215, 658] width 25 height 21
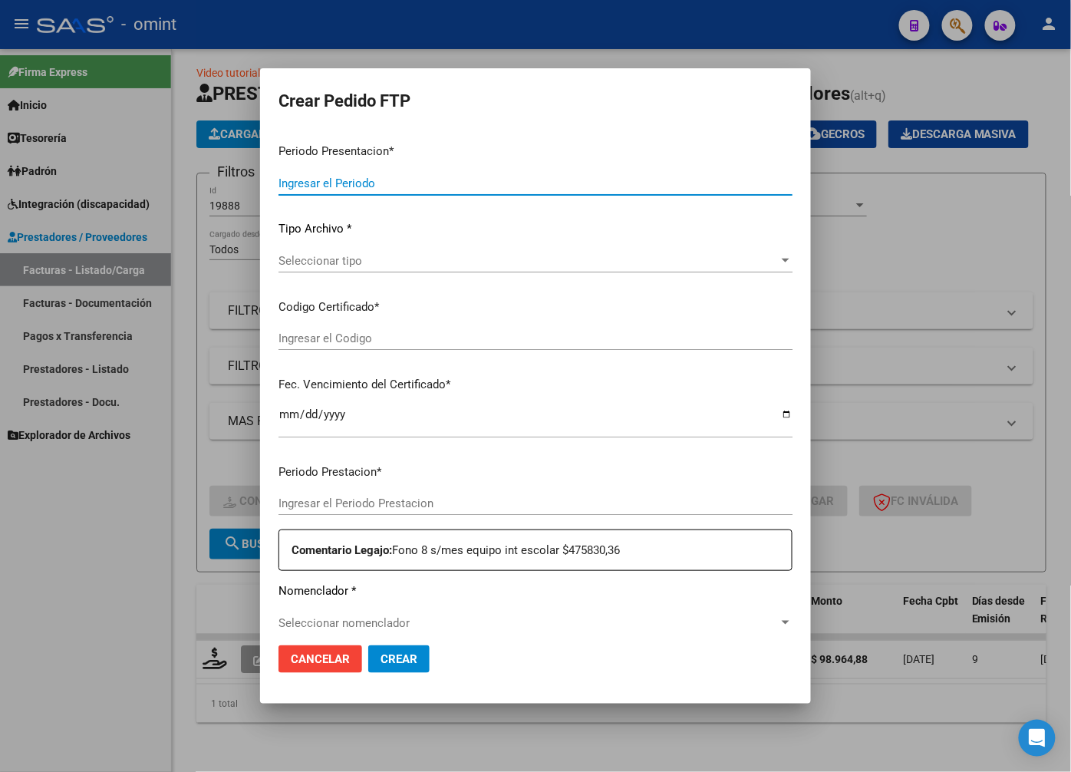
type input "202508"
type input "$ 98.964,88"
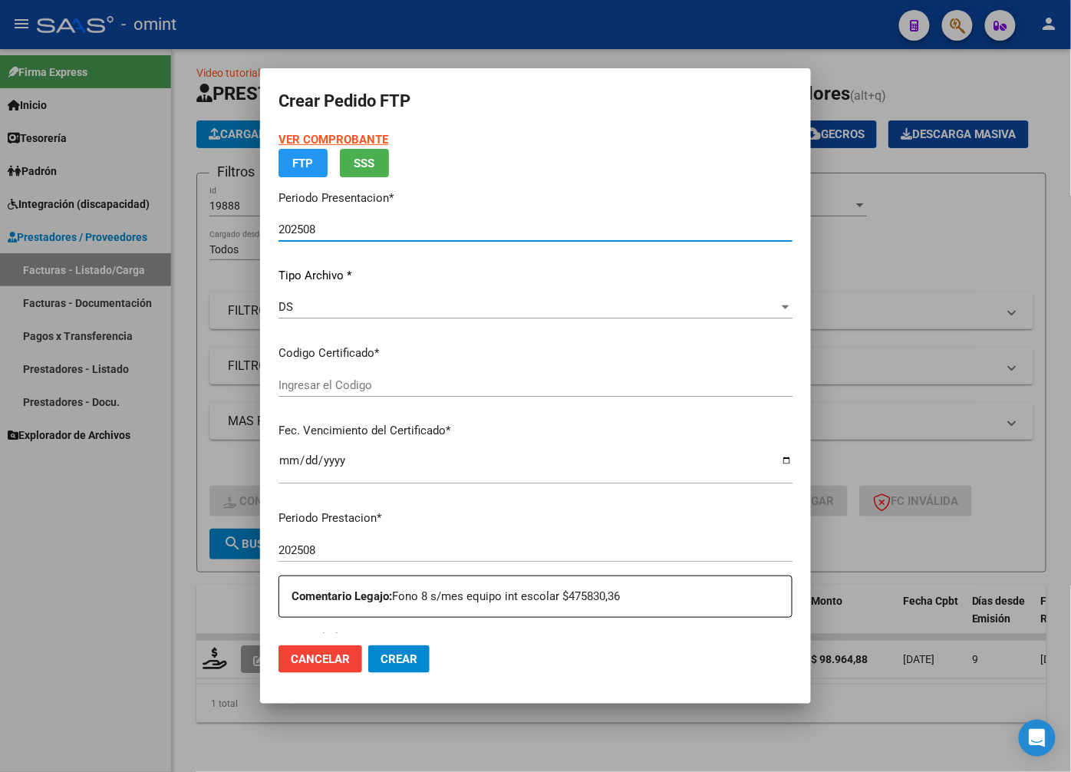
type input "3203392904"
type input "2027-05-26"
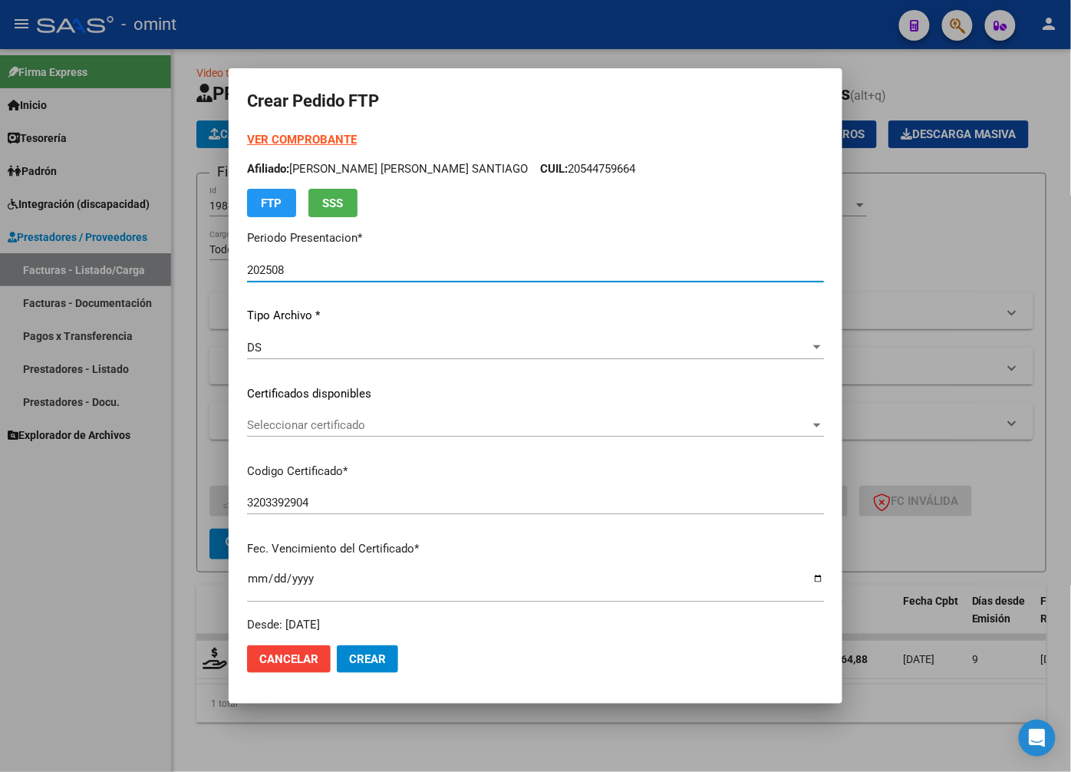
click at [757, 426] on span "Seleccionar certificado" at bounding box center [528, 425] width 563 height 14
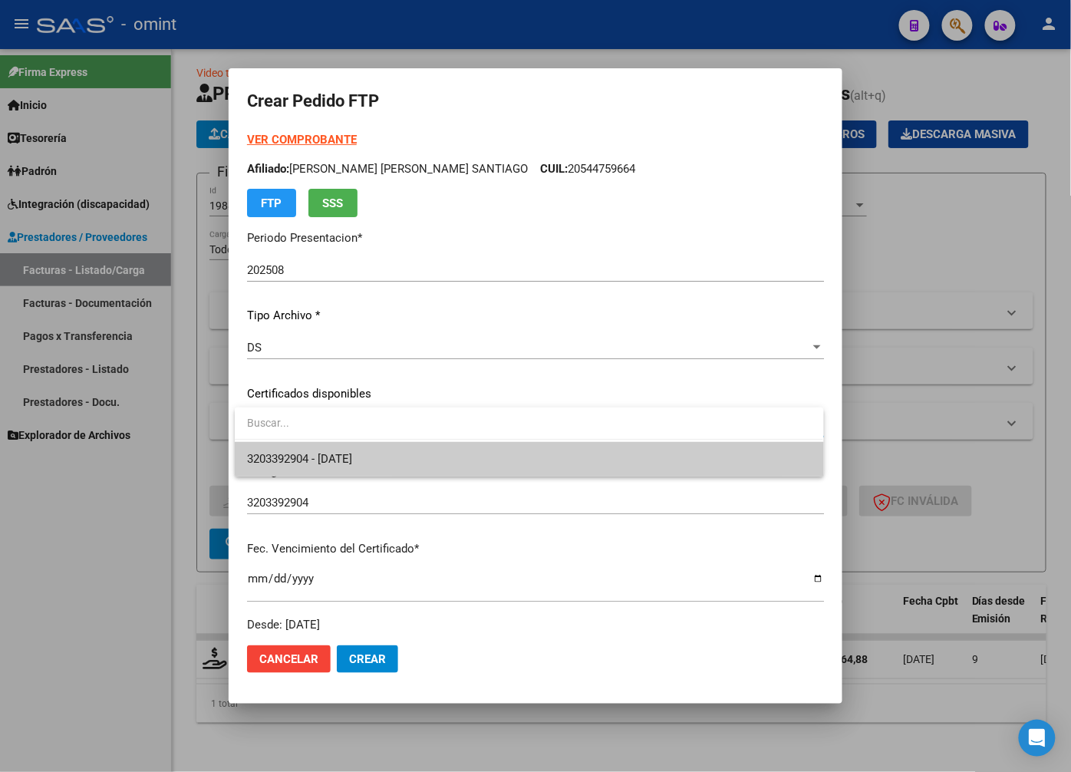
click at [737, 467] on span "3203392904 - 2027-05-26" at bounding box center [529, 459] width 564 height 35
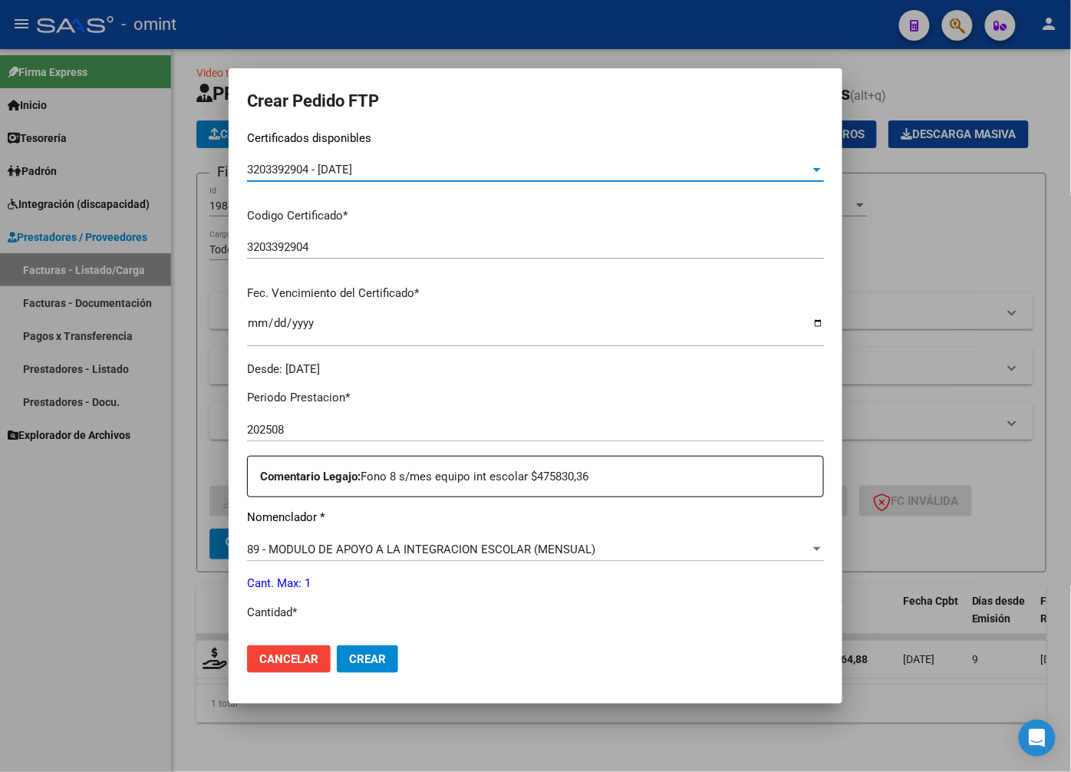
scroll to position [341, 0]
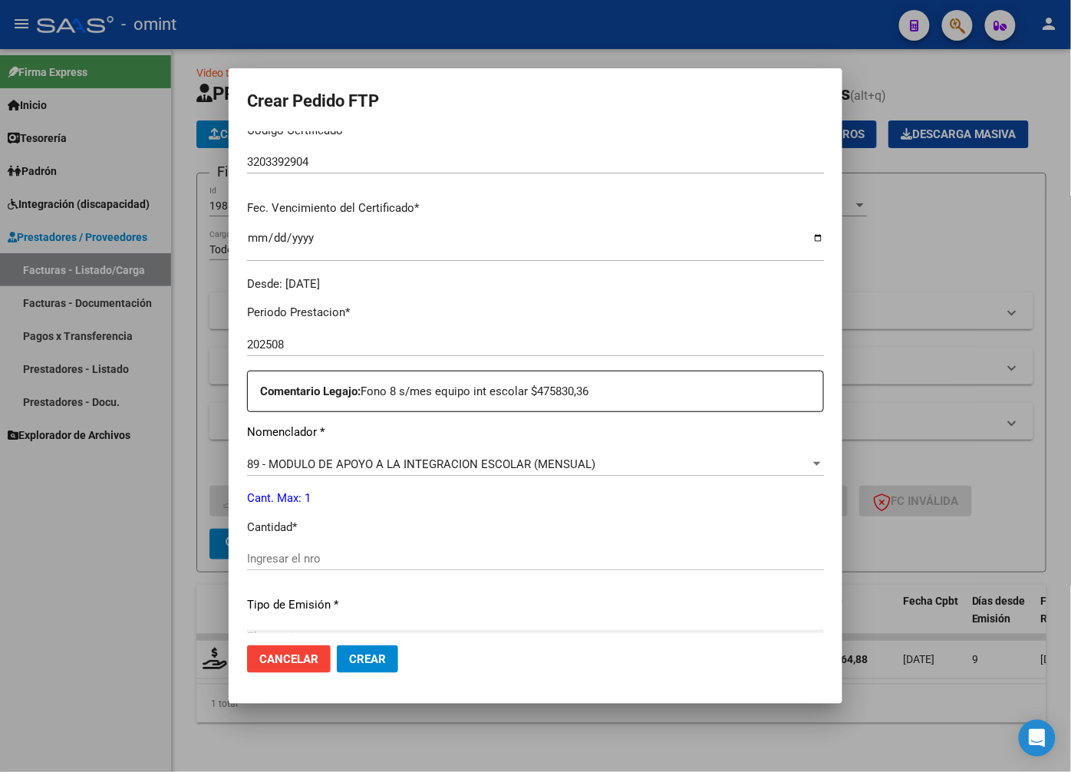
click at [723, 464] on div "89 - MODULO DE APOYO A LA INTEGRACION ESCOLAR (MENSUAL)" at bounding box center [528, 464] width 563 height 14
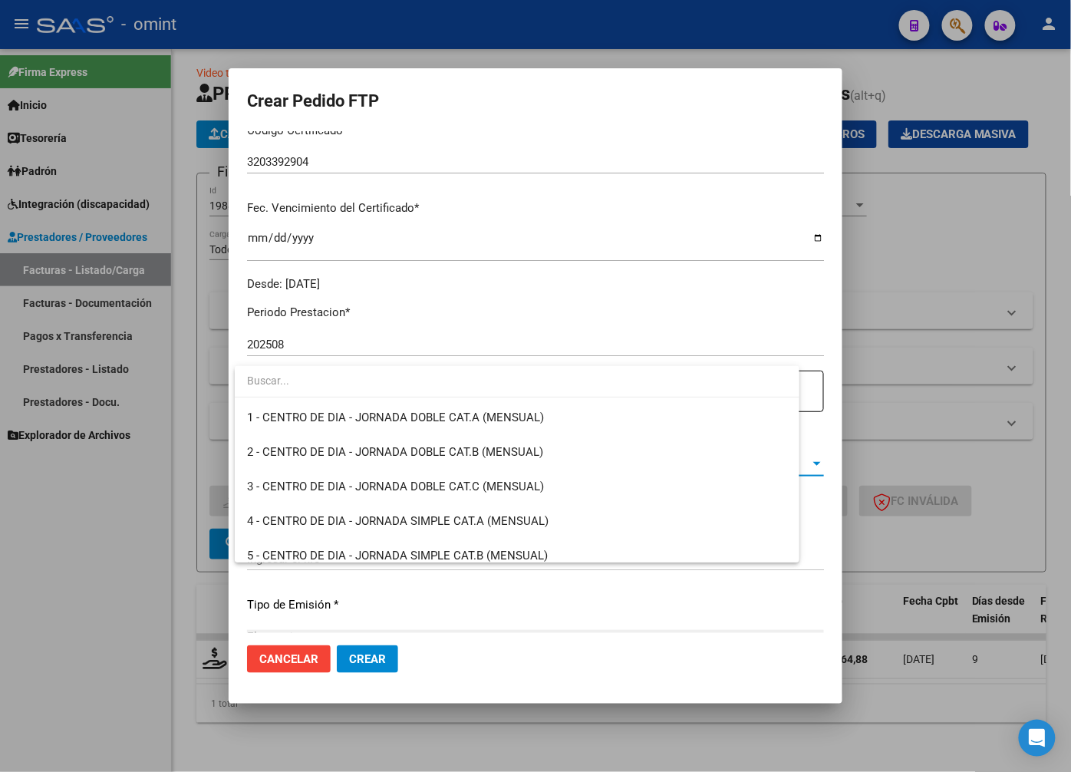
scroll to position [2993, 0]
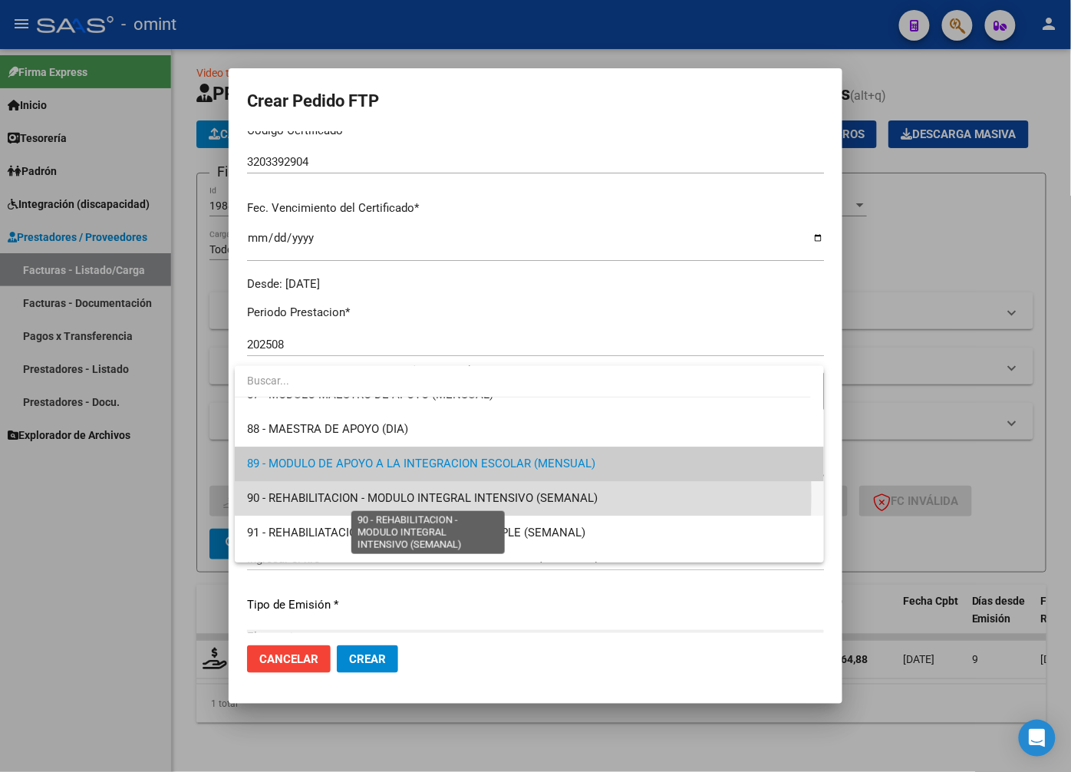
drag, startPoint x: 396, startPoint y: 496, endPoint x: 404, endPoint y: 493, distance: 9.3
click at [399, 496] on span "90 - REHABILITACION - MODULO INTEGRAL INTENSIVO (SEMANAL)" at bounding box center [422, 498] width 351 height 14
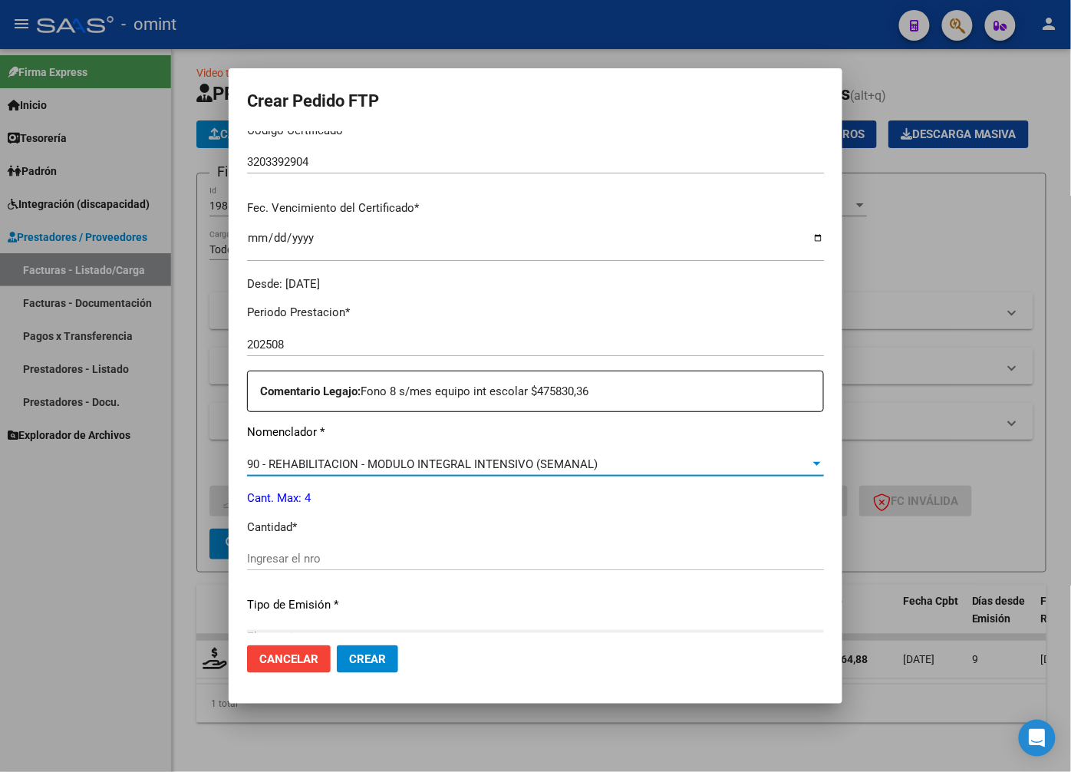
click at [321, 552] on input "Ingresar el nro" at bounding box center [535, 559] width 577 height 14
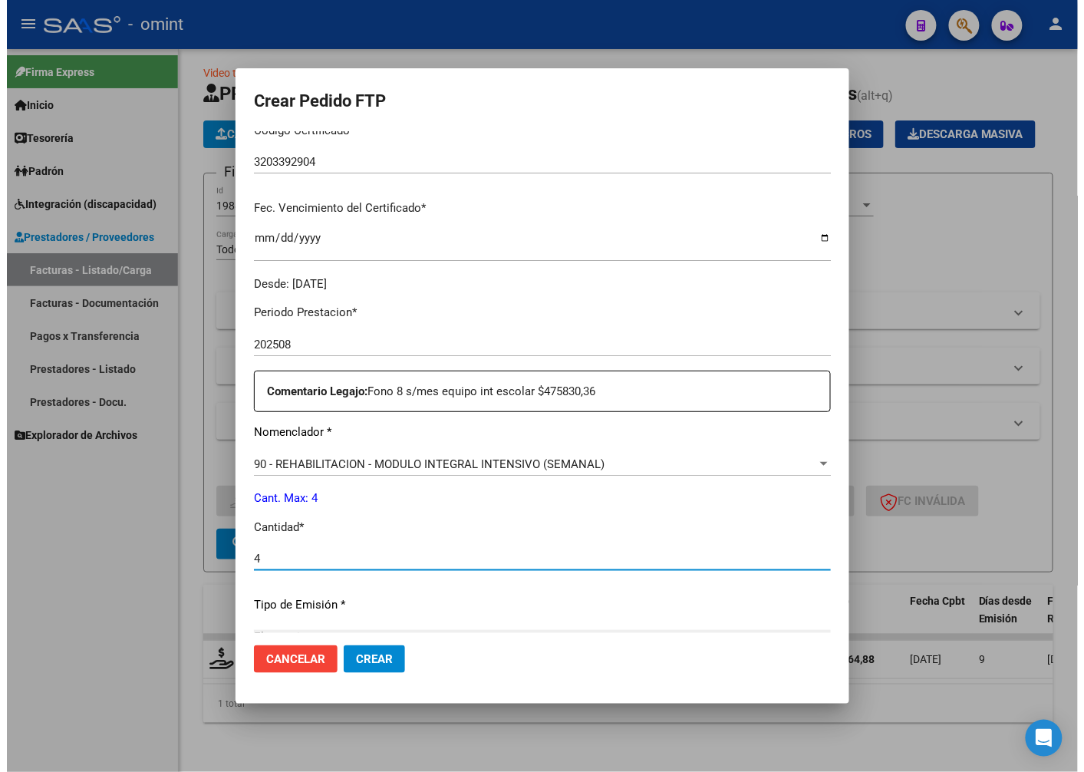
scroll to position [525, 0]
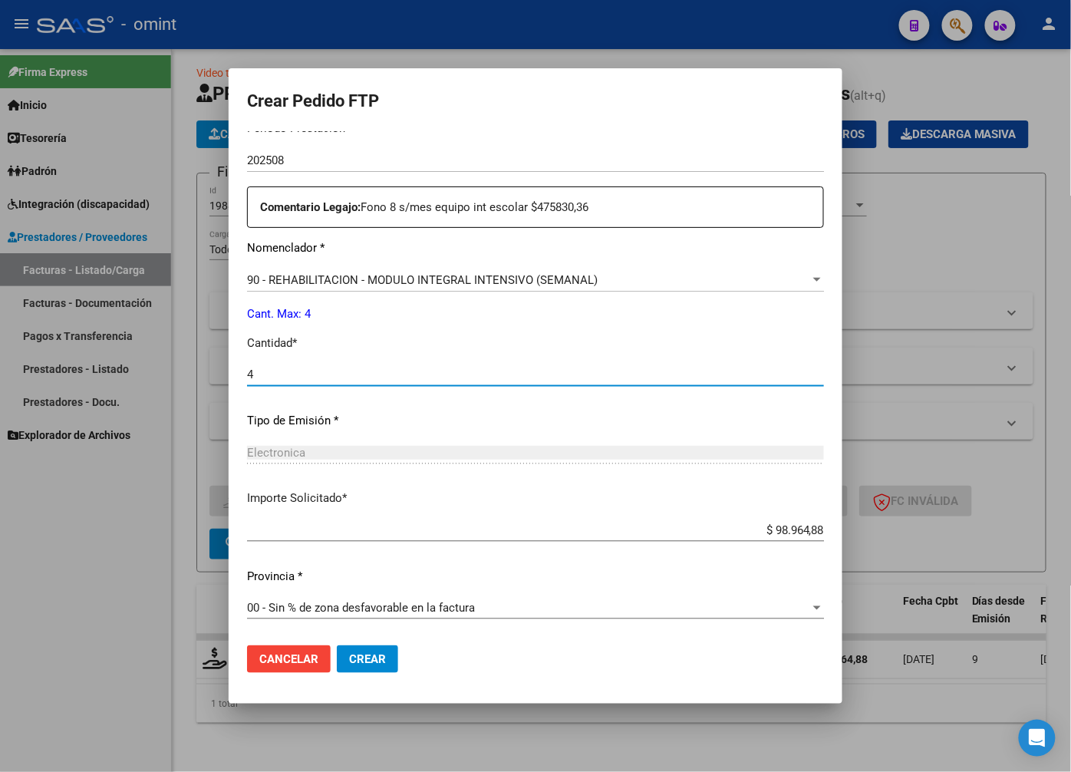
type input "4"
click at [381, 665] on span "Crear" at bounding box center [367, 659] width 37 height 14
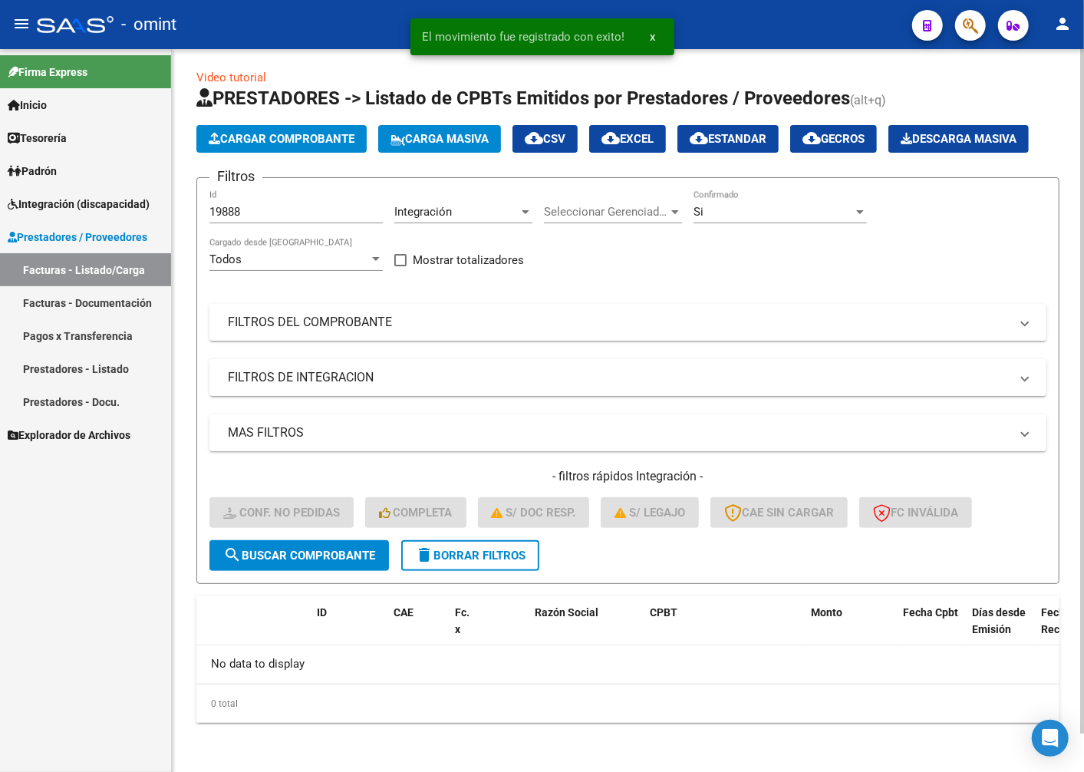
scroll to position [41, 0]
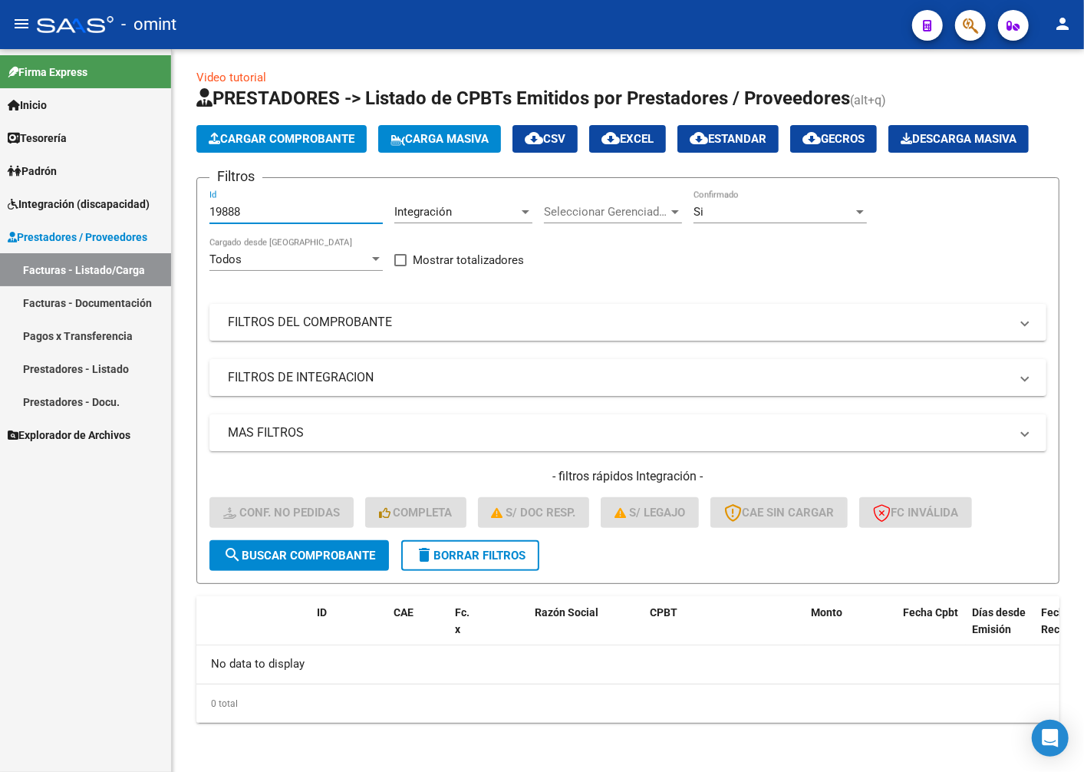
drag, startPoint x: 256, startPoint y: 219, endPoint x: 41, endPoint y: 206, distance: 216.1
click at [41, 206] on mat-sidenav-container "Firma Express Inicio Calendario SSS Instructivos Contacto OS Tesorería Extracto…" at bounding box center [542, 410] width 1084 height 723
paste input "19889"
type input "19889"
click at [323, 552] on button "search Buscar Comprobante" at bounding box center [299, 555] width 180 height 31
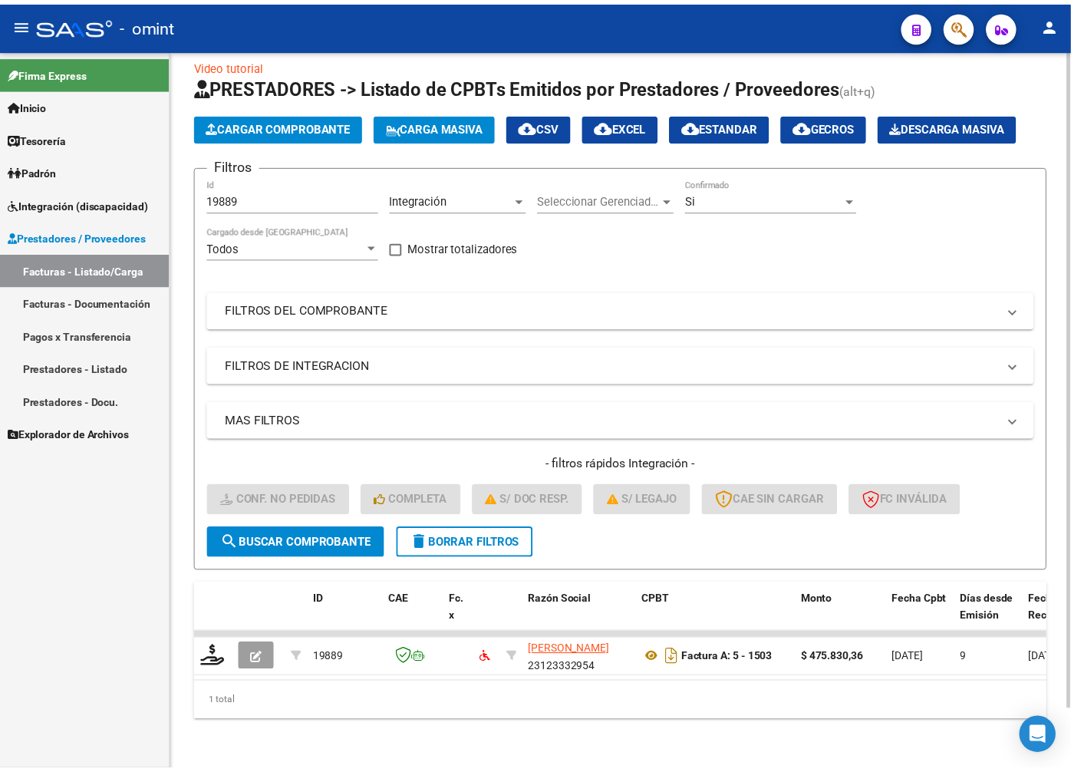
scroll to position [65, 0]
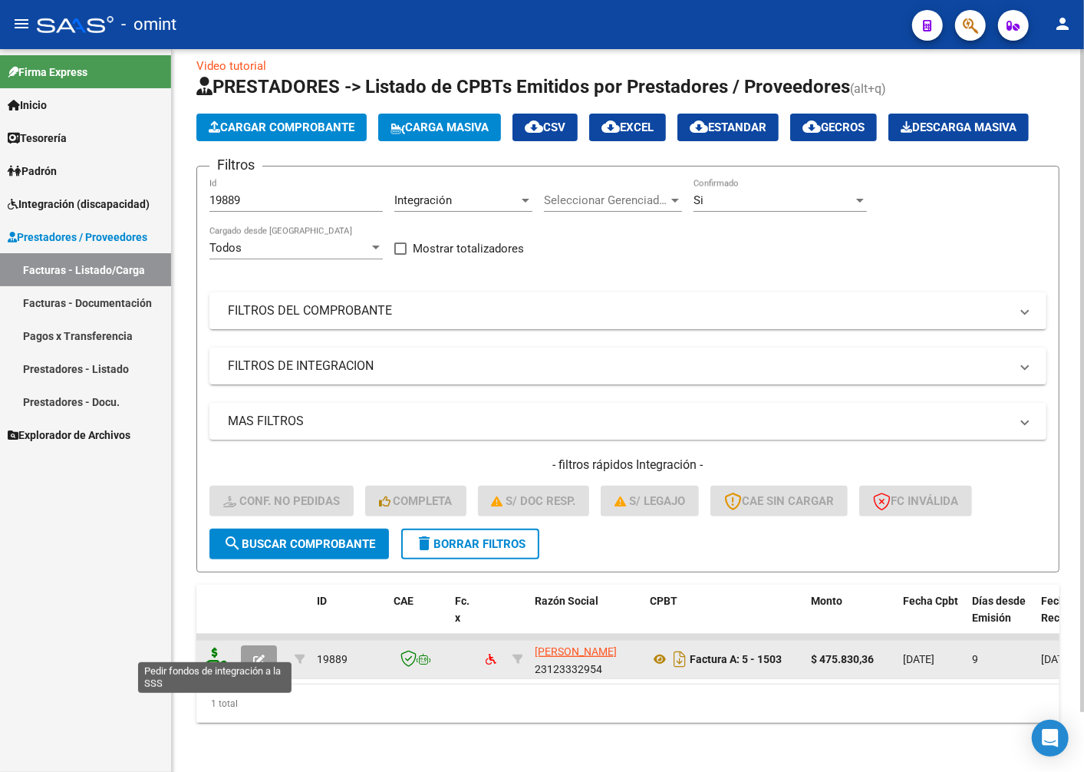
click at [213, 650] on icon at bounding box center [215, 658] width 25 height 21
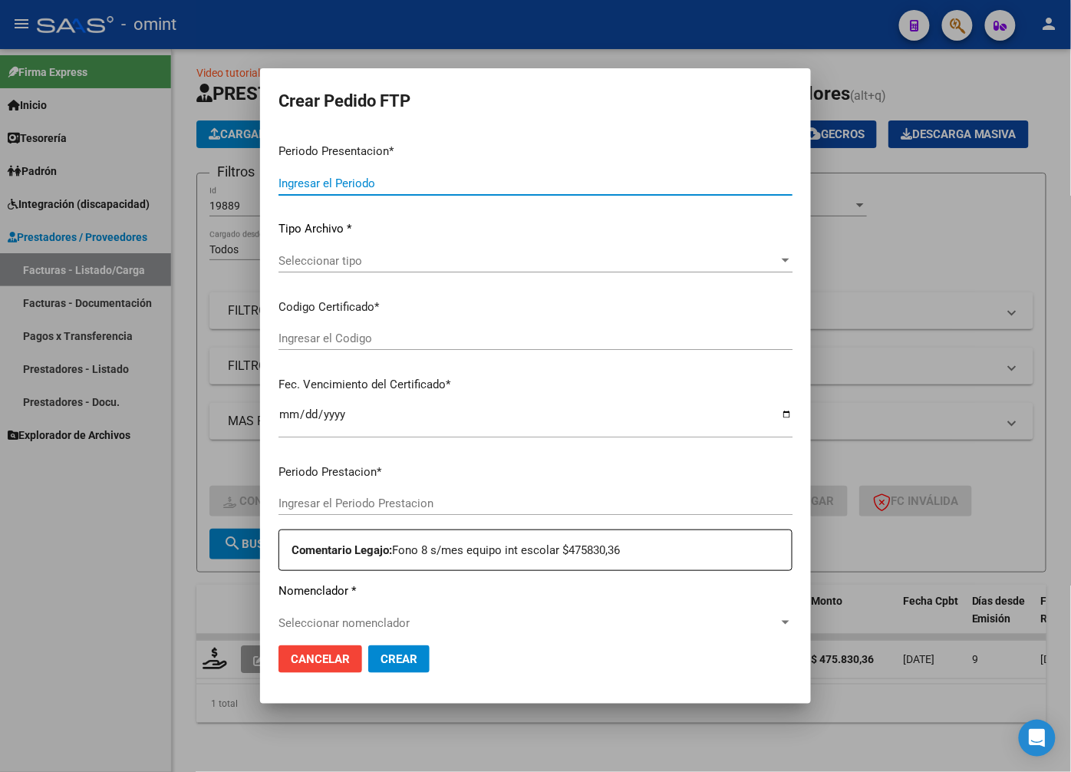
type input "202508"
type input "$ 475.830,36"
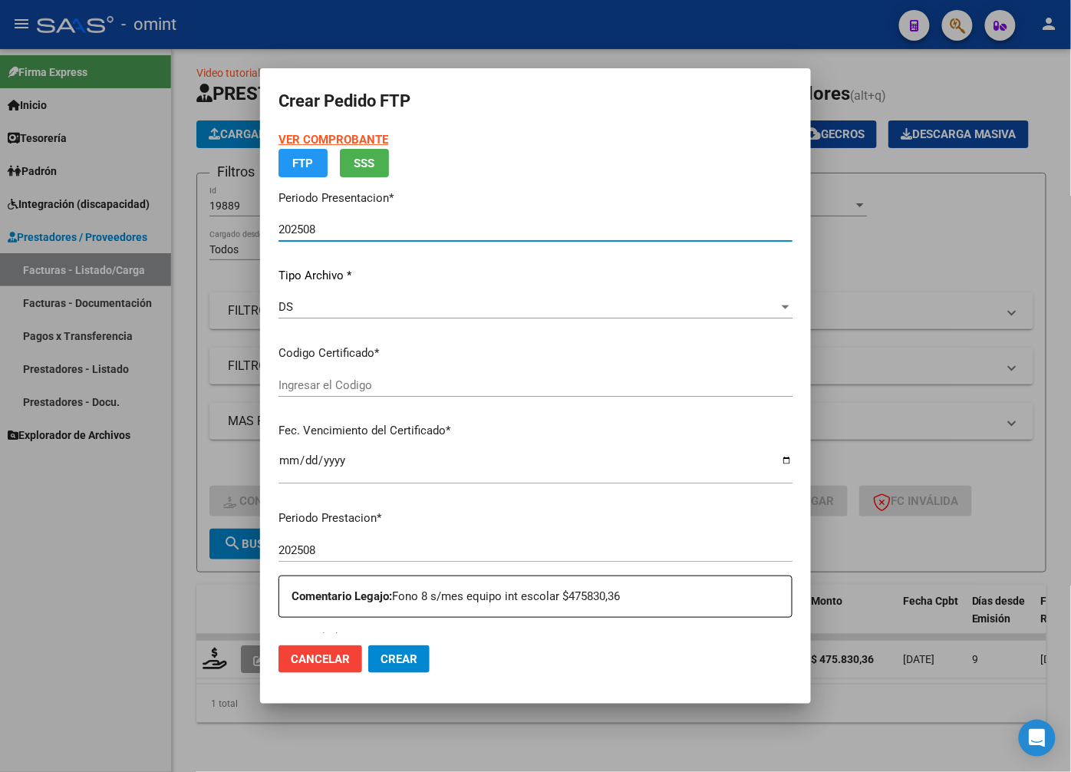
type input "3203392904"
type input "2027-05-26"
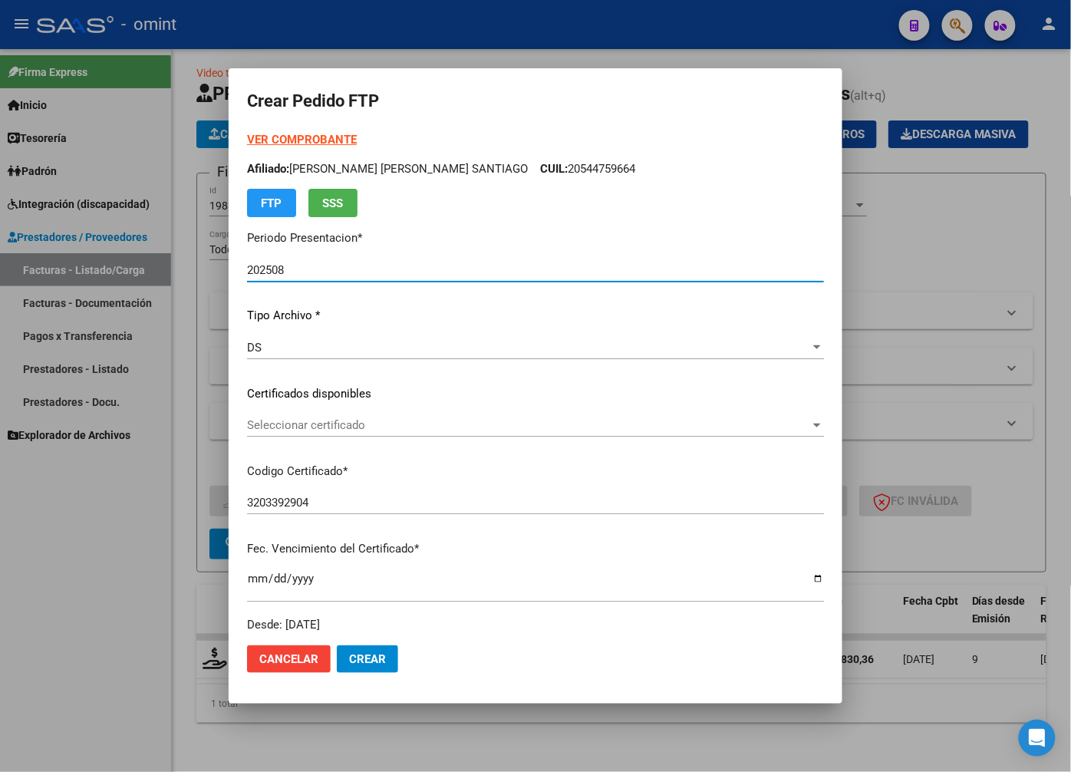
click at [768, 405] on div "VER COMPROBANTE ARCA Padrón Afiliado: GATTI ARROYO SANTIAGO CUIL: 20544759664 F…" at bounding box center [535, 382] width 577 height 502
click at [761, 419] on span "Seleccionar certificado" at bounding box center [528, 425] width 563 height 14
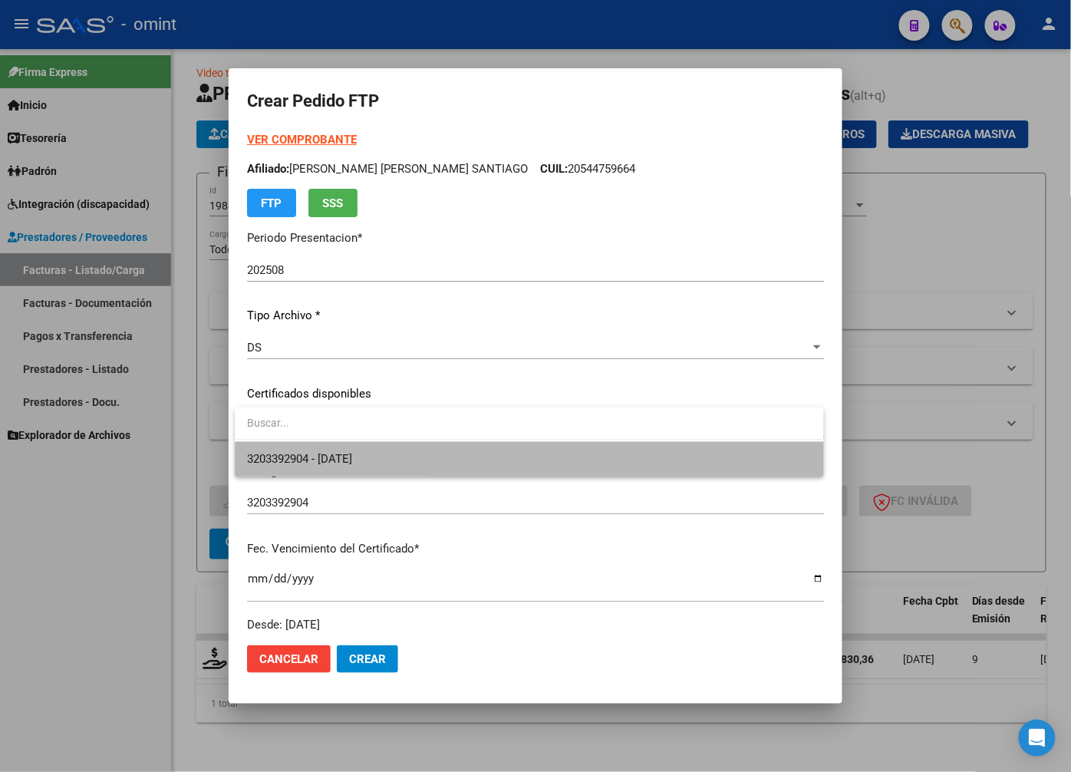
click at [710, 466] on span "3203392904 - 2027-05-26" at bounding box center [529, 459] width 564 height 35
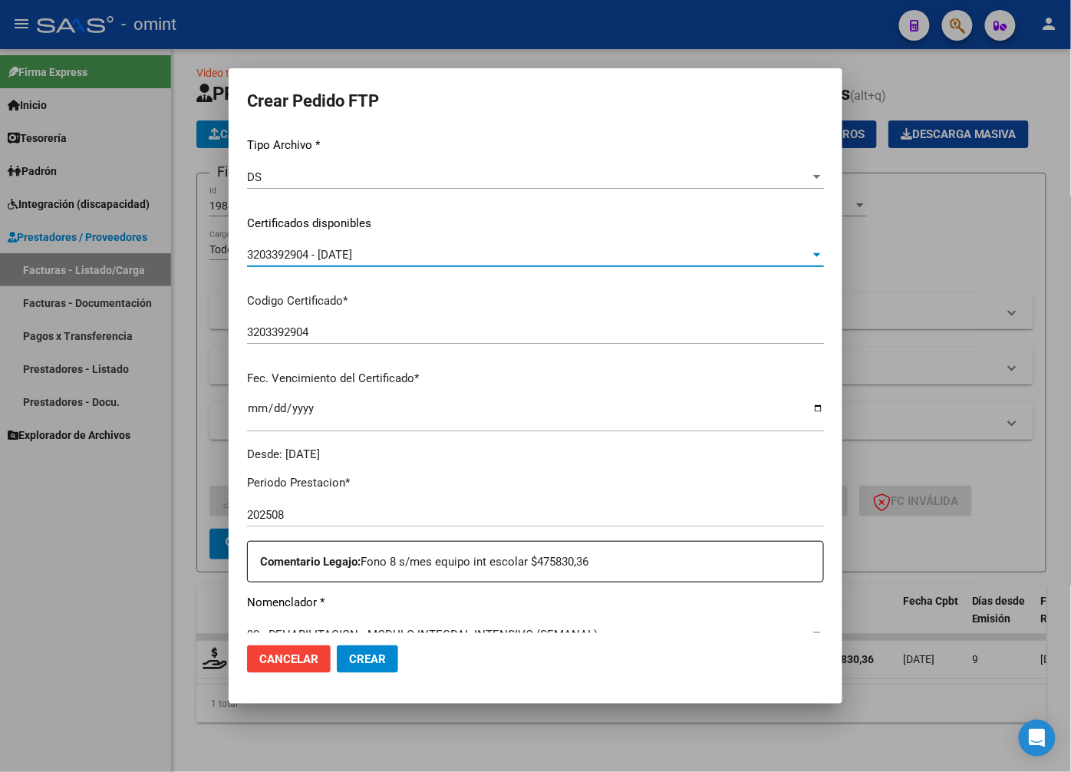
scroll to position [256, 0]
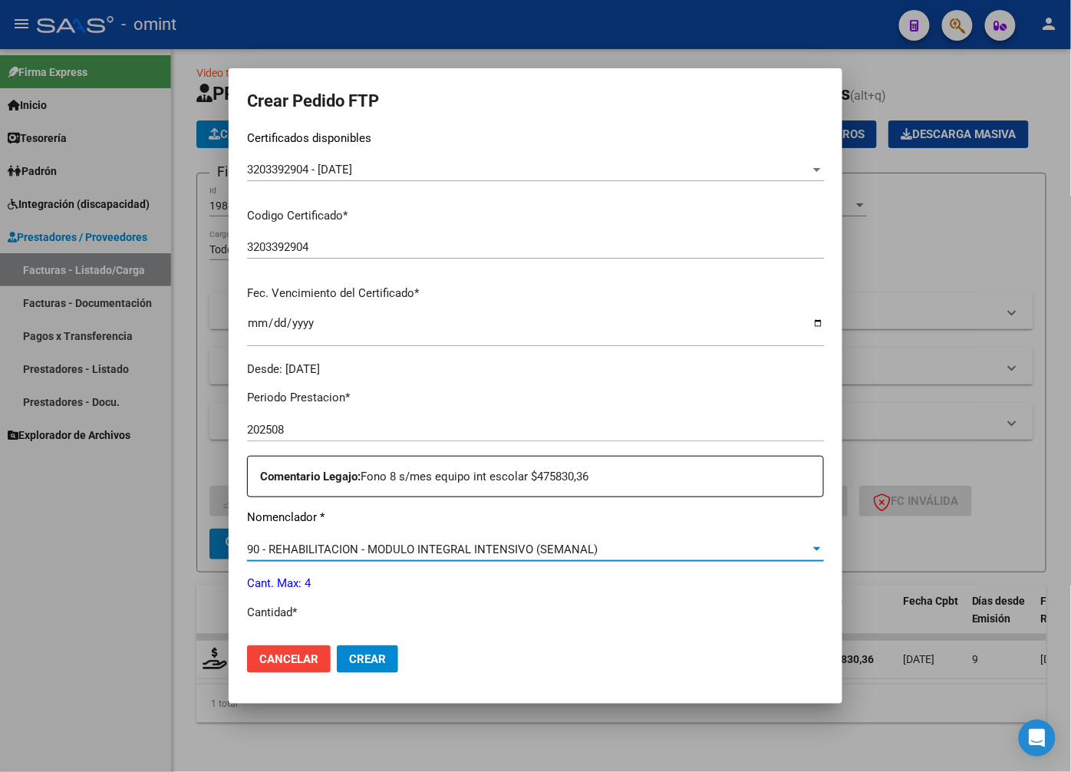
click at [787, 546] on div "90 - REHABILITACION - MODULO INTEGRAL INTENSIVO (SEMANAL)" at bounding box center [528, 549] width 563 height 14
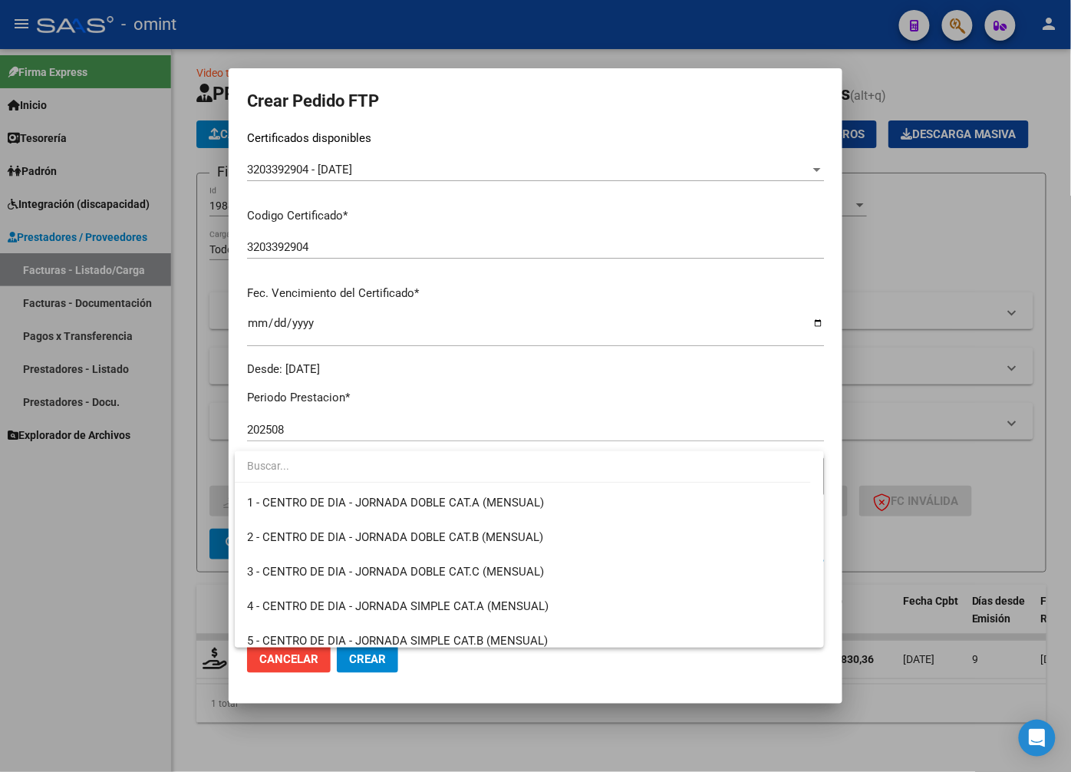
scroll to position [3026, 0]
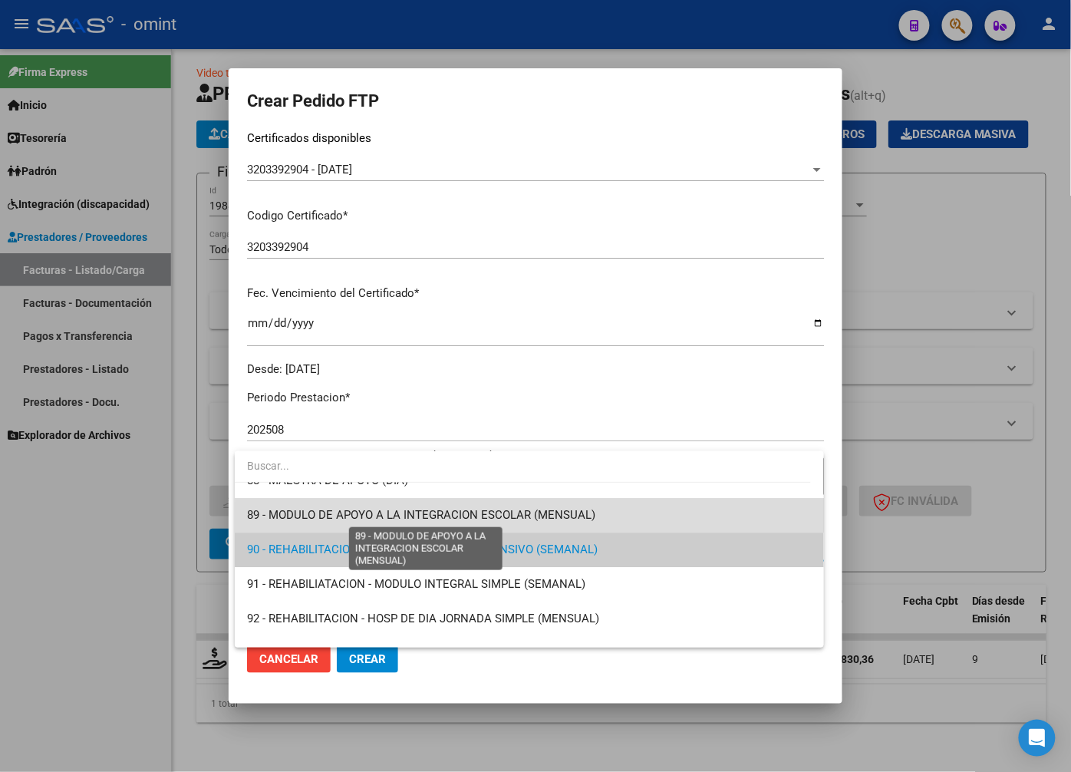
click at [541, 518] on span "89 - MODULO DE APOYO A LA INTEGRACION ESCOLAR (MENSUAL)" at bounding box center [421, 515] width 348 height 14
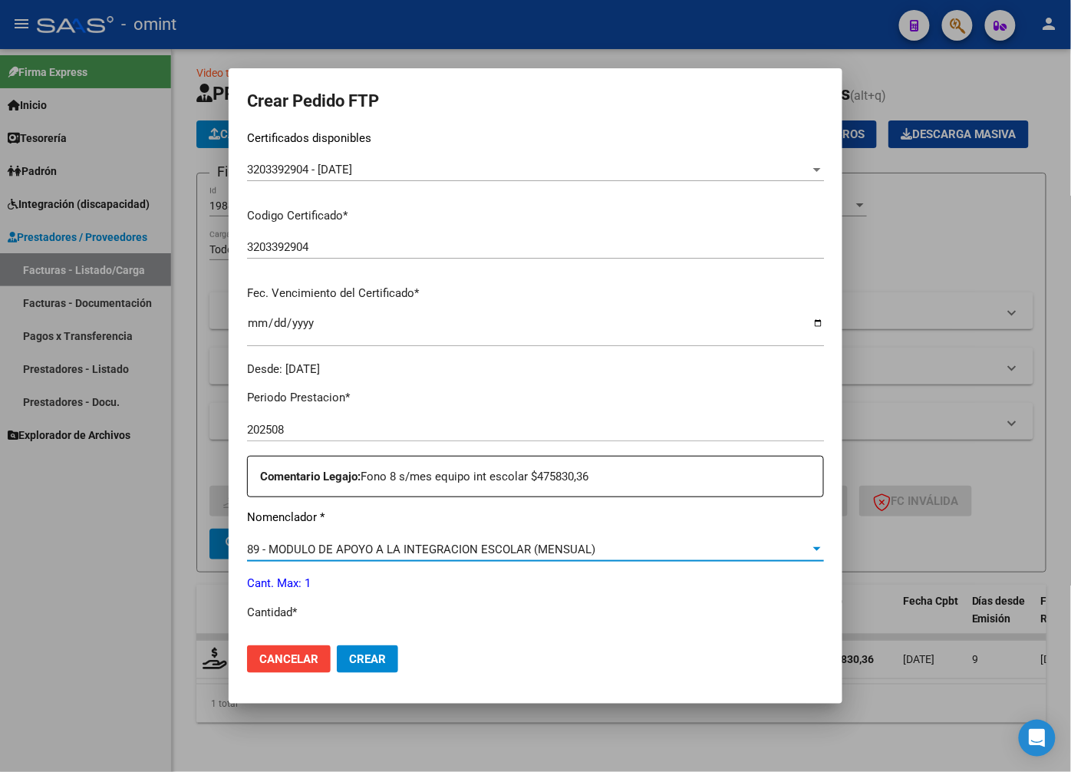
scroll to position [341, 0]
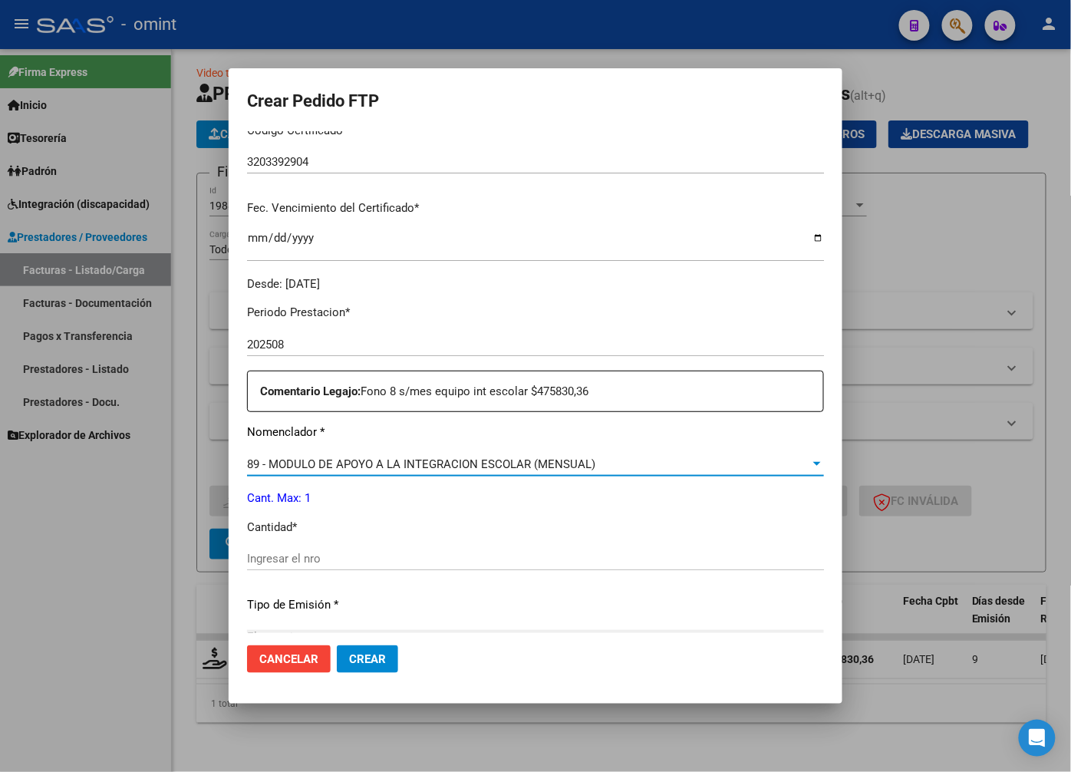
click at [266, 558] on input "Ingresar el nro" at bounding box center [535, 559] width 577 height 14
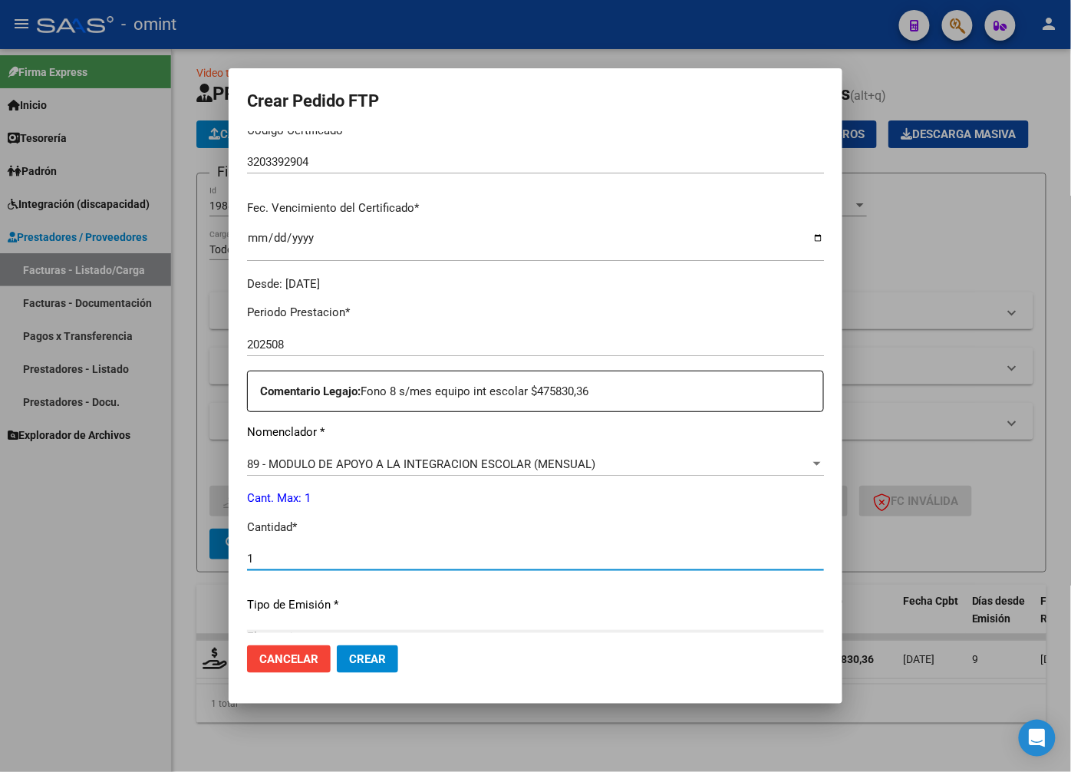
type input "1"
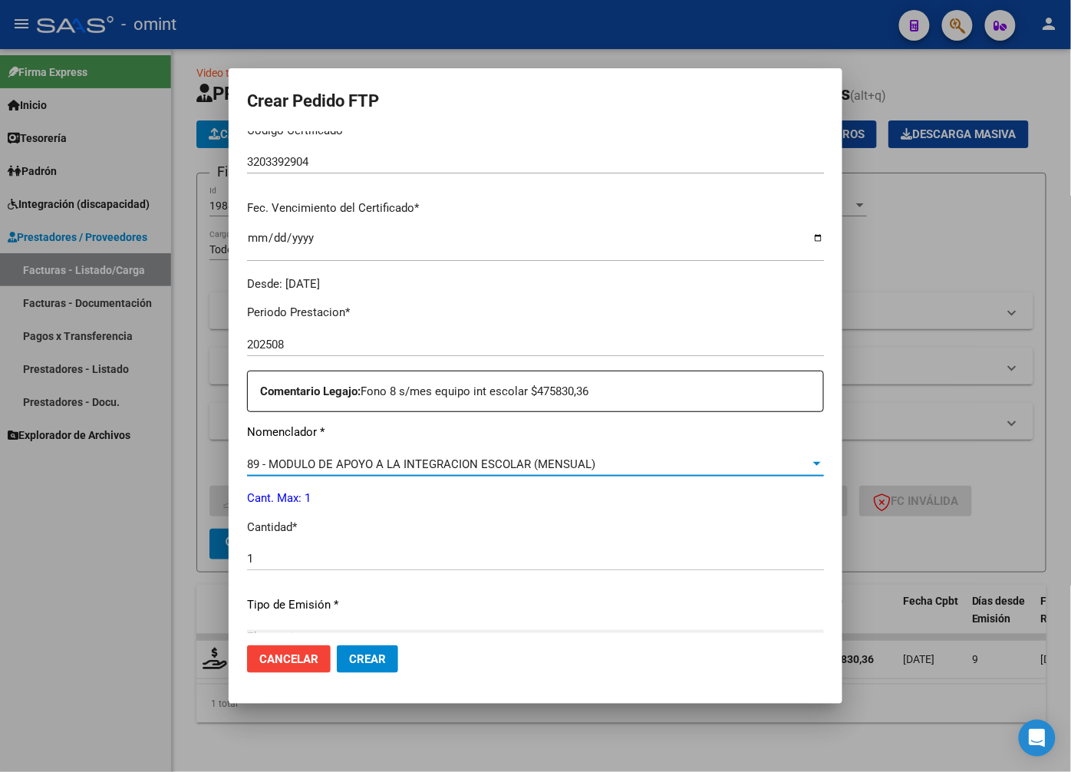
click at [810, 469] on div at bounding box center [817, 464] width 14 height 12
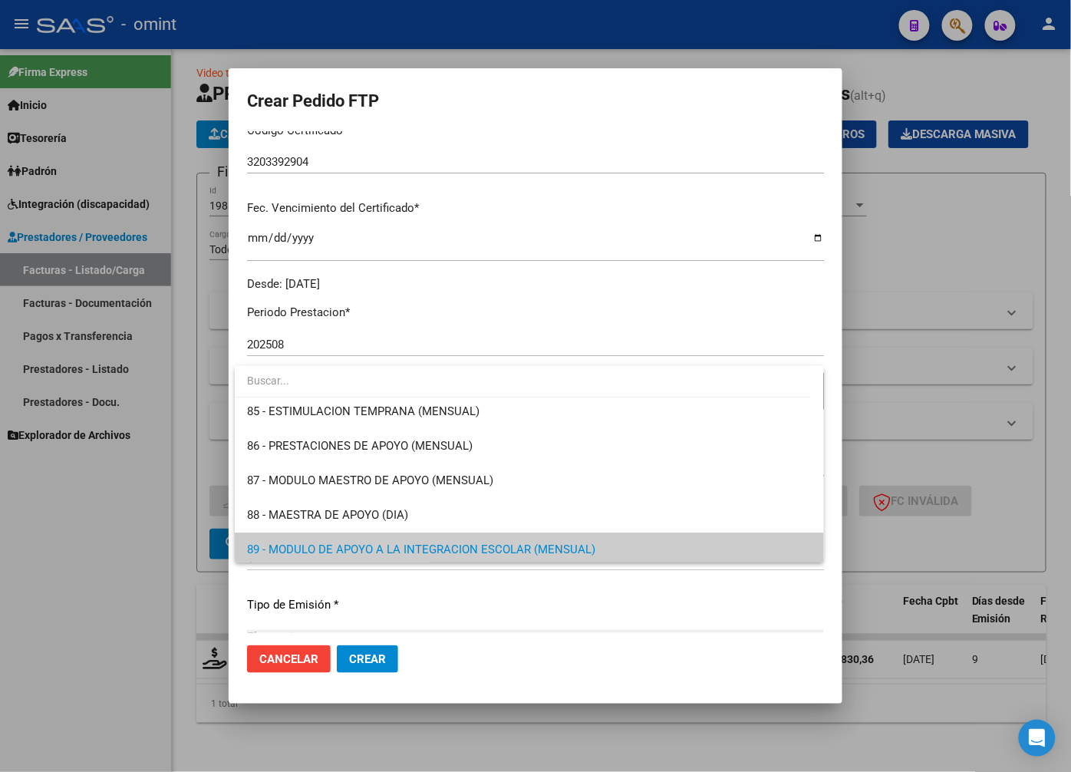
scroll to position [2993, 0]
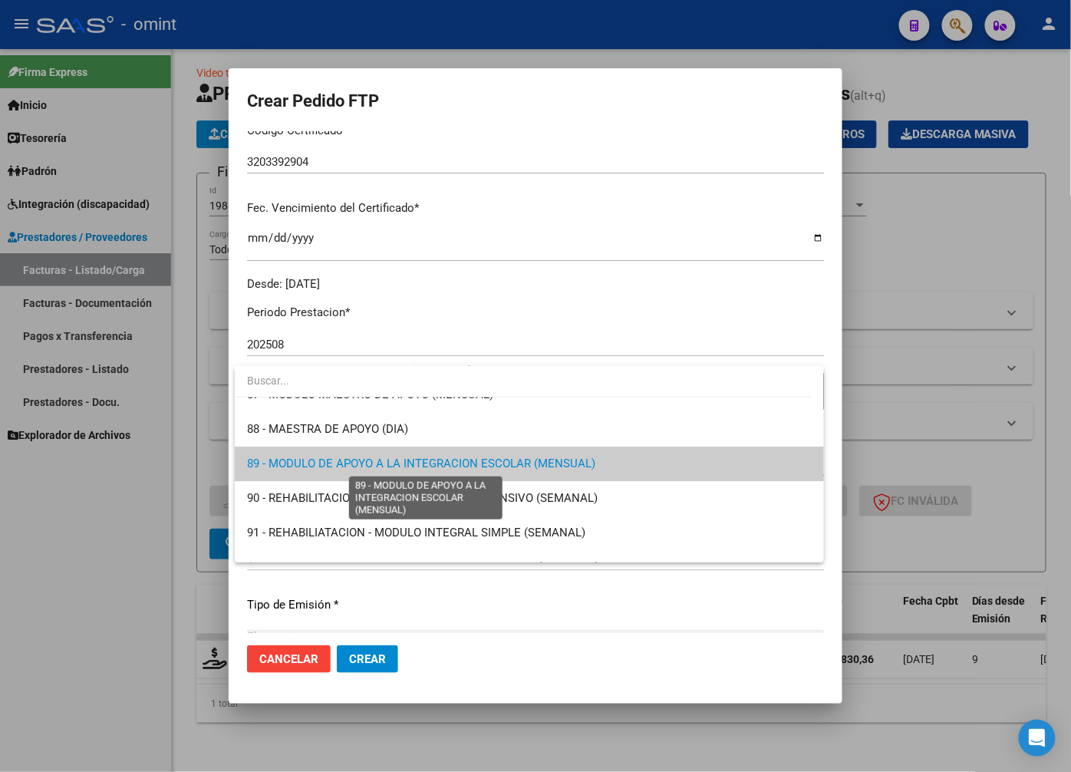
click at [518, 463] on span "89 - MODULO DE APOYO A LA INTEGRACION ESCOLAR (MENSUAL)" at bounding box center [421, 464] width 348 height 14
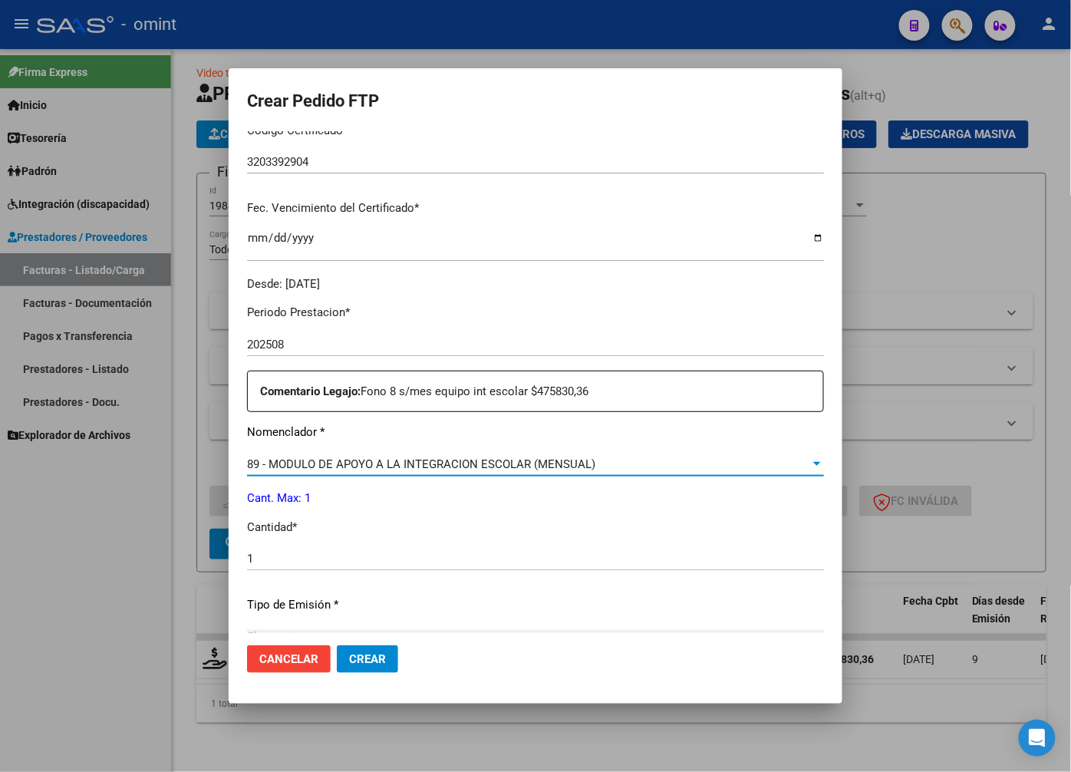
scroll to position [525, 0]
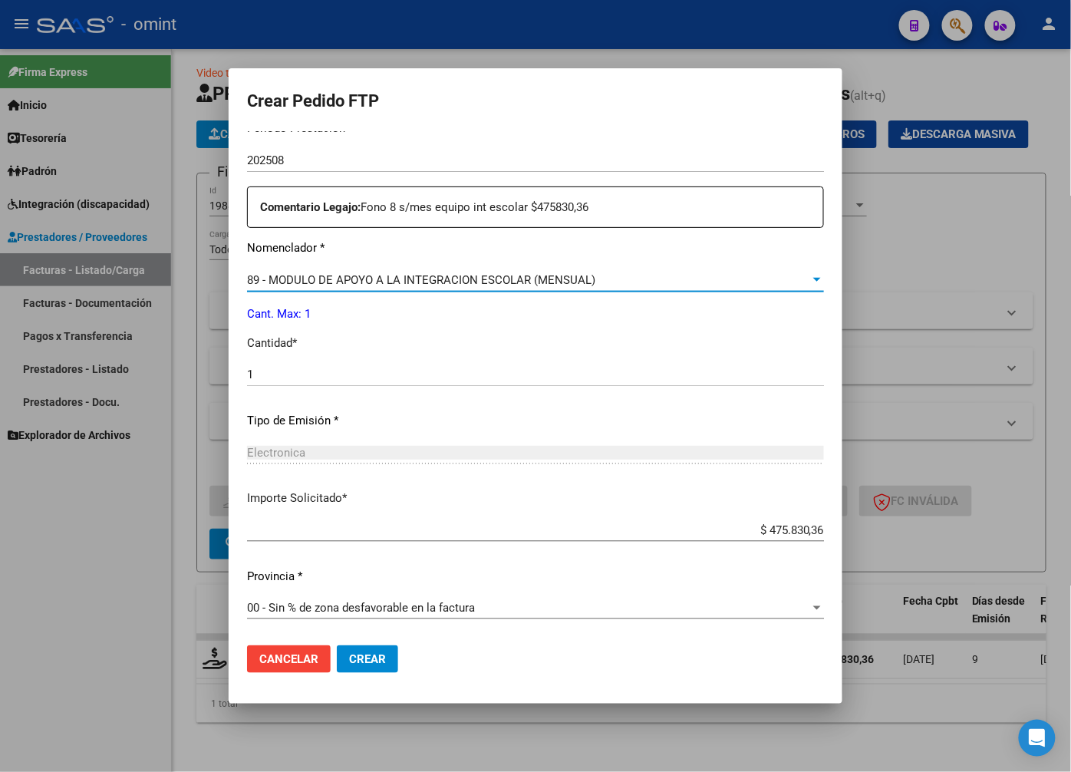
click at [344, 660] on button "Crear" at bounding box center [367, 659] width 61 height 28
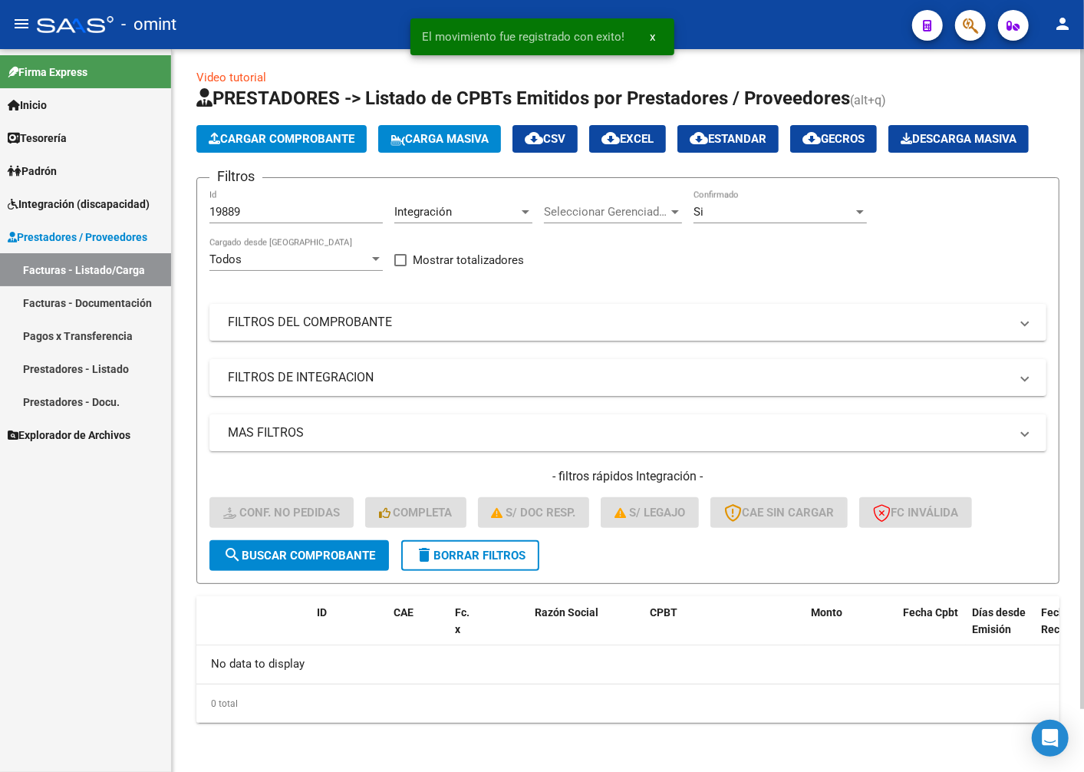
scroll to position [41, 0]
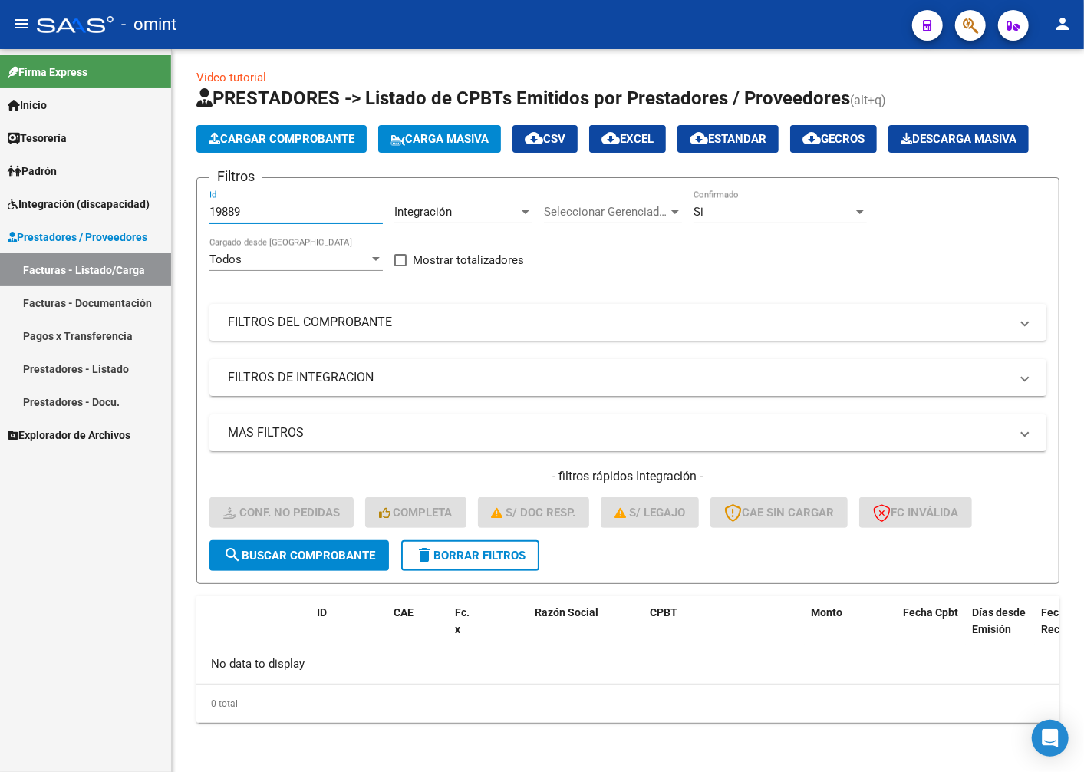
drag, startPoint x: 244, startPoint y: 219, endPoint x: 41, endPoint y: 177, distance: 207.5
click at [41, 177] on mat-sidenav-container "Firma Express Inicio Calendario SSS Instructivos Contacto OS Tesorería Extracto…" at bounding box center [542, 410] width 1084 height 723
paste input "19887"
type input "19887"
click at [292, 560] on span "search Buscar Comprobante" at bounding box center [299, 556] width 152 height 14
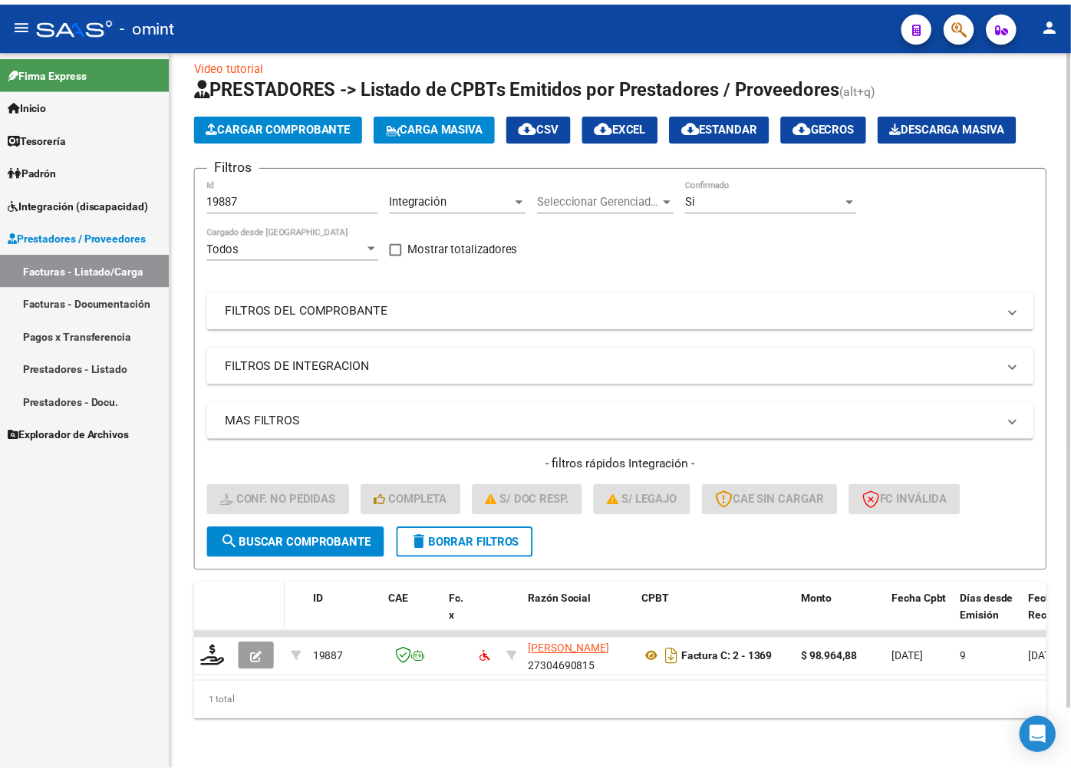
scroll to position [65, 0]
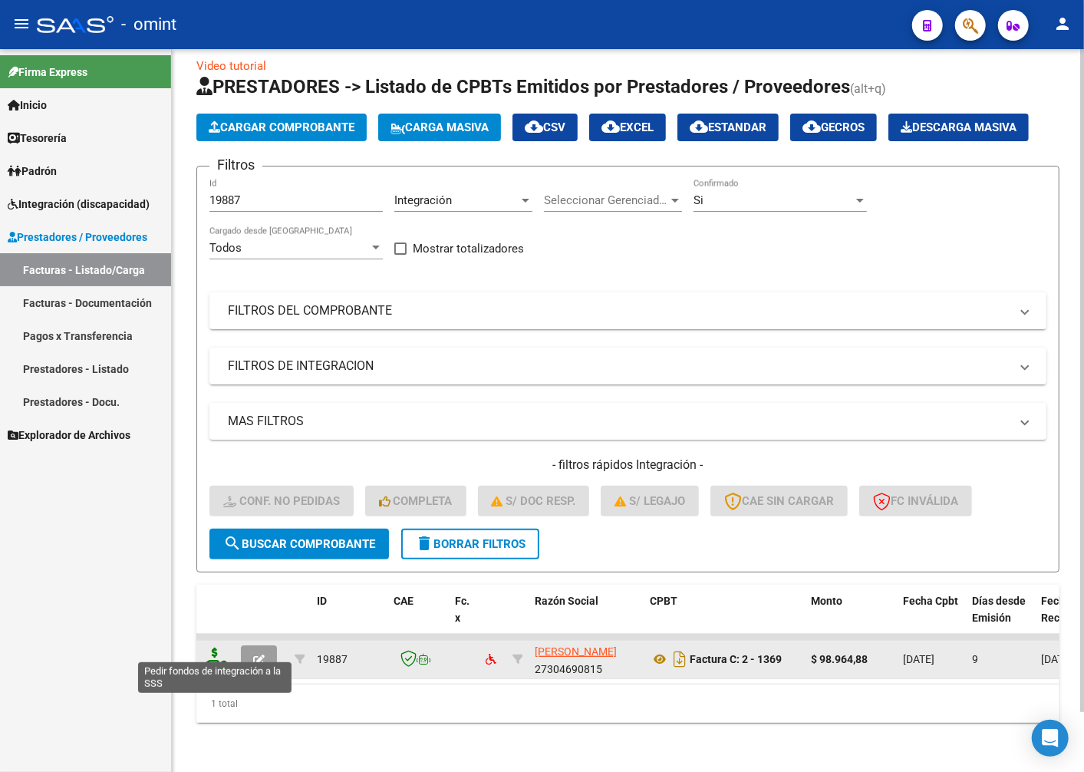
click at [208, 648] on icon at bounding box center [215, 658] width 25 height 21
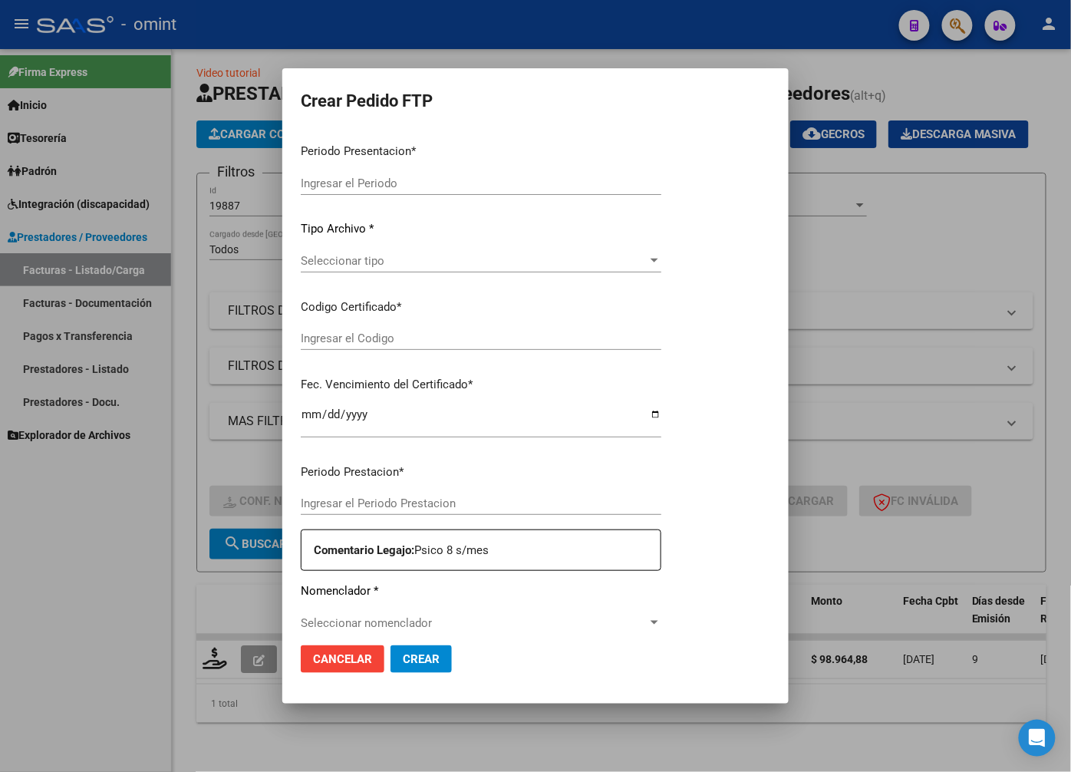
type input "202508"
type input "$ 98.964,88"
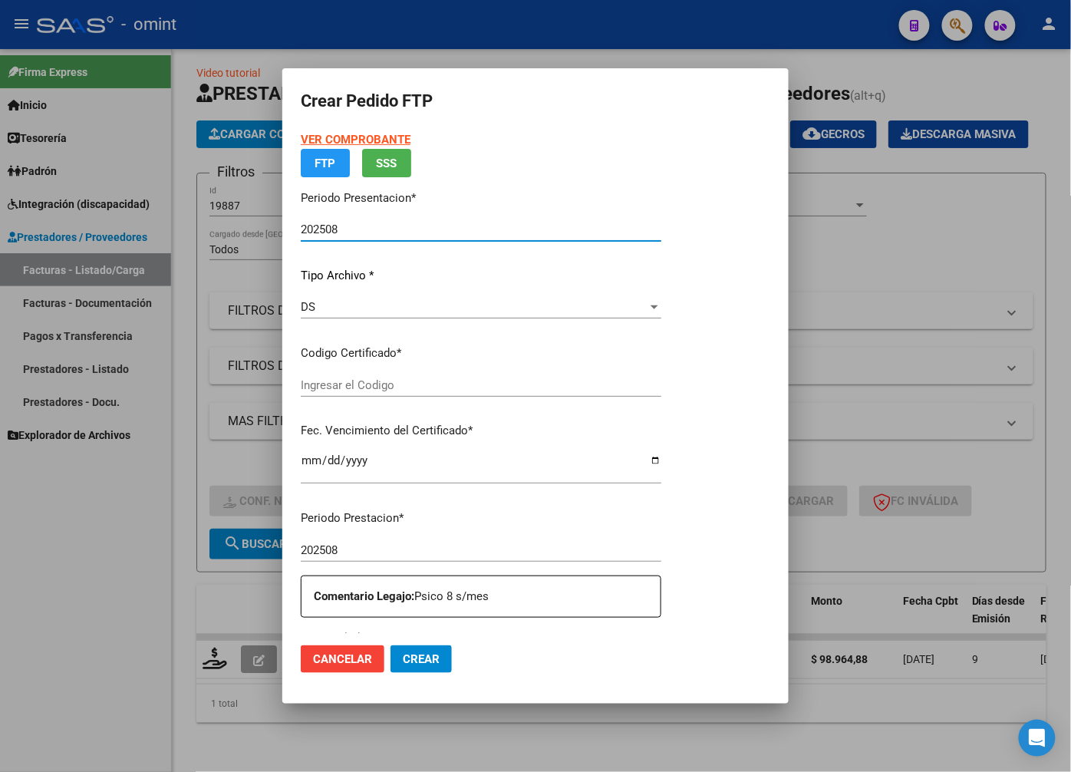
type input "3203392904"
type input "2027-05-26"
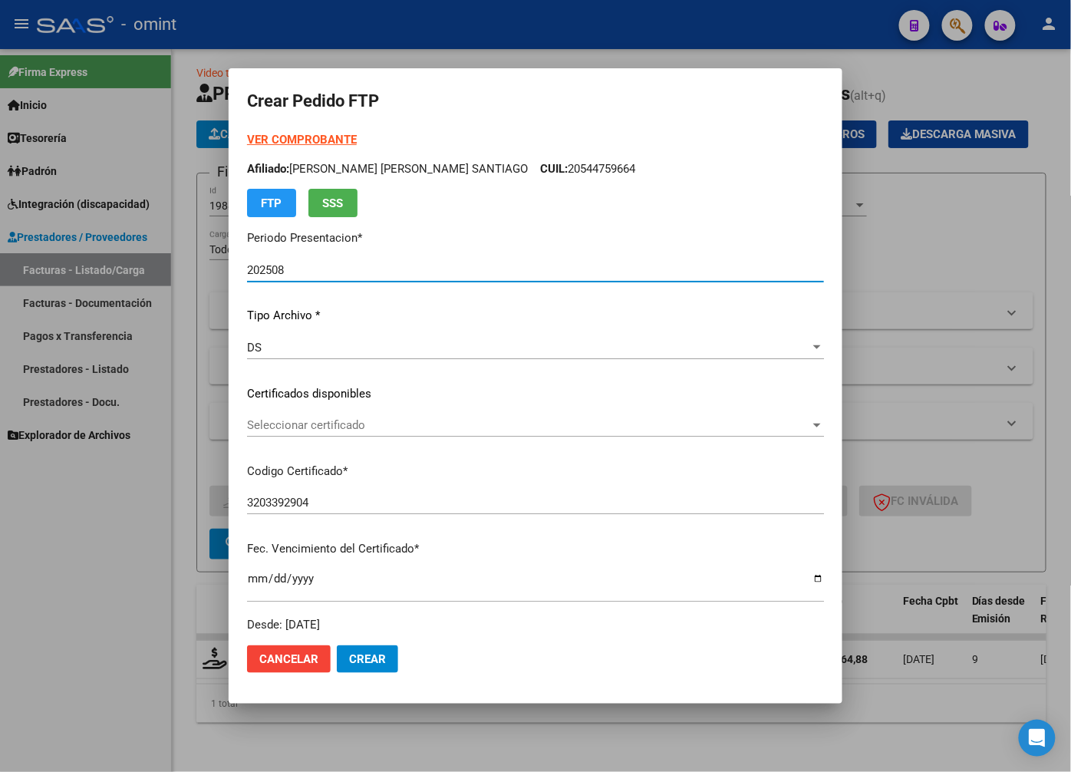
click at [588, 424] on span "Seleccionar certificado" at bounding box center [528, 425] width 563 height 14
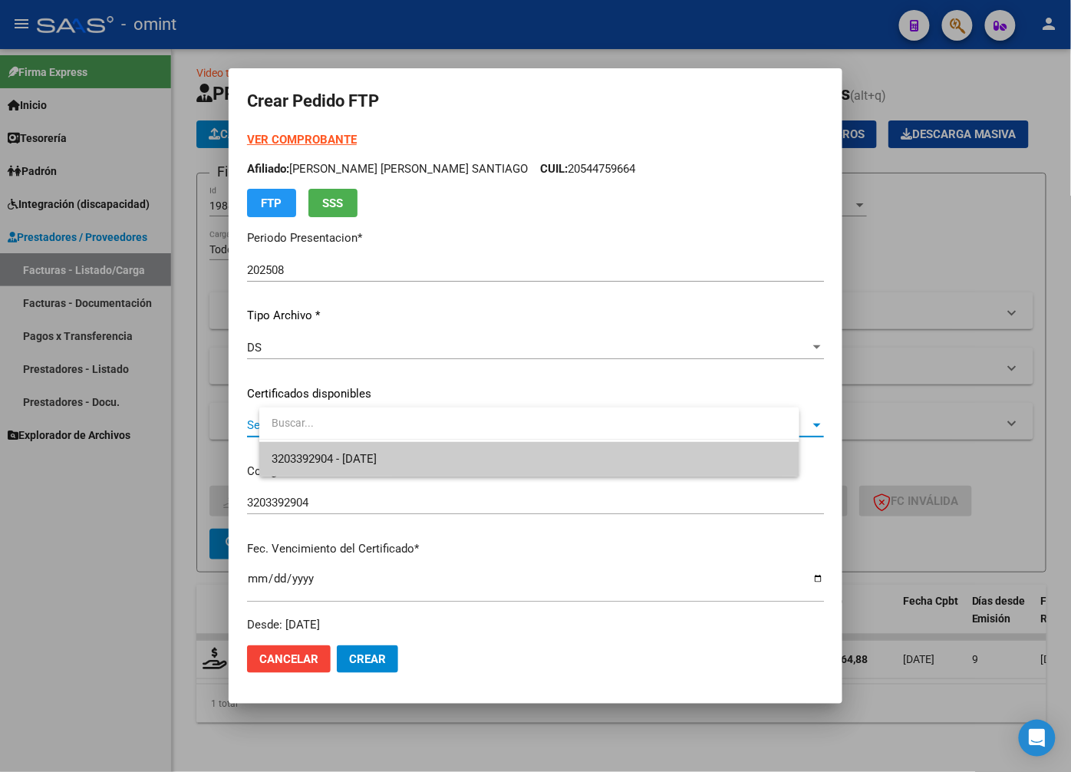
click at [537, 458] on span "3203392904 - 2027-05-26" at bounding box center [530, 459] width 516 height 35
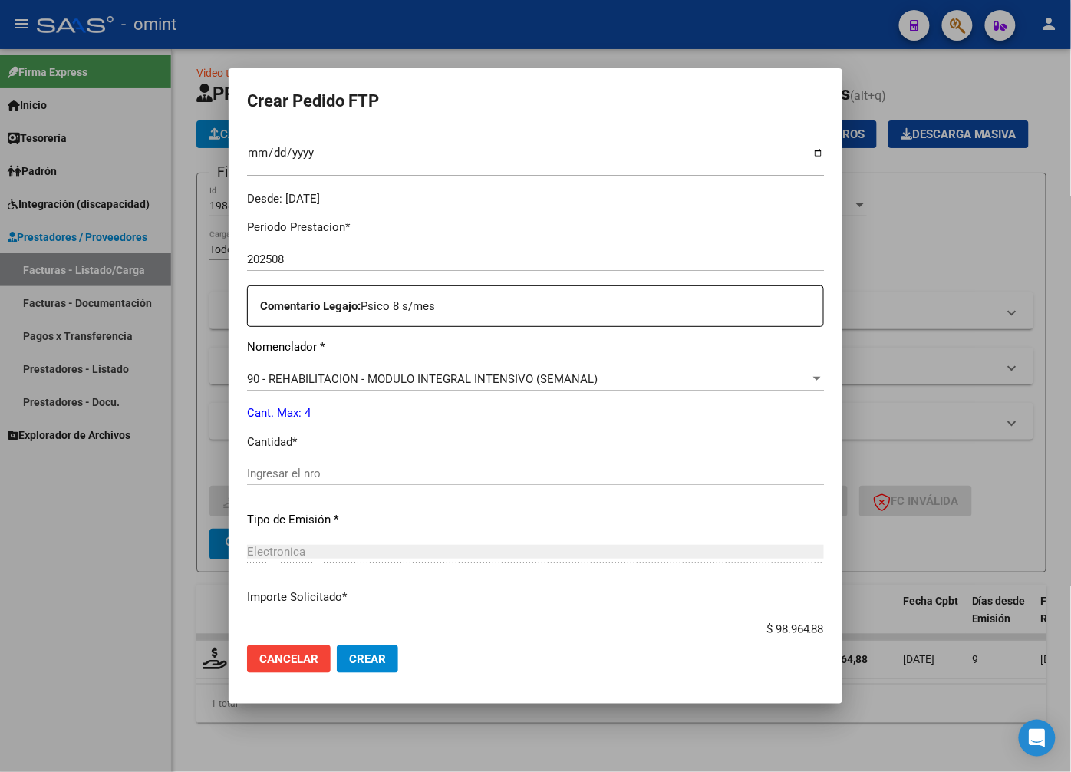
scroll to position [511, 0]
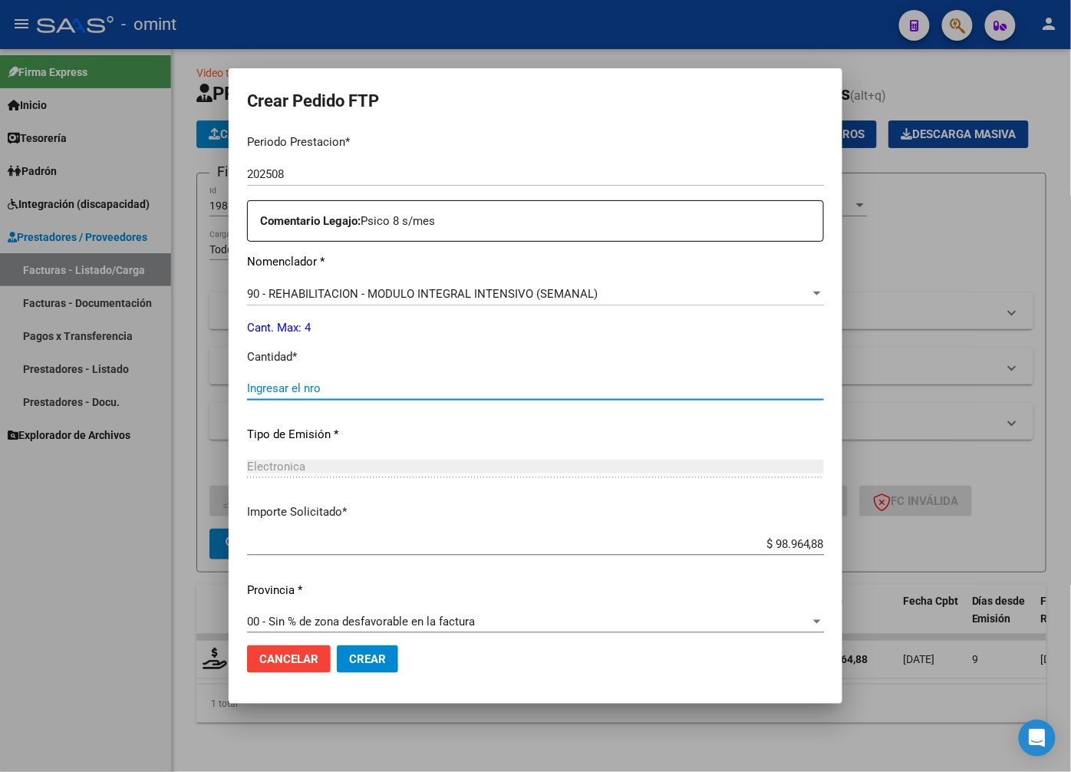
click at [311, 384] on input "Ingresar el nro" at bounding box center [535, 388] width 577 height 14
type input "4"
click at [523, 499] on div "Periodo Prestacion * 202508 Ingresar el Periodo Prestacion Comentario Legajo: P…" at bounding box center [535, 385] width 577 height 526
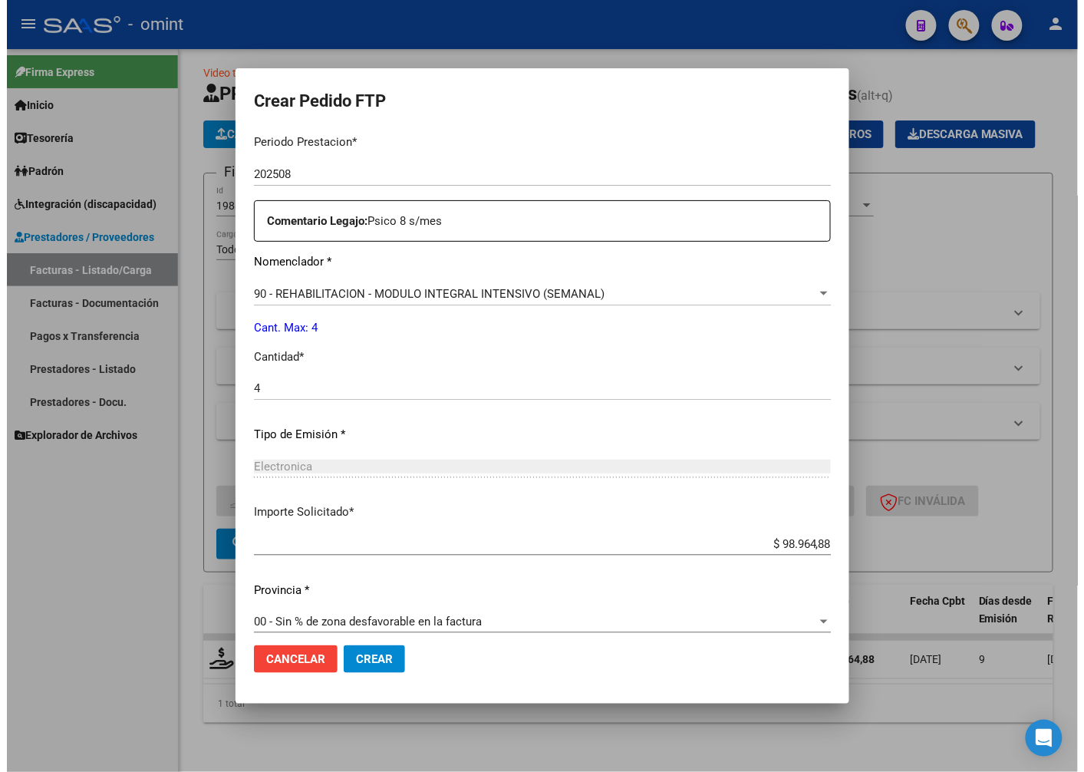
scroll to position [525, 0]
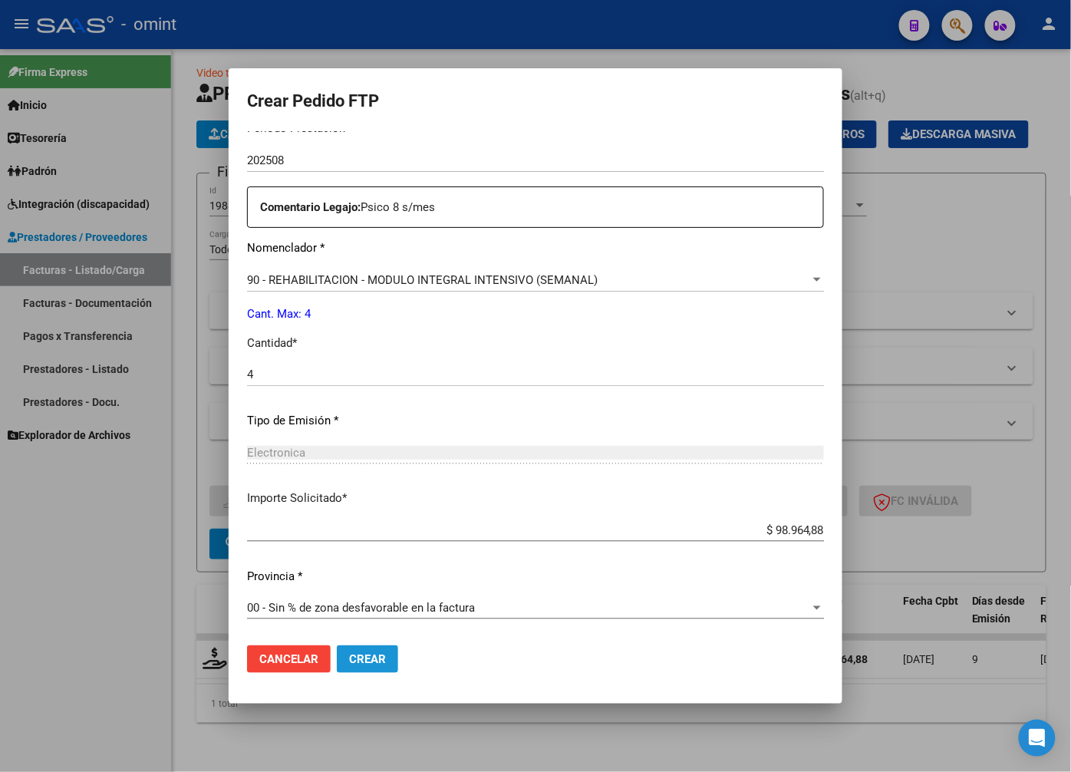
click at [386, 660] on span "Crear" at bounding box center [367, 659] width 37 height 14
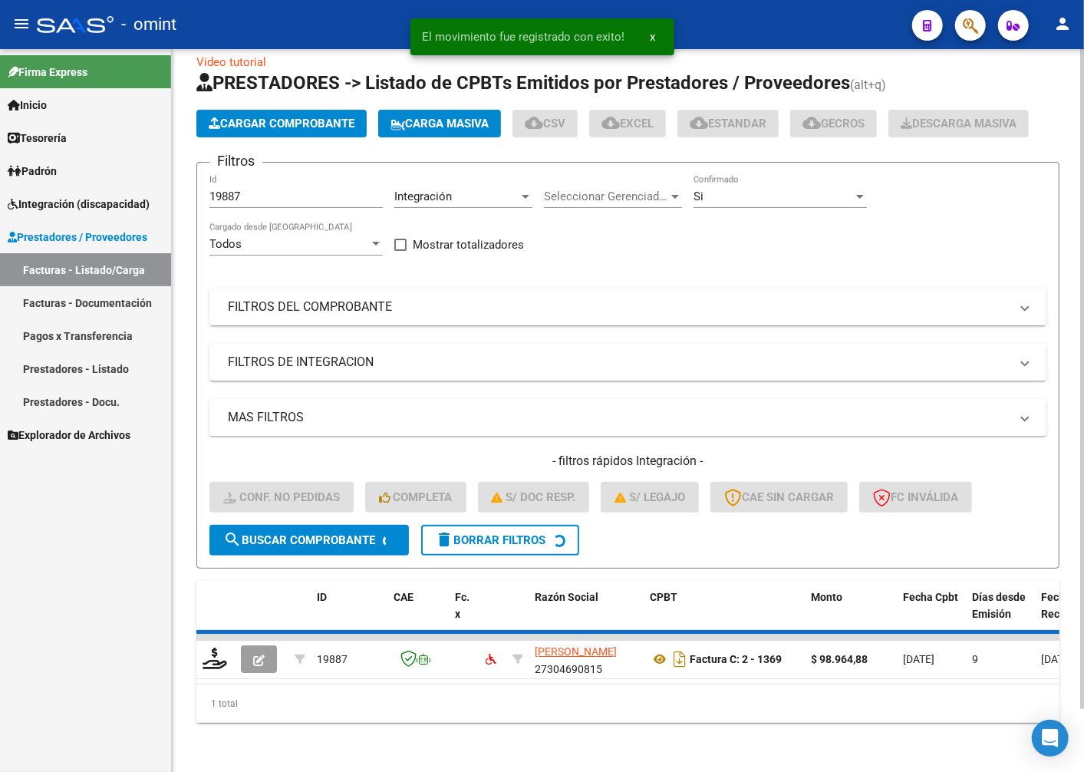
scroll to position [41, 0]
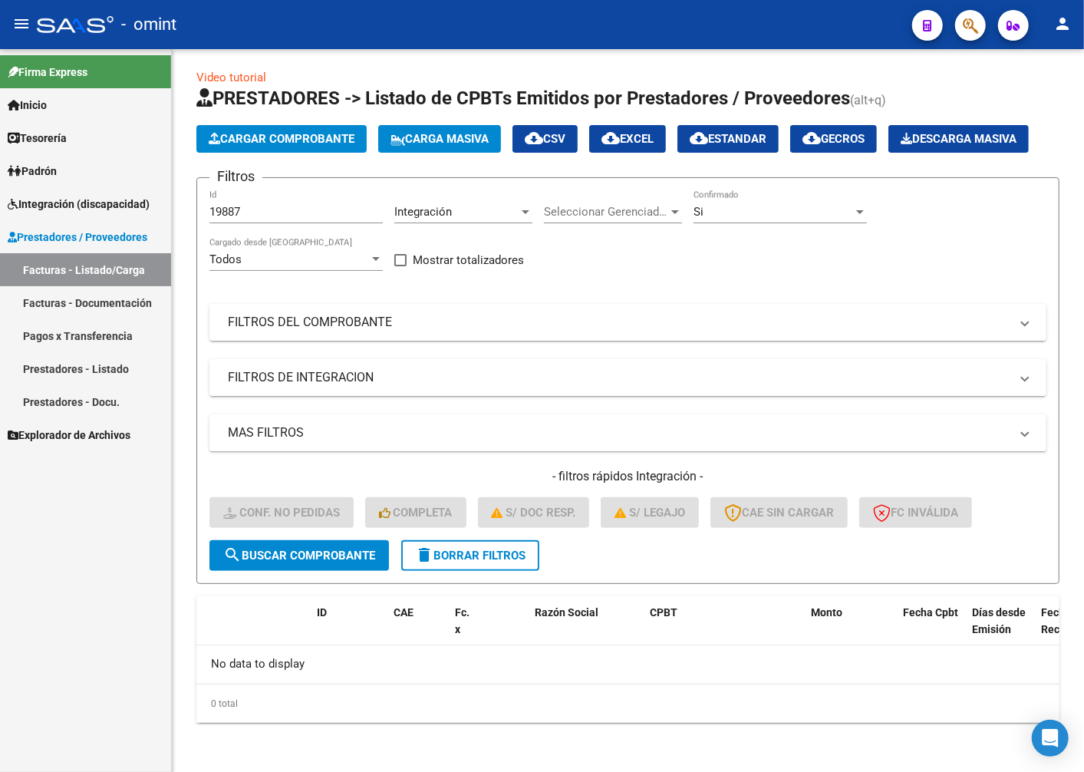
drag, startPoint x: 276, startPoint y: 226, endPoint x: 161, endPoint y: 203, distance: 117.4
click at [161, 203] on mat-sidenav-container "Firma Express Inicio Calendario SSS Instructivos Contacto OS Tesorería Extracto…" at bounding box center [542, 410] width 1084 height 723
drag, startPoint x: 161, startPoint y: 203, endPoint x: 265, endPoint y: 216, distance: 104.4
click at [265, 216] on input "19887" at bounding box center [295, 212] width 173 height 14
drag, startPoint x: 258, startPoint y: 213, endPoint x: 180, endPoint y: 196, distance: 79.9
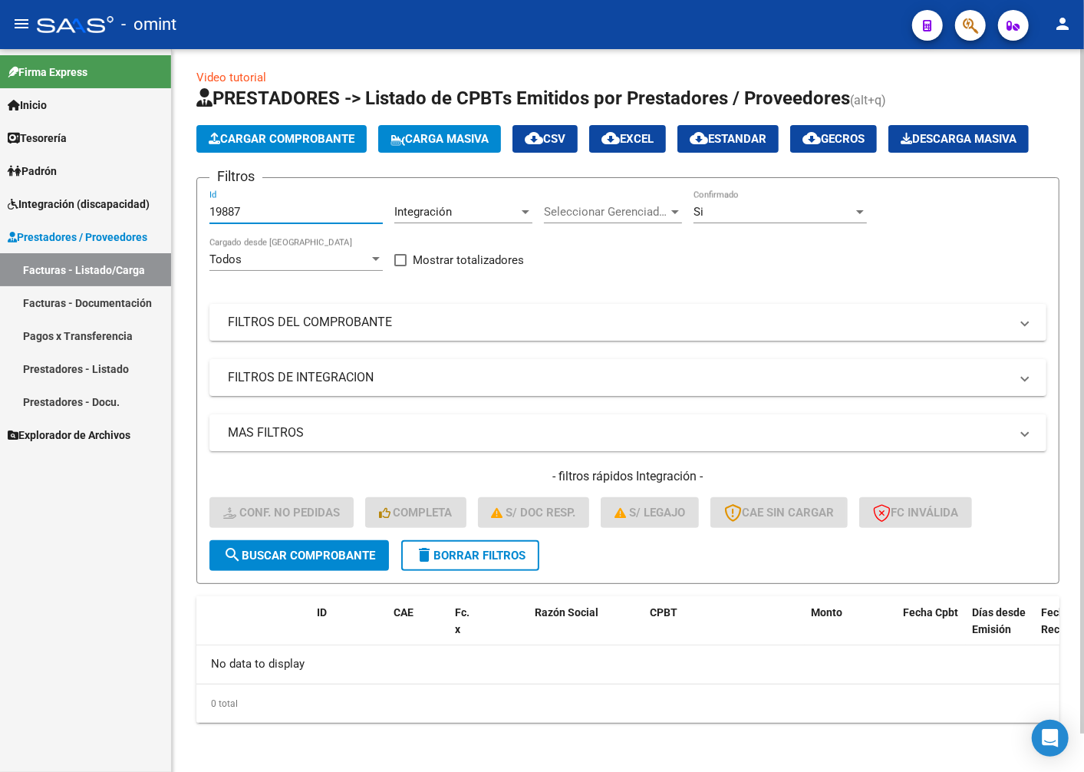
click at [180, 196] on div "Video tutorial PRESTADORES -> Listado de CPBTs Emitidos por Prestadores / Prove…" at bounding box center [628, 408] width 912 height 727
paste input "21336"
type input "21336"
click at [362, 553] on span "search Buscar Comprobante" at bounding box center [299, 556] width 152 height 14
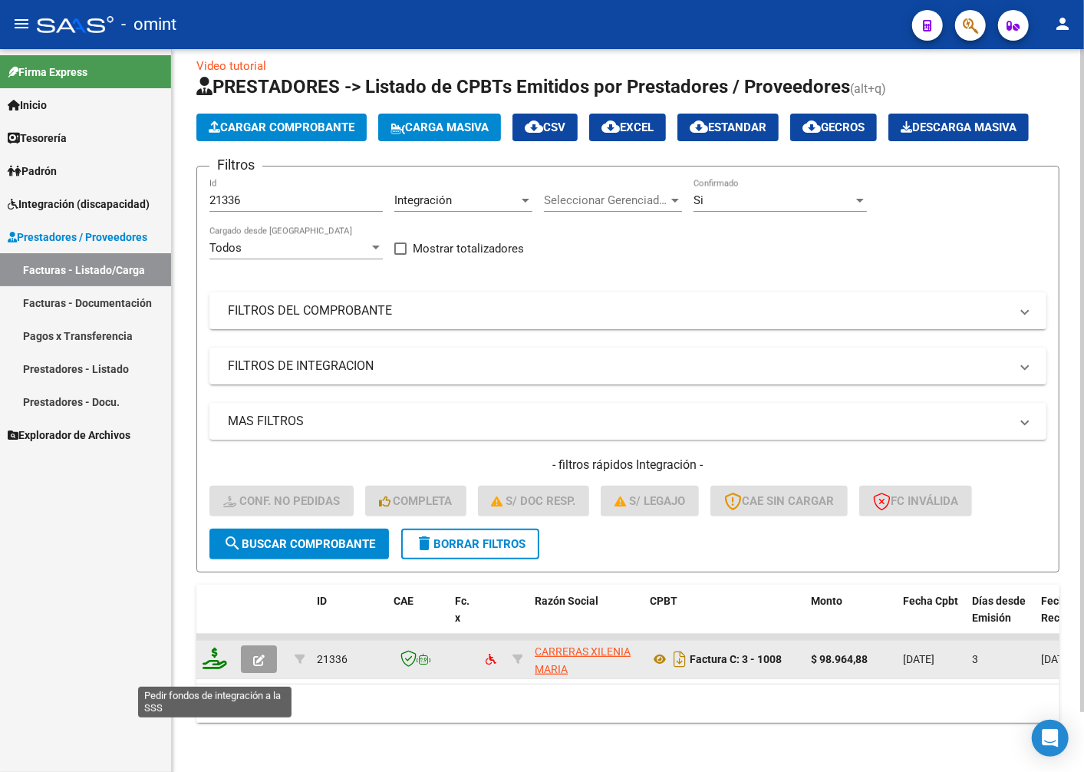
click at [225, 666] on icon at bounding box center [215, 658] width 25 height 21
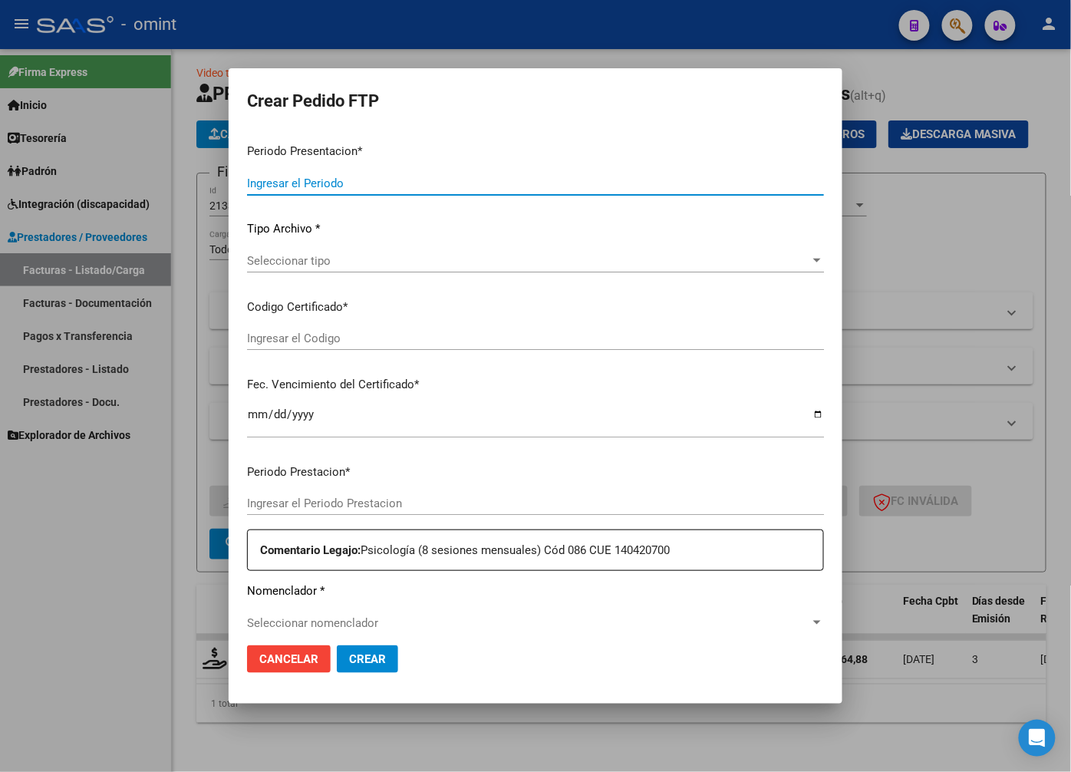
type input "202508"
type input "$ 98.964,88"
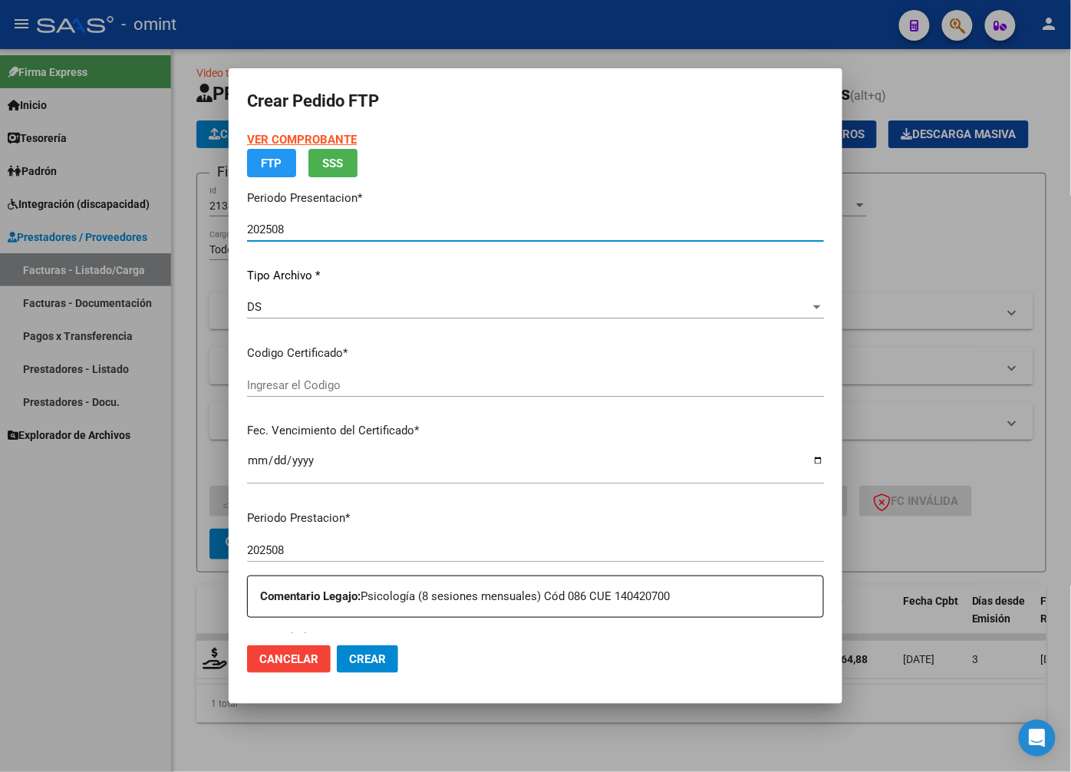
type input "6603004570"
type input "2025-08-18"
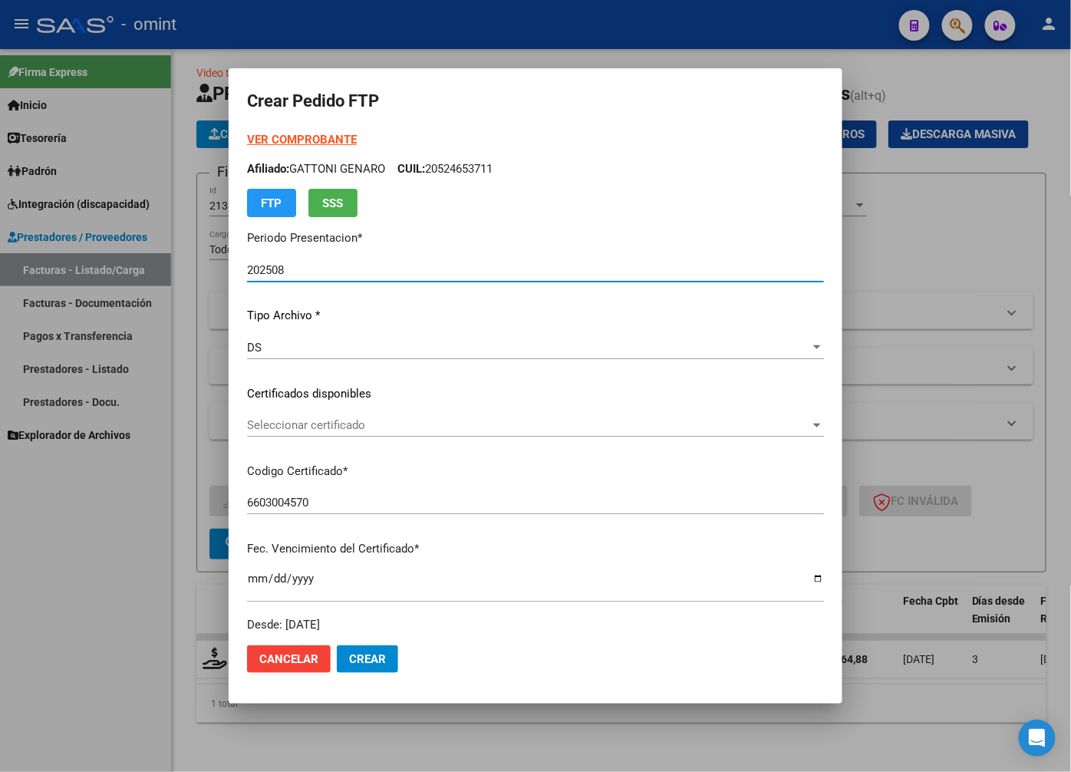
click at [813, 426] on div at bounding box center [817, 426] width 8 height 4
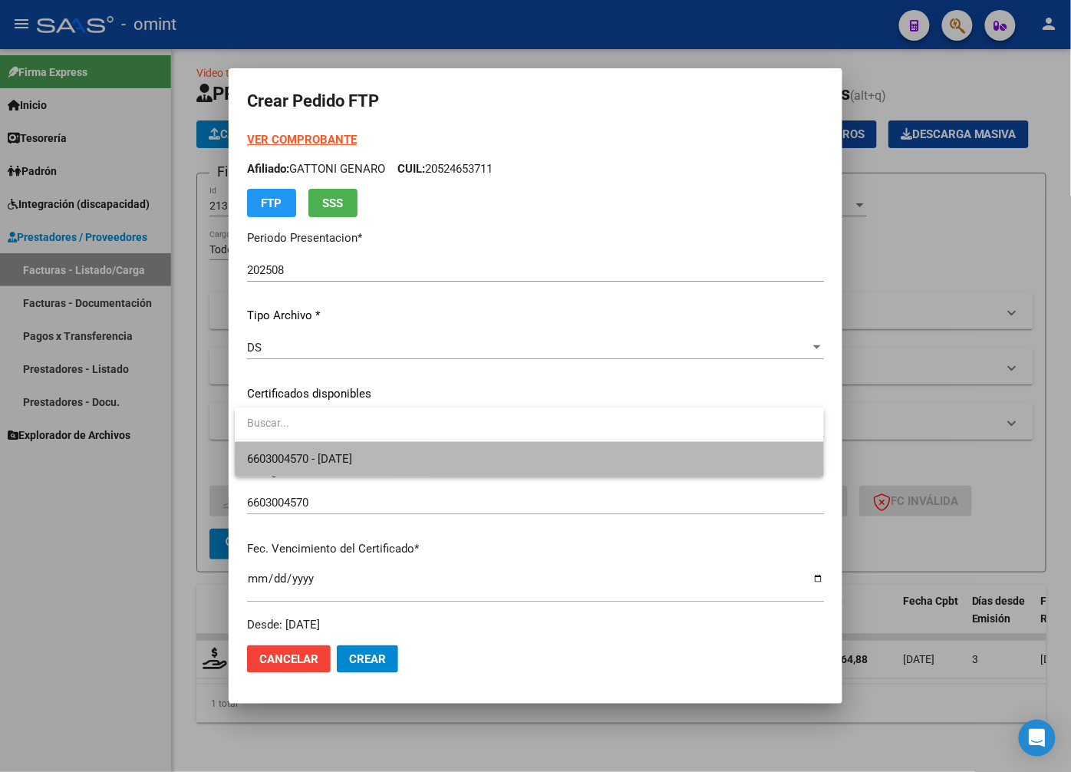
click at [671, 460] on span "6603004570 - 2025-08-18" at bounding box center [529, 459] width 564 height 35
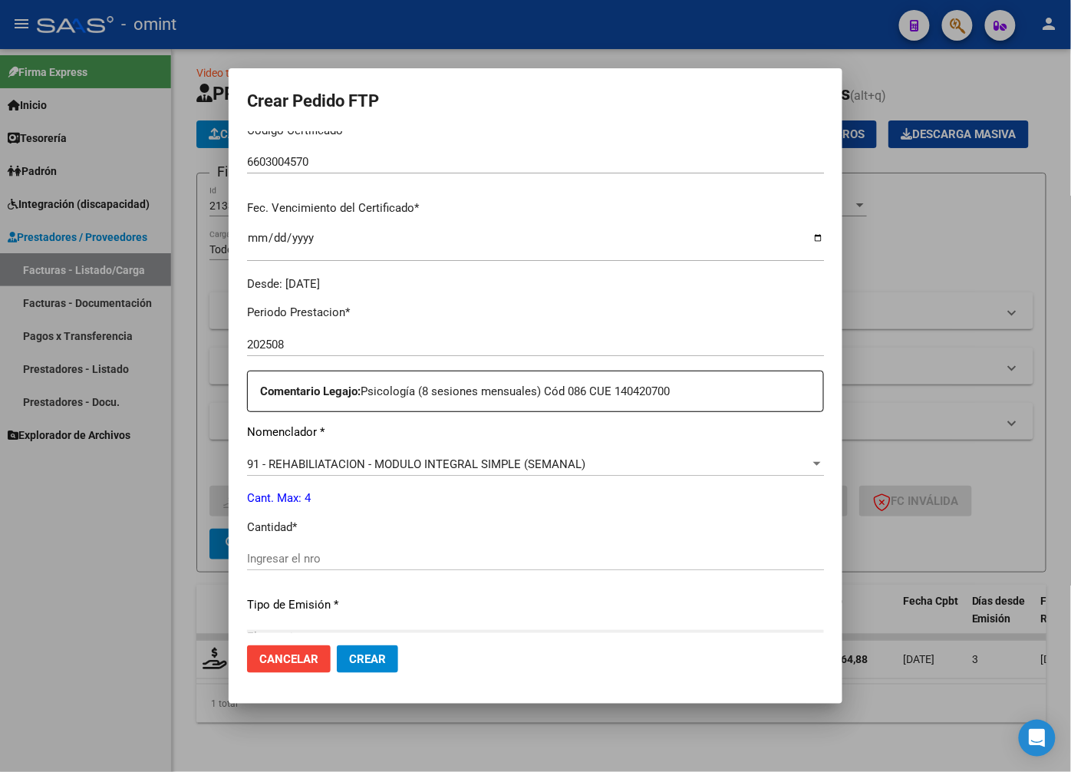
scroll to position [426, 0]
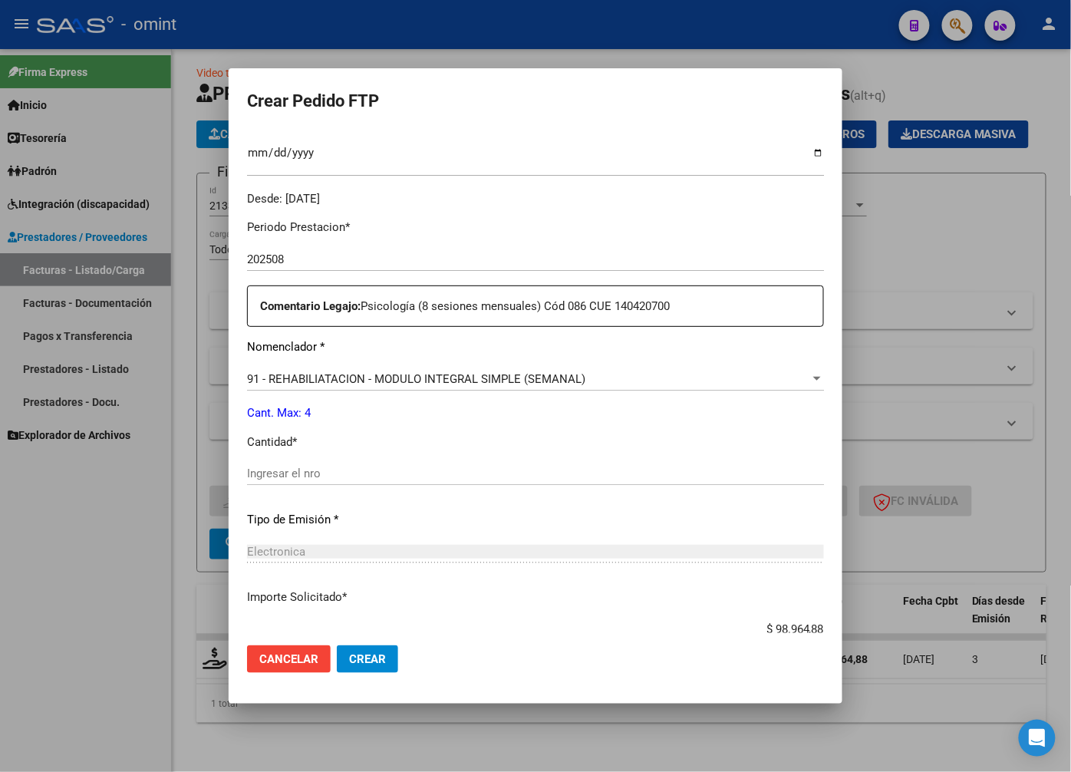
click at [303, 470] on input "Ingresar el nro" at bounding box center [535, 474] width 577 height 14
type input "4"
click at [577, 542] on div "Electronica Seleccionar tipo" at bounding box center [535, 551] width 577 height 23
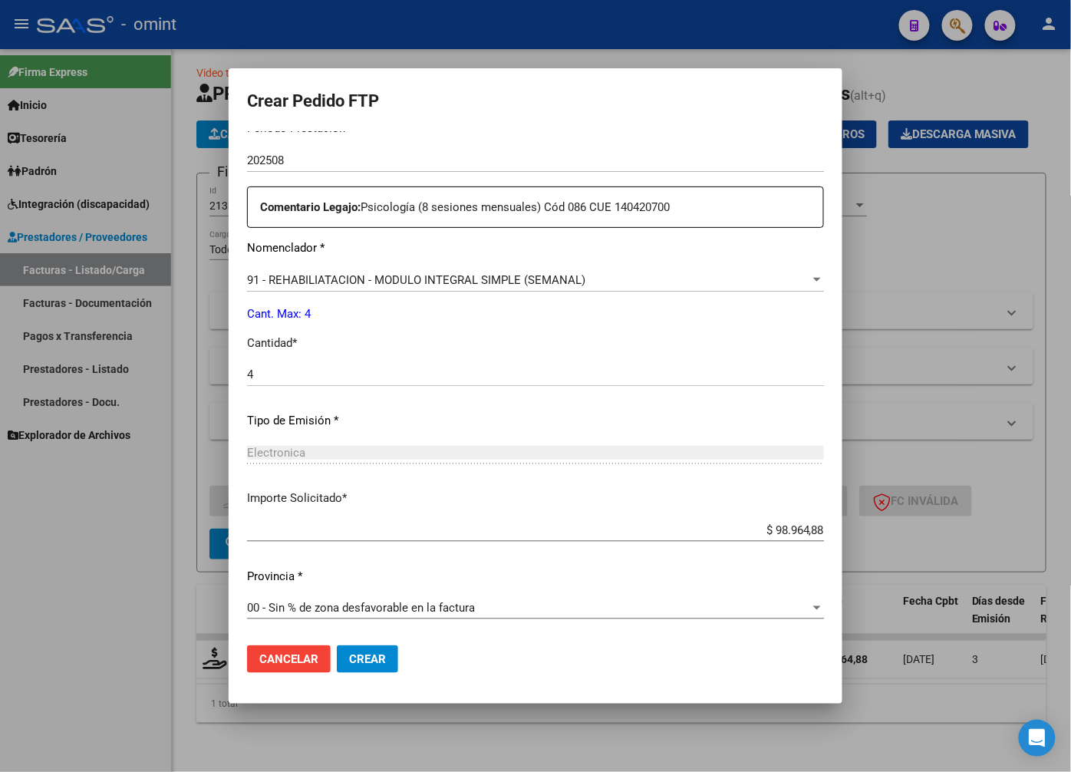
click at [396, 671] on button "Crear" at bounding box center [367, 659] width 61 height 28
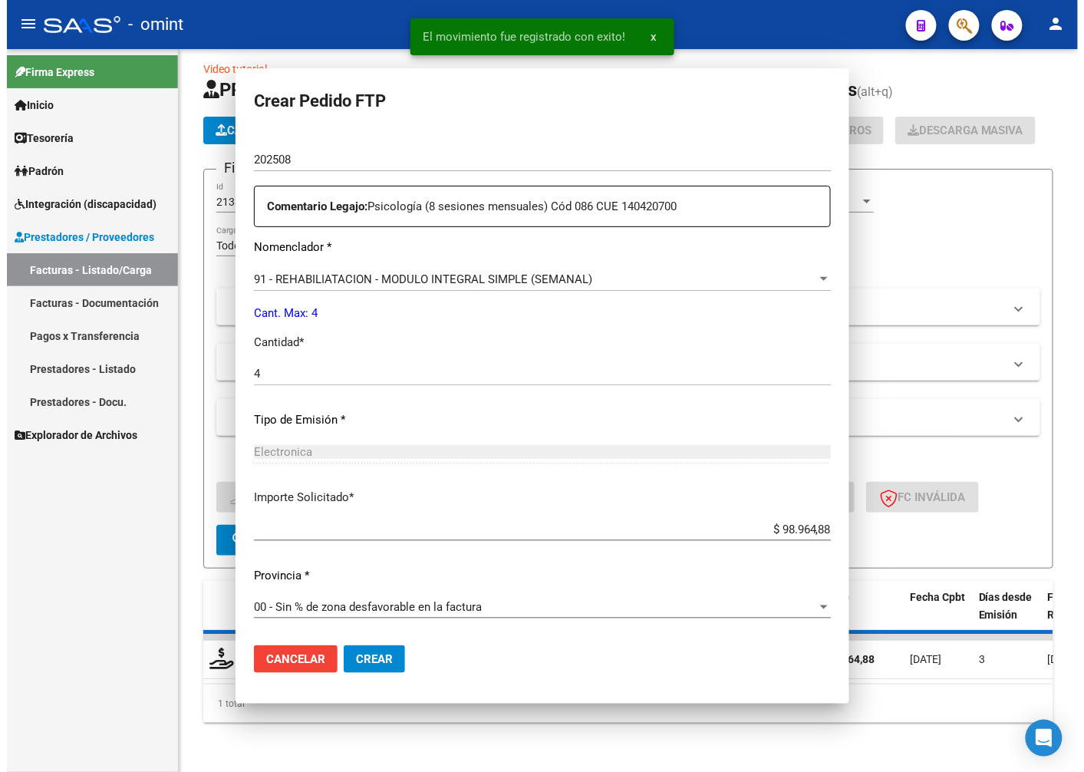
scroll to position [437, 0]
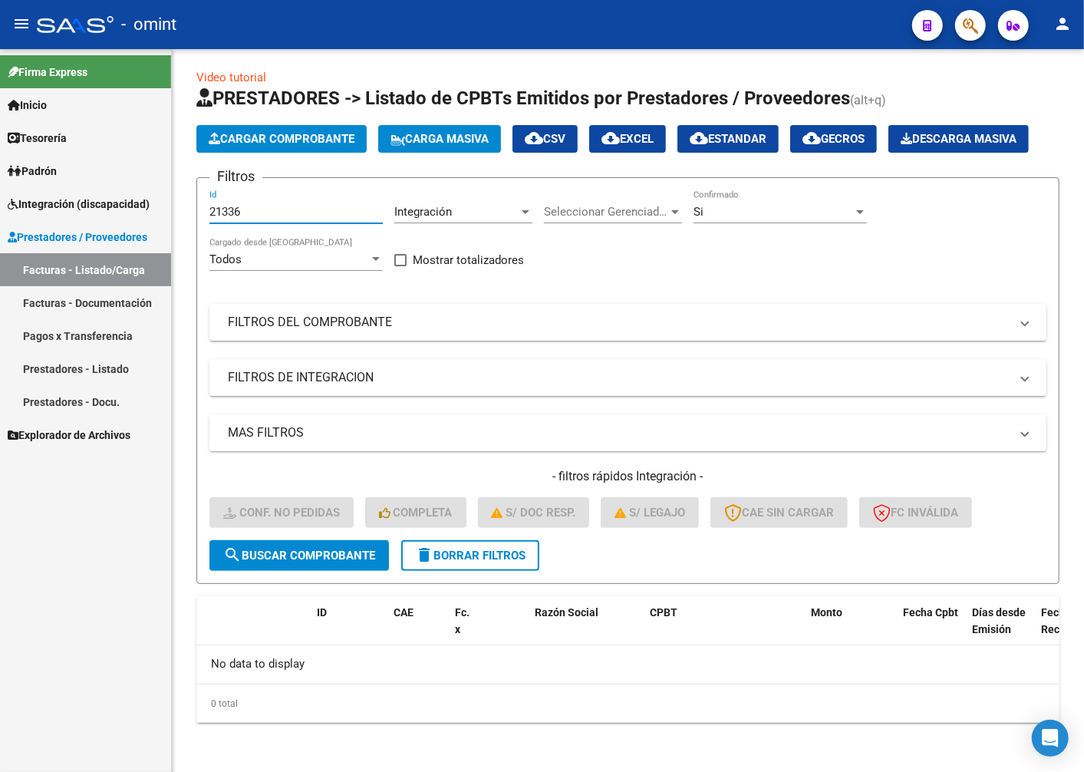
drag, startPoint x: 246, startPoint y: 216, endPoint x: 134, endPoint y: 186, distance: 115.2
click at [135, 186] on mat-sidenav-container "Firma Express Inicio Calendario SSS Instructivos Contacto OS Tesorería Extracto…" at bounding box center [542, 410] width 1084 height 723
paste input "20270"
type input "20270"
click at [294, 557] on span "search Buscar Comprobante" at bounding box center [299, 556] width 152 height 14
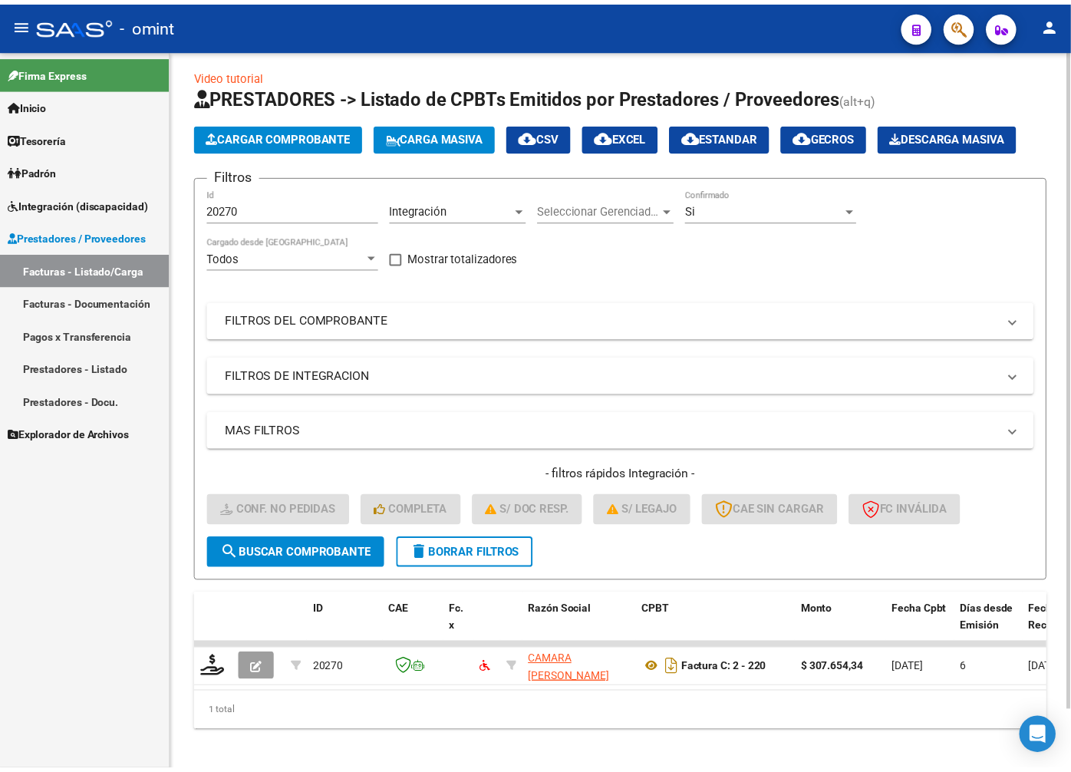
scroll to position [41, 0]
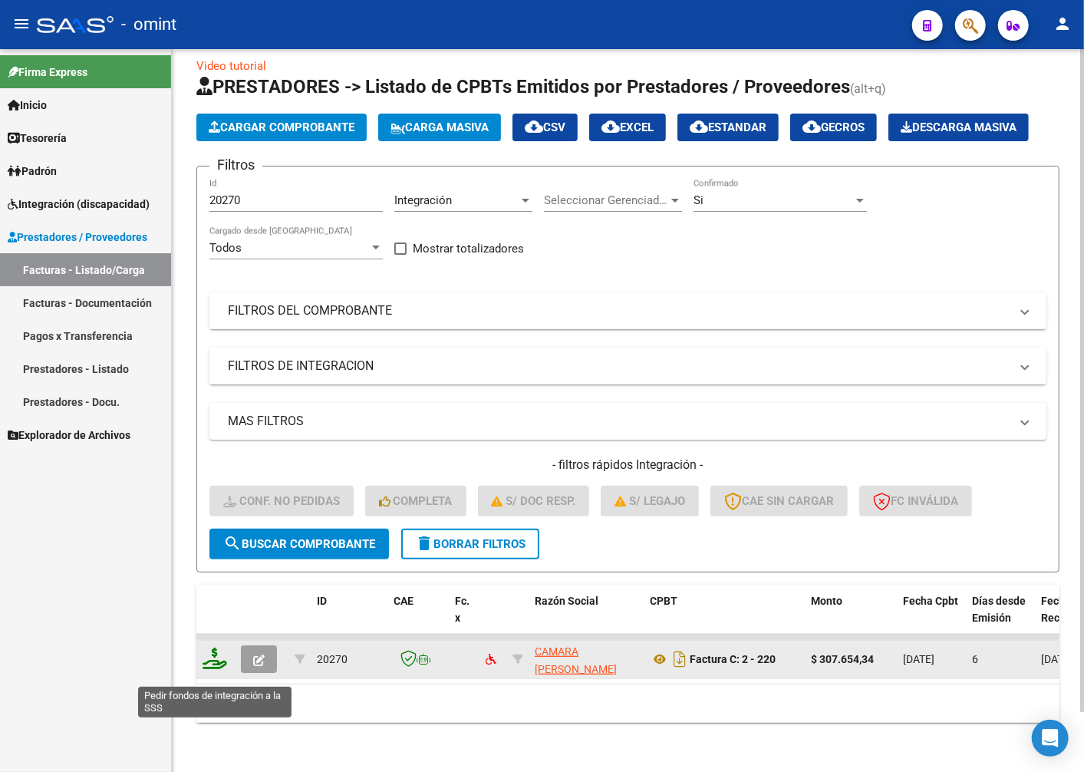
click at [203, 669] on icon at bounding box center [215, 658] width 25 height 21
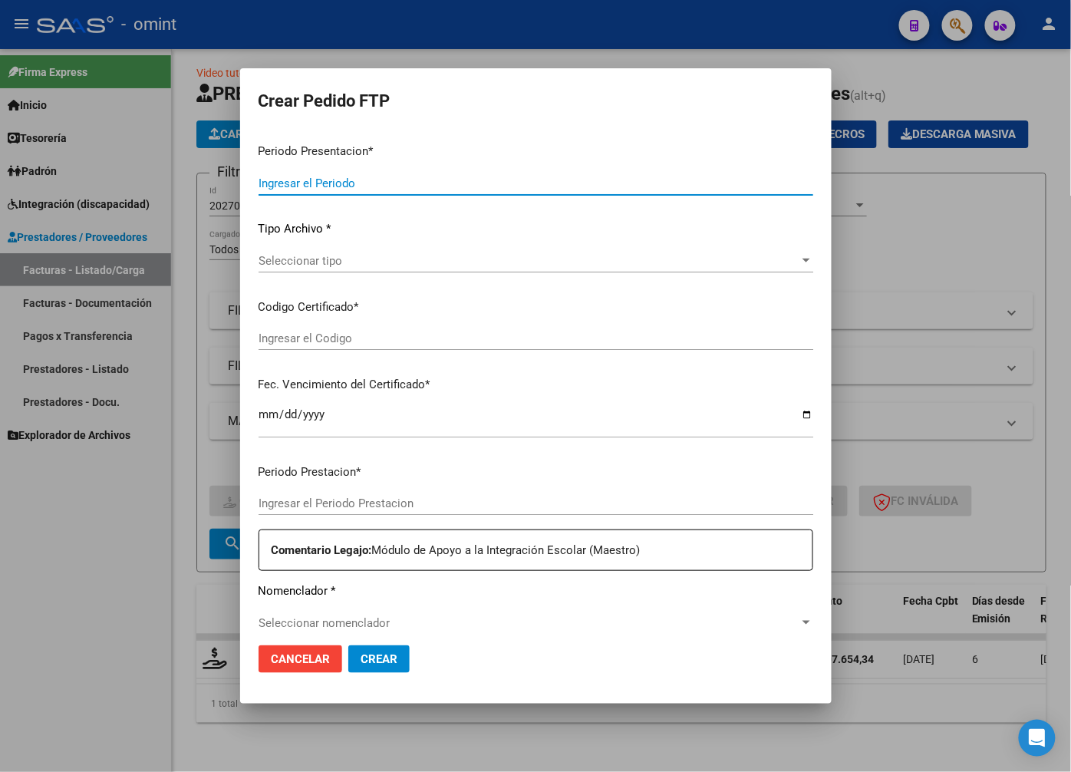
type input "202508"
type input "$ 307.654,34"
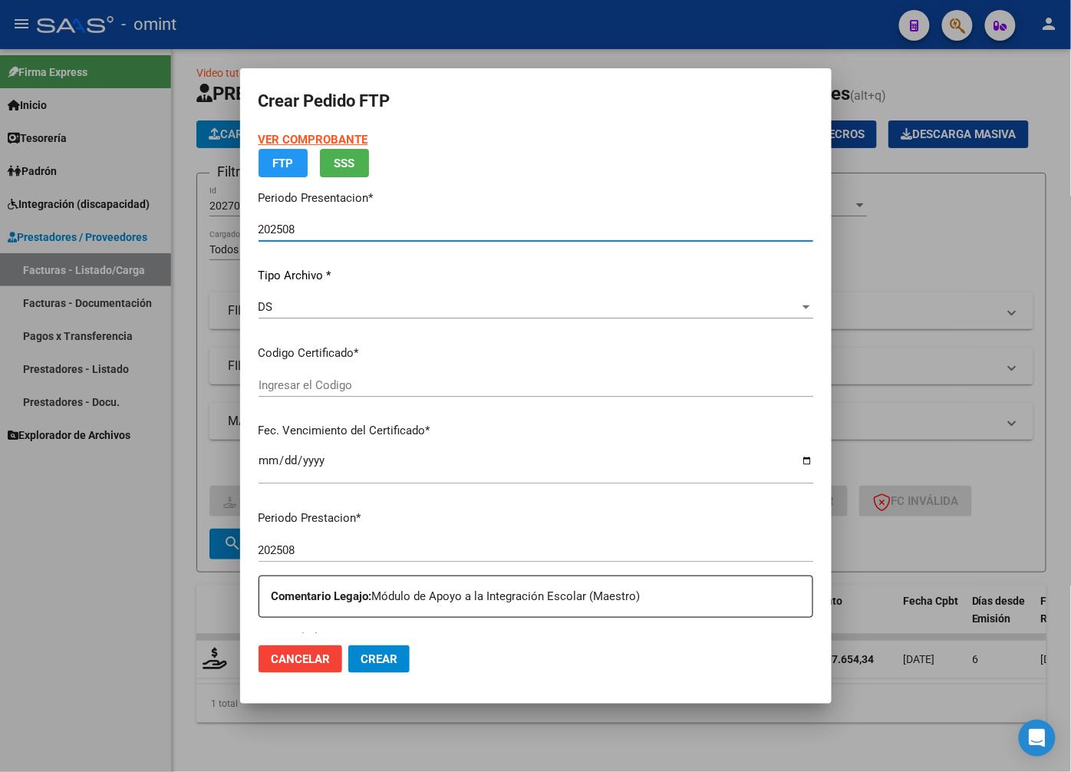
type input "6603004570"
type input "2025-08-18"
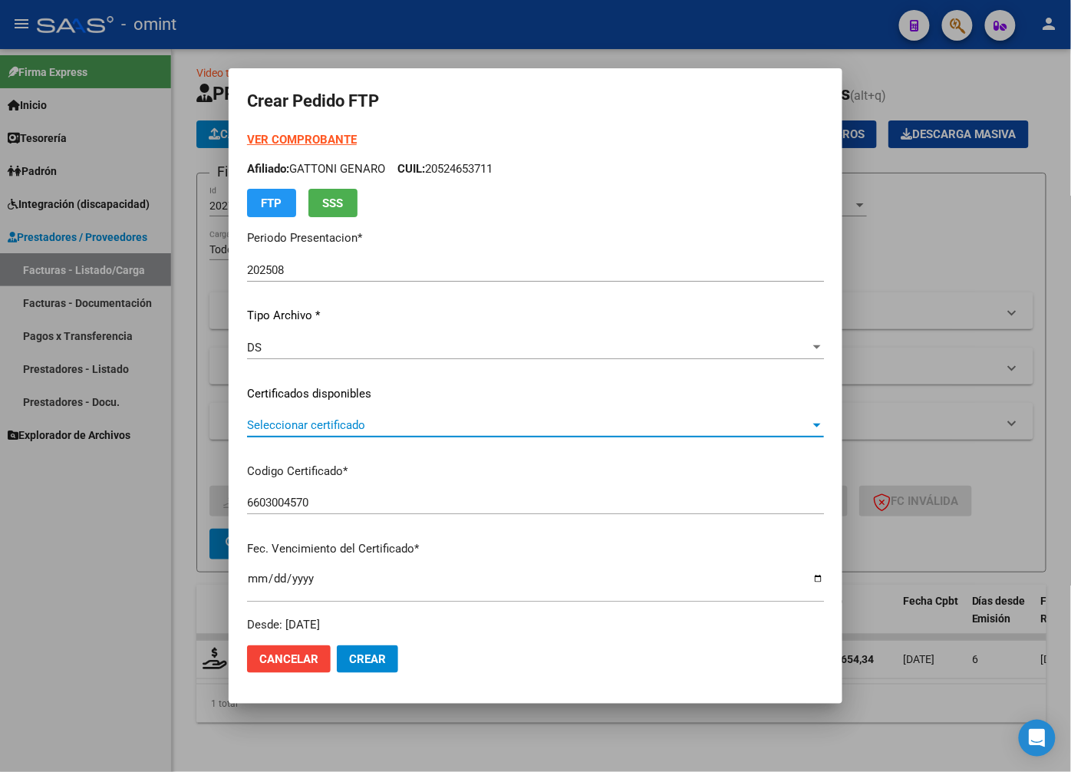
click at [731, 426] on span "Seleccionar certificado" at bounding box center [528, 425] width 563 height 14
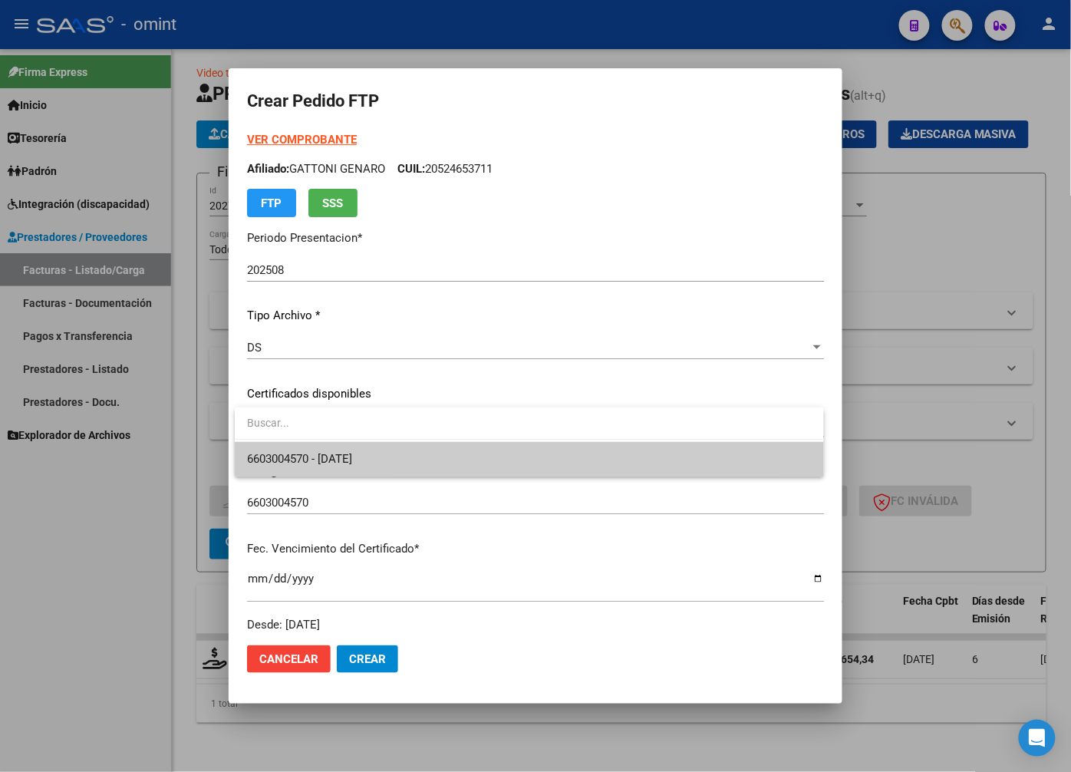
click at [702, 463] on span "6603004570 - 2025-08-18" at bounding box center [529, 459] width 564 height 35
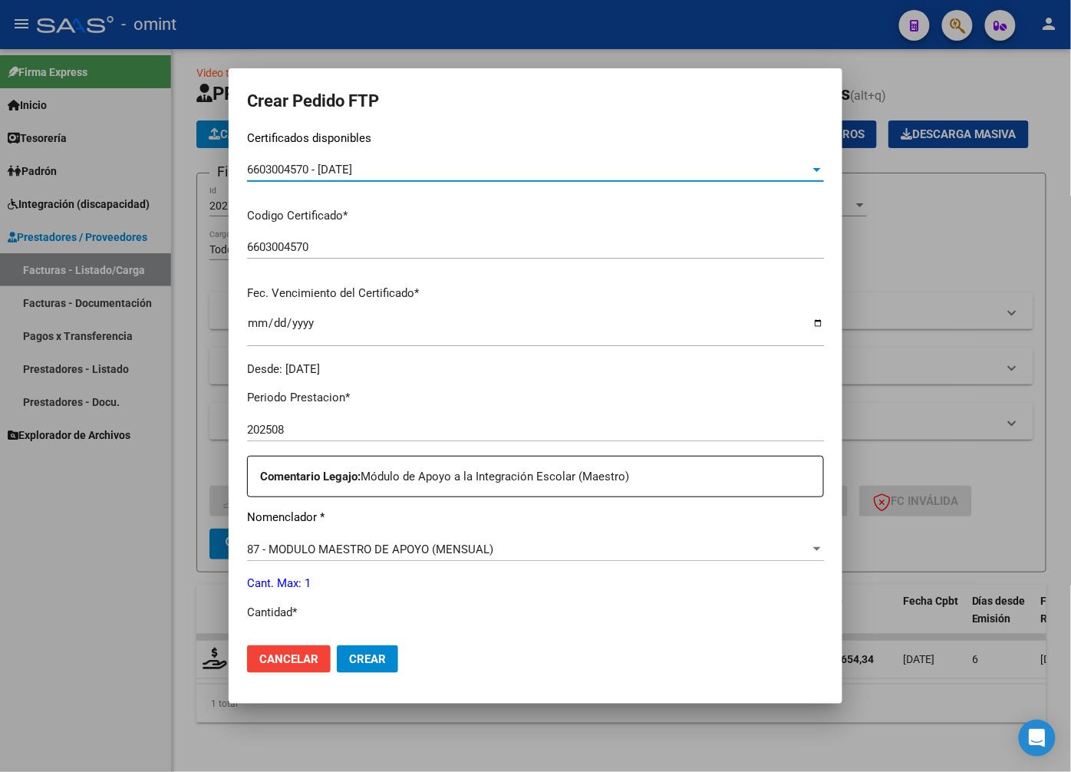
scroll to position [341, 0]
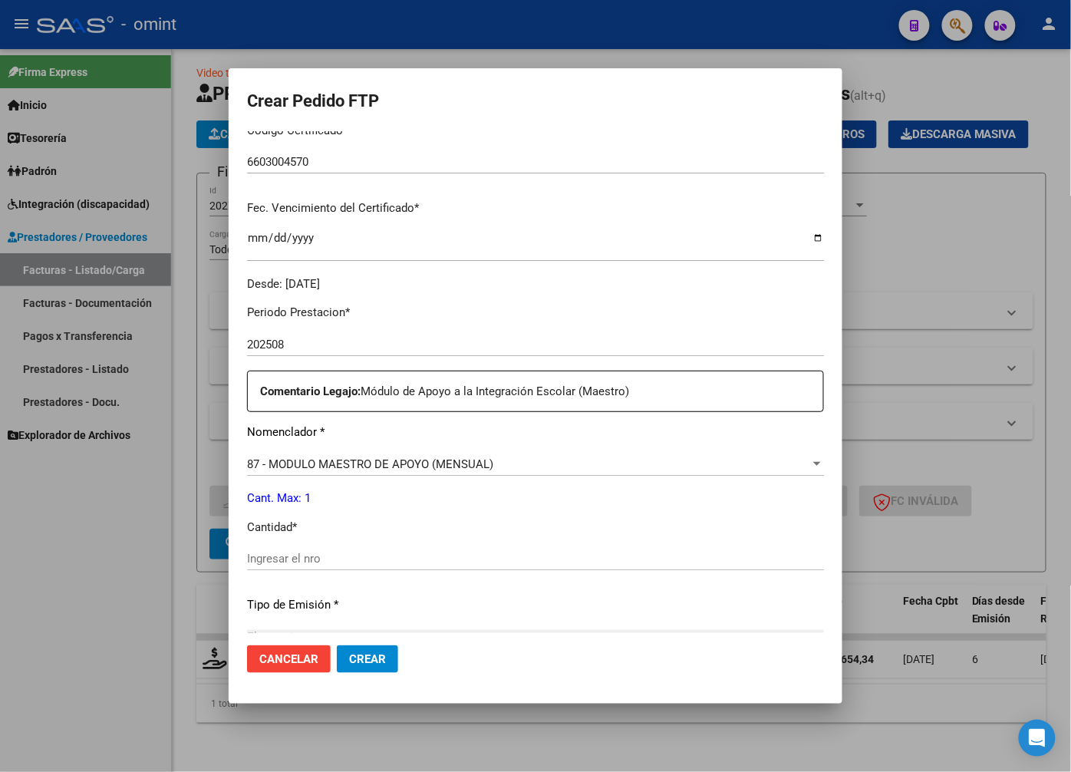
click at [374, 551] on div "Ingresar el nro" at bounding box center [535, 558] width 577 height 23
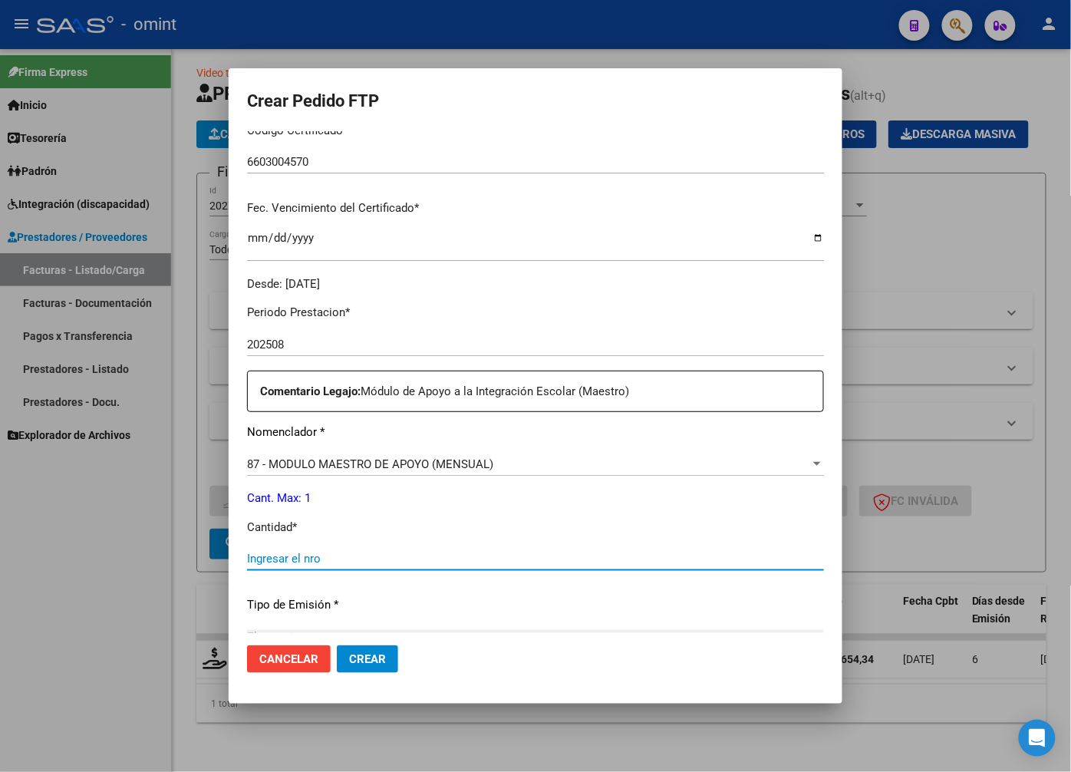
click at [373, 556] on input "Ingresar el nro" at bounding box center [535, 559] width 577 height 14
type input "1"
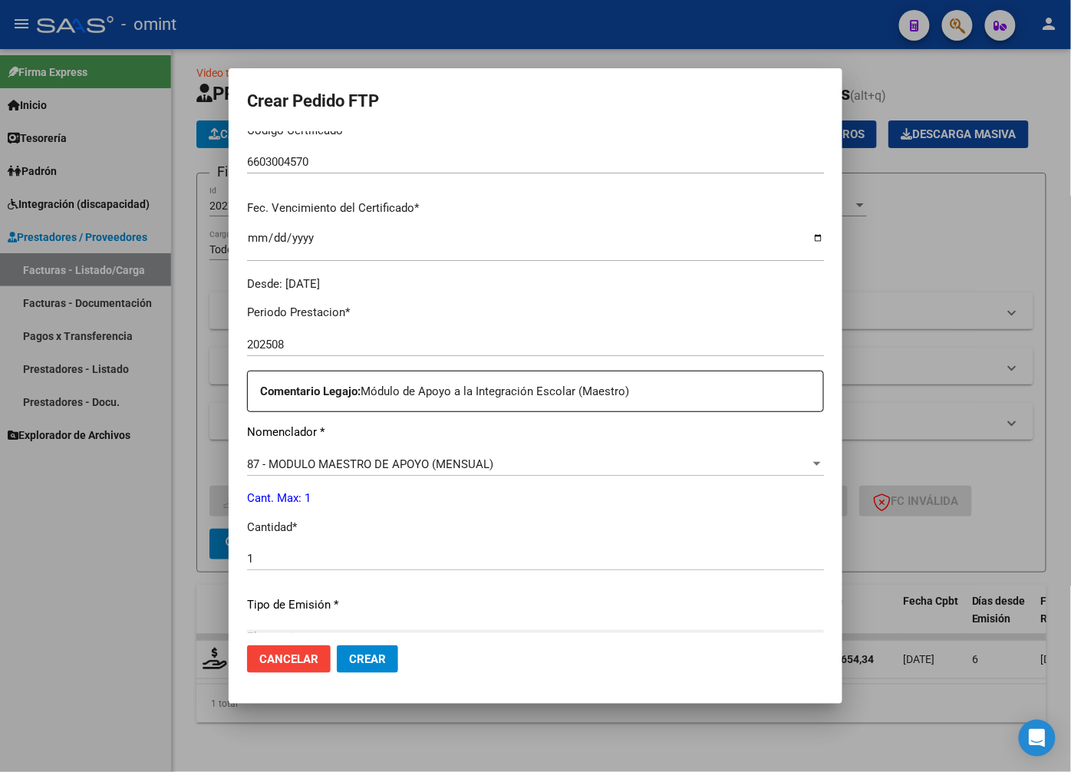
click at [693, 618] on div "Periodo Prestacion * 202508 Ingresar el Periodo Prestacion Comentario Legajo: M…" at bounding box center [535, 555] width 577 height 526
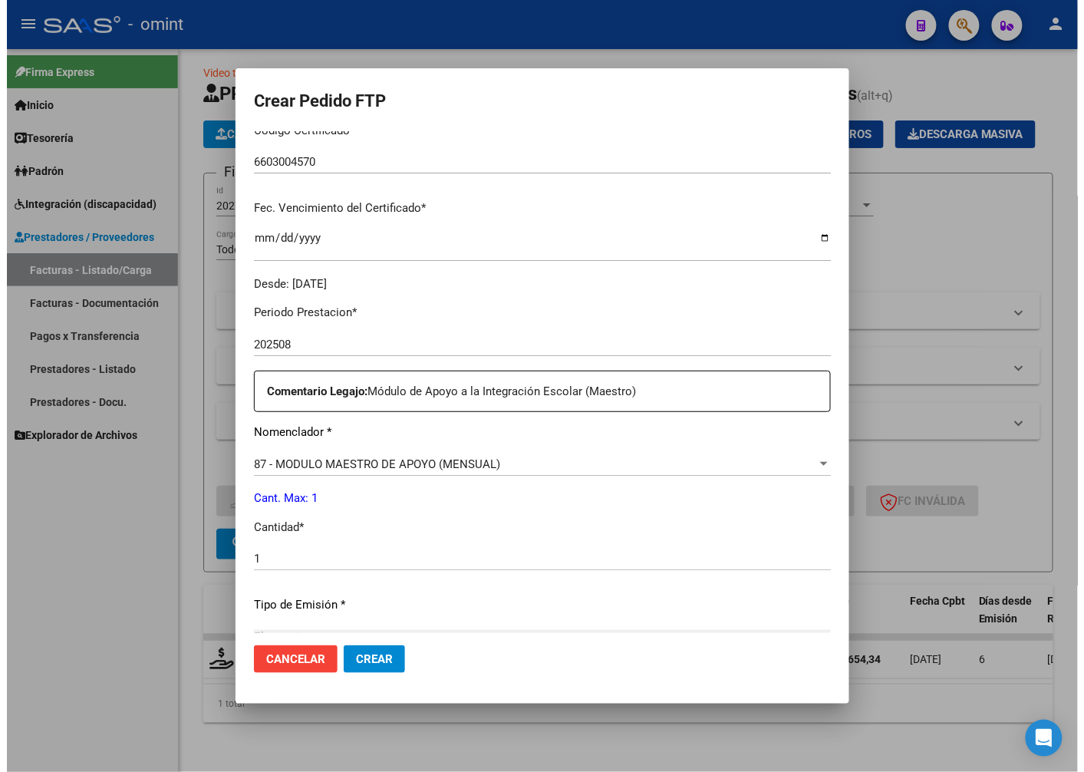
scroll to position [525, 0]
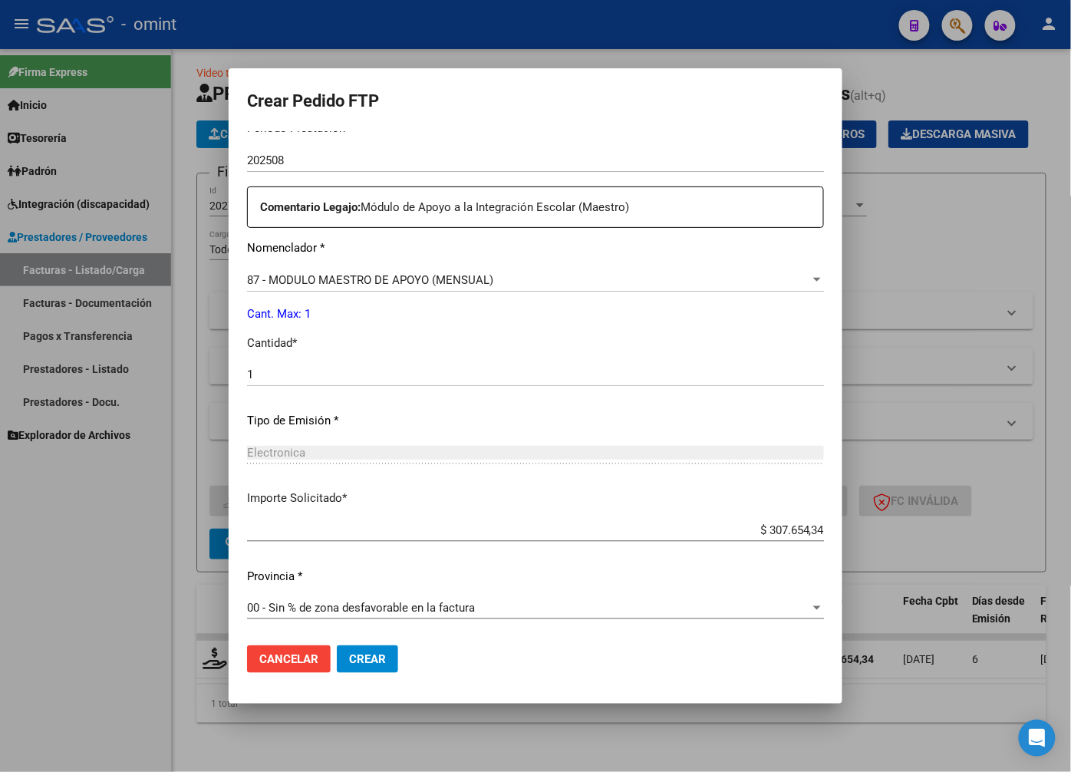
click at [392, 653] on button "Crear" at bounding box center [367, 659] width 61 height 28
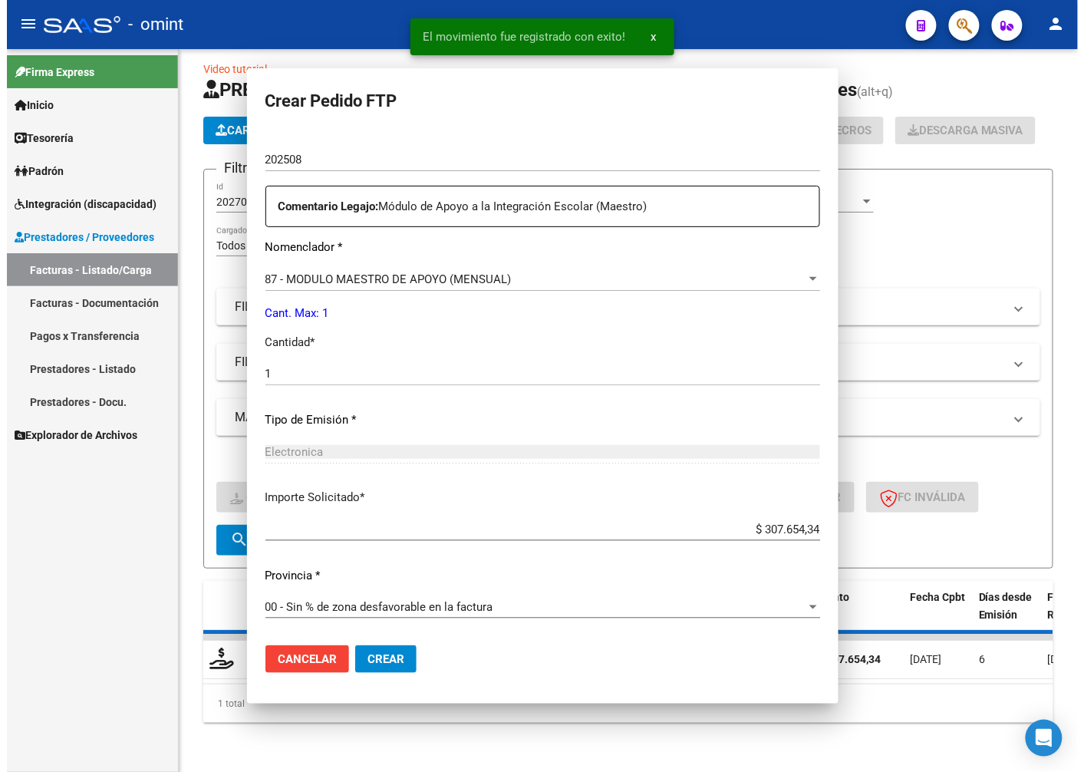
scroll to position [0, 0]
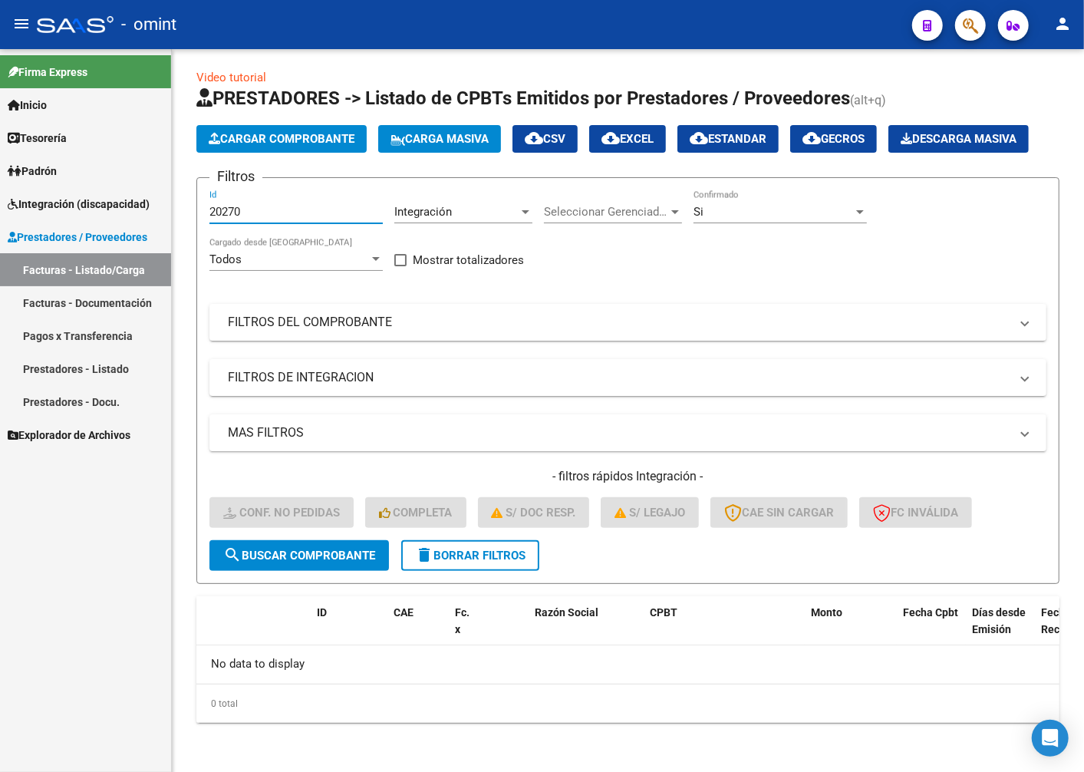
drag, startPoint x: 256, startPoint y: 211, endPoint x: 140, endPoint y: 203, distance: 116.9
click at [140, 203] on mat-sidenav-container "Firma Express Inicio Calendario SSS Instructivos Contacto OS Tesorería Extracto…" at bounding box center [542, 410] width 1084 height 723
paste input "21292"
type input "21292"
click at [302, 556] on span "search Buscar Comprobante" at bounding box center [299, 556] width 152 height 14
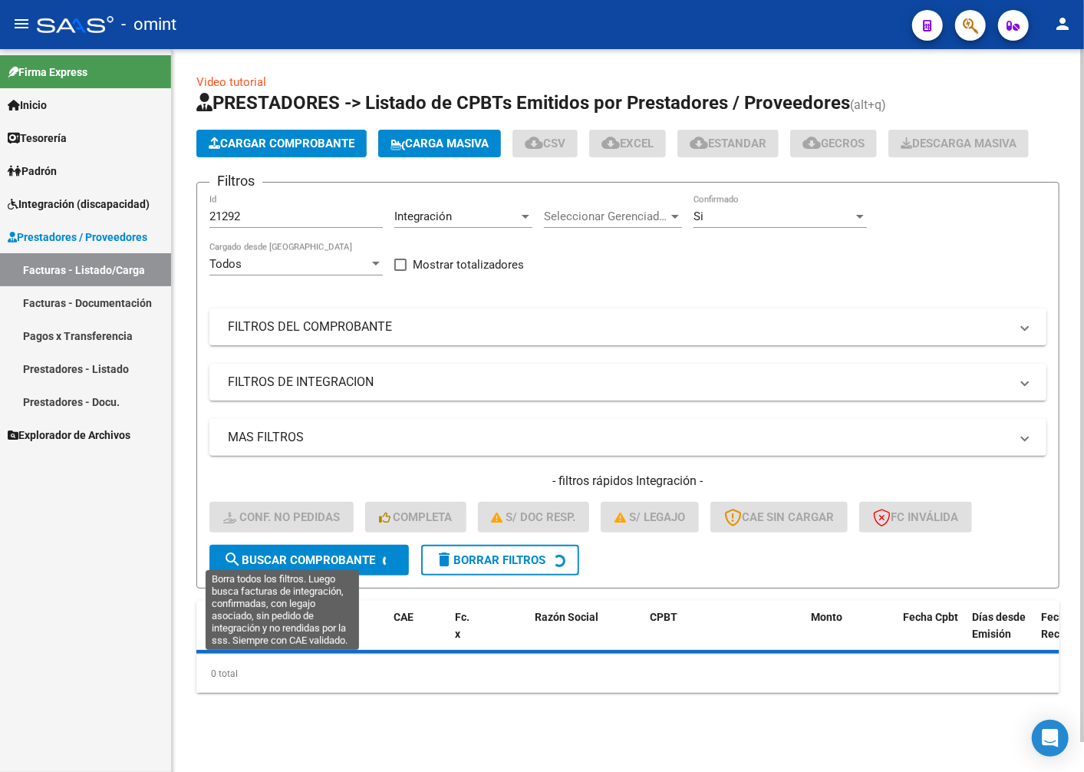
scroll to position [41, 0]
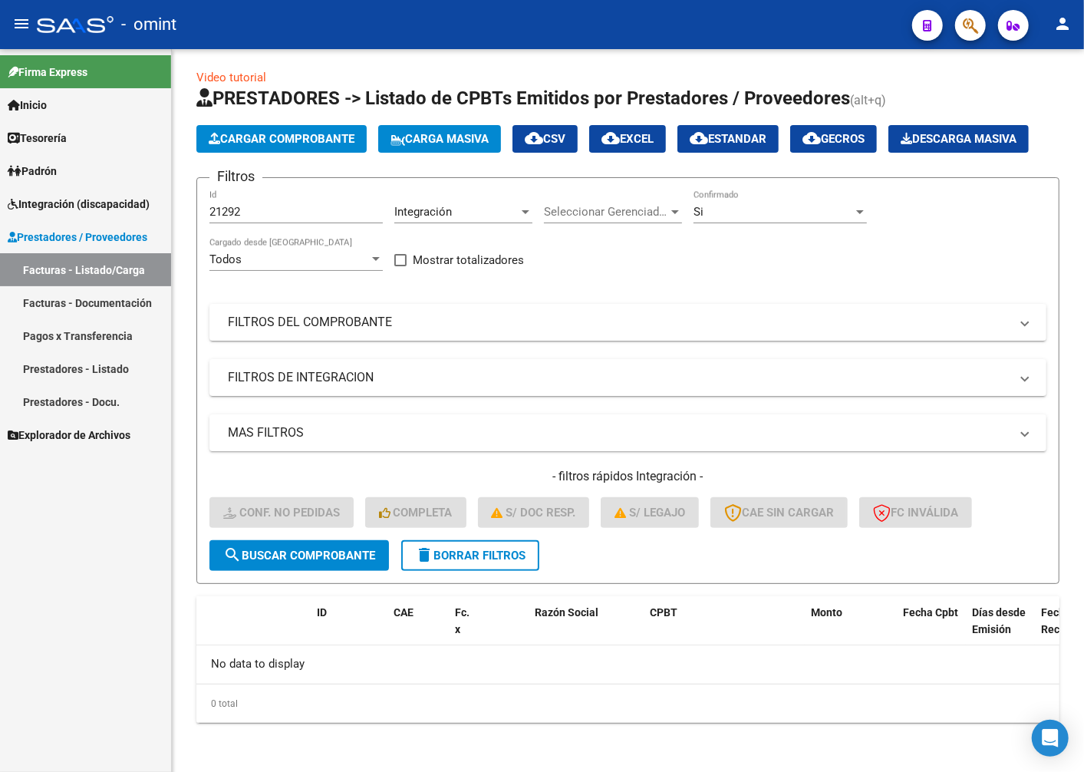
drag, startPoint x: 259, startPoint y: 220, endPoint x: 137, endPoint y: 213, distance: 123.0
click at [137, 213] on mat-sidenav-container "Firma Express Inicio Calendario SSS Instructivos Contacto OS Tesorería Extracto…" at bounding box center [542, 410] width 1084 height 723
click at [298, 212] on input "21292" at bounding box center [295, 212] width 173 height 14
click at [272, 215] on input "21292" at bounding box center [295, 212] width 173 height 14
drag, startPoint x: 263, startPoint y: 216, endPoint x: 170, endPoint y: 212, distance: 93.0
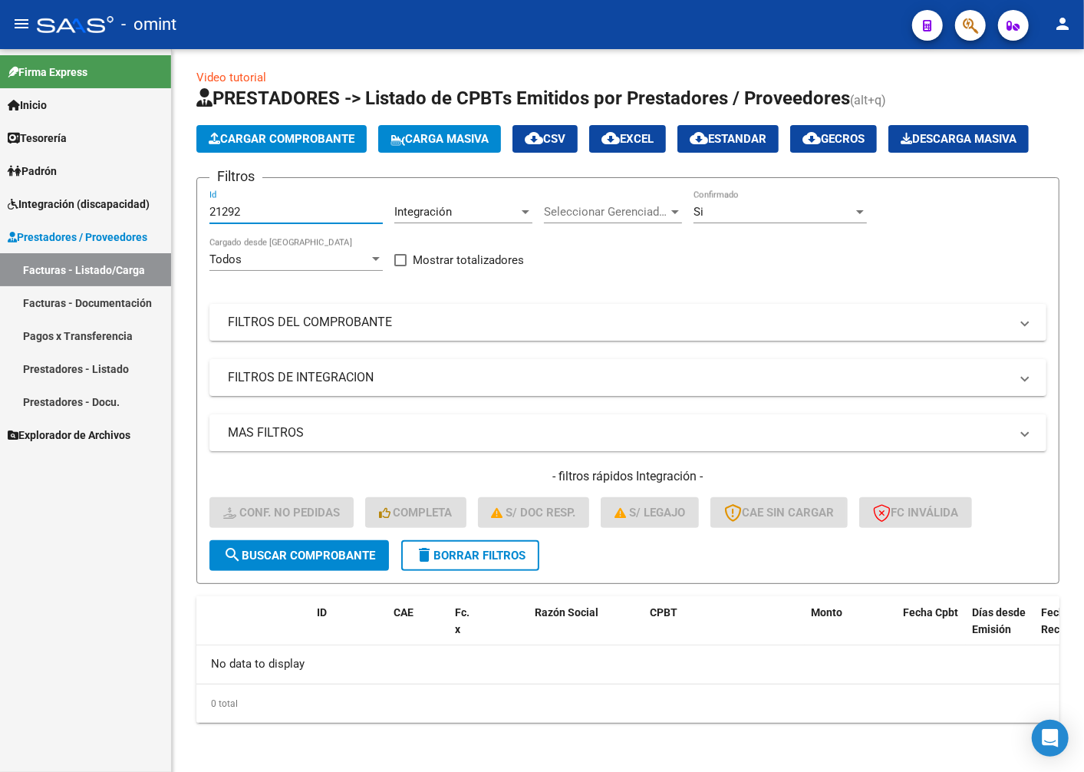
click at [170, 212] on mat-sidenav-container "Firma Express Inicio Calendario SSS Instructivos Contacto OS Tesorería Extracto…" at bounding box center [542, 410] width 1084 height 723
paste input "21292"
type input "21292"
click at [308, 552] on span "search Buscar Comprobante" at bounding box center [299, 556] width 152 height 14
drag, startPoint x: 252, startPoint y: 217, endPoint x: 143, endPoint y: 190, distance: 112.2
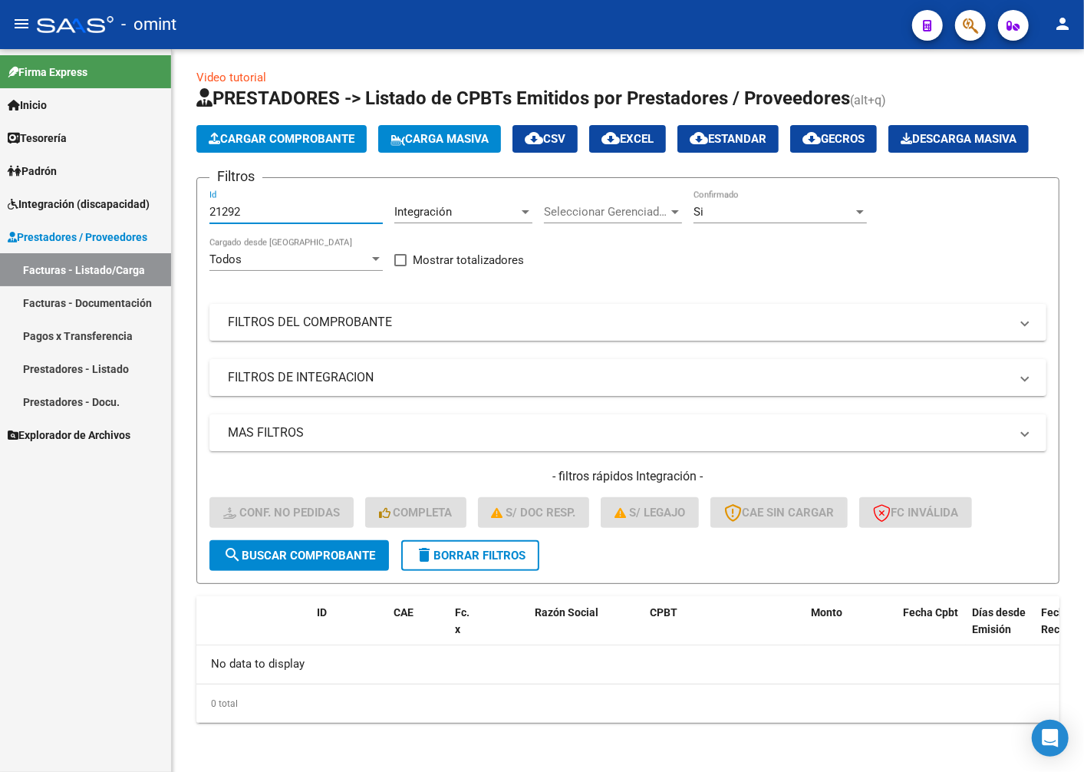
click at [144, 192] on mat-sidenav-container "Firma Express Inicio Calendario SSS Instructivos Contacto OS Tesorería Extracto…" at bounding box center [542, 410] width 1084 height 723
paste input "18293"
type input "18293"
click at [322, 556] on span "search Buscar Comprobante" at bounding box center [299, 556] width 152 height 14
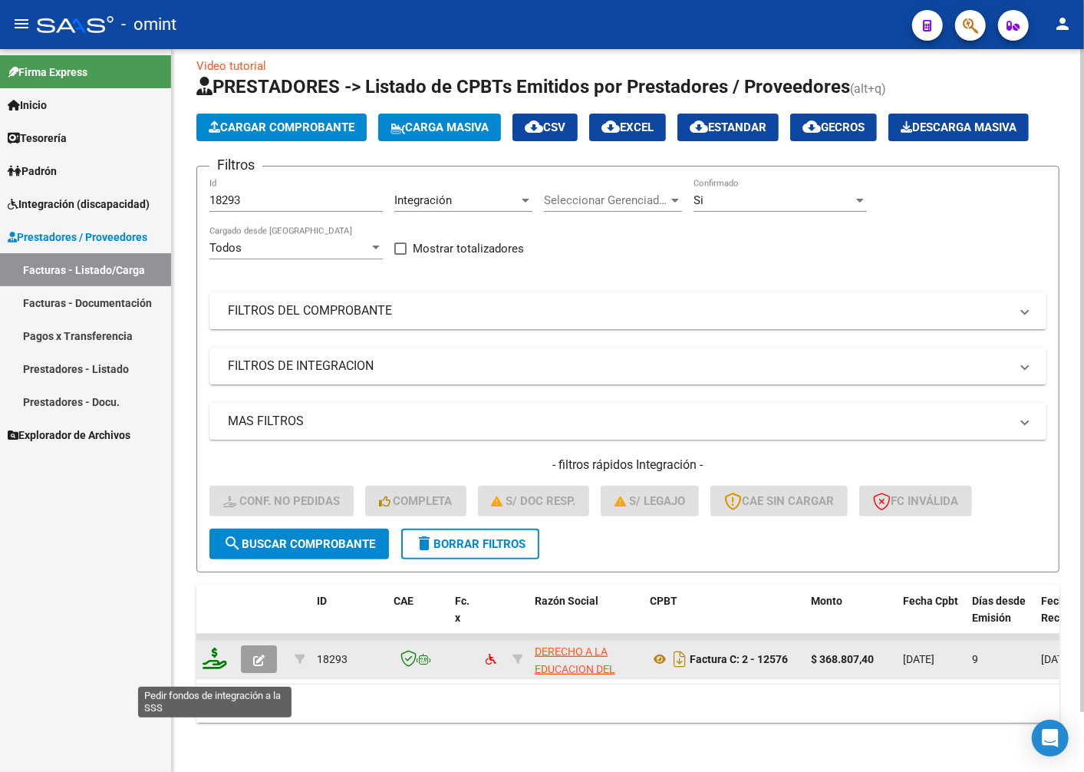
click at [210, 669] on icon at bounding box center [215, 658] width 25 height 21
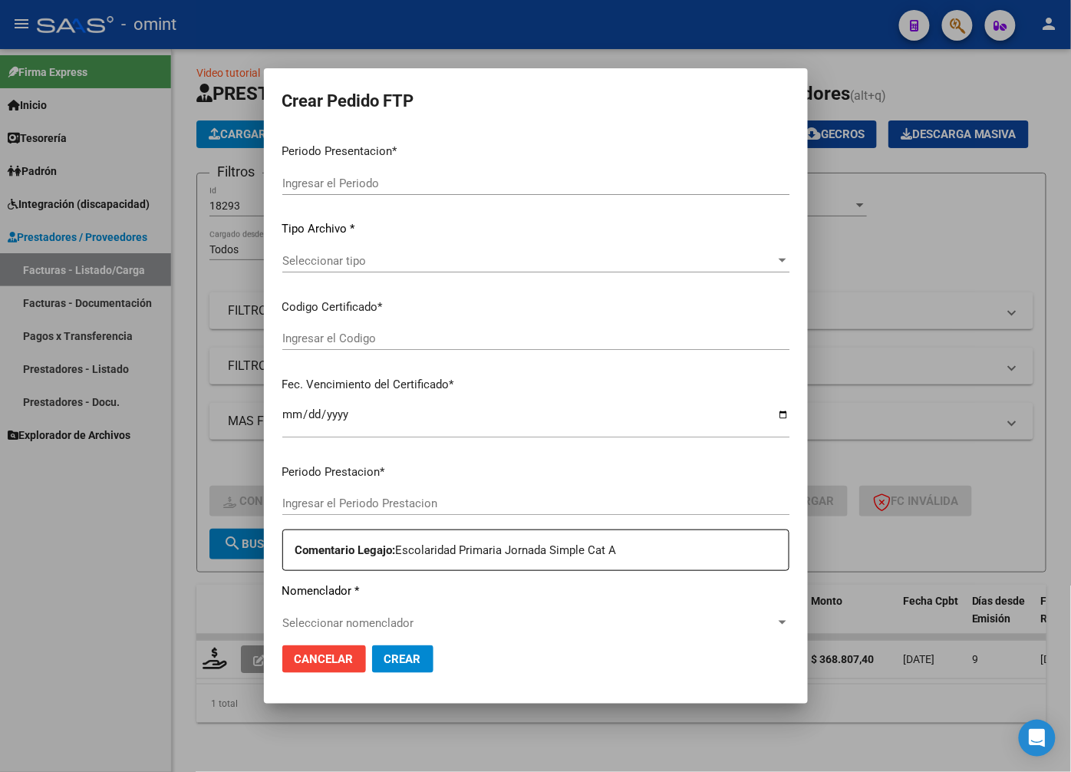
type input "202508"
type input "$ 368.807,40"
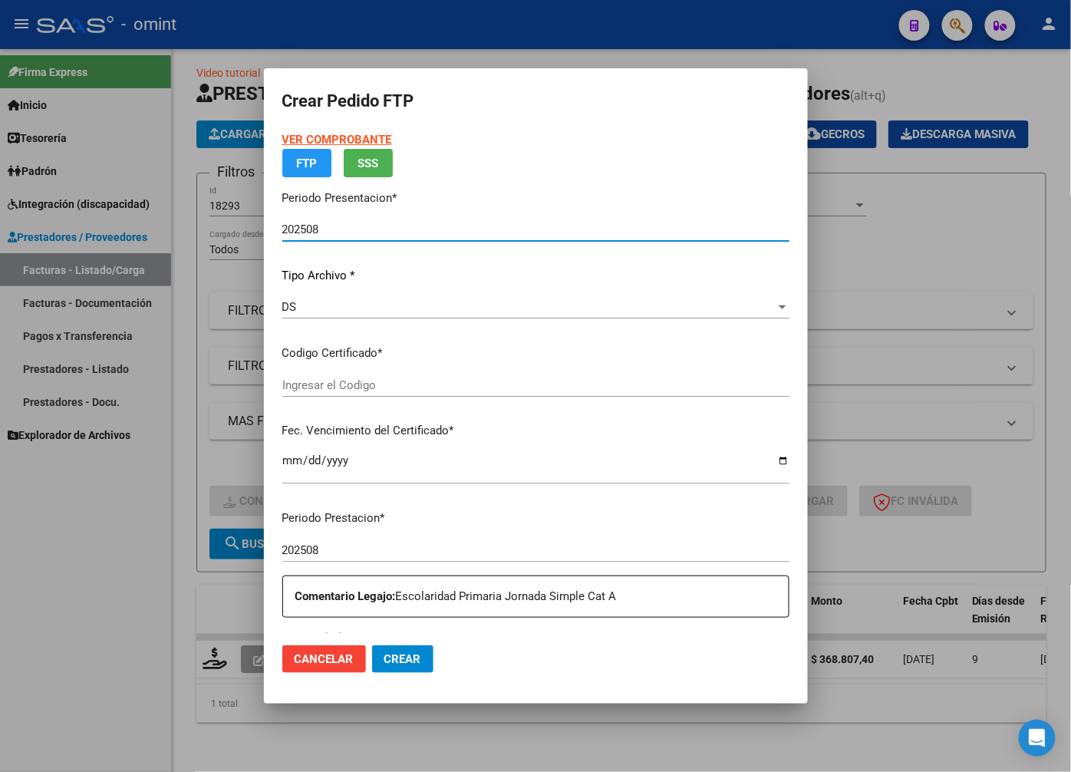
type input "6744692087"
type input "2032-06-23"
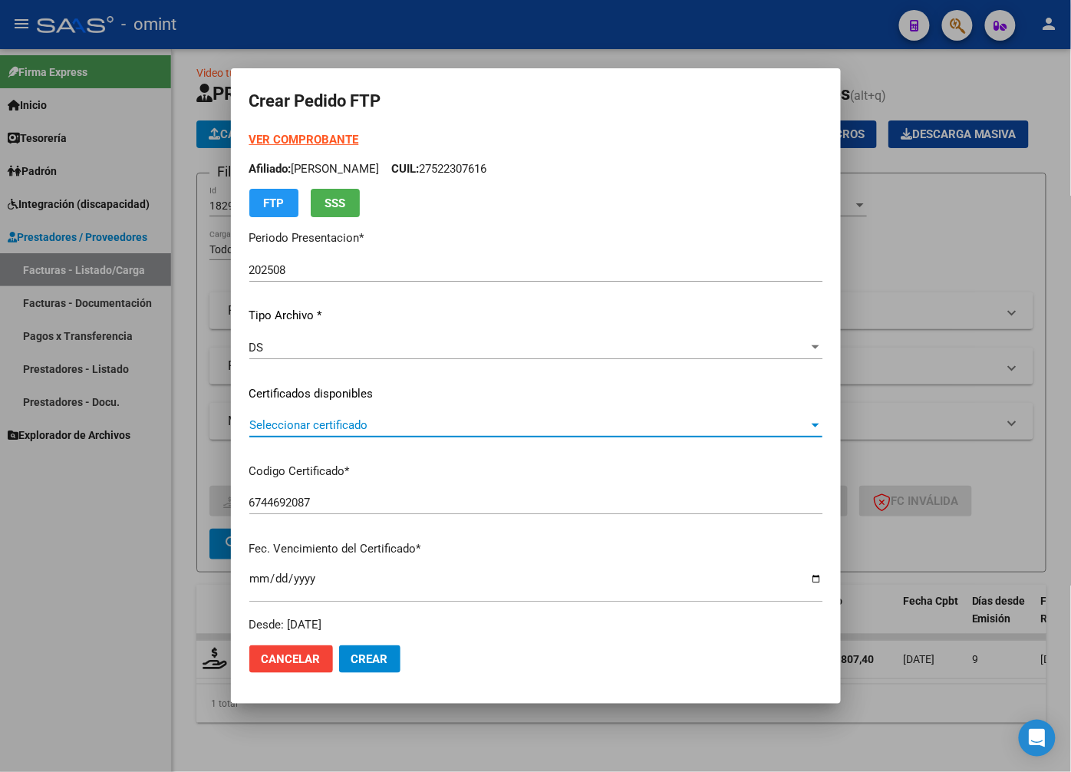
click at [706, 420] on span "Seleccionar certificado" at bounding box center [528, 425] width 559 height 14
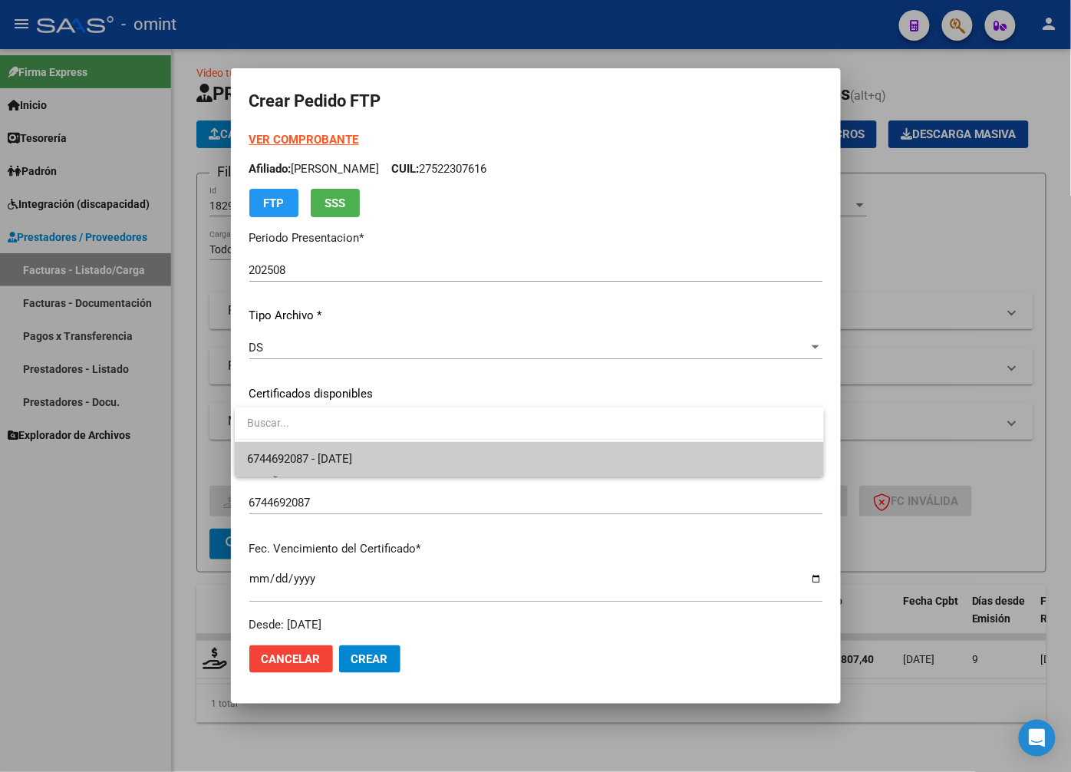
click at [647, 457] on span "6744692087 - 2032-06-23" at bounding box center [529, 459] width 564 height 35
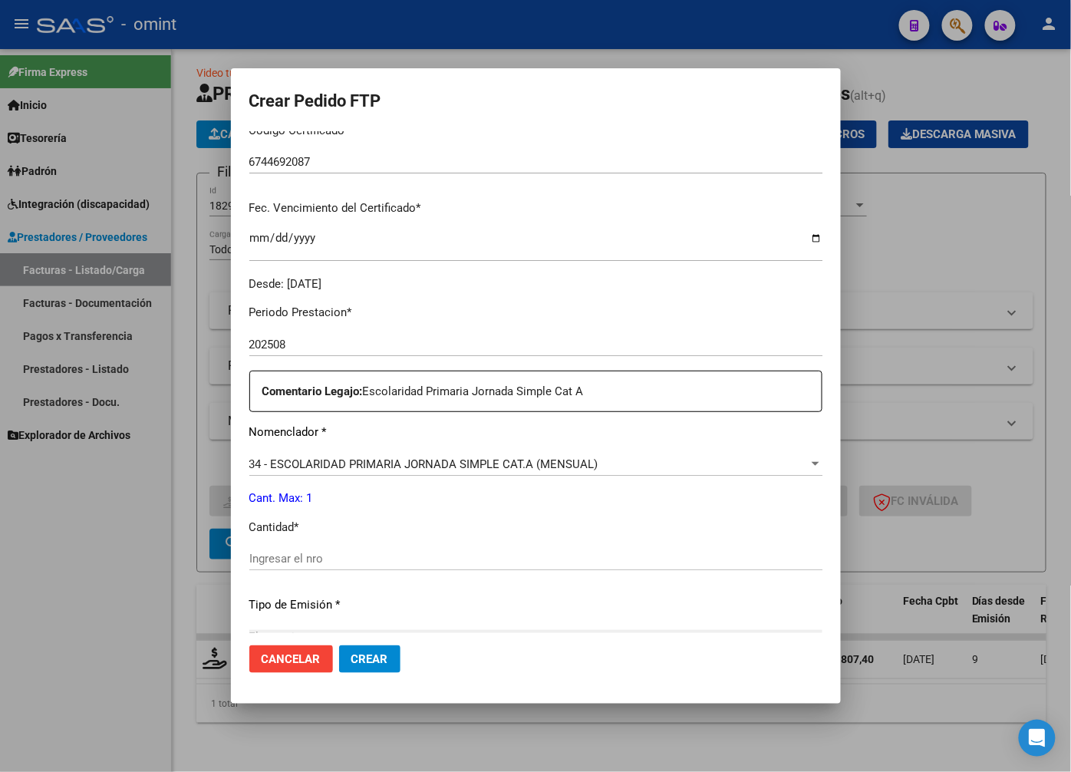
scroll to position [426, 0]
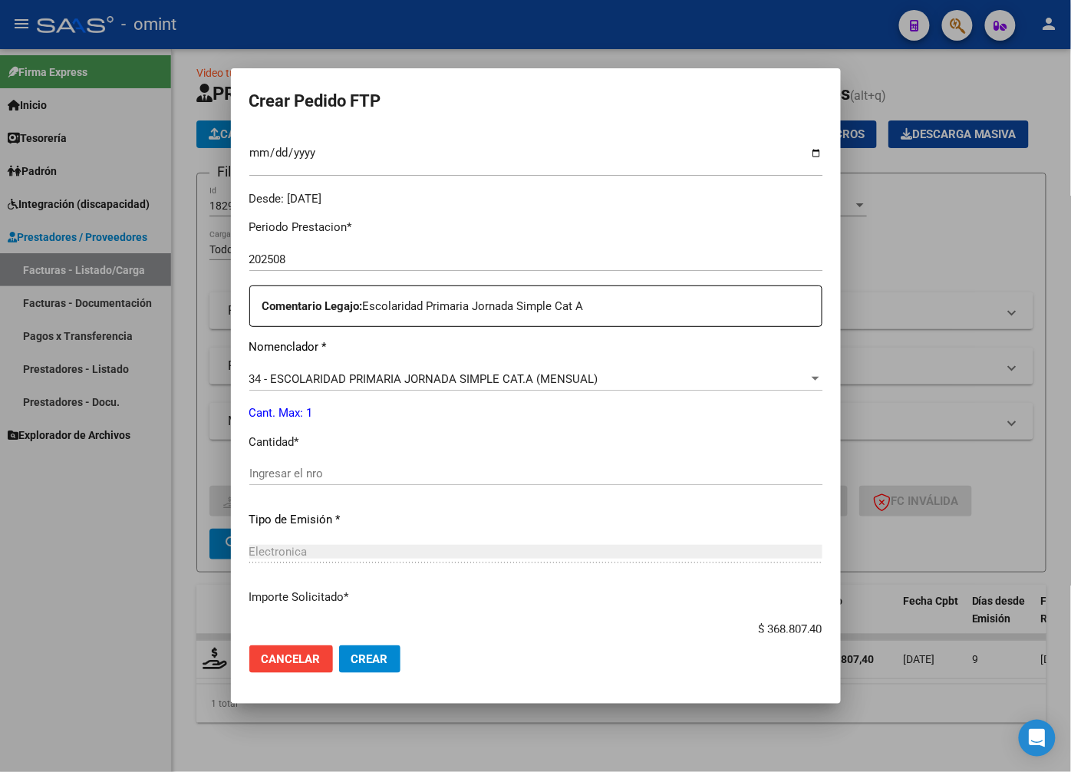
click at [308, 470] on input "Ingresar el nro" at bounding box center [535, 474] width 573 height 14
type input "1"
click at [570, 533] on div "Periodo Prestacion * 202508 Ingresar el Periodo Prestacion Comentario Legajo: E…" at bounding box center [535, 470] width 573 height 526
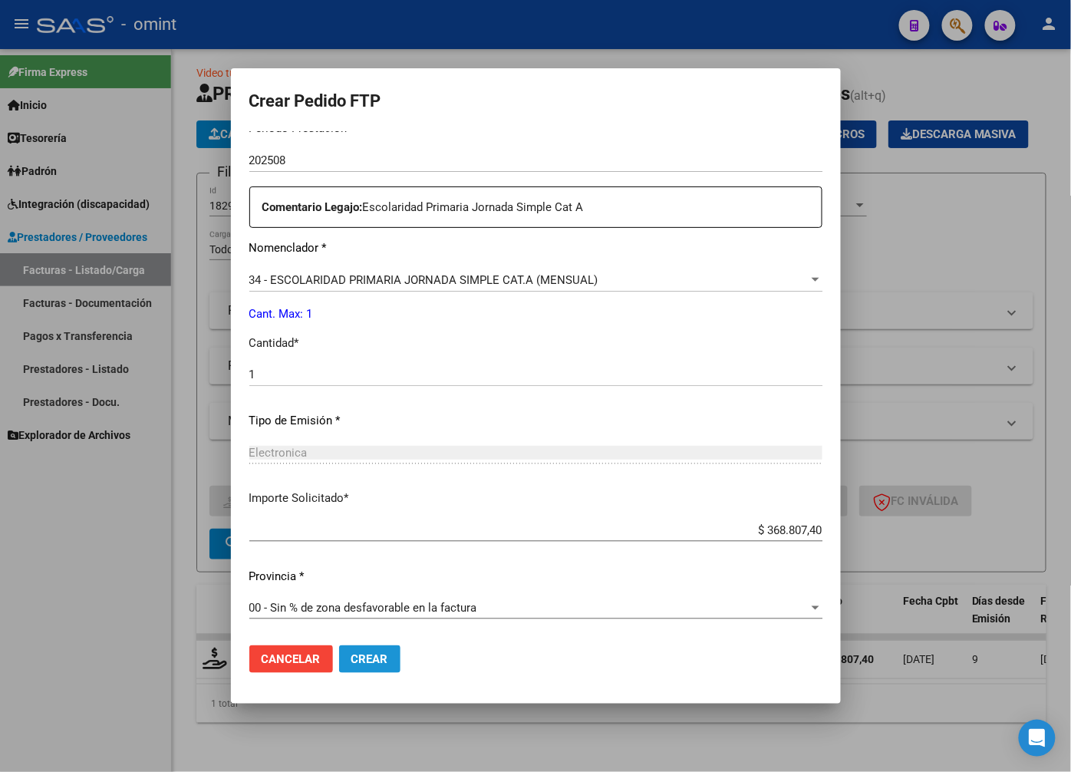
click at [388, 654] on button "Crear" at bounding box center [369, 659] width 61 height 28
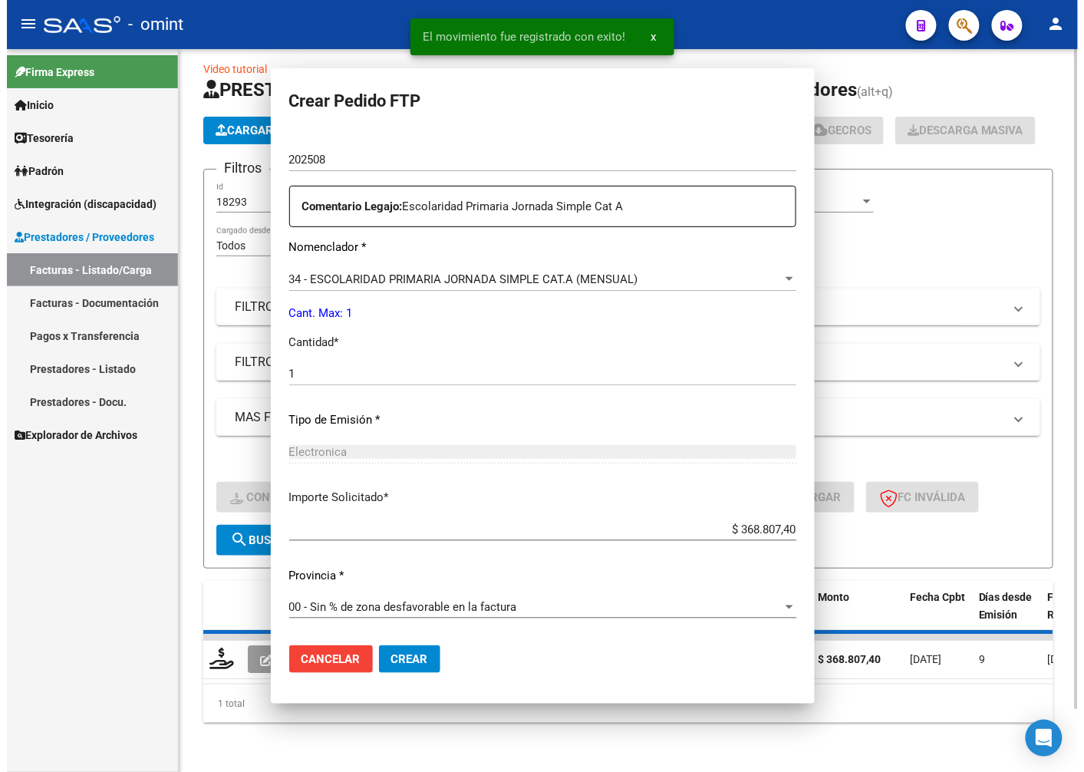
scroll to position [0, 0]
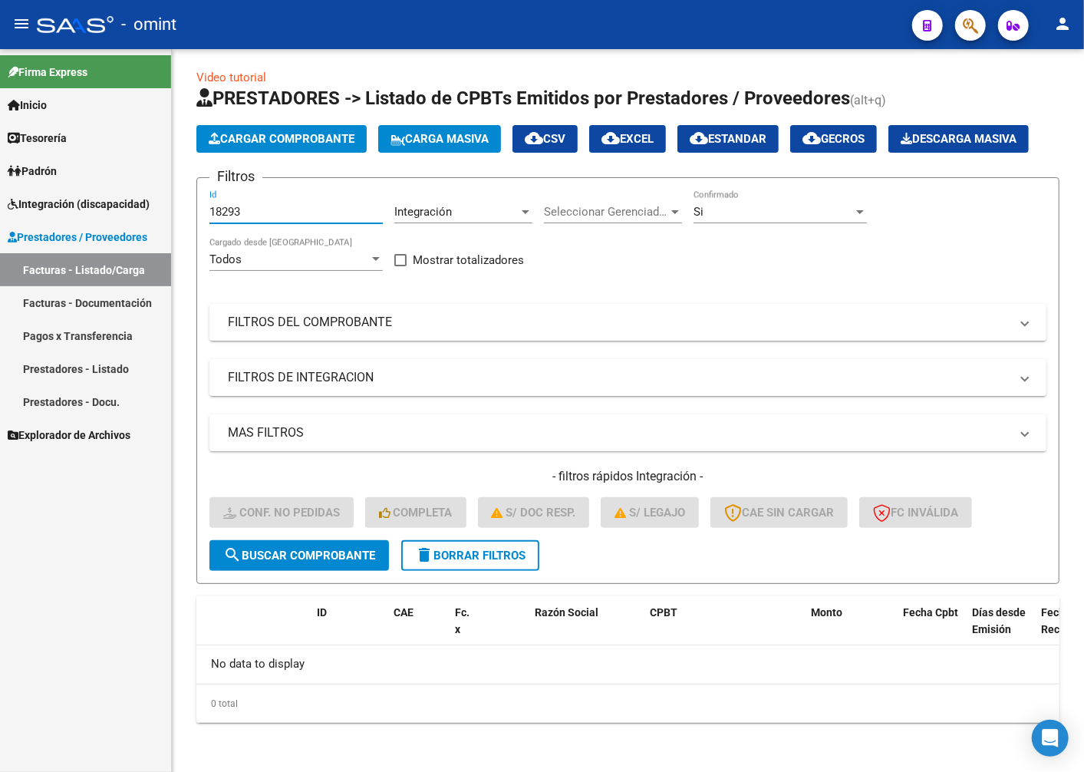
drag, startPoint x: 261, startPoint y: 219, endPoint x: -4, endPoint y: 152, distance: 273.0
click at [0, 152] on html "menu - omint person Firma Express Inicio Calendario SSS Instructivos Contacto O…" at bounding box center [542, 386] width 1084 height 772
paste input "20762"
type input "20762"
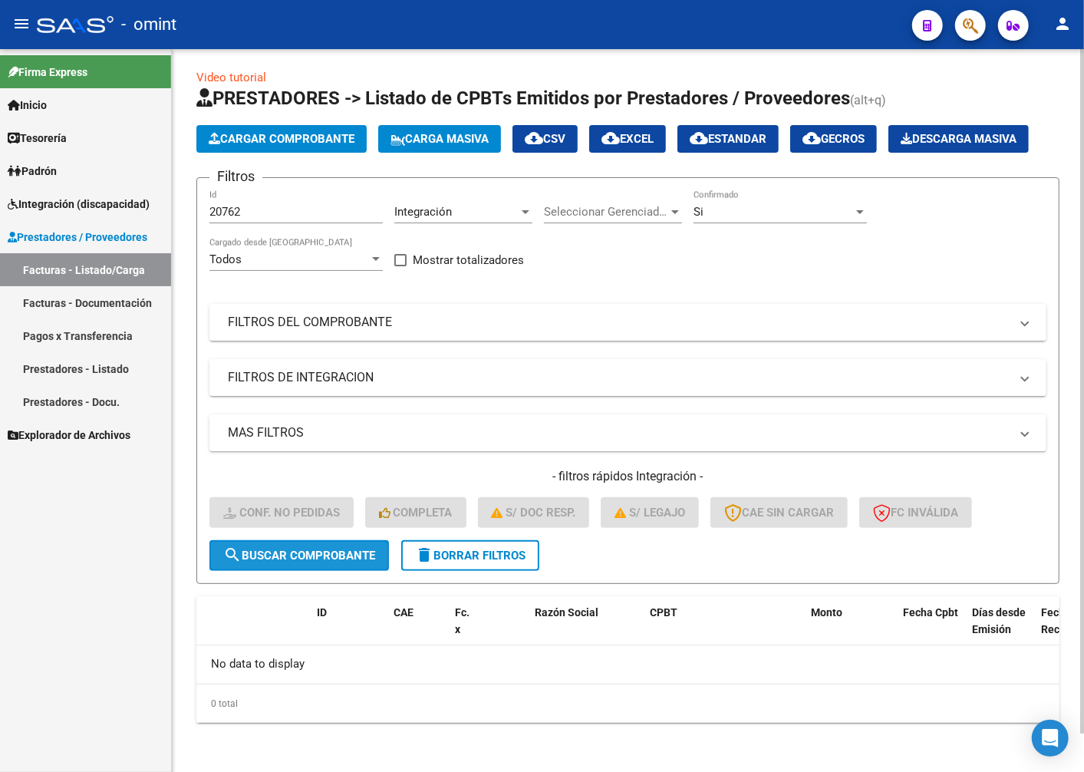
click at [265, 556] on span "search Buscar Comprobante" at bounding box center [299, 556] width 152 height 14
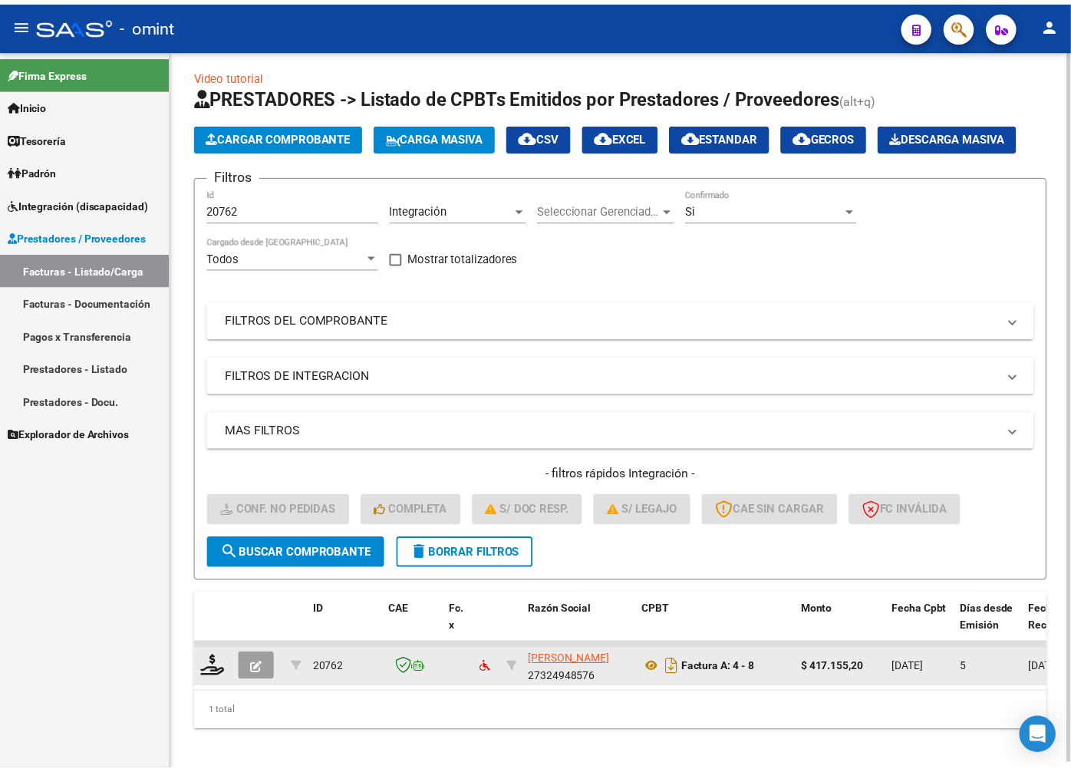
scroll to position [41, 0]
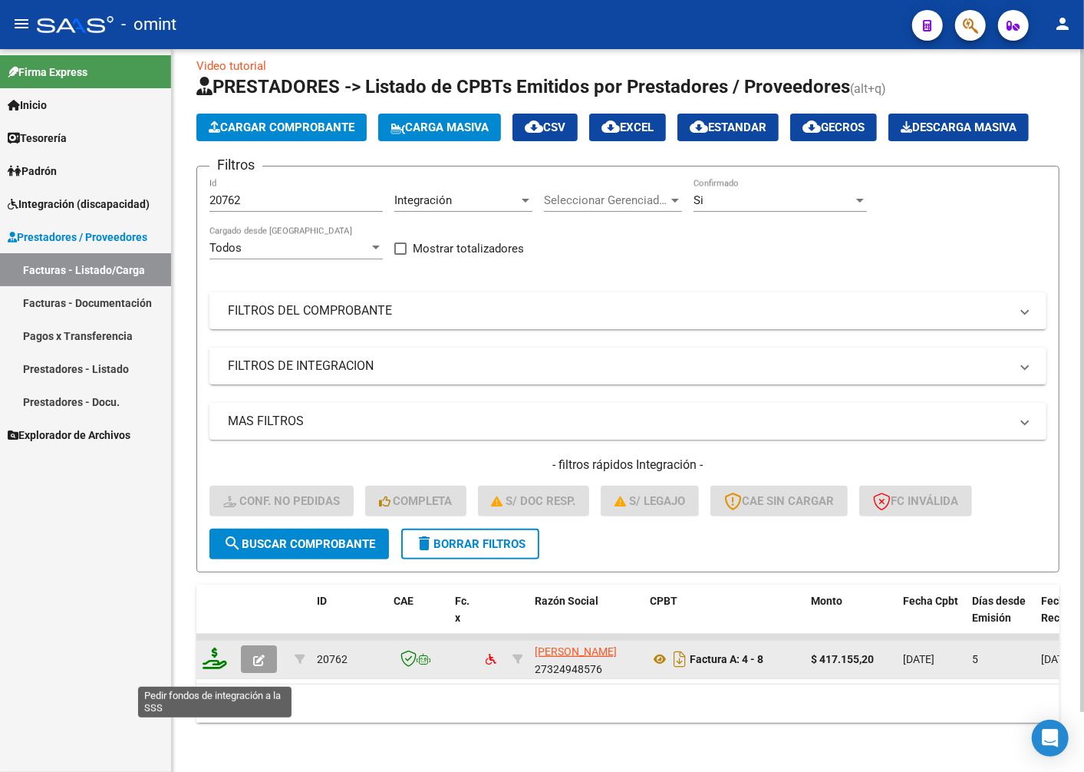
click at [216, 669] on icon at bounding box center [215, 658] width 25 height 21
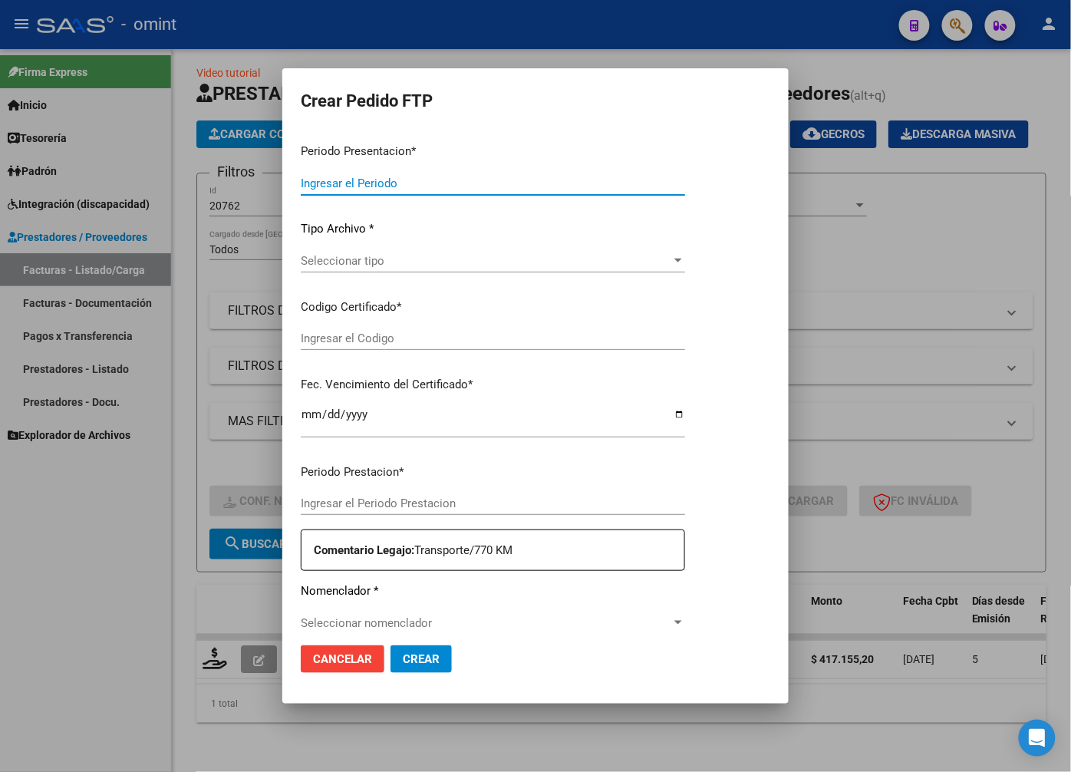
type input "202508"
type input "$ 417.155,20"
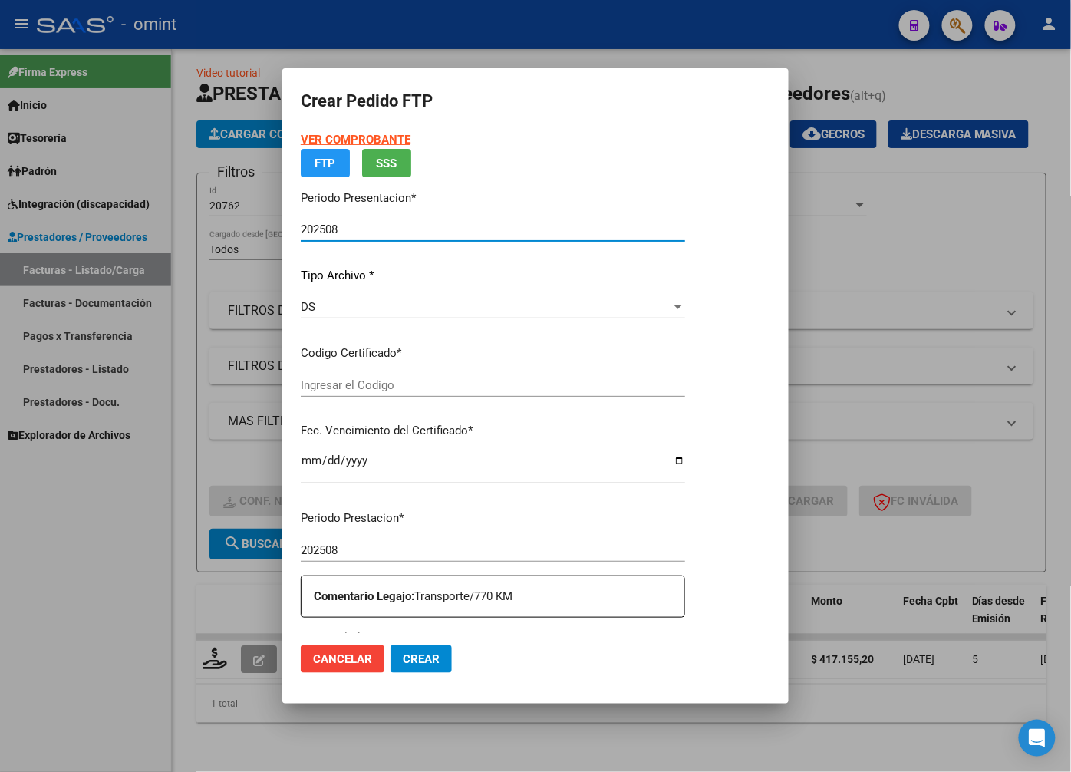
type input "6744692087"
type input "2032-06-23"
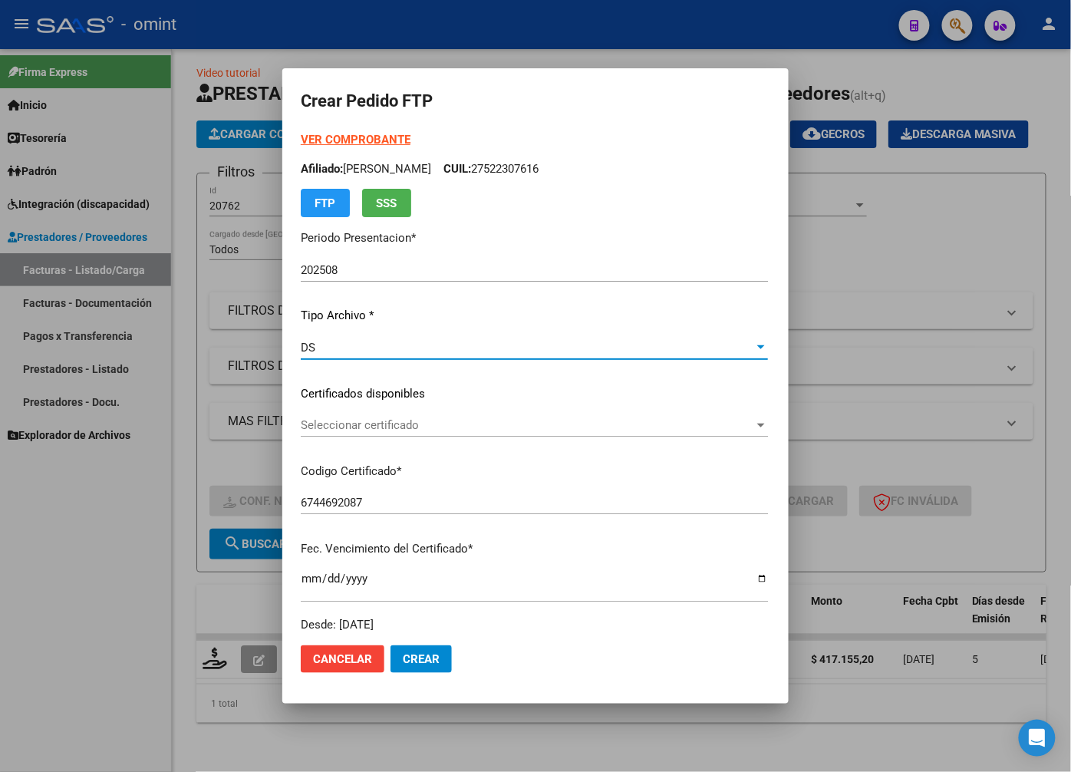
click at [754, 345] on div "DS" at bounding box center [527, 348] width 453 height 14
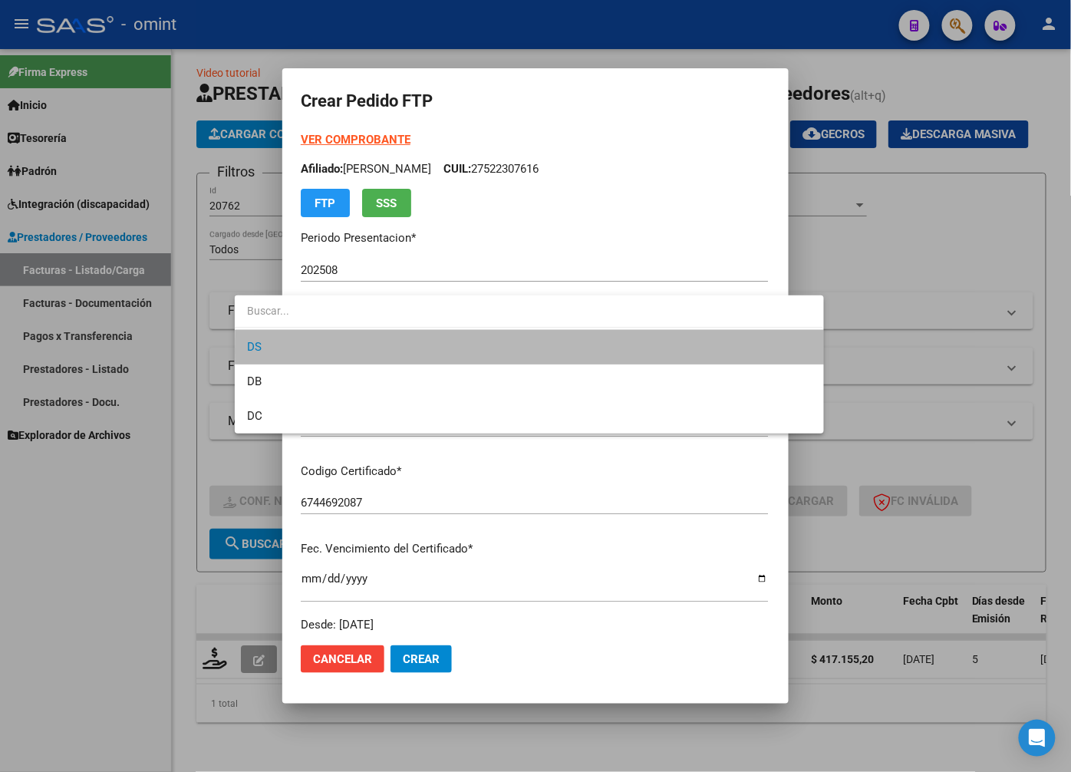
click at [685, 351] on span "DS" at bounding box center [529, 347] width 564 height 35
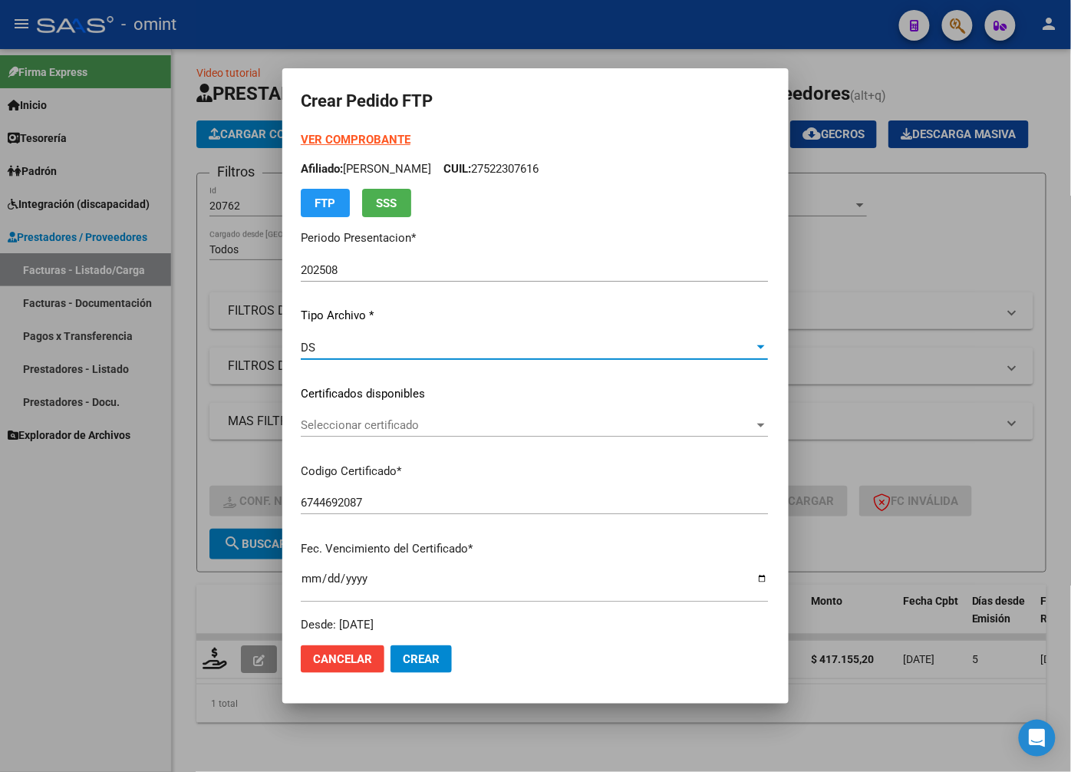
click at [523, 430] on span "Seleccionar certificado" at bounding box center [527, 425] width 453 height 14
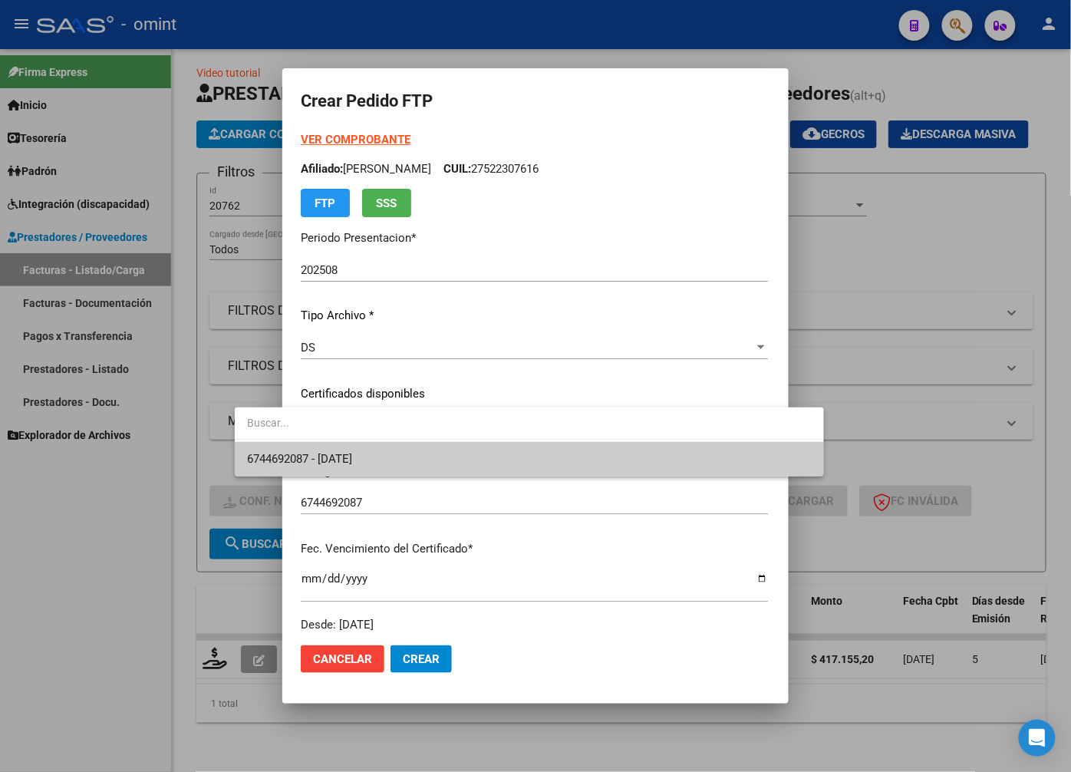
click at [547, 472] on span "6744692087 - 2032-06-23" at bounding box center [529, 459] width 564 height 35
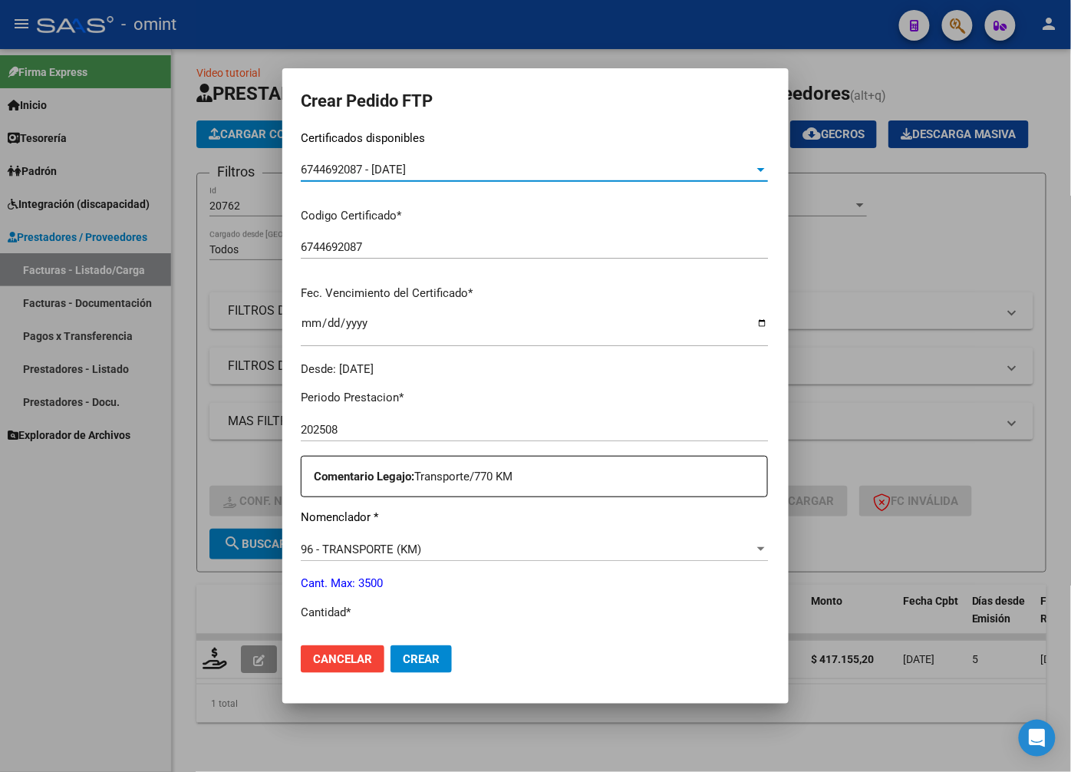
scroll to position [341, 0]
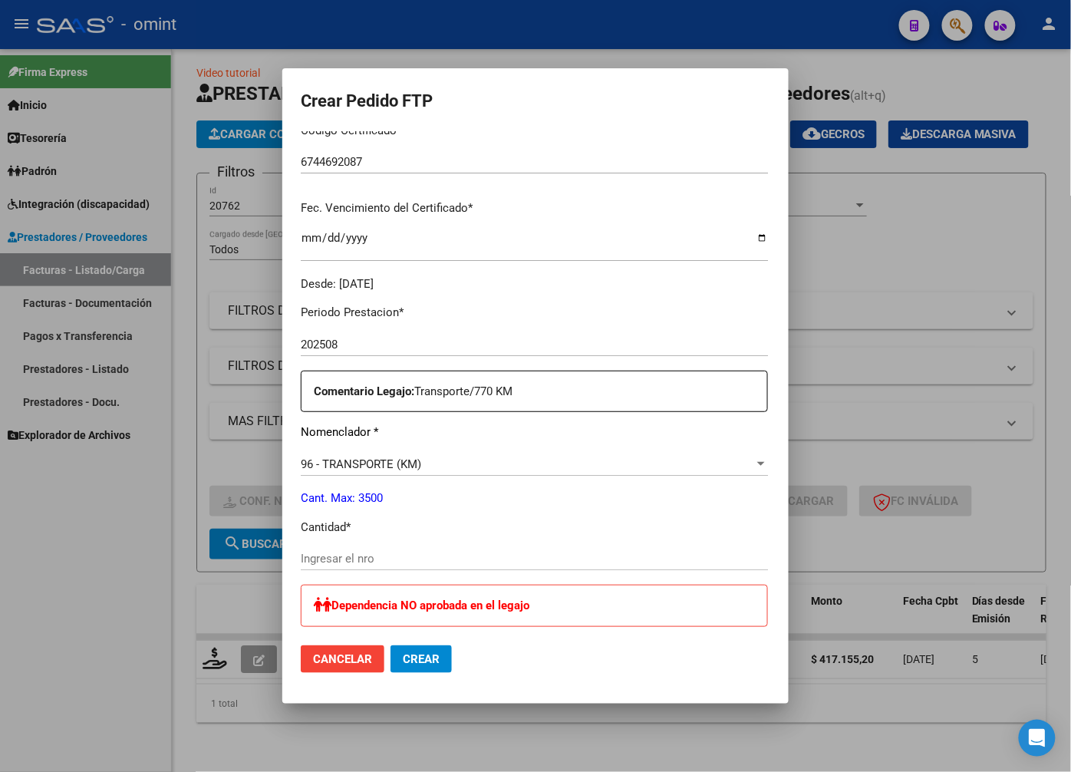
click at [307, 549] on div "Ingresar el nro" at bounding box center [534, 558] width 467 height 23
type input "770"
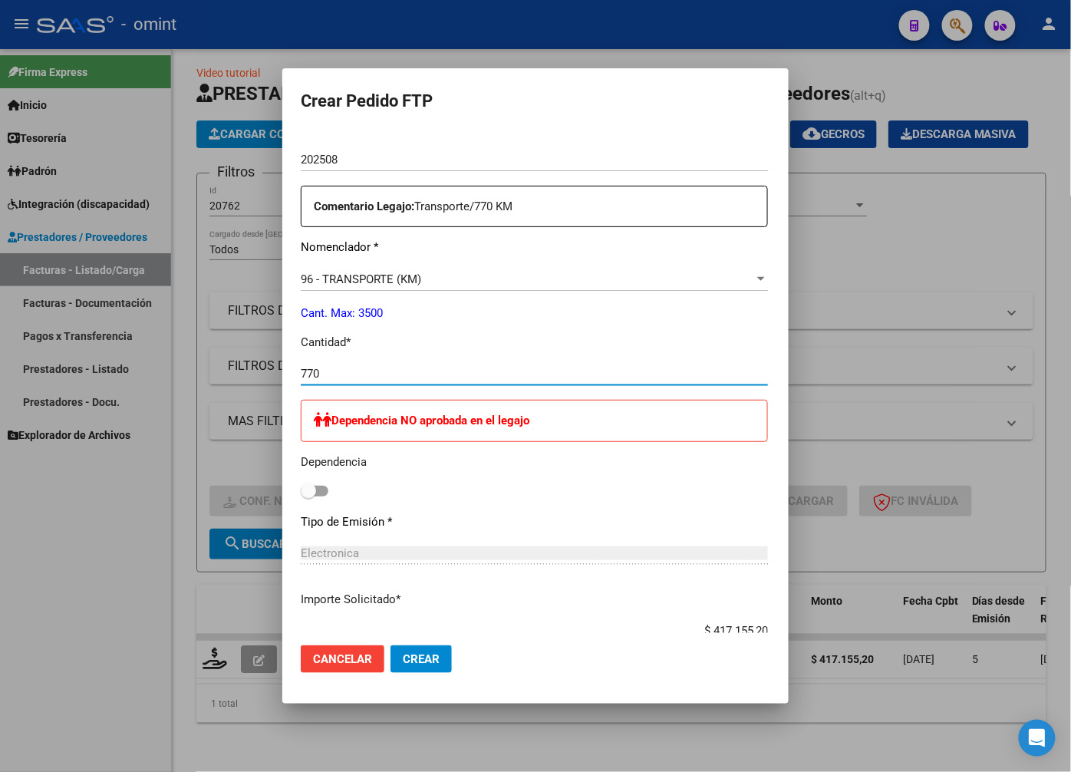
scroll to position [781, 0]
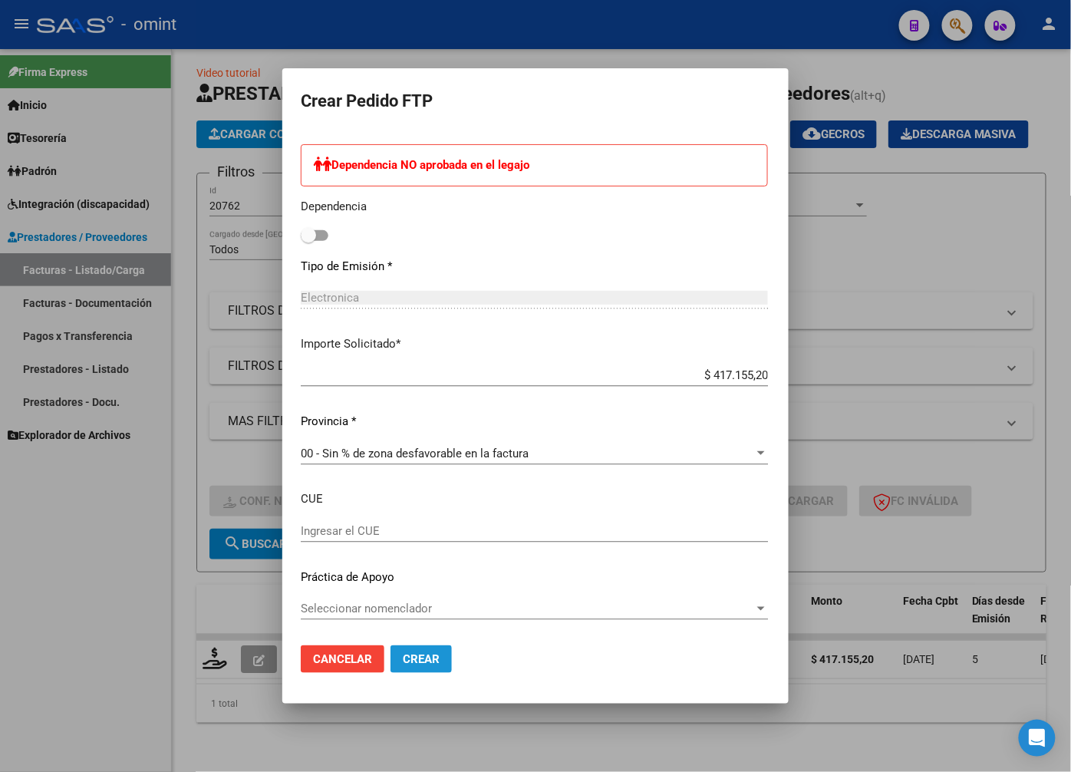
drag, startPoint x: 374, startPoint y: 655, endPoint x: 387, endPoint y: 599, distance: 57.3
click at [403, 656] on span "Crear" at bounding box center [421, 659] width 37 height 14
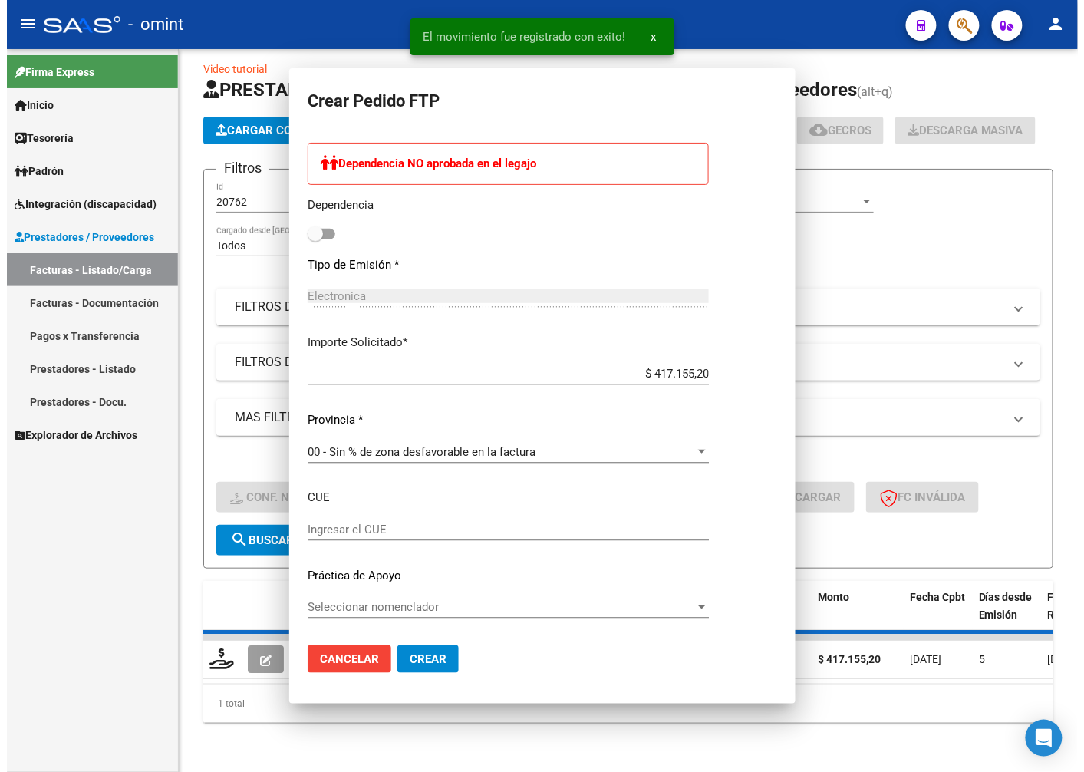
scroll to position [694, 0]
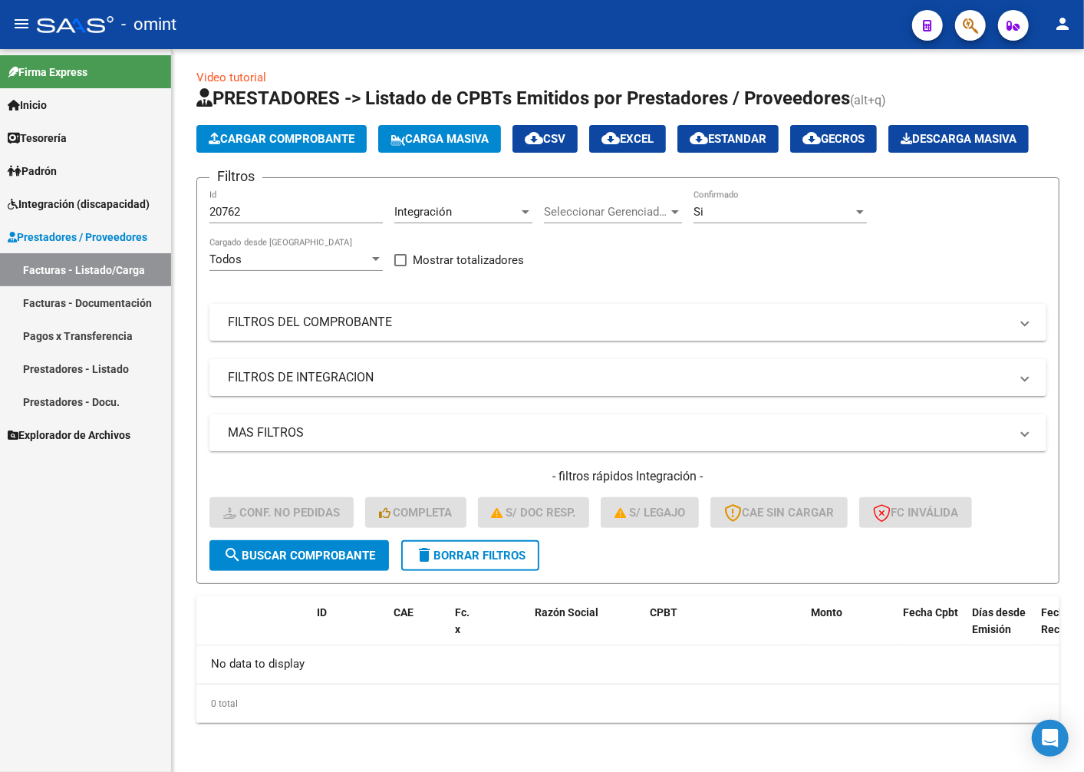
click at [67, 198] on span "Integración (discapacidad)" at bounding box center [79, 204] width 142 height 17
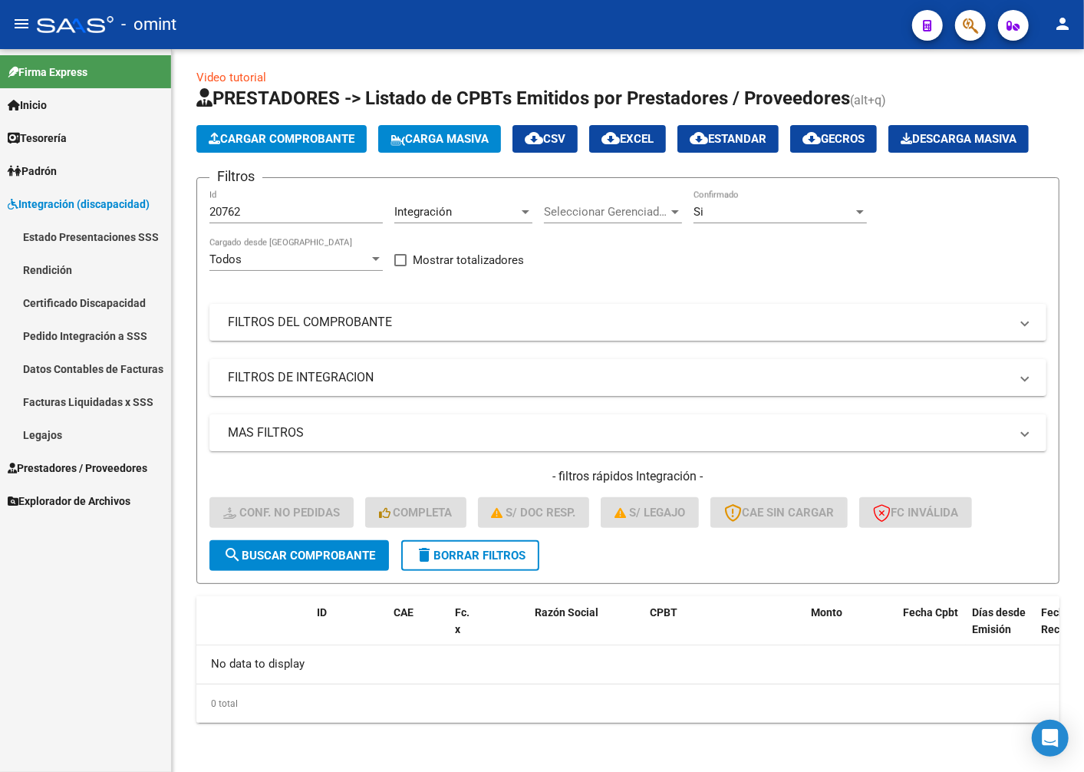
drag, startPoint x: 60, startPoint y: 397, endPoint x: 92, endPoint y: 395, distance: 32.3
click at [61, 397] on link "Facturas Liquidadas x SSS" at bounding box center [85, 401] width 171 height 33
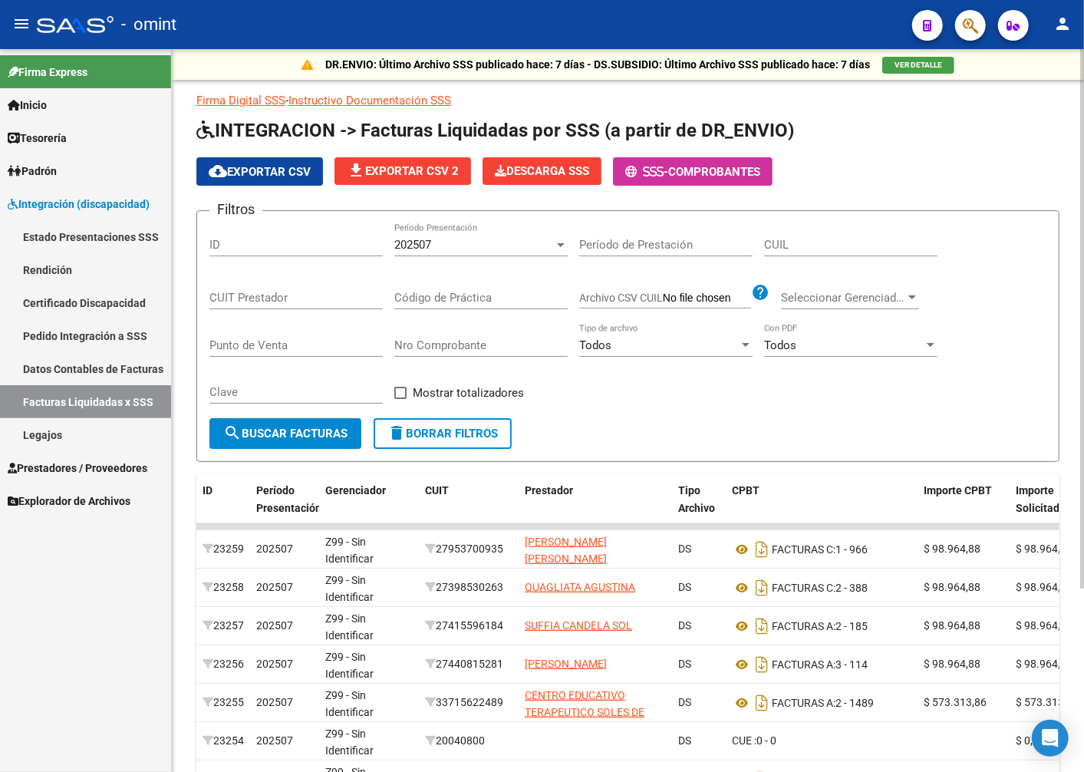
click at [535, 244] on div "202507" at bounding box center [474, 245] width 160 height 14
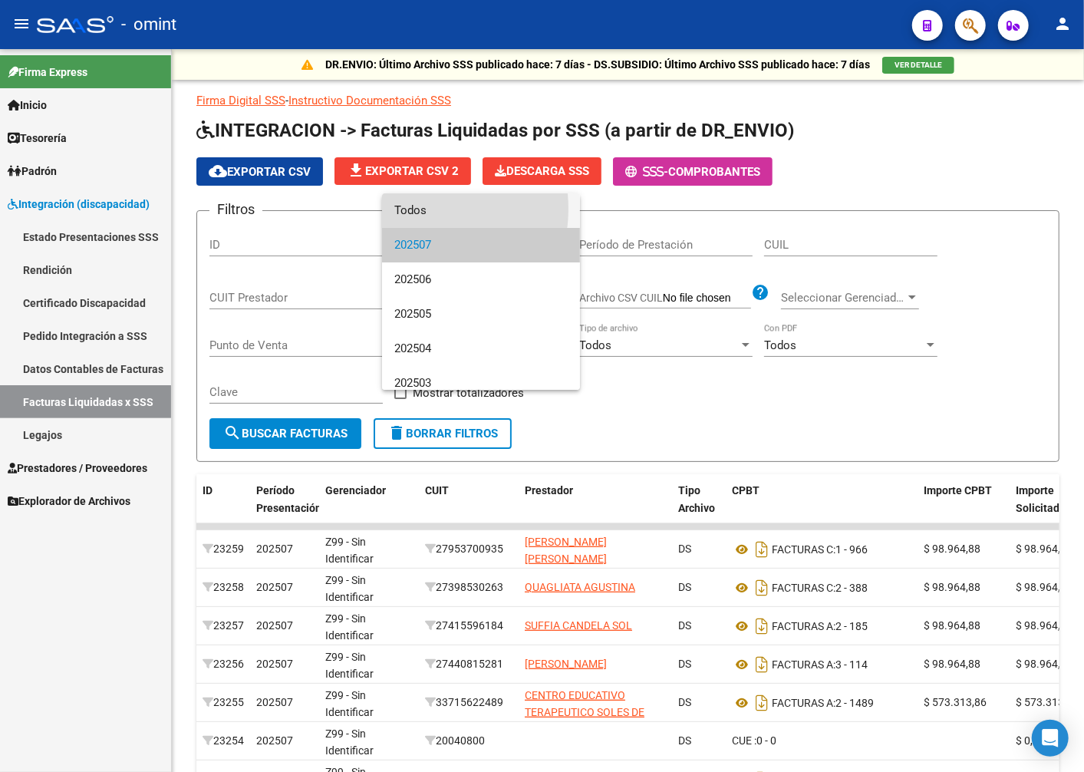
click at [408, 209] on span "Todos" at bounding box center [480, 210] width 173 height 35
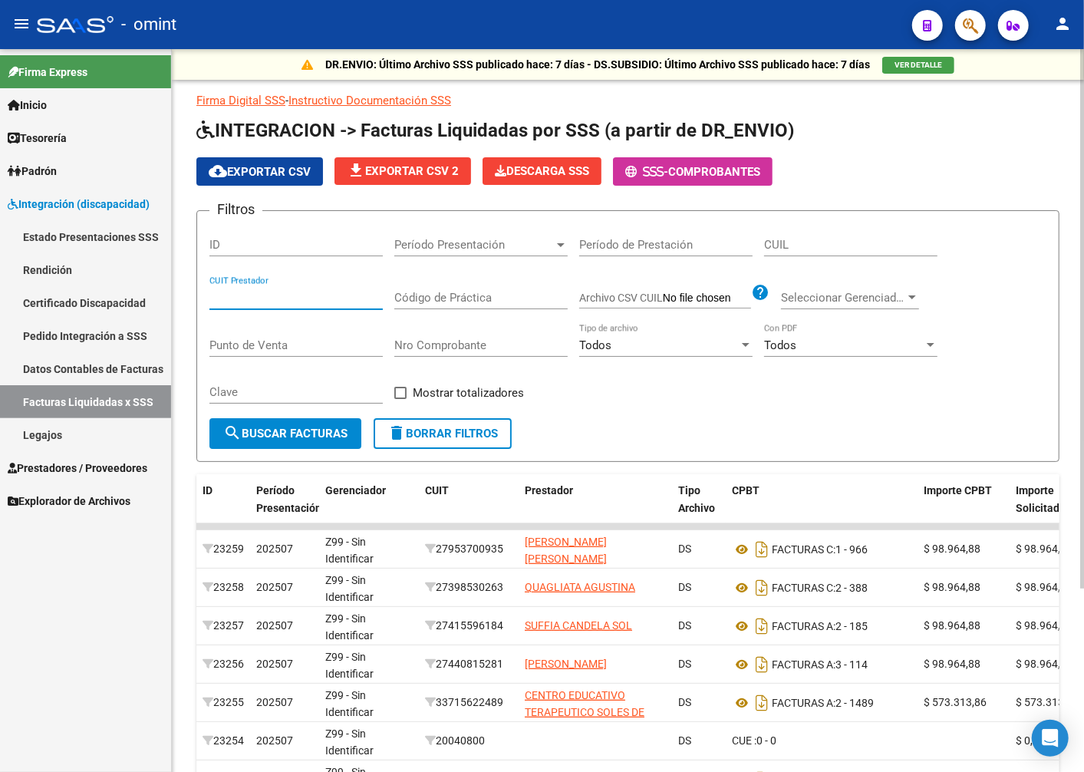
paste input "23-37321474-4"
type input "23-37321474-4"
click at [305, 423] on button "search Buscar Facturas" at bounding box center [285, 433] width 152 height 31
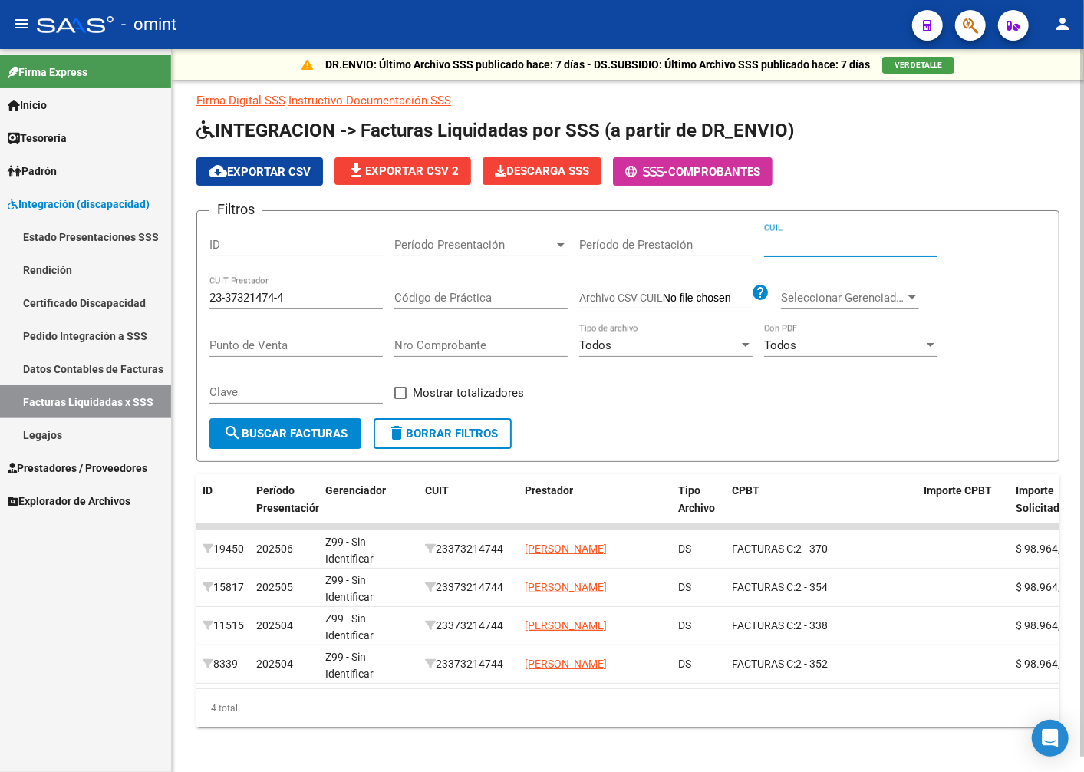
paste input "27-57528570-3"
type input "27-57528570-3"
click at [292, 437] on span "search Buscar Facturas" at bounding box center [285, 434] width 124 height 14
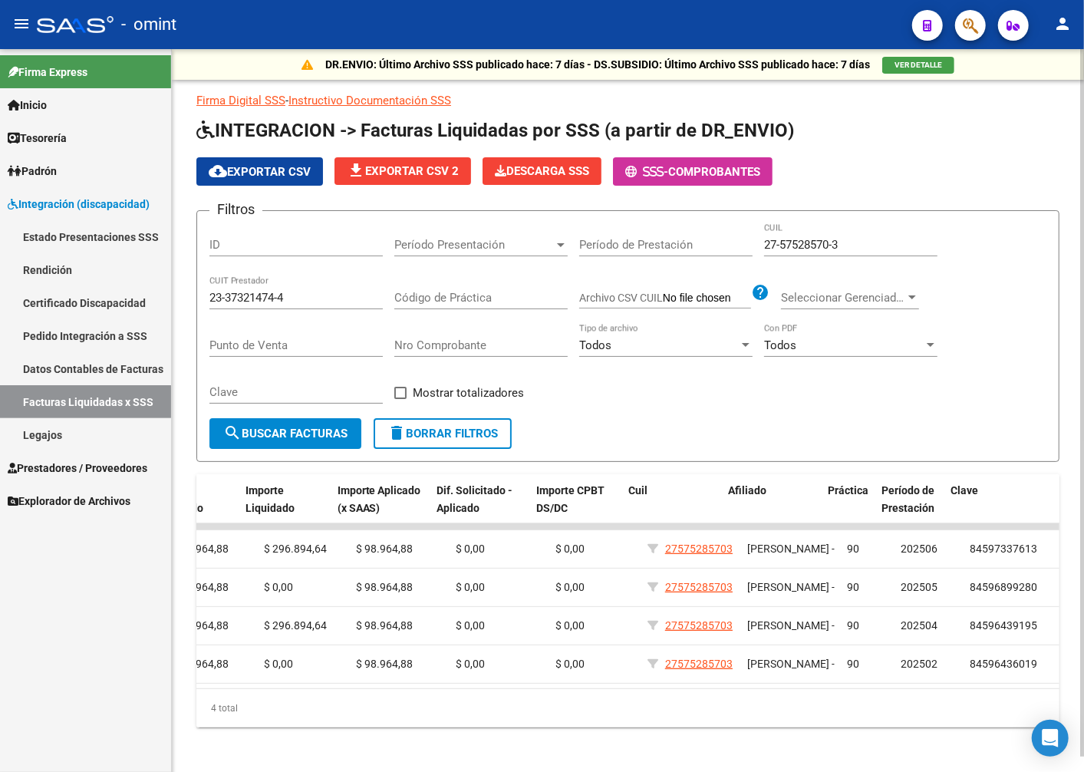
scroll to position [0, 862]
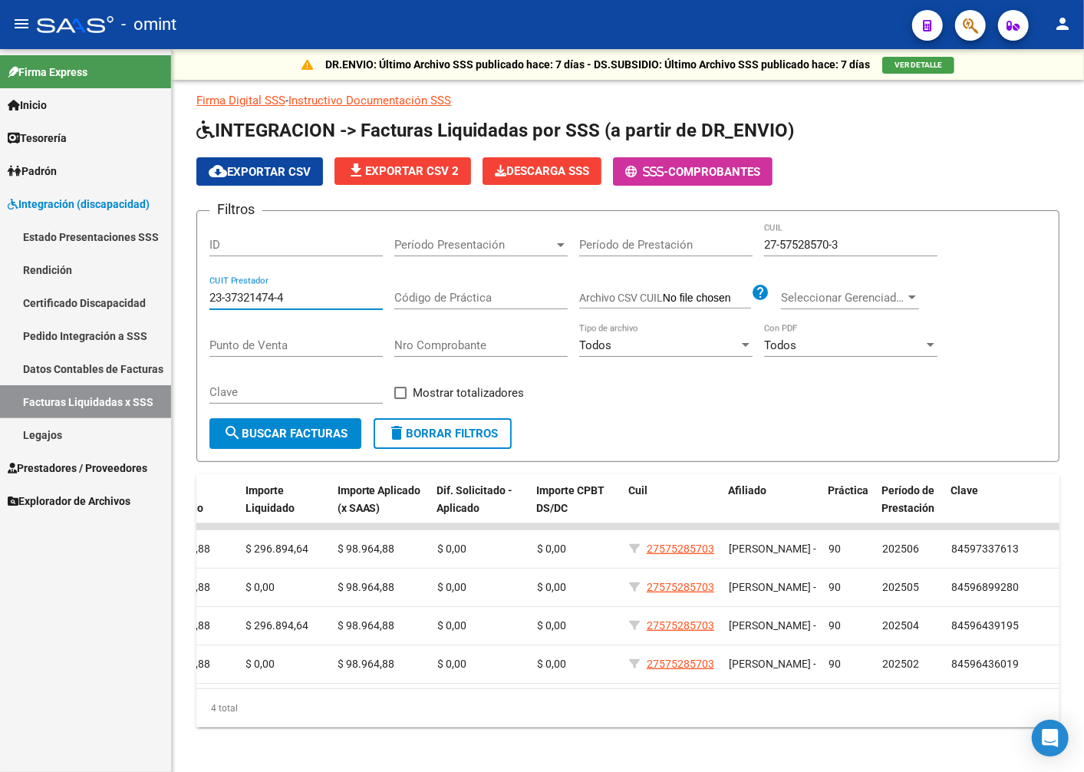
drag, startPoint x: 326, startPoint y: 299, endPoint x: 135, endPoint y: 250, distance: 197.3
click at [137, 251] on mat-sidenav-container "Firma Express Inicio Calendario SSS Instructivos Contacto OS Tesorería Extracto…" at bounding box center [542, 410] width 1084 height 723
paste input "27-37471770-2"
type input "27-37471770-2"
click at [248, 427] on span "search Buscar Facturas" at bounding box center [285, 434] width 124 height 14
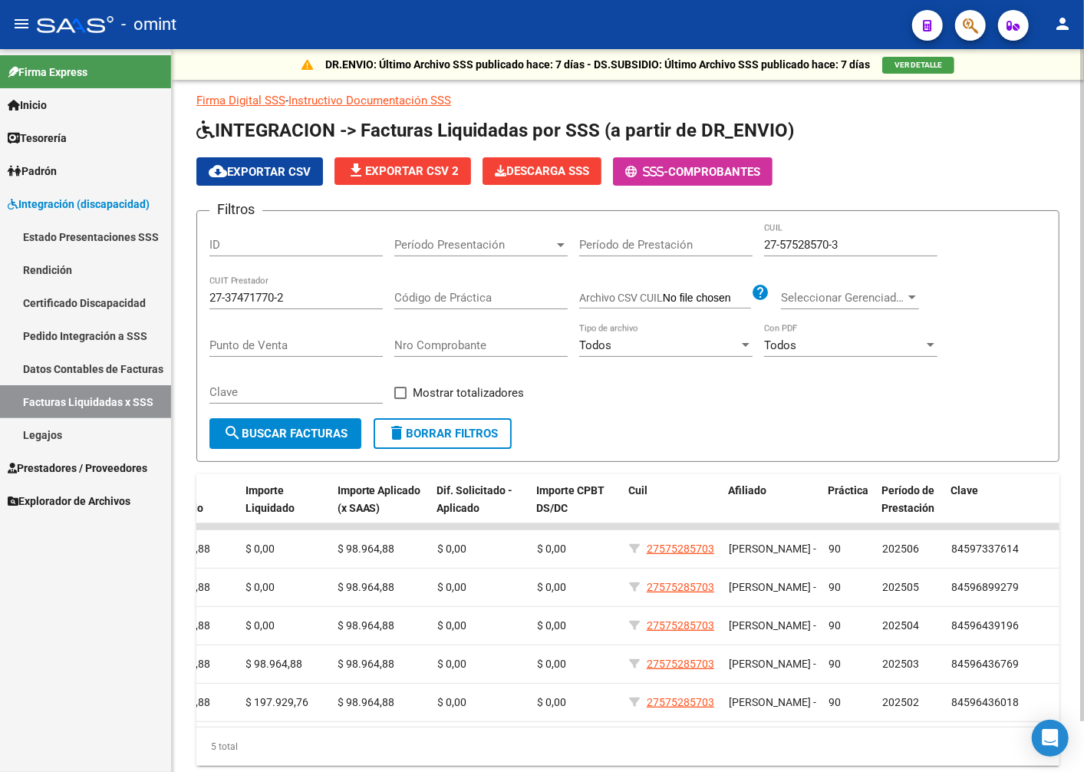
scroll to position [55, 0]
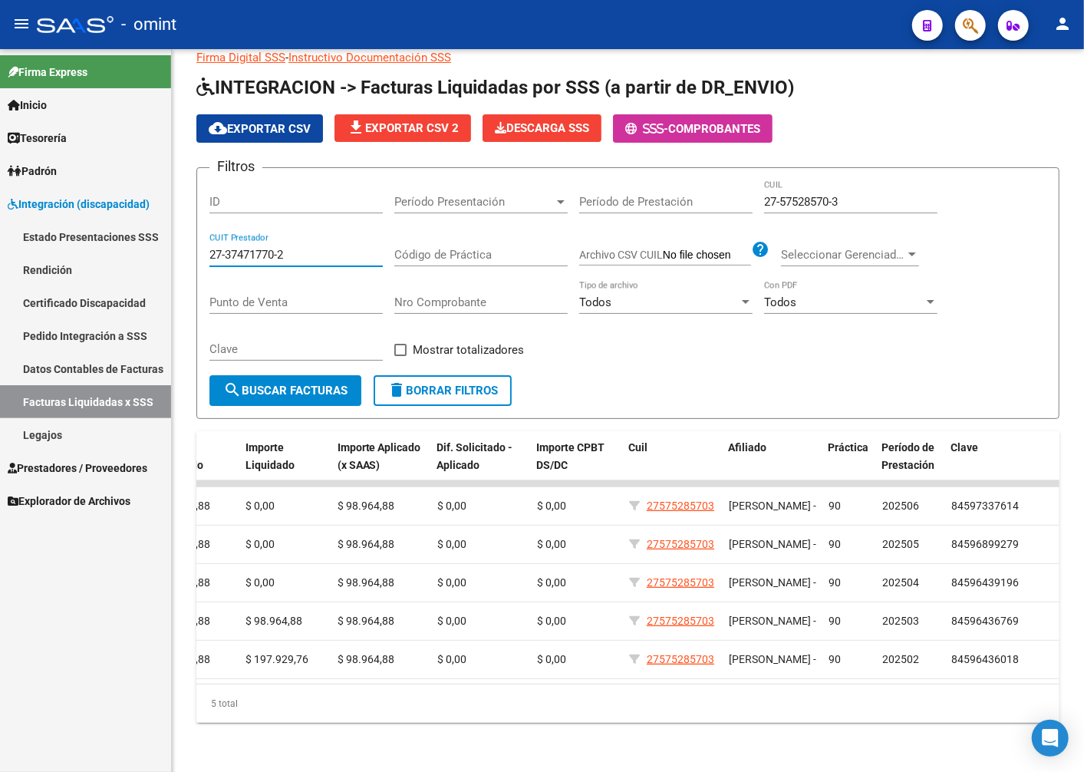
drag, startPoint x: 308, startPoint y: 239, endPoint x: 21, endPoint y: 198, distance: 290.6
click at [23, 203] on mat-sidenav-container "Firma Express Inicio Calendario SSS Instructivos Contacto OS Tesorería Extracto…" at bounding box center [542, 410] width 1084 height 723
paste input "27-38332589-2"
type input "27-38332589-2"
click at [266, 395] on form "Filtros ID Período Presentación Período Presentación Período de Prestación 27-5…" at bounding box center [627, 293] width 863 height 252
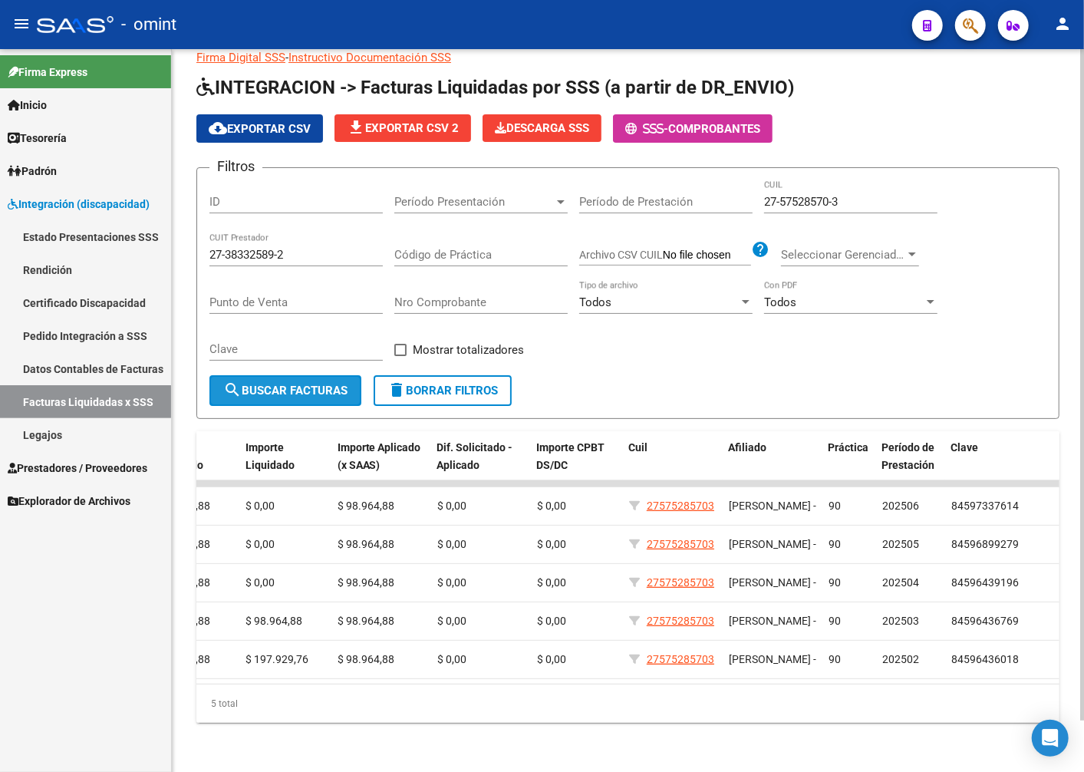
click at [267, 384] on span "search Buscar Facturas" at bounding box center [285, 391] width 124 height 14
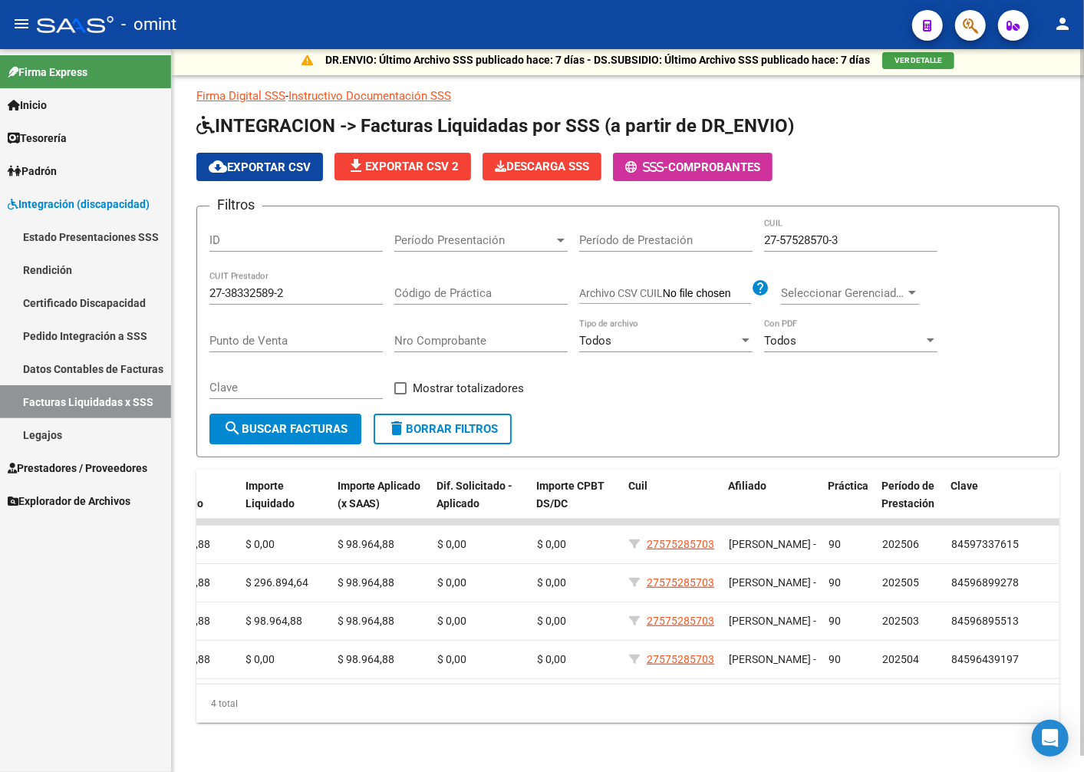
scroll to position [17, 0]
click at [316, 289] on div "27-38332589-2 CUIT Prestador" at bounding box center [295, 288] width 173 height 33
drag, startPoint x: 305, startPoint y: 276, endPoint x: 154, endPoint y: 262, distance: 151.9
click at [165, 262] on mat-sidenav-container "Firma Express Inicio Calendario SSS Instructivos Contacto OS Tesorería Extracto…" at bounding box center [542, 410] width 1084 height 723
paste input "27-29476684-2"
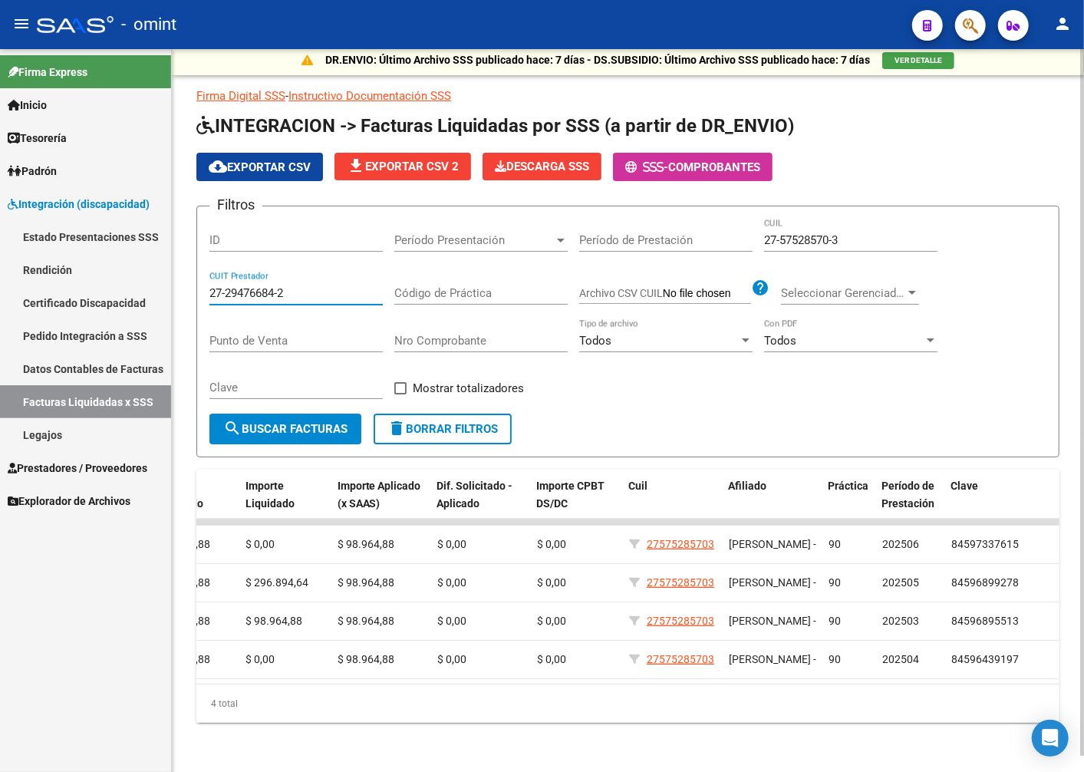
type input "27-29476684-2"
drag, startPoint x: 857, startPoint y: 233, endPoint x: 643, endPoint y: 200, distance: 216.7
click at [643, 206] on form "Filtros ID Período Presentación Período Presentación Período de Prestación 27-5…" at bounding box center [627, 332] width 863 height 252
paste input "27-46450576-3"
type input "27-46450576-3"
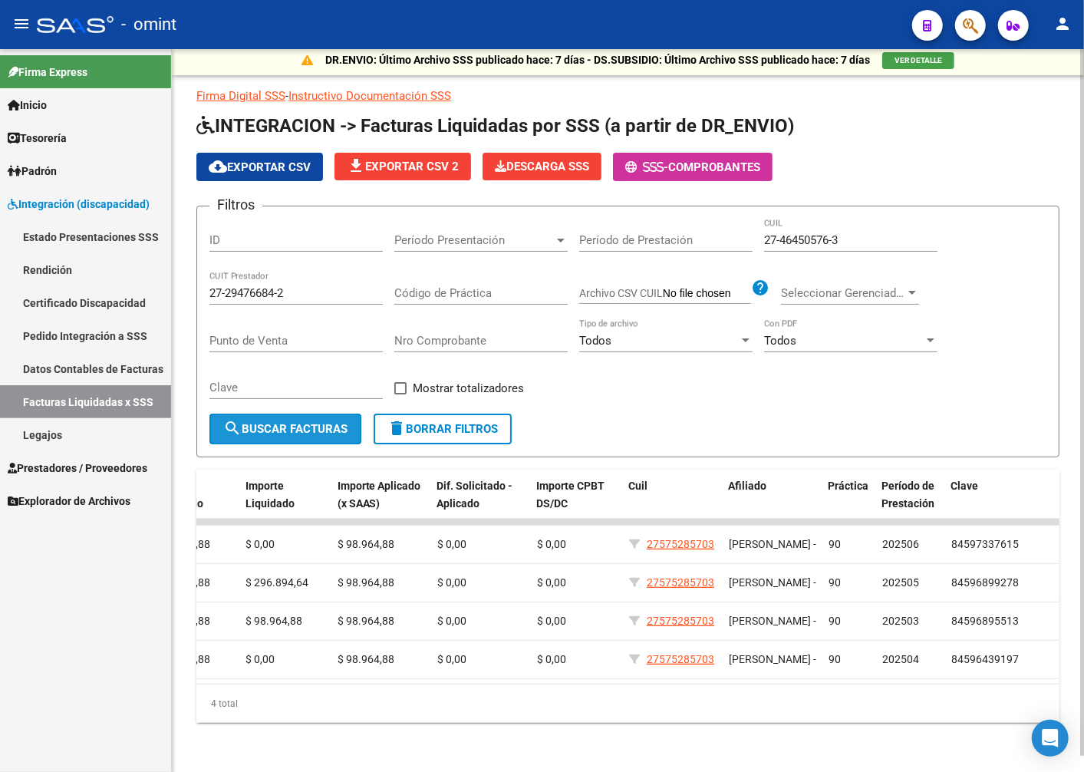
click at [286, 422] on span "search Buscar Facturas" at bounding box center [285, 429] width 124 height 14
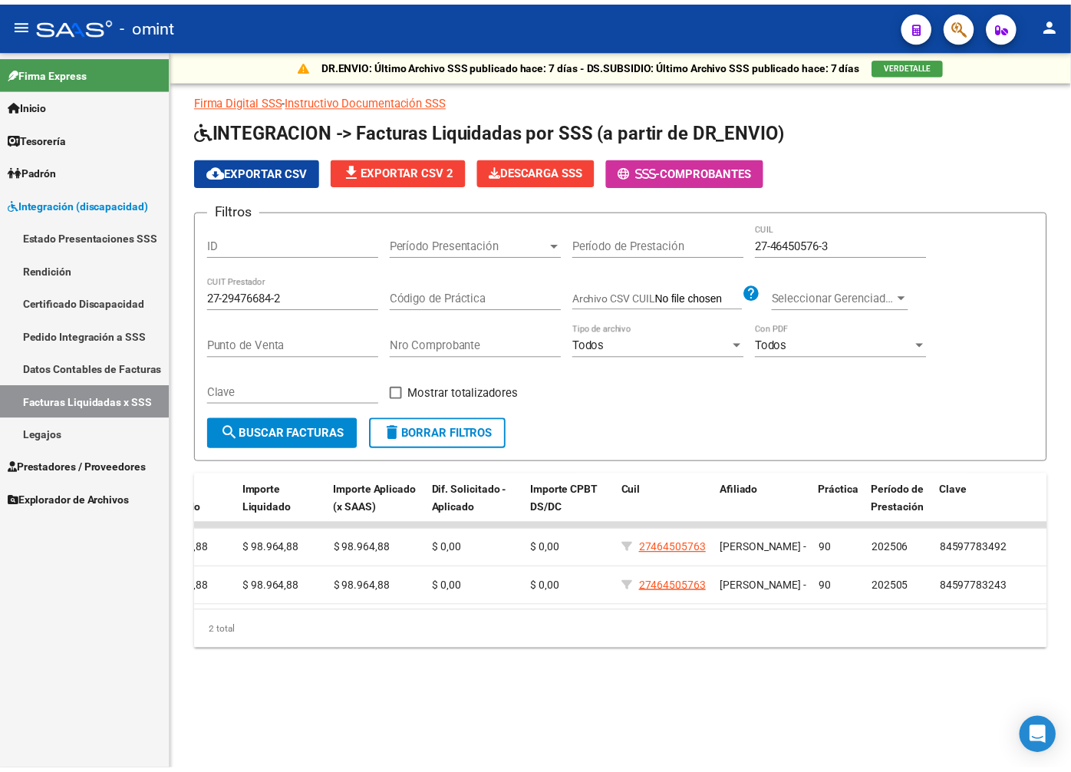
scroll to position [0, 0]
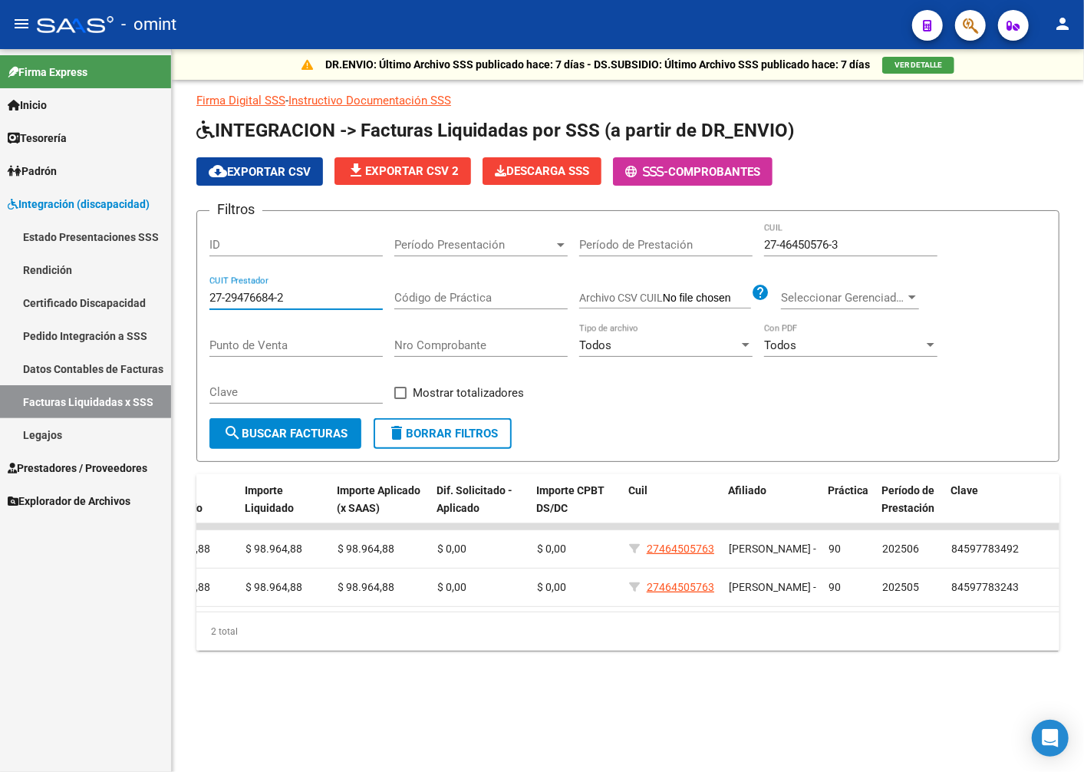
drag, startPoint x: 319, startPoint y: 302, endPoint x: 129, endPoint y: 276, distance: 192.0
click at [129, 276] on mat-sidenav-container "Firma Express Inicio Calendario SSS Instructivos Contacto OS Tesorería Extracto…" at bounding box center [542, 410] width 1084 height 723
paste input "27-16034566-2"
type input "27-16034566-2"
click at [269, 435] on span "search Buscar Facturas" at bounding box center [285, 434] width 124 height 14
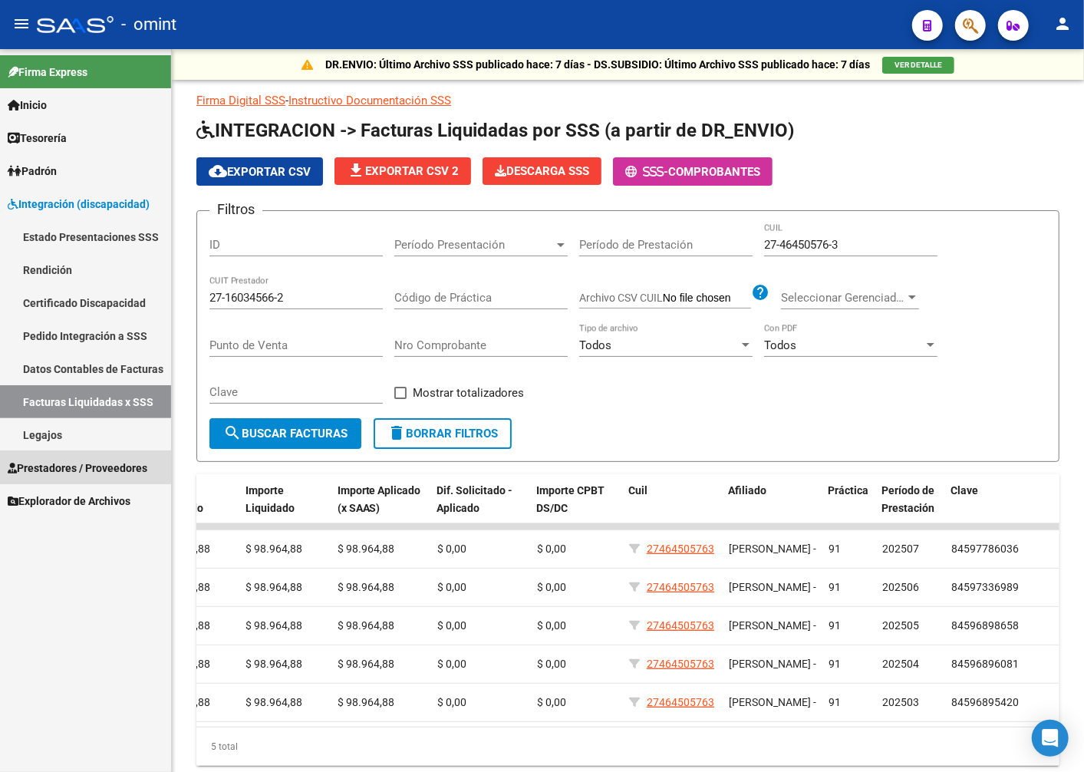
click at [57, 456] on link "Prestadores / Proveedores" at bounding box center [85, 467] width 171 height 33
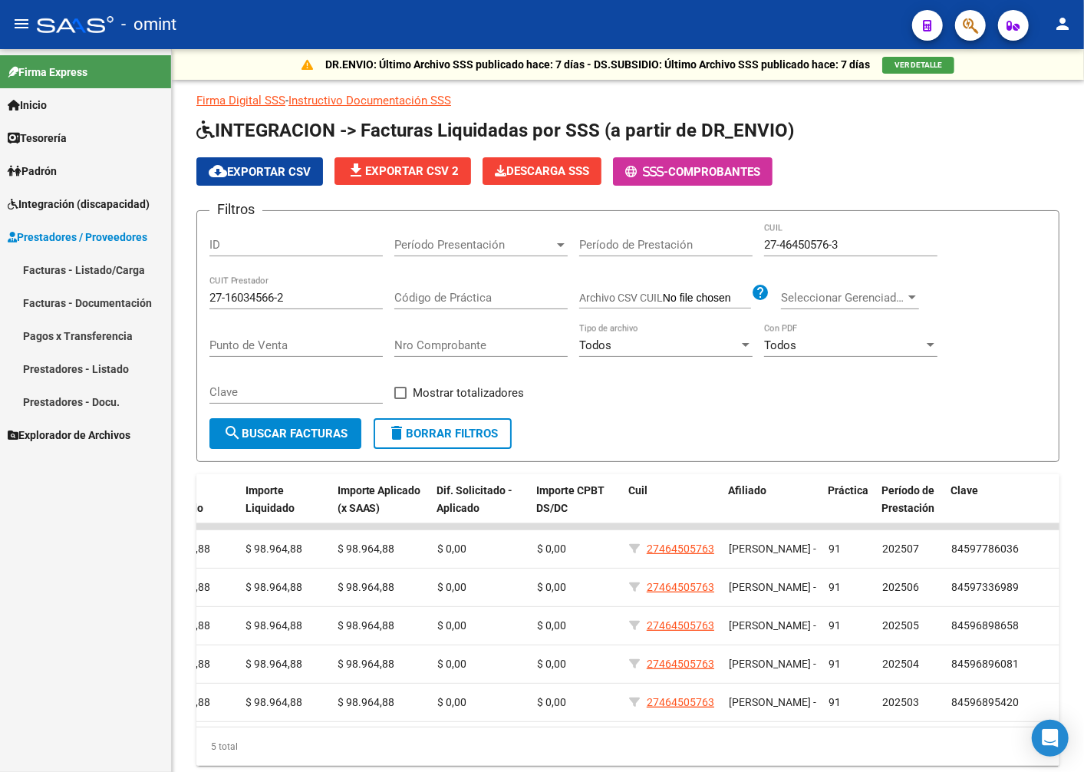
click at [72, 271] on link "Facturas - Listado/Carga" at bounding box center [85, 269] width 171 height 33
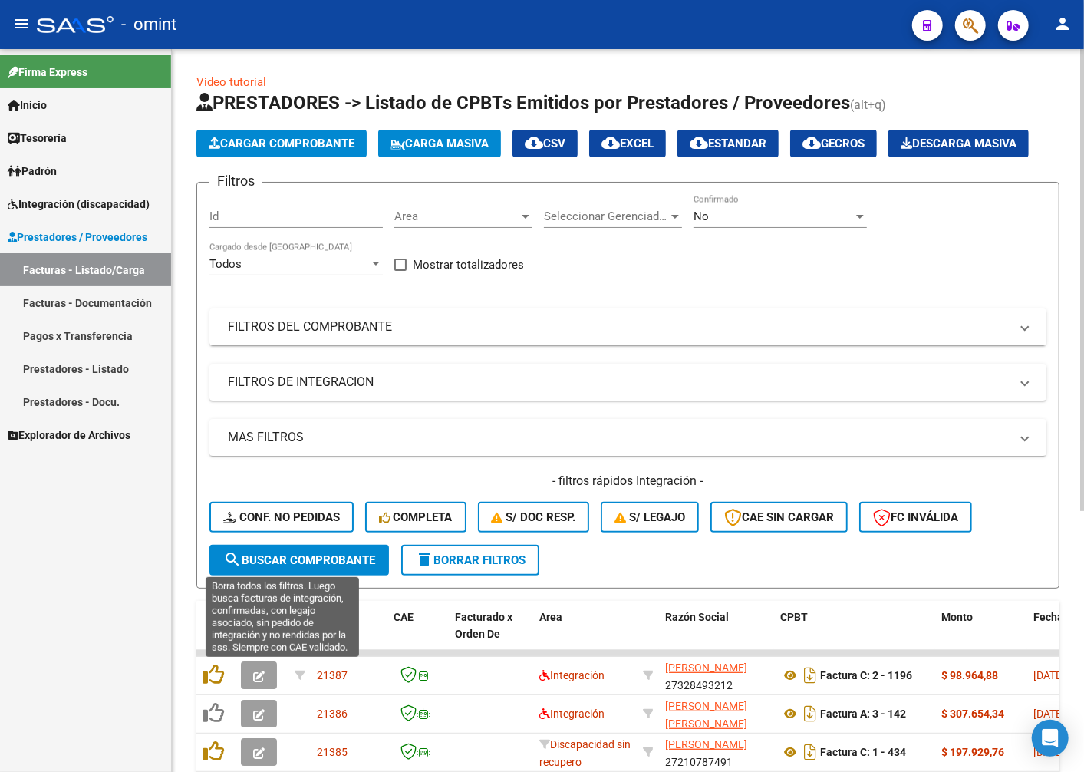
click at [274, 524] on span "Conf. no pedidas" at bounding box center [281, 517] width 117 height 14
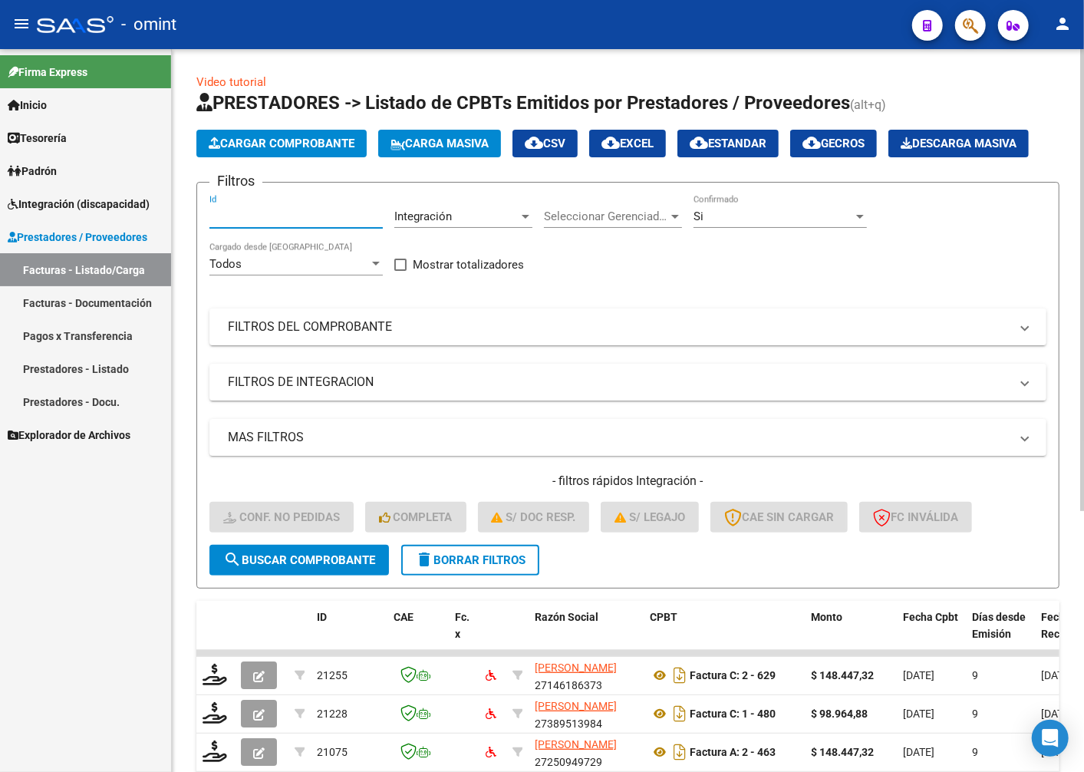
paste input "19606"
type input "19606"
click at [315, 575] on button "search Buscar Comprobante" at bounding box center [299, 560] width 180 height 31
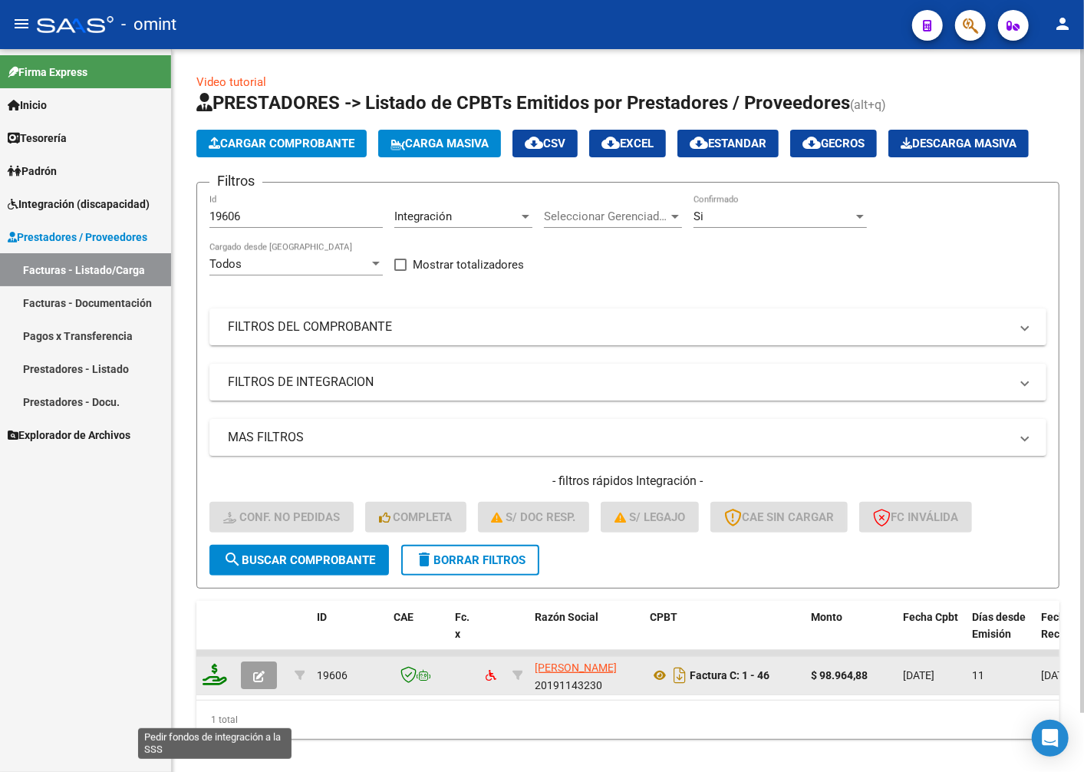
click at [226, 685] on icon at bounding box center [215, 674] width 25 height 21
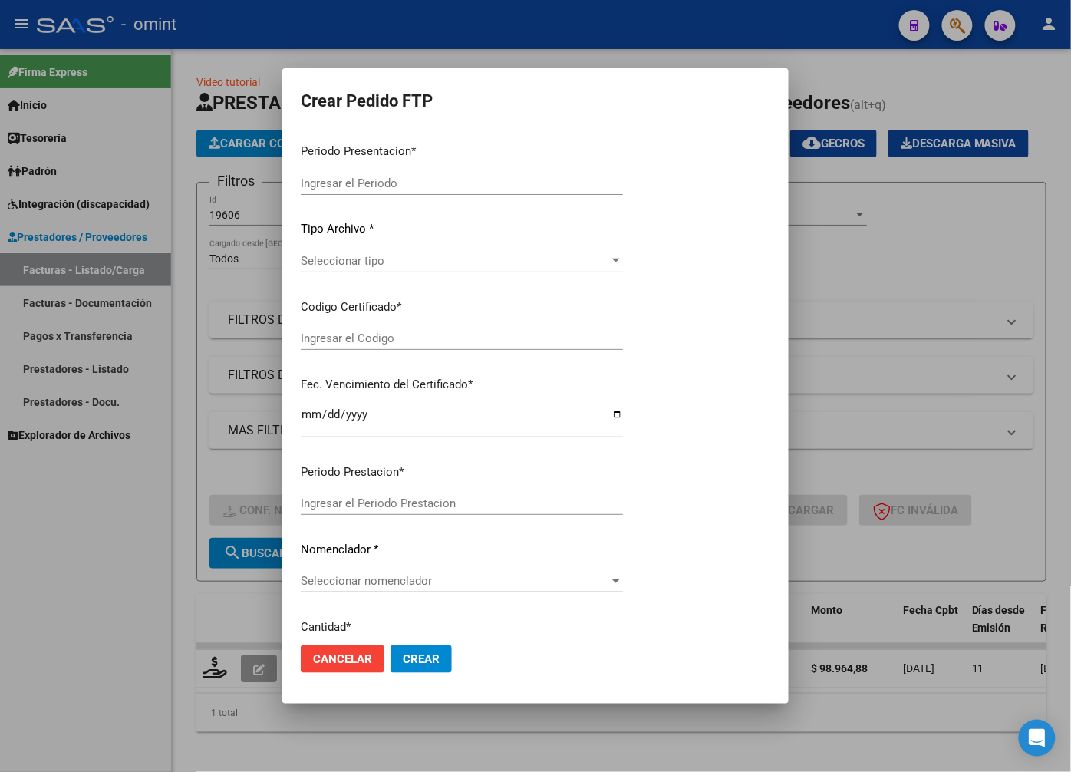
type input "202508"
type input "$ 98.964,88"
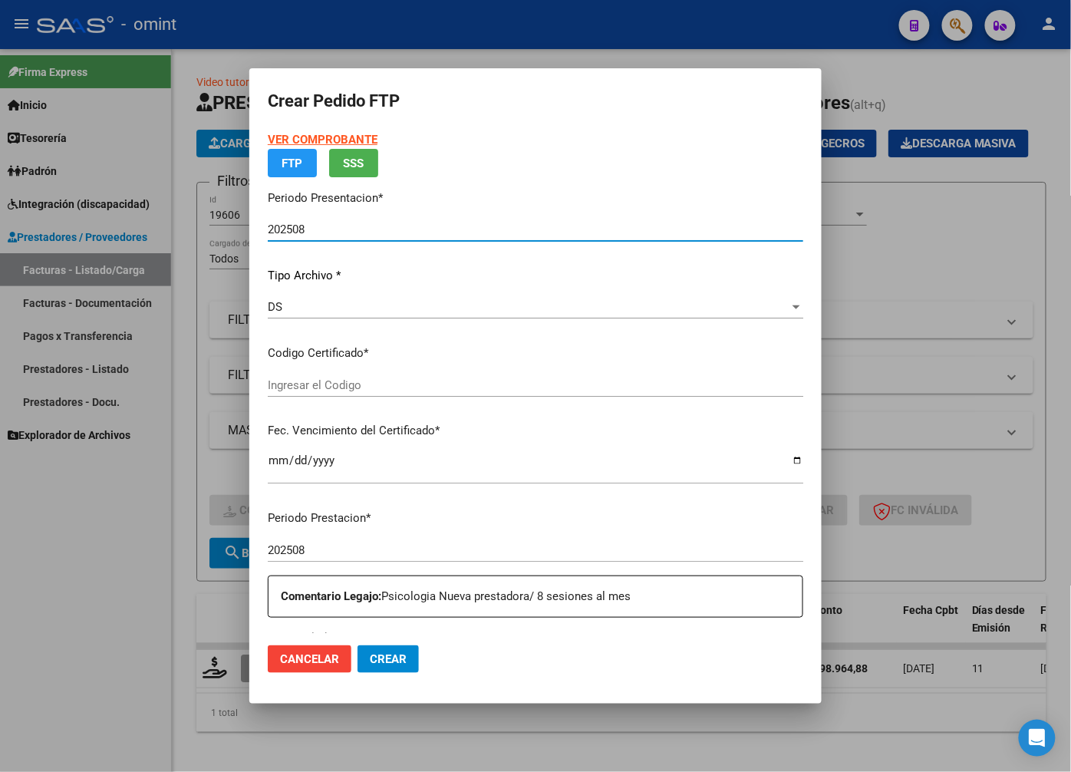
type input "3354100086"
type input "2024-08-11"
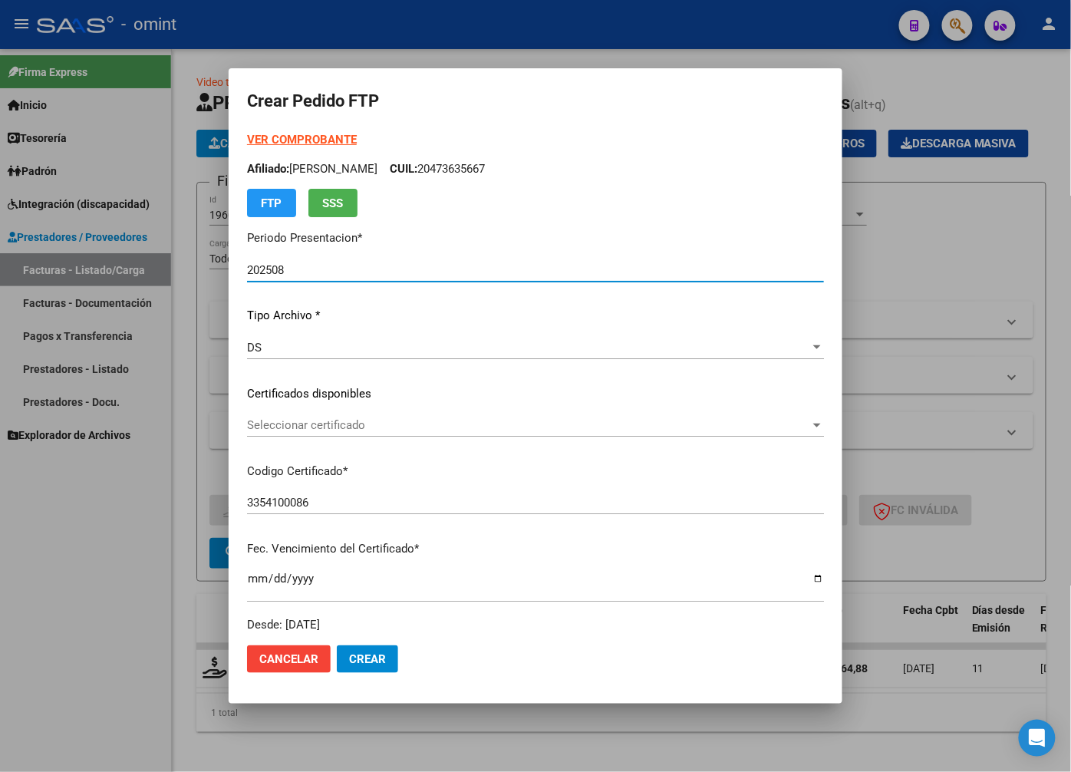
click at [741, 416] on div "Seleccionar certificado Seleccionar certificado" at bounding box center [535, 425] width 577 height 23
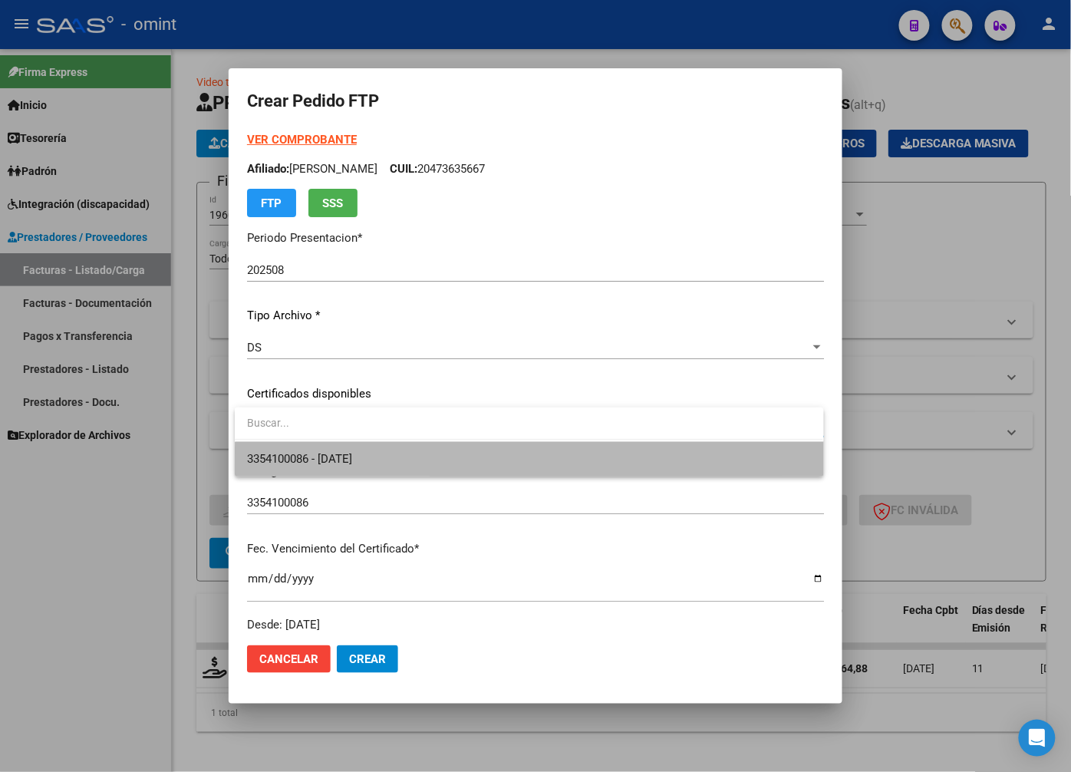
click at [668, 470] on span "3354100086 - 2024-08-11" at bounding box center [529, 459] width 564 height 35
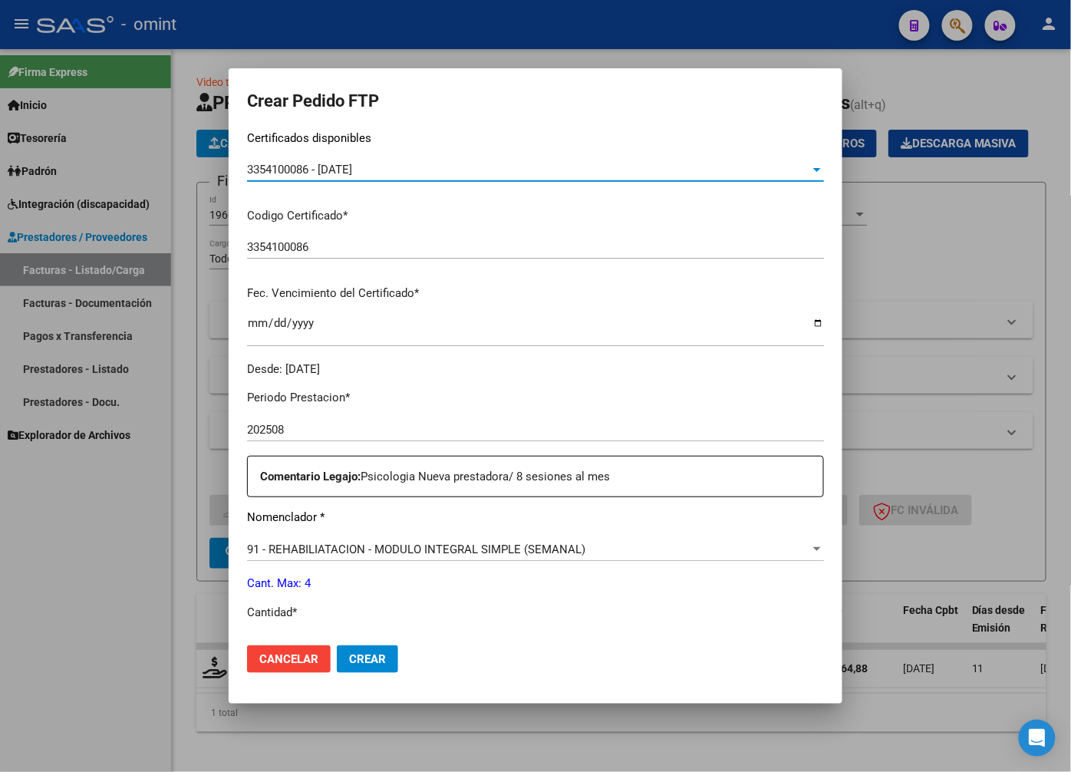
scroll to position [341, 0]
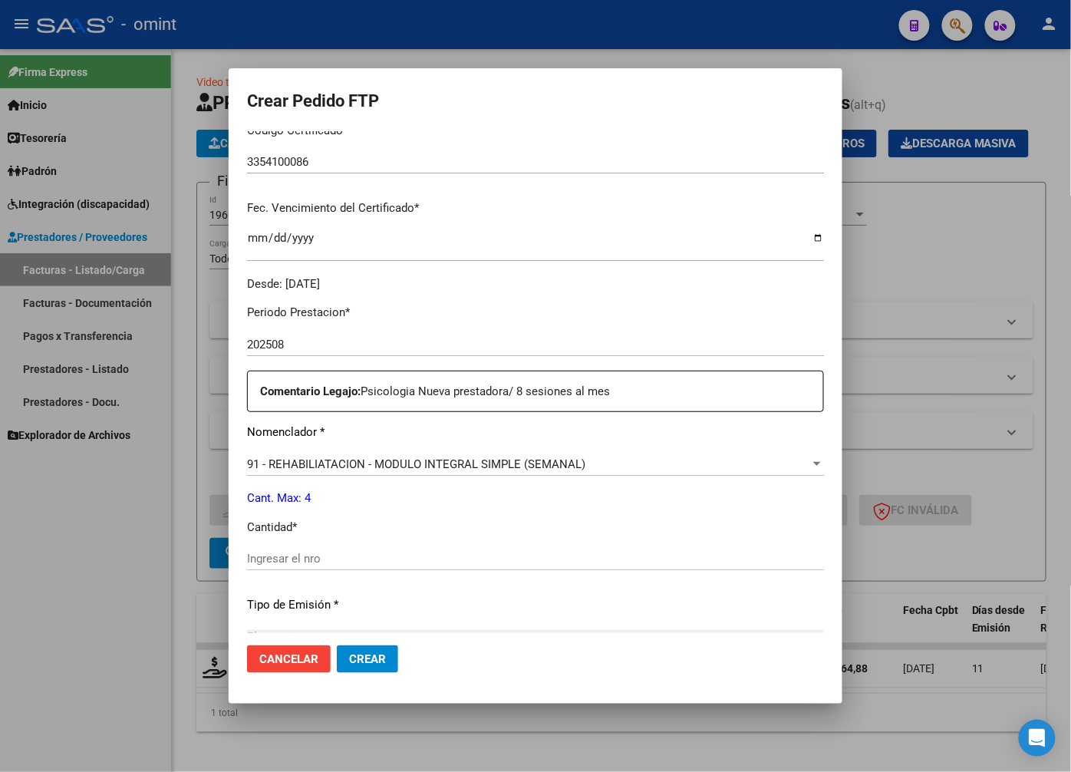
click at [317, 552] on input "Ingresar el nro" at bounding box center [535, 559] width 577 height 14
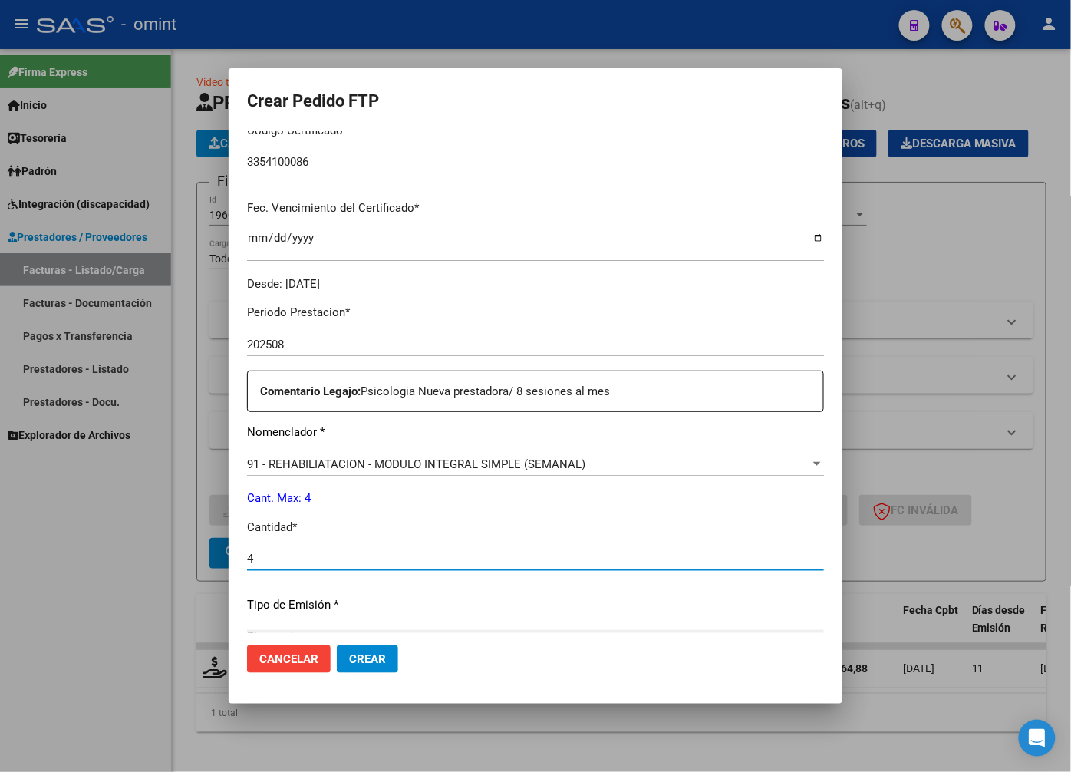
type input "4"
click at [612, 568] on div "4 Ingresar el nro" at bounding box center [535, 558] width 577 height 23
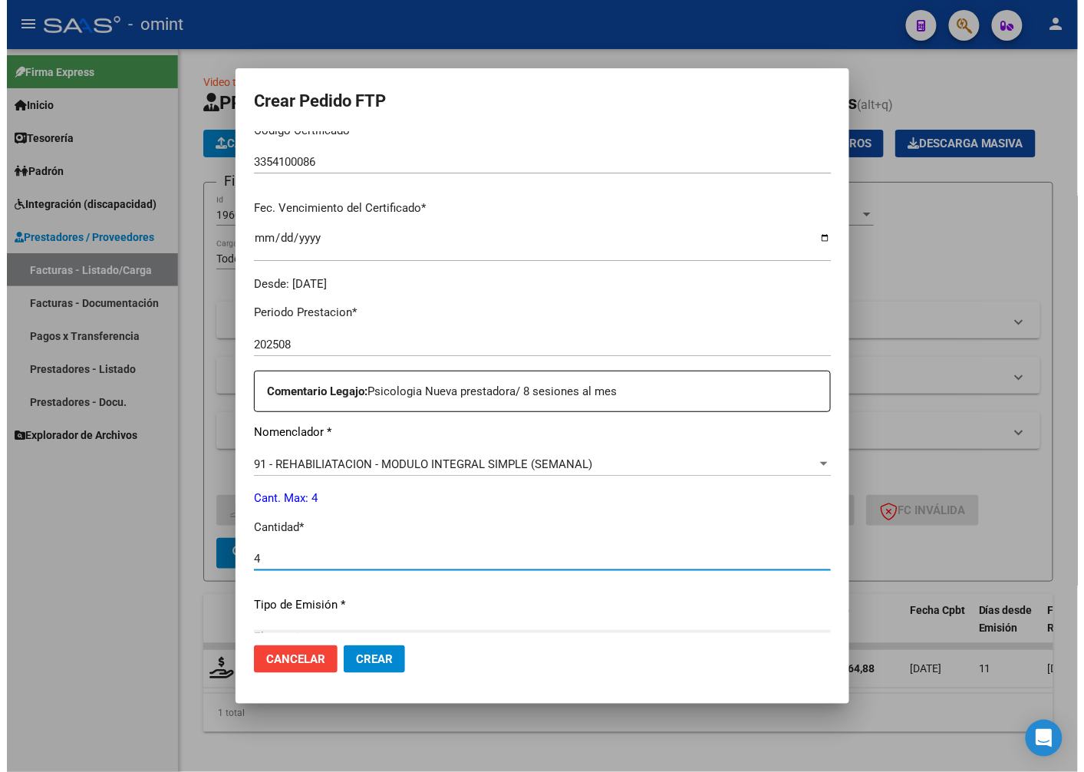
scroll to position [525, 0]
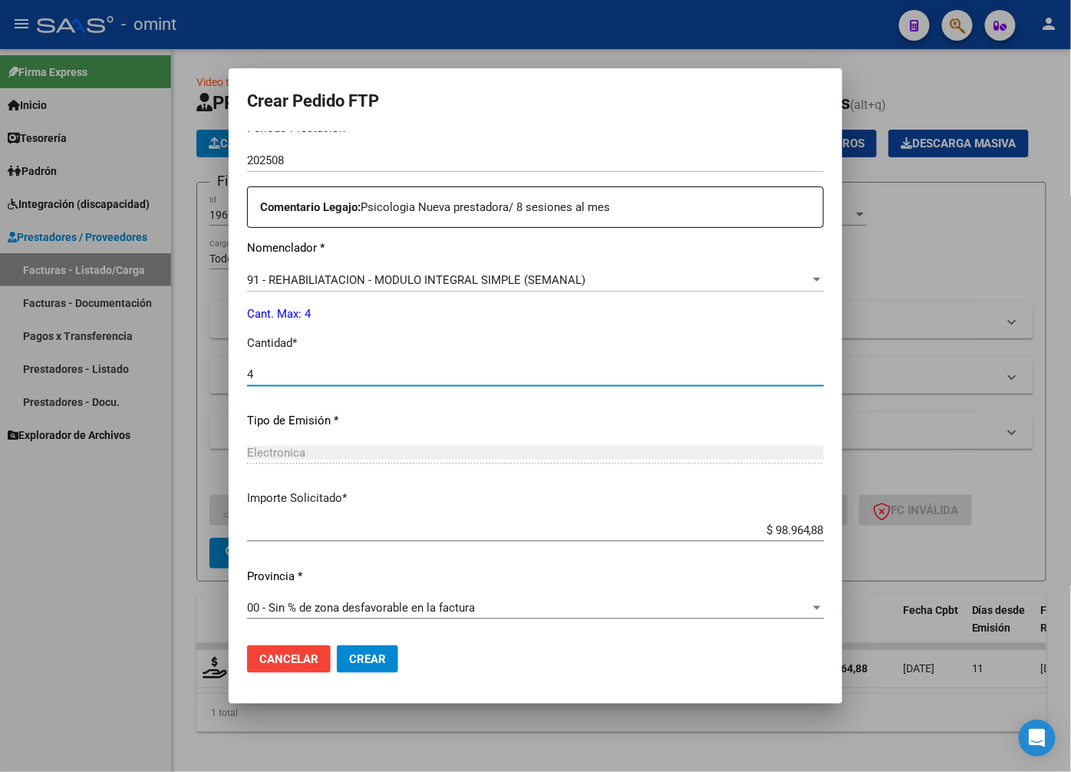
click at [371, 664] on span "Crear" at bounding box center [367, 659] width 37 height 14
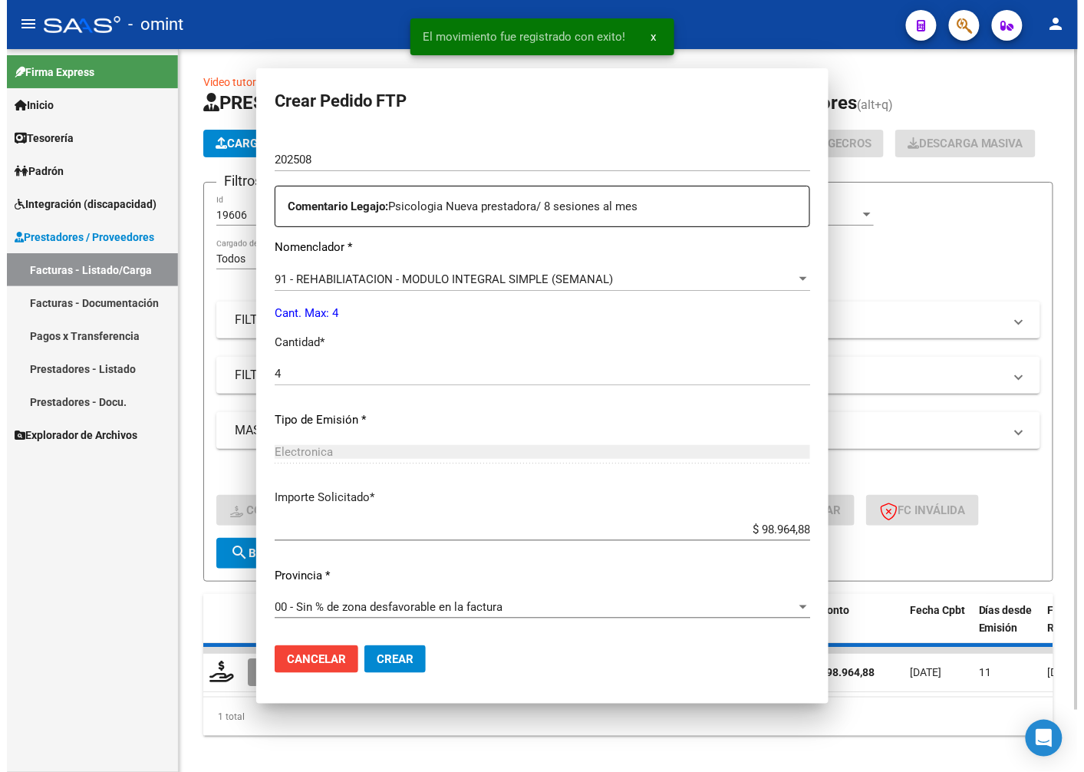
scroll to position [0, 0]
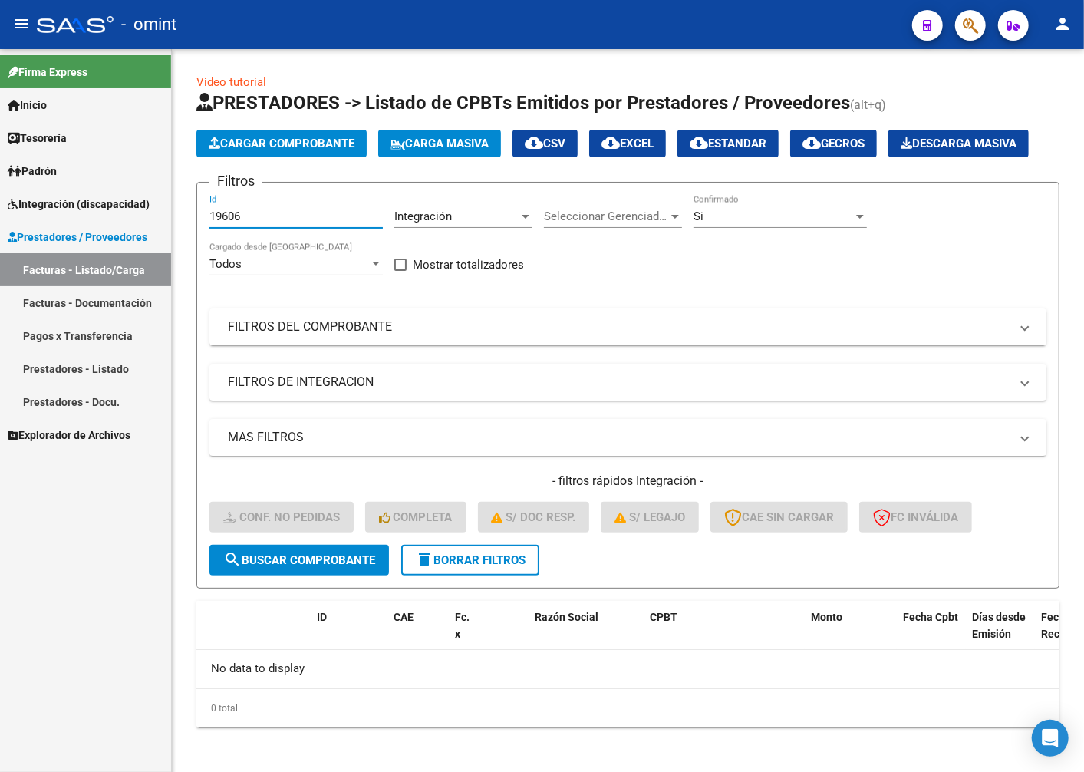
drag, startPoint x: 262, startPoint y: 253, endPoint x: 49, endPoint y: 241, distance: 213.7
click at [49, 241] on mat-sidenav-container "Firma Express Inicio Calendario SSS Instructivos Contacto OS Tesorería Extracto…" at bounding box center [542, 410] width 1084 height 723
paste input "18665"
type input "18665"
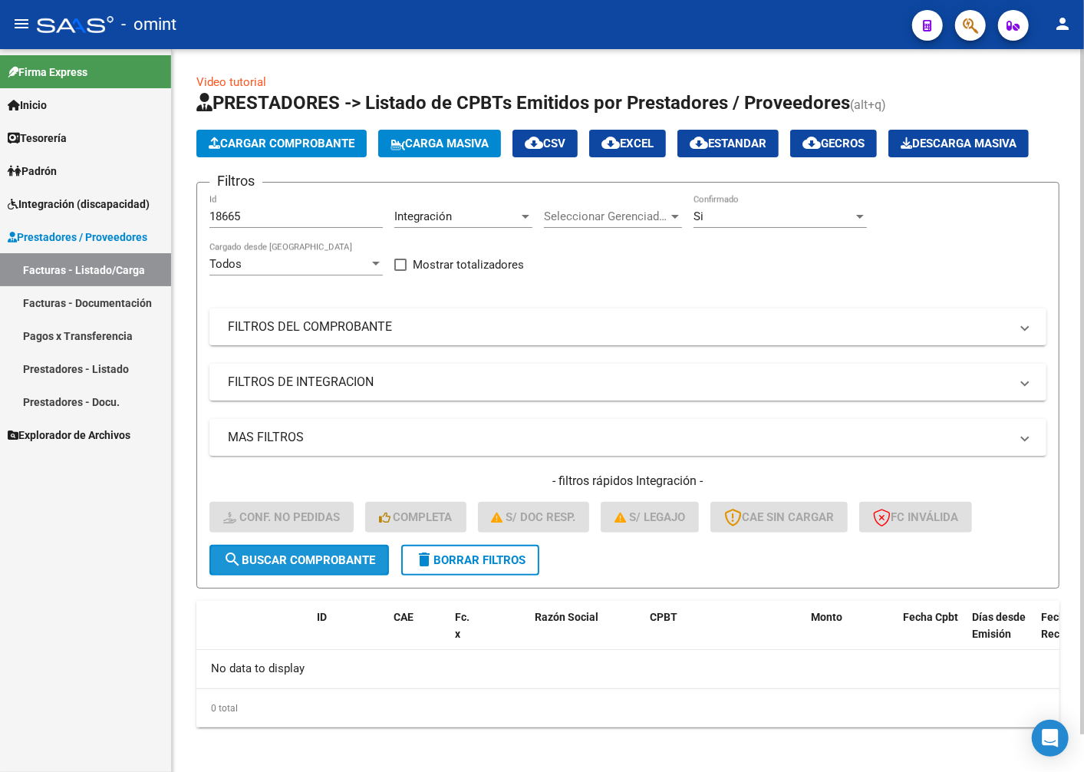
click at [308, 567] on span "search Buscar Comprobante" at bounding box center [299, 560] width 152 height 14
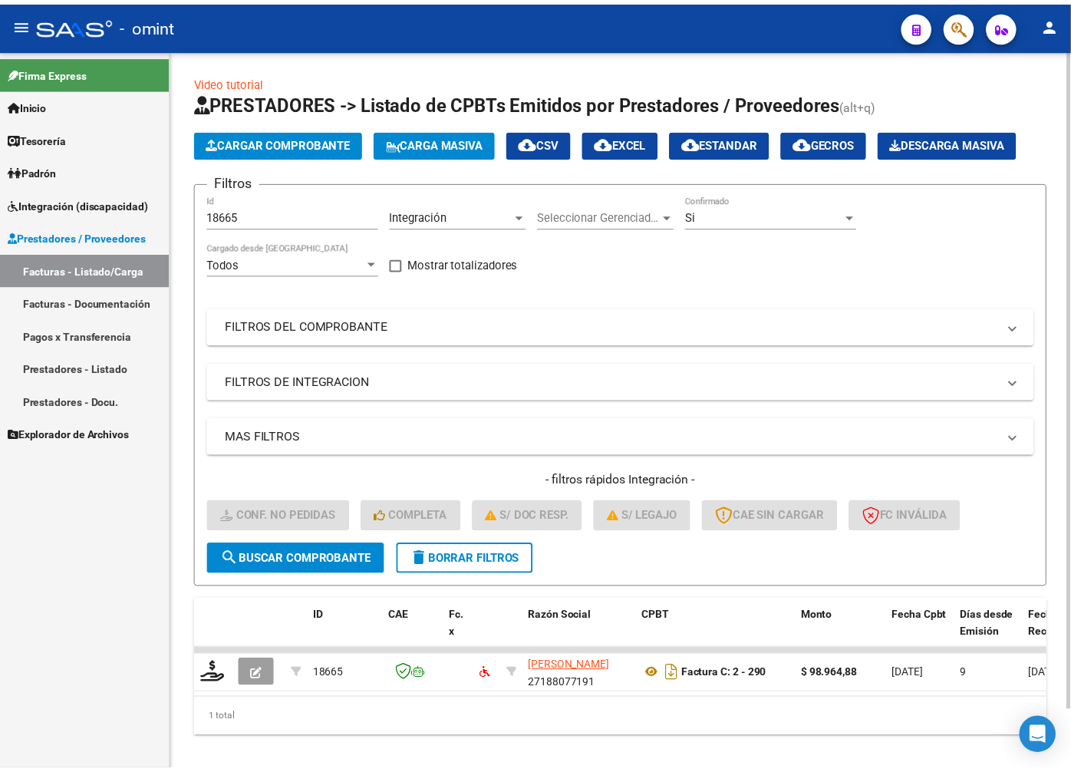
scroll to position [65, 0]
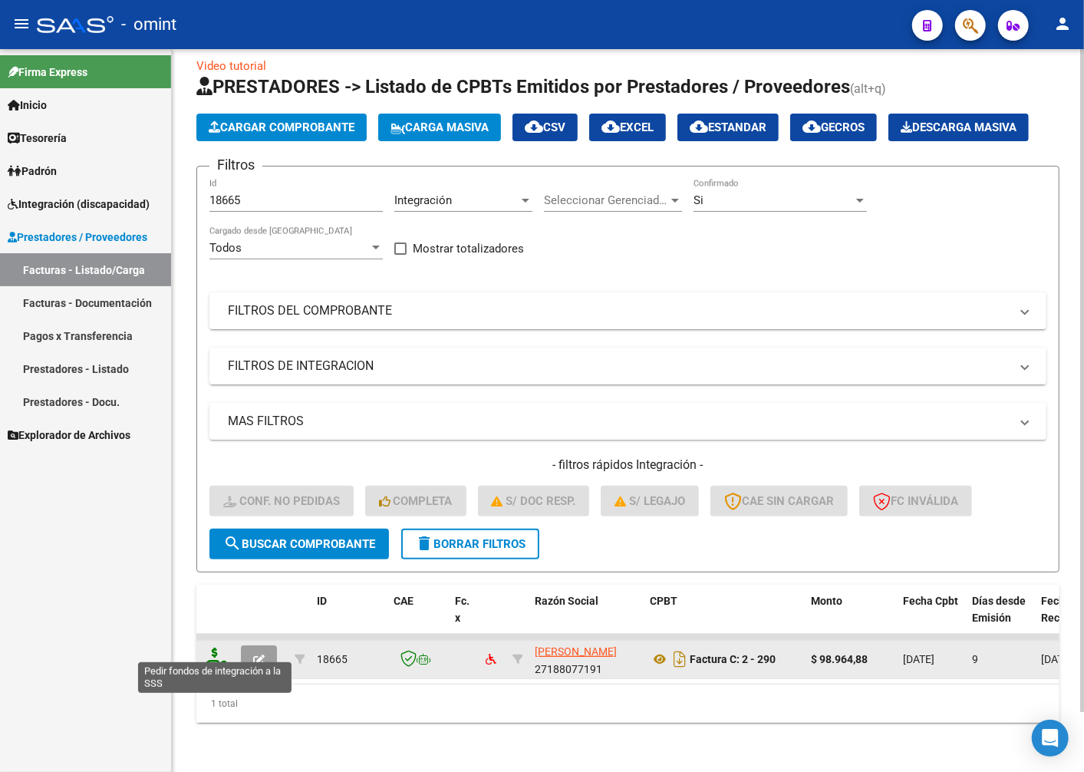
click at [208, 648] on icon at bounding box center [215, 658] width 25 height 21
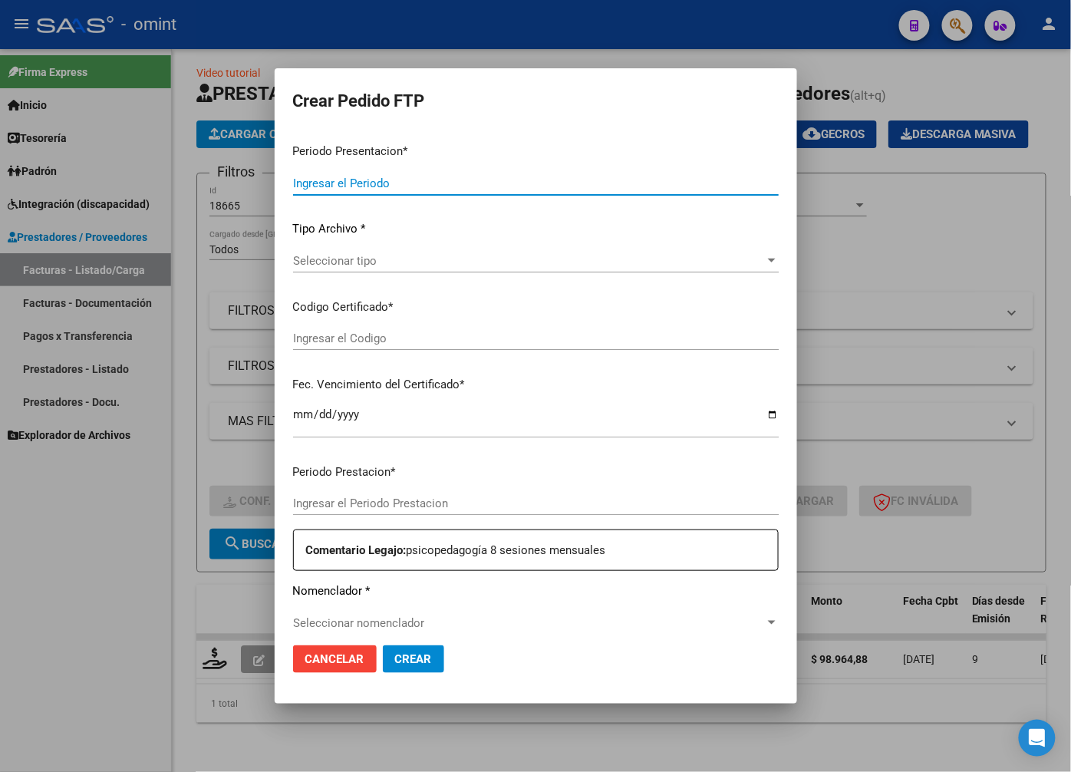
type input "202508"
type input "$ 98.964,88"
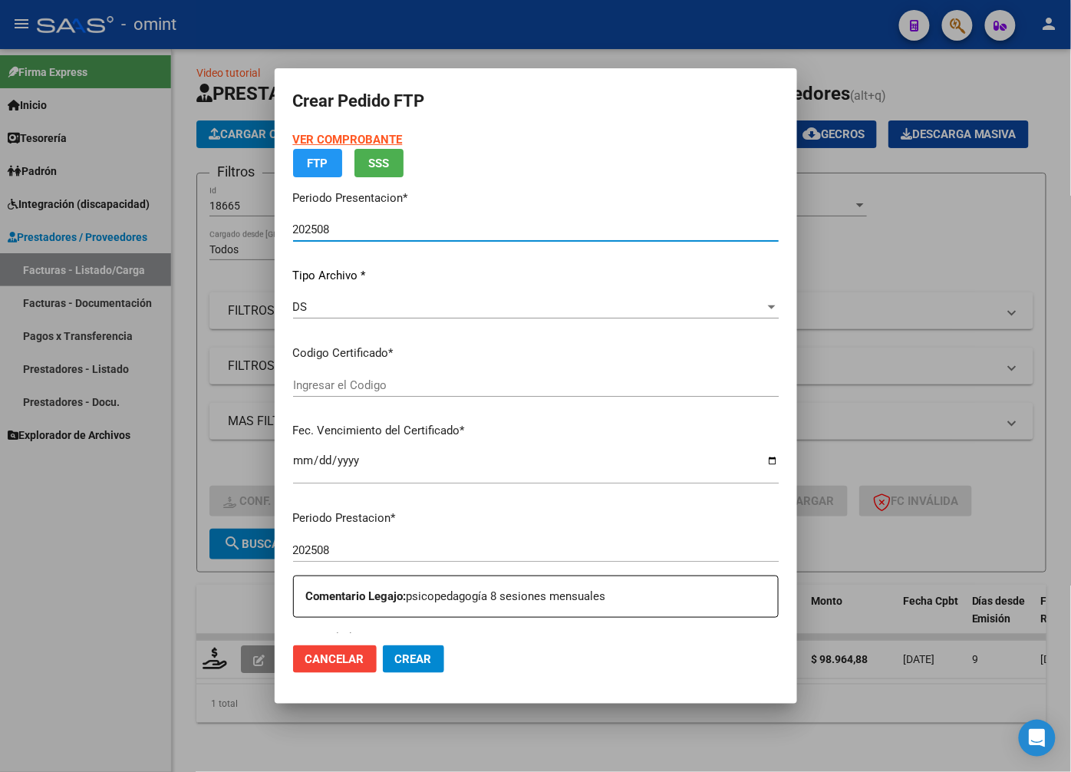
type input "3354100086"
type input "2024-08-11"
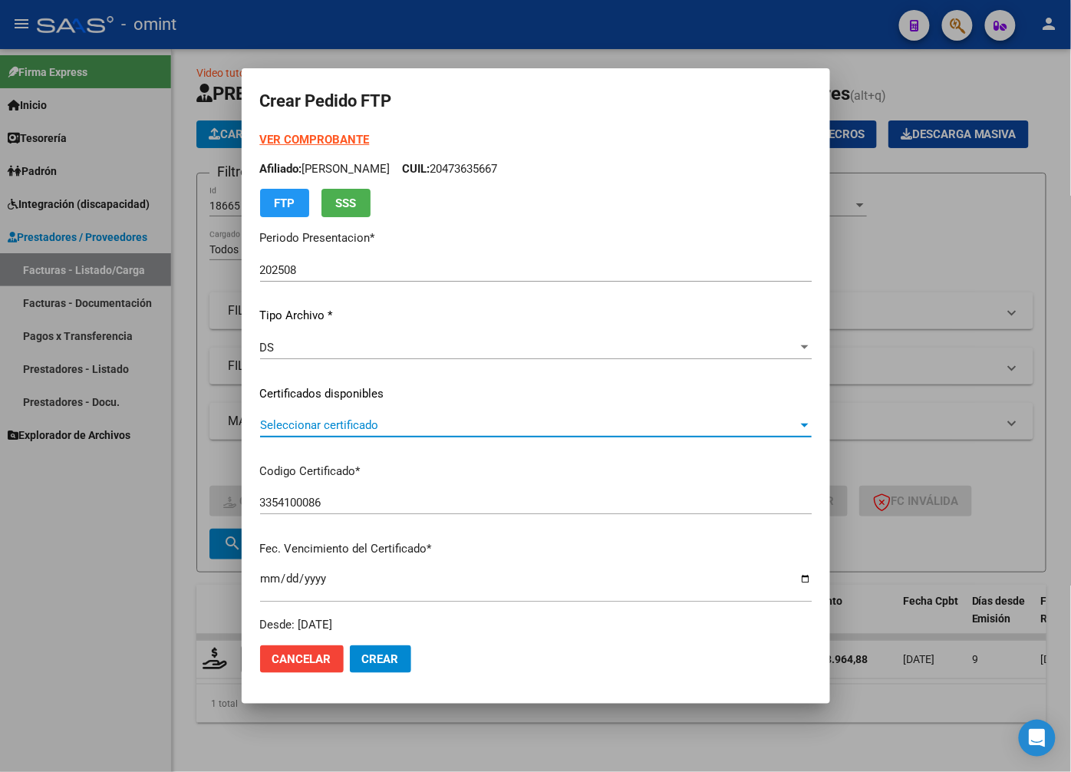
click at [769, 423] on span "Seleccionar certificado" at bounding box center [529, 425] width 538 height 14
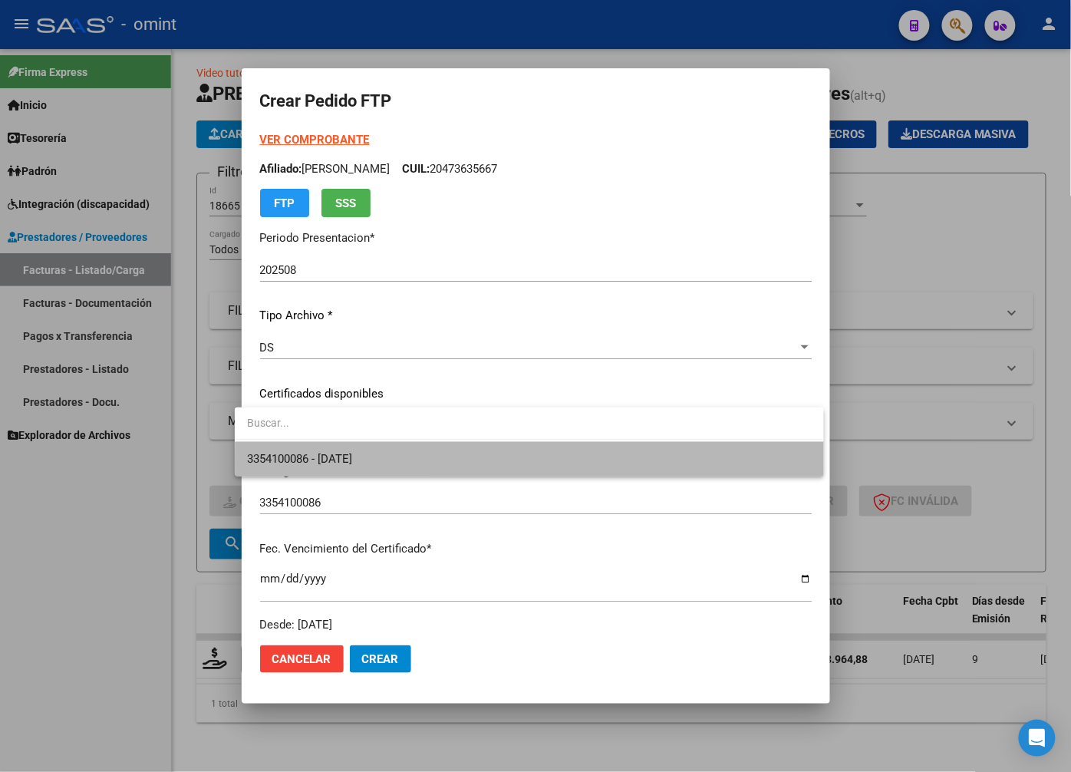
click at [724, 464] on span "3354100086 - 2024-08-11" at bounding box center [529, 459] width 564 height 35
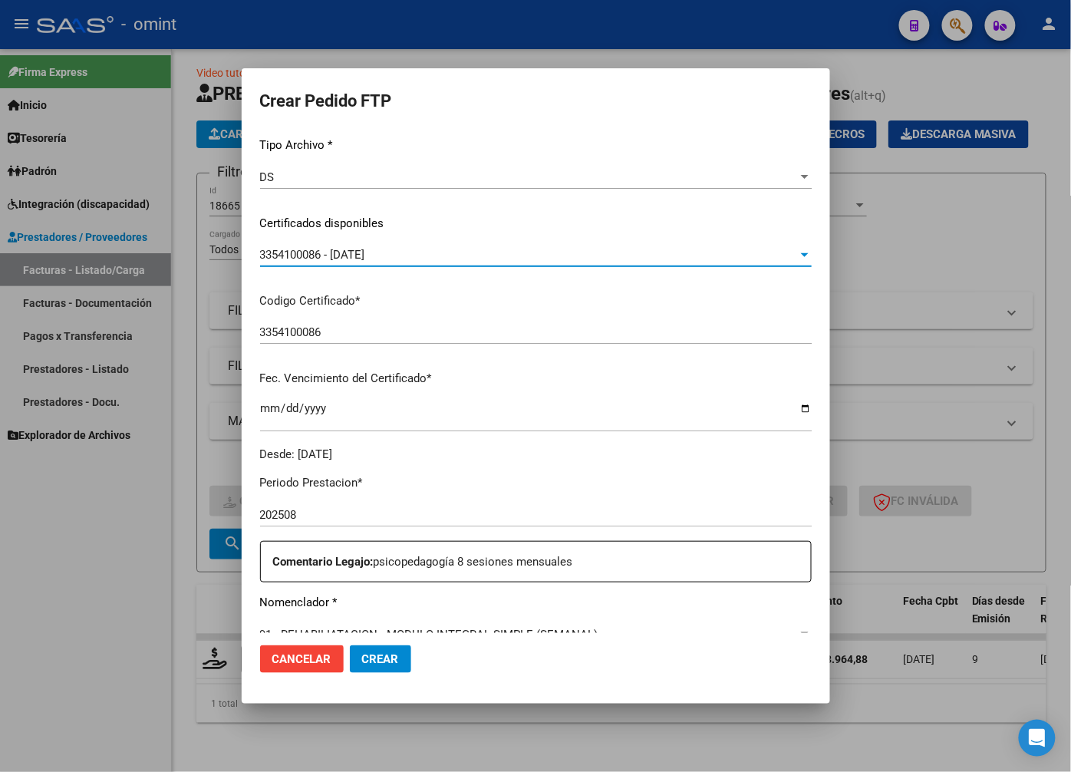
scroll to position [341, 0]
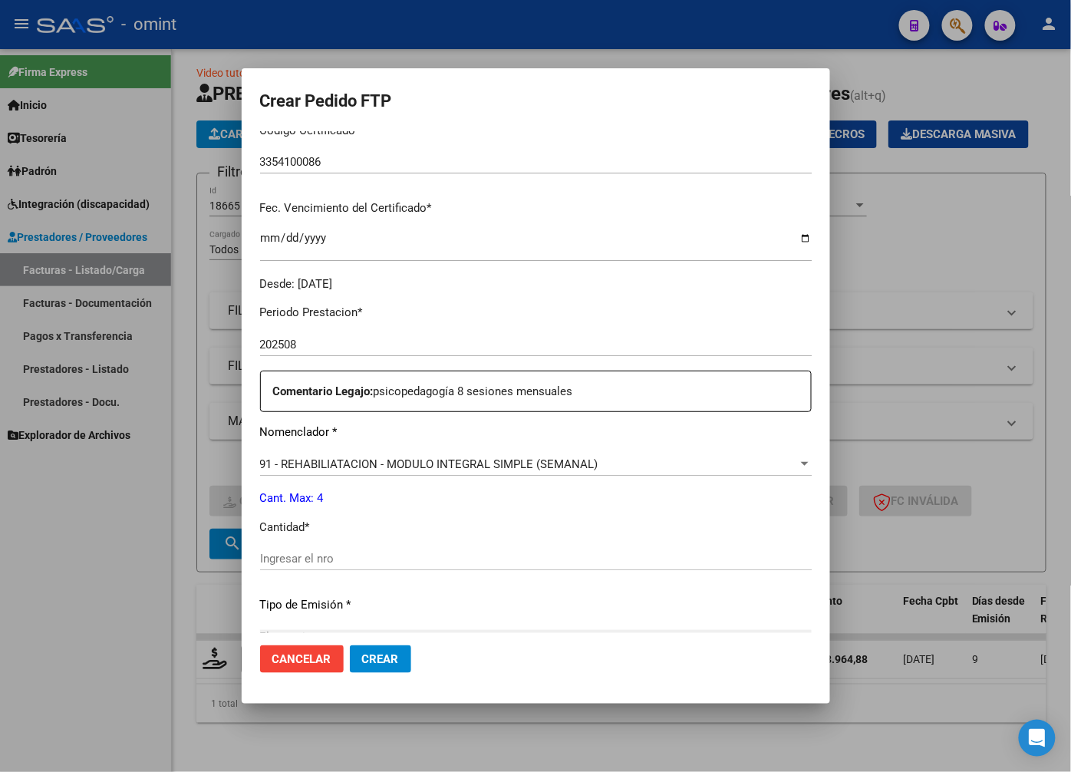
click at [282, 563] on input "Ingresar el nro" at bounding box center [536, 559] width 552 height 14
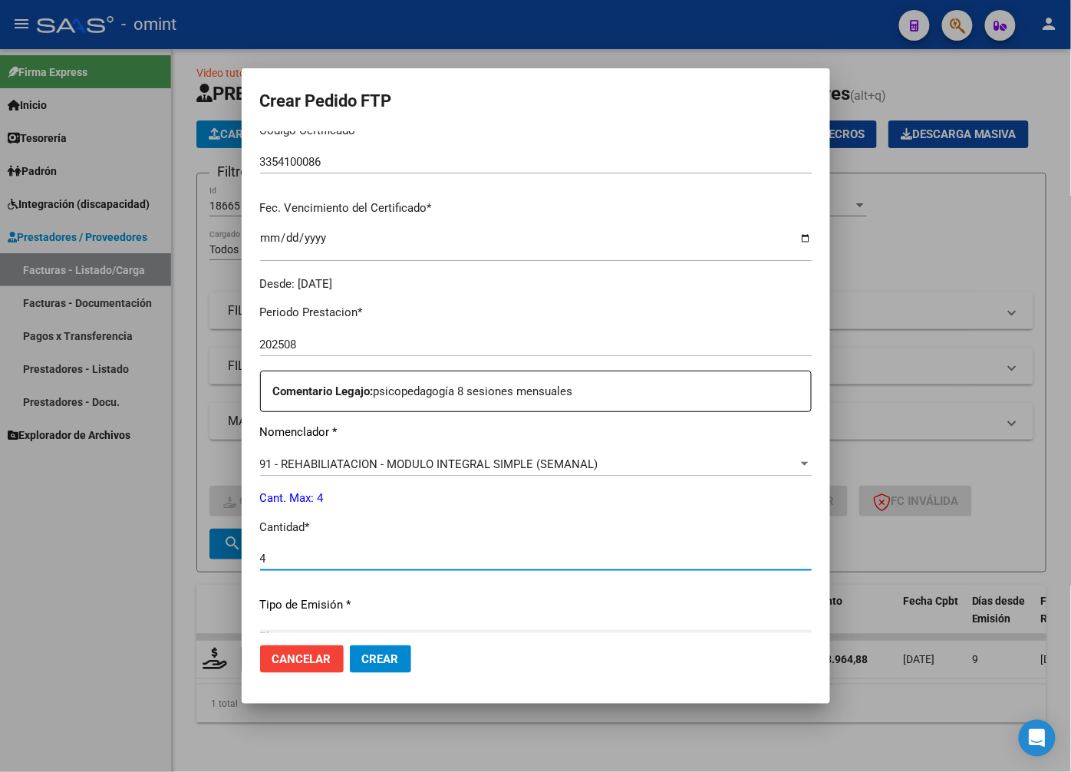
type input "4"
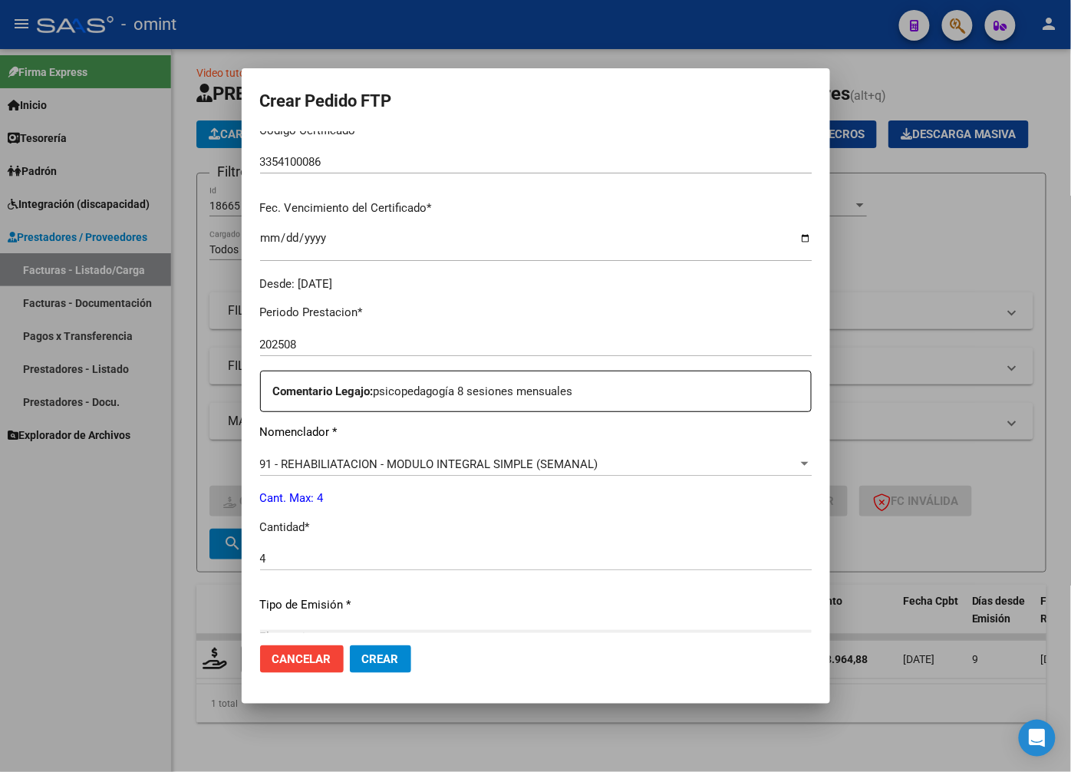
click at [463, 574] on div "4 Ingresar el nro" at bounding box center [536, 566] width 552 height 38
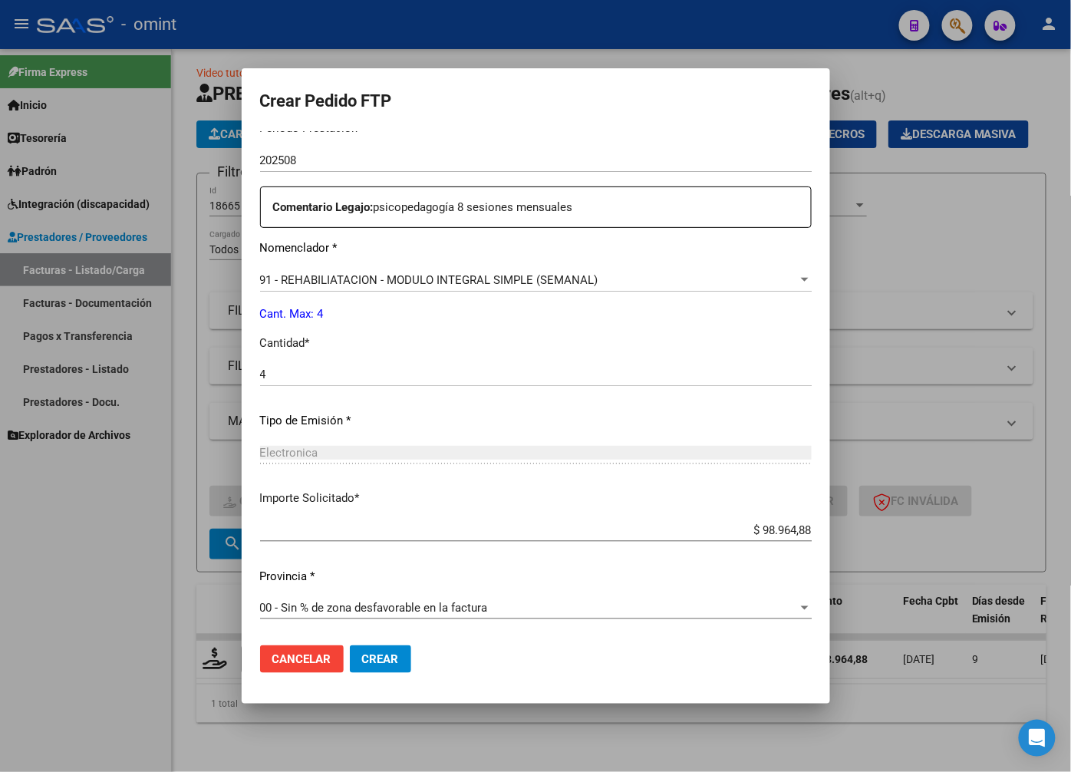
click at [382, 661] on span "Crear" at bounding box center [380, 659] width 37 height 14
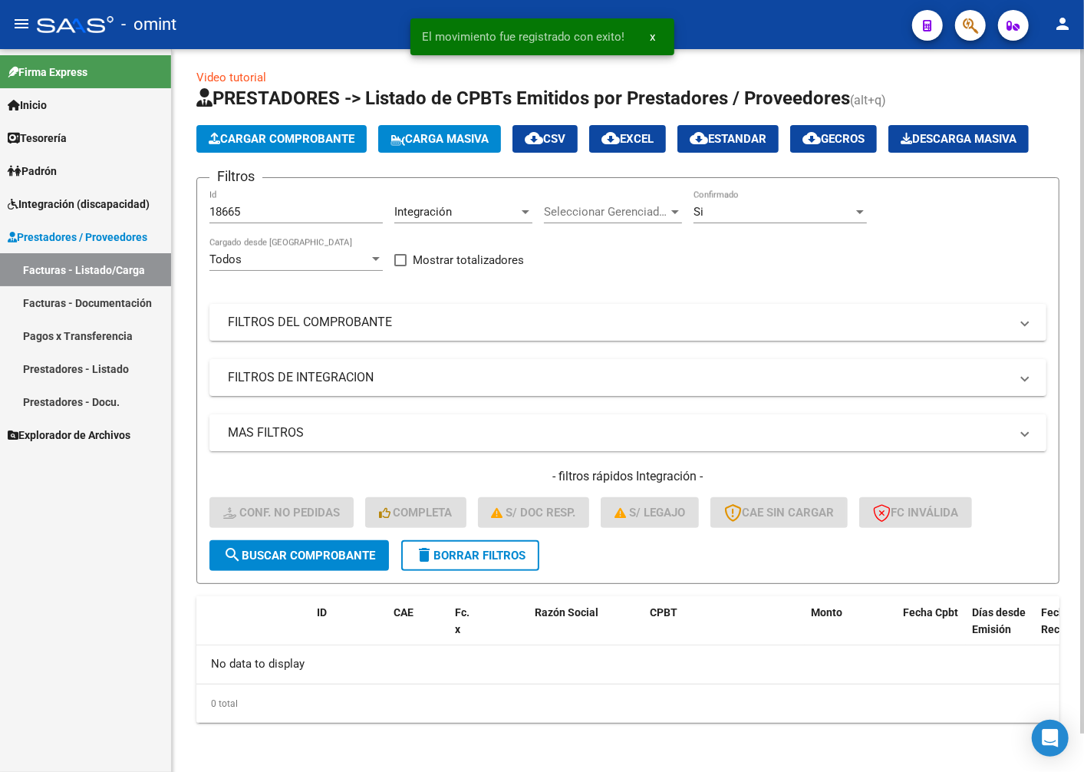
scroll to position [41, 0]
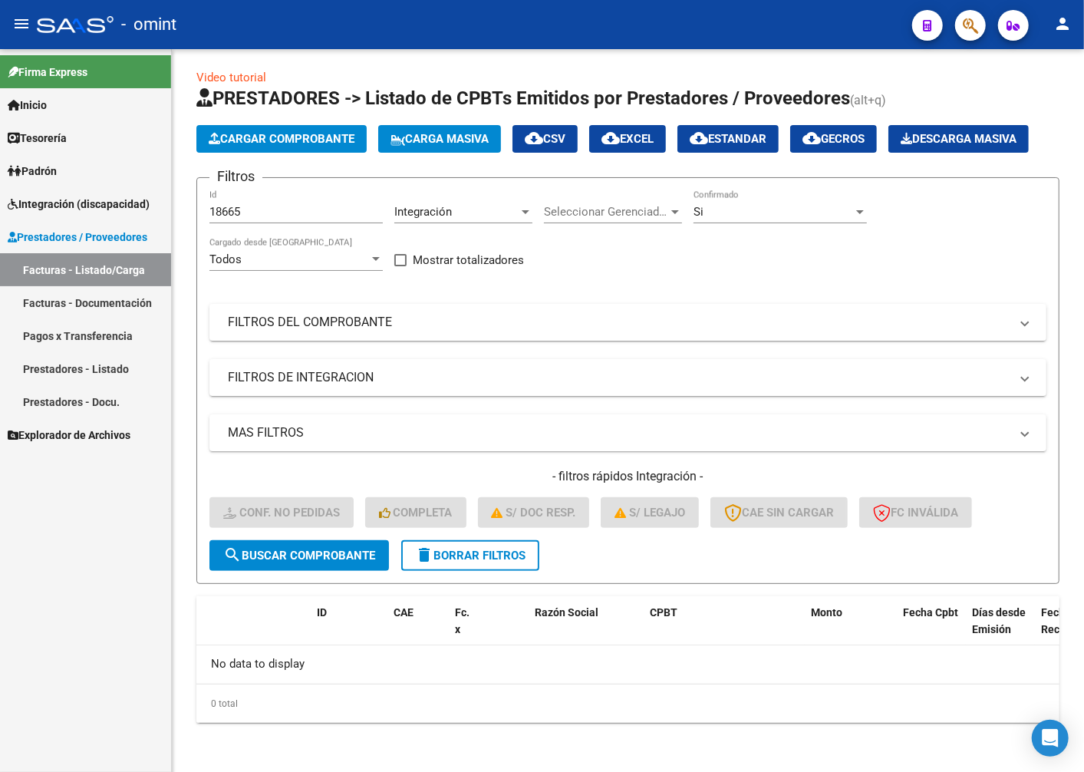
drag, startPoint x: 181, startPoint y: 203, endPoint x: 143, endPoint y: 200, distance: 37.8
click at [143, 200] on mat-sidenav-container "Firma Express Inicio Calendario SSS Instructivos Contacto OS Tesorería Extracto…" at bounding box center [542, 410] width 1084 height 723
paste input "20597"
type input "20597"
click at [265, 550] on span "search Buscar Comprobante" at bounding box center [299, 556] width 152 height 14
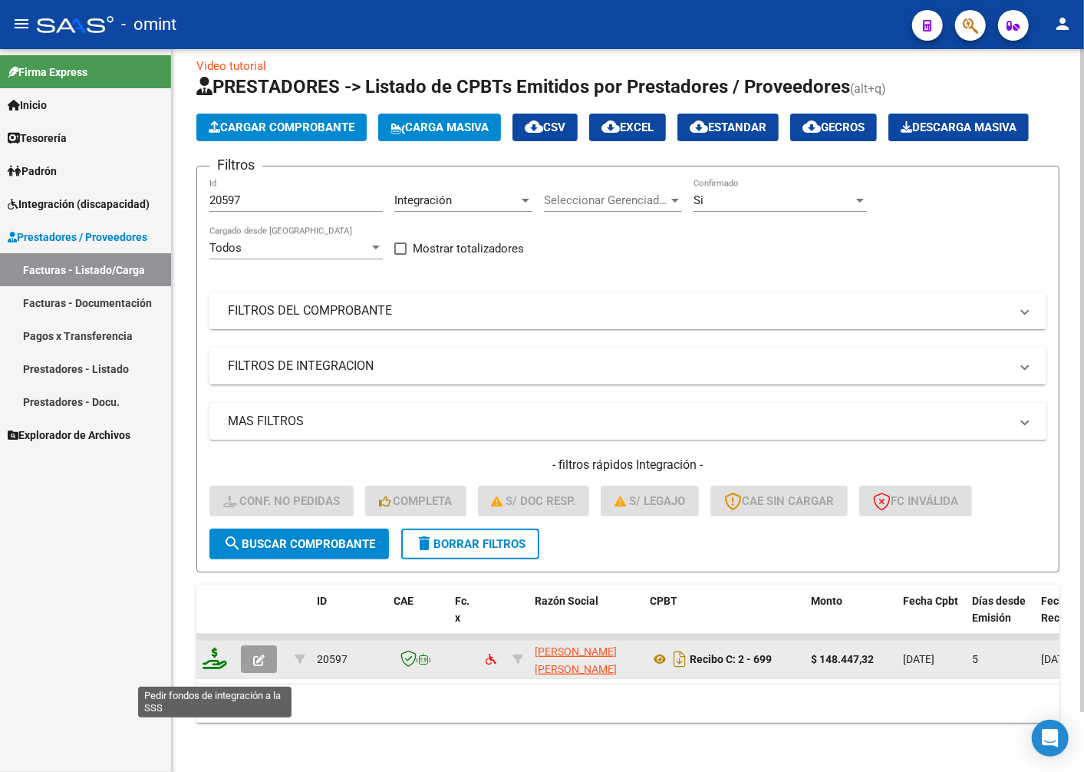
click at [205, 669] on icon at bounding box center [215, 658] width 25 height 21
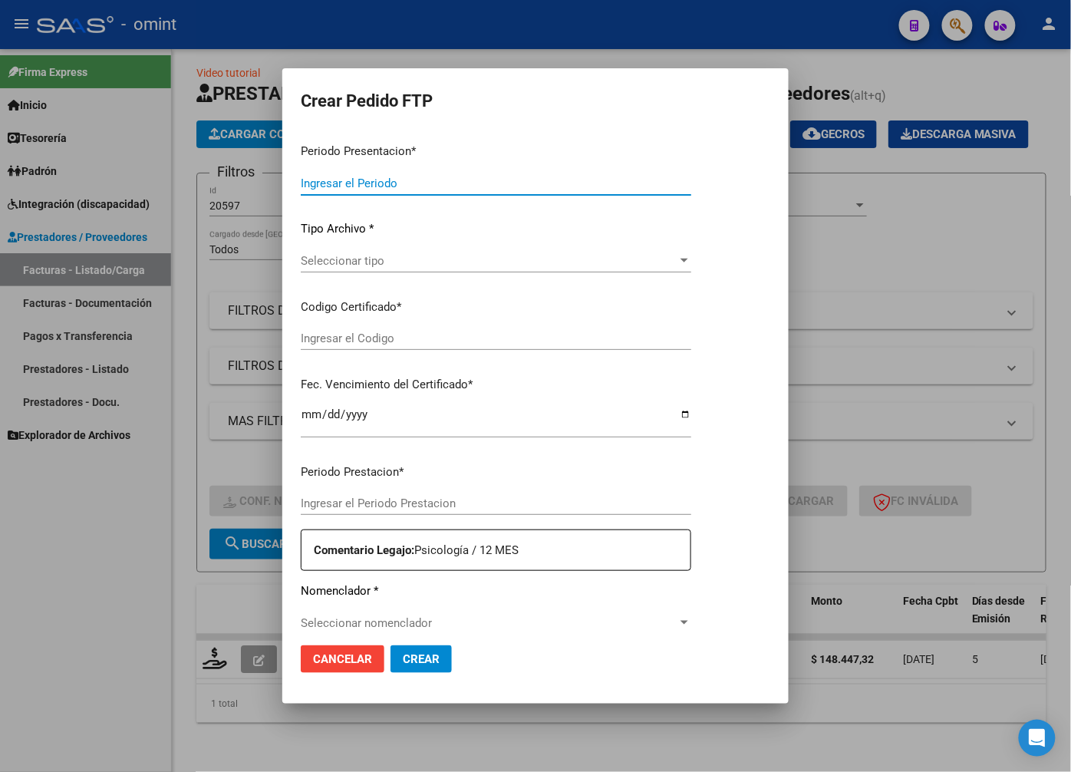
type input "202508"
type input "$ 148.447,32"
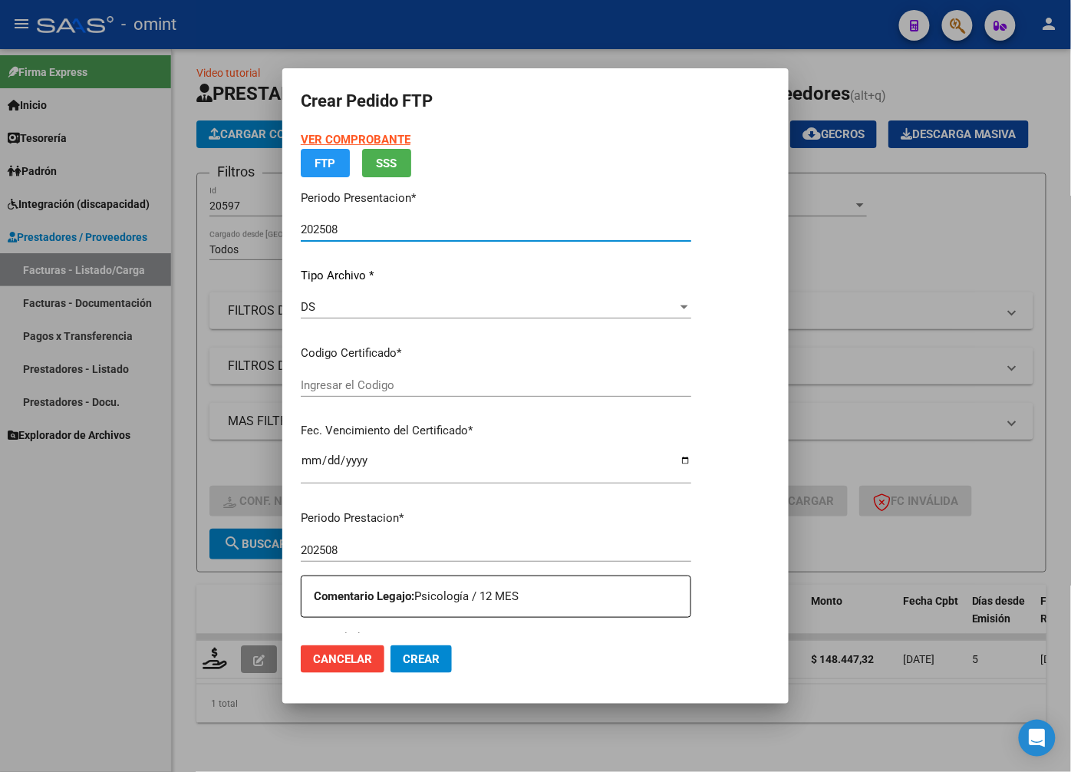
type input "1809758765"
type input "2026-07-23"
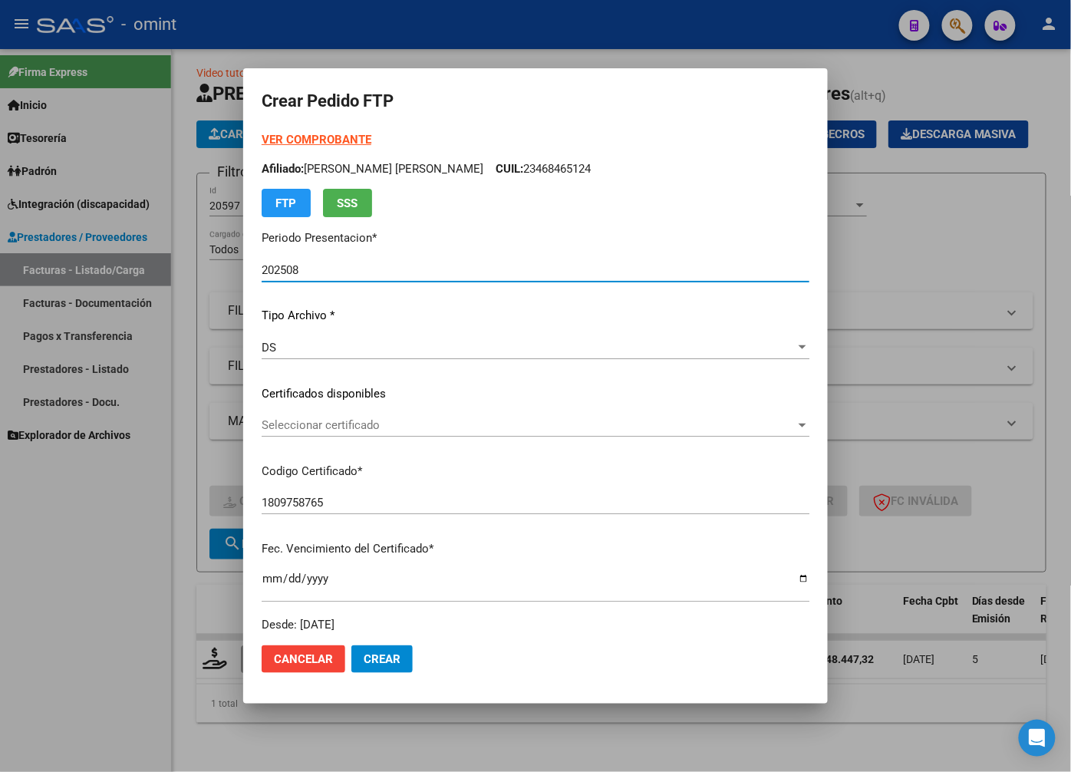
click at [677, 411] on div "VER COMPROBANTE ARCA Padrón Afiliado: GIRAUDO VICTORIA AYELEN CUIL: 23468465124…" at bounding box center [536, 382] width 548 height 502
click at [775, 427] on span "Seleccionar certificado" at bounding box center [529, 425] width 534 height 14
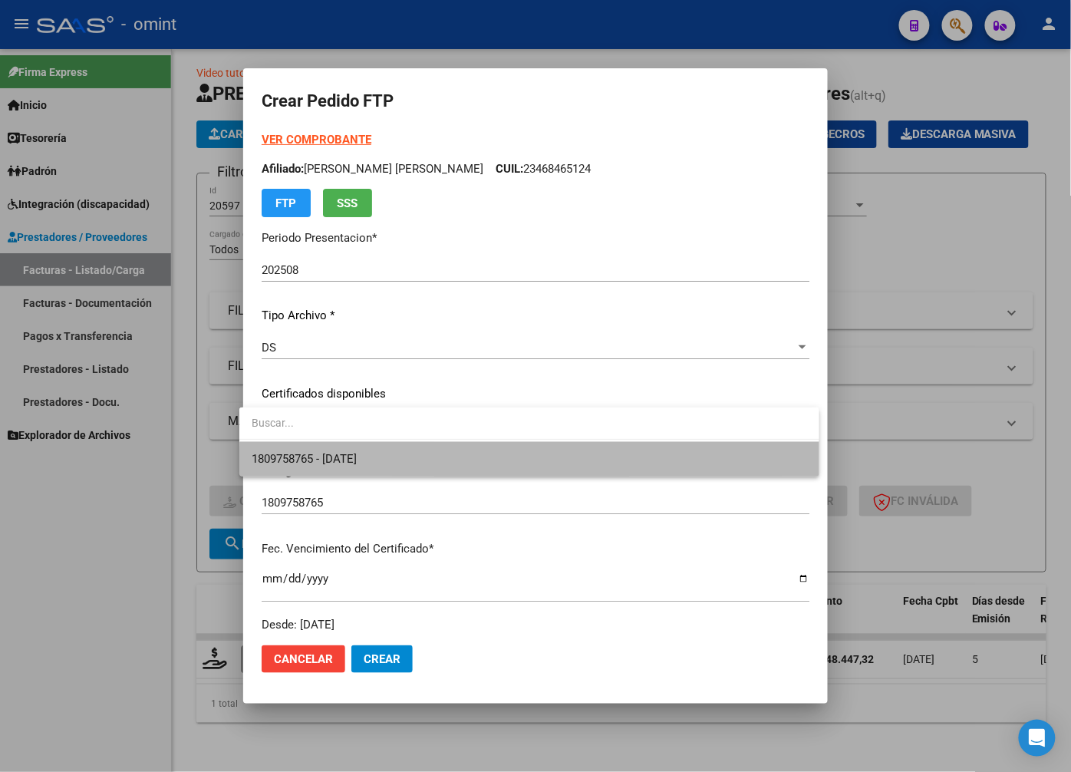
click at [719, 474] on span "1809758765 - 2026-07-23" at bounding box center [530, 459] width 556 height 35
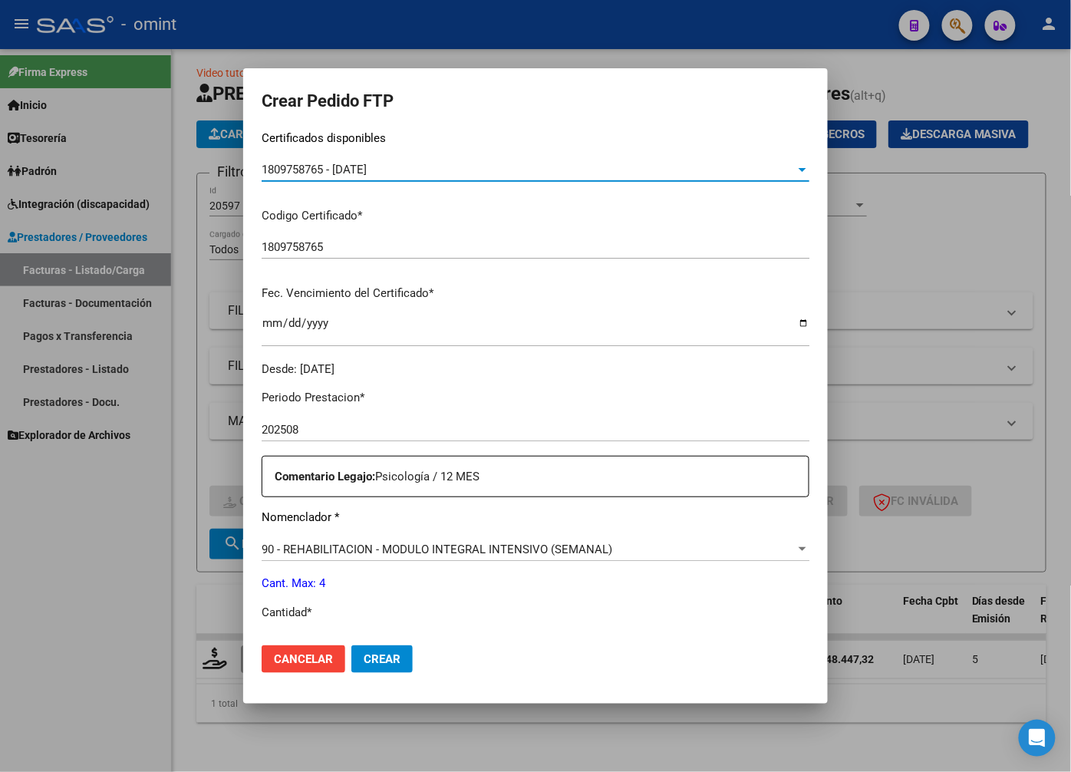
scroll to position [341, 0]
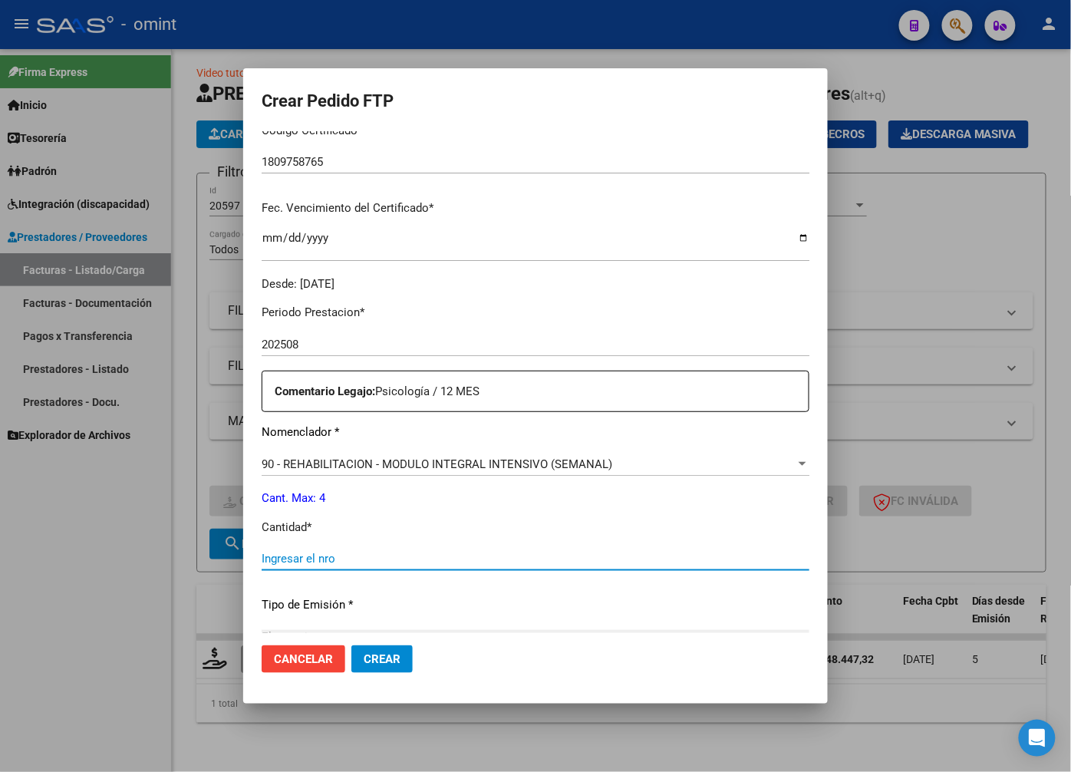
click at [325, 552] on input "Ingresar el nro" at bounding box center [536, 559] width 548 height 14
type input "4"
click at [658, 576] on div "4 Ingresar el nro" at bounding box center [536, 566] width 548 height 38
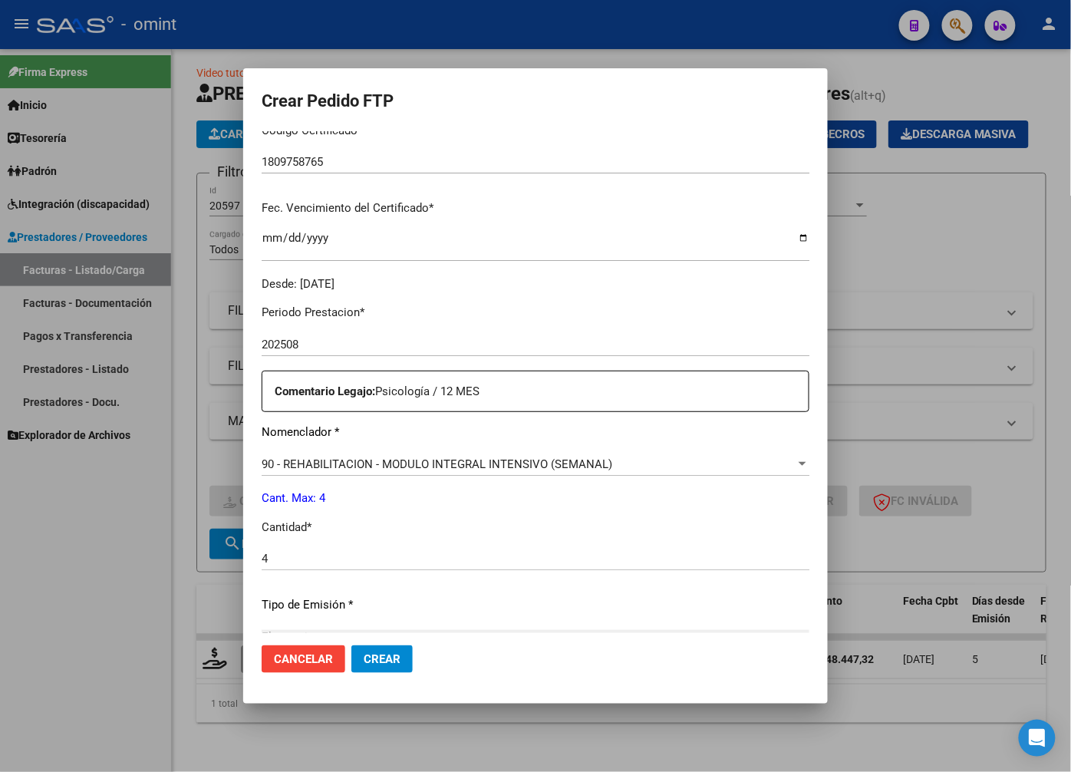
scroll to position [525, 0]
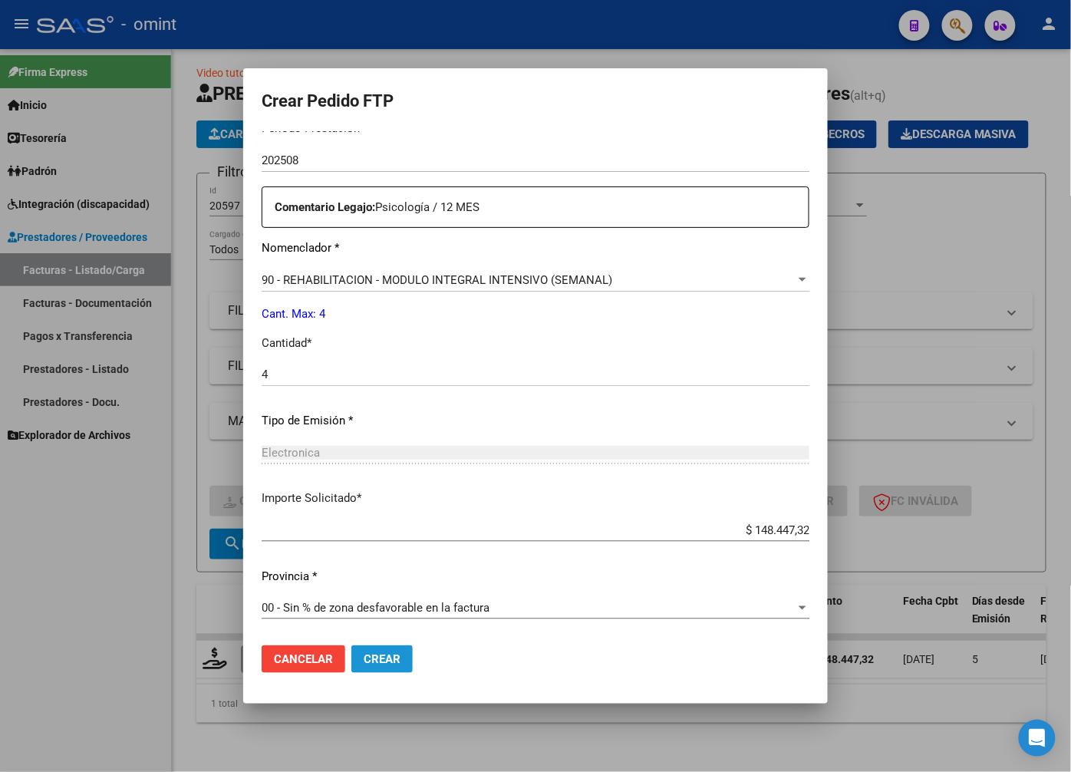
click at [372, 658] on span "Crear" at bounding box center [382, 659] width 37 height 14
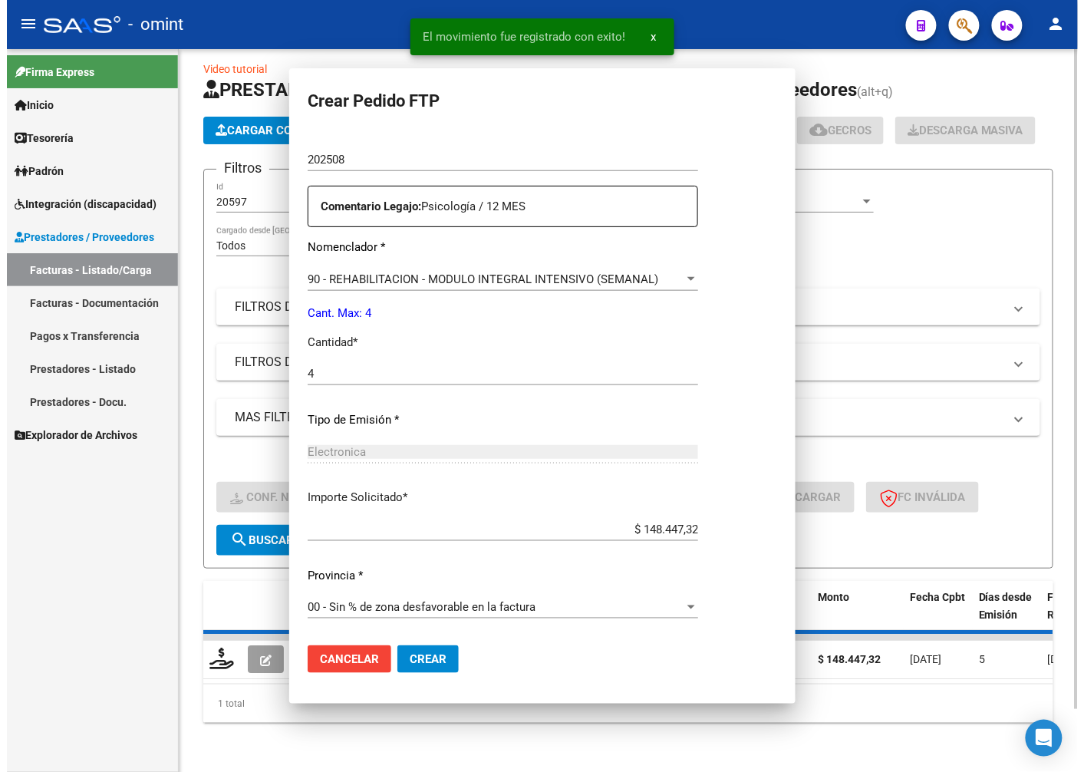
scroll to position [0, 0]
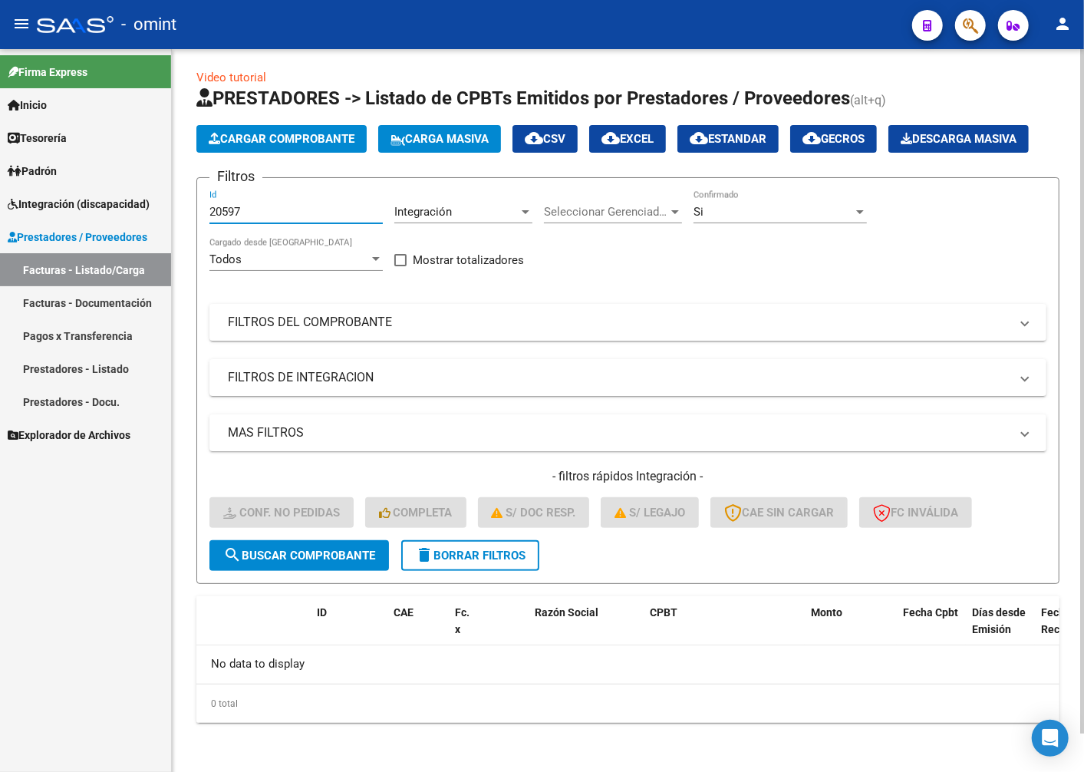
drag, startPoint x: 258, startPoint y: 208, endPoint x: 186, endPoint y: 211, distance: 72.2
click at [186, 211] on div "Video tutorial PRESTADORES -> Listado de CPBTs Emitidos por Prestadores / Prove…" at bounding box center [628, 408] width 912 height 727
paste input "20295"
type input "20295"
click at [325, 546] on button "search Buscar Comprobante" at bounding box center [299, 555] width 180 height 31
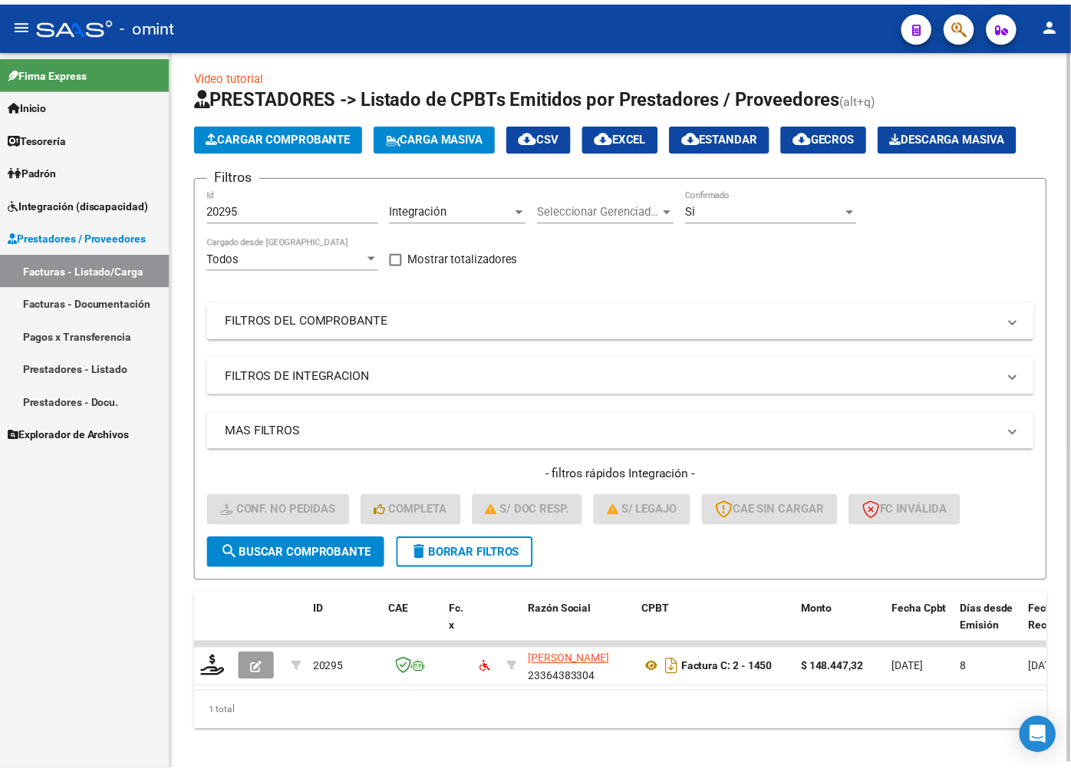
scroll to position [41, 0]
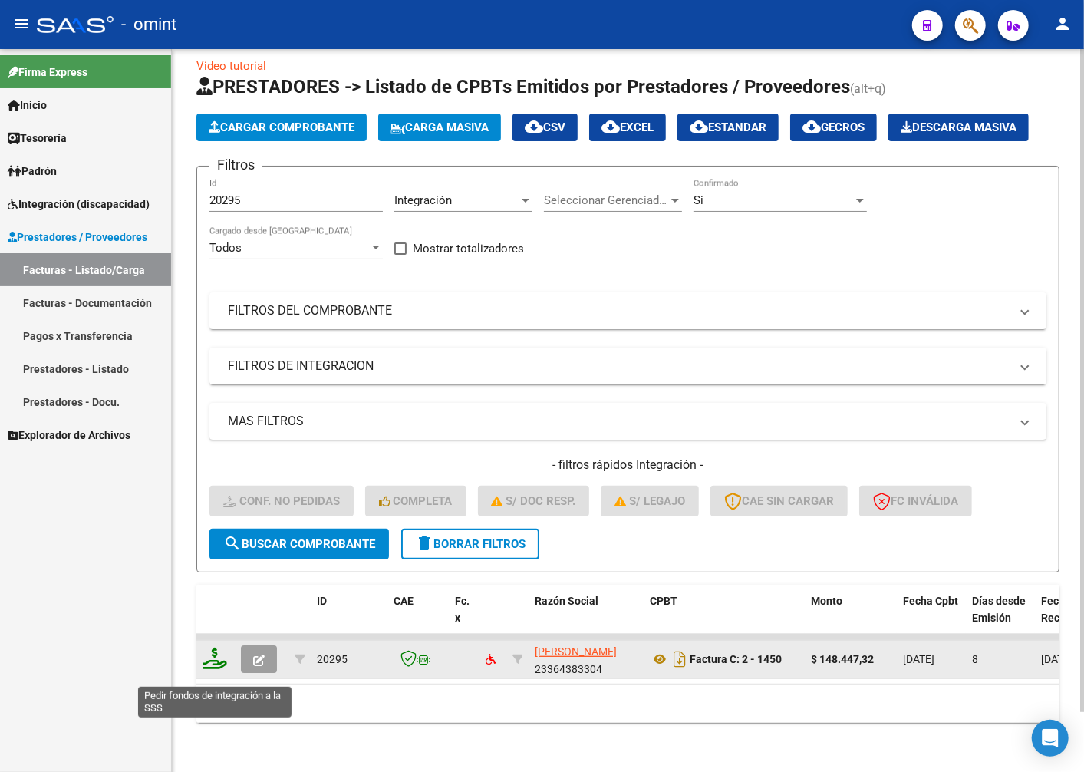
click at [206, 668] on icon at bounding box center [215, 658] width 25 height 21
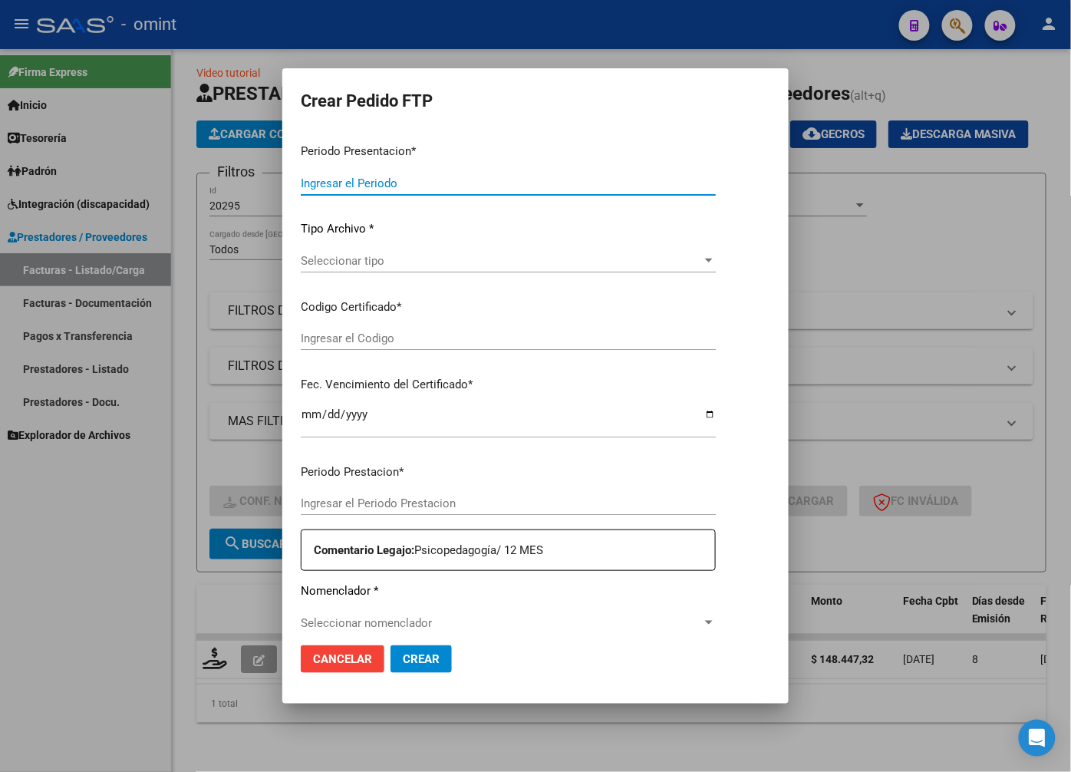
type input "202508"
type input "$ 148.447,32"
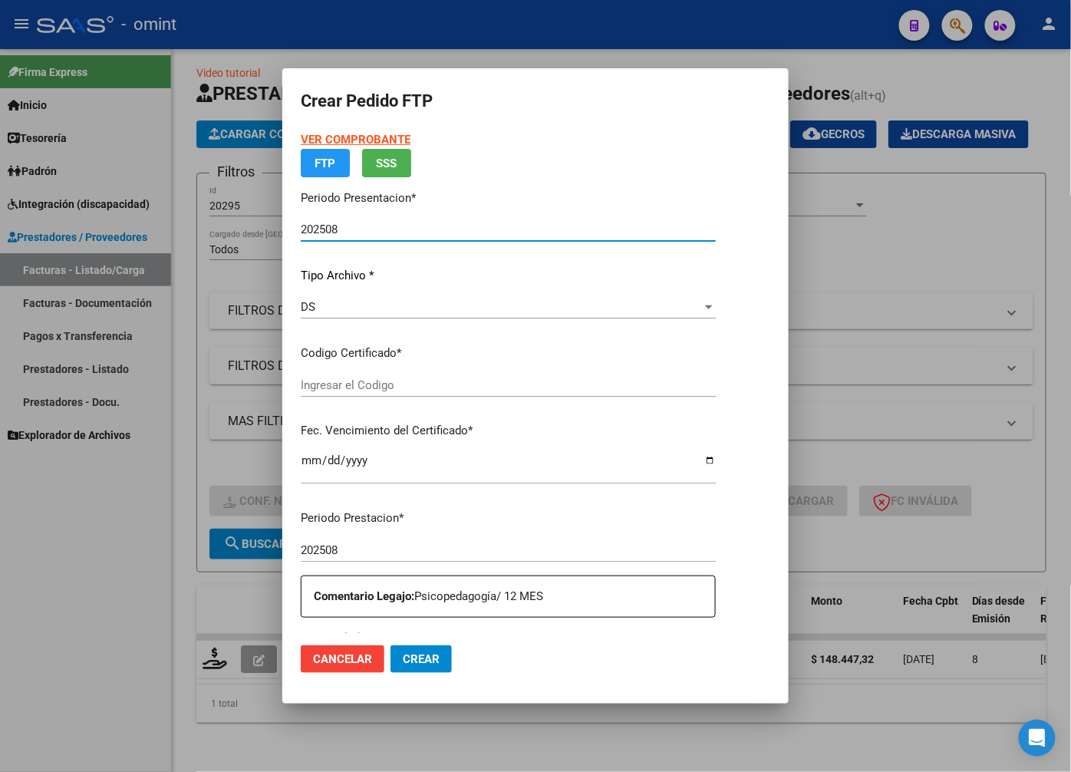
type input "1809758765"
type input "2026-07-23"
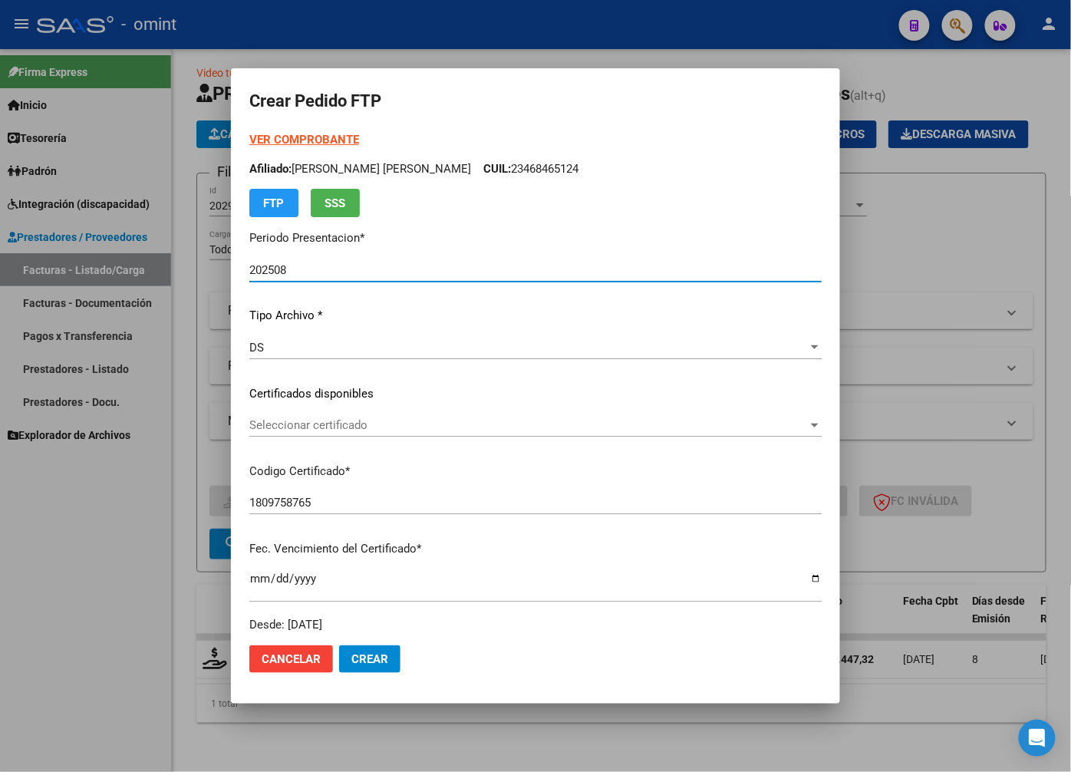
click at [809, 425] on div at bounding box center [815, 425] width 14 height 12
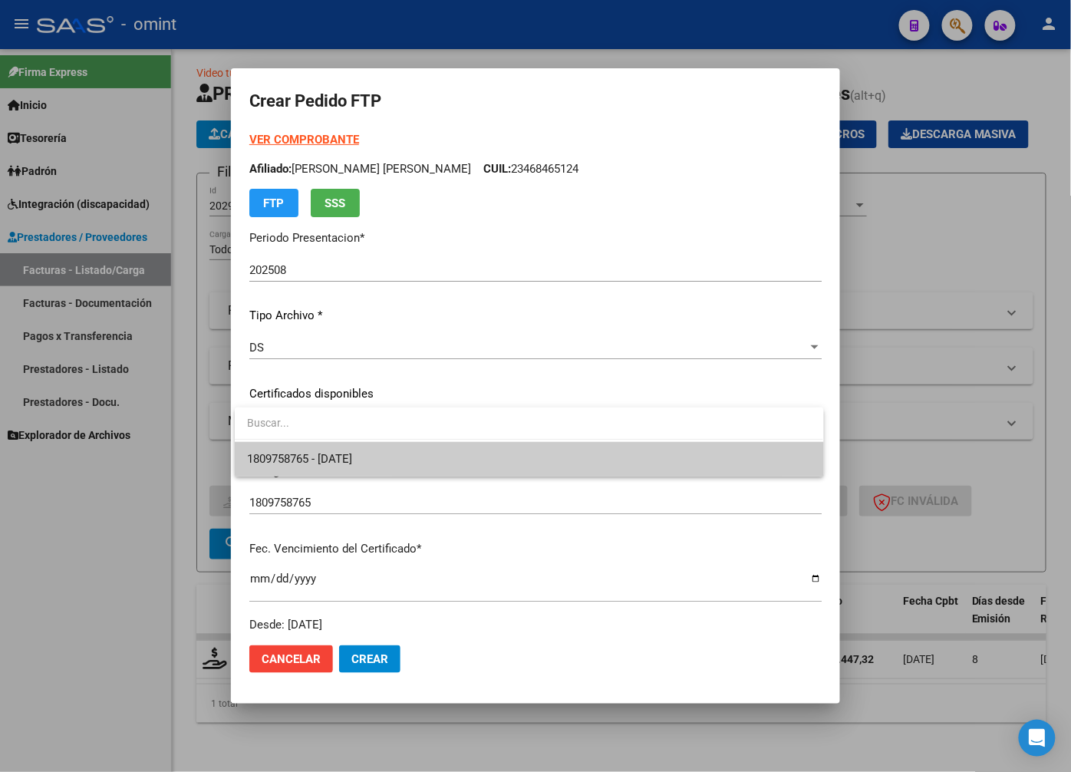
click at [640, 450] on span "1809758765 - 2026-07-23" at bounding box center [529, 459] width 564 height 35
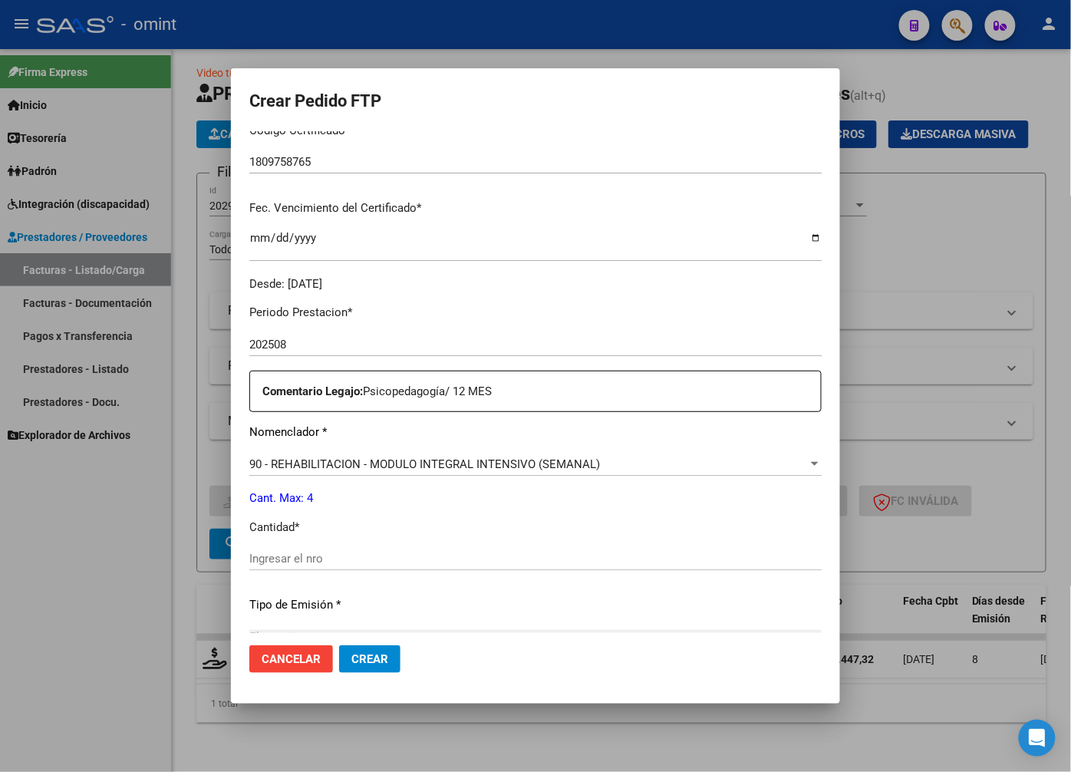
scroll to position [426, 0]
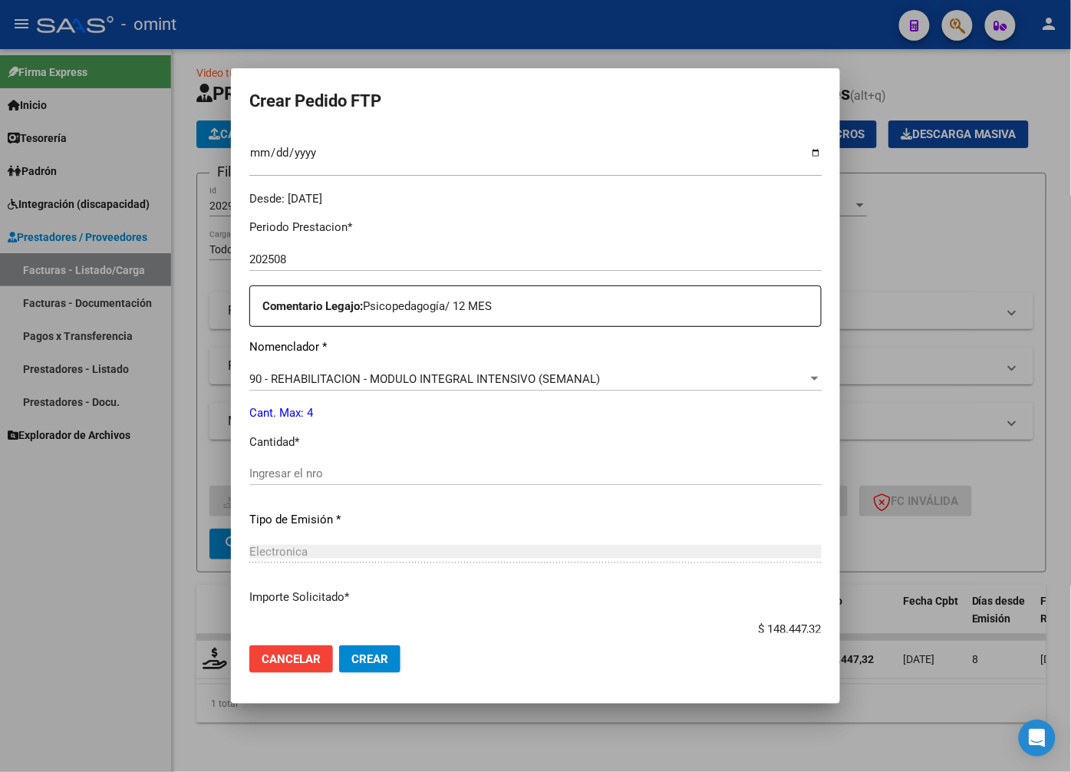
click at [328, 480] on input "Ingresar el nro" at bounding box center [535, 474] width 572 height 14
type input "4"
click at [448, 526] on p "Tipo de Emisión *" at bounding box center [535, 520] width 572 height 18
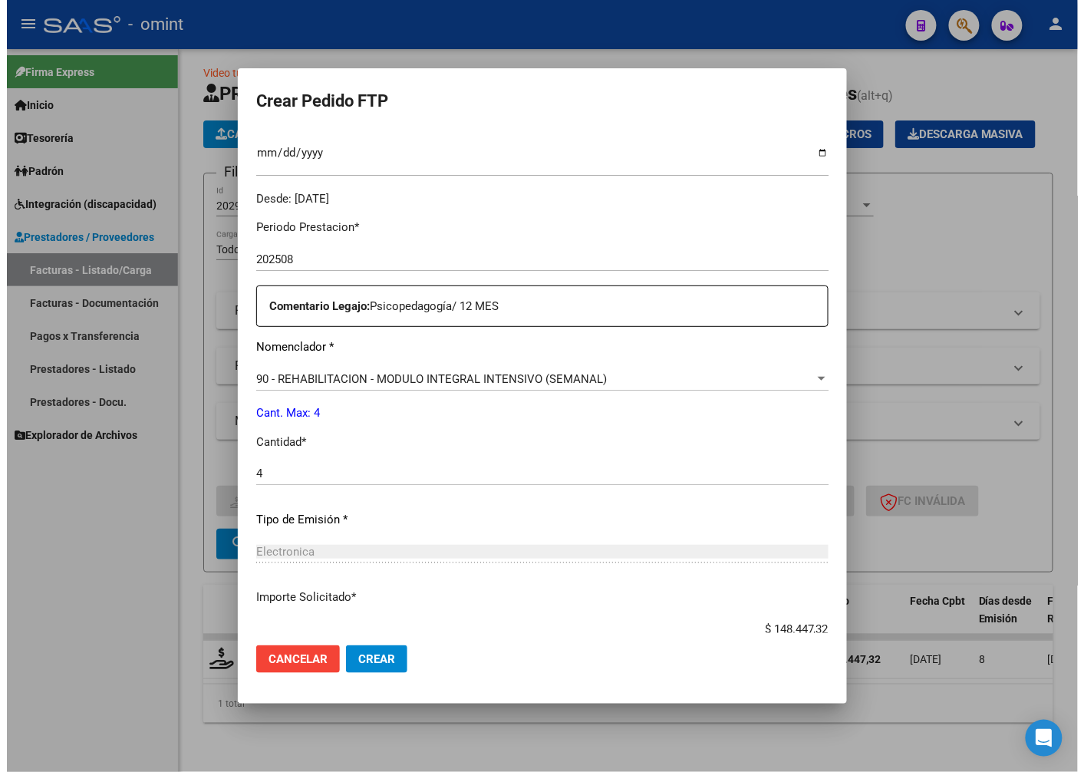
scroll to position [525, 0]
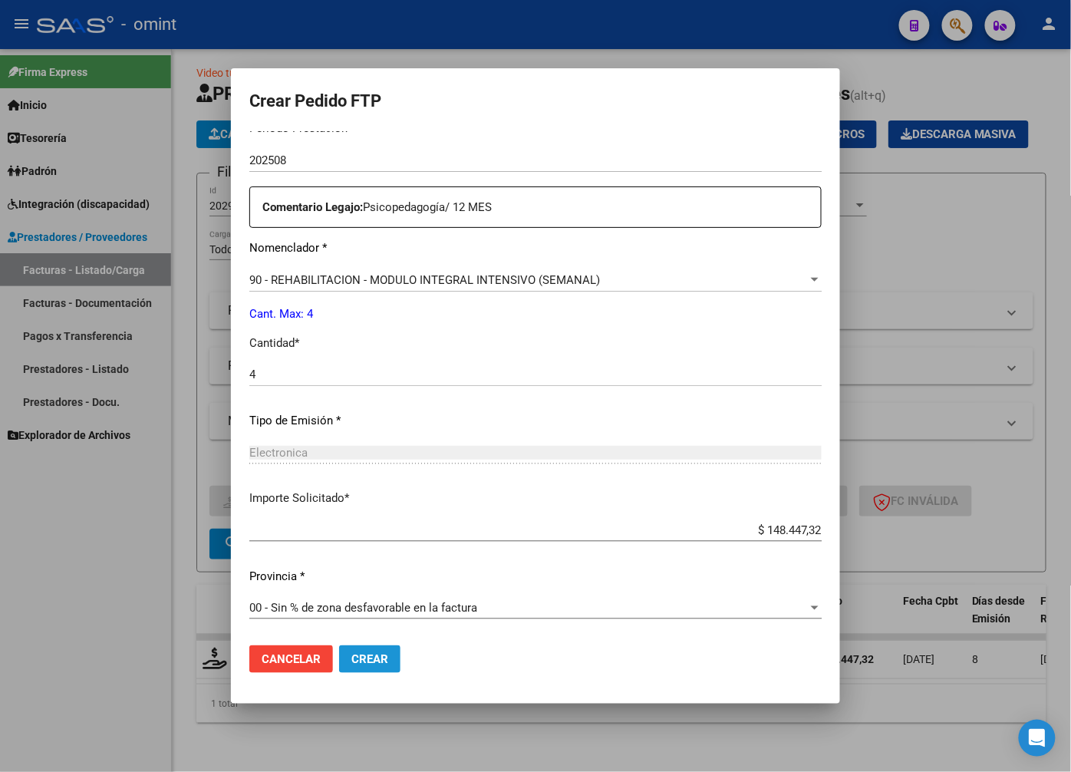
click at [368, 657] on button "Crear" at bounding box center [369, 659] width 61 height 28
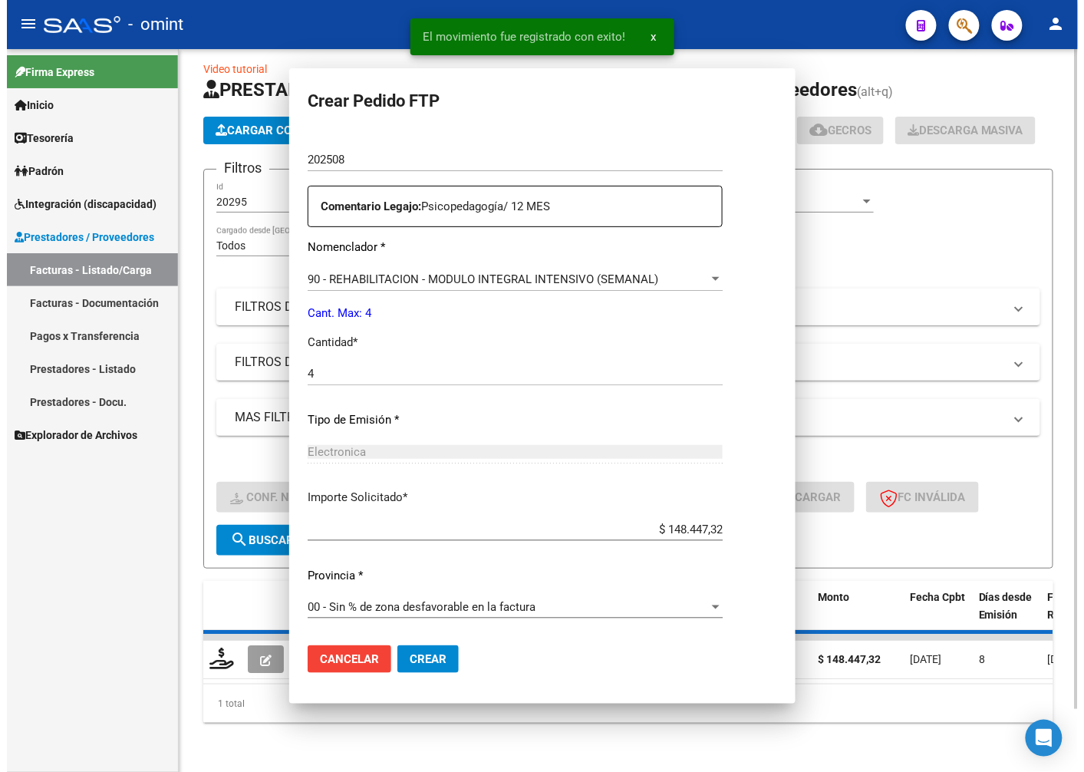
scroll to position [0, 0]
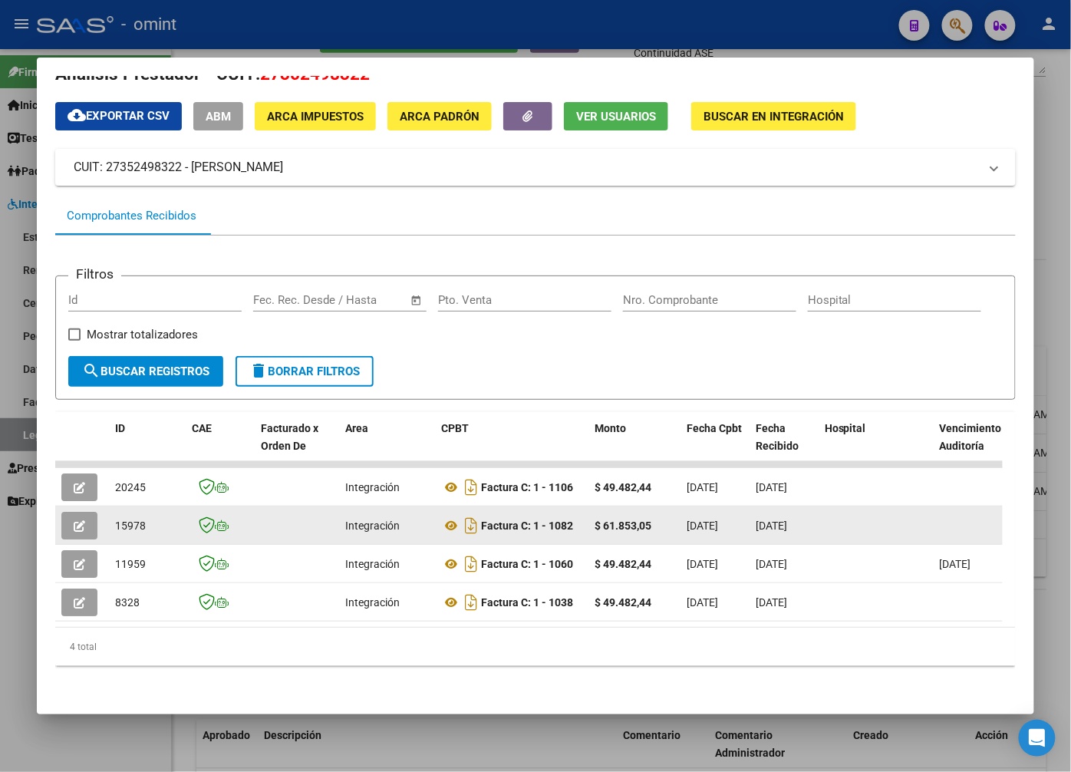
click at [89, 512] on button "button" at bounding box center [79, 526] width 36 height 28
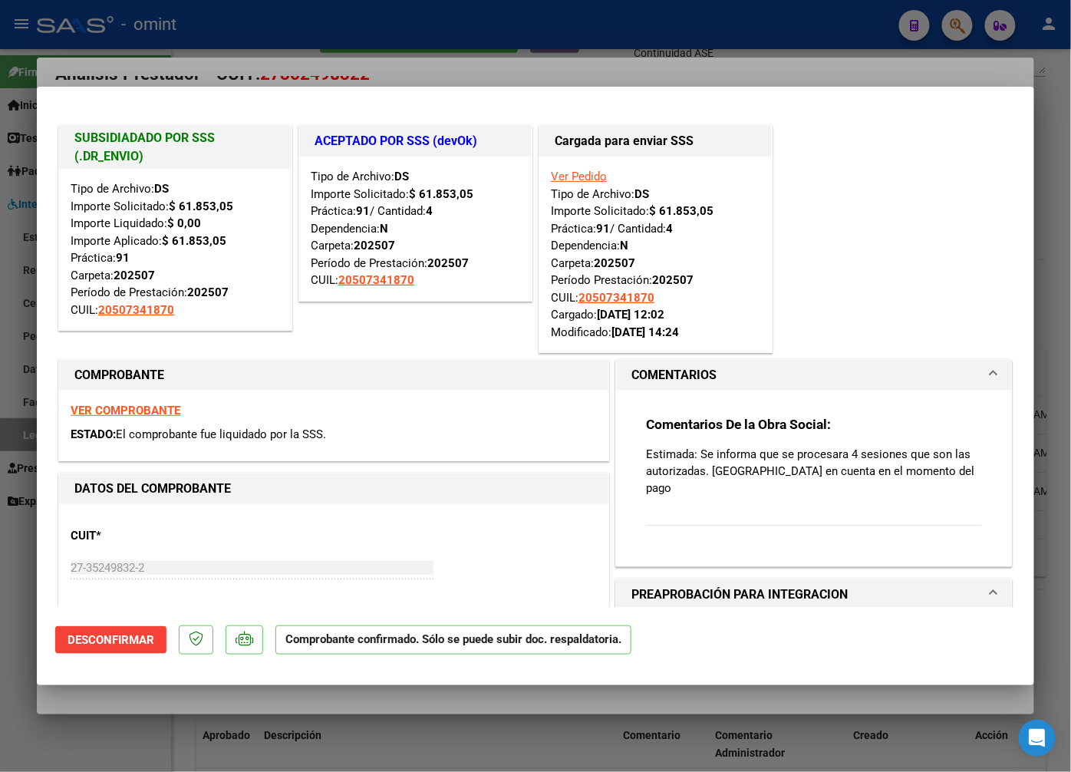
click at [327, 64] on div at bounding box center [535, 386] width 1071 height 772
type input "$ 0,00"
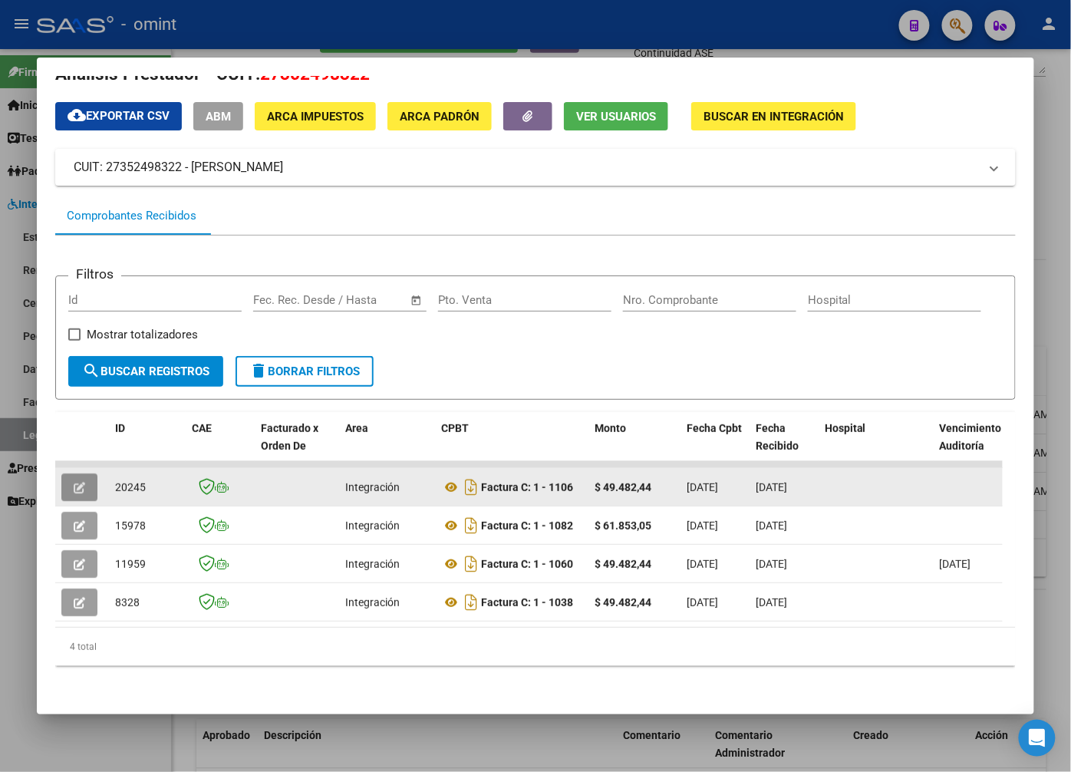
click at [82, 482] on icon "button" at bounding box center [80, 488] width 12 height 12
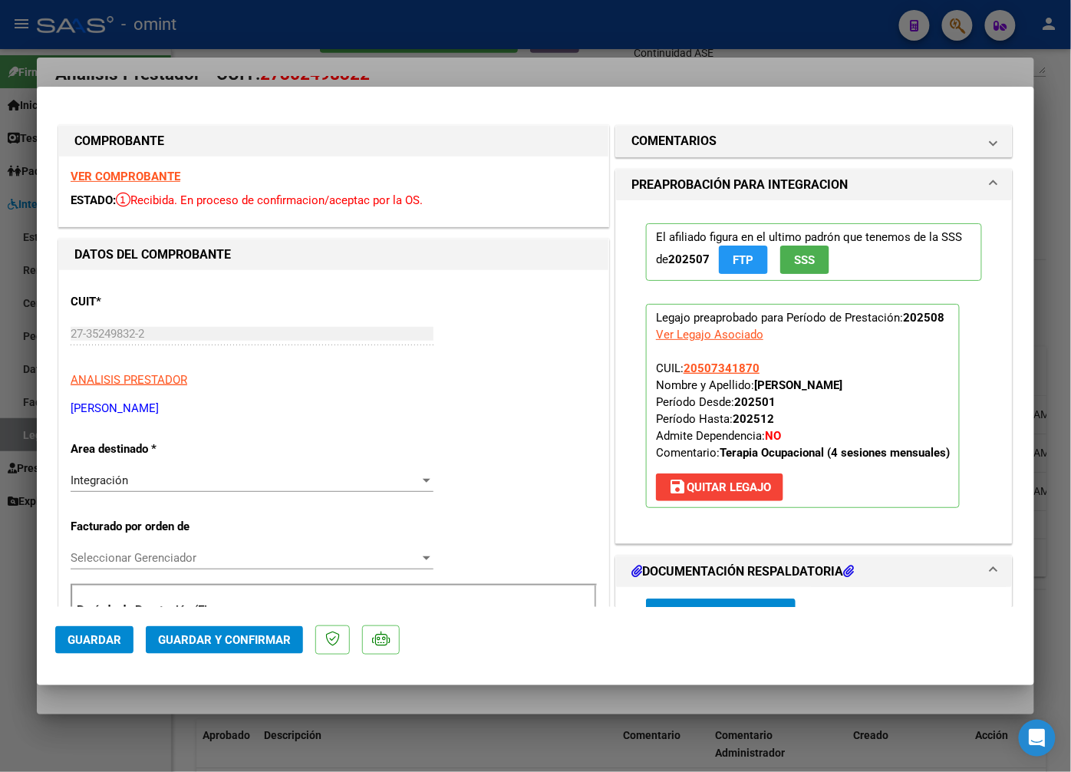
click at [117, 171] on strong "VER COMPROBANTE" at bounding box center [126, 177] width 110 height 14
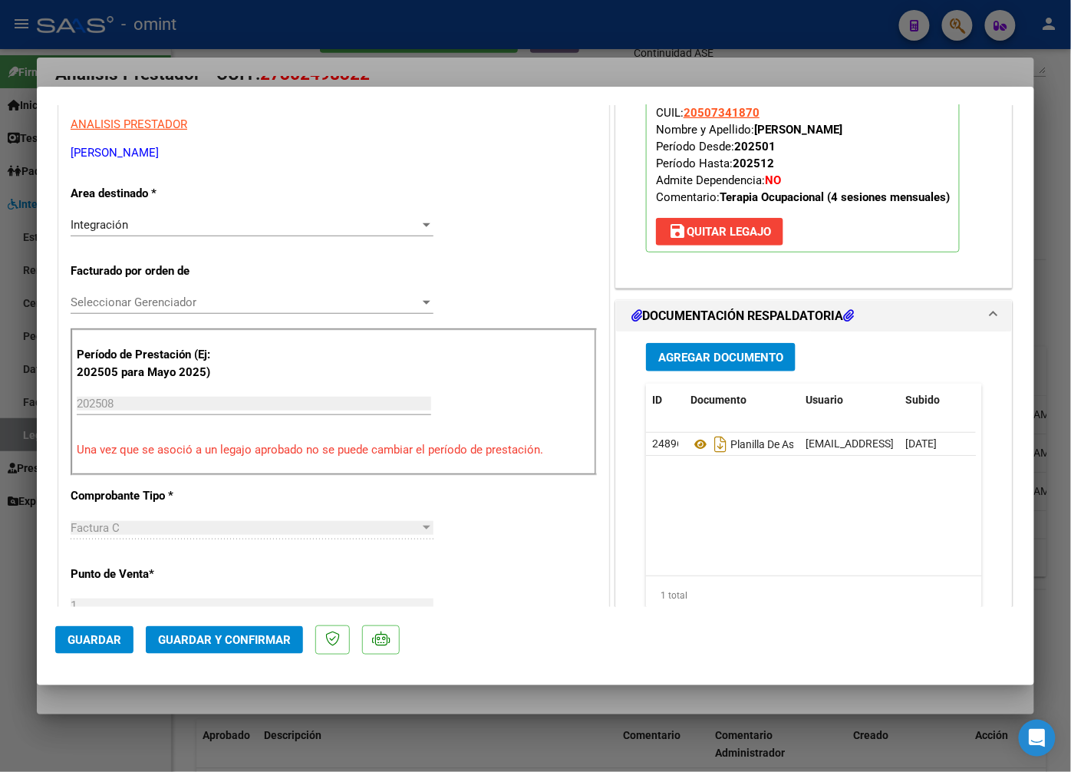
scroll to position [341, 0]
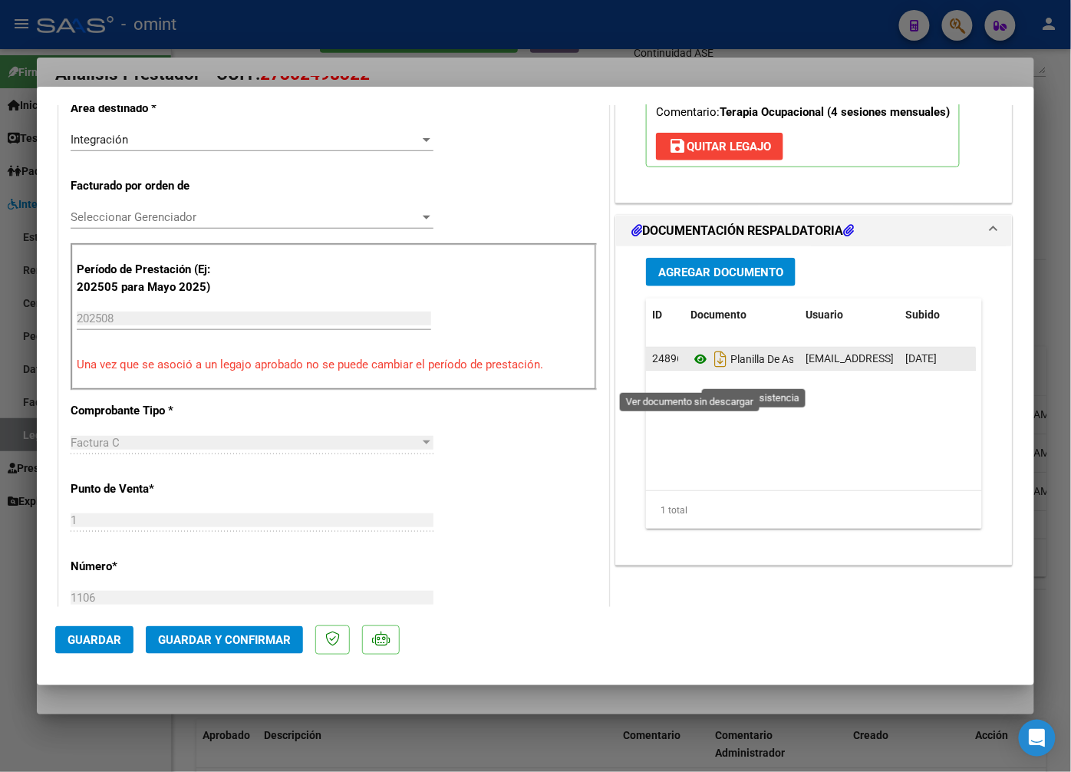
click at [692, 368] on icon at bounding box center [701, 359] width 20 height 18
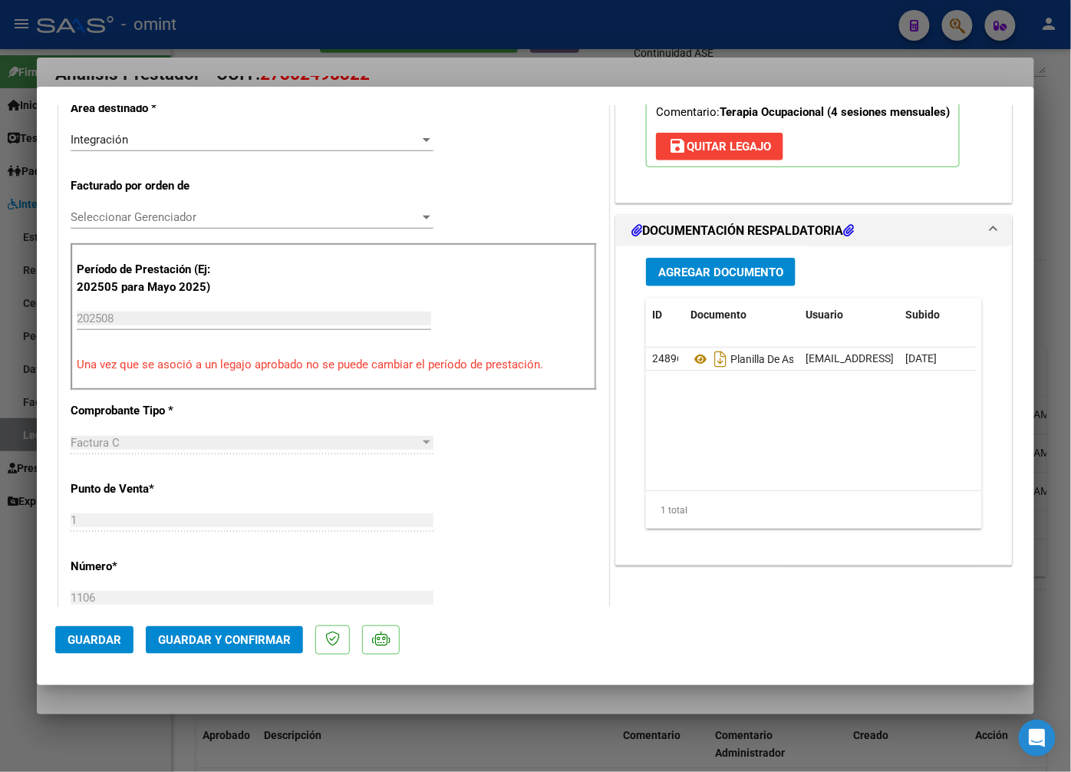
scroll to position [852, 0]
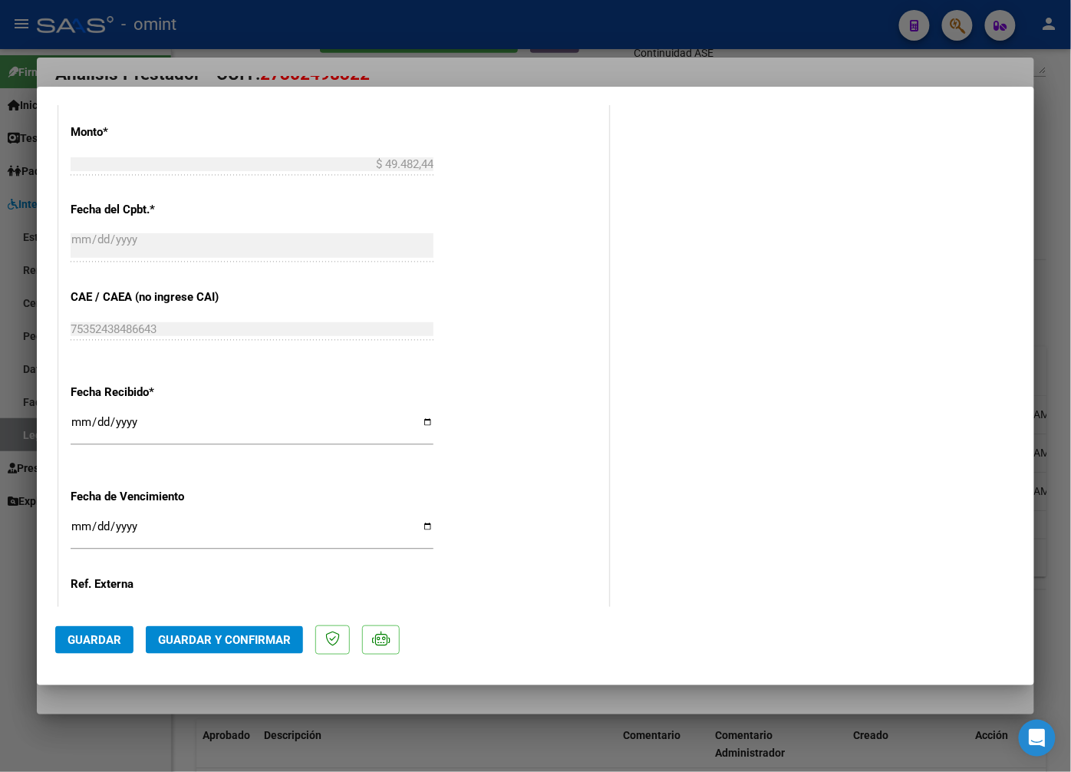
click at [233, 629] on button "Guardar y Confirmar" at bounding box center [224, 640] width 157 height 28
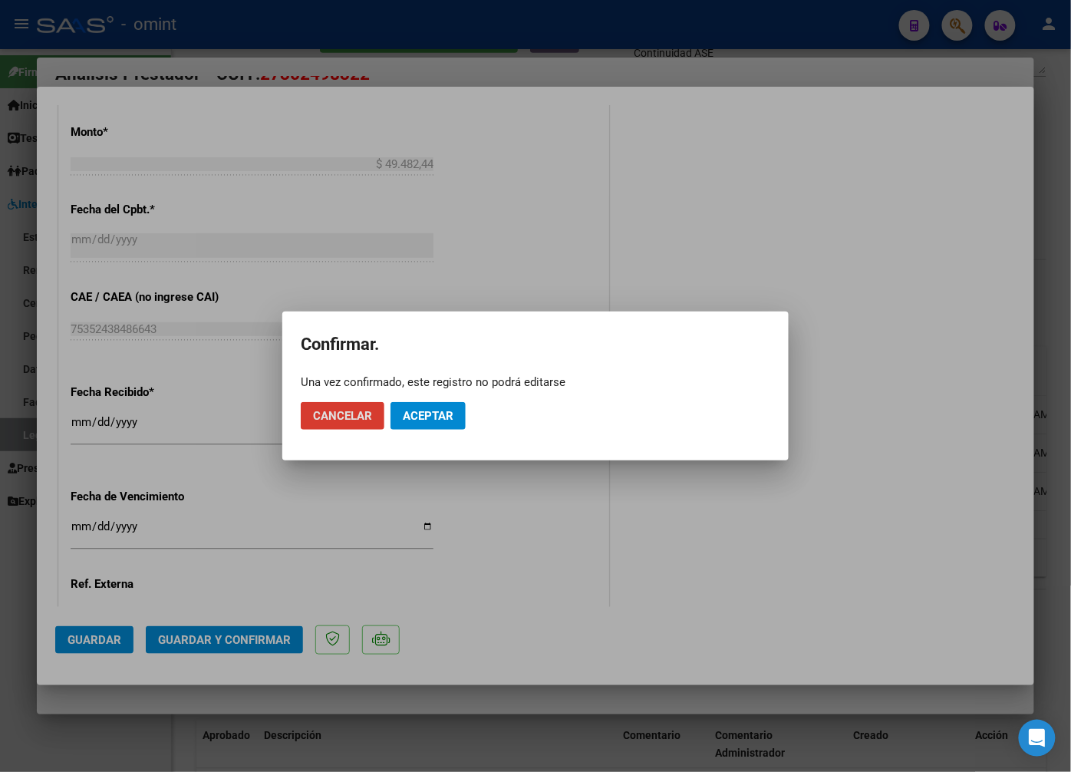
click at [430, 412] on span "Aceptar" at bounding box center [428, 416] width 51 height 14
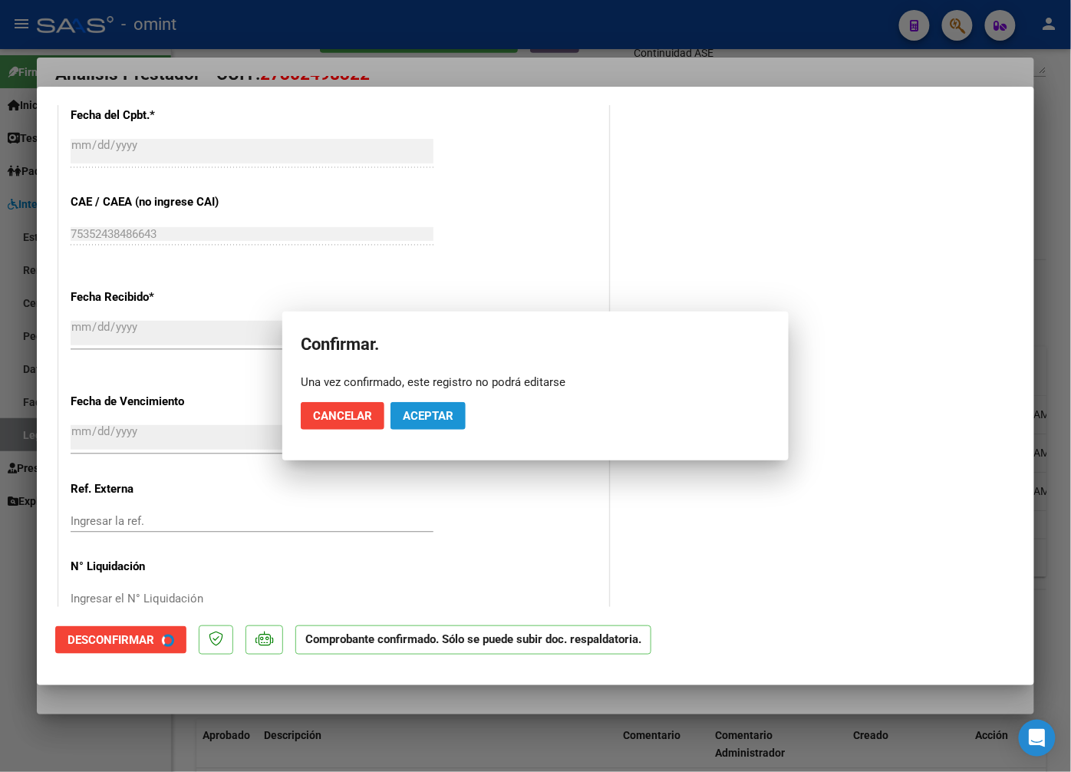
scroll to position [757, 0]
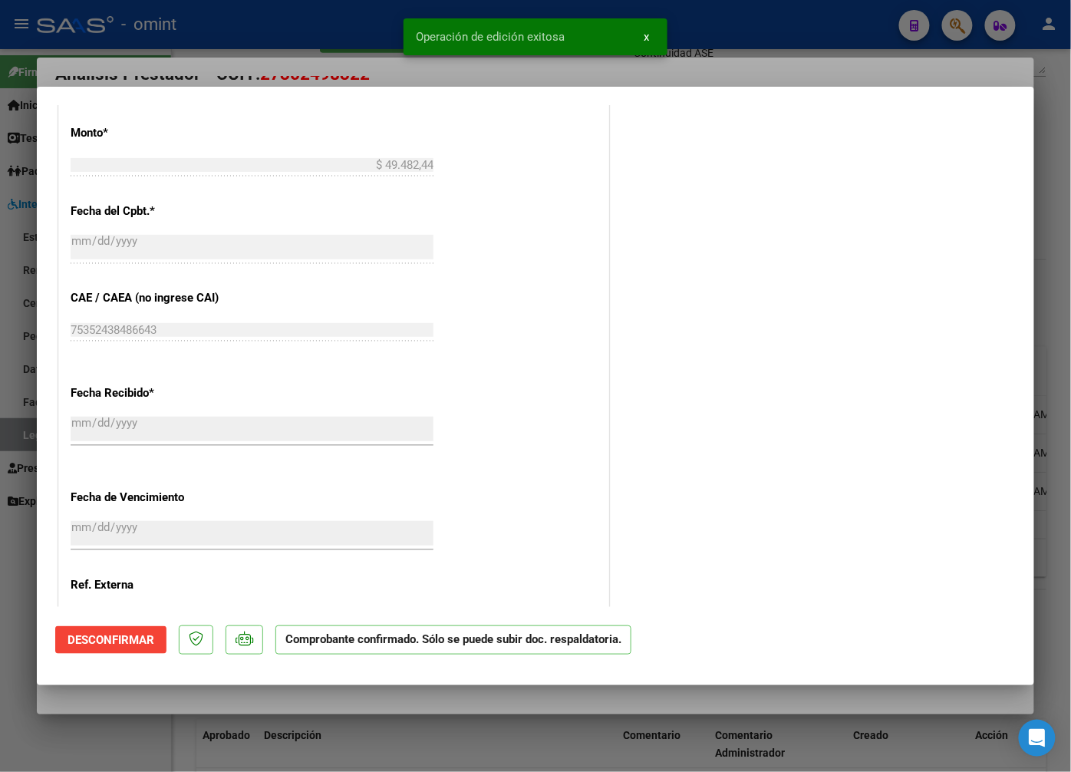
click at [328, 56] on div at bounding box center [535, 386] width 1071 height 772
type input "$ 0,00"
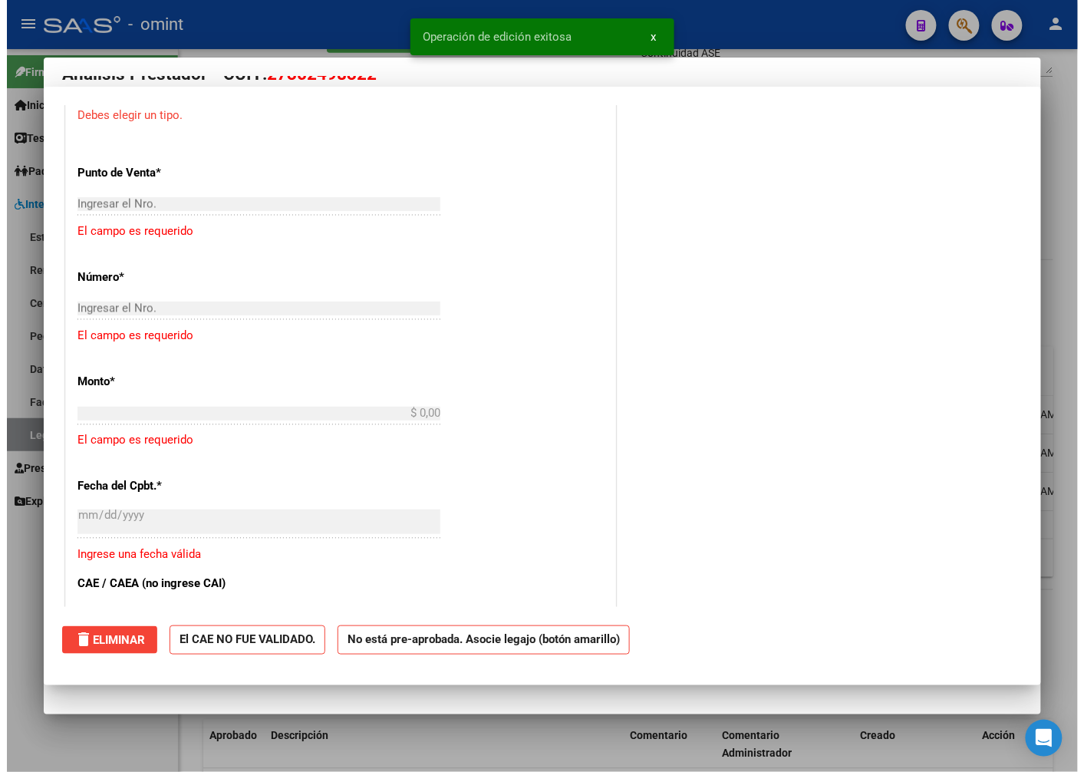
scroll to position [0, 0]
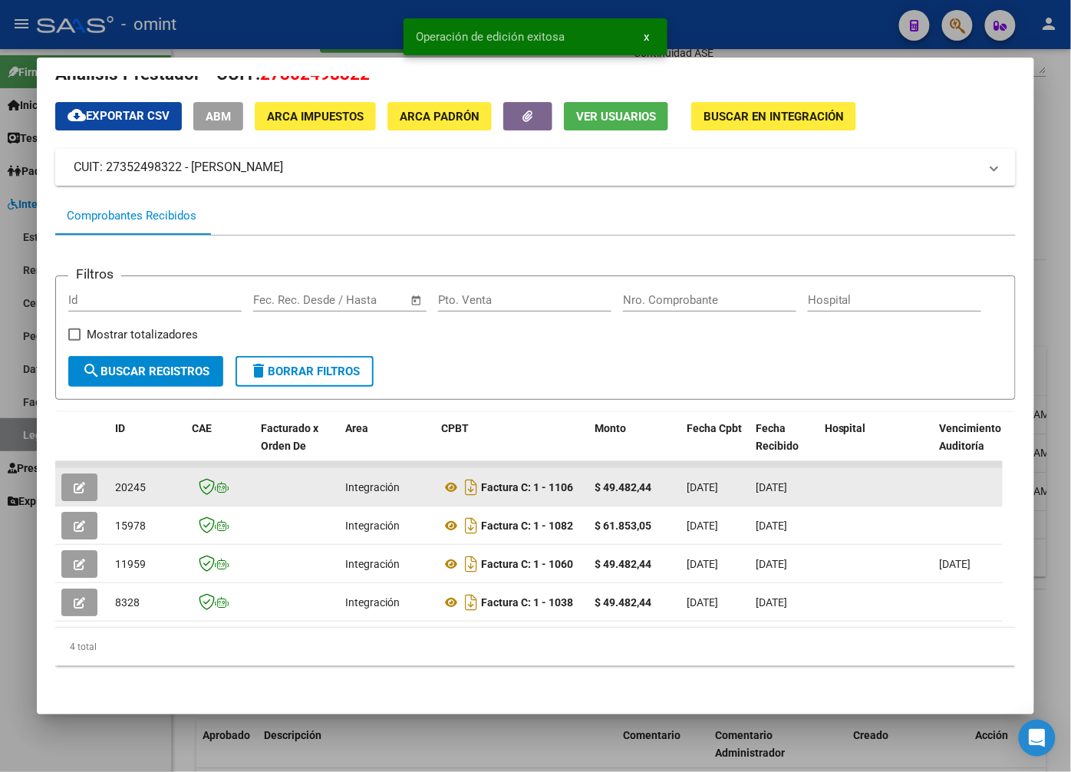
click at [130, 481] on span "20245" at bounding box center [130, 487] width 31 height 12
copy span "20245"
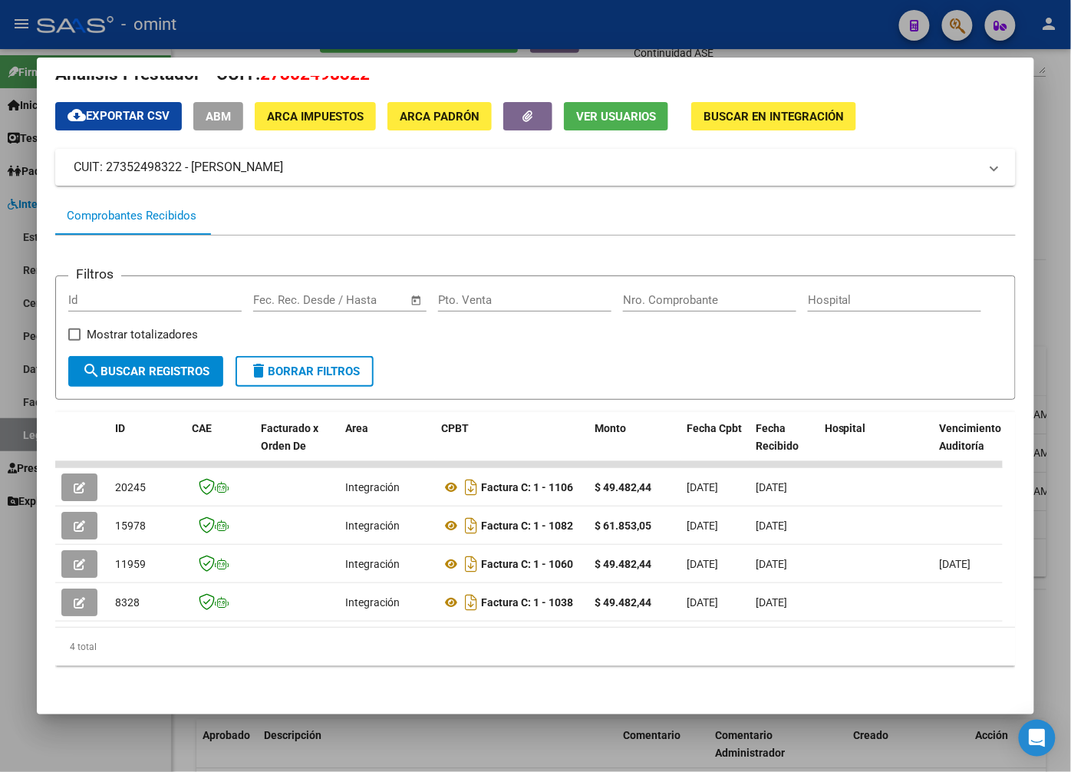
click at [311, 32] on div at bounding box center [535, 386] width 1071 height 772
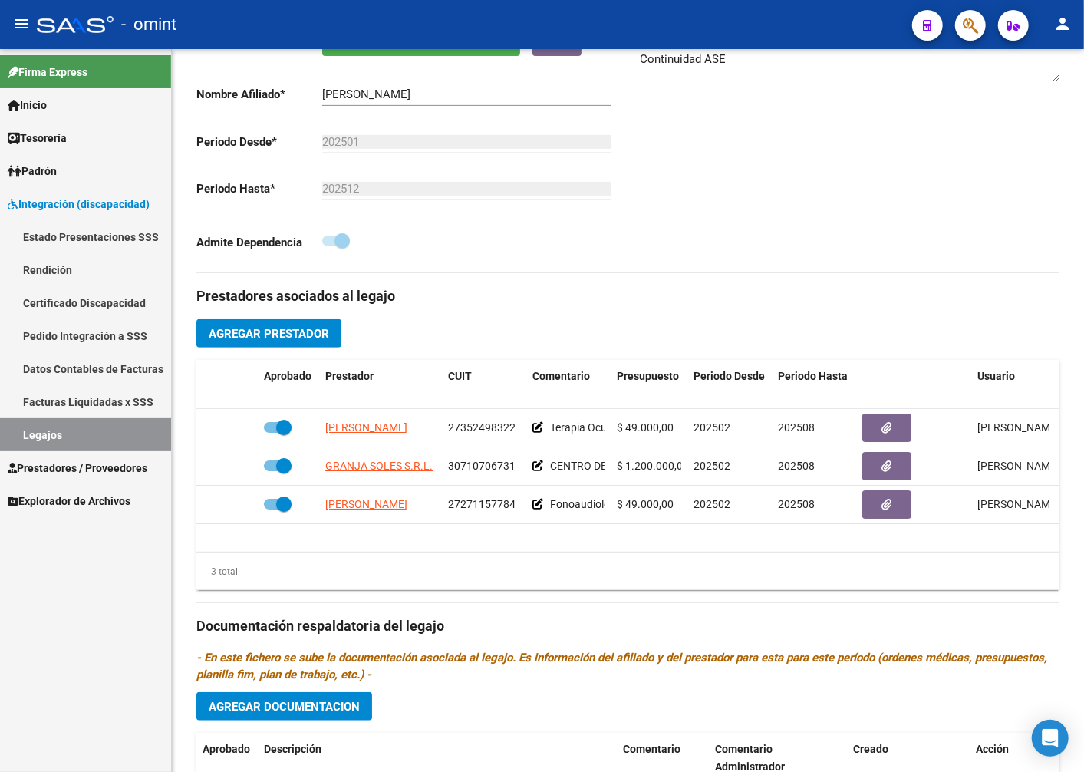
click at [110, 439] on link "Legajos" at bounding box center [85, 434] width 171 height 33
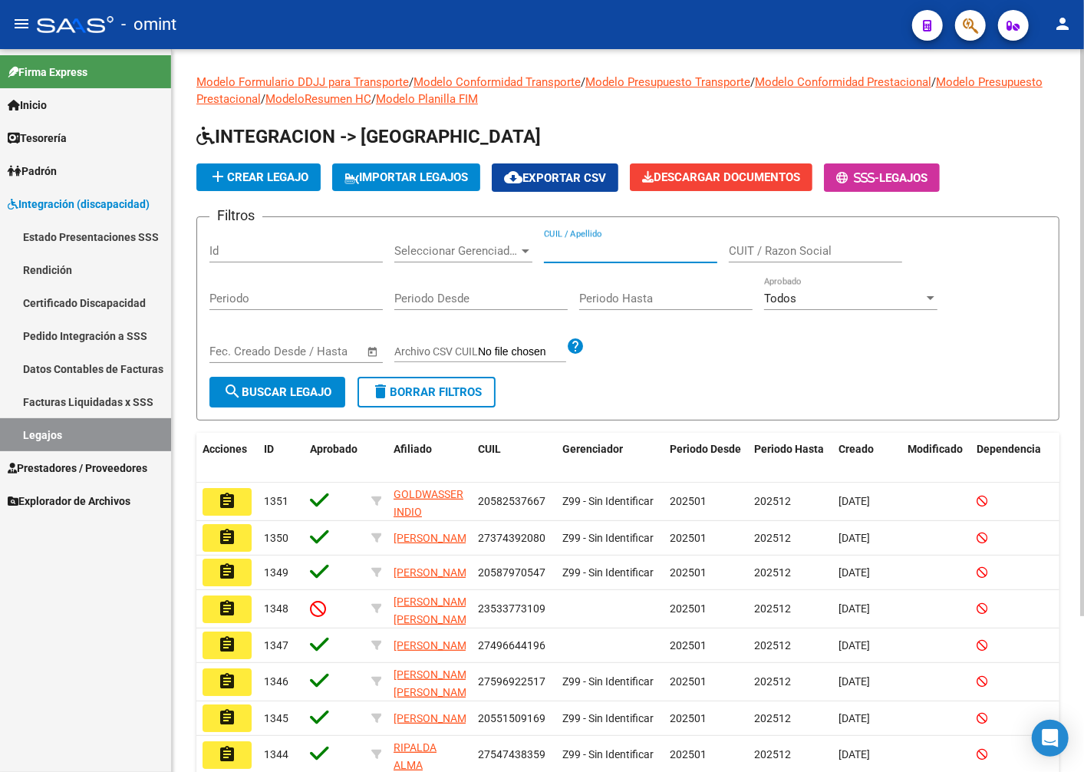
paste input "20544759664"
type input "20544759664"
click at [269, 387] on span "search Buscar Legajo" at bounding box center [277, 392] width 108 height 14
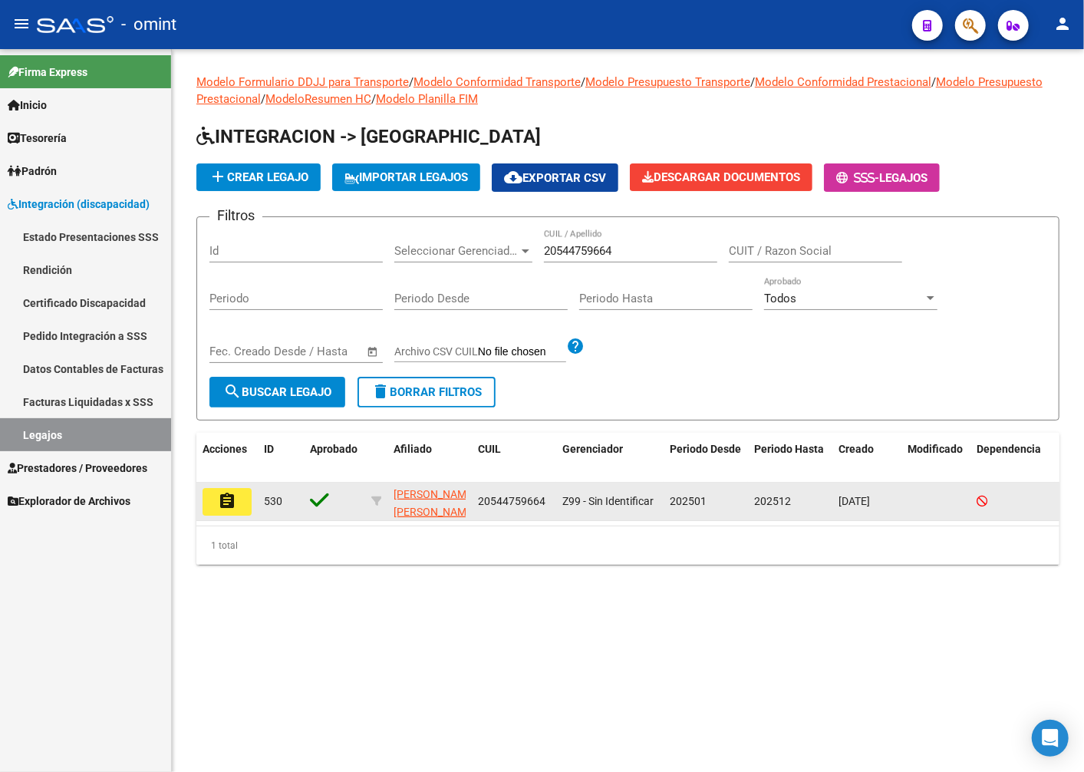
click at [234, 497] on mat-icon "assignment" at bounding box center [227, 501] width 18 height 18
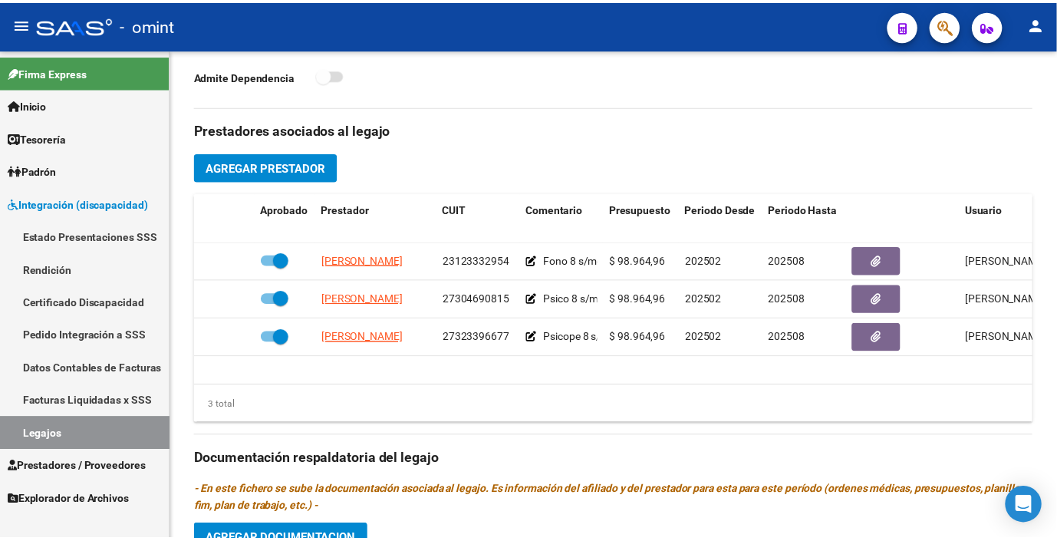
scroll to position [497, 0]
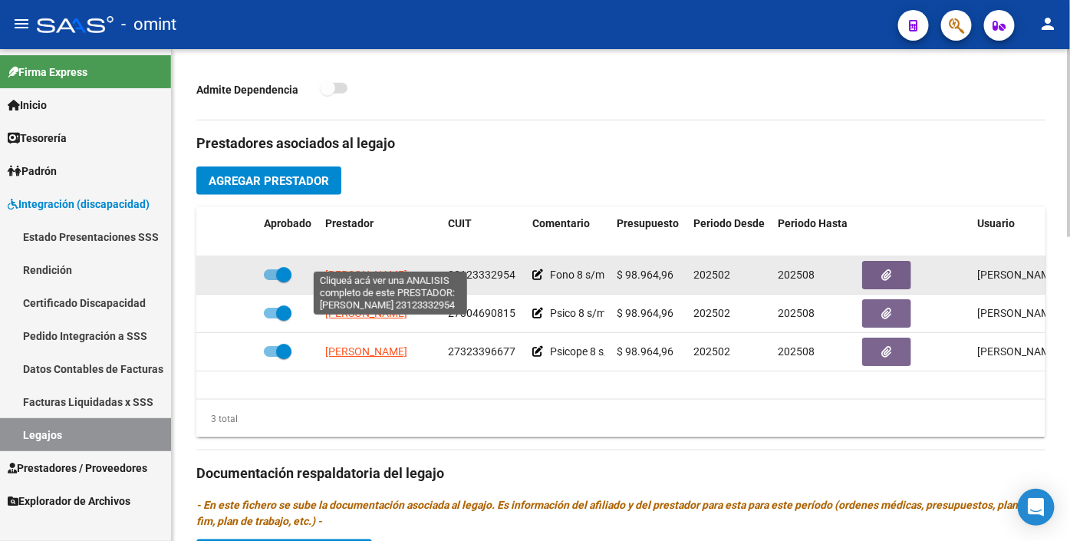
click at [380, 269] on span "[PERSON_NAME]" at bounding box center [366, 275] width 82 height 12
type textarea "23123332954"
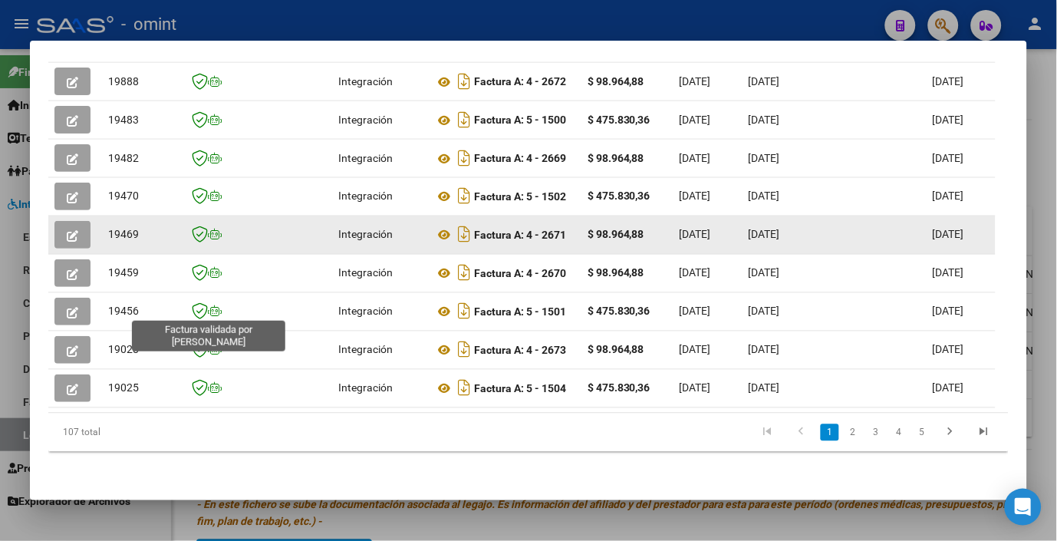
scroll to position [302, 0]
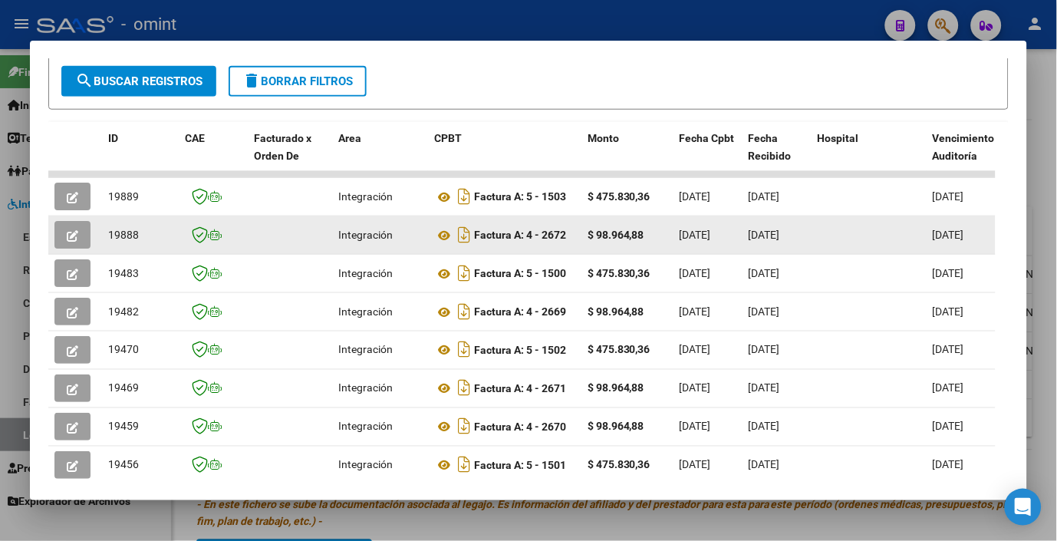
click at [80, 236] on button "button" at bounding box center [72, 235] width 36 height 28
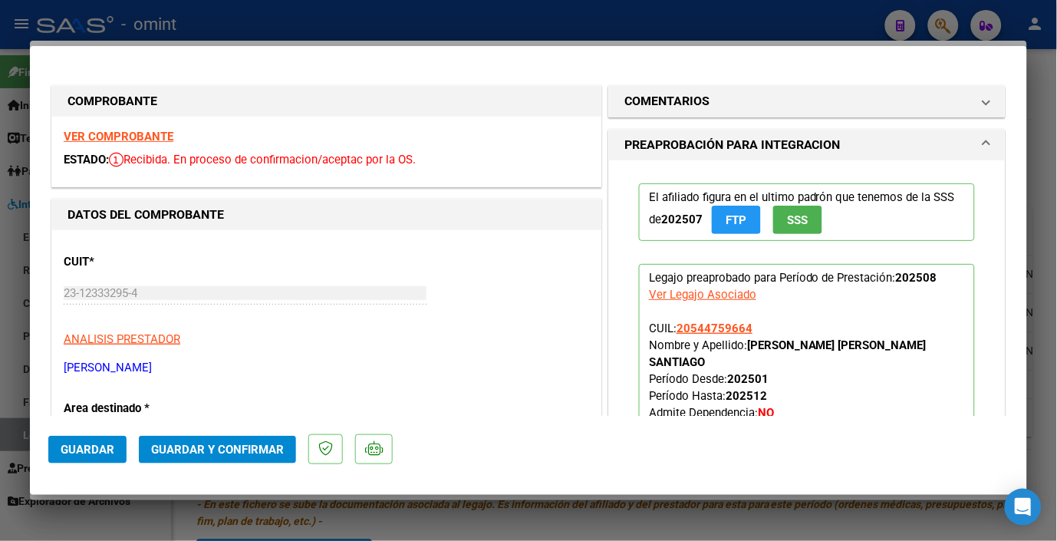
click at [156, 137] on strong "VER COMPROBANTE" at bounding box center [119, 137] width 110 height 14
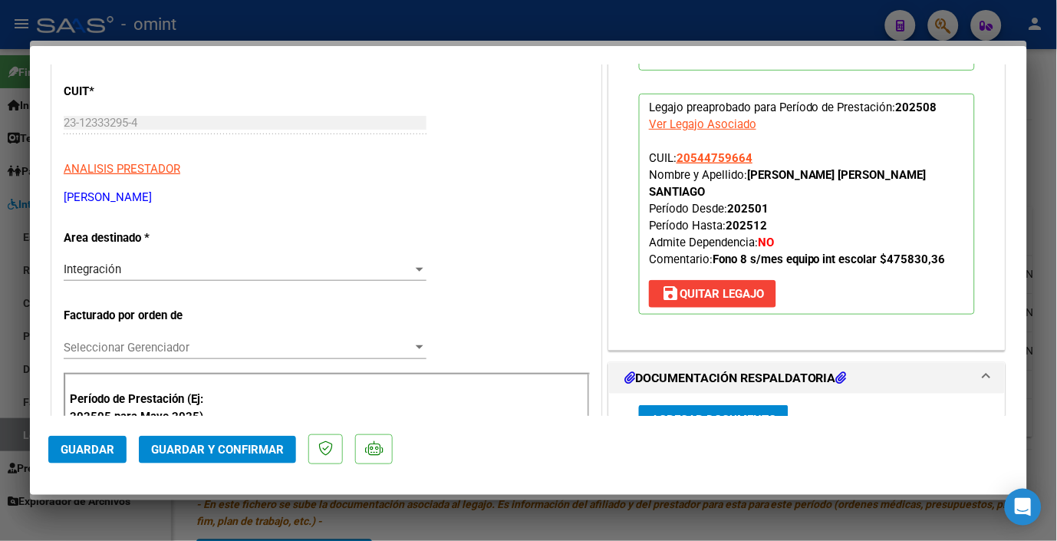
scroll to position [341, 0]
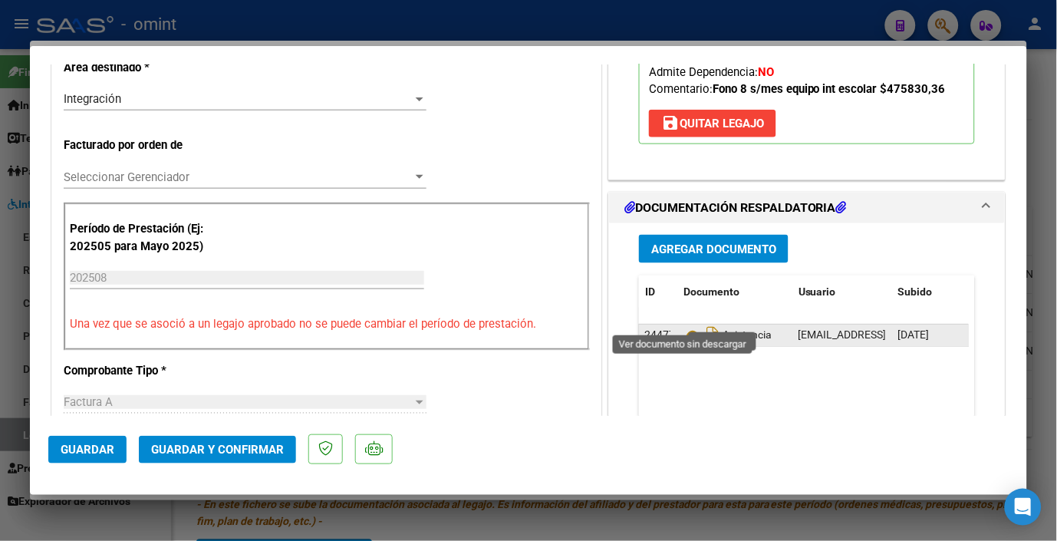
click at [684, 327] on icon at bounding box center [694, 336] width 20 height 18
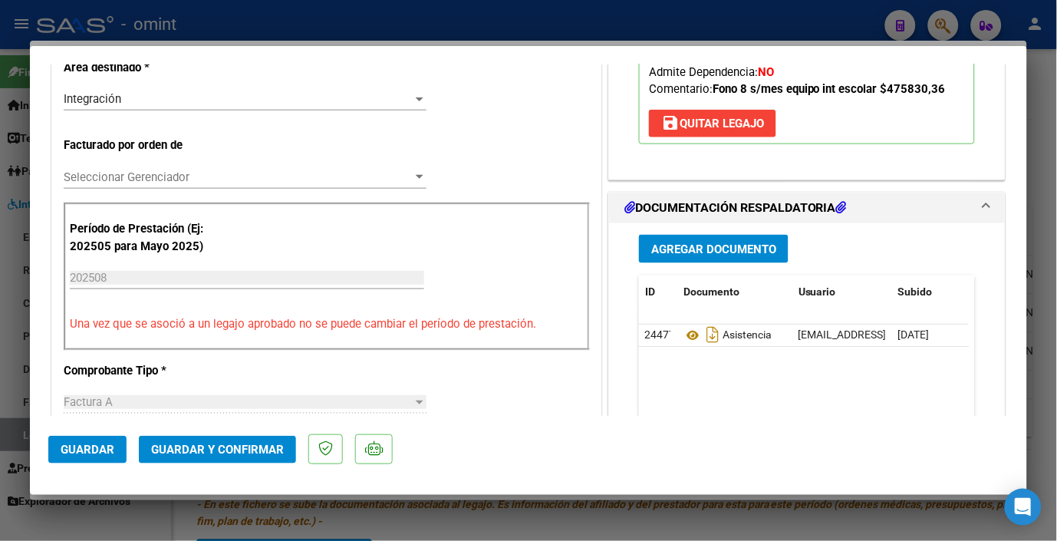
scroll to position [681, 0]
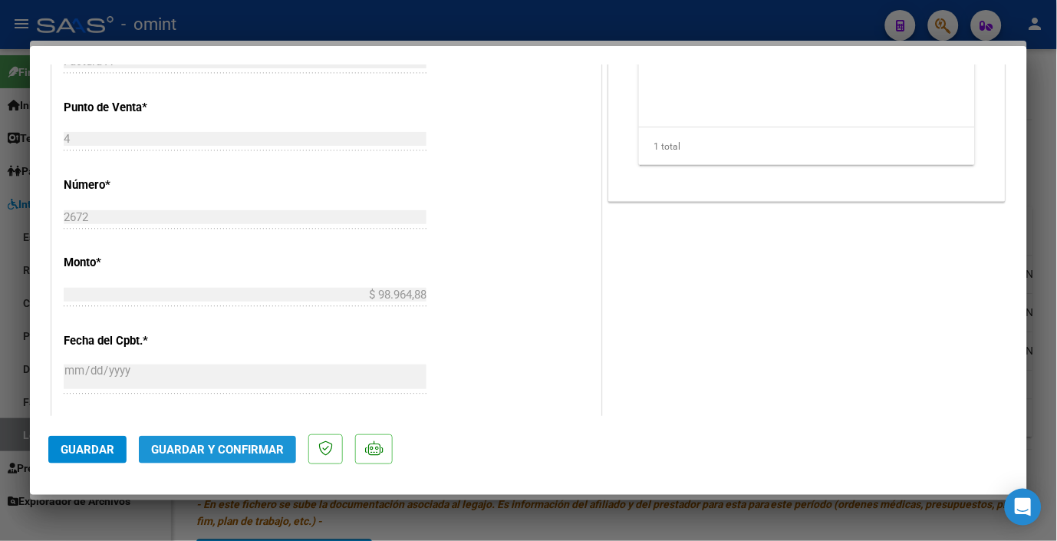
click at [225, 449] on span "Guardar y Confirmar" at bounding box center [217, 450] width 133 height 14
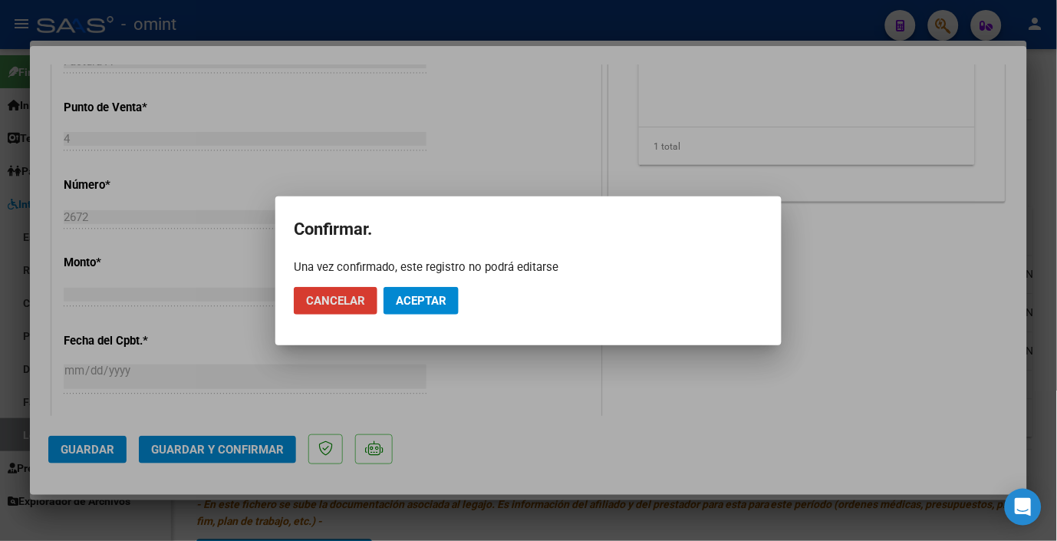
click at [413, 292] on button "Aceptar" at bounding box center [421, 301] width 75 height 28
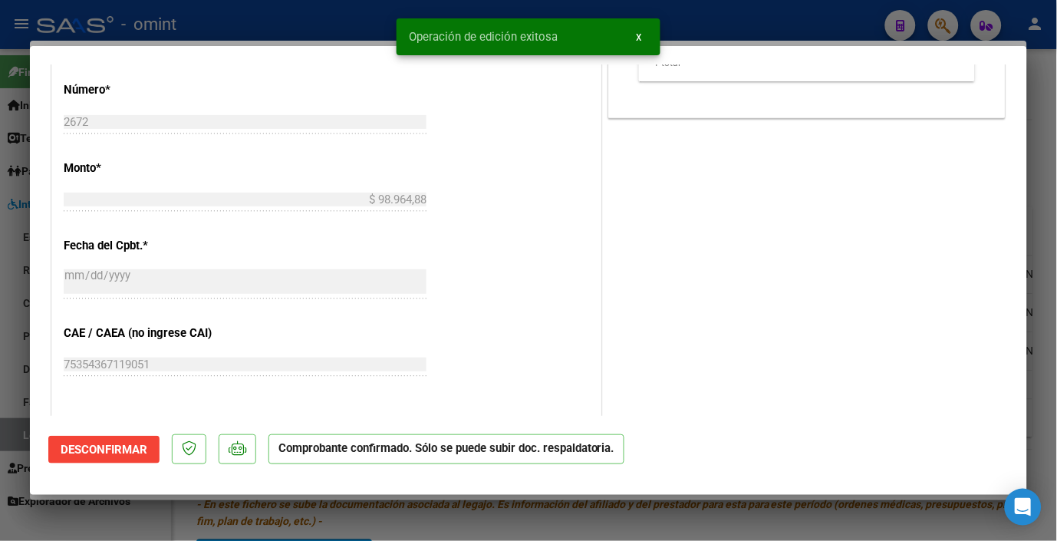
click at [267, 18] on div at bounding box center [528, 270] width 1057 height 541
type input "$ 0,00"
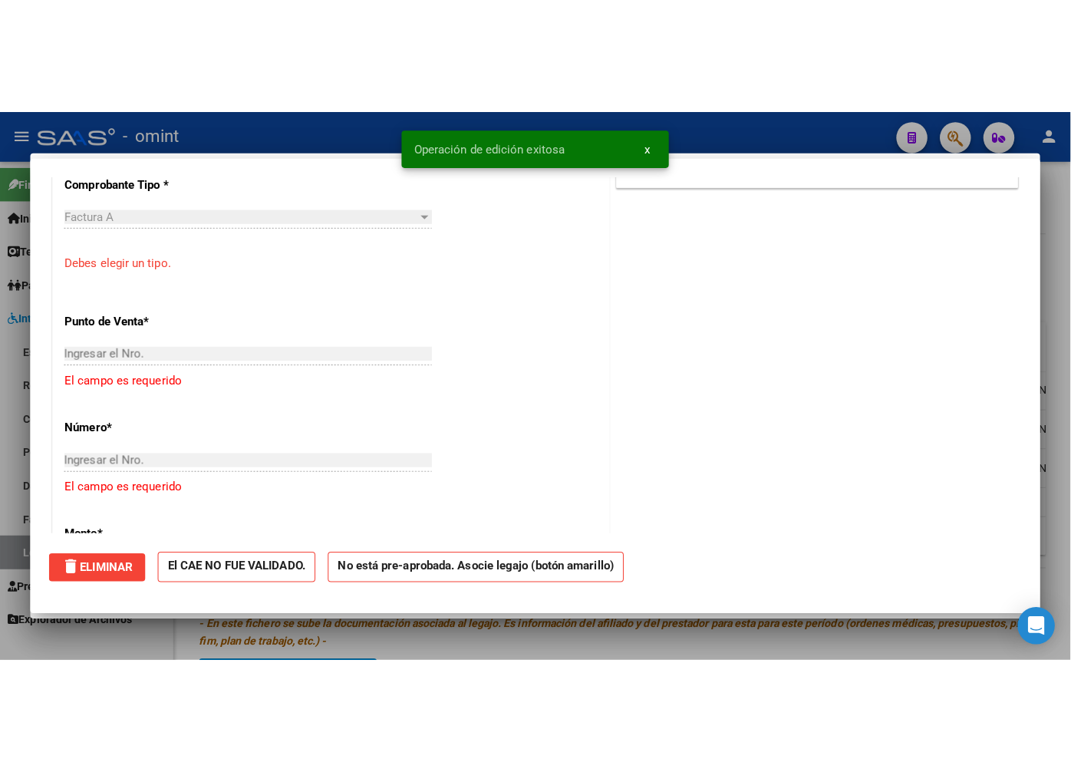
scroll to position [709, 0]
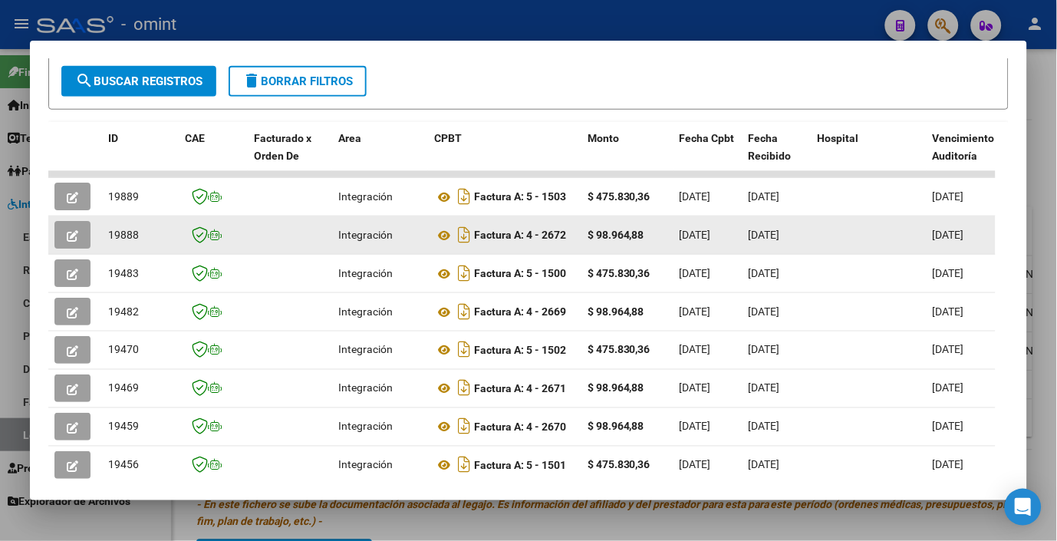
click at [127, 235] on span "19888" at bounding box center [123, 235] width 31 height 12
click at [127, 236] on span "19888" at bounding box center [123, 235] width 31 height 12
copy span "19888"
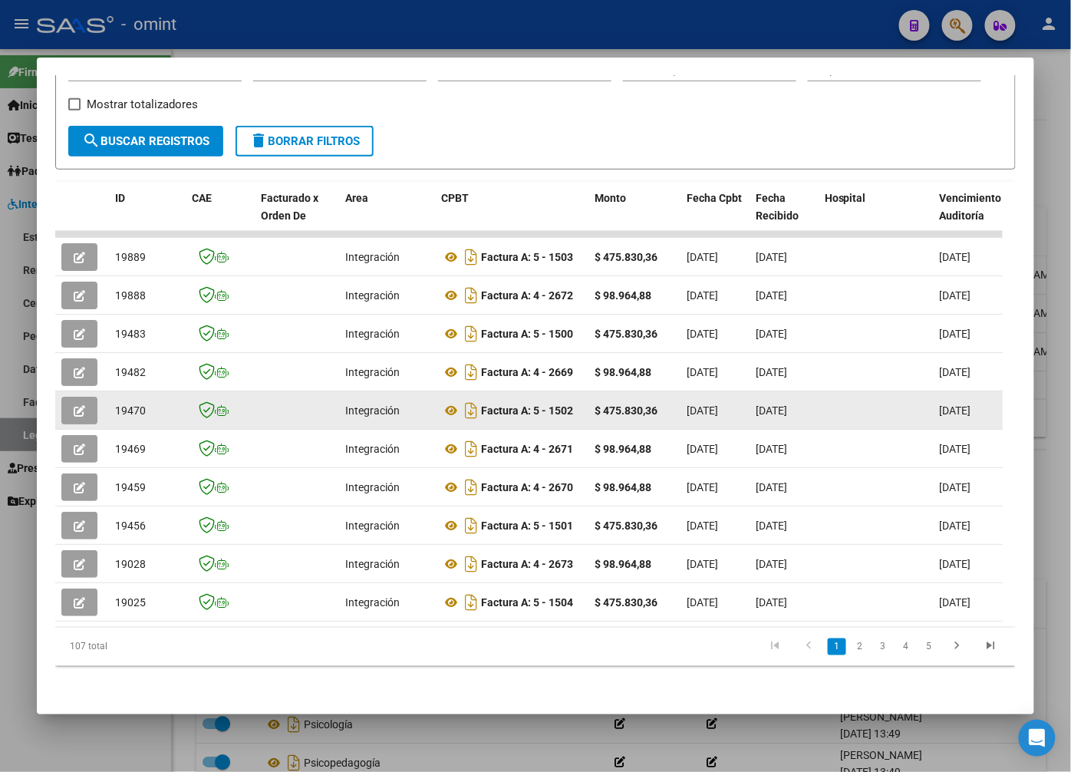
scroll to position [511, 0]
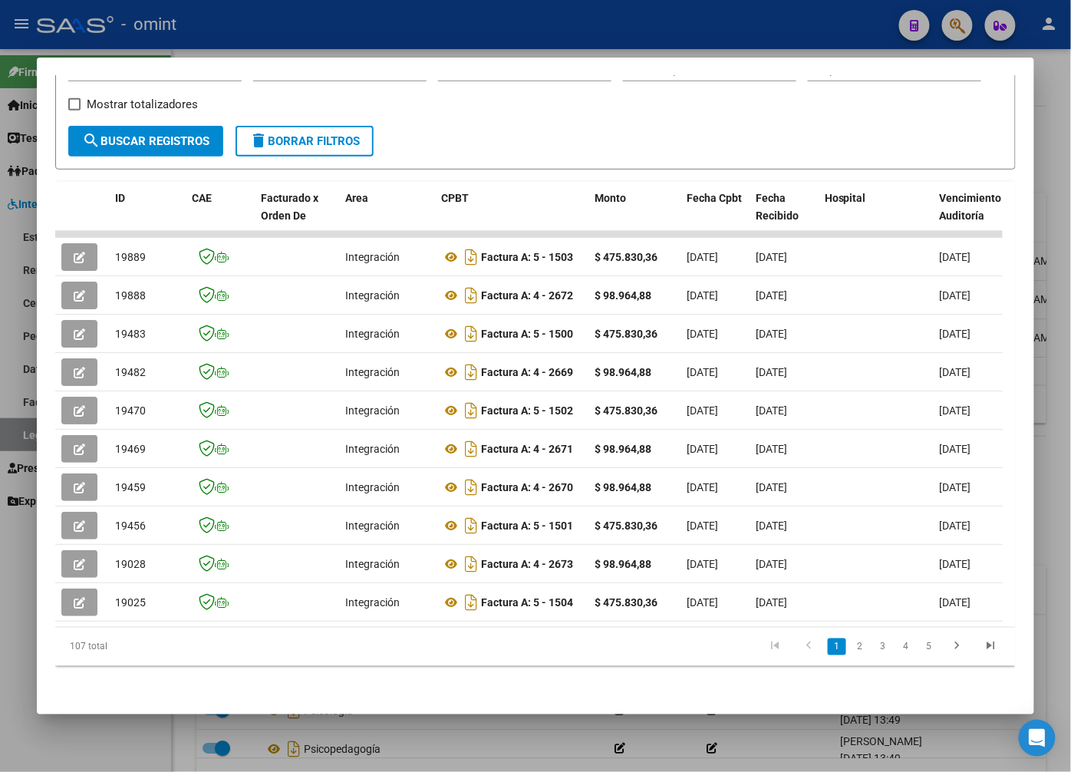
click at [403, 19] on div at bounding box center [535, 386] width 1071 height 772
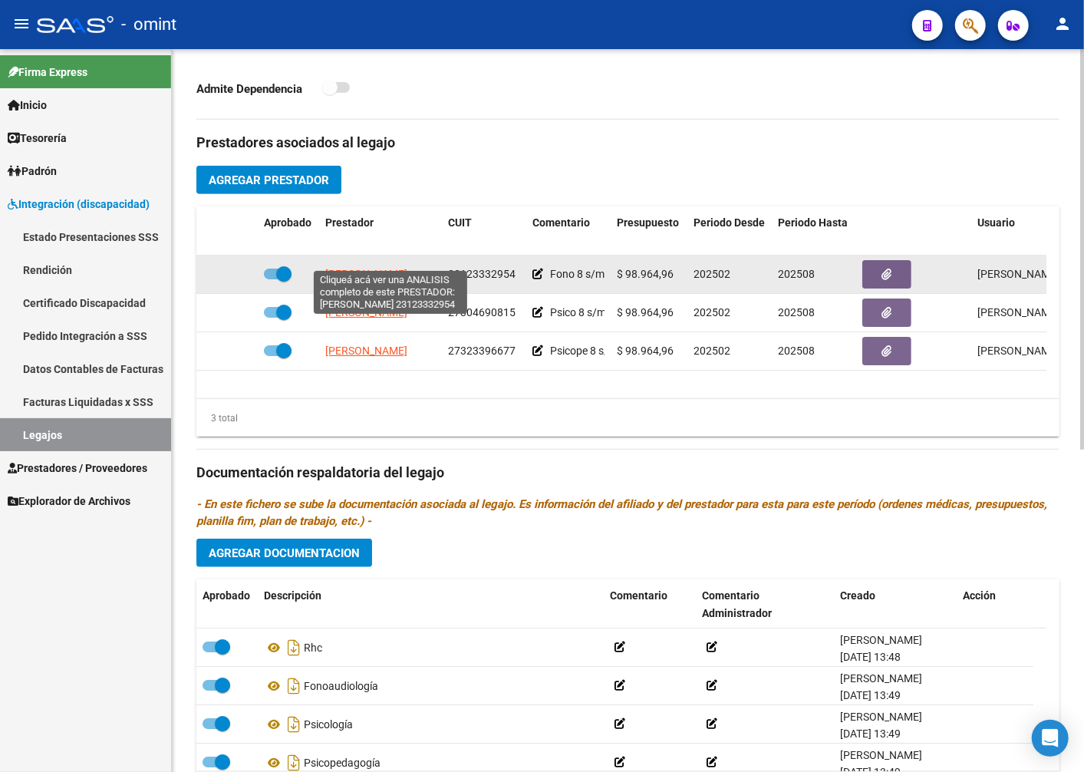
click at [379, 268] on span "[PERSON_NAME]" at bounding box center [366, 274] width 82 height 12
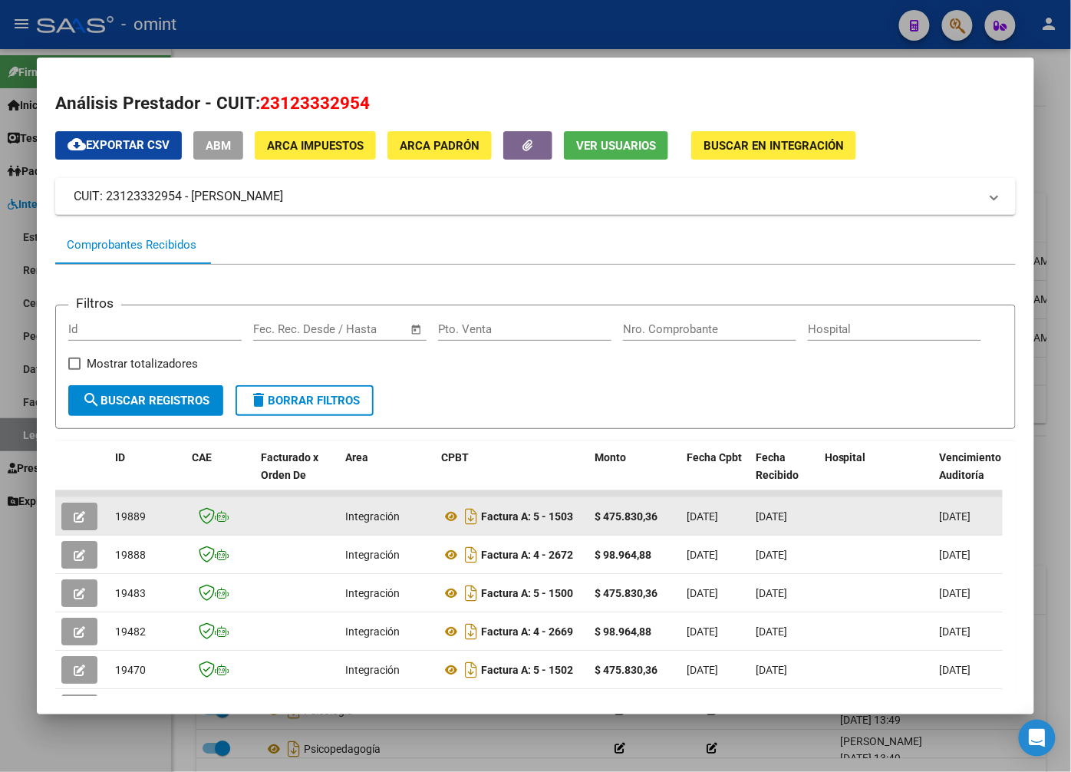
click at [74, 516] on span "button" at bounding box center [80, 516] width 12 height 14
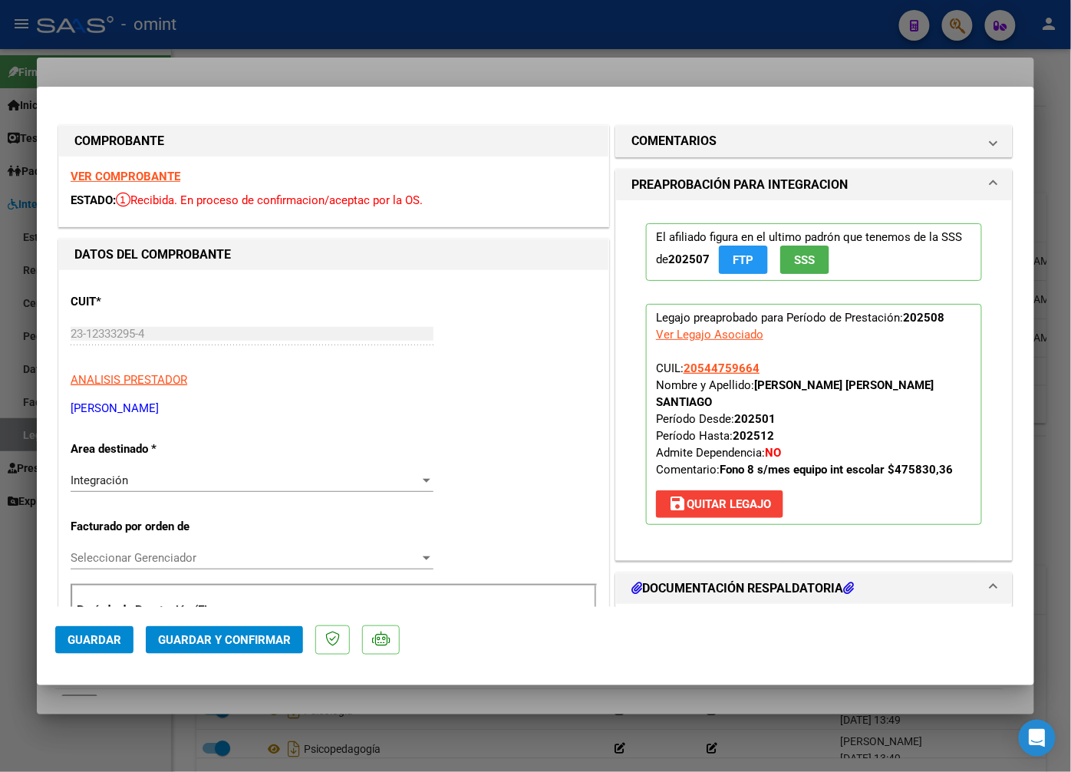
click at [159, 180] on strong "VER COMPROBANTE" at bounding box center [126, 177] width 110 height 14
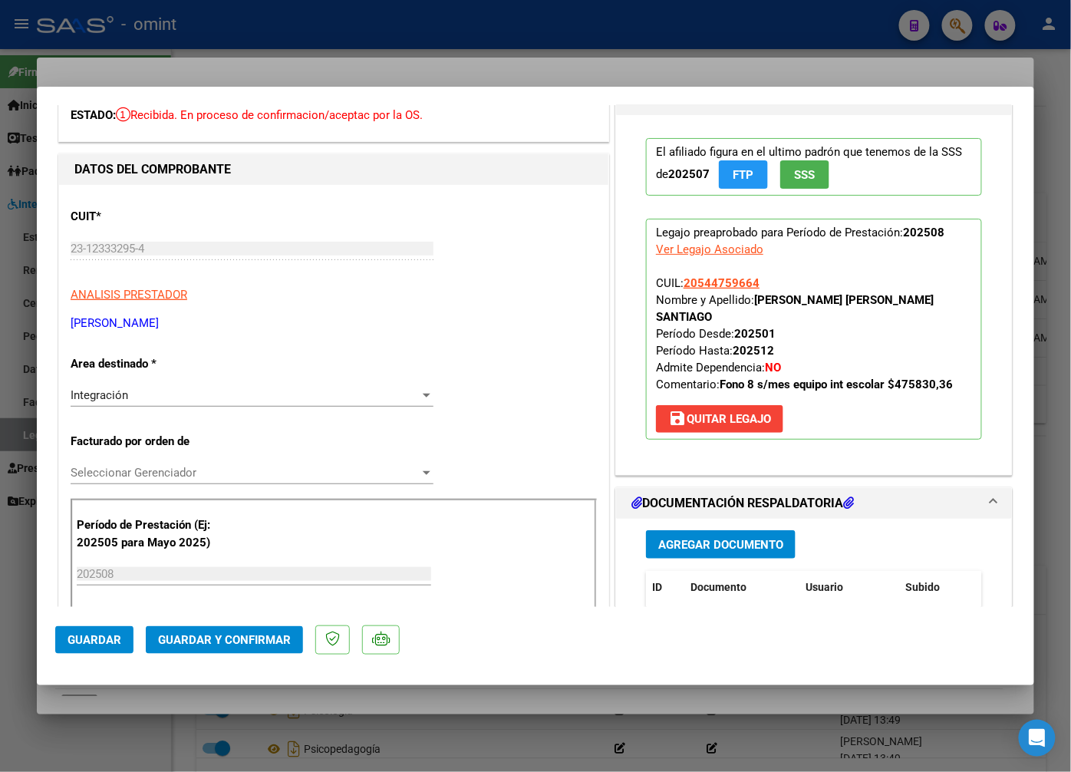
scroll to position [170, 0]
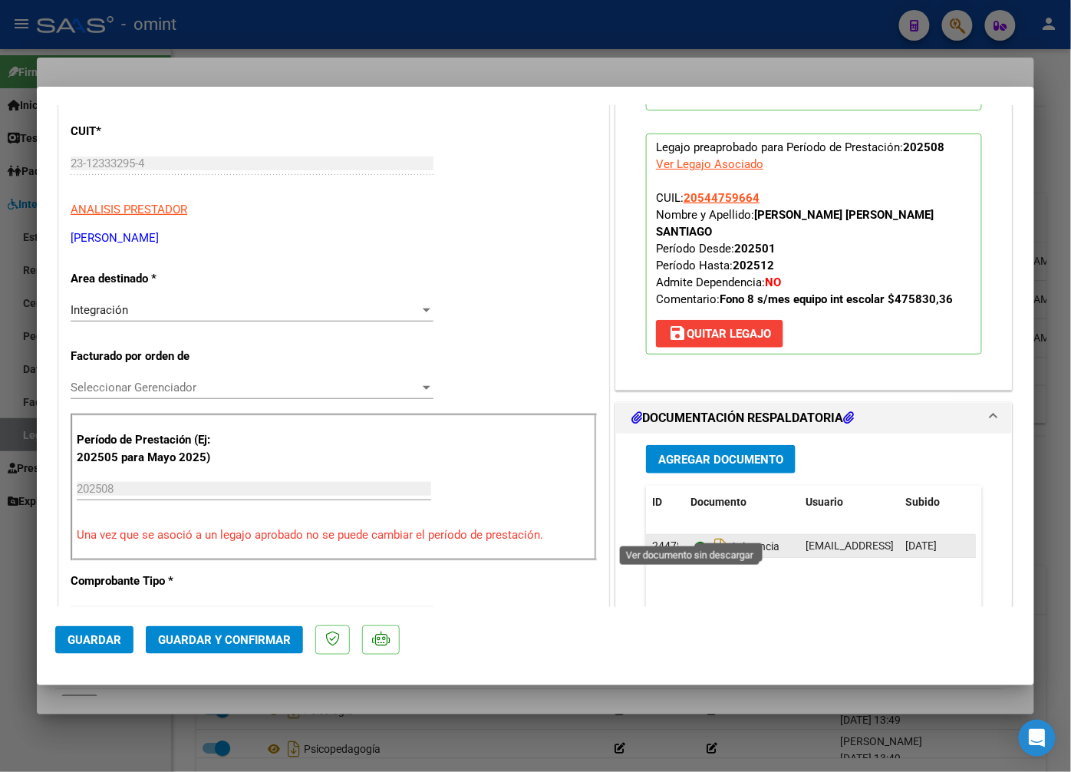
click at [693, 537] on icon at bounding box center [701, 546] width 20 height 18
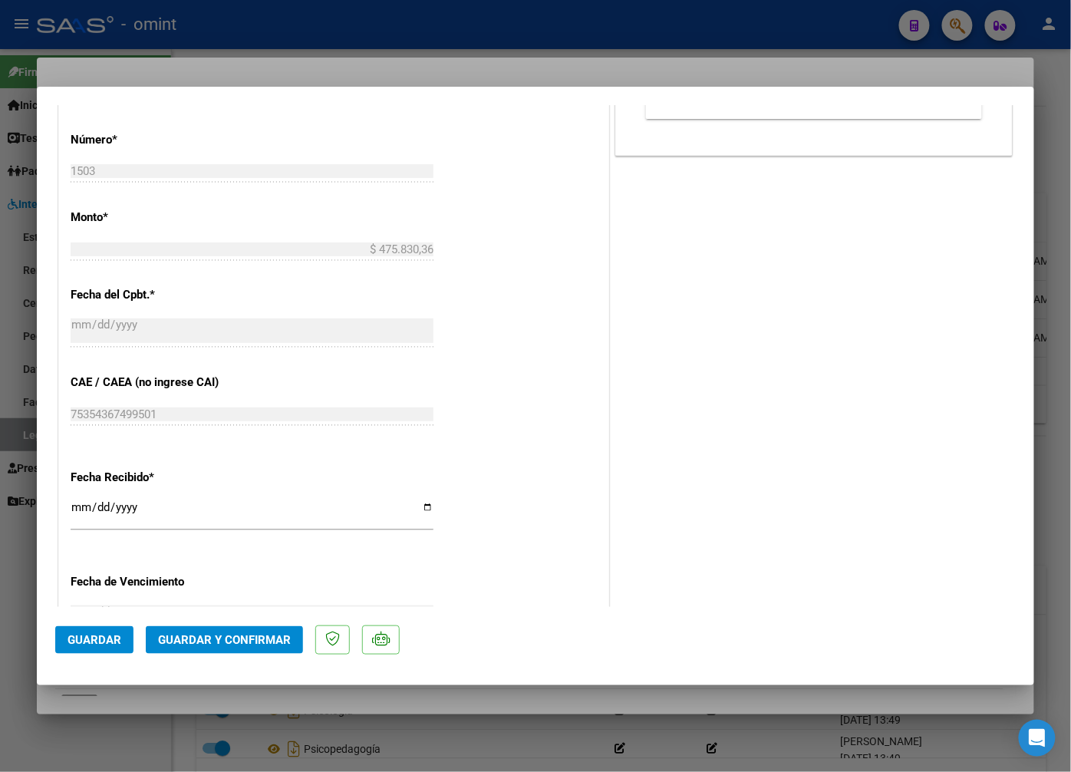
scroll to position [852, 0]
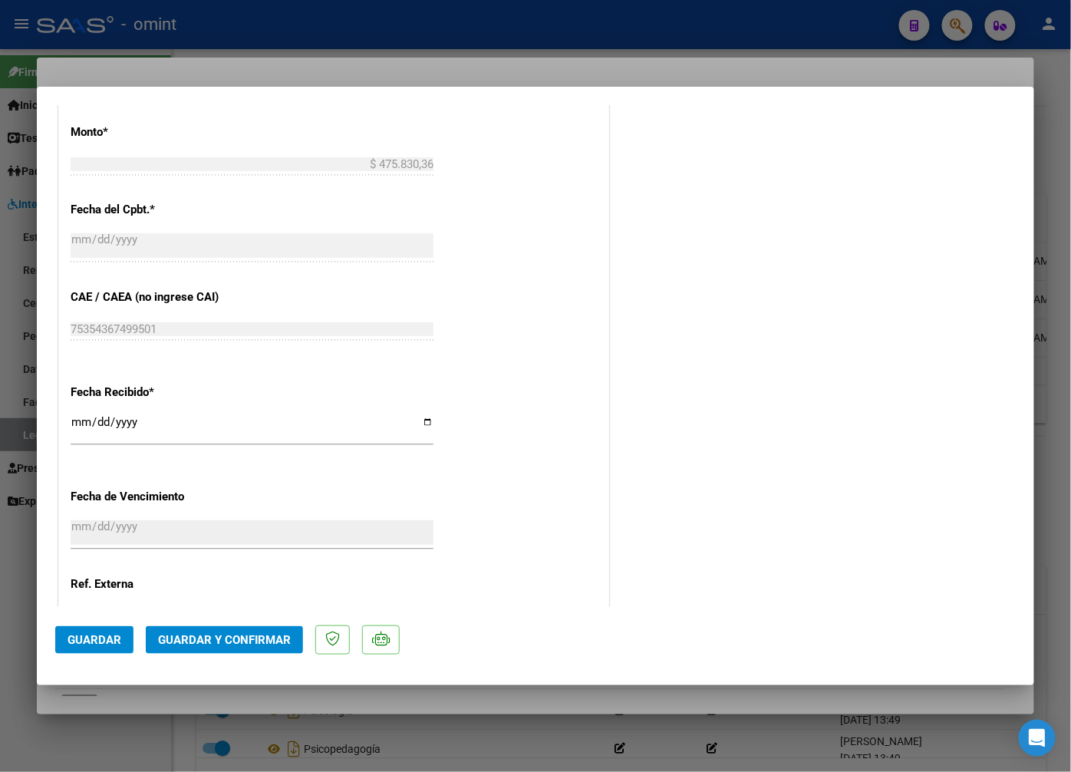
click at [204, 638] on span "Guardar y Confirmar" at bounding box center [224, 640] width 133 height 14
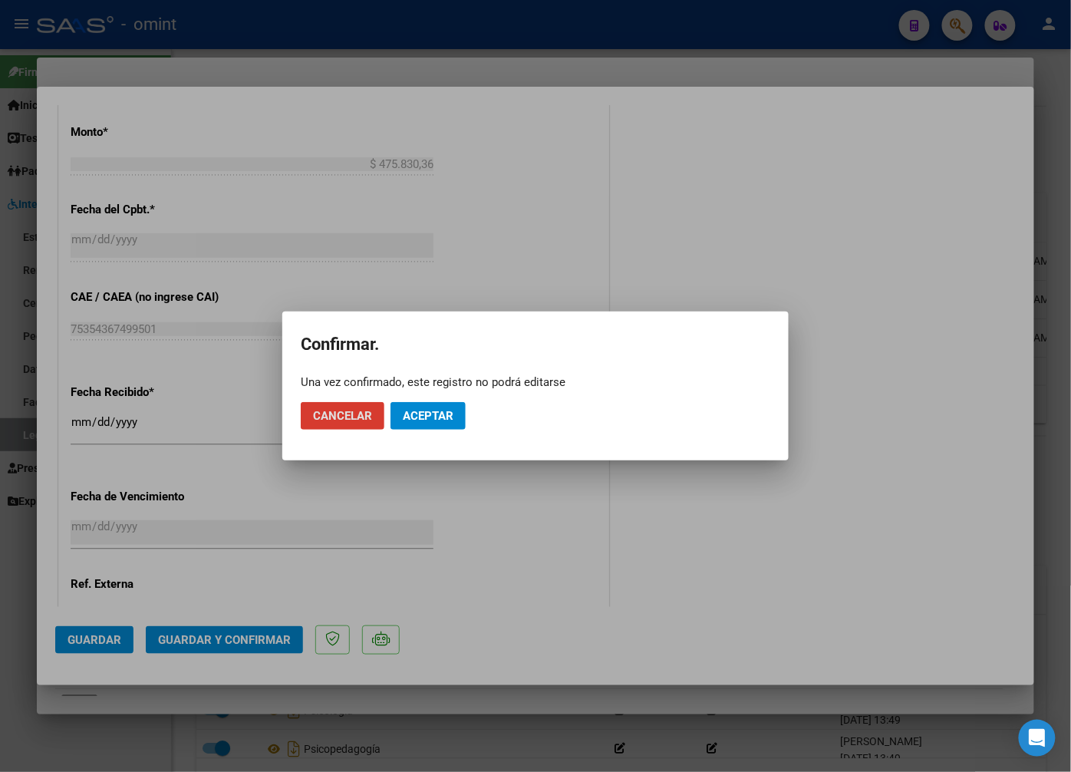
click at [438, 407] on button "Aceptar" at bounding box center [428, 416] width 75 height 28
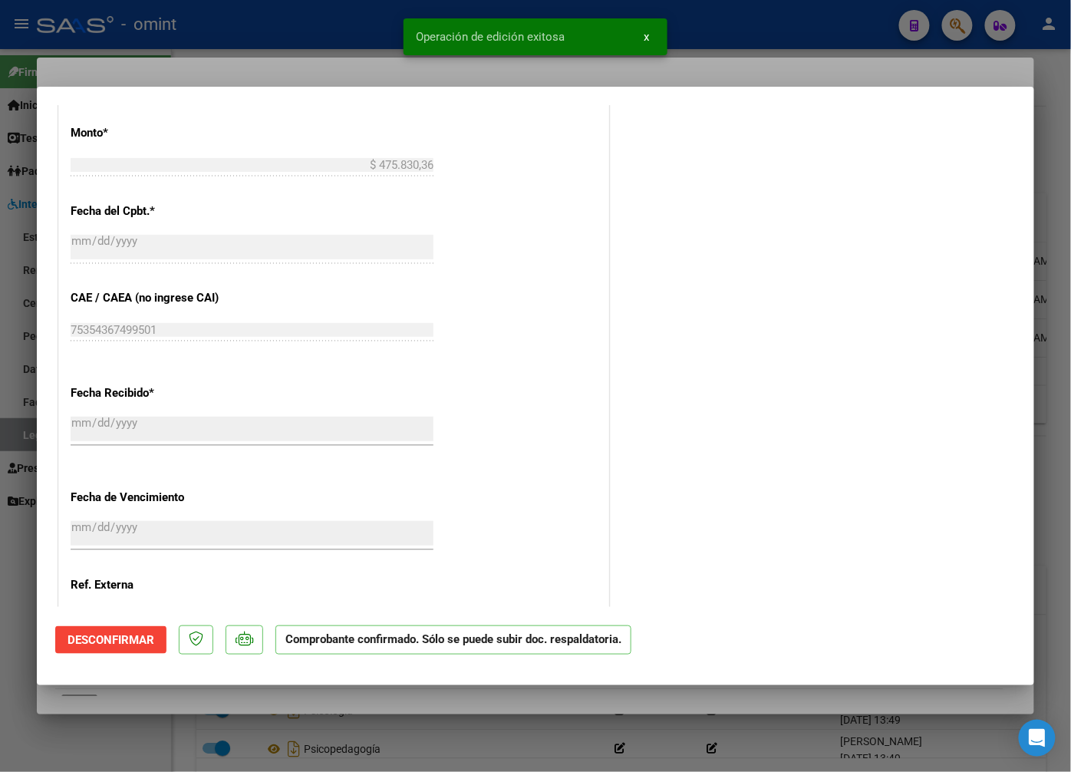
click at [364, 67] on div at bounding box center [535, 386] width 1071 height 772
type input "$ 0,00"
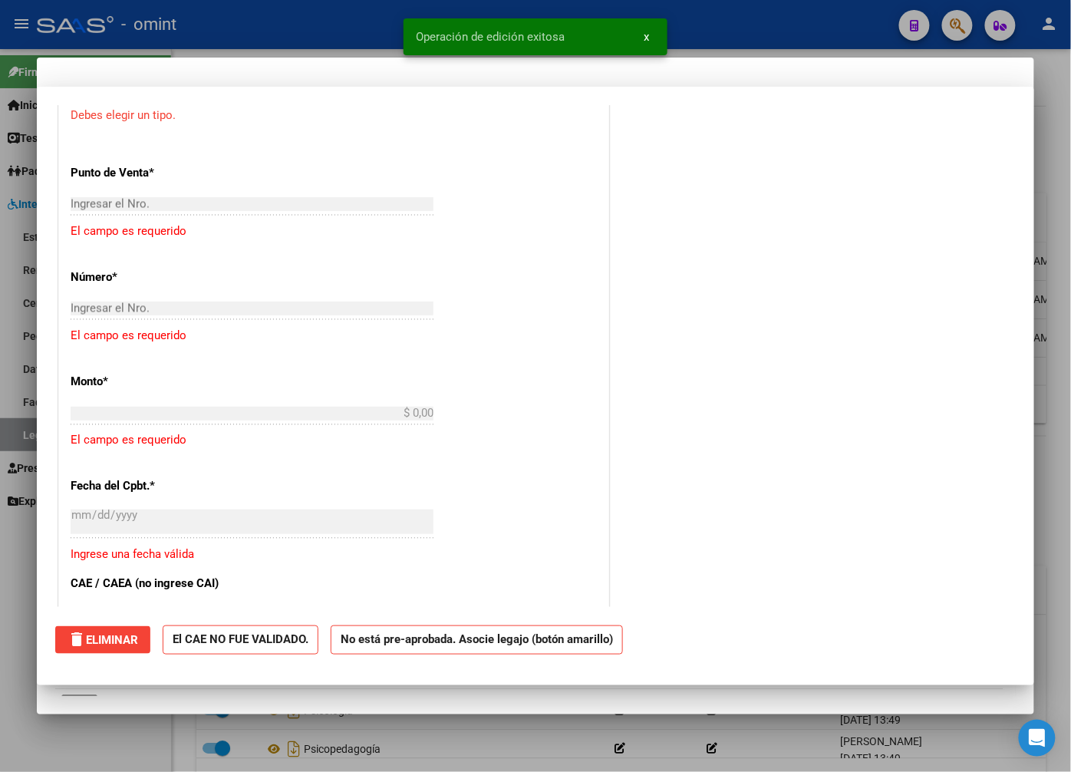
scroll to position [0, 0]
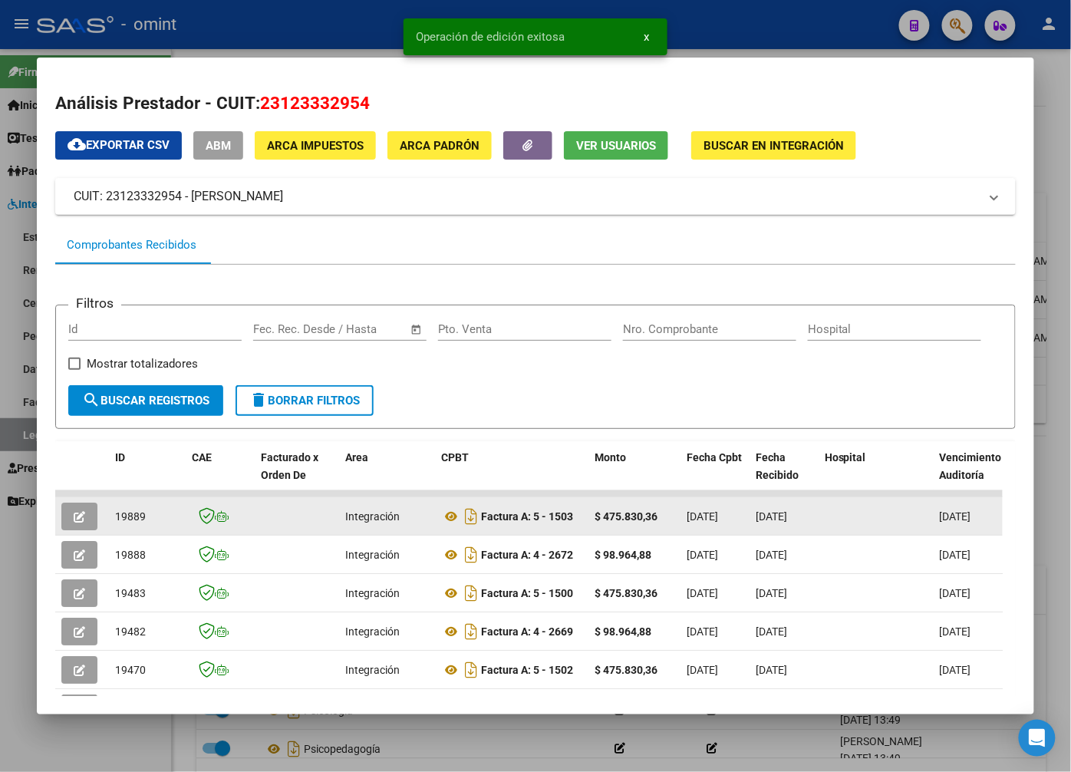
click at [127, 520] on span "19889" at bounding box center [130, 516] width 31 height 12
copy span "19889"
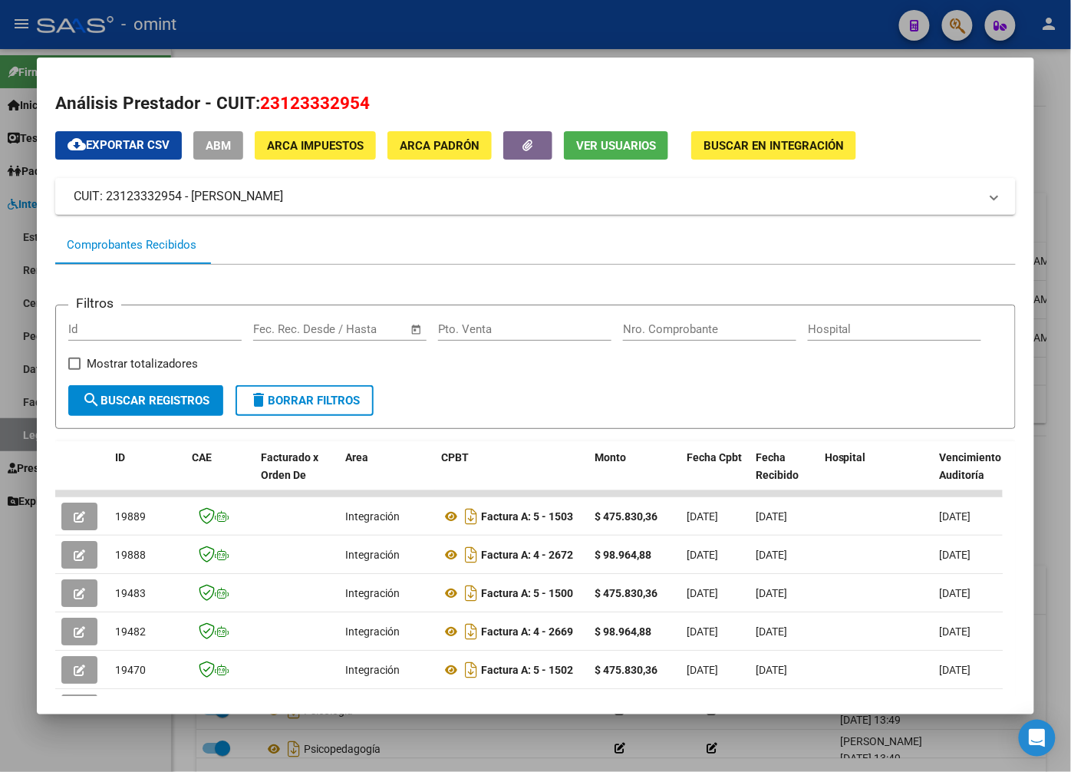
click at [376, 28] on div at bounding box center [535, 386] width 1071 height 772
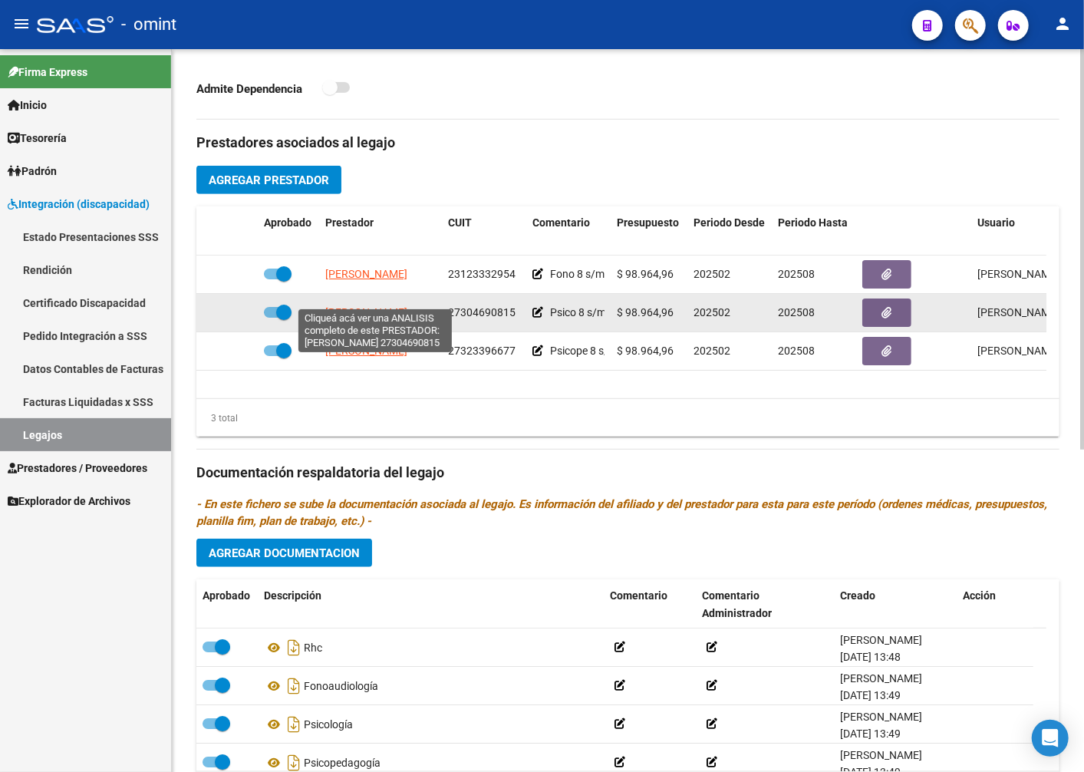
click at [378, 306] on span "[PERSON_NAME]" at bounding box center [366, 312] width 82 height 12
type textarea "27304690815"
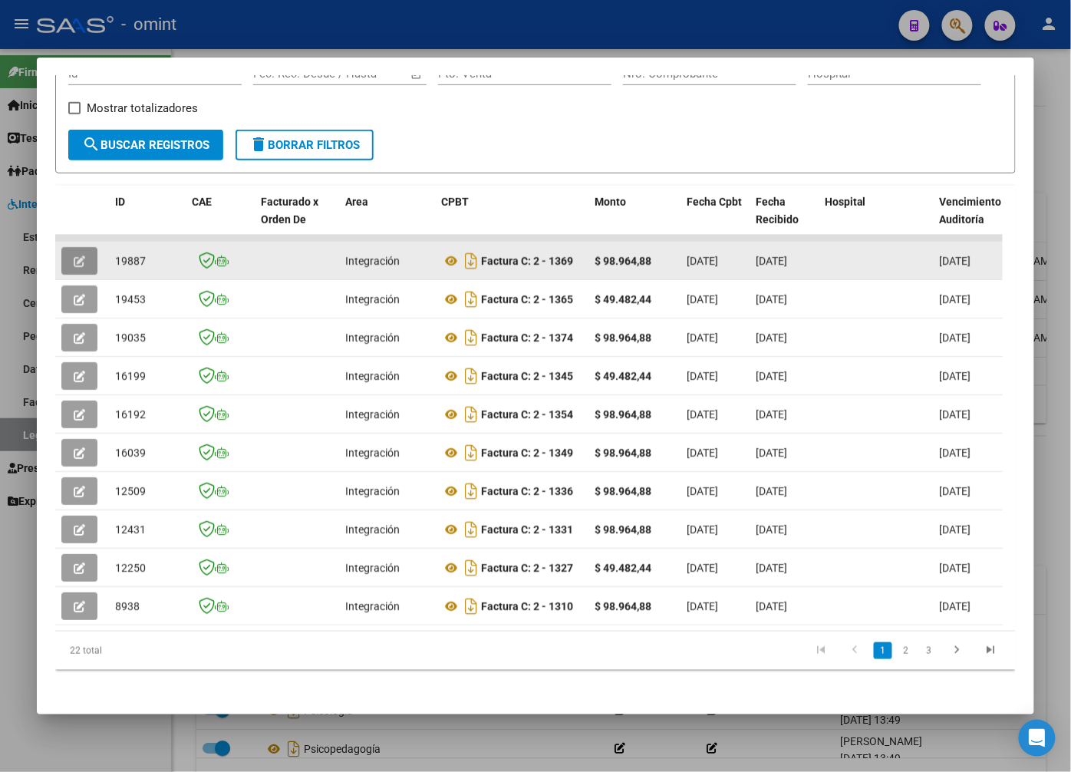
click at [87, 267] on button "button" at bounding box center [79, 261] width 36 height 28
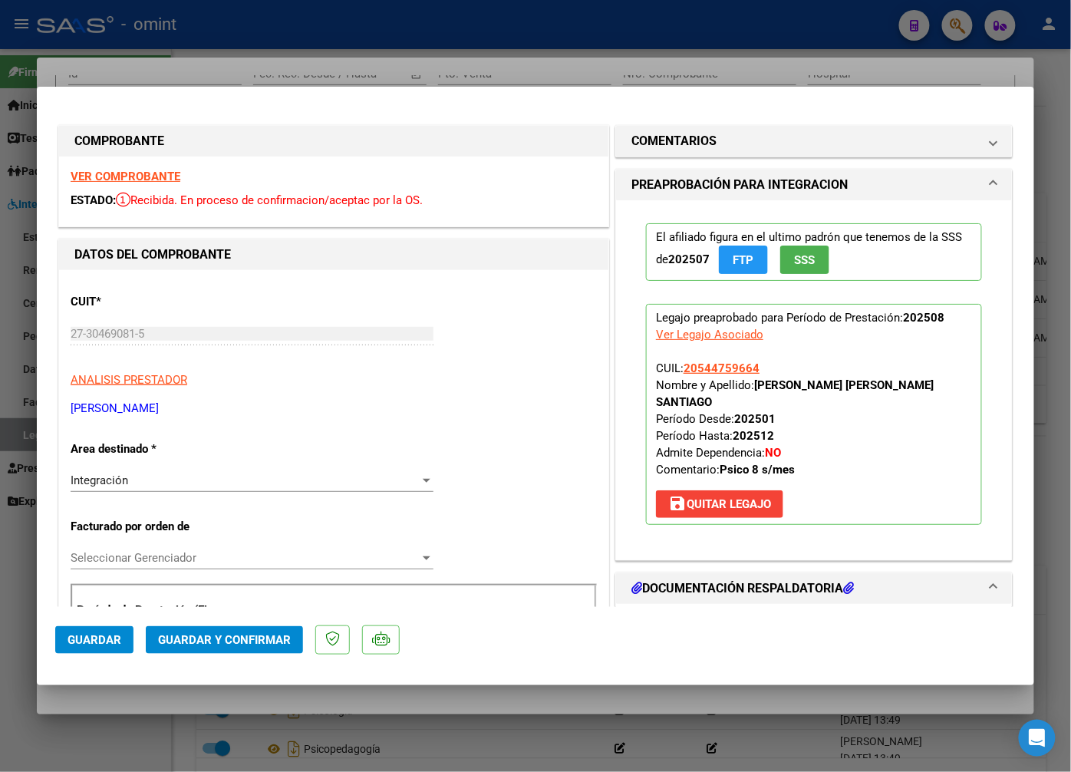
click at [140, 174] on strong "VER COMPROBANTE" at bounding box center [126, 177] width 110 height 14
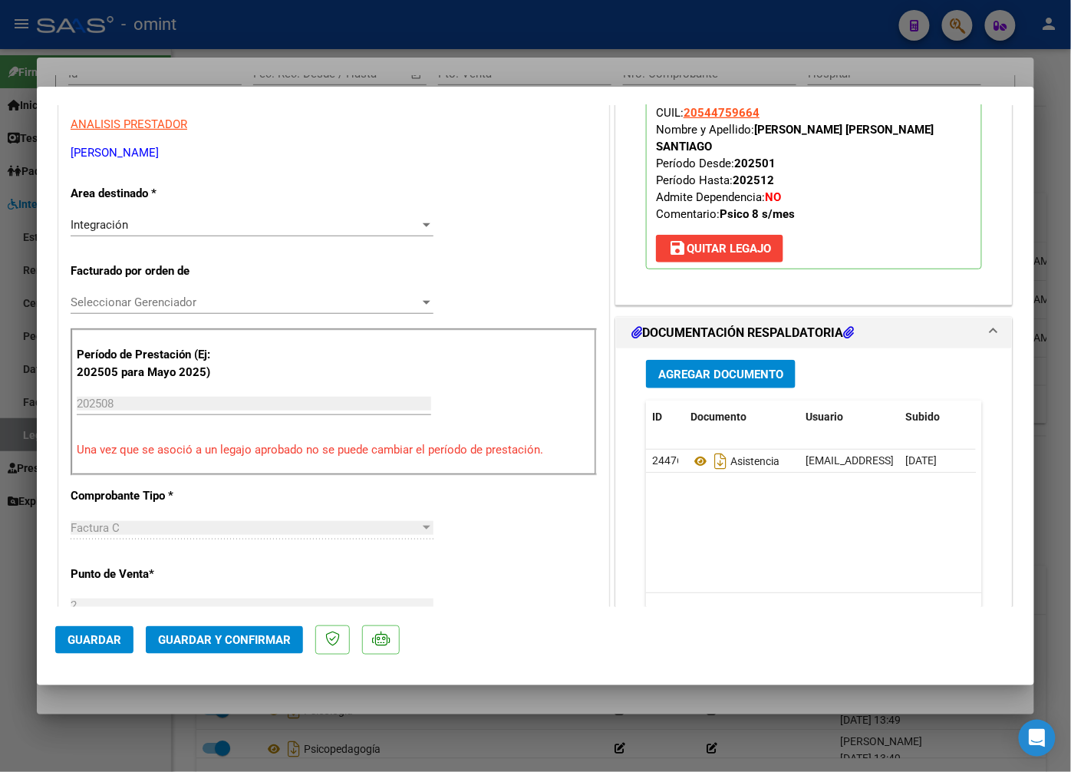
scroll to position [341, 0]
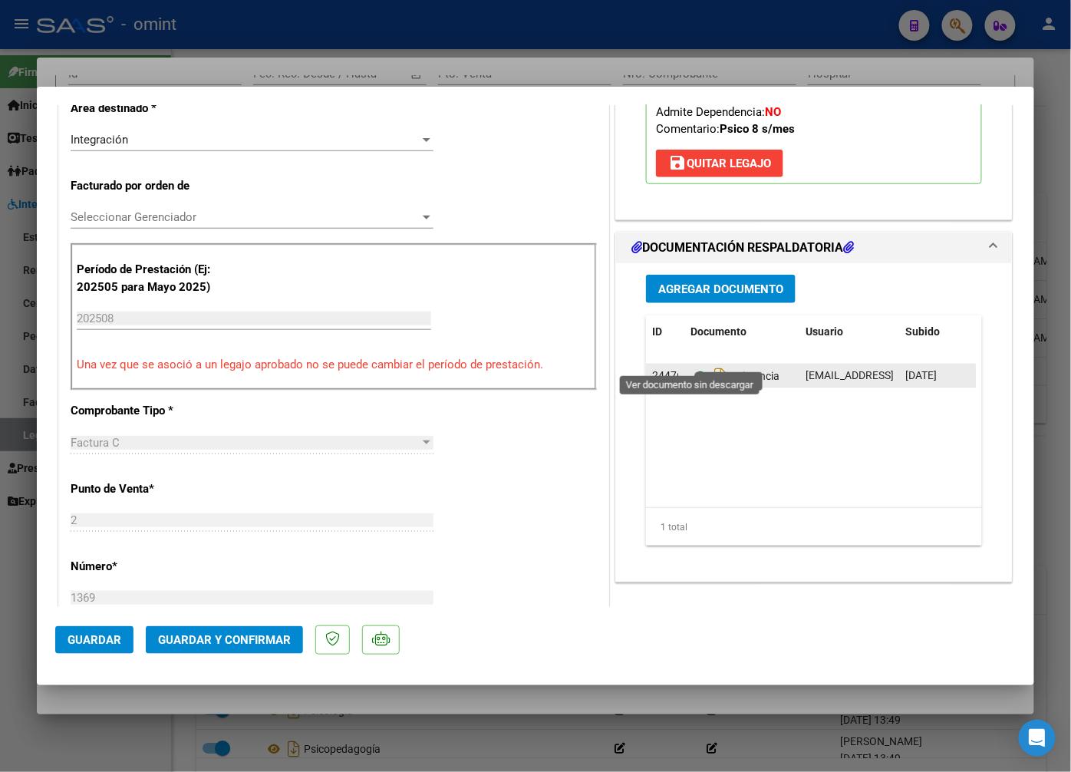
click at [694, 367] on icon at bounding box center [701, 376] width 20 height 18
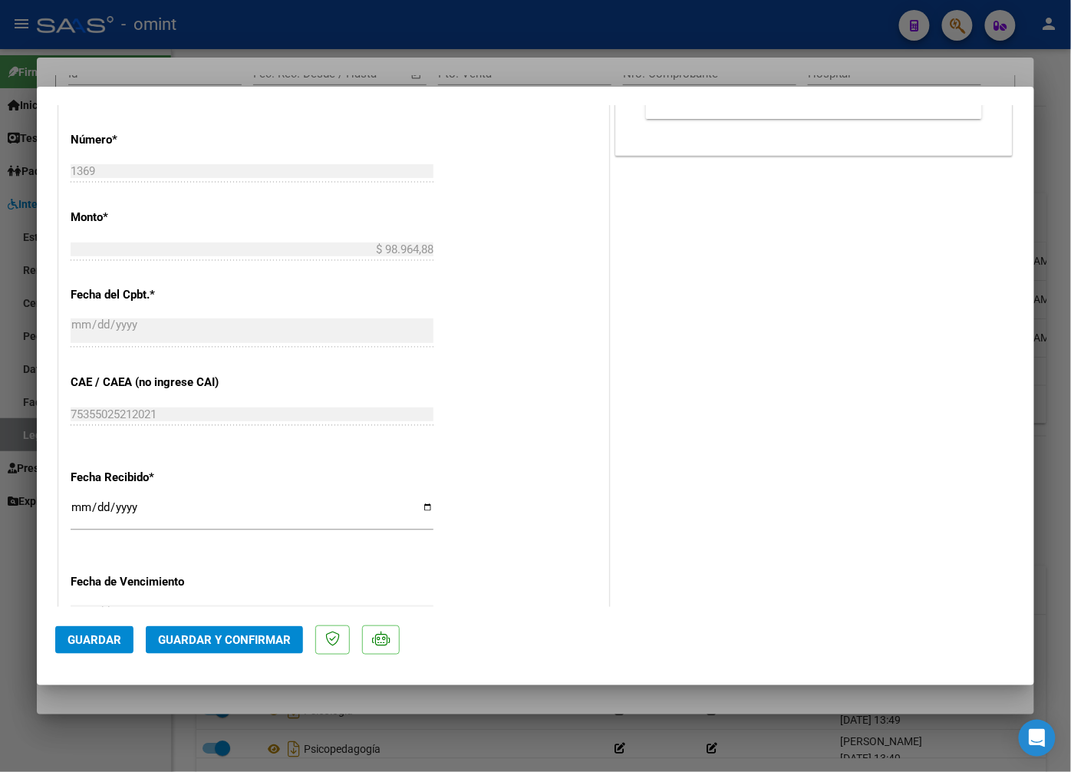
scroll to position [852, 0]
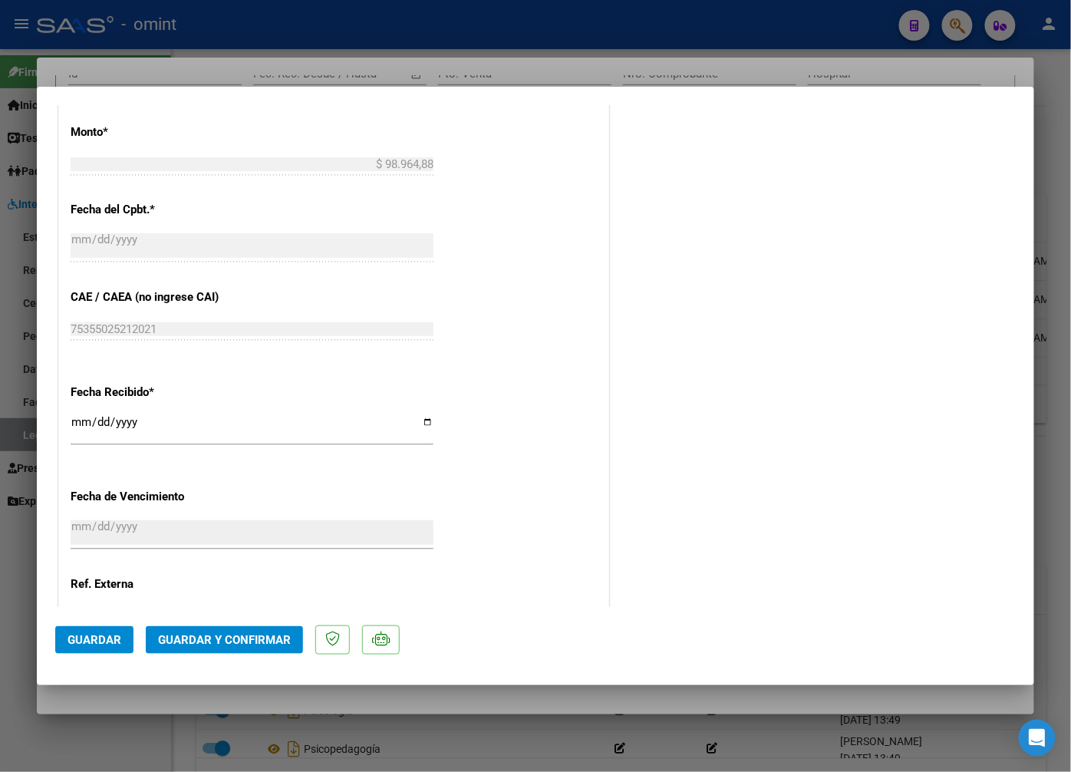
click at [259, 633] on span "Guardar y Confirmar" at bounding box center [224, 640] width 133 height 14
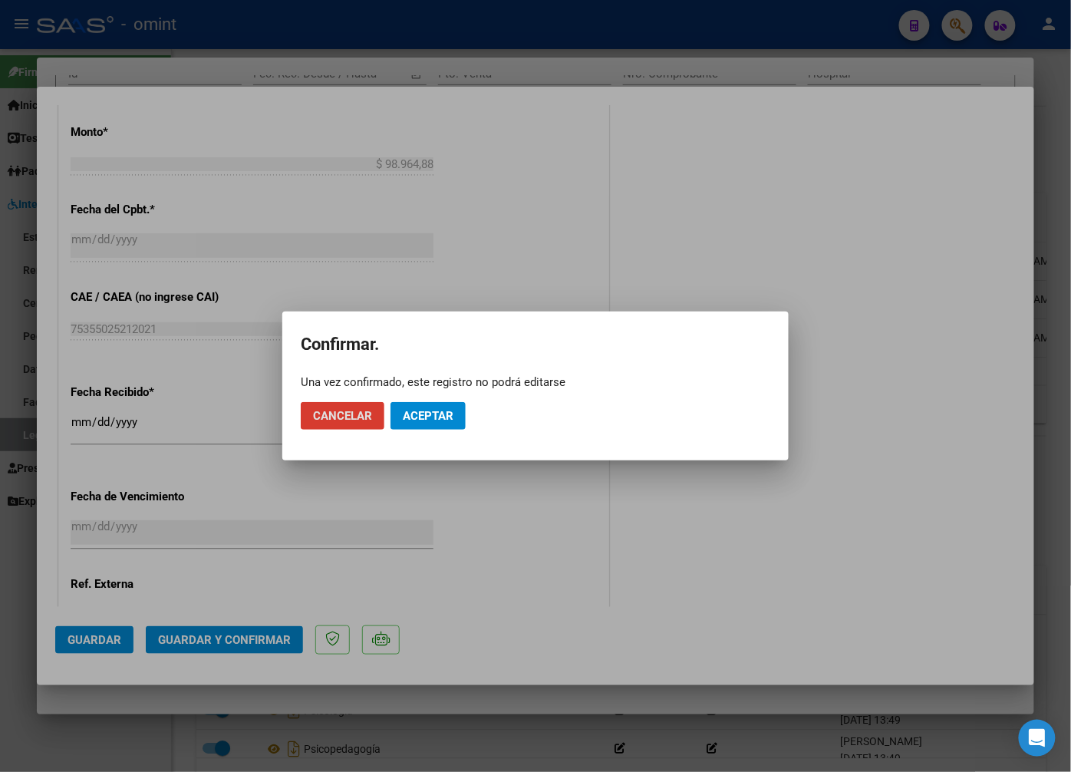
click at [446, 422] on span "Aceptar" at bounding box center [428, 416] width 51 height 14
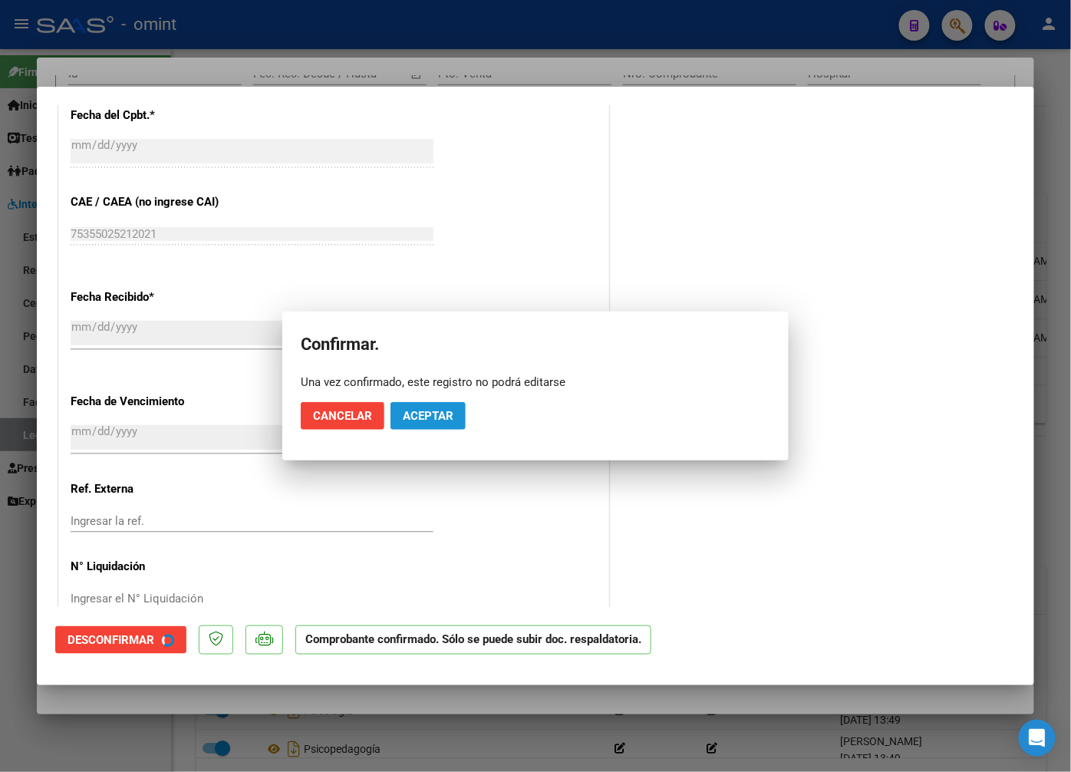
scroll to position [757, 0]
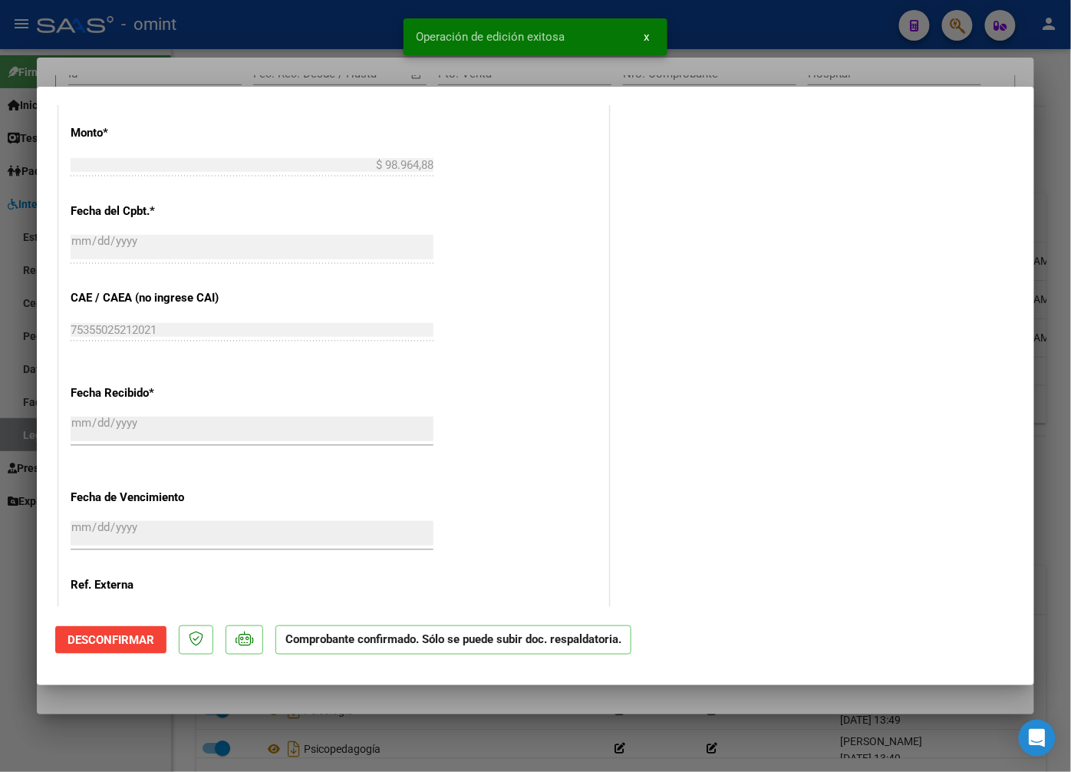
click at [261, 68] on div at bounding box center [535, 386] width 1071 height 772
type input "$ 0,00"
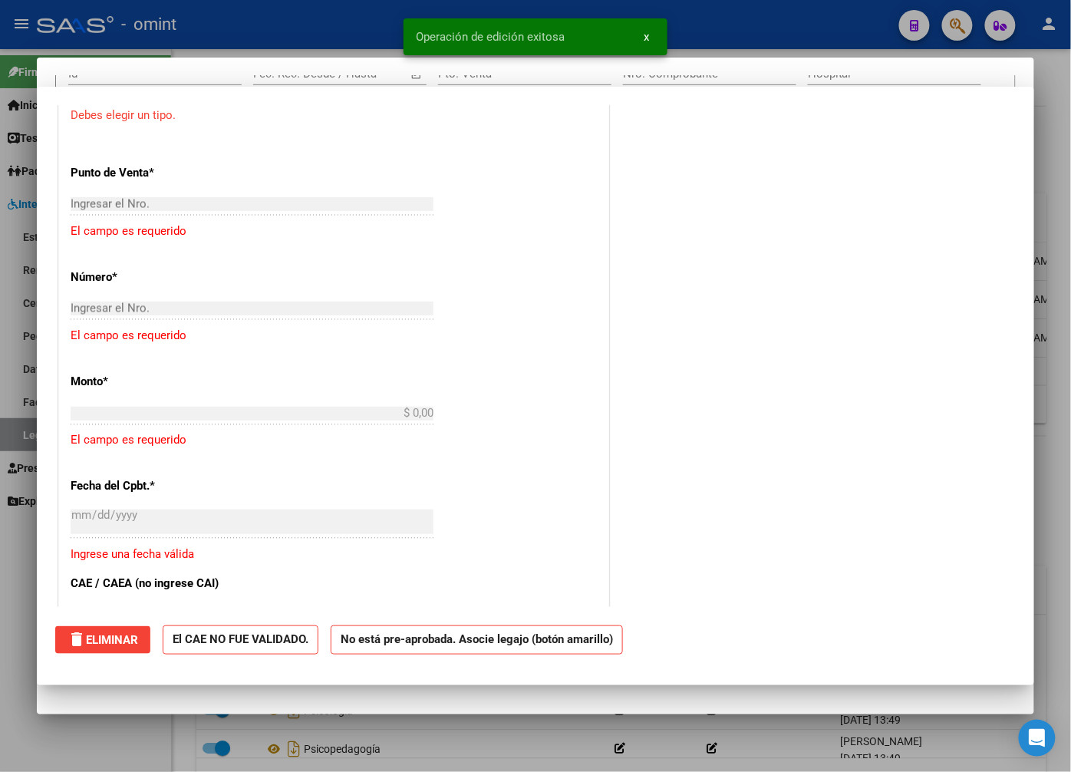
scroll to position [0, 0]
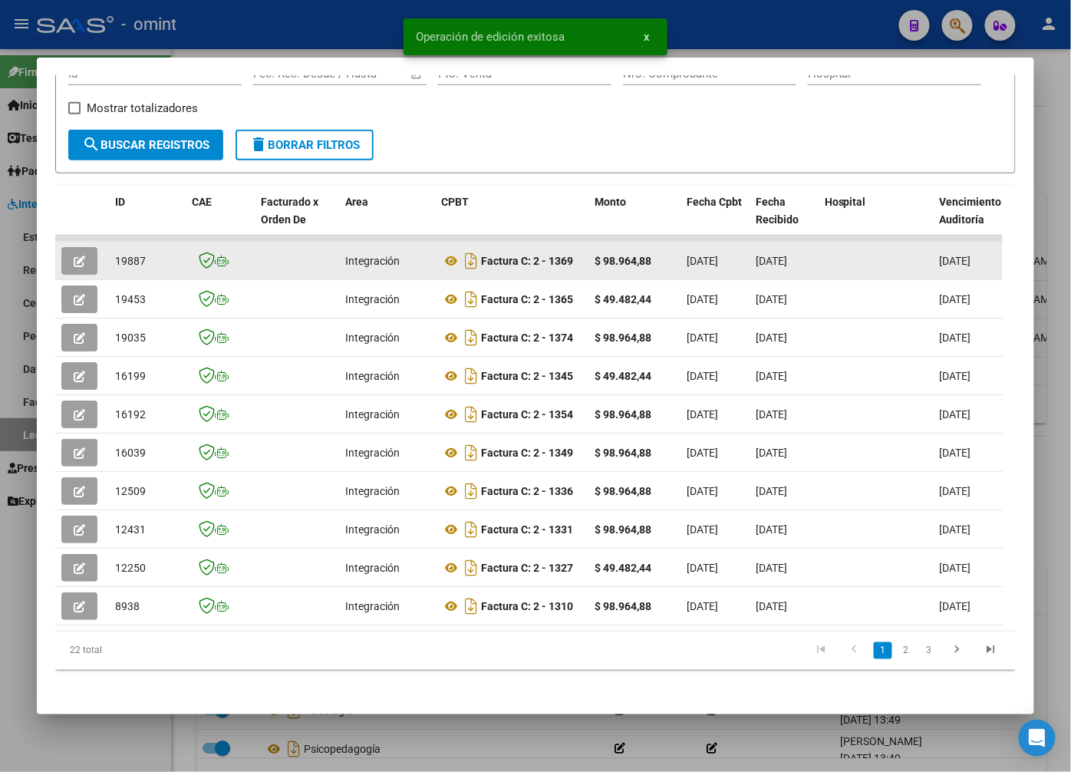
click at [136, 262] on span "19887" at bounding box center [130, 261] width 31 height 12
copy span "19887"
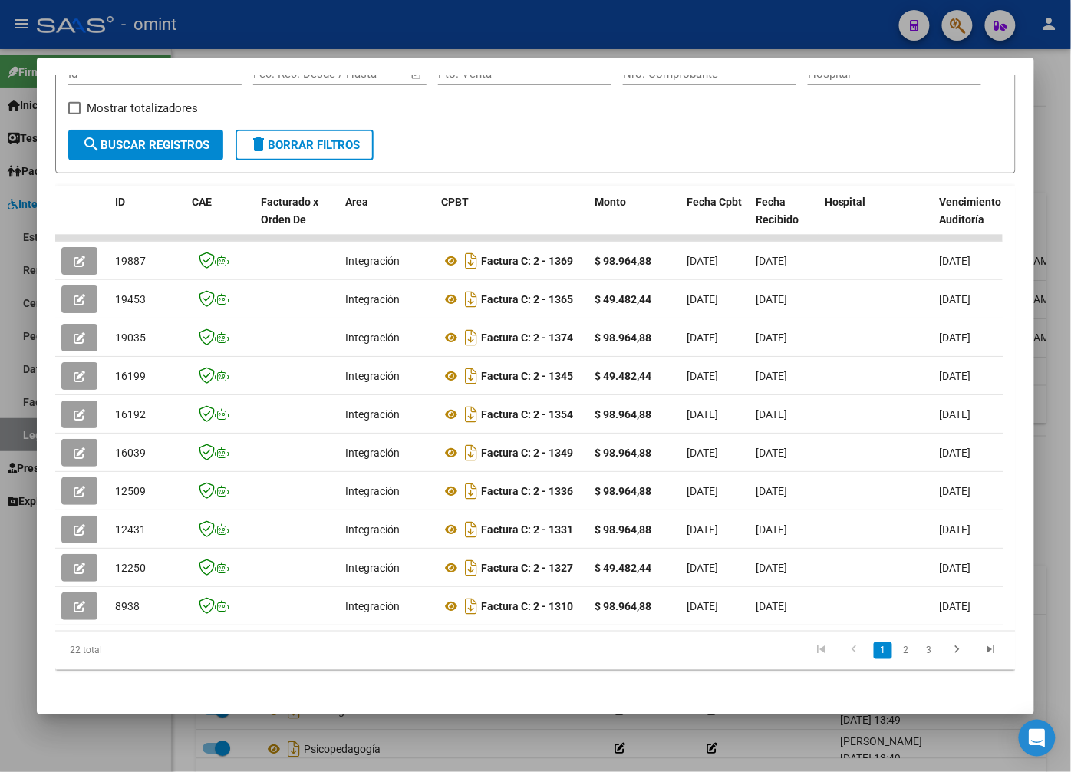
click at [346, 28] on div at bounding box center [535, 386] width 1071 height 772
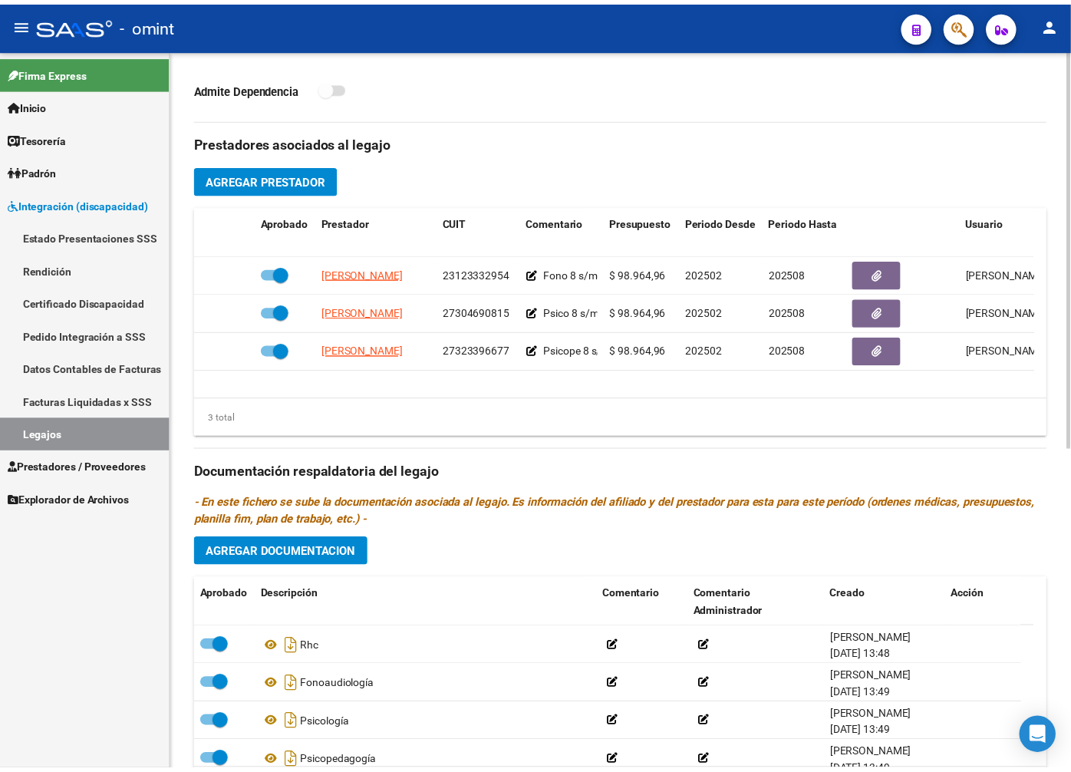
scroll to position [583, 0]
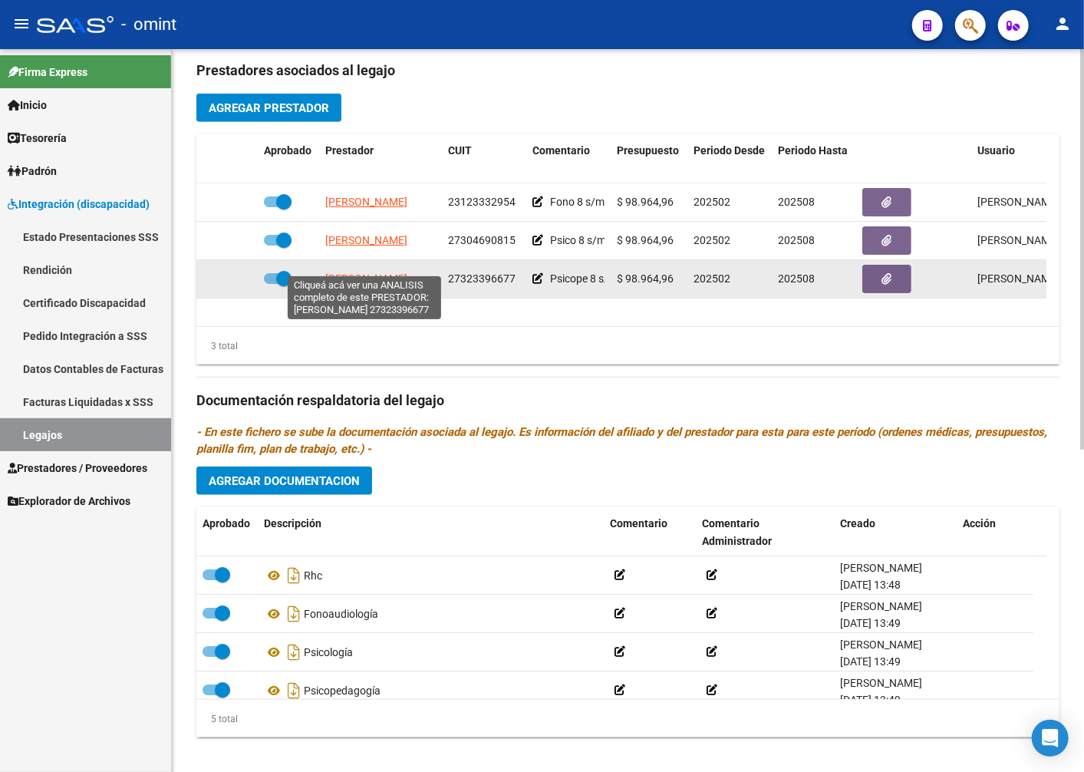
click at [364, 272] on span "[PERSON_NAME]" at bounding box center [366, 278] width 82 height 12
type textarea "27323396677"
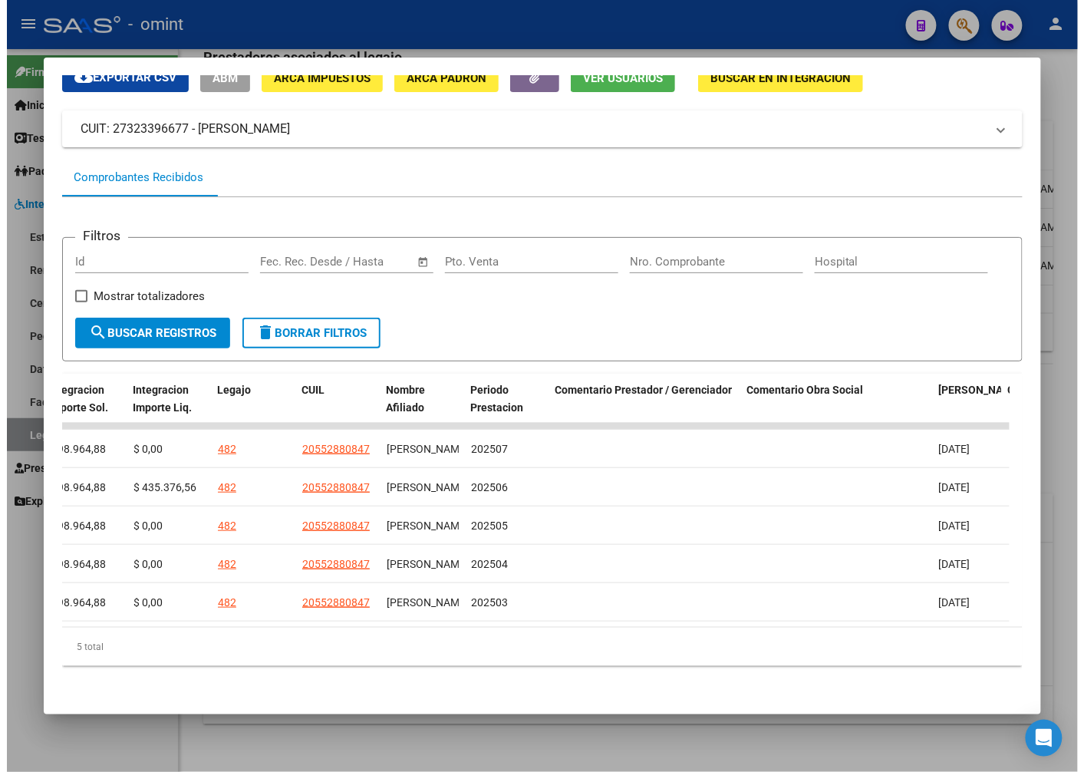
scroll to position [0, 2280]
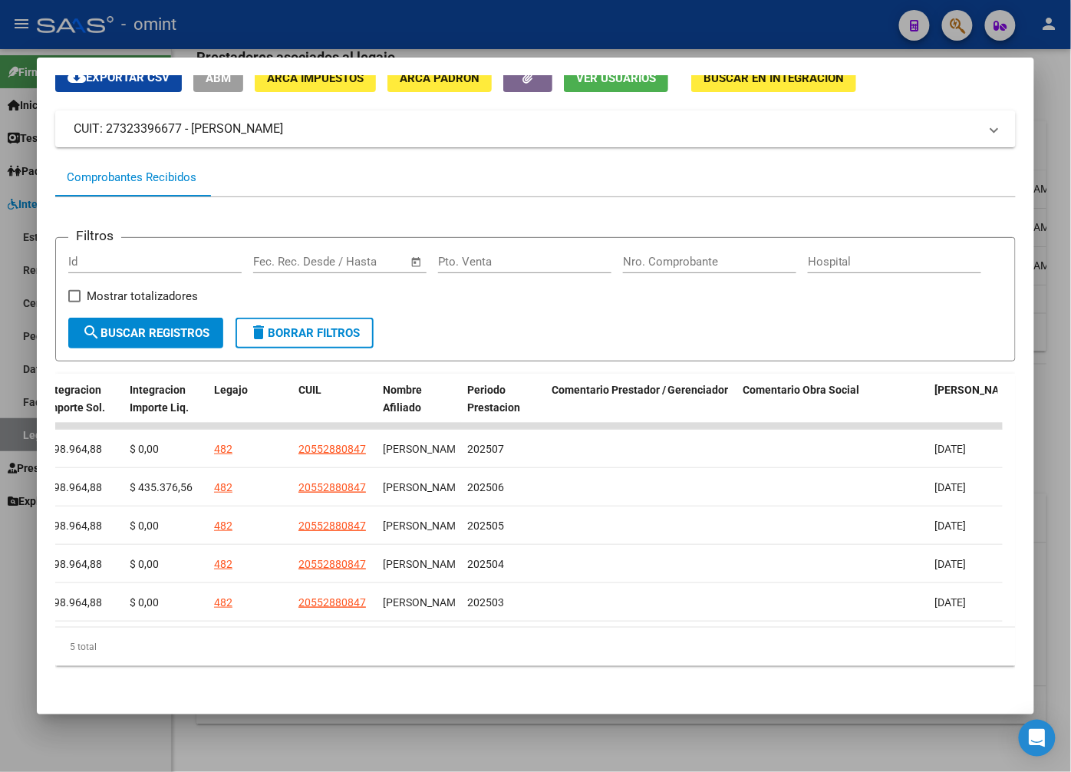
click at [419, 35] on div at bounding box center [535, 386] width 1071 height 772
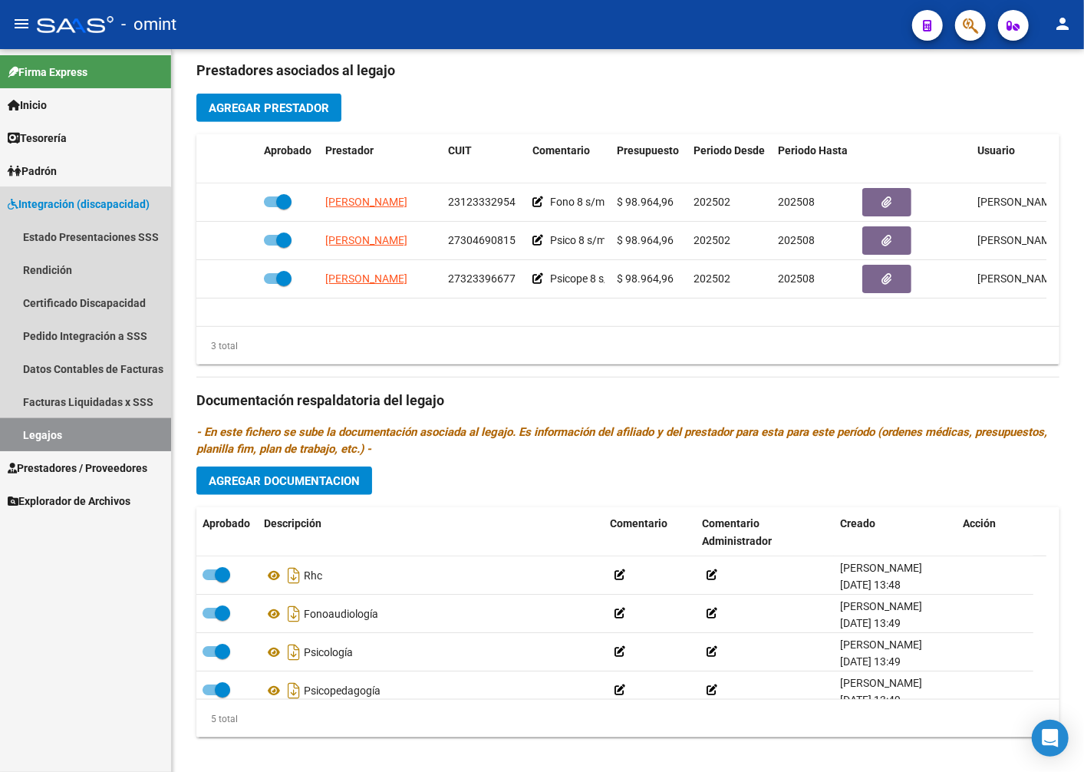
click at [51, 430] on link "Legajos" at bounding box center [85, 434] width 171 height 33
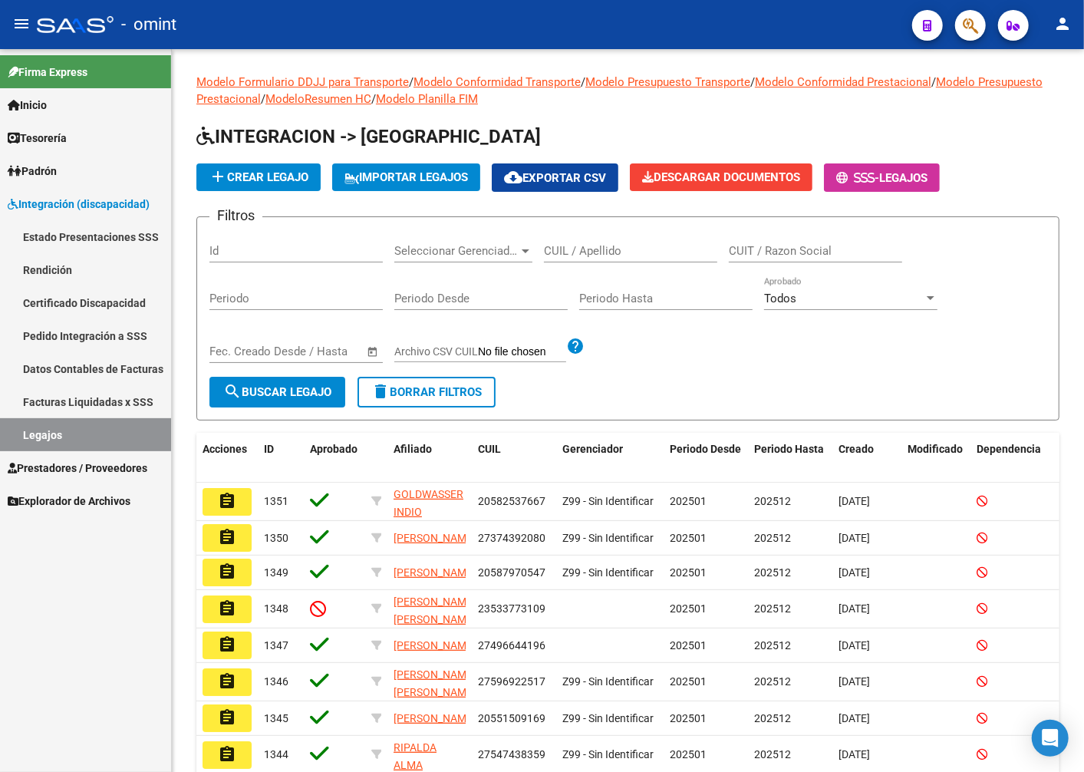
click at [27, 566] on div "Firma Express Inicio Instructivos Contacto OS Tesorería Extractos Procesados (c…" at bounding box center [85, 410] width 171 height 723
paste input "20524653711"
type input "20524653711"
click at [330, 389] on span "search Buscar Legajo" at bounding box center [277, 392] width 108 height 14
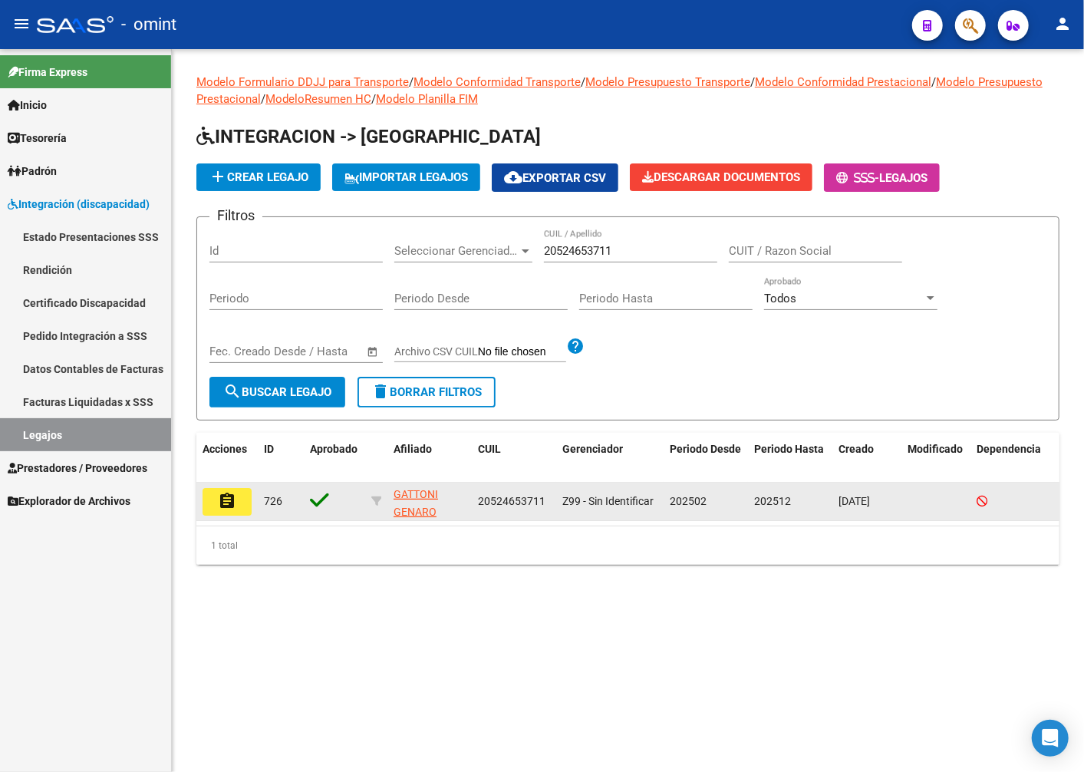
click at [233, 493] on mat-icon "assignment" at bounding box center [227, 501] width 18 height 18
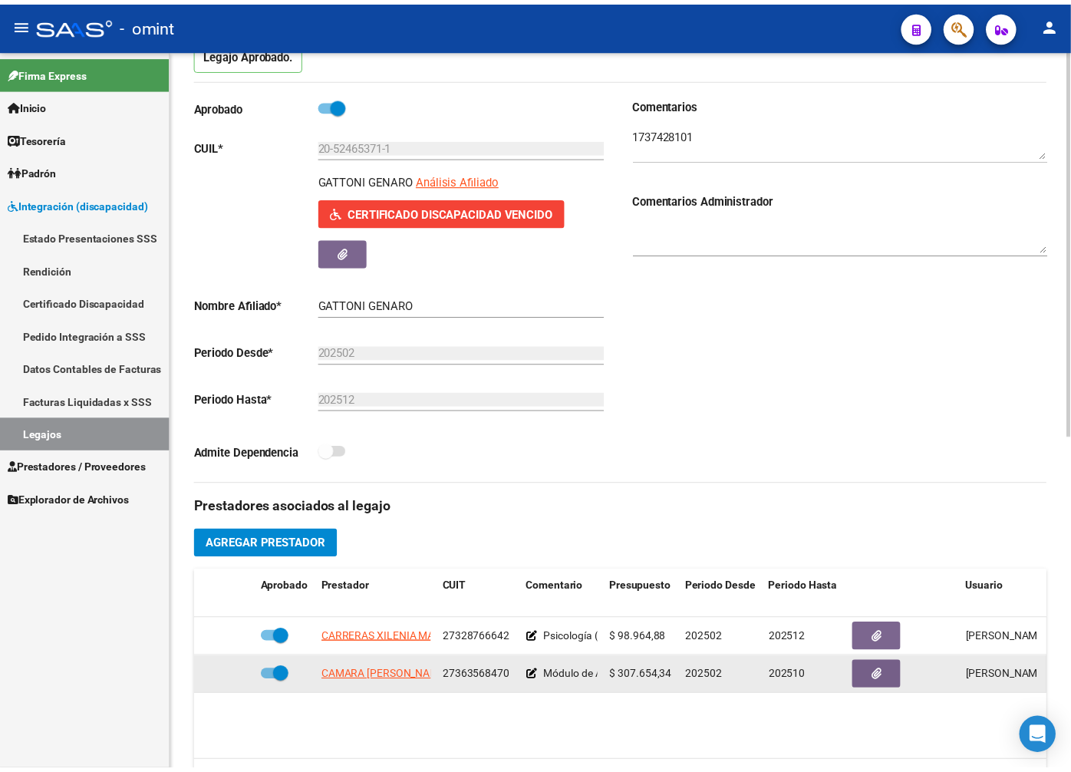
scroll to position [256, 0]
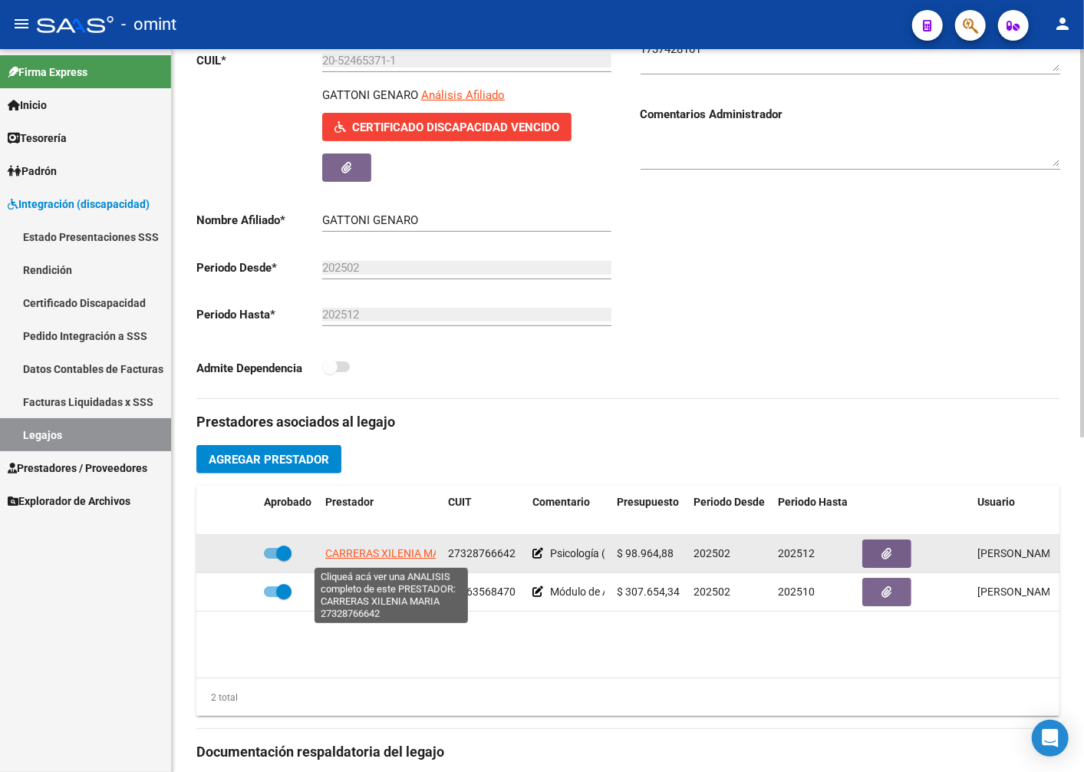
click at [367, 554] on span "CARRERAS XILENIA MARIA" at bounding box center [390, 553] width 131 height 12
type textarea "27328766642"
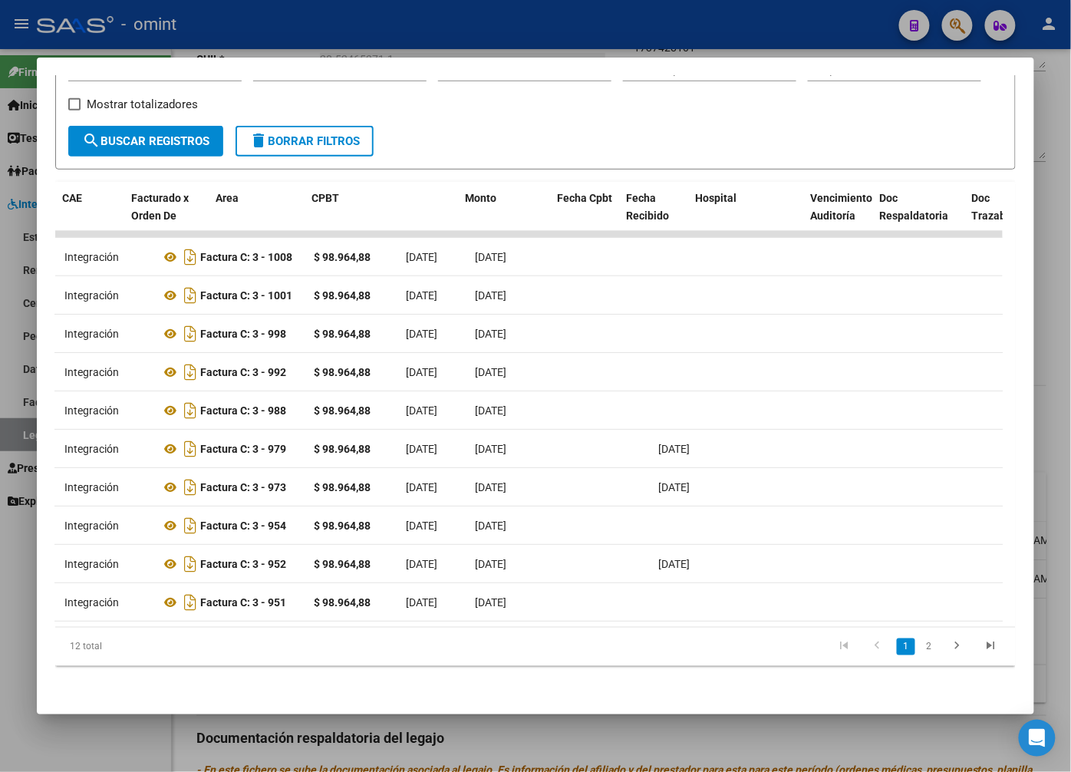
scroll to position [0, 0]
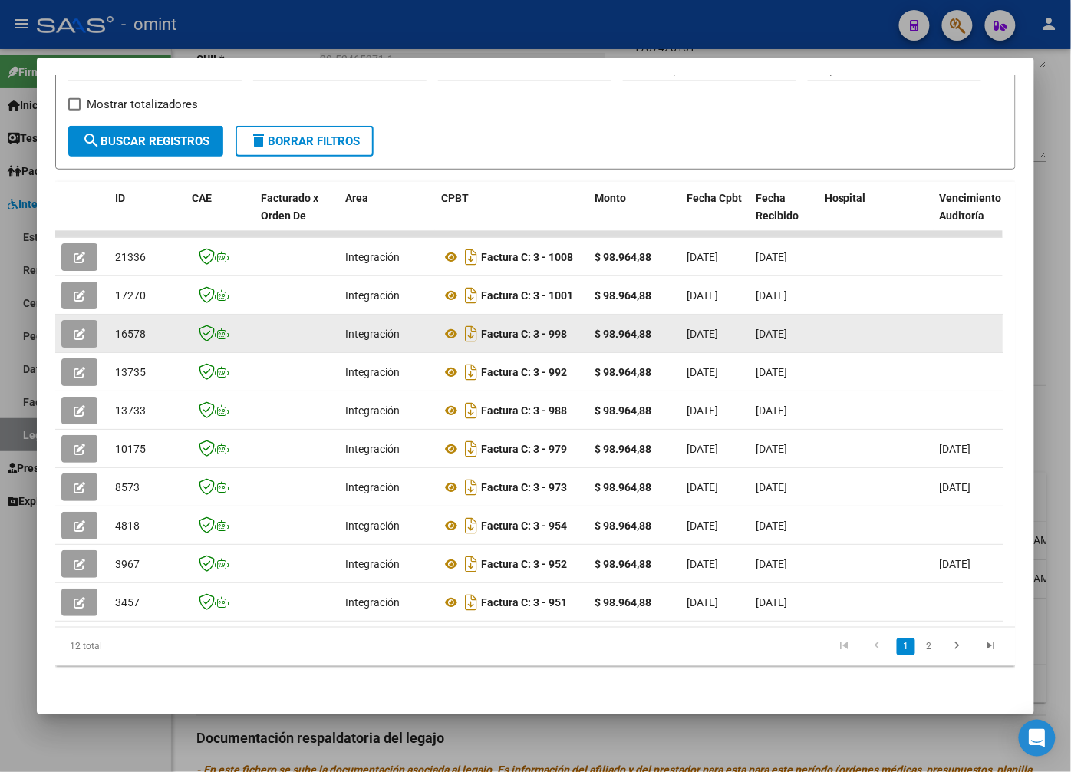
drag, startPoint x: 423, startPoint y: 332, endPoint x: 116, endPoint y: 325, distance: 307.0
drag, startPoint x: 116, startPoint y: 325, endPoint x: 83, endPoint y: 322, distance: 33.1
click at [83, 328] on icon "button" at bounding box center [80, 334] width 12 height 12
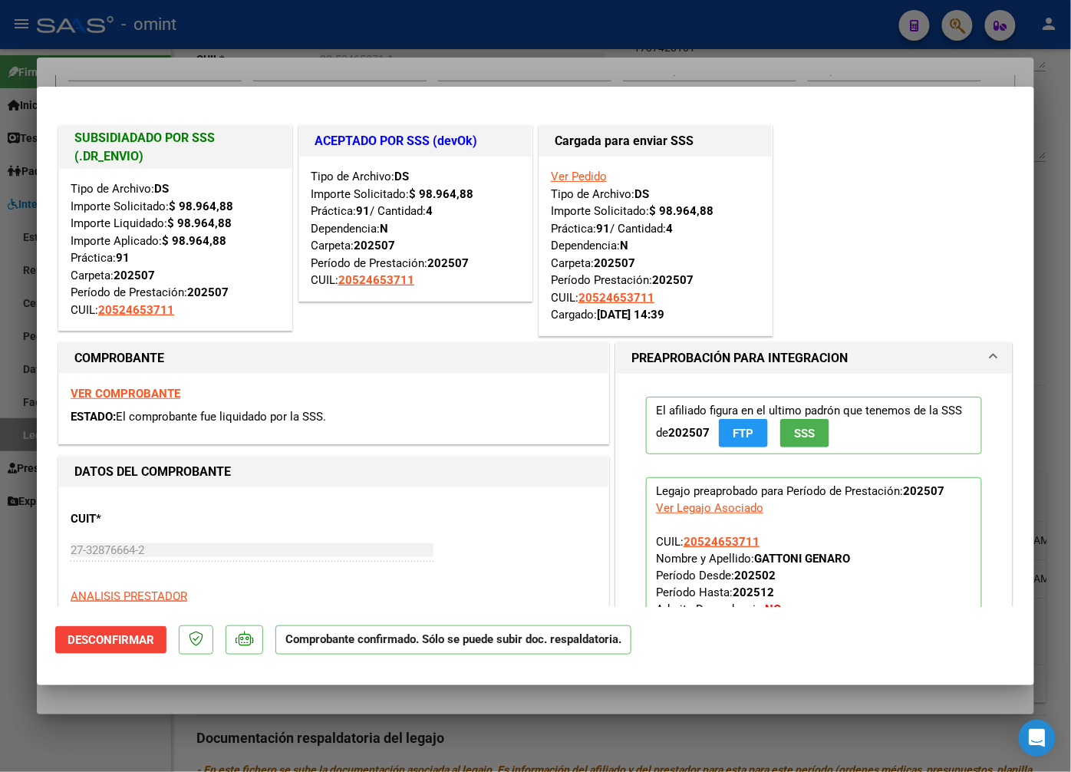
click at [257, 43] on div at bounding box center [535, 386] width 1071 height 772
type input "$ 0,00"
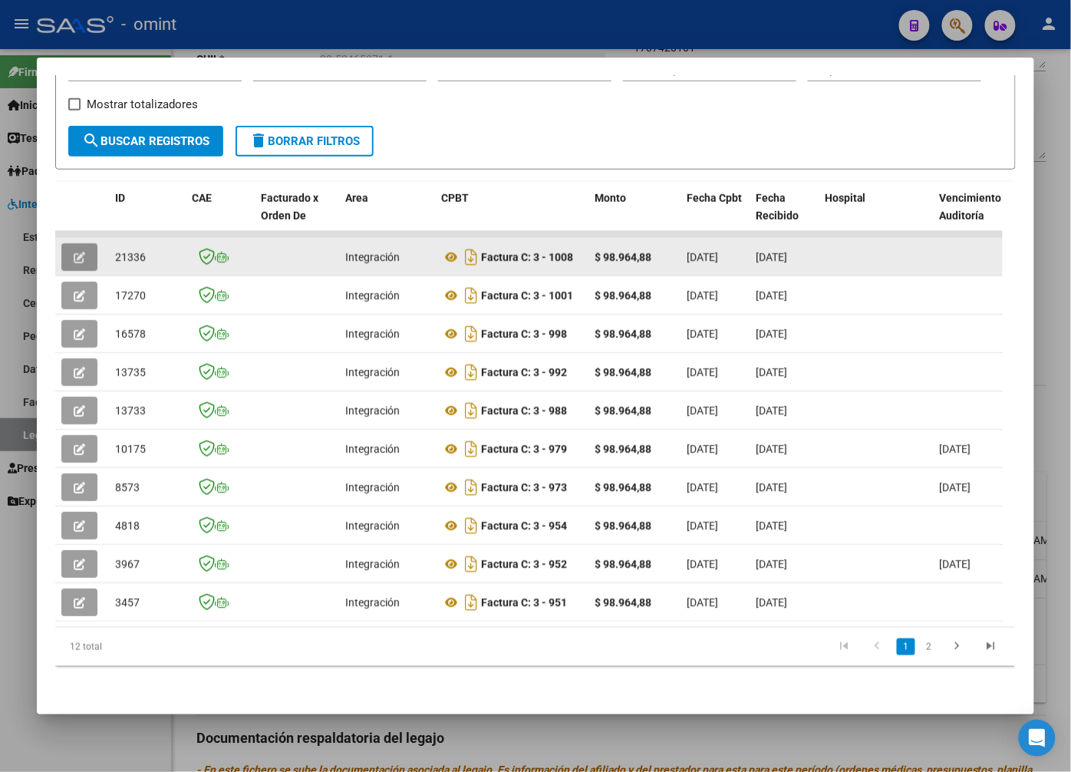
click at [77, 250] on span "button" at bounding box center [80, 257] width 12 height 14
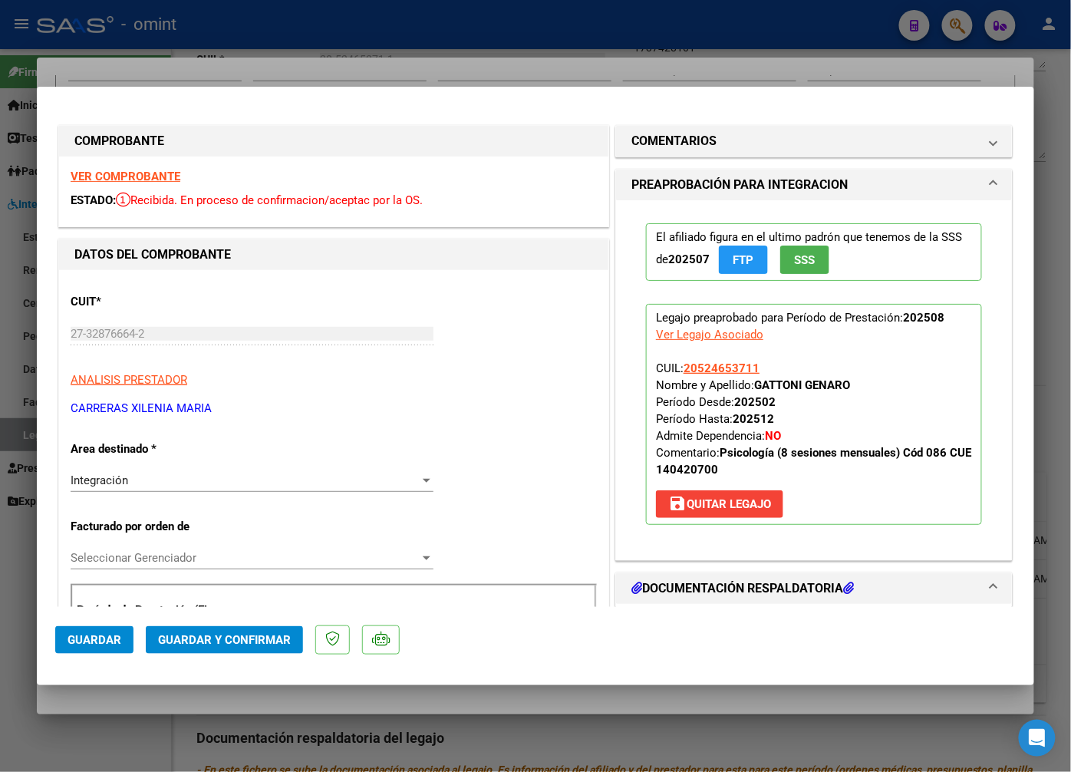
click at [108, 177] on strong "VER COMPROBANTE" at bounding box center [126, 177] width 110 height 14
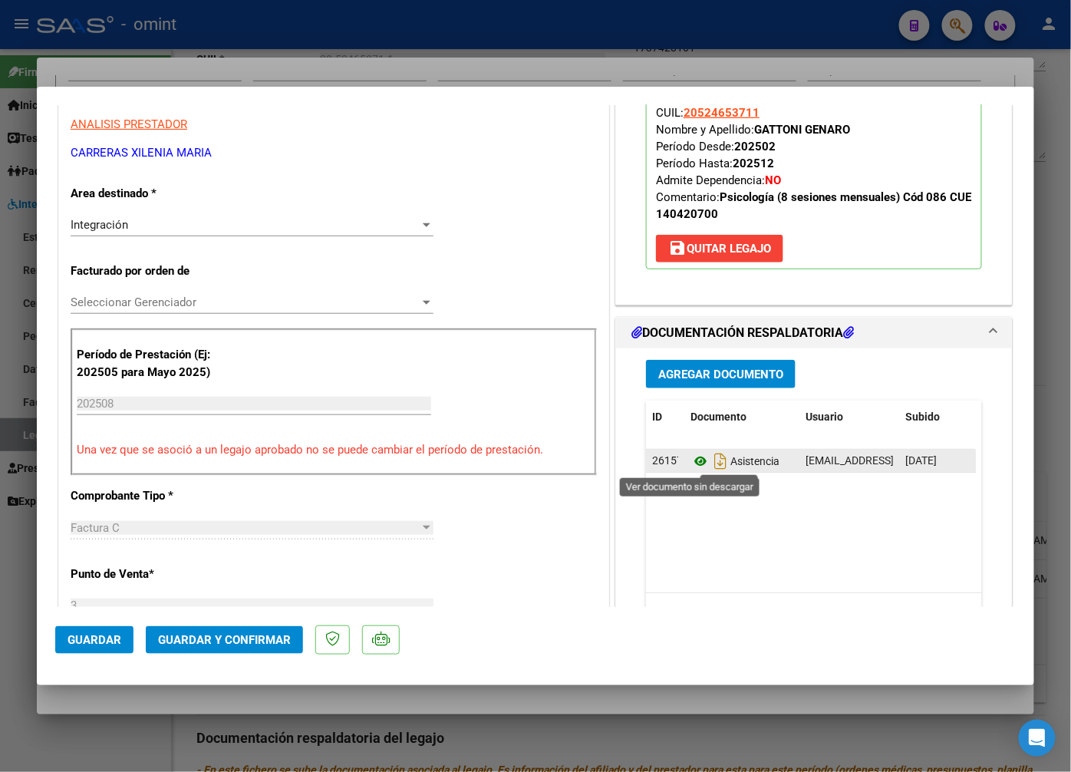
click at [694, 463] on icon at bounding box center [701, 461] width 20 height 18
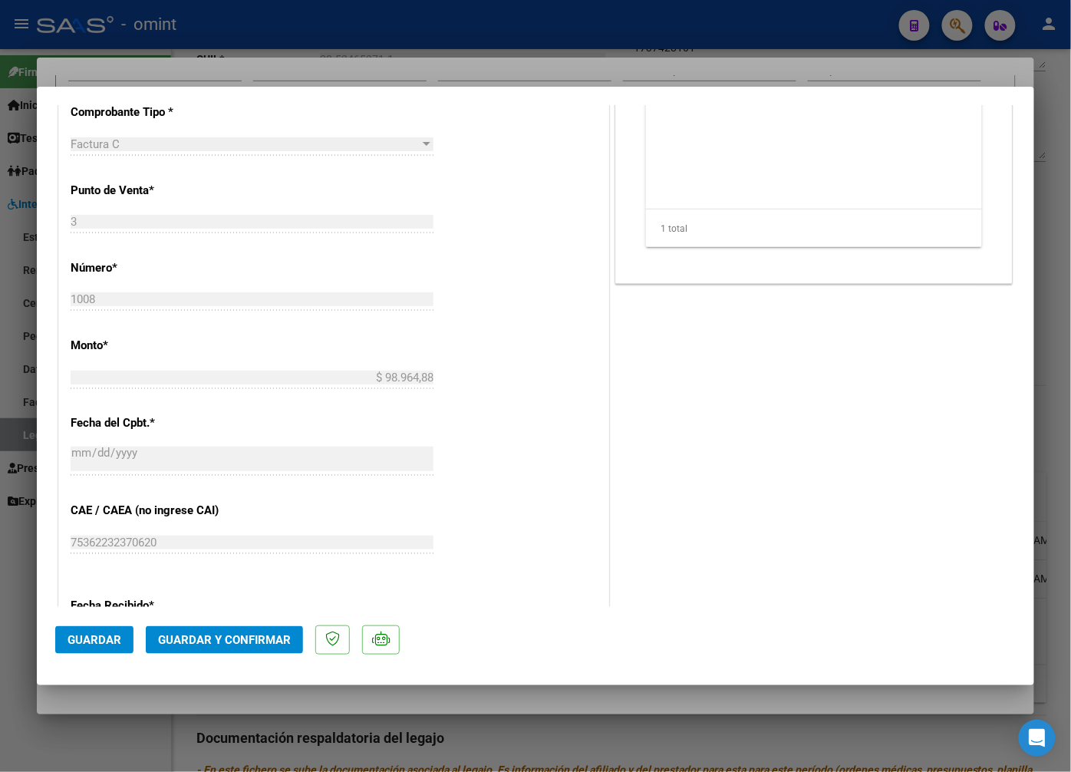
scroll to position [980, 0]
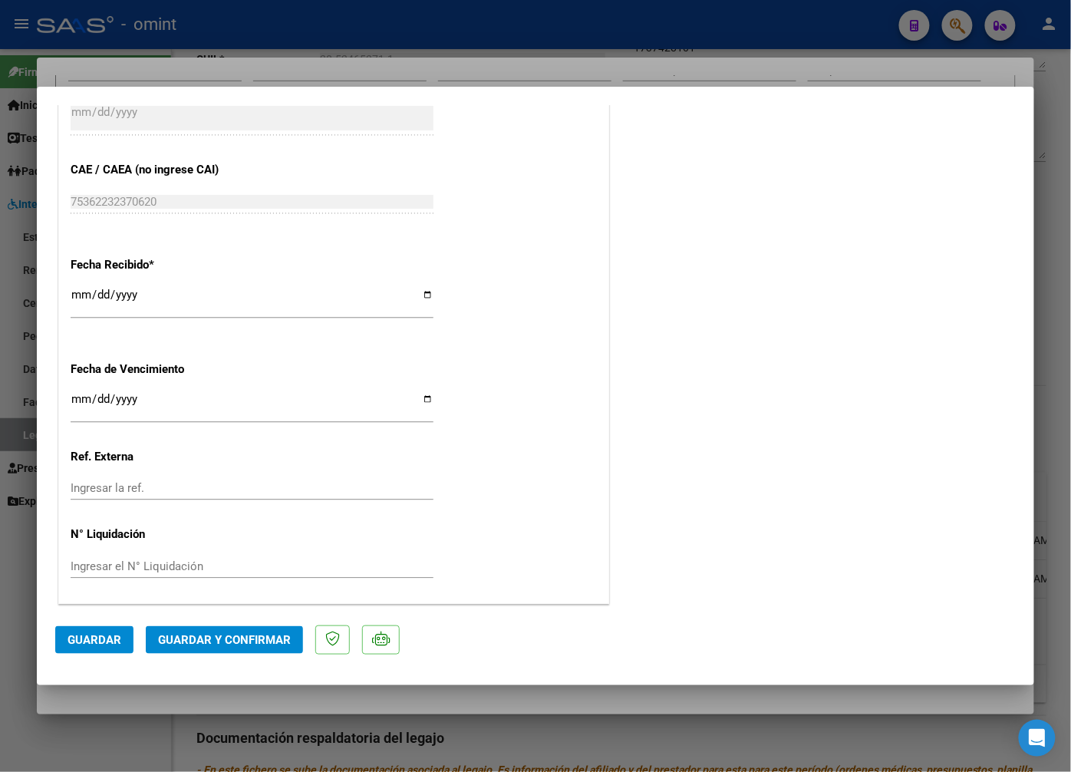
click at [254, 620] on mat-dialog-actions "Guardar Guardar y Confirmar" at bounding box center [535, 637] width 961 height 61
click at [261, 645] on span "Guardar y Confirmar" at bounding box center [224, 640] width 133 height 14
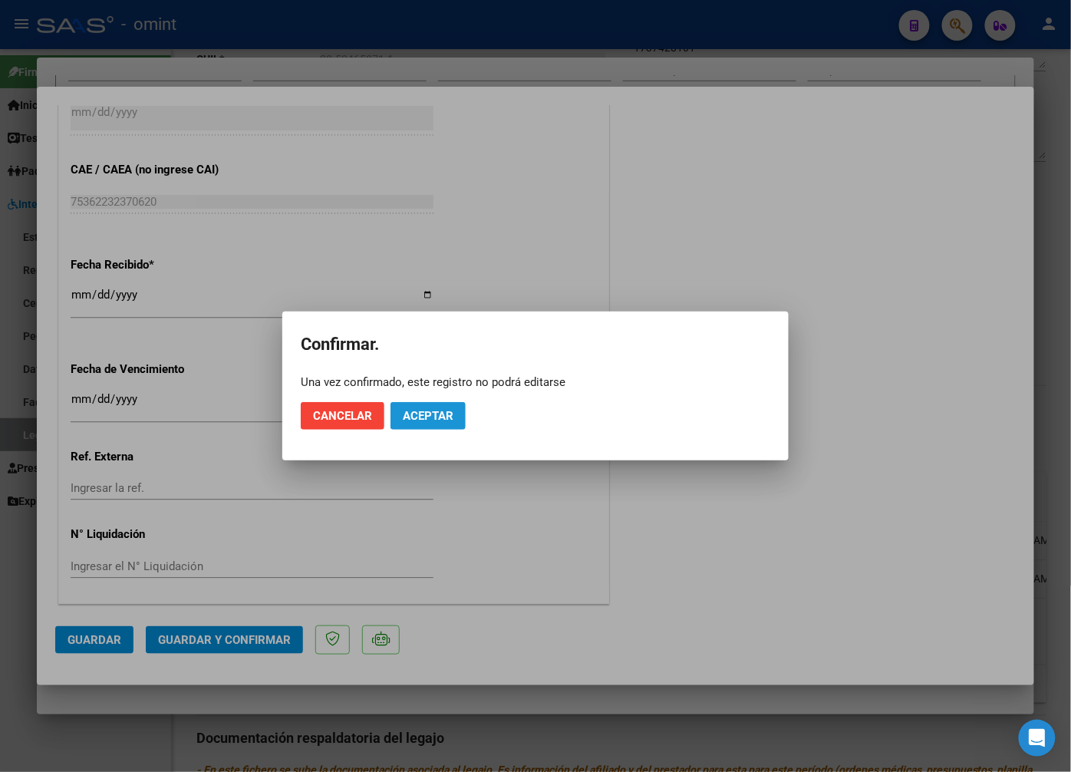
click at [443, 414] on span "Aceptar" at bounding box center [428, 416] width 51 height 14
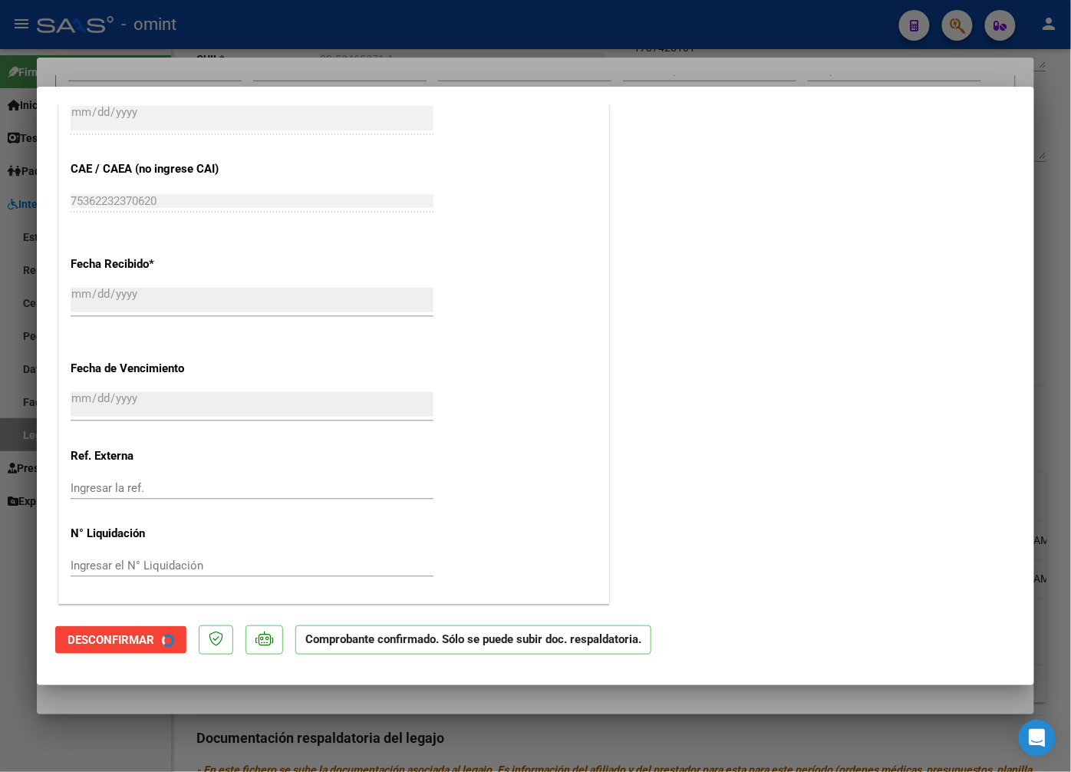
scroll to position [885, 0]
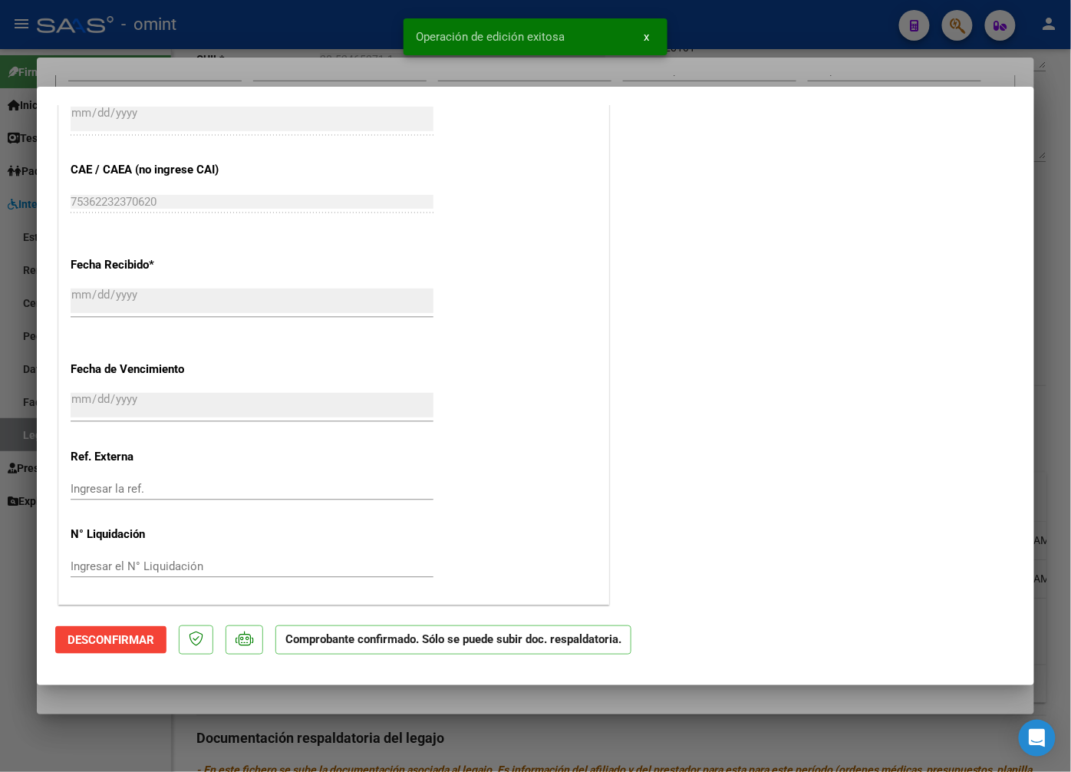
click at [298, 71] on div at bounding box center [535, 386] width 1071 height 772
type input "$ 0,00"
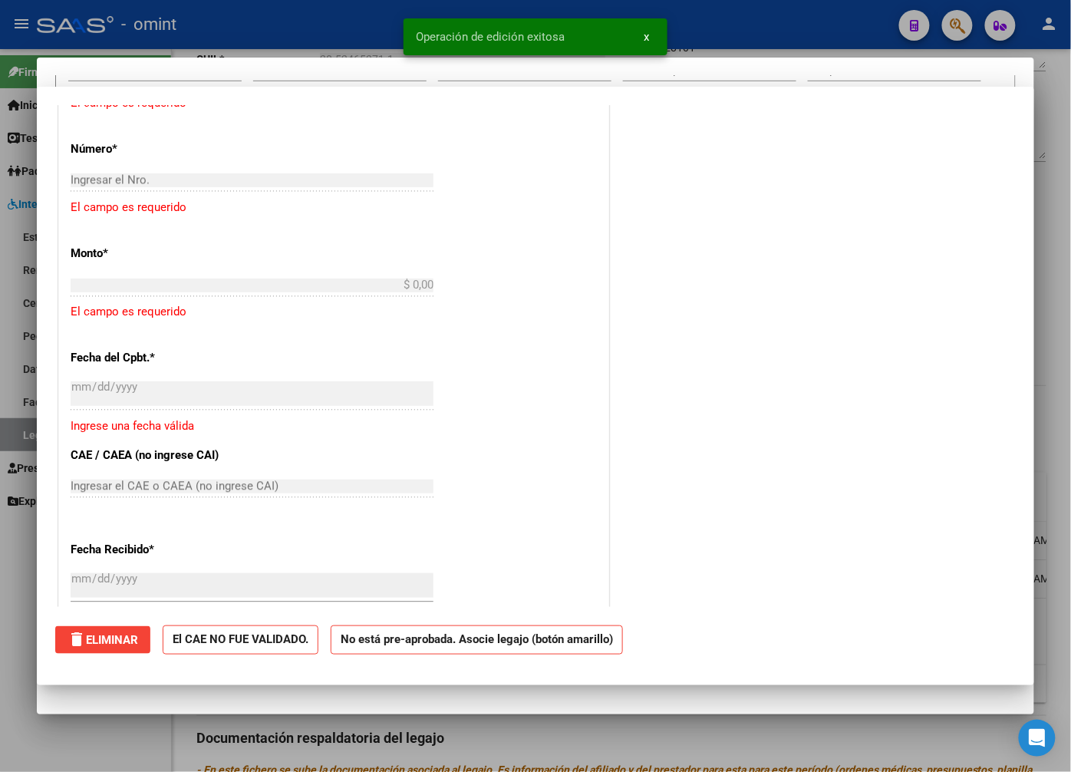
scroll to position [0, 0]
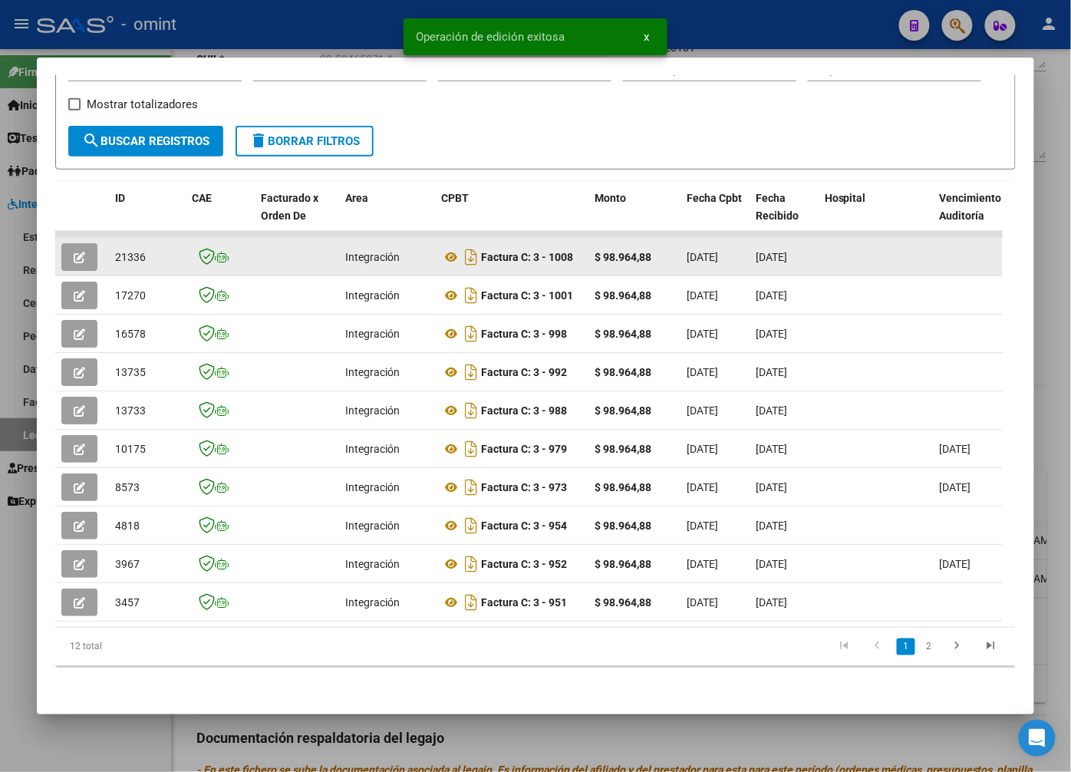
click at [134, 251] on span "21336" at bounding box center [130, 257] width 31 height 12
copy span "21336"
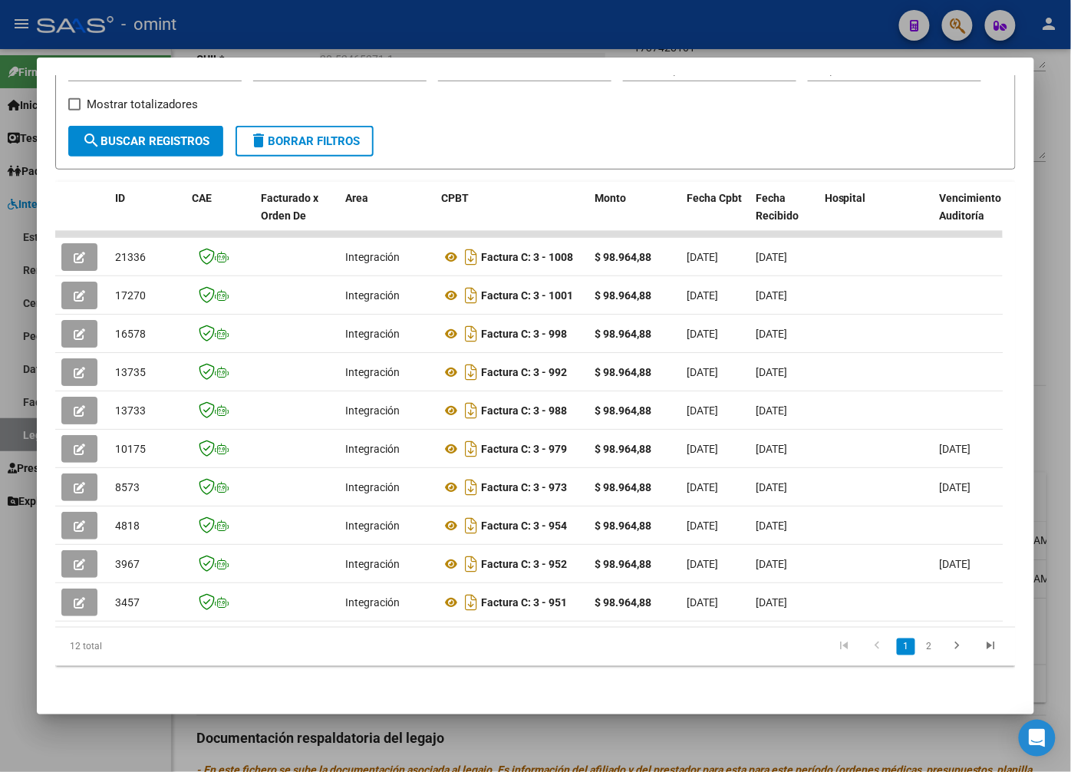
click at [373, 26] on div at bounding box center [535, 386] width 1071 height 772
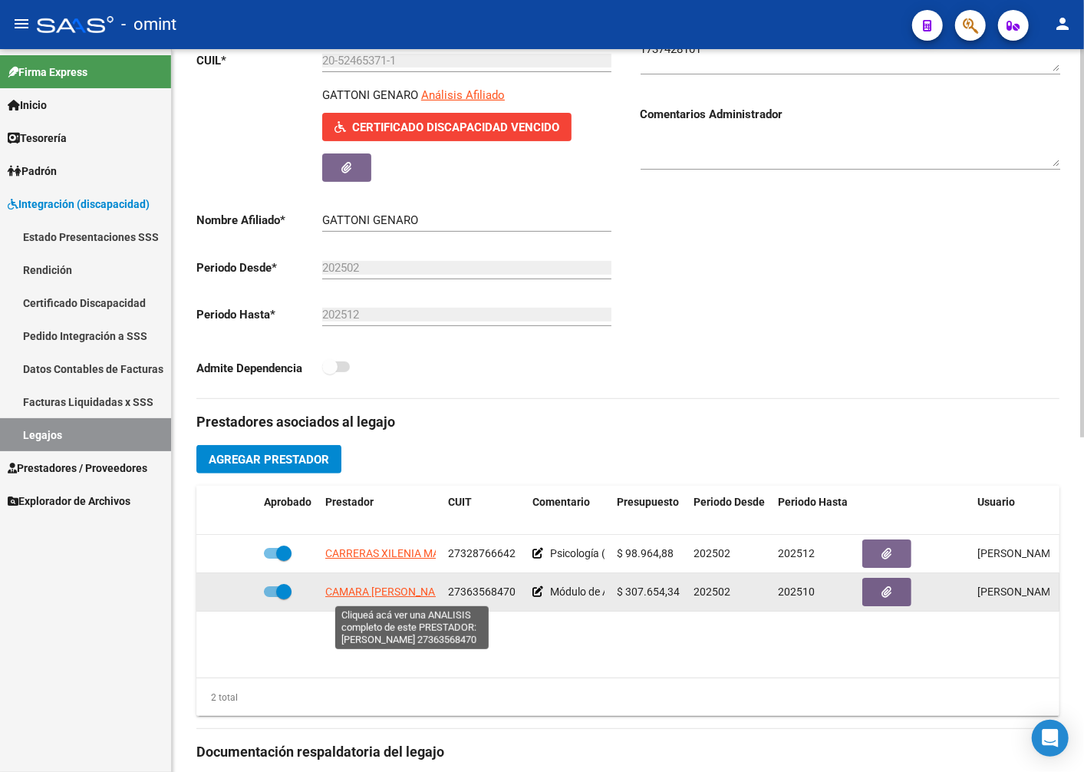
click at [366, 594] on span "CAMARA JESICA MARIA AGUSTINA" at bounding box center [389, 591] width 128 height 12
type textarea "27363568470"
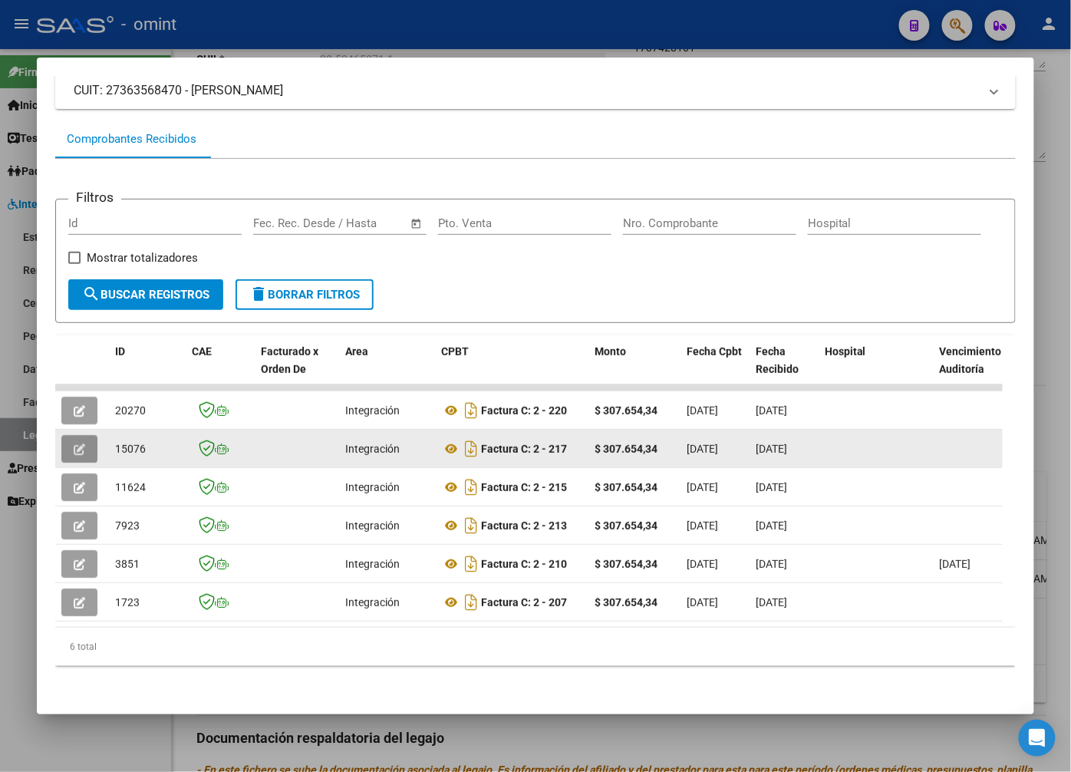
click at [85, 444] on icon "button" at bounding box center [80, 450] width 12 height 12
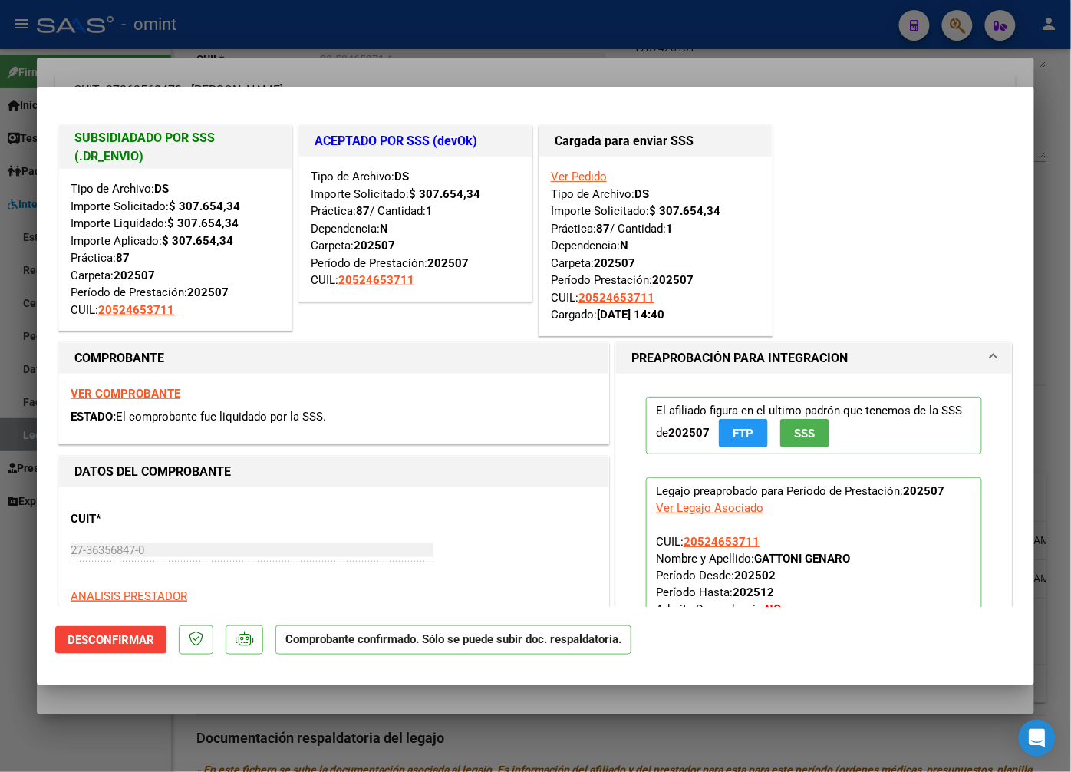
click at [221, 64] on div at bounding box center [535, 386] width 1071 height 772
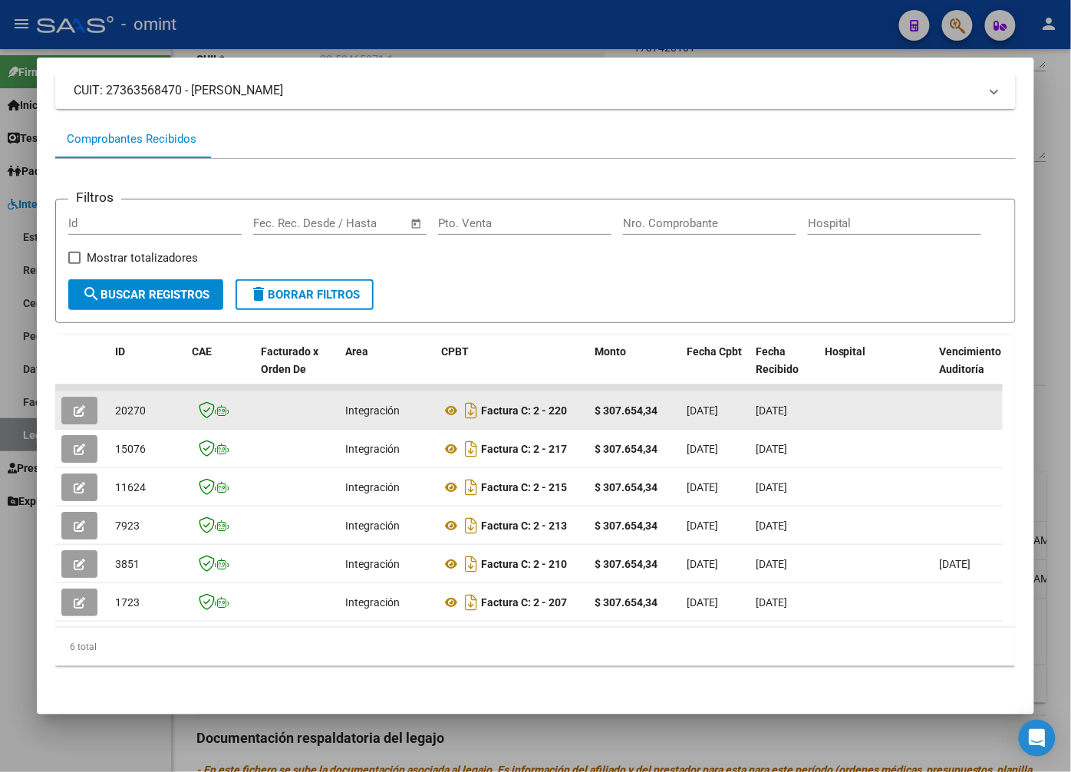
click at [81, 408] on button "button" at bounding box center [79, 411] width 36 height 28
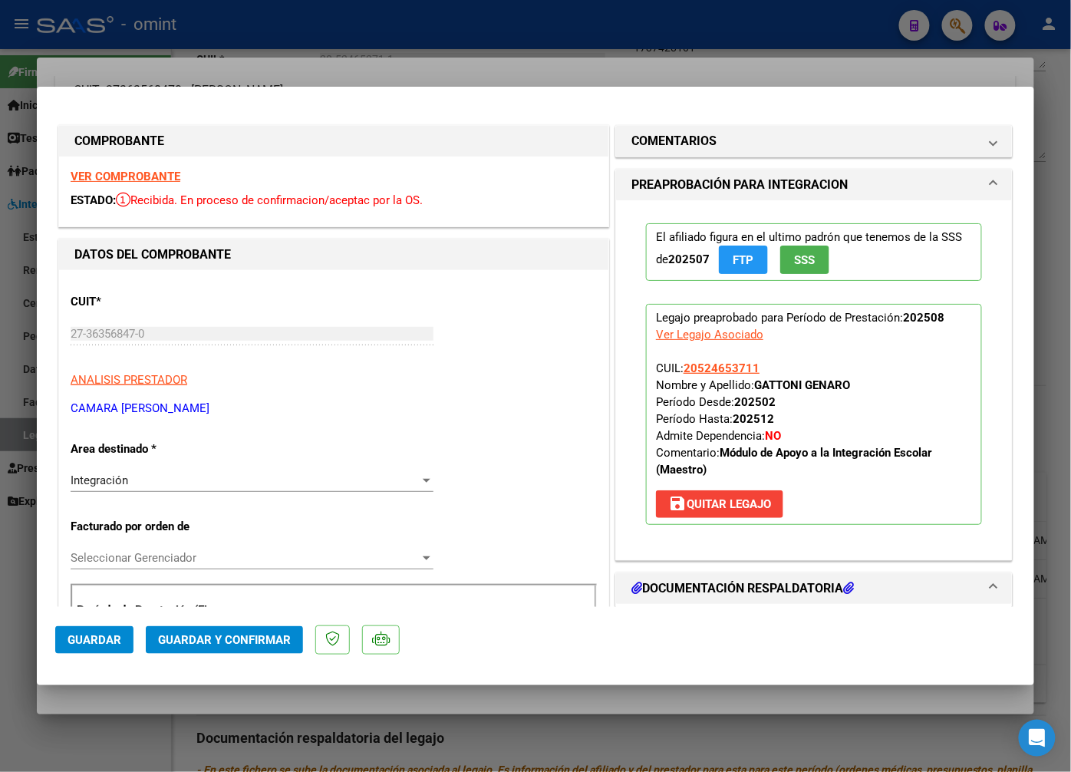
click at [140, 172] on strong "VER COMPROBANTE" at bounding box center [126, 177] width 110 height 14
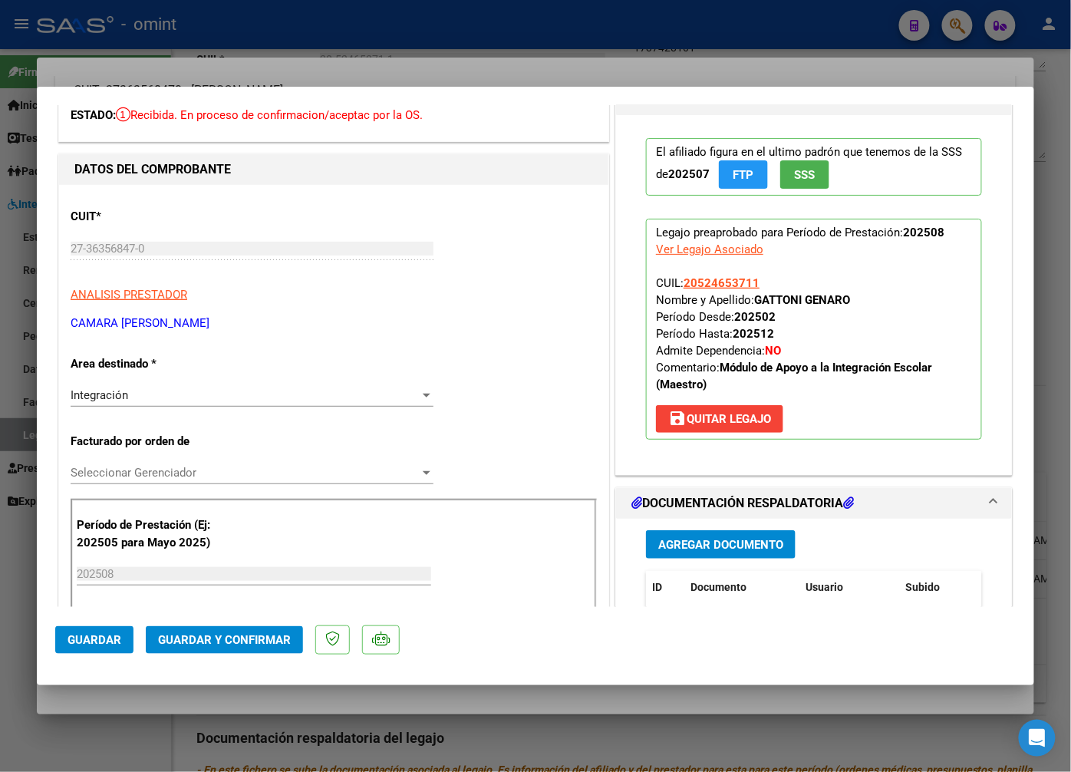
scroll to position [341, 0]
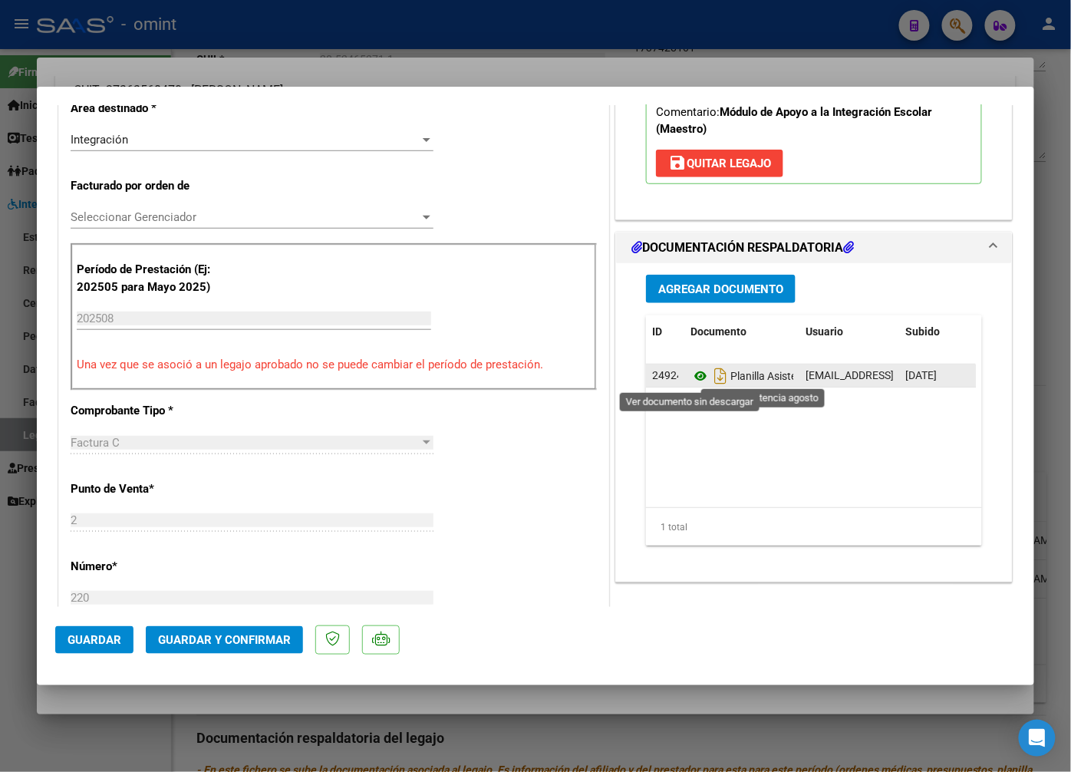
click at [694, 379] on icon at bounding box center [701, 376] width 20 height 18
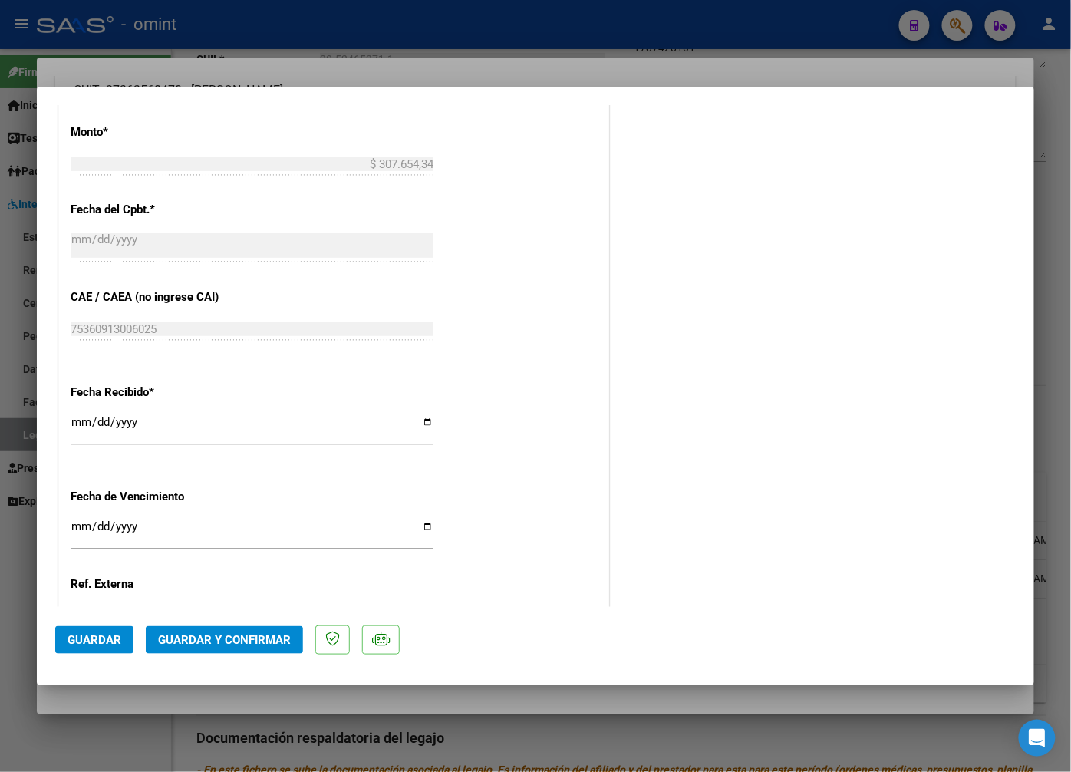
scroll to position [980, 0]
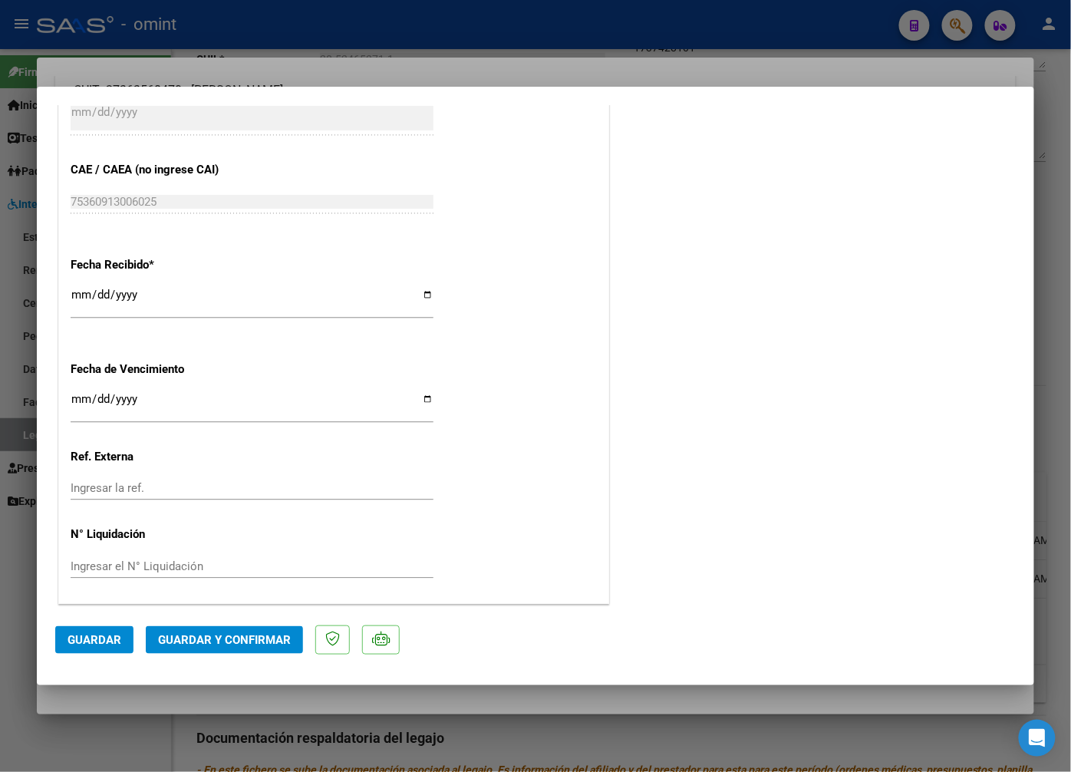
click at [254, 638] on span "Guardar y Confirmar" at bounding box center [224, 640] width 133 height 14
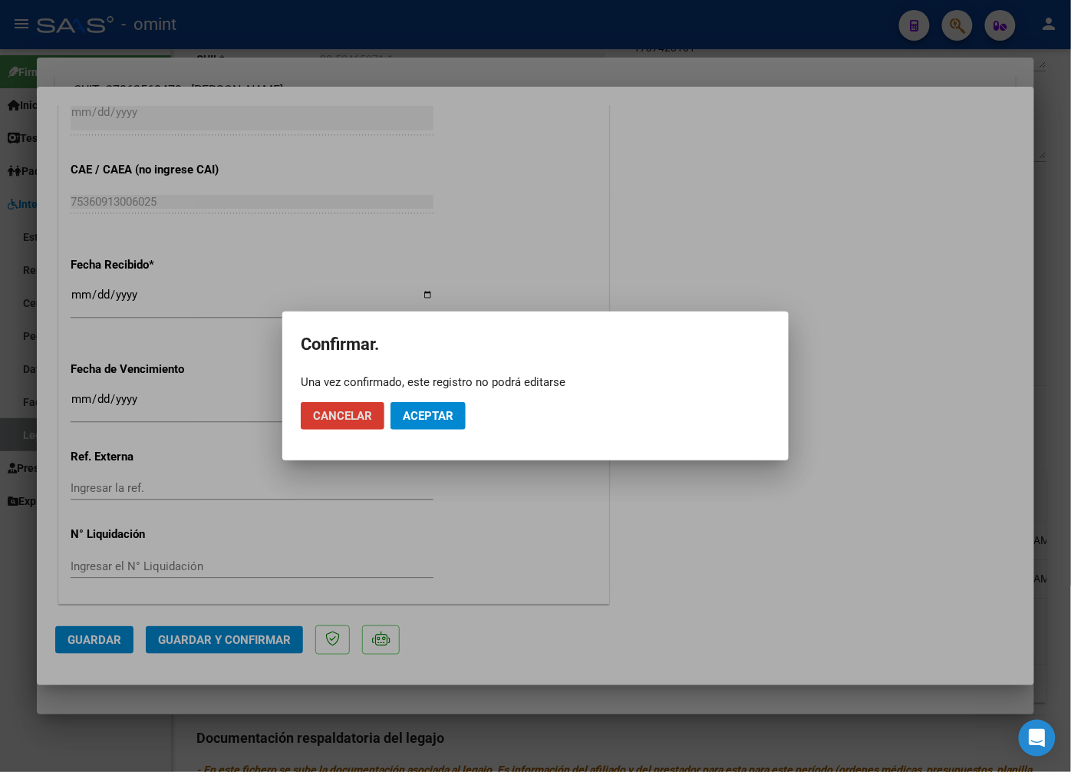
click at [427, 419] on span "Aceptar" at bounding box center [428, 416] width 51 height 14
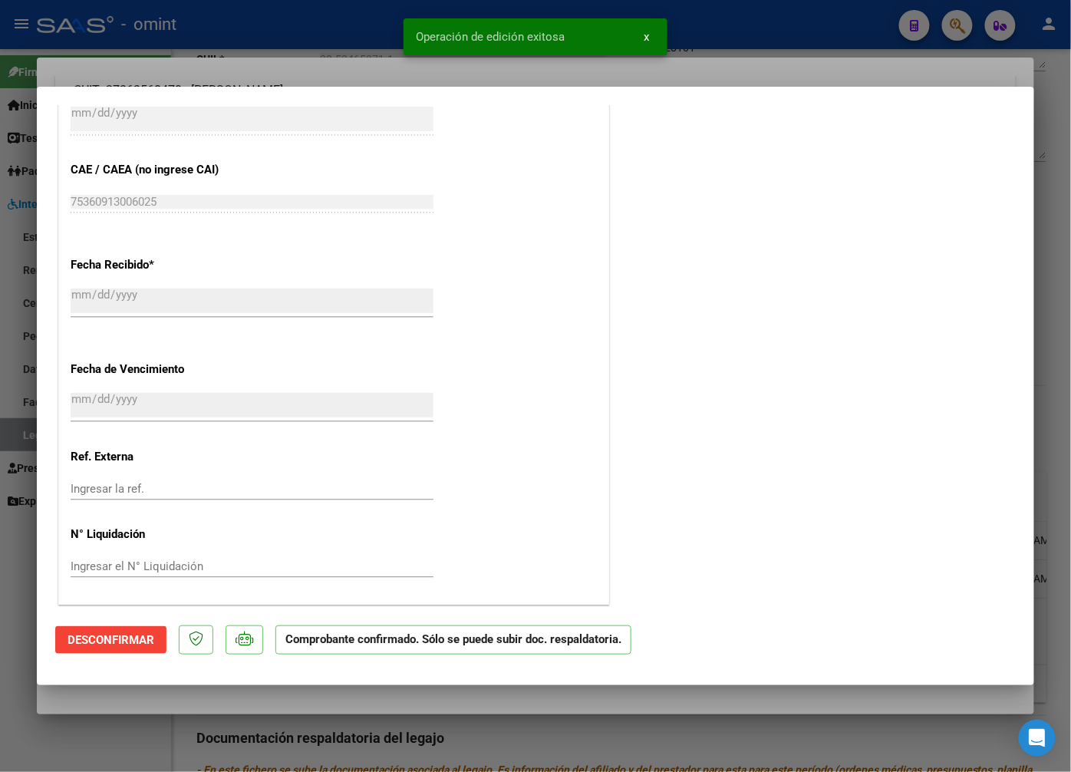
click at [407, 66] on div "Operación de edición exitosa x" at bounding box center [535, 37] width 301 height 74
drag, startPoint x: 154, startPoint y: 57, endPoint x: 165, endPoint y: 64, distance: 13.2
click at [155, 57] on div at bounding box center [535, 386] width 1071 height 772
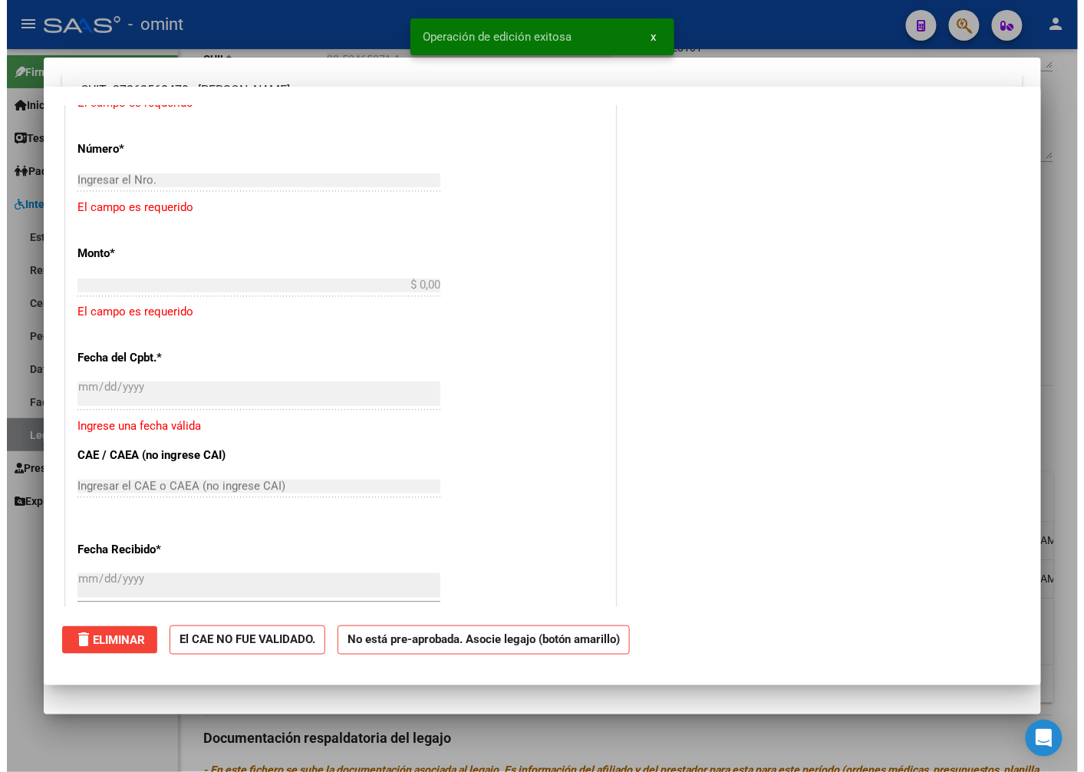
scroll to position [0, 0]
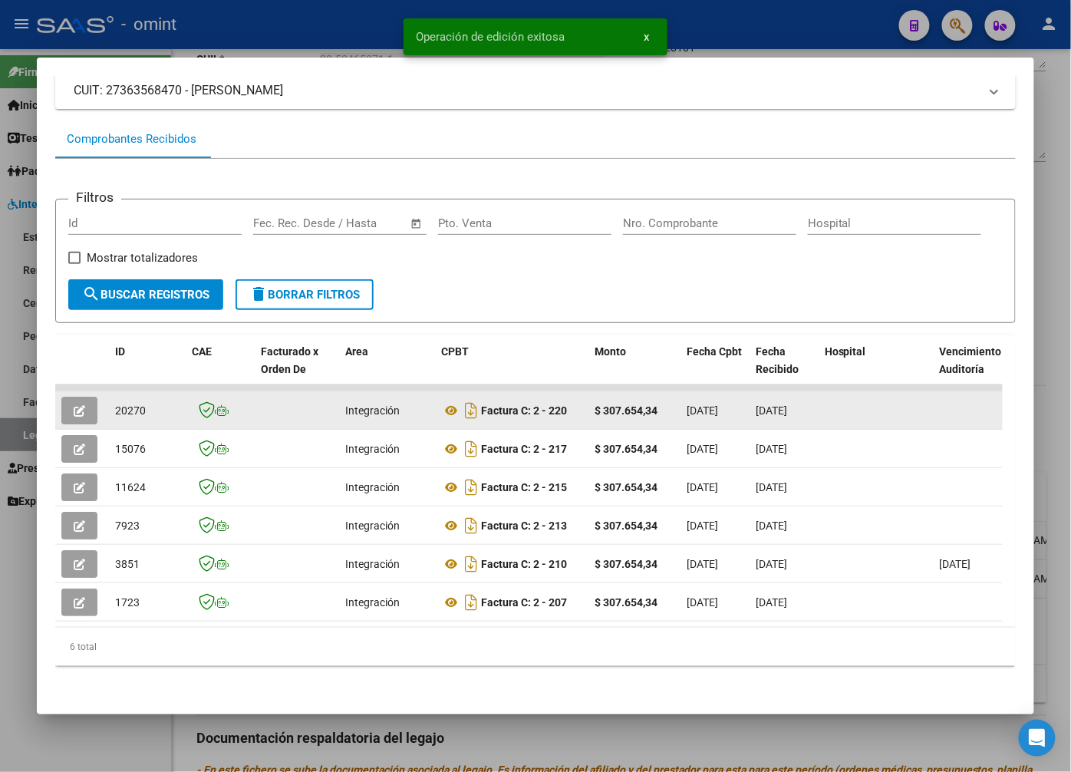
click at [127, 404] on span "20270" at bounding box center [130, 410] width 31 height 12
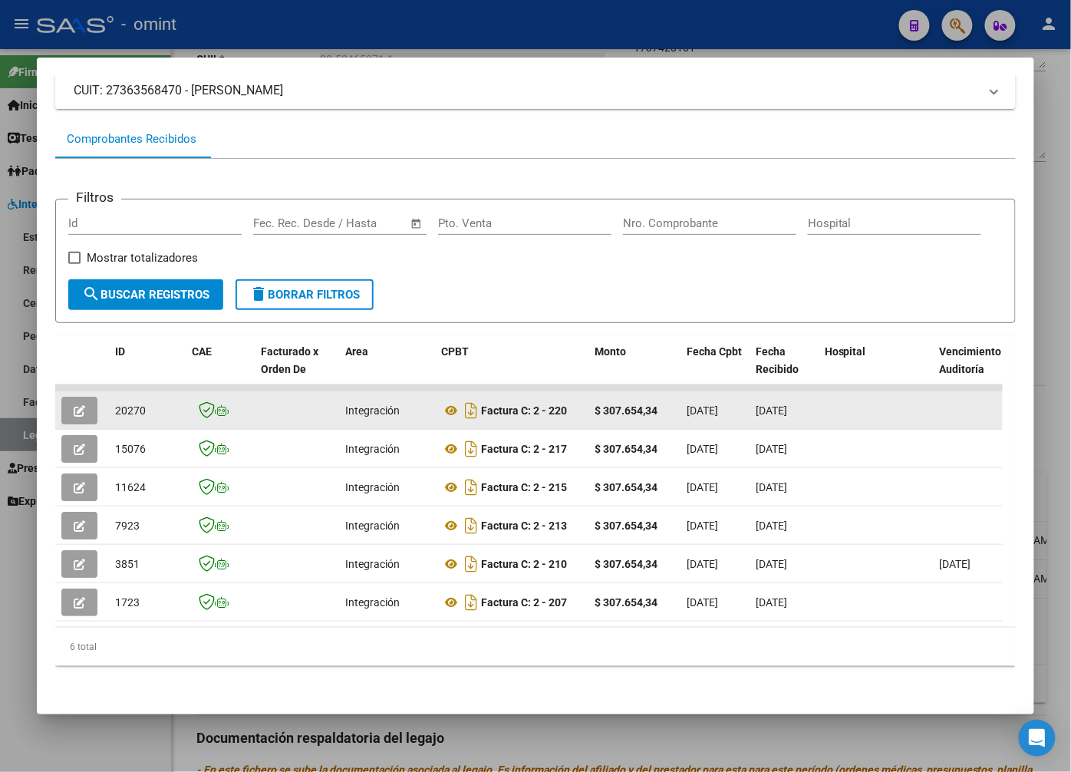
copy span "20270"
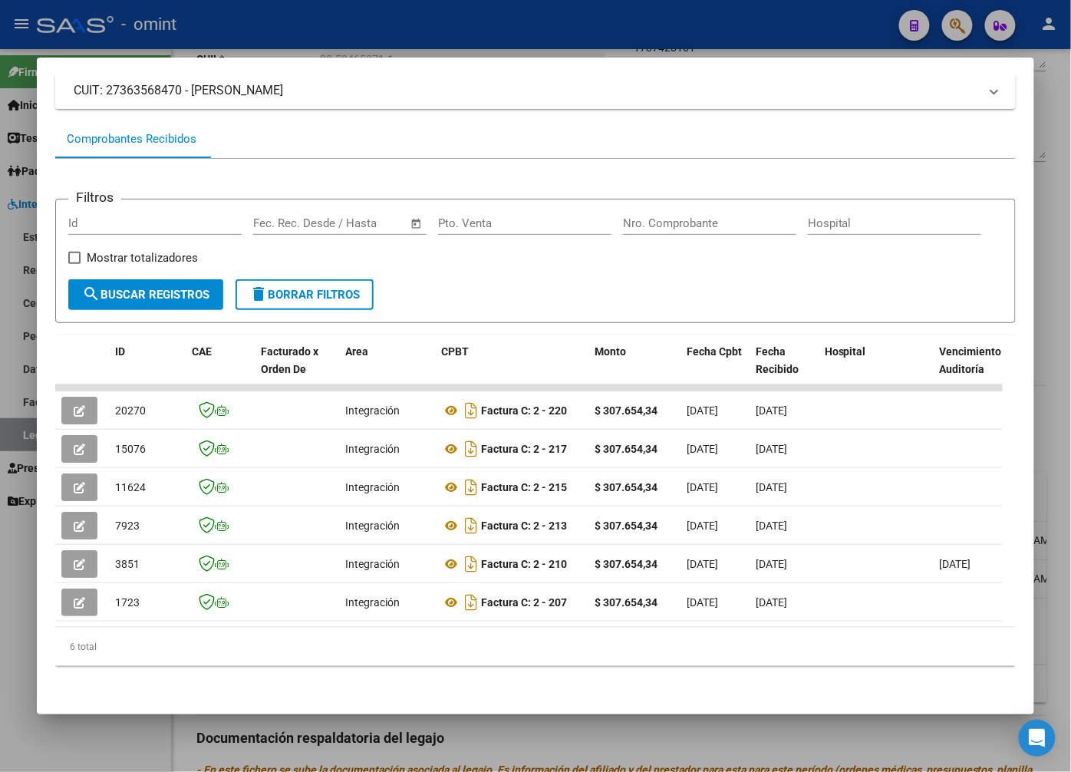
click at [279, 15] on div at bounding box center [535, 386] width 1071 height 772
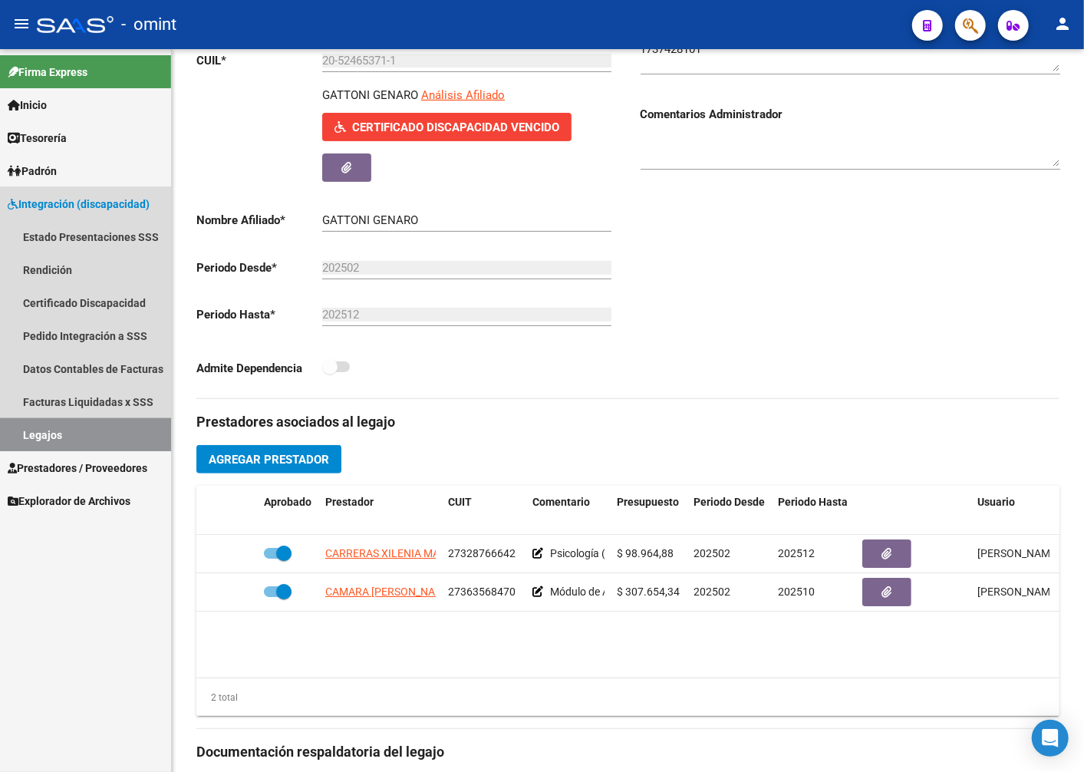
click at [111, 430] on link "Legajos" at bounding box center [85, 434] width 171 height 33
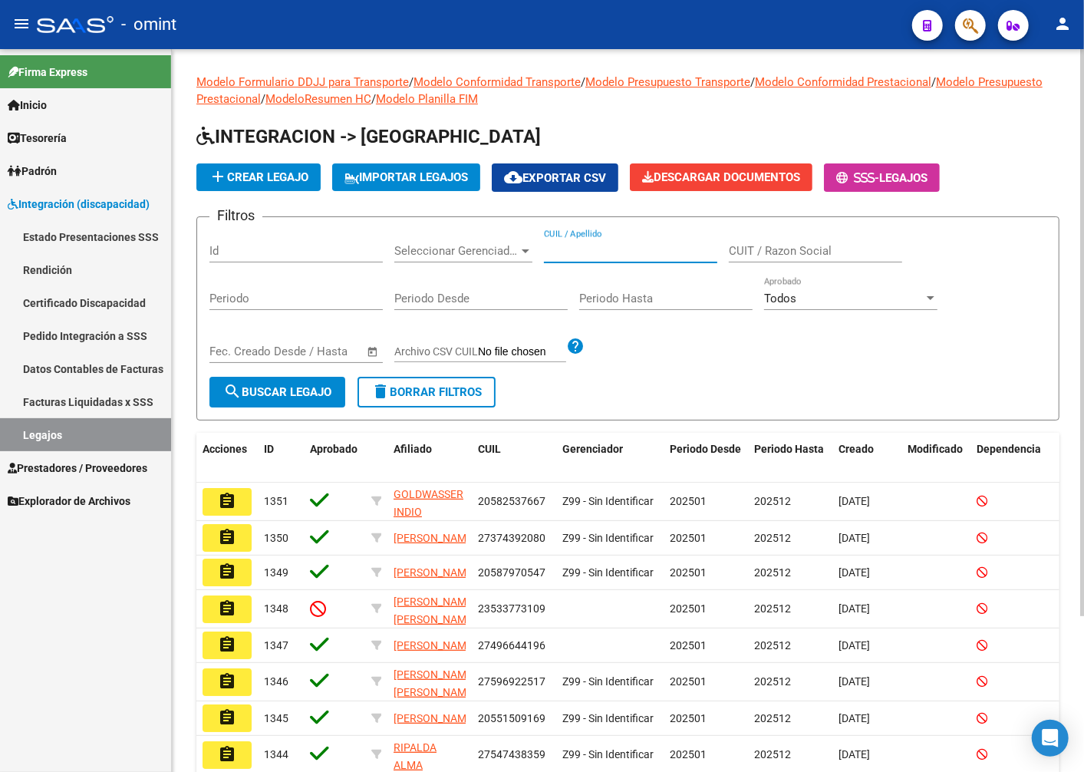
paste input "20579866005"
type input "20579866005"
click at [311, 387] on span "search Buscar Legajo" at bounding box center [277, 392] width 108 height 14
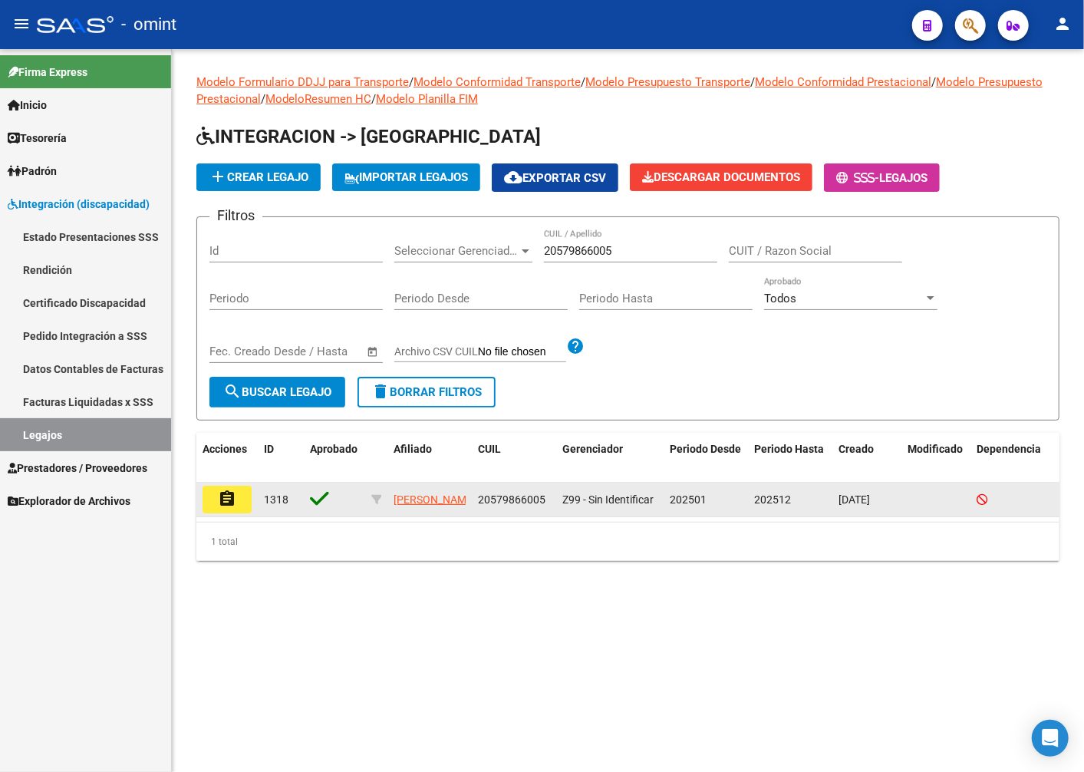
click at [226, 490] on button "assignment" at bounding box center [227, 500] width 49 height 28
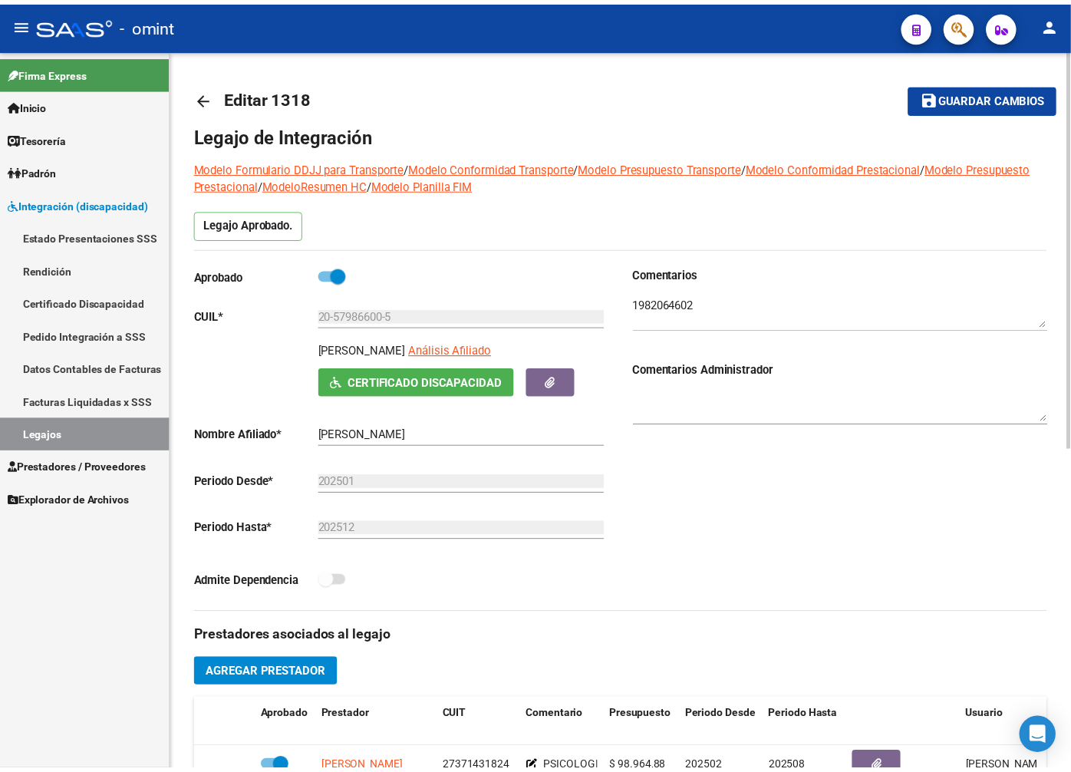
scroll to position [341, 0]
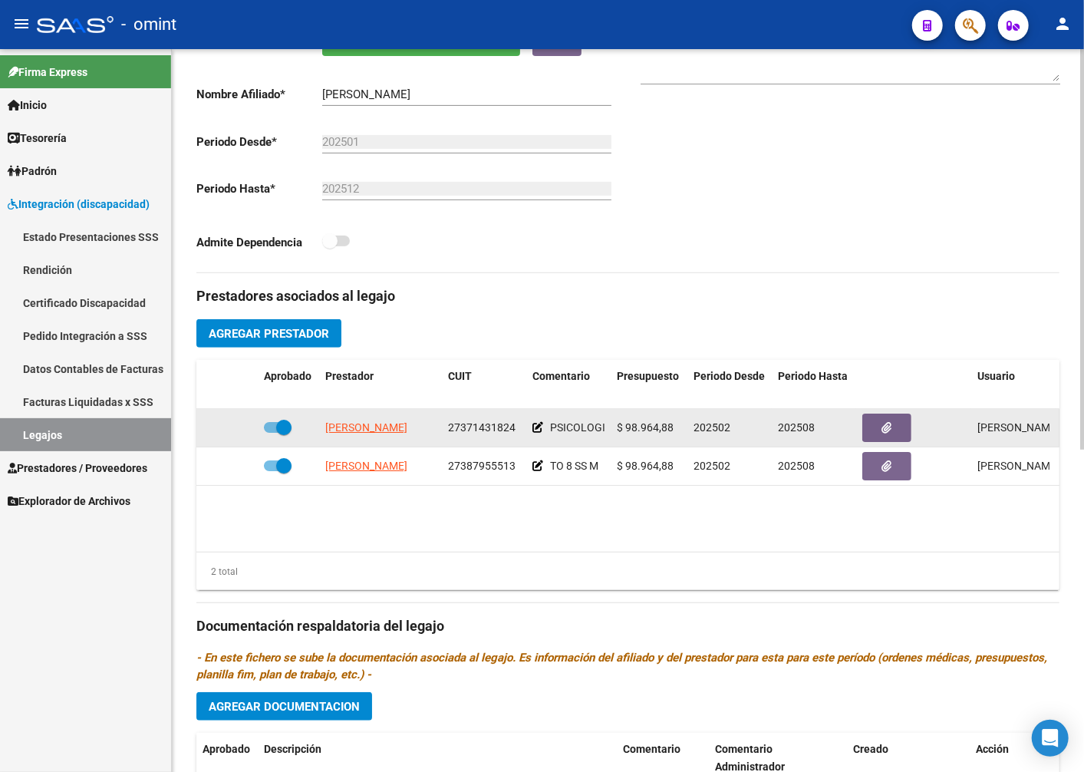
click at [373, 437] on app-link-go-to "BABOUR SANCHEZ MELANIE" at bounding box center [366, 428] width 82 height 18
click at [378, 427] on span "BABOUR SANCHEZ MELANIE" at bounding box center [366, 427] width 82 height 12
type textarea "27371431824"
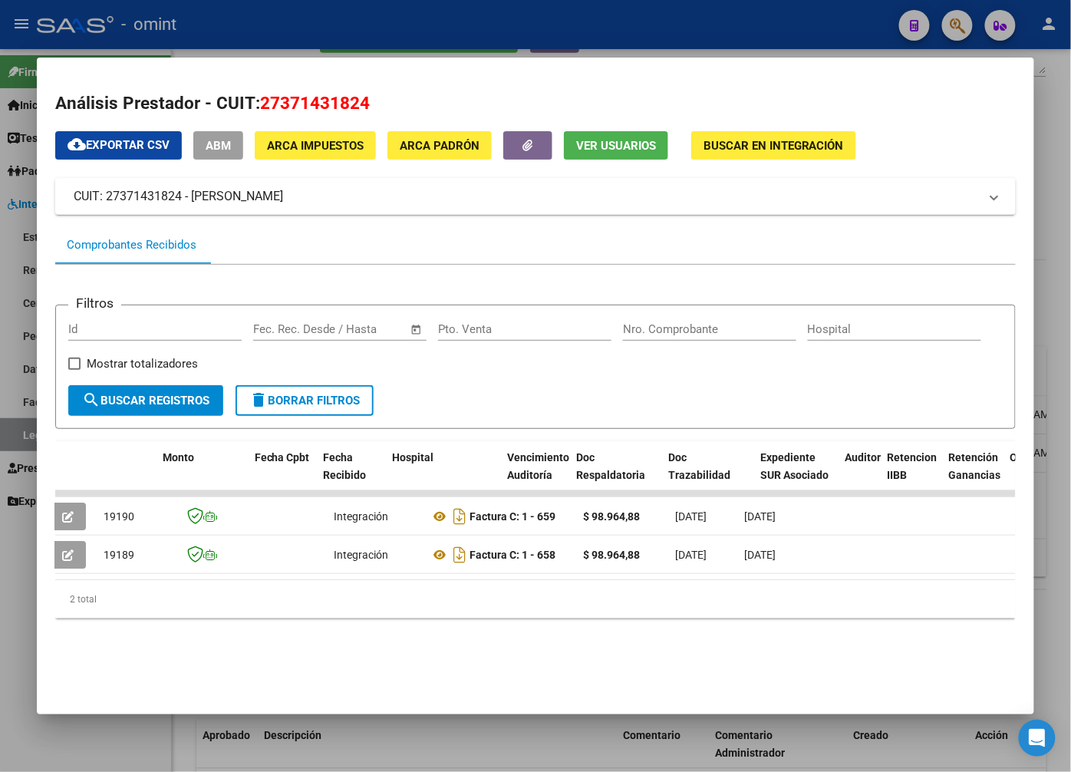
scroll to position [0, 0]
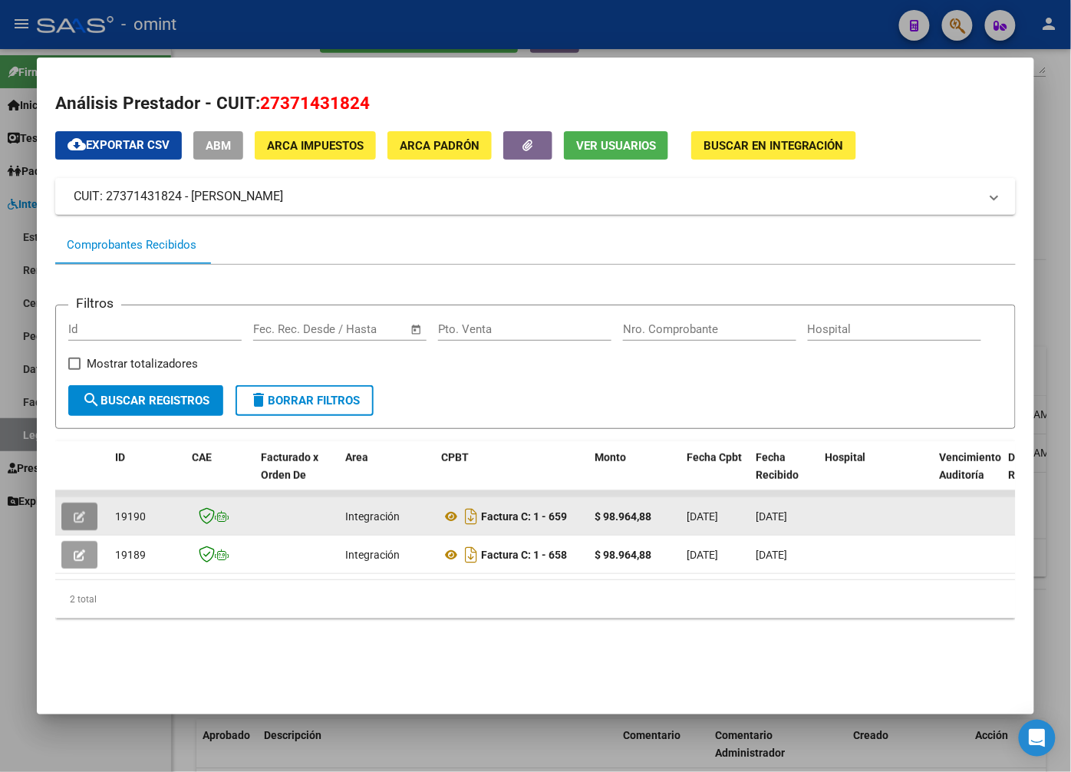
click at [92, 504] on button "button" at bounding box center [79, 517] width 36 height 28
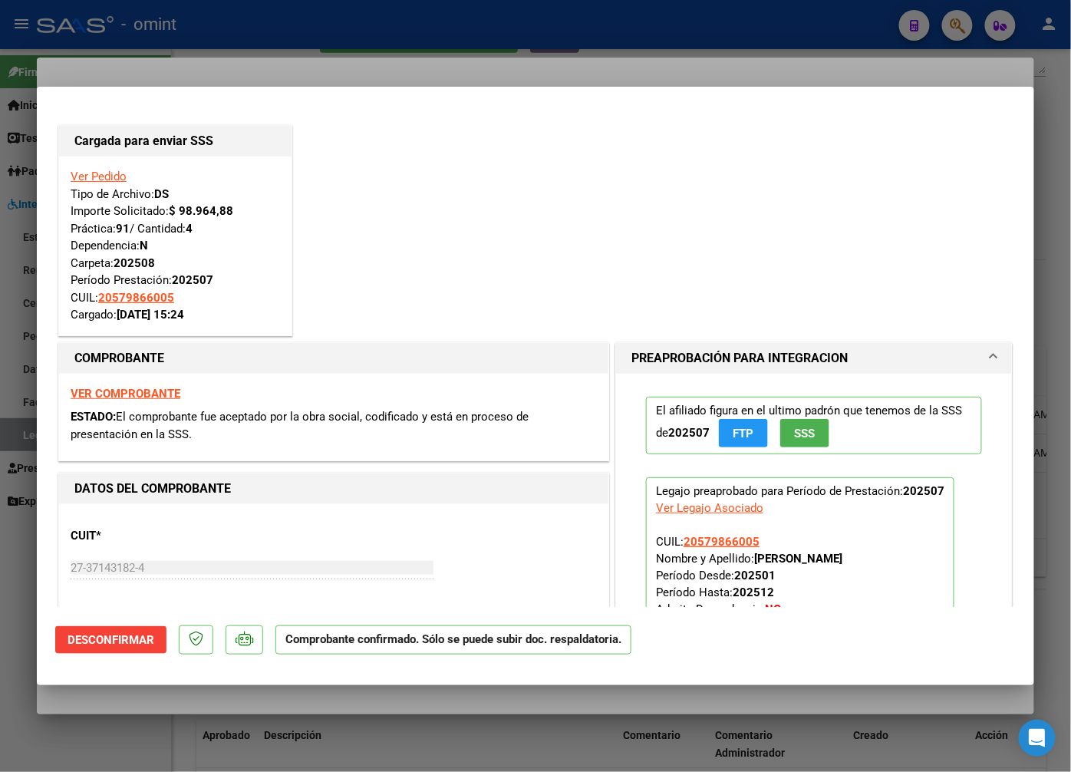
click at [187, 58] on div at bounding box center [535, 386] width 1071 height 772
type input "$ 0,00"
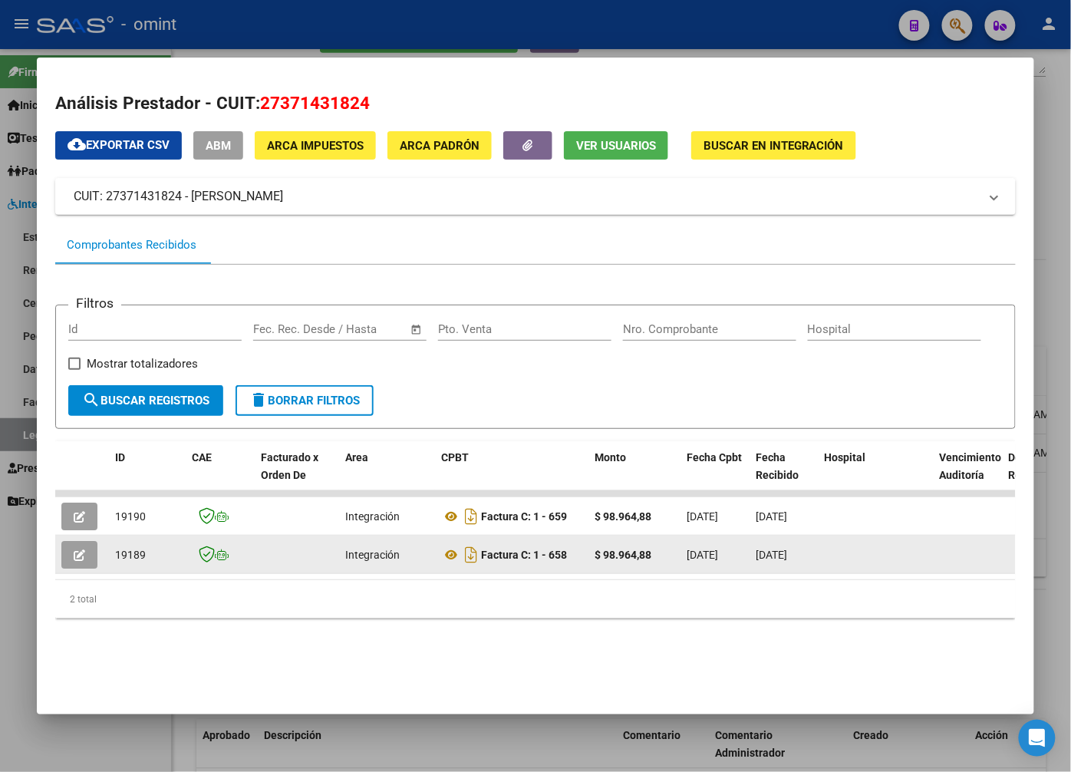
click at [81, 552] on icon "button" at bounding box center [80, 555] width 12 height 12
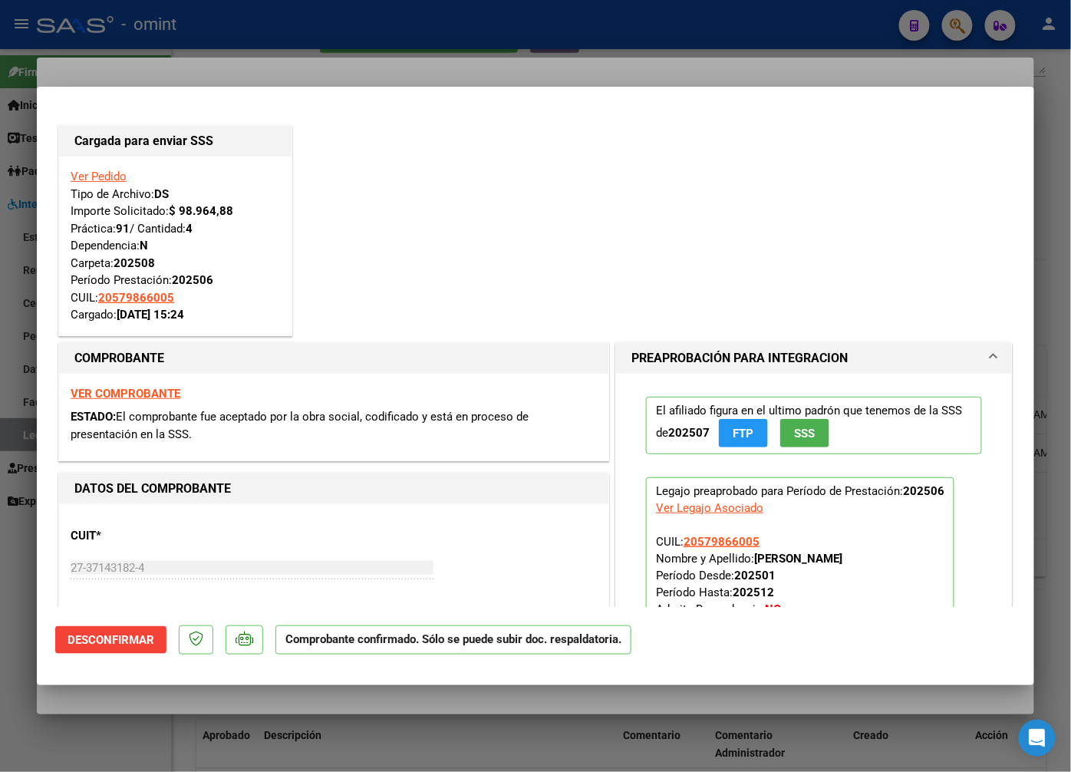
click at [278, 64] on div at bounding box center [535, 386] width 1071 height 772
type input "$ 0,00"
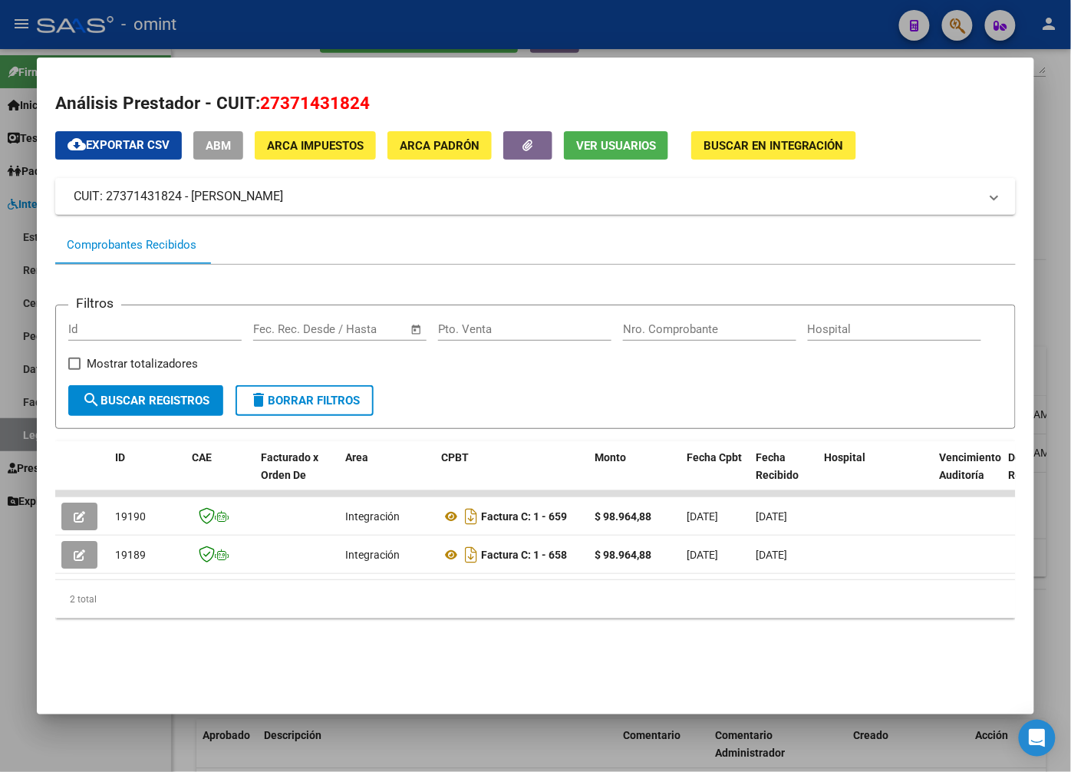
click at [298, 18] on div at bounding box center [535, 386] width 1071 height 772
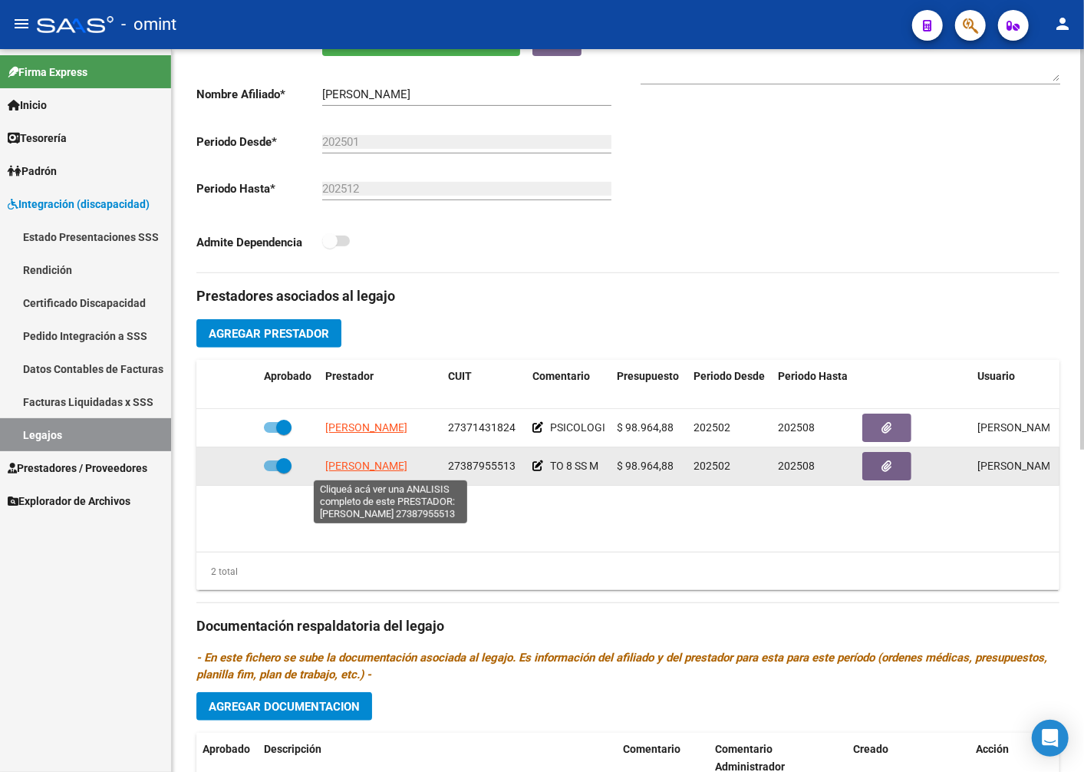
click at [404, 466] on span "TARELO TAJES MILAGROS" at bounding box center [366, 466] width 82 height 12
type textarea "27387955513"
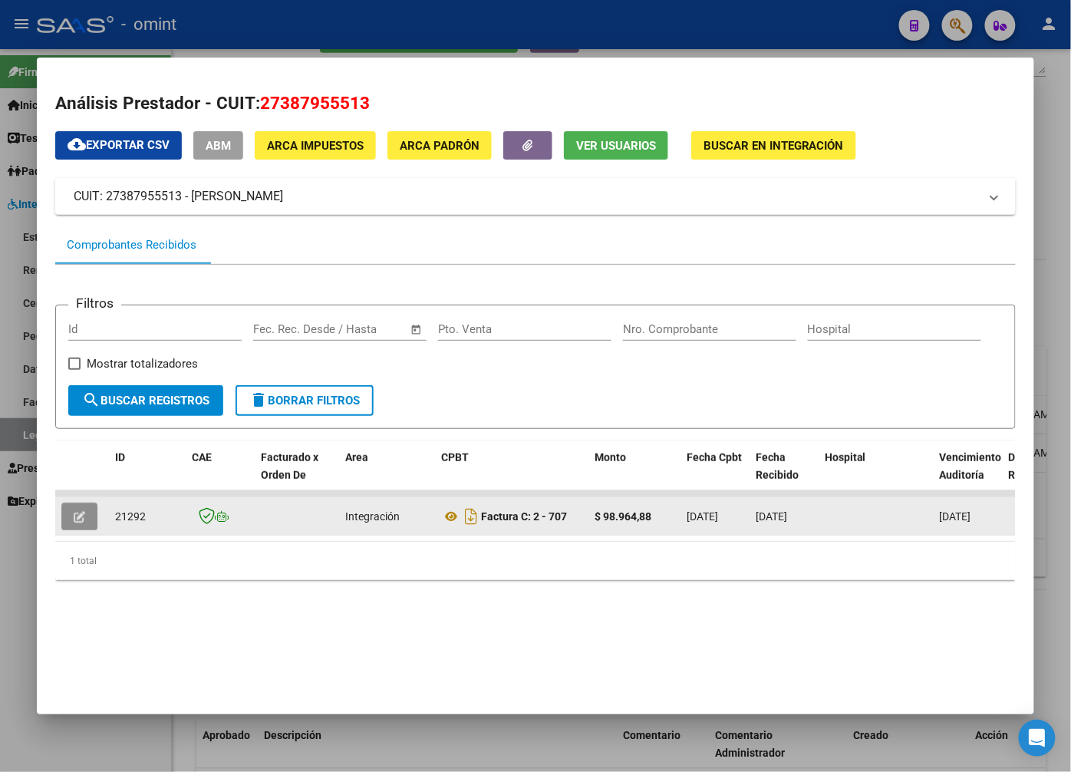
click at [82, 517] on icon "button" at bounding box center [80, 517] width 12 height 12
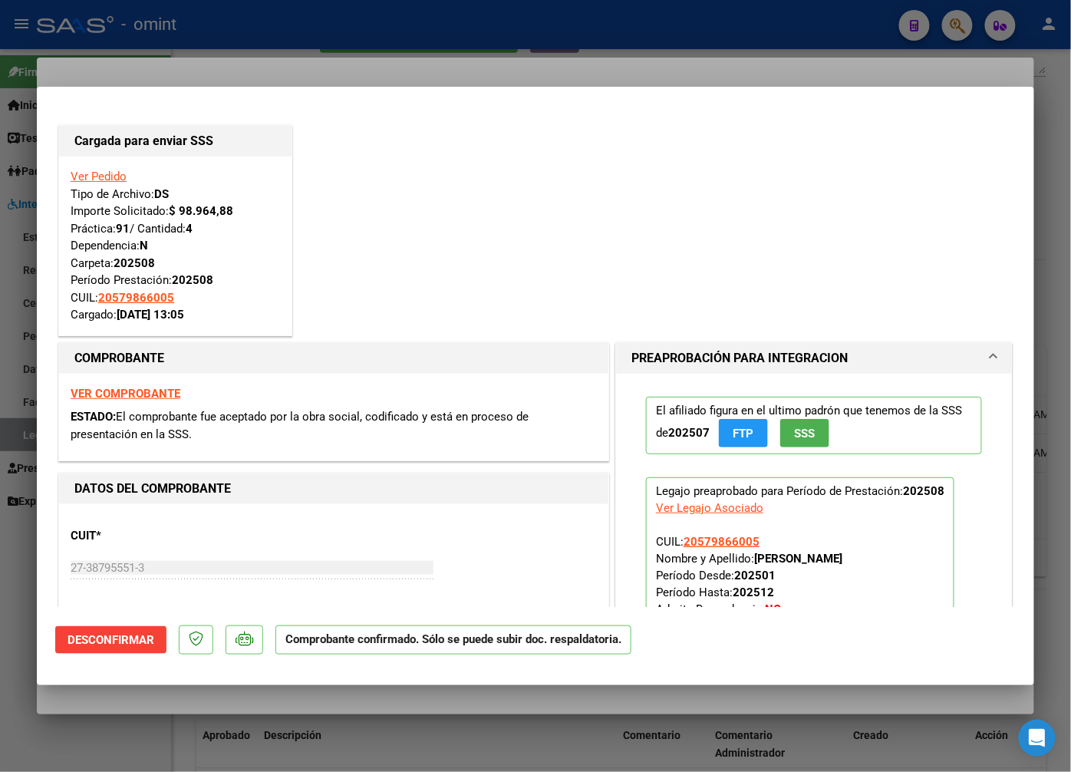
click at [220, 55] on div at bounding box center [535, 386] width 1071 height 772
type input "$ 0,00"
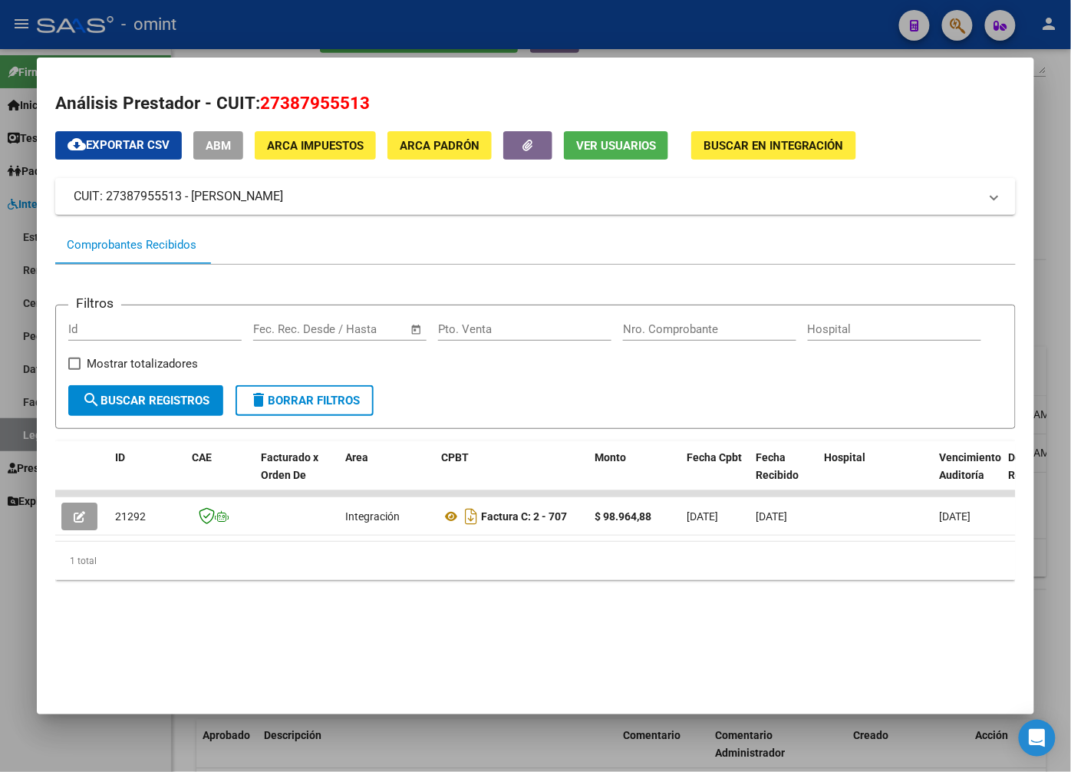
click at [239, 43] on div at bounding box center [535, 386] width 1071 height 772
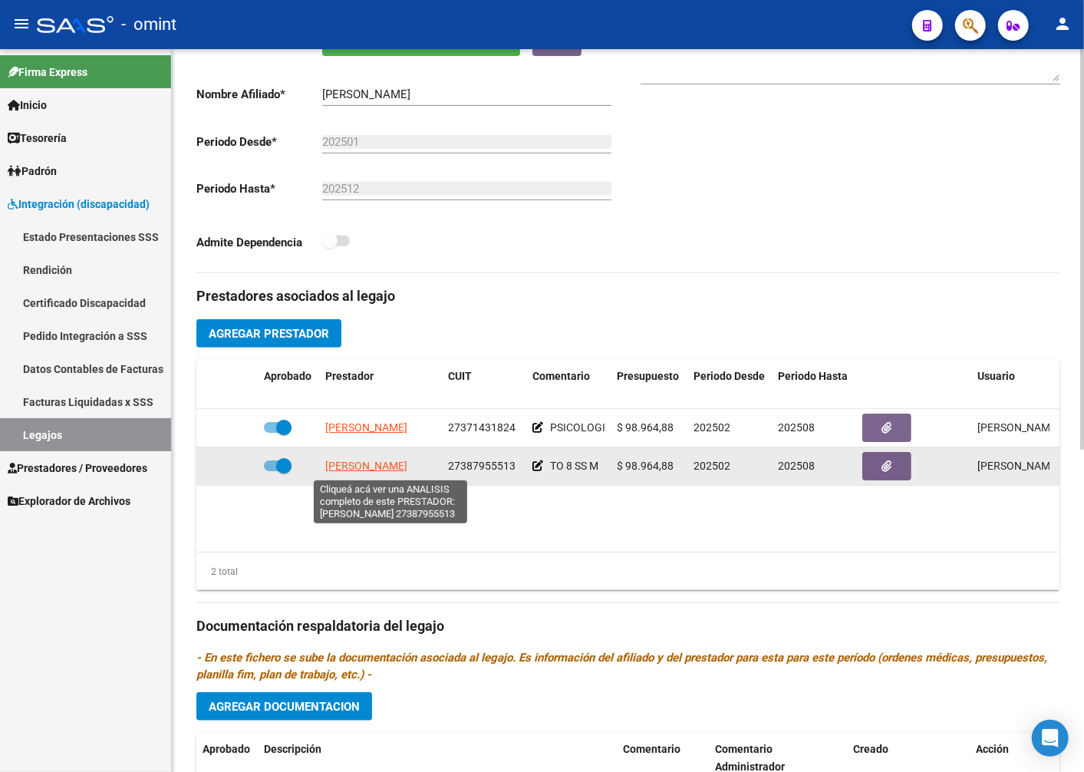
click at [358, 464] on span "TARELO TAJES MILAGROS" at bounding box center [366, 466] width 82 height 12
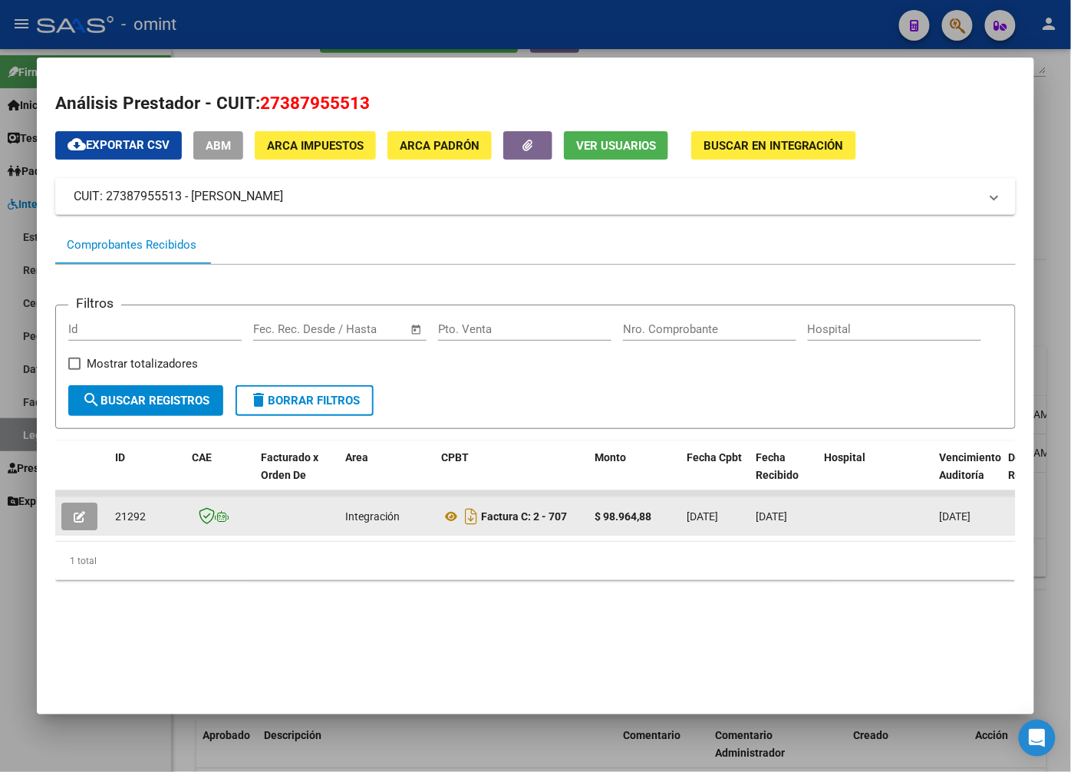
click at [125, 510] on span "21292" at bounding box center [130, 516] width 31 height 12
copy span "21292"
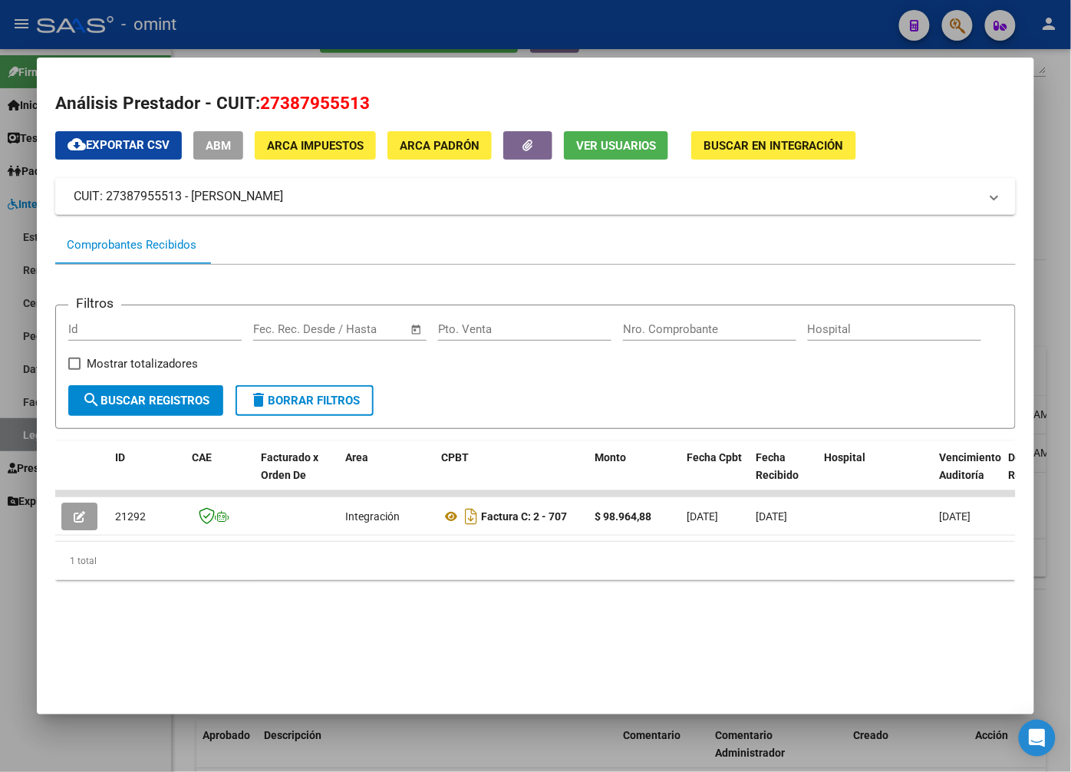
click at [396, 36] on div at bounding box center [535, 386] width 1071 height 772
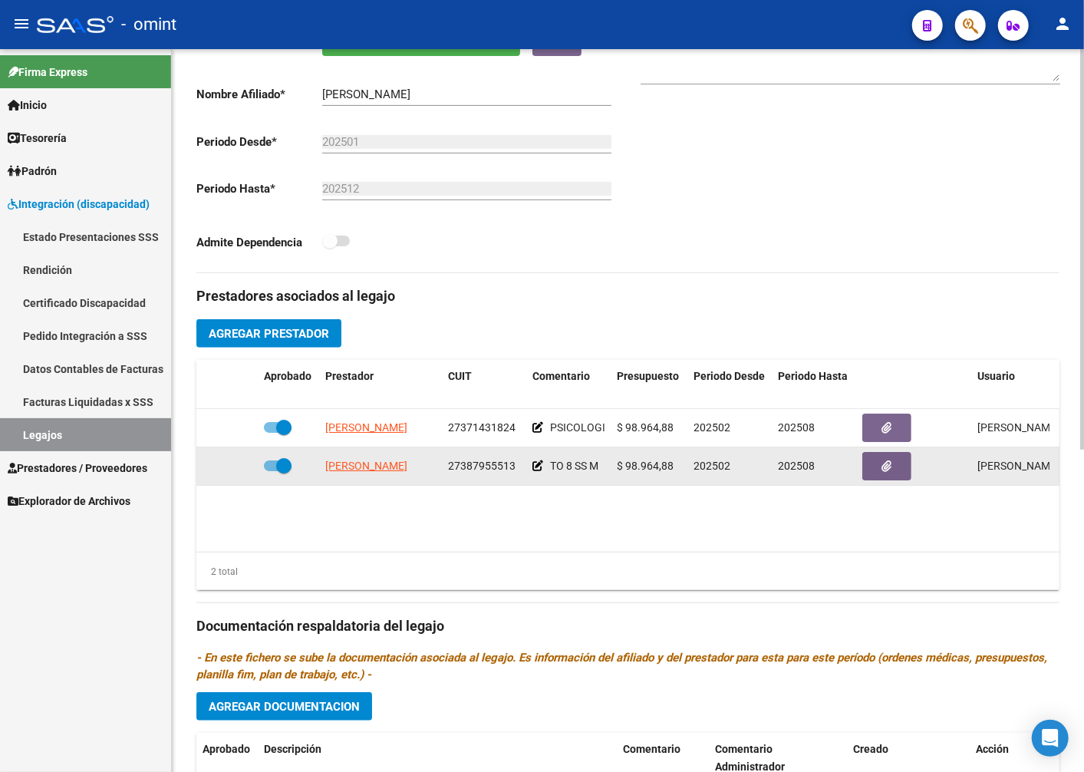
click at [274, 470] on span at bounding box center [278, 465] width 28 height 11
click at [272, 471] on input "checkbox" at bounding box center [271, 471] width 1 height 1
checkbox input "false"
click at [239, 469] on icon at bounding box center [235, 465] width 11 height 11
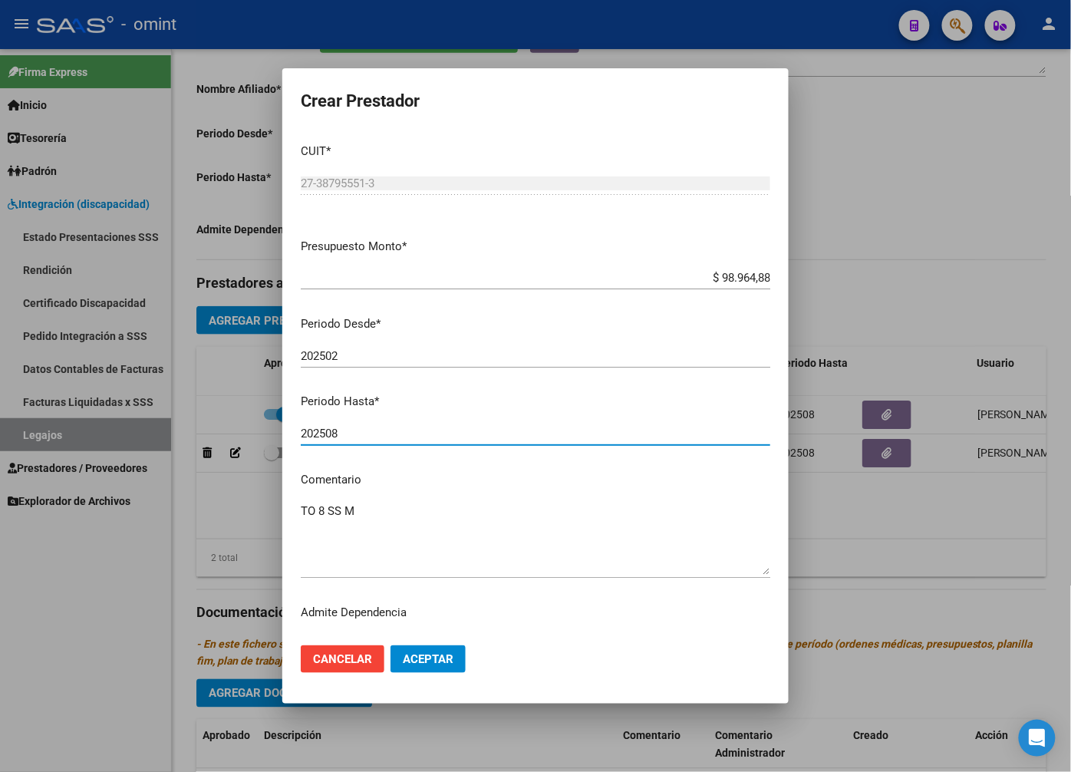
click at [356, 433] on input "202508" at bounding box center [536, 434] width 470 height 14
type input "202510"
click at [447, 663] on span "Aceptar" at bounding box center [428, 659] width 51 height 14
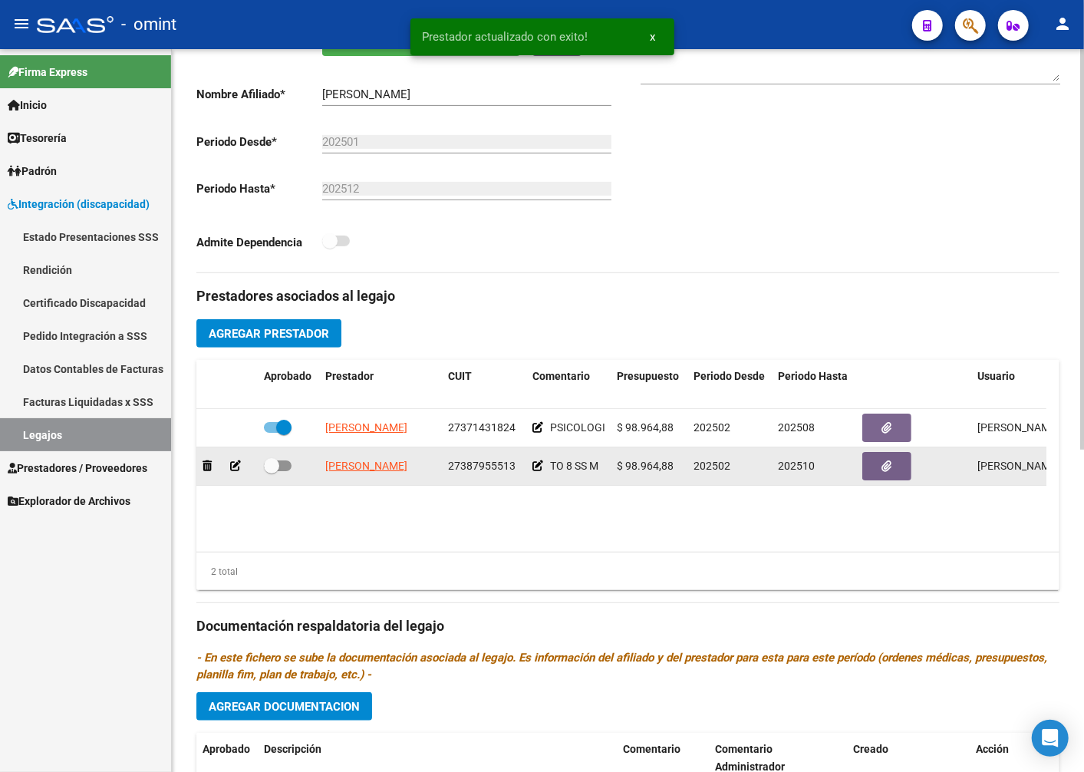
click at [276, 466] on span at bounding box center [271, 465] width 15 height 15
click at [272, 471] on input "checkbox" at bounding box center [271, 471] width 1 height 1
checkbox input "true"
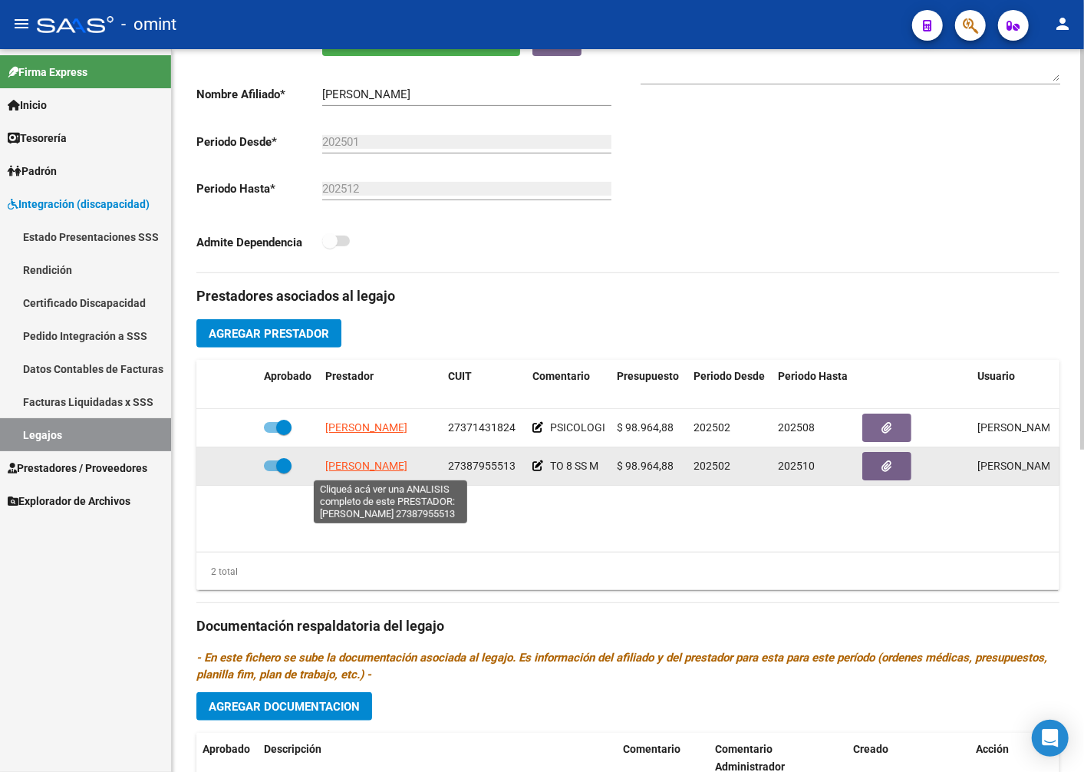
click at [372, 463] on span "TARELO TAJES MILAGROS" at bounding box center [366, 466] width 82 height 12
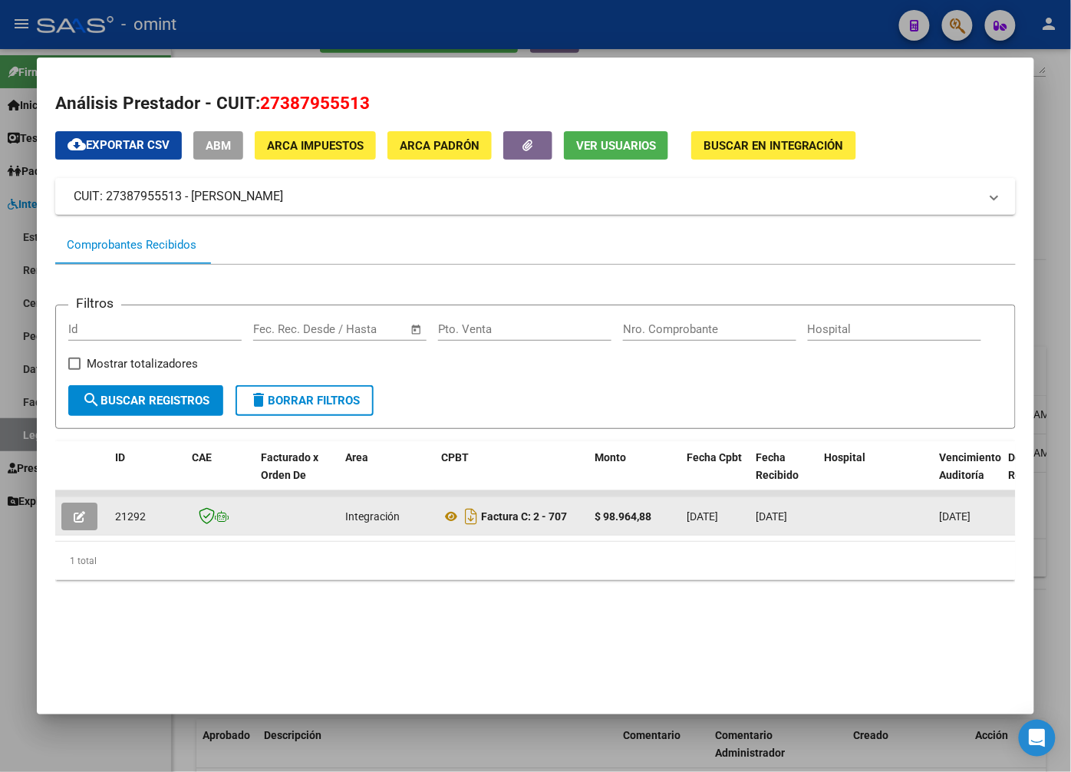
click at [137, 513] on span "21292" at bounding box center [130, 516] width 31 height 12
copy span "21292"
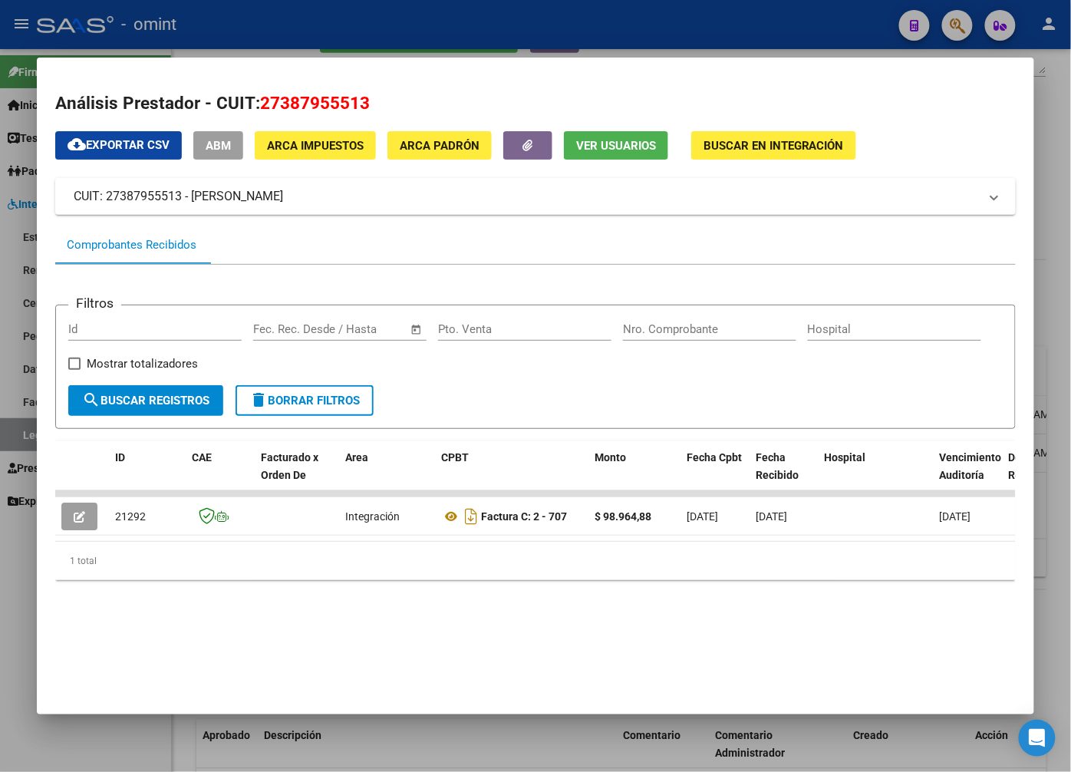
click at [391, 25] on div at bounding box center [535, 386] width 1071 height 772
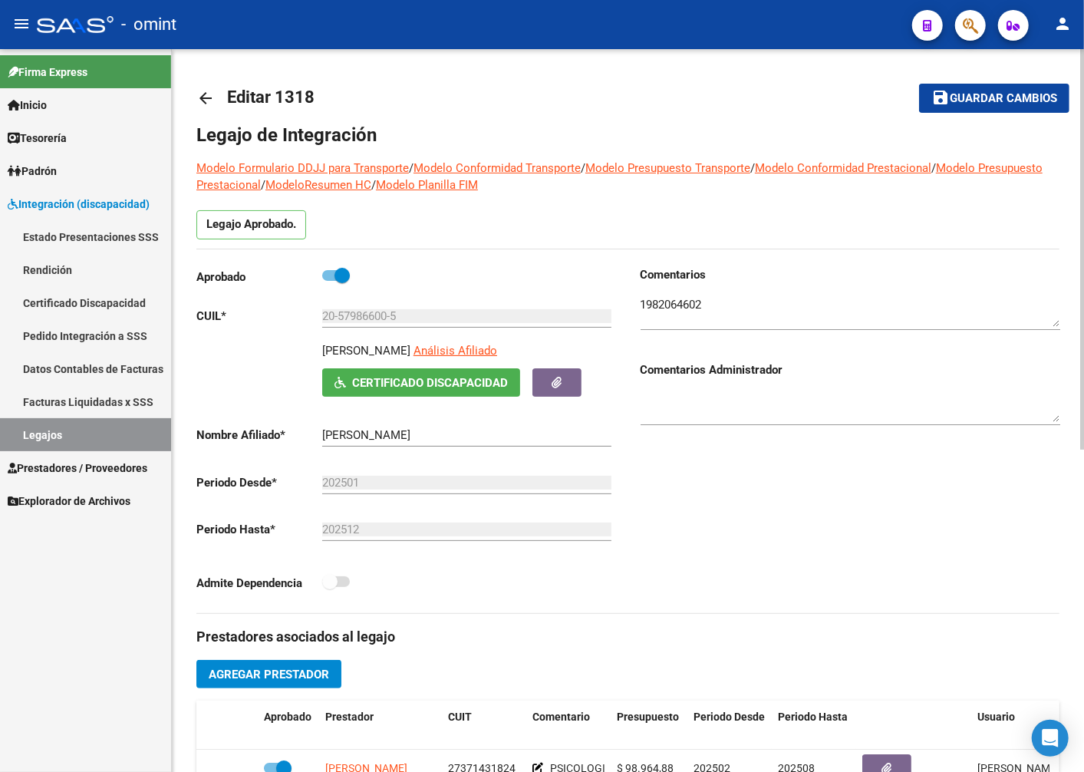
click at [986, 108] on button "save Guardar cambios" at bounding box center [994, 98] width 150 height 28
click at [118, 430] on link "Legajos" at bounding box center [85, 434] width 171 height 33
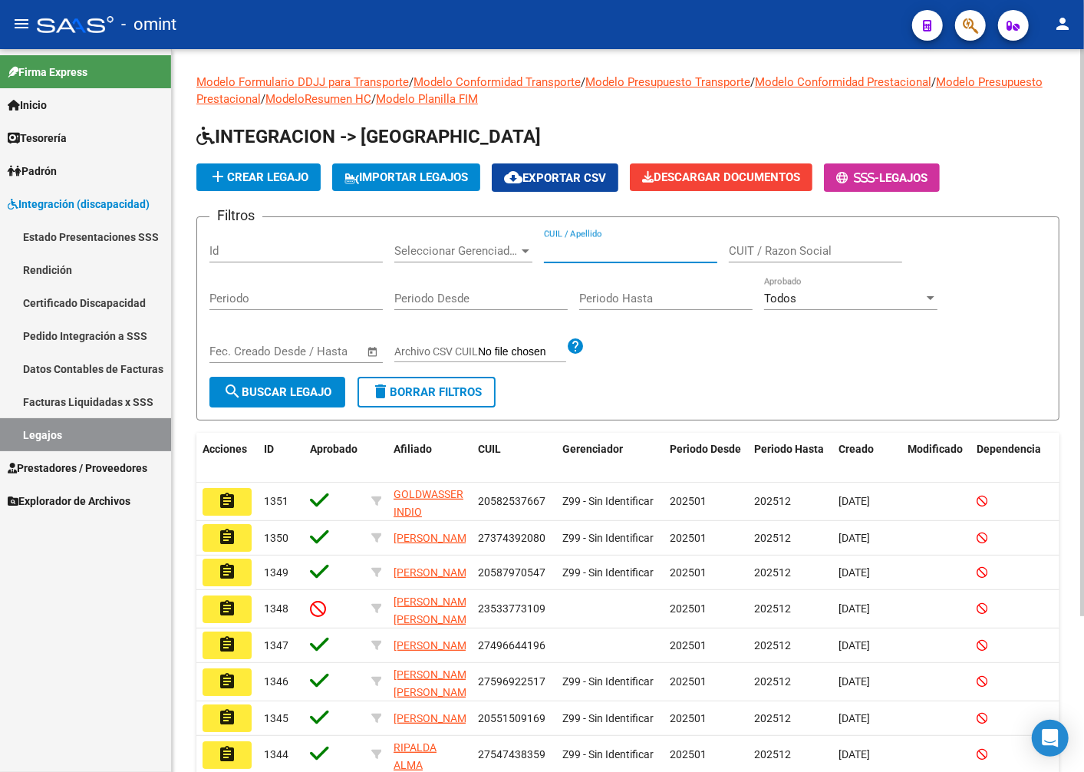
paste input "27522307616"
type input "27522307616"
drag, startPoint x: 290, startPoint y: 391, endPoint x: 308, endPoint y: 389, distance: 18.6
click at [289, 391] on span "search Buscar Legajo" at bounding box center [277, 392] width 108 height 14
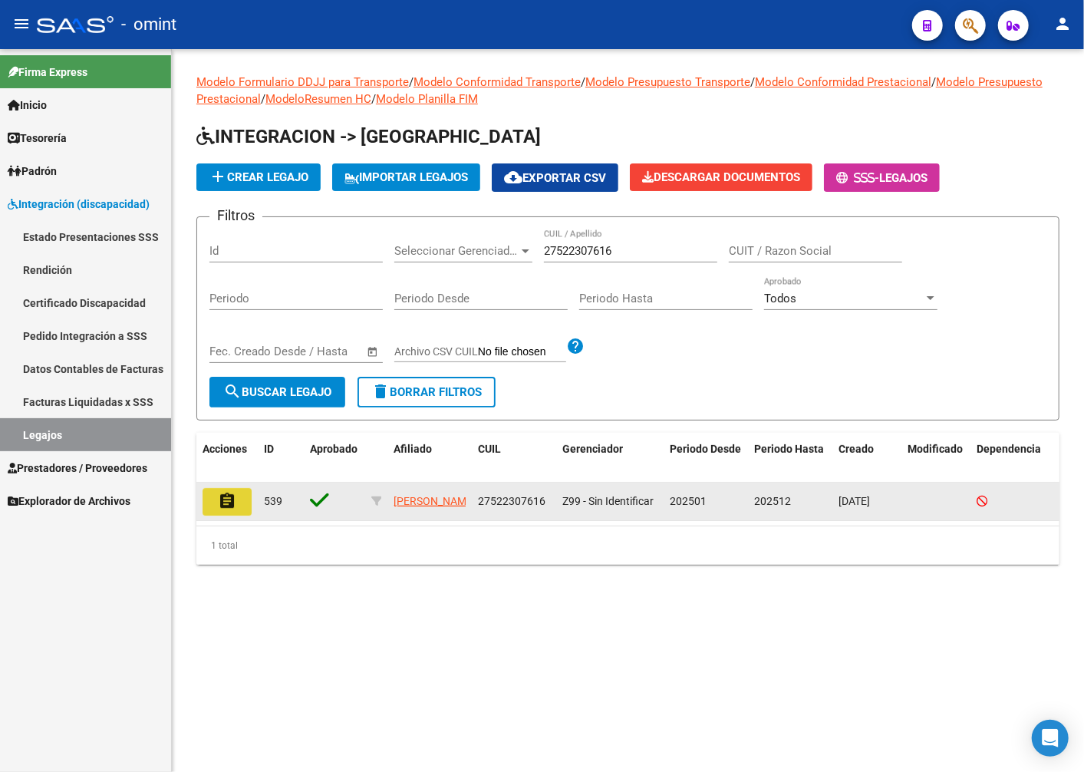
click at [224, 496] on mat-icon "assignment" at bounding box center [227, 501] width 18 height 18
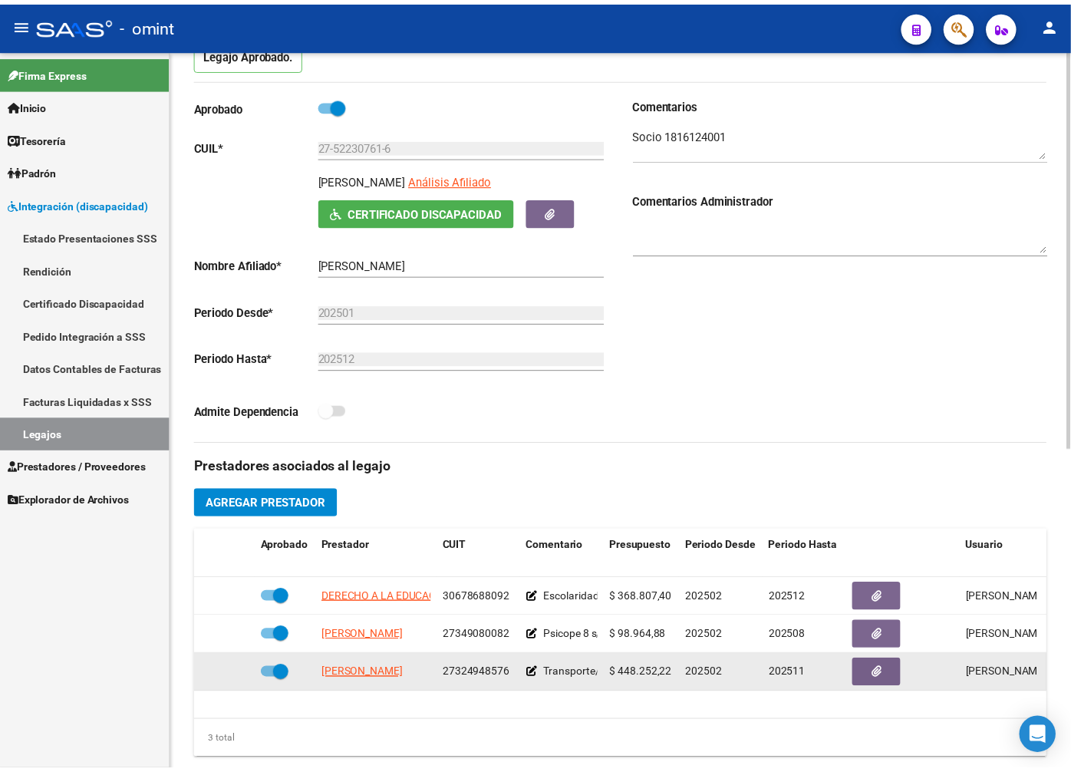
scroll to position [256, 0]
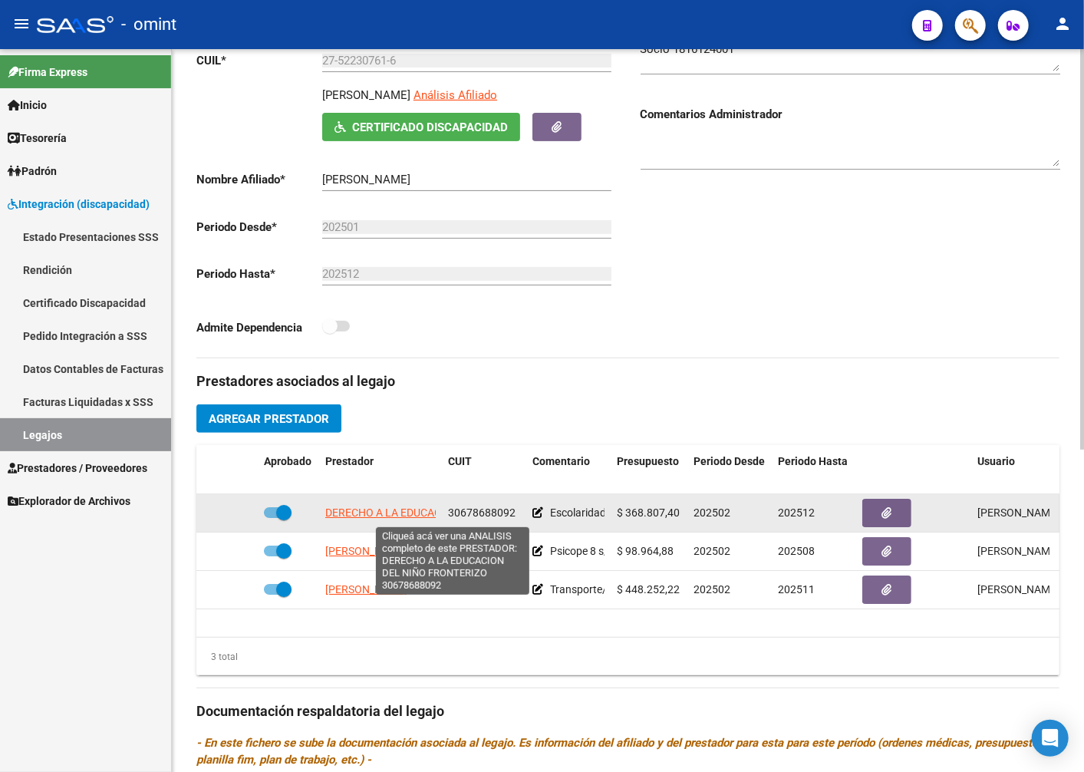
click at [379, 512] on span "DERECHO A LA EDUCACION DEL NIÑO FRONTERIZO" at bounding box center [450, 512] width 251 height 12
type textarea "30678688092"
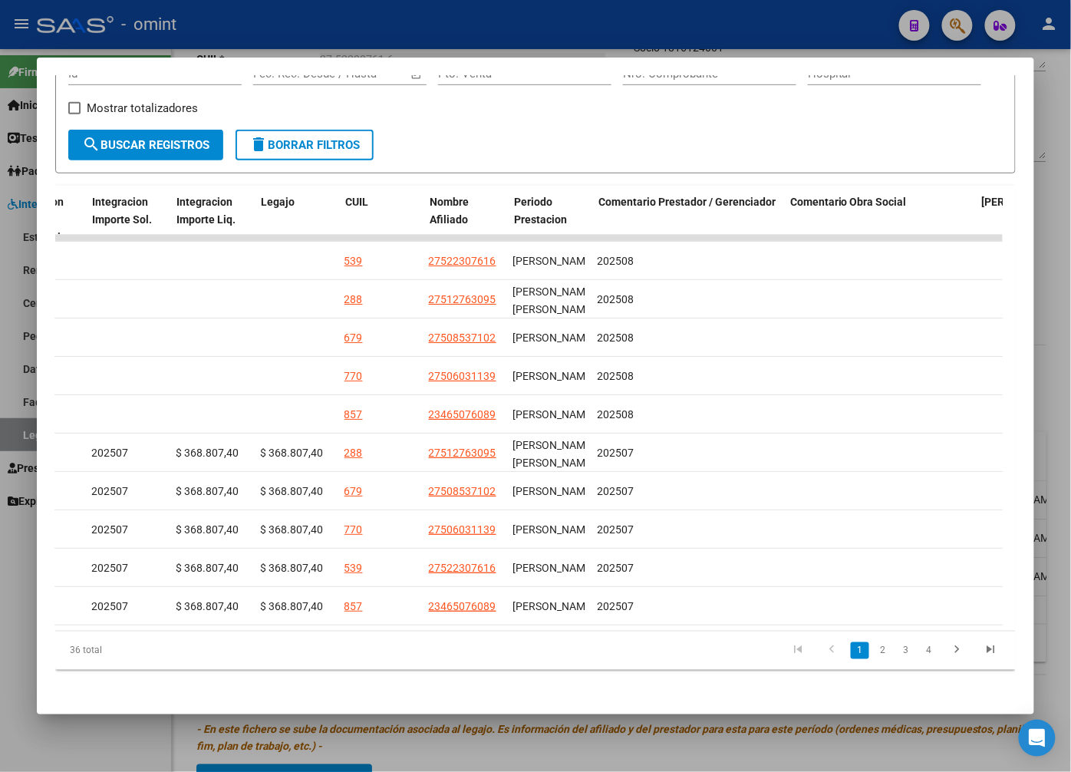
scroll to position [0, 2251]
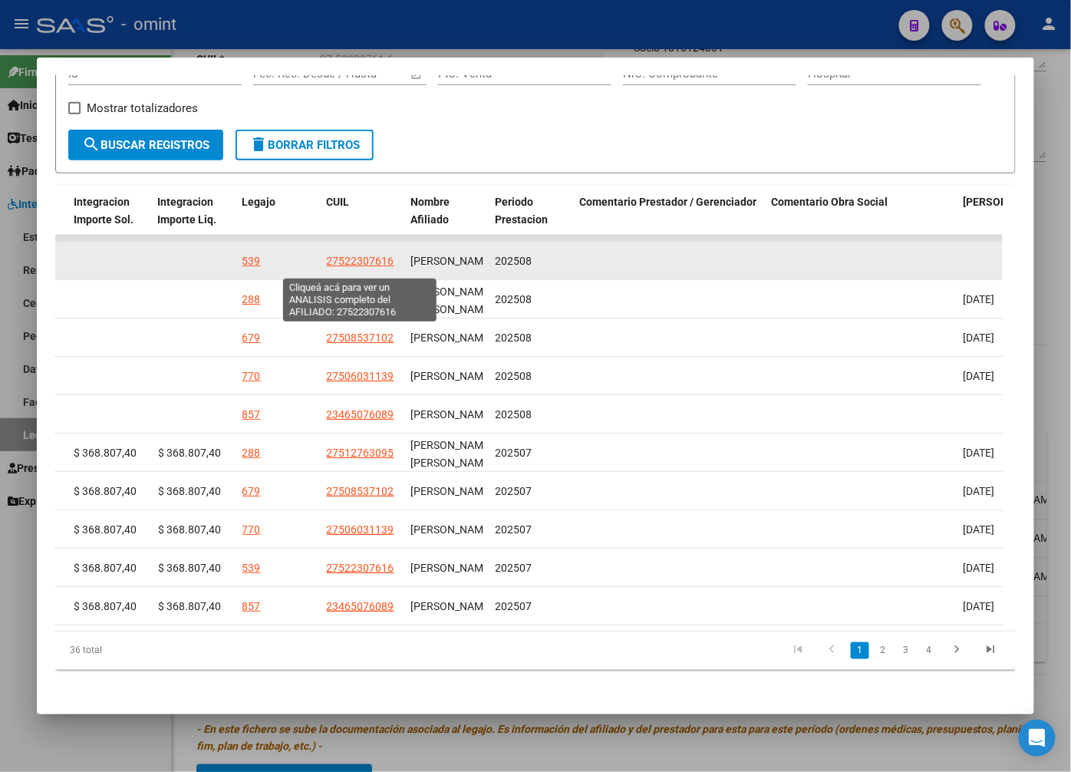
drag, startPoint x: 534, startPoint y: 271, endPoint x: 326, endPoint y: 265, distance: 208.0
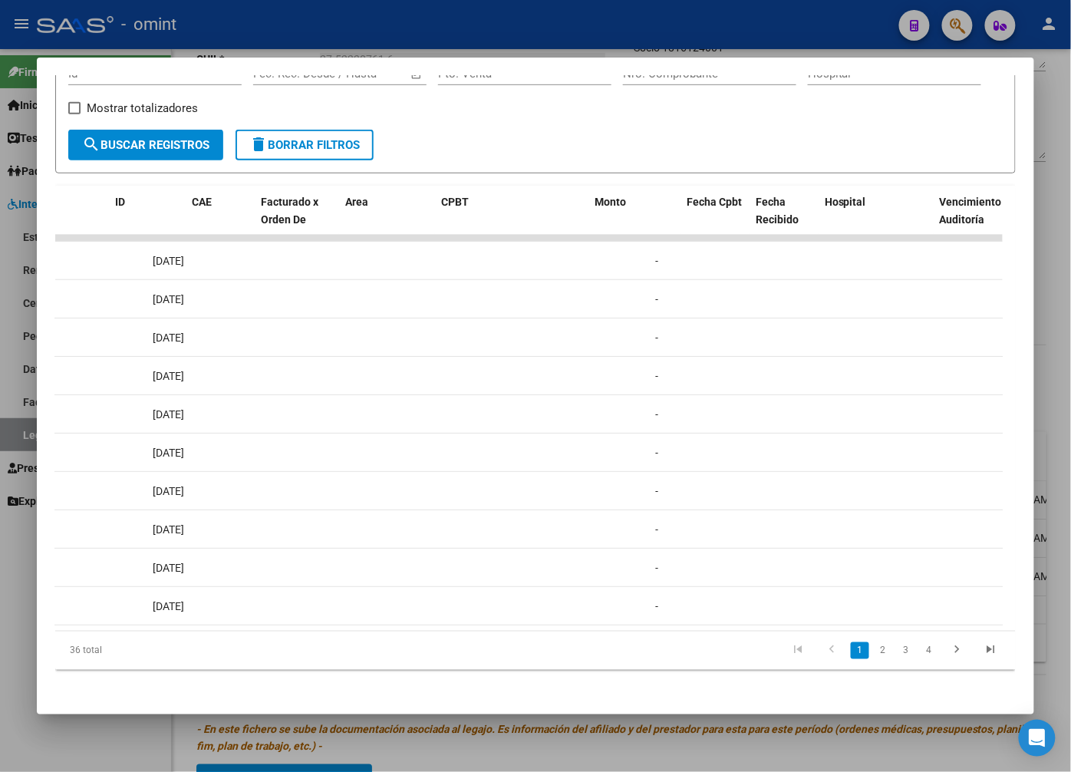
scroll to position [0, 0]
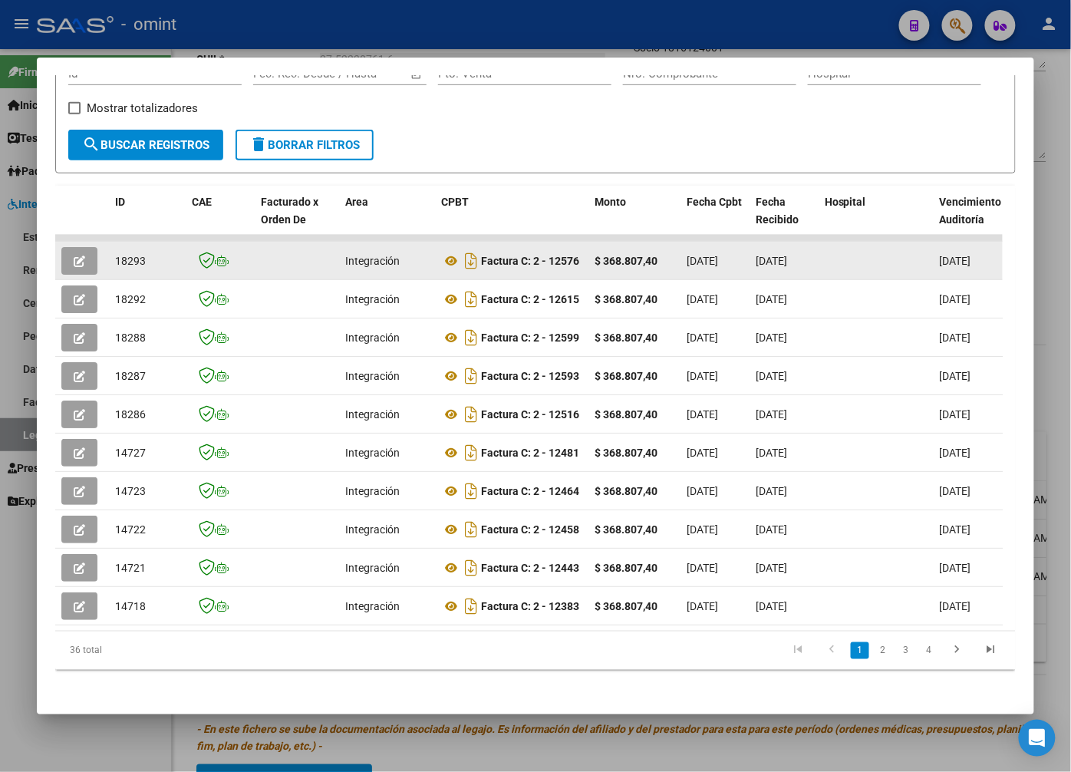
click at [79, 263] on icon "button" at bounding box center [80, 262] width 12 height 12
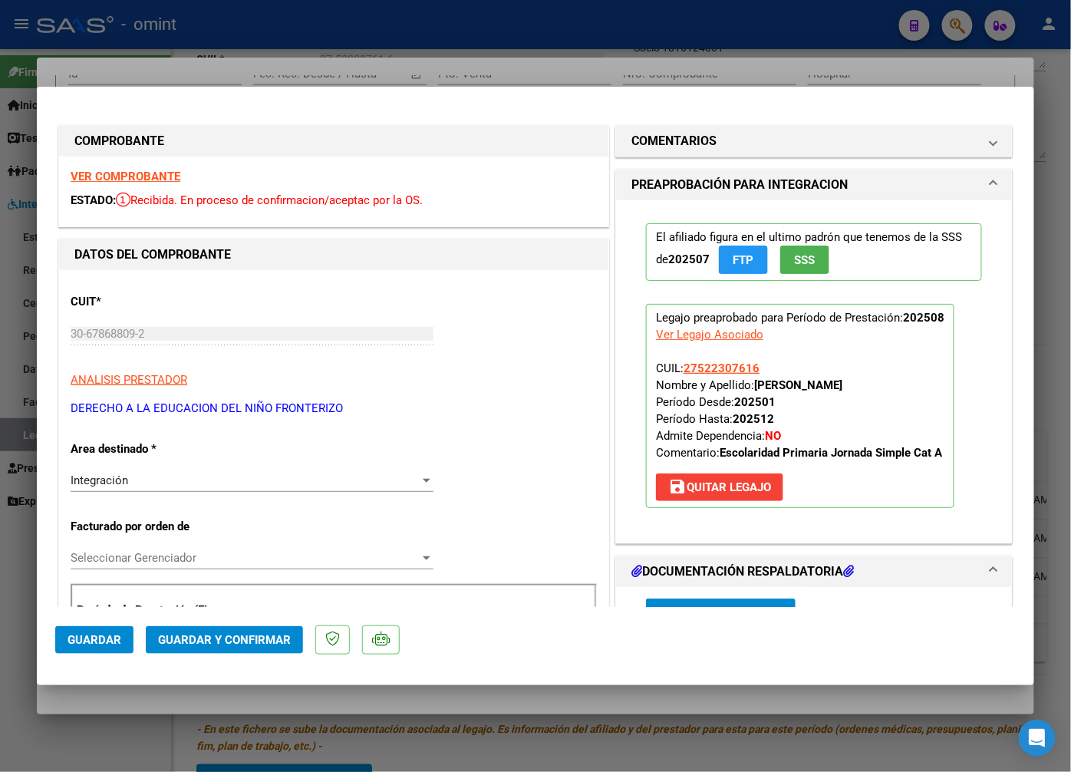
click at [152, 183] on strong "VER COMPROBANTE" at bounding box center [126, 177] width 110 height 14
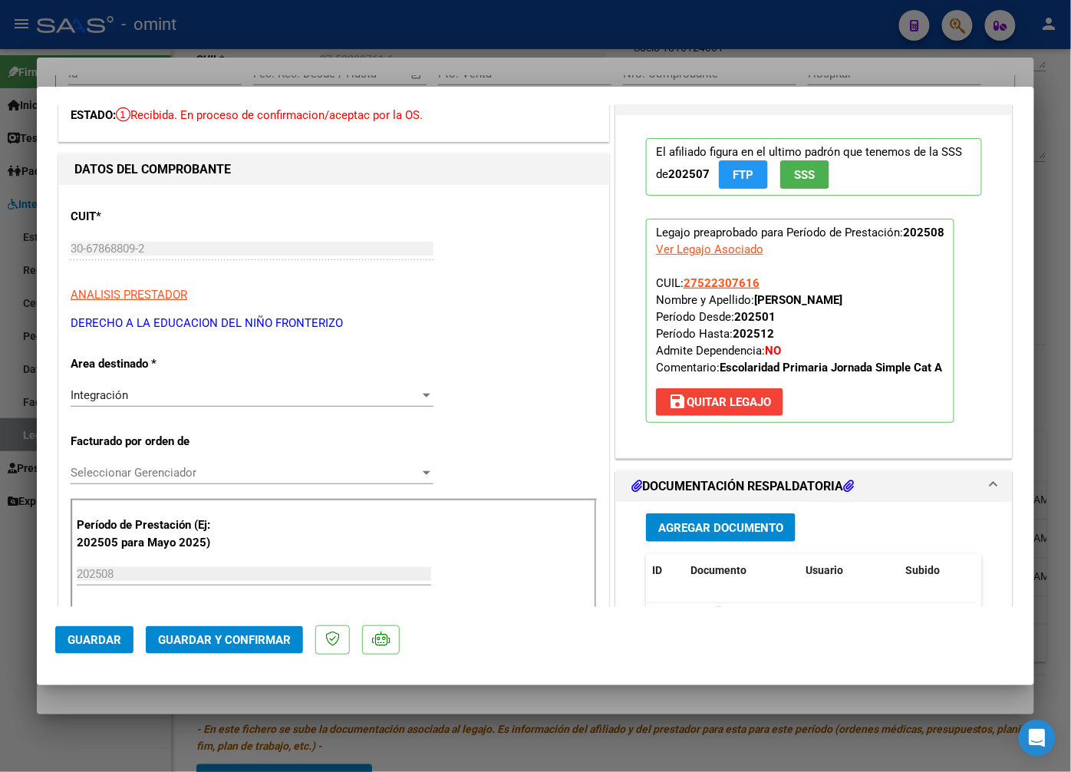
scroll to position [170, 0]
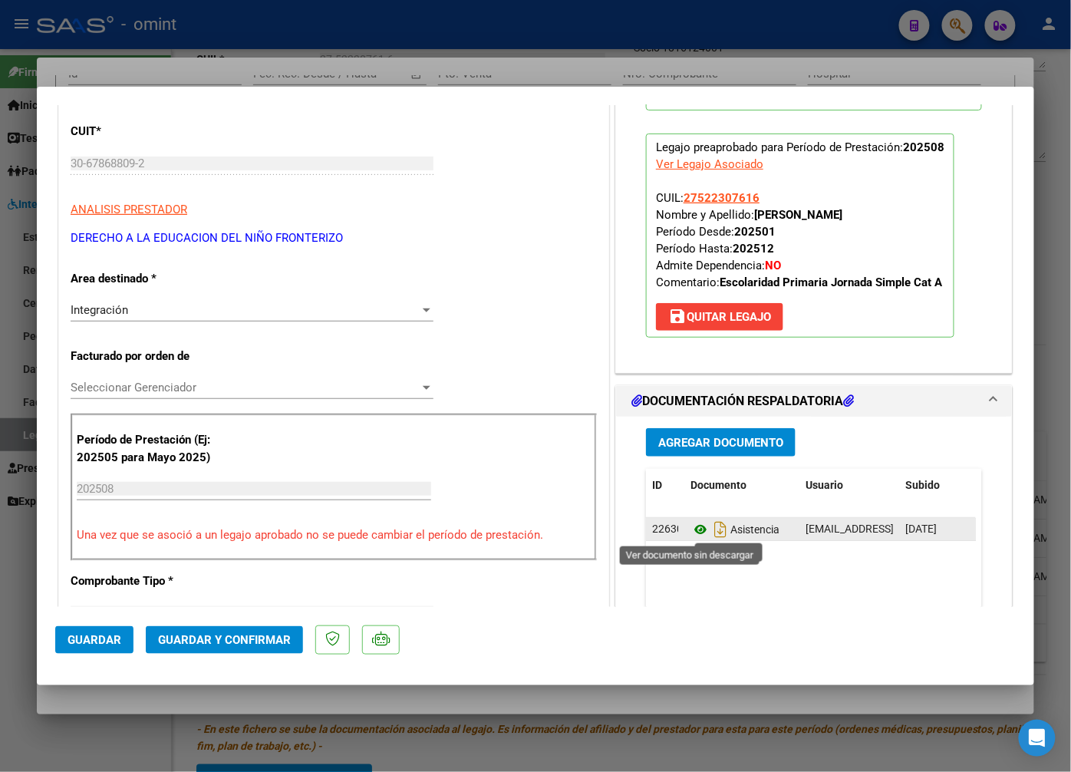
click at [694, 529] on icon at bounding box center [701, 529] width 20 height 18
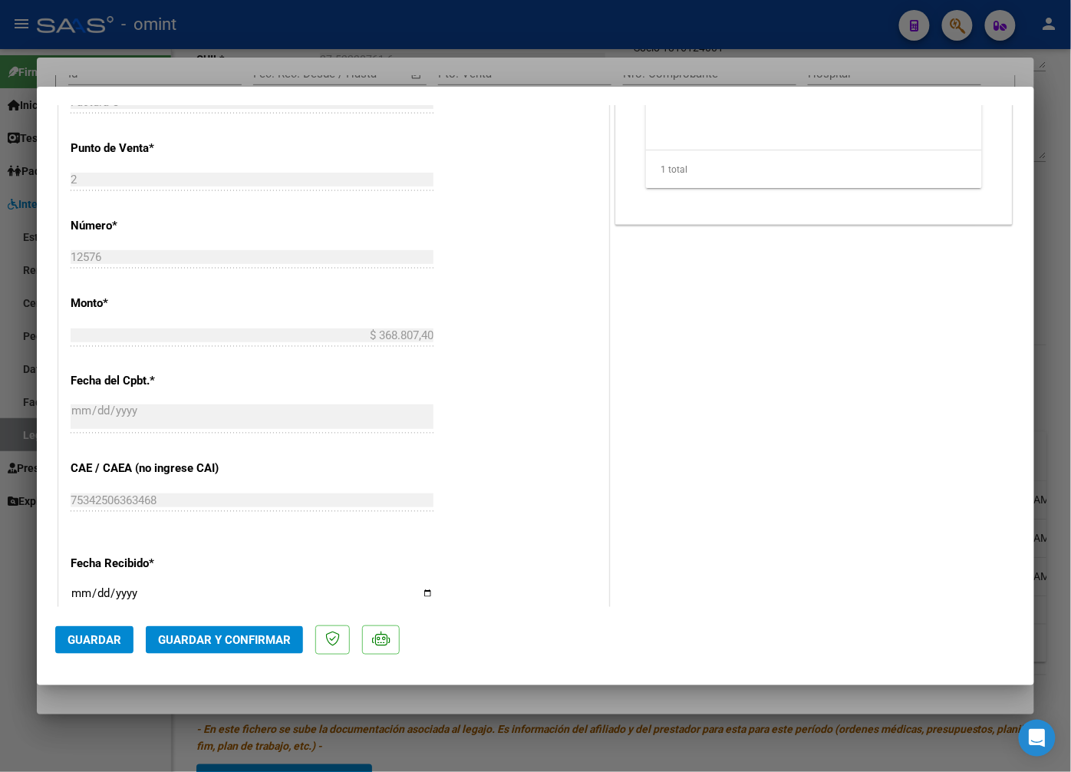
scroll to position [980, 0]
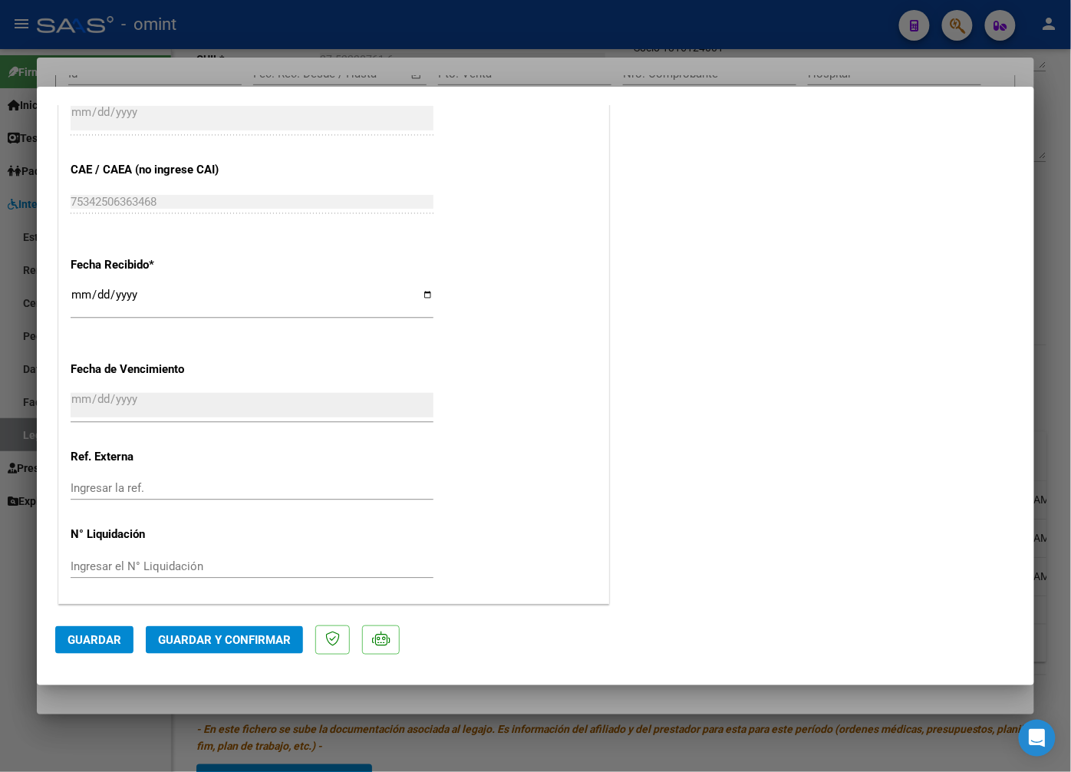
click at [277, 635] on span "Guardar y Confirmar" at bounding box center [224, 640] width 133 height 14
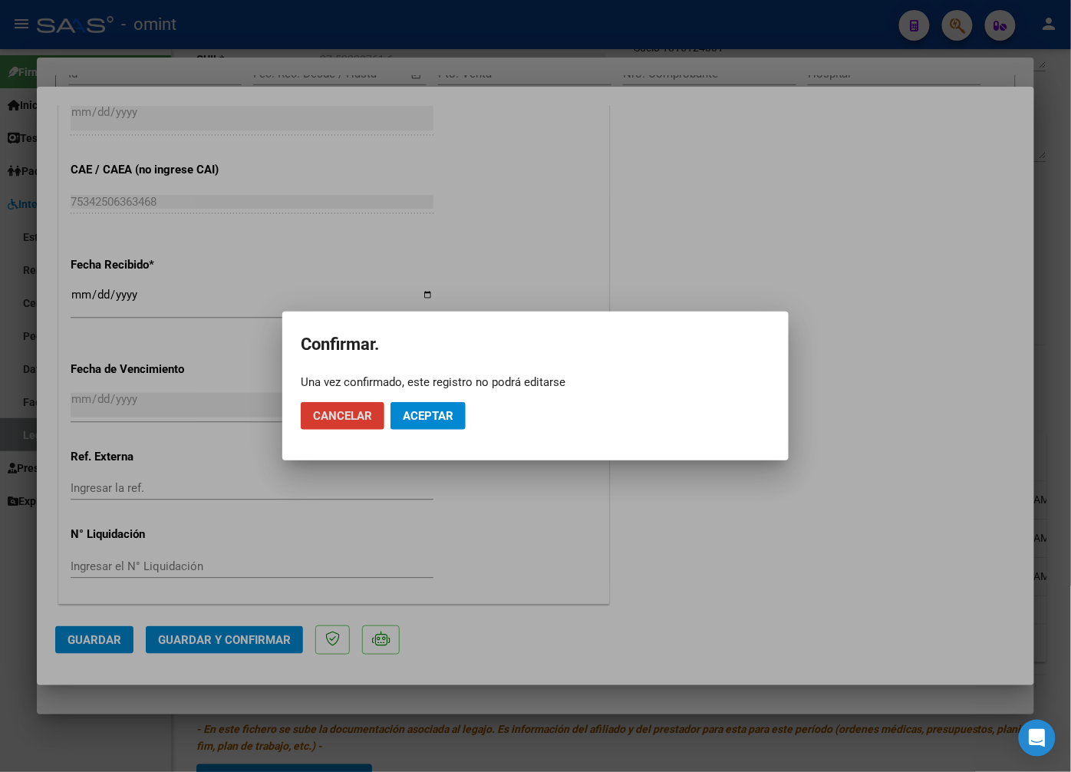
click at [427, 412] on span "Aceptar" at bounding box center [428, 416] width 51 height 14
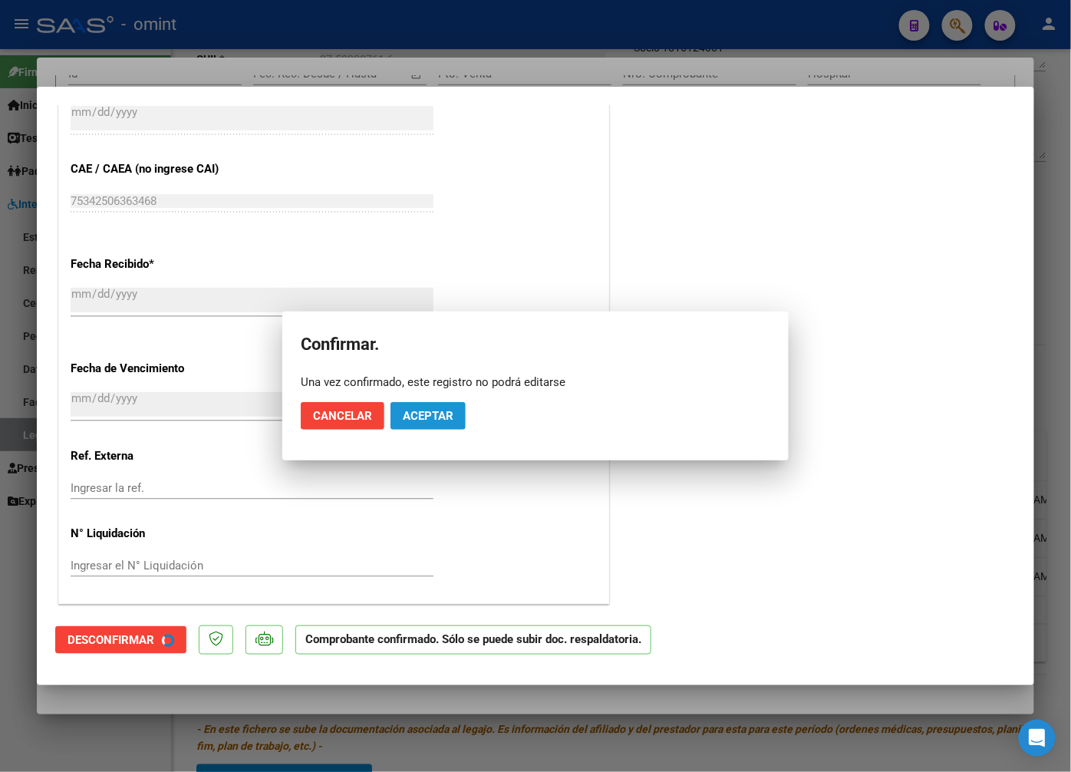
scroll to position [885, 0]
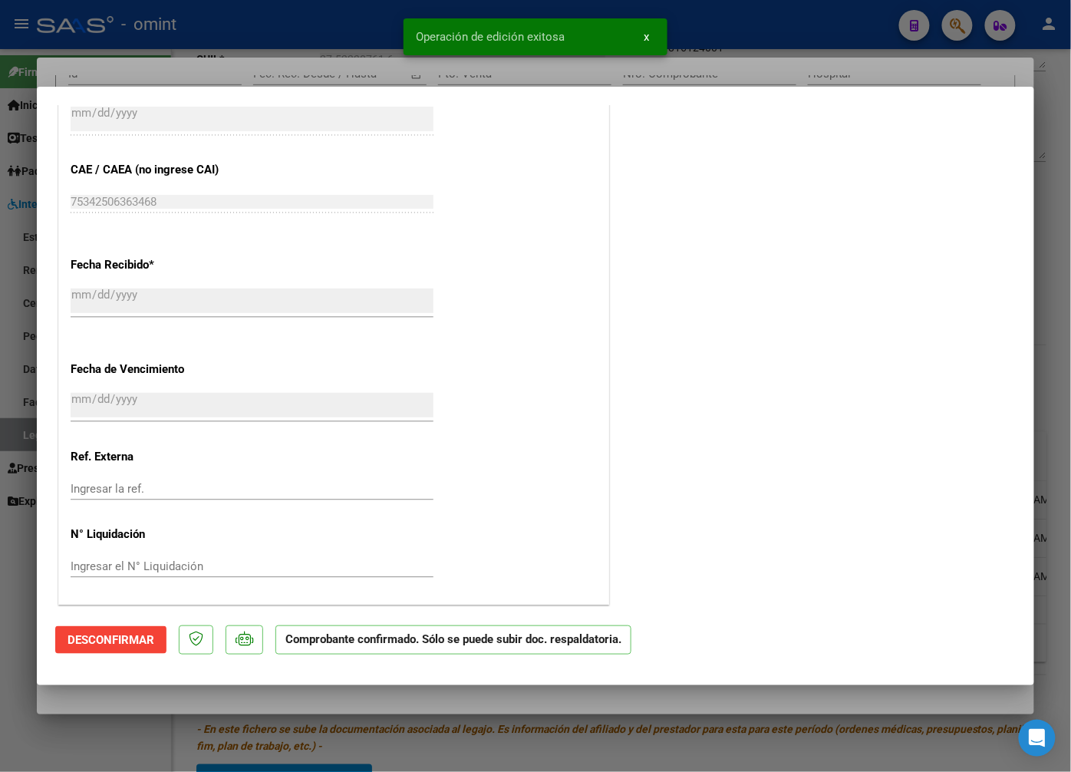
click at [273, 51] on div at bounding box center [535, 386] width 1071 height 772
type input "$ 0,00"
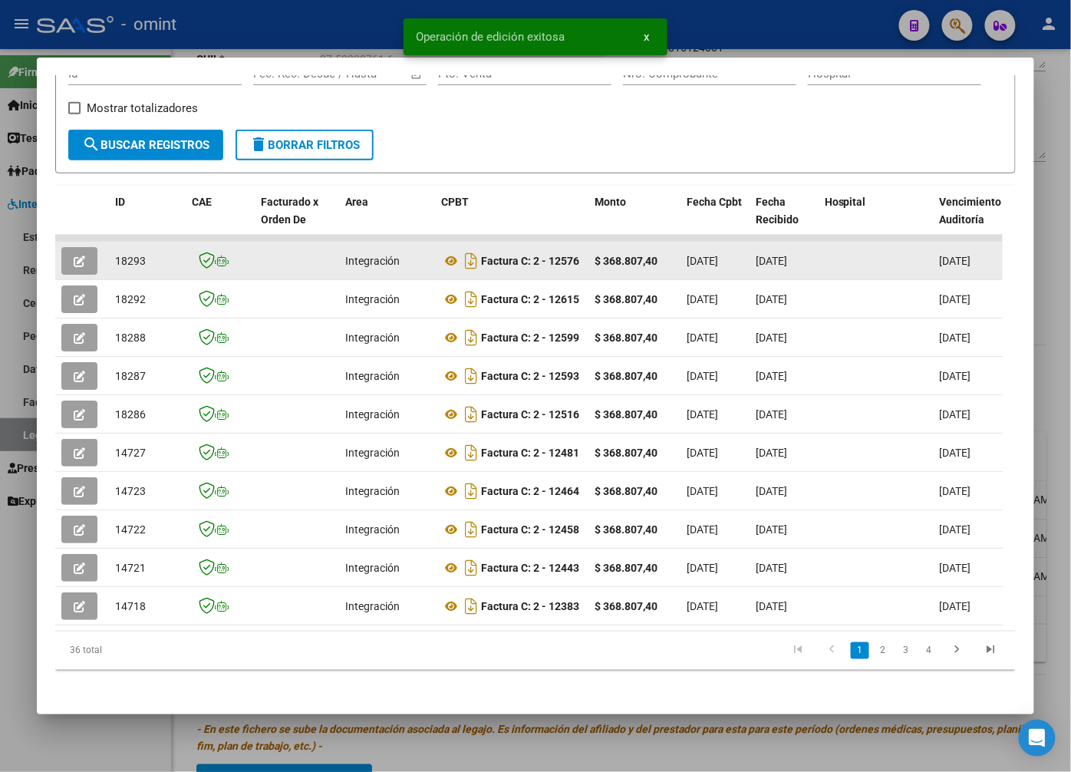
click at [129, 262] on span "18293" at bounding box center [130, 261] width 31 height 12
copy span "18293"
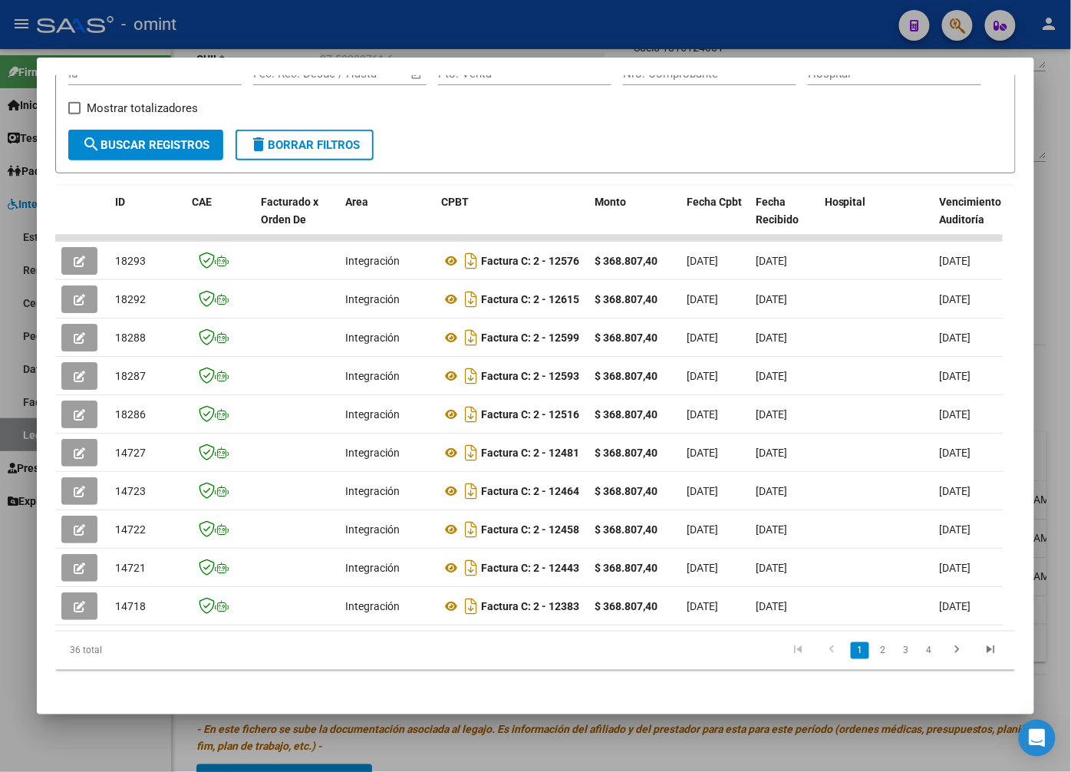
click at [391, 27] on div at bounding box center [535, 386] width 1071 height 772
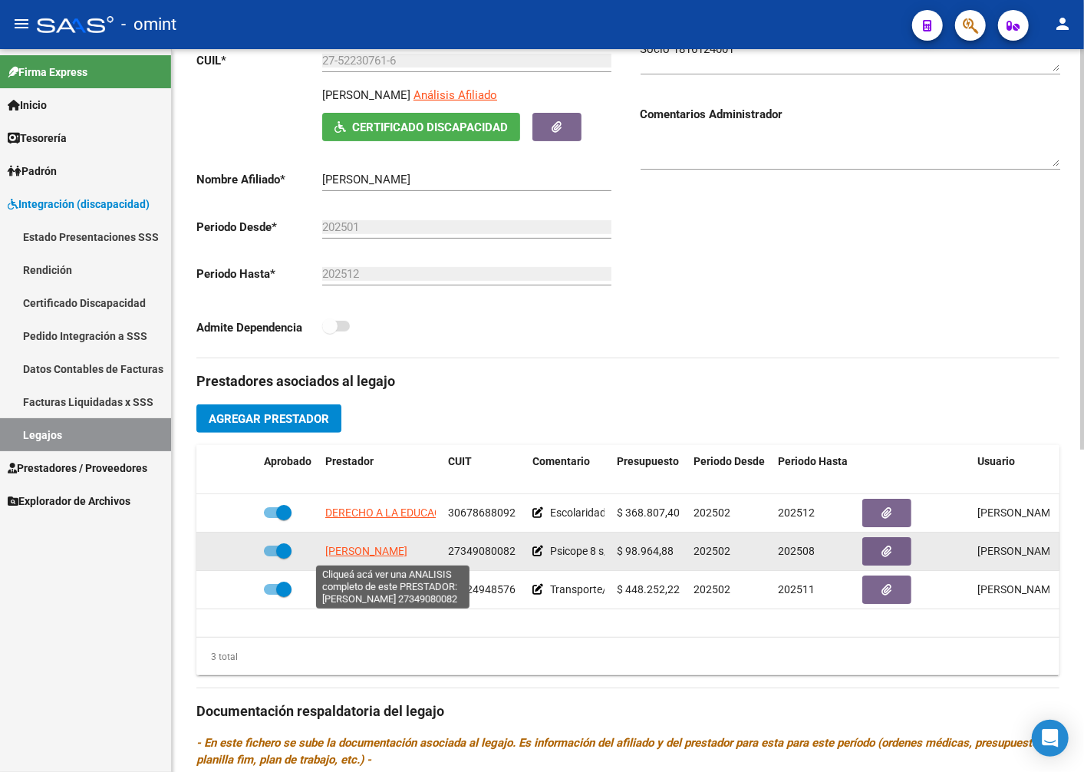
click at [353, 550] on span "CHIALVO MARIELA SILVINA" at bounding box center [366, 551] width 82 height 12
type textarea "27349080082"
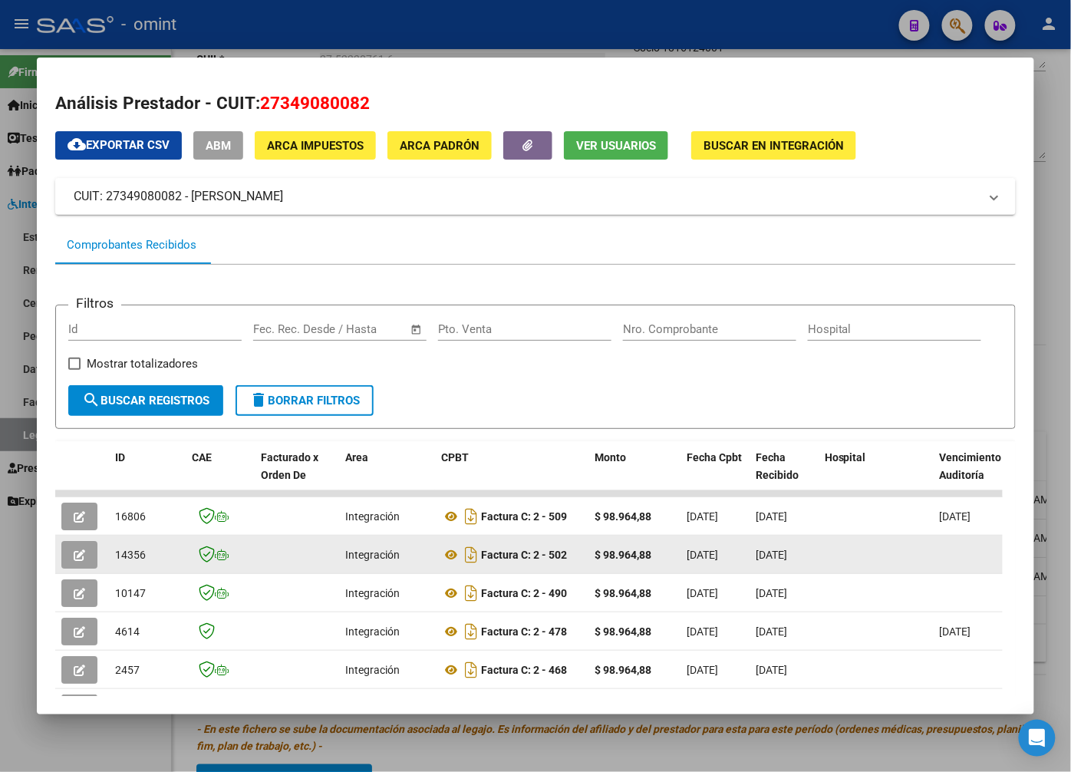
scroll to position [124, 0]
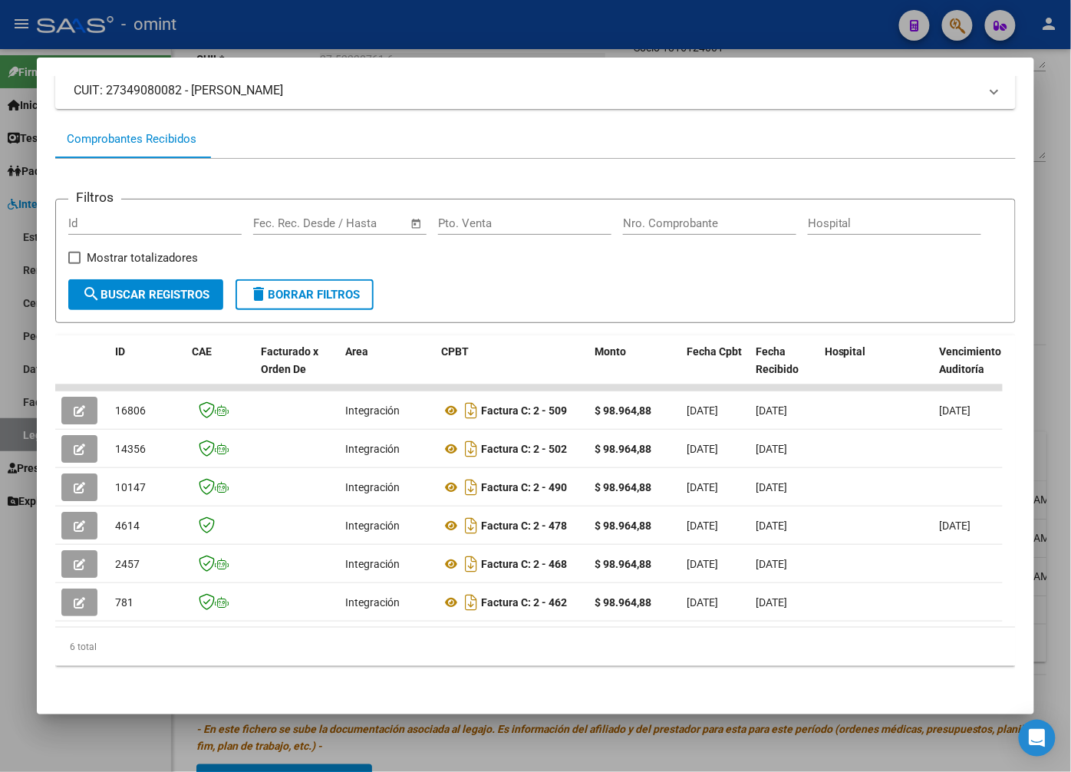
drag, startPoint x: 213, startPoint y: 612, endPoint x: 497, endPoint y: 622, distance: 284.8
click at [497, 622] on datatable-body "16806 Integración Factura C: 2 - 509 $ 98.964,88 04/08/2025 06/08/2025 14/08/20…" at bounding box center [529, 505] width 948 height 242
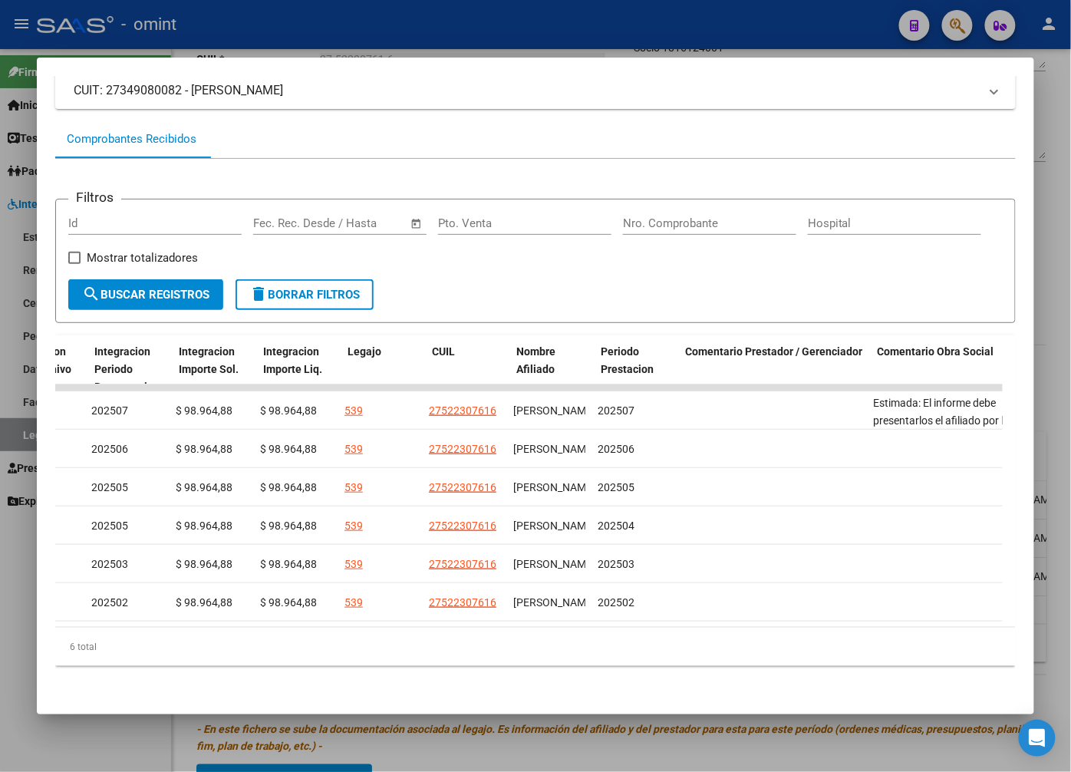
scroll to position [0, 0]
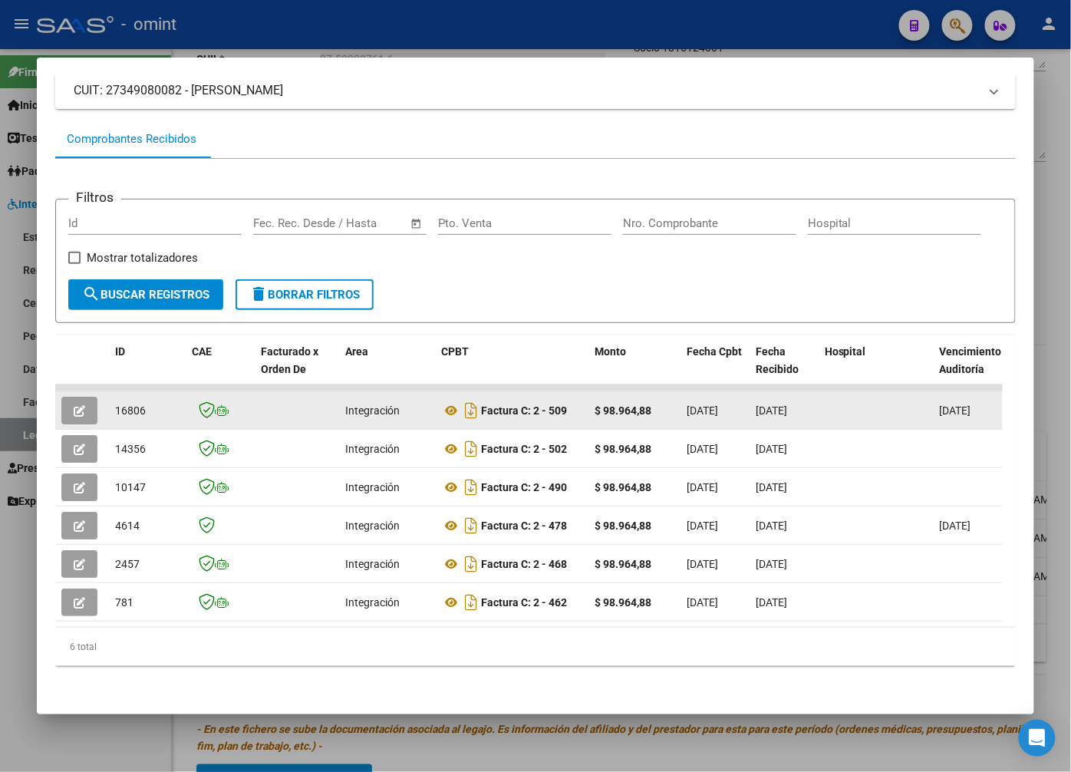
click at [81, 397] on button "button" at bounding box center [79, 411] width 36 height 28
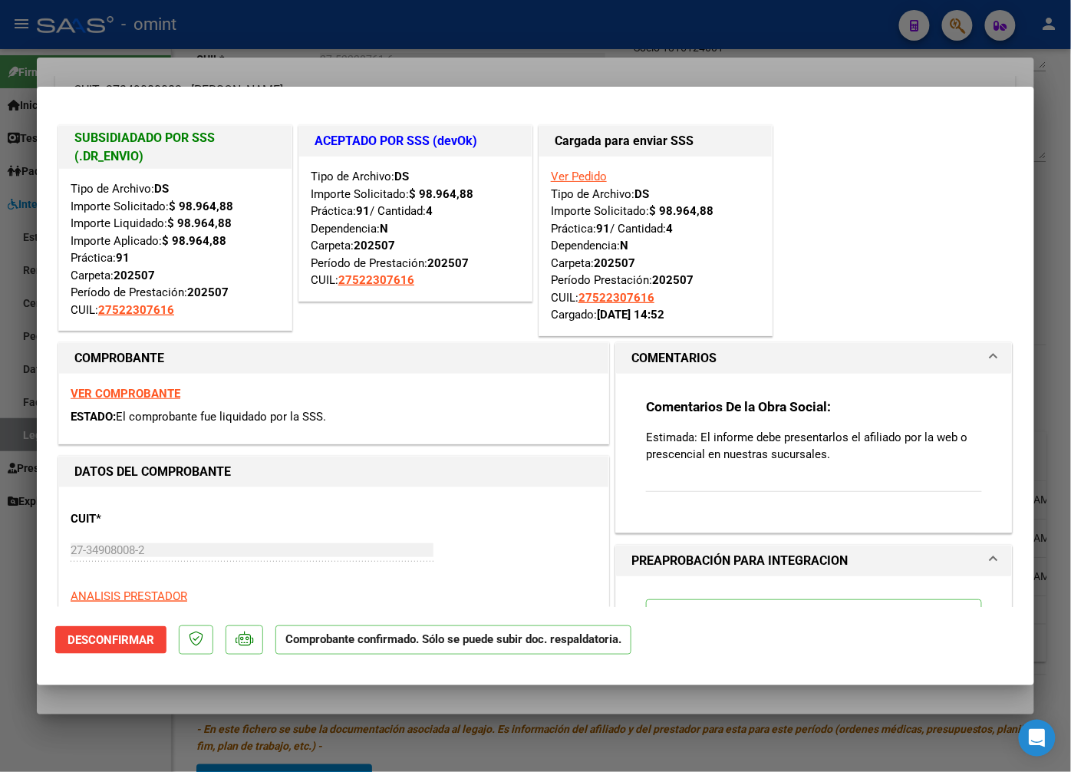
click at [319, 49] on div at bounding box center [535, 386] width 1071 height 772
type input "$ 0,00"
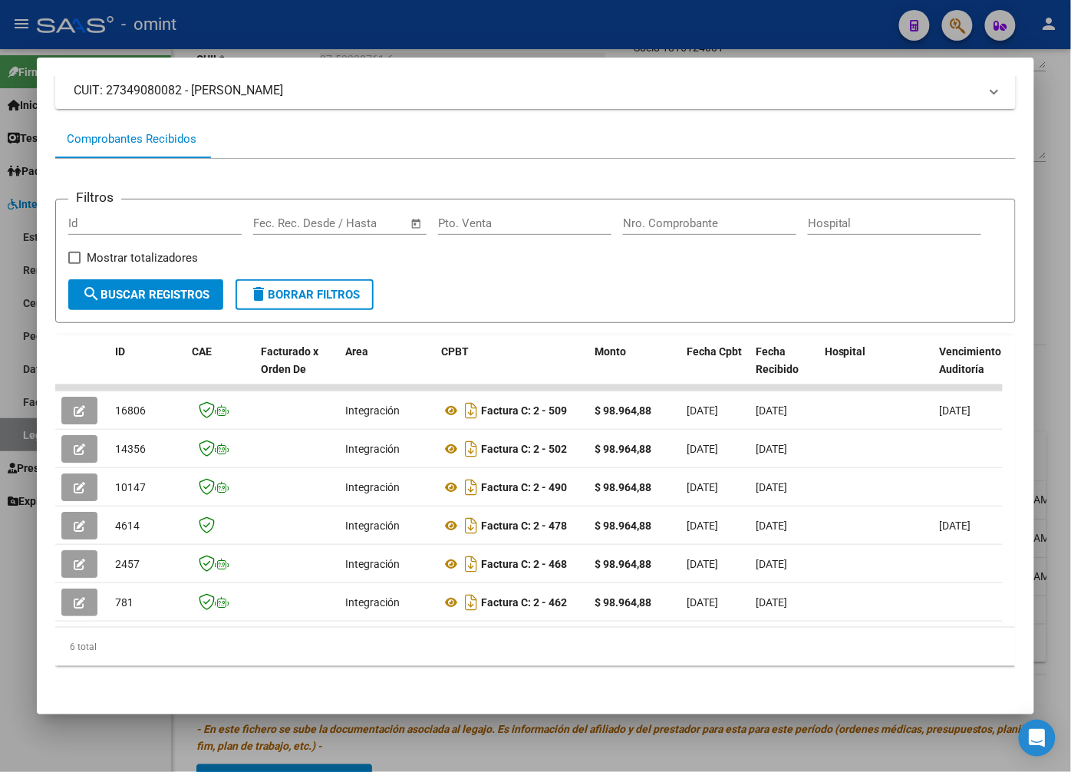
click at [280, 17] on div at bounding box center [535, 386] width 1071 height 772
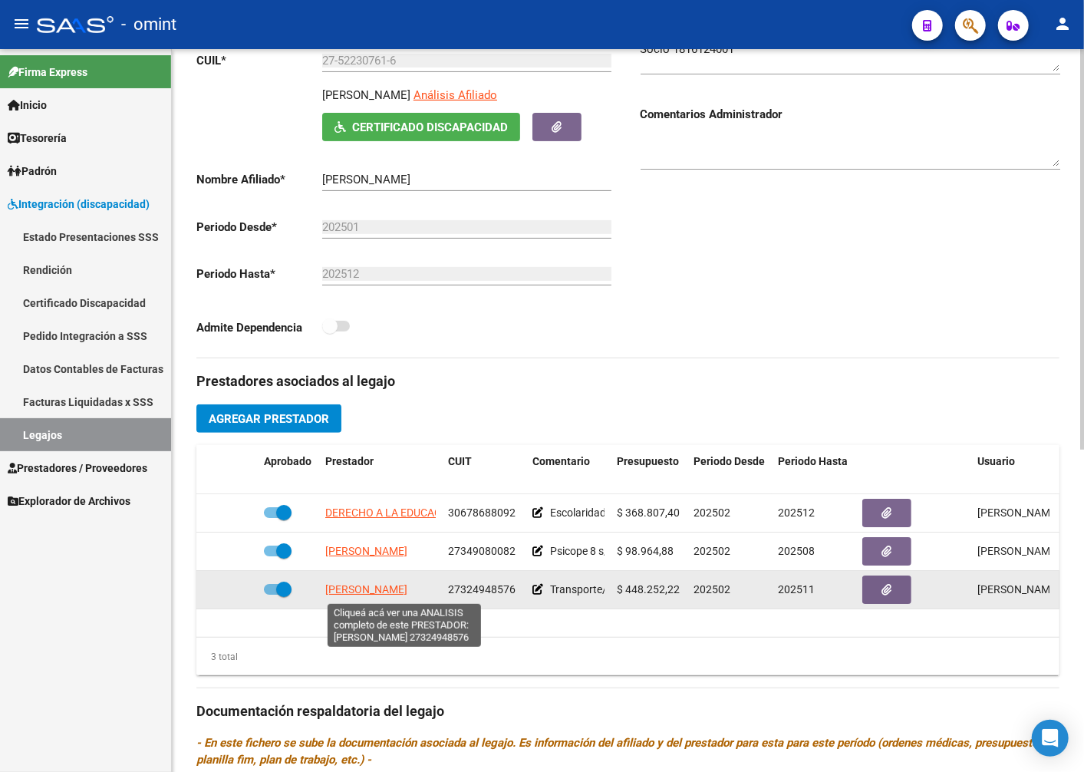
click at [351, 589] on span "OLMEDO DANIELA CONSTANZA" at bounding box center [366, 589] width 82 height 12
type textarea "27324948576"
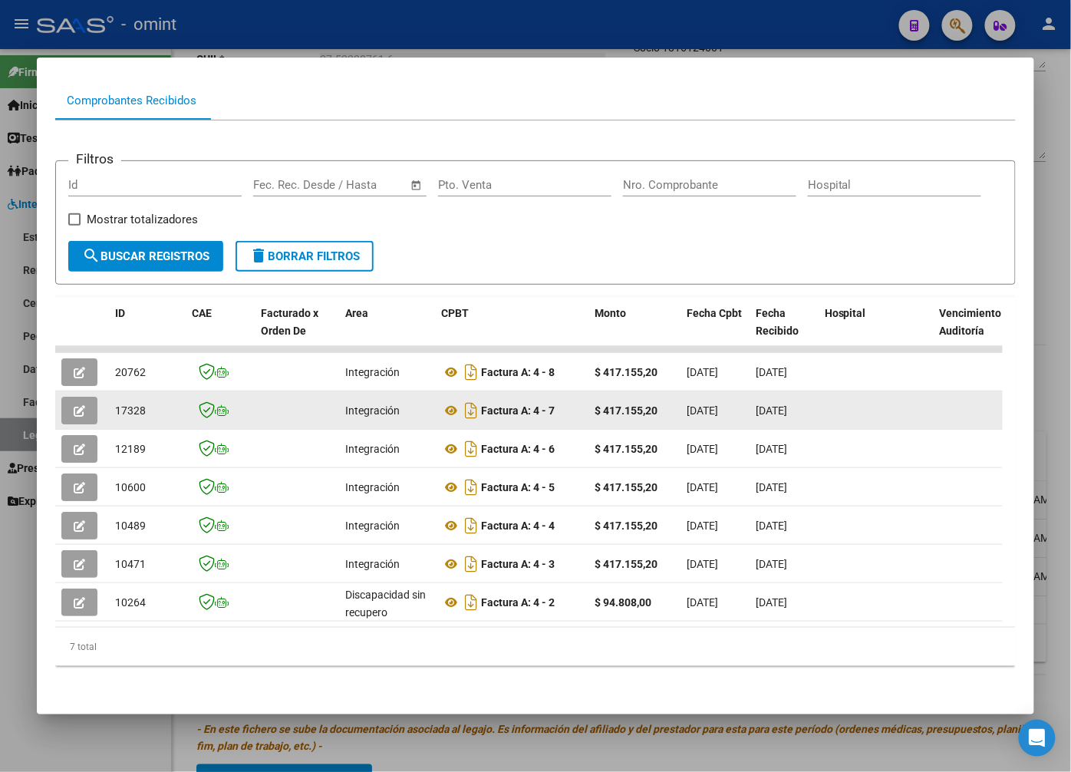
drag, startPoint x: 61, startPoint y: 393, endPoint x: 71, endPoint y: 397, distance: 10.0
click at [70, 397] on datatable-body-cell at bounding box center [82, 410] width 54 height 38
click at [74, 405] on icon "button" at bounding box center [80, 411] width 12 height 12
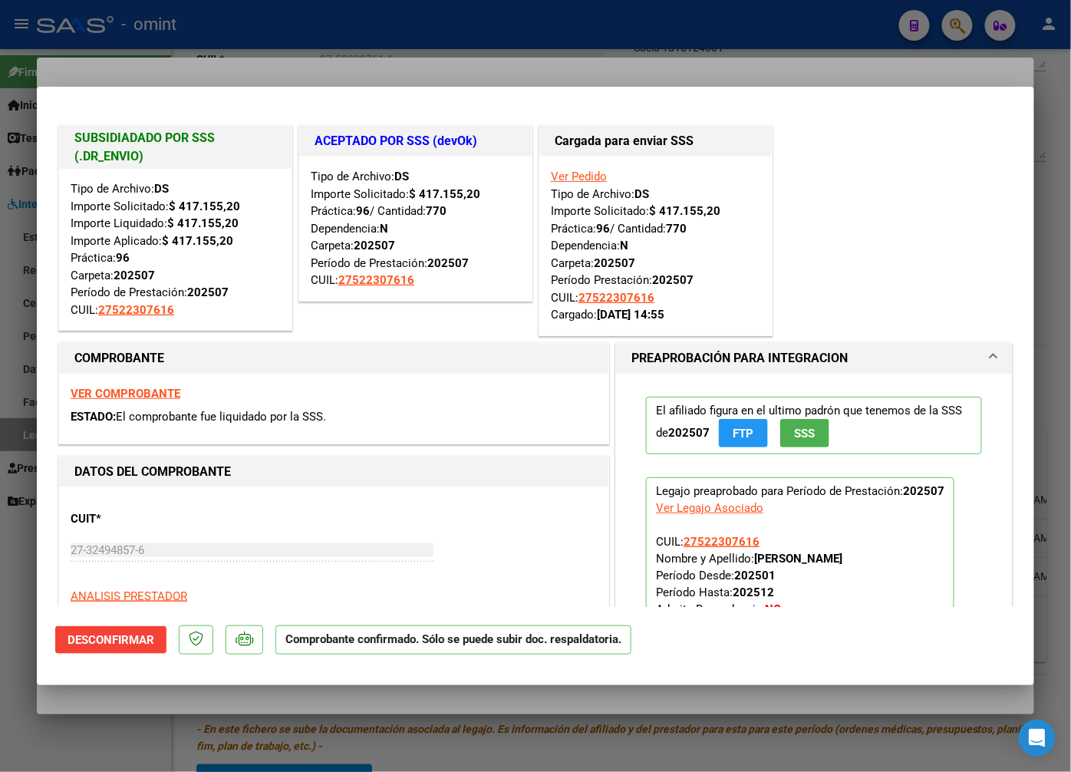
click at [215, 57] on div at bounding box center [535, 386] width 1071 height 772
type input "$ 0,00"
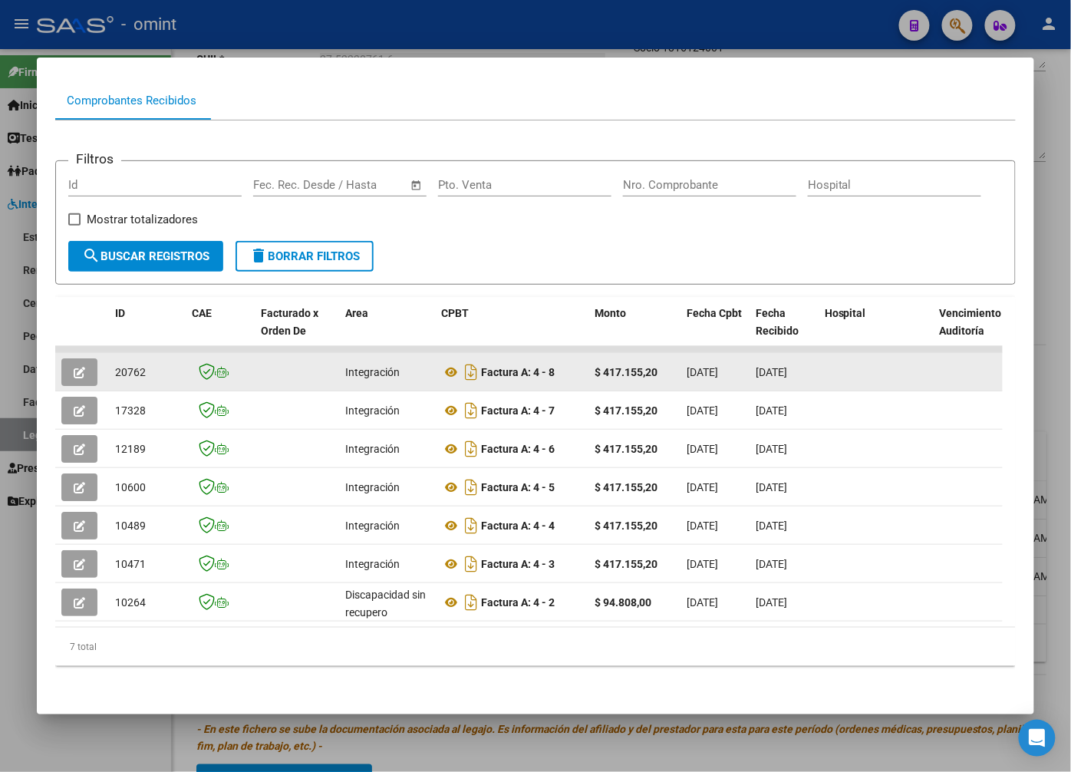
click at [74, 358] on button "button" at bounding box center [79, 372] width 36 height 28
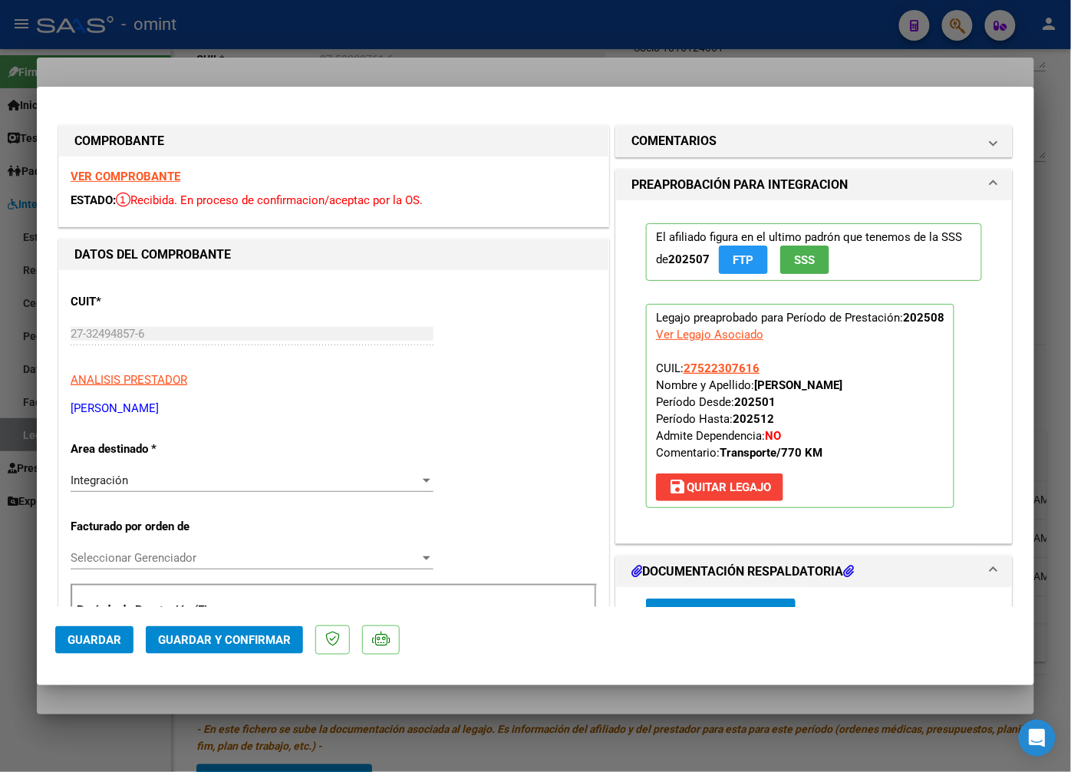
click at [124, 177] on strong "VER COMPROBANTE" at bounding box center [126, 177] width 110 height 14
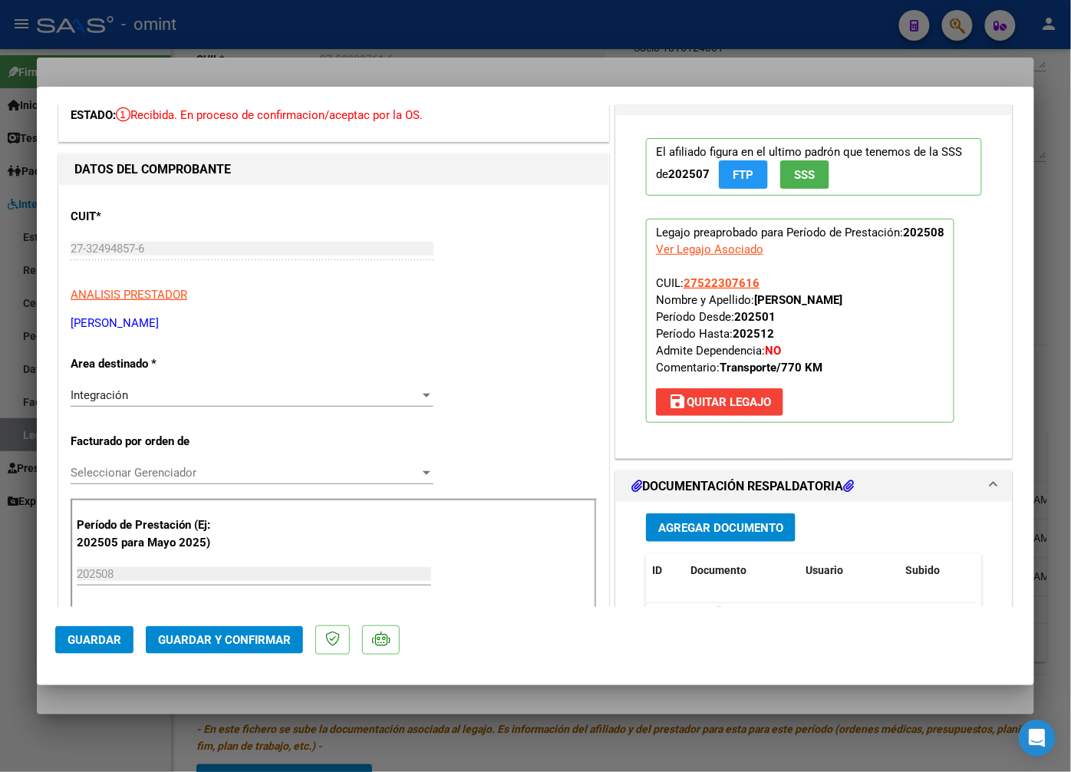
scroll to position [256, 0]
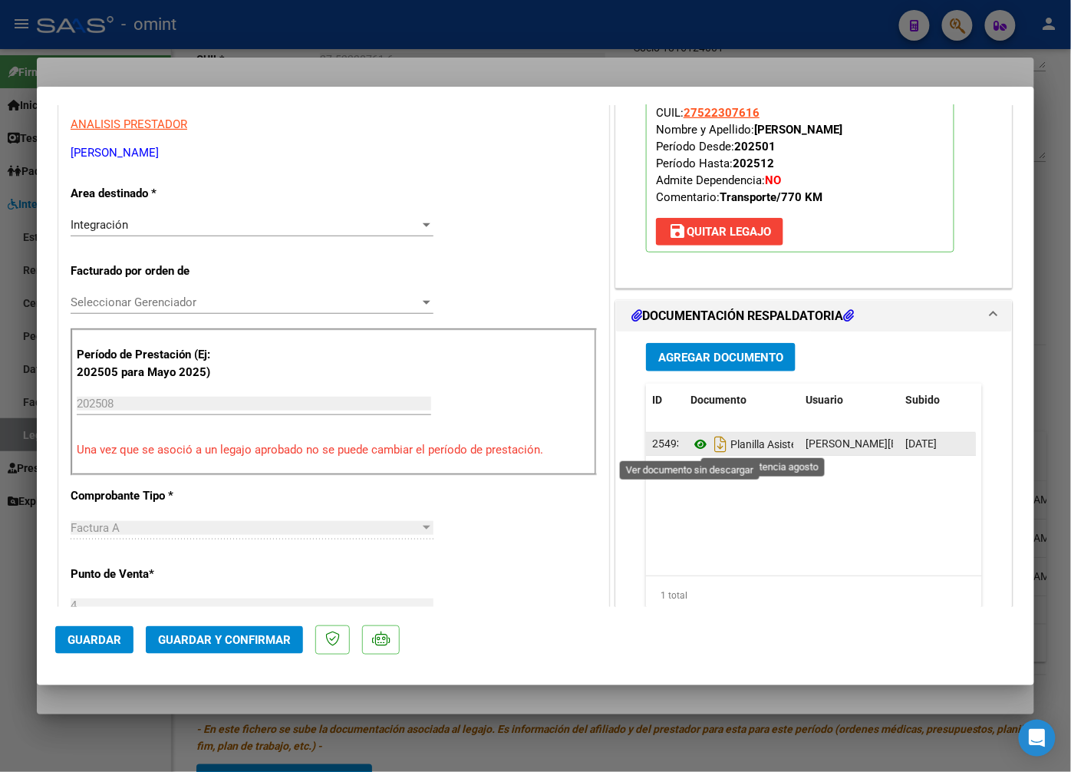
click at [695, 443] on icon at bounding box center [701, 444] width 20 height 18
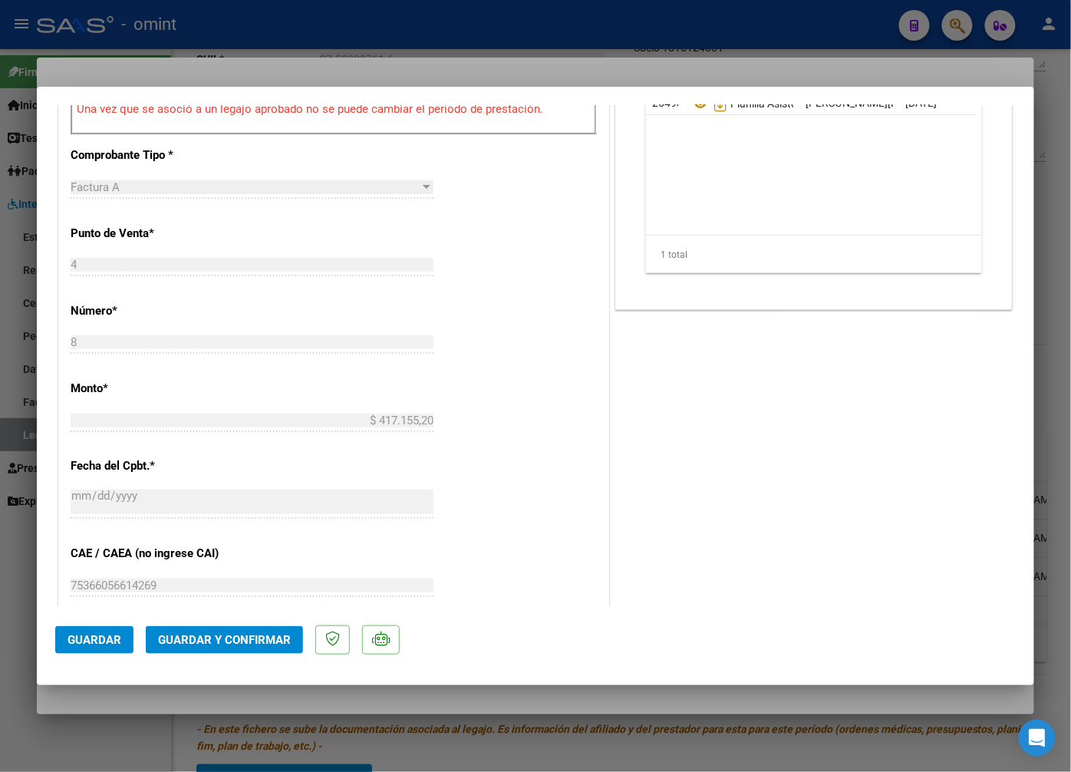
scroll to position [681, 0]
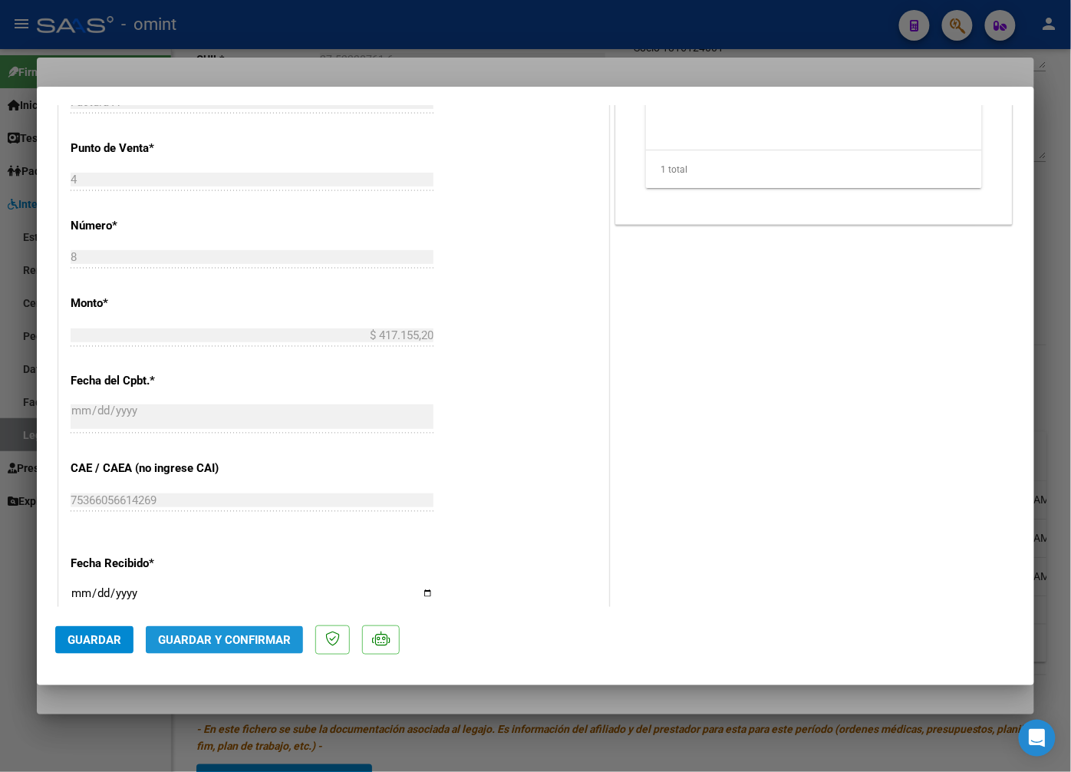
click at [208, 631] on button "Guardar y Confirmar" at bounding box center [224, 640] width 157 height 28
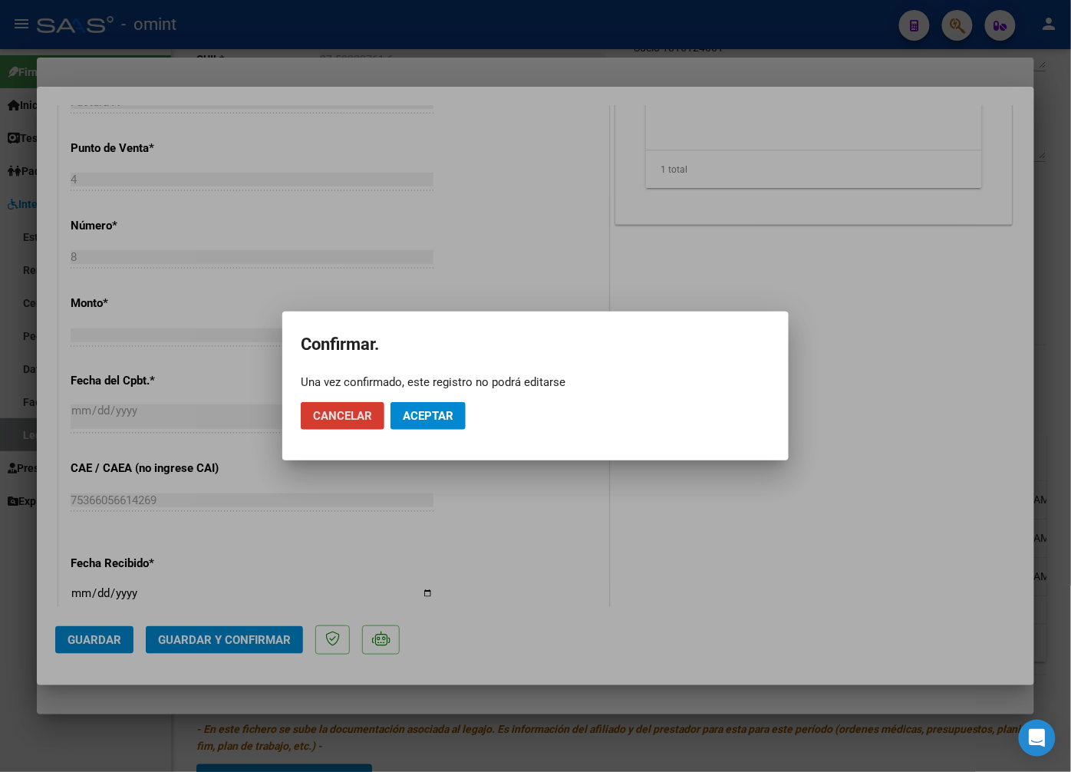
click at [439, 419] on span "Aceptar" at bounding box center [428, 416] width 51 height 14
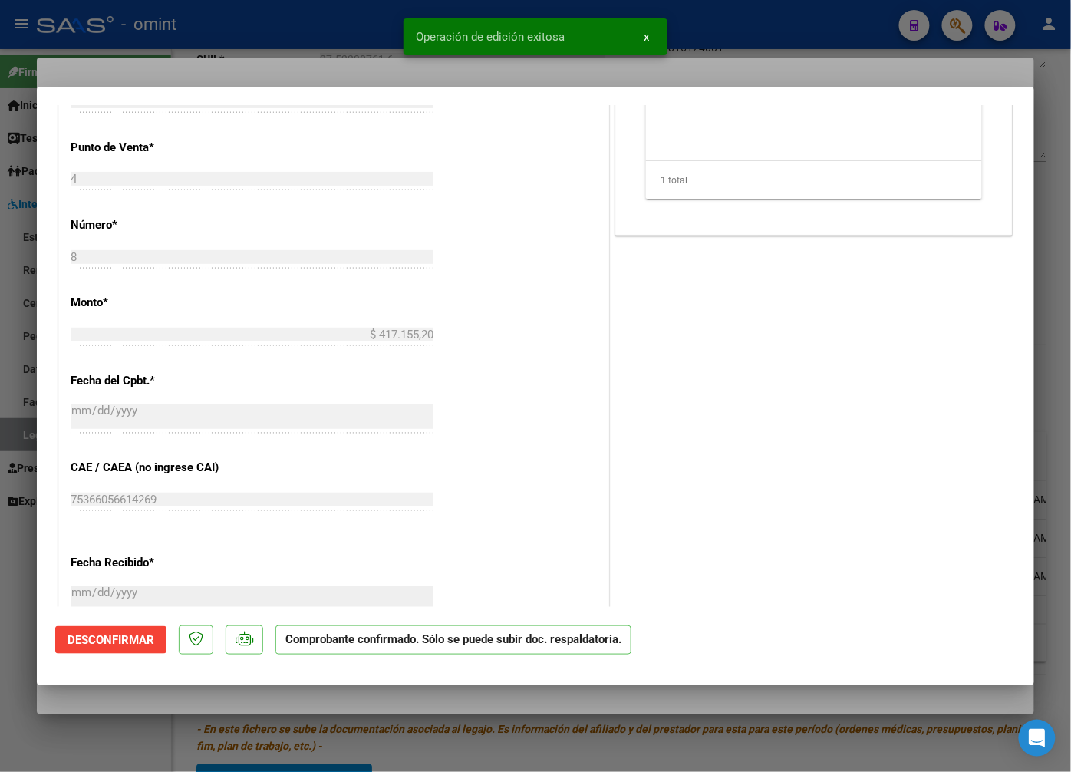
click at [355, 46] on div at bounding box center [535, 386] width 1071 height 772
type input "$ 0,00"
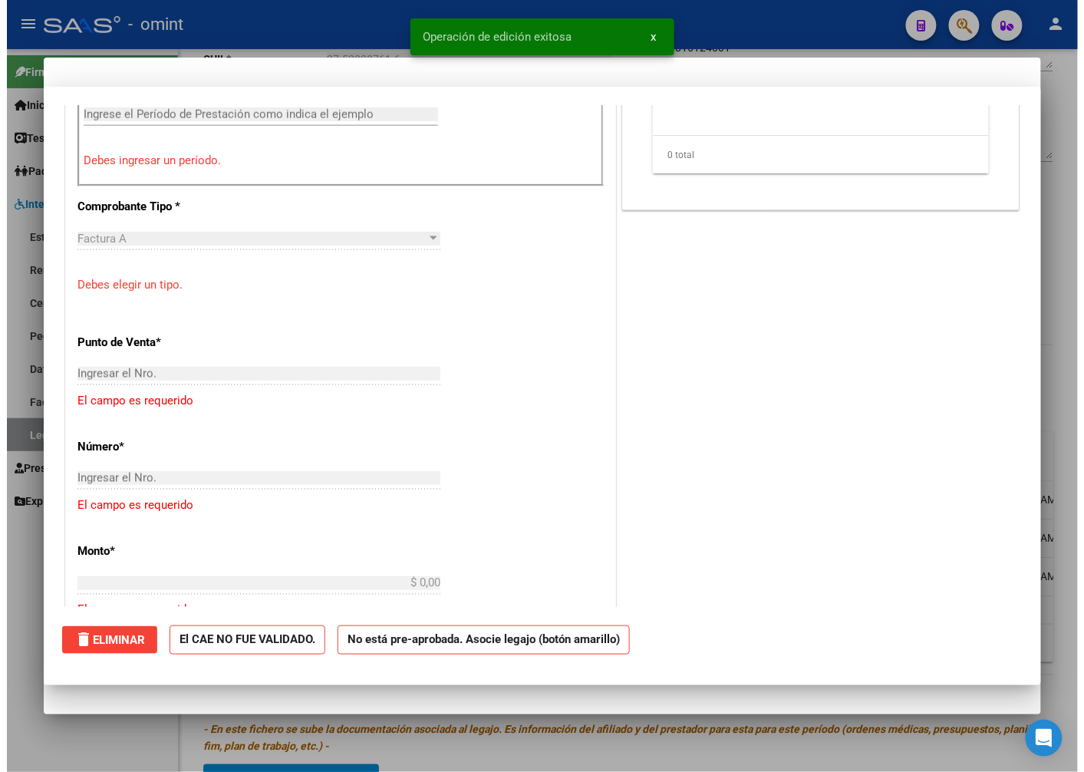
scroll to position [872, 0]
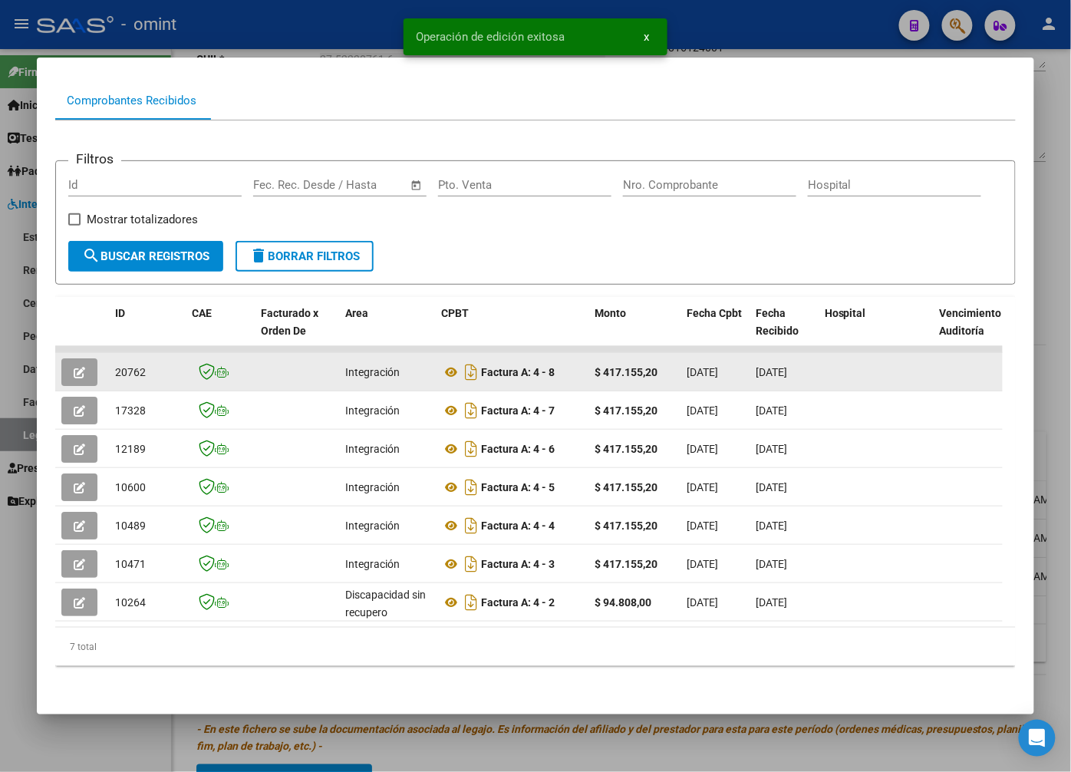
click at [137, 366] on span "20762" at bounding box center [130, 372] width 31 height 12
copy span "20762"
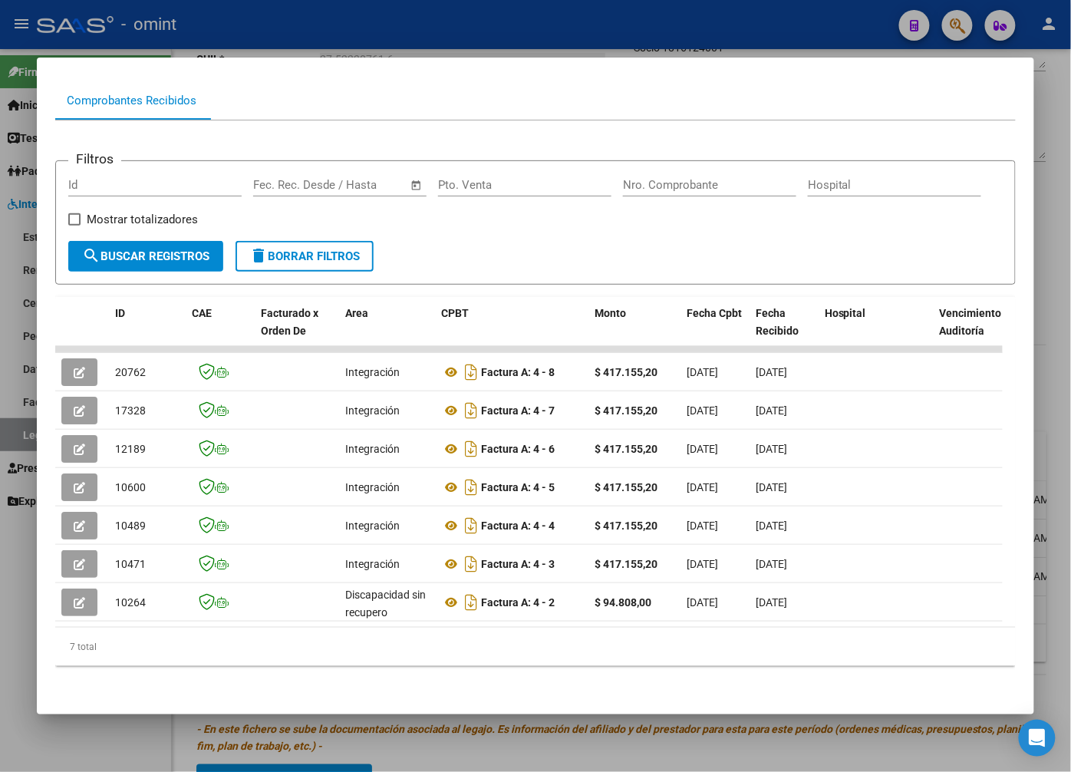
drag, startPoint x: 233, startPoint y: 35, endPoint x: 251, endPoint y: 33, distance: 17.8
click at [233, 36] on div at bounding box center [535, 386] width 1071 height 772
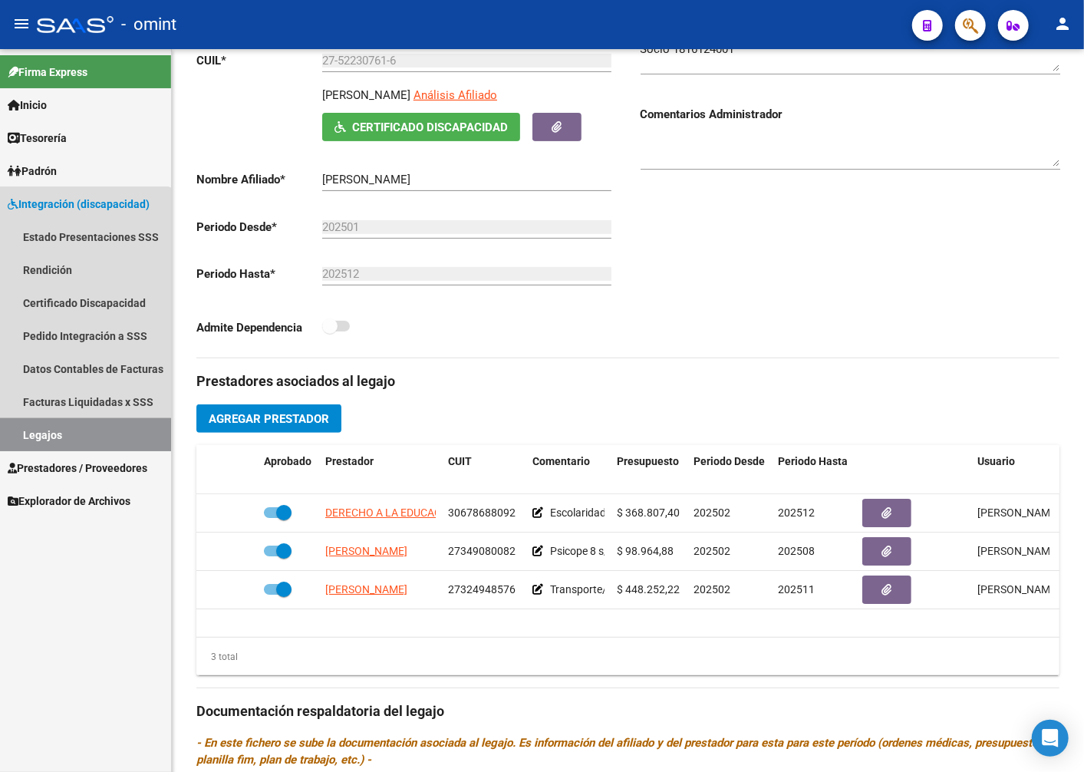
click at [79, 439] on link "Legajos" at bounding box center [85, 434] width 171 height 33
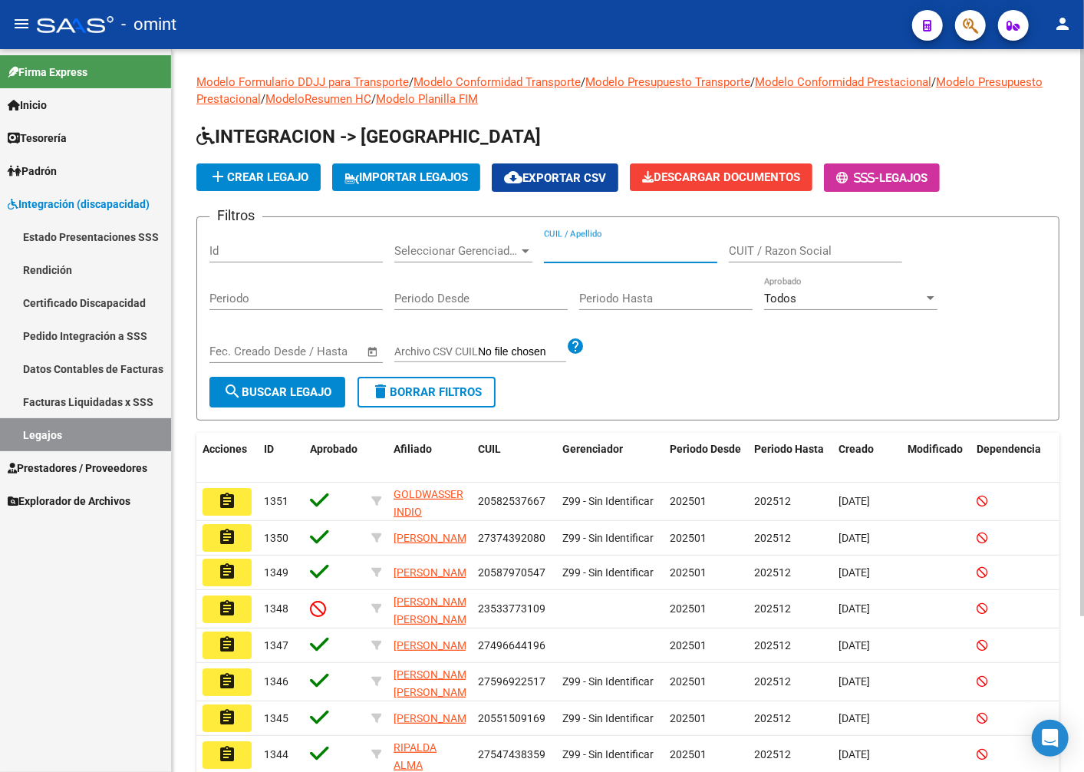
paste input "27575285703"
type input "27575285703"
click at [250, 394] on span "search Buscar Legajo" at bounding box center [277, 392] width 108 height 14
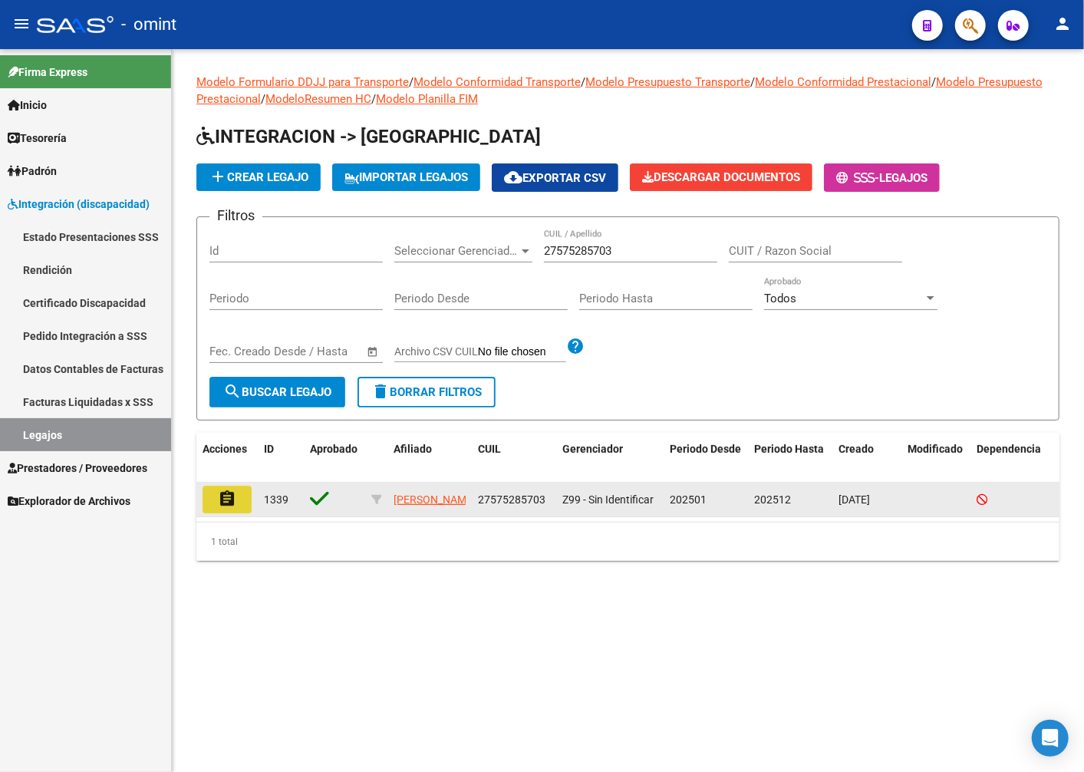
click at [230, 508] on mat-icon "assignment" at bounding box center [227, 499] width 18 height 18
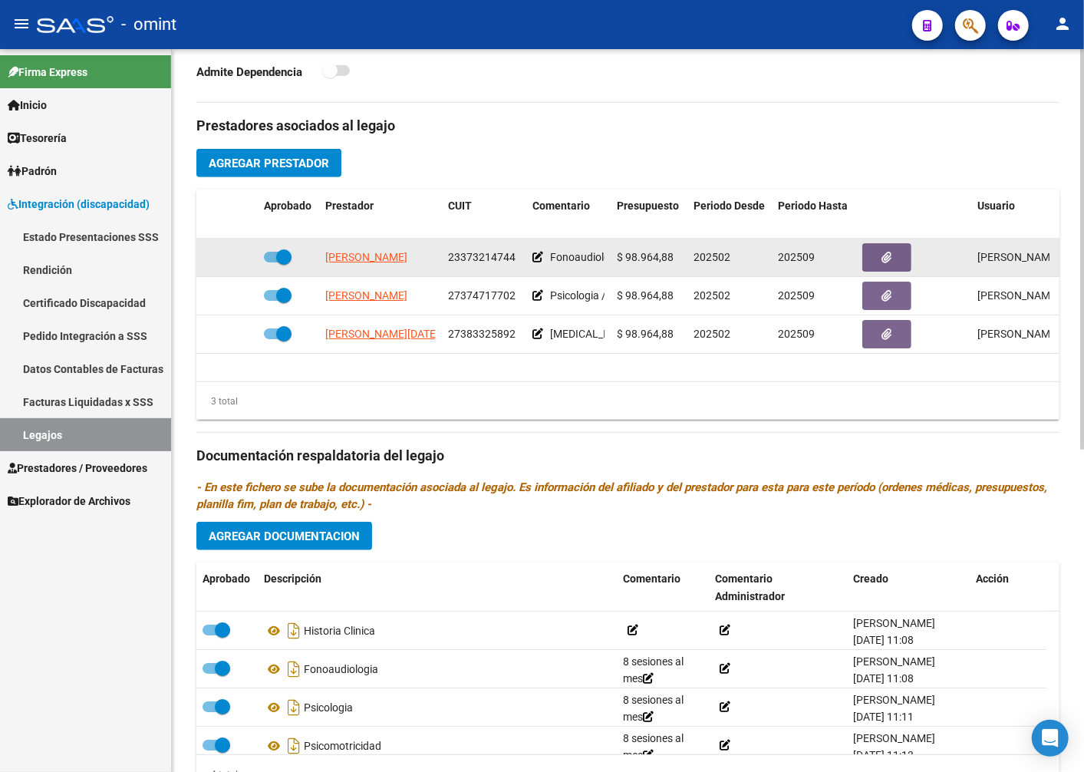
scroll to position [426, 0]
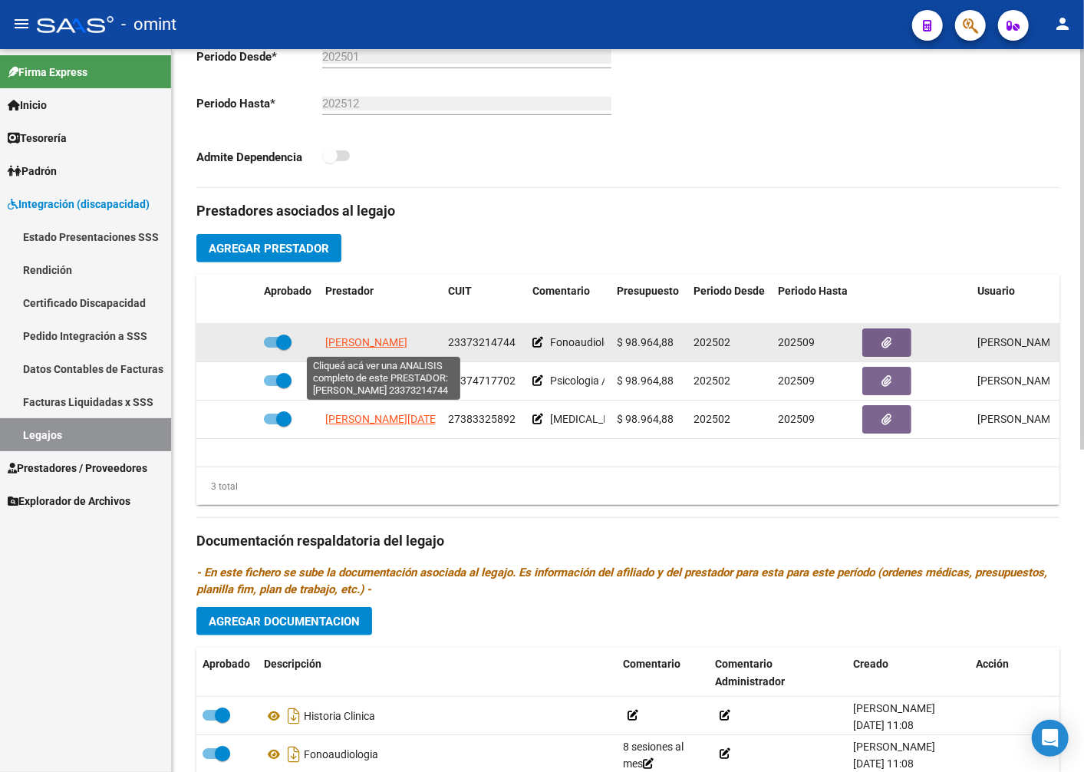
click at [354, 345] on span "NUÑEZ MELINA ELIANA" at bounding box center [366, 342] width 82 height 12
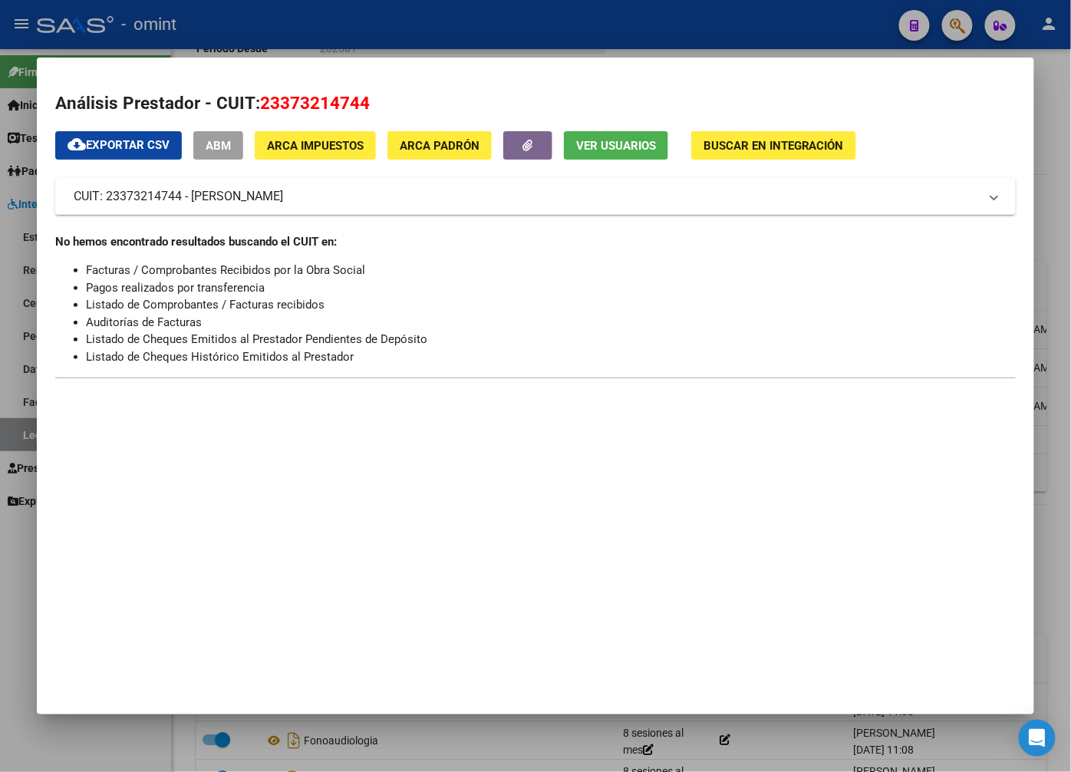
click at [424, 45] on div at bounding box center [535, 386] width 1071 height 772
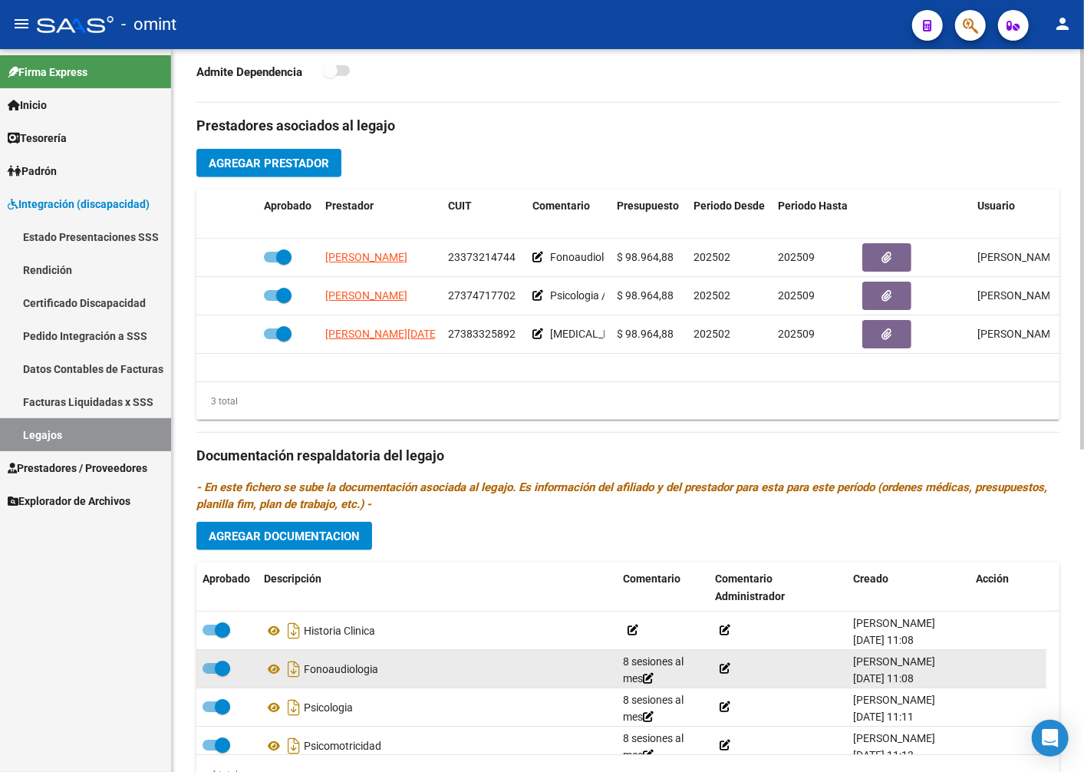
scroll to position [583, 0]
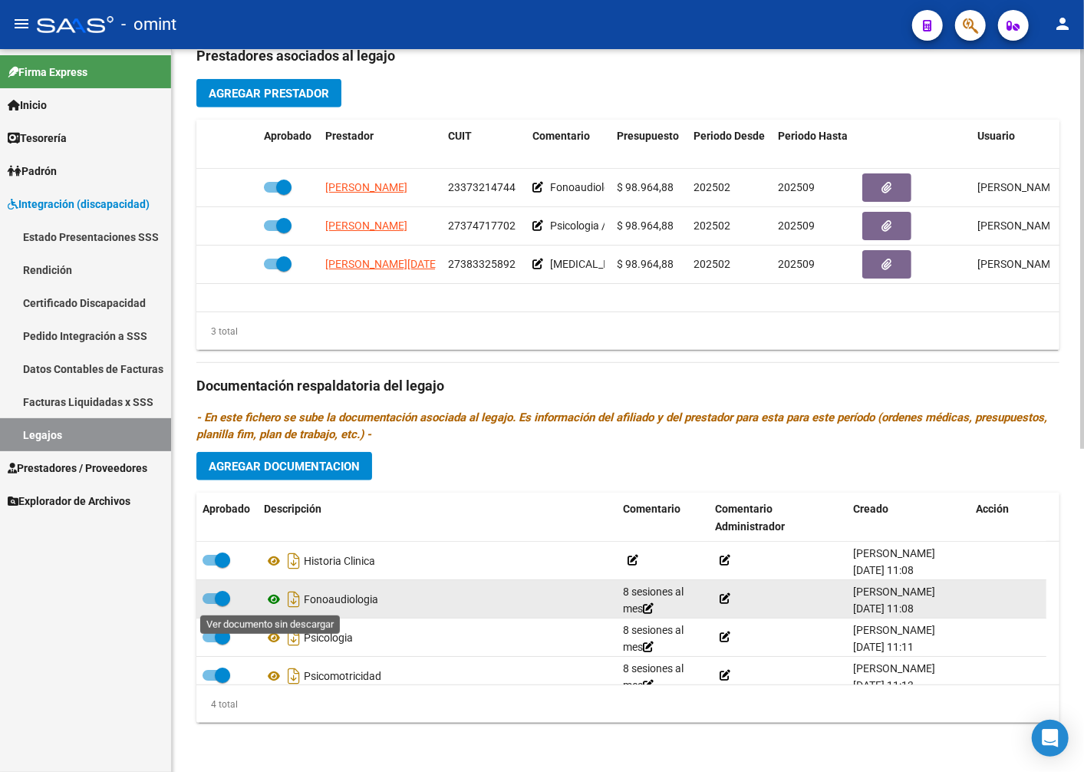
click at [272, 602] on icon at bounding box center [274, 599] width 20 height 18
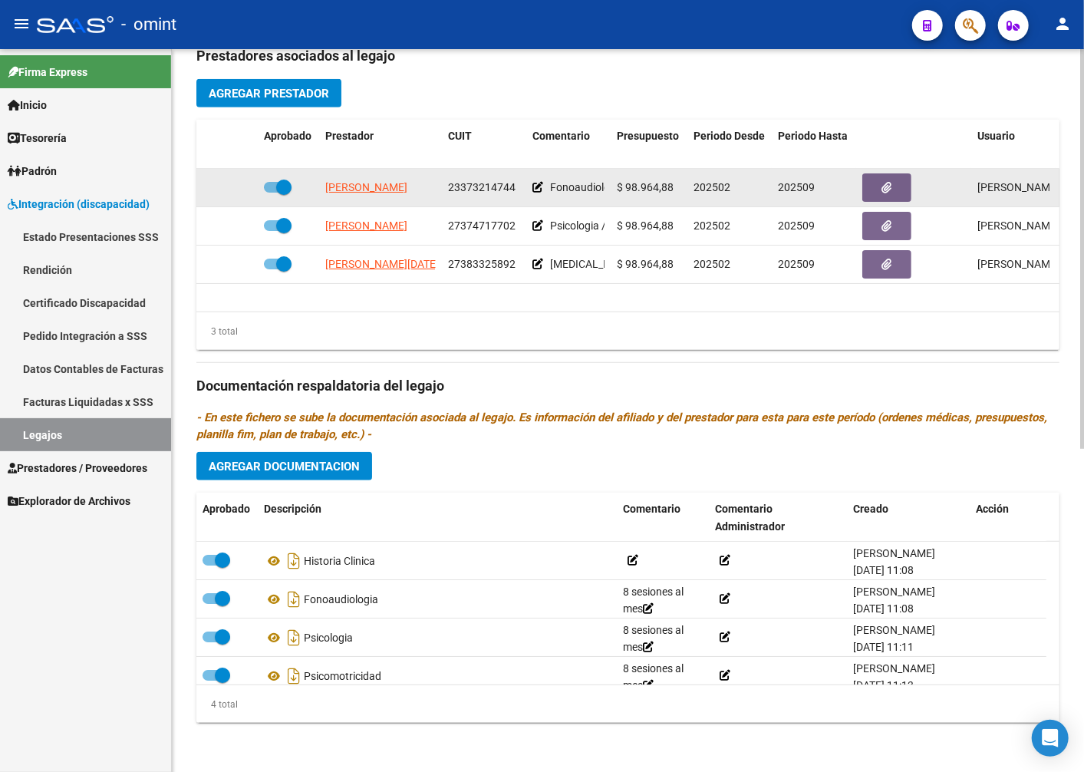
click at [479, 185] on span "23373214744" at bounding box center [482, 187] width 68 height 12
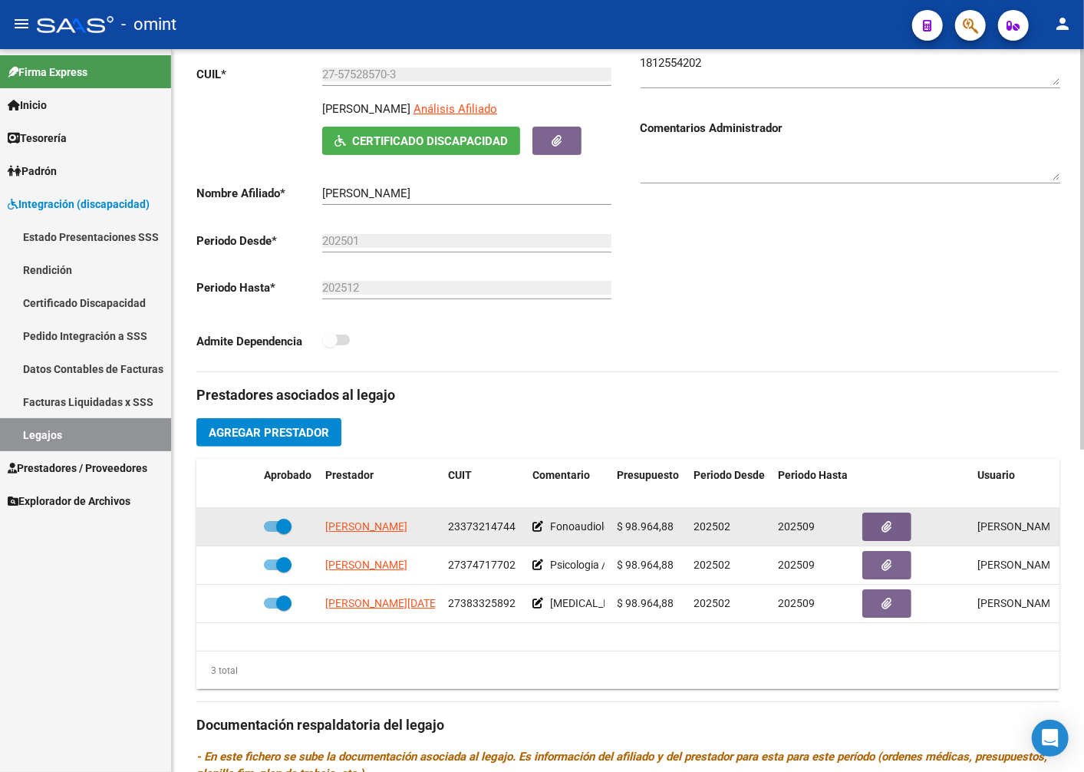
scroll to position [327, 0]
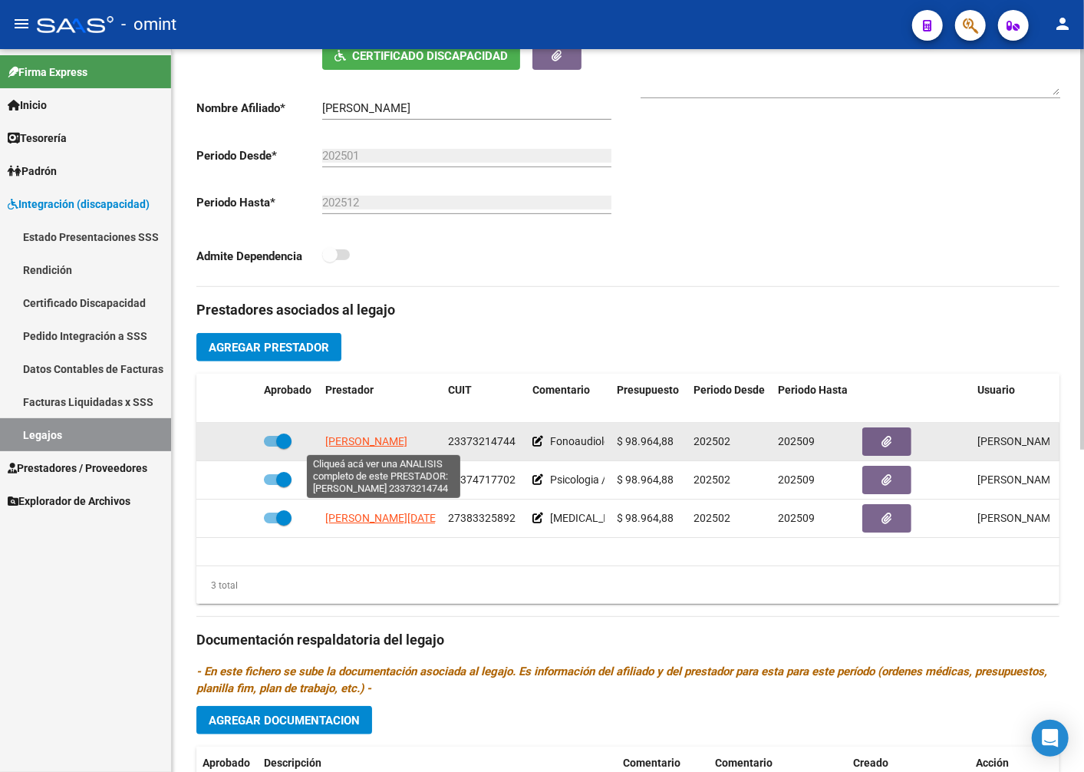
click at [378, 440] on span "NUÑEZ MELINA ELIANA" at bounding box center [366, 441] width 82 height 12
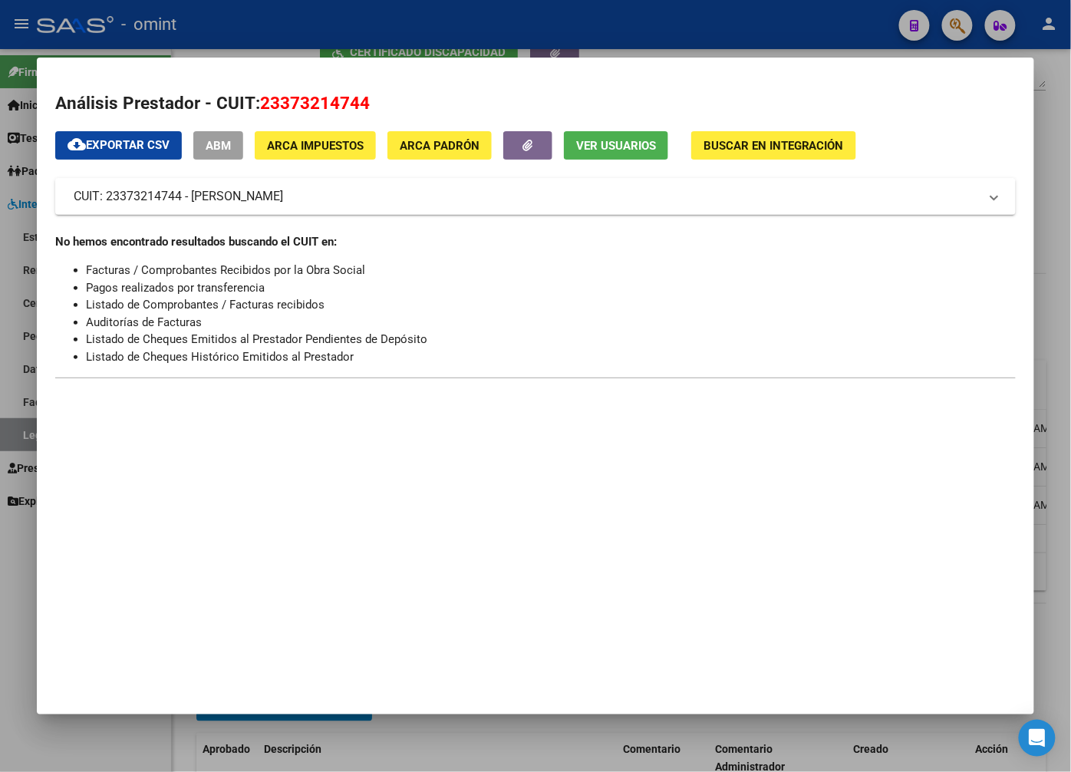
click at [539, 6] on div at bounding box center [535, 386] width 1071 height 772
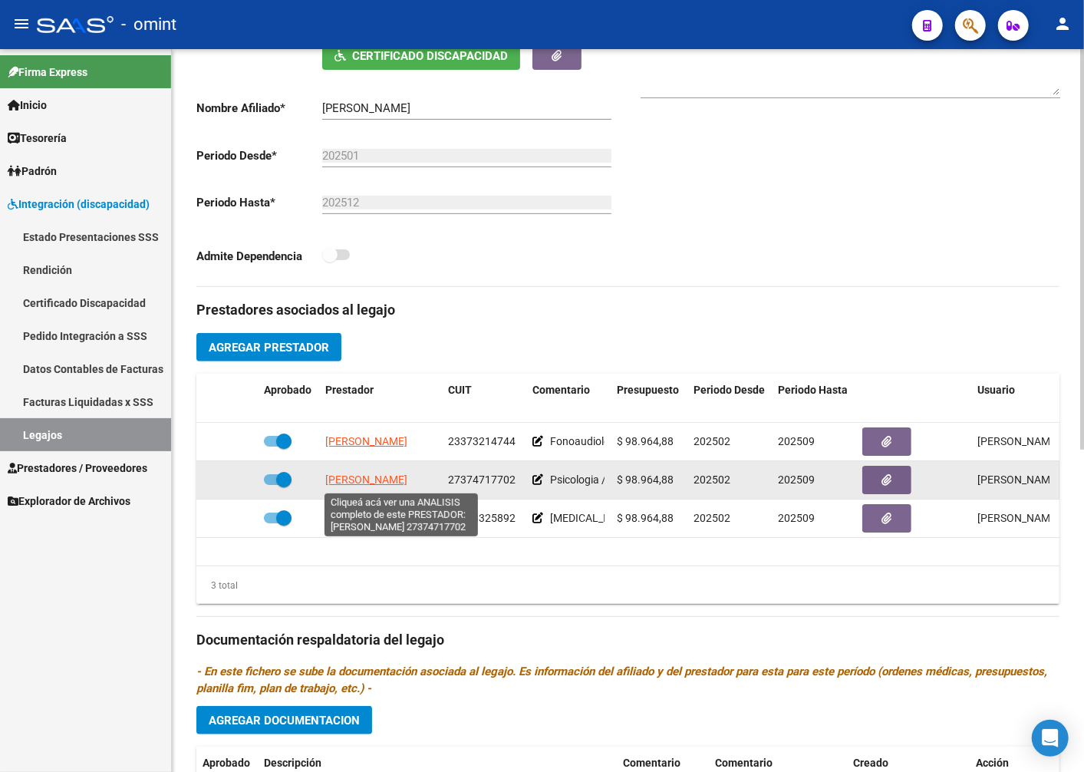
click at [372, 477] on span "COMABELLA LORENA NATALIA" at bounding box center [366, 479] width 82 height 12
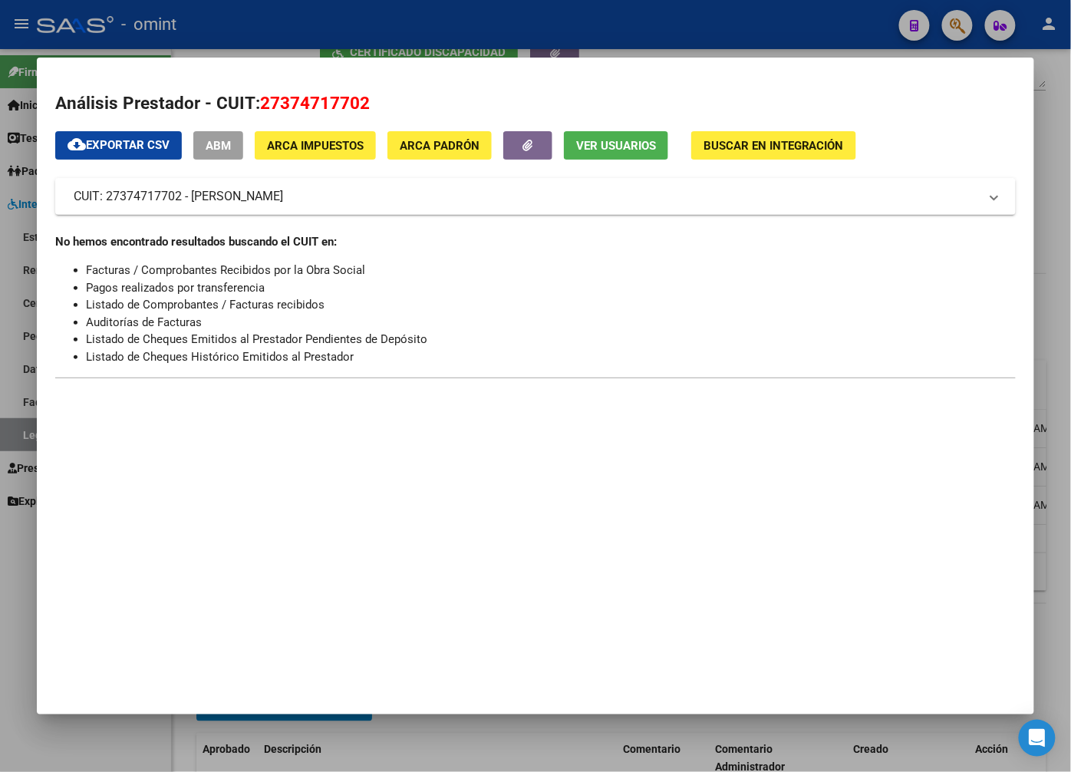
click at [361, 48] on div at bounding box center [535, 386] width 1071 height 772
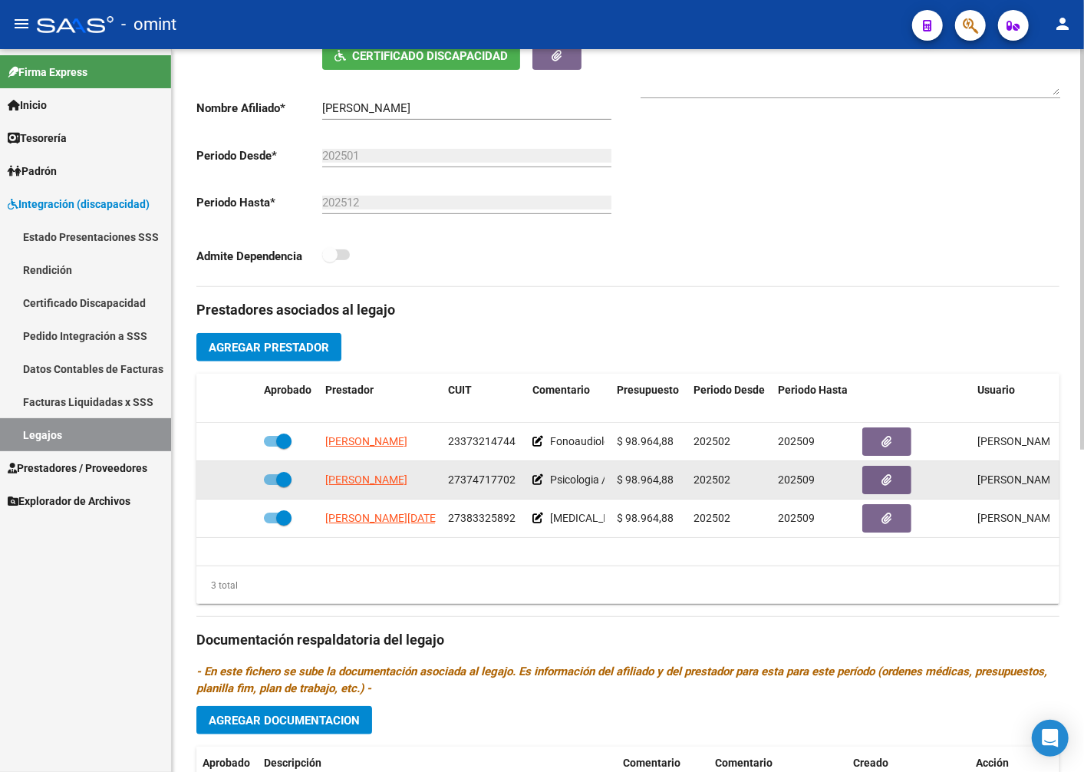
click at [493, 482] on span "27374717702" at bounding box center [482, 479] width 68 height 12
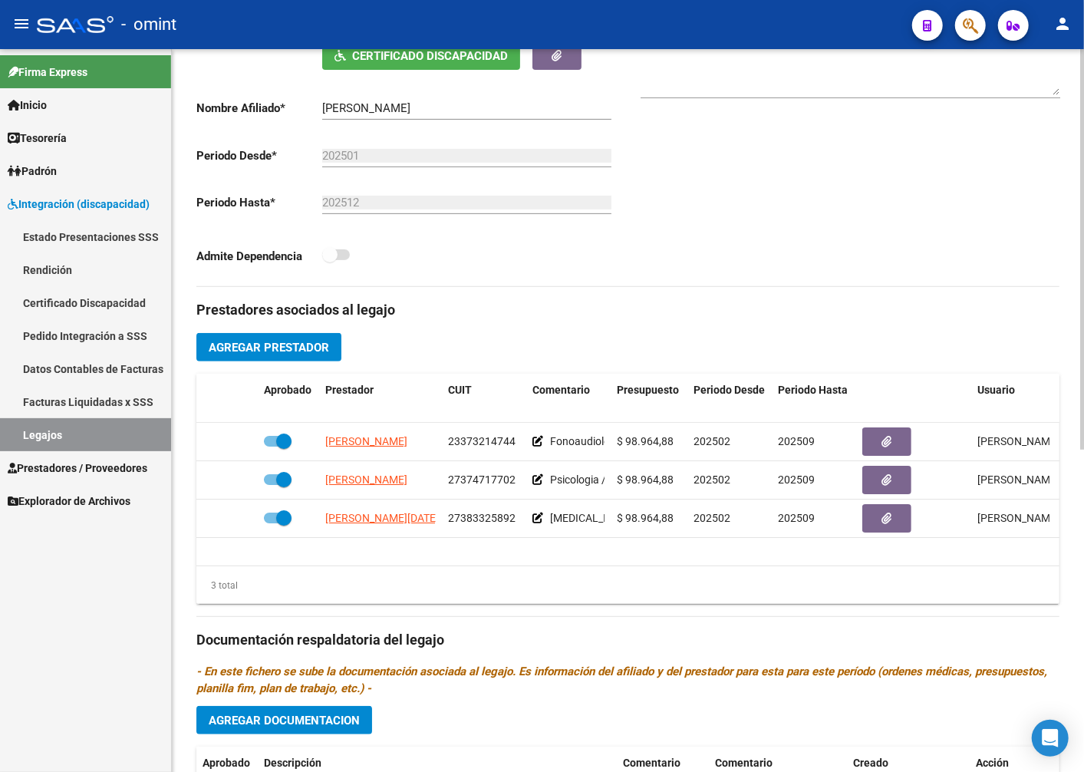
scroll to position [583, 0]
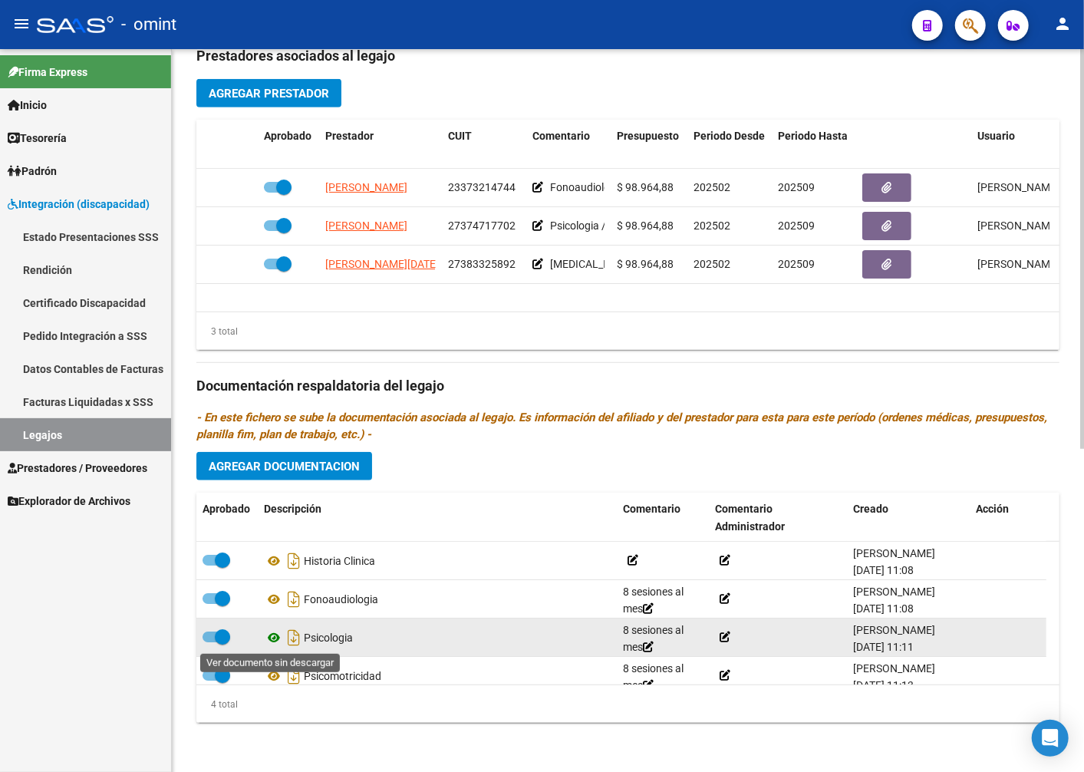
click at [272, 634] on icon at bounding box center [274, 637] width 20 height 18
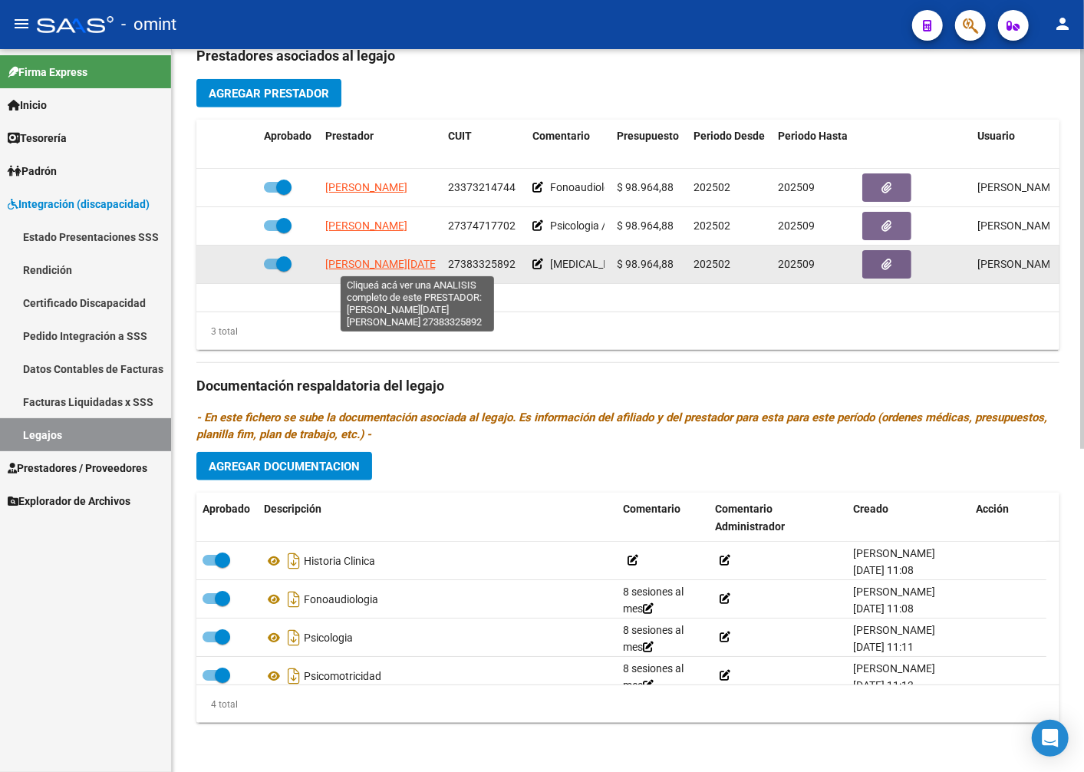
click at [387, 263] on span "HEREDIA LIZARAZU LUCIA ANGELINA" at bounding box center [424, 264] width 198 height 12
type textarea "27383325892"
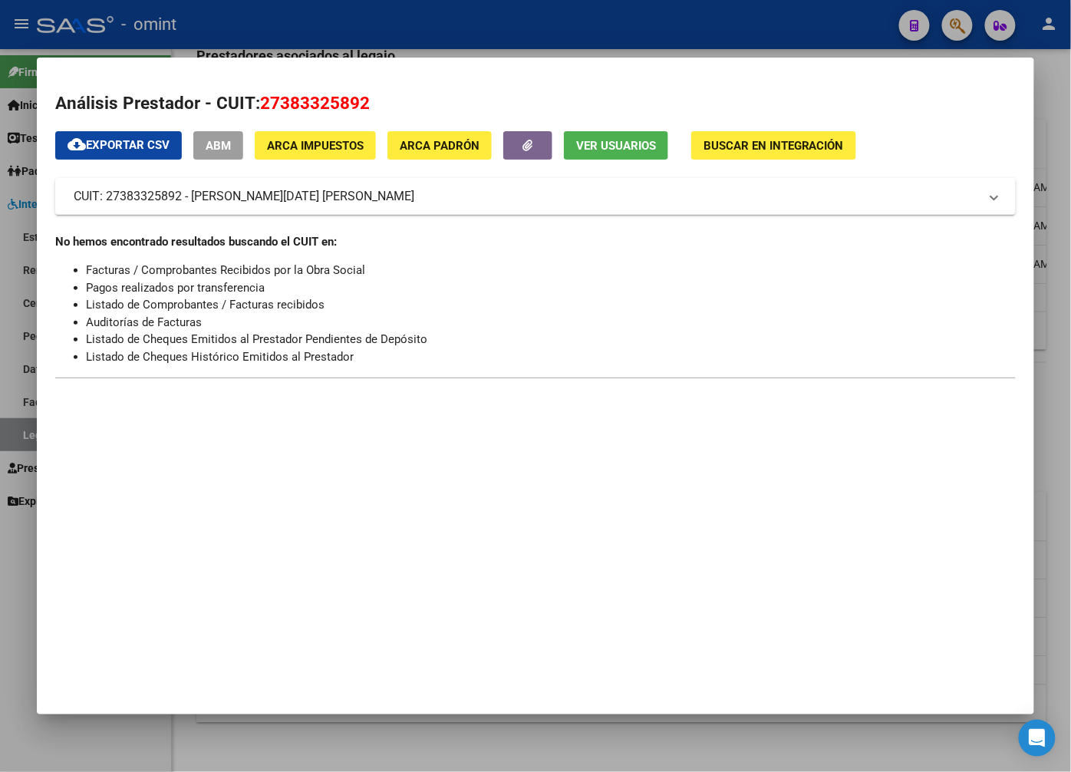
click at [335, 26] on div at bounding box center [535, 386] width 1071 height 772
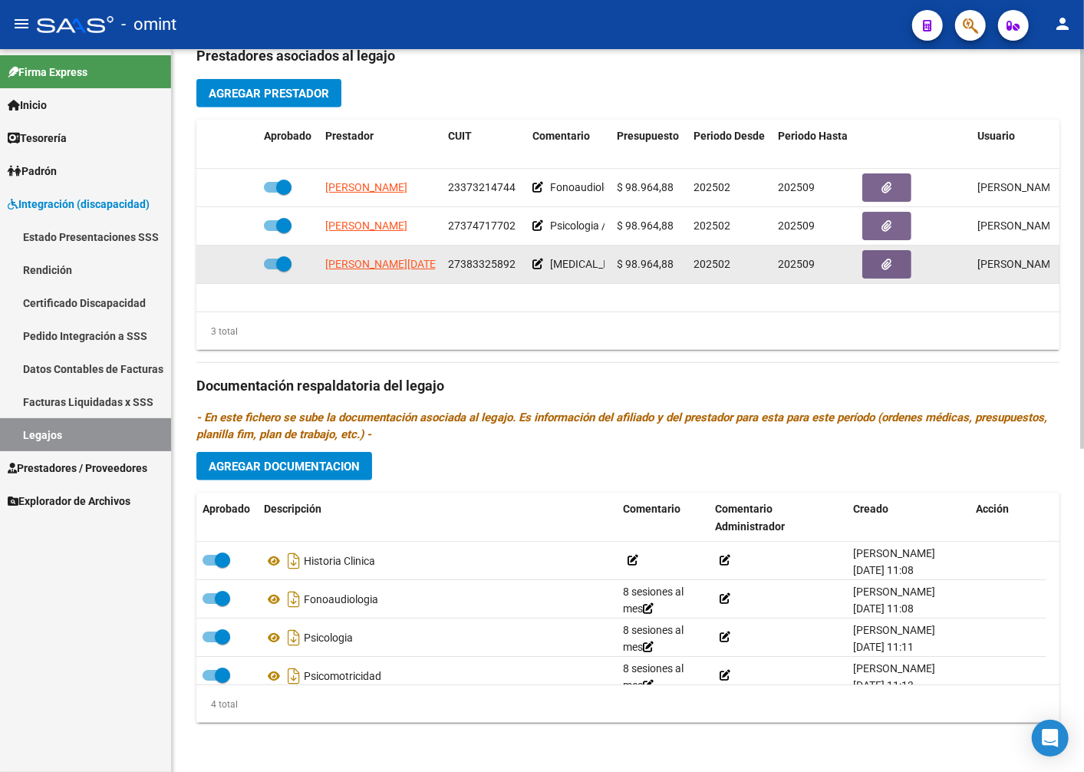
click at [492, 261] on span "27383325892" at bounding box center [482, 264] width 68 height 12
click at [491, 262] on span "27383325892" at bounding box center [482, 264] width 68 height 12
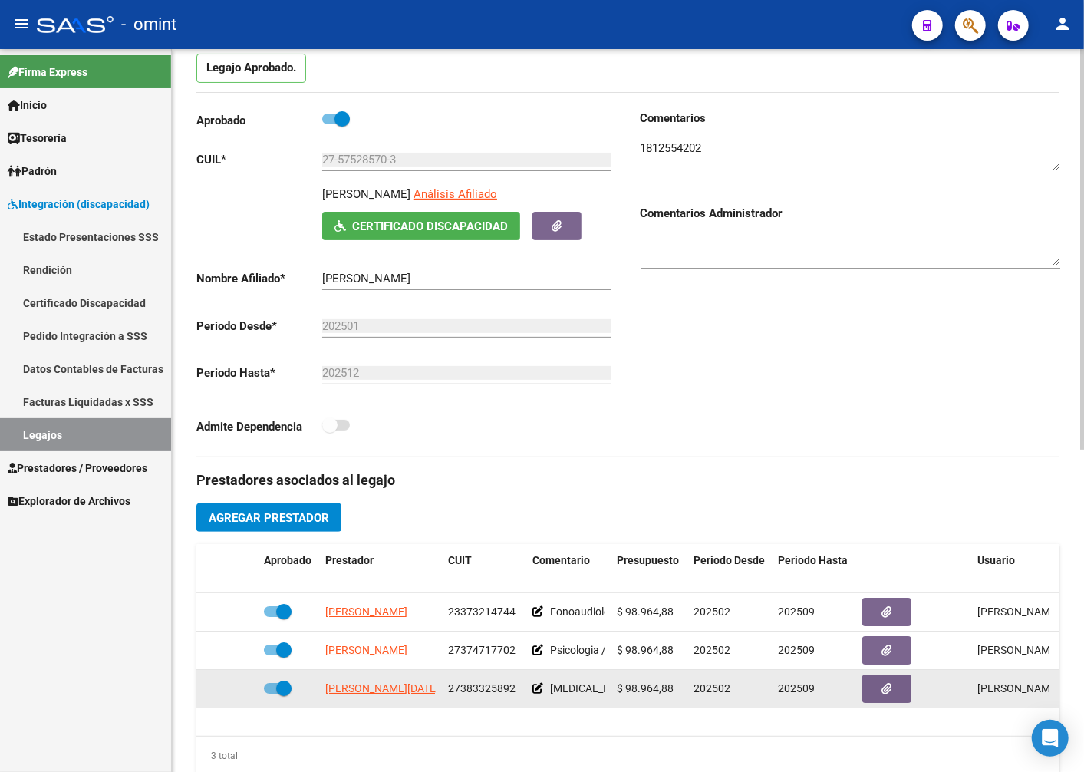
scroll to position [327, 0]
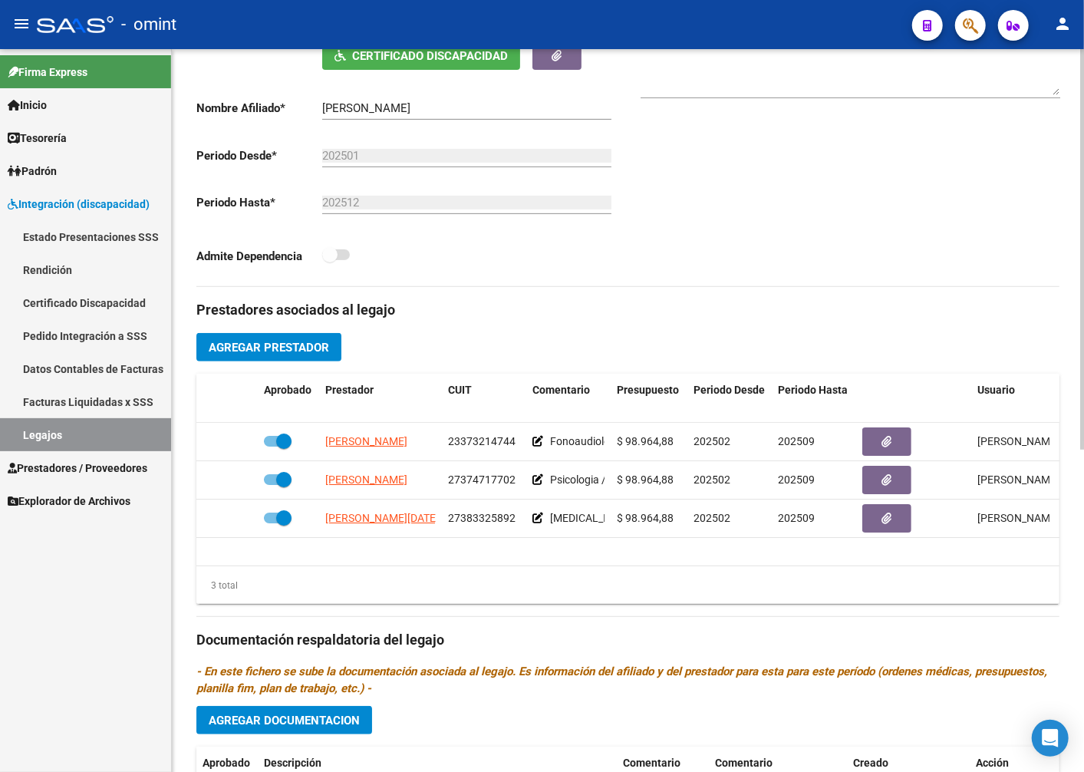
click at [271, 343] on span "Agregar Prestador" at bounding box center [269, 348] width 120 height 14
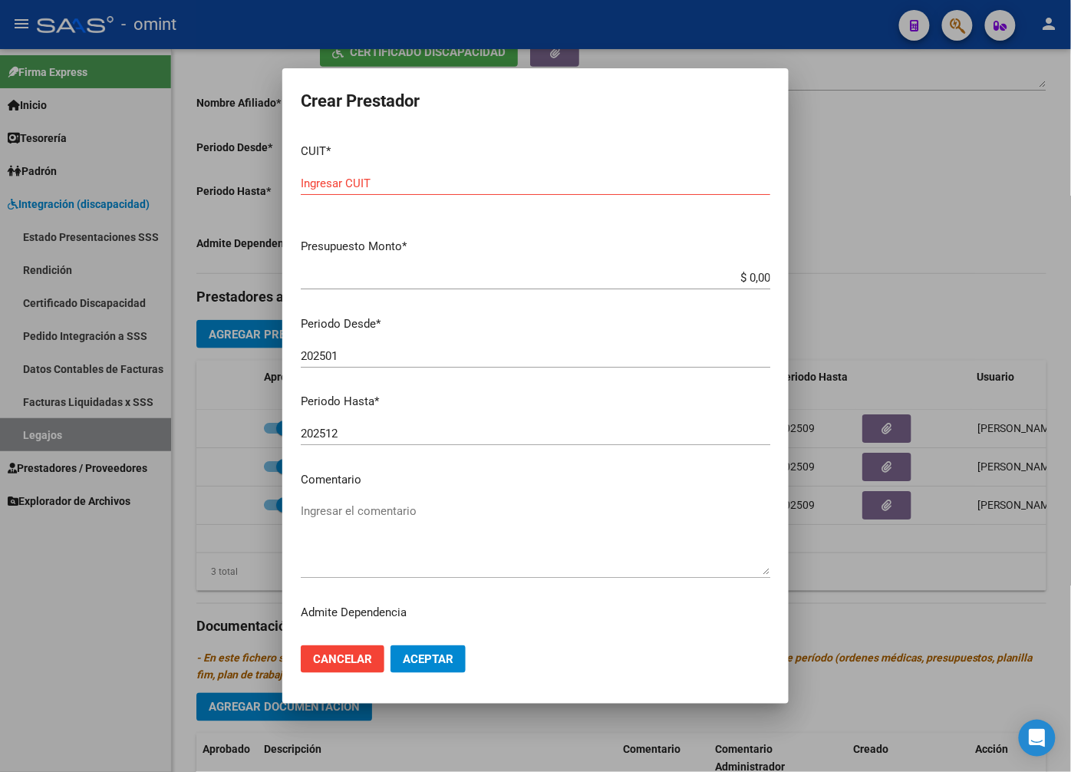
click at [347, 172] on div "Ingresar CUIT" at bounding box center [536, 183] width 470 height 23
click at [347, 181] on input "Ingresar CUIT" at bounding box center [536, 183] width 470 height 14
type input "23-35283669-9"
click at [745, 276] on input "$ 0,00" at bounding box center [536, 278] width 470 height 14
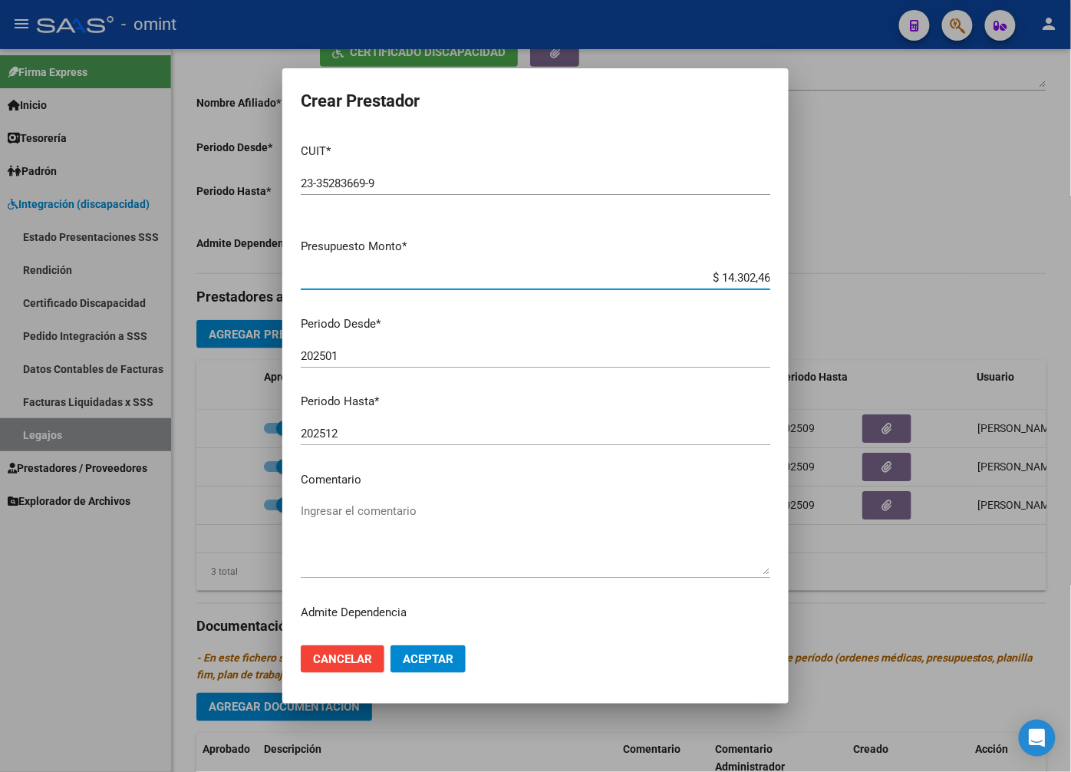
type input "$ 143.024,64"
click at [359, 351] on input "202501" at bounding box center [536, 356] width 470 height 14
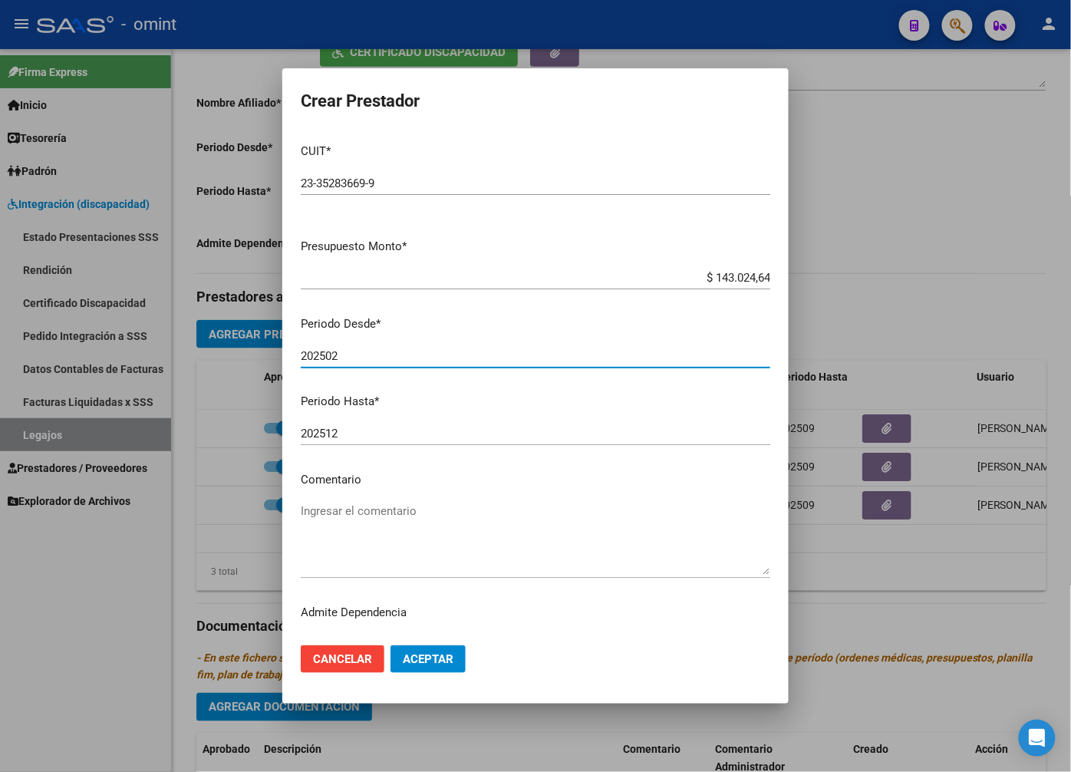
type input "202502"
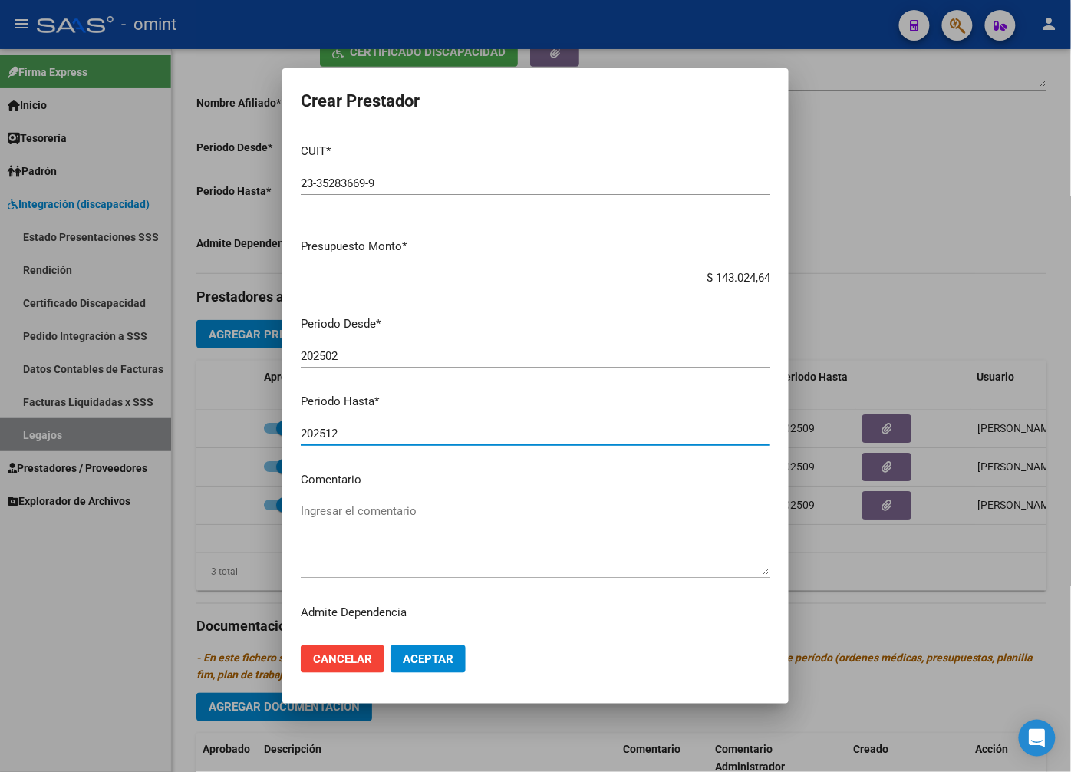
click at [430, 434] on input "202512" at bounding box center [536, 434] width 470 height 14
type input "202509"
click at [364, 523] on textarea "Ingresar el comentario" at bounding box center [536, 539] width 470 height 72
click at [361, 509] on textarea "Transporte/ 264 km" at bounding box center [536, 539] width 470 height 72
type textarea "Transporte Especial/ 264 km"
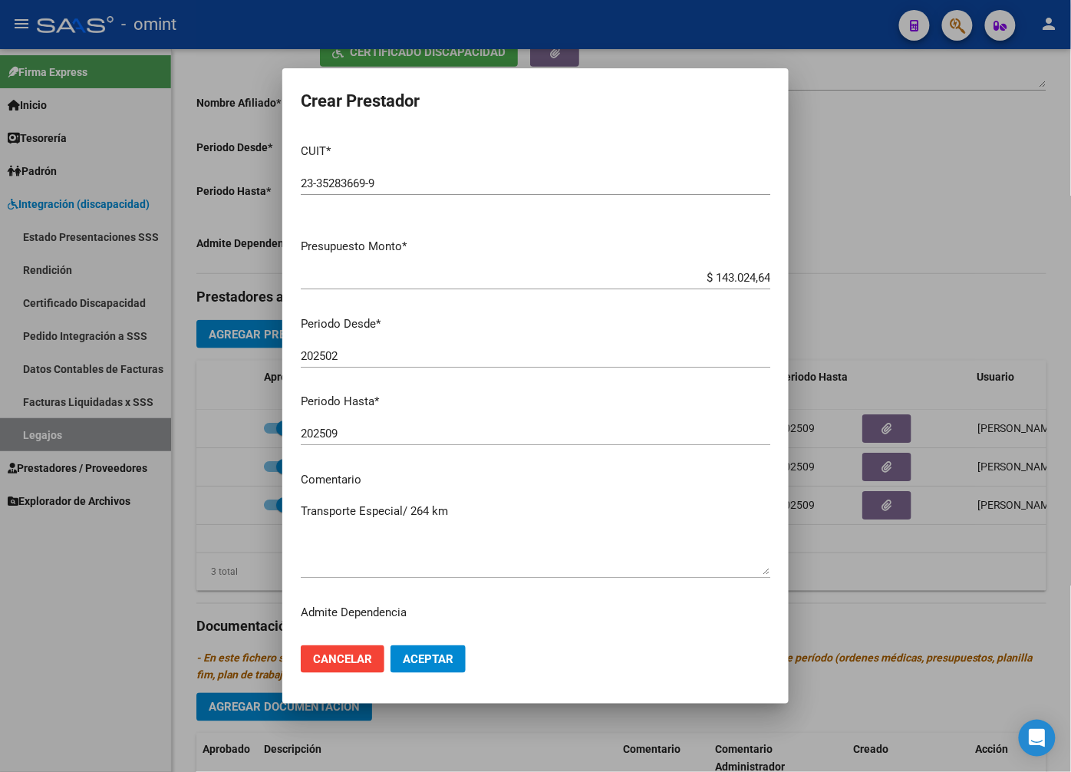
click at [537, 418] on mat-dialog-content "CUIT * 23-35283669-9 Ingresar CUIT ARCA Padrón Presupuesto Monto * $ 143.024,64…" at bounding box center [535, 382] width 506 height 502
click at [419, 658] on span "Aceptar" at bounding box center [428, 659] width 51 height 14
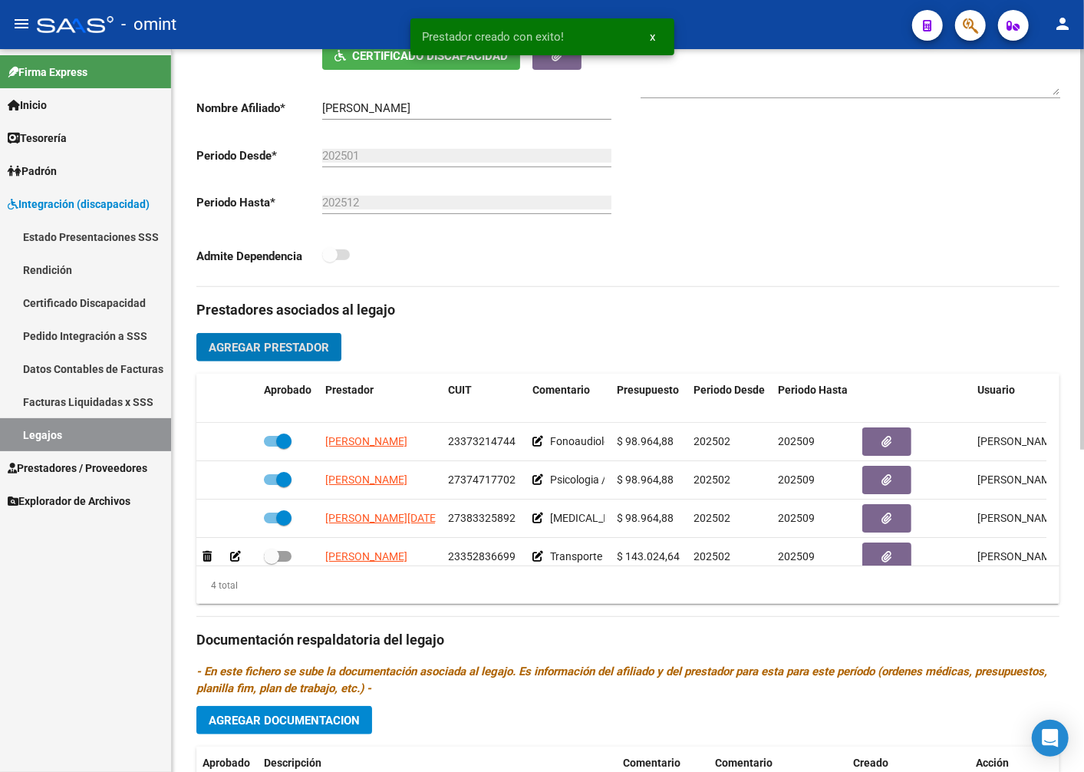
scroll to position [28, 0]
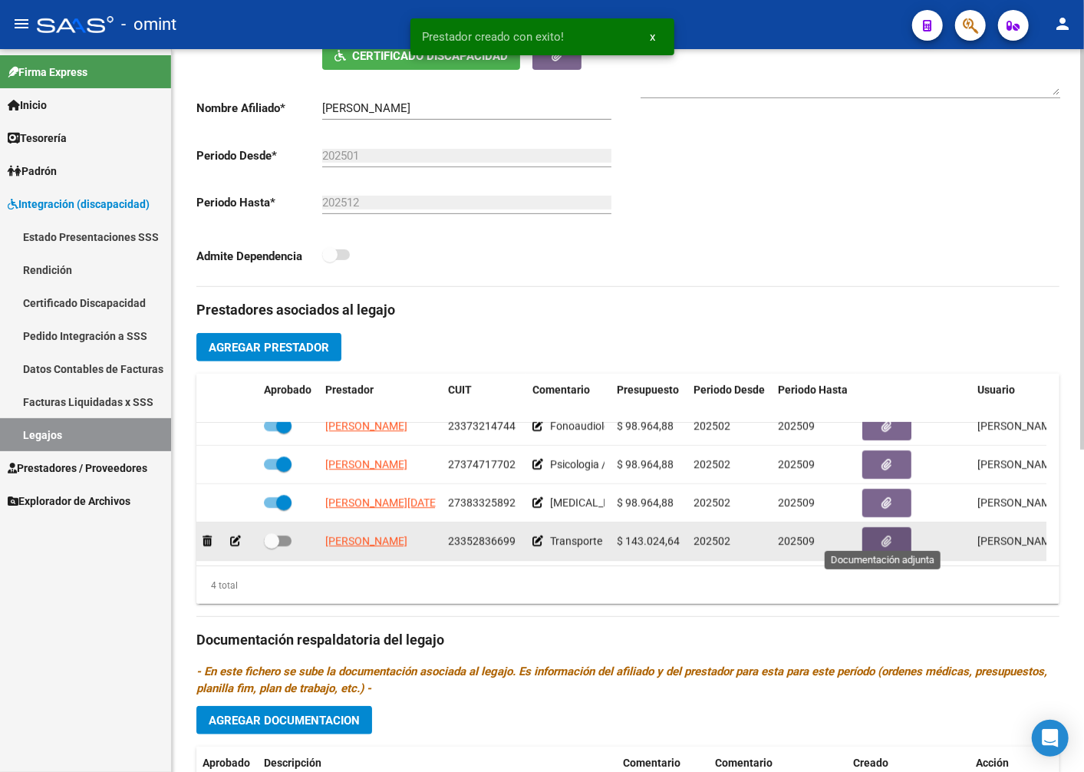
click at [880, 527] on button "button" at bounding box center [886, 541] width 49 height 28
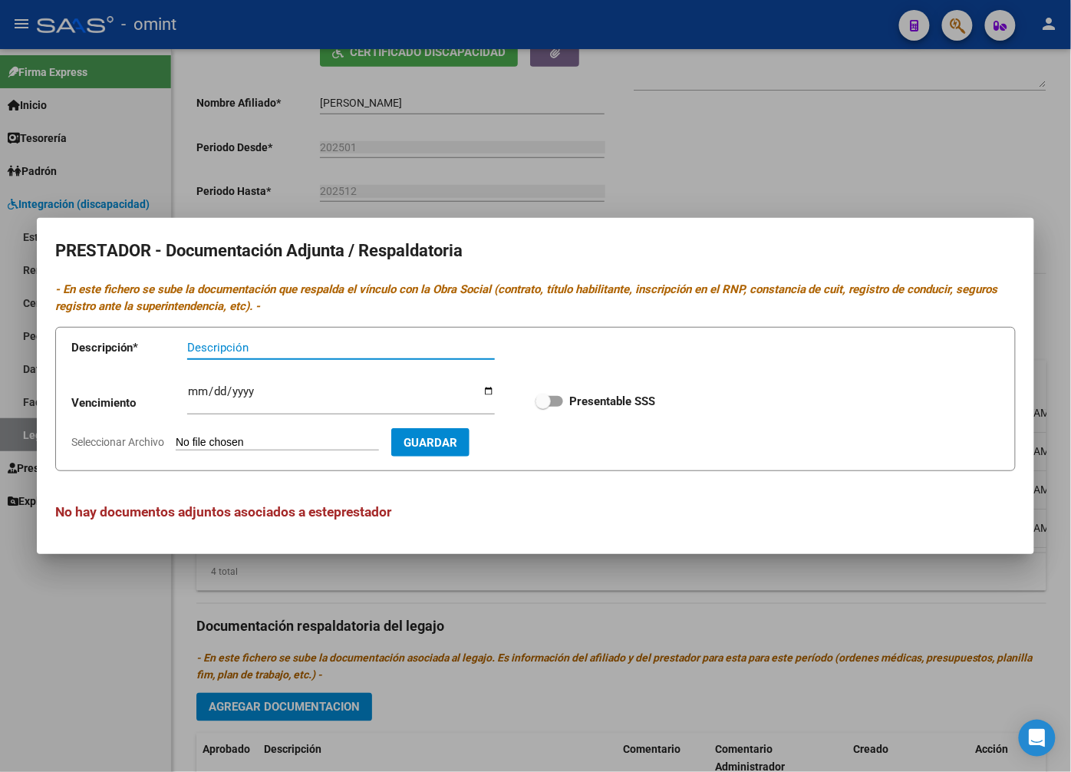
click at [201, 341] on input "Descripción" at bounding box center [341, 348] width 308 height 14
type input "Hab/titulo/itv/cbu/arca"
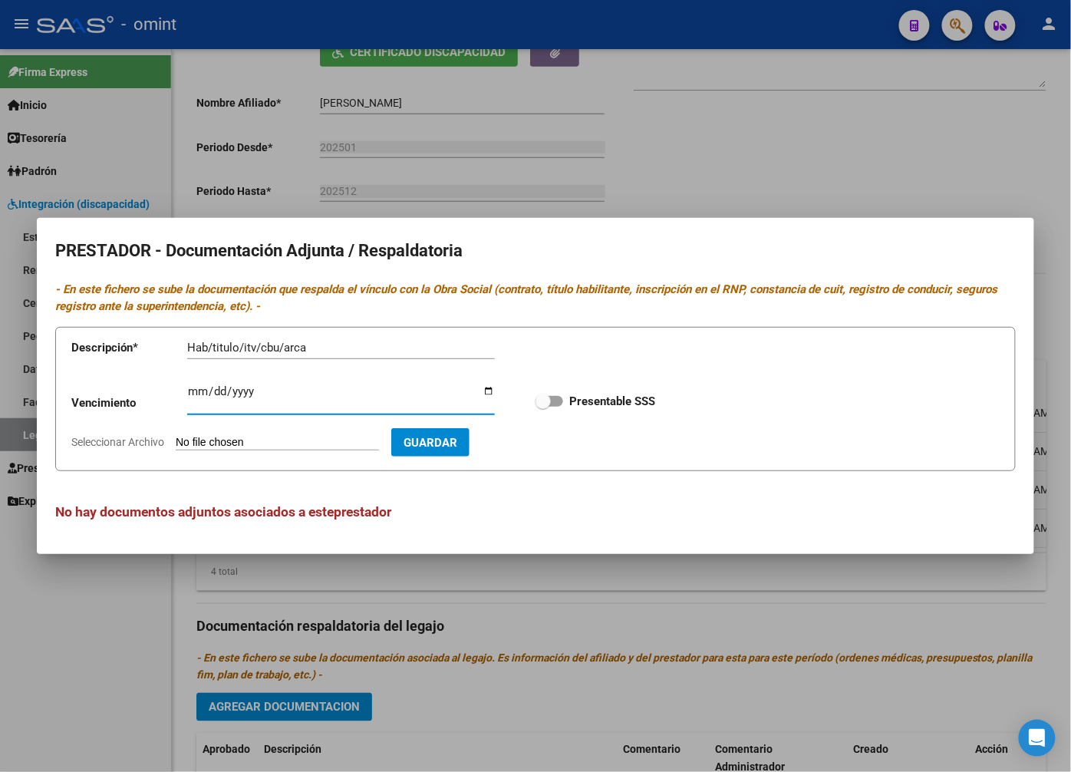
click at [205, 385] on input "Ingresar vencimiento" at bounding box center [341, 397] width 308 height 25
type input "2026-12-31"
type input "2025-12-31"
click at [543, 401] on span at bounding box center [543, 401] width 15 height 15
click at [543, 407] on input "Presentable SSS" at bounding box center [542, 407] width 1 height 1
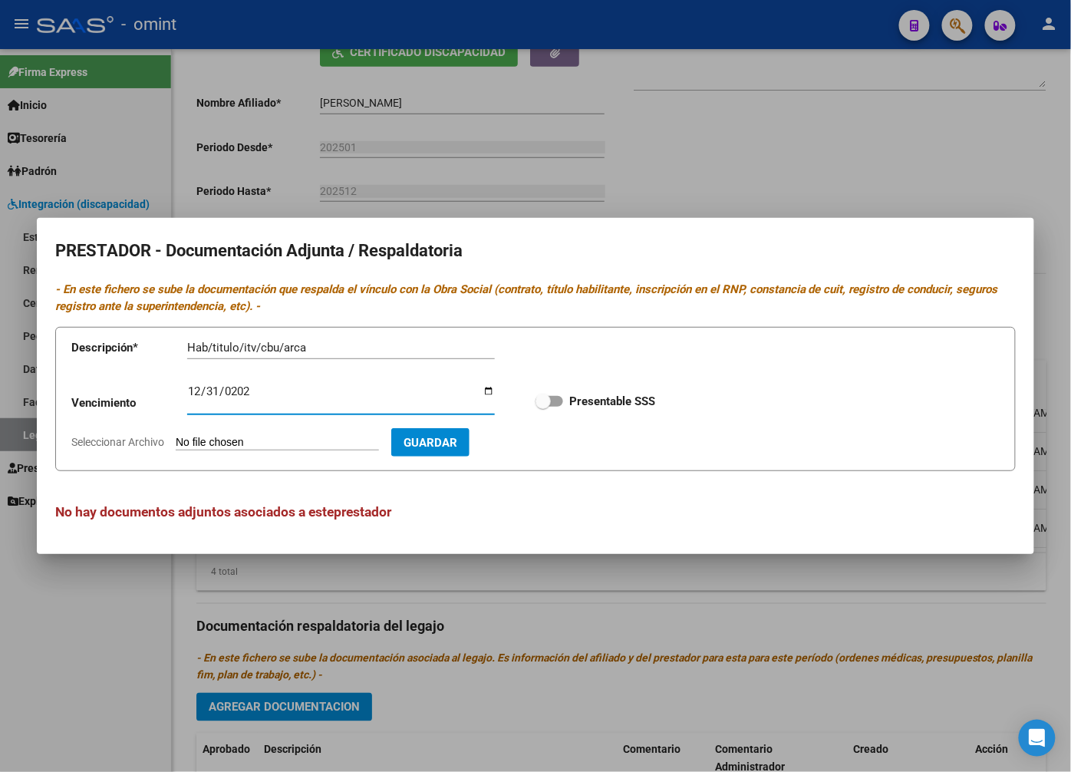
checkbox input "true"
click at [219, 440] on input "Seleccionar Archivo" at bounding box center [277, 443] width 203 height 15
type input "C:\fakepath\Transporte.pdf"
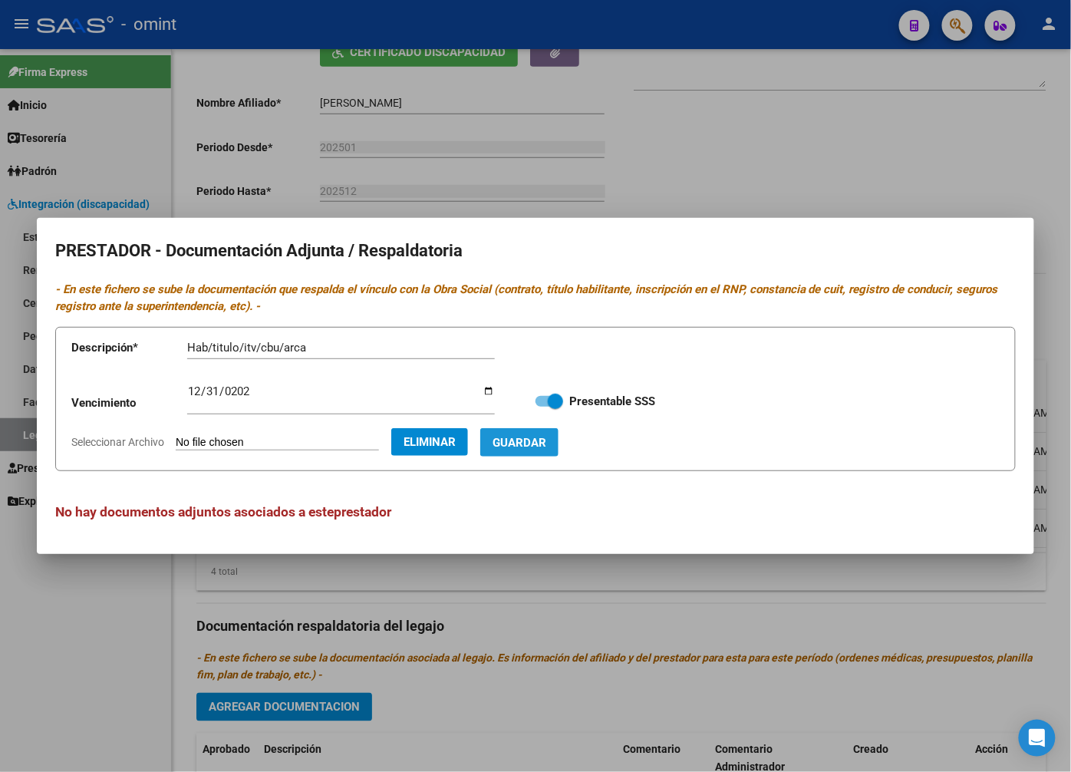
click at [533, 436] on span "Guardar" at bounding box center [520, 443] width 54 height 14
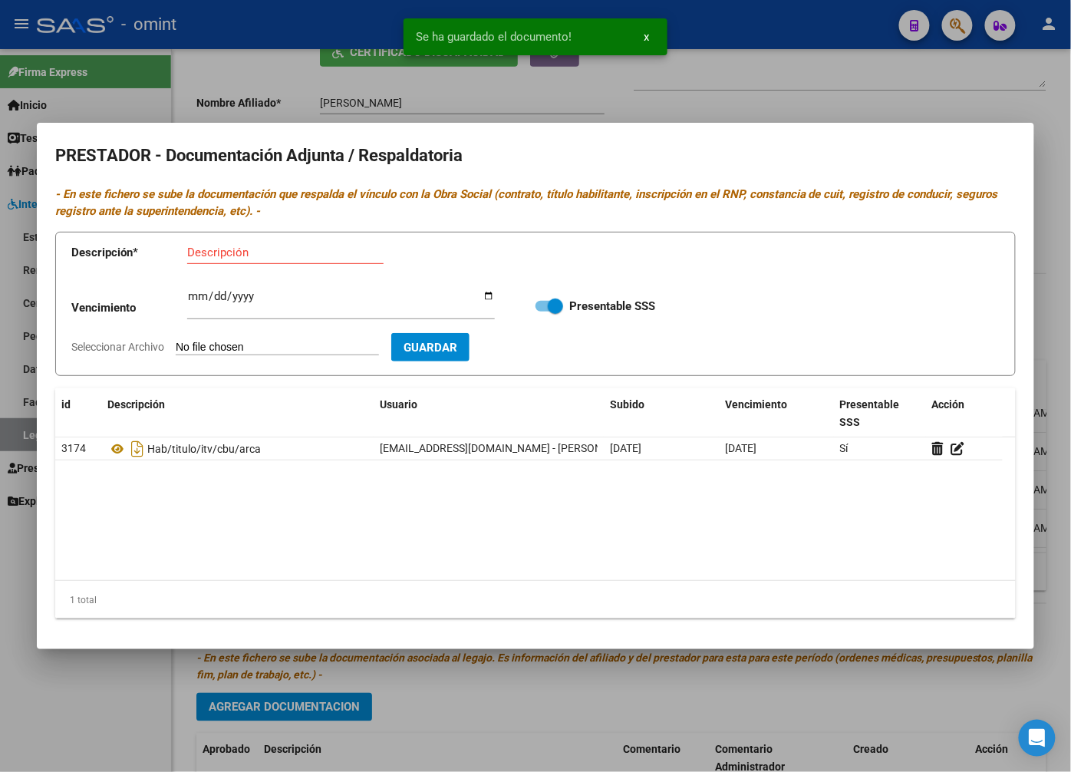
click at [361, 82] on div at bounding box center [535, 386] width 1071 height 772
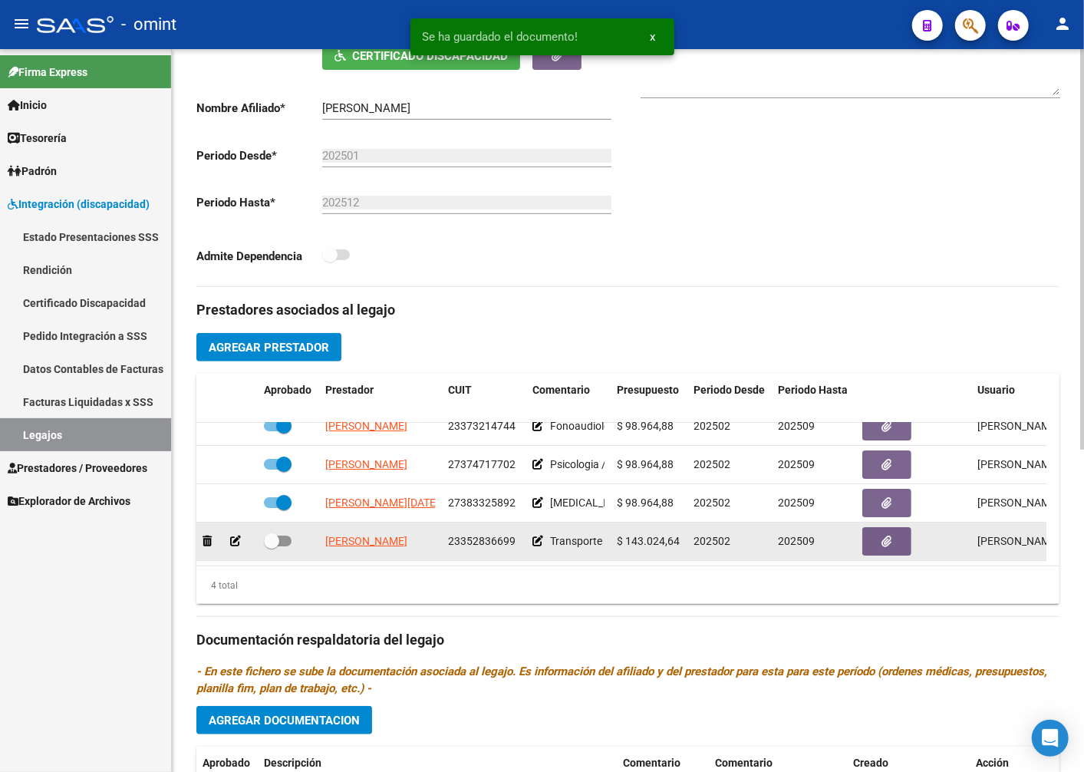
click at [278, 533] on span at bounding box center [271, 540] width 15 height 15
click at [272, 546] on input "checkbox" at bounding box center [271, 546] width 1 height 1
checkbox input "true"
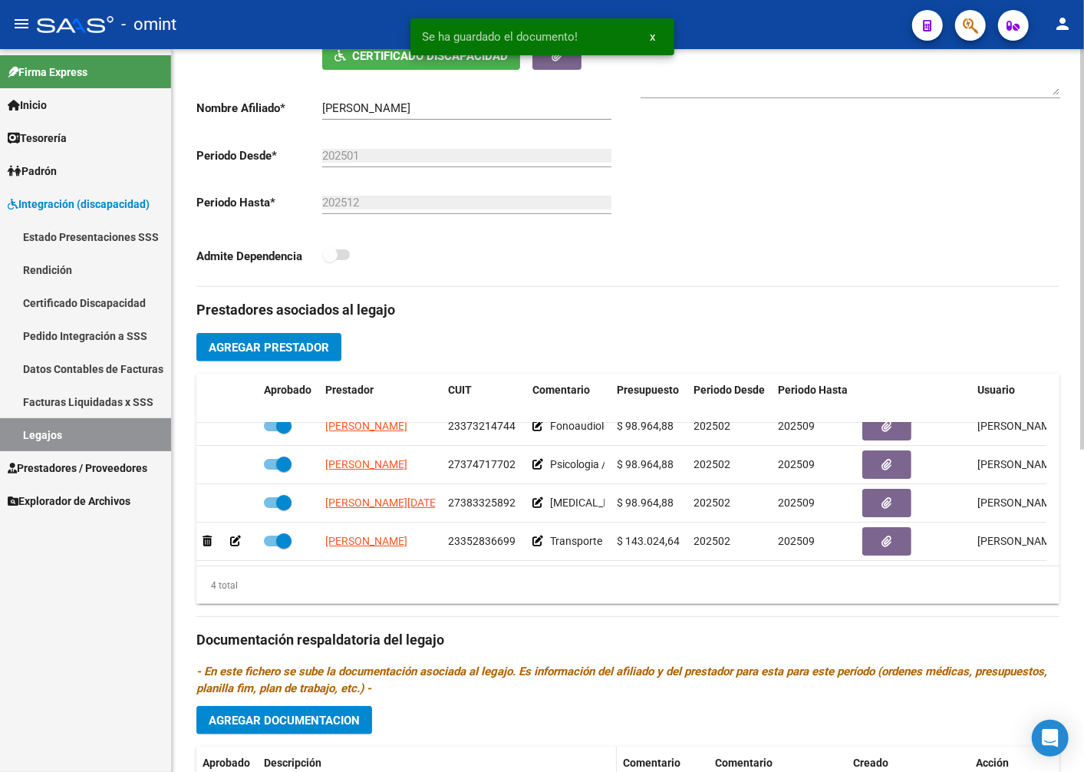
scroll to position [583, 0]
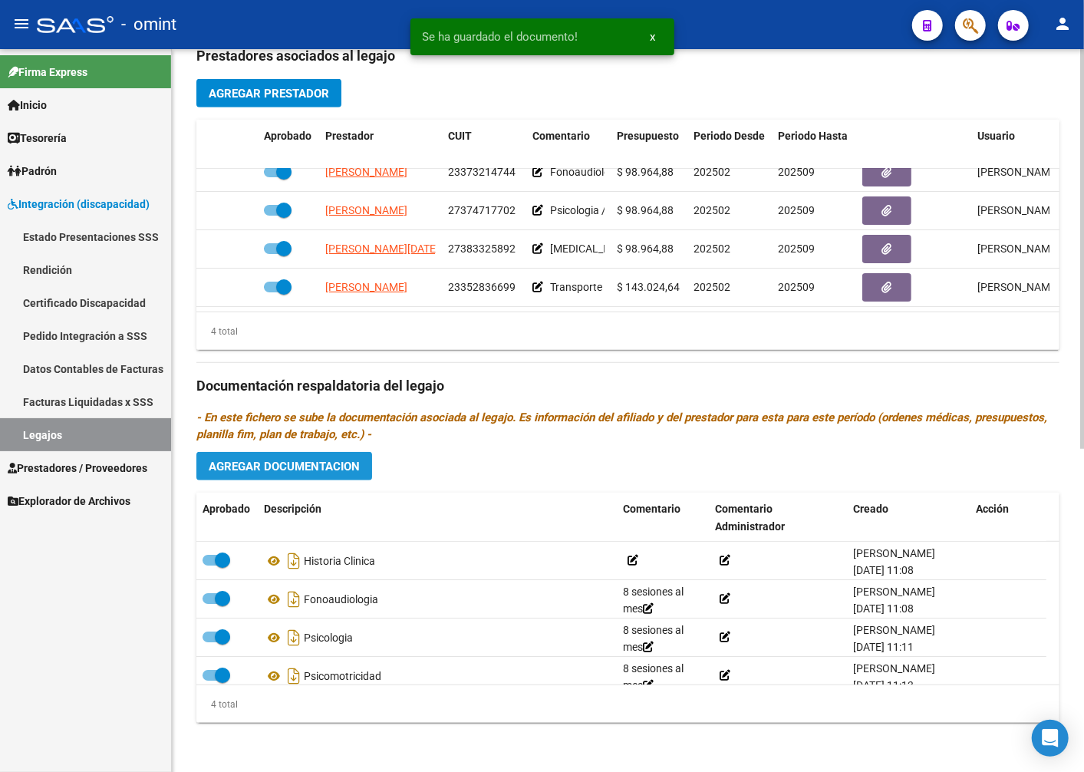
click at [294, 469] on span "Agregar Documentacion" at bounding box center [284, 467] width 151 height 14
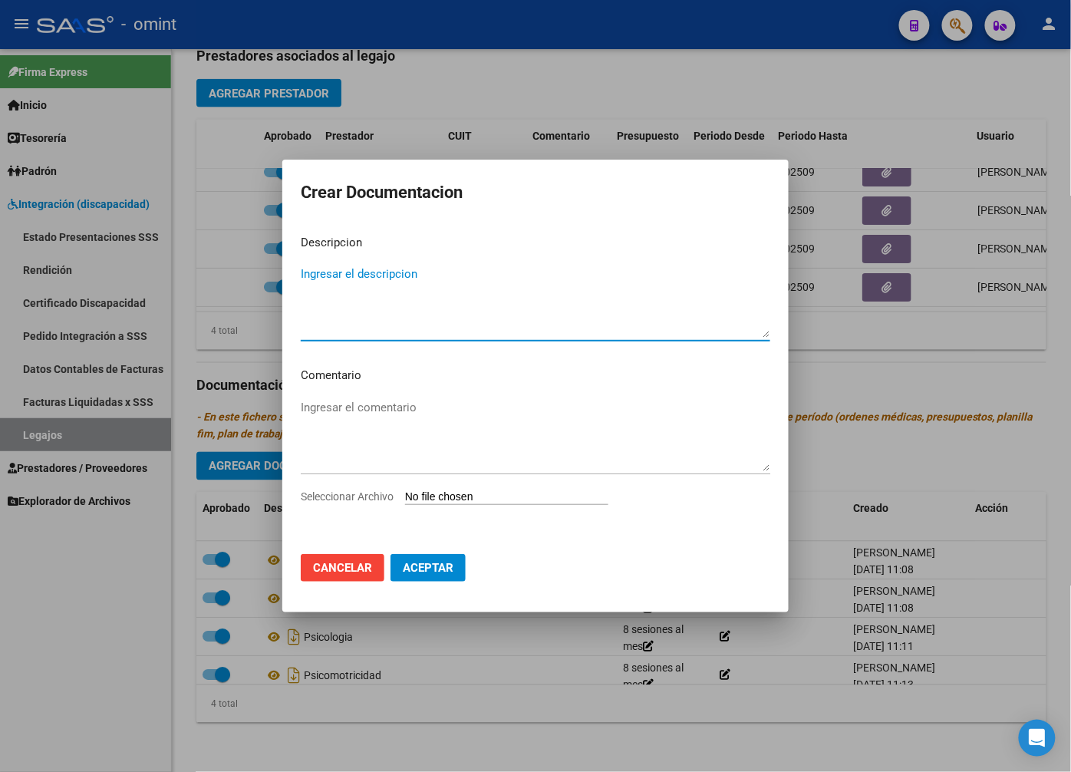
click at [324, 272] on textarea "Ingresar el descripcion" at bounding box center [536, 301] width 470 height 72
type textarea "Transporte"
click at [335, 412] on textarea "Ingresar el comentario" at bounding box center [536, 435] width 470 height 72
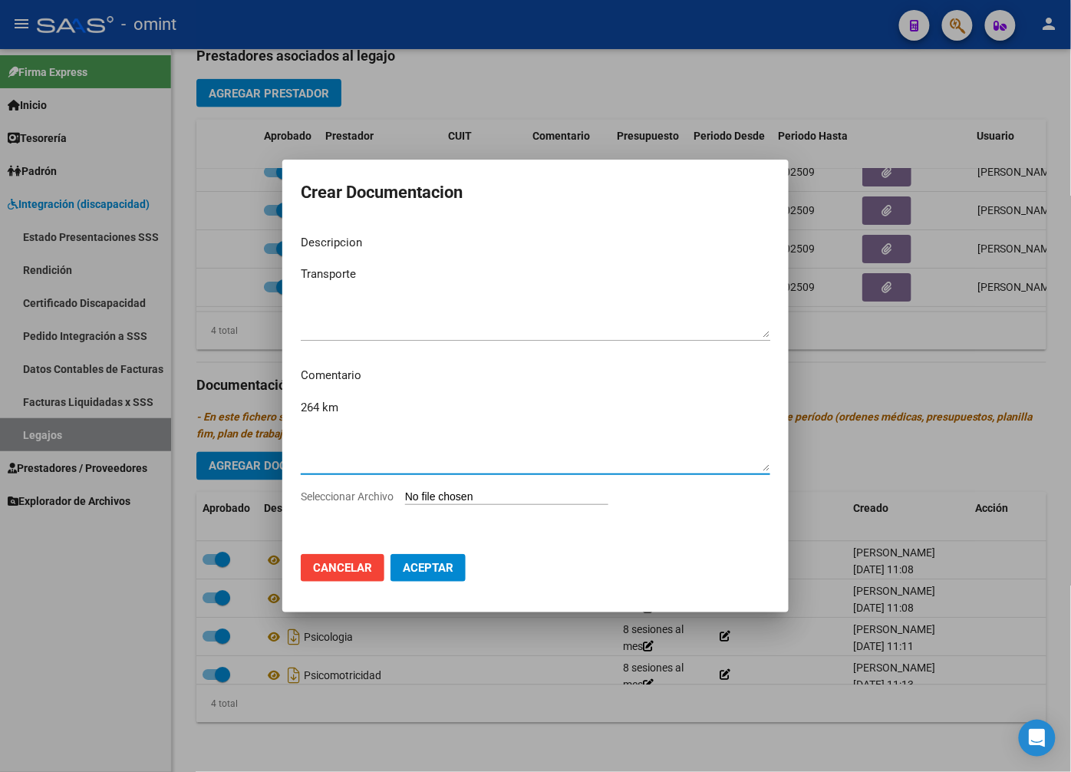
type textarea "264 km"
click at [374, 279] on textarea "Transporte" at bounding box center [536, 301] width 470 height 72
type textarea "Transporte Especial"
click at [451, 495] on input "Seleccionar Archivo" at bounding box center [506, 497] width 203 height 15
type input "C:\fakepath\Transporte.pdf"
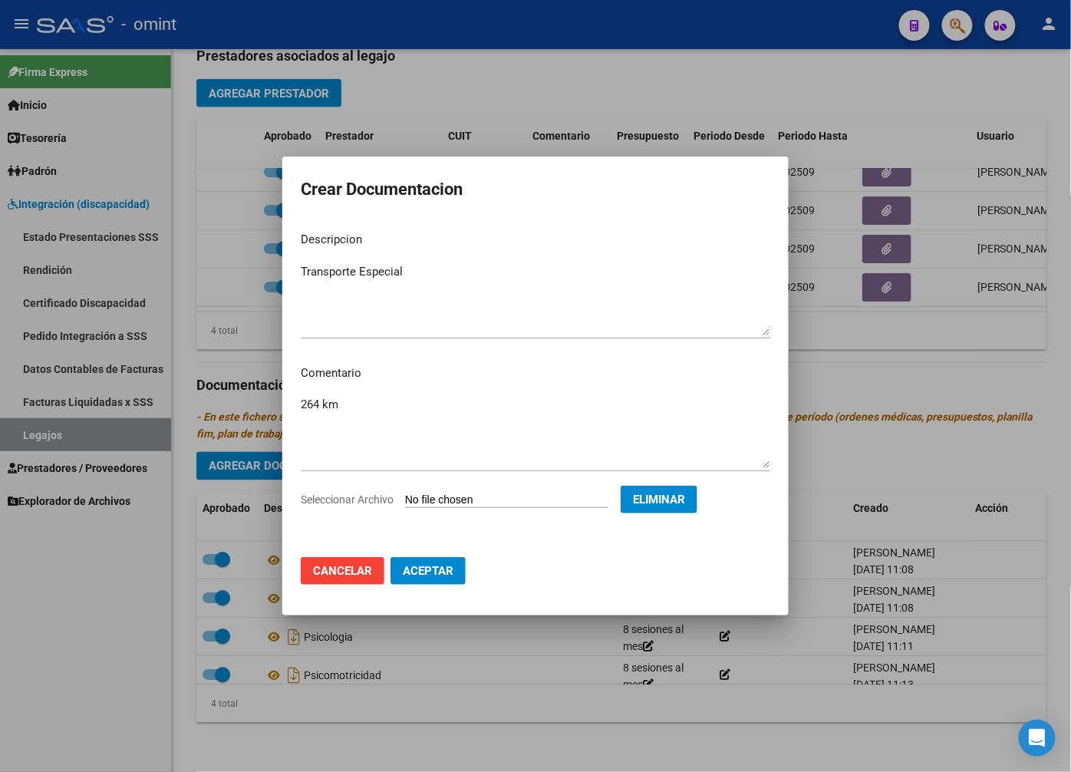
click at [432, 565] on span "Aceptar" at bounding box center [428, 571] width 51 height 14
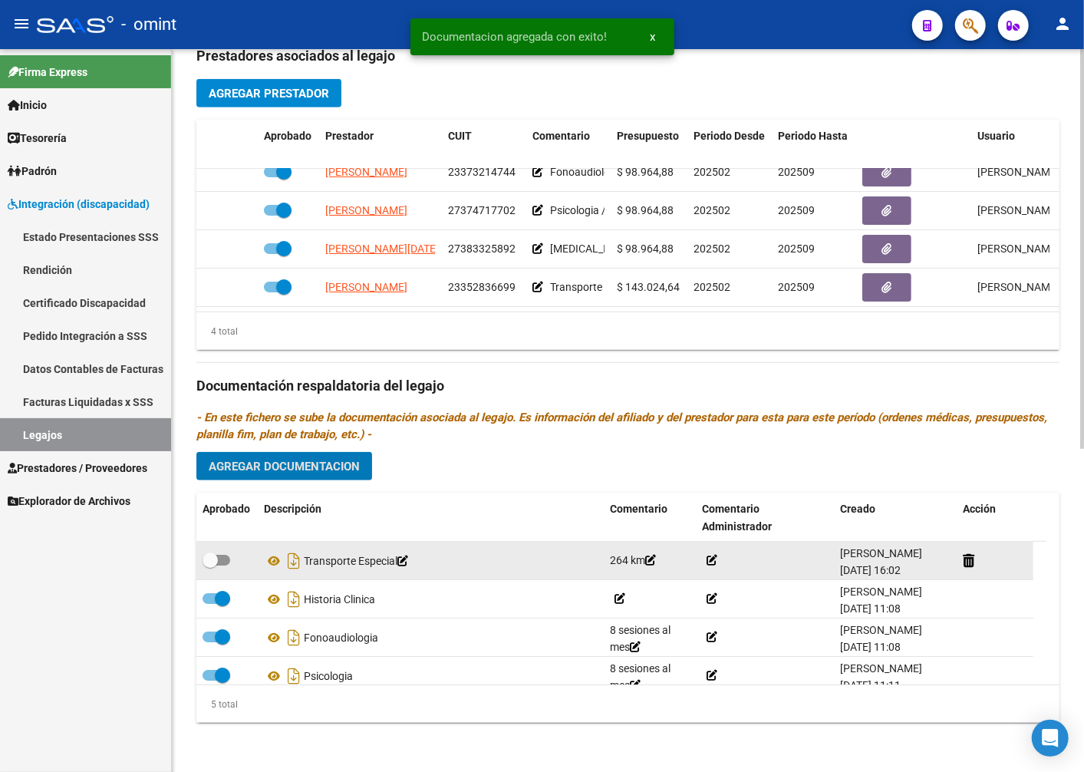
click at [203, 566] on span at bounding box center [210, 559] width 15 height 15
click at [209, 566] on input "checkbox" at bounding box center [209, 566] width 1 height 1
checkbox input "true"
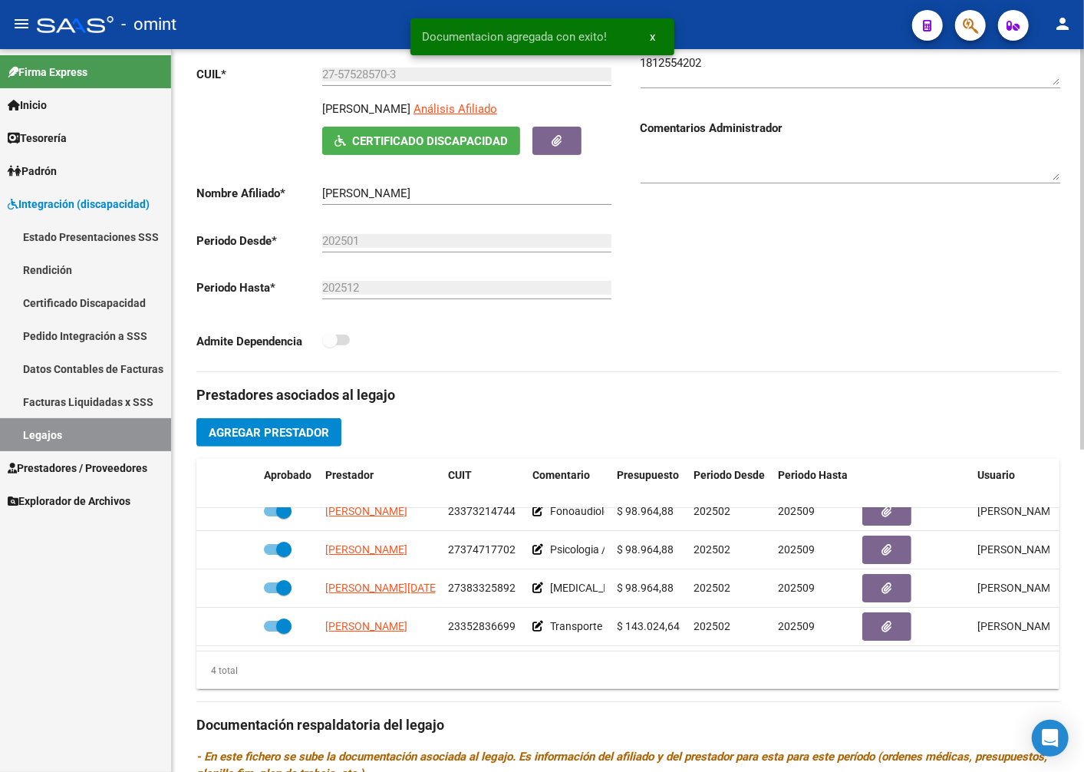
scroll to position [0, 0]
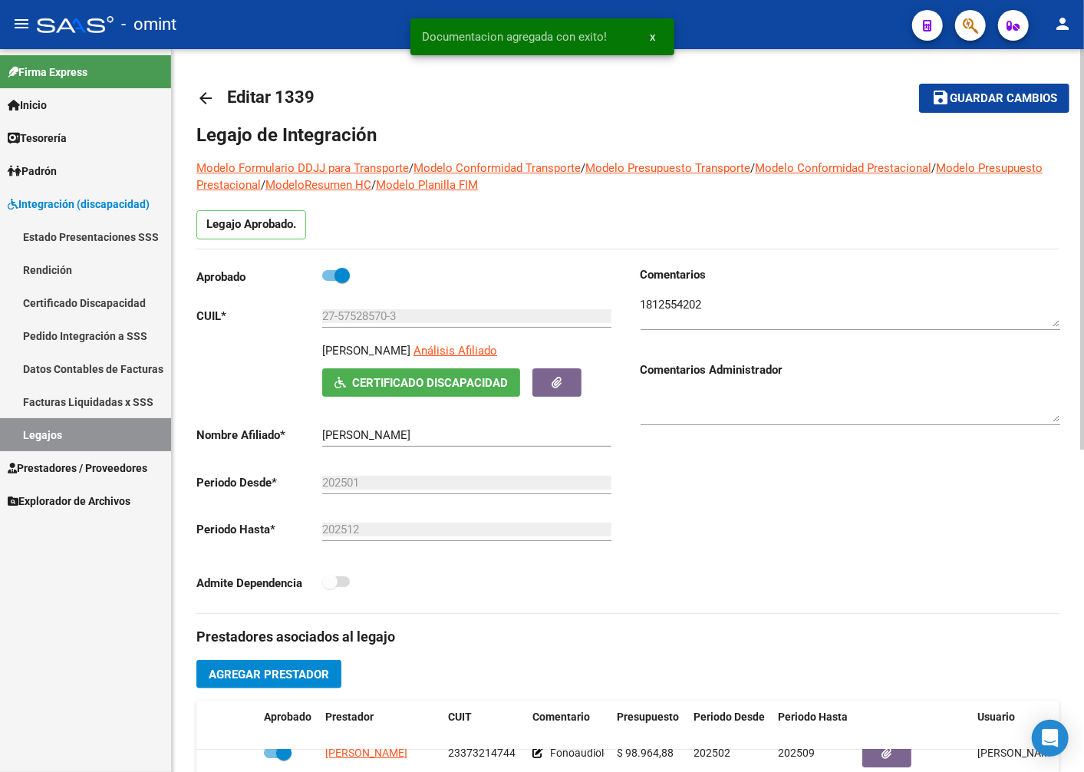
click at [1010, 108] on button "save Guardar cambios" at bounding box center [994, 98] width 150 height 28
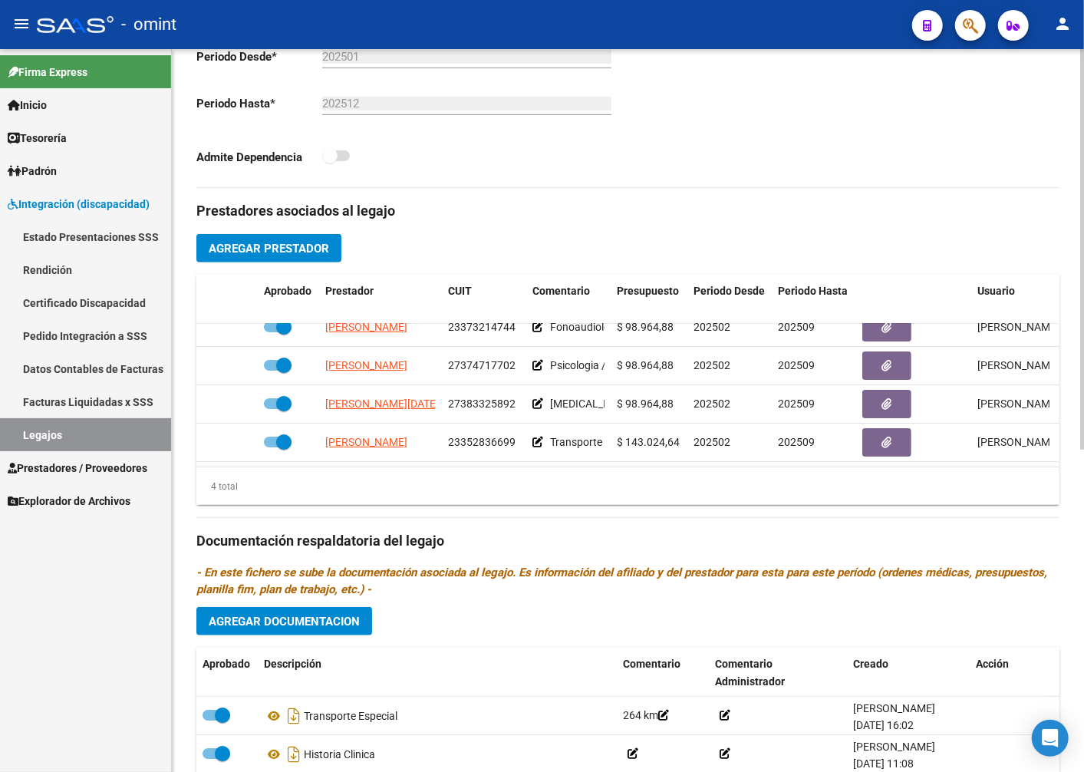
scroll to position [583, 0]
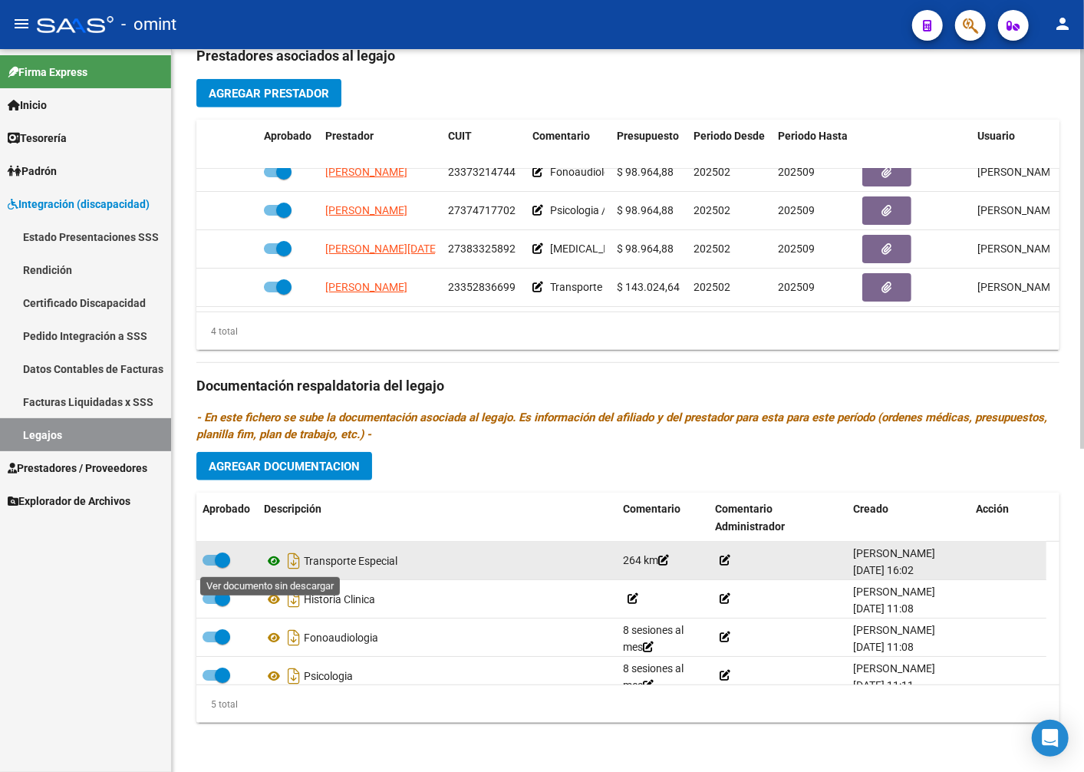
click at [276, 562] on icon at bounding box center [274, 561] width 20 height 18
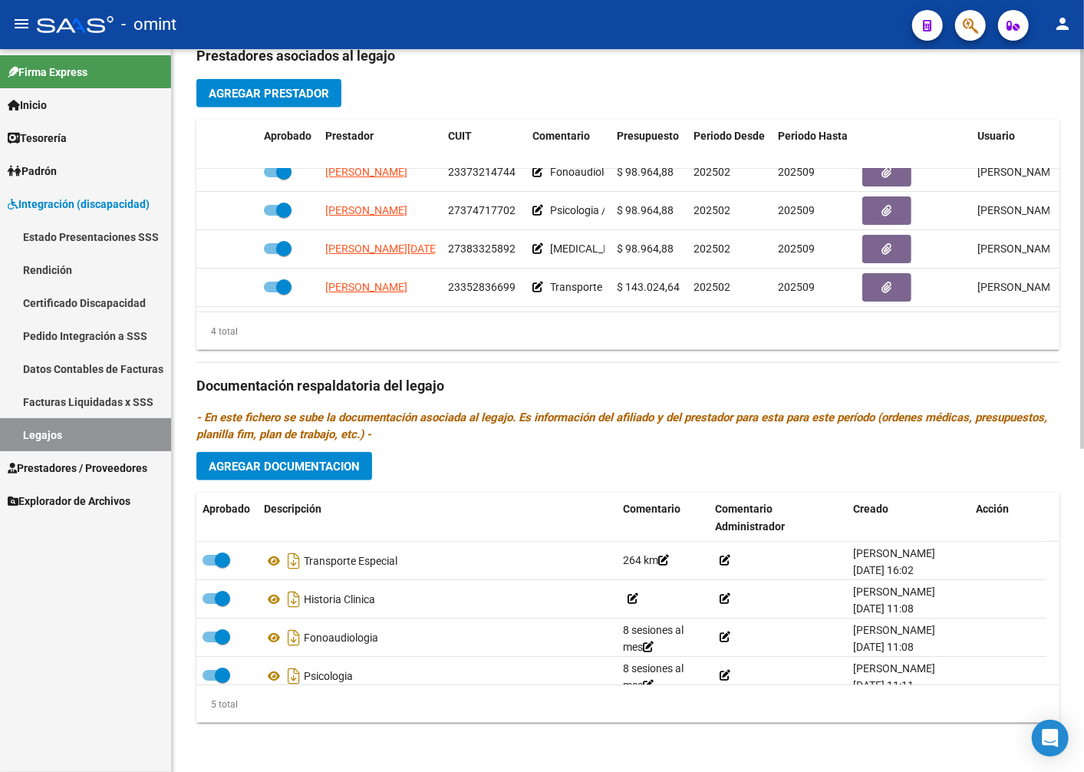
drag, startPoint x: 120, startPoint y: 423, endPoint x: 195, endPoint y: 401, distance: 77.7
click at [120, 424] on link "Legajos" at bounding box center [85, 434] width 171 height 33
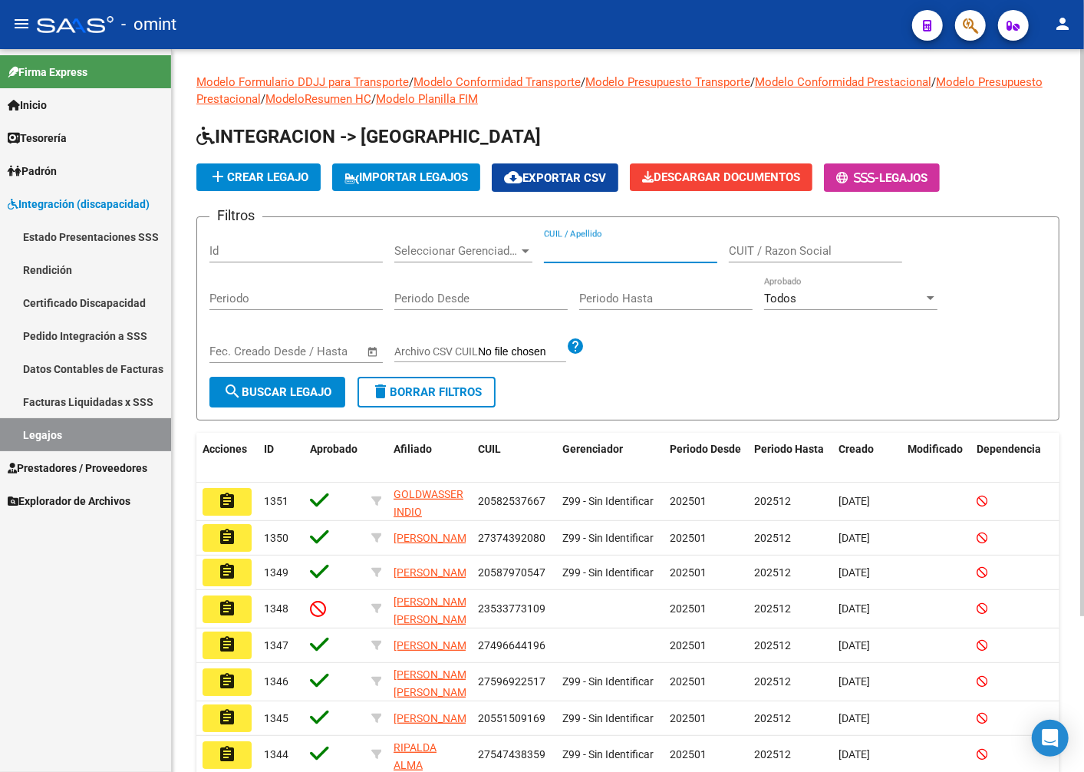
paste input "27464505763"
type input "27464505763"
click at [331, 386] on span "search Buscar Legajo" at bounding box center [277, 392] width 108 height 14
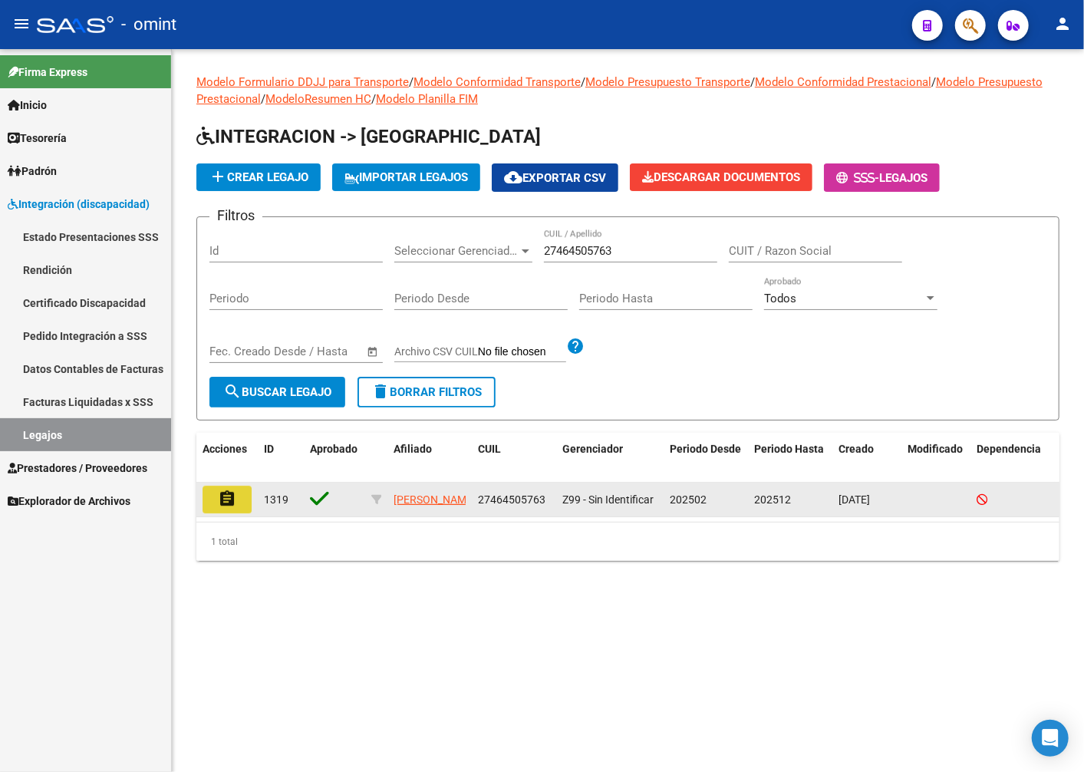
click at [239, 501] on button "assignment" at bounding box center [227, 500] width 49 height 28
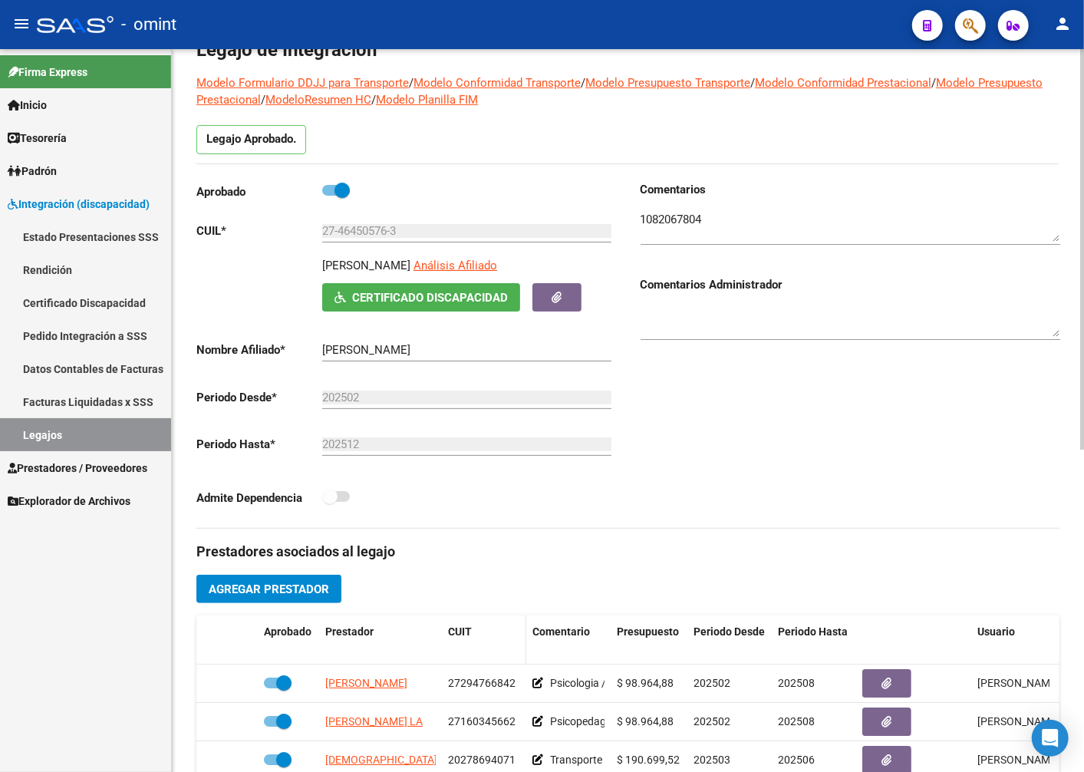
scroll to position [170, 0]
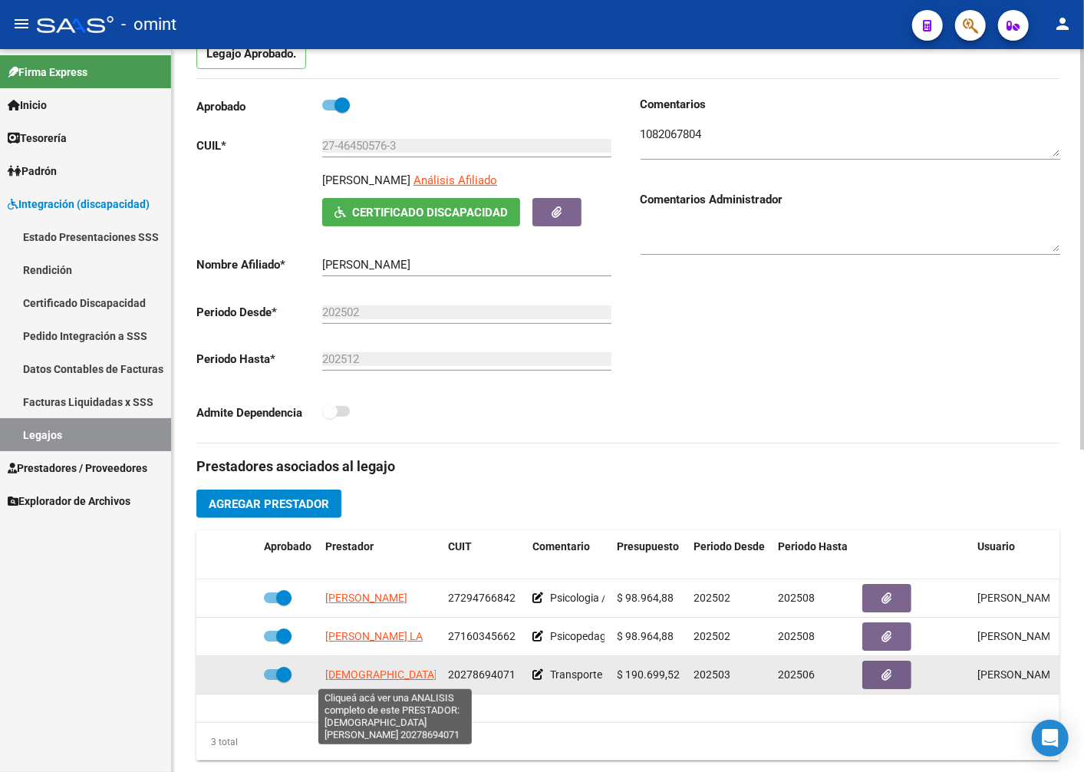
click at [408, 674] on span "LUDUEÑA SERGIO ROBERTO" at bounding box center [422, 674] width 194 height 12
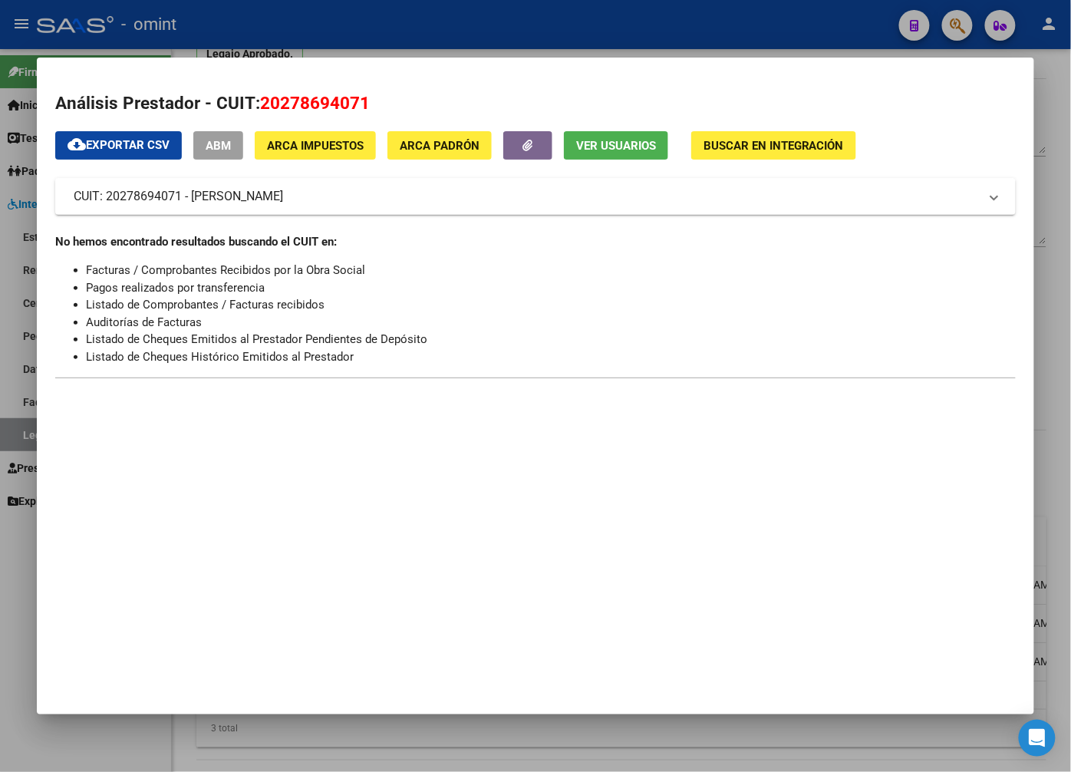
click at [394, 28] on div at bounding box center [535, 386] width 1071 height 772
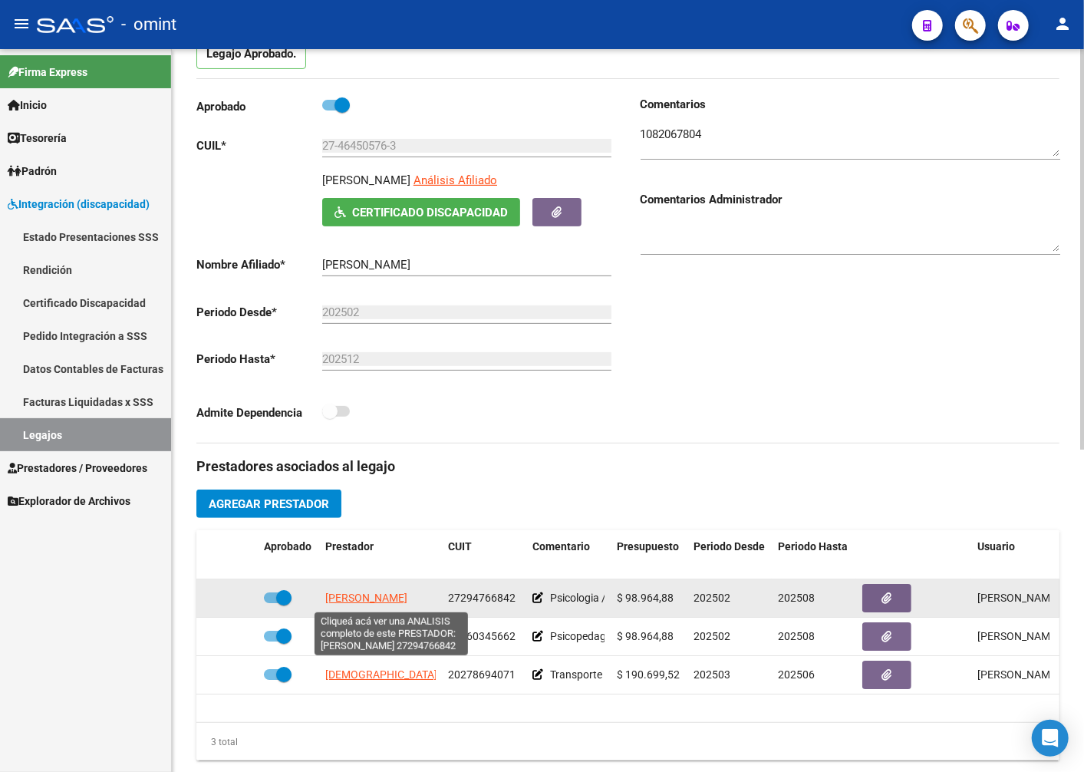
click at [382, 604] on span "MORICONI ANA CAROLINA" at bounding box center [366, 598] width 82 height 12
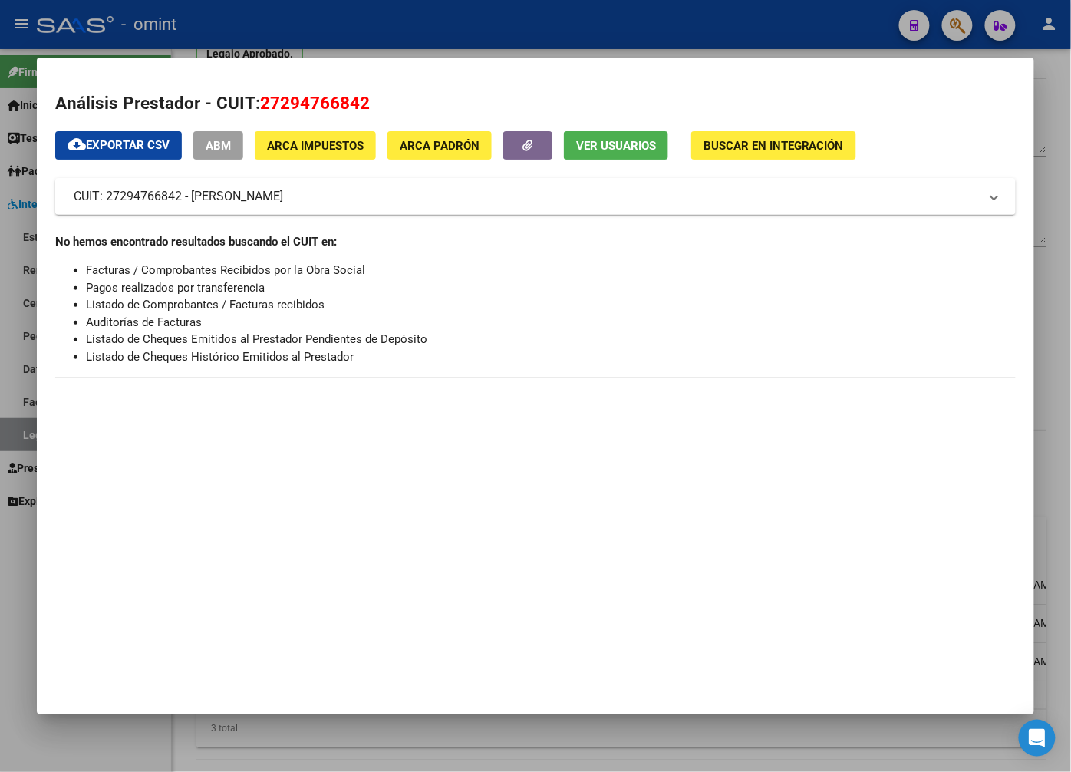
click at [236, 20] on div at bounding box center [535, 386] width 1071 height 772
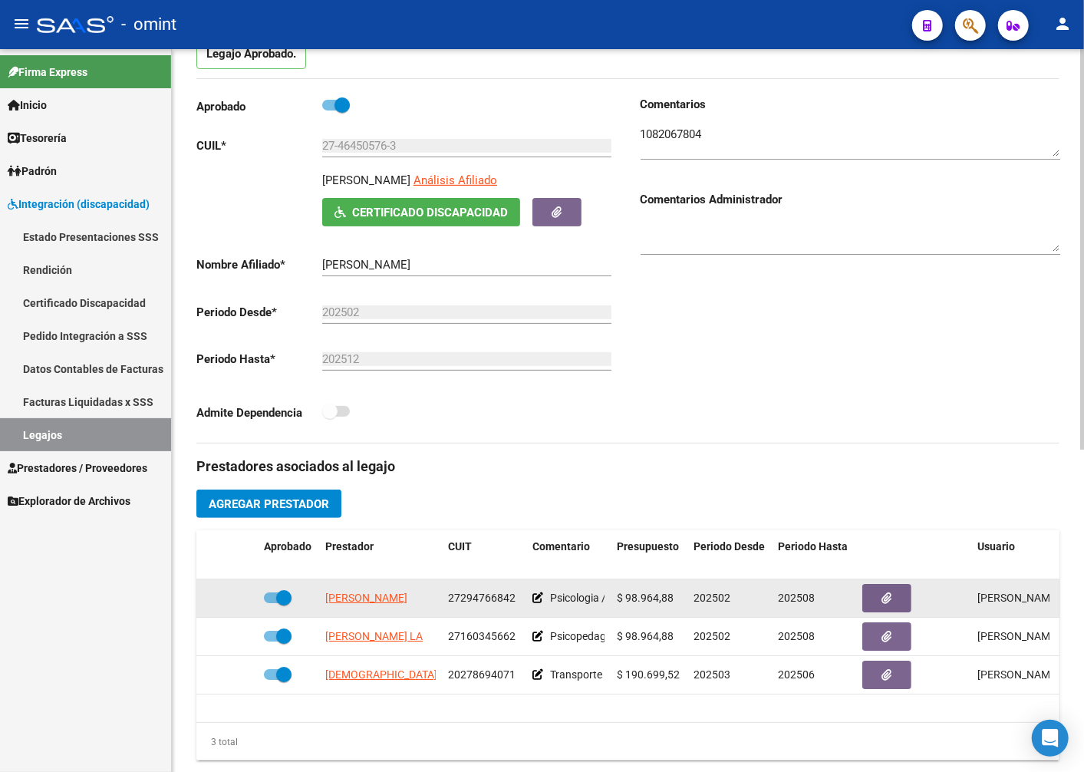
click at [494, 602] on span "27294766842" at bounding box center [482, 598] width 68 height 12
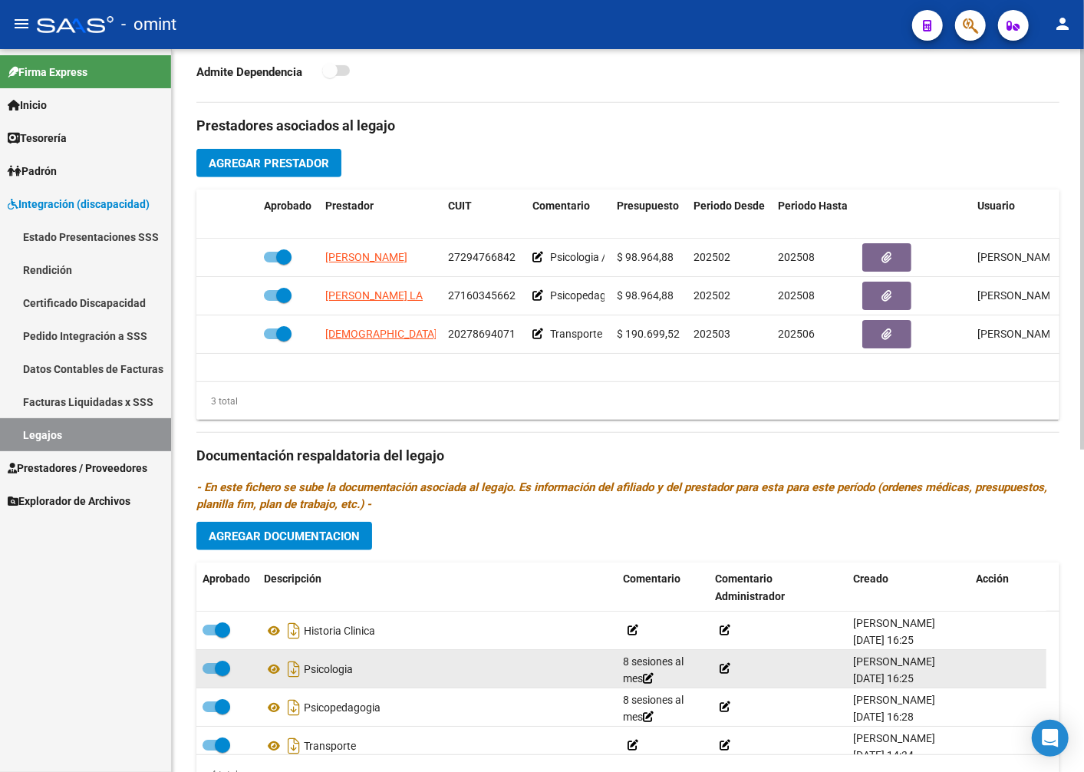
scroll to position [15, 0]
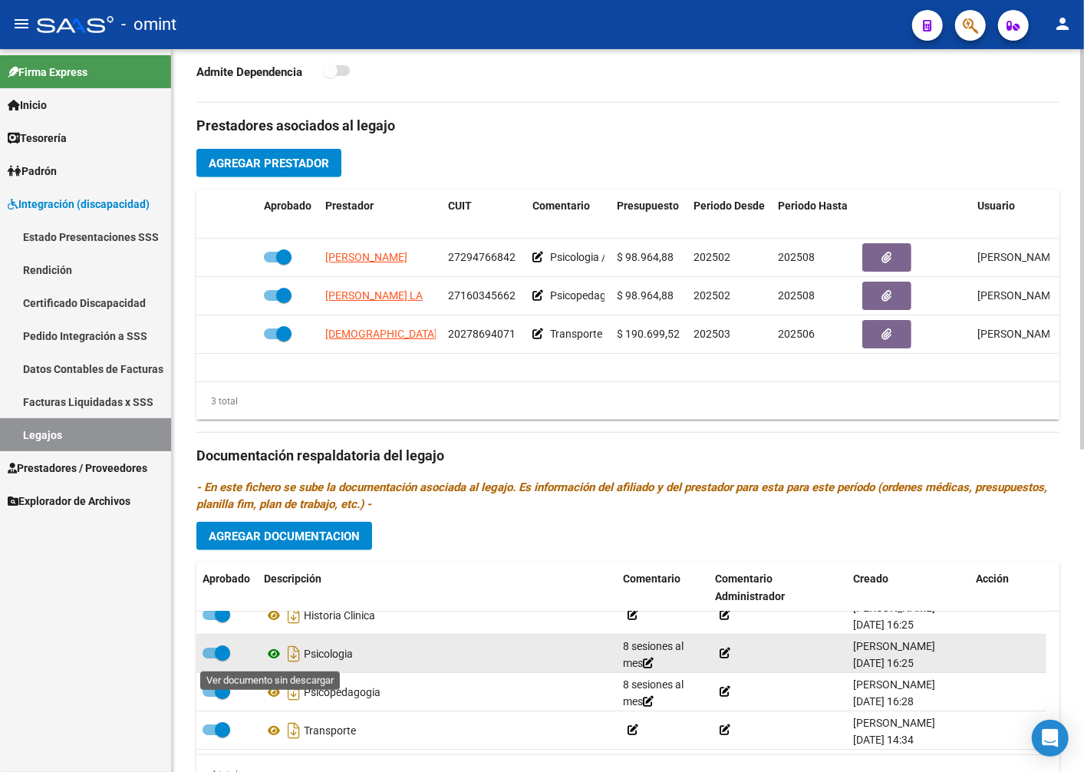
click at [272, 656] on icon at bounding box center [274, 654] width 20 height 18
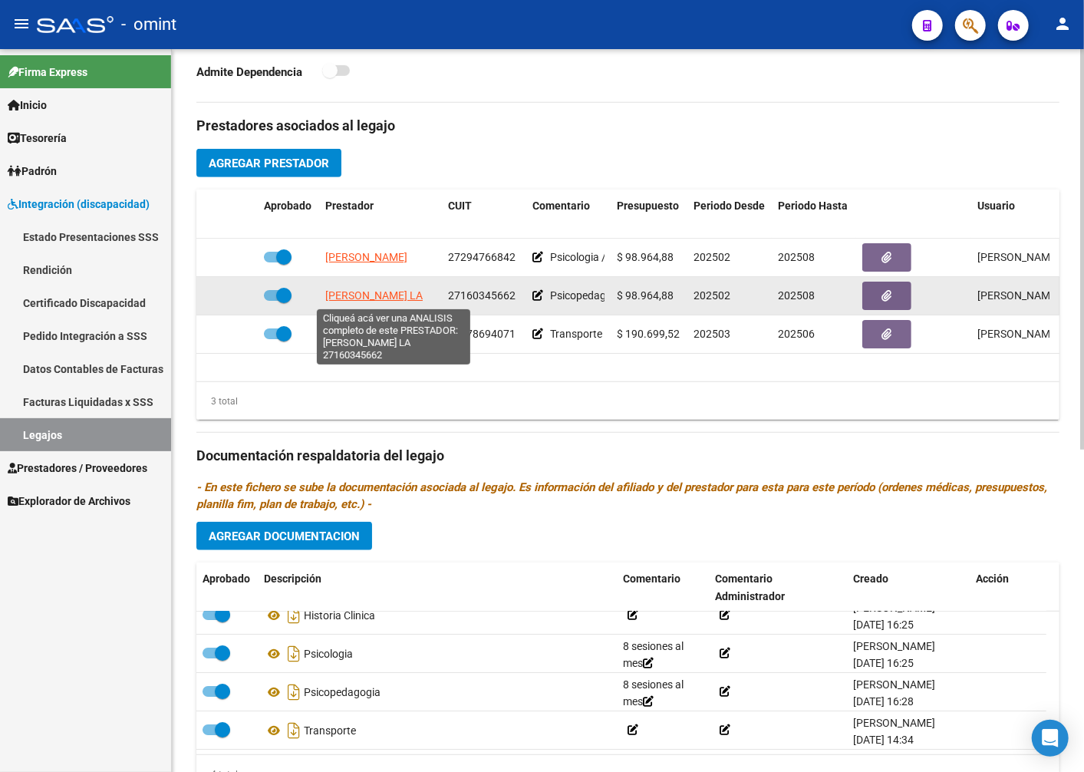
click at [374, 297] on span "BELEN ADRIANA GRACIE LA" at bounding box center [373, 295] width 97 height 12
type textarea "27160345662"
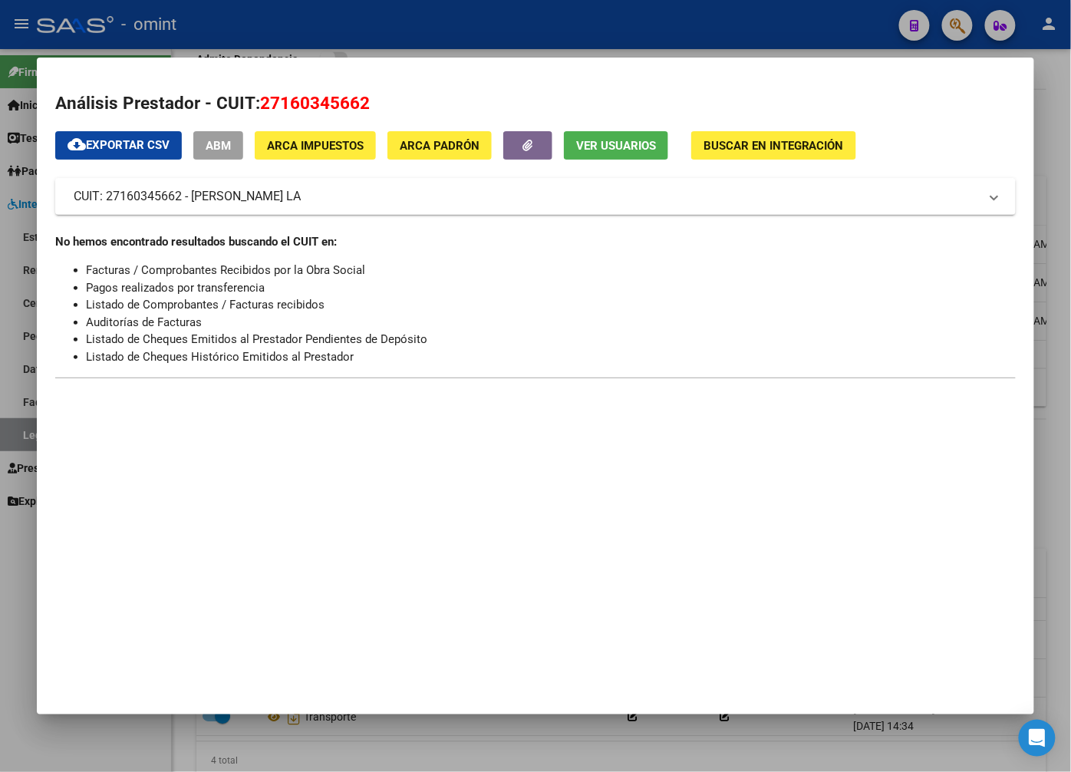
click at [341, 23] on div at bounding box center [535, 386] width 1071 height 772
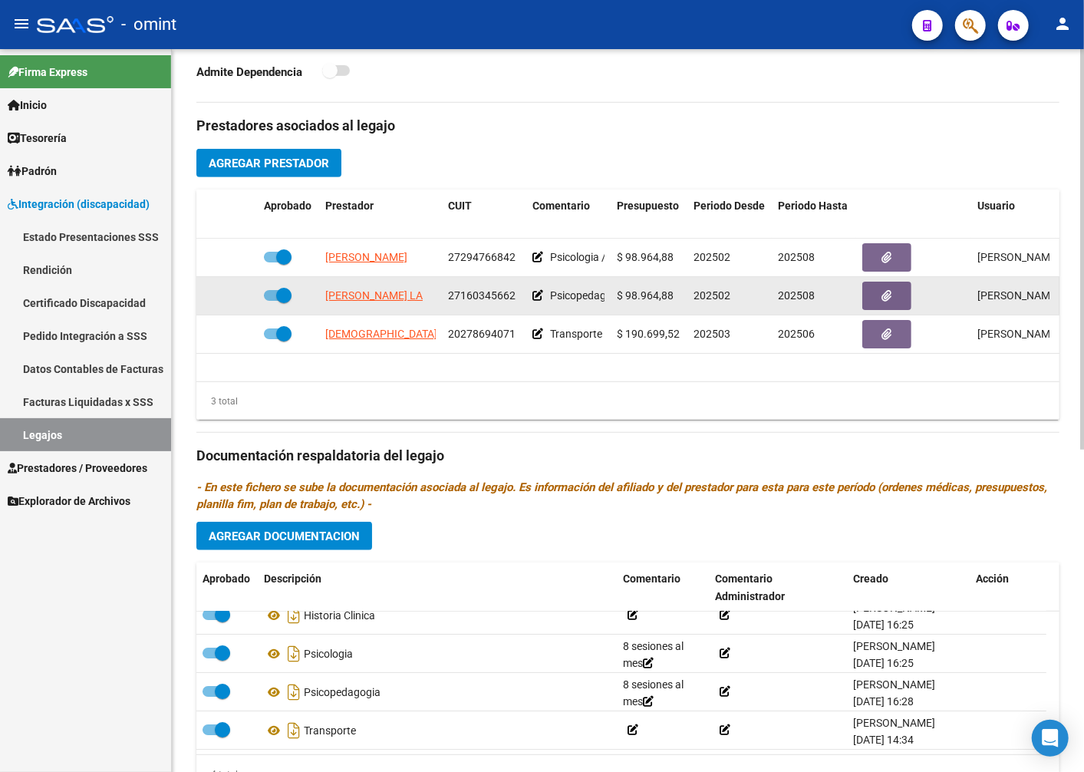
click at [472, 296] on span "27160345662" at bounding box center [482, 295] width 68 height 12
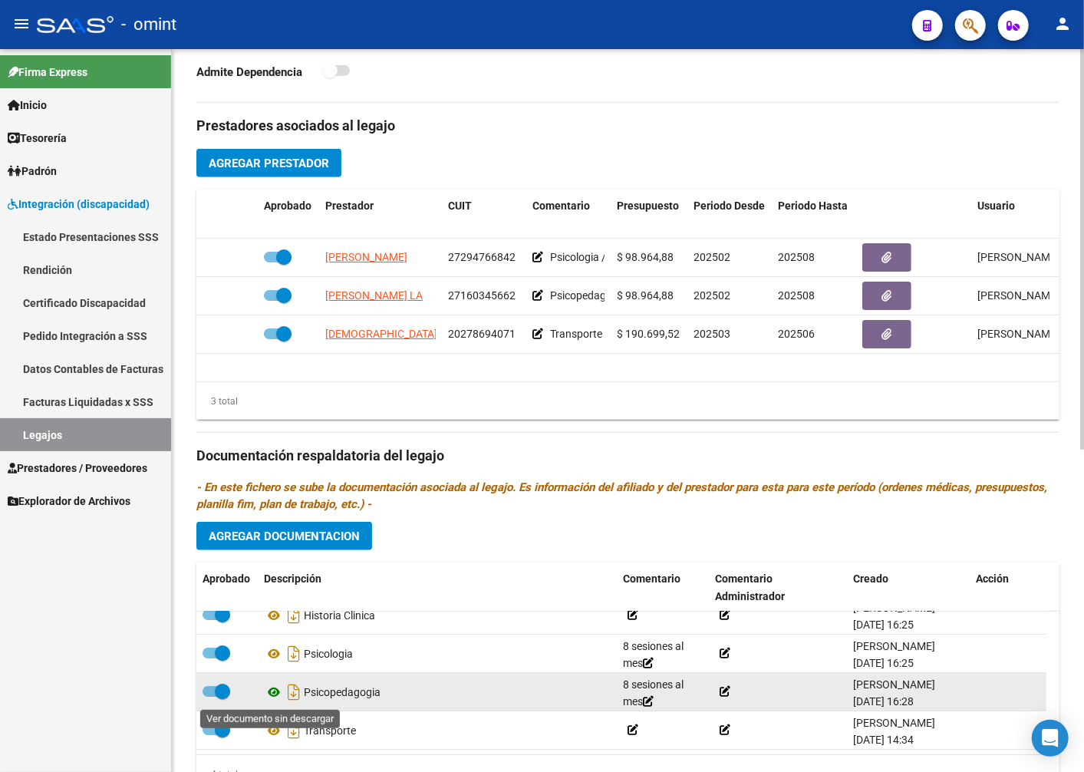
click at [277, 696] on icon at bounding box center [274, 692] width 20 height 18
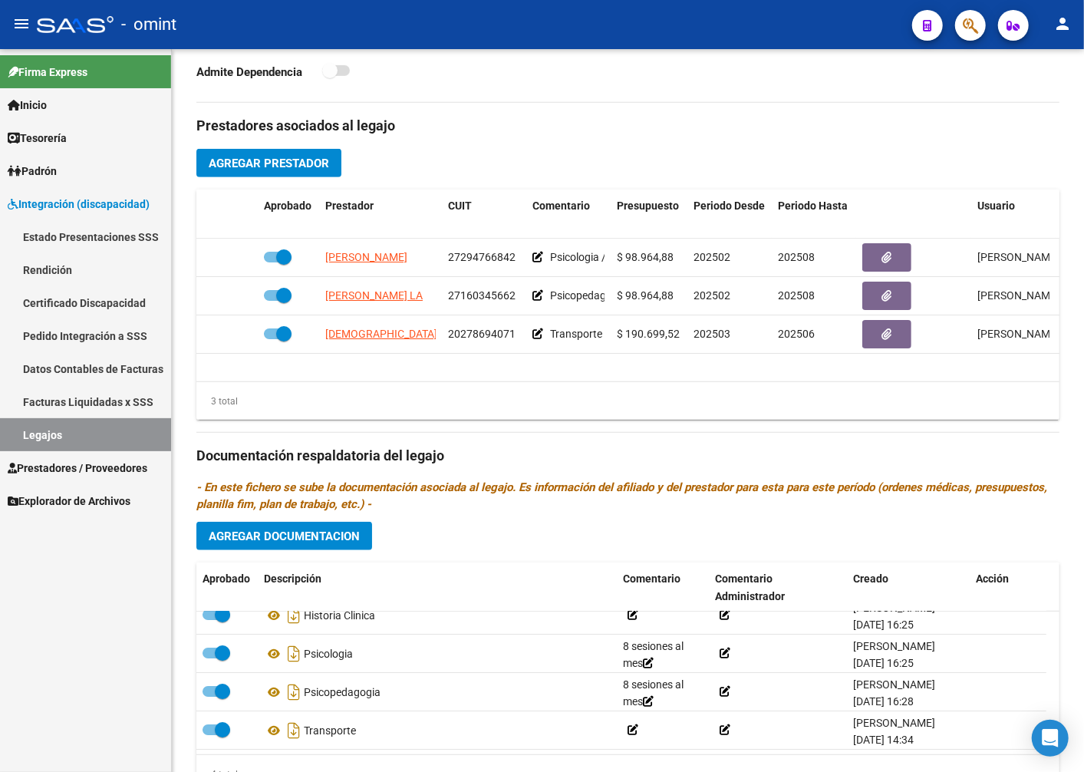
click at [60, 437] on link "Legajos" at bounding box center [85, 434] width 171 height 33
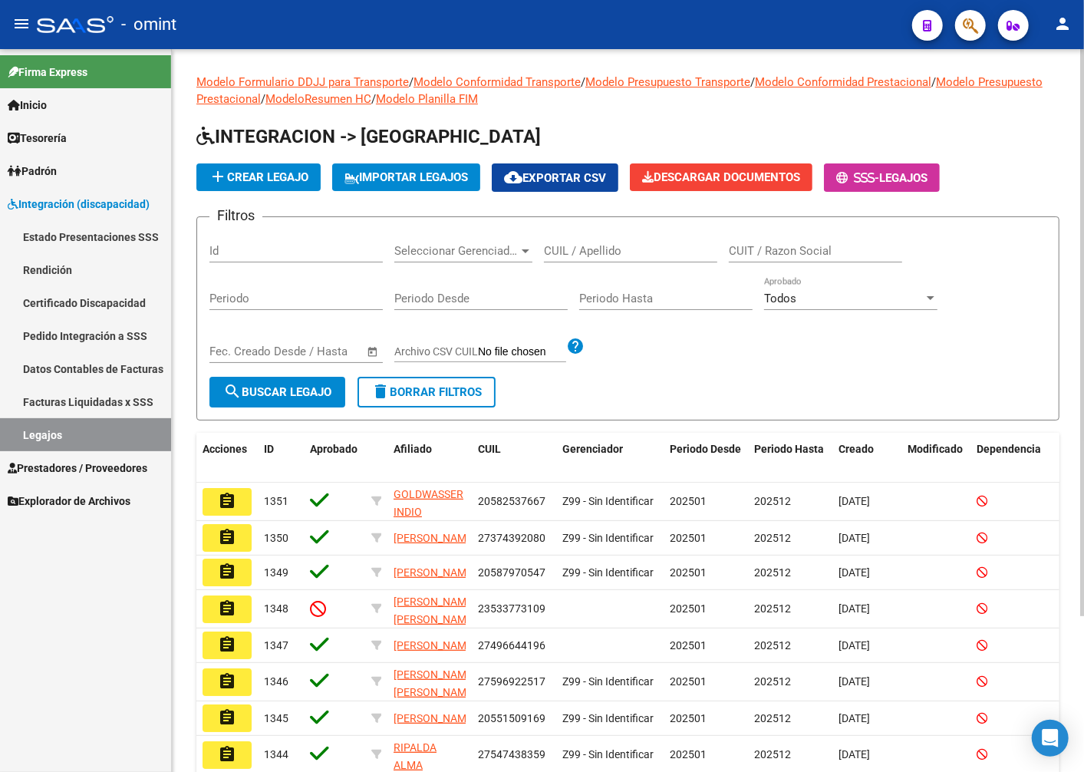
drag, startPoint x: 620, startPoint y: 261, endPoint x: 622, endPoint y: 252, distance: 9.3
paste input "20473635667"
type input "20473635667"
click at [302, 400] on button "search Buscar Legajo" at bounding box center [277, 392] width 136 height 31
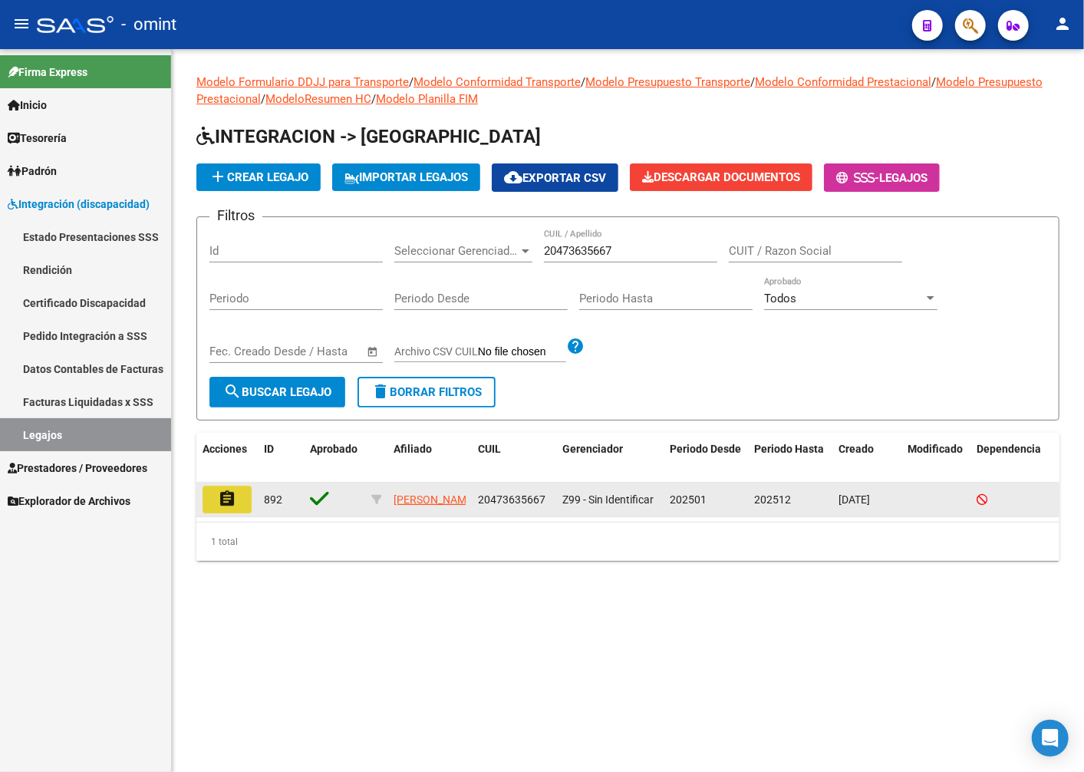
click at [227, 495] on mat-icon "assignment" at bounding box center [227, 499] width 18 height 18
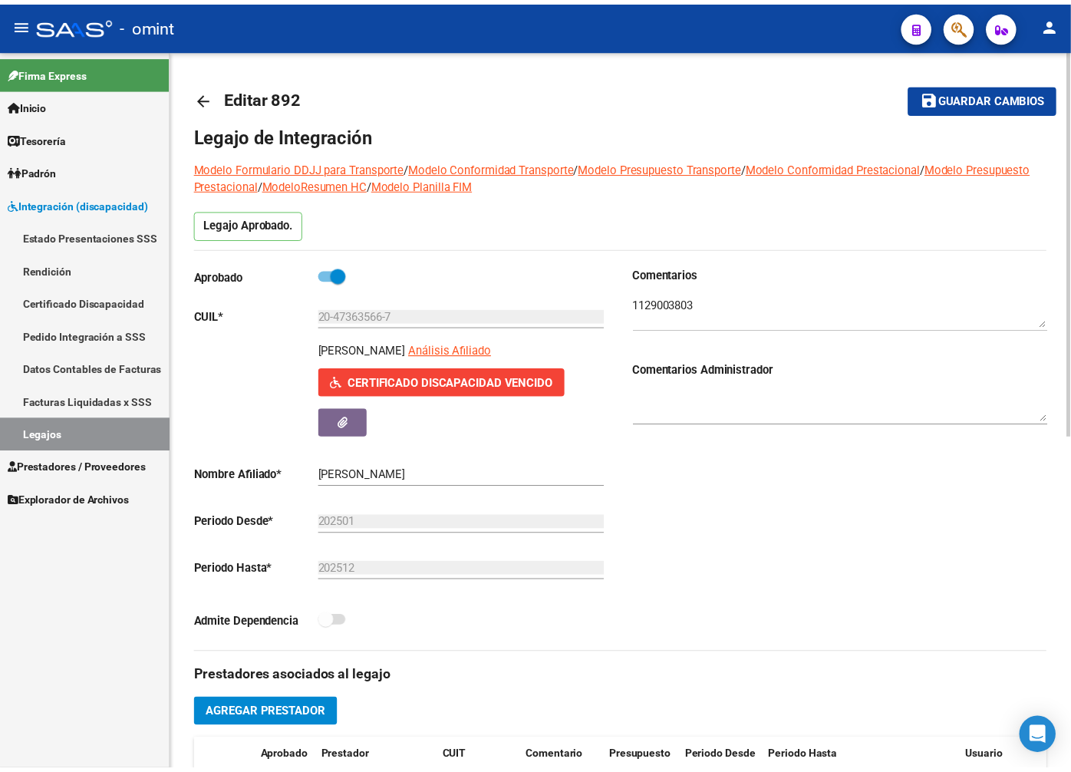
scroll to position [341, 0]
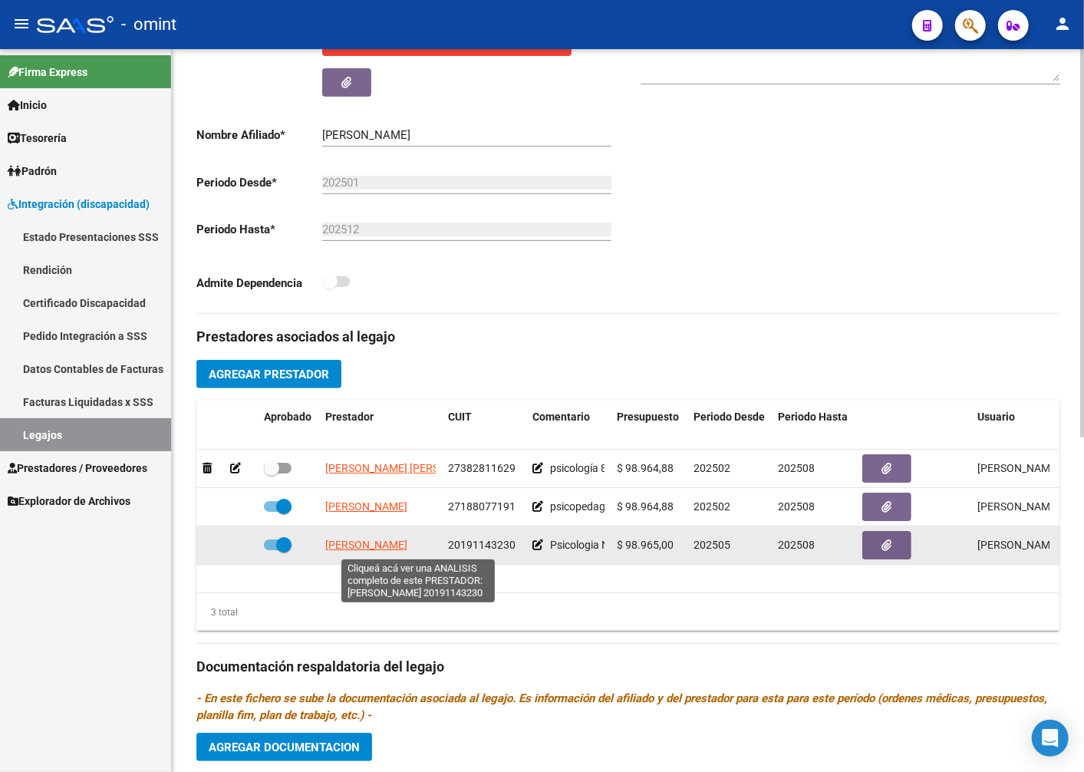
click at [364, 543] on span "RODRIGUEZ CARRASQUERO DANIELA" at bounding box center [366, 545] width 82 height 12
type textarea "20191143230"
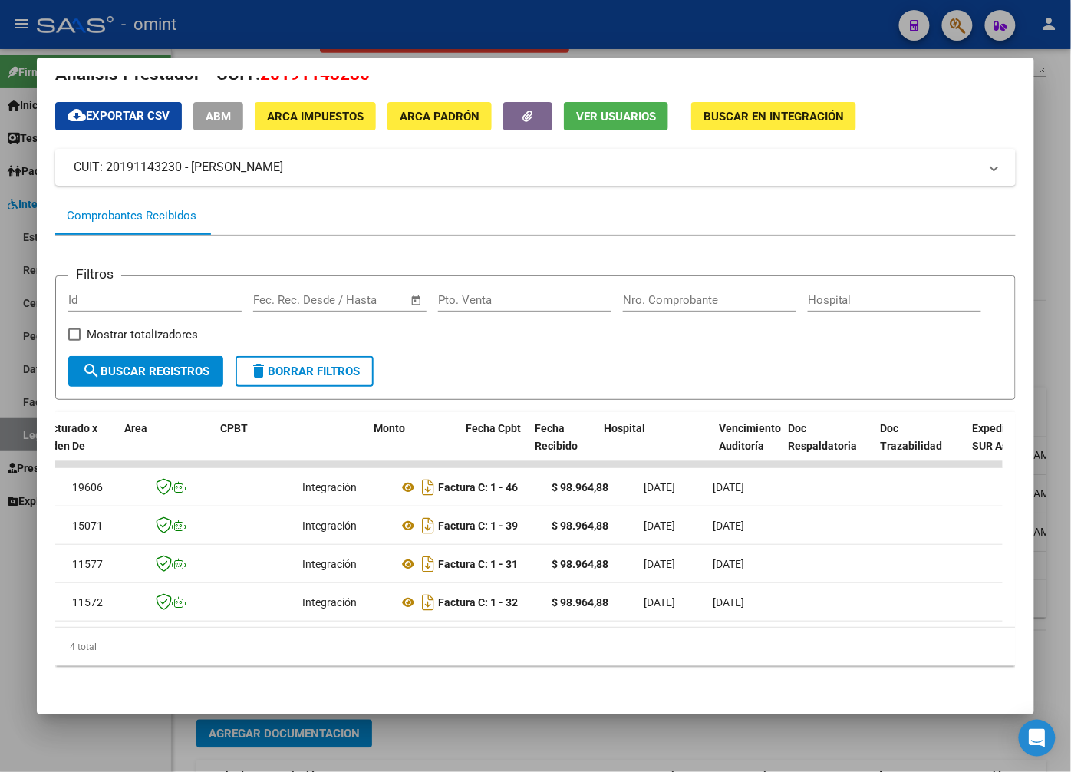
scroll to position [0, 0]
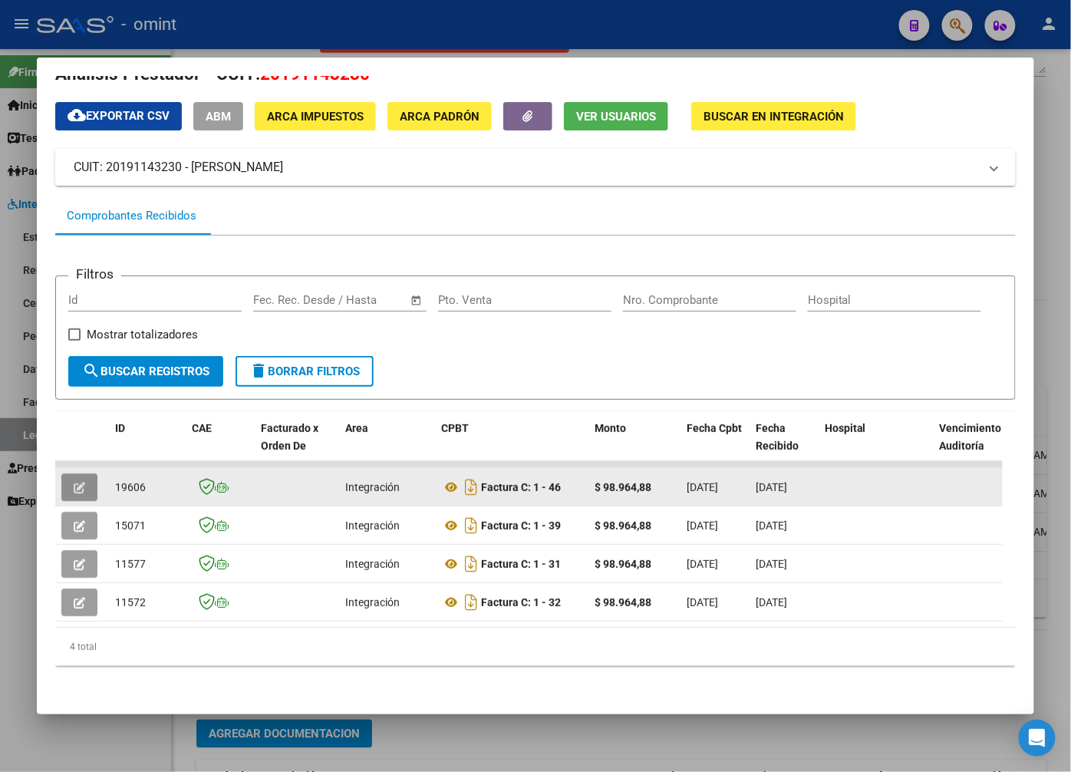
click at [66, 476] on button "button" at bounding box center [79, 487] width 36 height 28
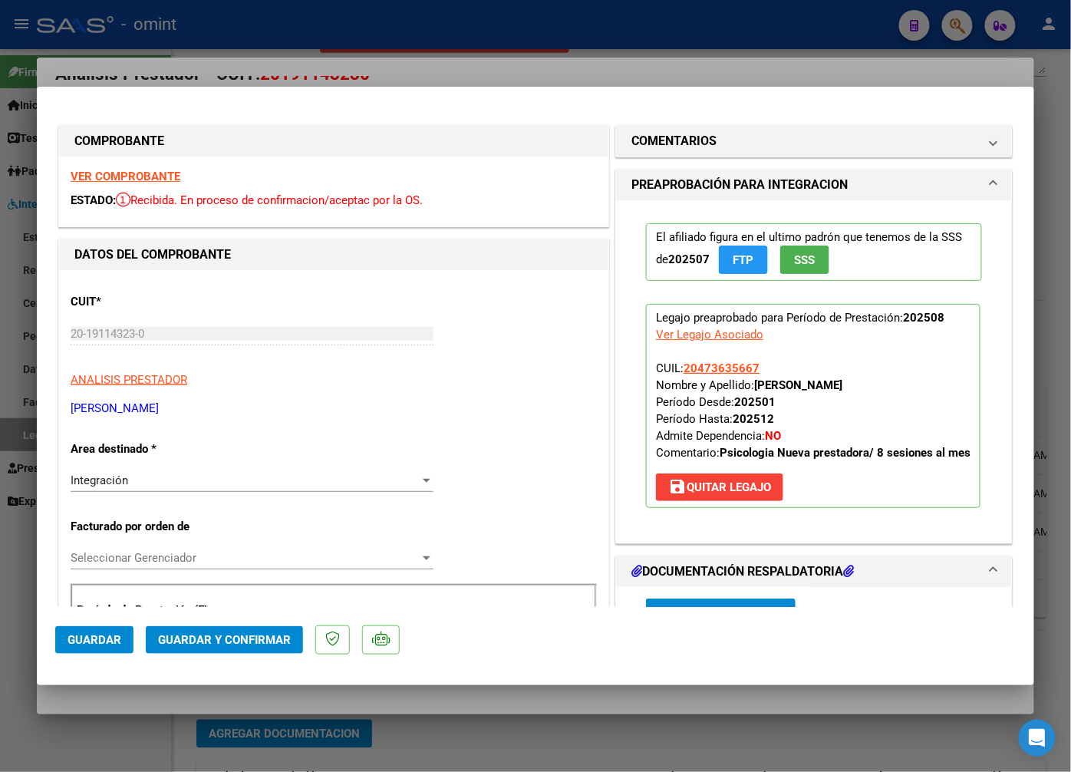
click at [124, 178] on strong "VER COMPROBANTE" at bounding box center [126, 177] width 110 height 14
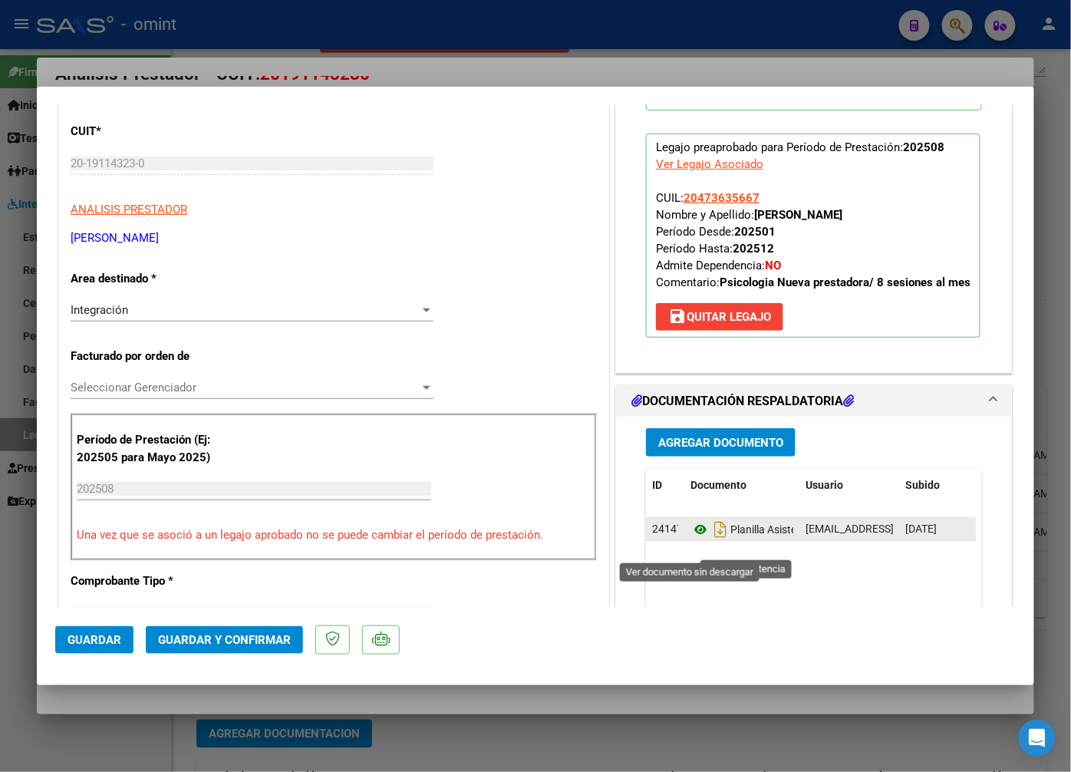
click at [699, 539] on icon at bounding box center [701, 529] width 20 height 18
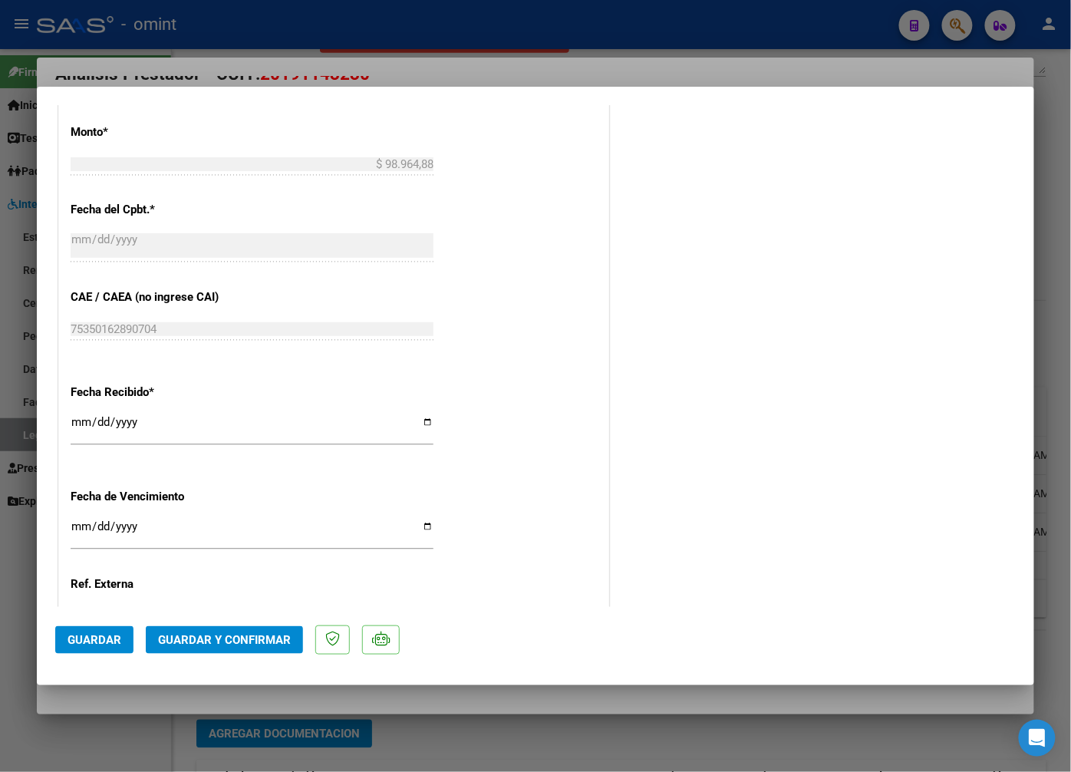
scroll to position [938, 0]
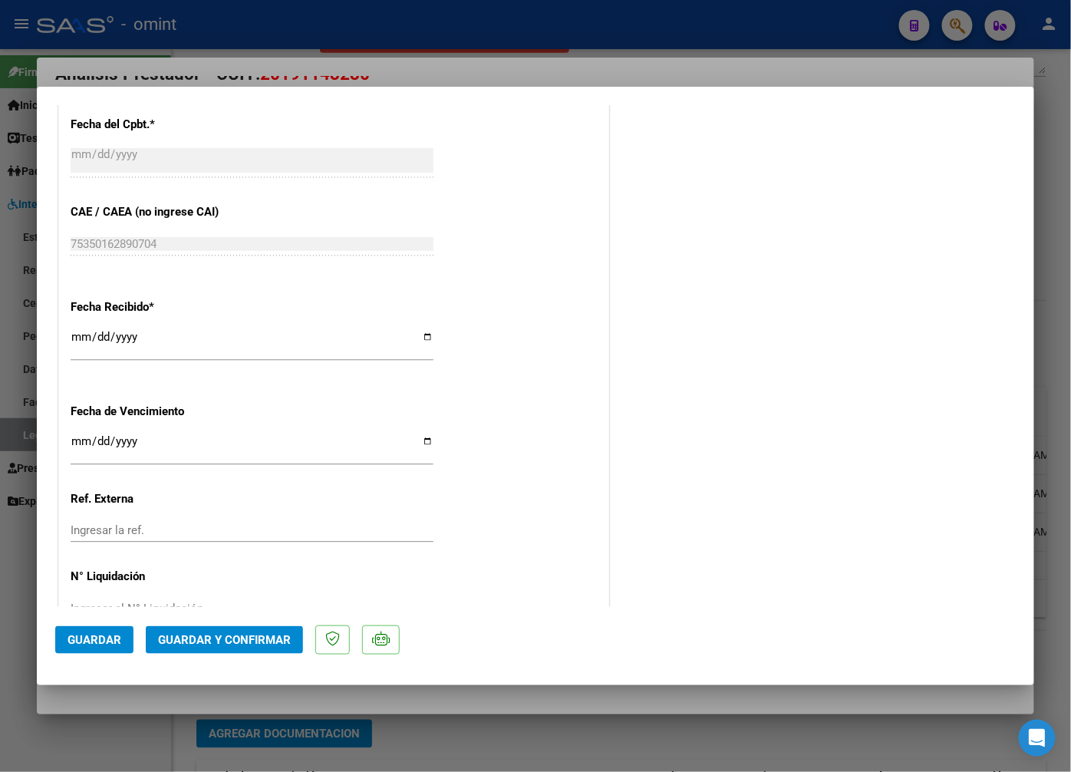
click at [201, 635] on span "Guardar y Confirmar" at bounding box center [224, 640] width 133 height 14
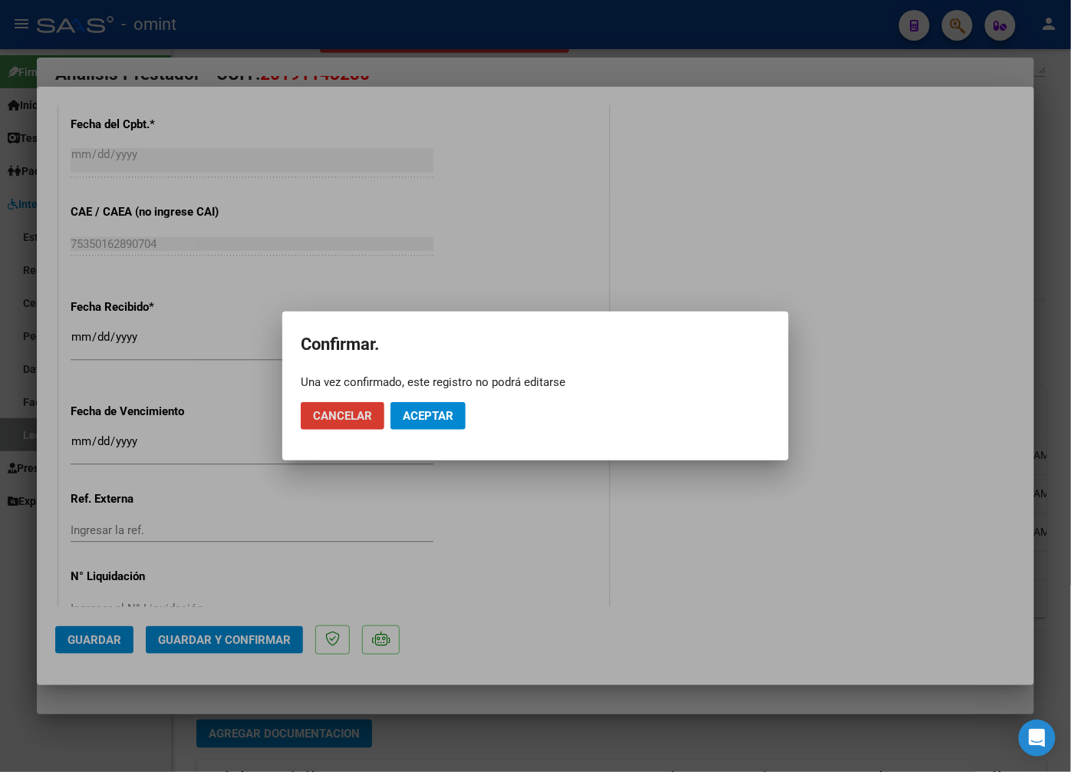
click at [450, 404] on button "Aceptar" at bounding box center [428, 416] width 75 height 28
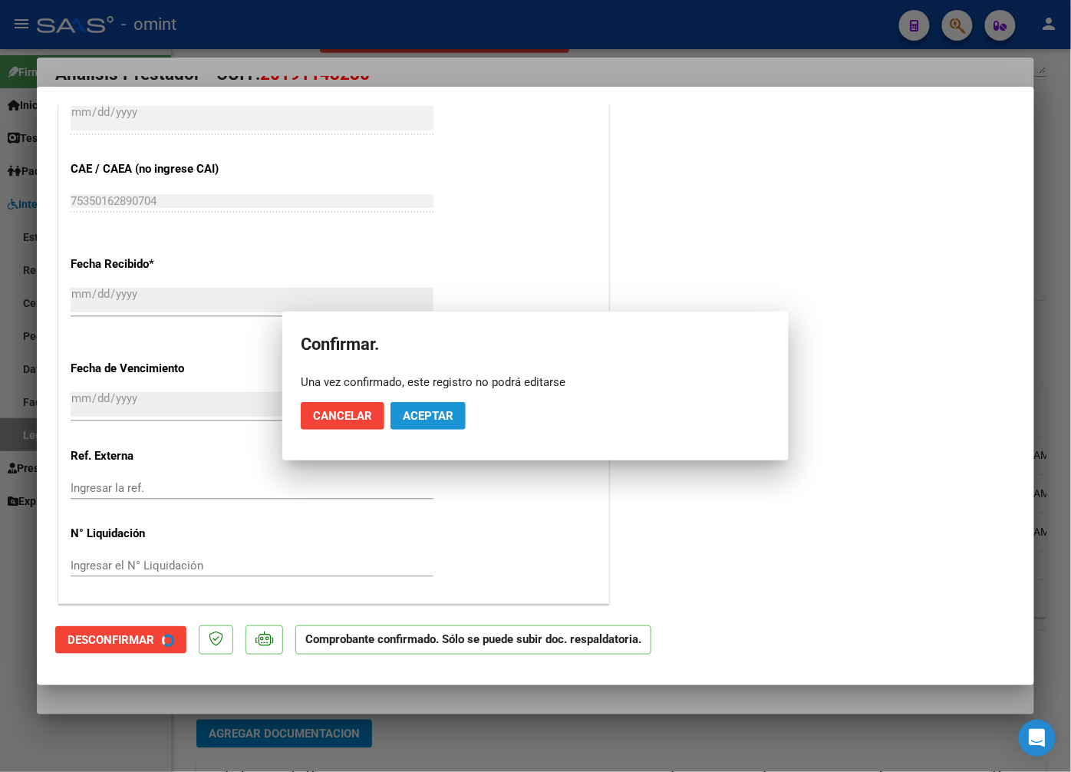
scroll to position [842, 0]
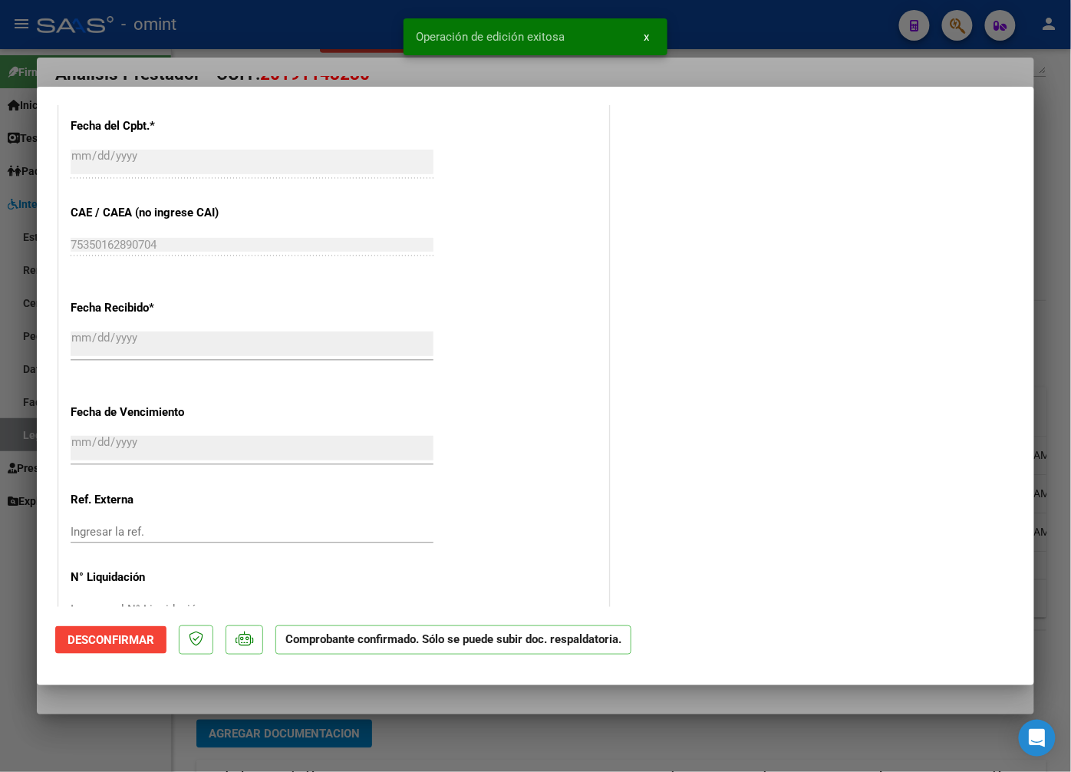
click at [400, 54] on div "Operación de edición exitosa x" at bounding box center [535, 37] width 301 height 74
click at [315, 63] on div at bounding box center [535, 386] width 1071 height 772
type input "$ 0,00"
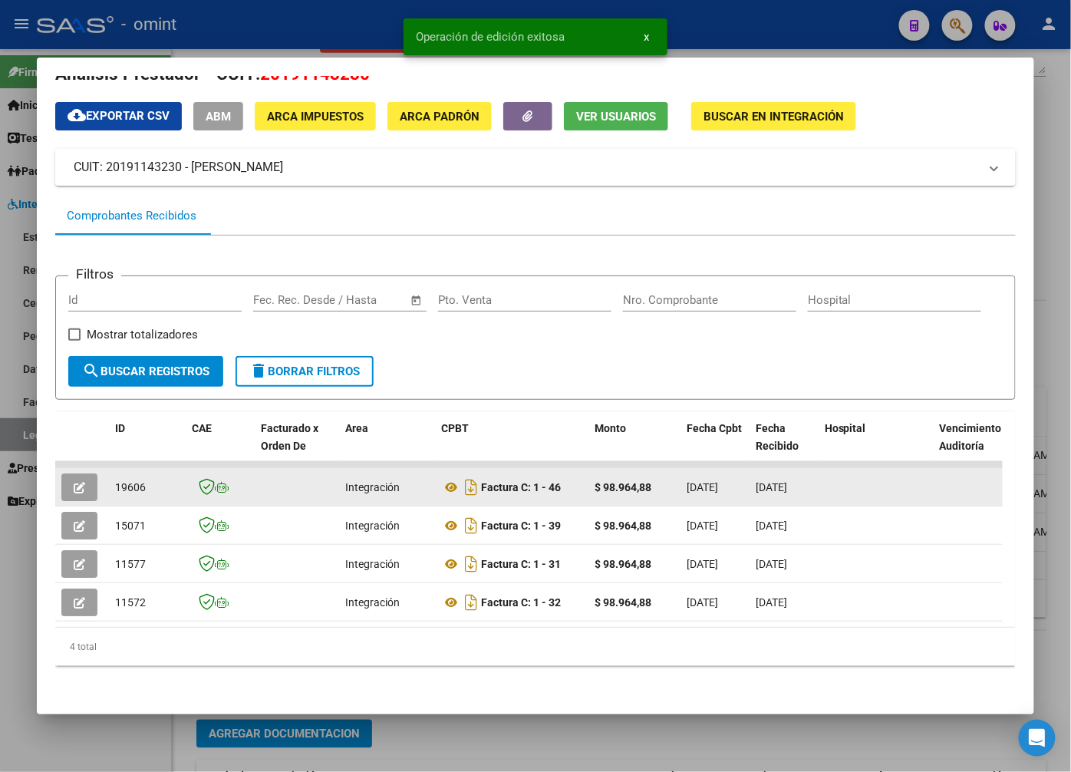
click at [120, 481] on span "19606" at bounding box center [130, 487] width 31 height 12
drag, startPoint x: 120, startPoint y: 476, endPoint x: 167, endPoint y: 477, distance: 47.6
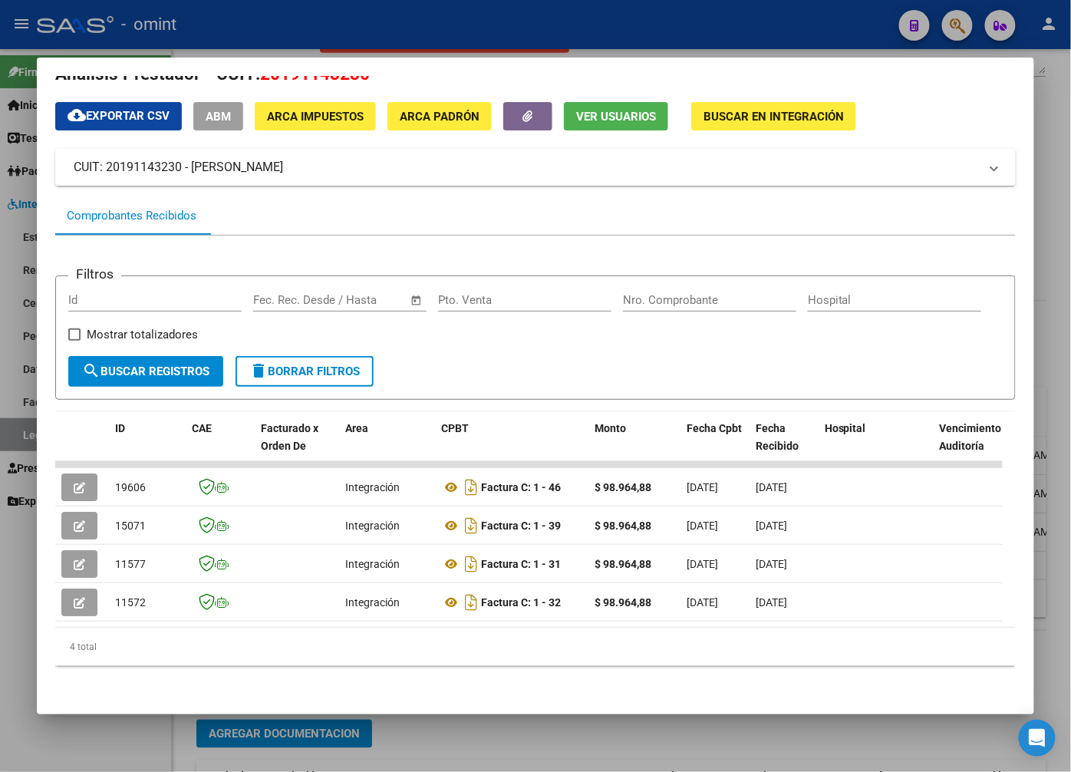
click at [232, 20] on div at bounding box center [535, 386] width 1071 height 772
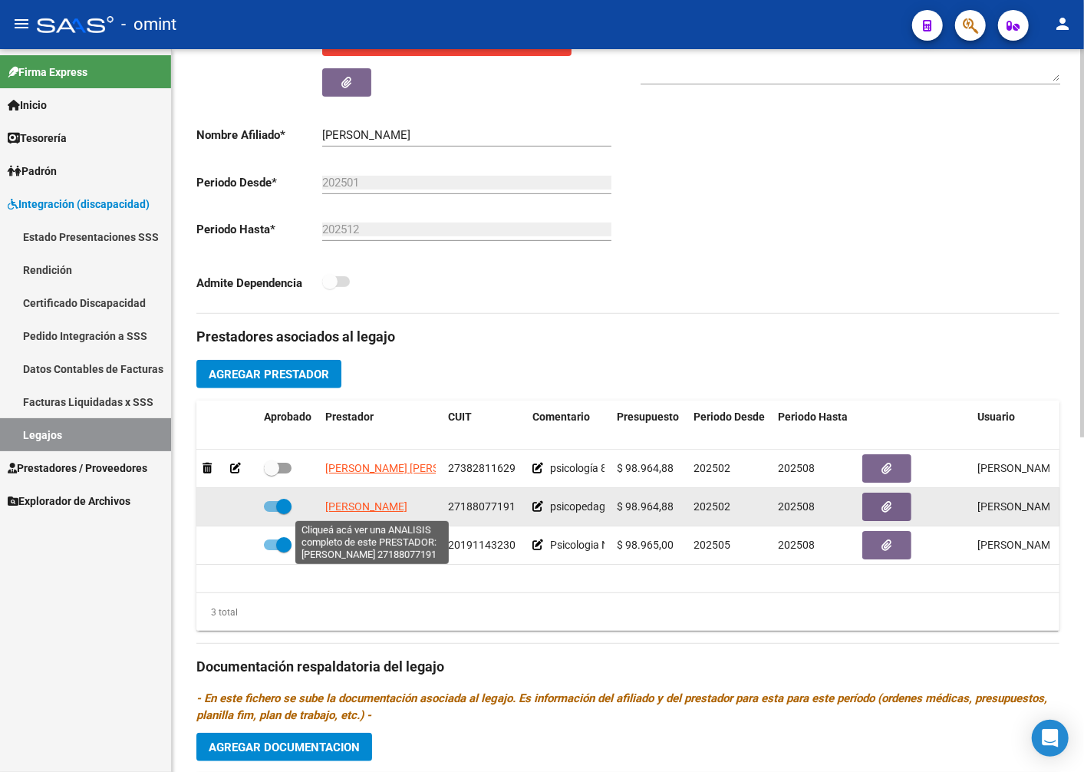
click at [351, 512] on span "WERNER MARIANA" at bounding box center [366, 506] width 82 height 12
type textarea "27188077191"
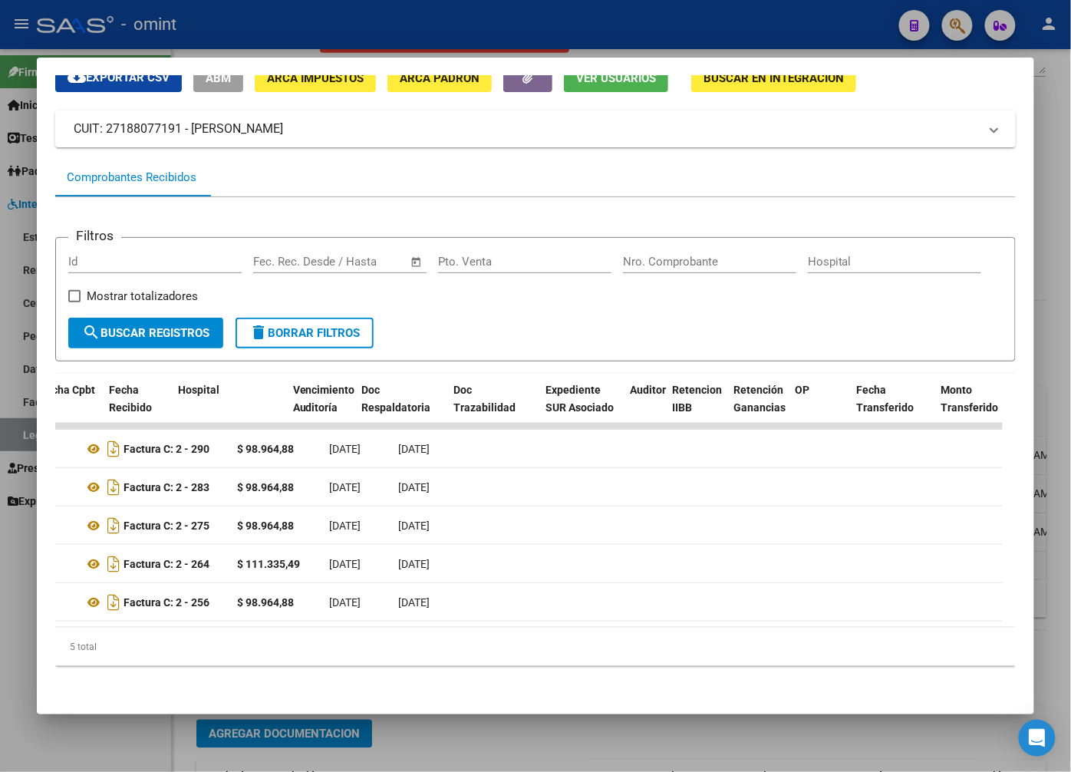
scroll to position [0, 0]
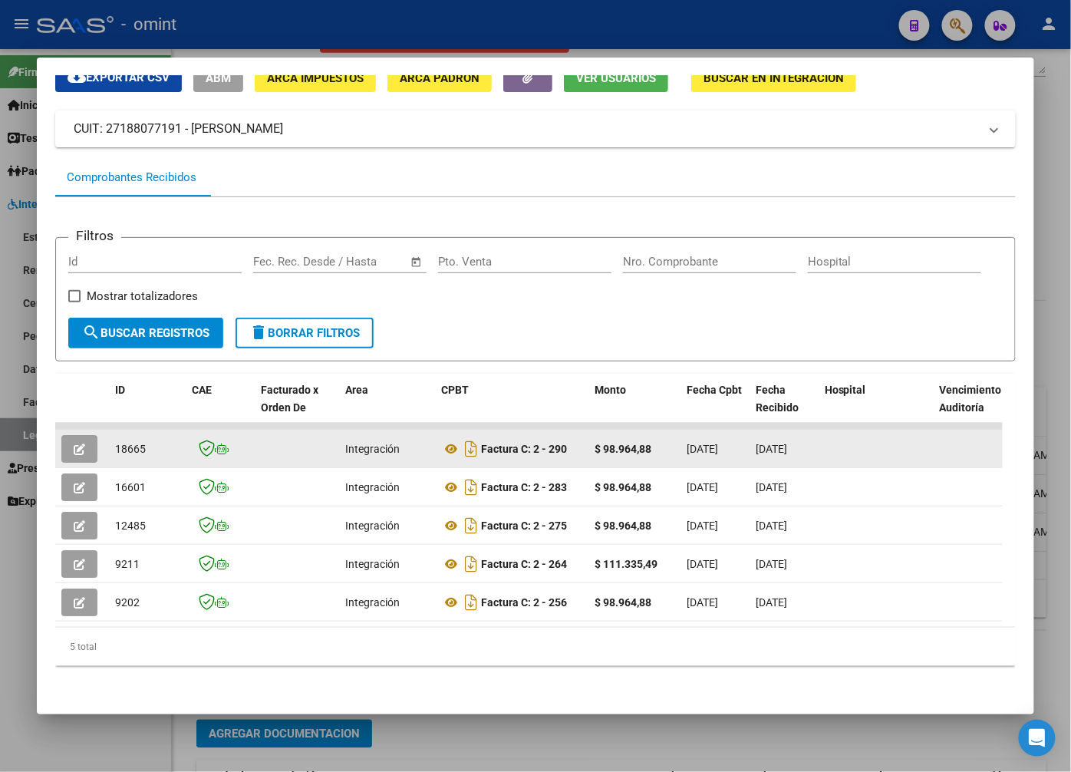
click at [83, 444] on icon "button" at bounding box center [80, 450] width 12 height 12
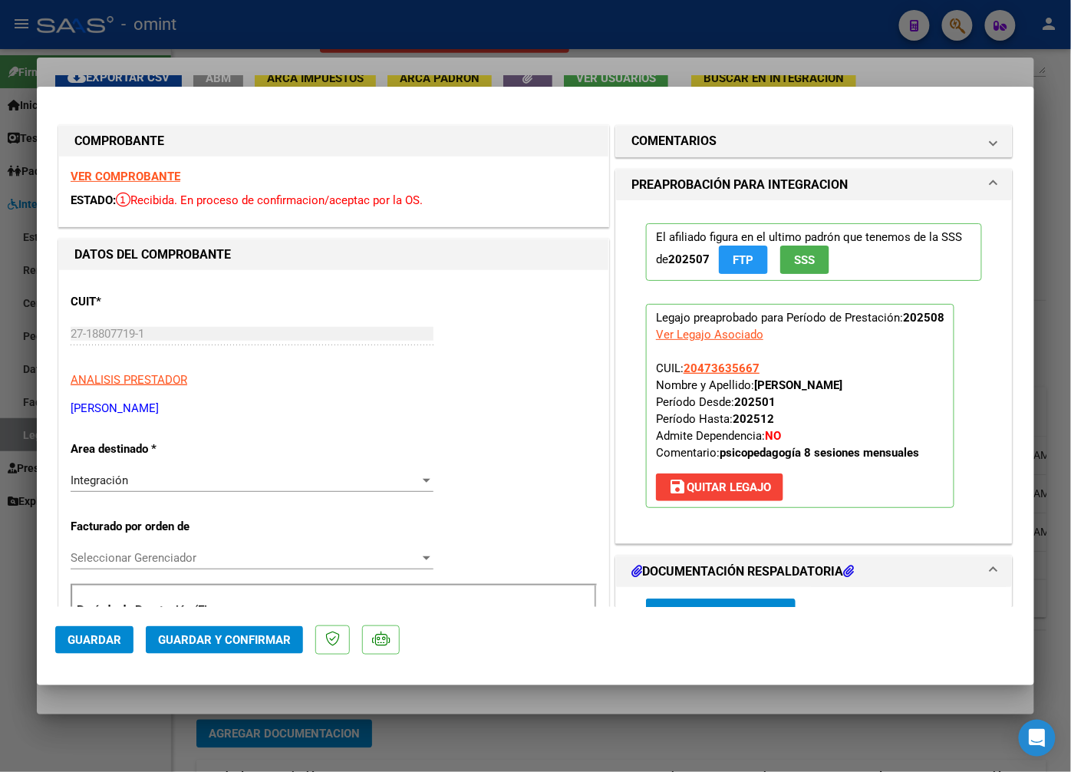
click at [152, 177] on strong "VER COMPROBANTE" at bounding box center [126, 177] width 110 height 14
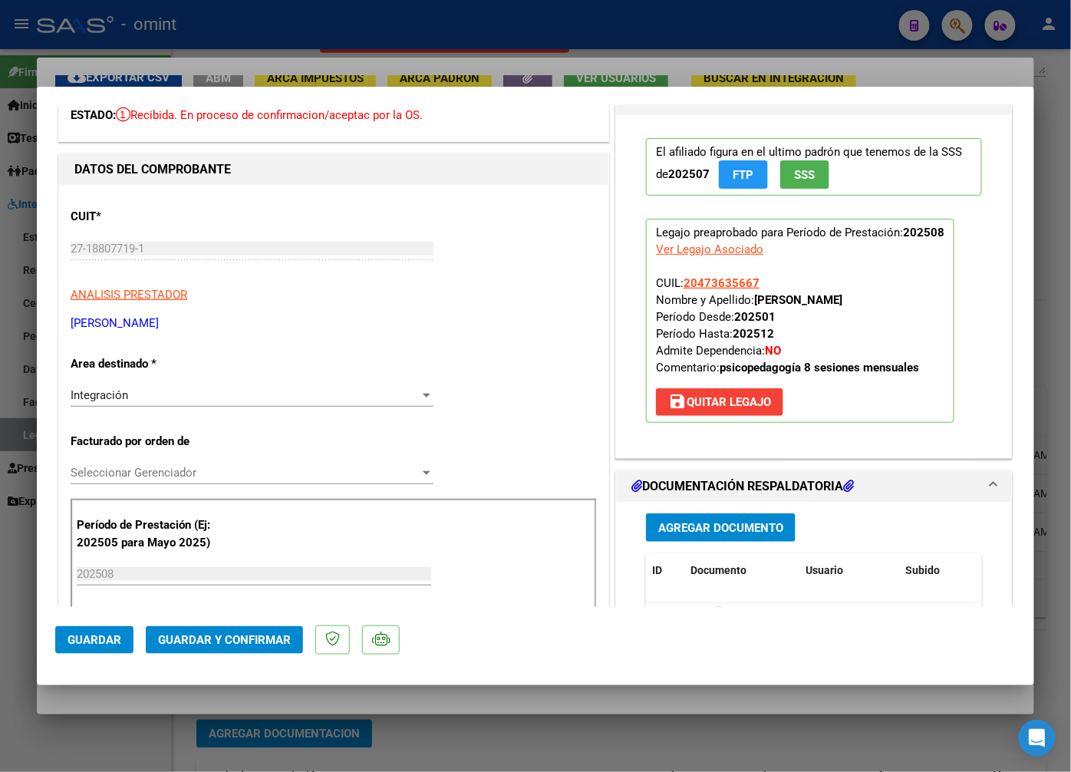
scroll to position [170, 0]
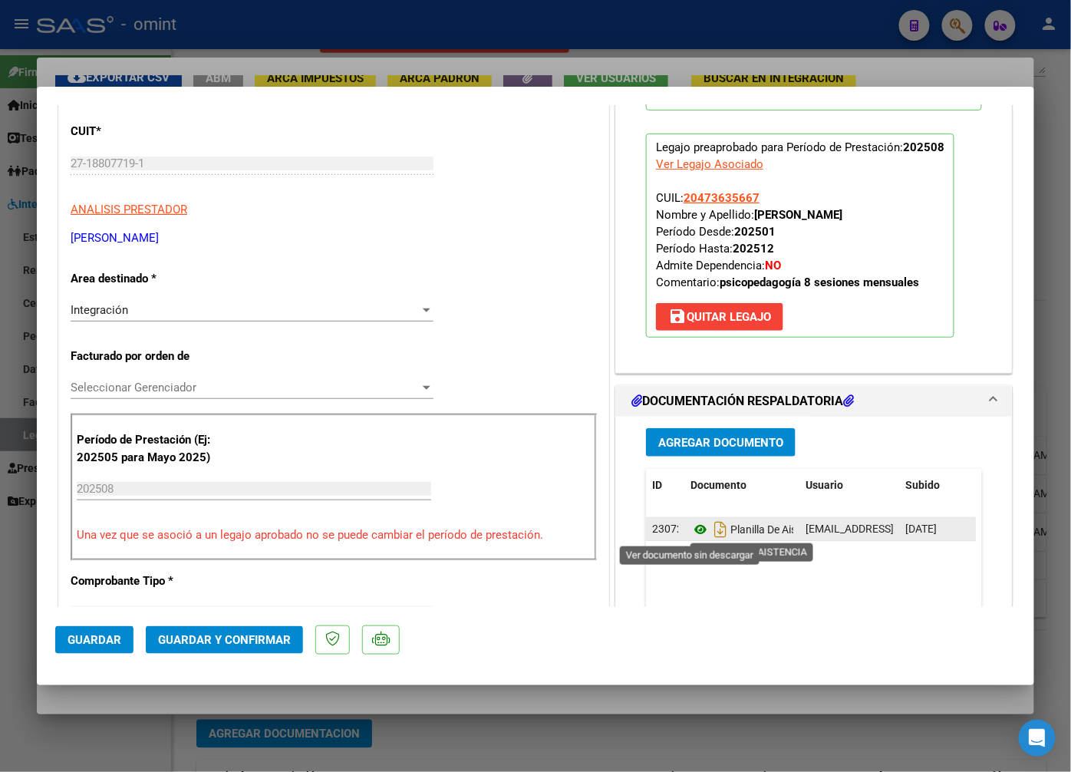
click at [691, 528] on icon at bounding box center [701, 529] width 20 height 18
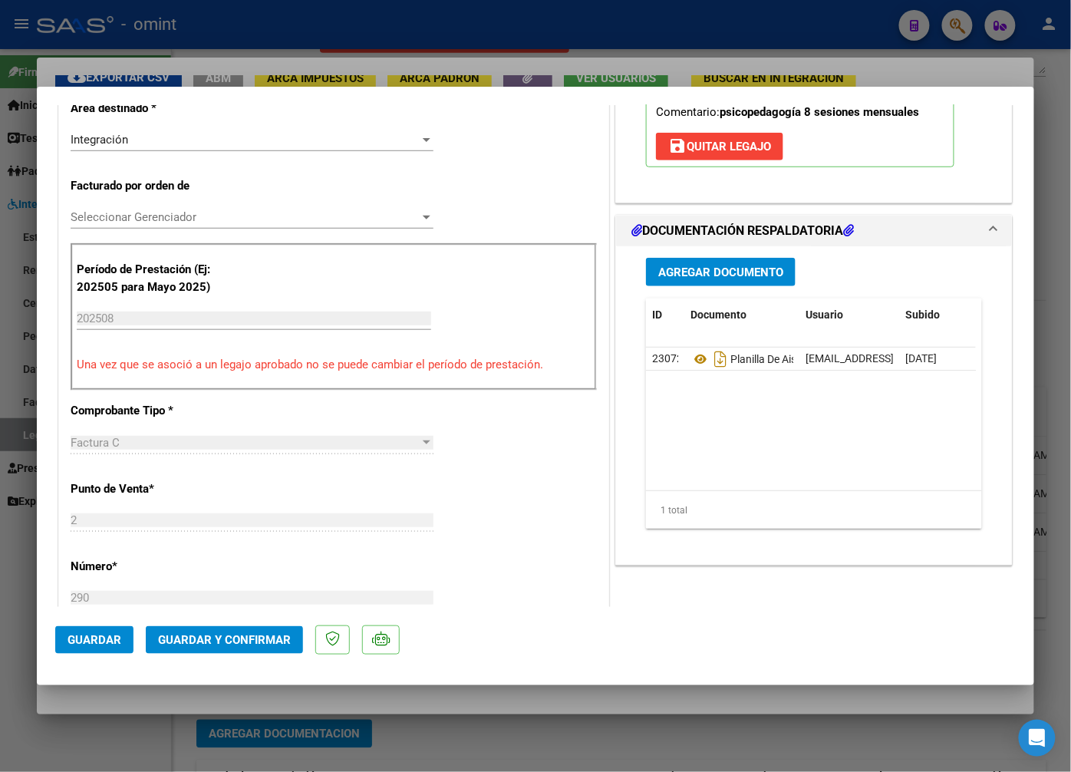
scroll to position [511, 0]
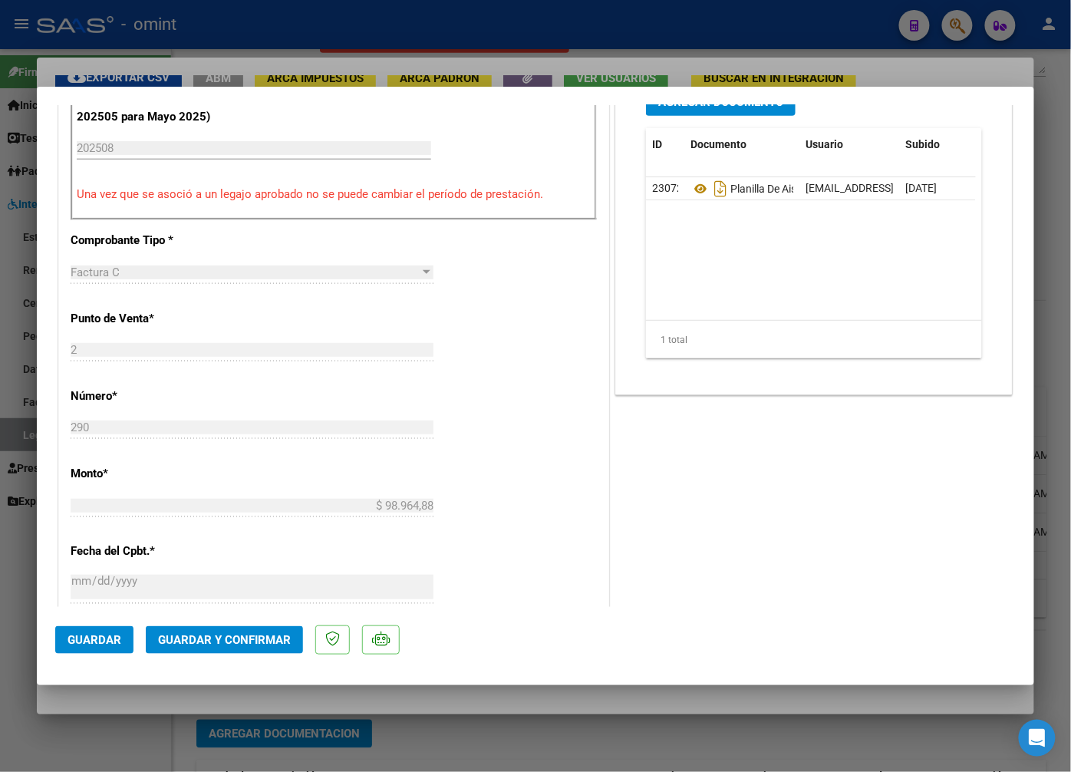
click at [209, 639] on span "Guardar y Confirmar" at bounding box center [224, 640] width 133 height 14
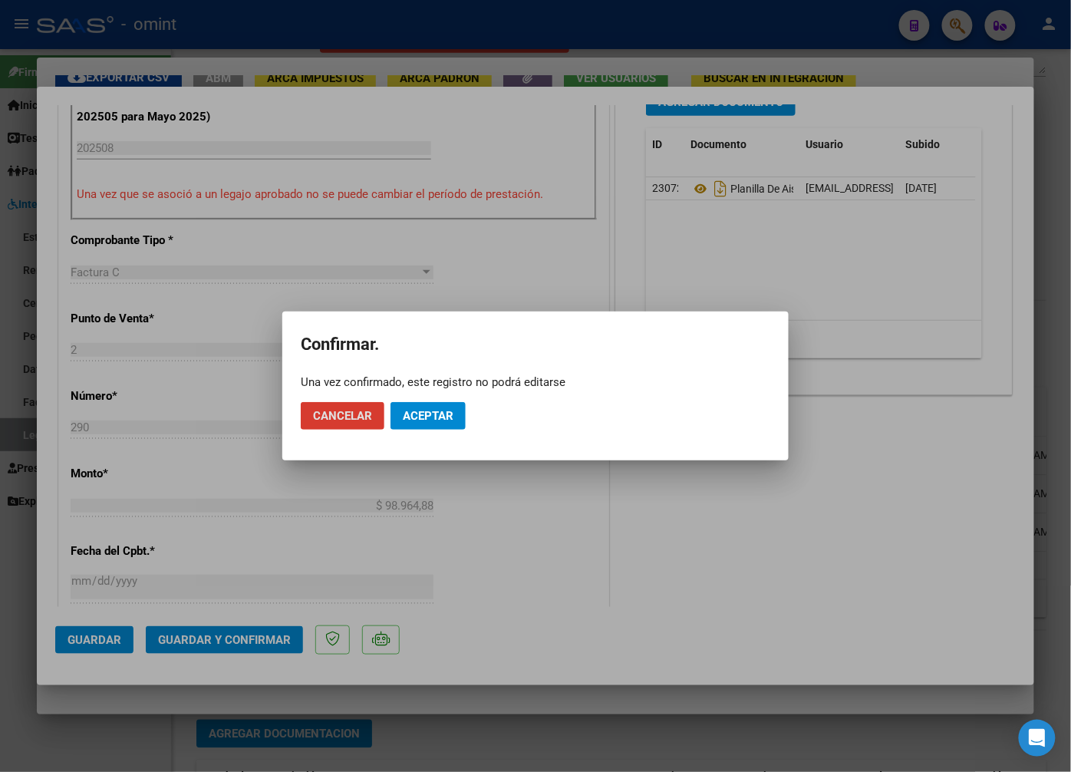
click at [432, 412] on span "Aceptar" at bounding box center [428, 416] width 51 height 14
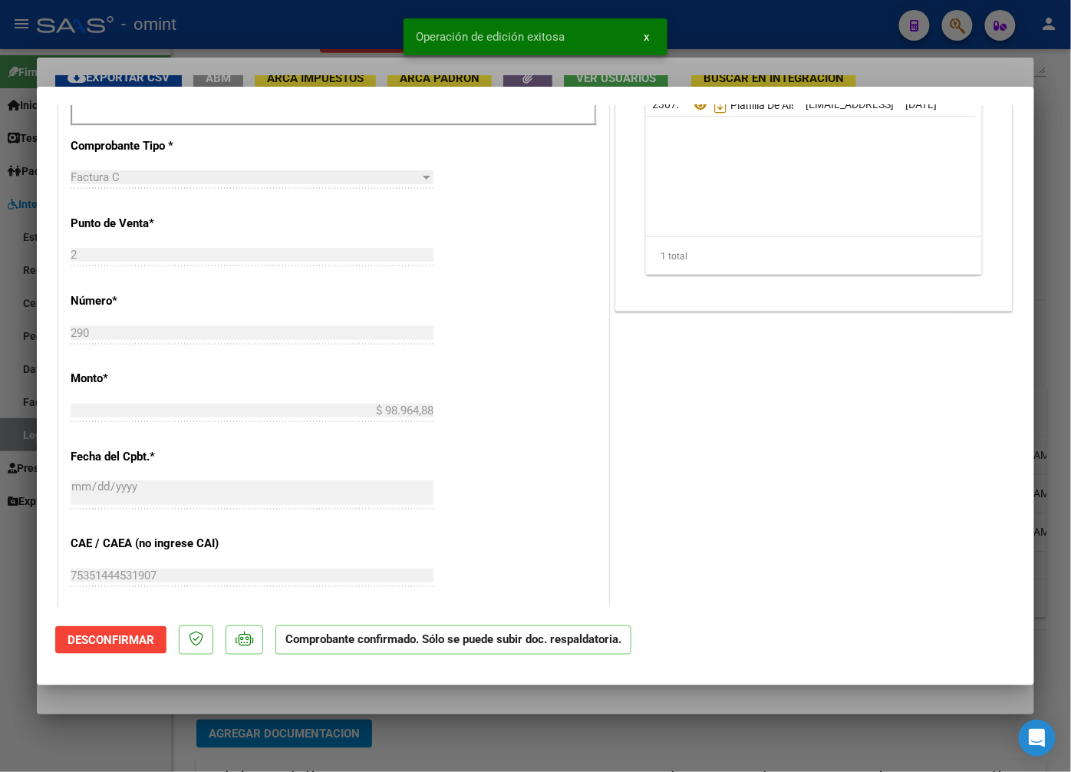
click at [402, 35] on div "Operación de edición exitosa x" at bounding box center [535, 37] width 301 height 74
click at [238, 31] on div at bounding box center [535, 386] width 1071 height 772
type input "$ 0,00"
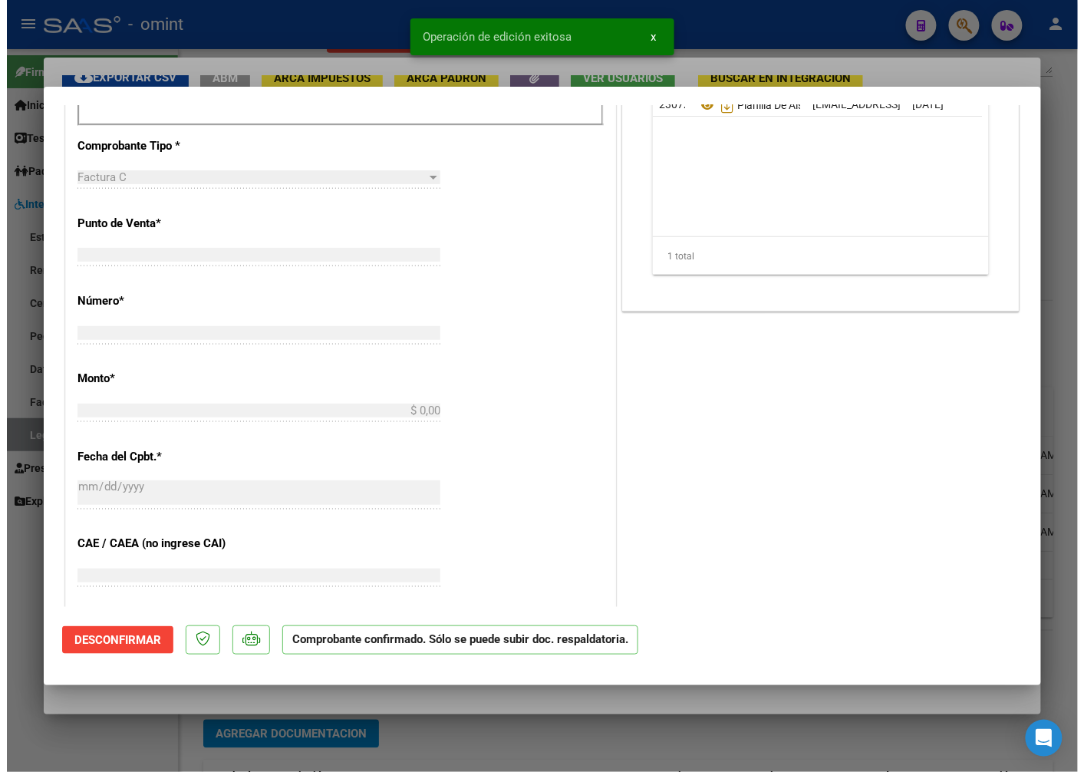
scroll to position [0, 0]
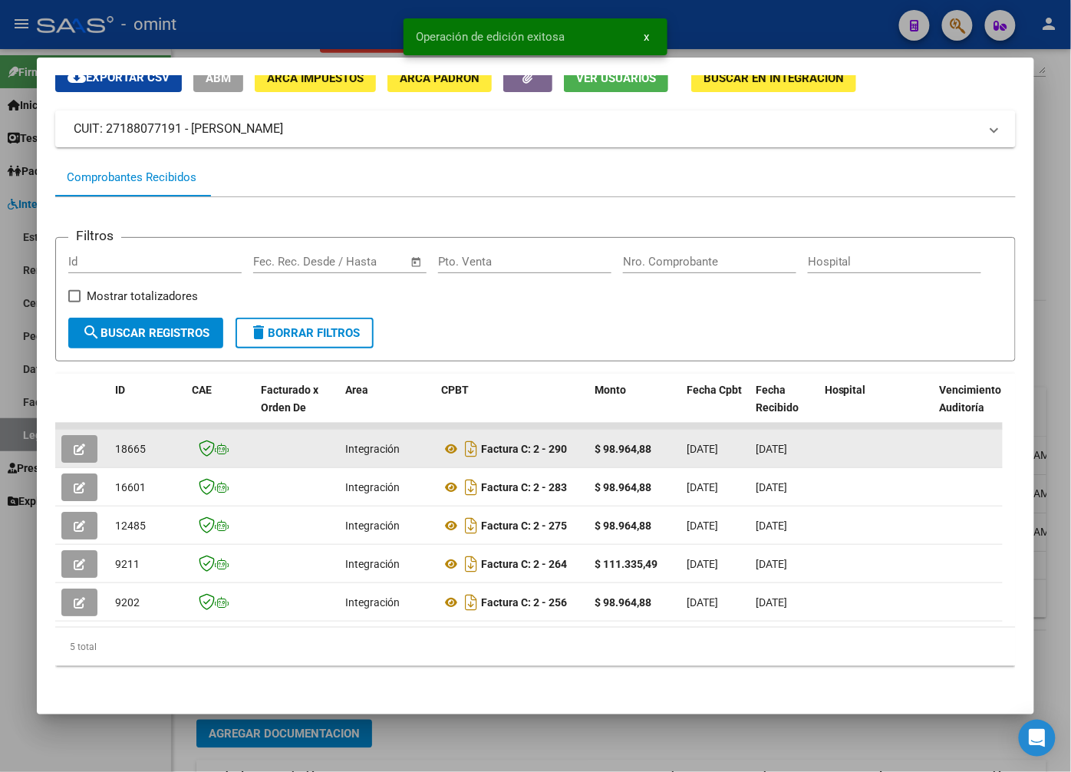
click at [131, 443] on span "18665" at bounding box center [130, 449] width 31 height 12
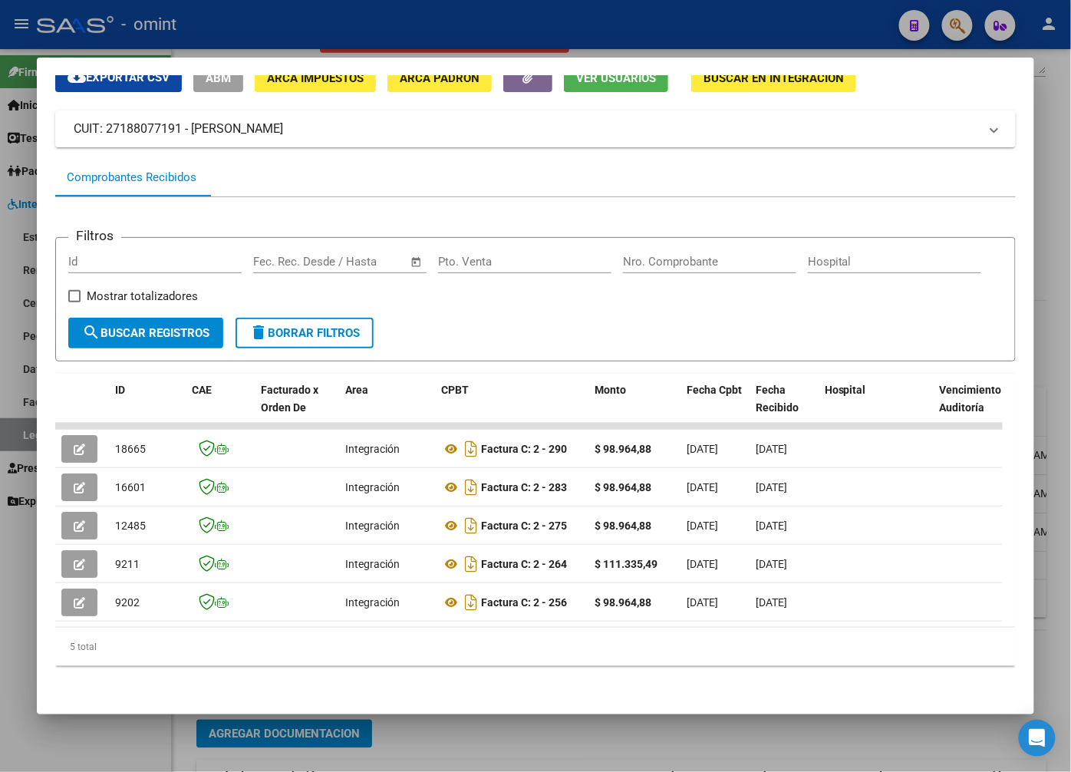
click at [355, 12] on div at bounding box center [535, 386] width 1071 height 772
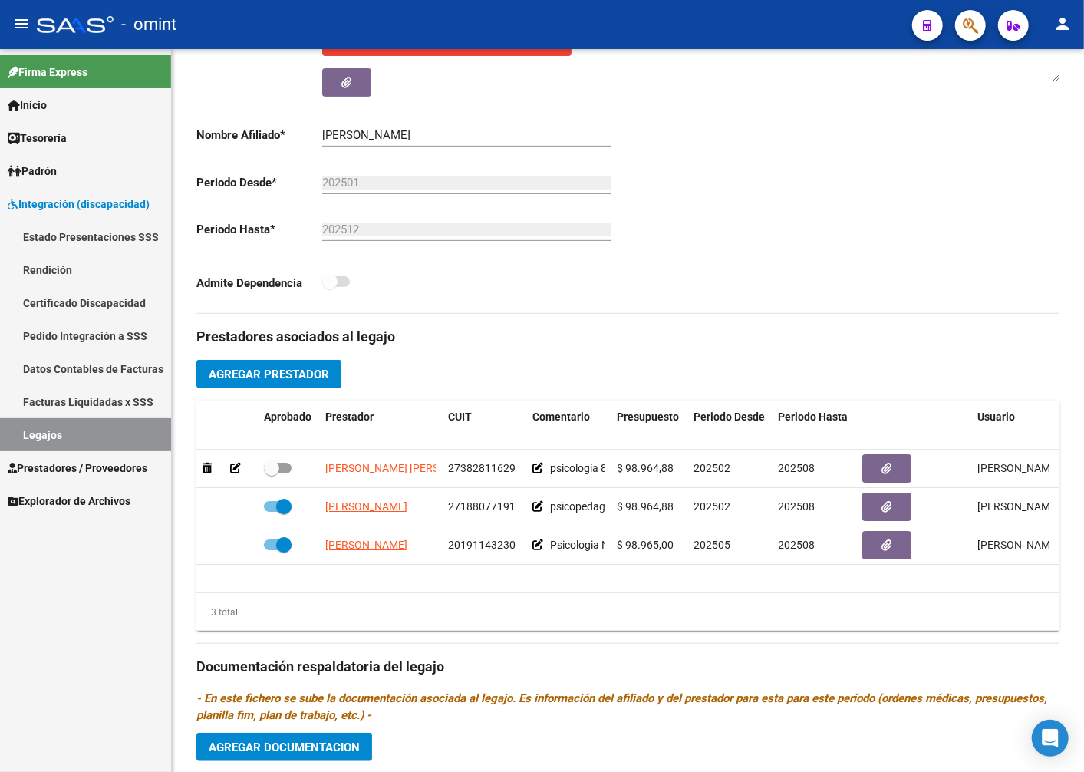
click at [351, 27] on div "- omint" at bounding box center [468, 25] width 863 height 34
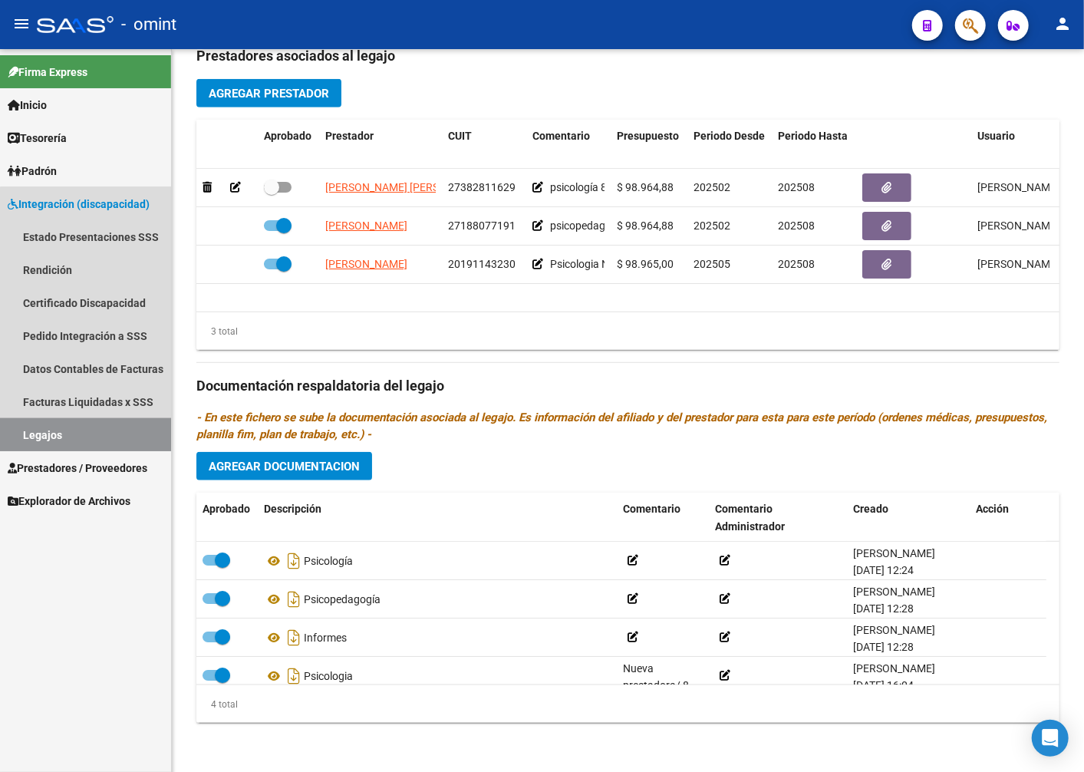
click at [105, 428] on link "Legajos" at bounding box center [85, 434] width 171 height 33
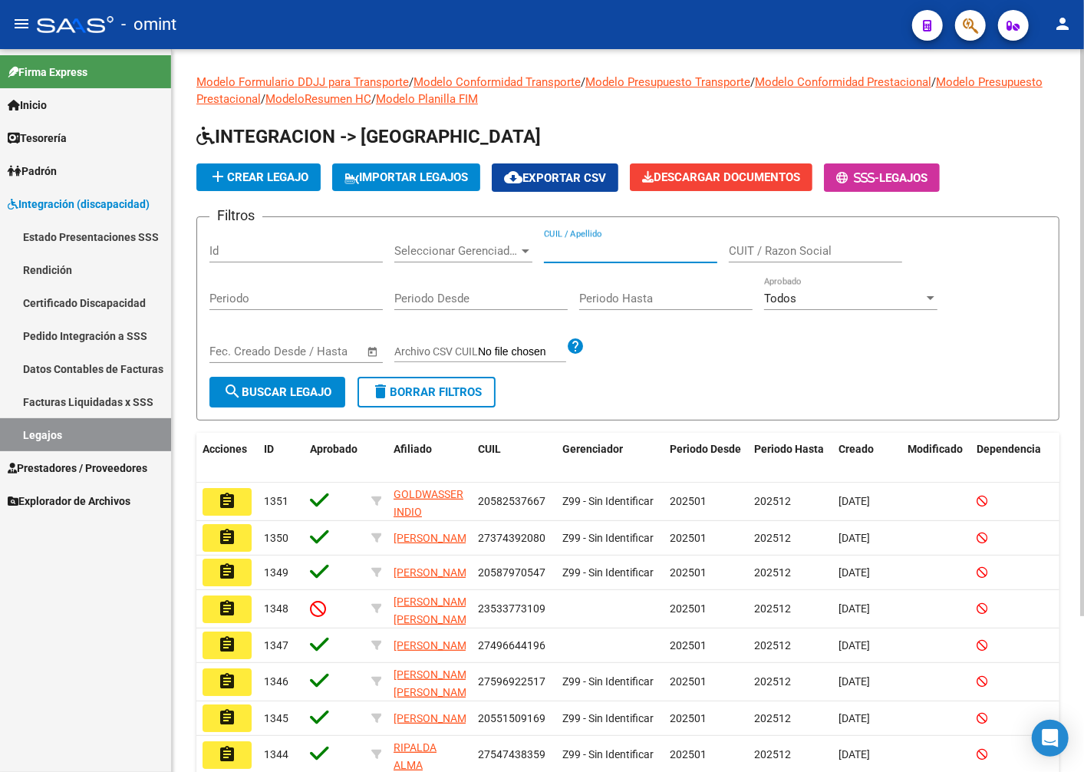
paste input "23468465124"
type input "23468465124"
click at [236, 387] on mat-icon "search" at bounding box center [232, 391] width 18 height 18
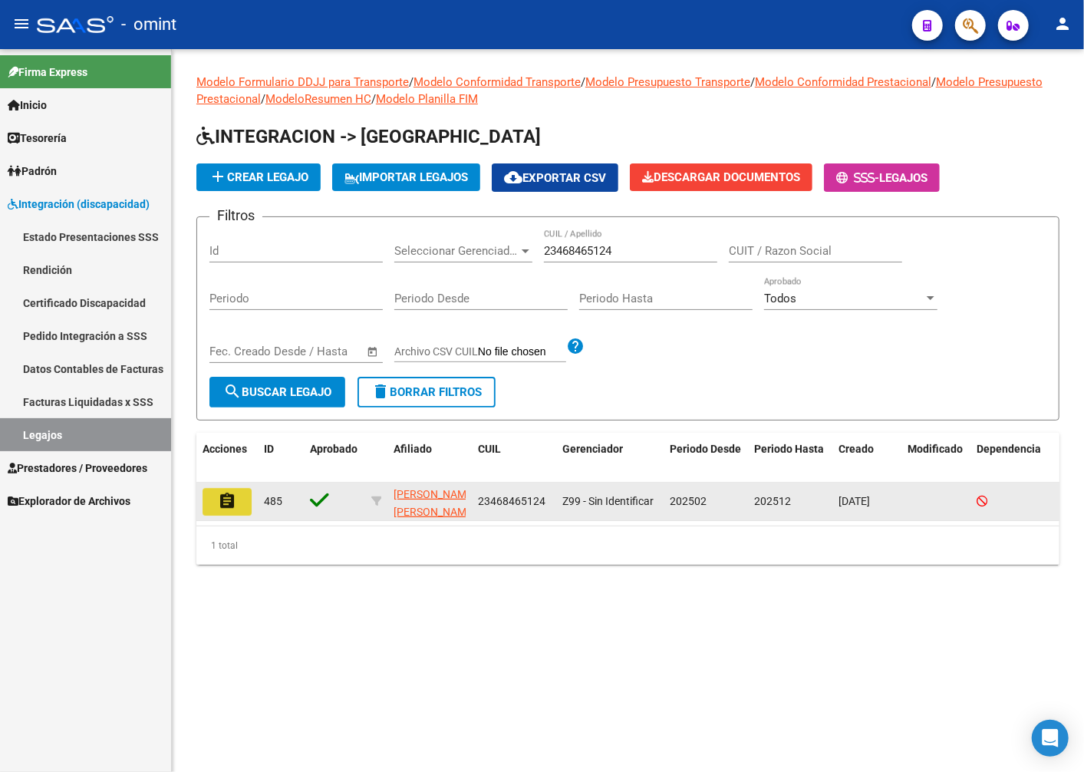
click at [244, 499] on button "assignment" at bounding box center [227, 502] width 49 height 28
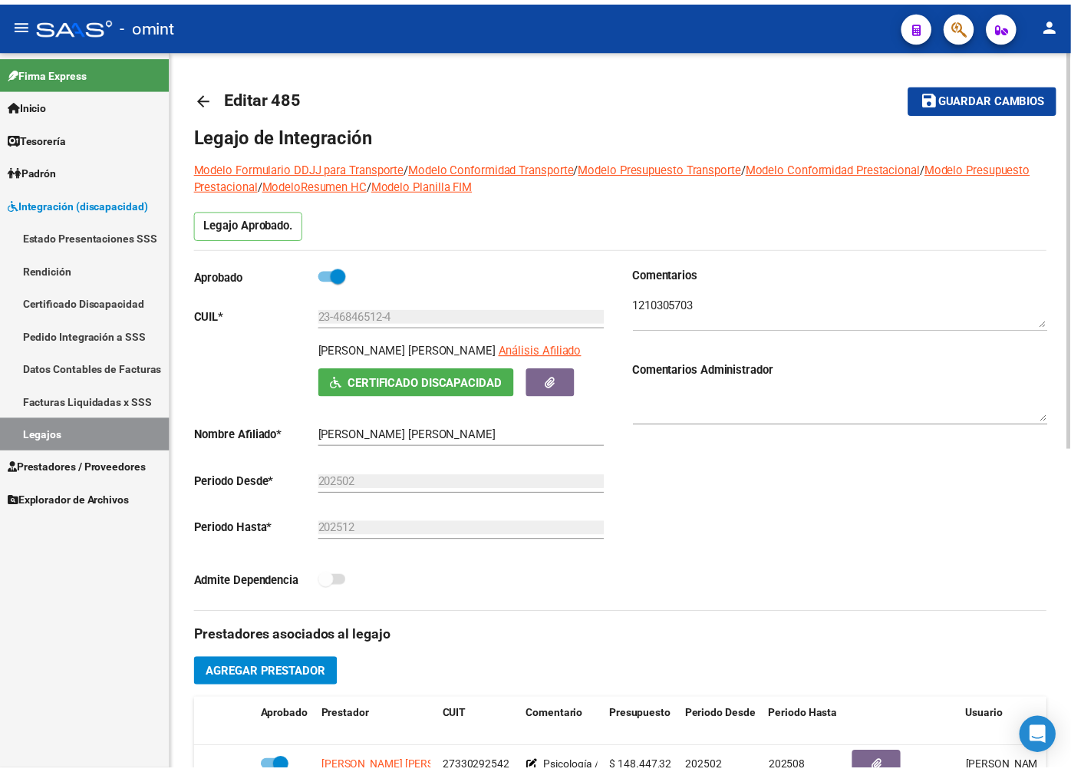
scroll to position [256, 0]
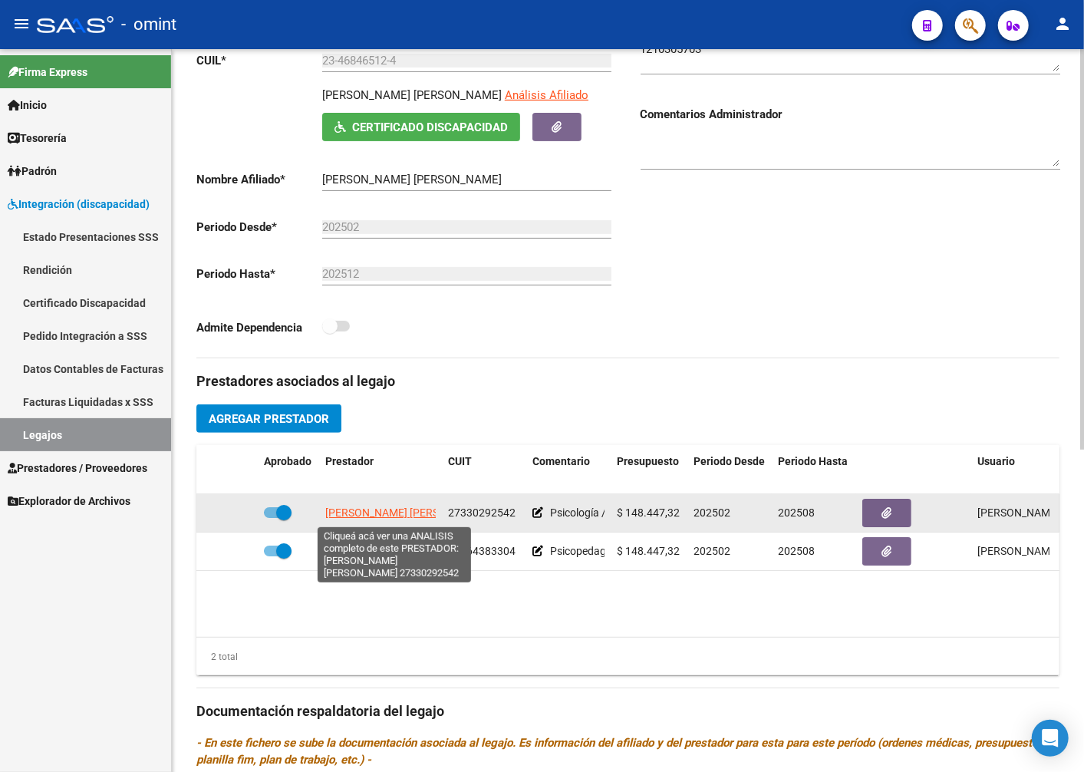
click at [394, 514] on span "BRIZUELA MARIA STEFANIA" at bounding box center [408, 512] width 167 height 12
type textarea "27330292542"
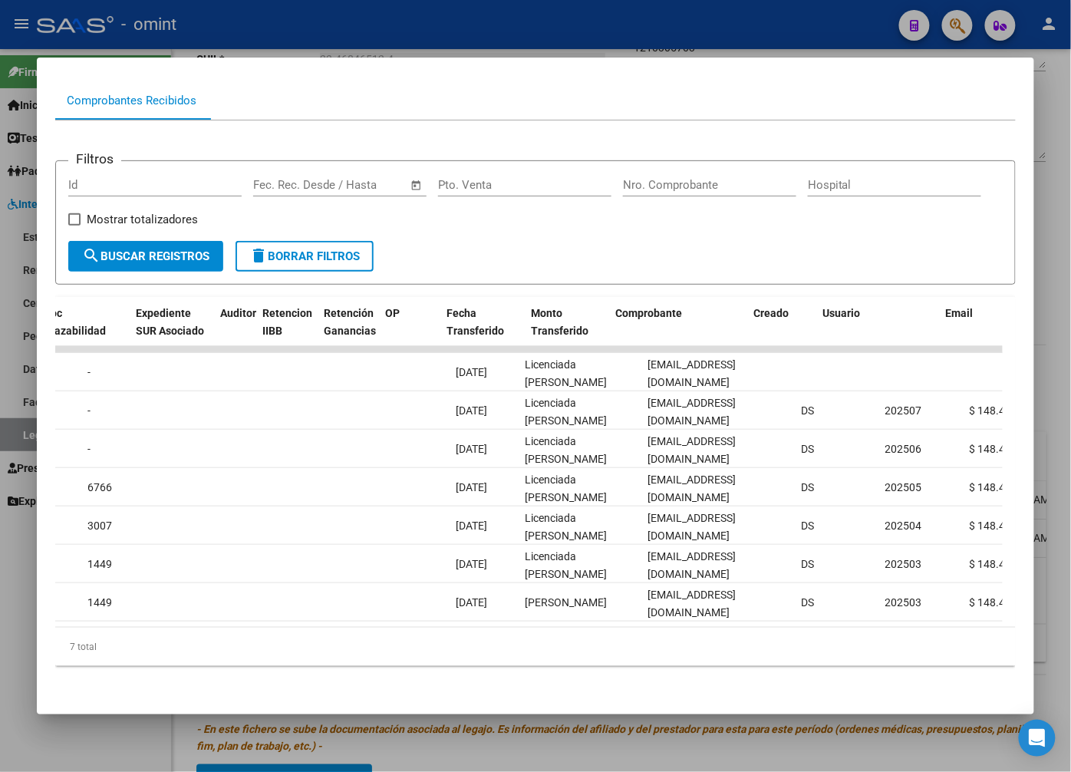
scroll to position [0, 0]
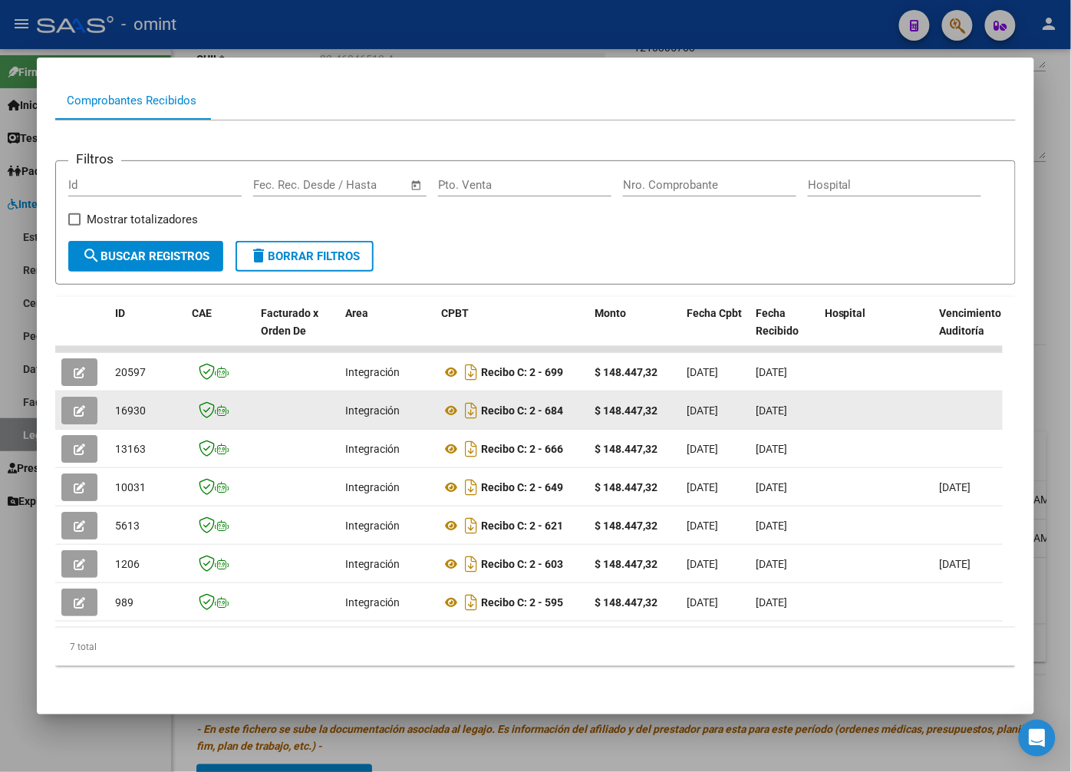
click at [77, 405] on button "button" at bounding box center [79, 411] width 36 height 28
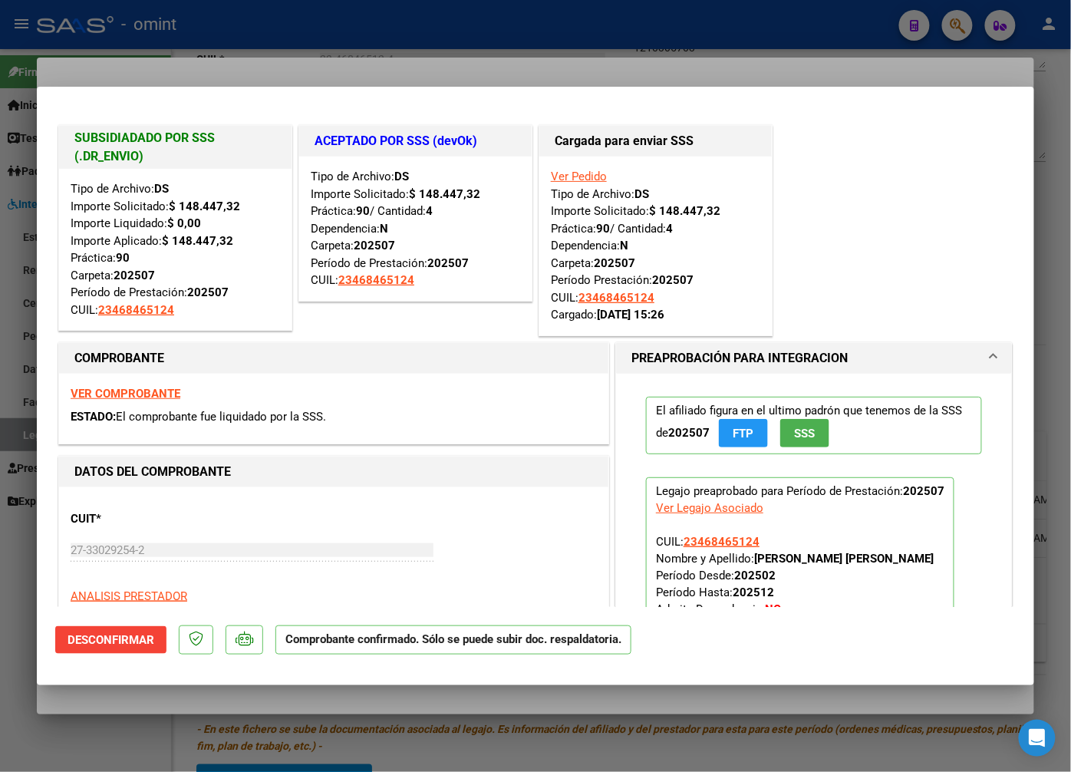
click at [478, 54] on div at bounding box center [535, 386] width 1071 height 772
type input "$ 0,00"
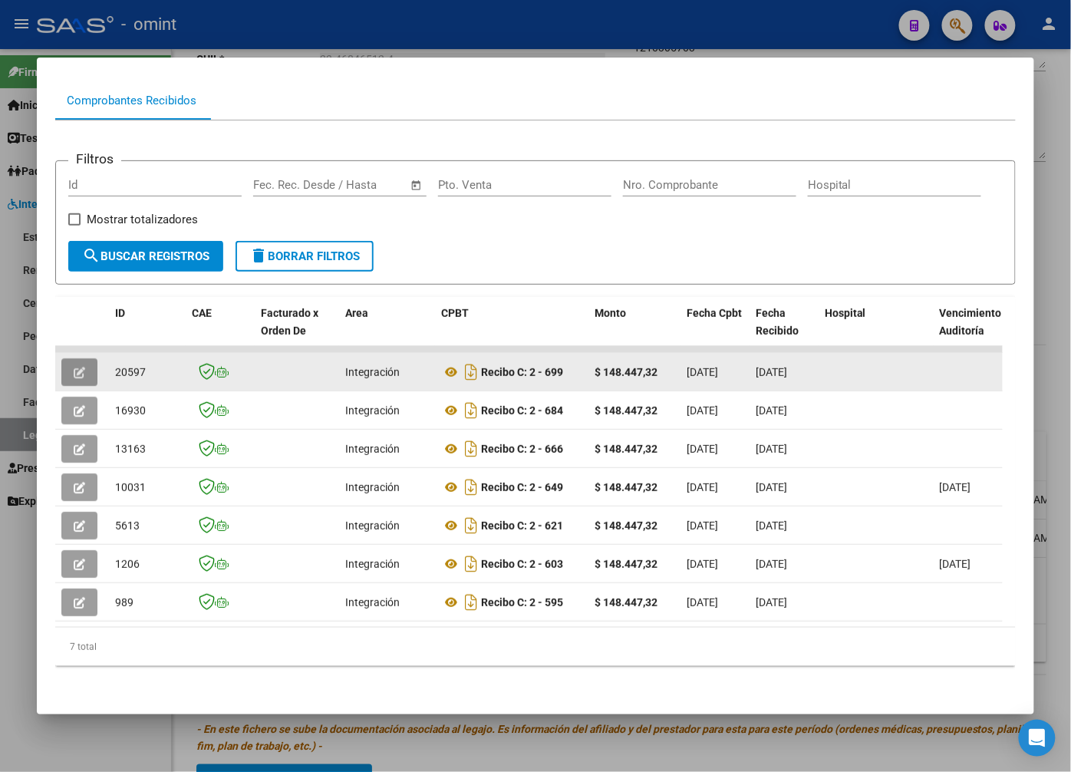
click at [86, 358] on button "button" at bounding box center [79, 372] width 36 height 28
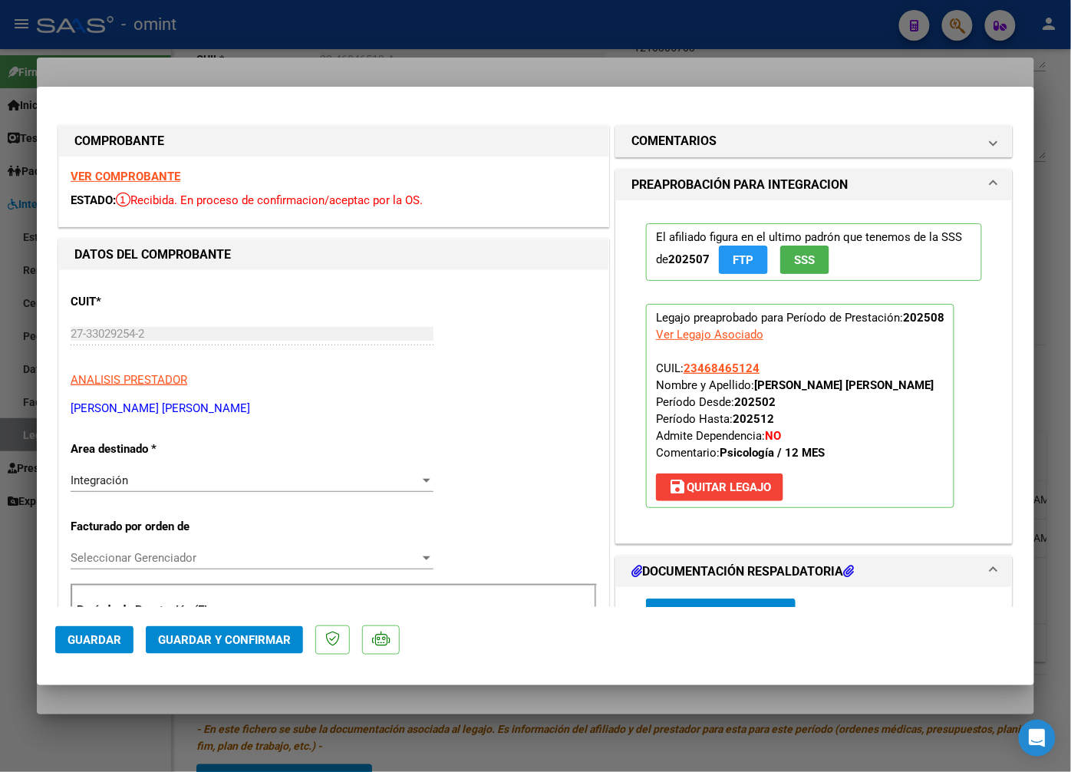
click at [114, 176] on strong "VER COMPROBANTE" at bounding box center [126, 177] width 110 height 14
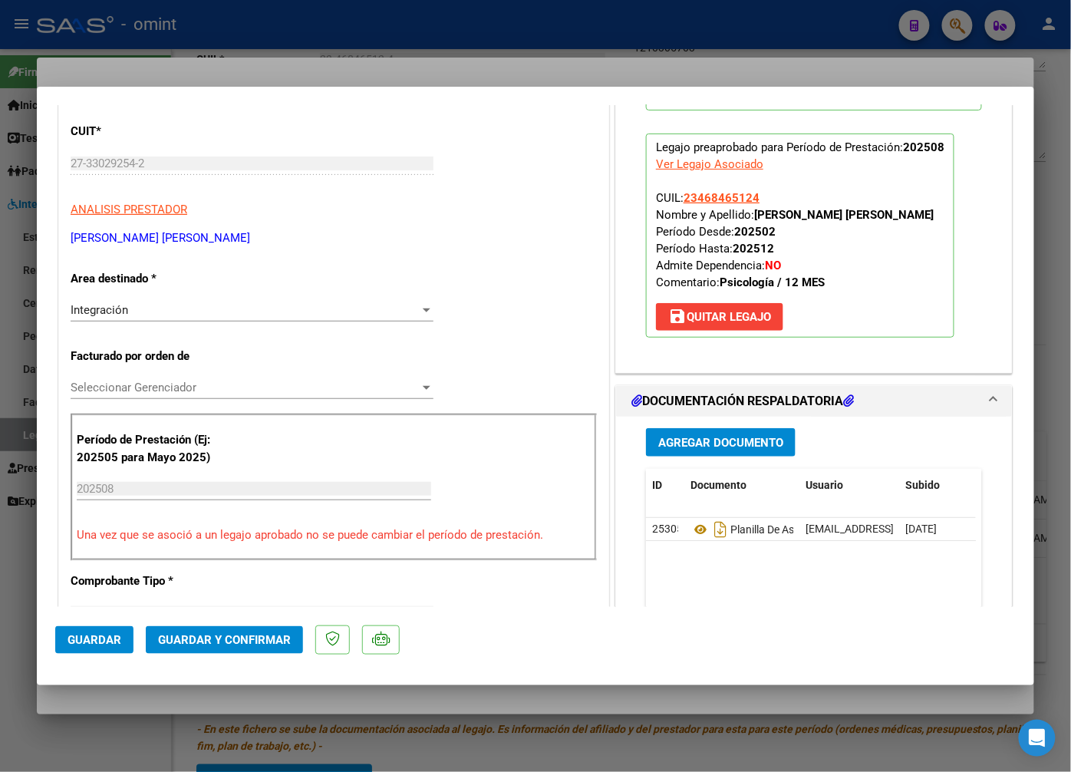
scroll to position [256, 0]
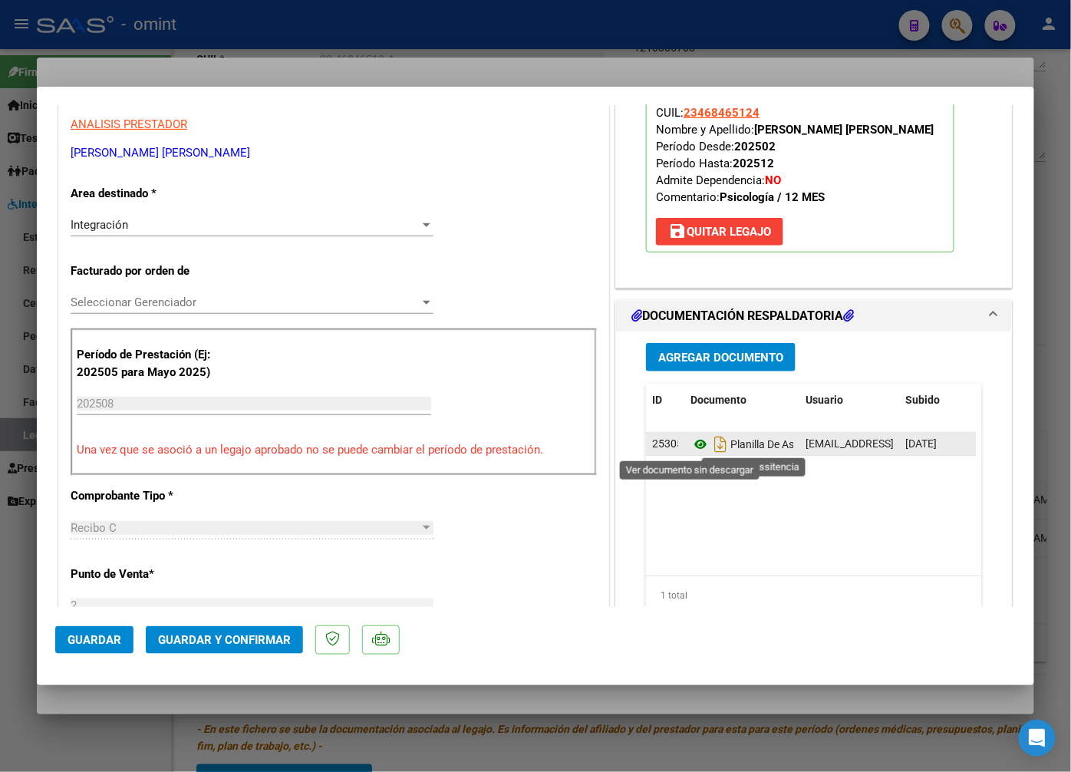
click at [691, 444] on icon at bounding box center [701, 444] width 20 height 18
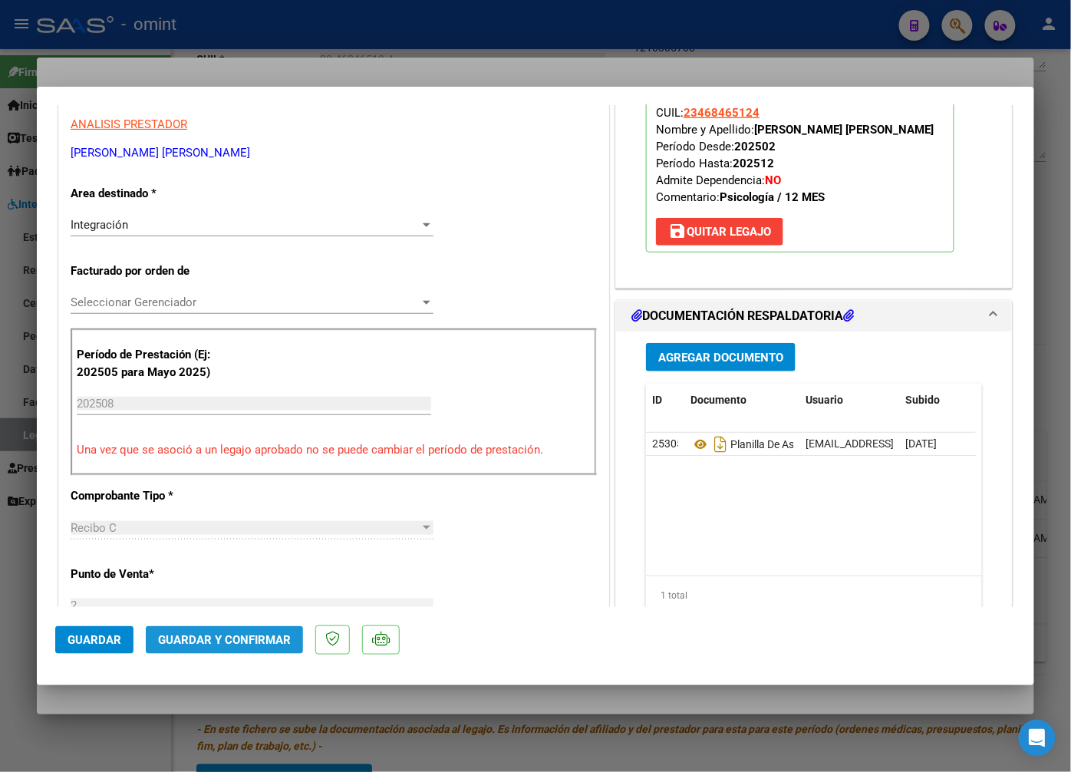
click at [239, 638] on span "Guardar y Confirmar" at bounding box center [224, 640] width 133 height 14
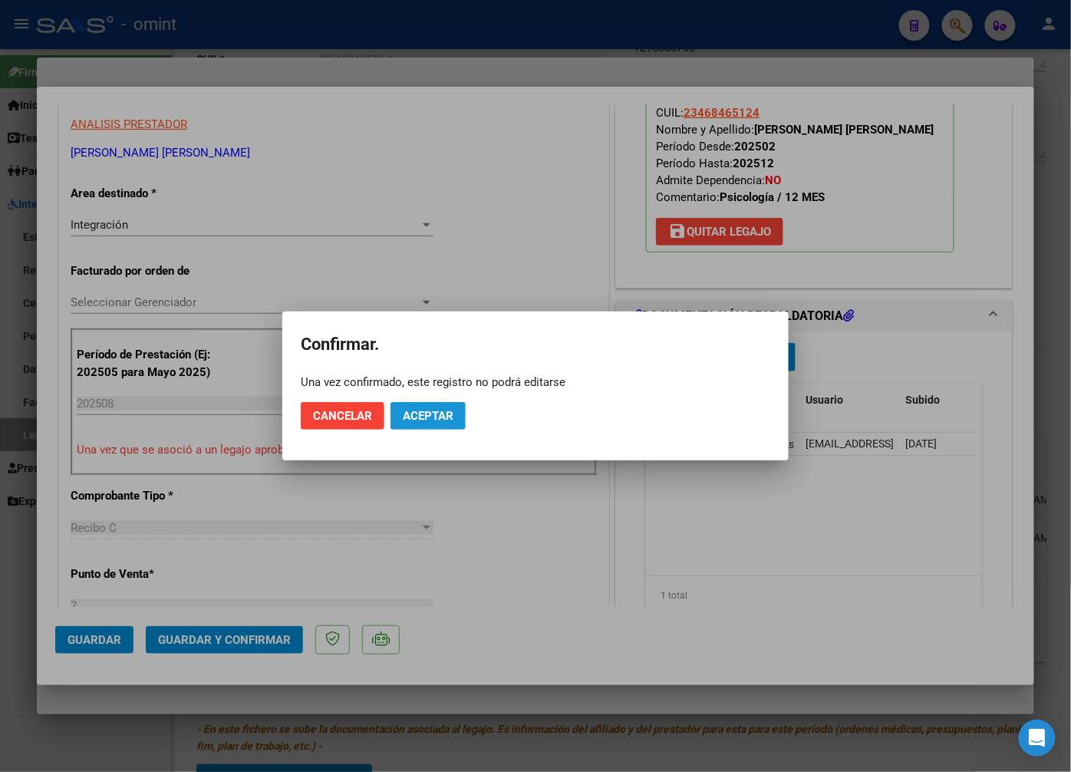
click at [440, 416] on span "Aceptar" at bounding box center [428, 416] width 51 height 14
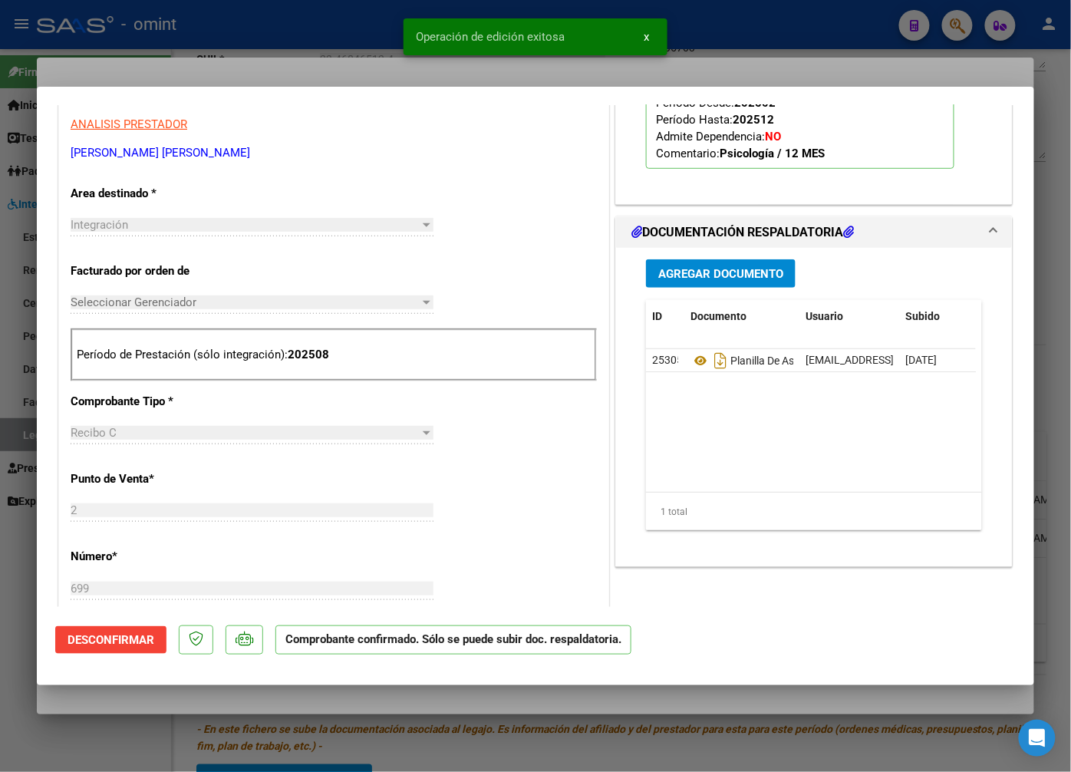
click at [367, 57] on div at bounding box center [535, 386] width 1071 height 772
type input "$ 0,00"
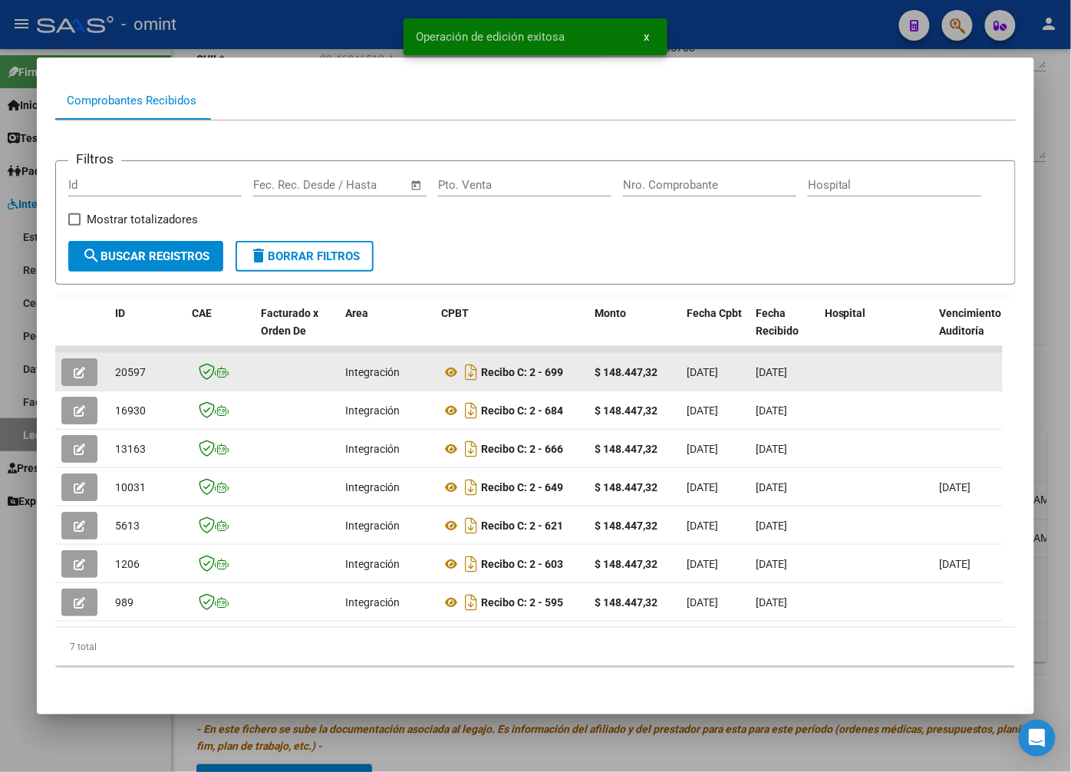
click at [111, 362] on datatable-body-cell "20597" at bounding box center [147, 372] width 77 height 38
click at [127, 366] on span "20597" at bounding box center [130, 372] width 31 height 12
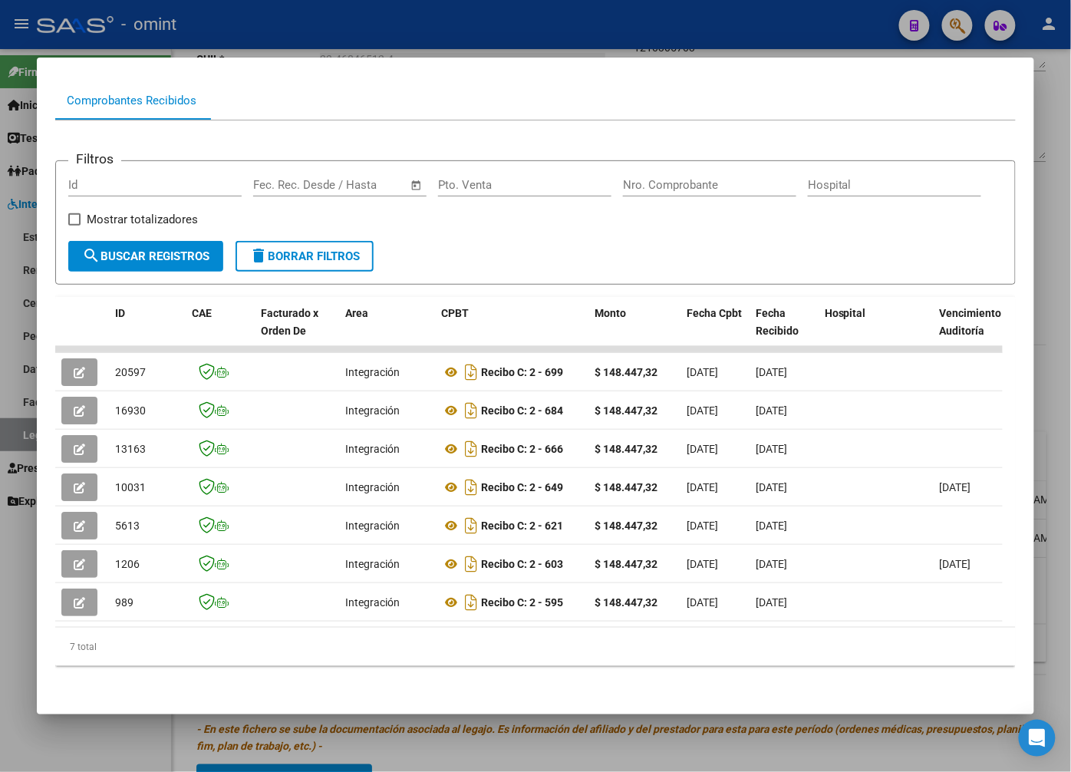
click at [387, 28] on div at bounding box center [535, 386] width 1071 height 772
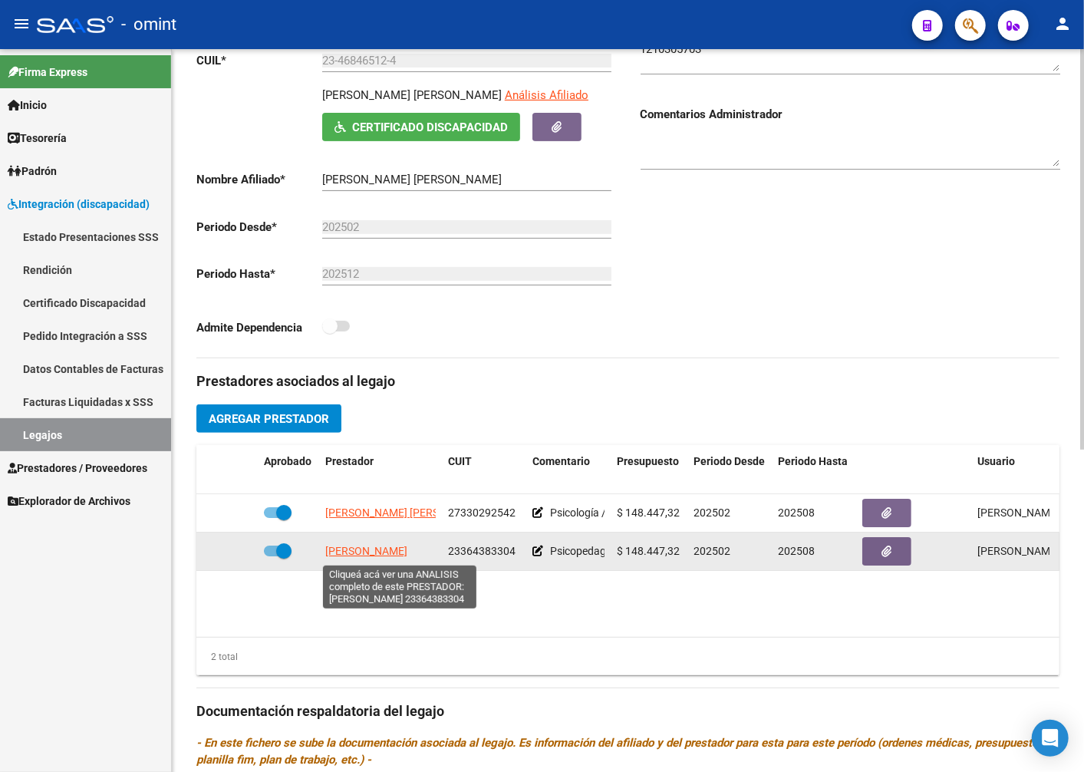
click at [389, 549] on span "ROMERO GABRIELA STEFANIA" at bounding box center [366, 551] width 82 height 12
type textarea "23364383304"
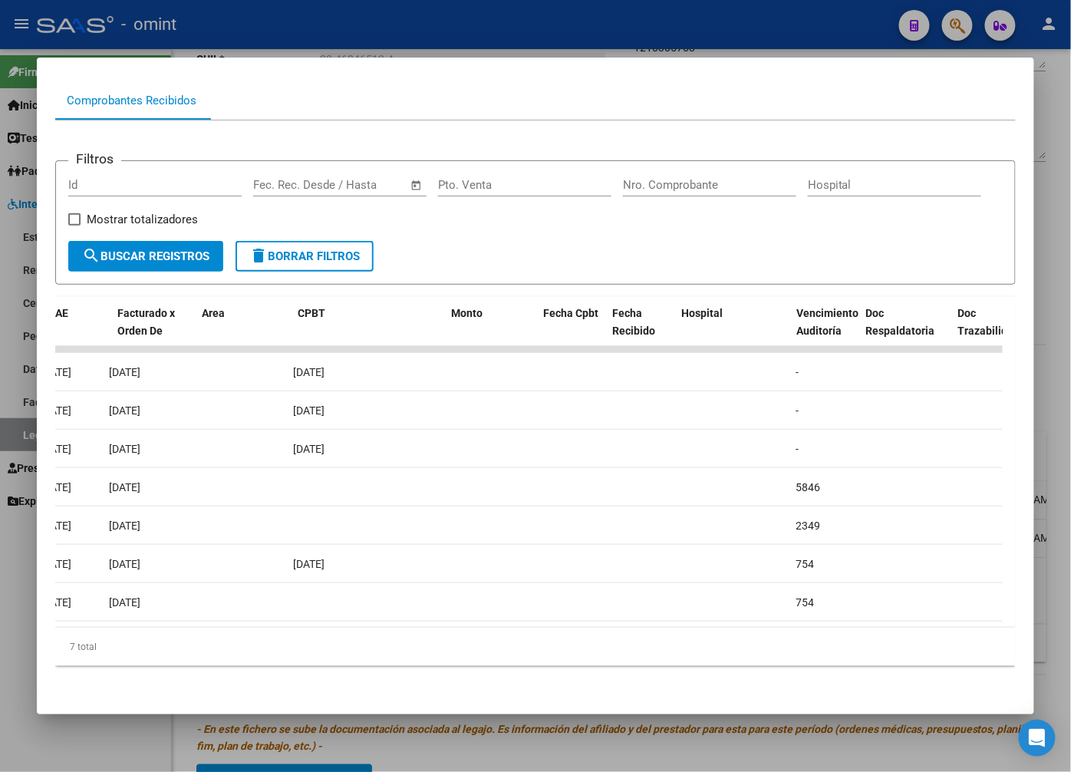
scroll to position [0, 0]
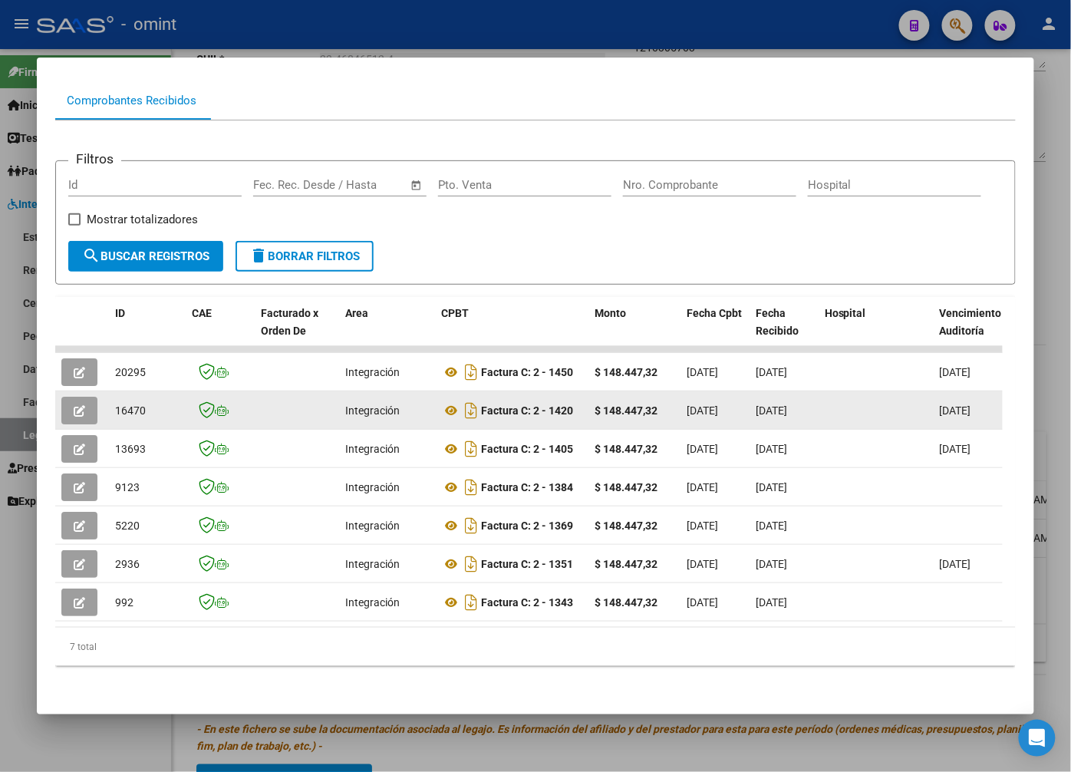
click at [77, 404] on span "button" at bounding box center [80, 411] width 12 height 14
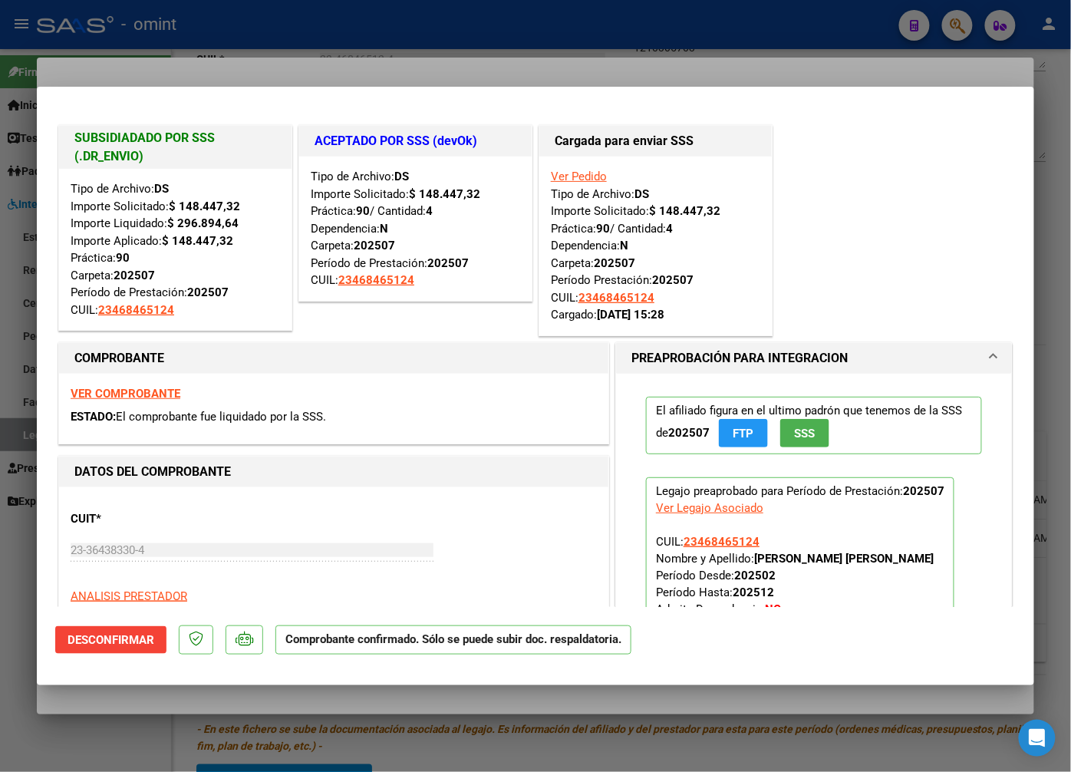
click at [271, 33] on div at bounding box center [535, 386] width 1071 height 772
type input "$ 0,00"
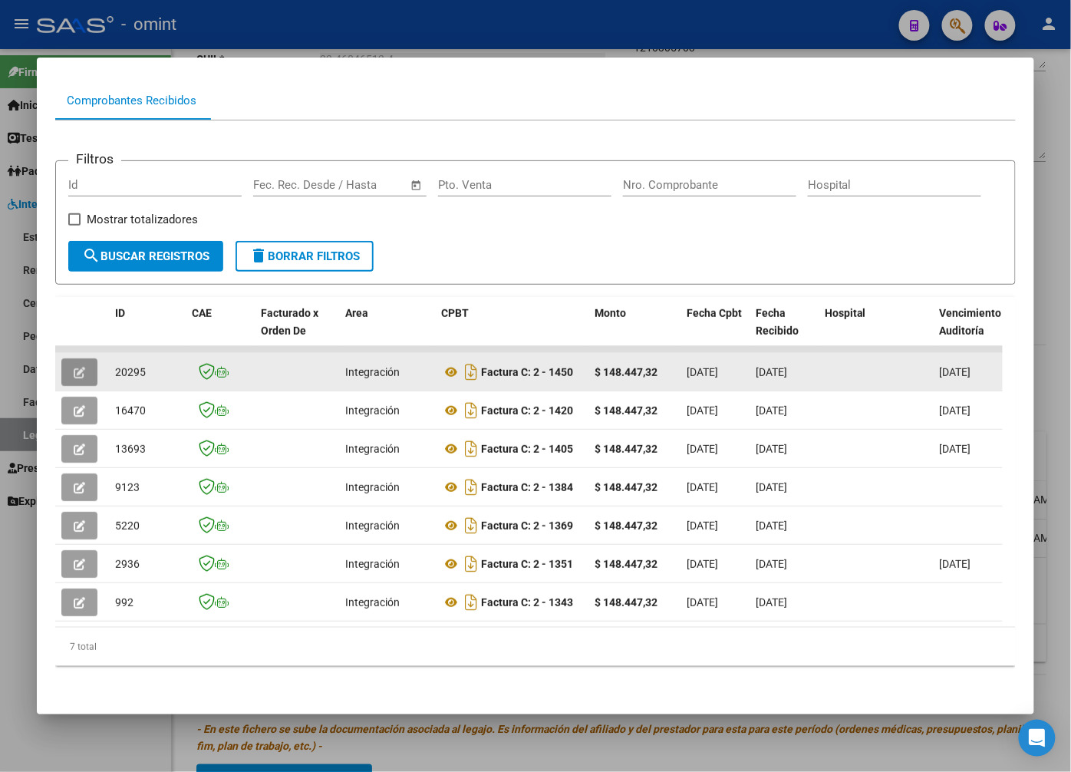
click at [85, 367] on icon "button" at bounding box center [80, 373] width 12 height 12
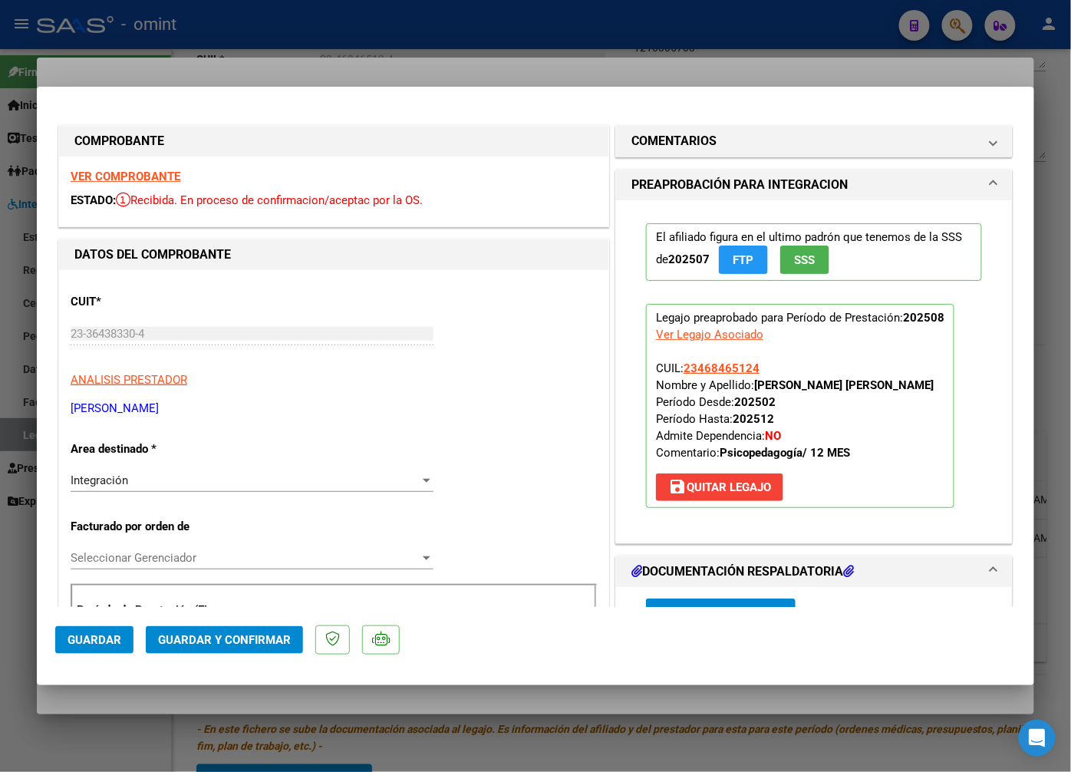
click at [163, 177] on strong "VER COMPROBANTE" at bounding box center [126, 177] width 110 height 14
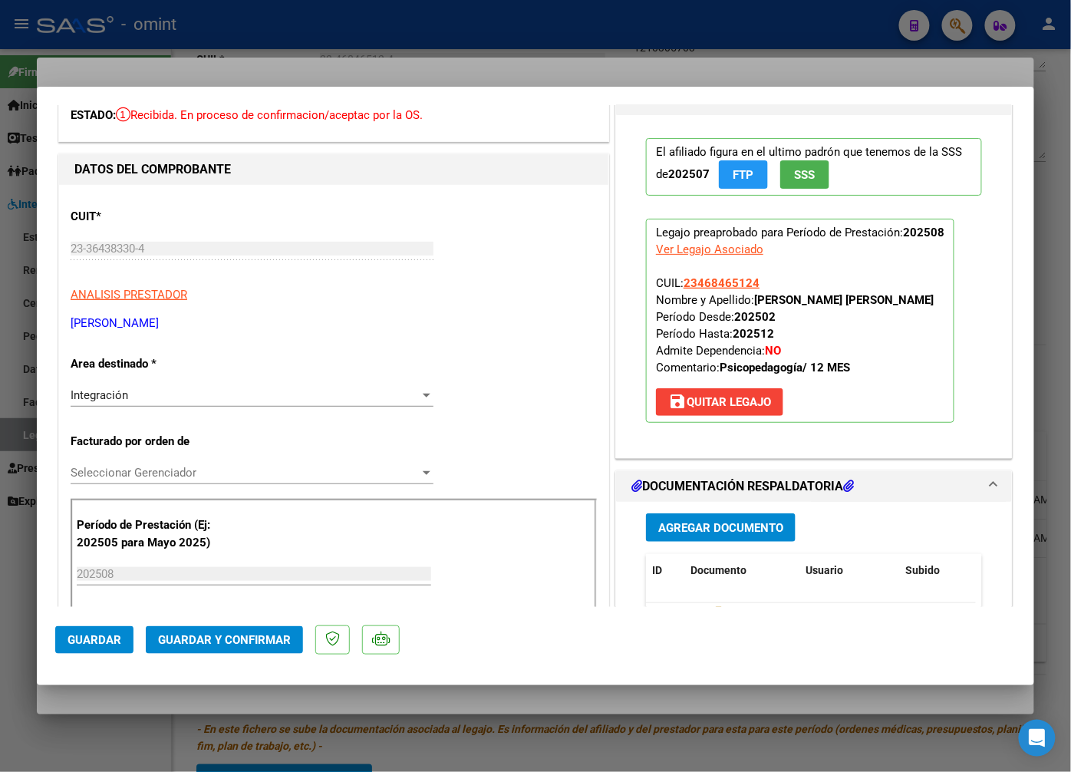
scroll to position [256, 0]
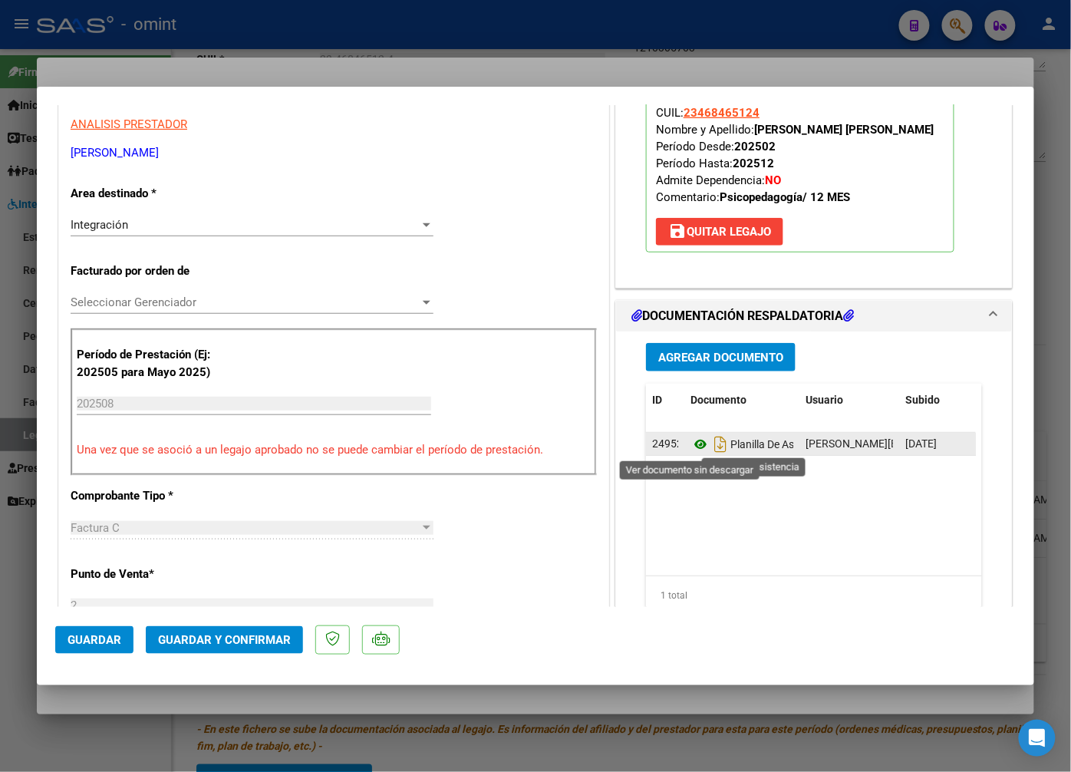
click at [691, 447] on icon at bounding box center [701, 444] width 20 height 18
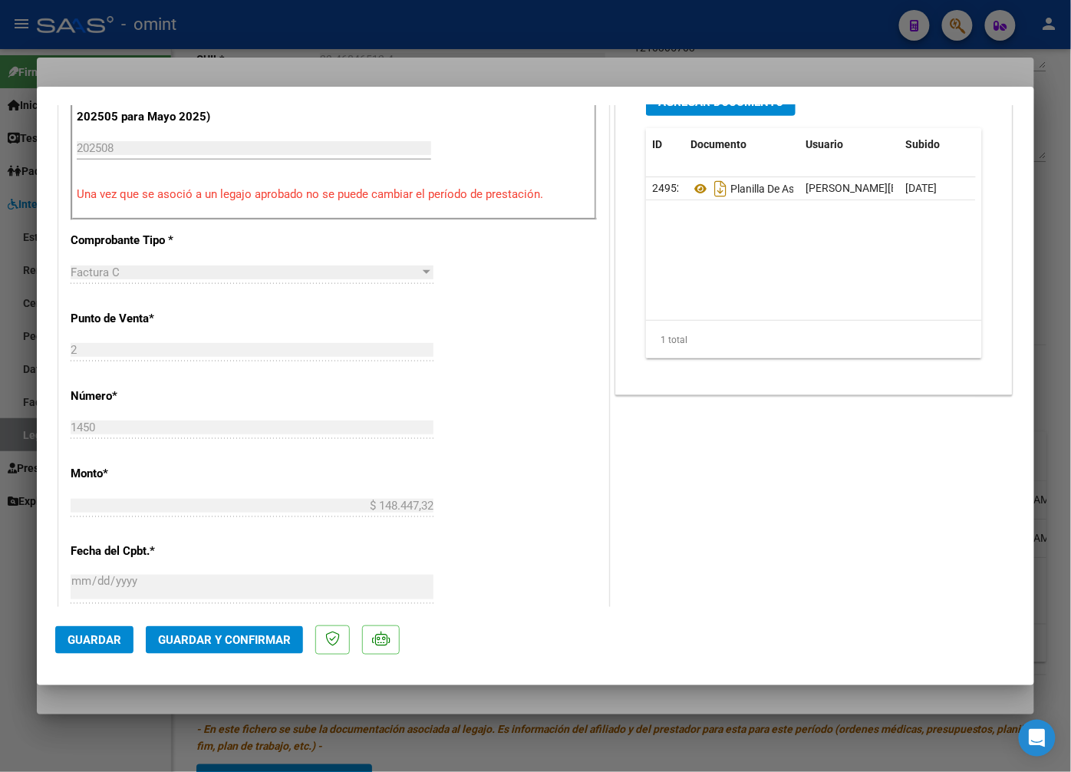
scroll to position [596, 0]
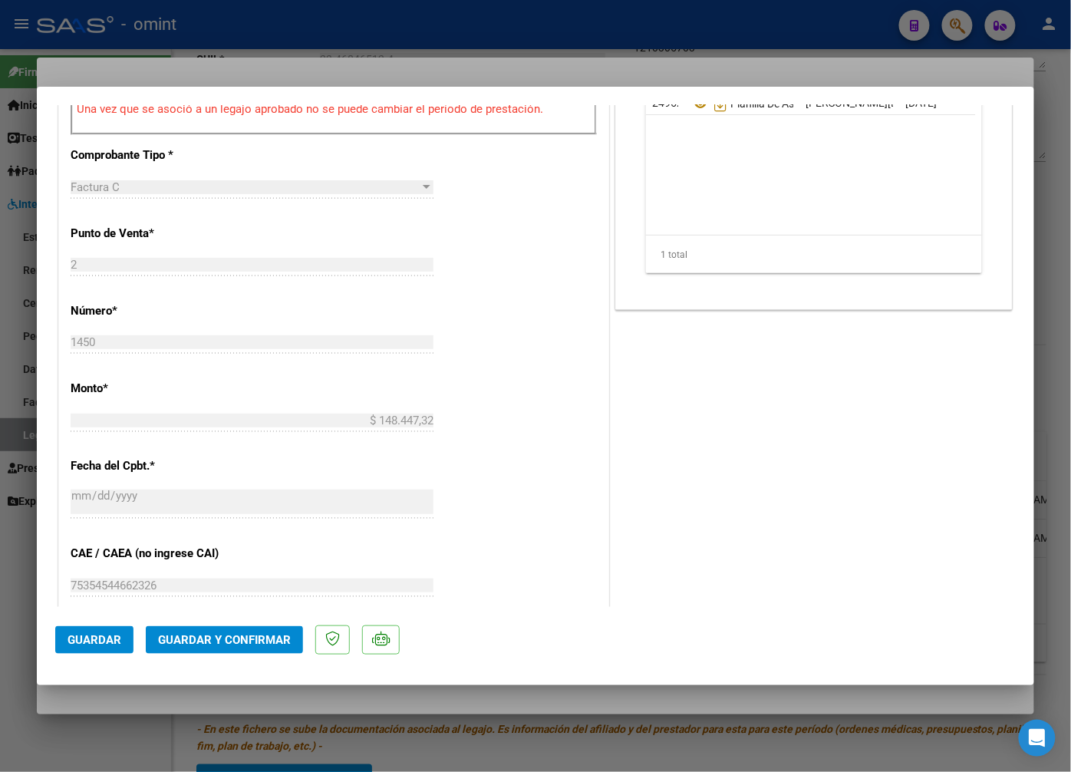
click at [249, 634] on span "Guardar y Confirmar" at bounding box center [224, 640] width 133 height 14
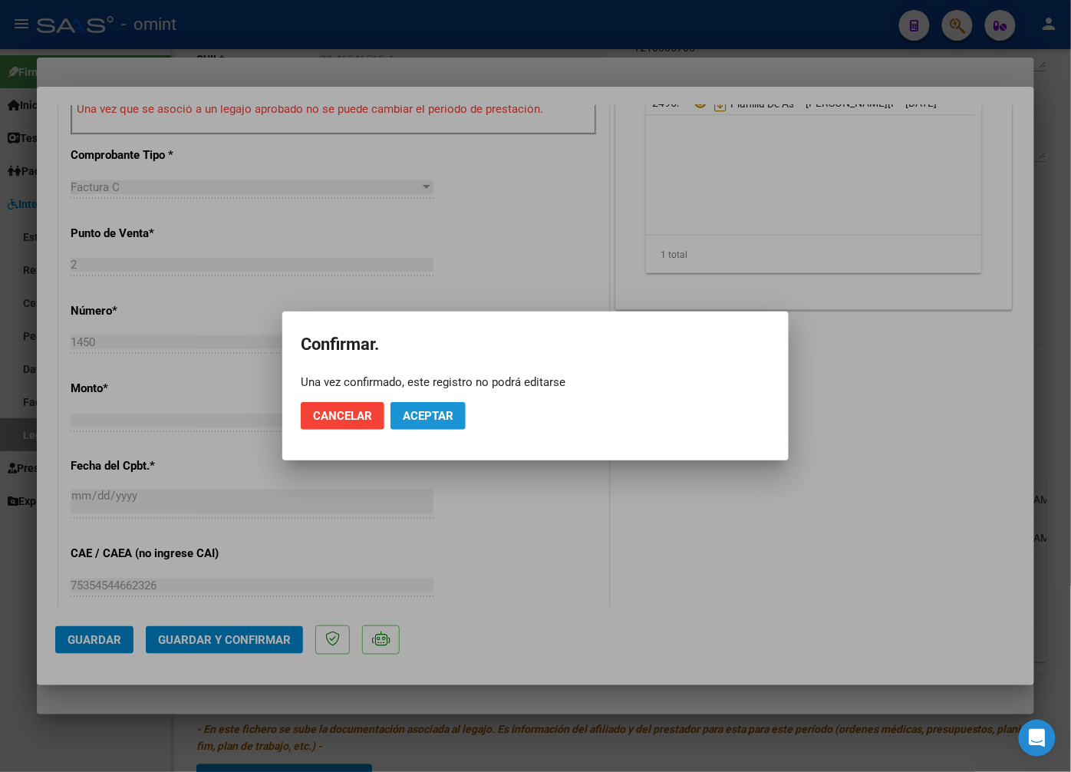
click at [424, 426] on button "Aceptar" at bounding box center [428, 416] width 75 height 28
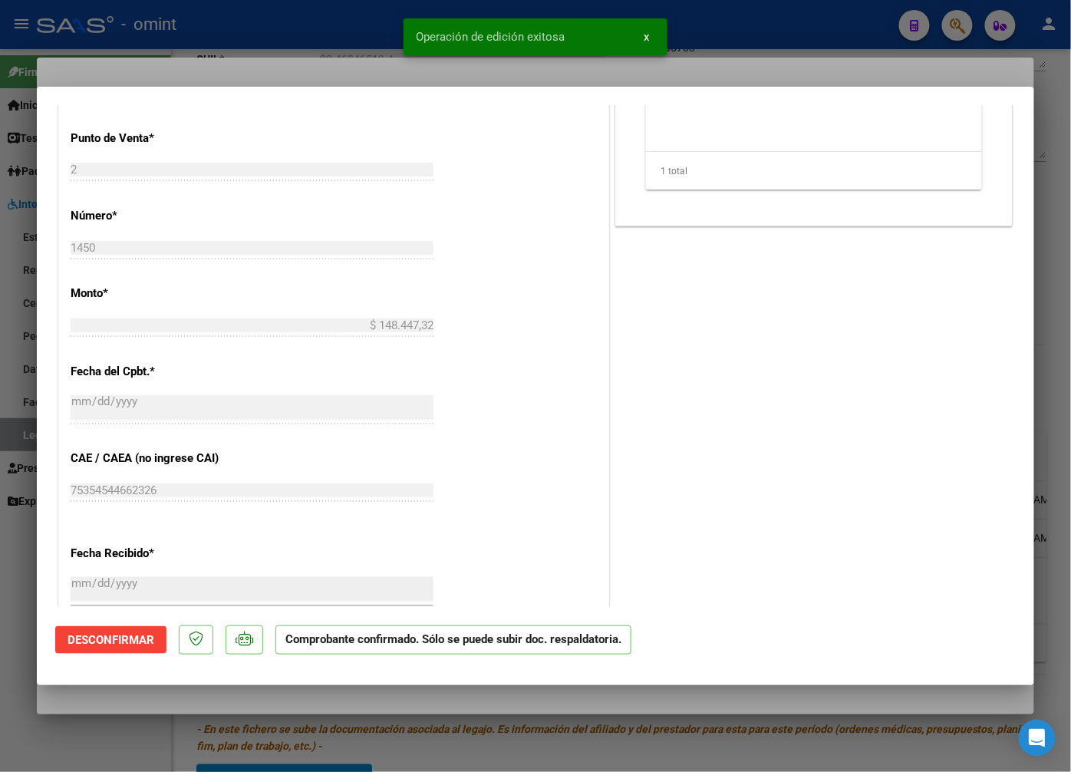
click at [321, 98] on mat-dialog-container "COMPROBANTE VER COMPROBANTE ESTADO: El comprobante fue aceptado por la obra soc…" at bounding box center [536, 386] width 998 height 599
click at [307, 87] on mat-dialog-container "COMPROBANTE VER COMPROBANTE ESTADO: El comprobante fue aceptado por la obra soc…" at bounding box center [536, 386] width 998 height 599
click at [289, 64] on div at bounding box center [535, 386] width 1071 height 772
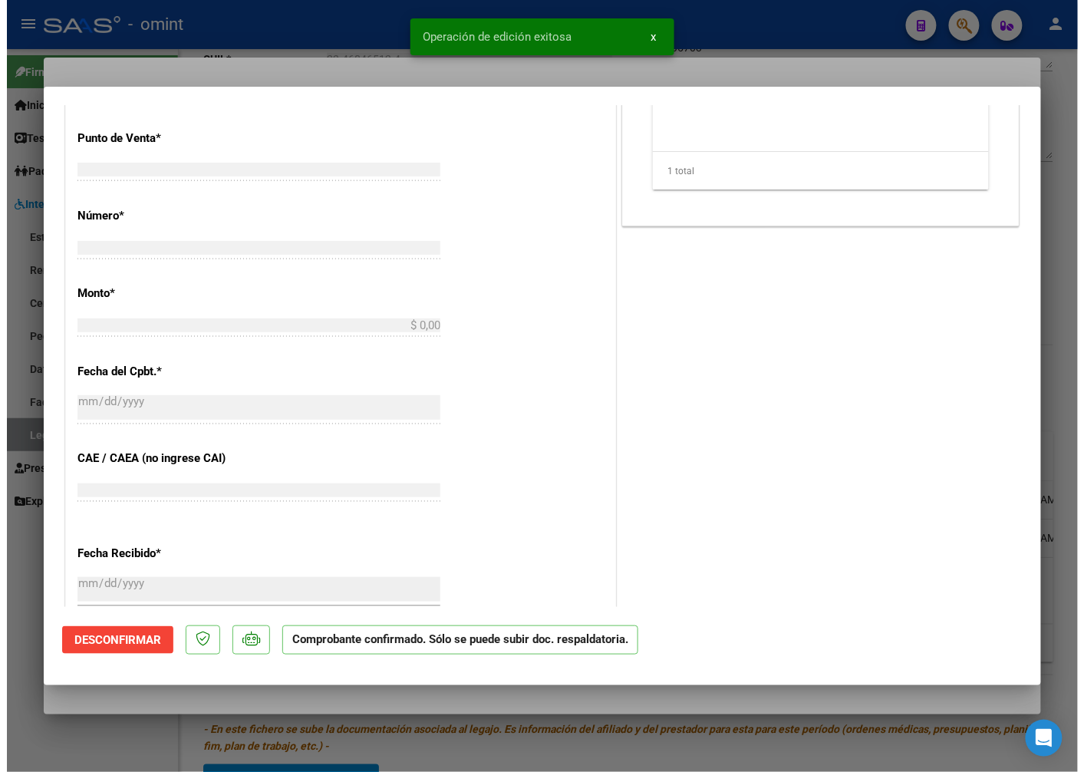
scroll to position [0, 0]
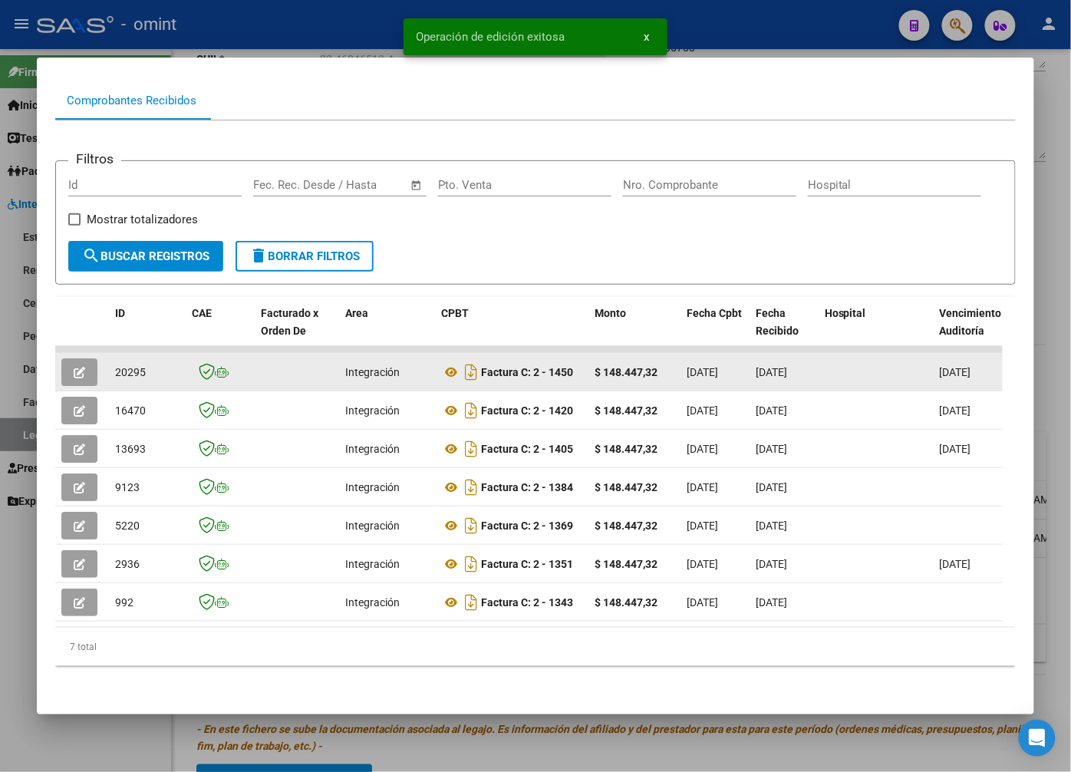
click at [127, 366] on span "20295" at bounding box center [130, 372] width 31 height 12
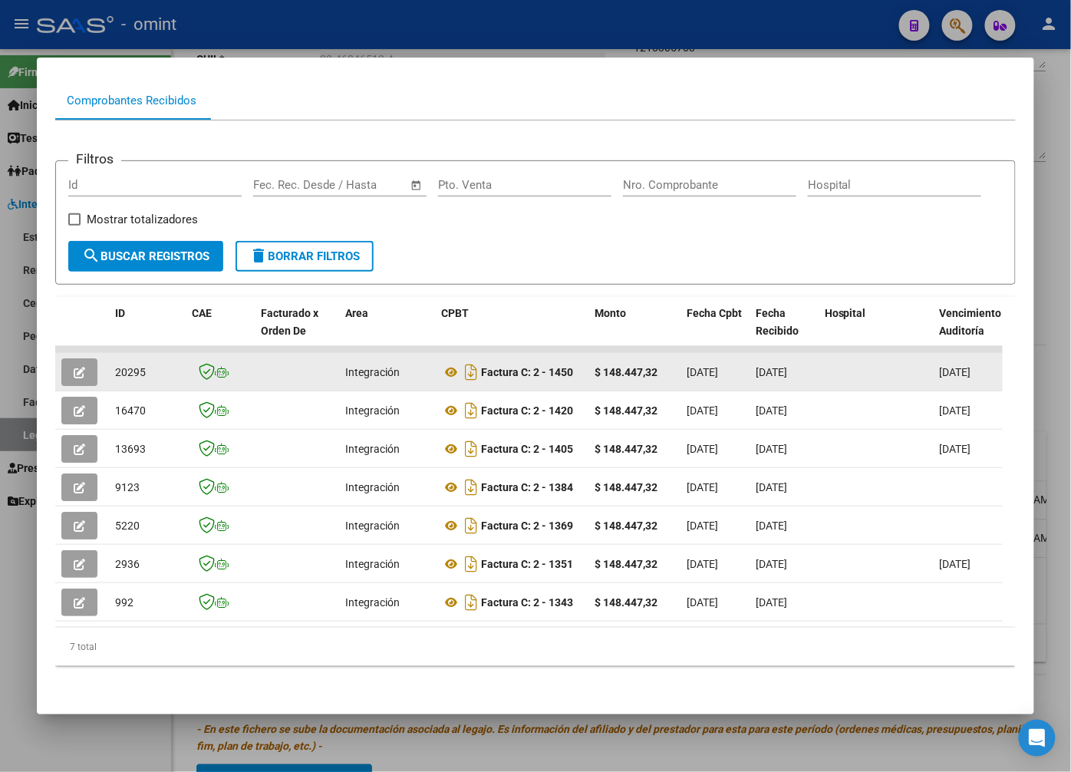
click at [125, 366] on span "20295" at bounding box center [130, 372] width 31 height 12
drag, startPoint x: 125, startPoint y: 358, endPoint x: 129, endPoint y: 365, distance: 8.6
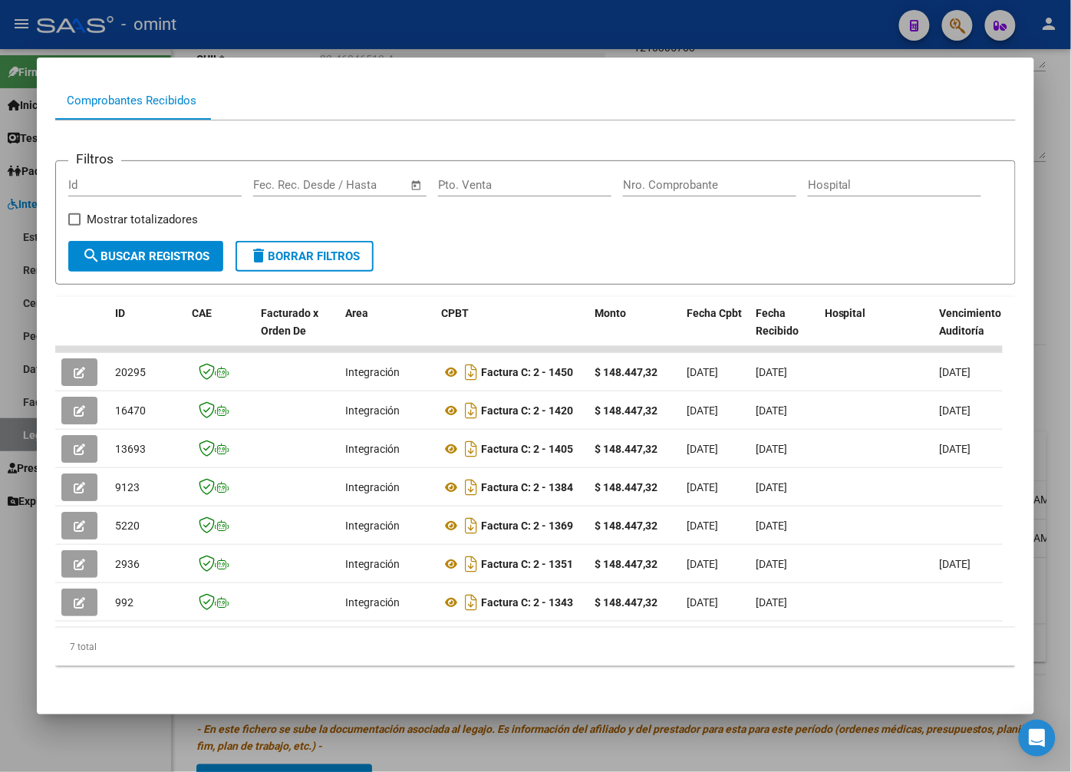
click at [229, 48] on div at bounding box center [535, 386] width 1071 height 772
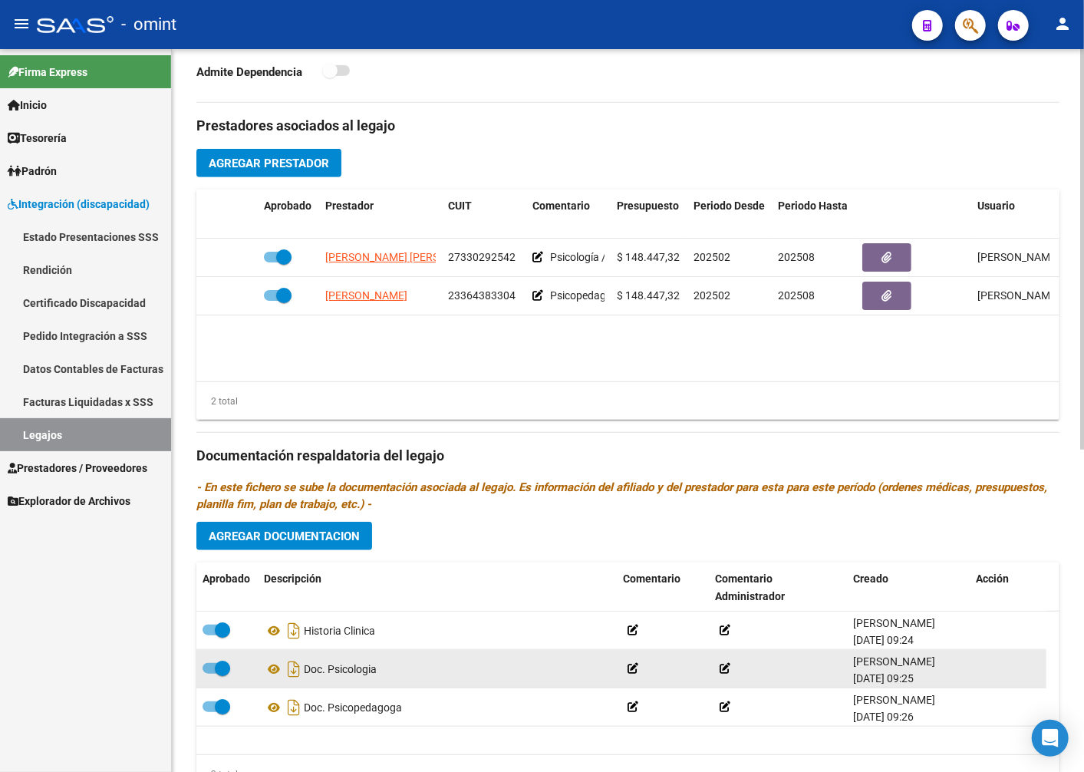
scroll to position [583, 0]
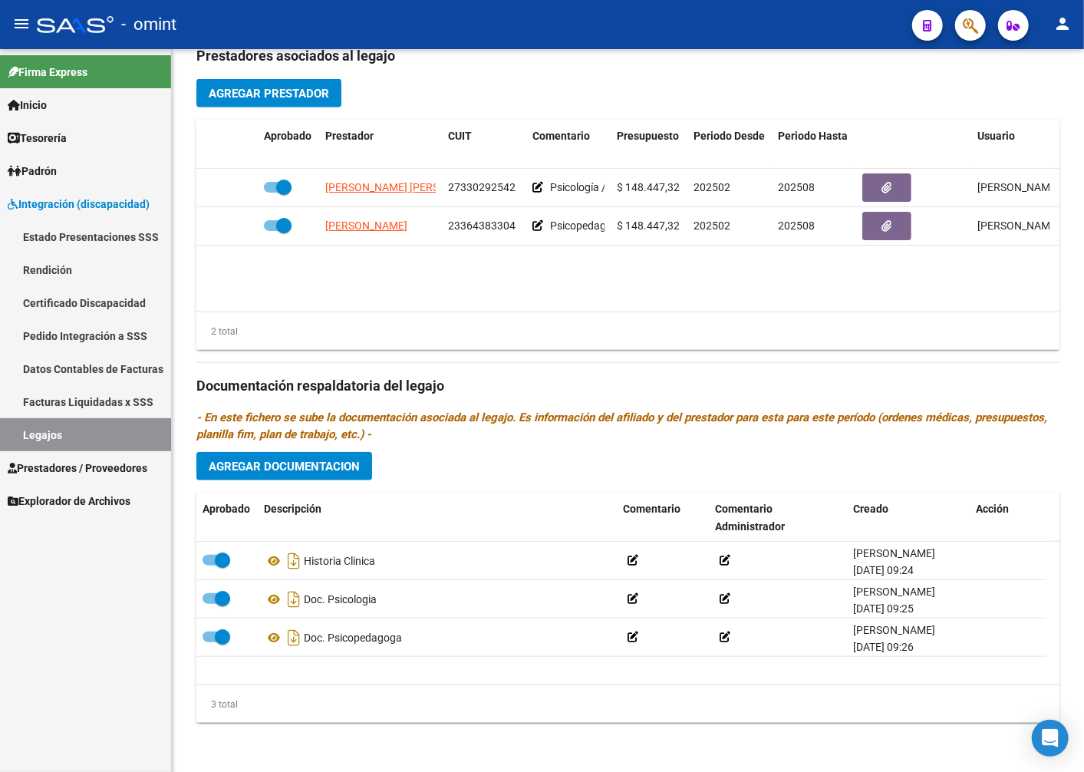
click at [117, 427] on link "Legajos" at bounding box center [85, 434] width 171 height 33
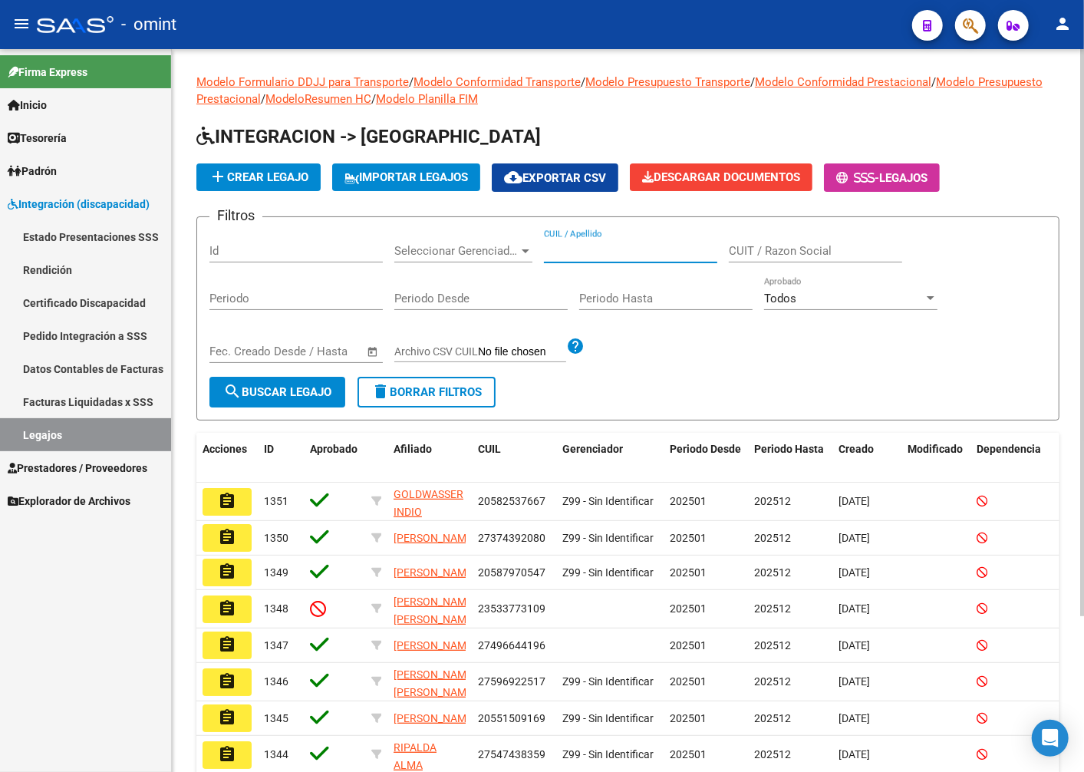
paste input "20463794953"
type input "20463794953"
click at [301, 404] on button "search Buscar Legajo" at bounding box center [277, 392] width 136 height 31
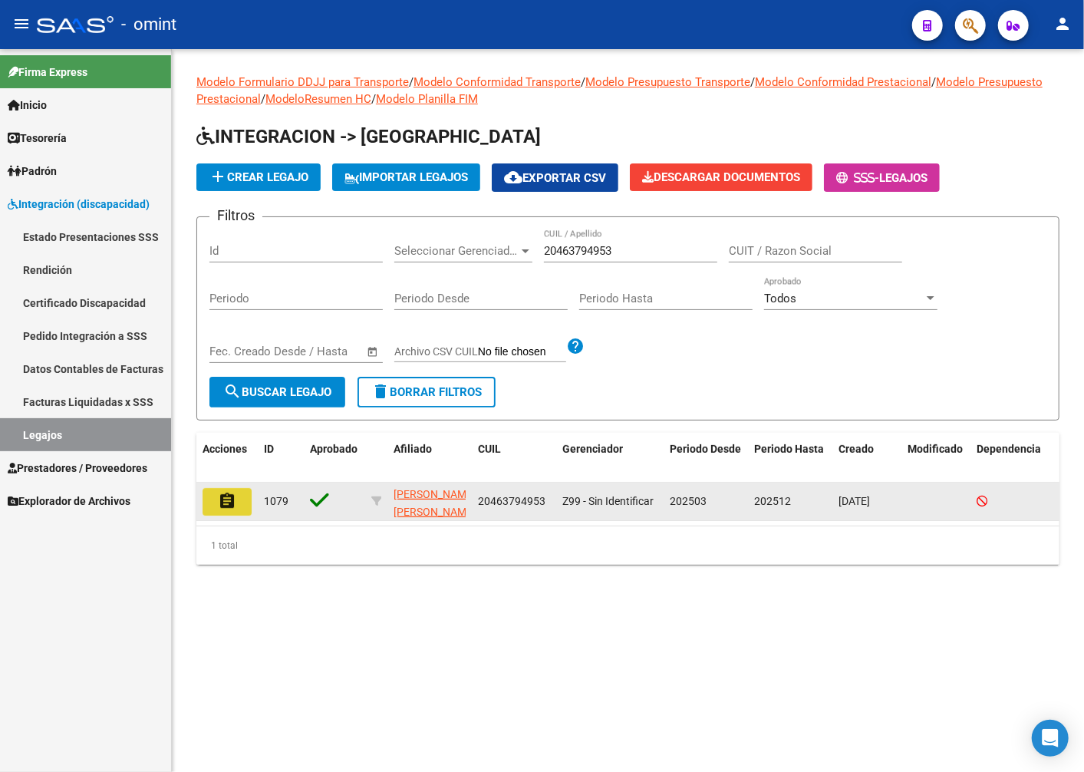
click at [223, 492] on mat-icon "assignment" at bounding box center [227, 501] width 18 height 18
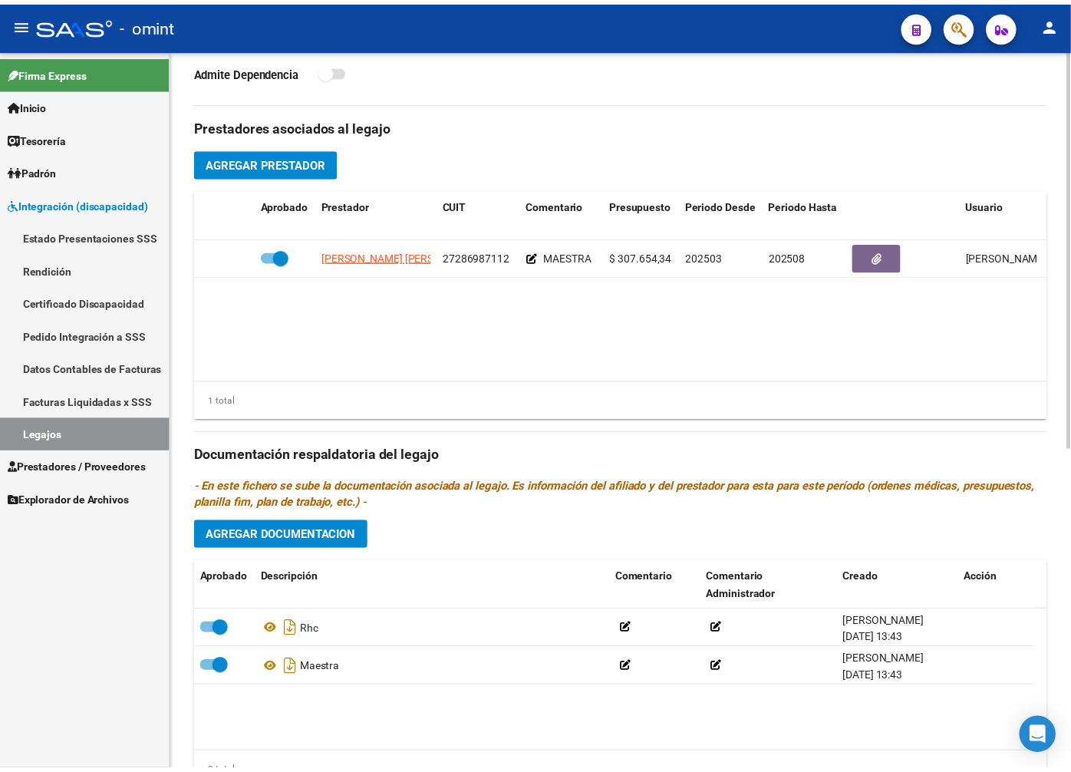
scroll to position [341, 0]
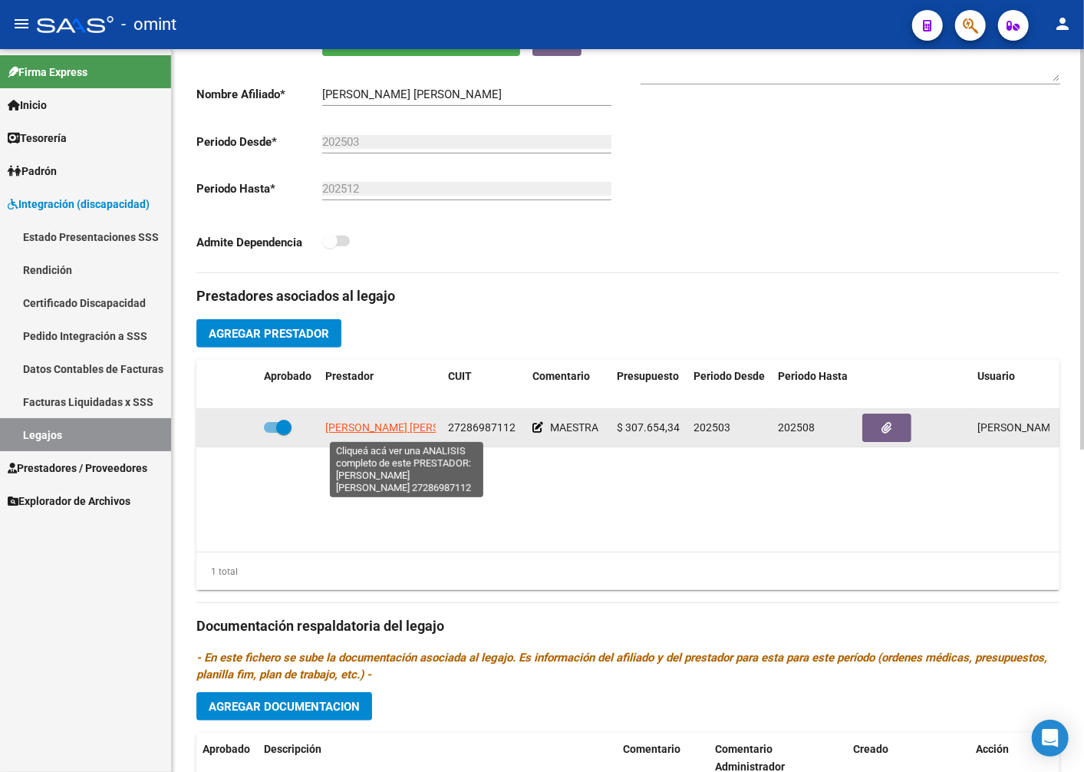
click at [351, 427] on span "[PERSON_NAME] [PERSON_NAME]" at bounding box center [408, 427] width 167 height 12
type textarea "27286987112"
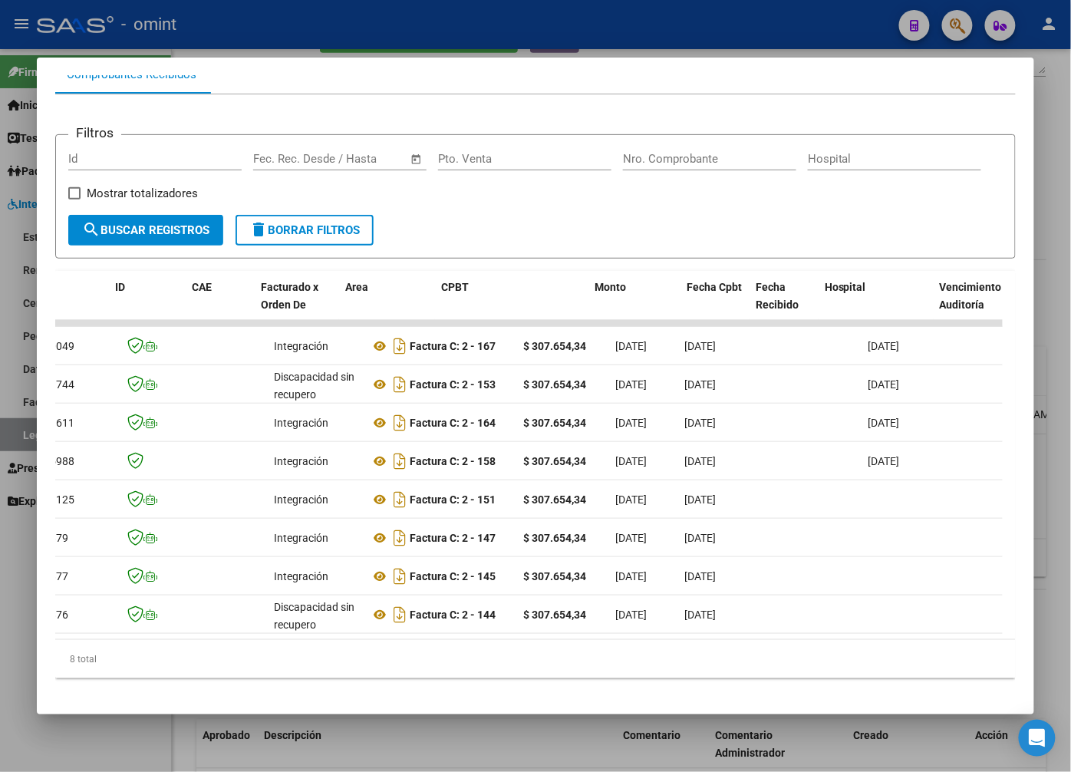
scroll to position [0, 0]
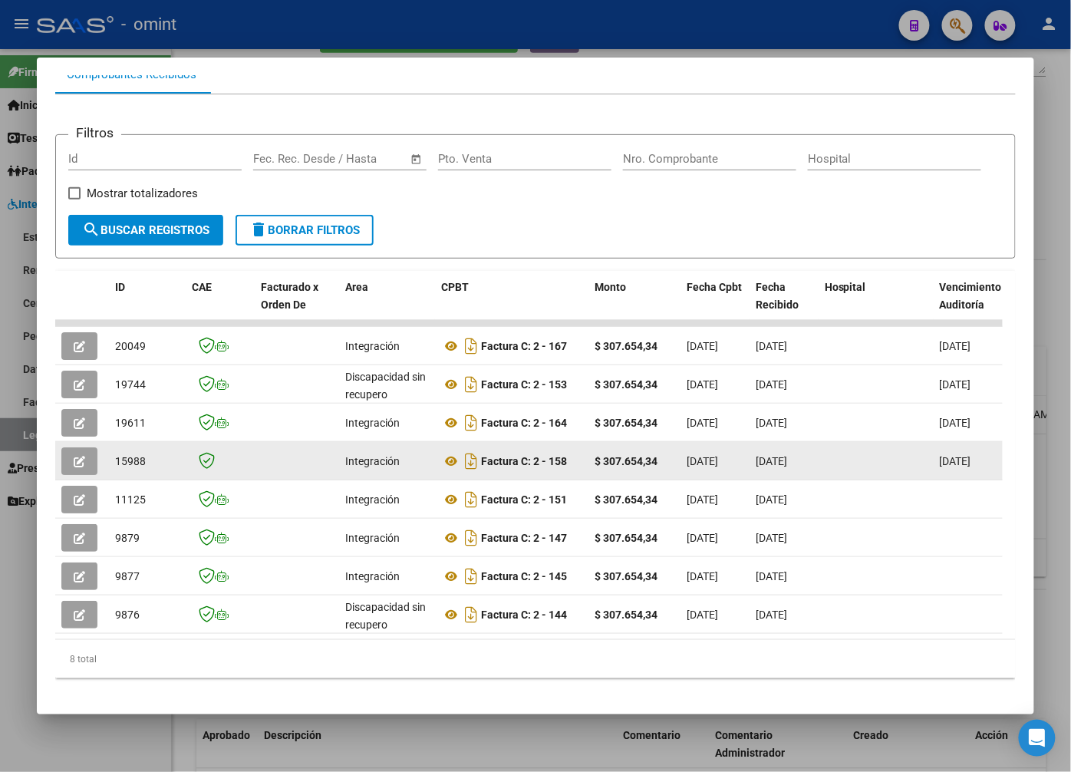
click at [74, 467] on icon "button" at bounding box center [80, 462] width 12 height 12
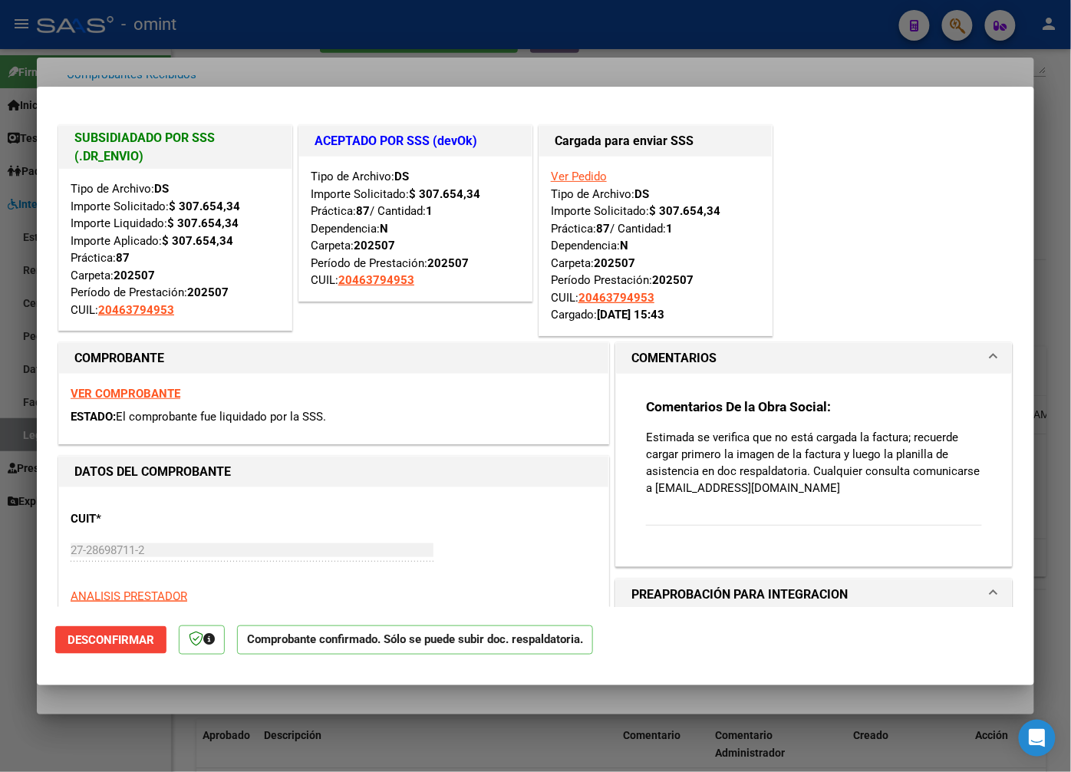
click at [263, 62] on div at bounding box center [535, 386] width 1071 height 772
type input "$ 0,00"
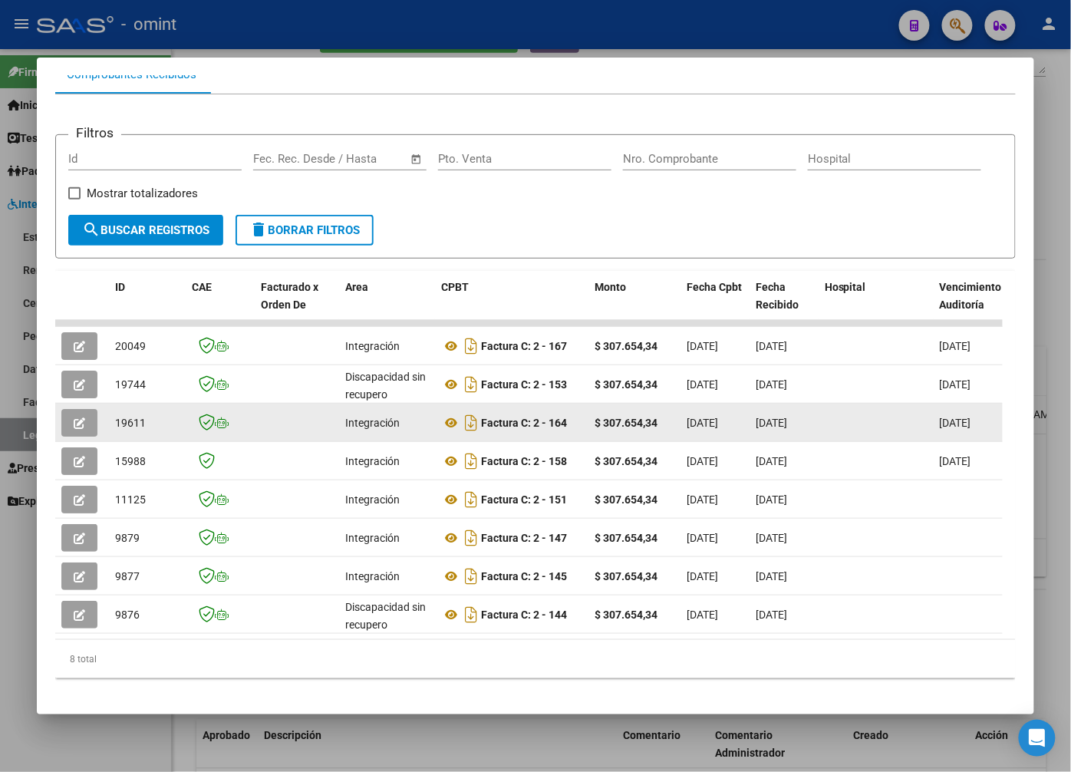
click at [89, 441] on datatable-body-cell at bounding box center [82, 423] width 54 height 38
click at [87, 430] on button "button" at bounding box center [79, 423] width 36 height 28
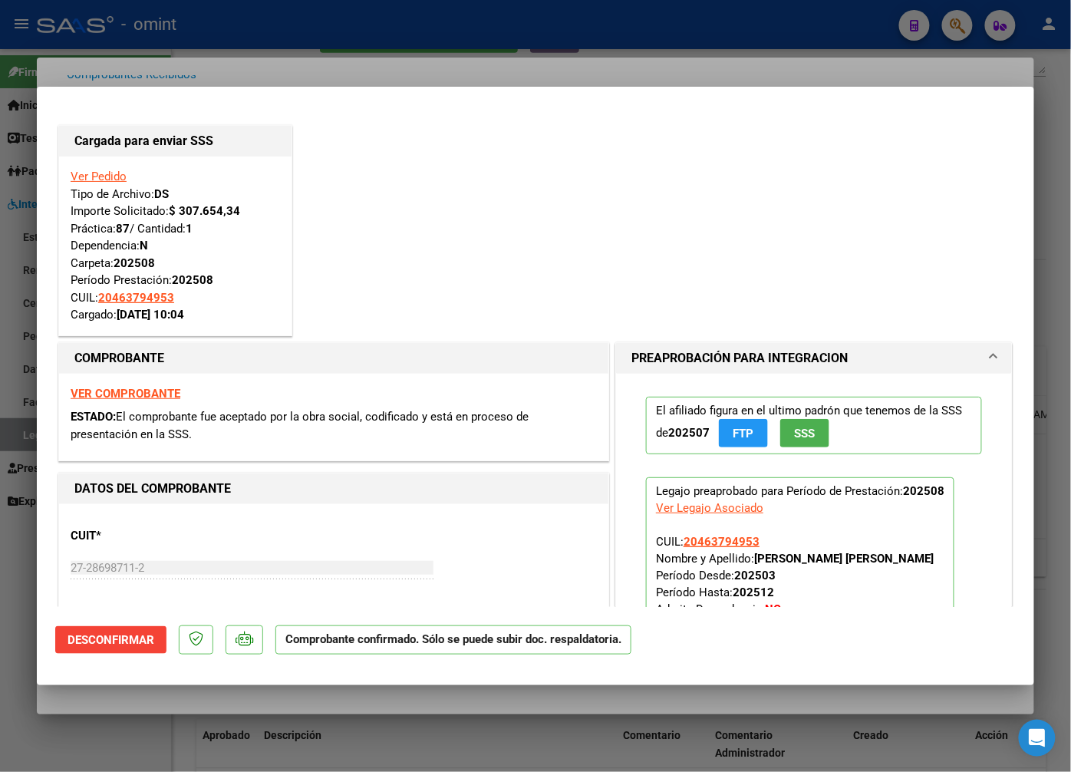
click at [213, 58] on div at bounding box center [535, 386] width 1071 height 772
type input "$ 0,00"
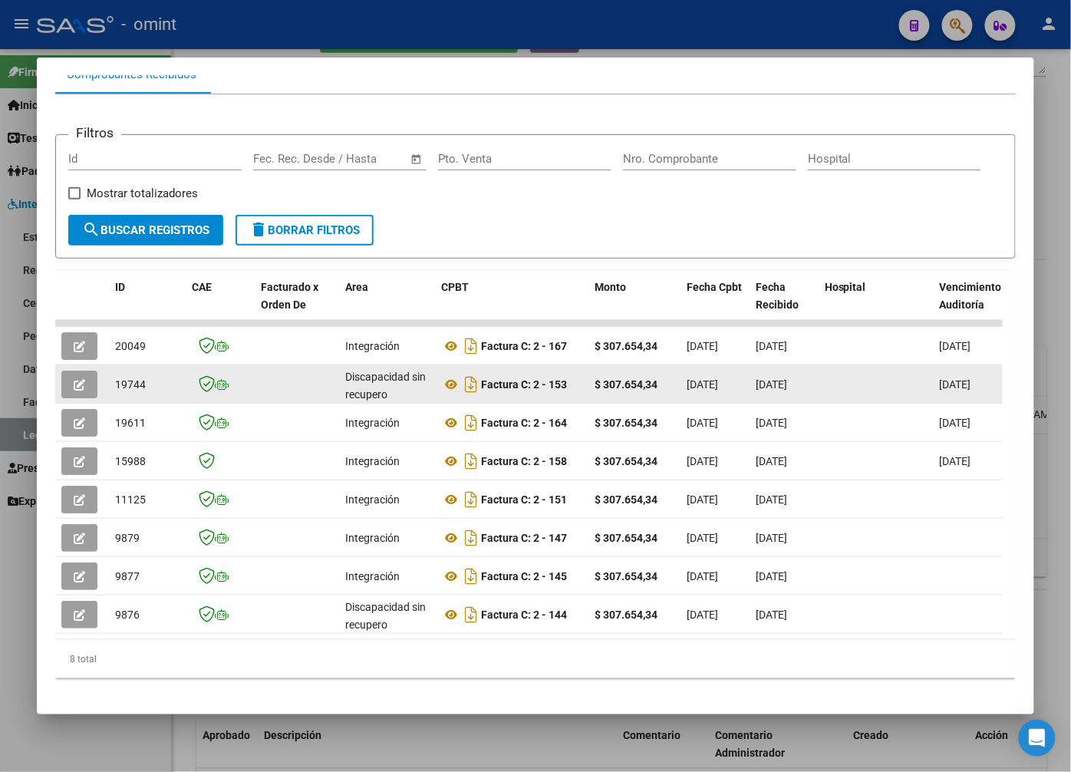
click at [78, 398] on button "button" at bounding box center [79, 385] width 36 height 28
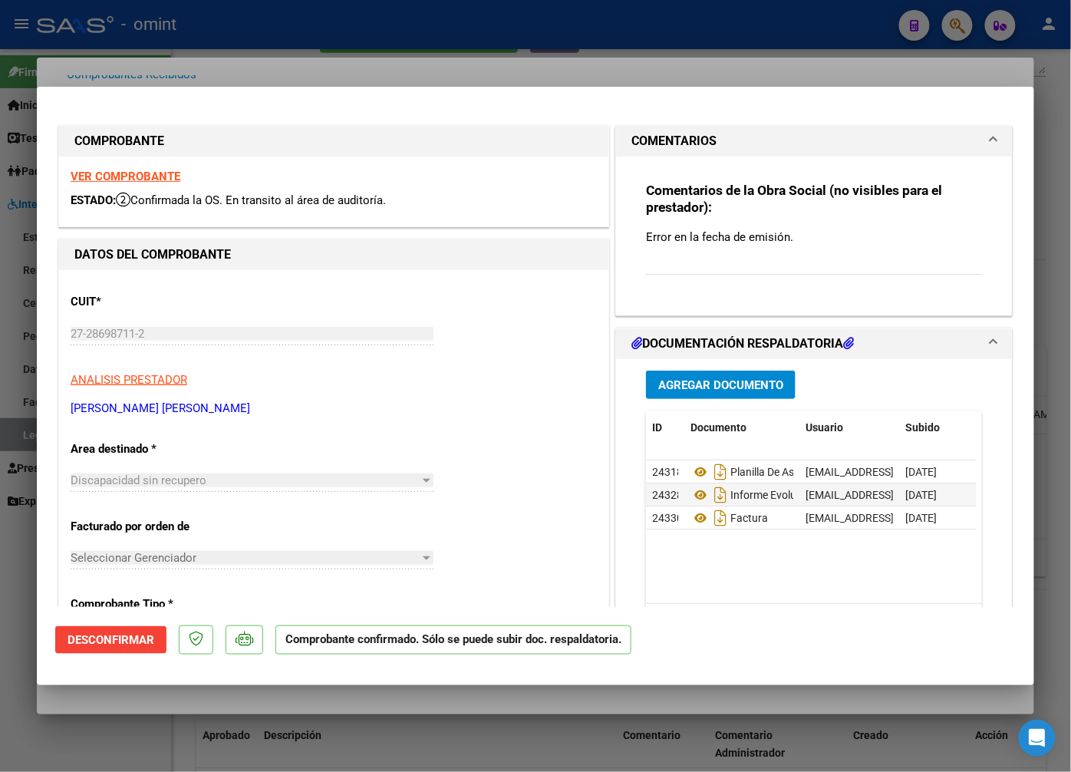
click at [170, 181] on strong "VER COMPROBANTE" at bounding box center [126, 177] width 110 height 14
click at [255, 57] on div at bounding box center [535, 386] width 1071 height 772
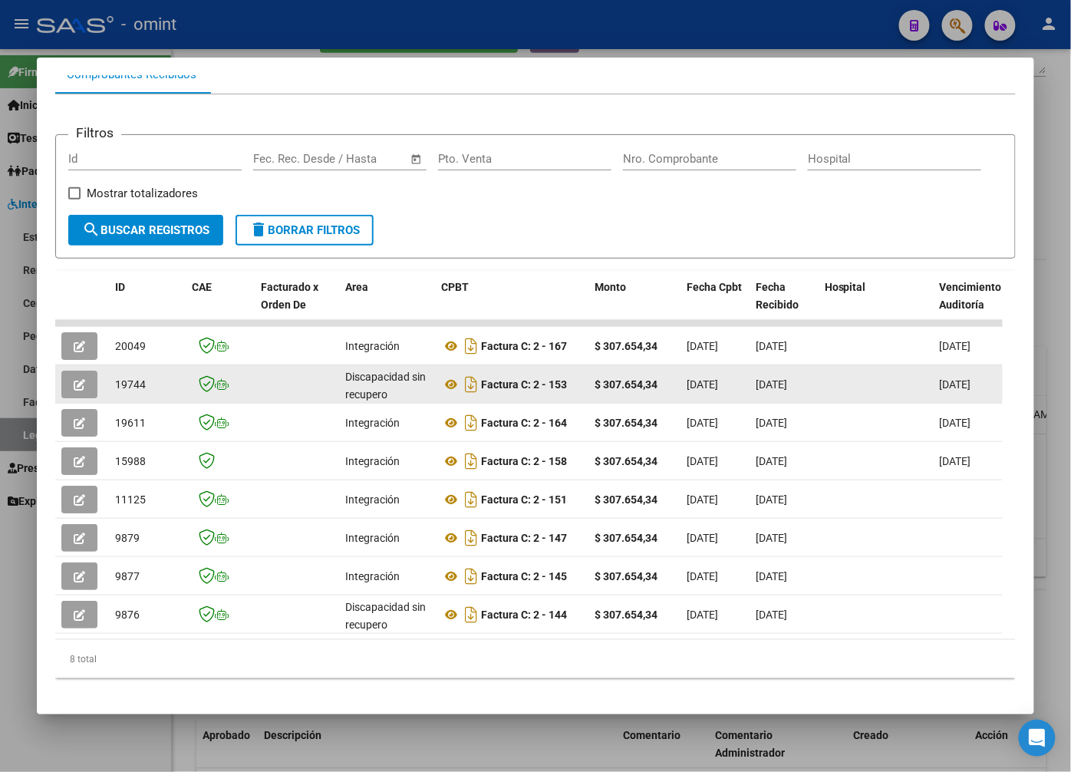
click at [84, 391] on icon "button" at bounding box center [80, 385] width 12 height 12
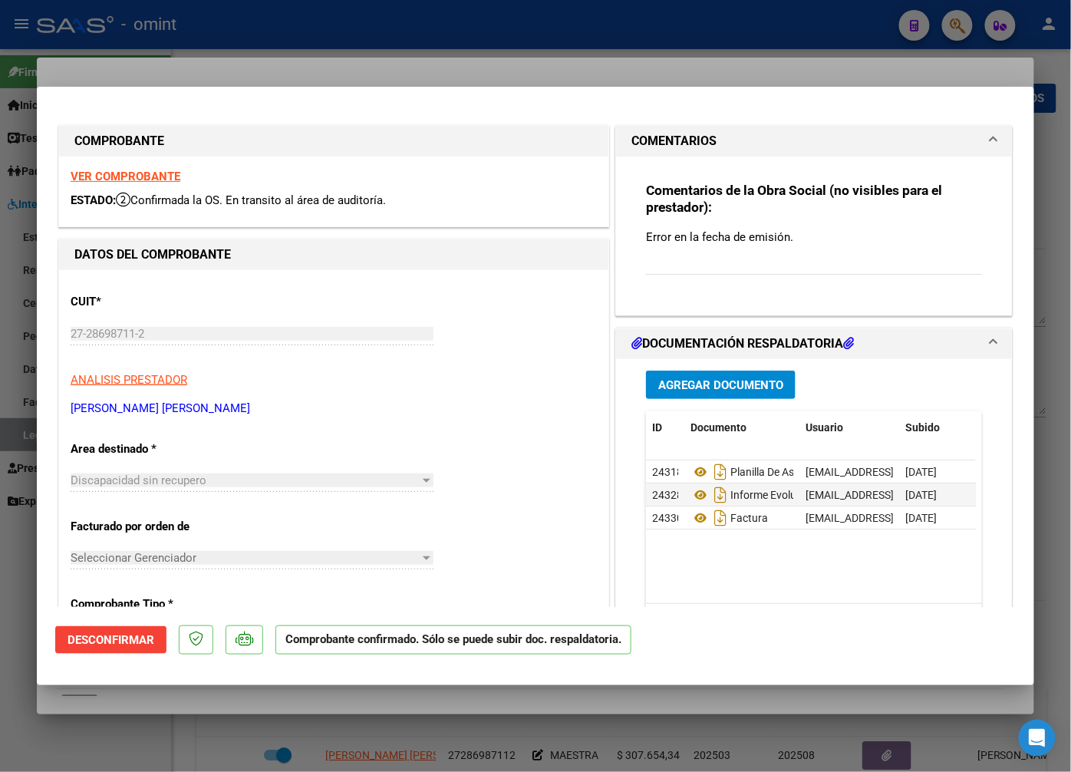
scroll to position [170, 0]
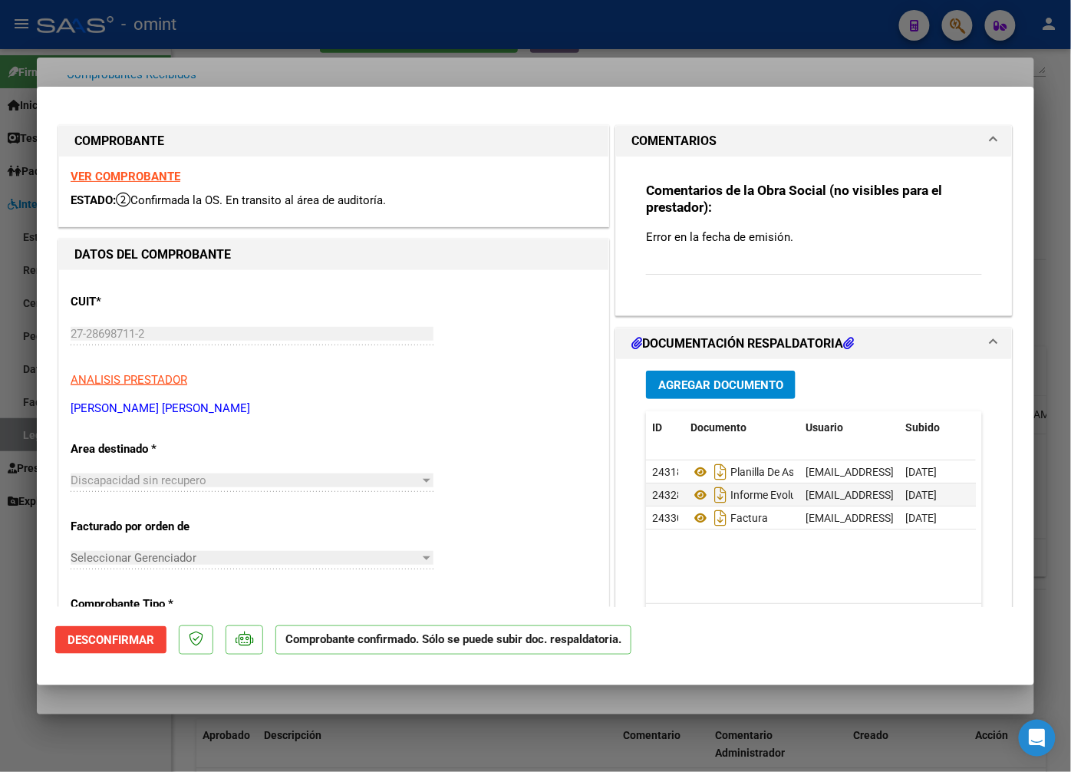
click at [225, 68] on div at bounding box center [535, 386] width 1071 height 772
type input "$ 0,00"
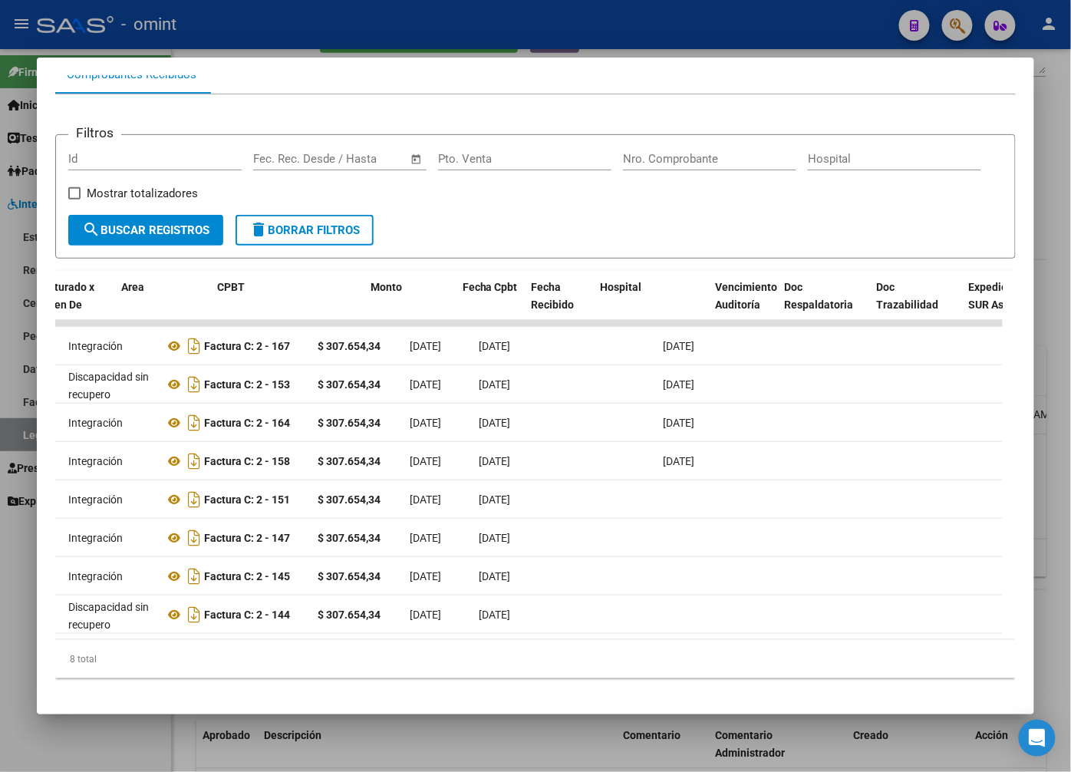
scroll to position [0, 0]
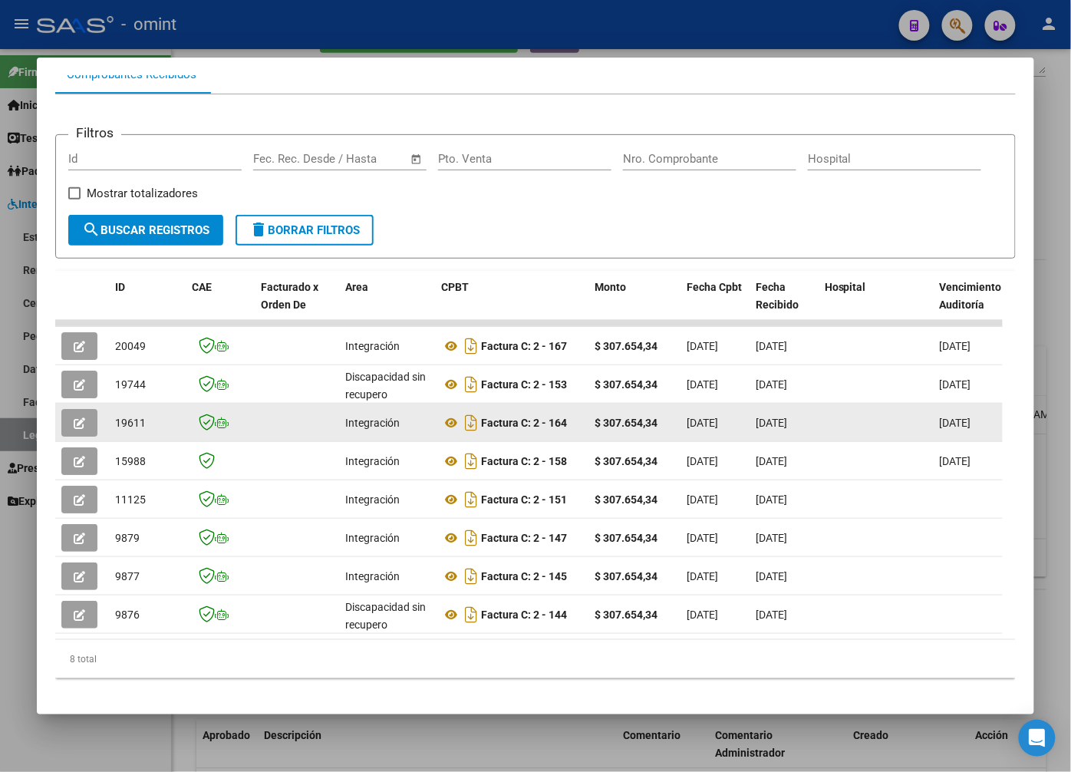
click at [75, 424] on icon "button" at bounding box center [80, 423] width 12 height 12
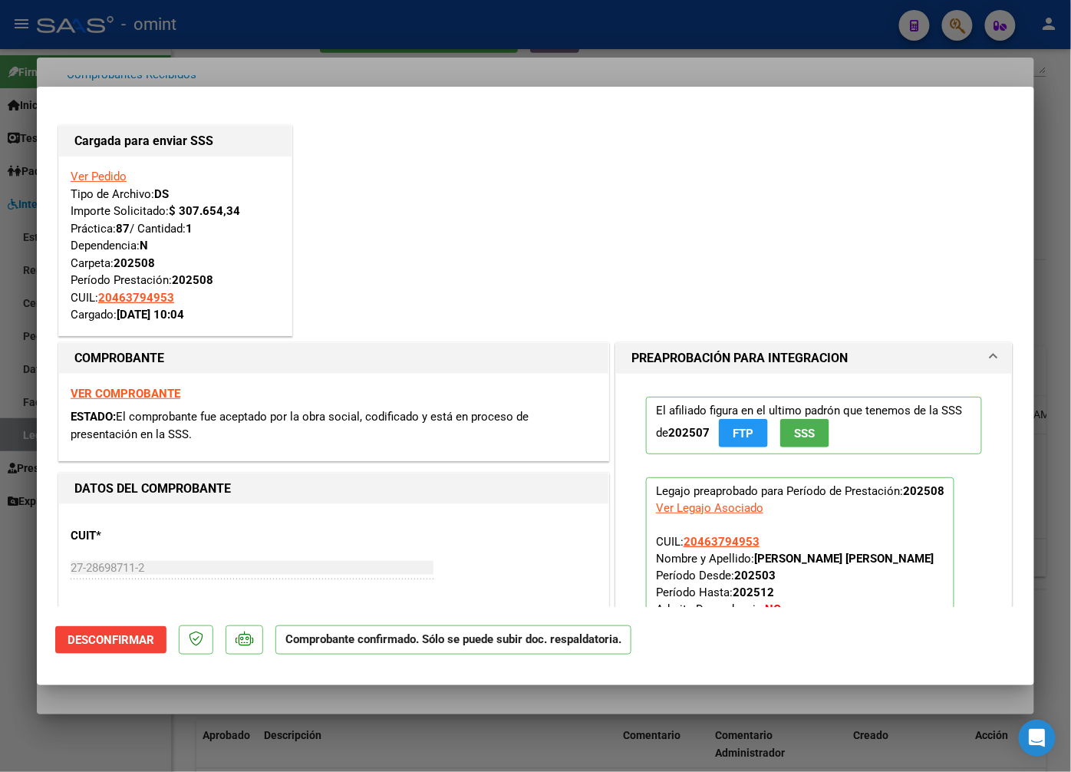
click at [200, 66] on div at bounding box center [535, 386] width 1071 height 772
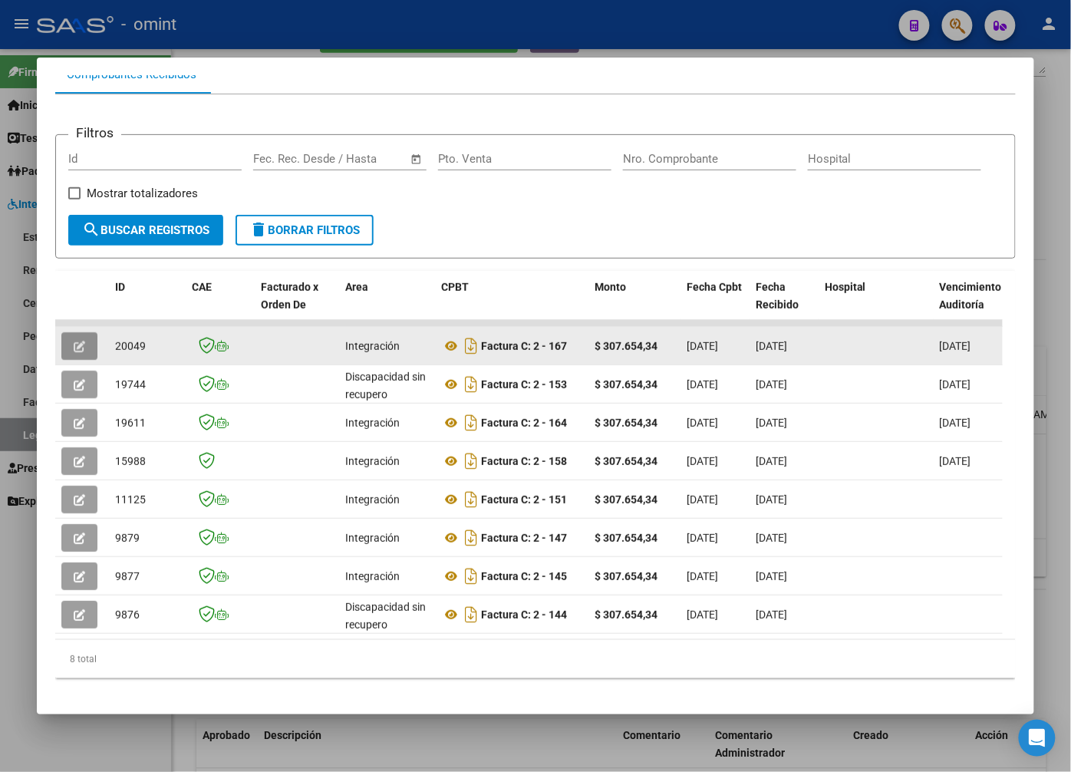
click at [72, 346] on button "button" at bounding box center [79, 346] width 36 height 28
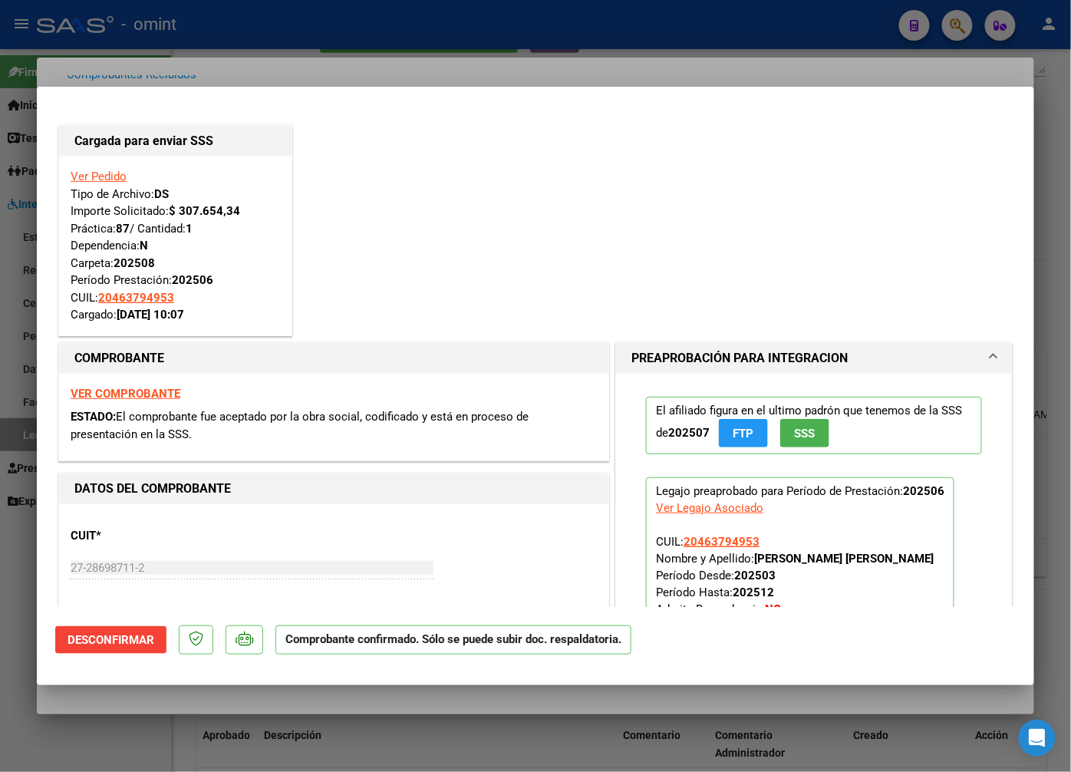
click at [150, 394] on strong "VER COMPROBANTE" at bounding box center [126, 394] width 110 height 14
click at [210, 58] on div at bounding box center [535, 386] width 1071 height 772
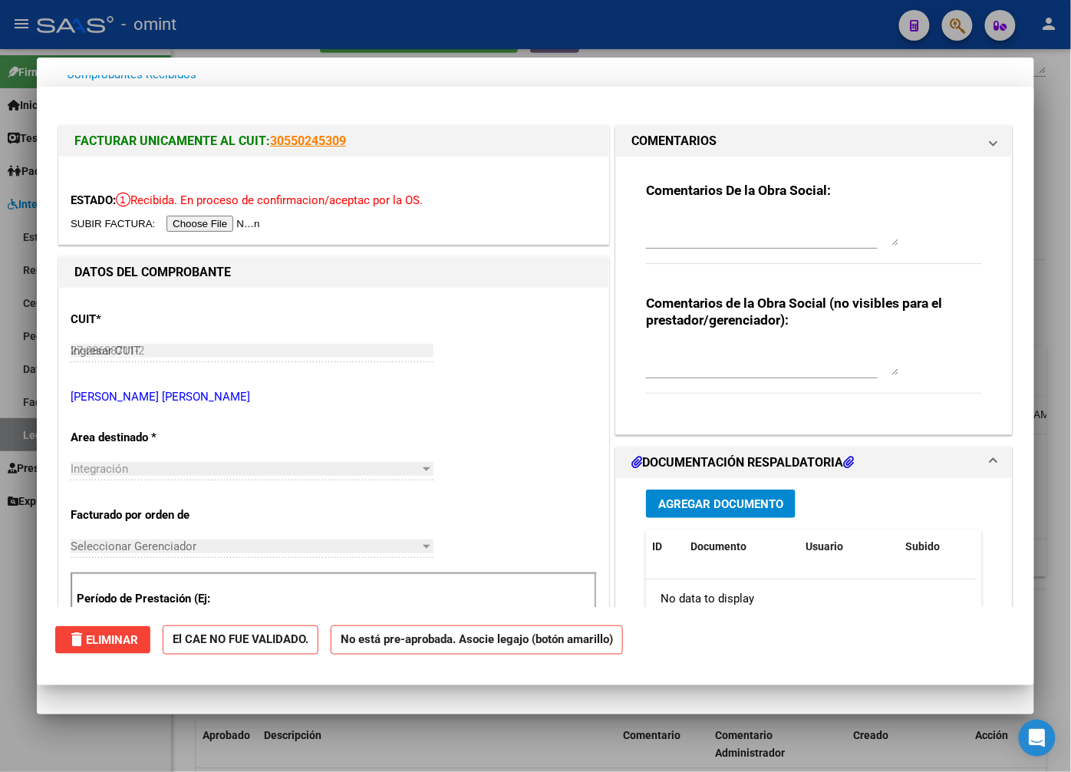
type input "$ 0,00"
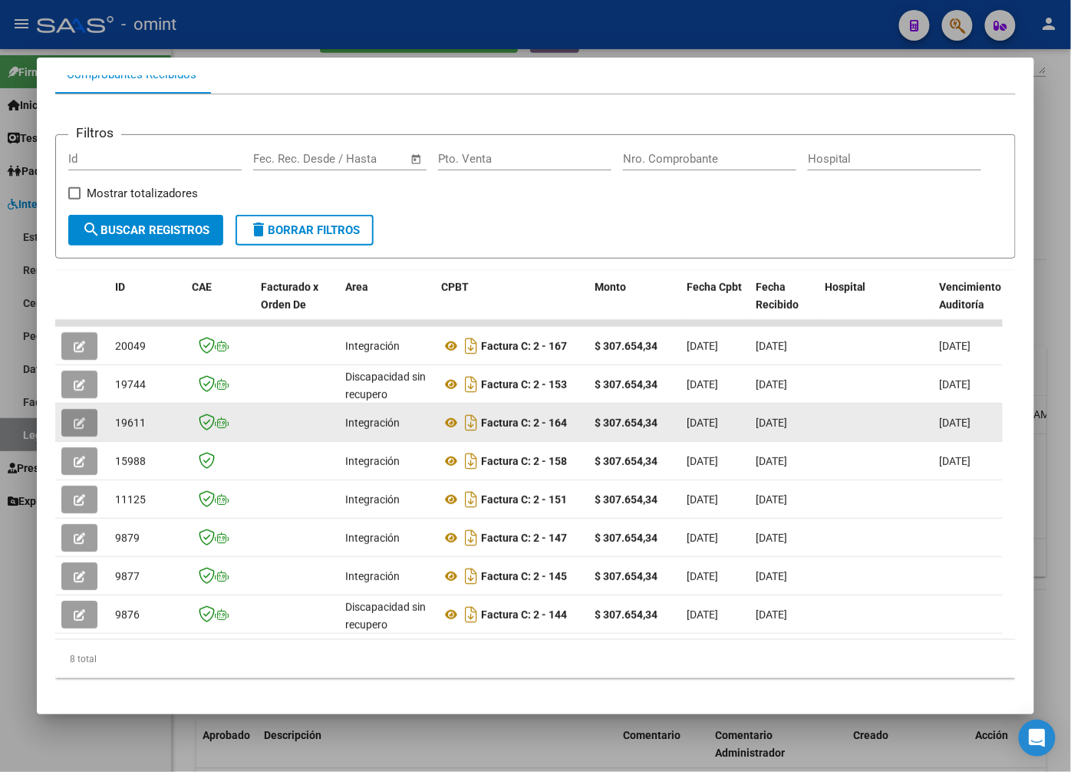
click at [72, 433] on button "button" at bounding box center [79, 423] width 36 height 28
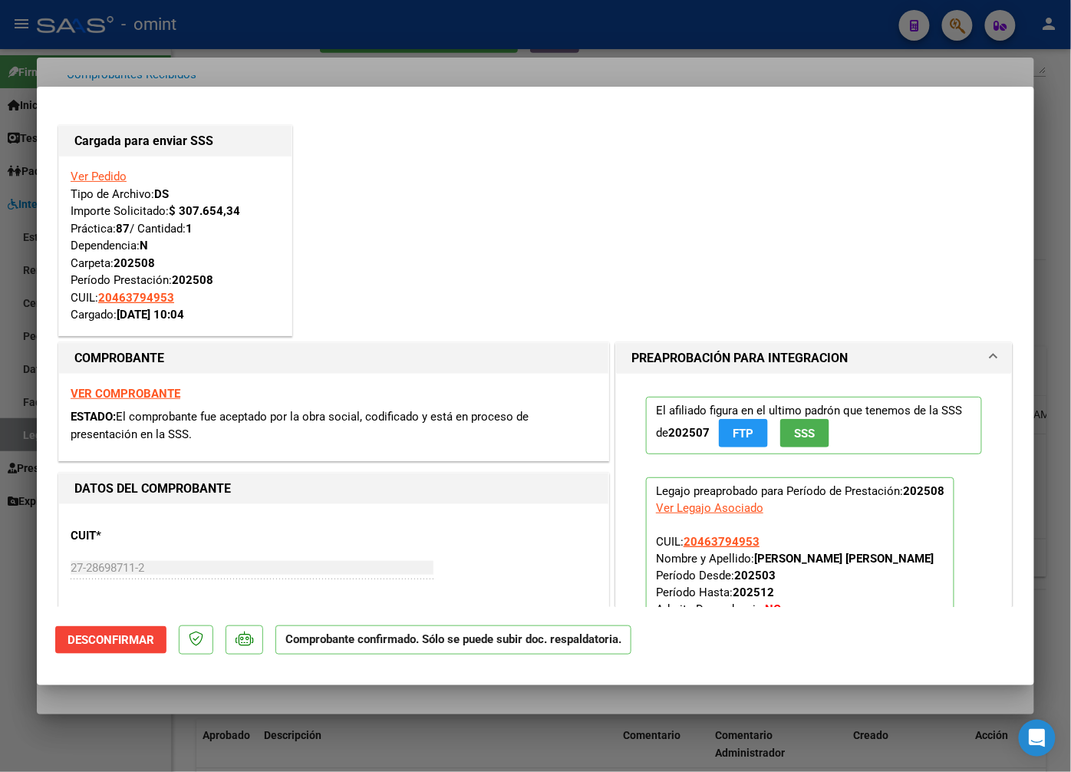
click at [117, 390] on strong "VER COMPROBANTE" at bounding box center [126, 394] width 110 height 14
click at [265, 66] on div at bounding box center [535, 386] width 1071 height 772
type input "$ 0,00"
